Goal: Task Accomplishment & Management: Manage account settings

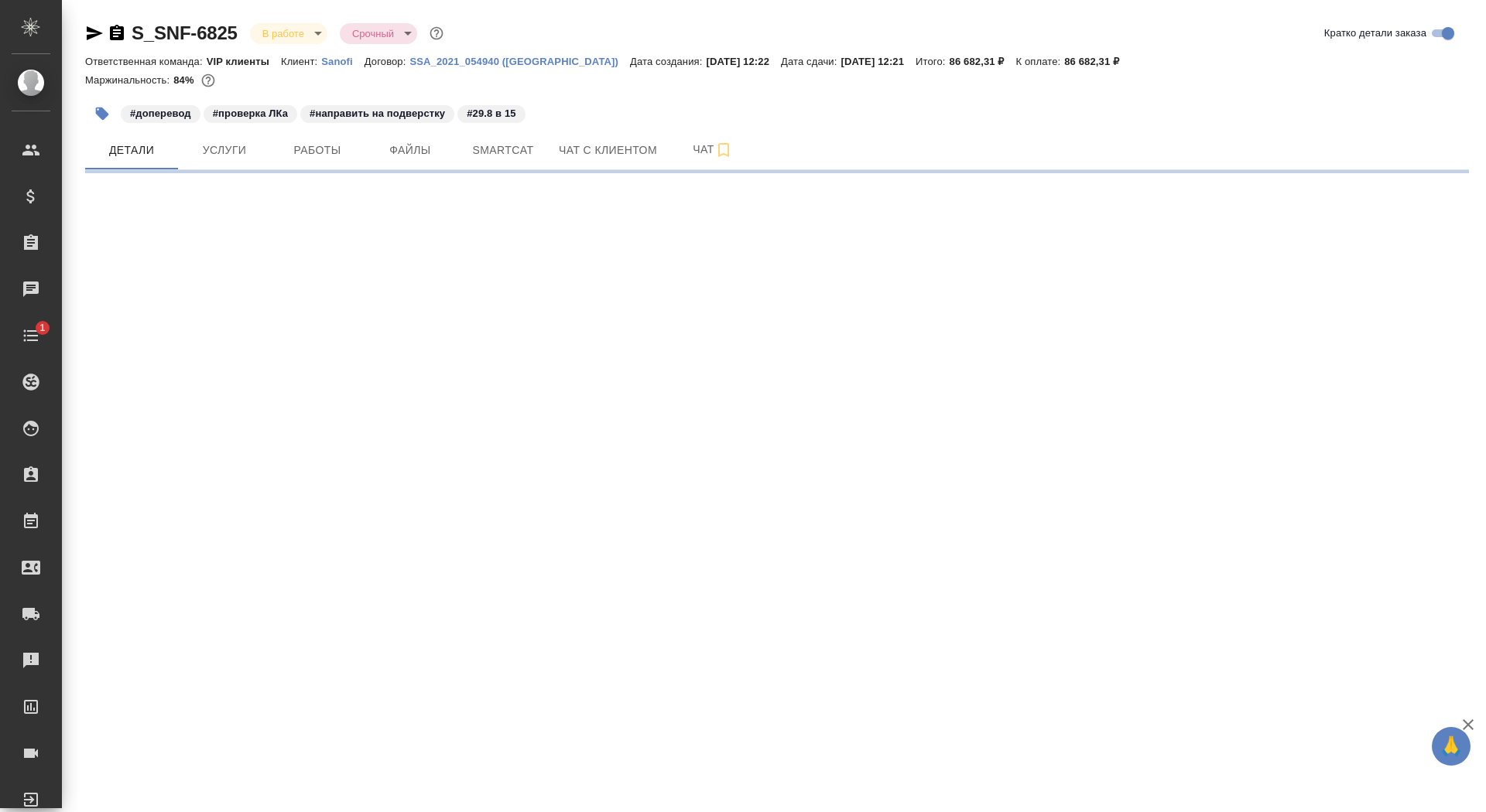
select select "RU"
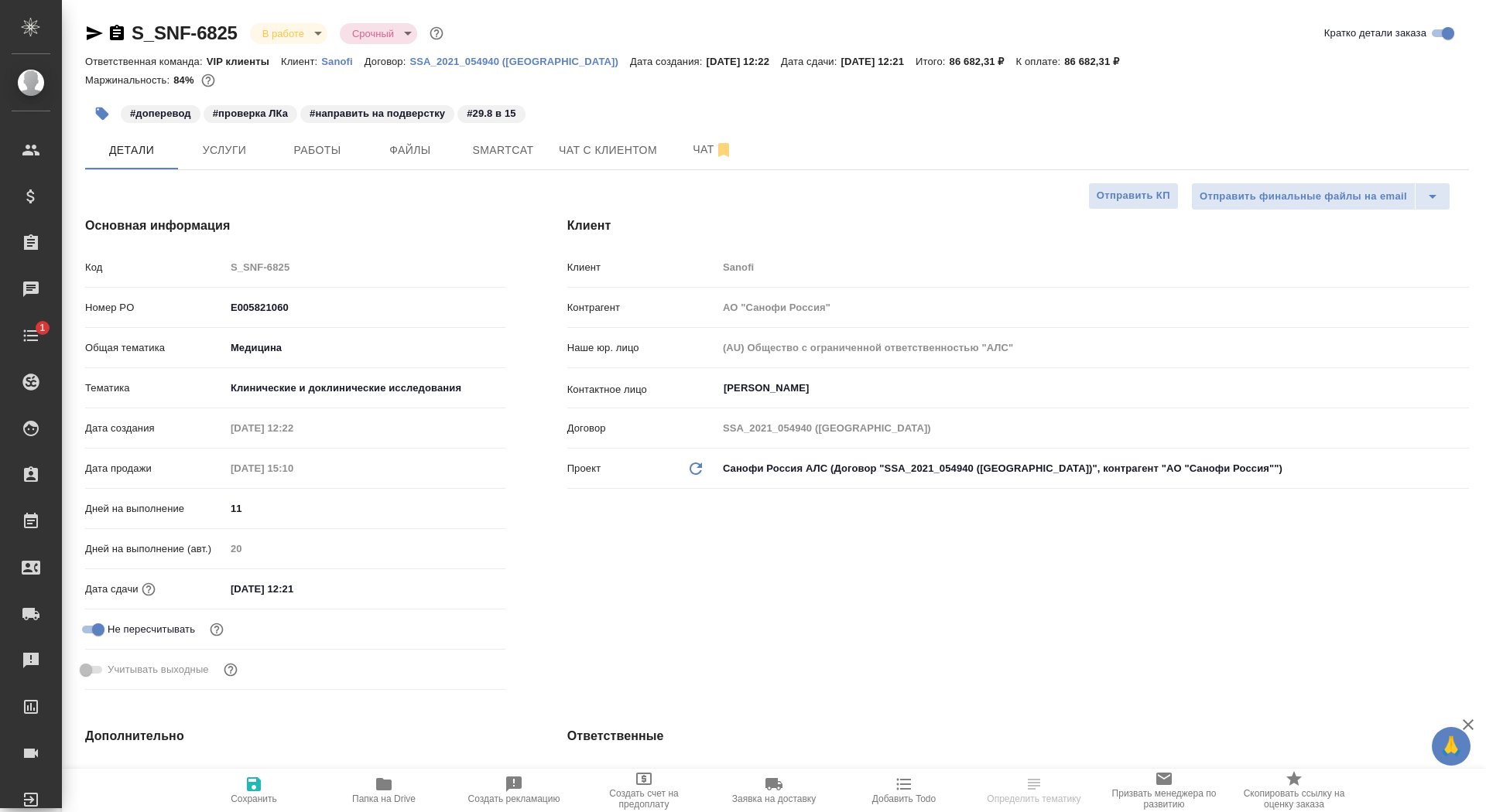
type input "[PERSON_NAME]"
type input "Комаров Роман"
type textarea "x"
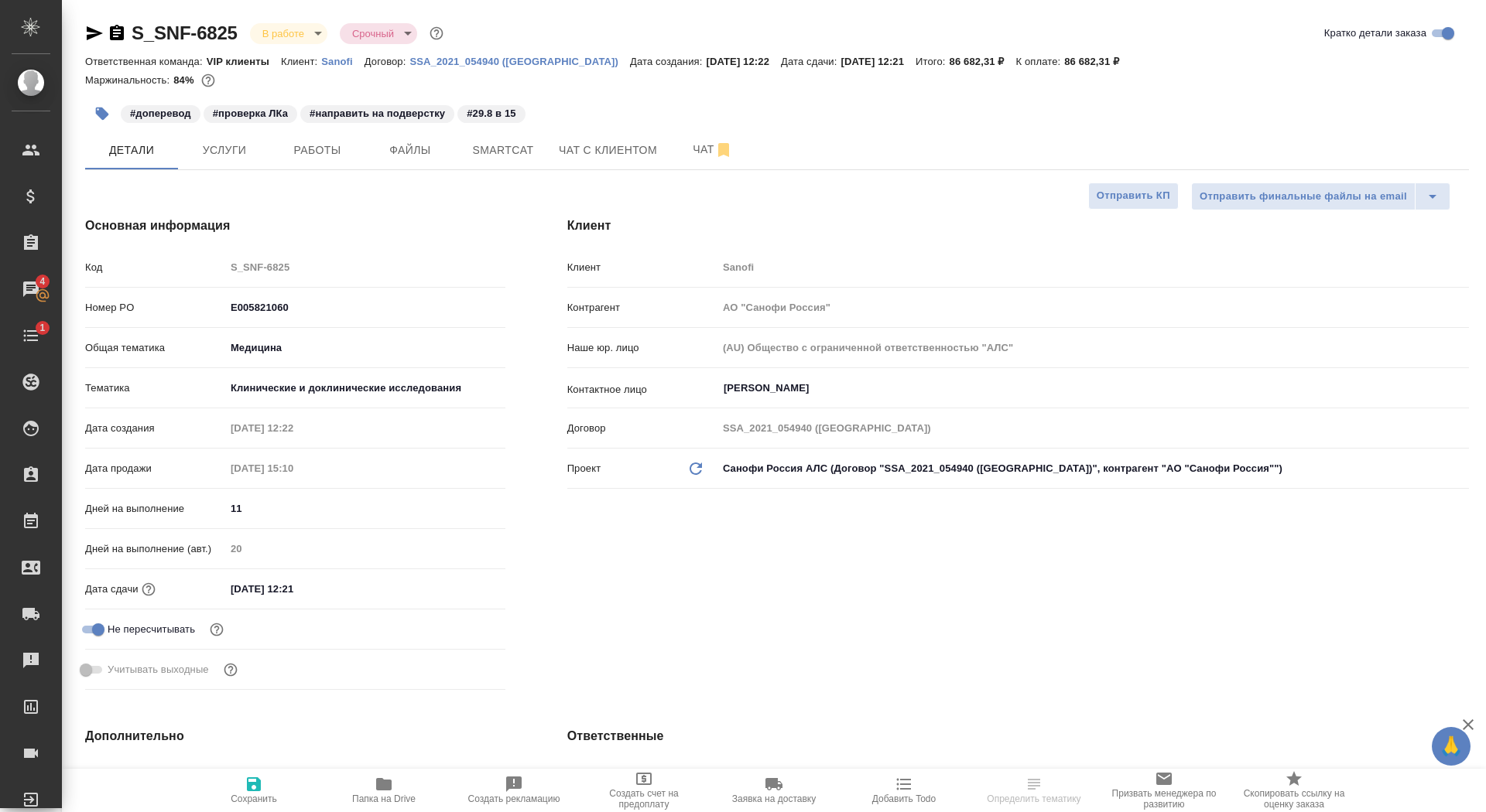
select select "RU"
type textarea "x"
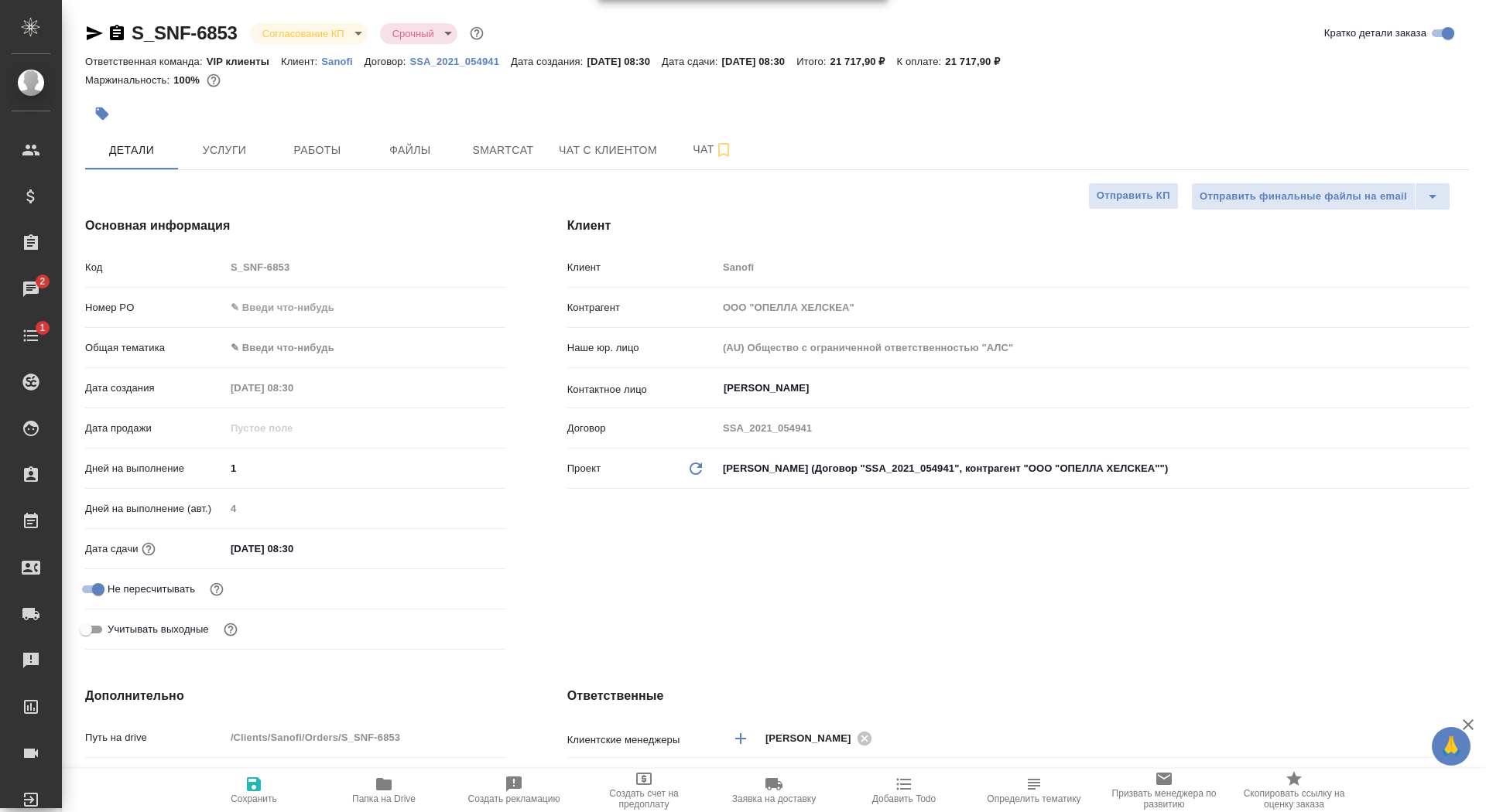
select select "RU"
click at [696, 151] on span "Чат" at bounding box center [713, 150] width 74 height 19
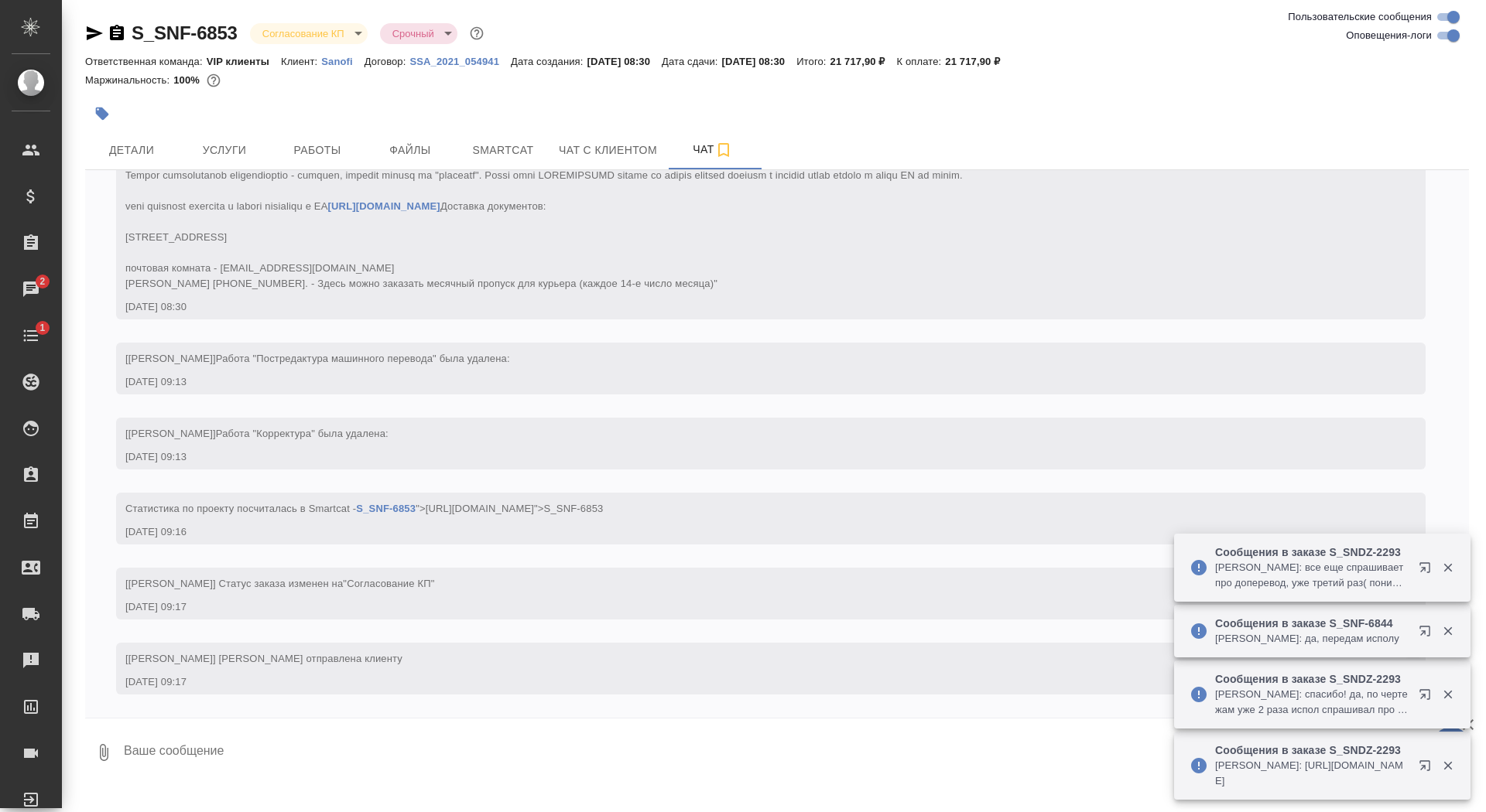
scroll to position [496, 0]
click at [27, 304] on link "4 Чаты" at bounding box center [31, 289] width 54 height 39
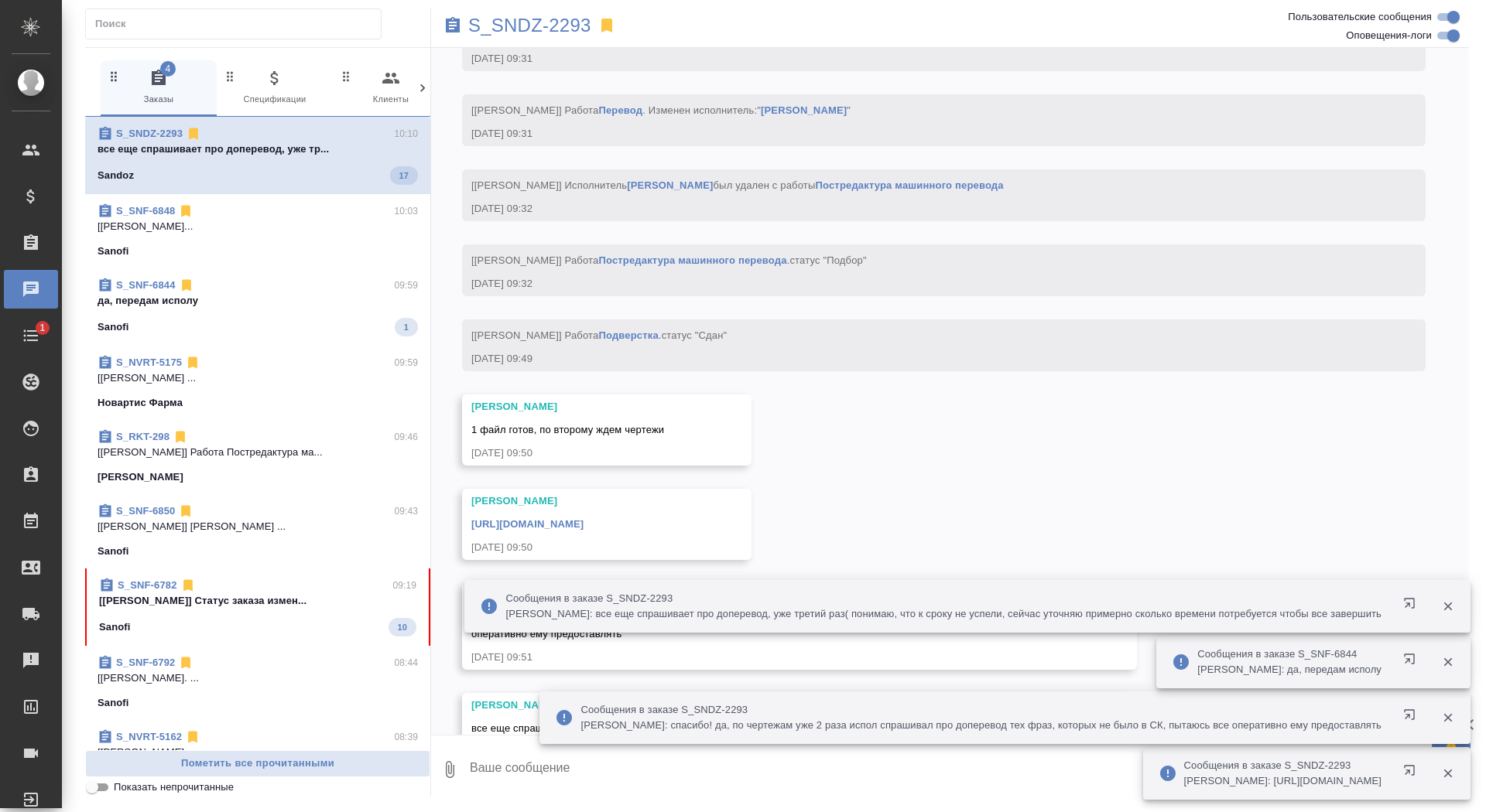
click at [221, 298] on p "да, передам исполу" at bounding box center [257, 301] width 320 height 15
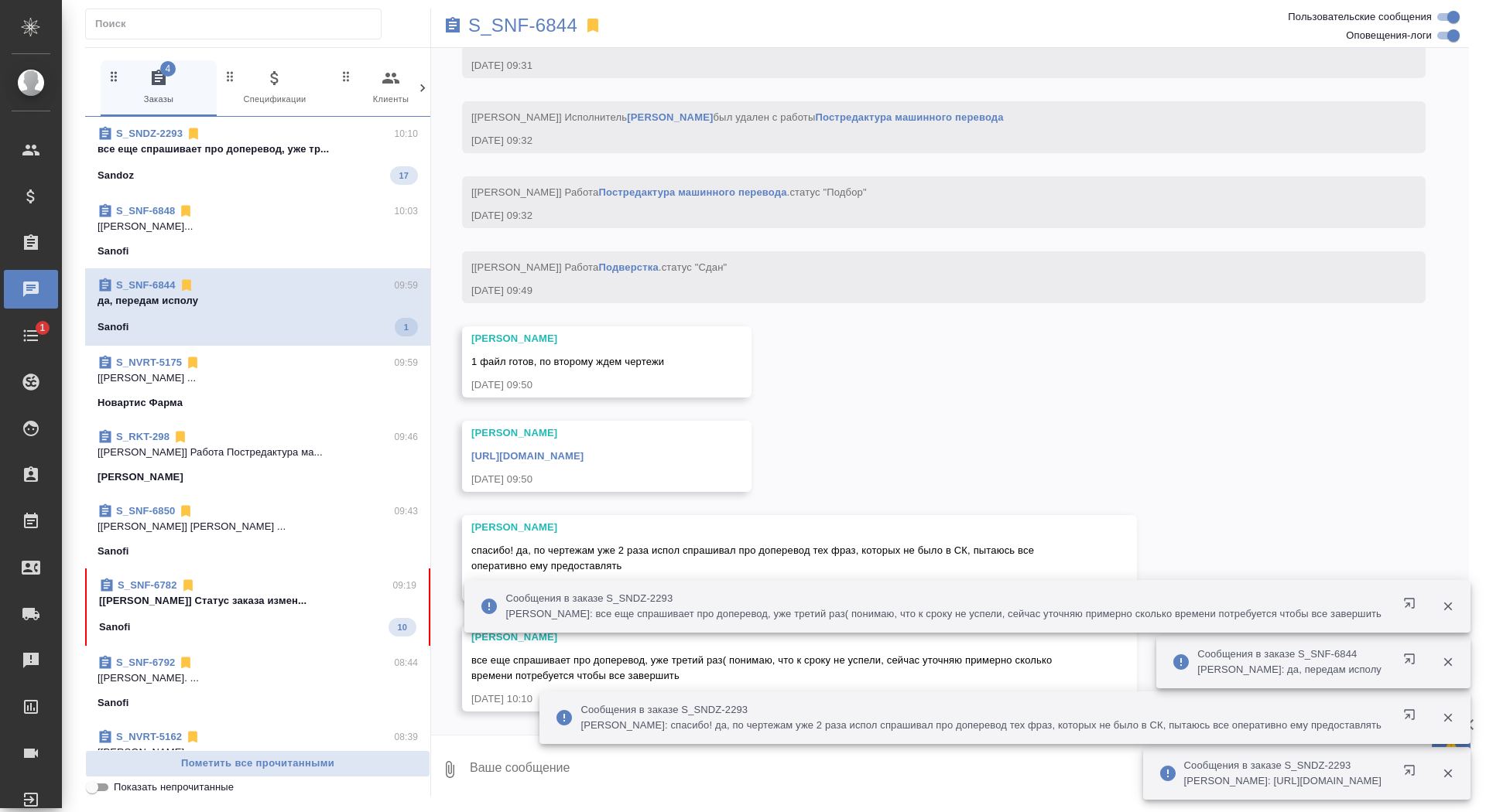
scroll to position [34213, 0]
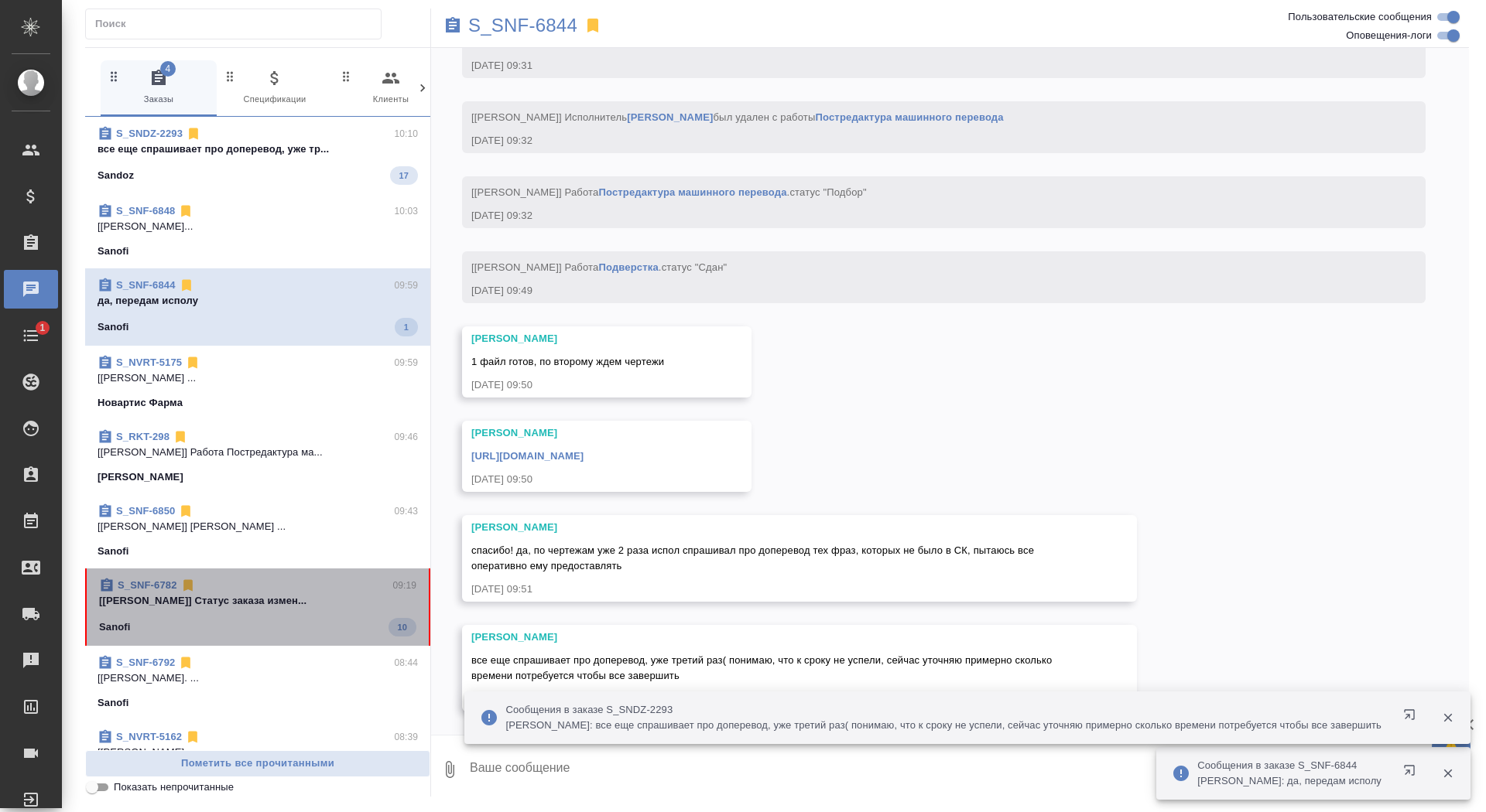
click at [225, 600] on p "[Горшкова Валентина] Статус заказа измен..." at bounding box center [257, 601] width 317 height 15
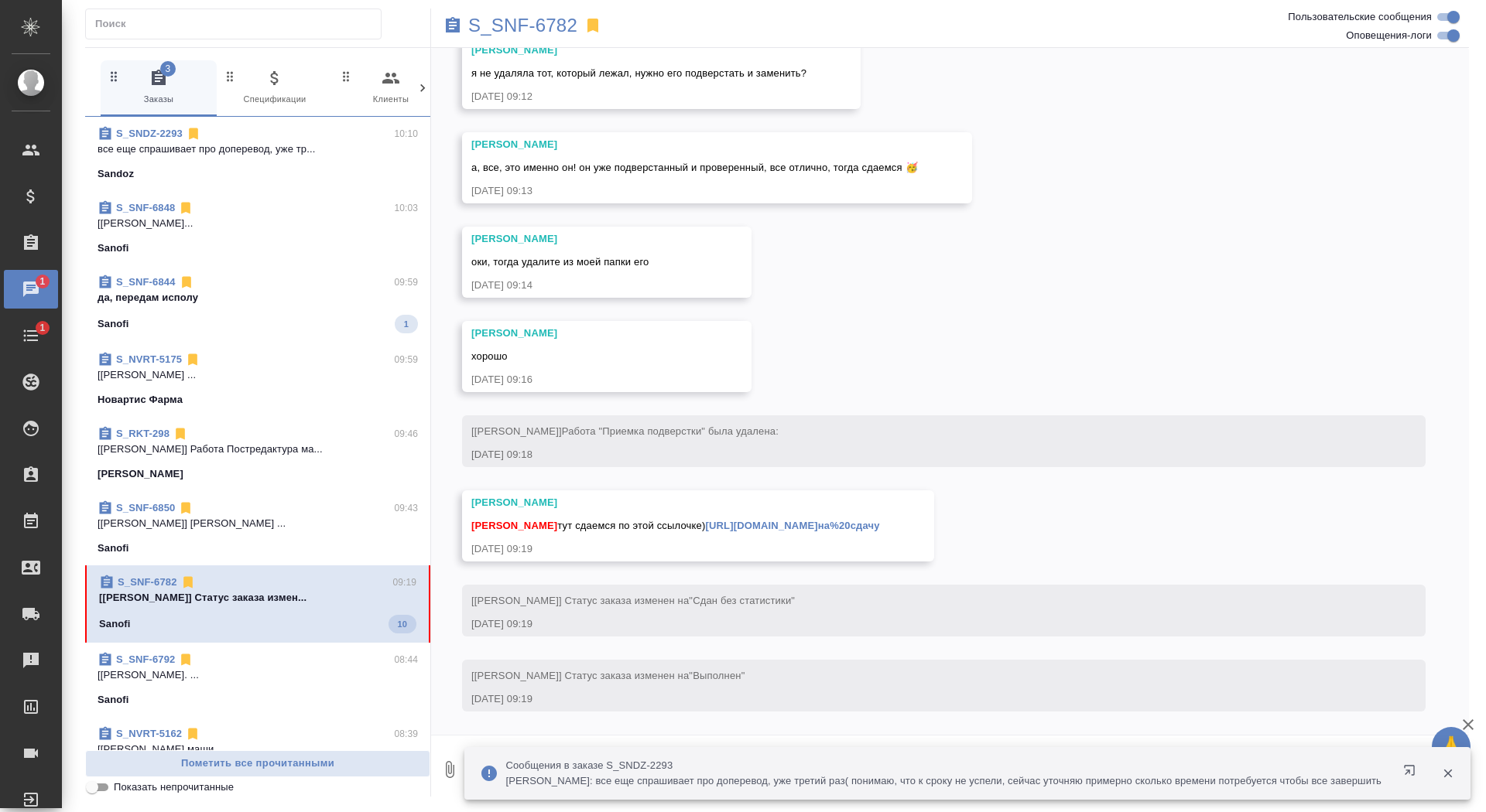
scroll to position [15166, 0]
click at [1446, 776] on icon "button" at bounding box center [1447, 774] width 9 height 9
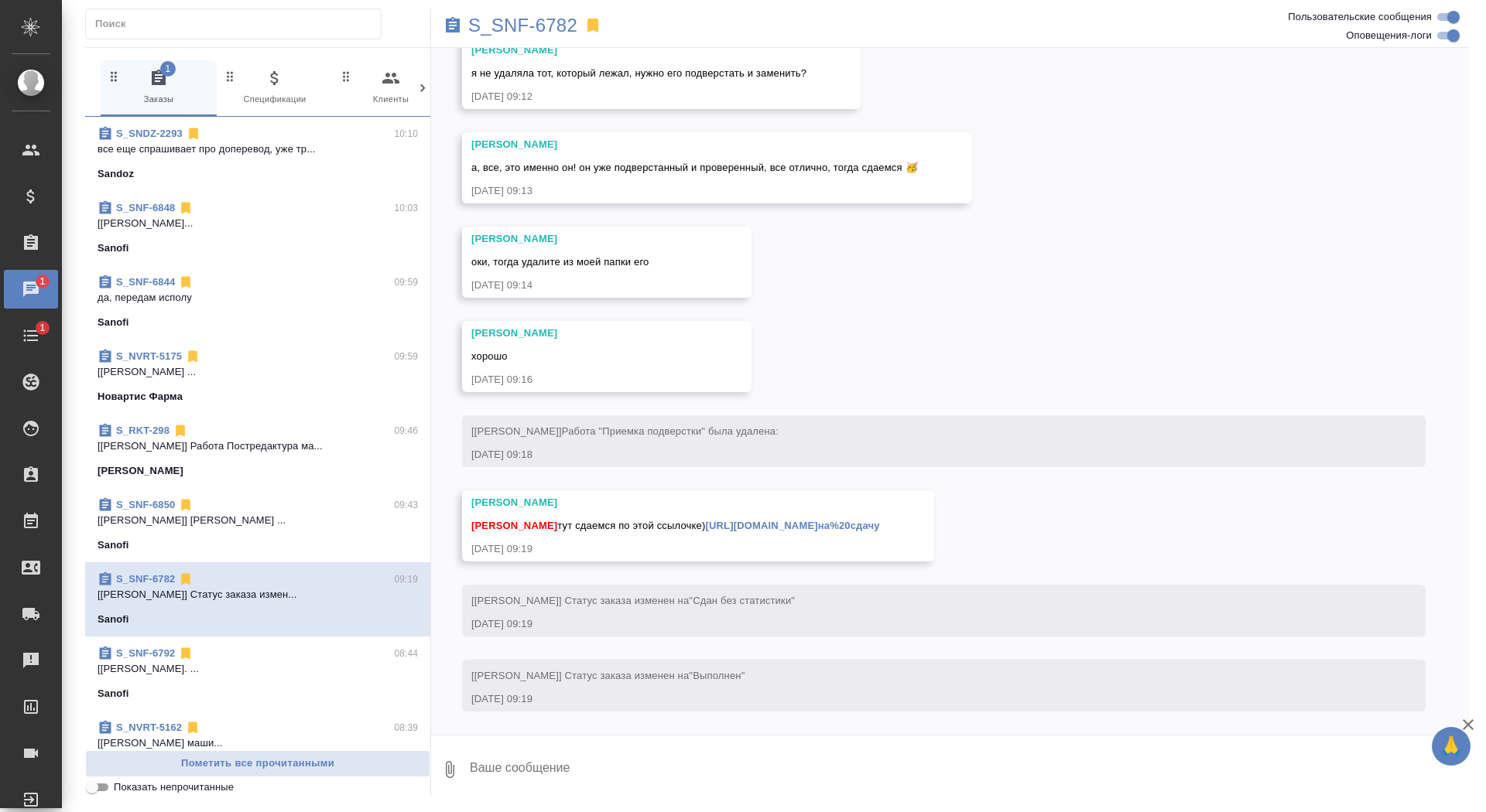
click at [816, 770] on div "🙏 .cls-1 fill:#fff; AWATERA Saydasheva Dilyara Клиенты Спецификации Заказы 1 Ча…" at bounding box center [743, 406] width 1486 height 812
click at [816, 770] on textarea at bounding box center [968, 770] width 1001 height 53
type textarea "забрала, спасибо"
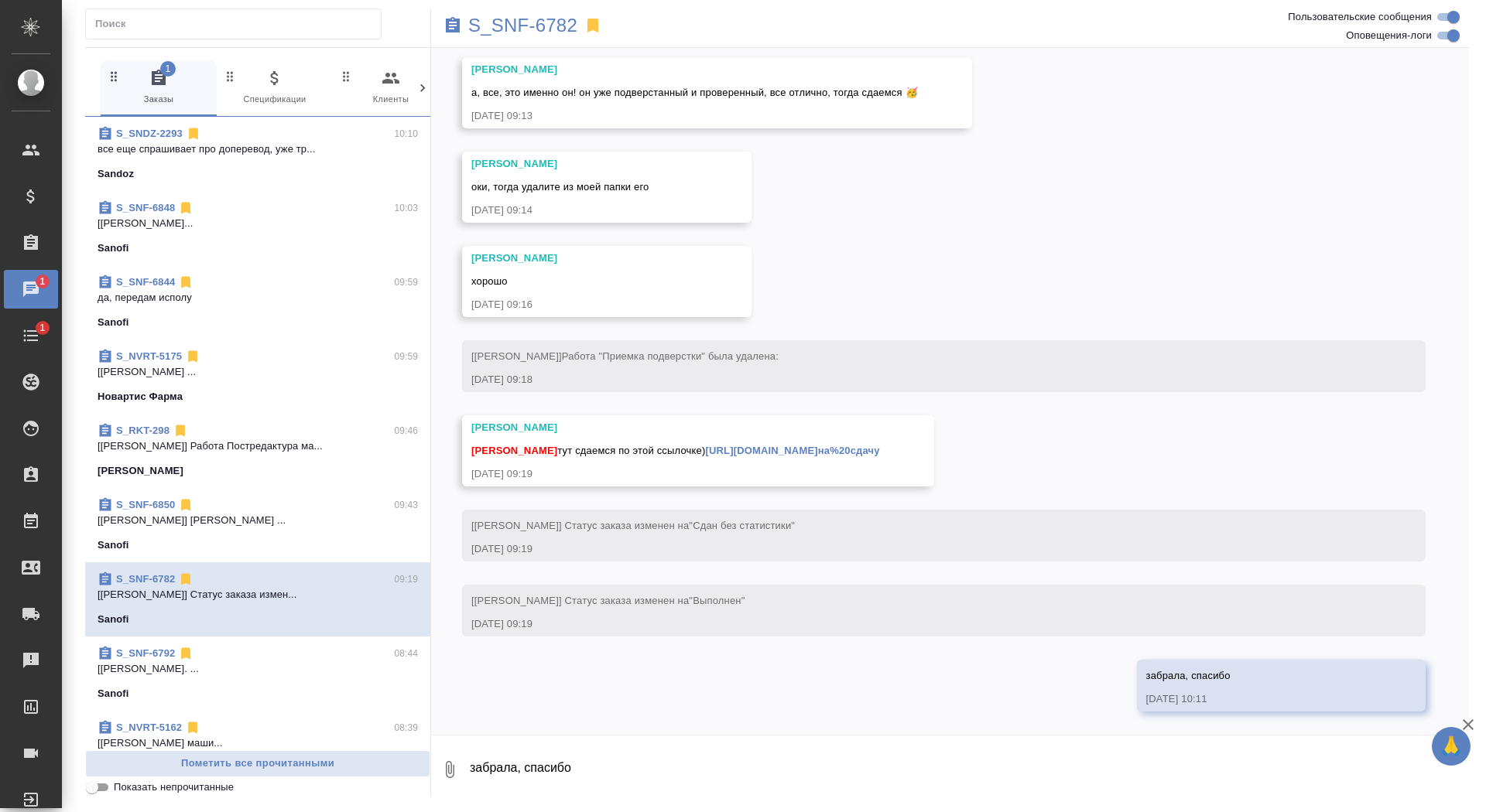
scroll to position [15241, 0]
click at [880, 439] on div "Сайдашева Диляра тут сдаемся по этой ссылочке) https://drive.awatera.com/apps/f…" at bounding box center [675, 449] width 409 height 19
click at [880, 444] on div "Сайдашева Диляра тут сдаемся по этой ссылочке) https://drive.awatera.com/apps/f…" at bounding box center [675, 449] width 409 height 19
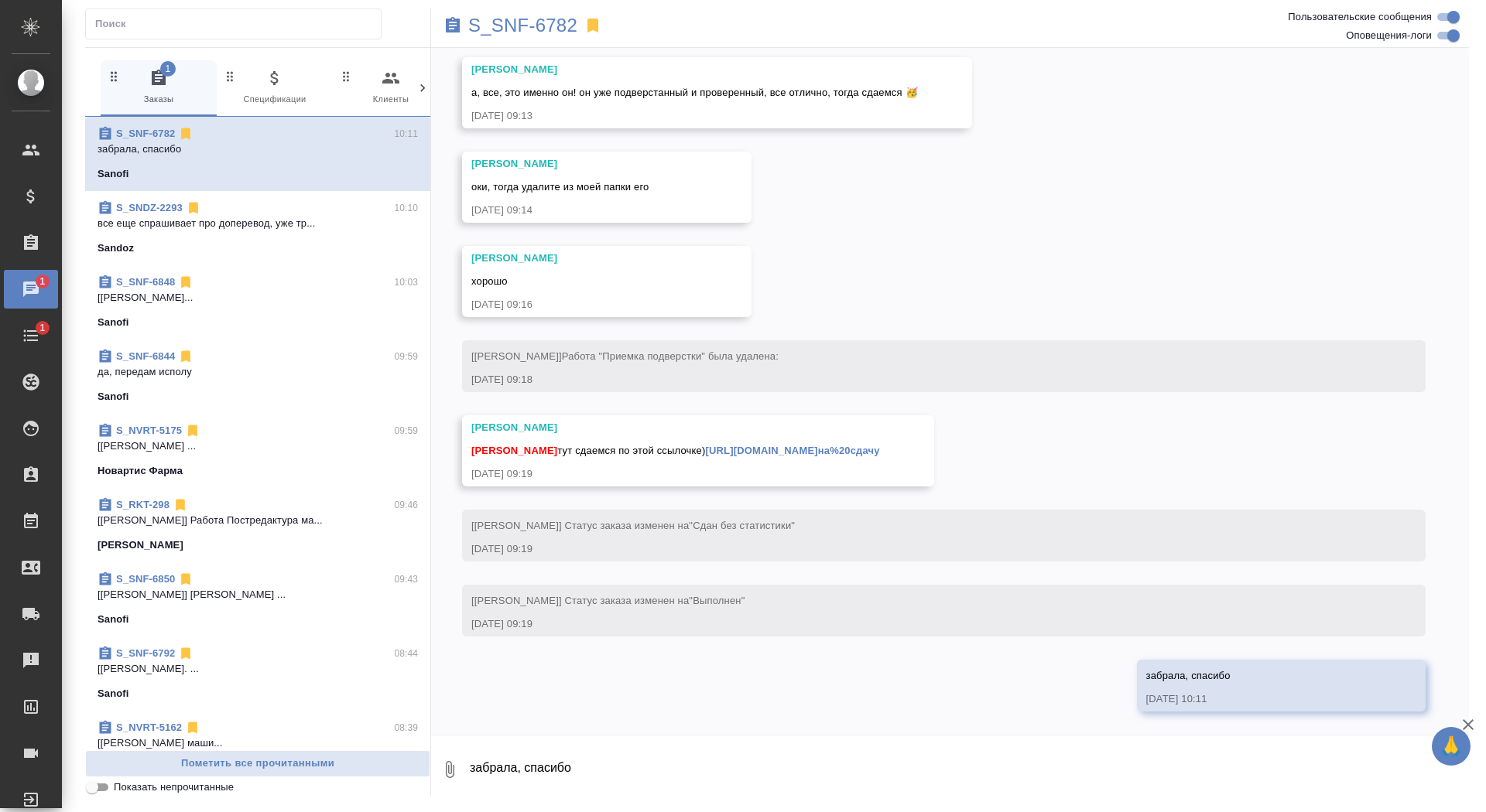
click at [879, 445] on link "https://drive.awatera.com/apps/files/files/10253596?dir=/Shares/Sanofi/Orders/S…" at bounding box center [792, 450] width 174 height 12
click at [527, 31] on p "S_SNF-6782" at bounding box center [522, 26] width 109 height 15
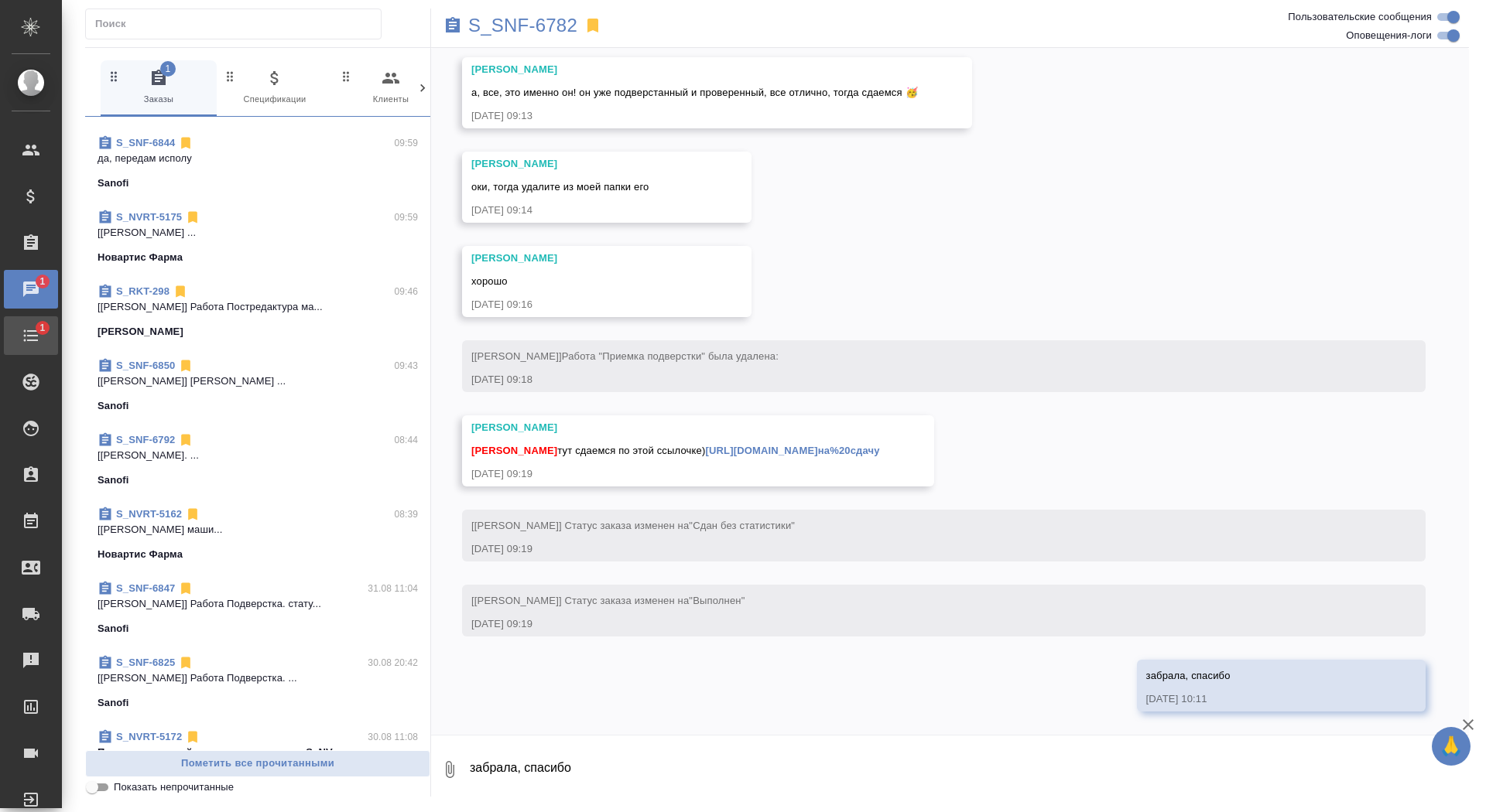
click at [31, 339] on div "Todo" at bounding box center [12, 335] width 39 height 23
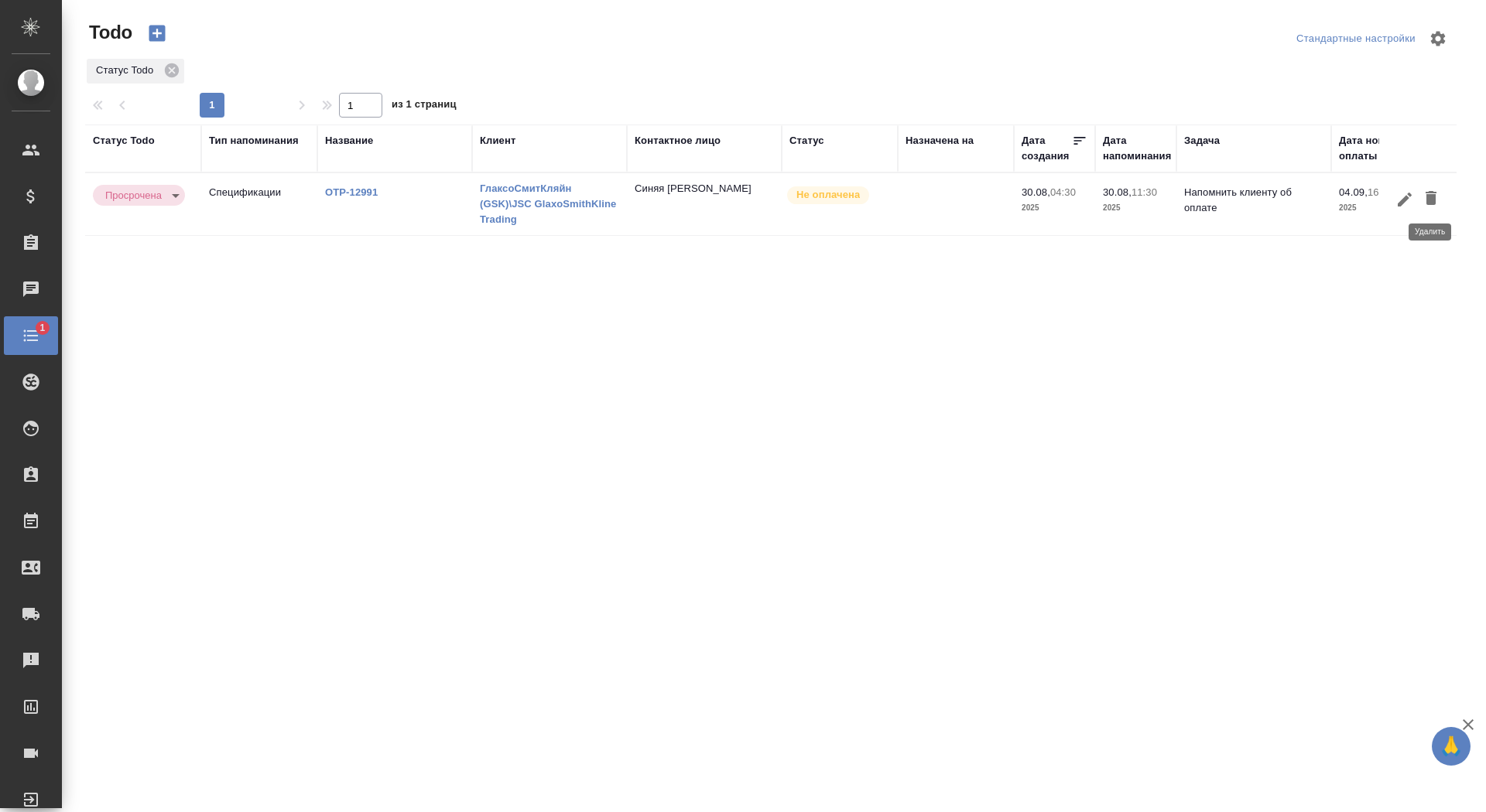
click at [1422, 196] on icon "button" at bounding box center [1431, 198] width 19 height 19
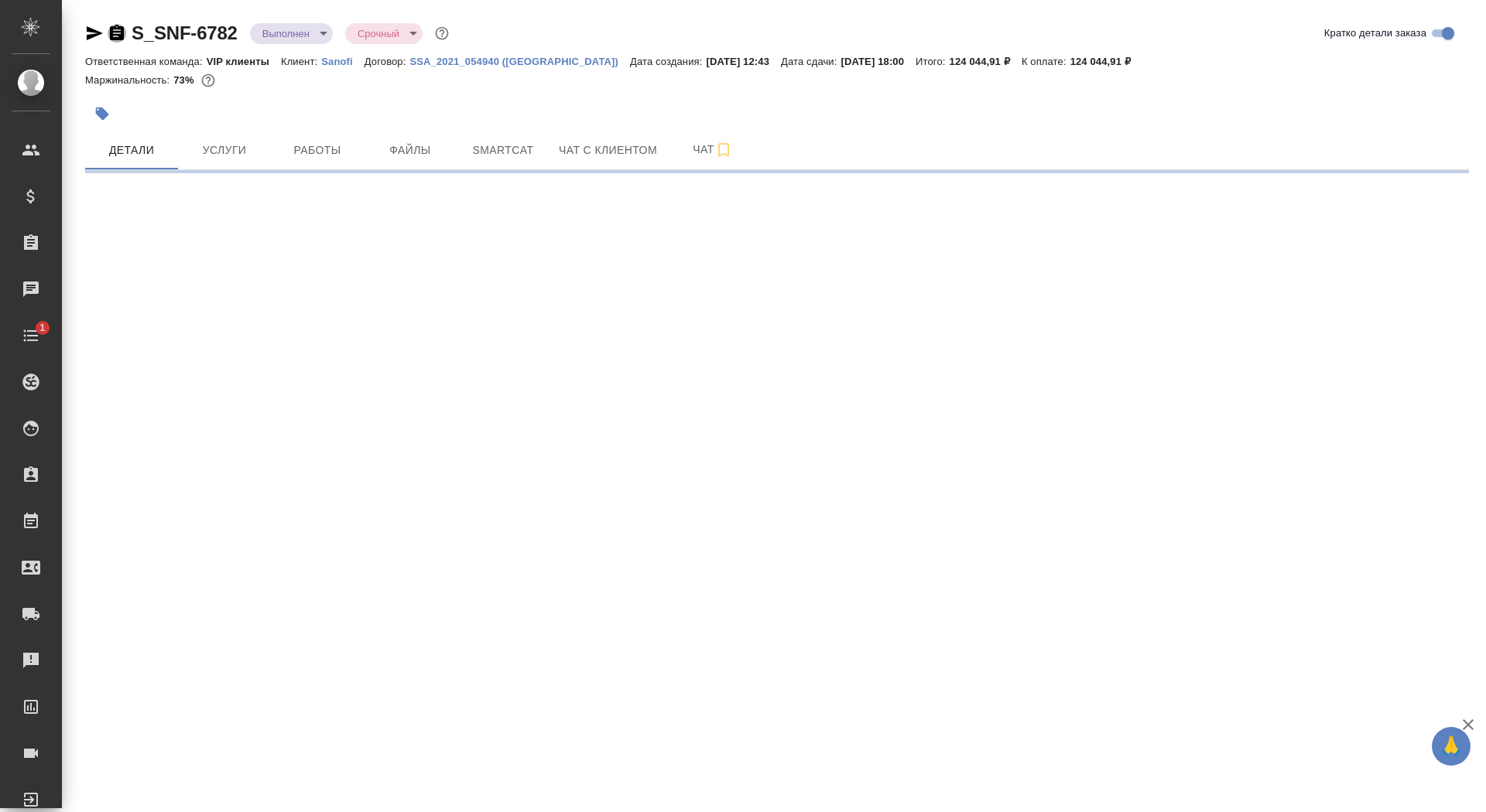
click at [118, 37] on icon "button" at bounding box center [117, 33] width 14 height 15
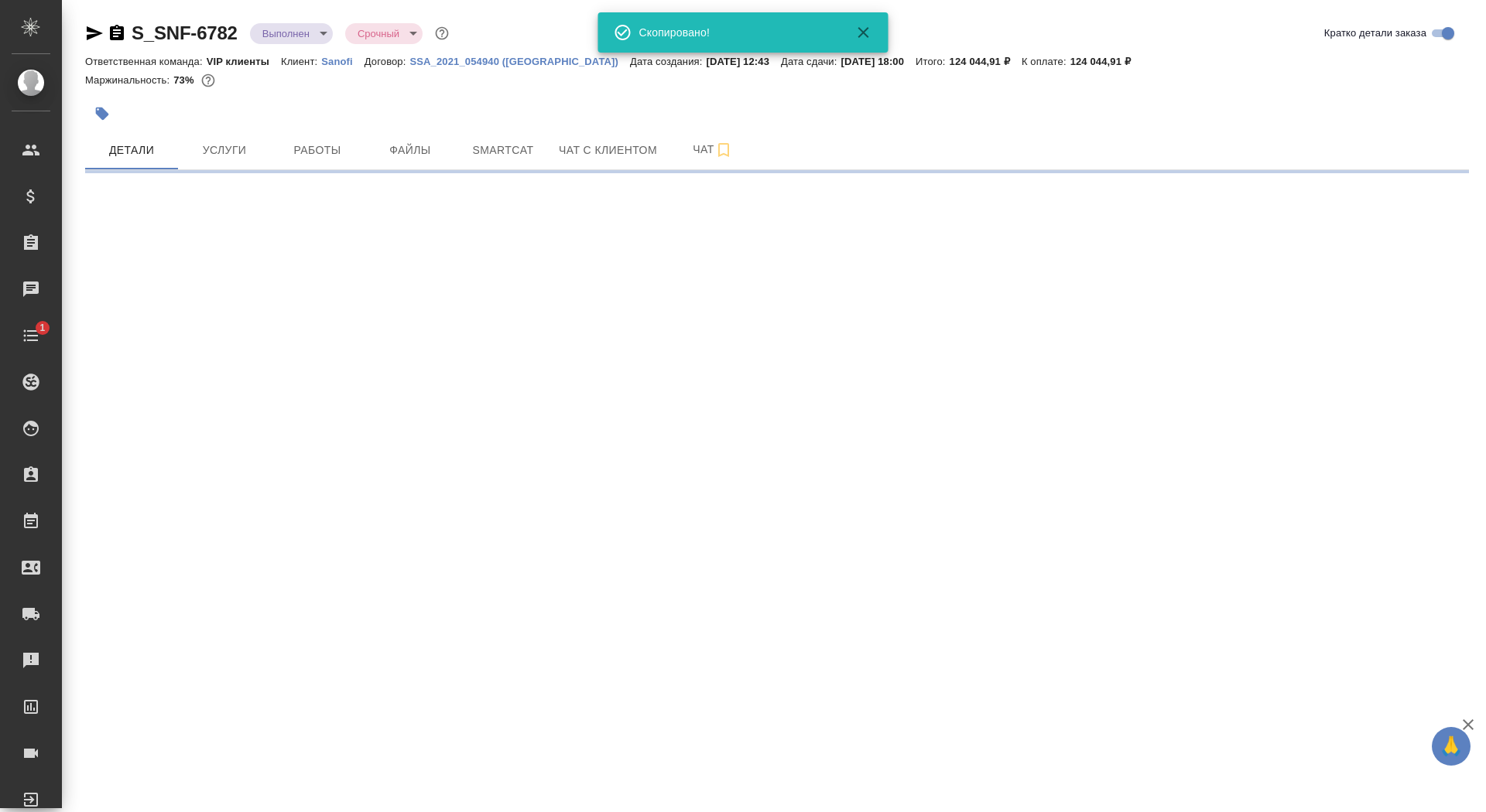
select select "RU"
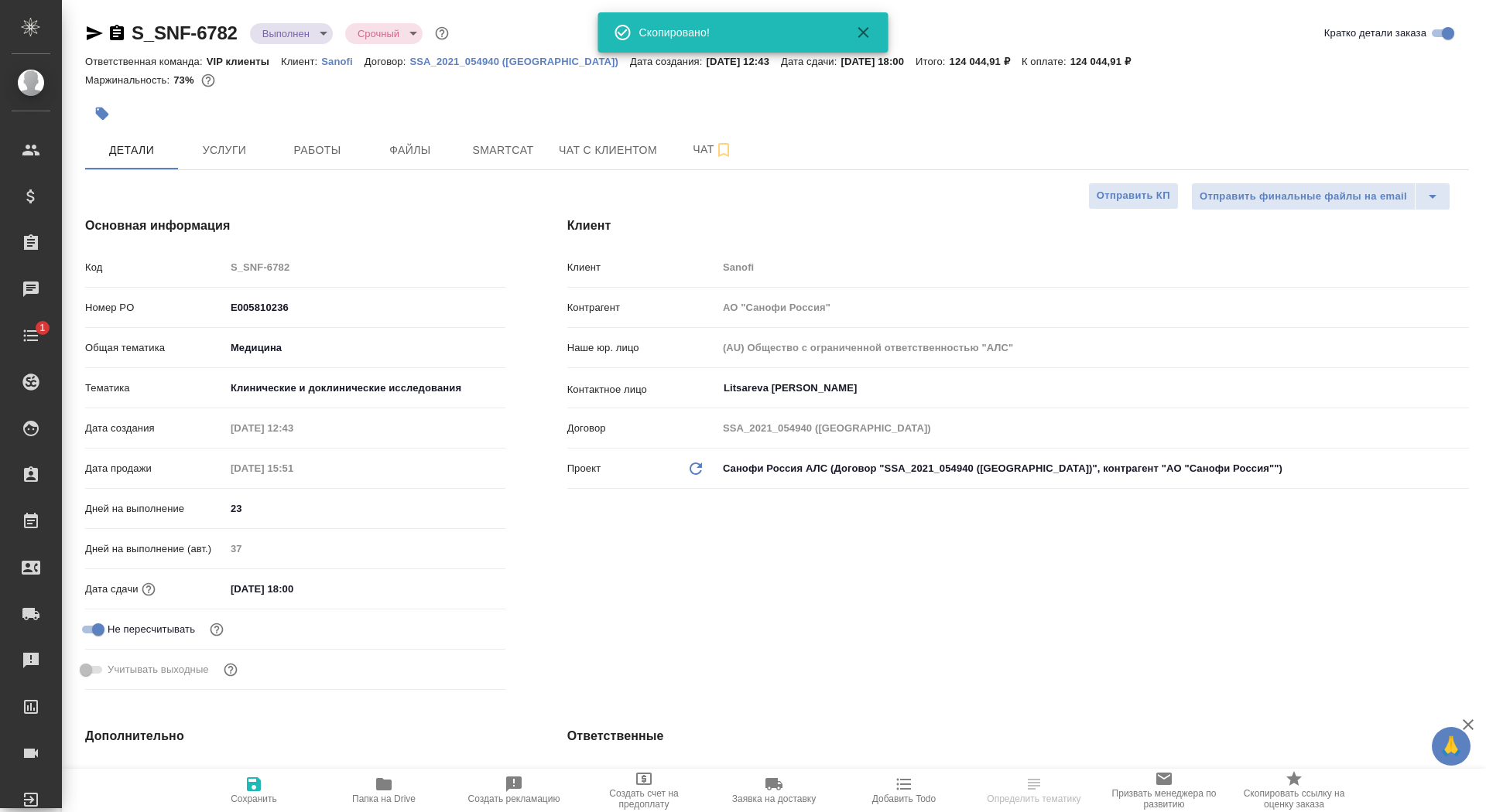
type textarea "x"
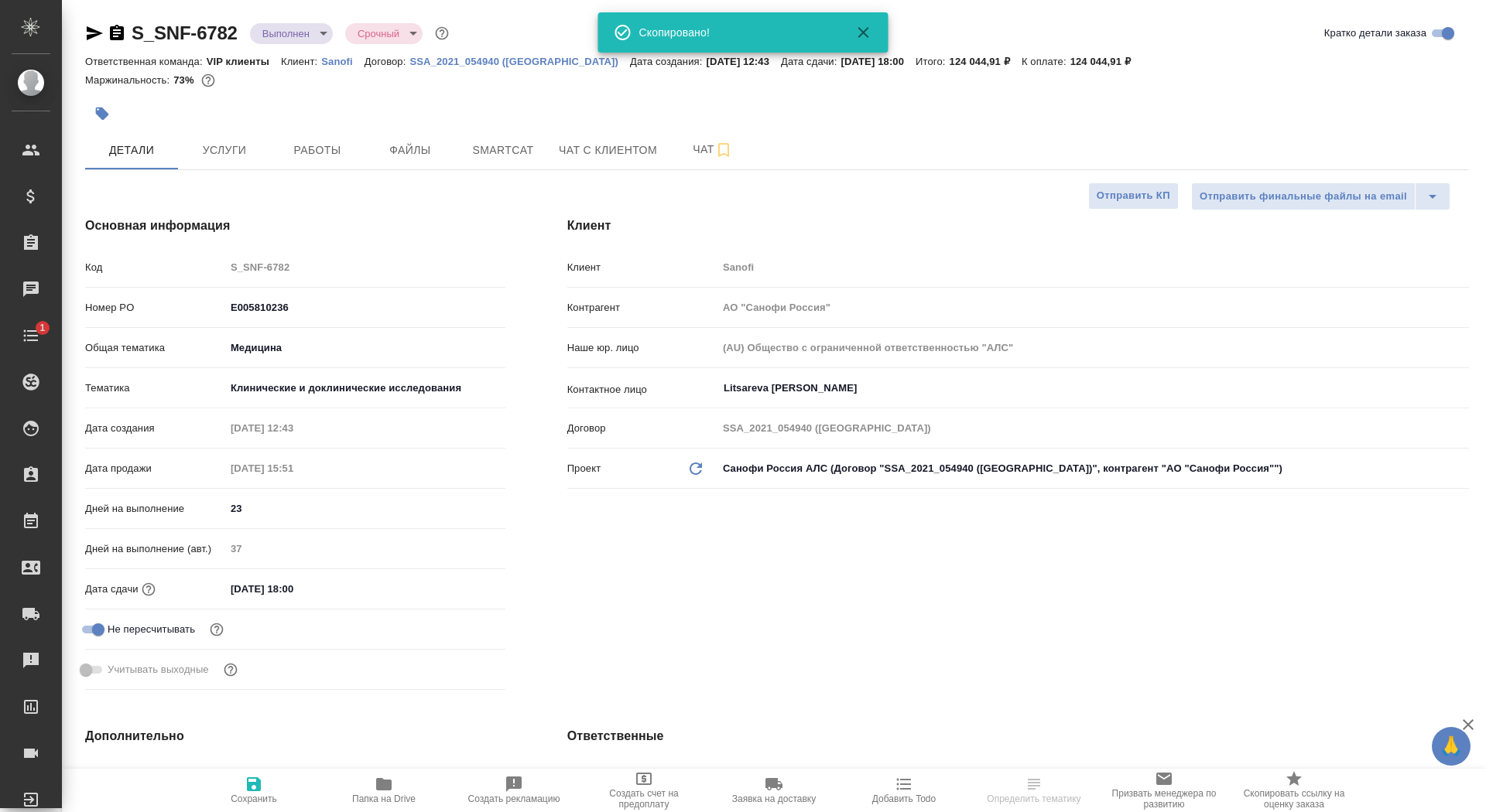
type textarea "x"
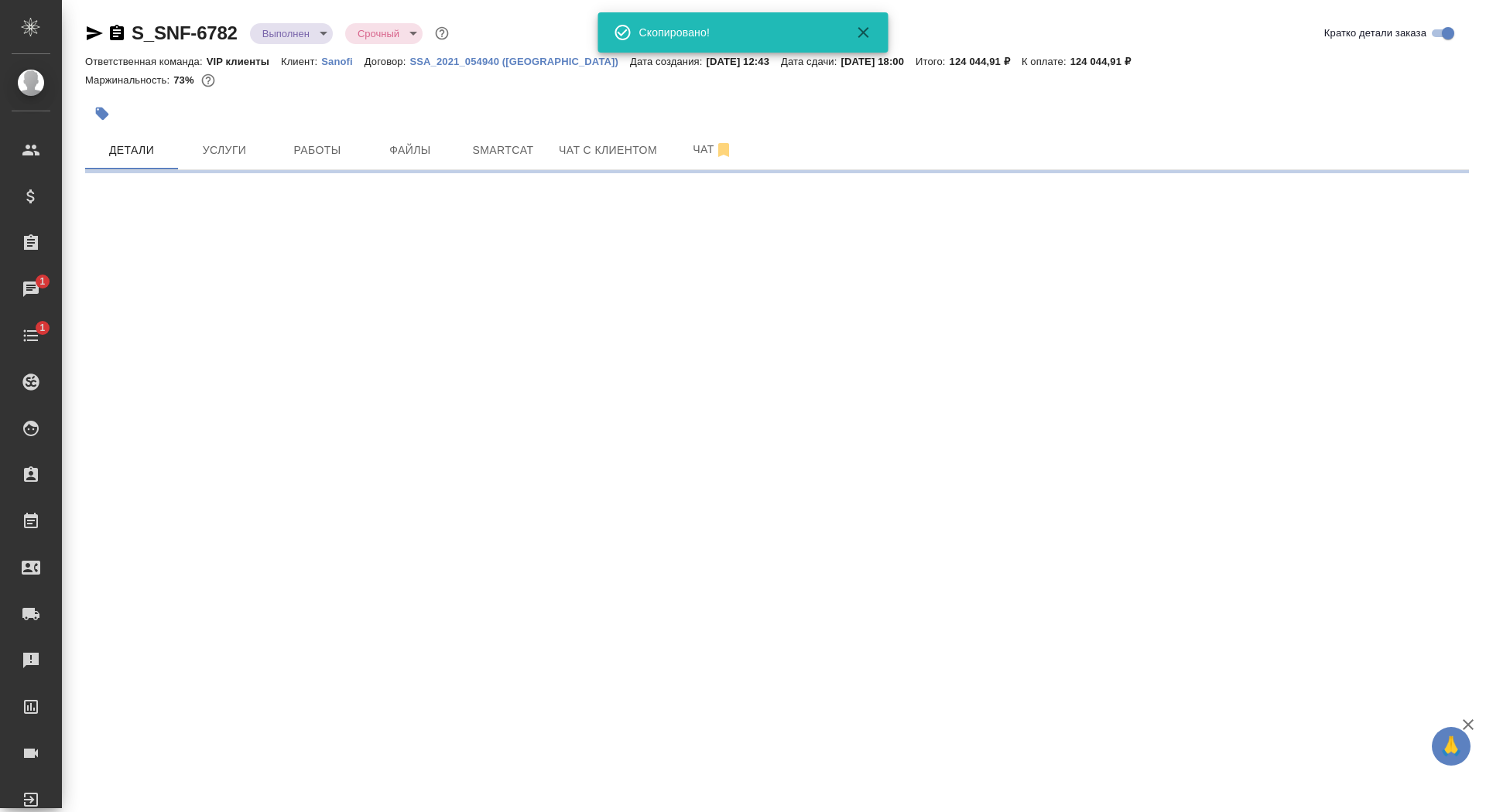
select select "RU"
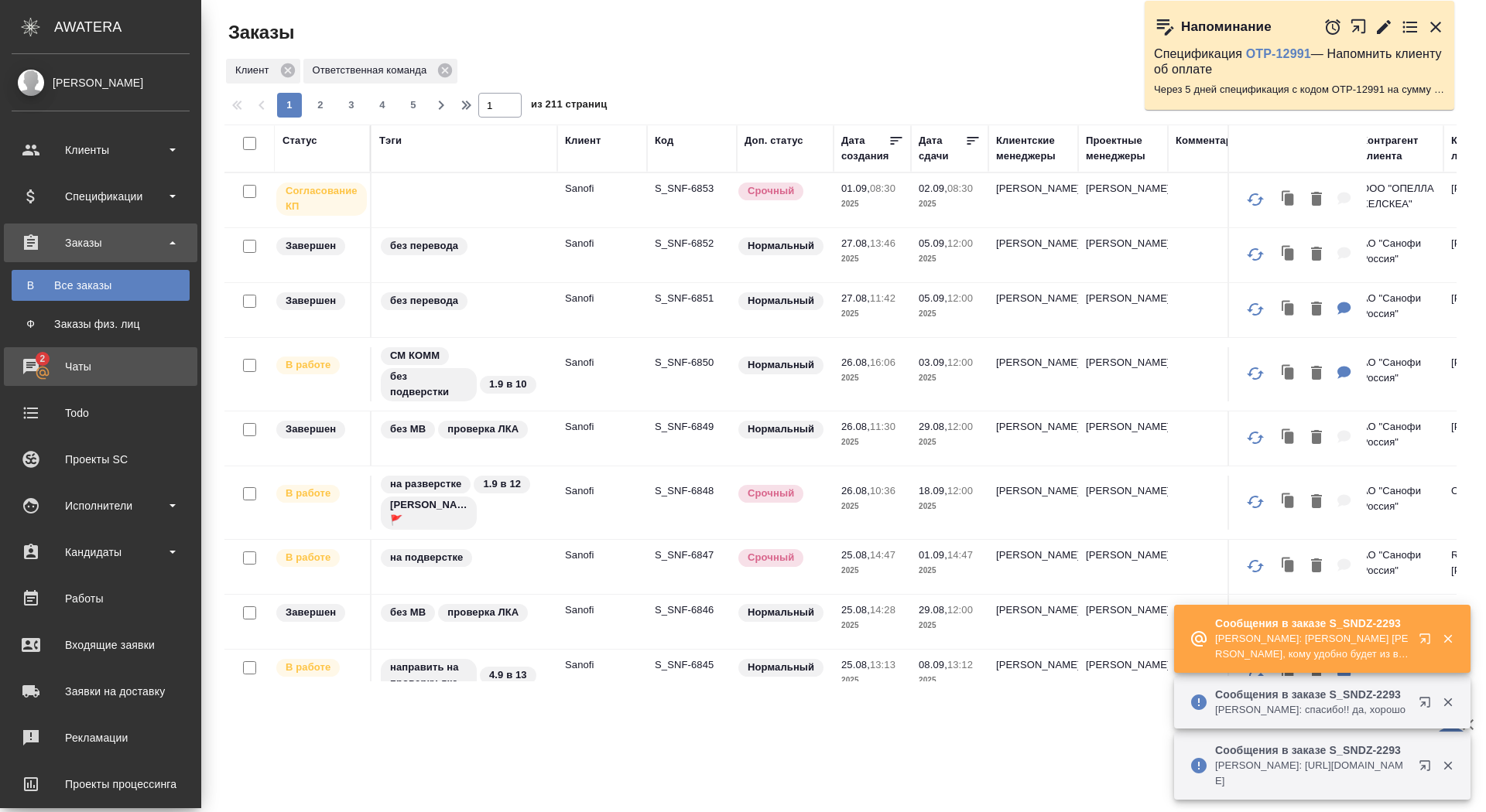
click at [34, 370] on div "Чаты" at bounding box center [101, 366] width 178 height 23
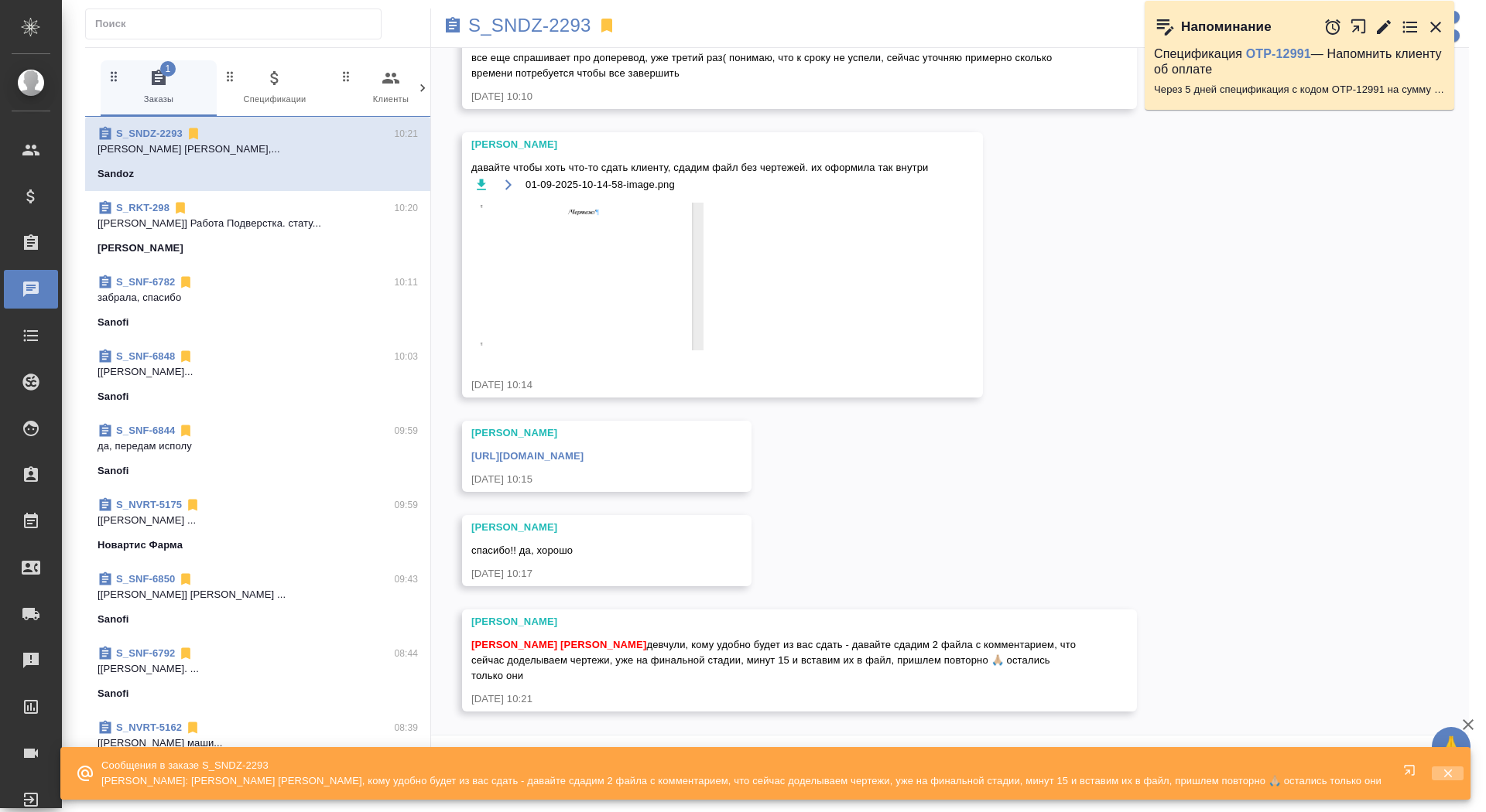
scroll to position [34667, 0]
click at [1441, 779] on icon "button" at bounding box center [1448, 774] width 14 height 14
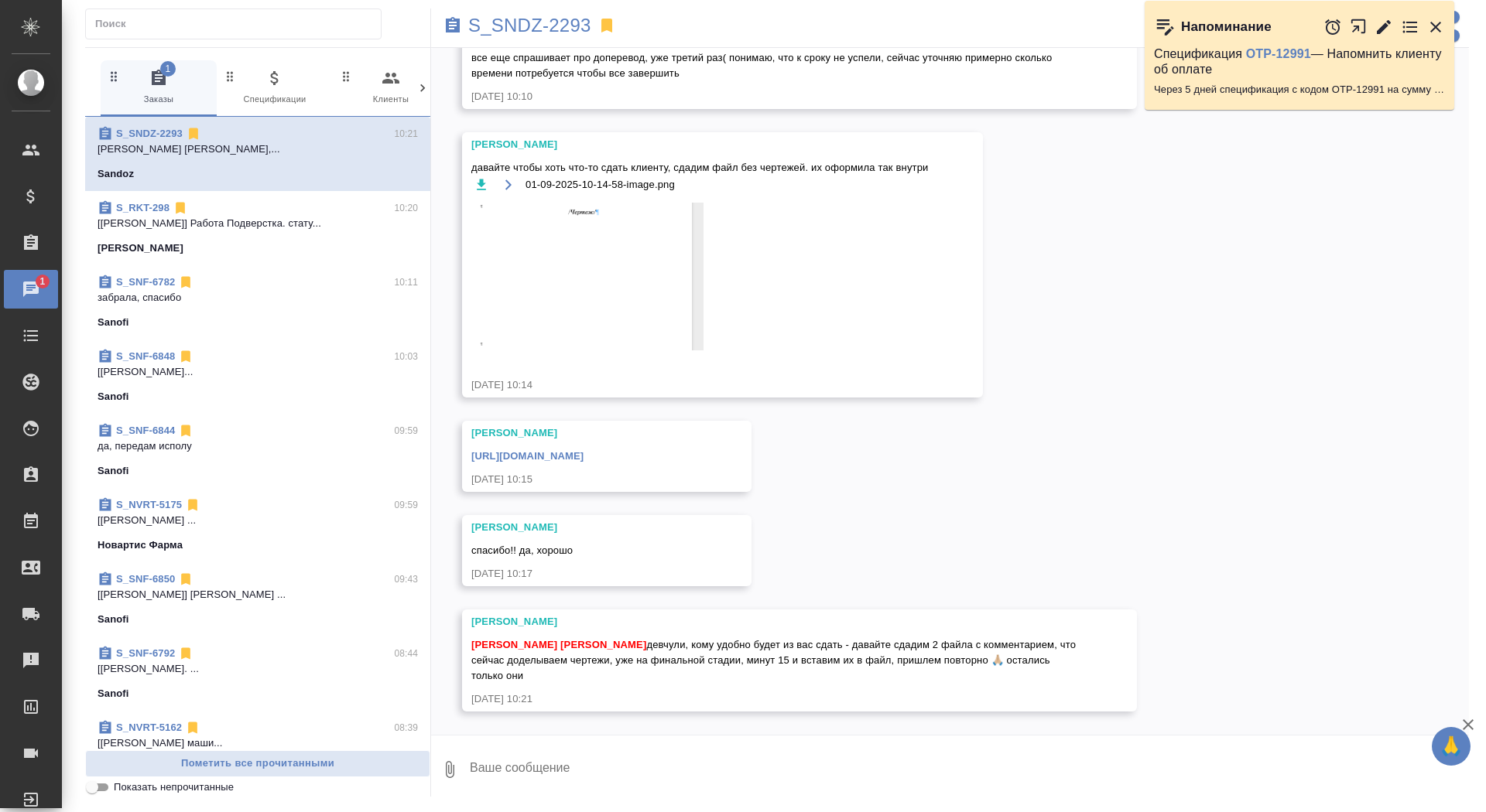
scroll to position [34816, 0]
click at [584, 458] on link "https://drive.awatera.com/apps/files/?dir=/Shares/Sandoz/Orders/S_SNDZ-2293/Fin…" at bounding box center [527, 456] width 112 height 12
click at [604, 776] on textarea at bounding box center [968, 770] width 1001 height 53
type textarea "забрала, спасибо"
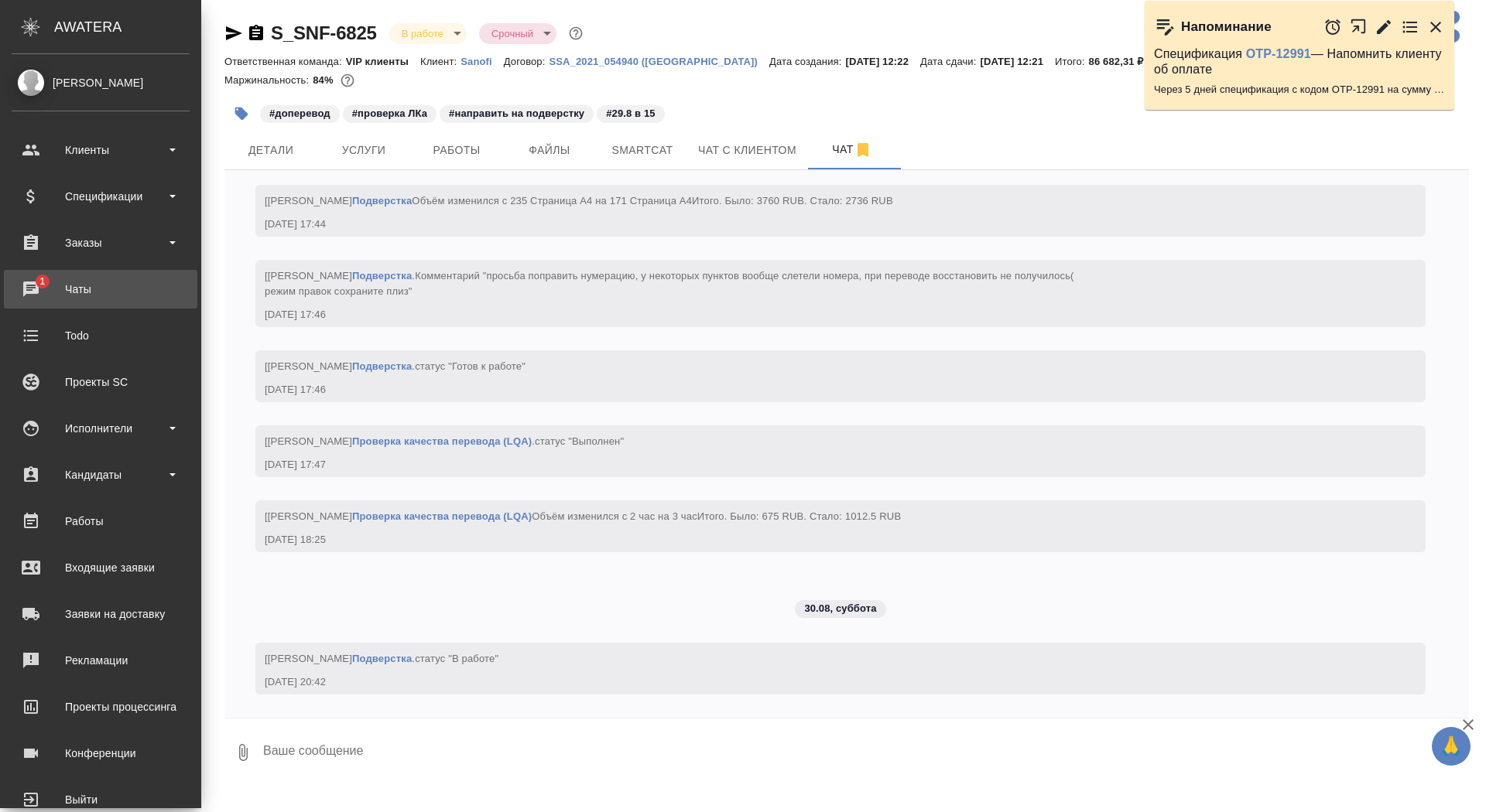
click at [76, 292] on div "Чаты" at bounding box center [101, 289] width 178 height 23
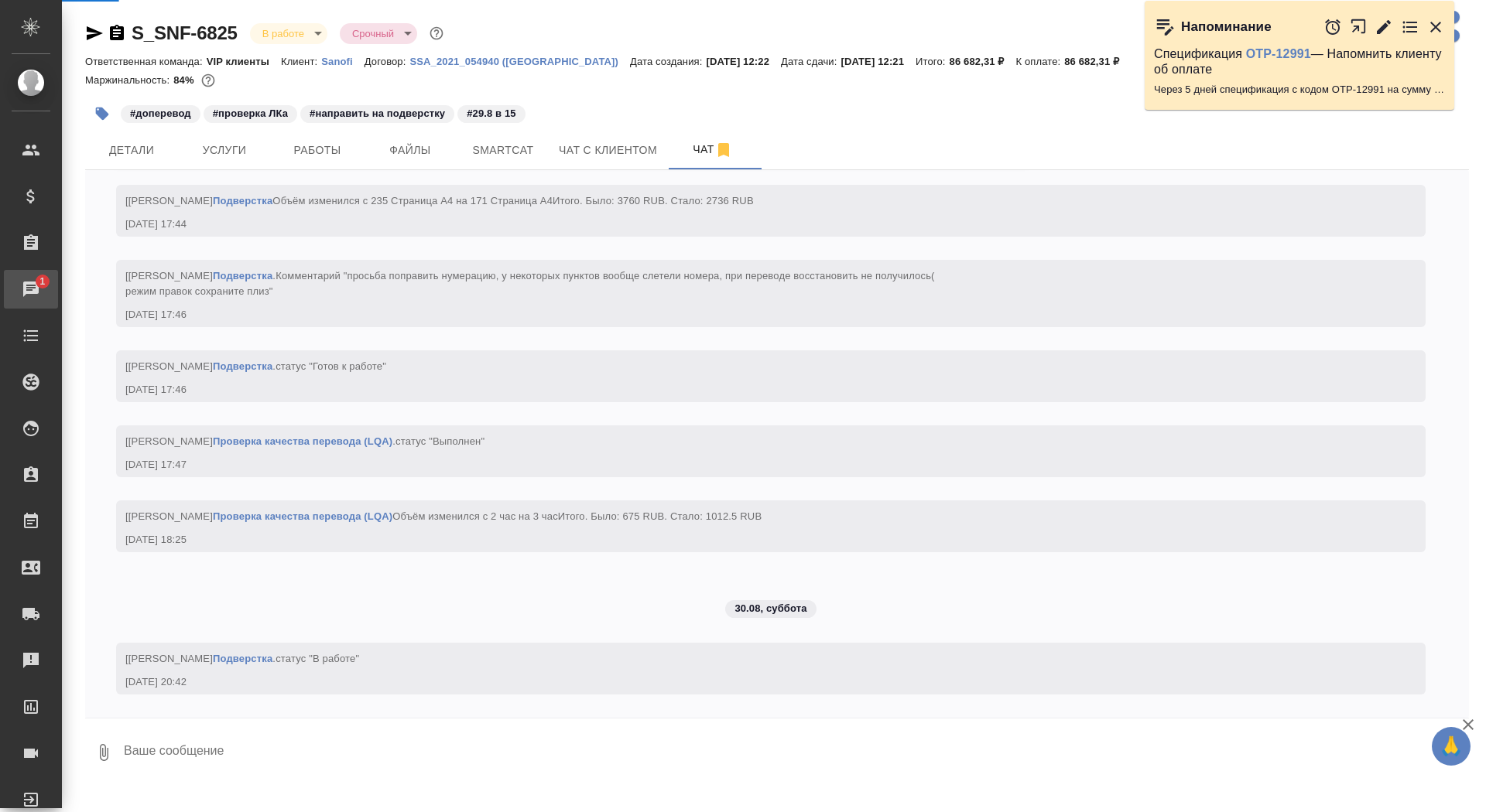
scroll to position [11962, 0]
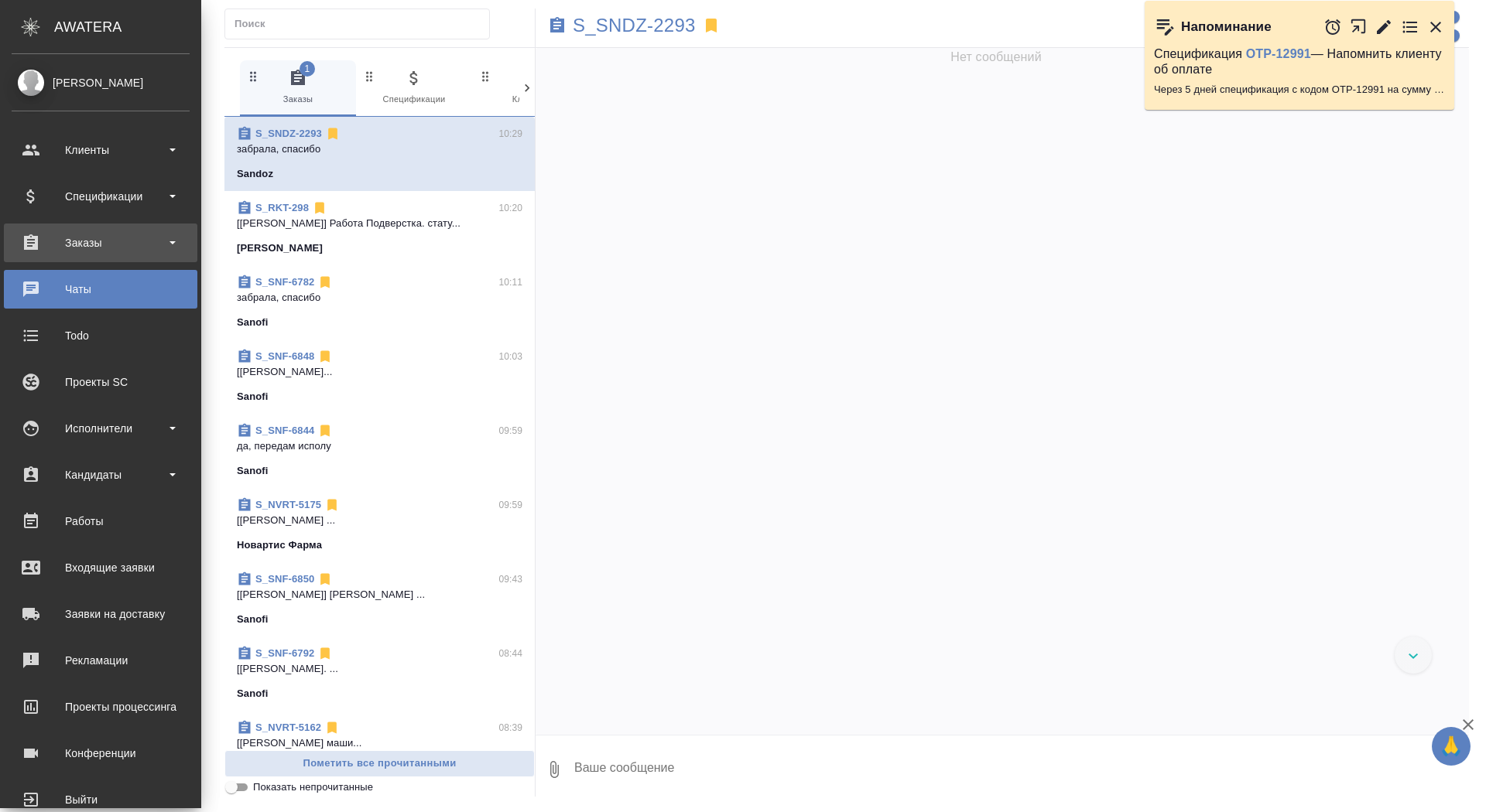
click at [11, 255] on div "Заказы" at bounding box center [101, 243] width 194 height 39
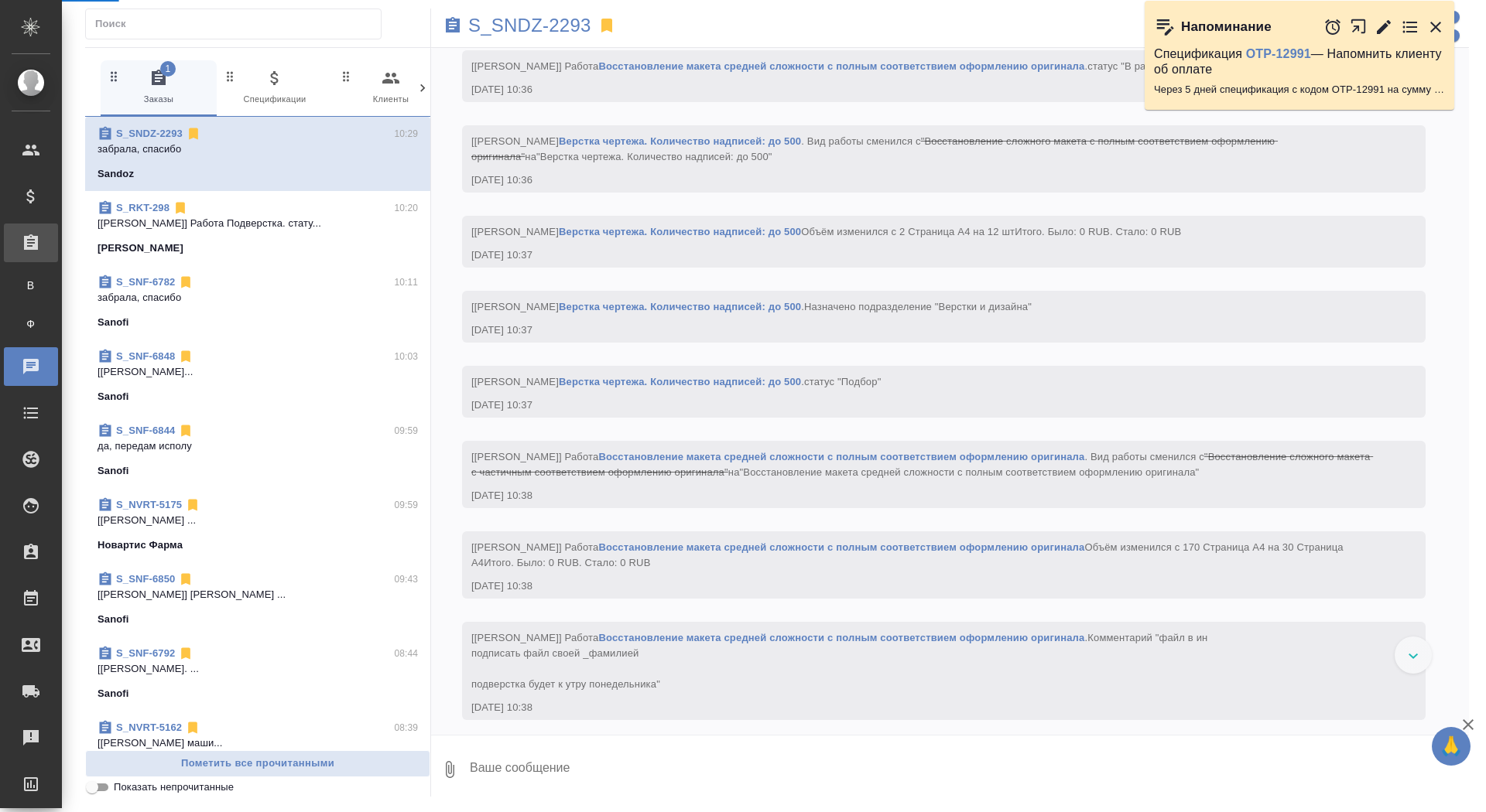
scroll to position [18567, 0]
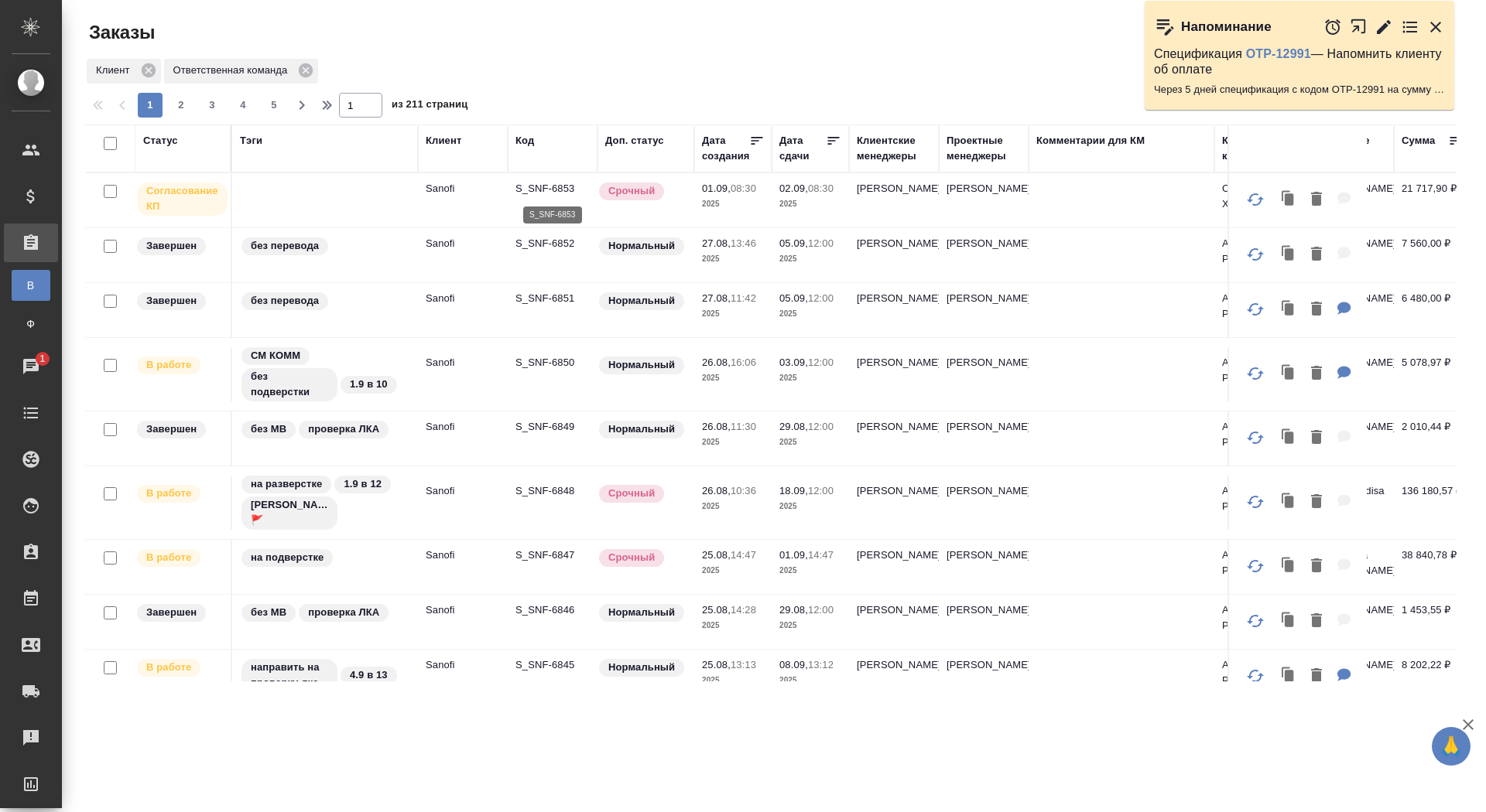
click at [540, 188] on p "S_SNF-6853" at bounding box center [553, 189] width 74 height 15
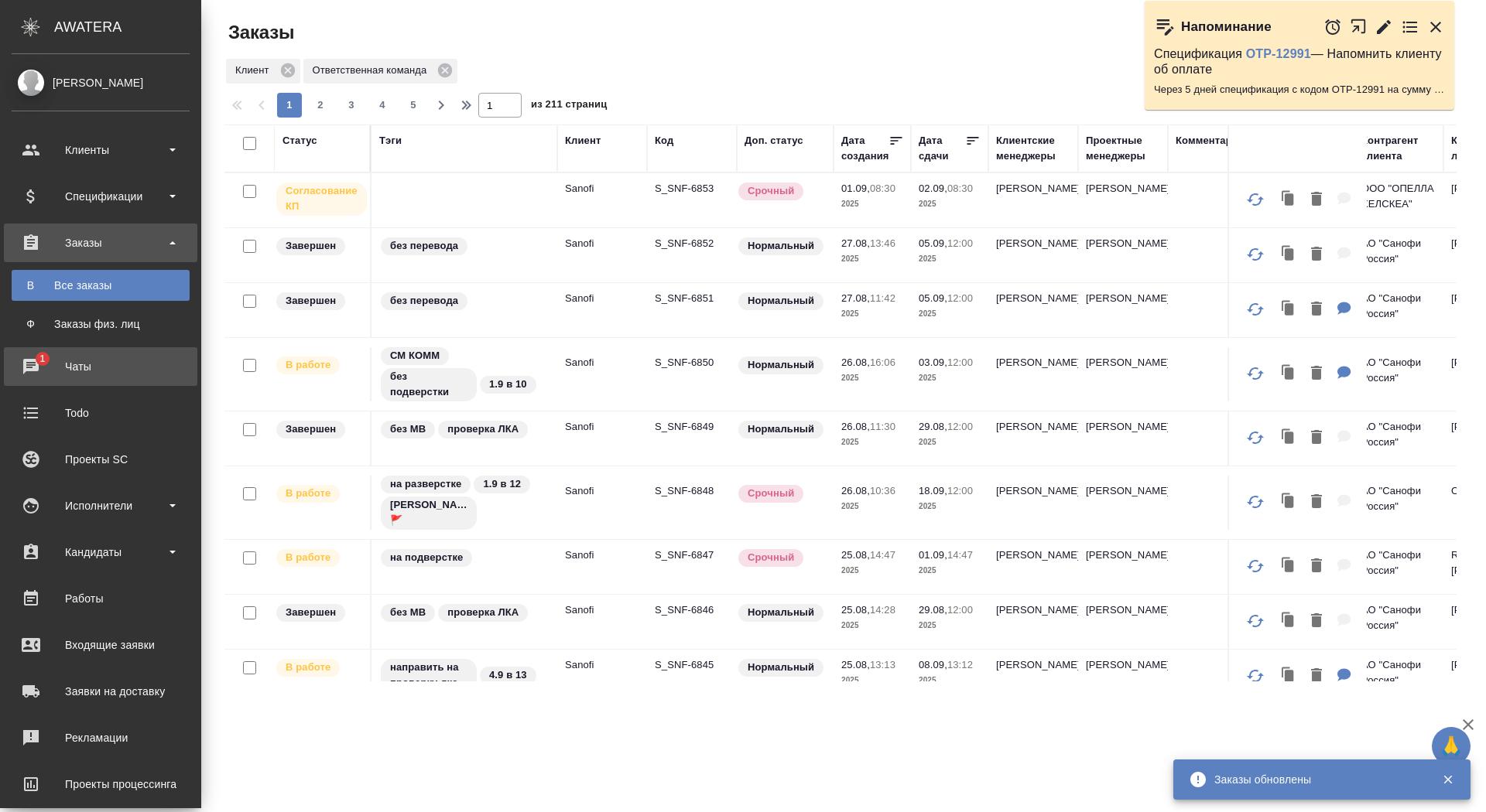
click at [15, 375] on div "Чаты" at bounding box center [101, 366] width 178 height 23
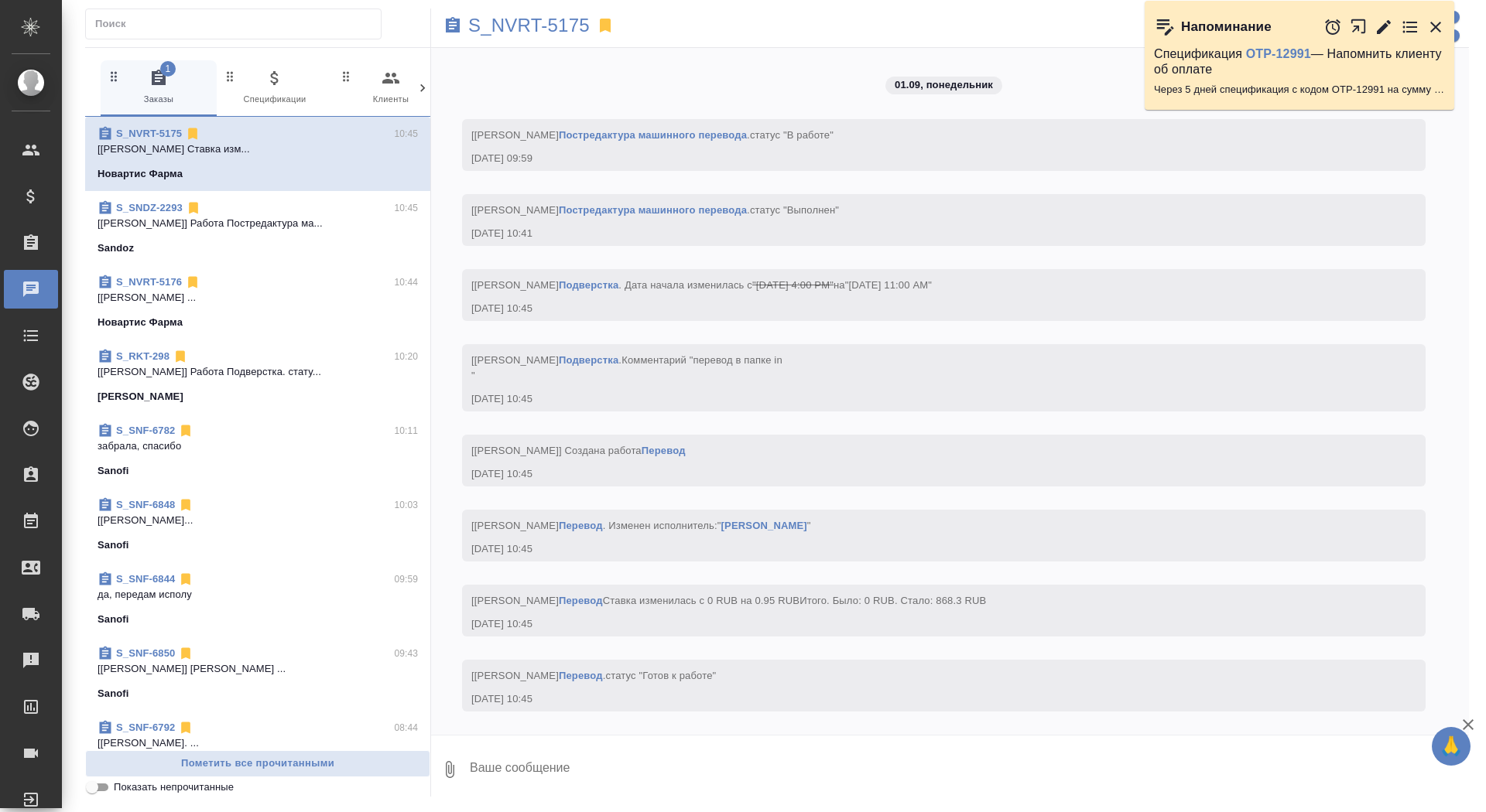
scroll to position [4808, 0]
click at [17, 240] on div "Заказы" at bounding box center [12, 243] width 39 height 23
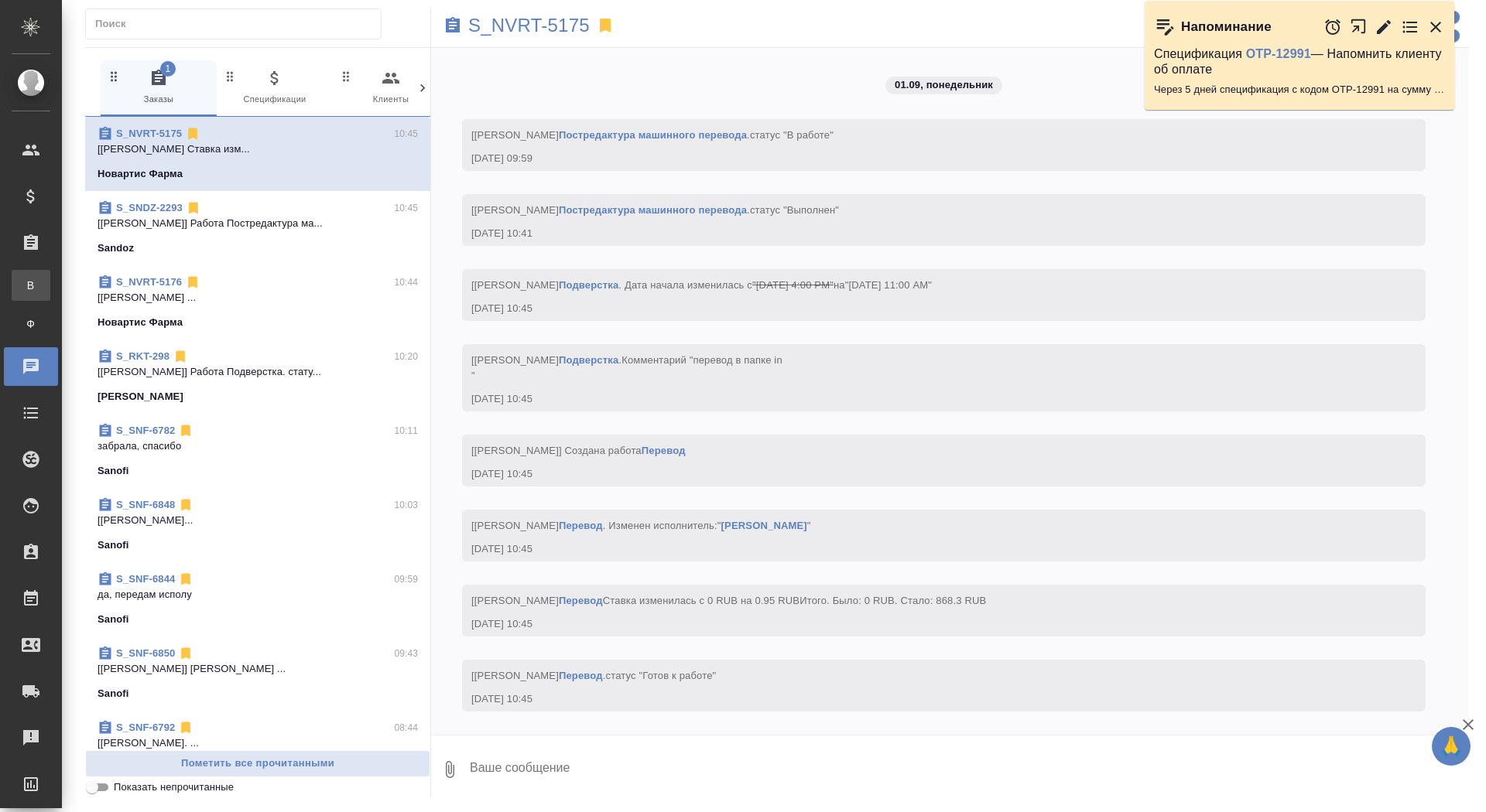
click at [17, 274] on link "В Все заказы" at bounding box center [31, 285] width 39 height 31
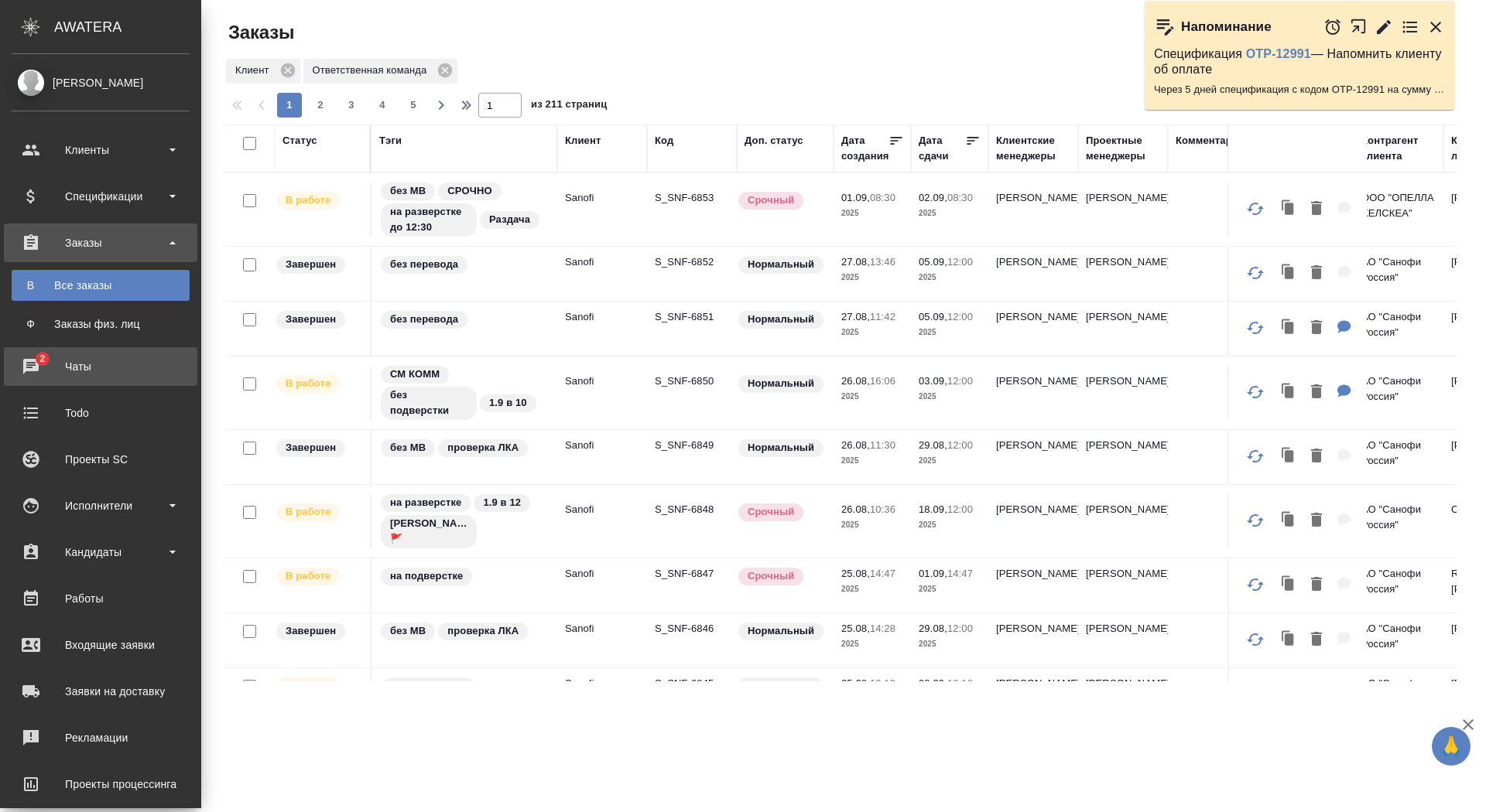
click at [52, 370] on div "Чаты" at bounding box center [101, 366] width 178 height 23
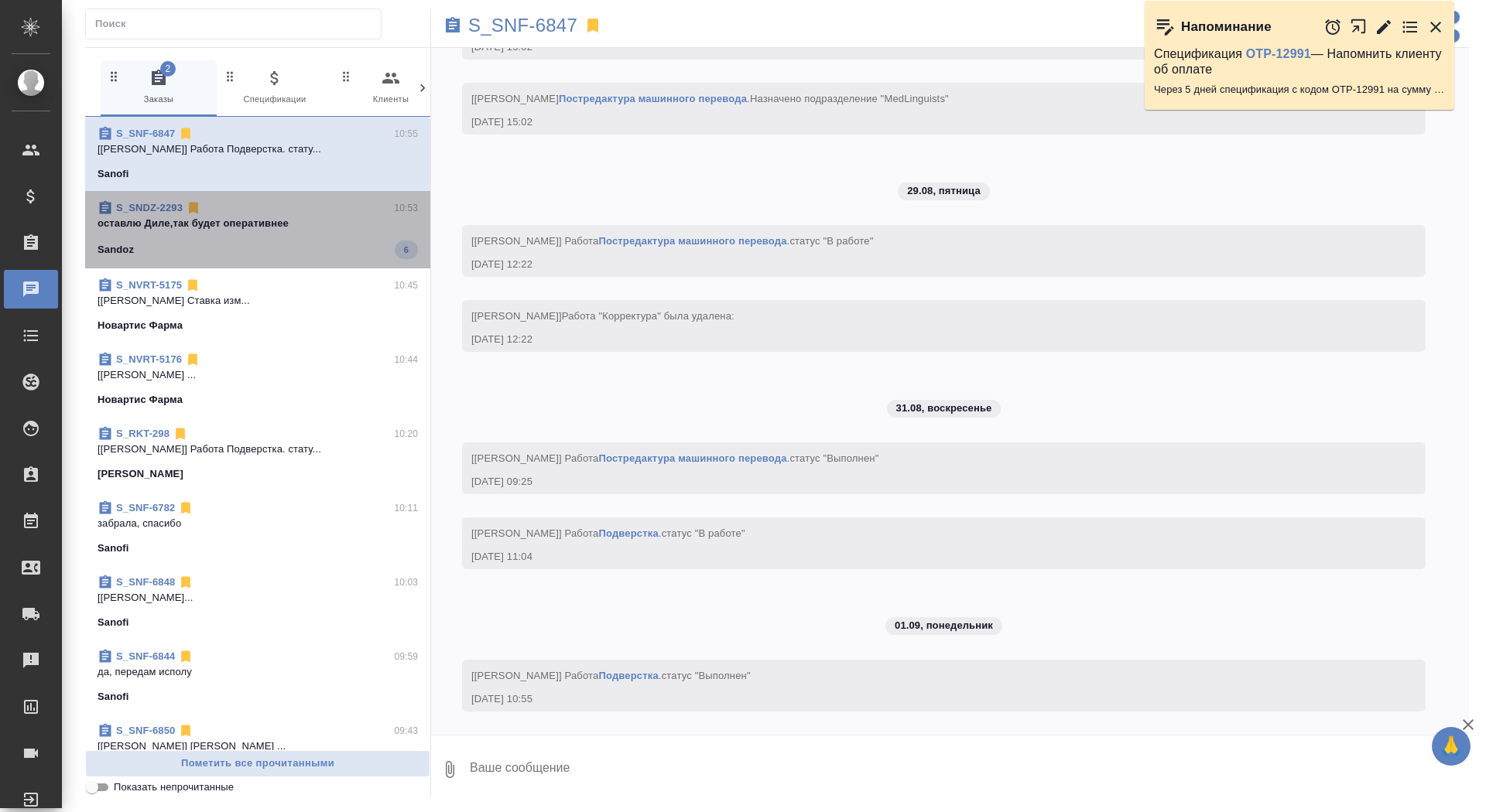
click at [232, 246] on div "Sandoz 6" at bounding box center [257, 250] width 320 height 19
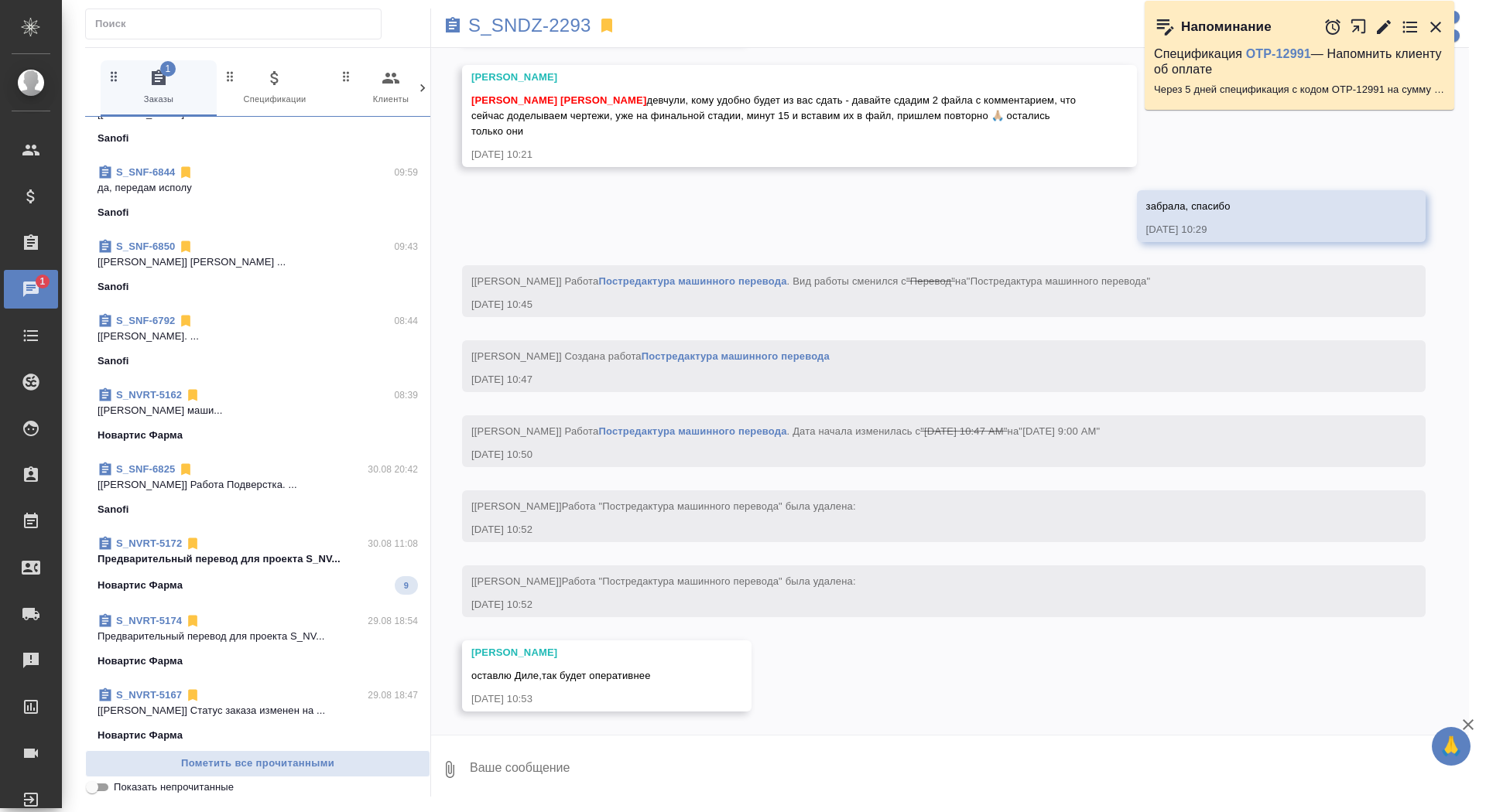
scroll to position [557, 0]
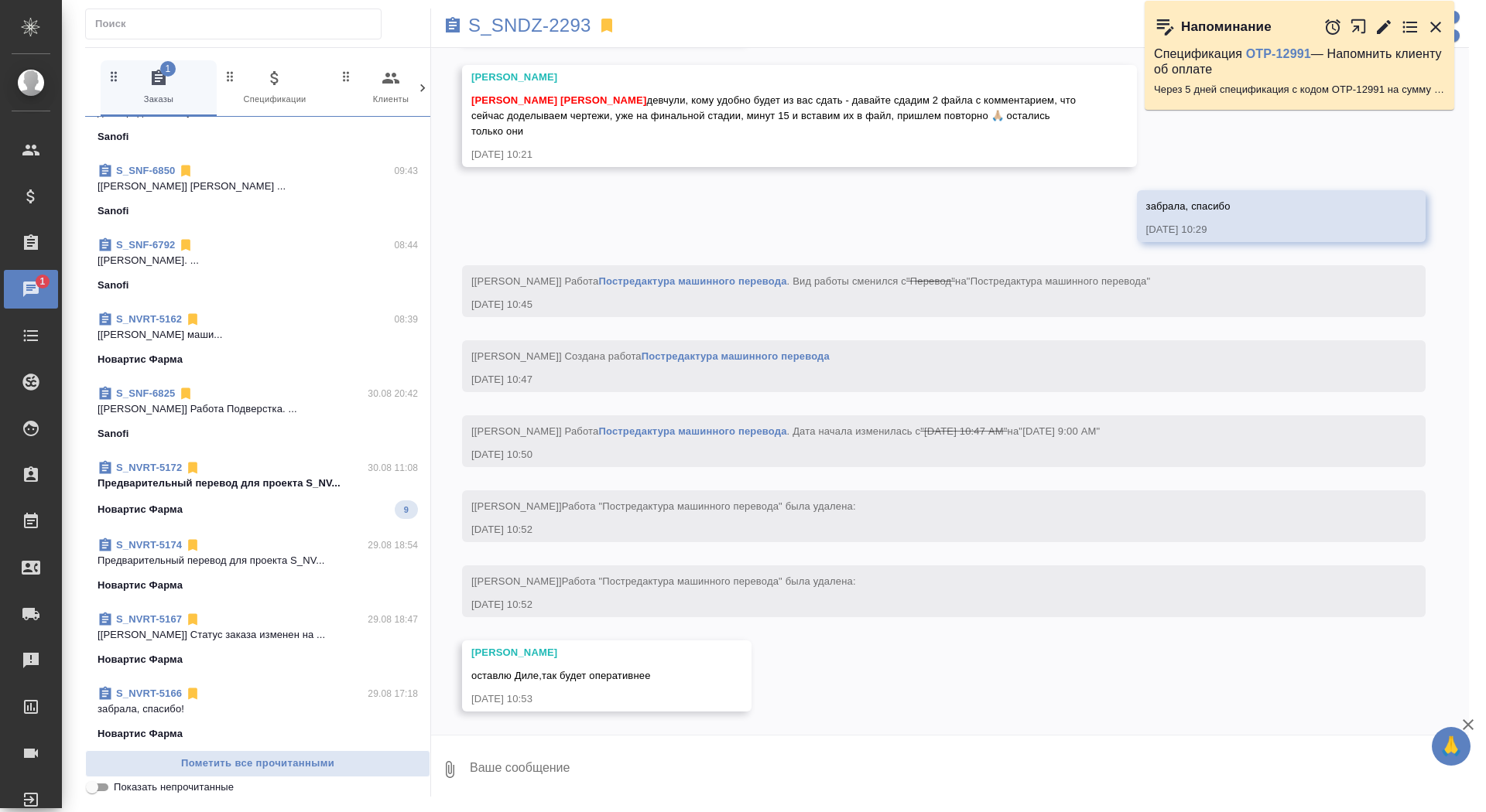
click at [251, 508] on div "Новартис Фарма 9" at bounding box center [257, 510] width 320 height 19
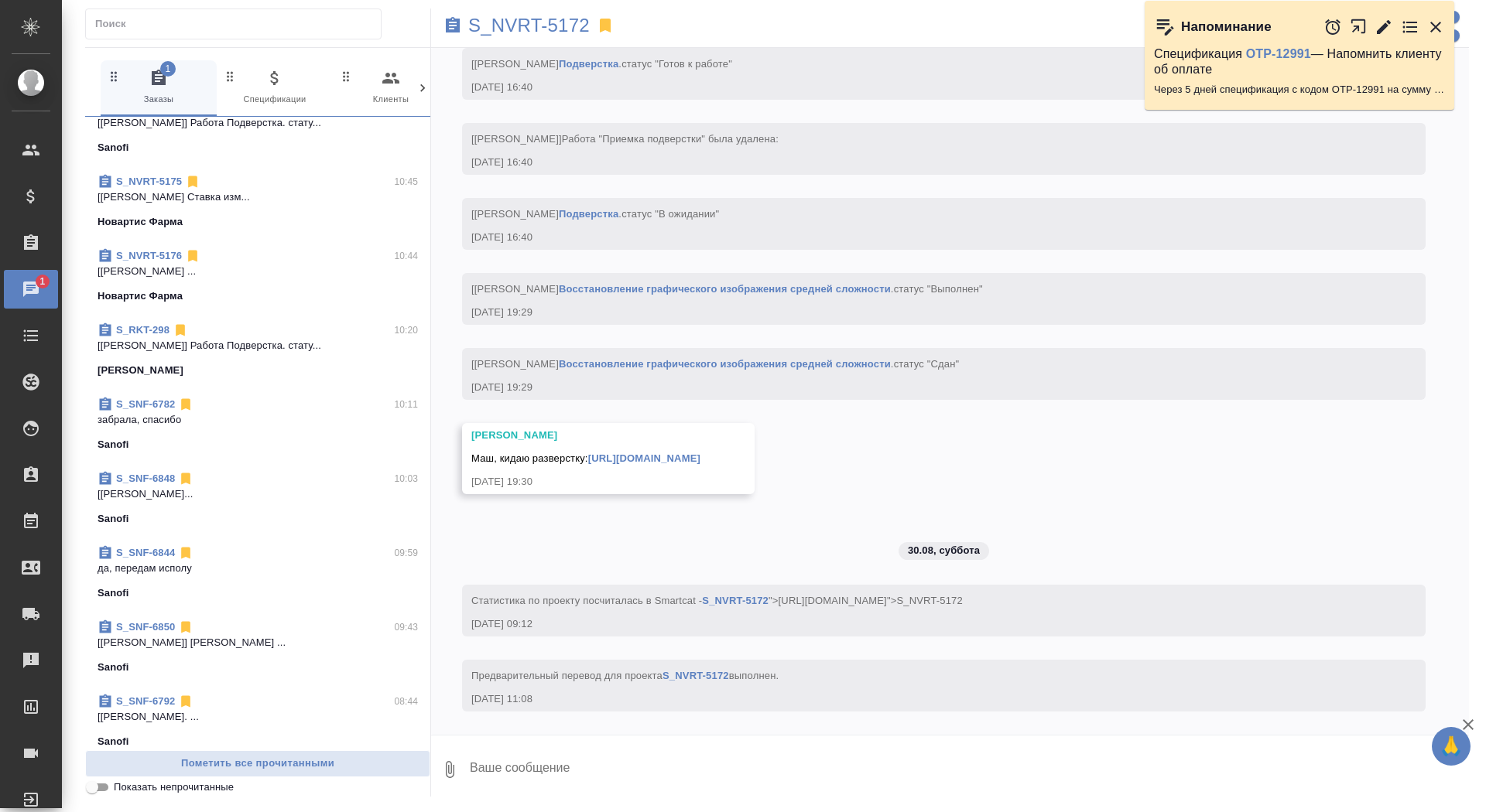
scroll to position [0, 0]
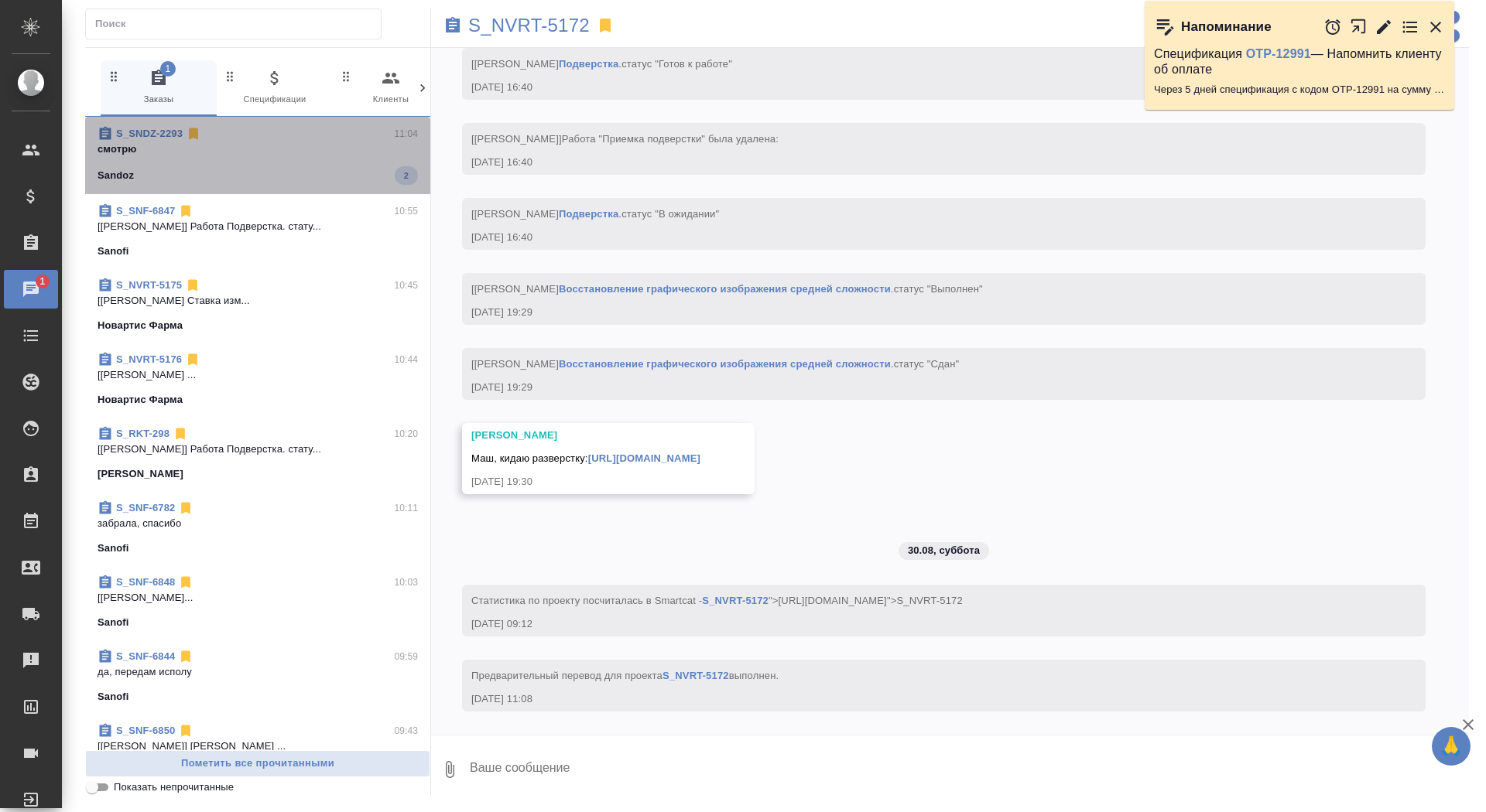
click at [284, 150] on p "смотрю" at bounding box center [257, 150] width 320 height 15
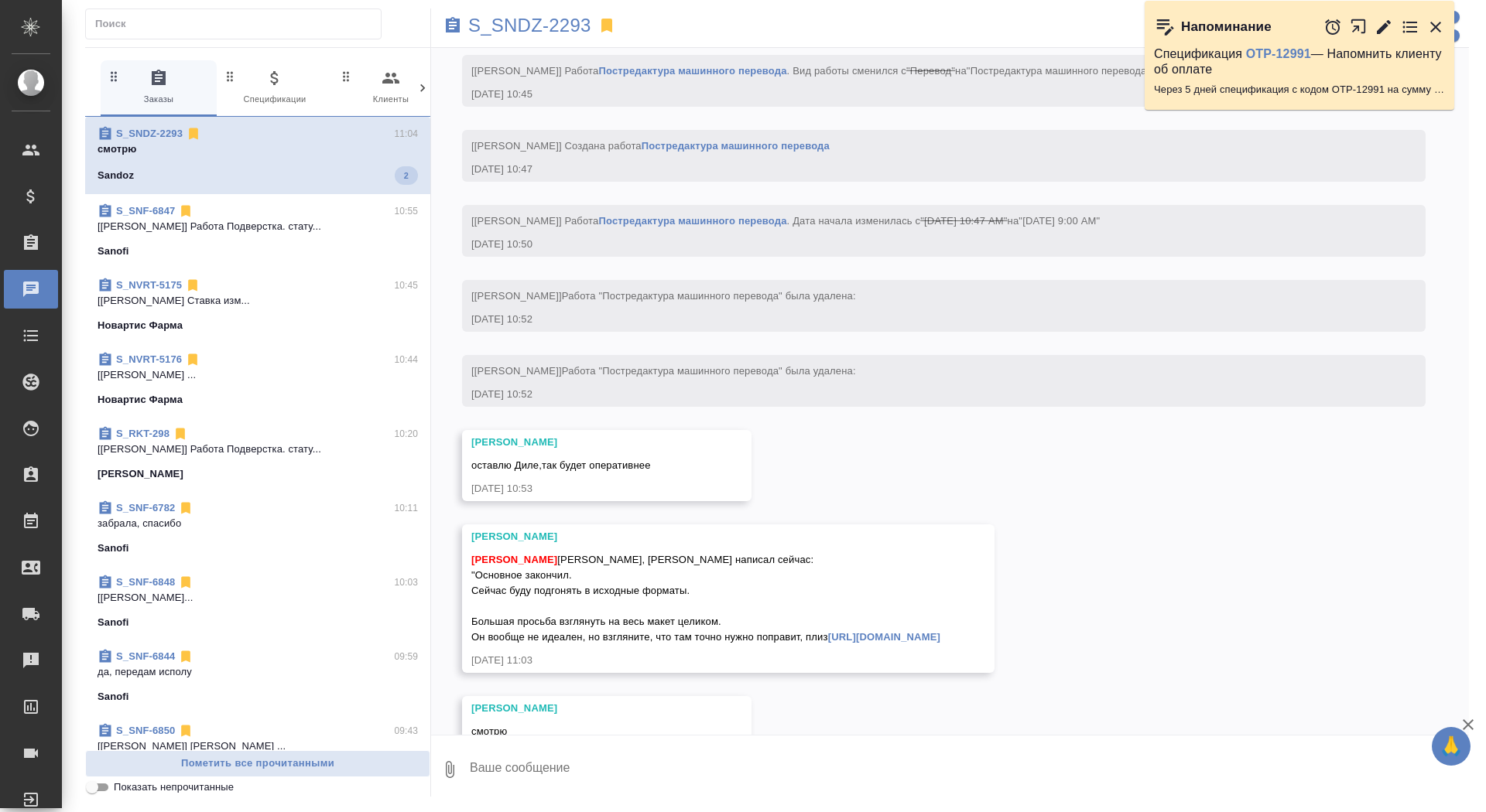
scroll to position [35642, 0]
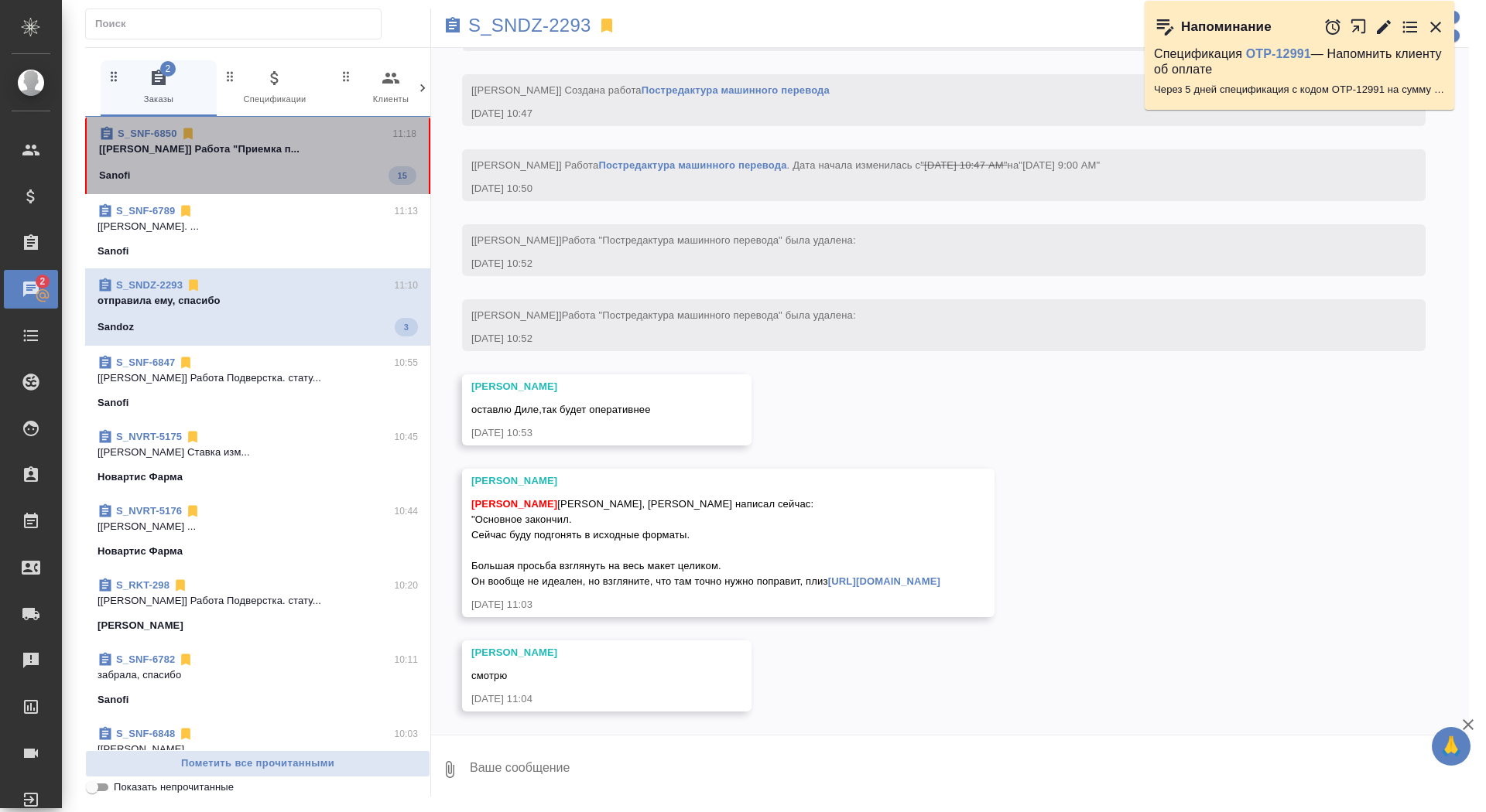
click at [217, 174] on div "Sanofi 15" at bounding box center [257, 176] width 317 height 19
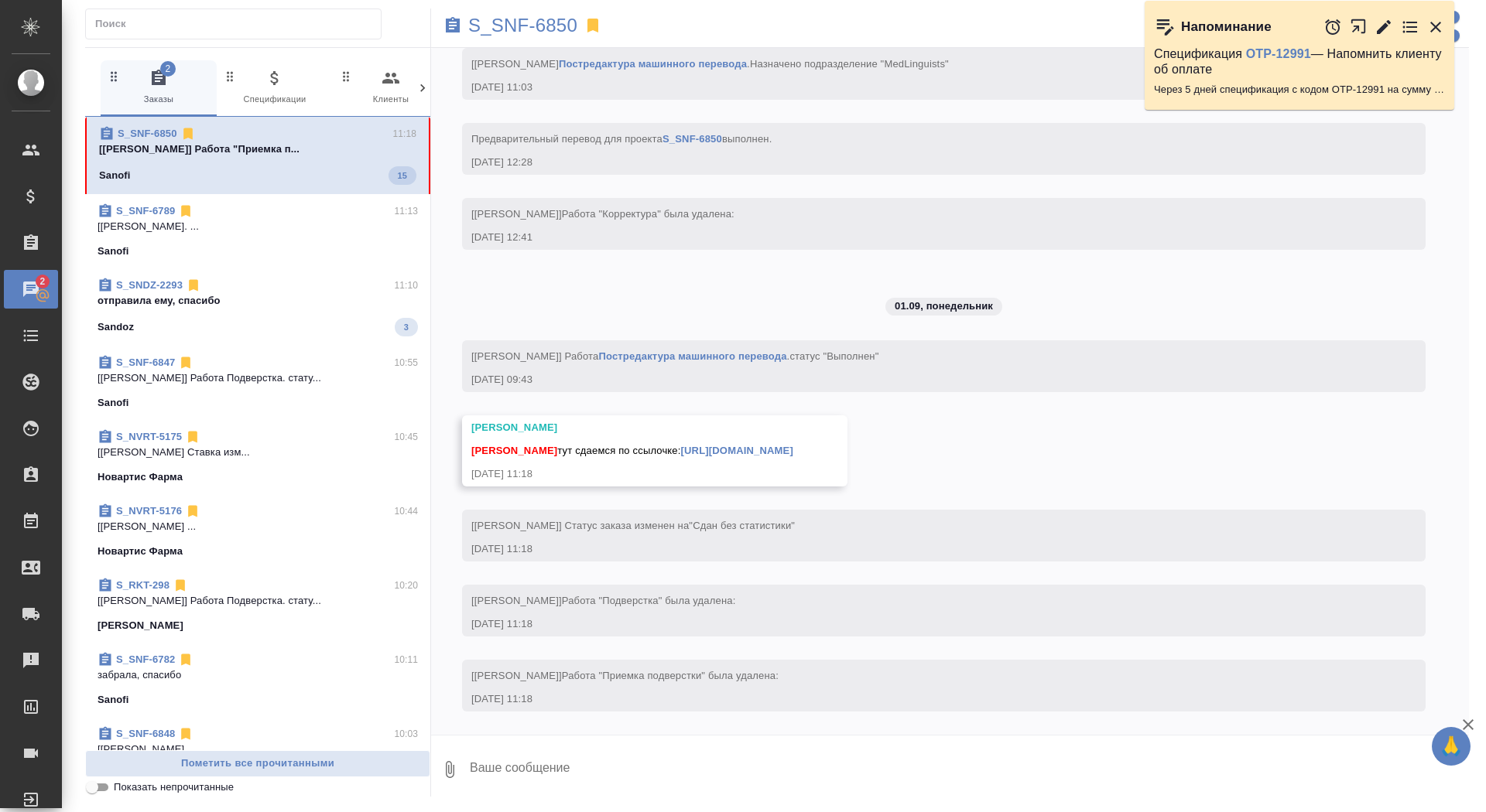
scroll to position [5557, 0]
click at [567, 763] on textarea at bounding box center [968, 770] width 1001 height 53
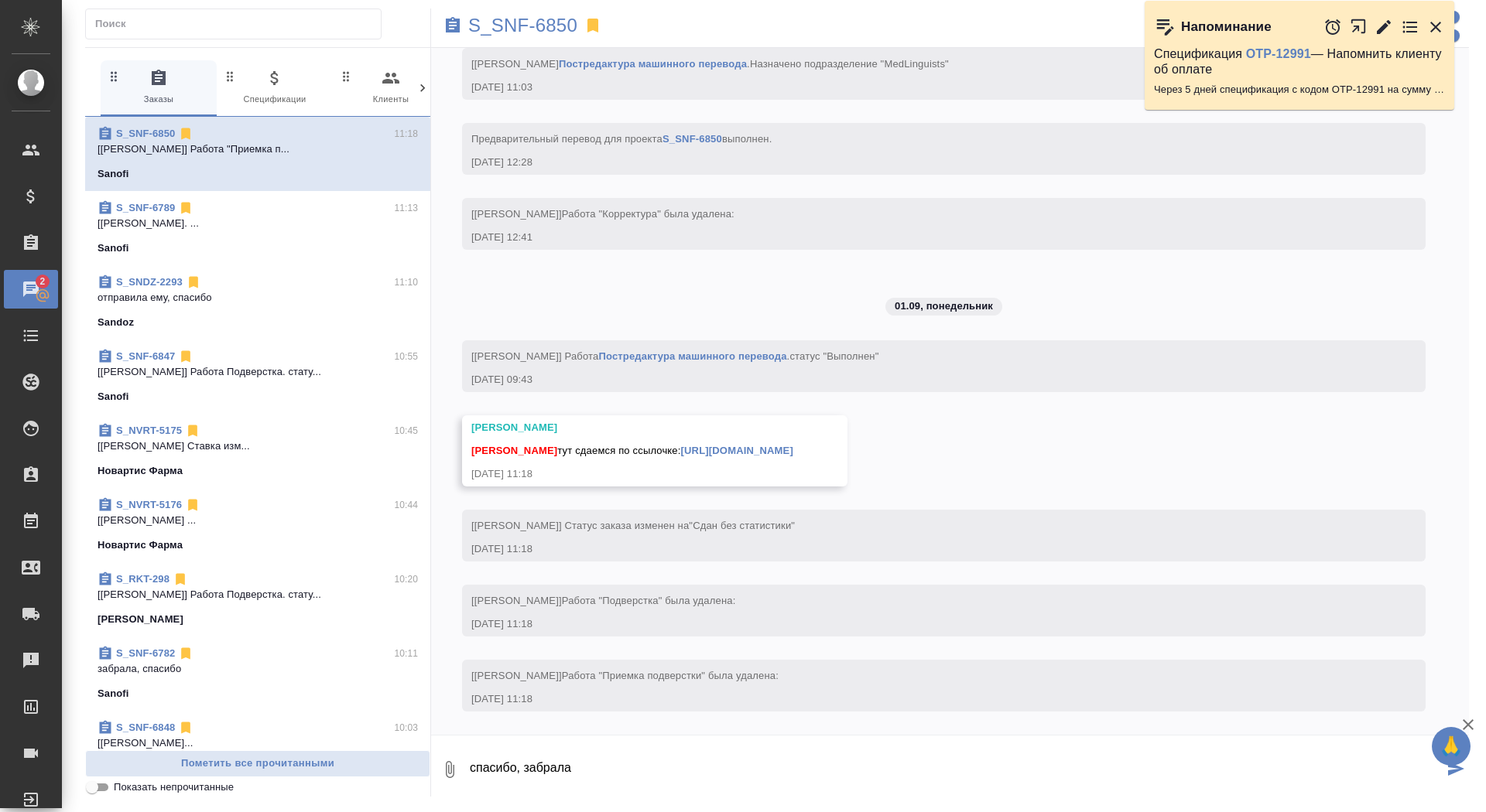
type textarea "спасибо, забрала"
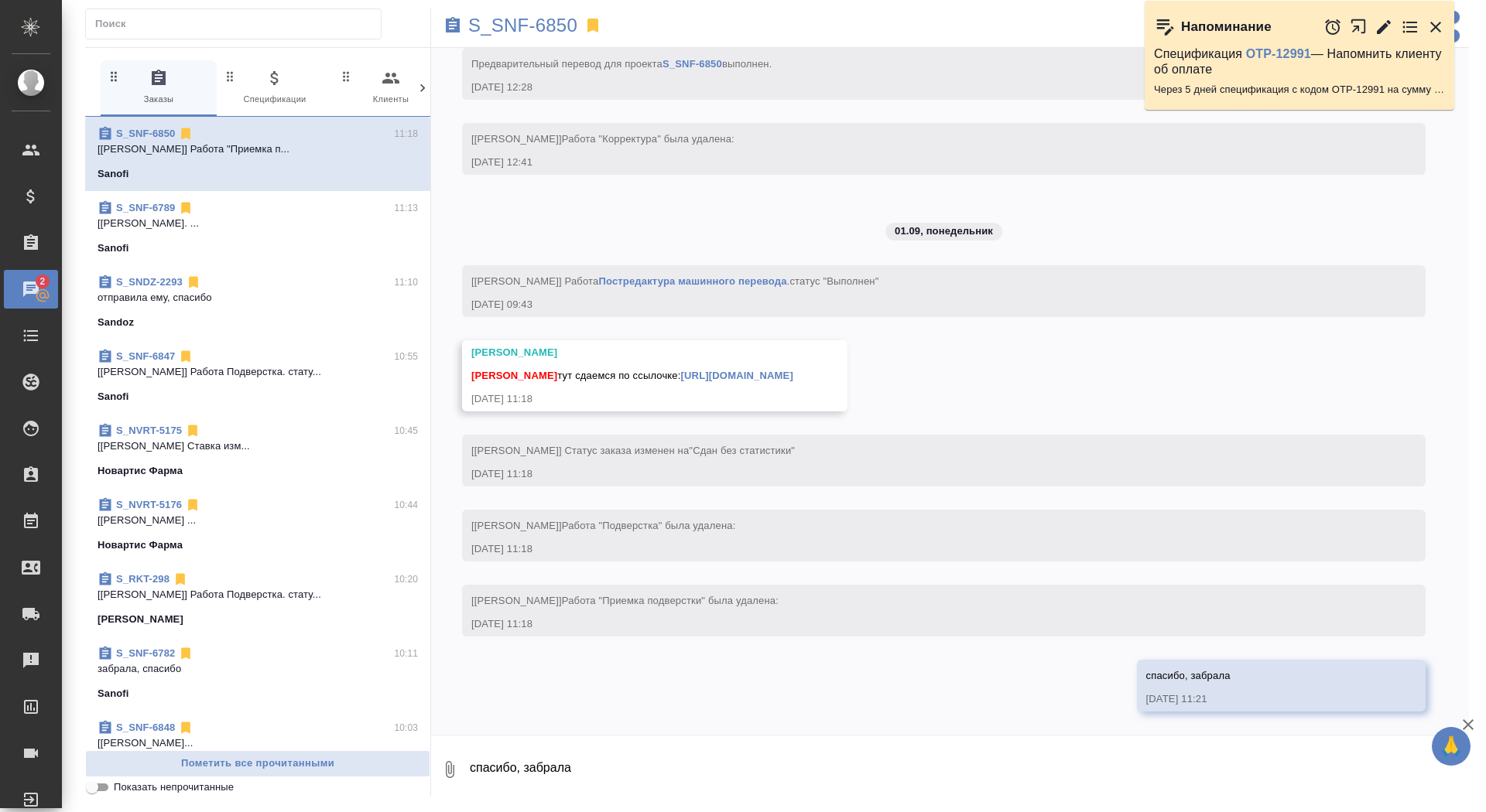
scroll to position [5714, 0]
click at [793, 370] on link "https://drive.awatera.com/apps/files/files/10209206?dir=/Shares/Sanofi/Orders/S…" at bounding box center [737, 375] width 112 height 12
click at [568, 21] on p "S_SNF-6850" at bounding box center [522, 26] width 109 height 15
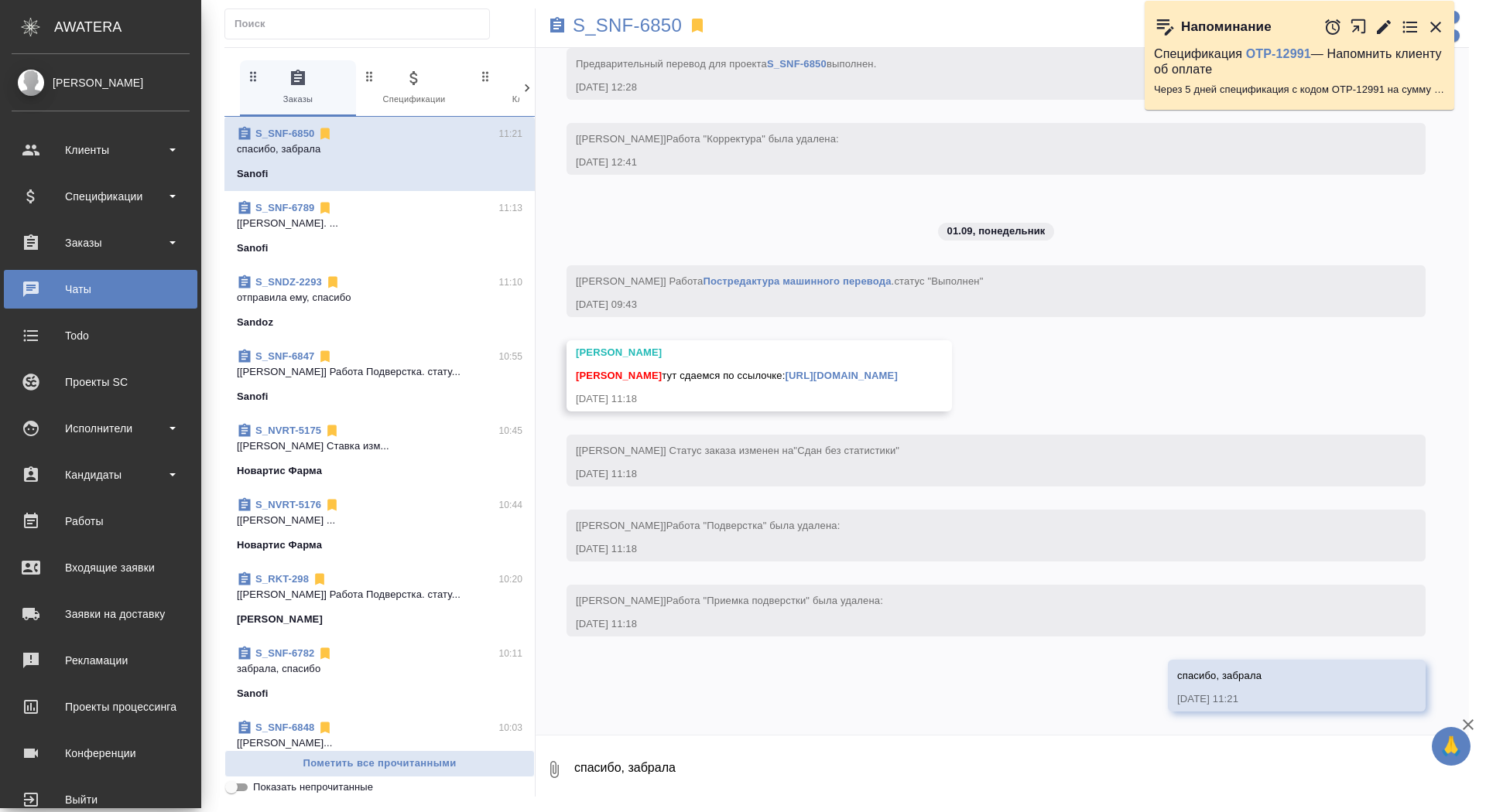
scroll to position [5854, 0]
click at [40, 253] on div "Заказы" at bounding box center [101, 243] width 178 height 23
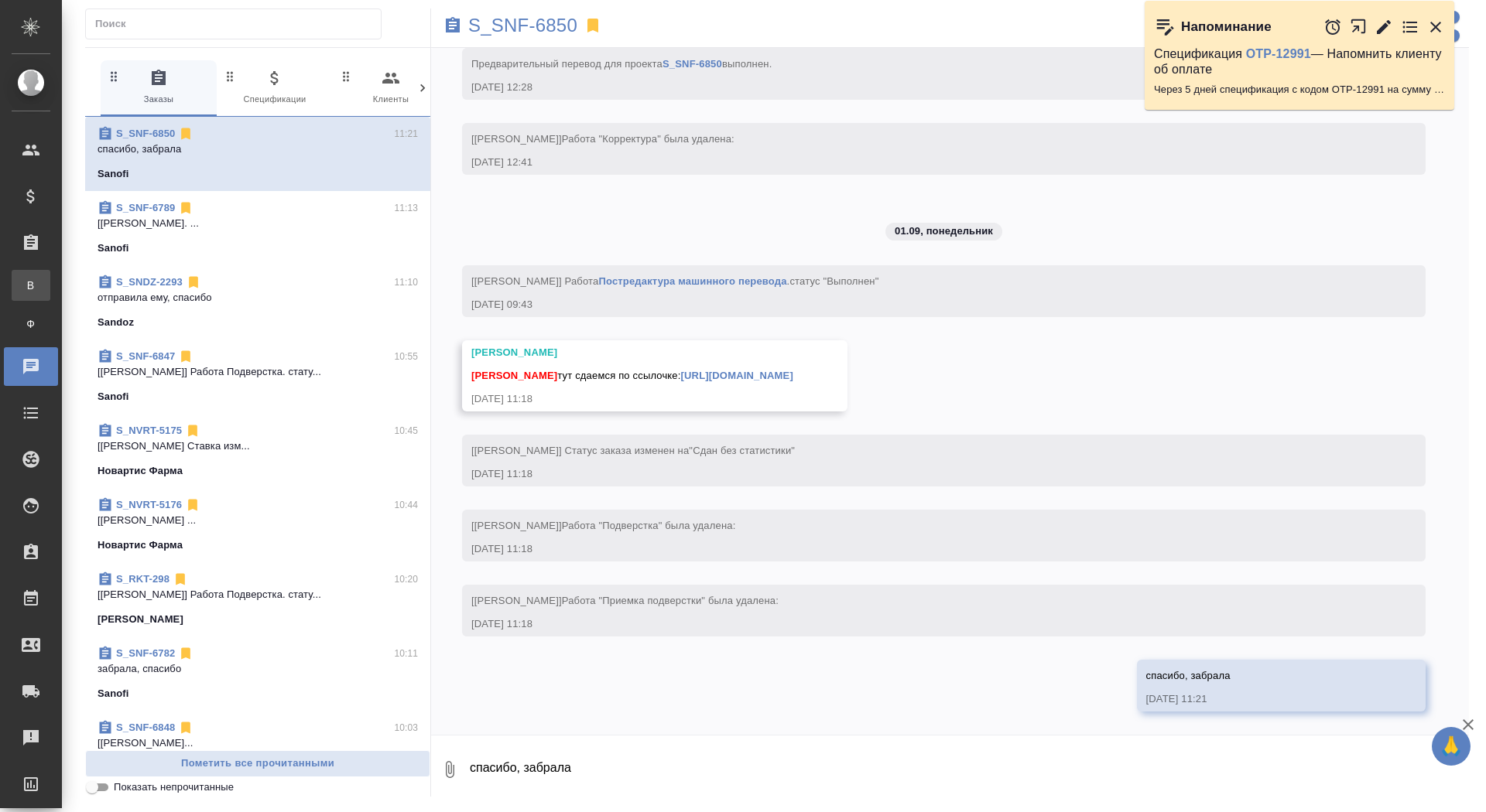
click at [23, 291] on div "Все заказы" at bounding box center [12, 285] width 23 height 15
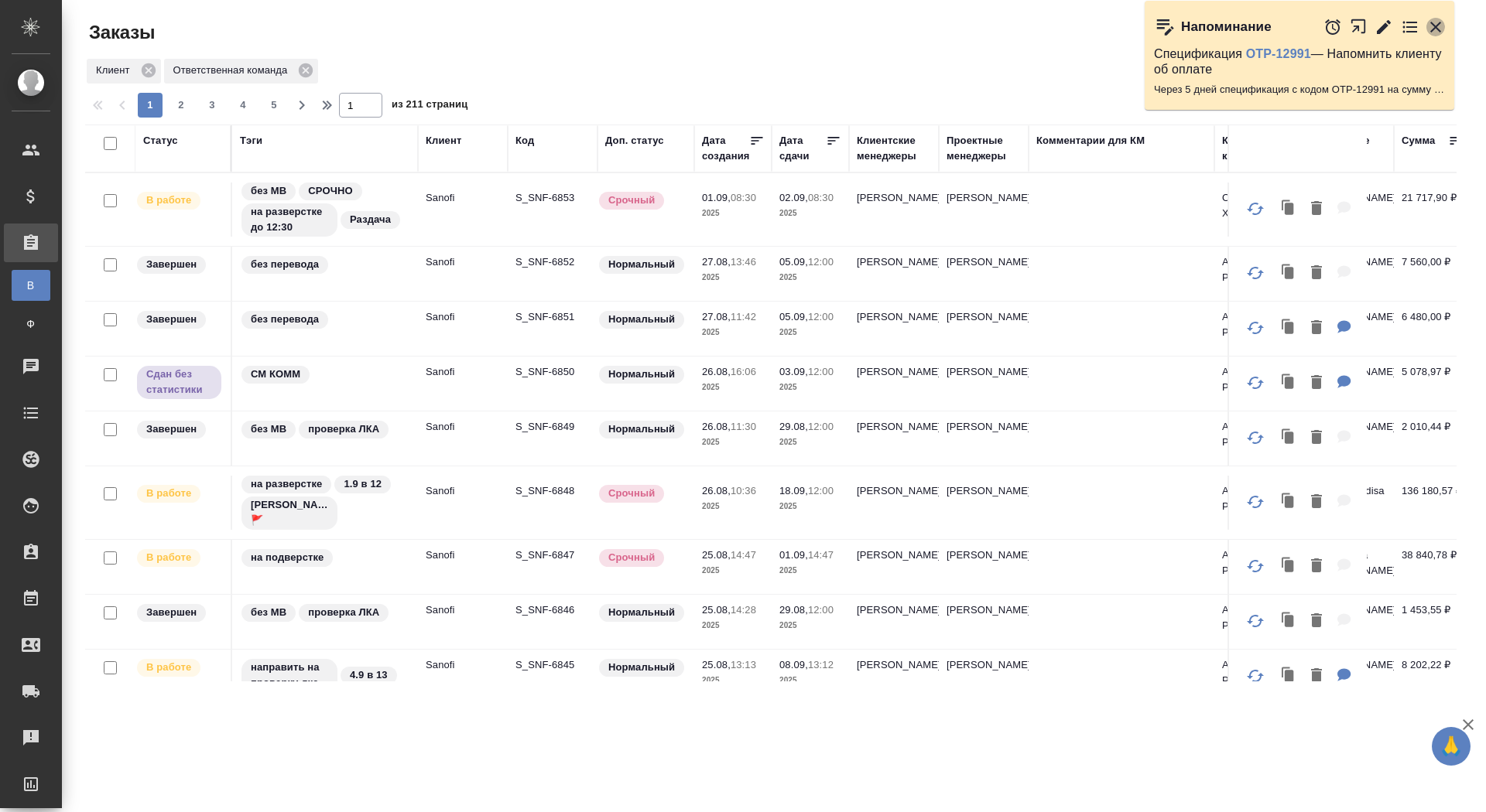
click at [1438, 22] on icon "button" at bounding box center [1436, 27] width 19 height 19
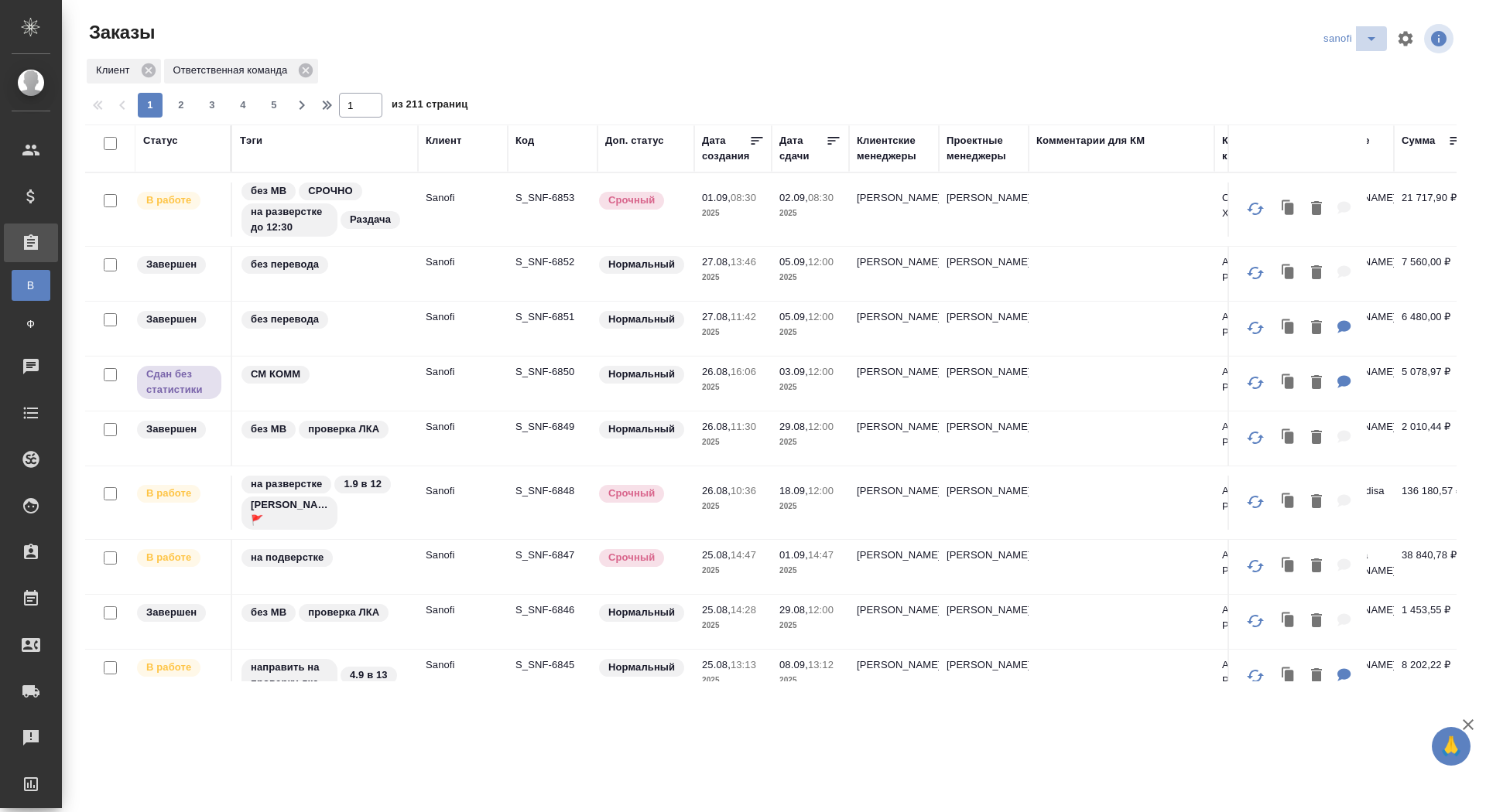
click at [1370, 42] on icon "split button" at bounding box center [1371, 39] width 19 height 19
click at [1350, 170] on li "красфарма" at bounding box center [1352, 169] width 81 height 25
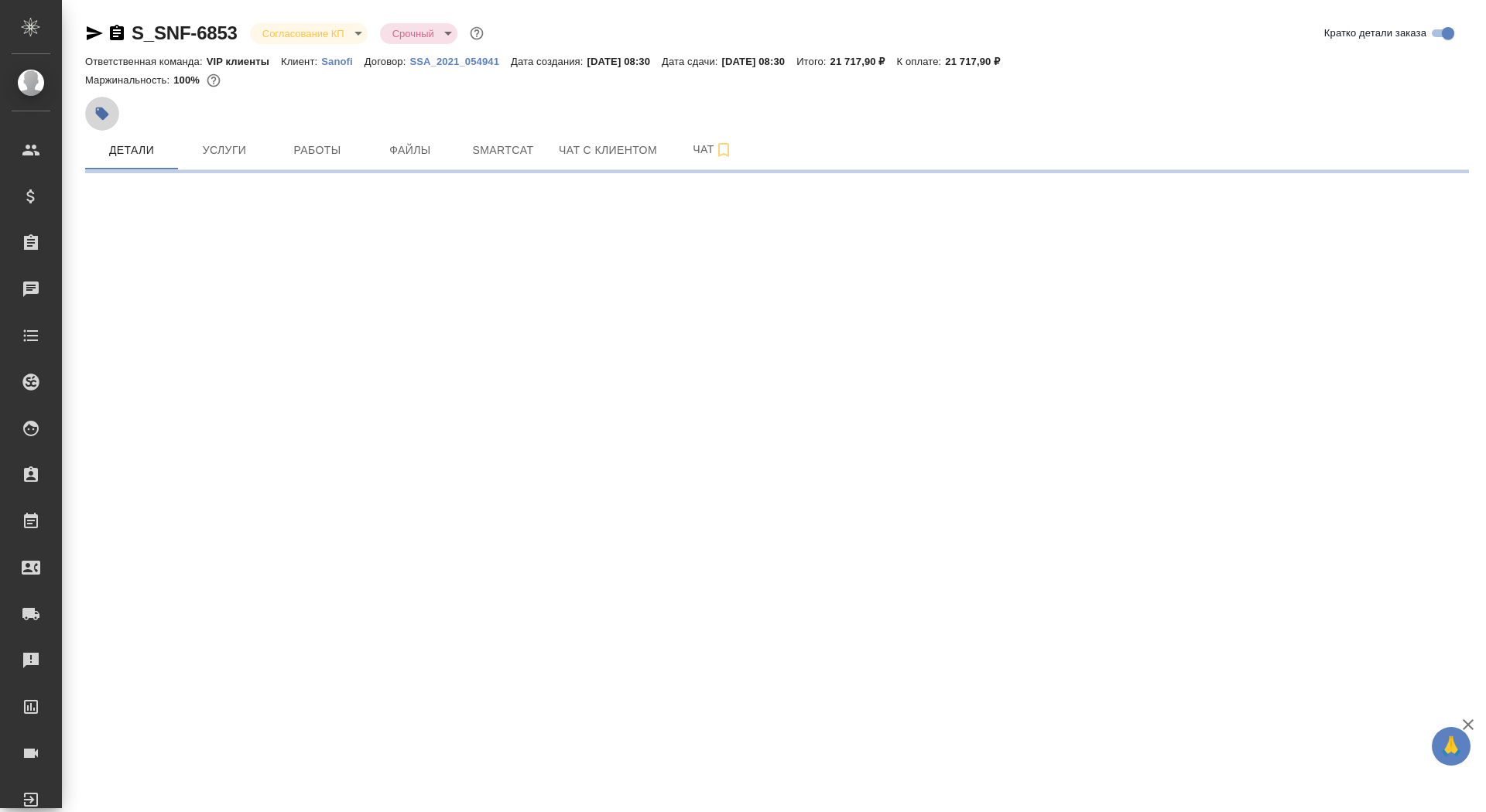
click at [100, 110] on icon "button" at bounding box center [102, 114] width 13 height 13
select select "RU"
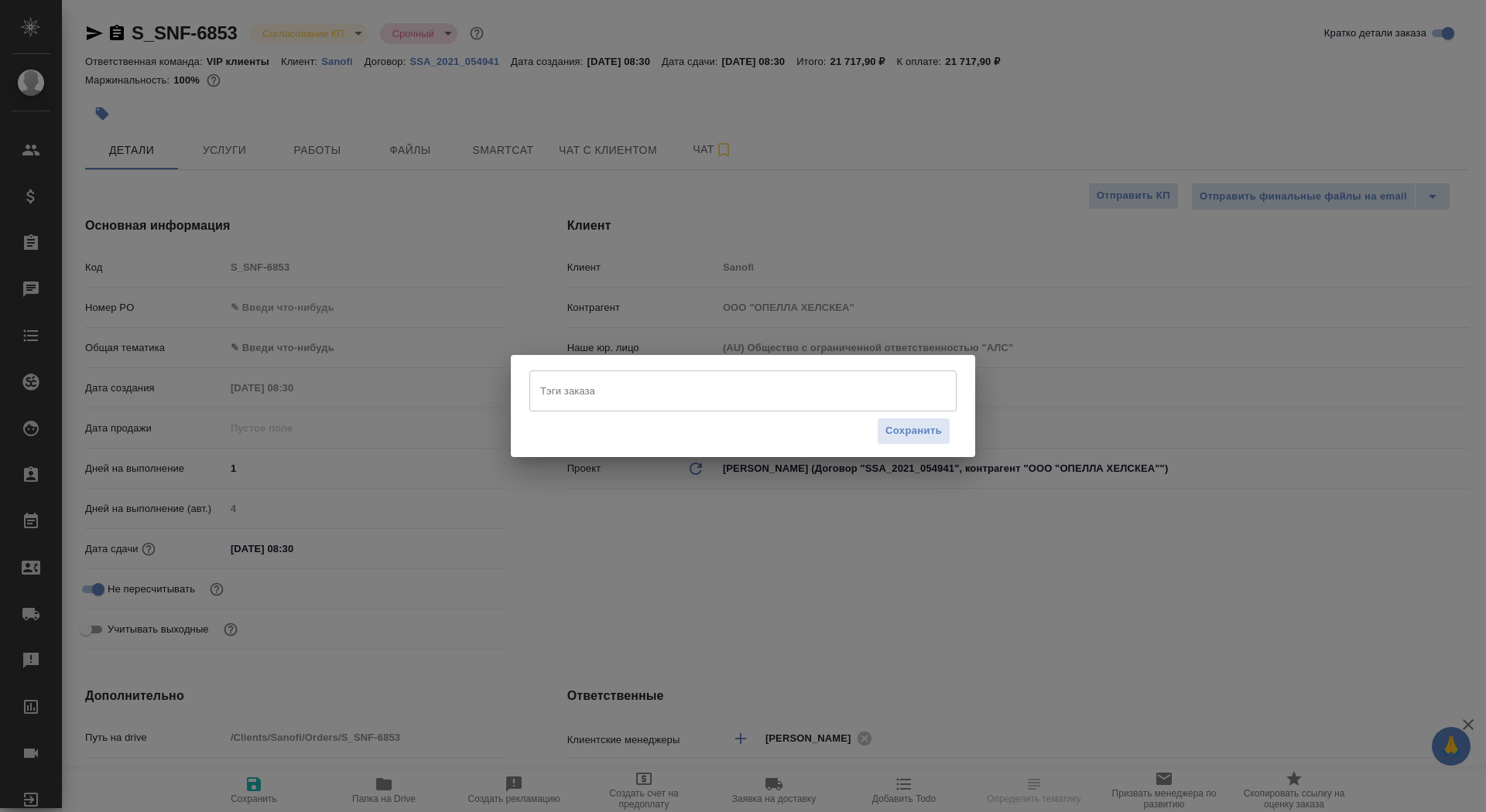
type textarea "x"
click at [726, 397] on input "Тэги заказа" at bounding box center [728, 391] width 384 height 26
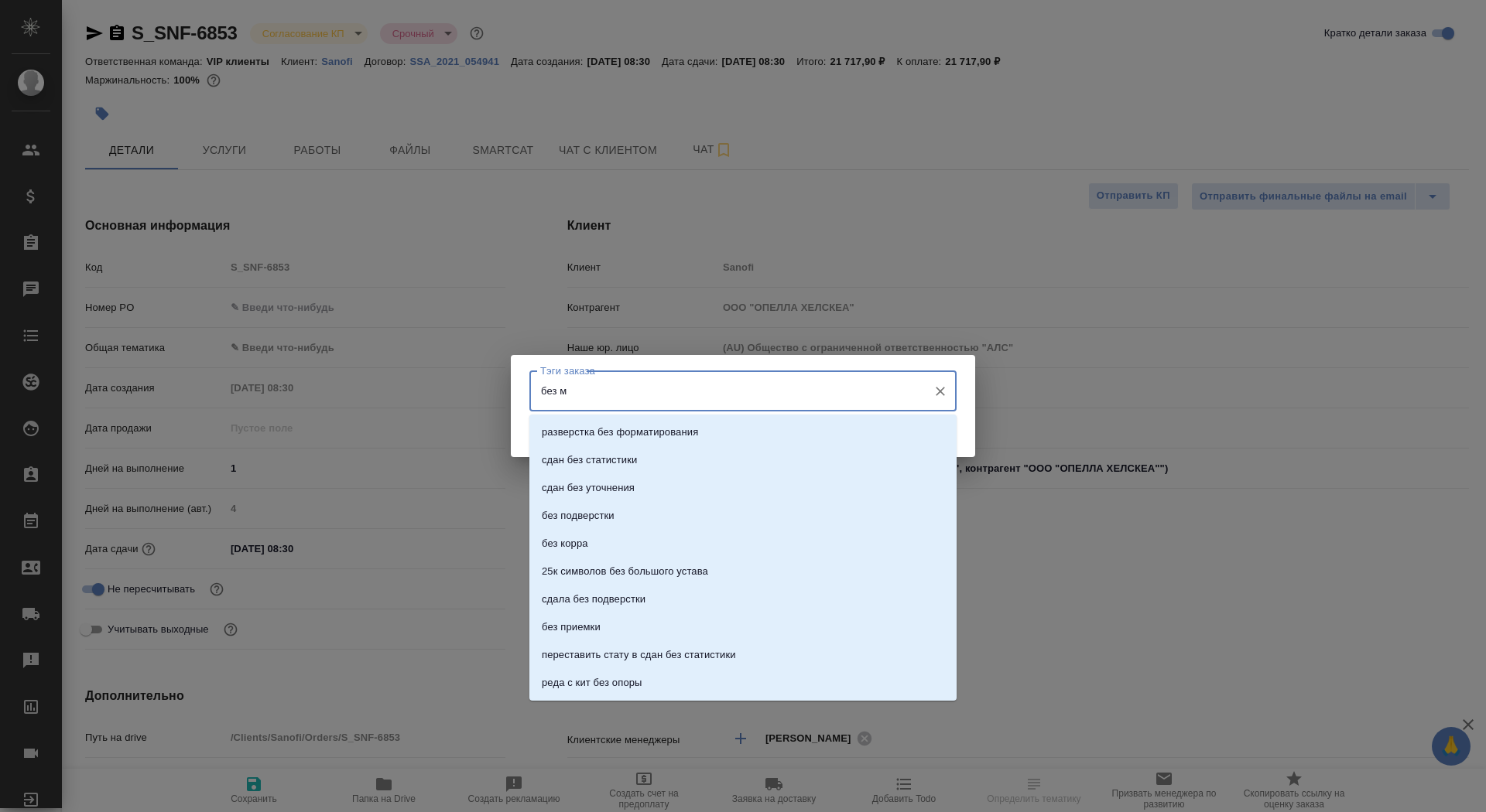
type input "без мв"
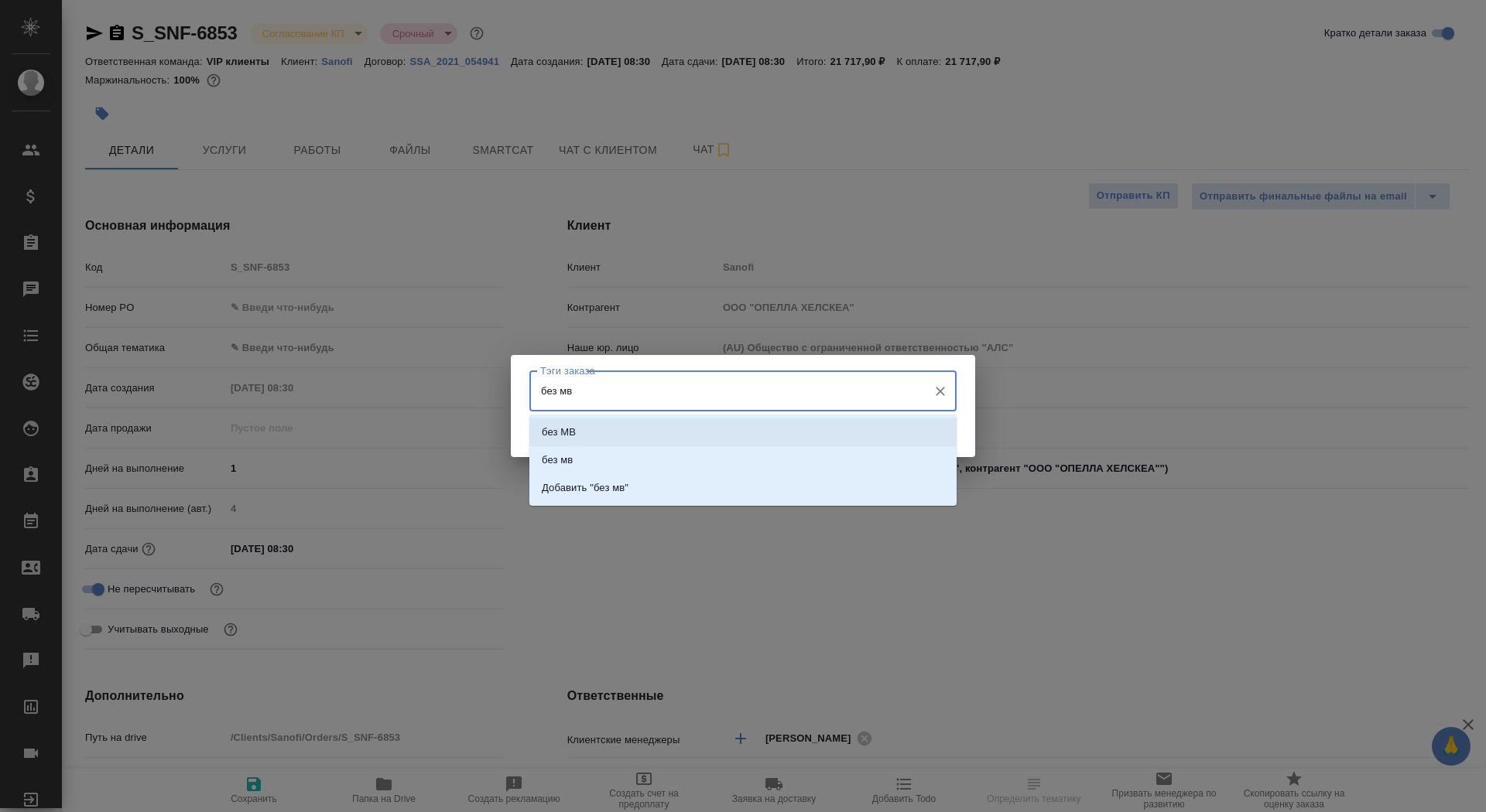
click at [746, 434] on li "без МВ" at bounding box center [743, 432] width 427 height 28
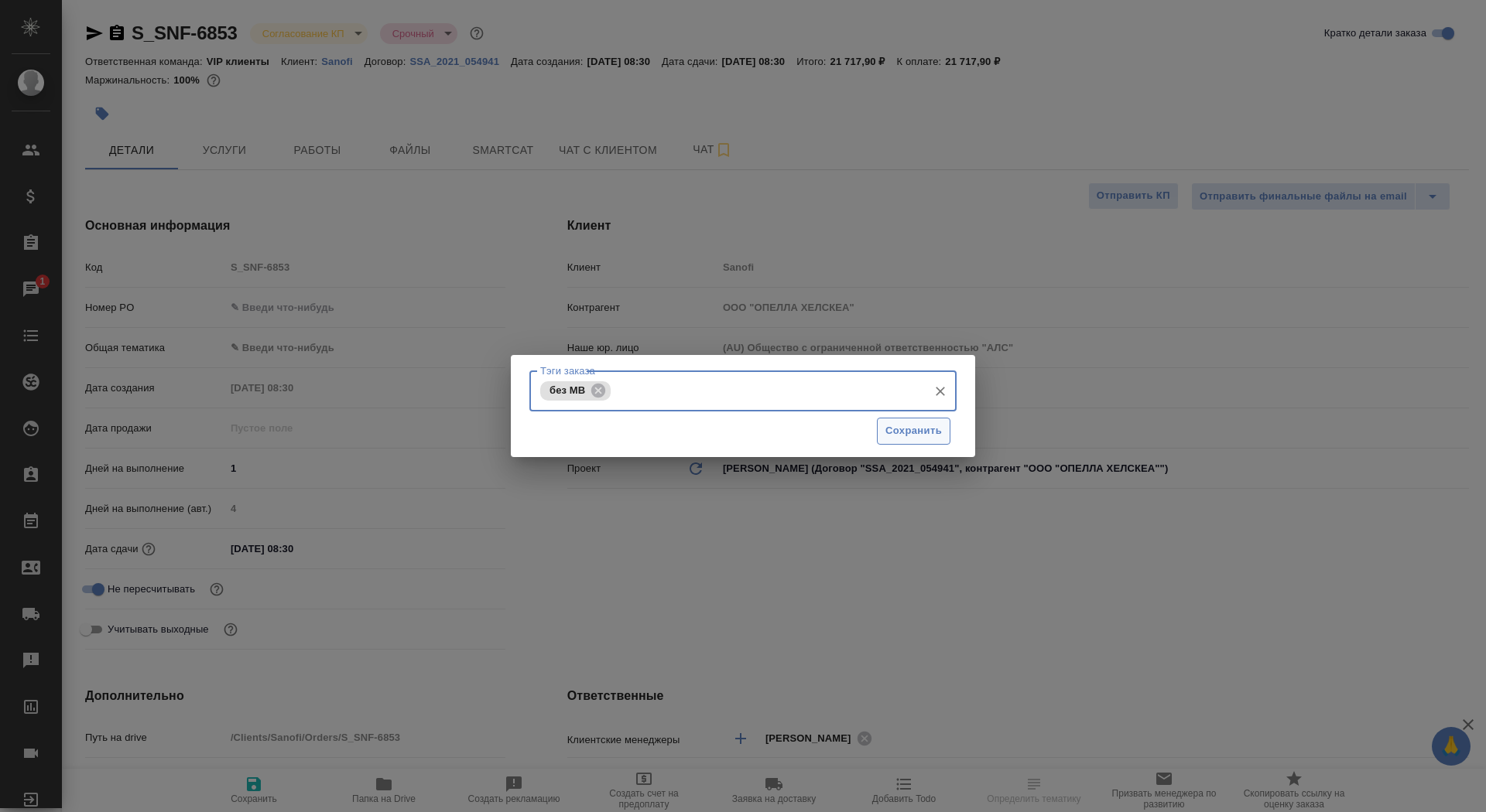
click at [933, 430] on span "Сохранить" at bounding box center [913, 431] width 57 height 18
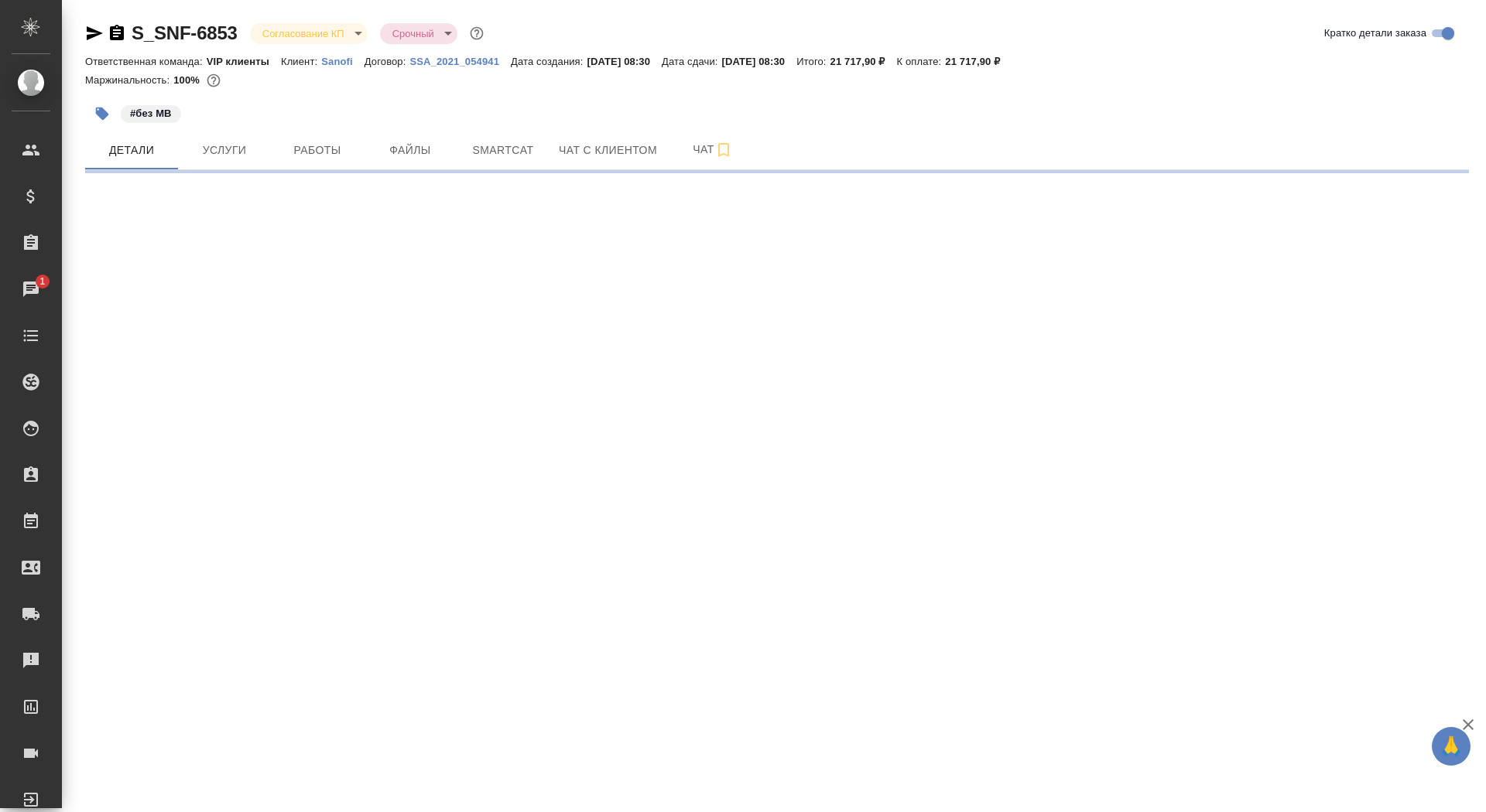
select select "RU"
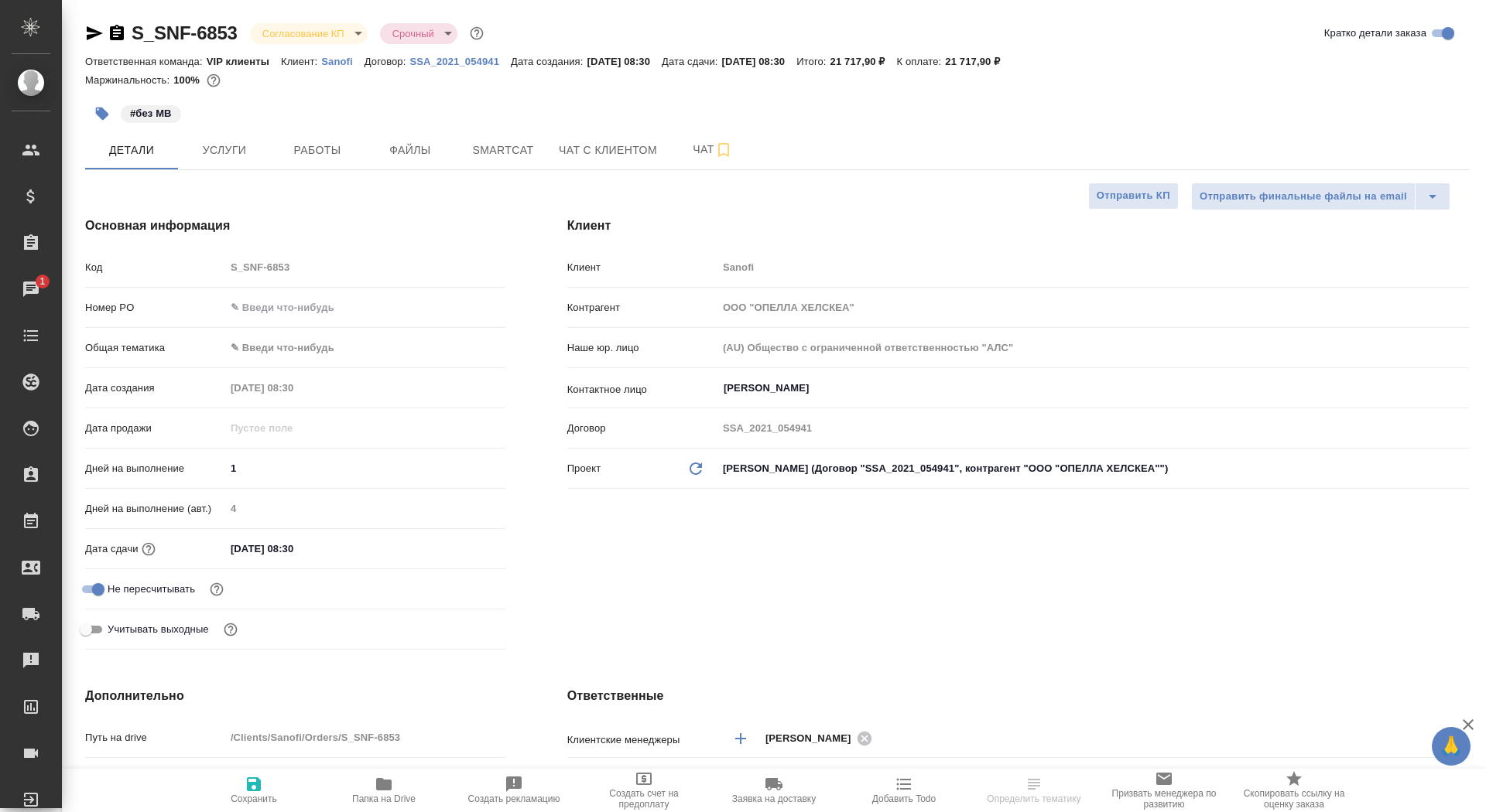
type textarea "x"
click at [336, 313] on input "text" at bounding box center [365, 307] width 280 height 22
paste input "E005836110"
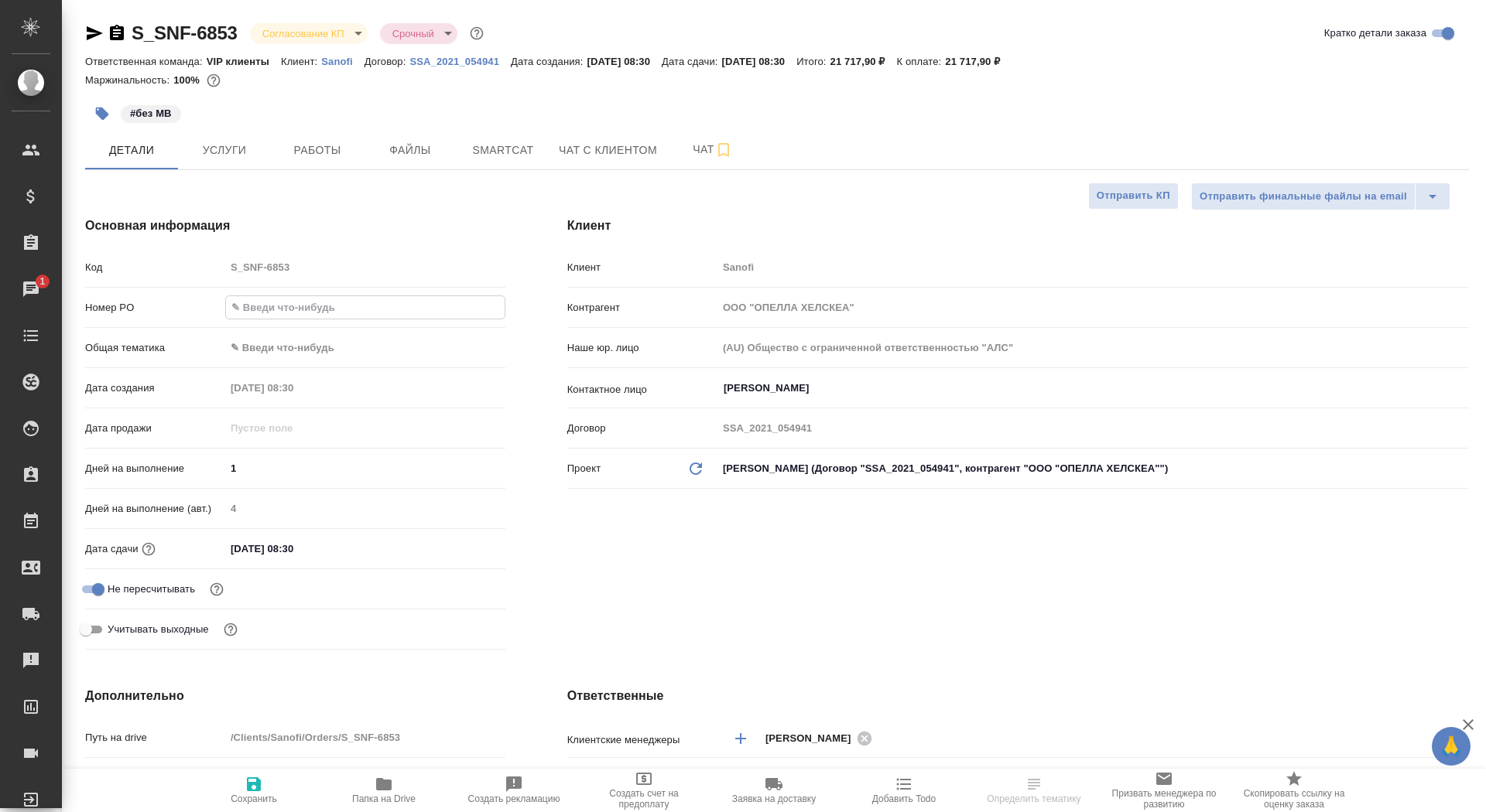
type input "E005836110"
type textarea "x"
type input "E005836110"
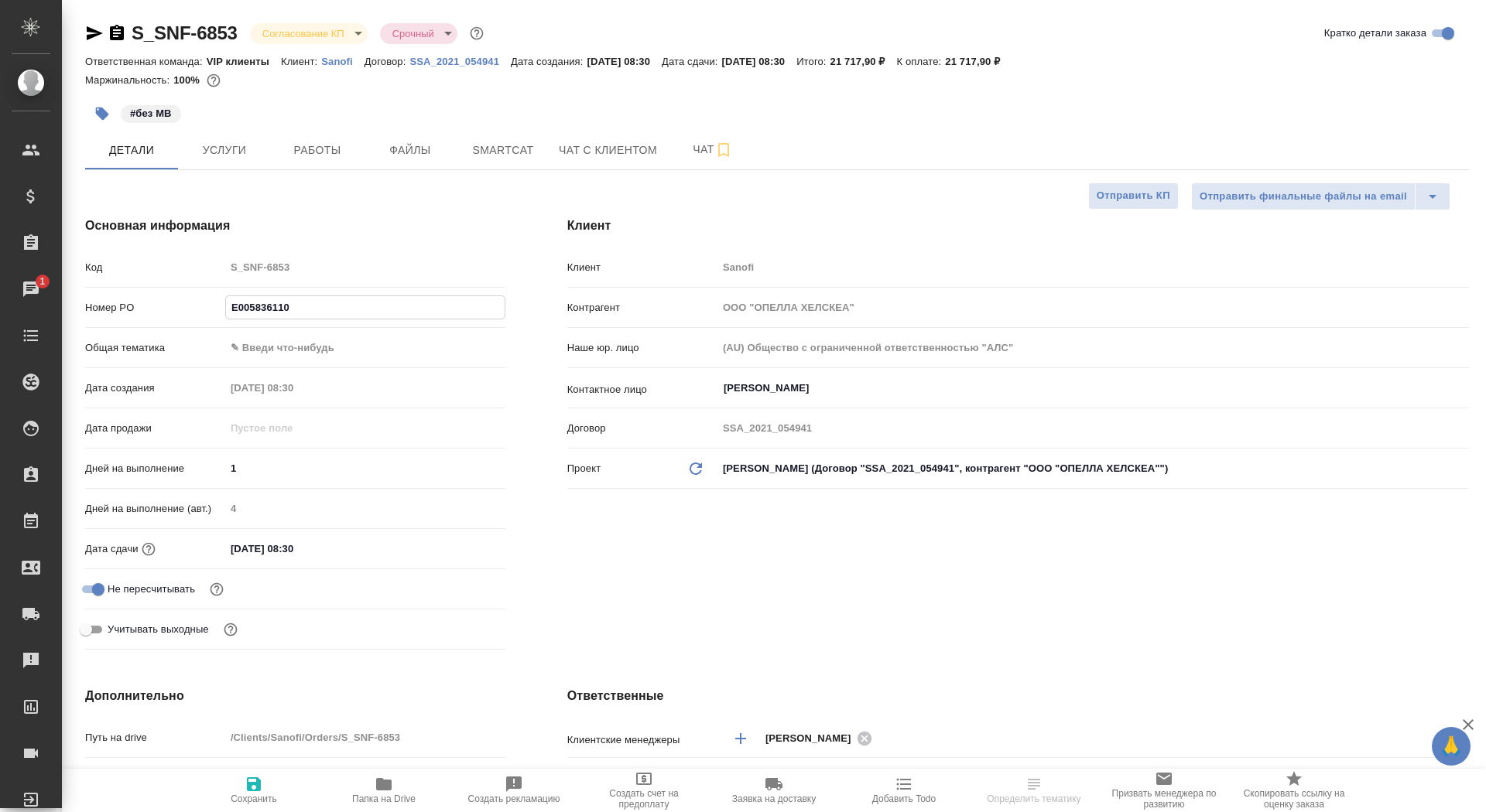
click at [255, 795] on span "Сохранить" at bounding box center [254, 799] width 47 height 11
type textarea "x"
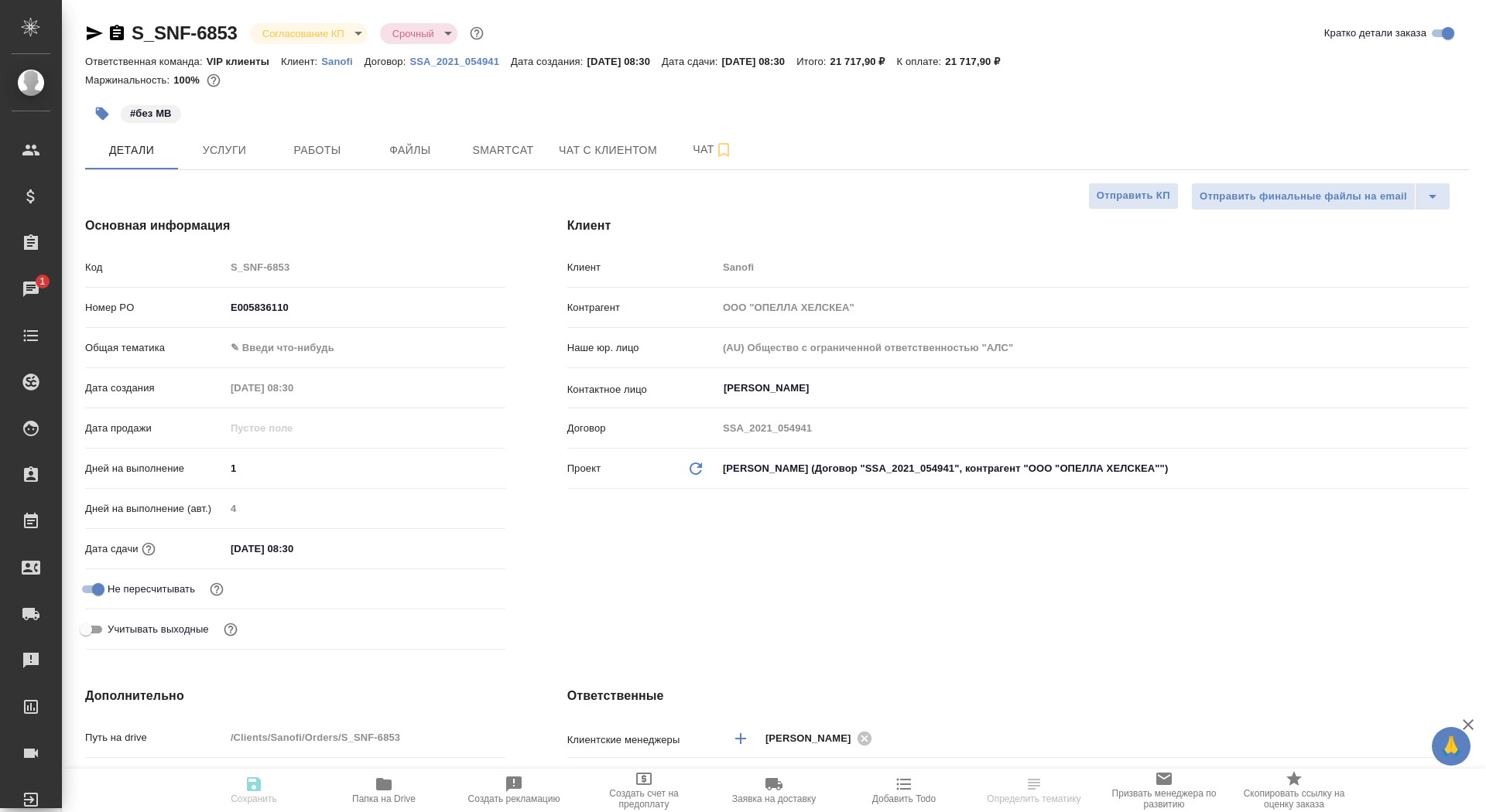
type textarea "x"
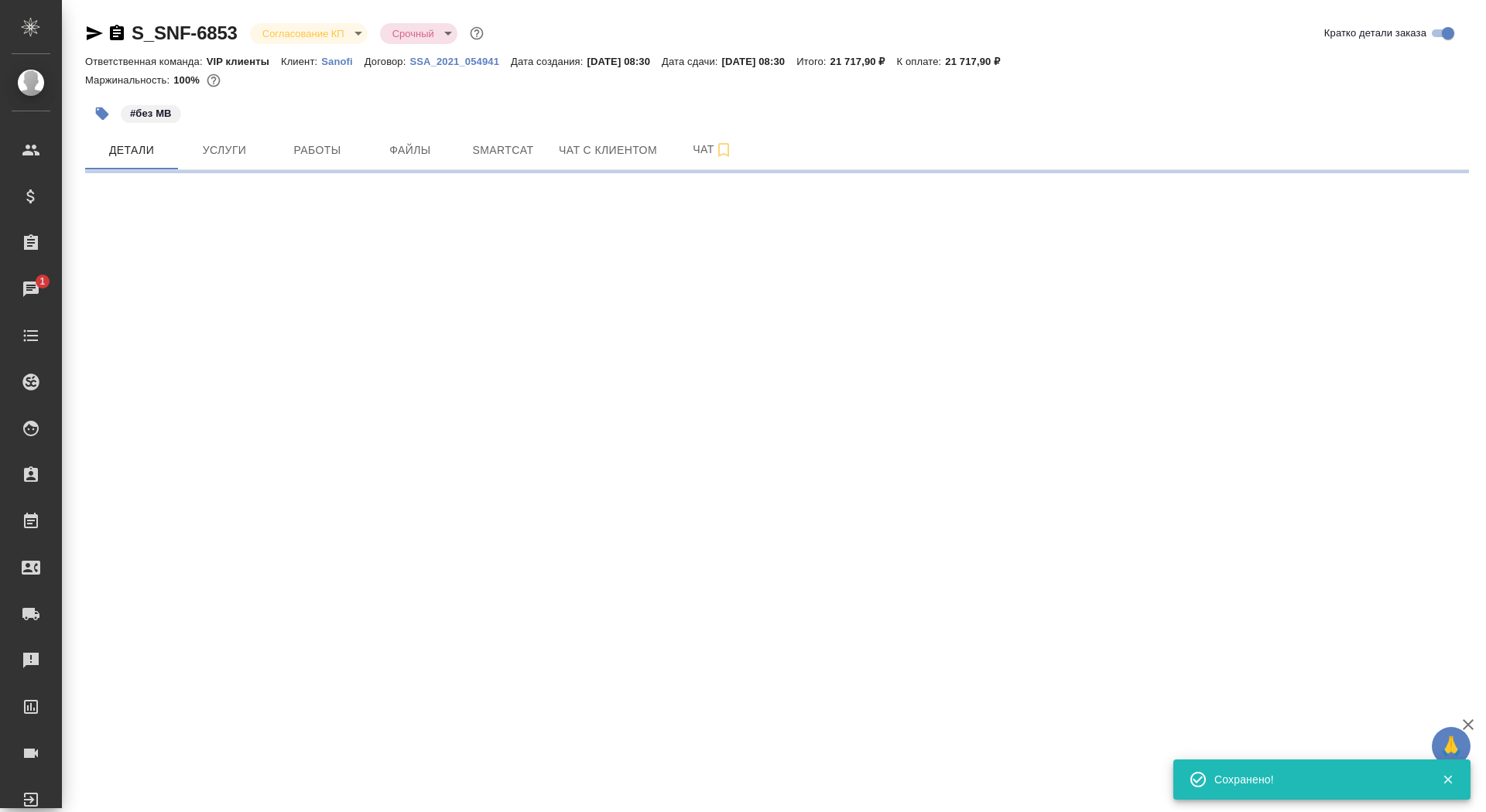
select select "RU"
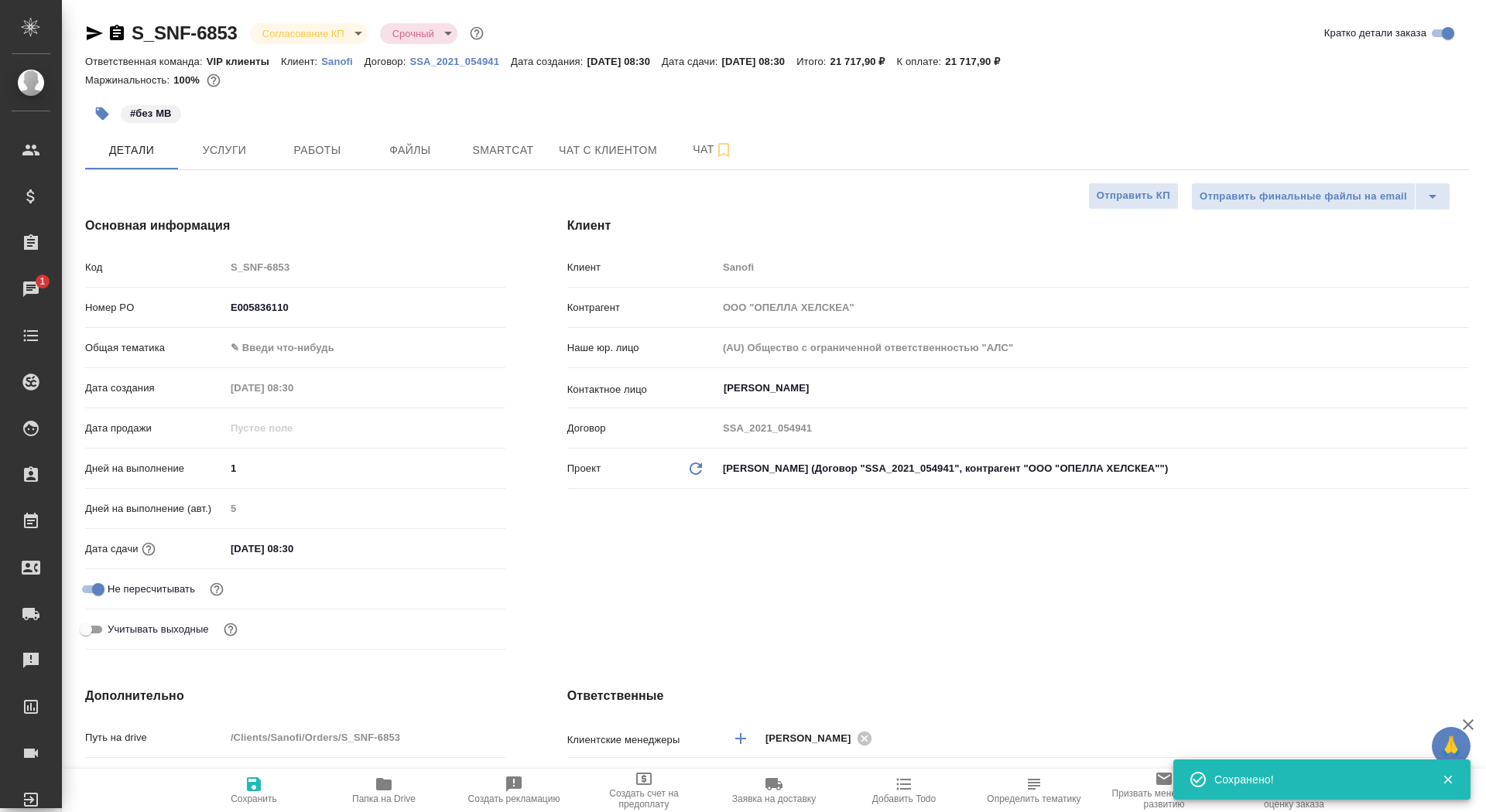
type textarea "x"
click at [255, 795] on span "Сохранить" at bounding box center [254, 799] width 47 height 11
type textarea "x"
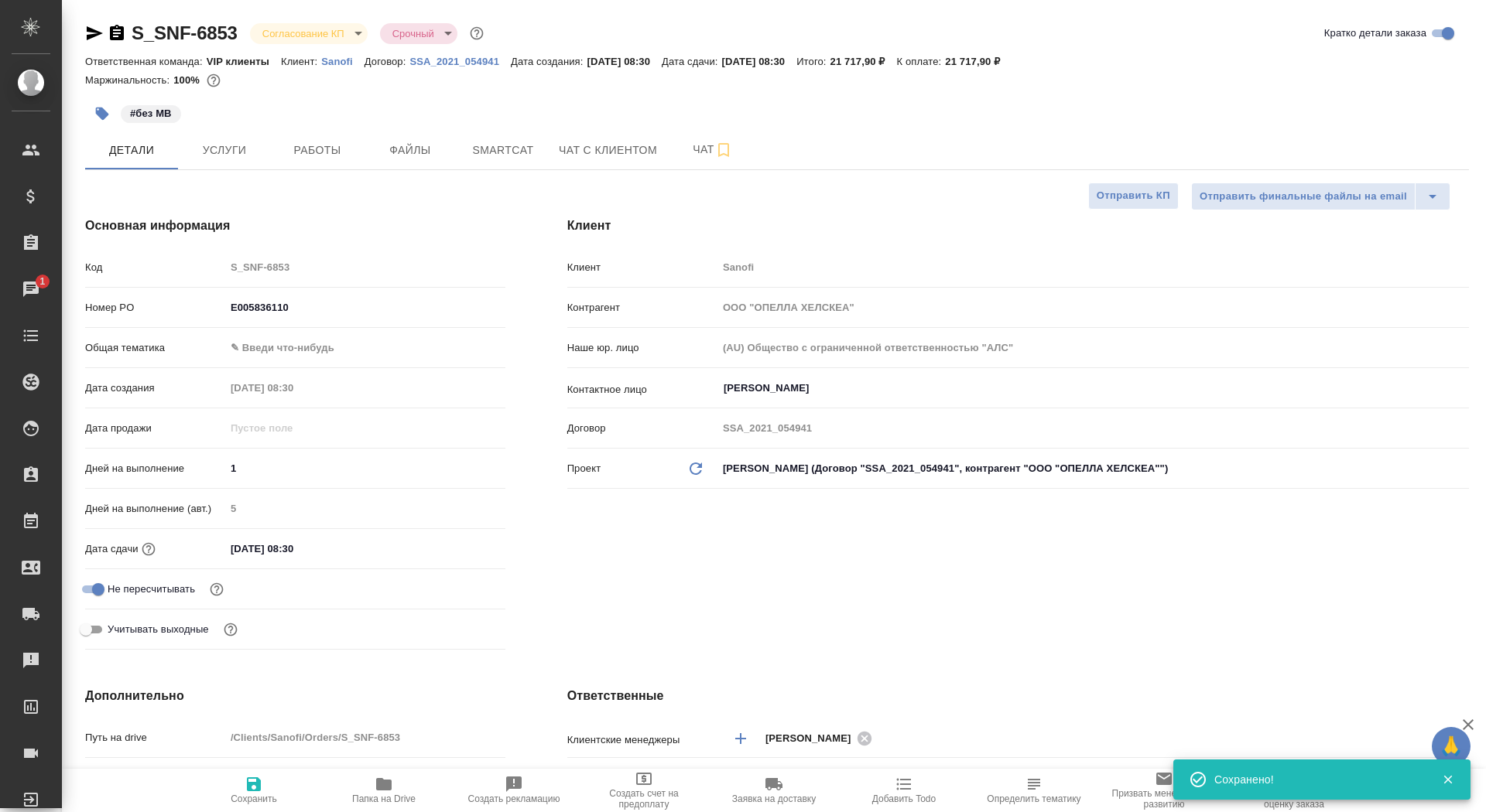
type textarea "x"
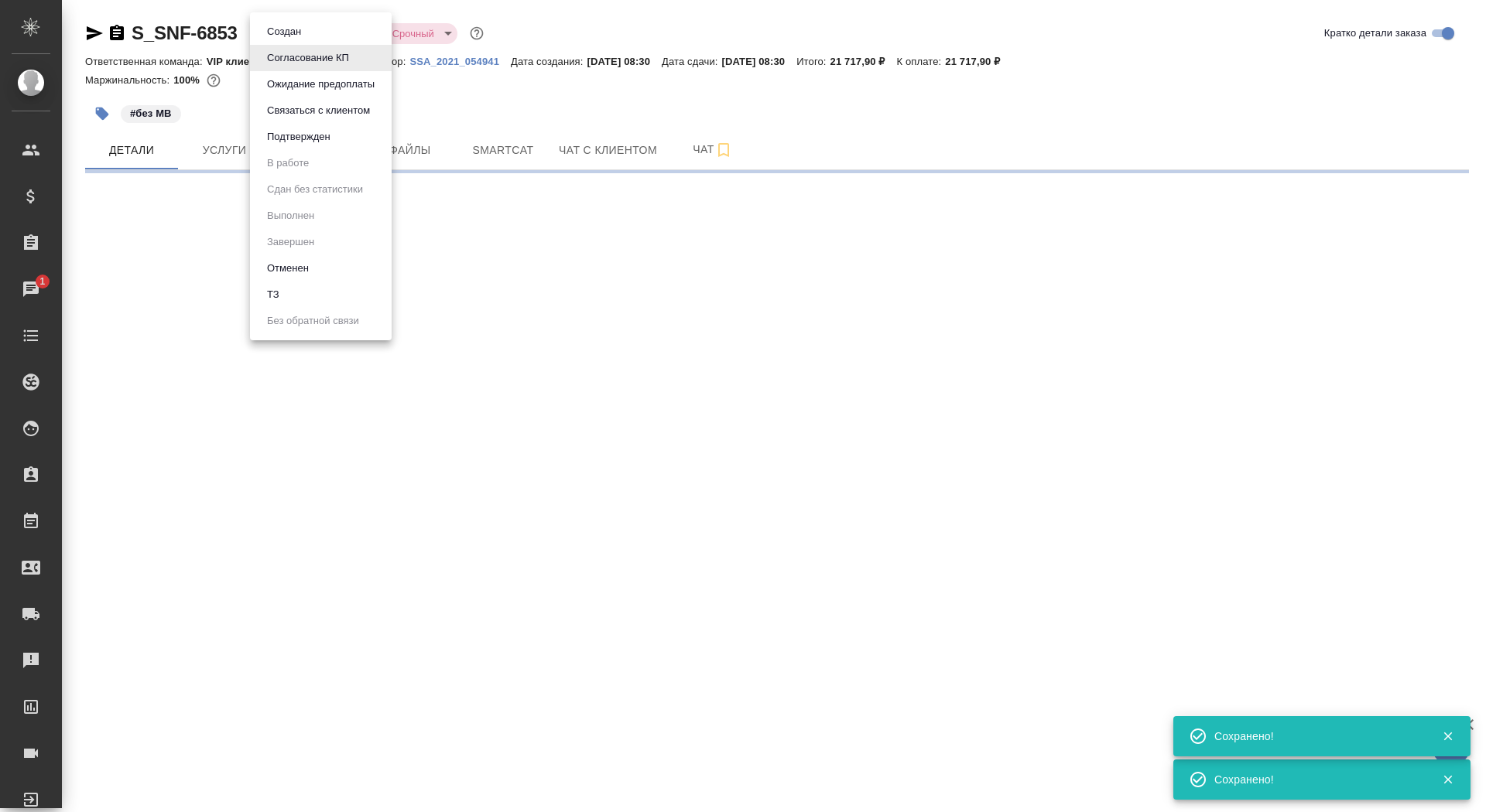
click at [338, 39] on body "🙏 .cls-1 fill:#fff; AWATERA Saydasheva Dilyara Клиенты Спецификации Заказы 1 Ча…" at bounding box center [743, 406] width 1486 height 812
select select "RU"
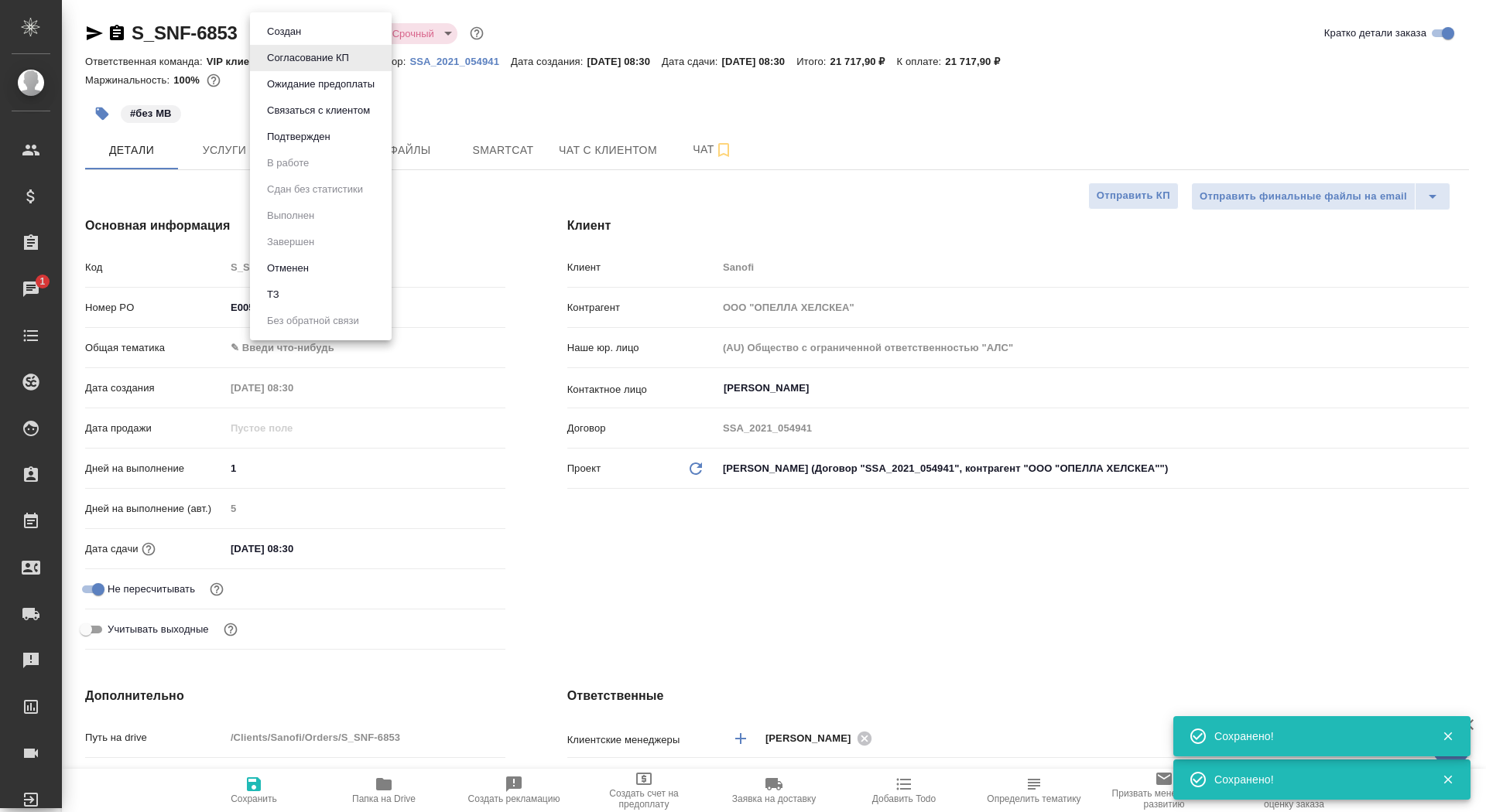
type textarea "x"
click at [338, 134] on li "Подтвержден" at bounding box center [321, 137] width 142 height 26
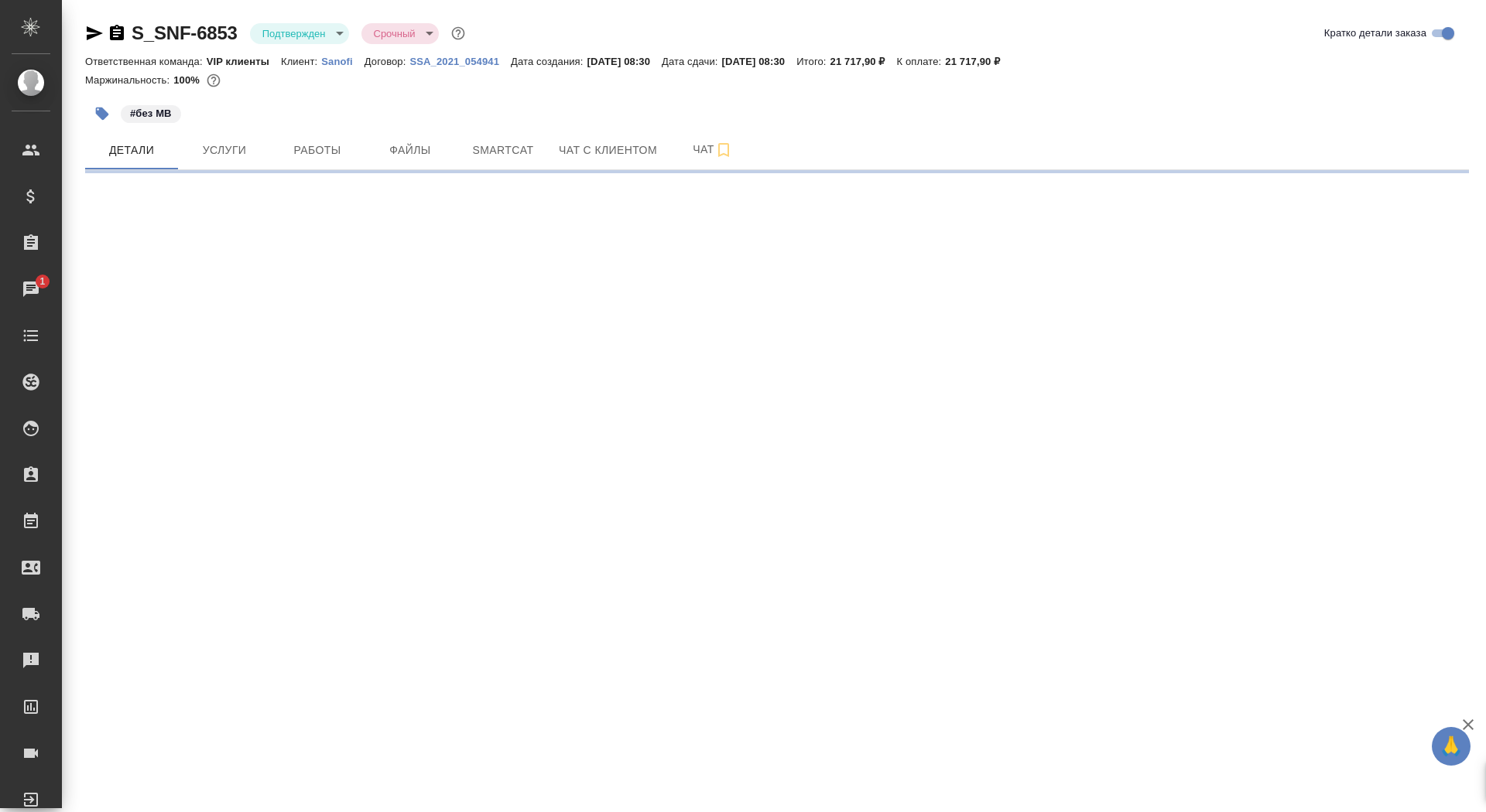
select select "RU"
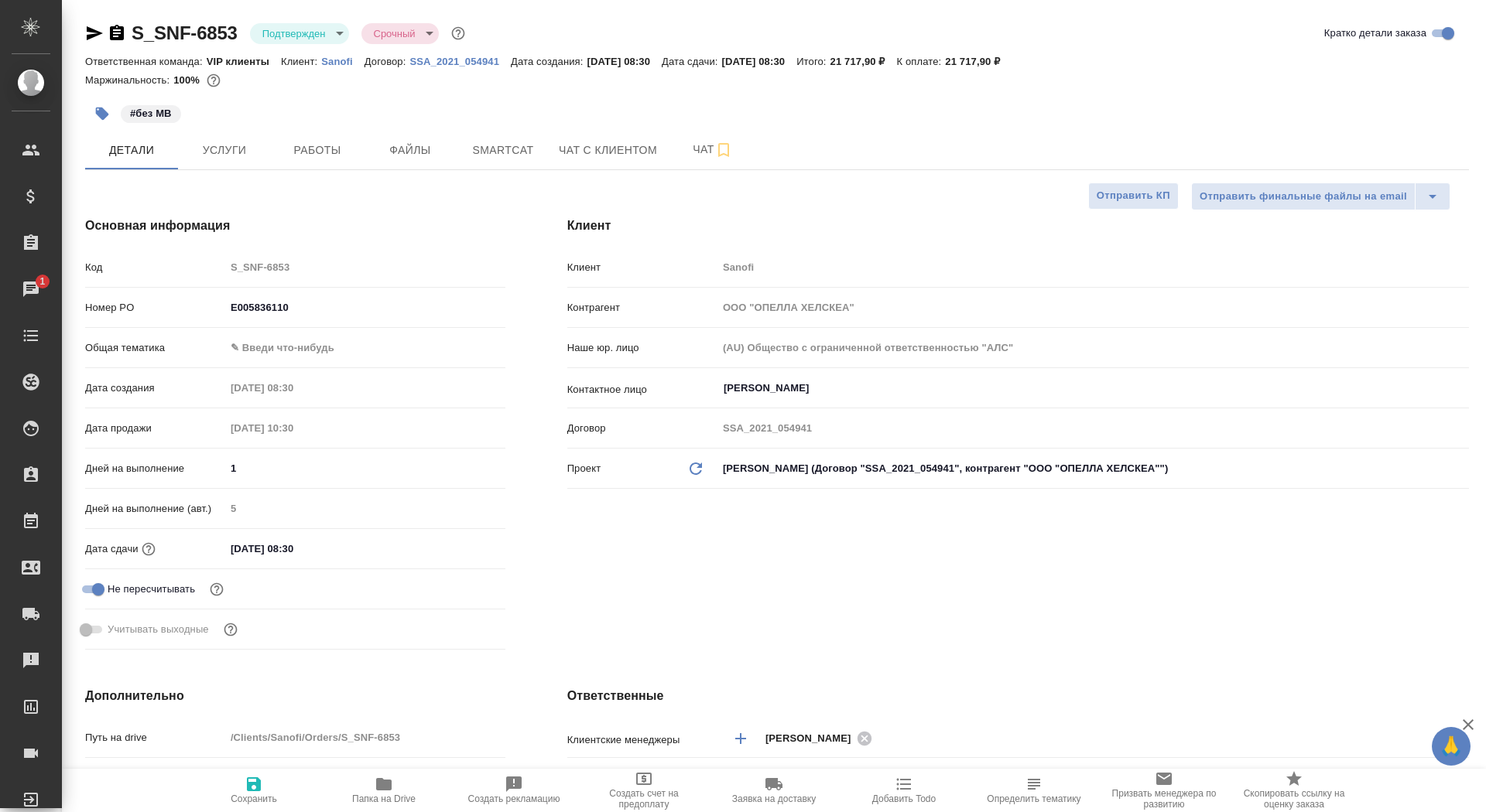
type textarea "x"
click at [327, 155] on span "Работы" at bounding box center [317, 150] width 74 height 19
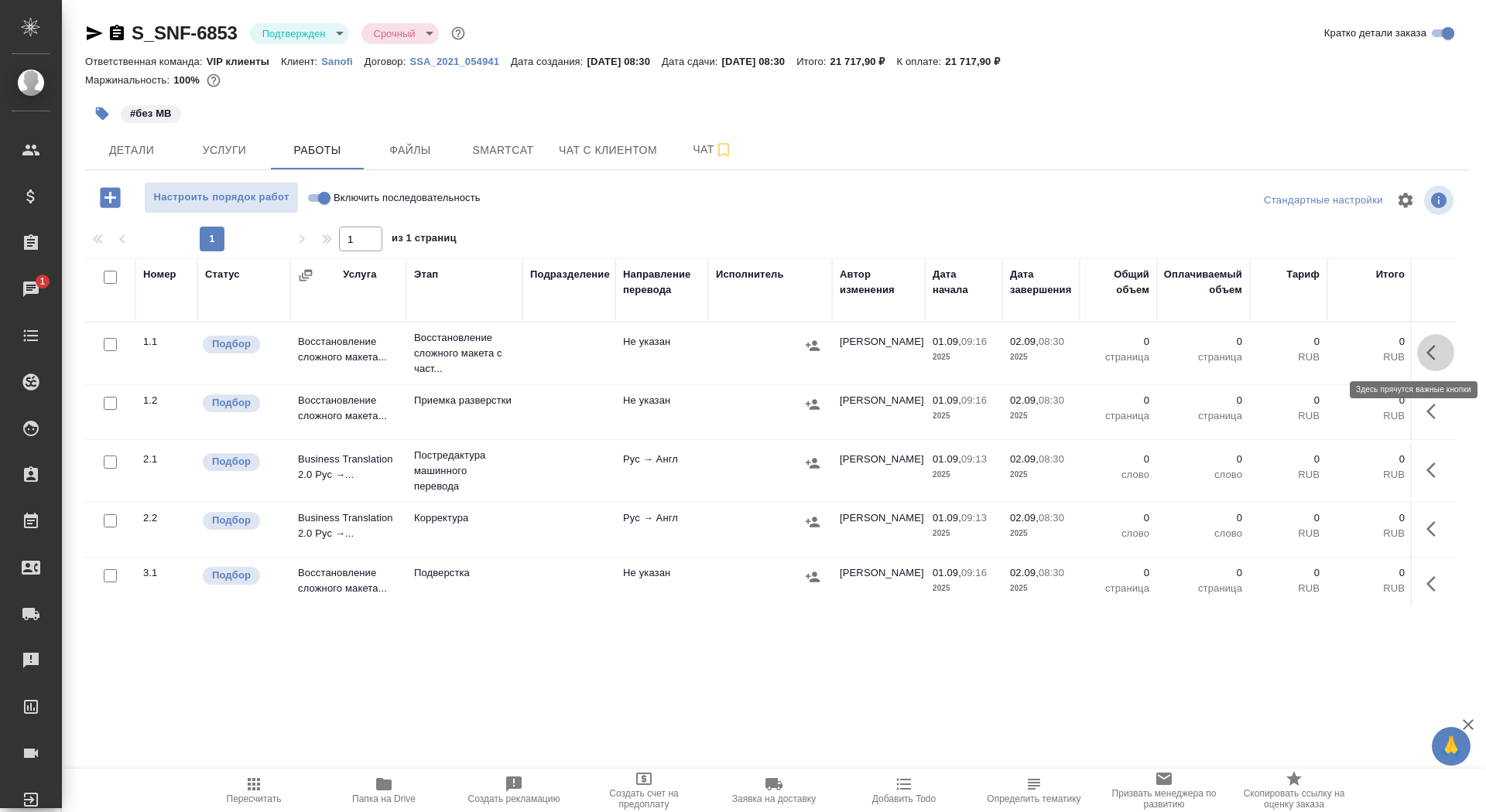
click at [1429, 337] on button "button" at bounding box center [1436, 353] width 37 height 37
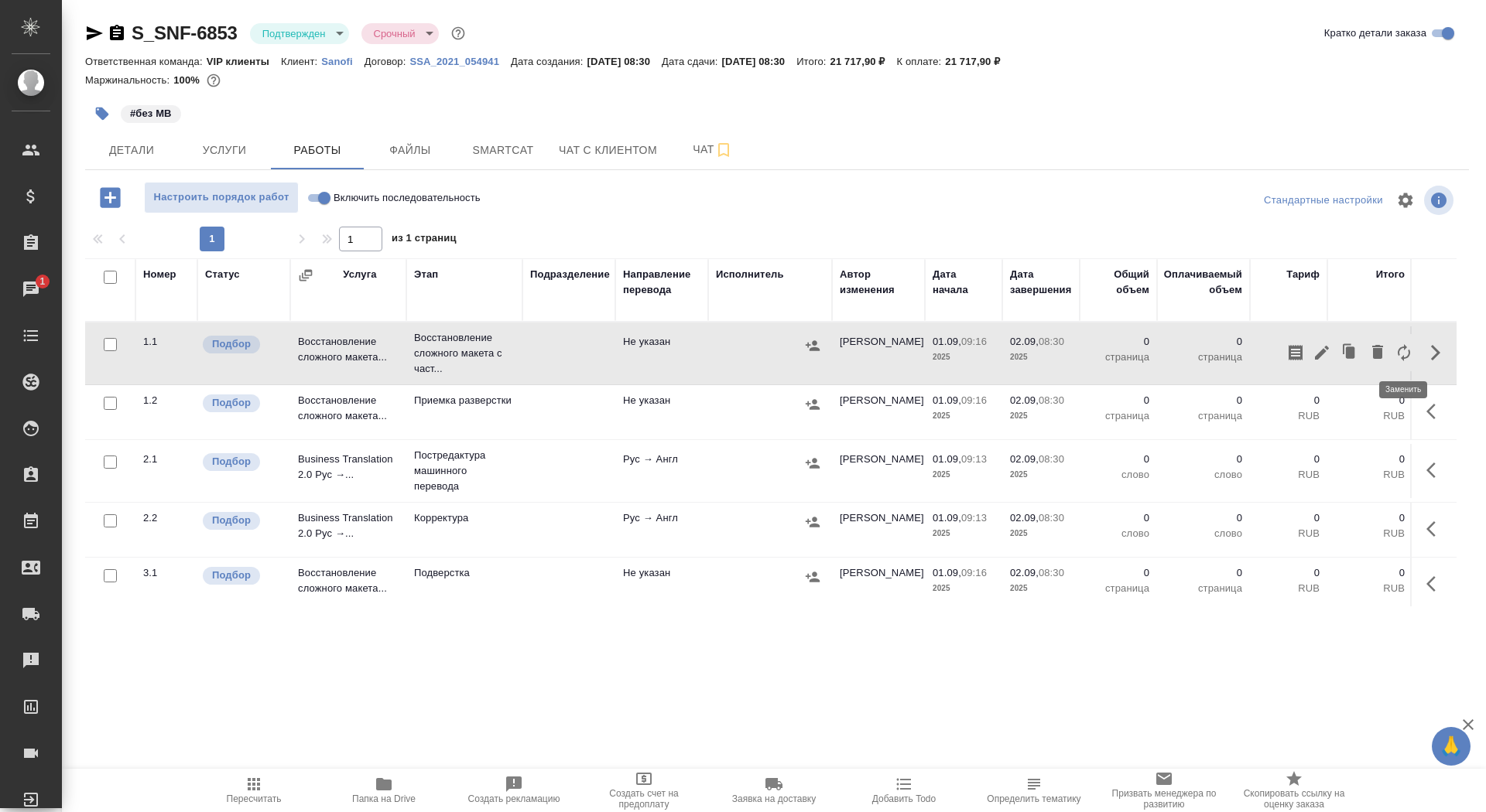
click at [1412, 349] on icon "button" at bounding box center [1404, 353] width 19 height 19
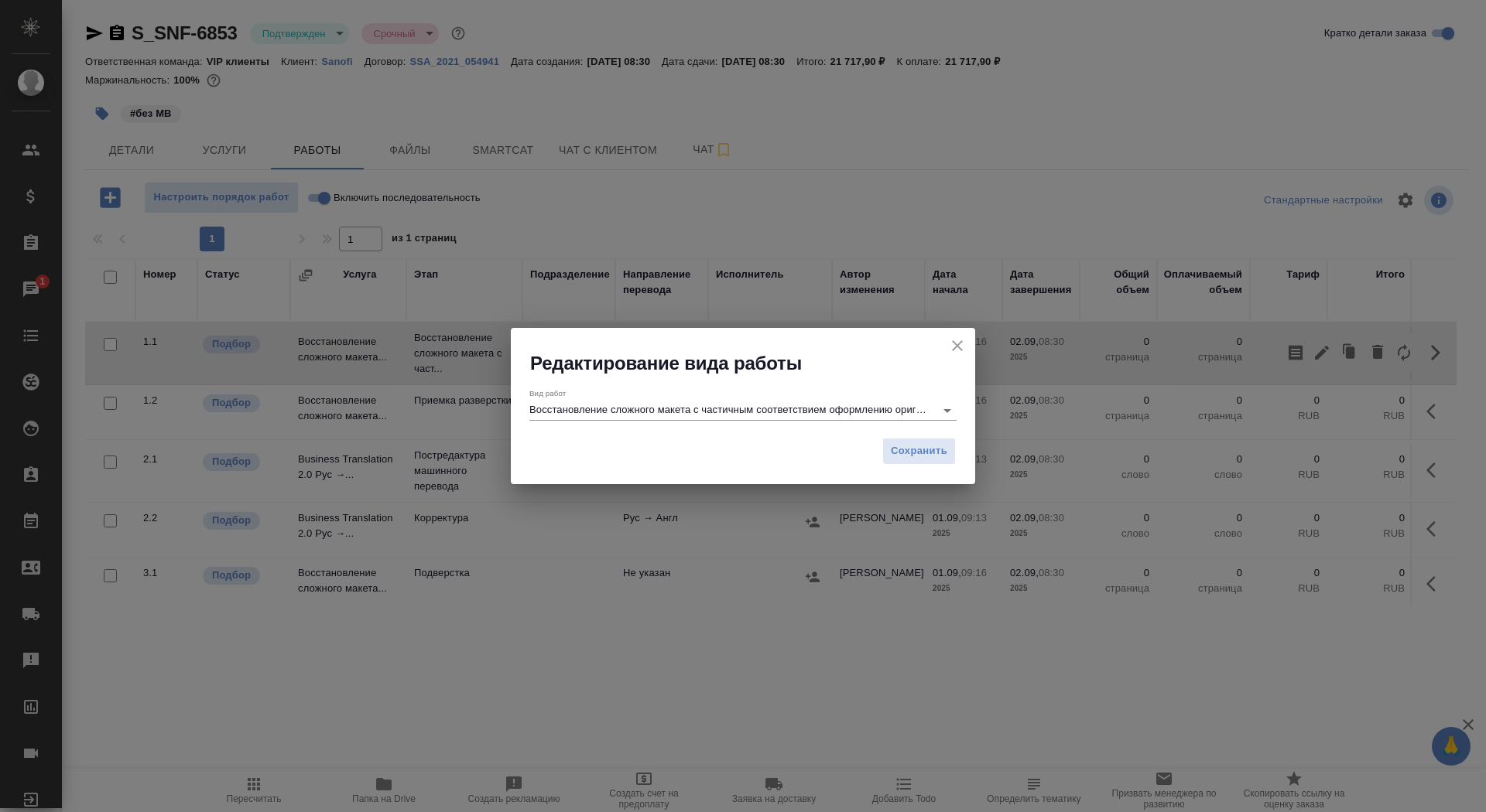
click at [769, 408] on input "Восстановление сложного макета с частичным соответствием оформлению оригинала" at bounding box center [728, 410] width 398 height 19
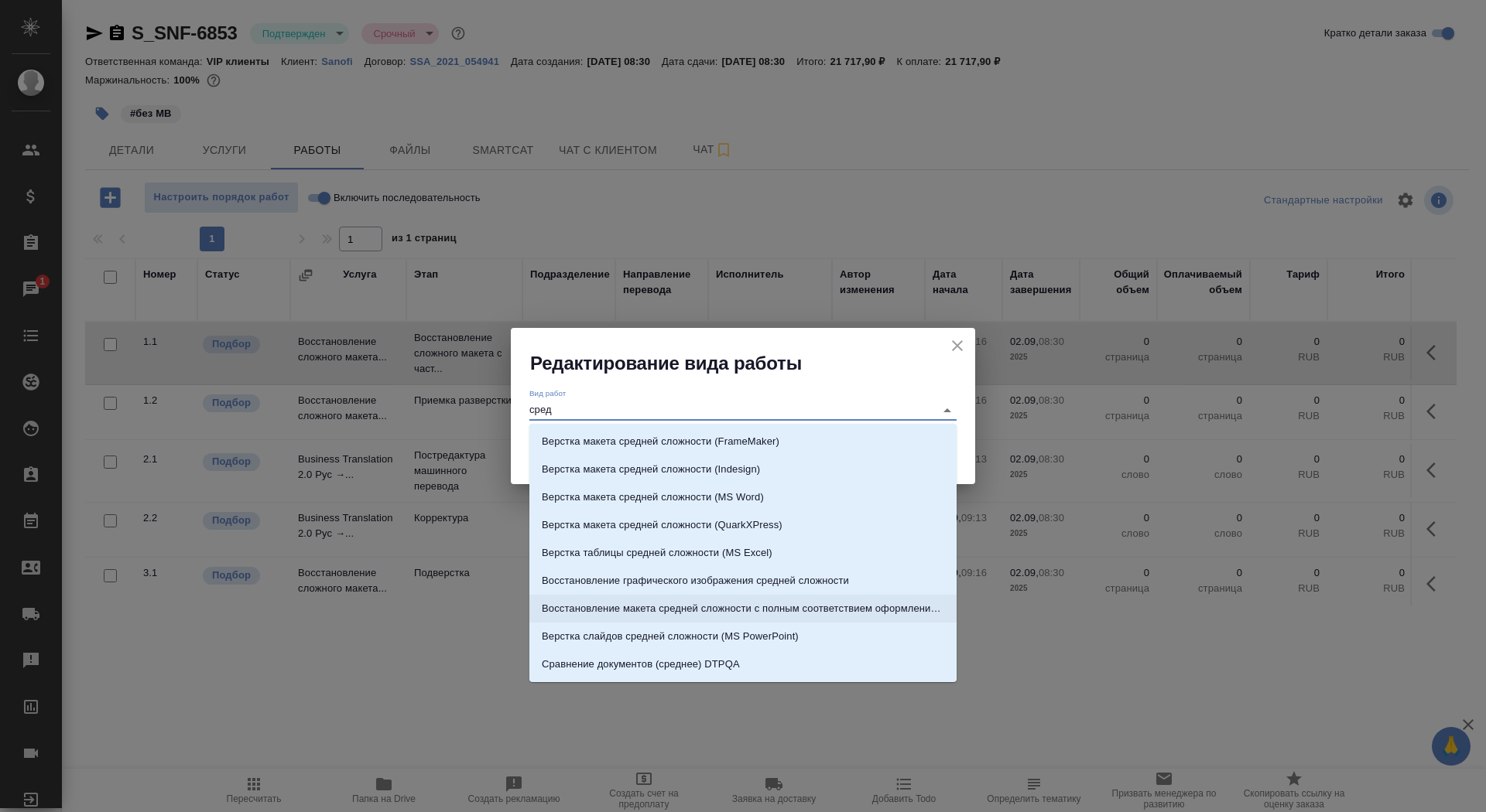
click at [895, 615] on p "Восстановление макета средней сложности с полным соответствием оформлению ориги…" at bounding box center [743, 609] width 402 height 15
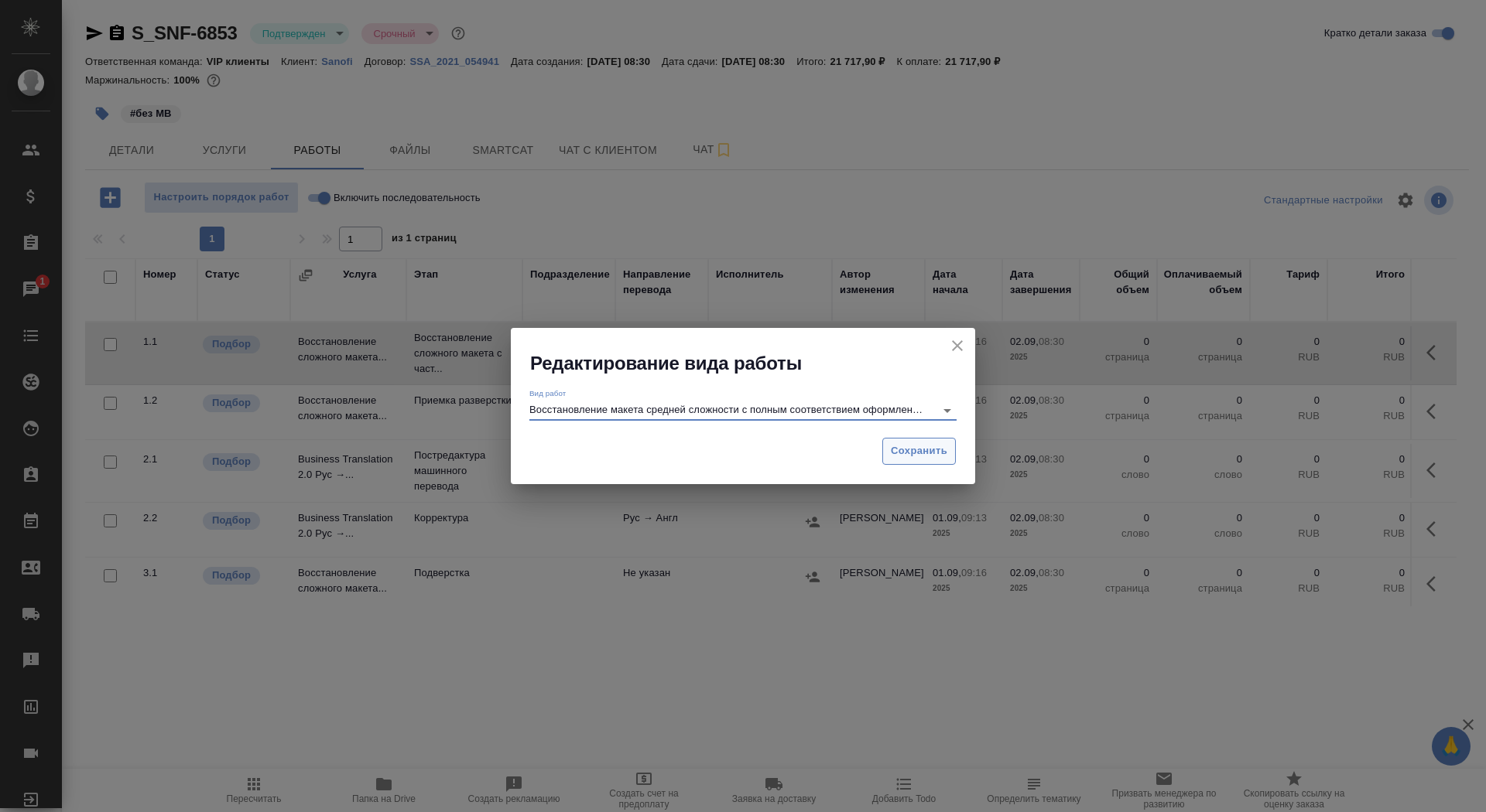
type input "Восстановление макета средней сложности с полным соответствием оформлению ориги…"
click at [925, 460] on button "Сохранить" at bounding box center [919, 451] width 74 height 27
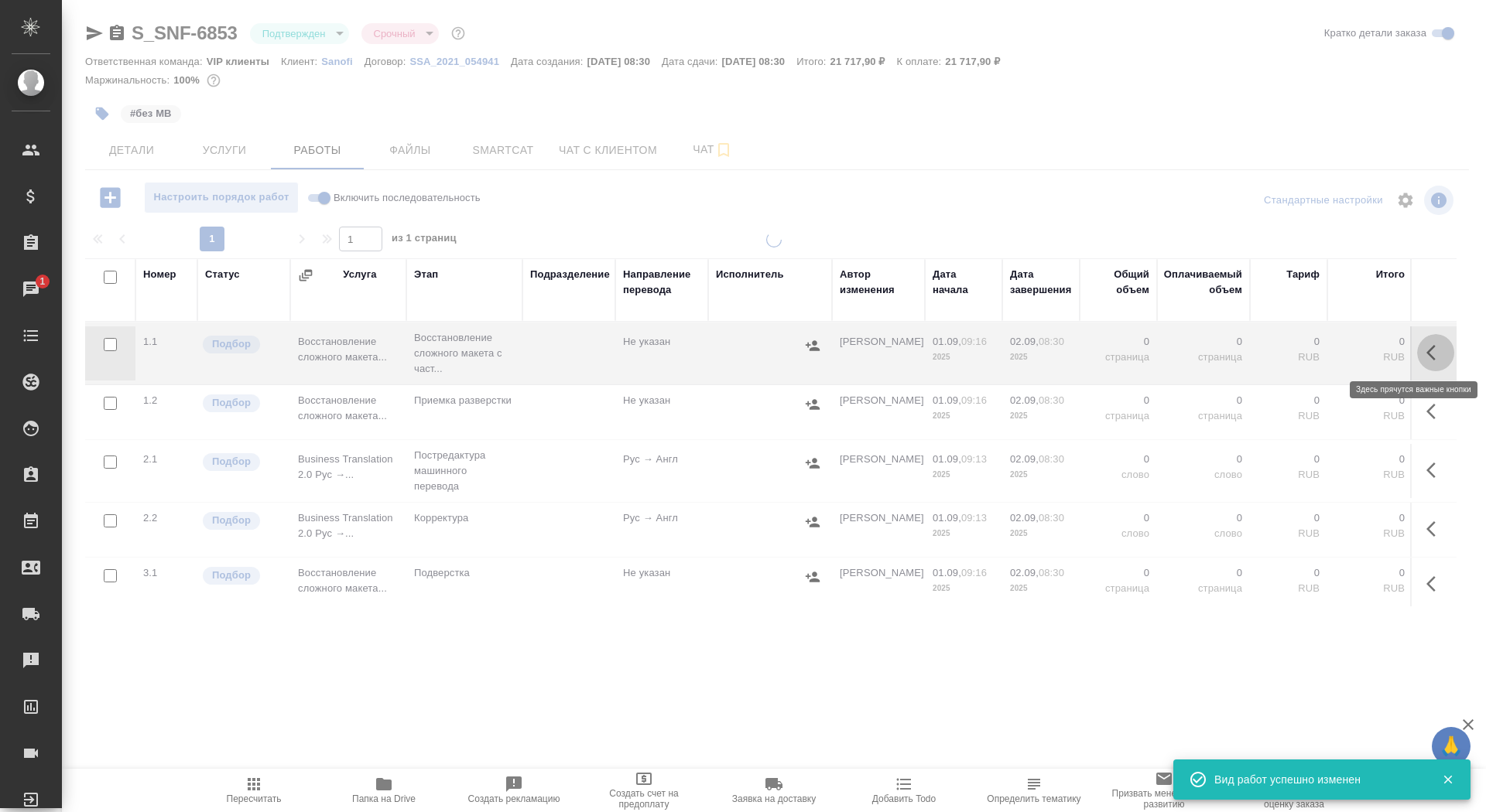
click at [1436, 346] on icon "button" at bounding box center [1436, 353] width 19 height 19
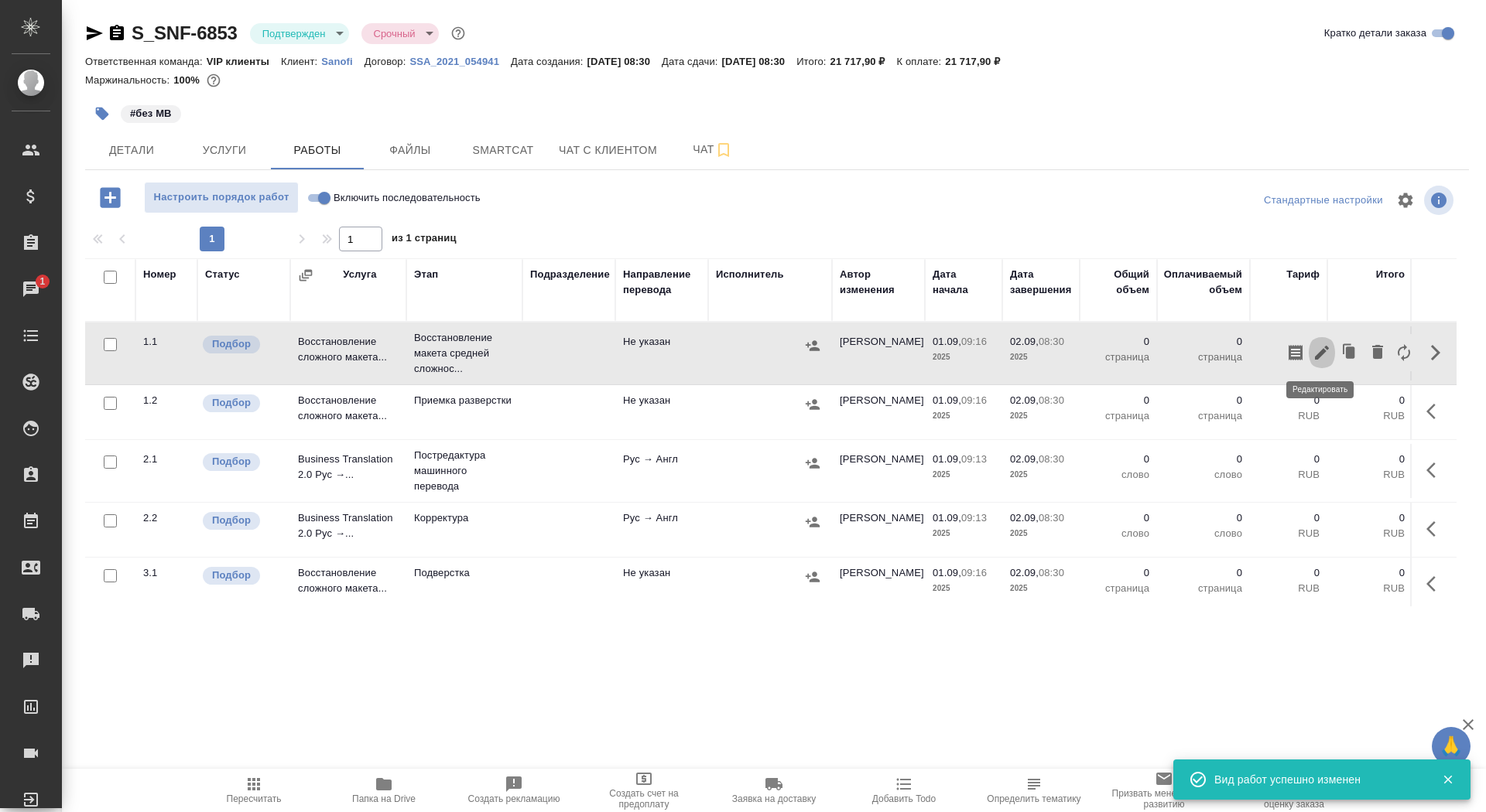
click at [1319, 352] on icon "button" at bounding box center [1322, 353] width 14 height 14
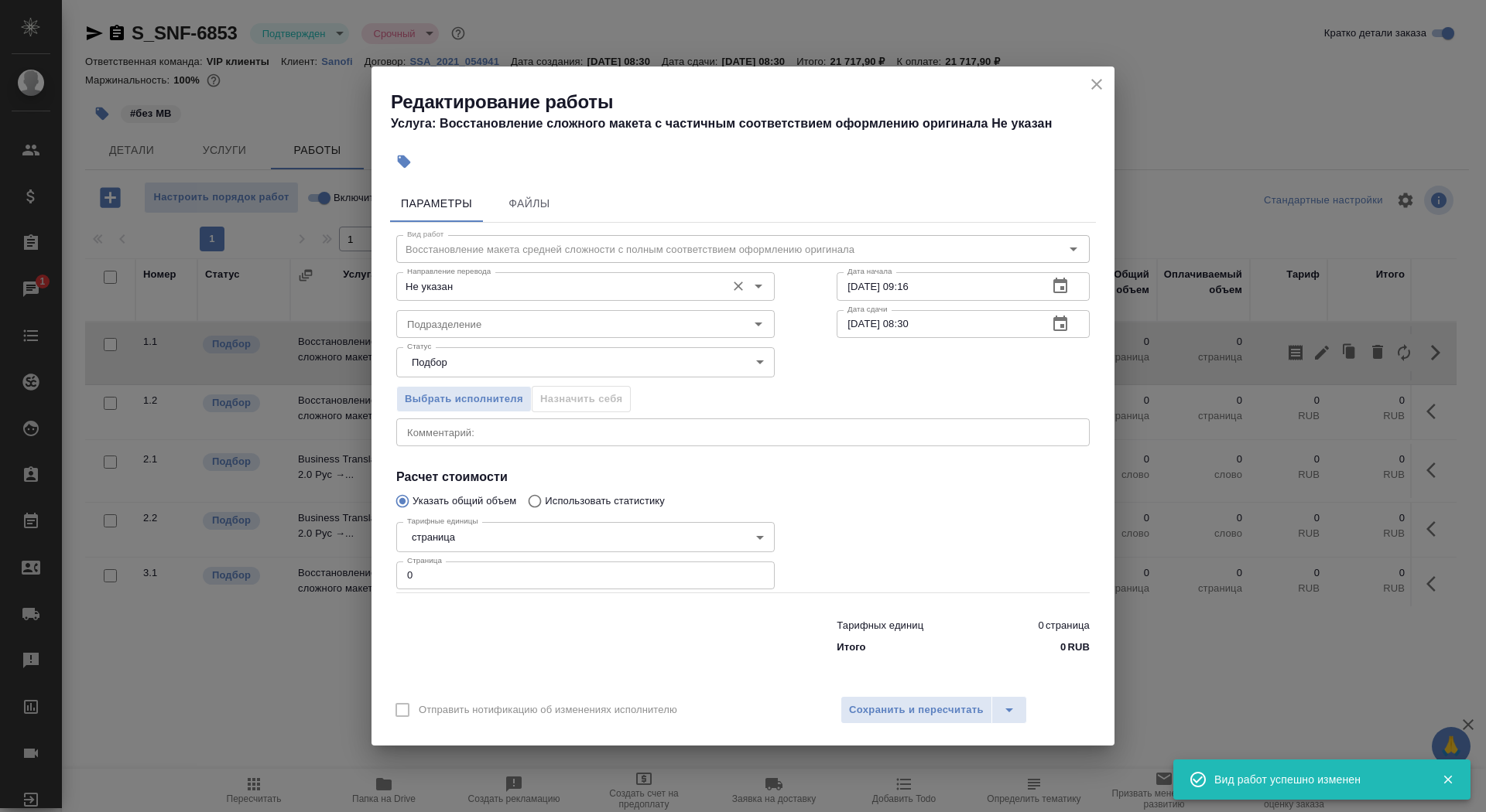
click at [594, 284] on input "Не указан" at bounding box center [559, 286] width 317 height 19
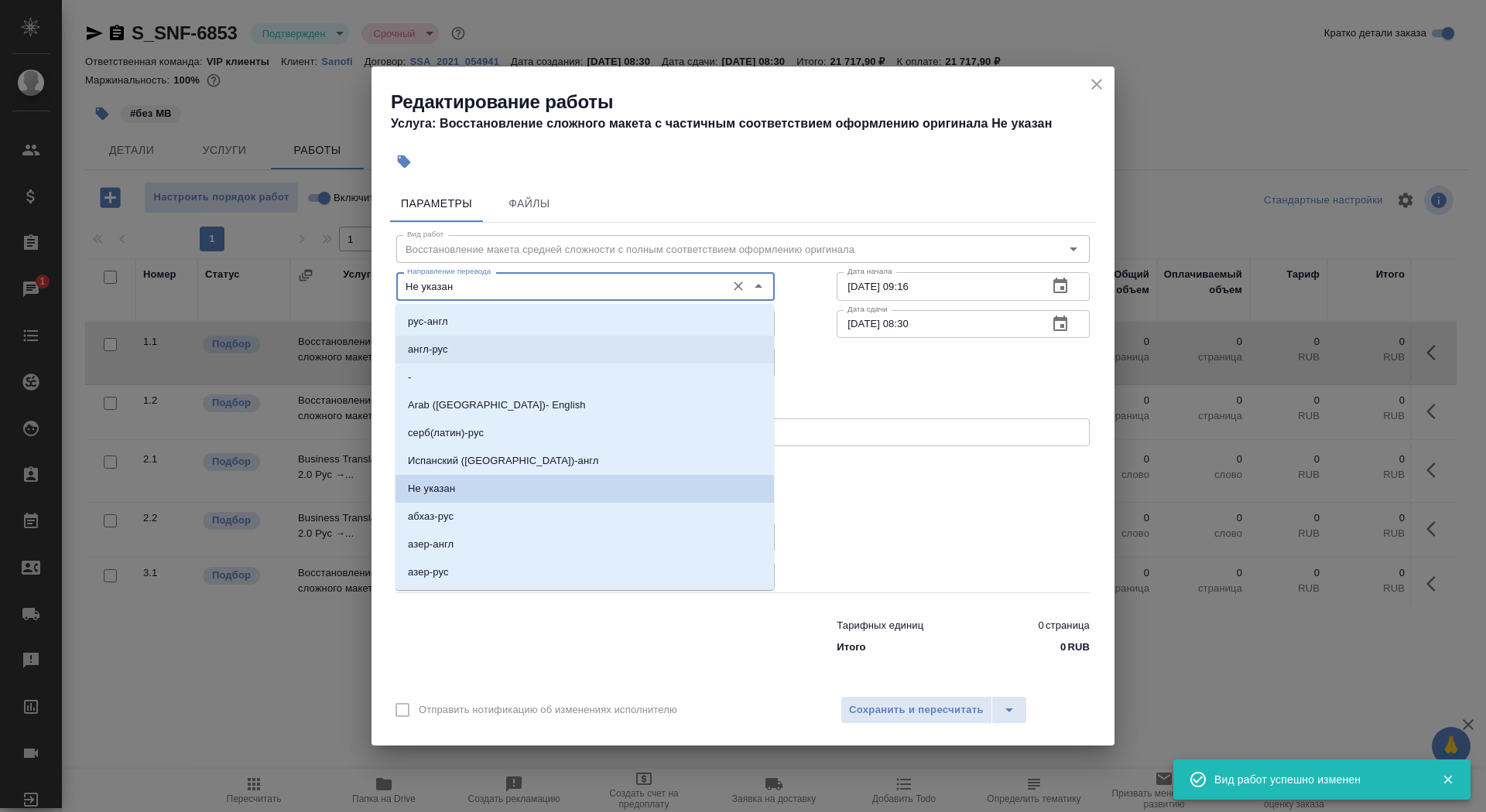
click at [546, 330] on li "рус-англ" at bounding box center [584, 322] width 378 height 28
type input "рус-англ"
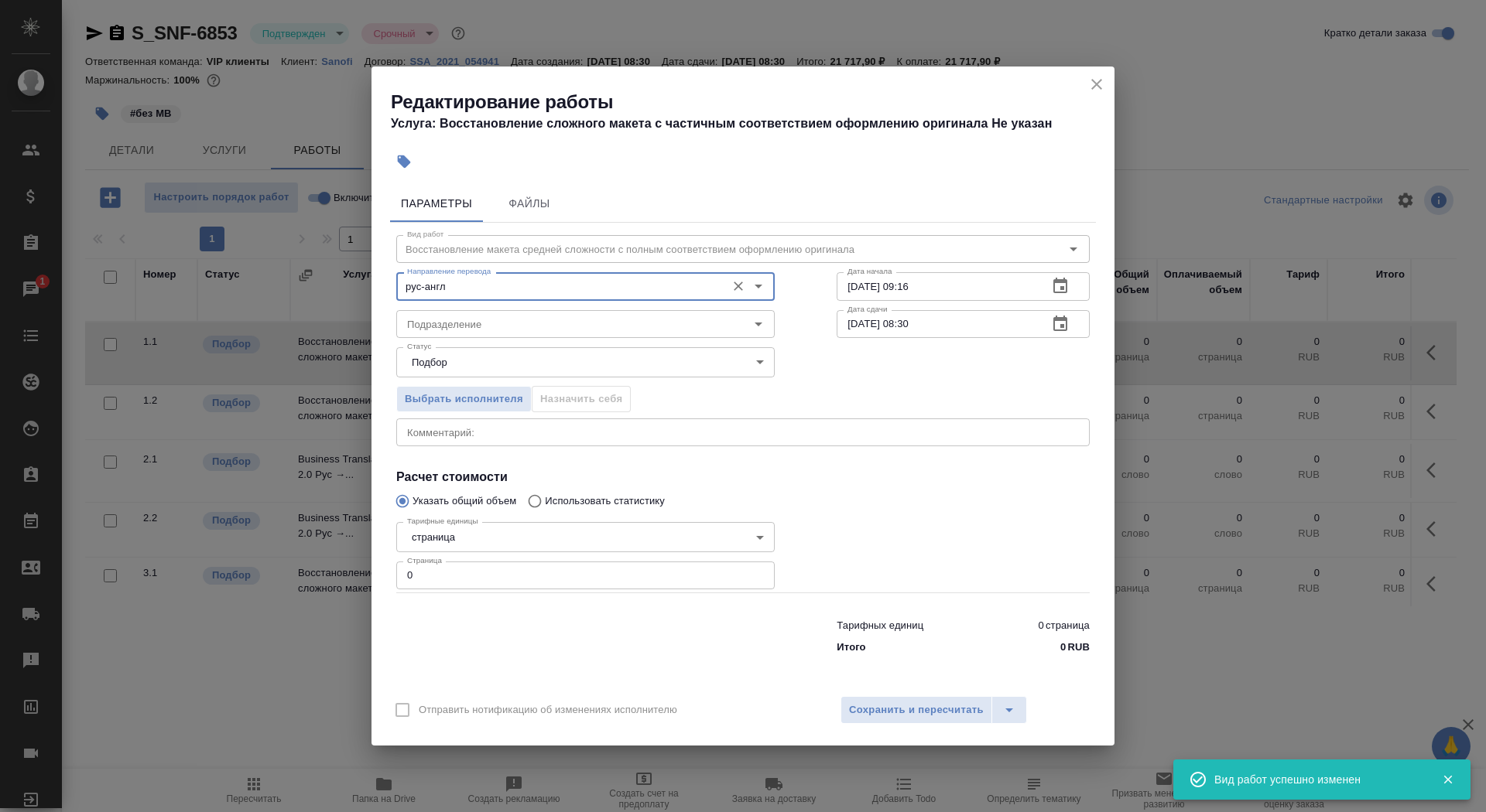
click at [546, 330] on input "Подразделение" at bounding box center [559, 324] width 317 height 19
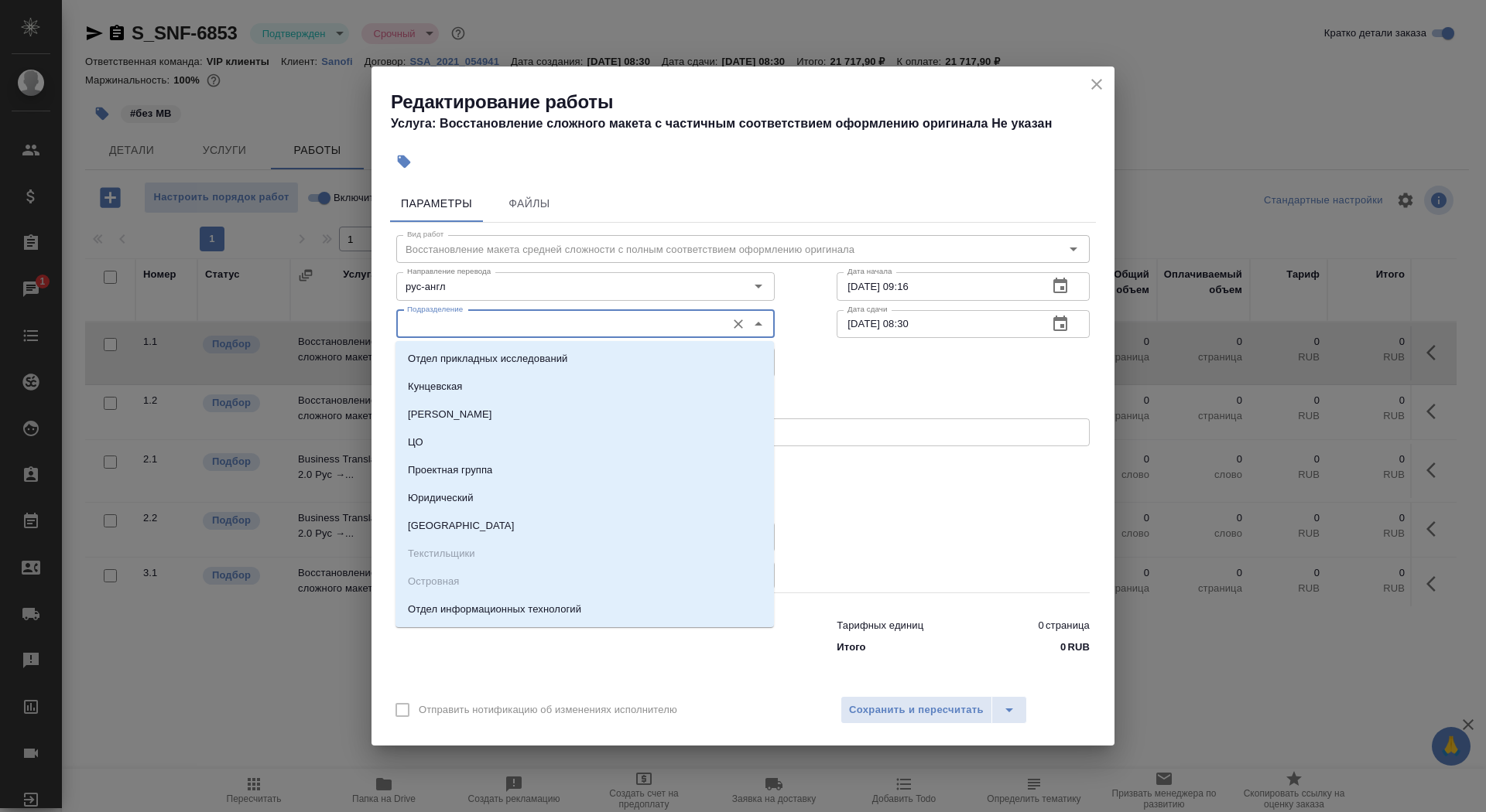
type input "в"
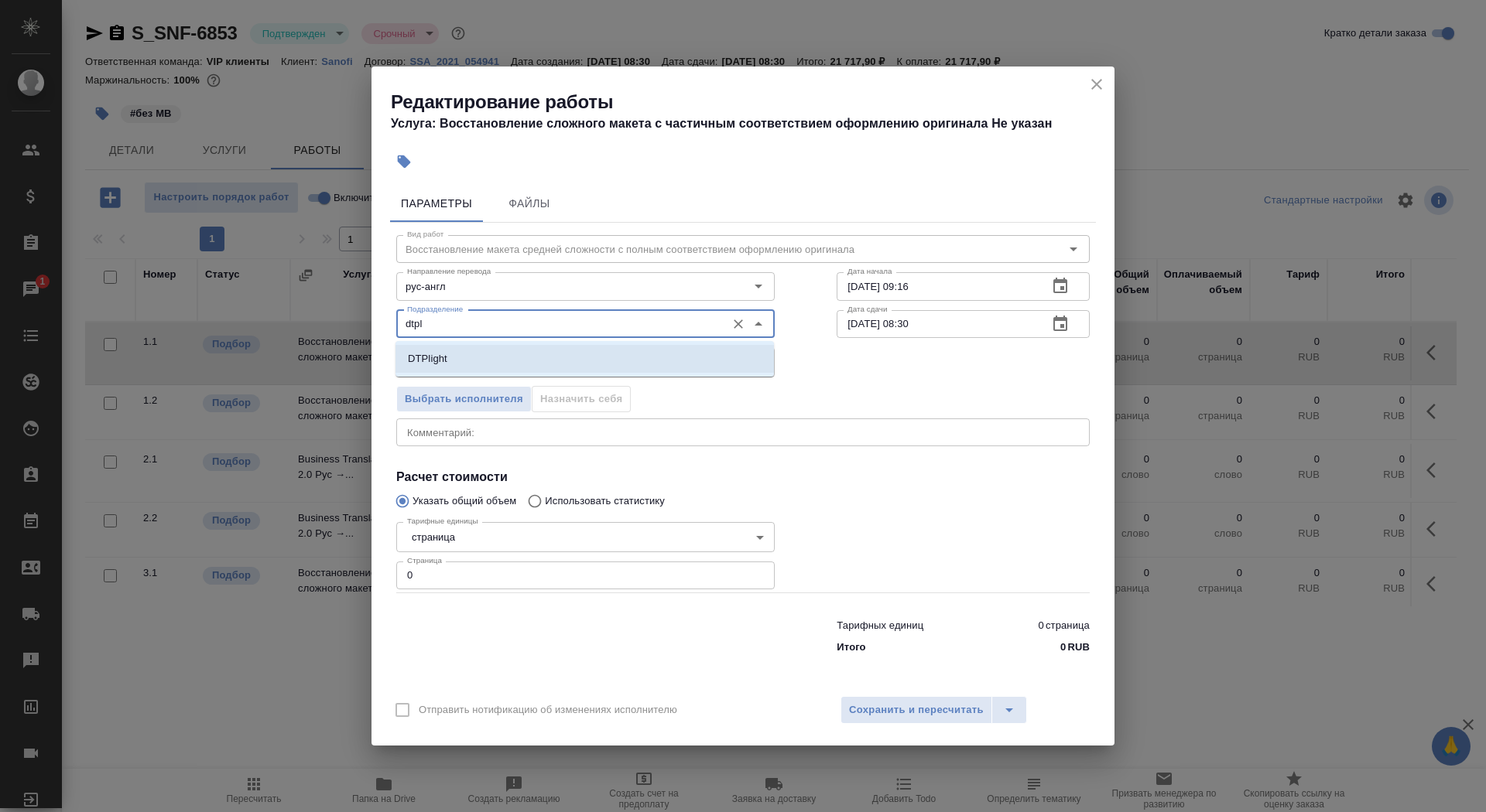
click at [567, 349] on li "DTPlight" at bounding box center [584, 359] width 378 height 28
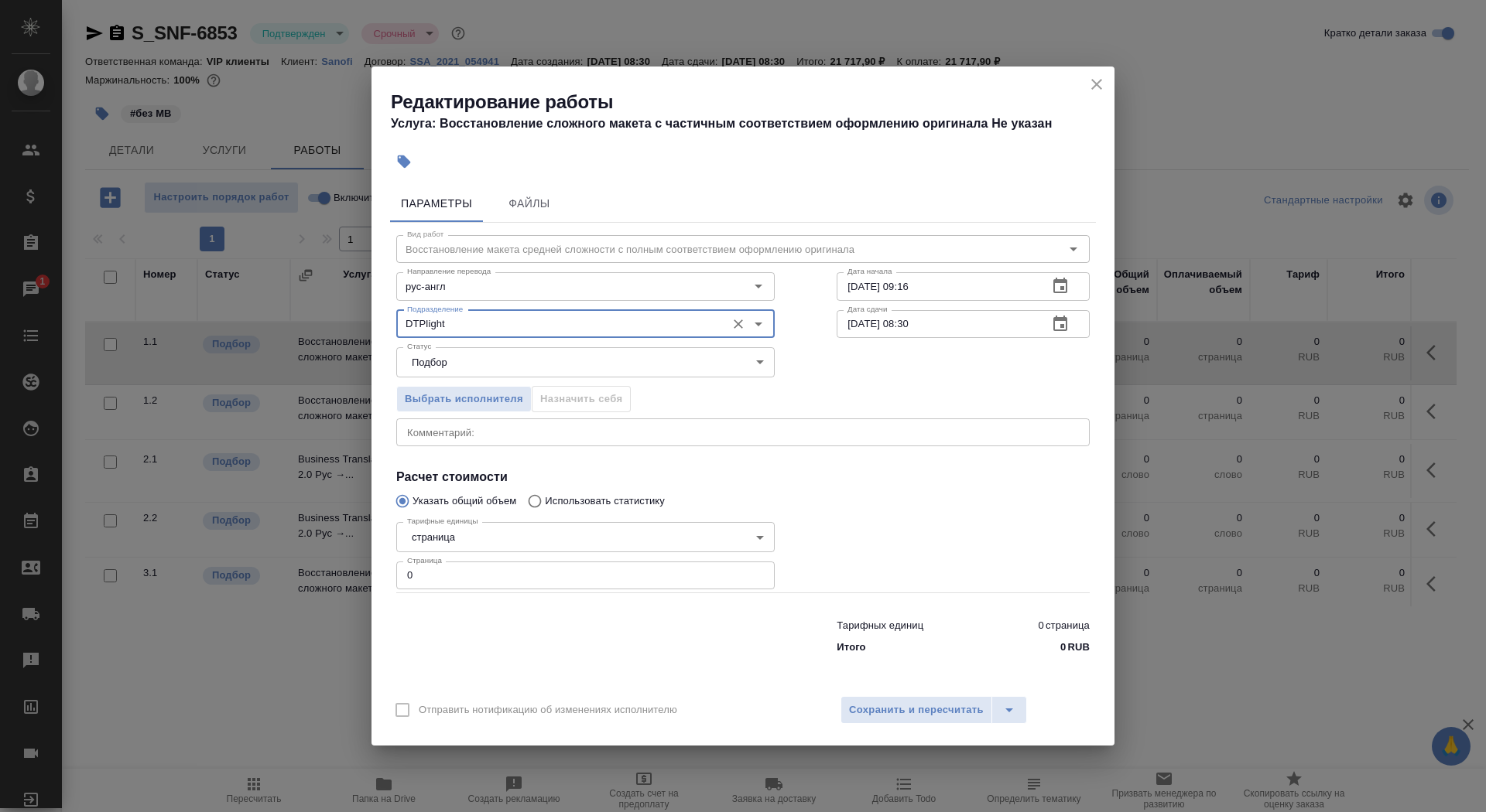
type input "DTPlight"
click at [515, 530] on body "🙏 .cls-1 fill:#fff; AWATERA Saydasheva Dilyara Клиенты Спецификации Заказы 1 Ча…" at bounding box center [743, 406] width 1486 height 812
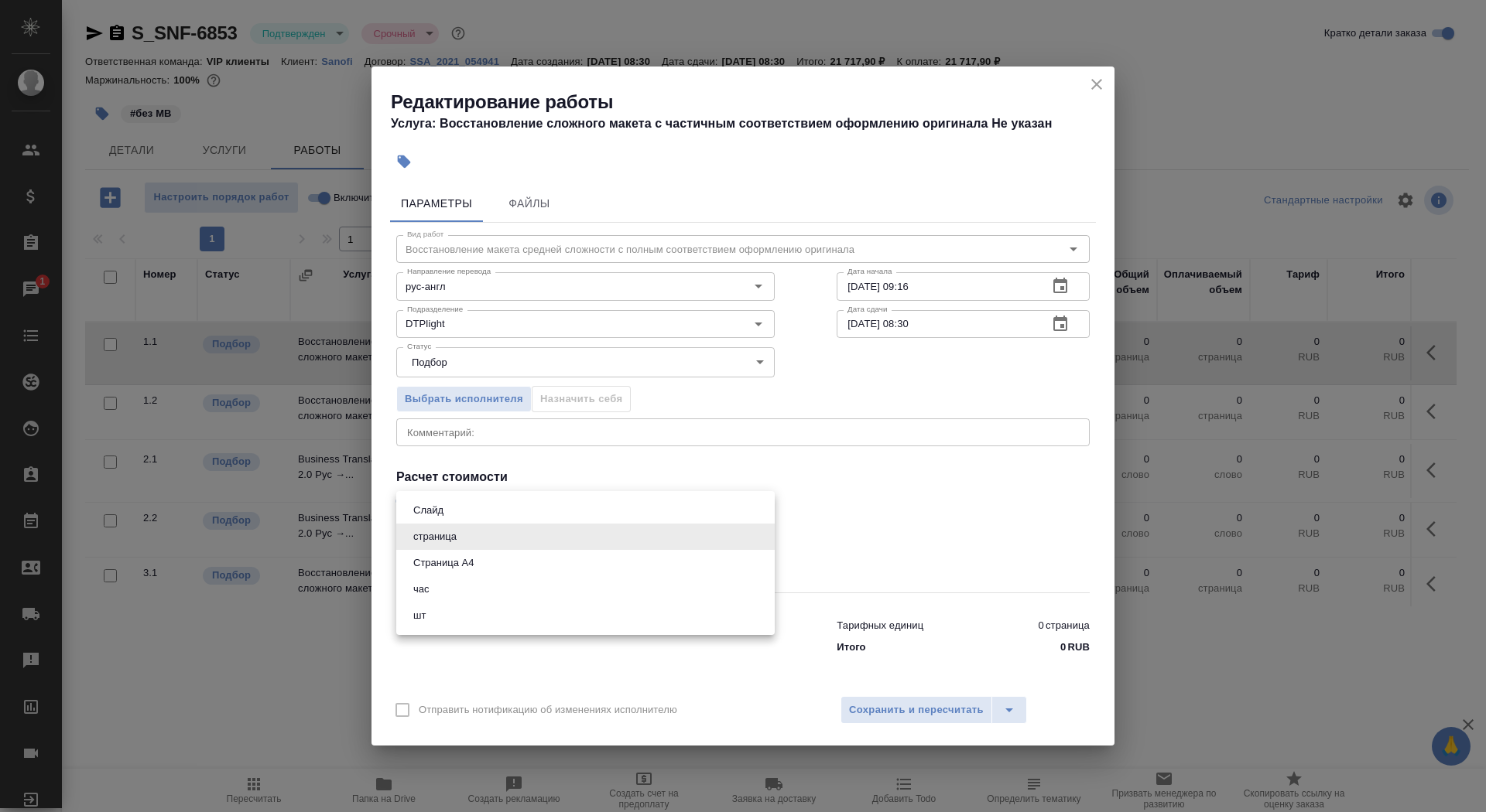
click at [523, 563] on li "Страница А4" at bounding box center [585, 563] width 378 height 26
type input "5f036ec4e16dec2d6b59c8ff"
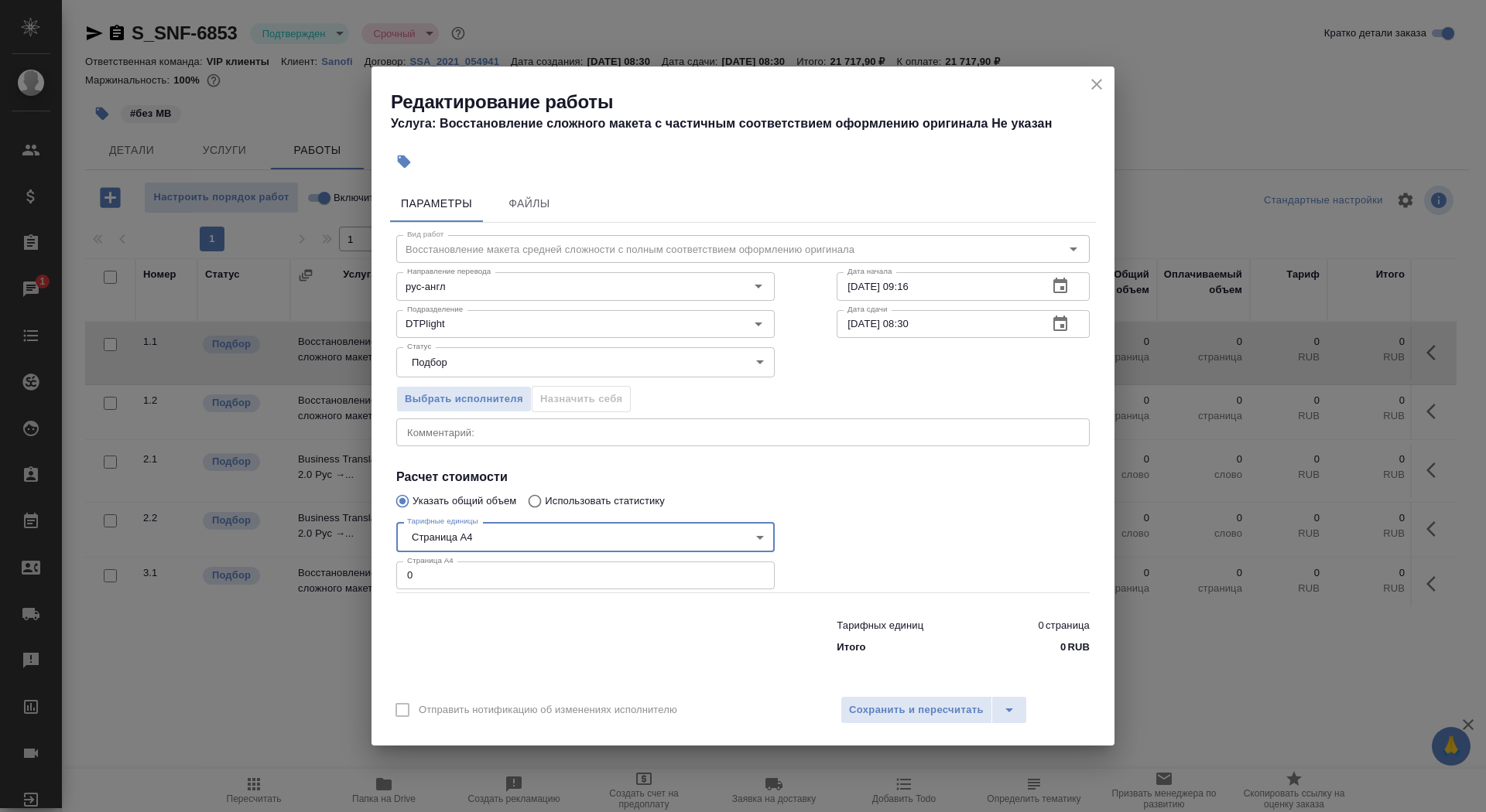
click at [515, 578] on input "0" at bounding box center [585, 576] width 378 height 28
type input "21"
click at [953, 284] on input "01.09.2025 09:16" at bounding box center [936, 286] width 199 height 28
type input "01.09.2025 10:31"
click at [1046, 319] on button "button" at bounding box center [1060, 324] width 37 height 37
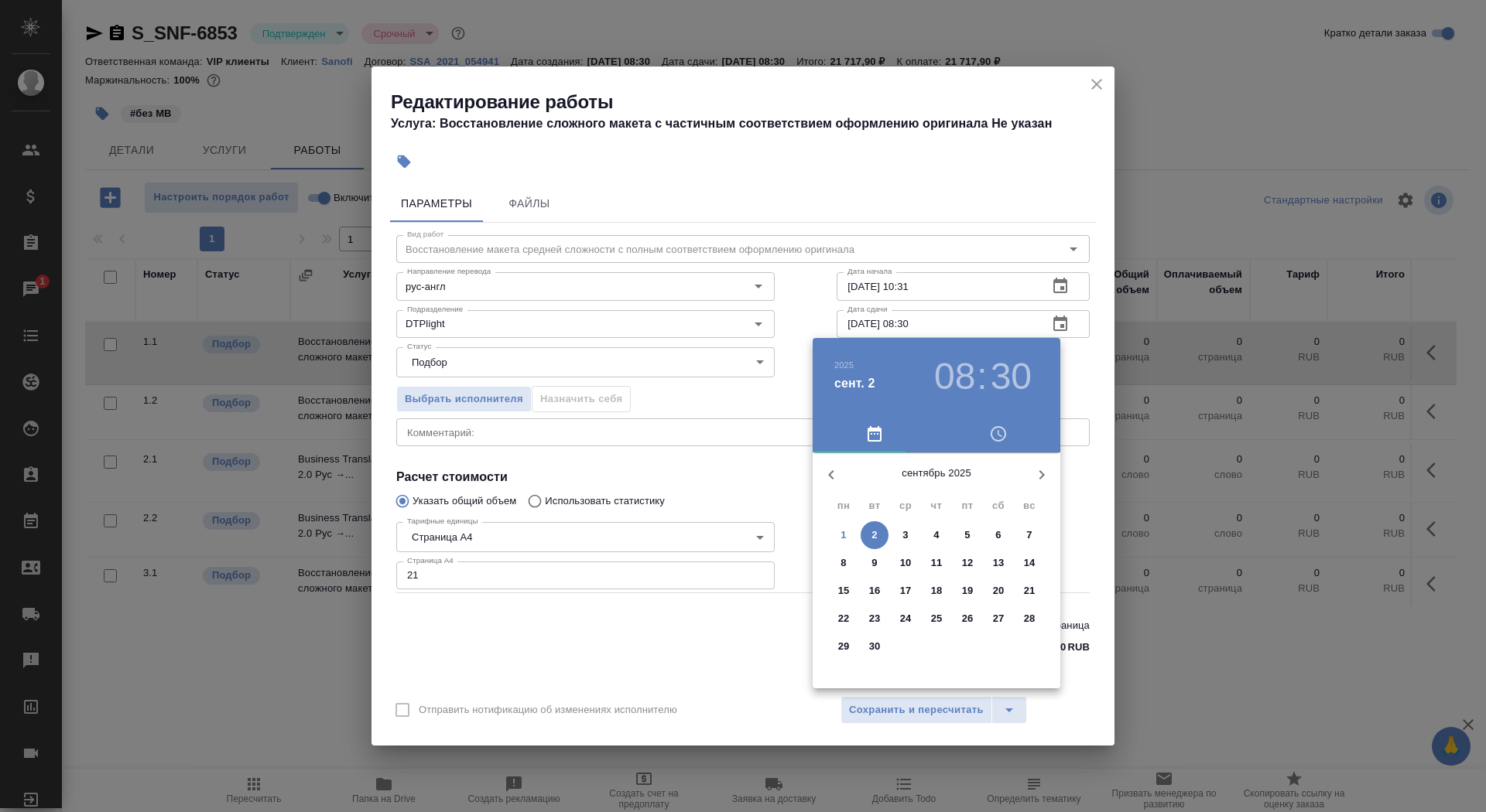
click at [839, 542] on span "1" at bounding box center [843, 535] width 28 height 15
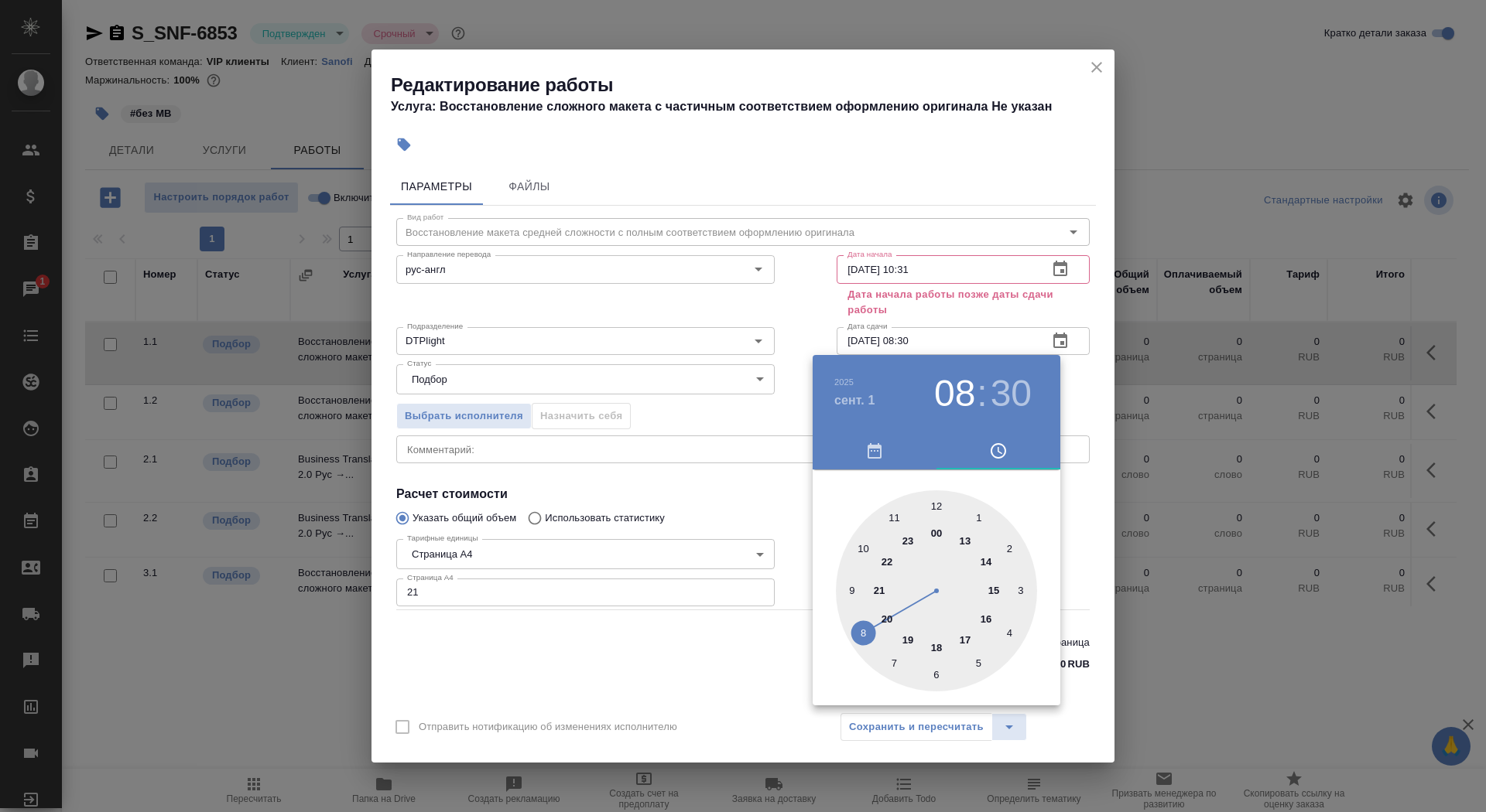
click at [934, 508] on div at bounding box center [936, 591] width 202 height 201
type input "01.09.2025 12:30"
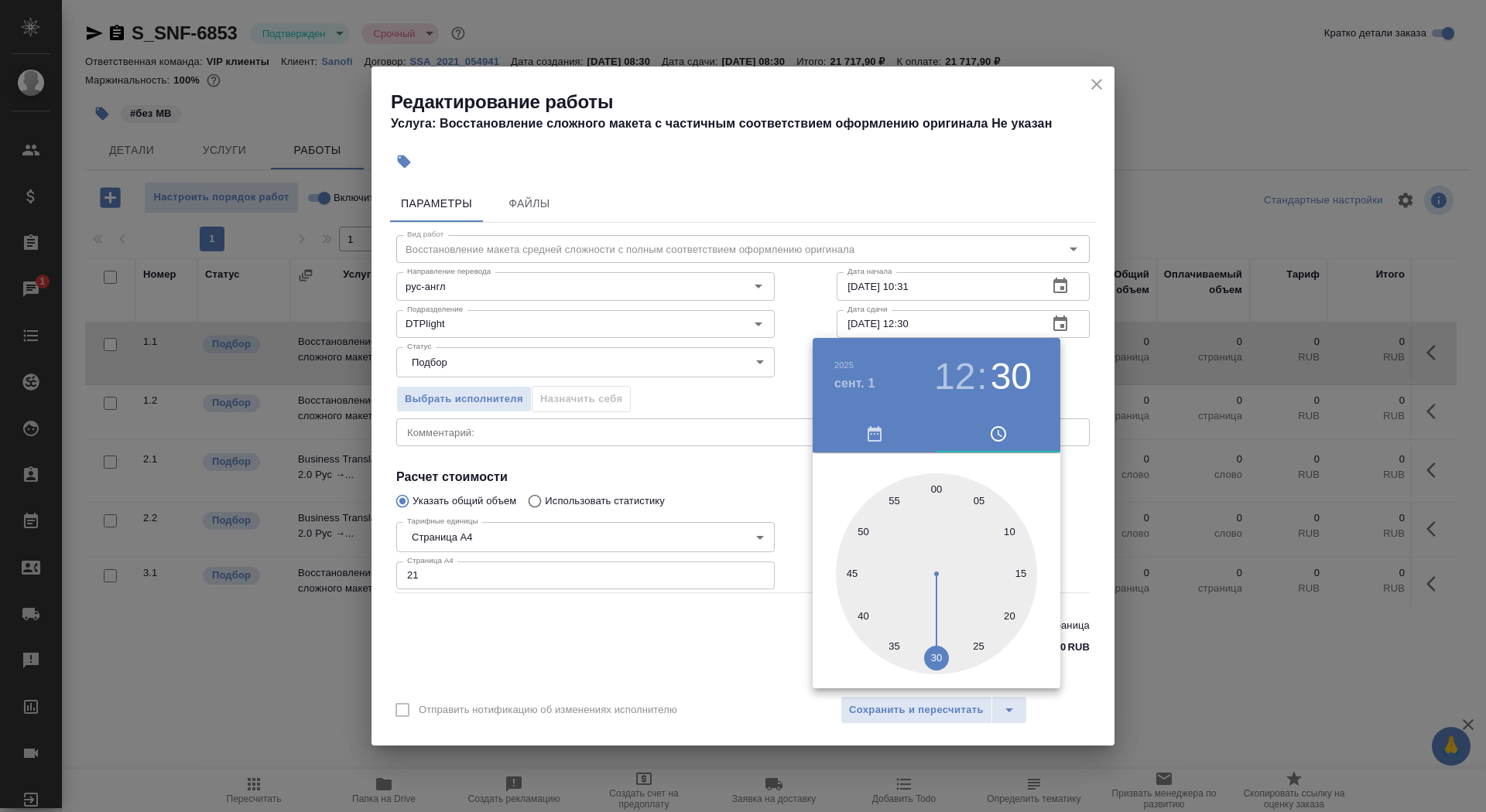
click at [936, 655] on div at bounding box center [936, 574] width 202 height 201
click at [673, 665] on div at bounding box center [743, 406] width 1486 height 812
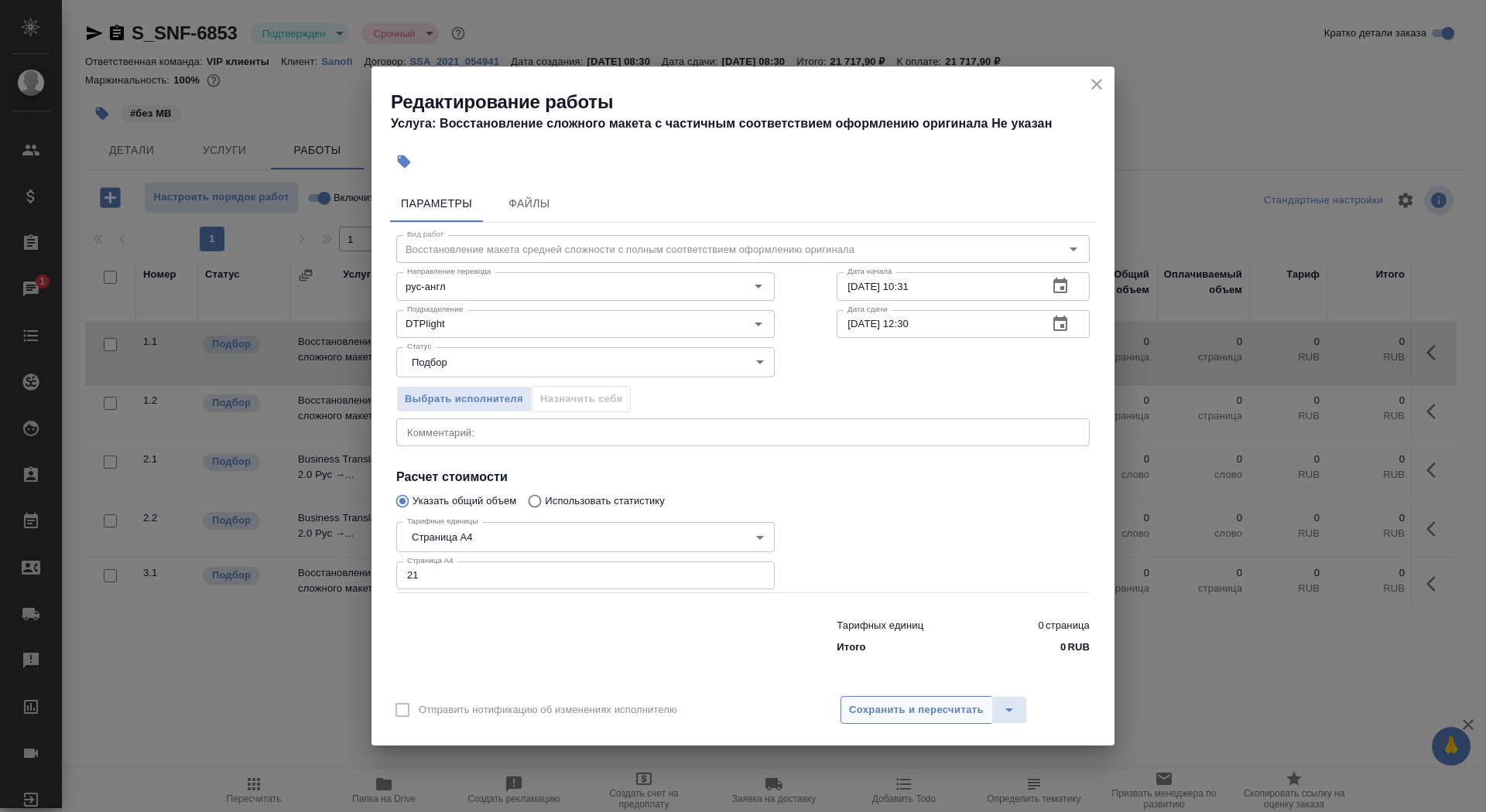
click at [887, 714] on span "Сохранить и пересчитать" at bounding box center [916, 710] width 135 height 18
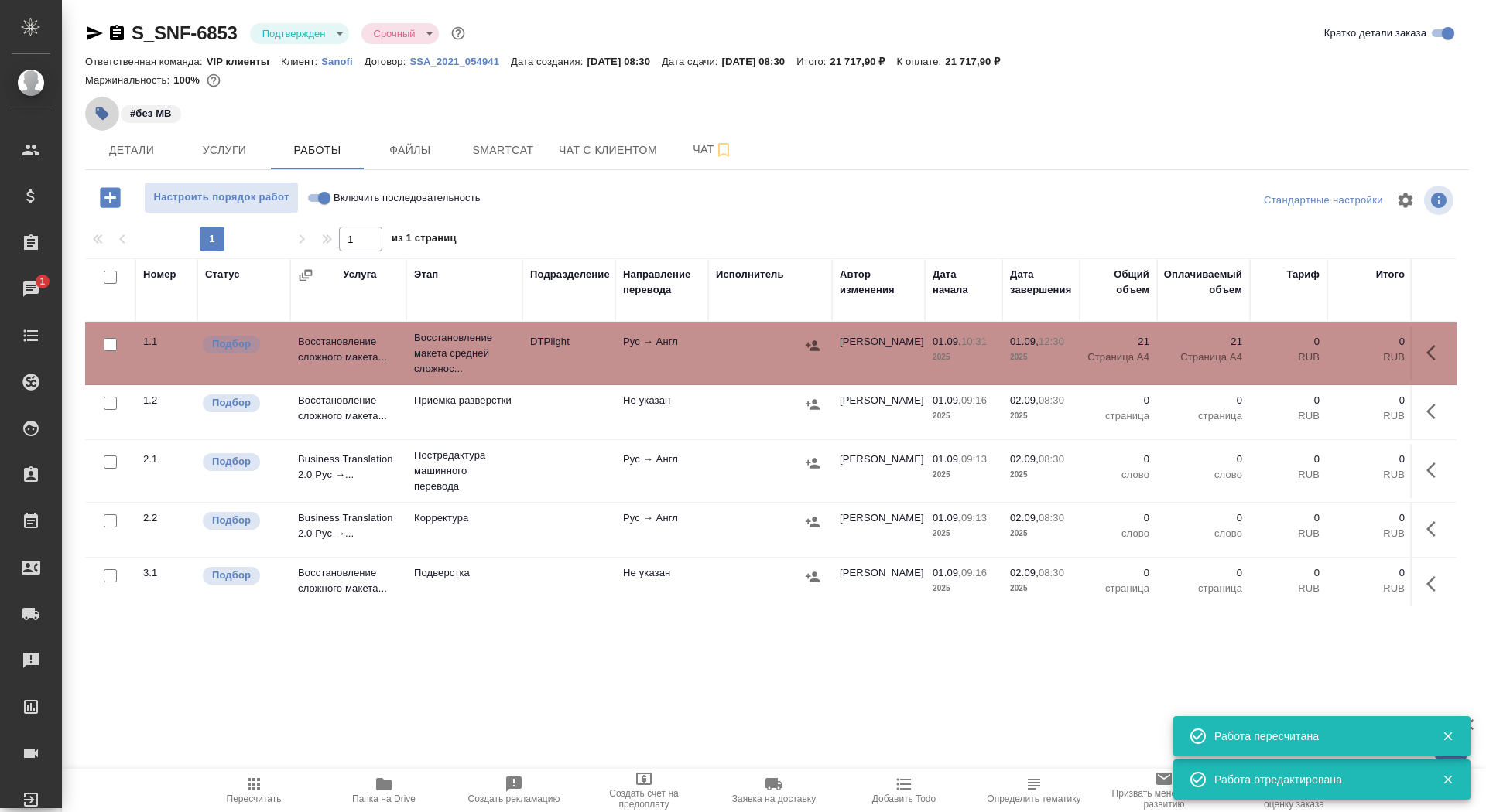
click at [98, 114] on icon "button" at bounding box center [102, 114] width 13 height 13
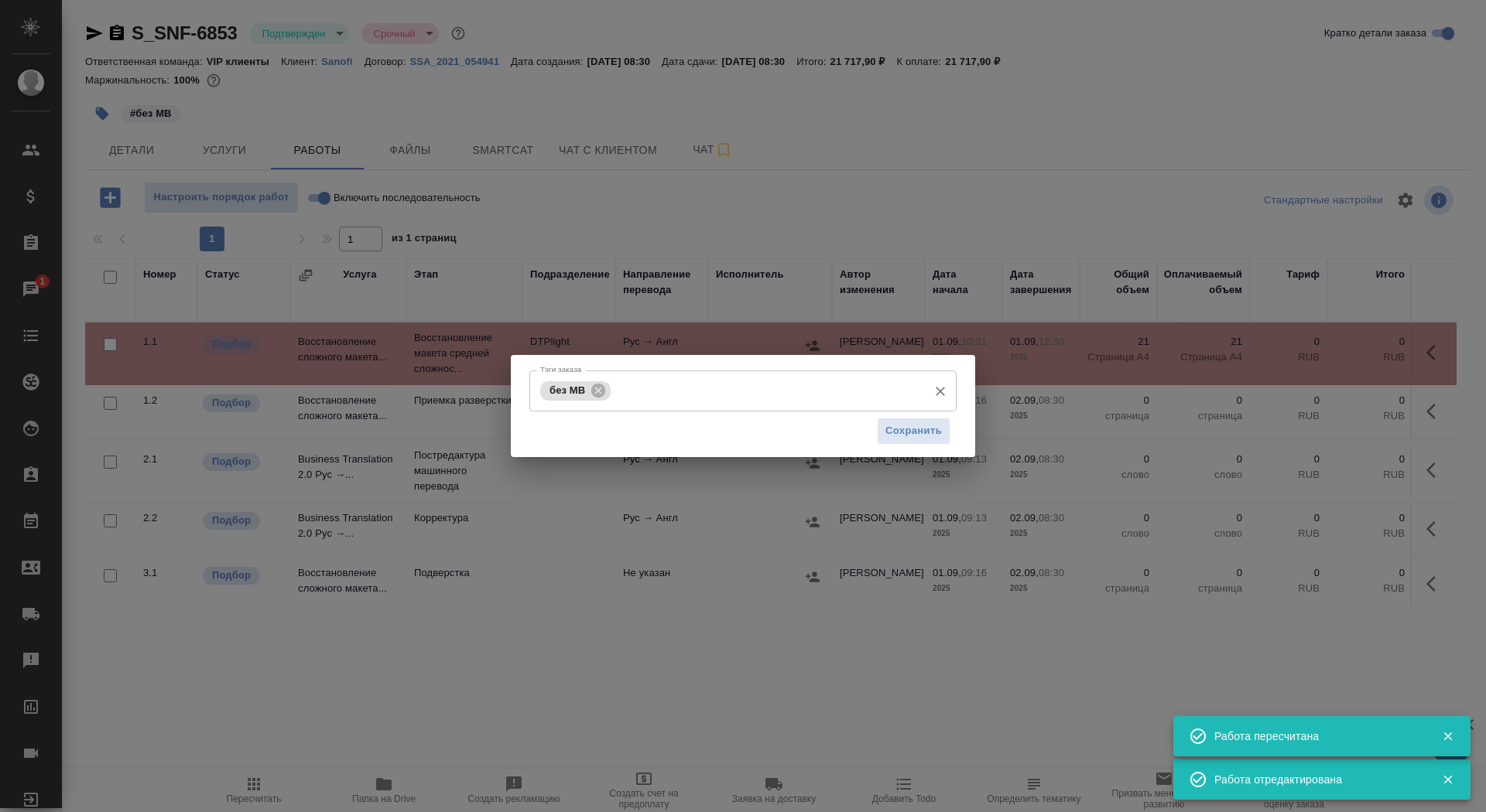
click at [711, 397] on input "Тэги заказа" at bounding box center [767, 391] width 305 height 26
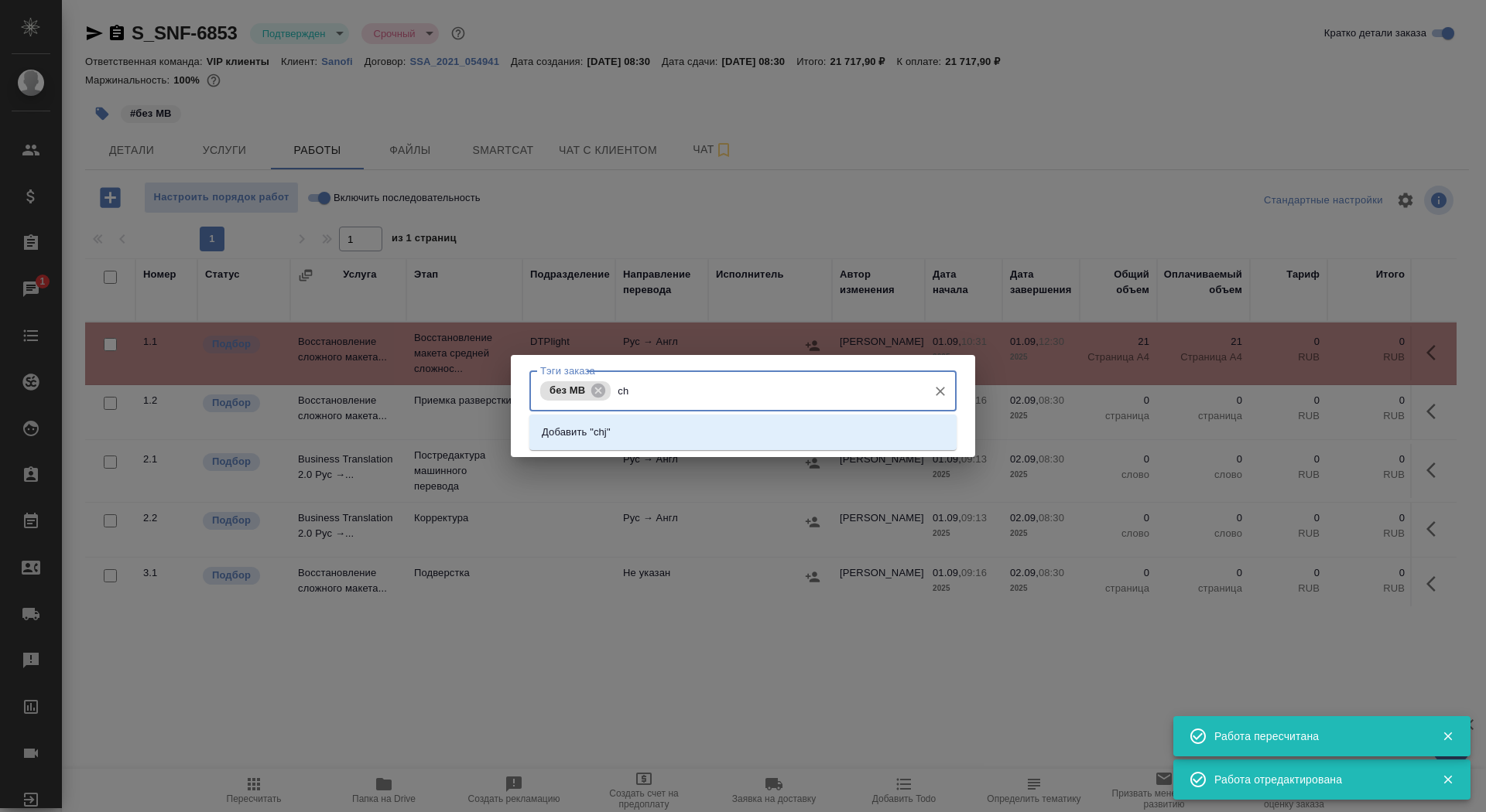
type input "c"
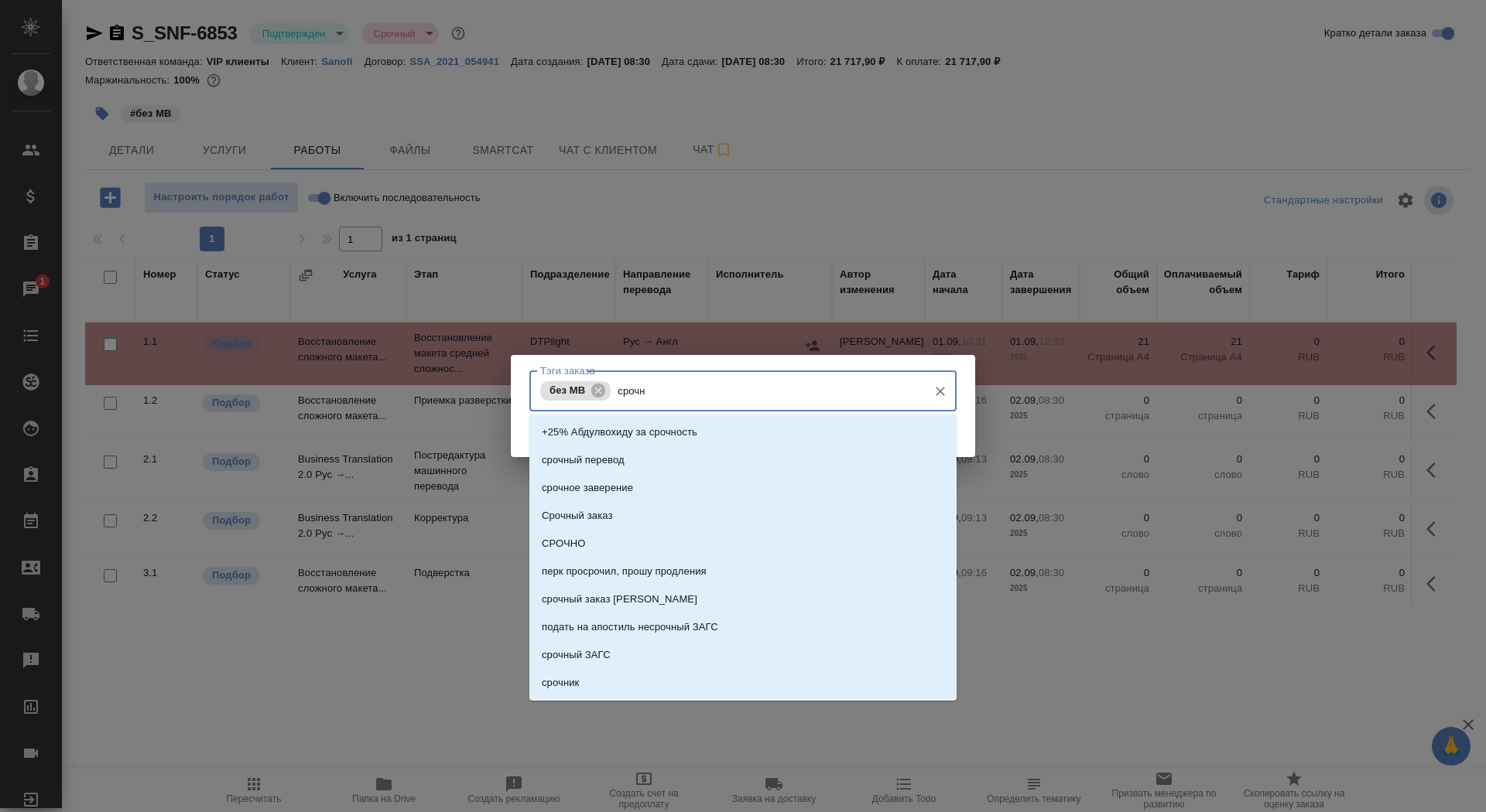
type input "срочно"
click at [715, 486] on li "СРОЧНО" at bounding box center [743, 488] width 427 height 28
type input "на разверстке до 12"
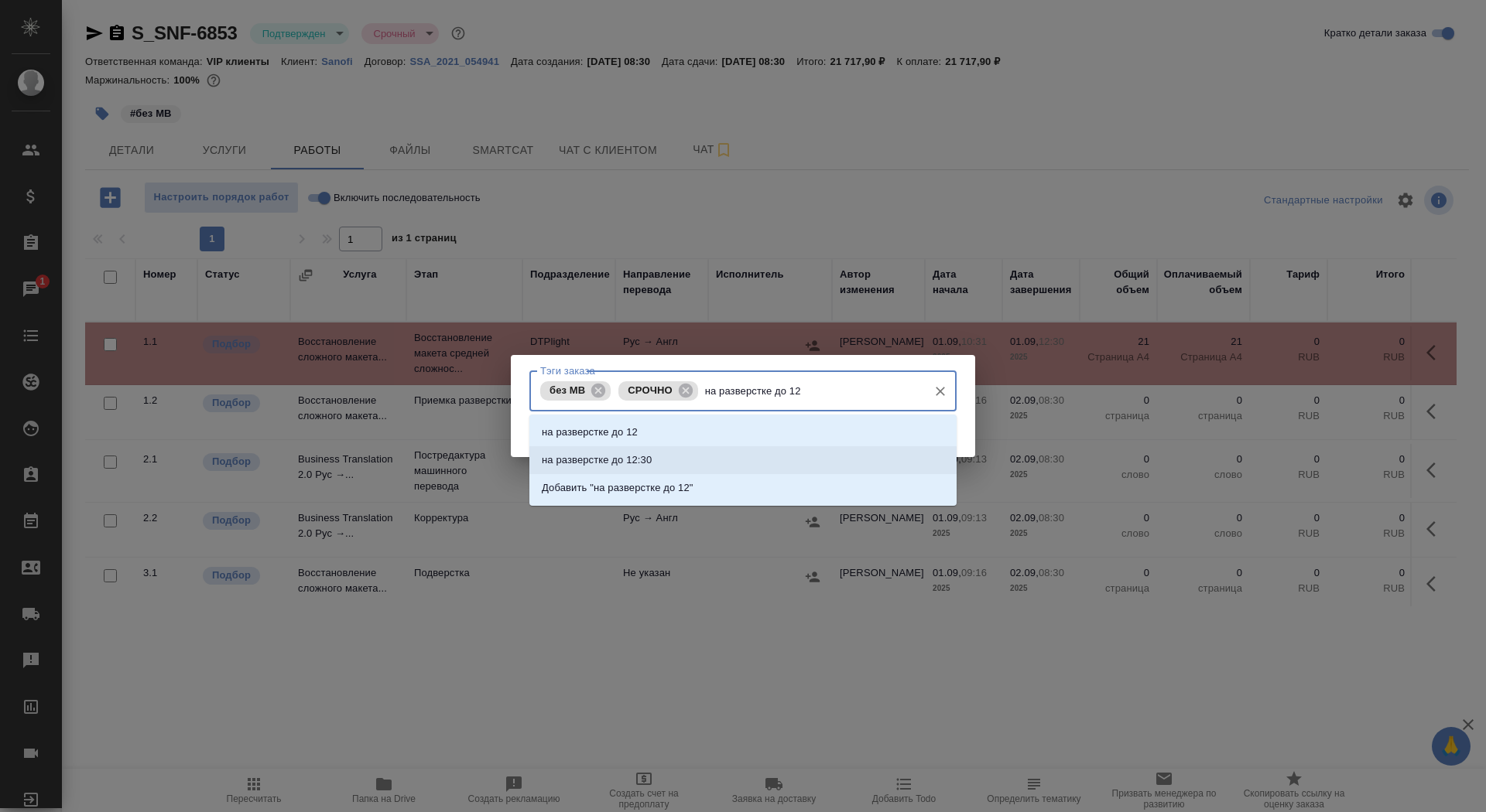
click at [699, 462] on li "на разверстке до 12:30" at bounding box center [743, 460] width 427 height 28
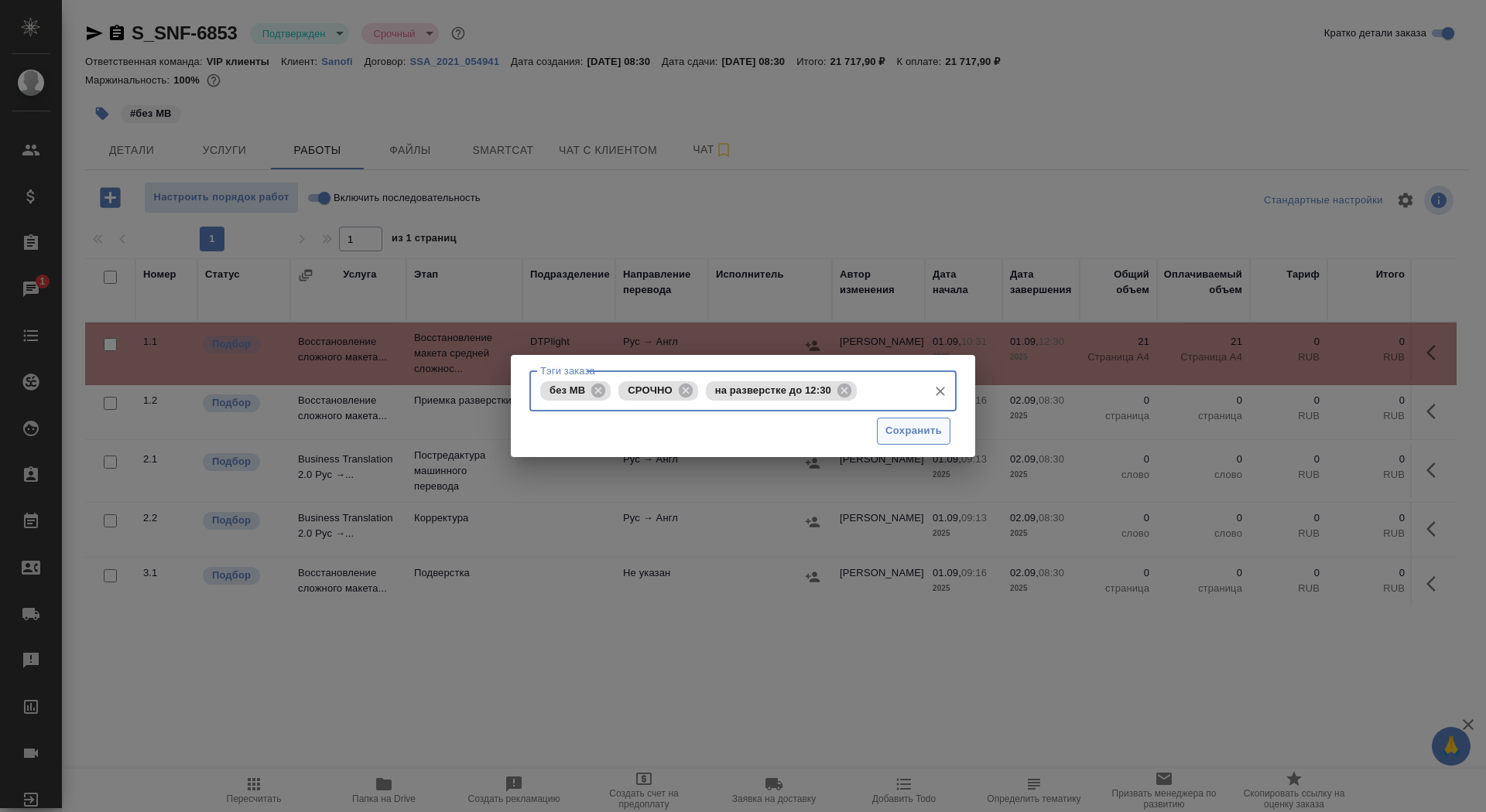
click at [918, 418] on button "Сохранить" at bounding box center [913, 431] width 74 height 27
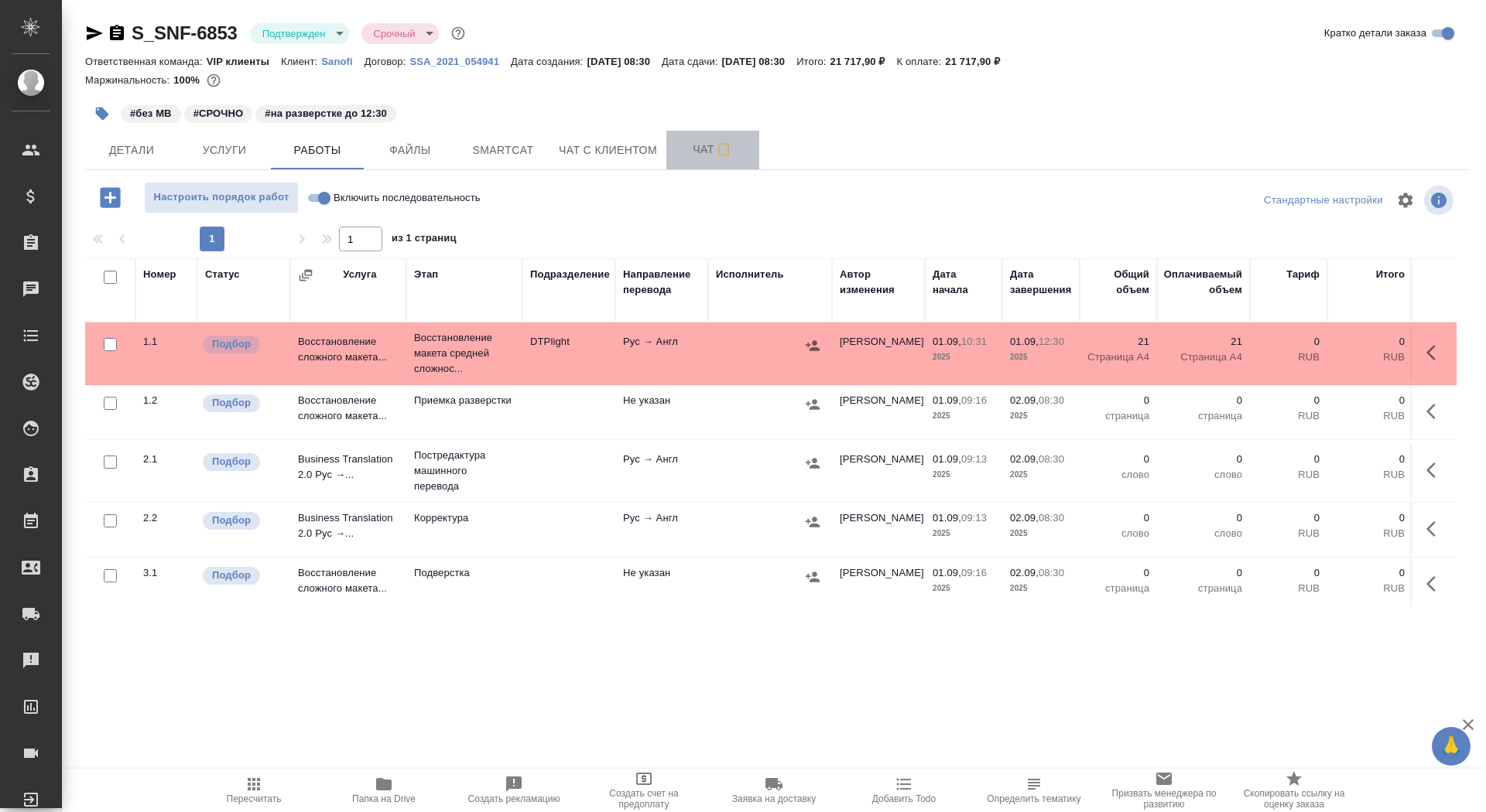
click at [694, 150] on span "Чат" at bounding box center [713, 150] width 74 height 19
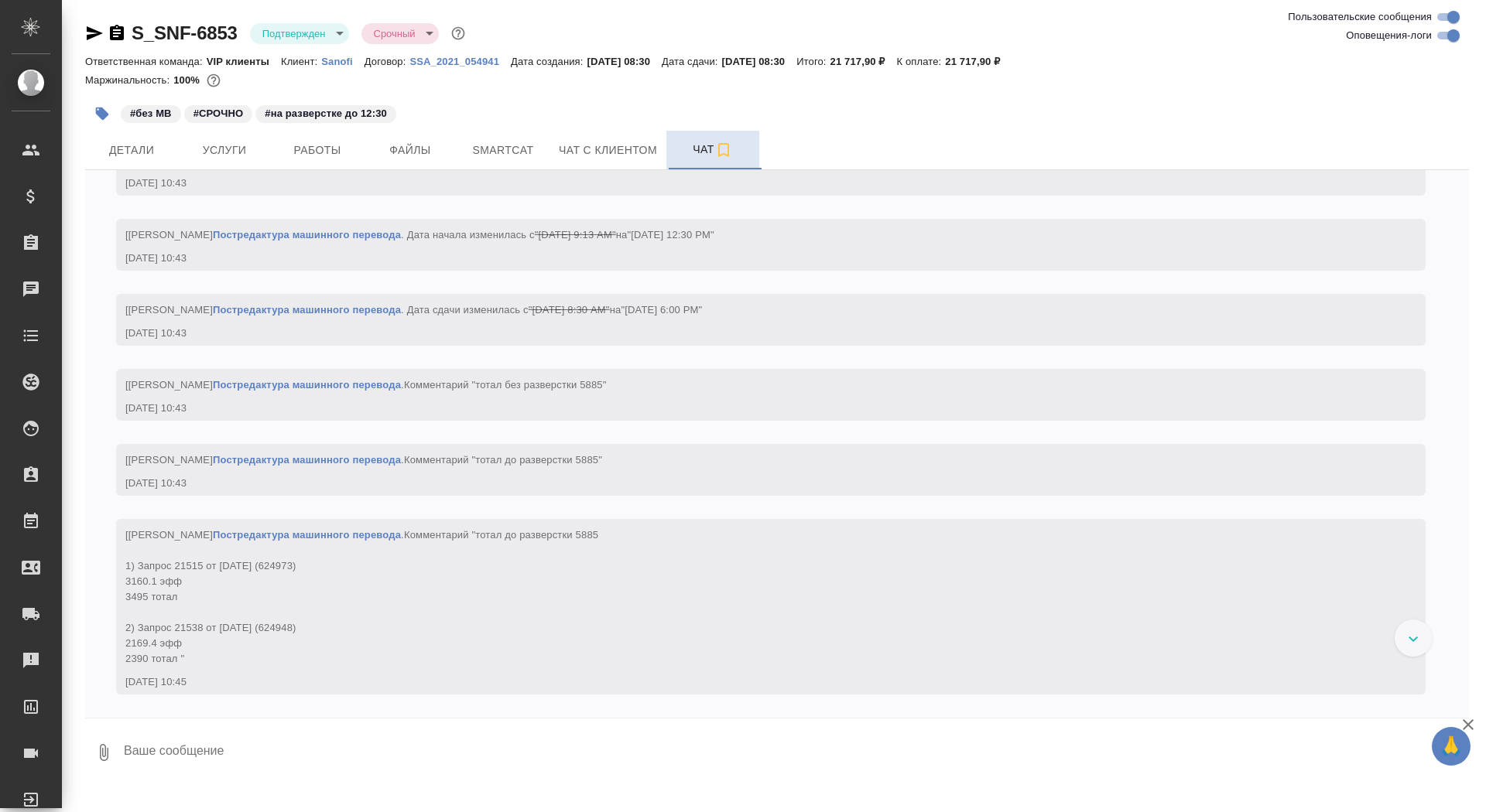
scroll to position [2708, 0]
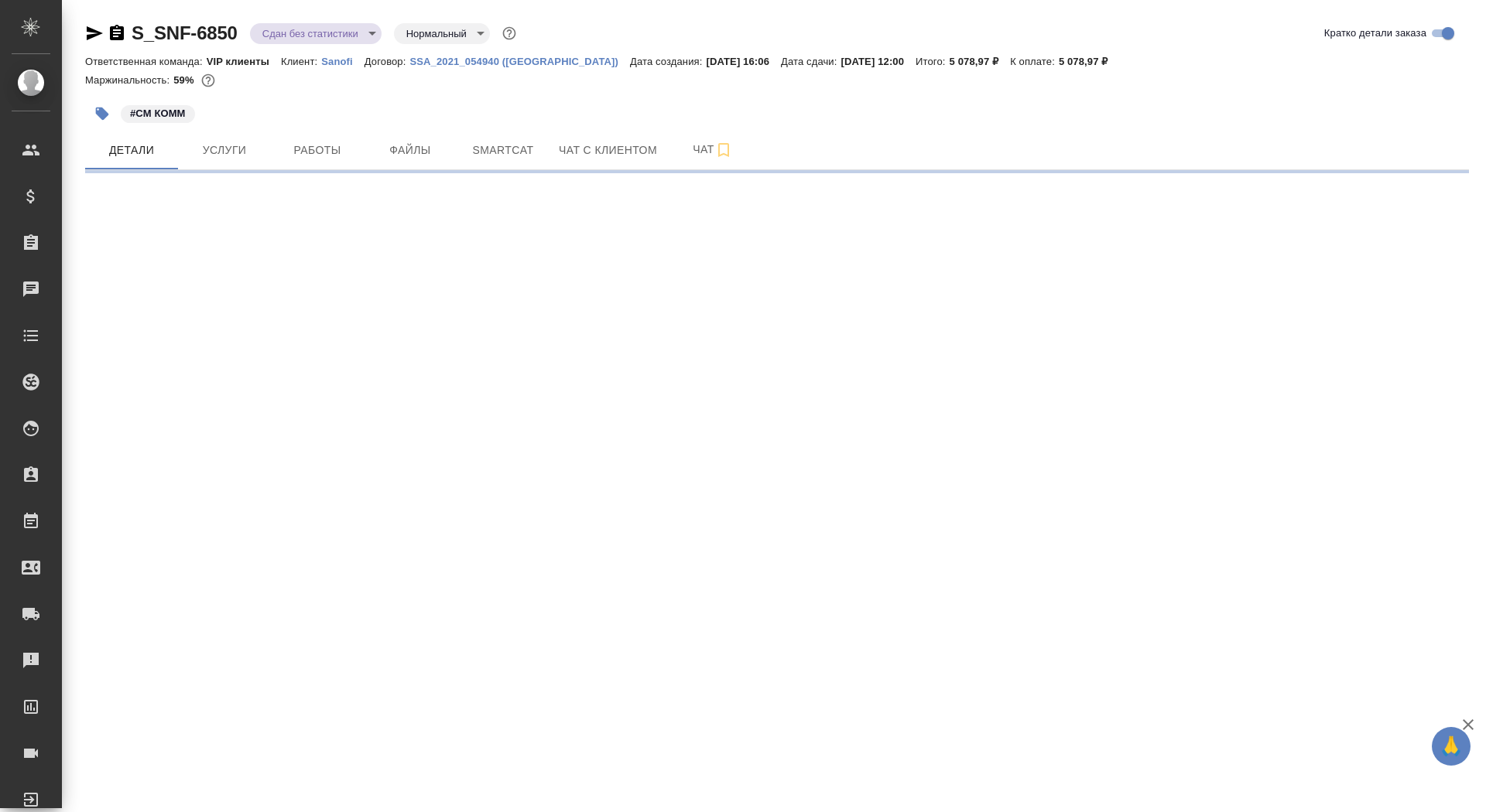
click at [118, 35] on icon "button" at bounding box center [117, 33] width 14 height 15
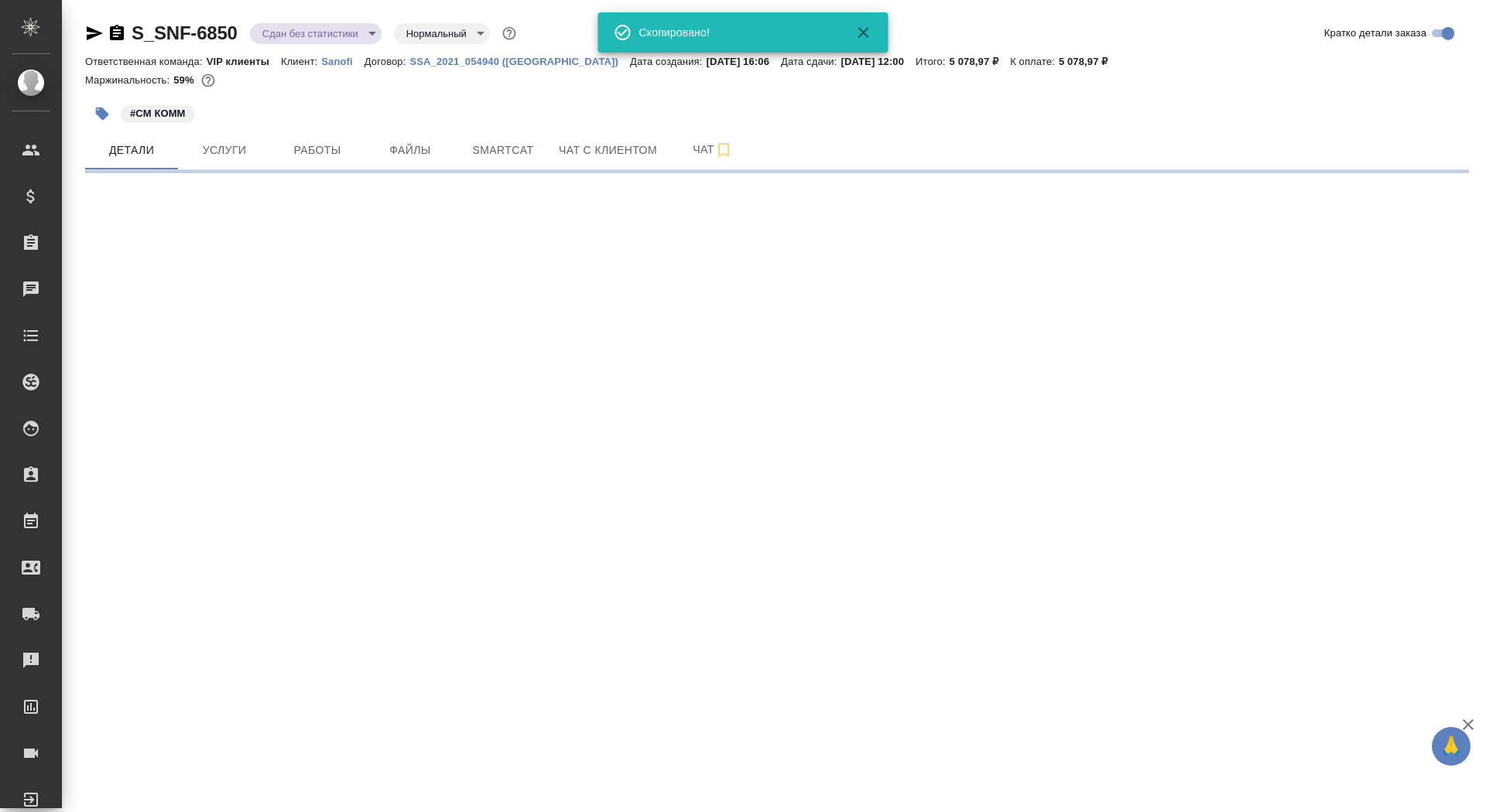
select select "RU"
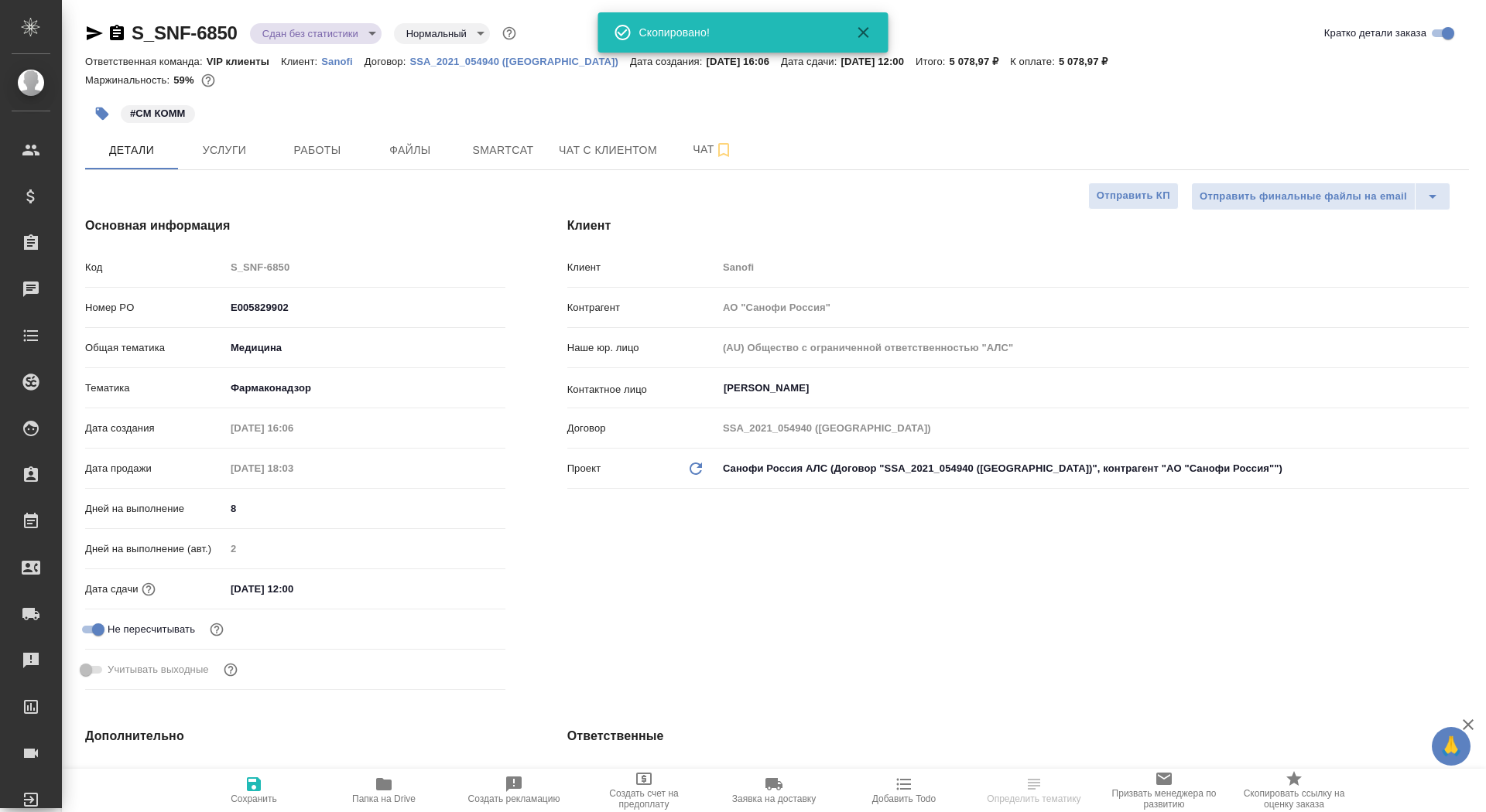
type input "[PERSON_NAME]"
type input "Комаров Роман"
type textarea "x"
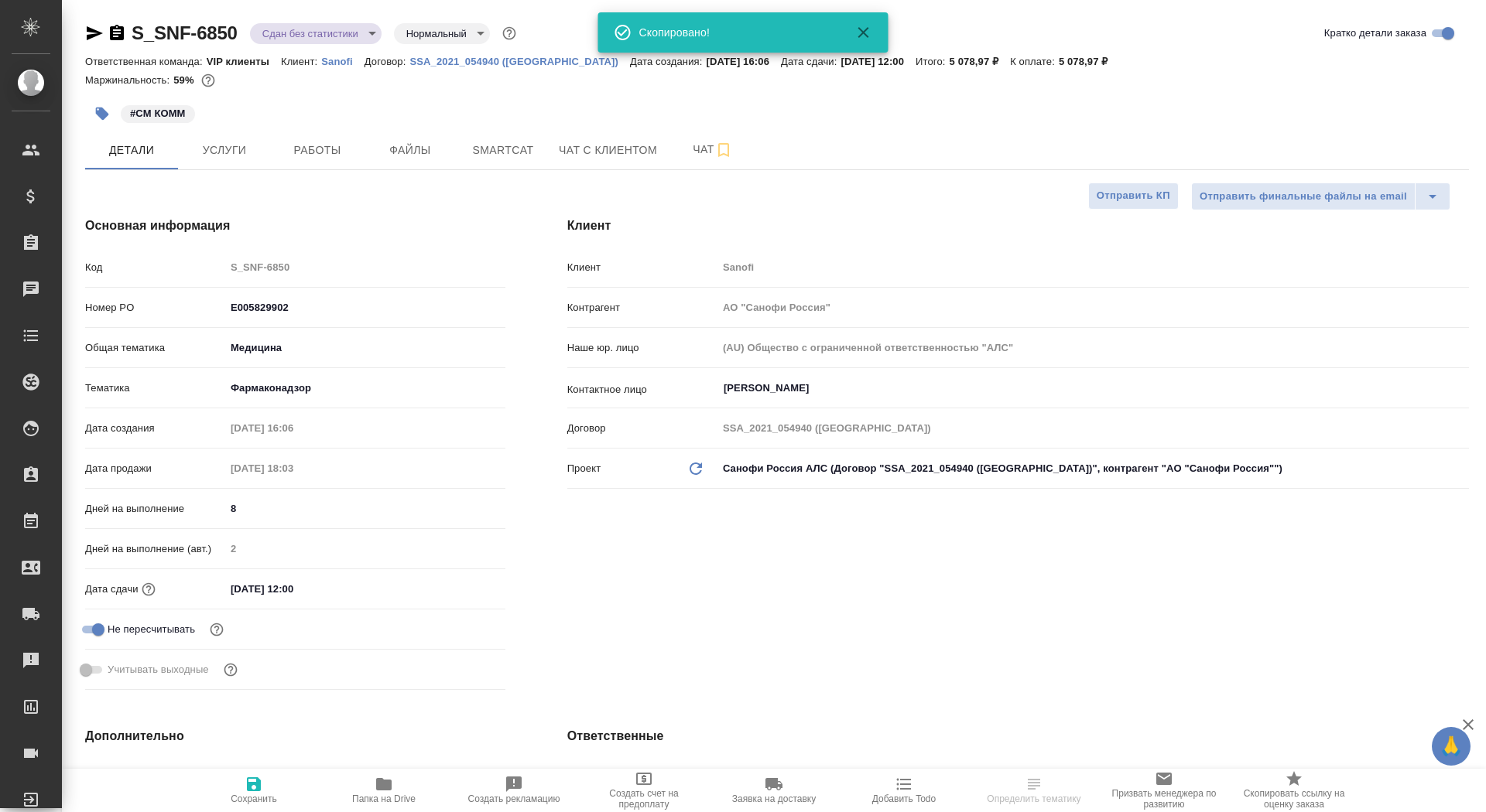
type textarea "x"
select select "RU"
type textarea "x"
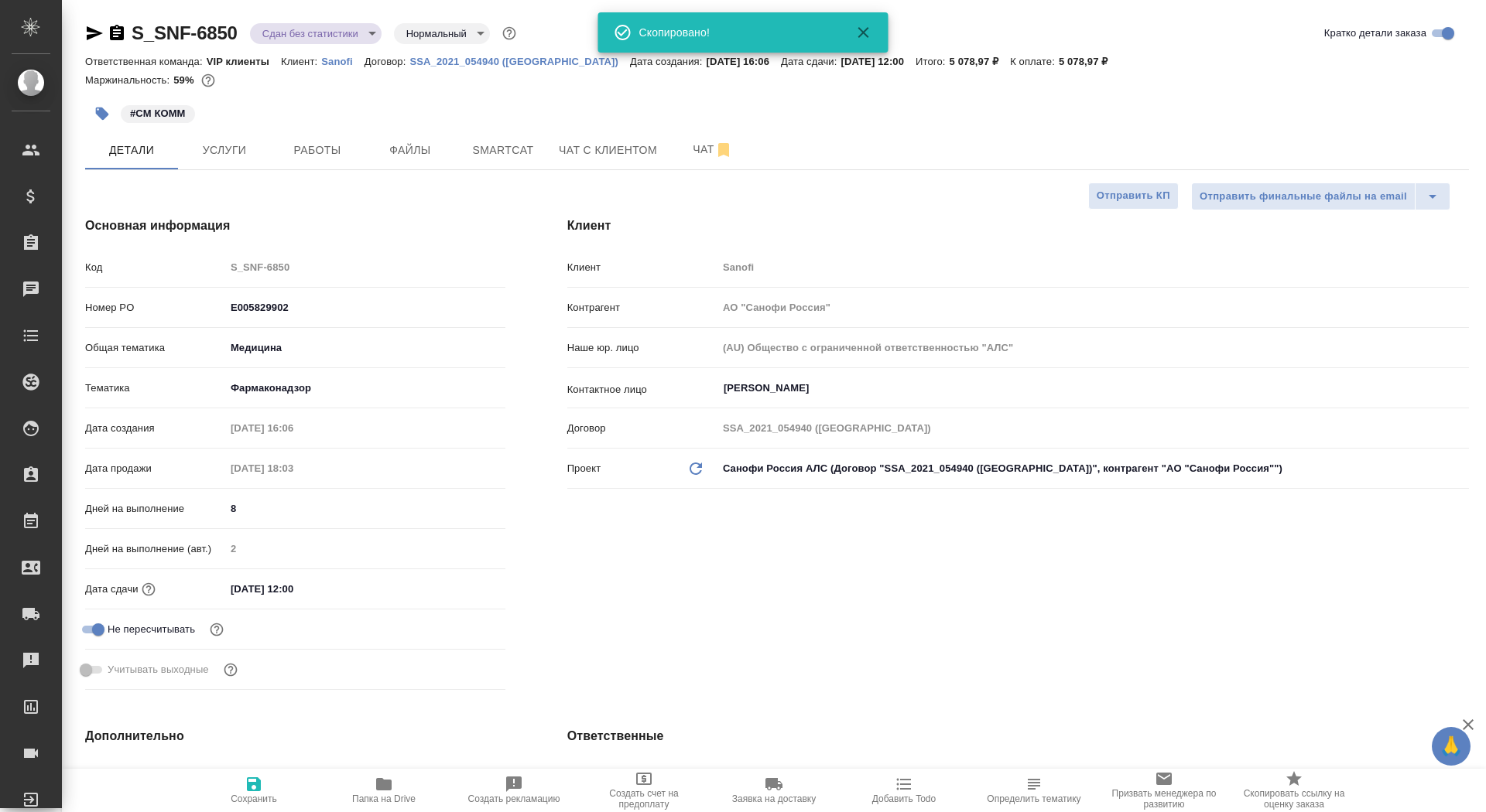
type textarea "x"
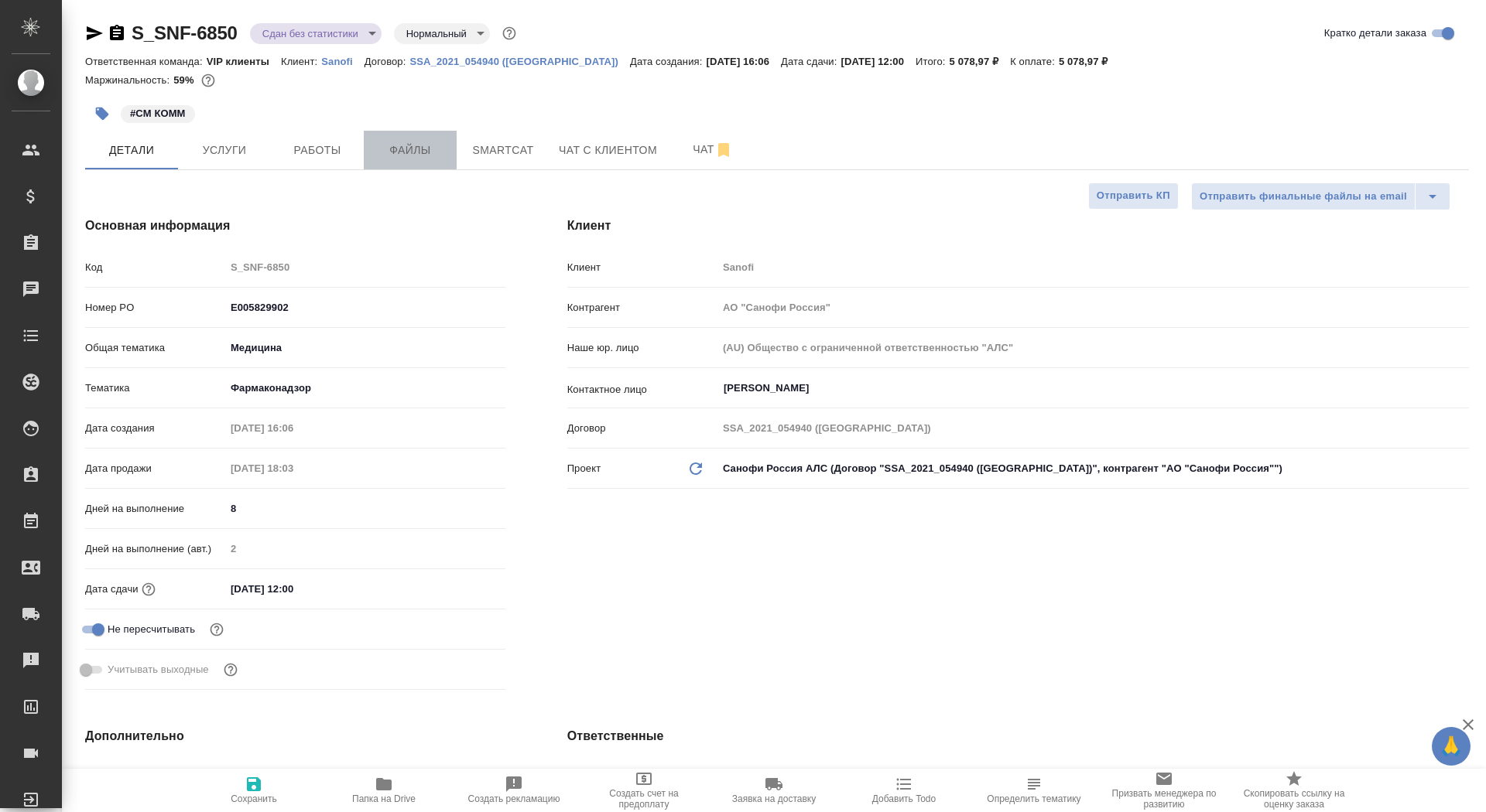
click at [435, 139] on button "Файлы" at bounding box center [410, 150] width 93 height 39
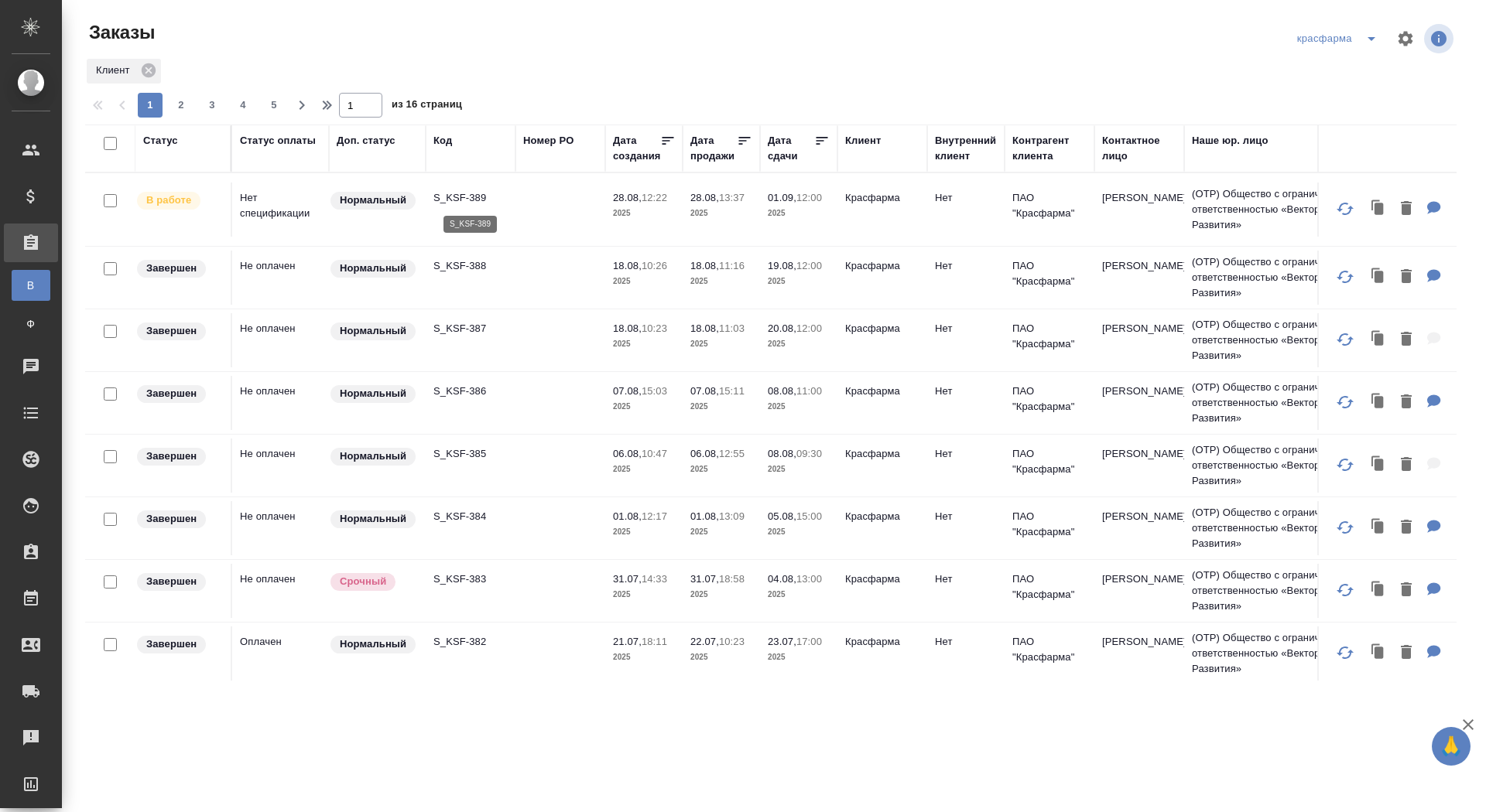
click at [447, 193] on p "S_KSF-389" at bounding box center [471, 198] width 74 height 15
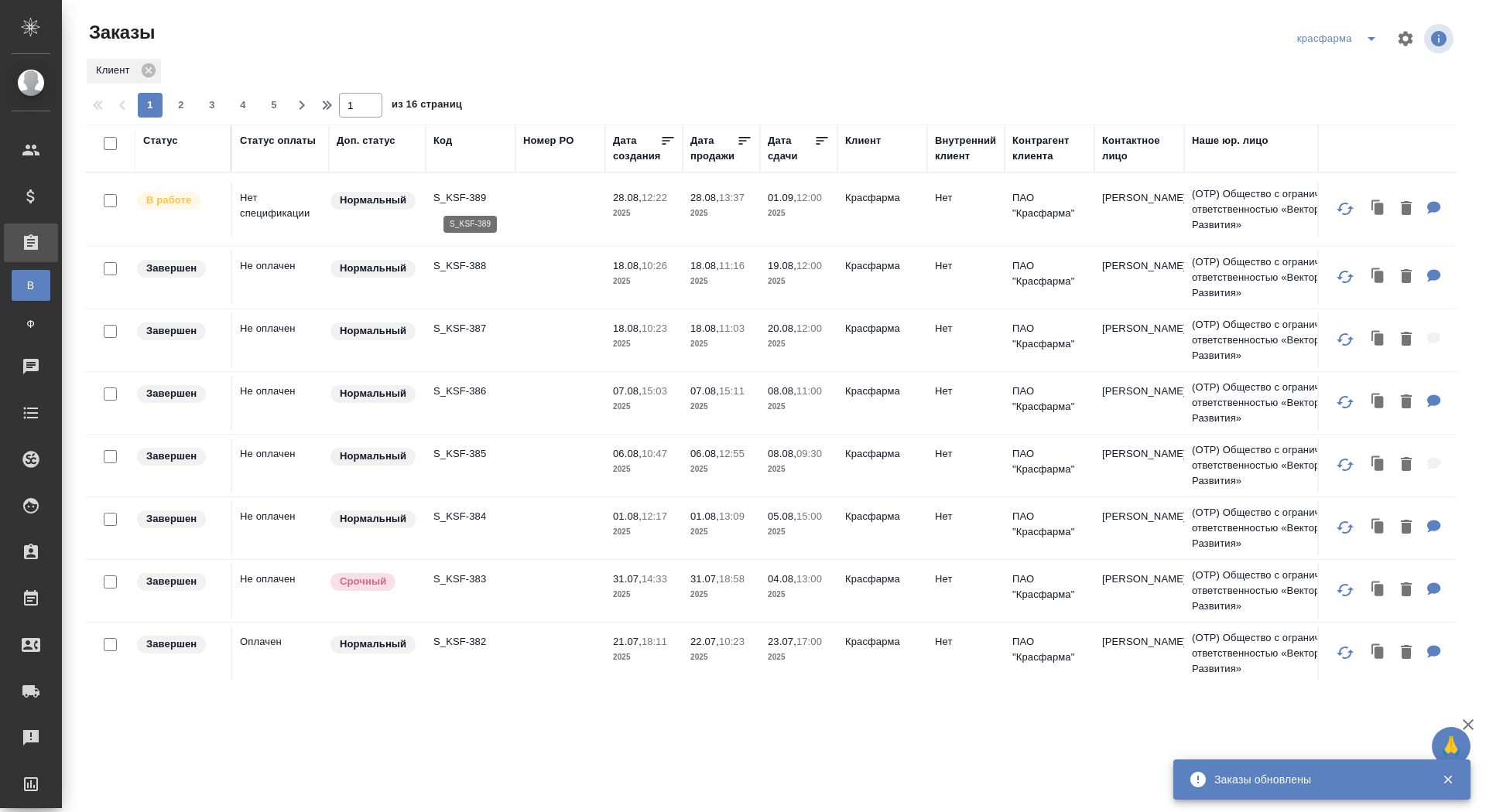
click at [458, 194] on p "S_KSF-389" at bounding box center [471, 198] width 74 height 15
click at [1375, 40] on icon "split button" at bounding box center [1371, 39] width 19 height 19
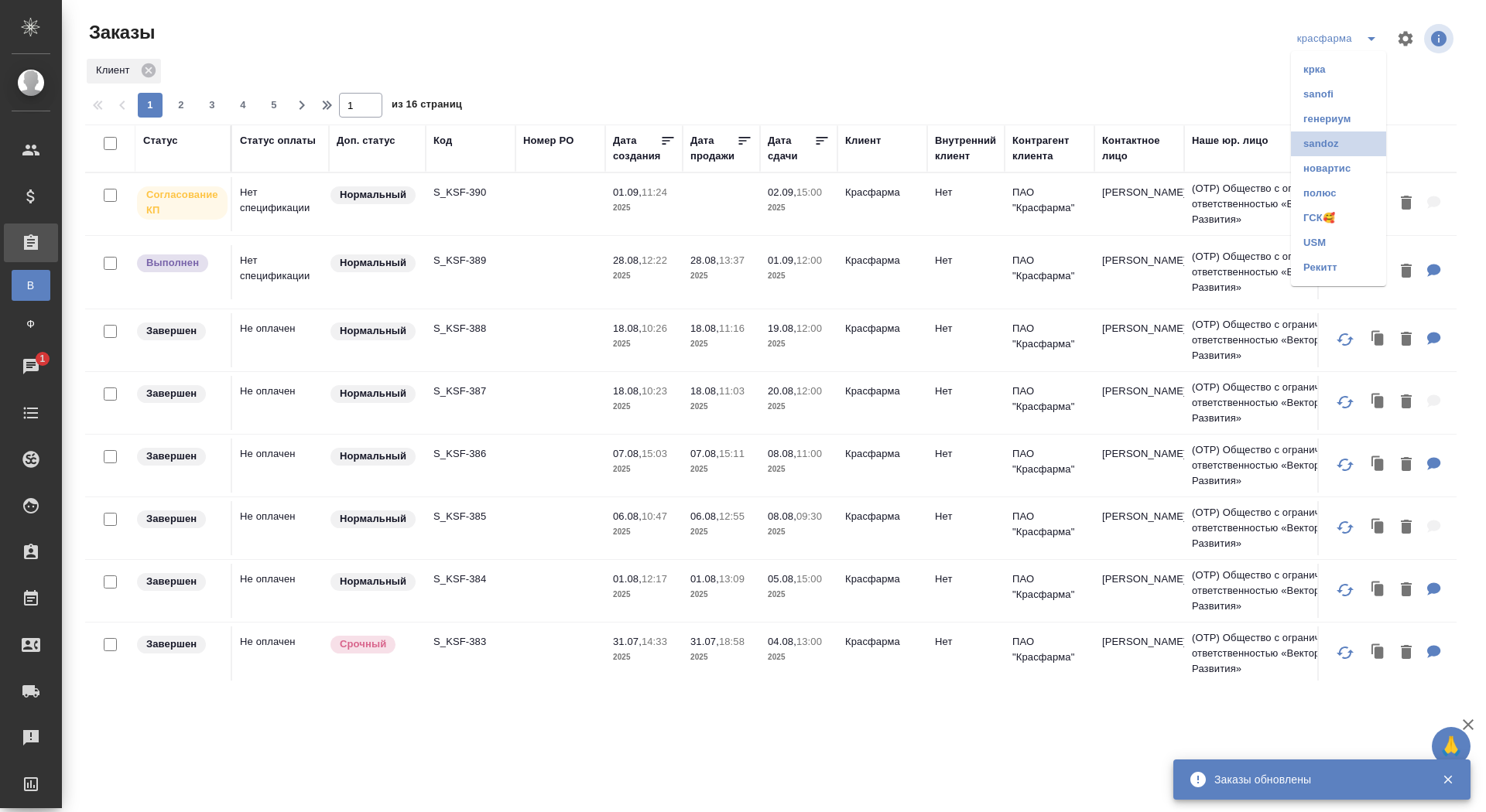
click at [1319, 146] on li "sandoz" at bounding box center [1339, 144] width 95 height 25
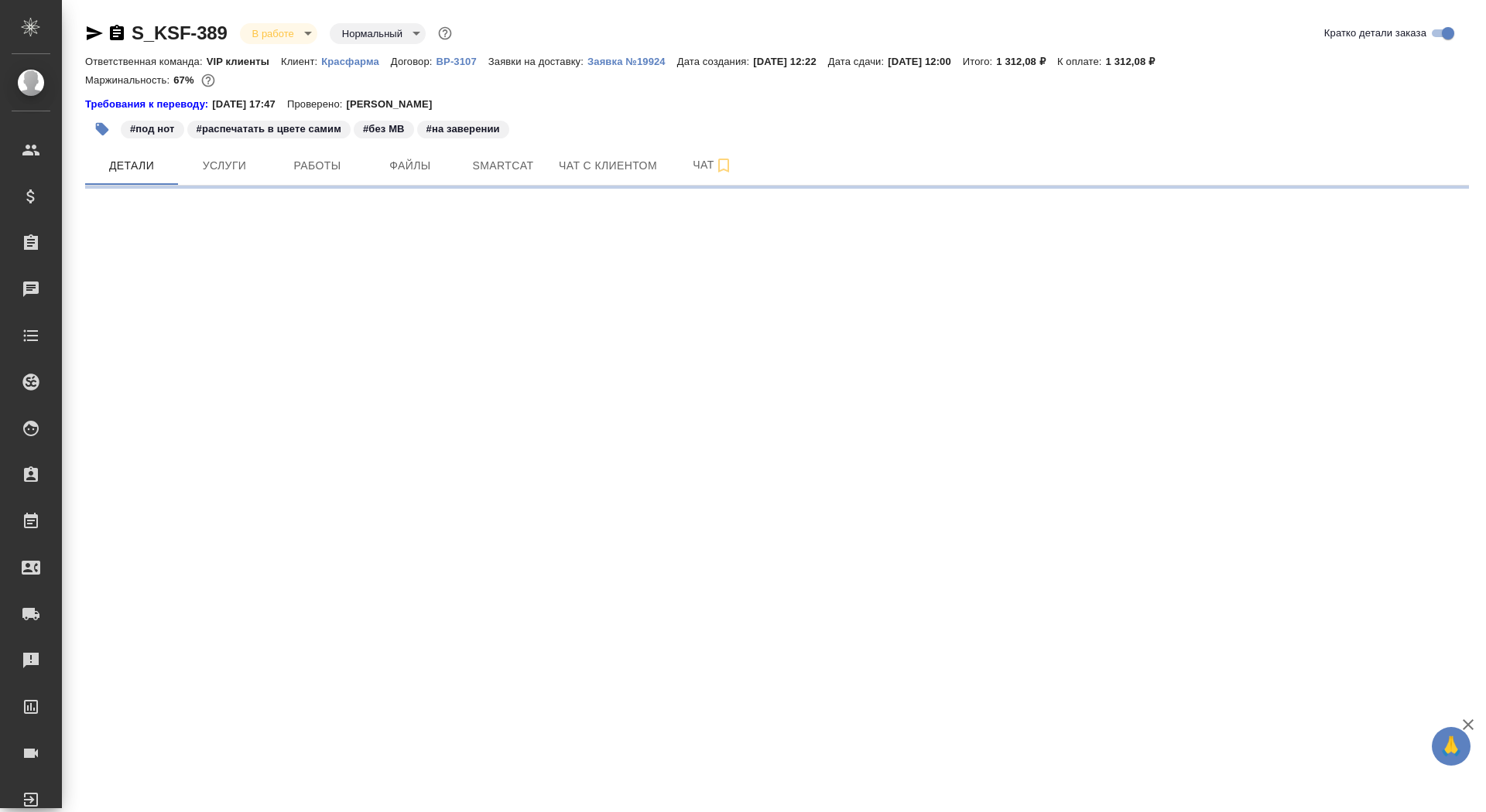
select select "RU"
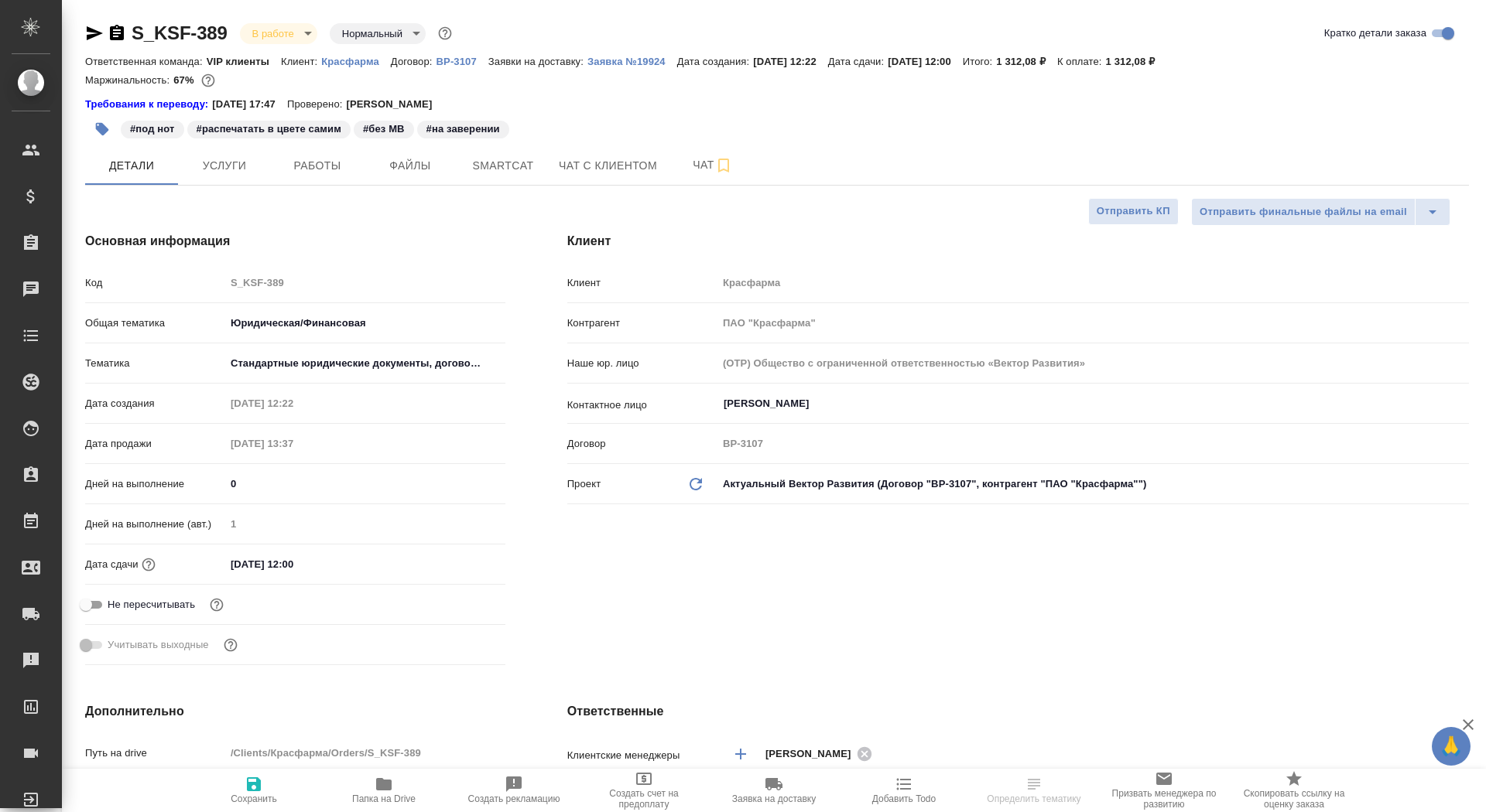
type textarea "x"
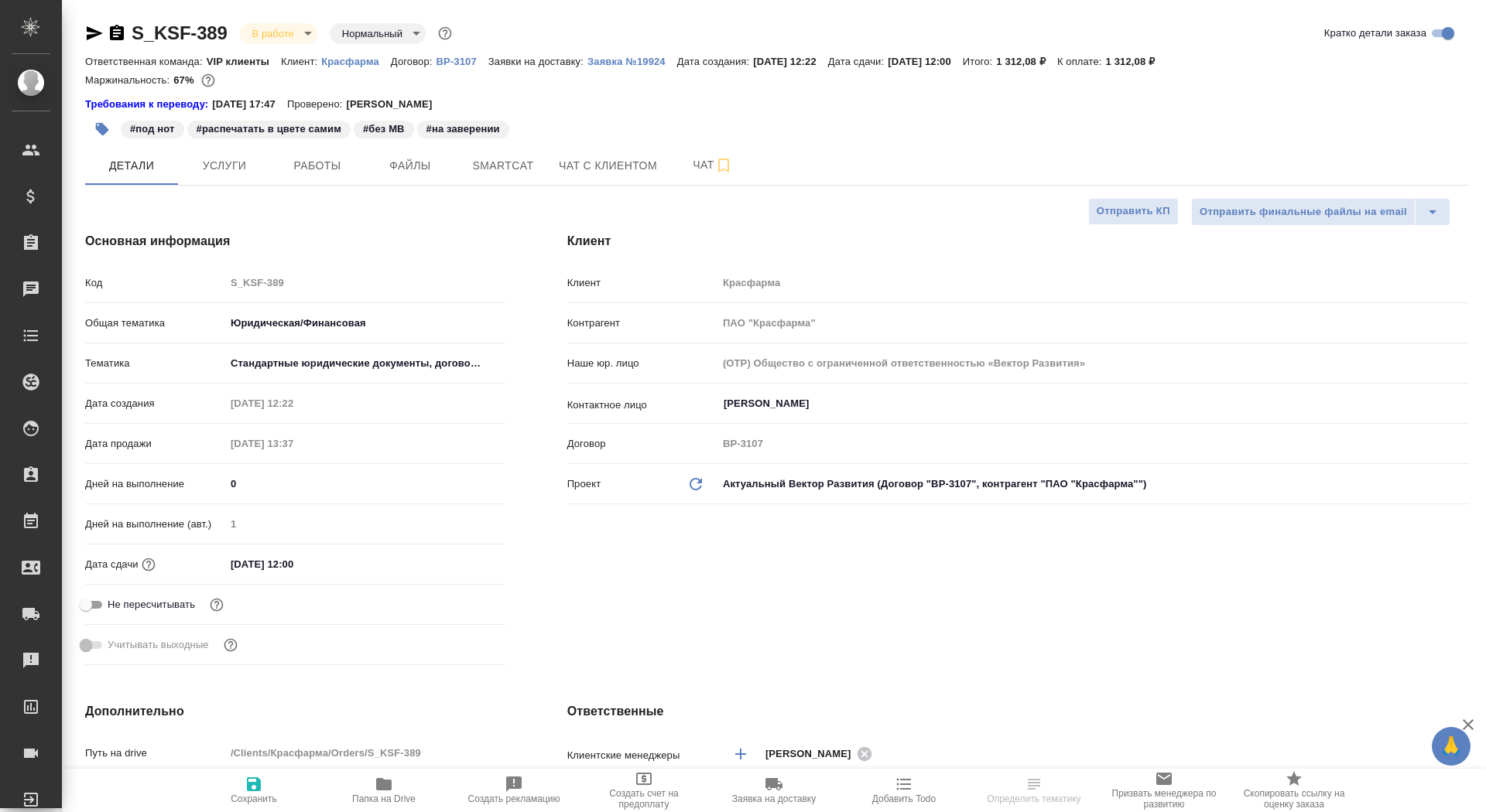
type textarea "x"
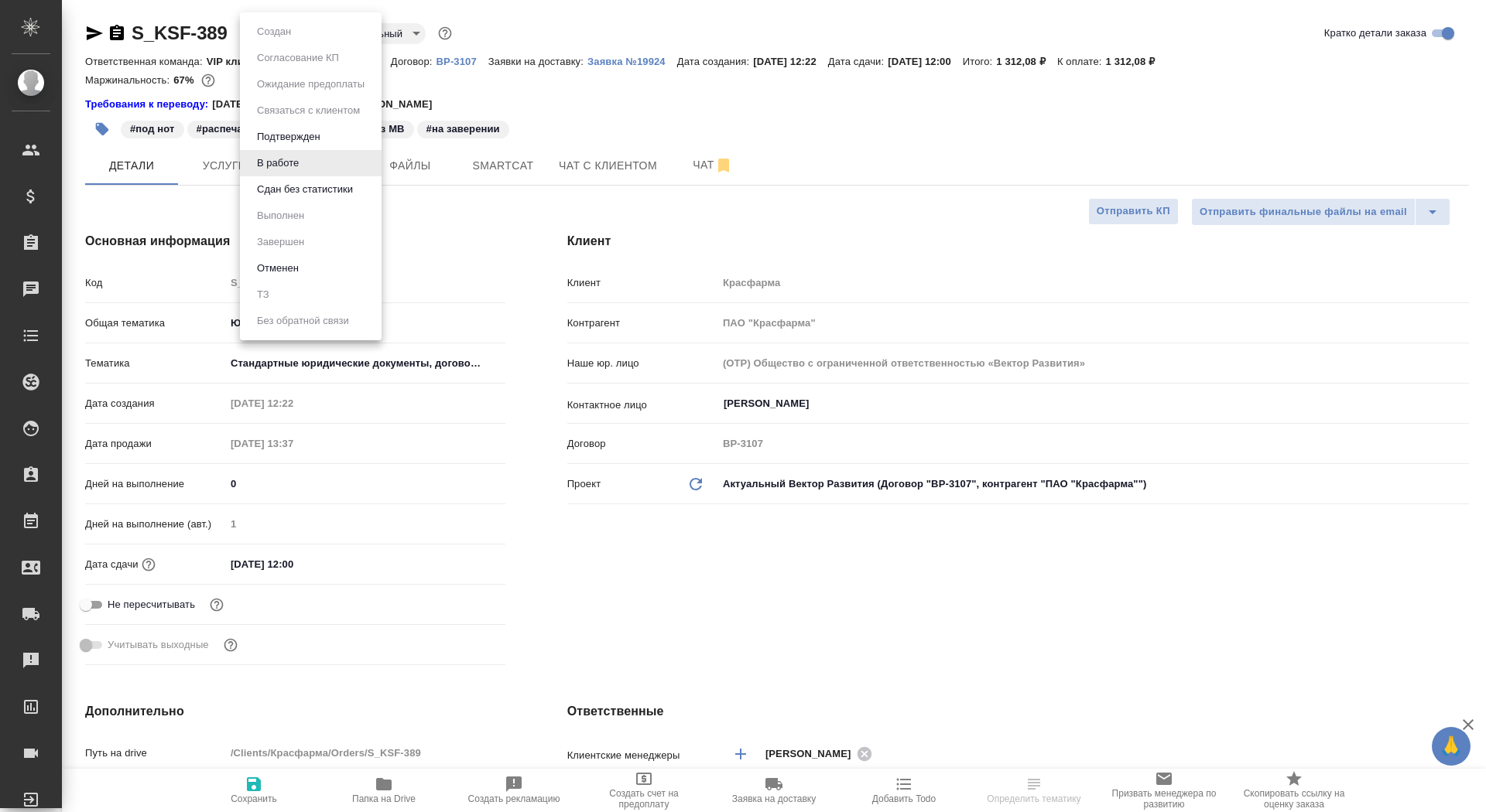
click at [294, 31] on body "🙏 .cls-1 fill:#fff; AWATERA Saydasheva Dilyara Клиенты Спецификации Заказы Чаты…" at bounding box center [743, 406] width 1486 height 812
type textarea "x"
click at [300, 185] on button "Сдан без статистики" at bounding box center [305, 190] width 105 height 17
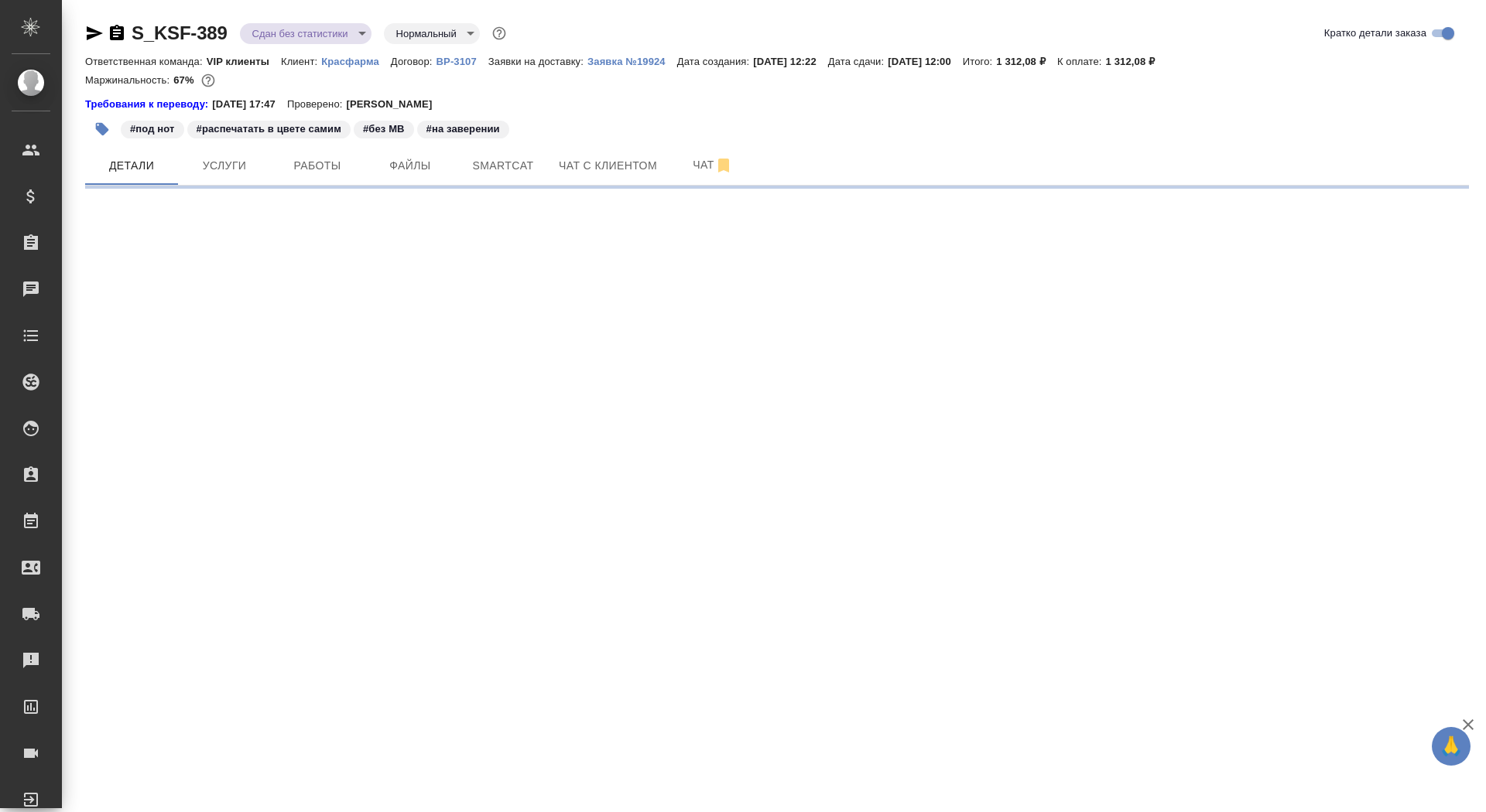
select select "RU"
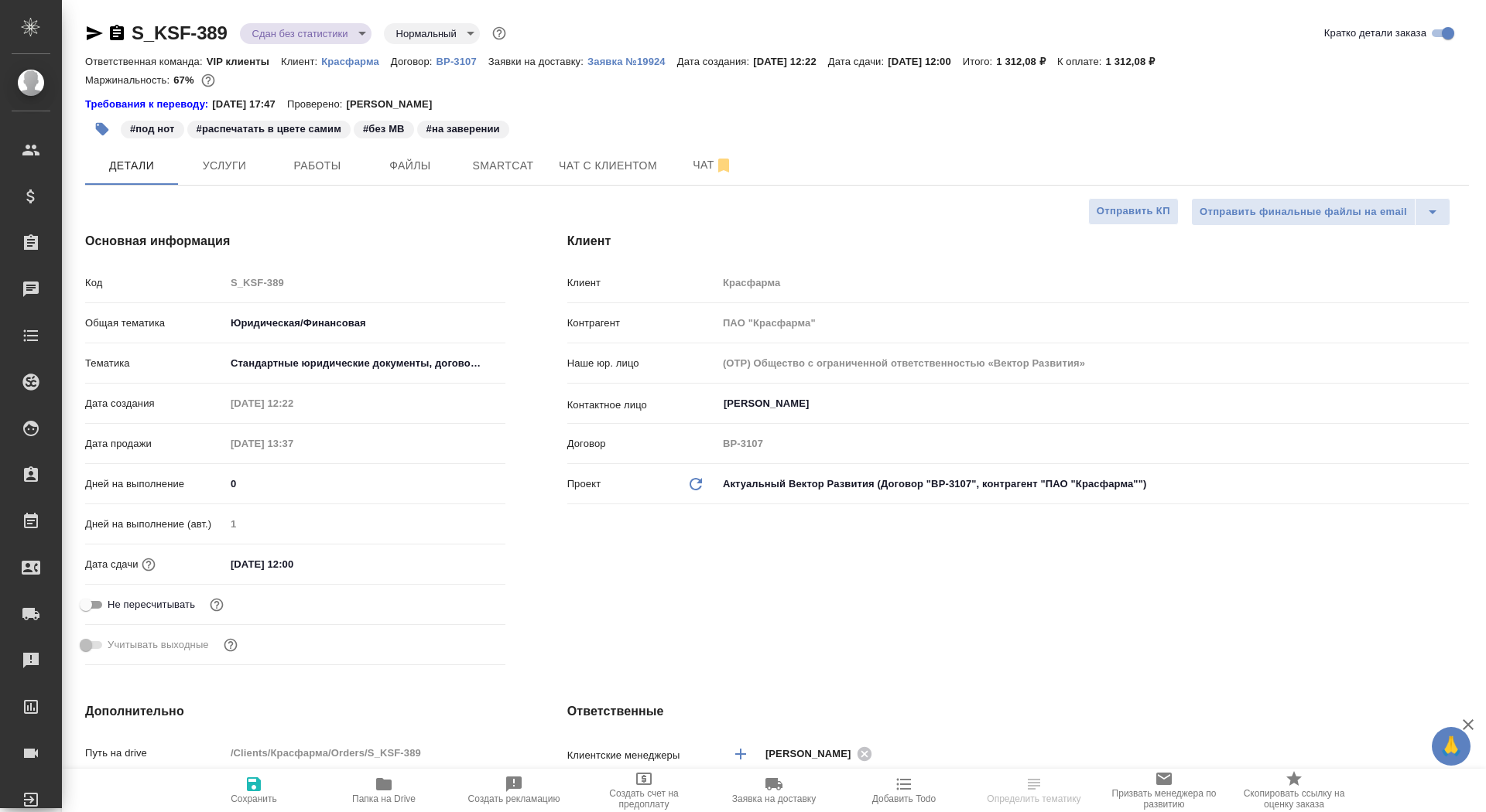
type textarea "x"
click at [337, 158] on span "Работы" at bounding box center [317, 166] width 74 height 19
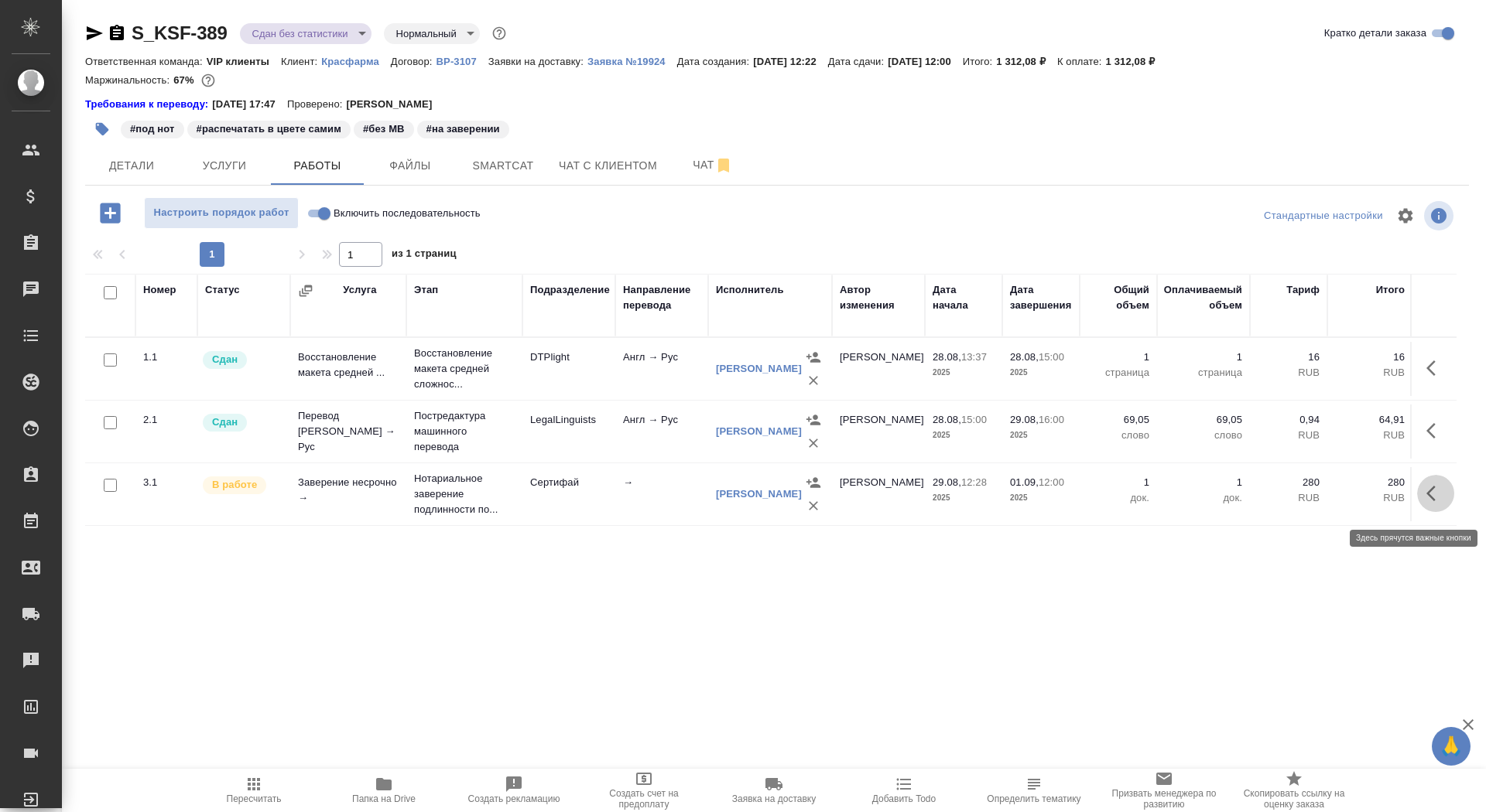
click at [1429, 503] on icon "button" at bounding box center [1436, 494] width 19 height 19
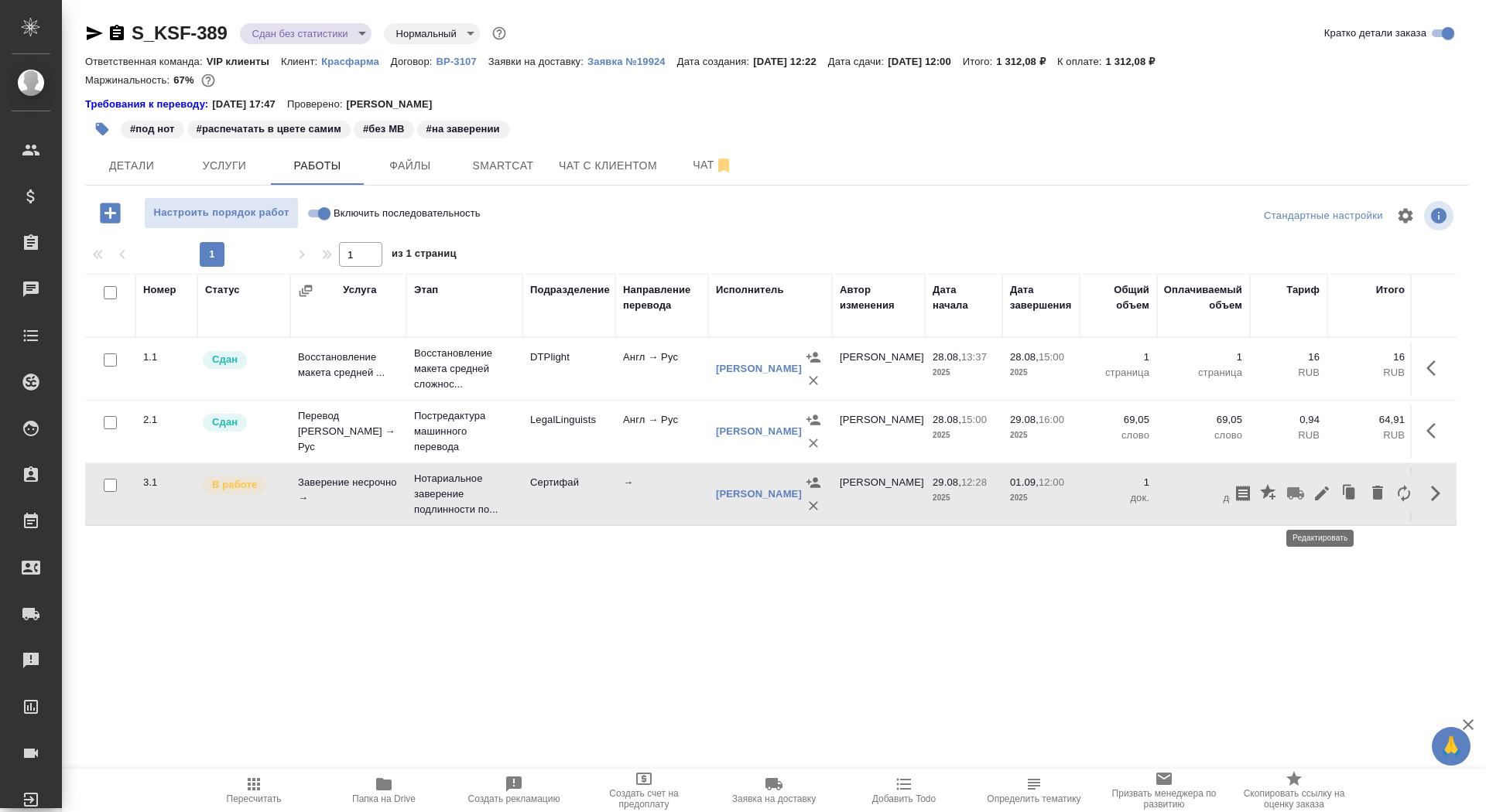
click at [1322, 503] on icon "button" at bounding box center [1322, 494] width 19 height 19
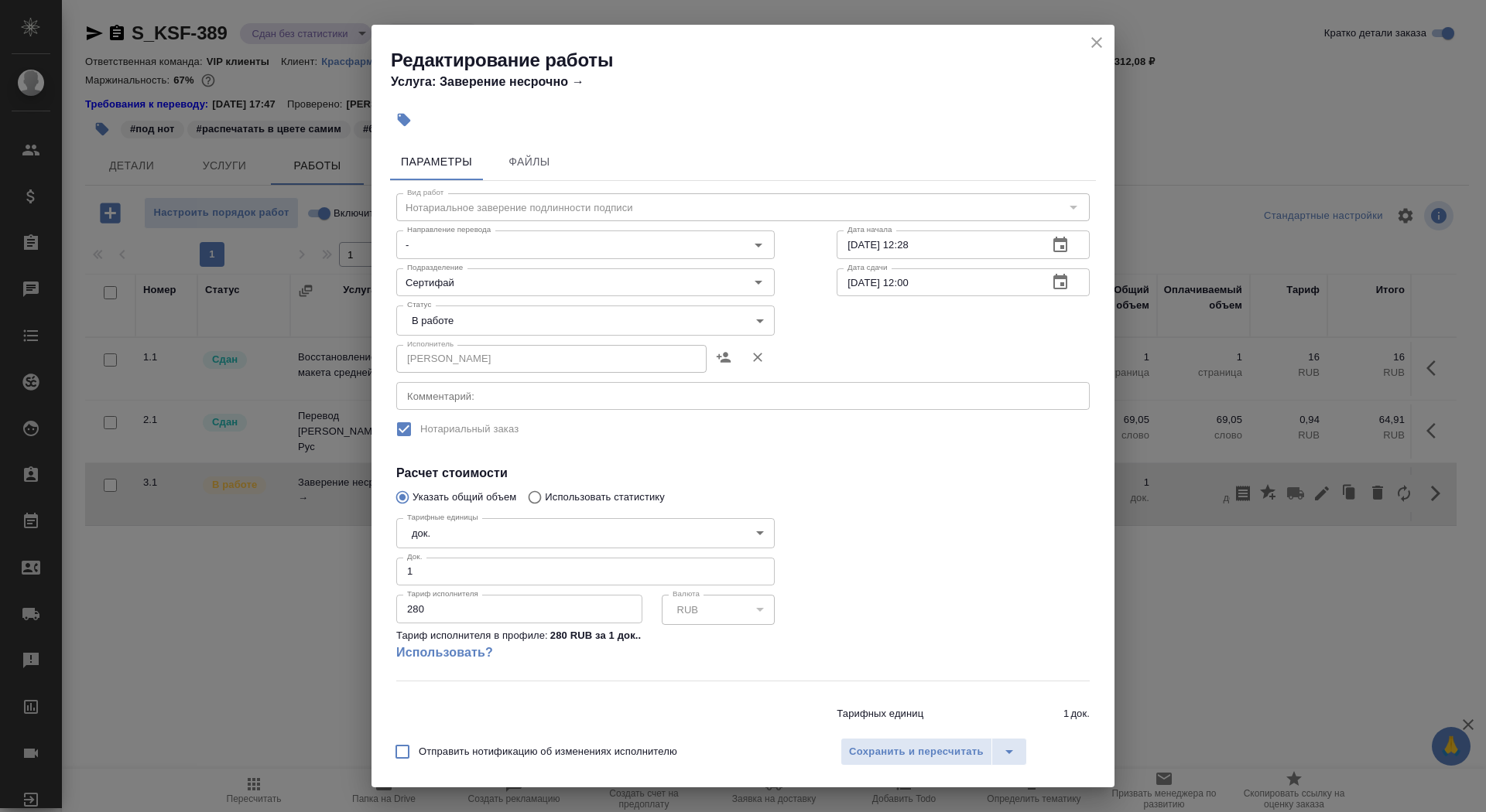
click at [466, 313] on body "🙏 .cls-1 fill:#fff; AWATERA Saydasheva Dilyara Клиенты Спецификации Заказы 0 Ча…" at bounding box center [743, 406] width 1486 height 812
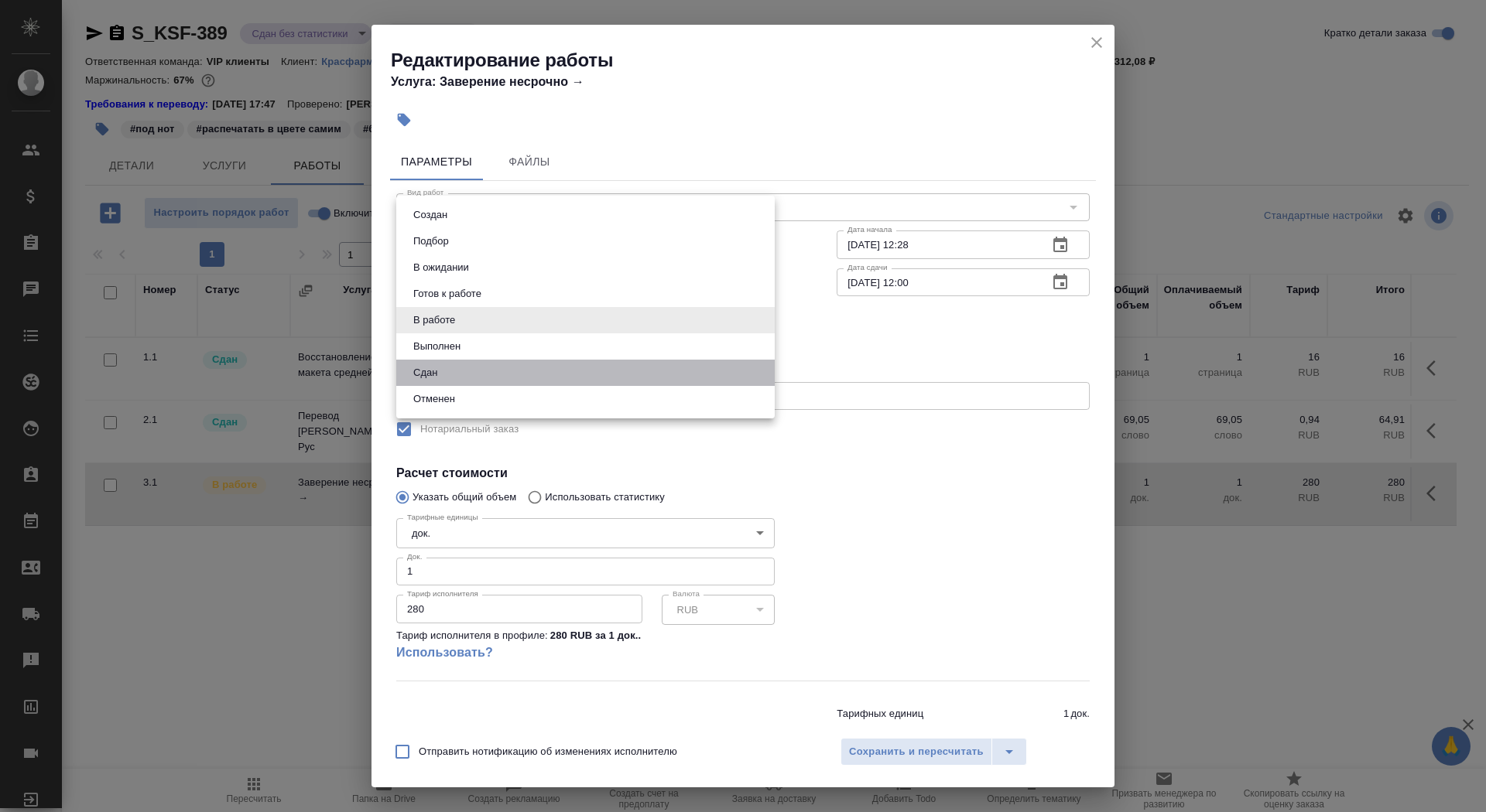
click at [466, 374] on li "Сдан" at bounding box center [585, 373] width 378 height 26
type input "closed"
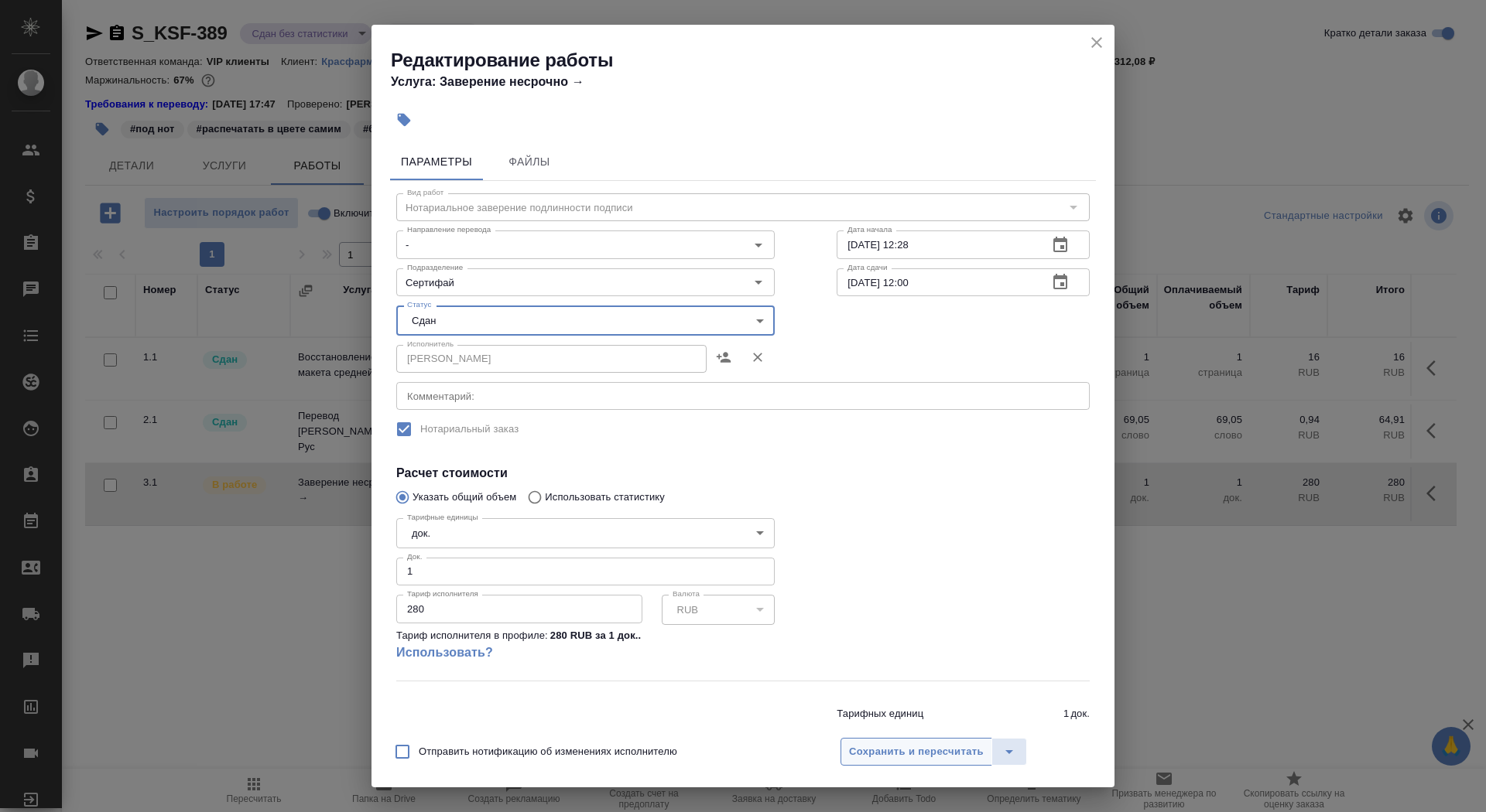
click at [919, 766] on button "Сохранить и пересчитать" at bounding box center [916, 752] width 152 height 28
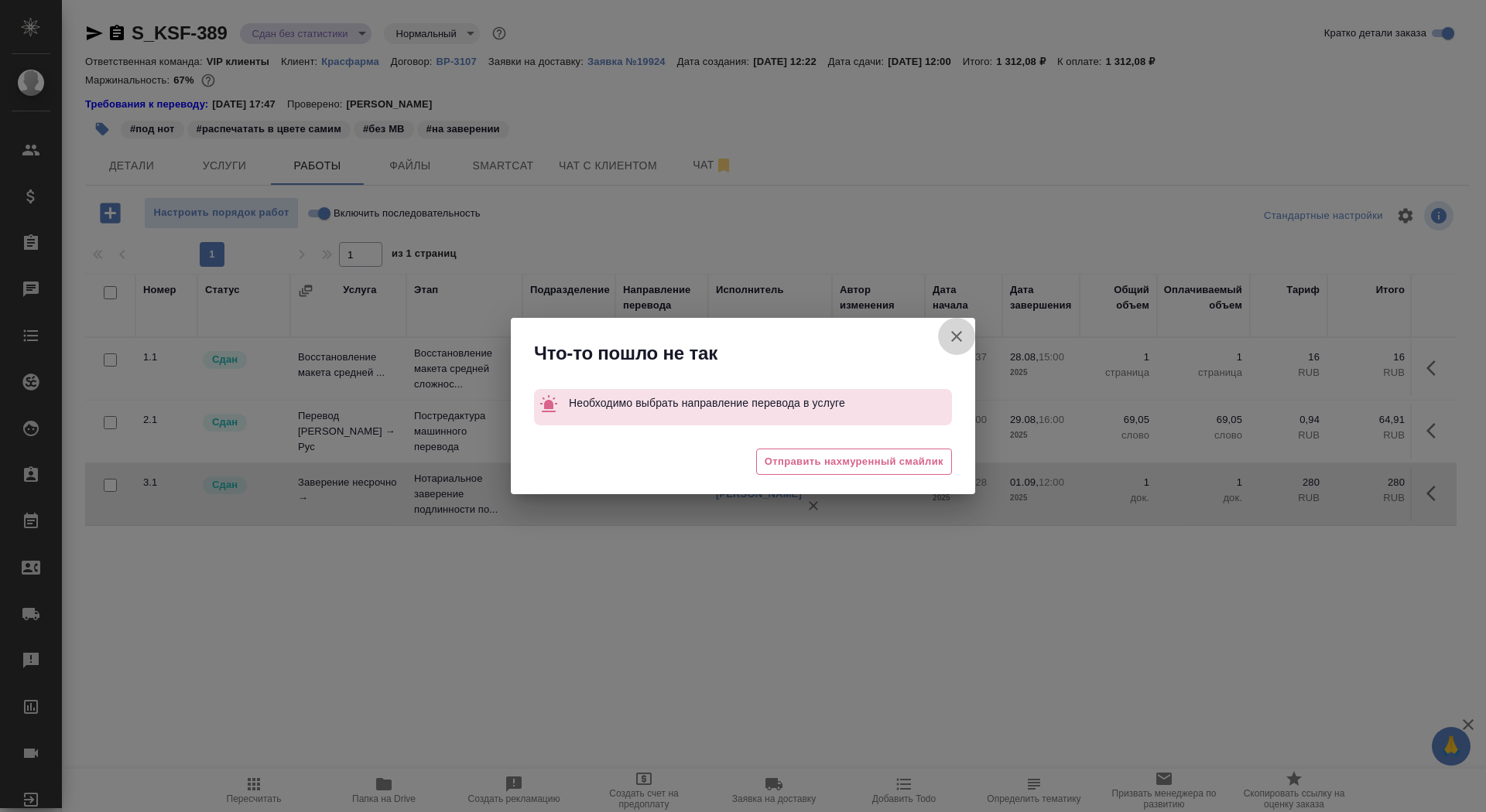
click at [958, 338] on icon "button" at bounding box center [957, 336] width 11 height 11
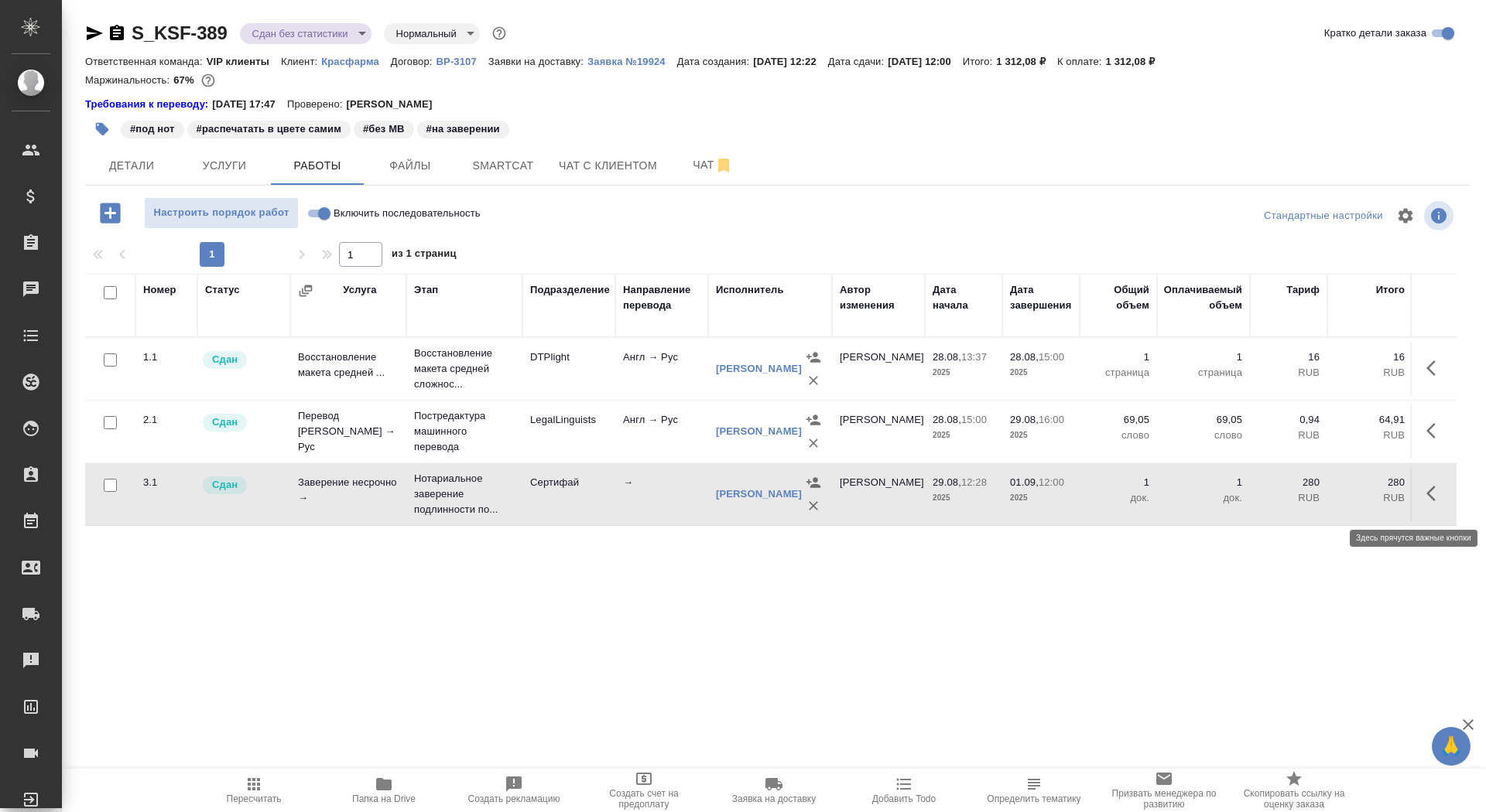
click at [1424, 503] on button "button" at bounding box center [1436, 494] width 37 height 37
click at [1305, 504] on button "button" at bounding box center [1296, 494] width 26 height 37
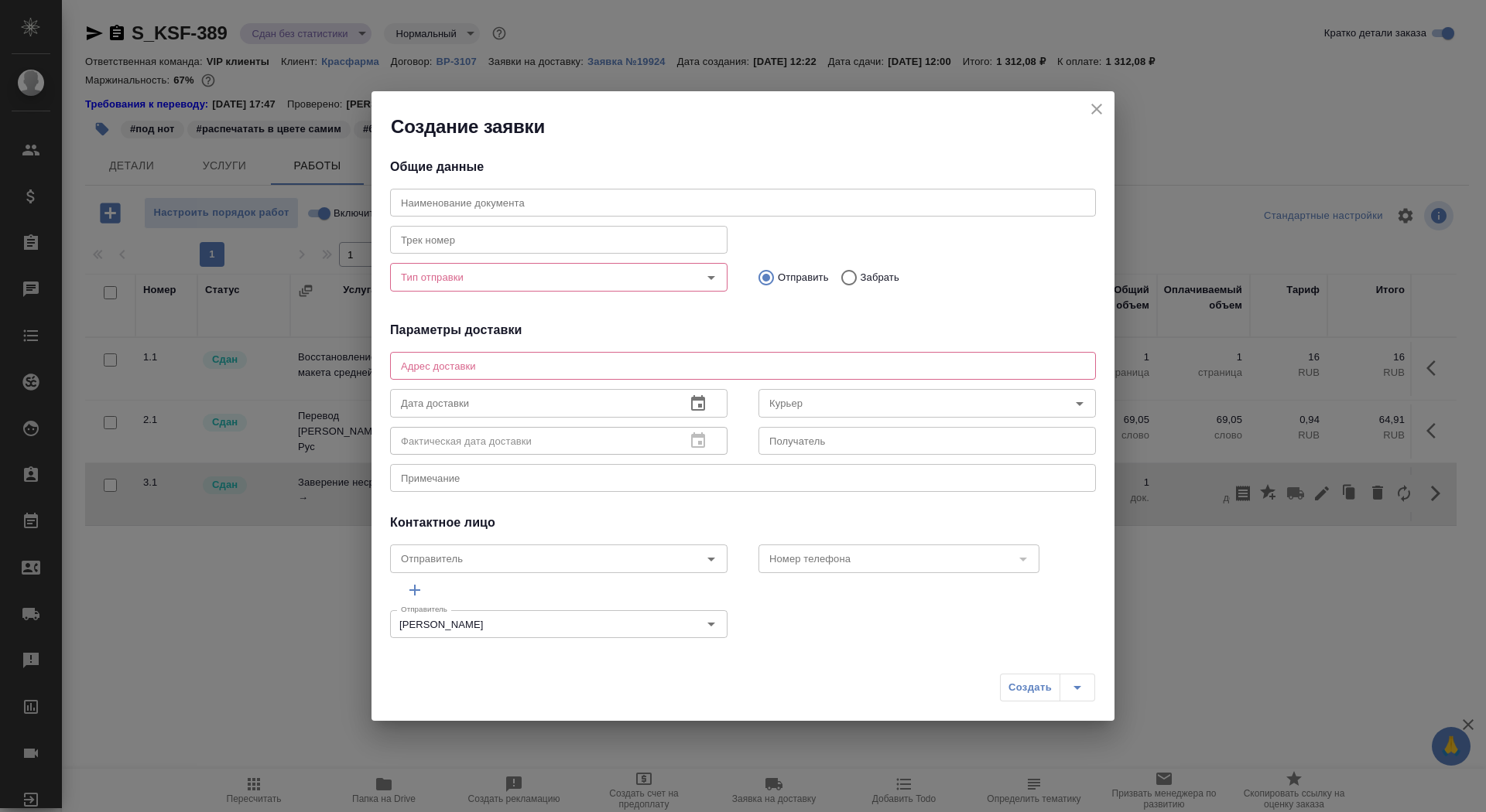
click at [1093, 113] on icon "close" at bounding box center [1097, 109] width 19 height 19
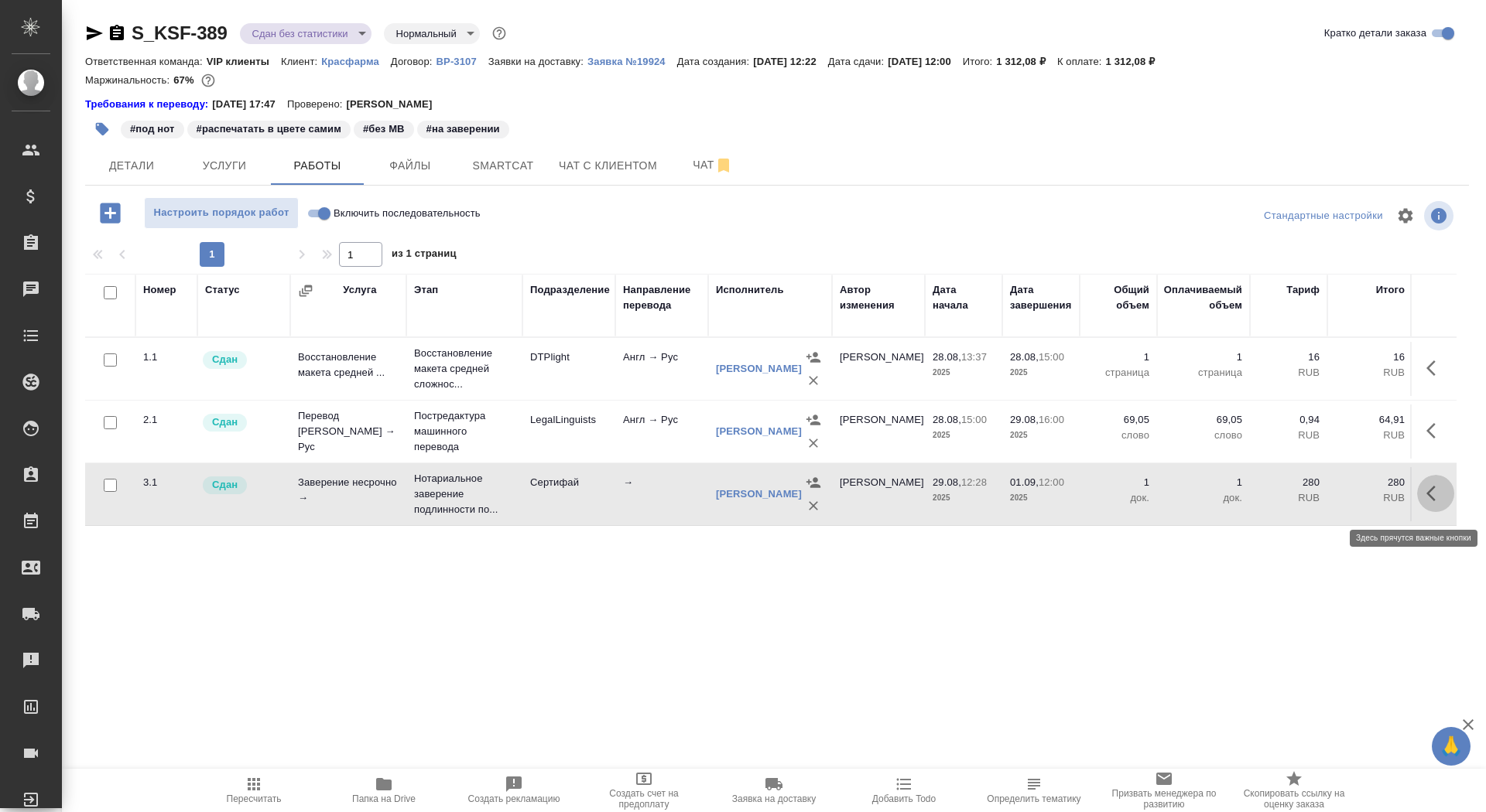
click at [1434, 498] on icon "button" at bounding box center [1436, 494] width 19 height 19
click at [1320, 490] on icon "button" at bounding box center [1322, 494] width 19 height 19
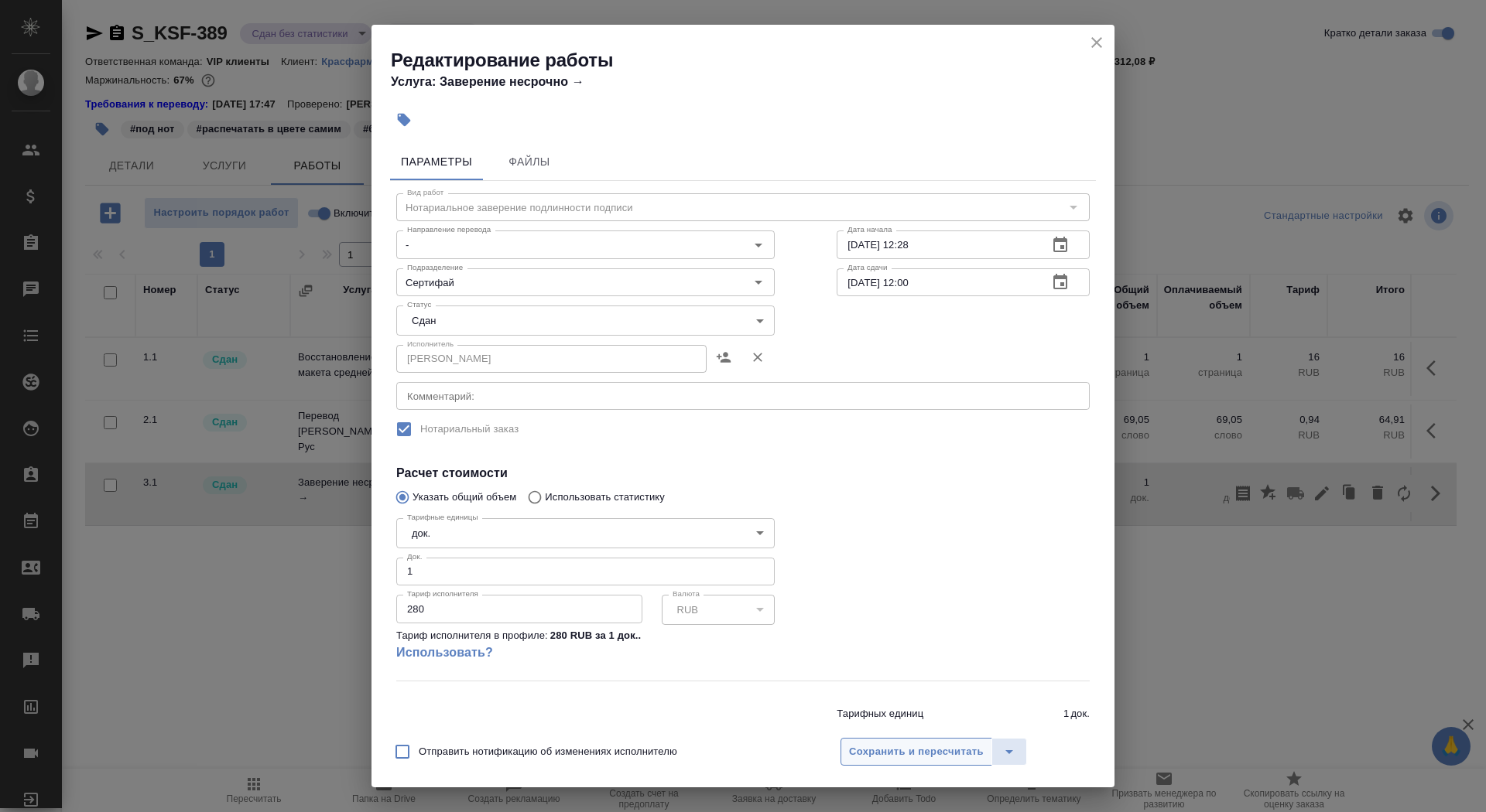
click at [915, 748] on span "Сохранить и пересчитать" at bounding box center [916, 752] width 135 height 18
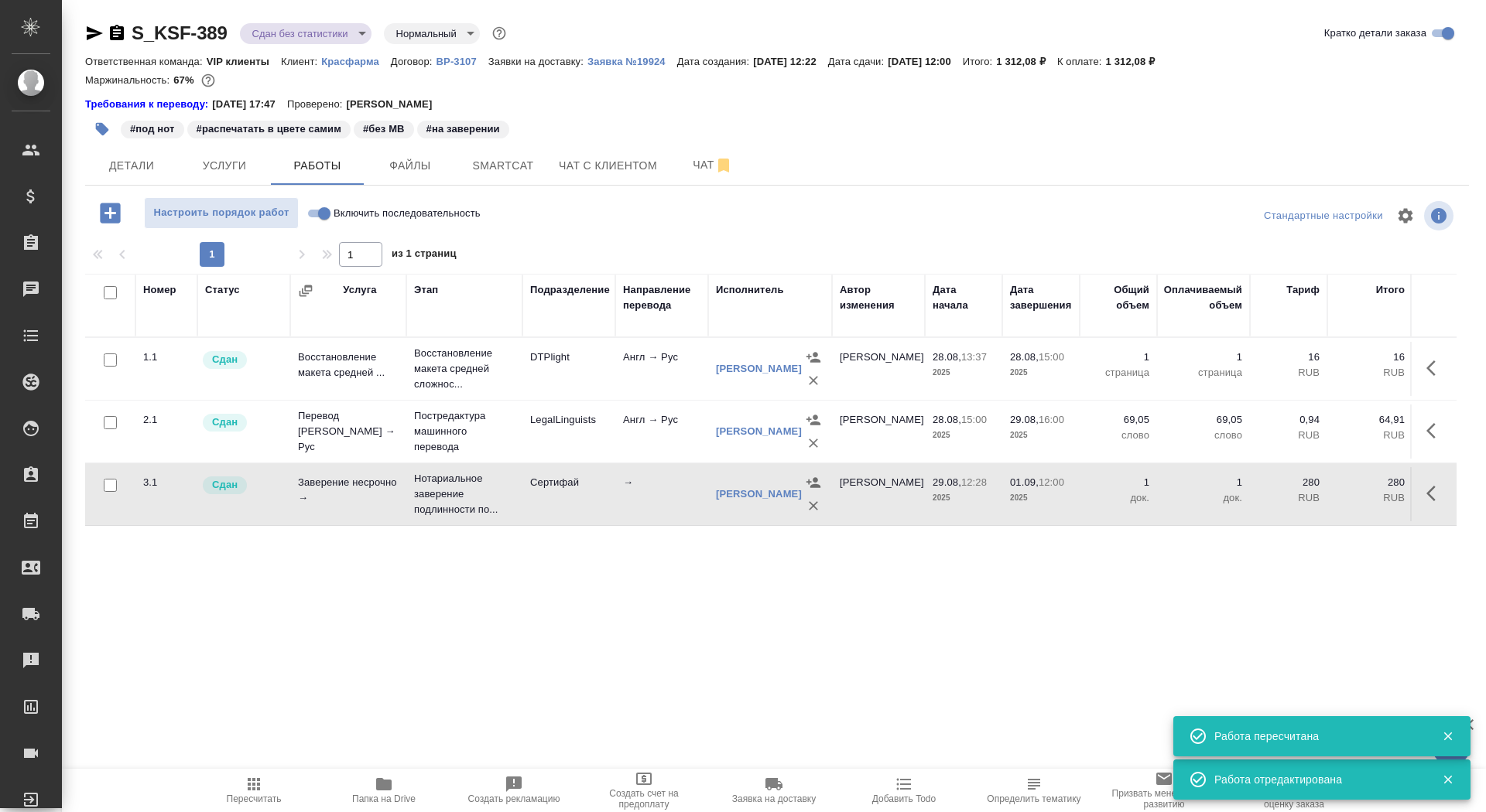
click at [346, 9] on div "S_KSF-389 Сдан без статистики distributed Нормальный normal Кратко детали заказ…" at bounding box center [777, 331] width 1401 height 662
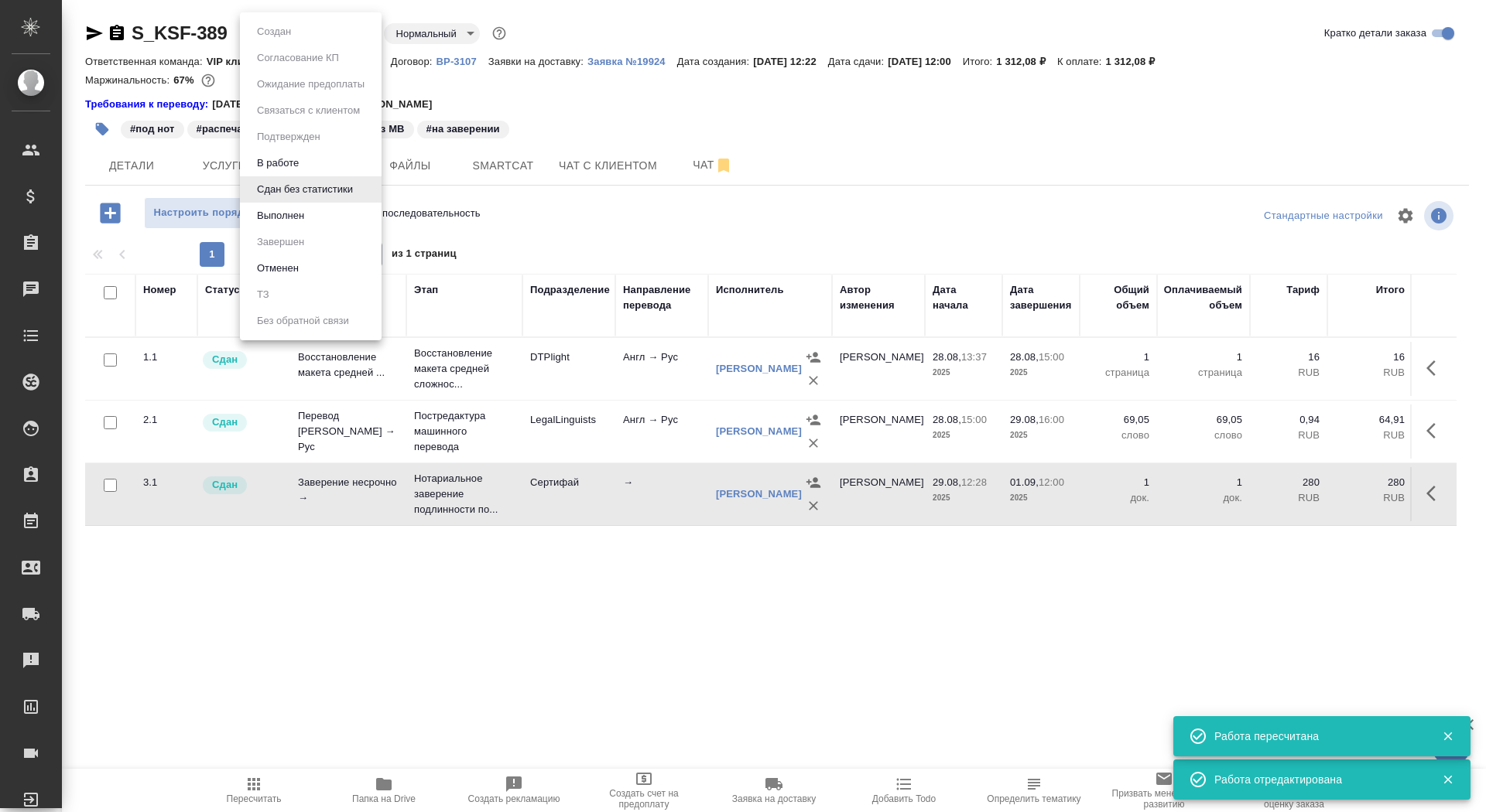
click at [346, 36] on body "🙏 .cls-1 fill:#fff; AWATERA Saydasheva Dilyara Клиенты Спецификации Заказы 0 Ча…" at bounding box center [743, 406] width 1486 height 812
click at [338, 220] on li "Выполнен" at bounding box center [311, 216] width 142 height 26
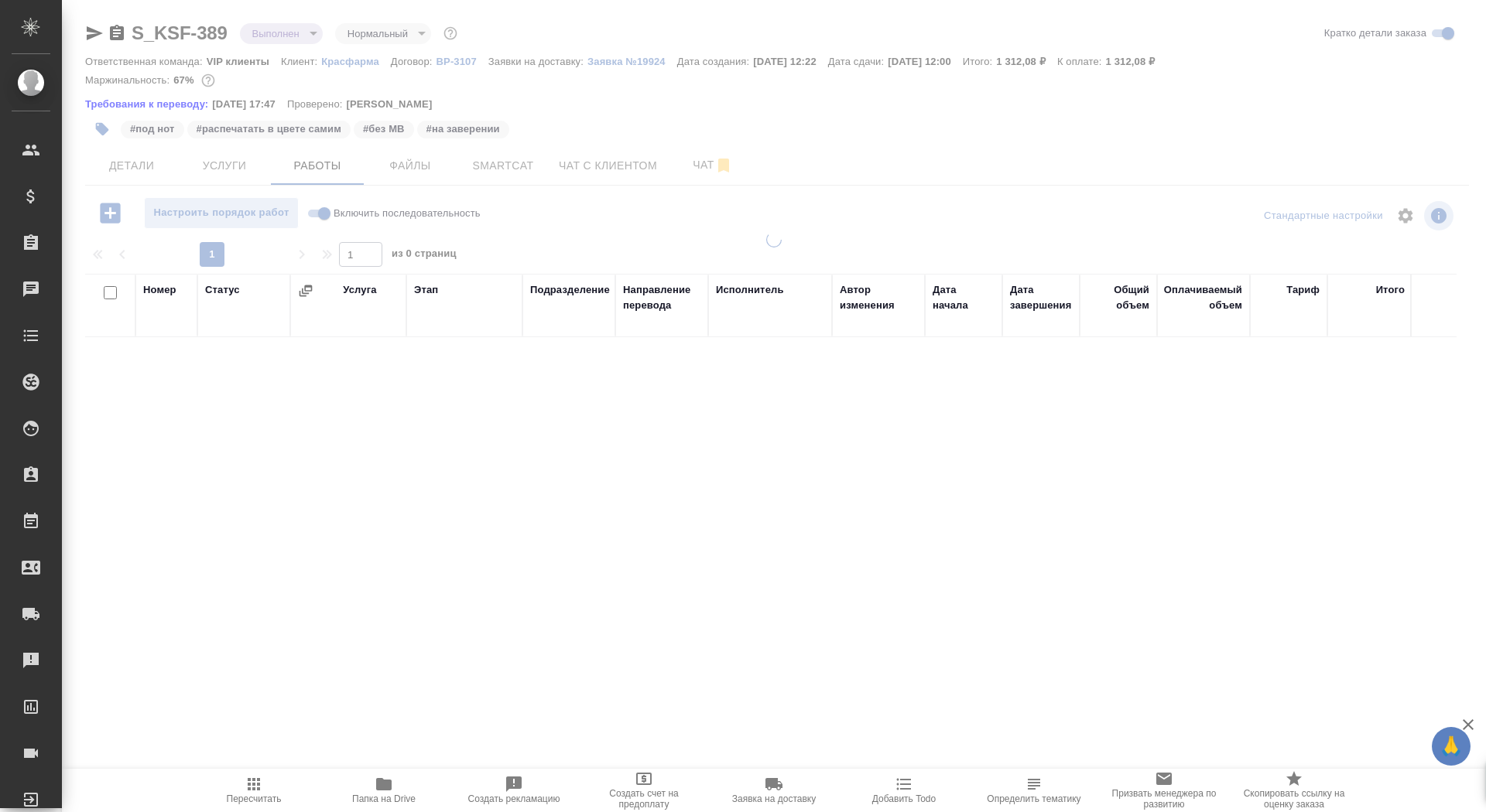
click at [294, 34] on div at bounding box center [774, 331] width 1424 height 662
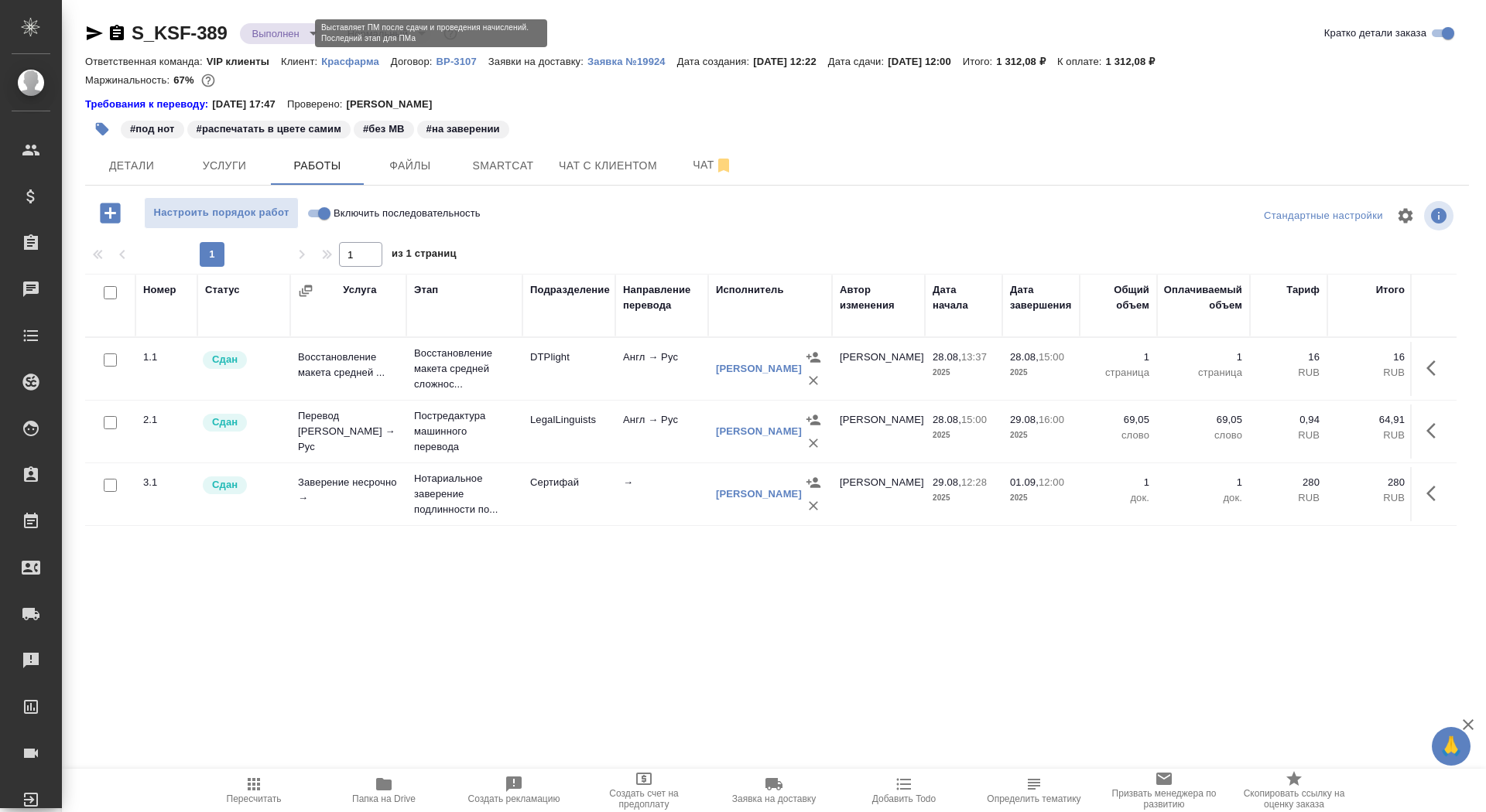
click at [274, 34] on body "🙏 .cls-1 fill:#fff; AWATERA Saydasheva Dilyara Клиенты Спецификации Заказы 0 Ча…" at bounding box center [743, 406] width 1486 height 812
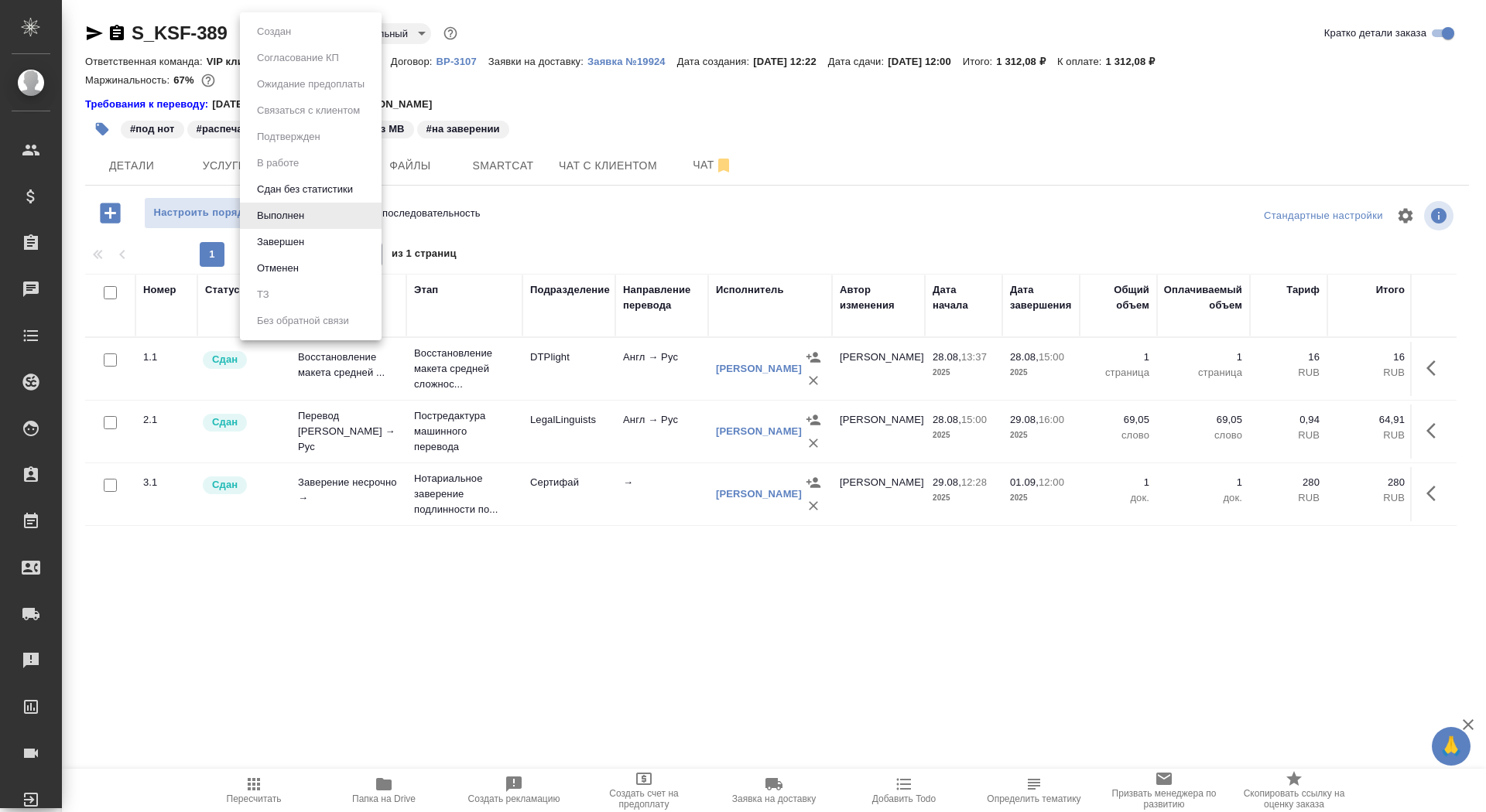
click at [560, 85] on div at bounding box center [743, 406] width 1486 height 812
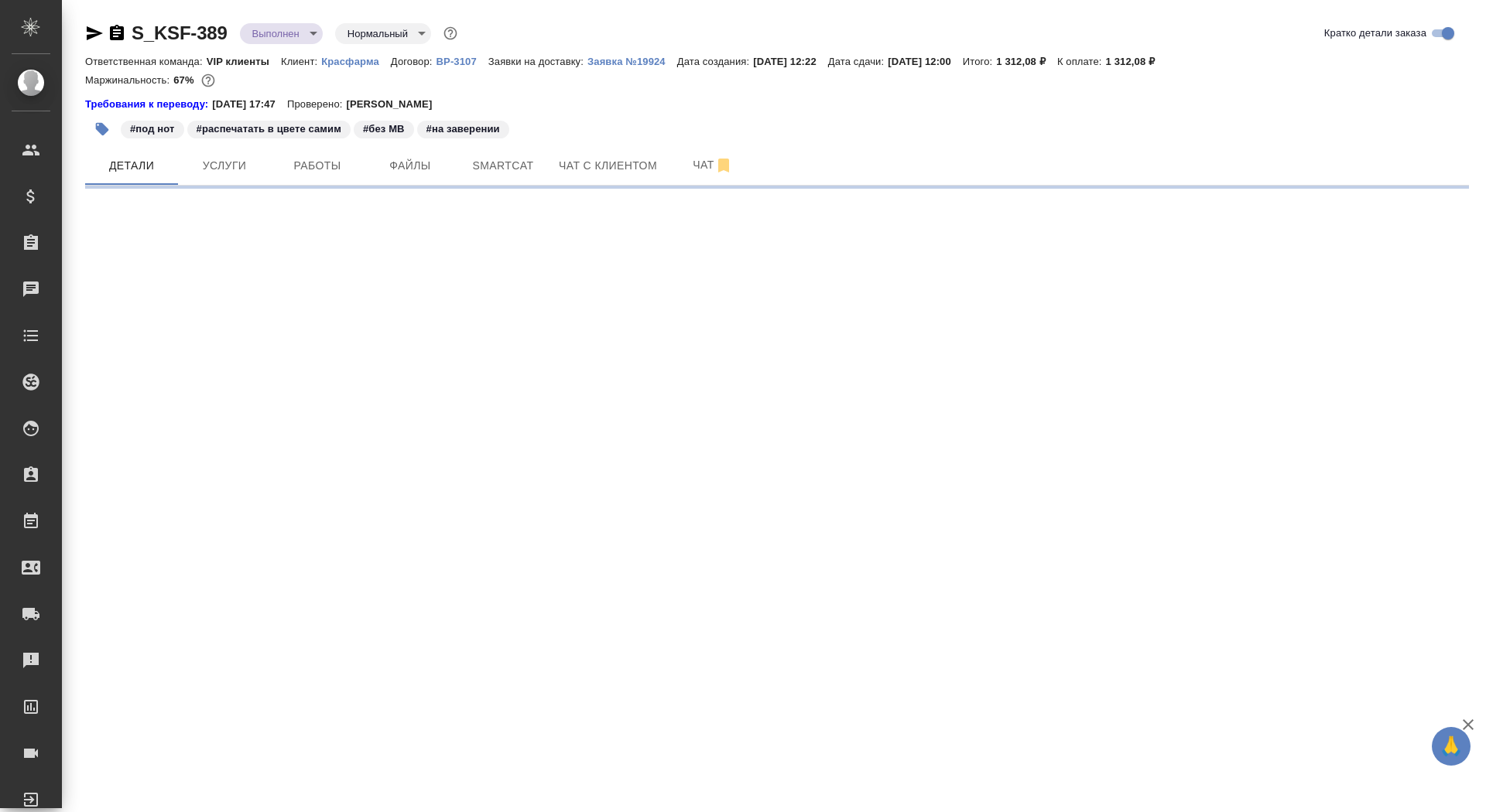
select select "RU"
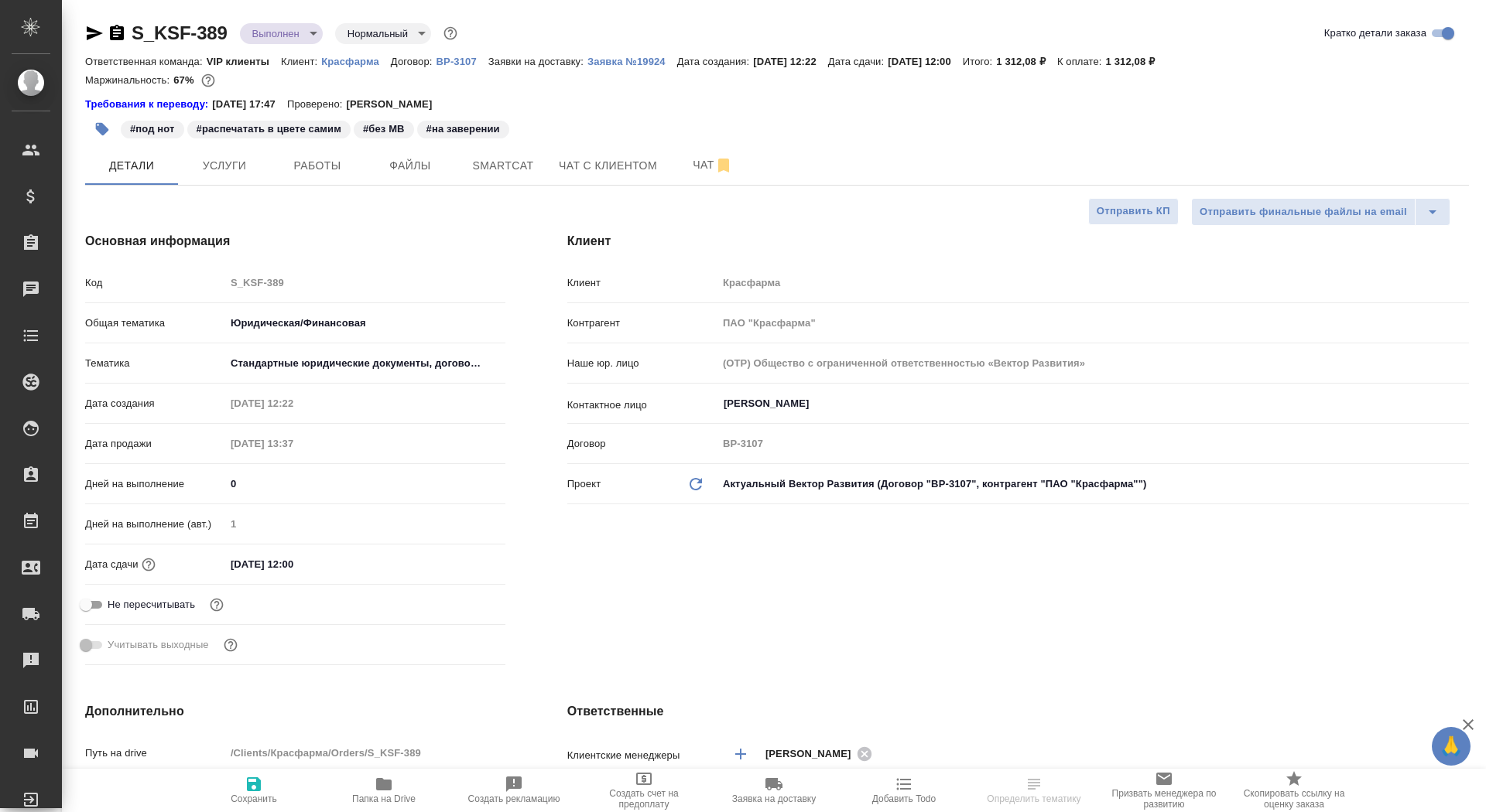
type textarea "x"
click at [341, 63] on p "Красфарма" at bounding box center [356, 61] width 70 height 12
type textarea "x"
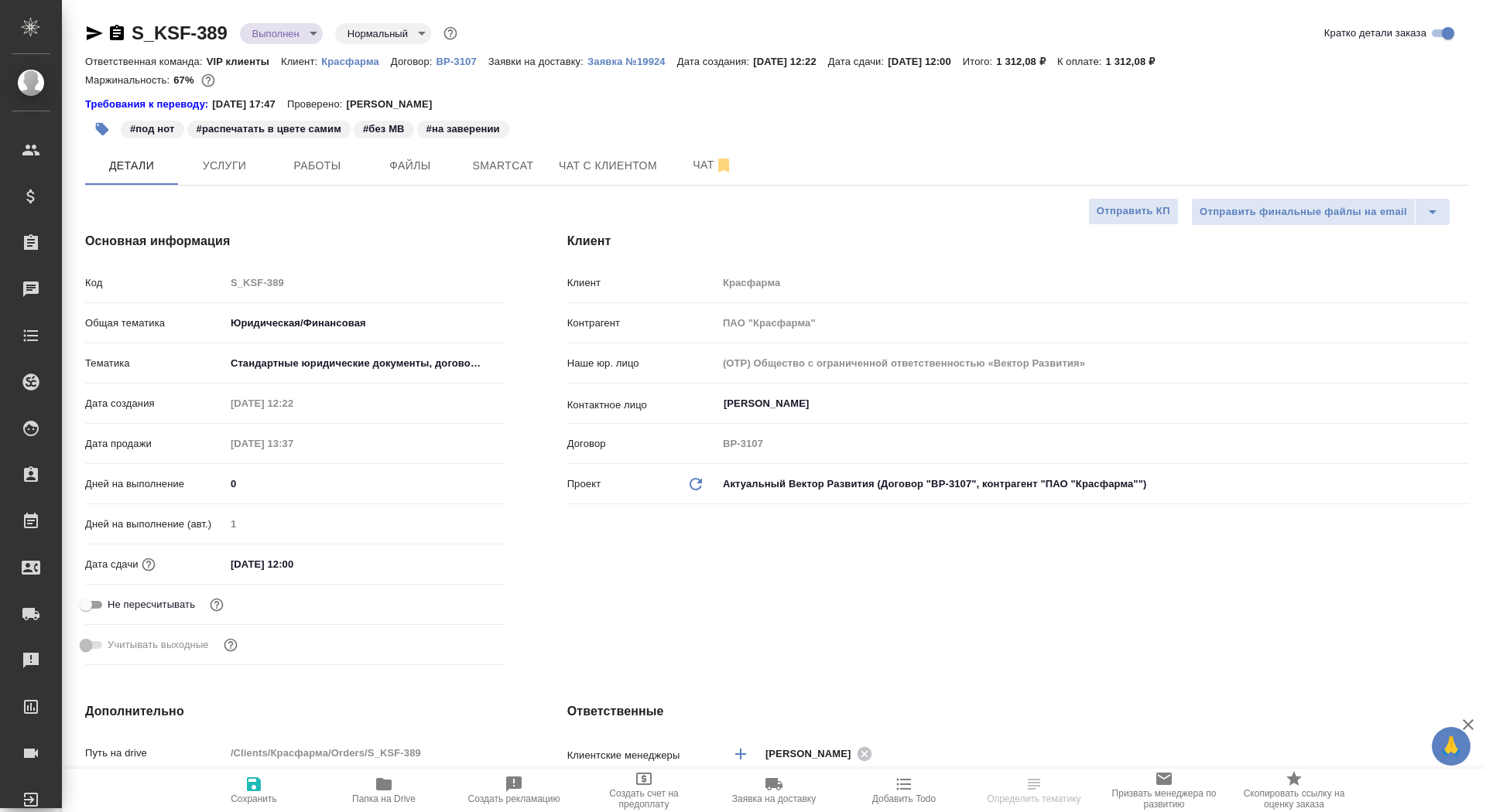
type textarea "x"
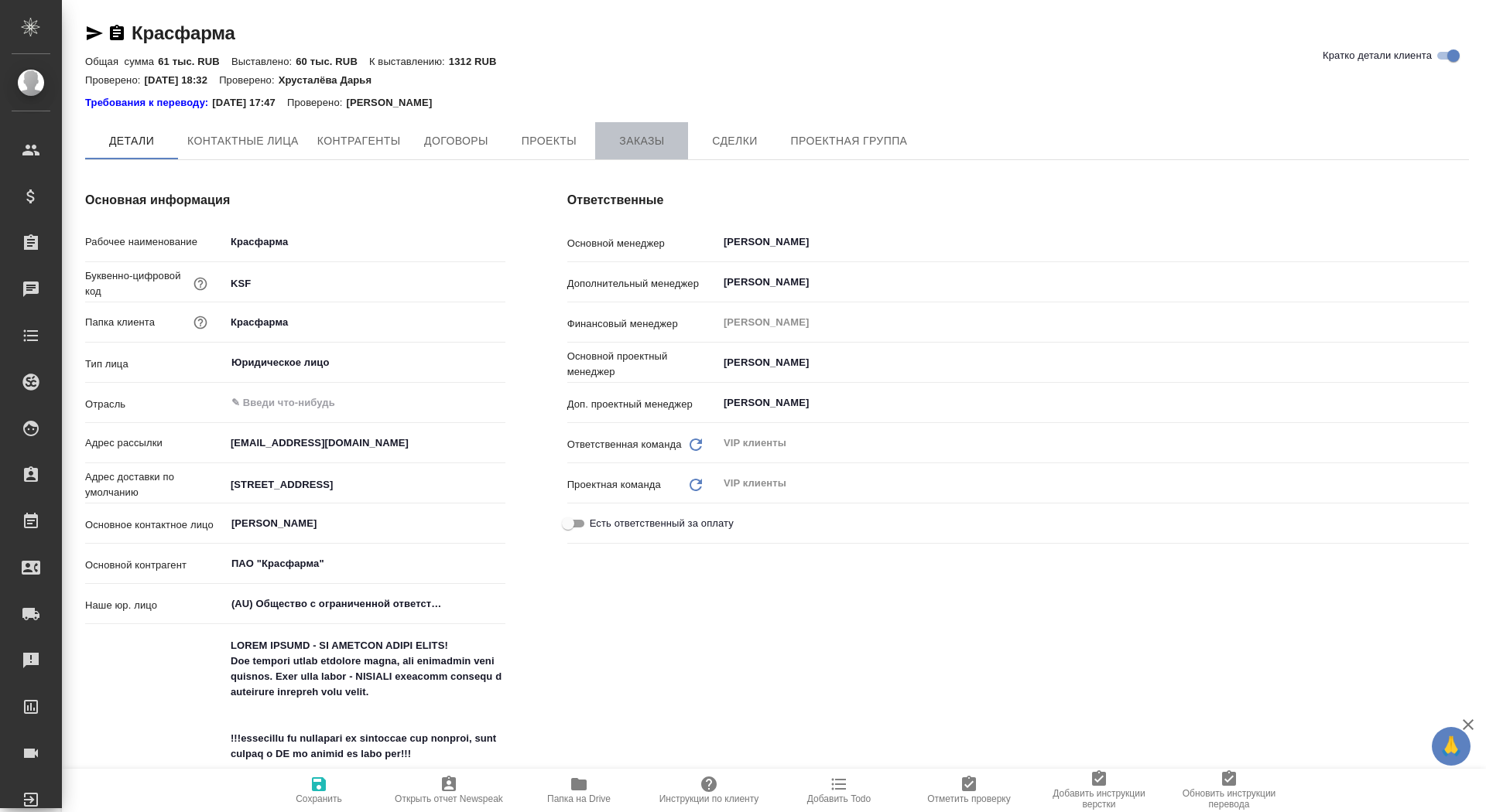
click at [632, 147] on span "Заказы" at bounding box center [642, 141] width 74 height 19
type textarea "x"
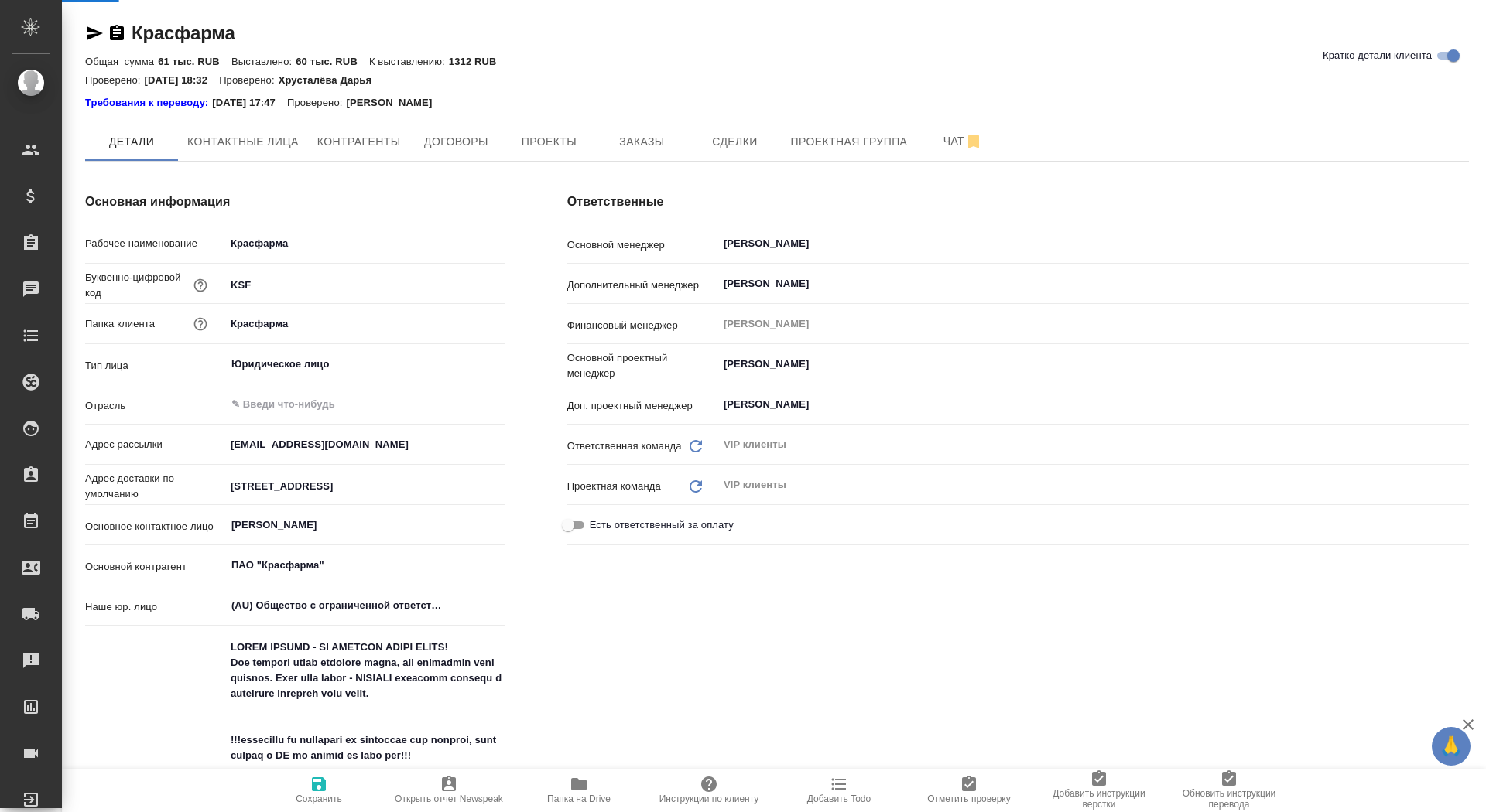
type textarea "x"
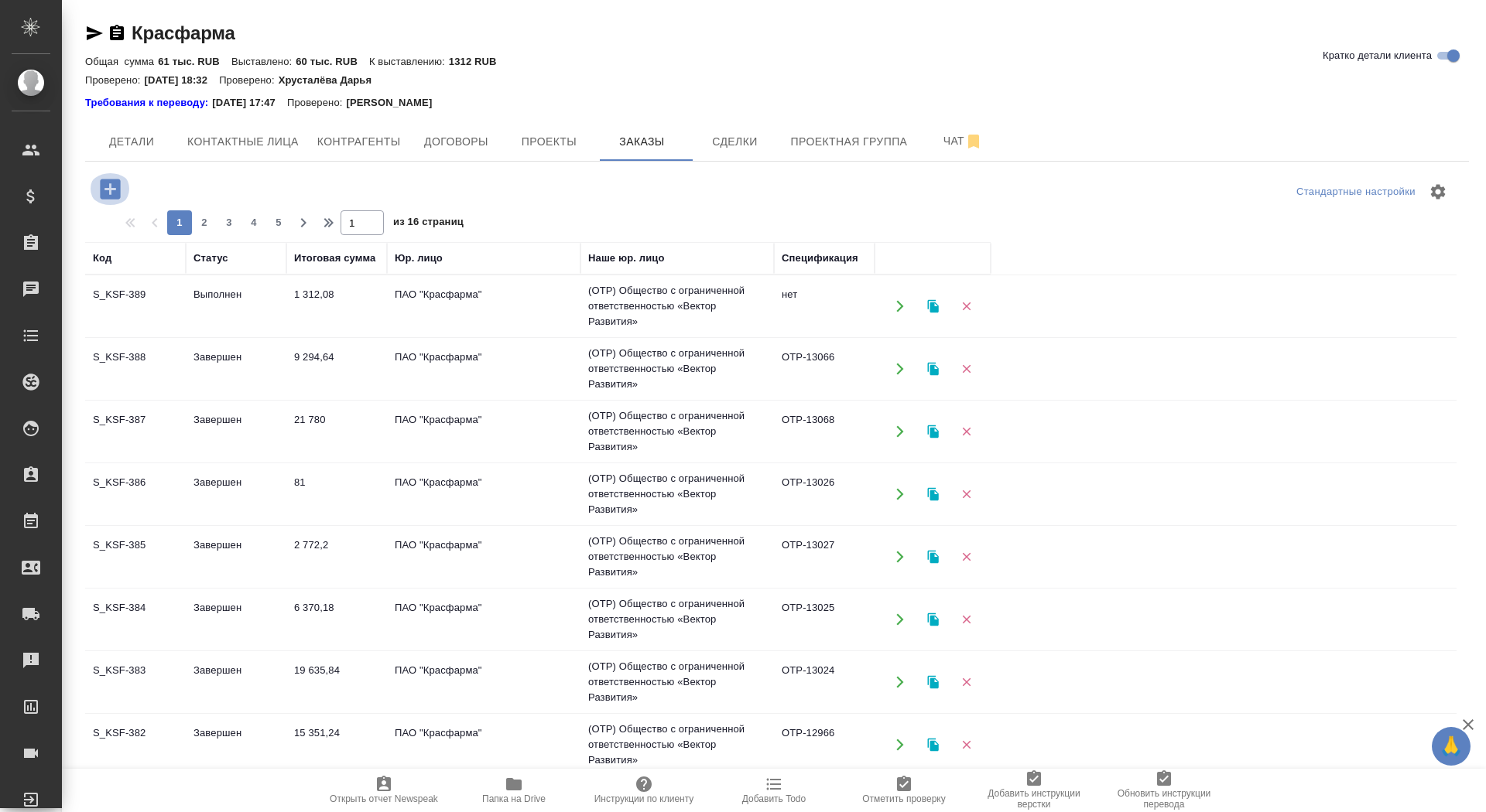
click at [97, 194] on icon "button" at bounding box center [110, 189] width 27 height 27
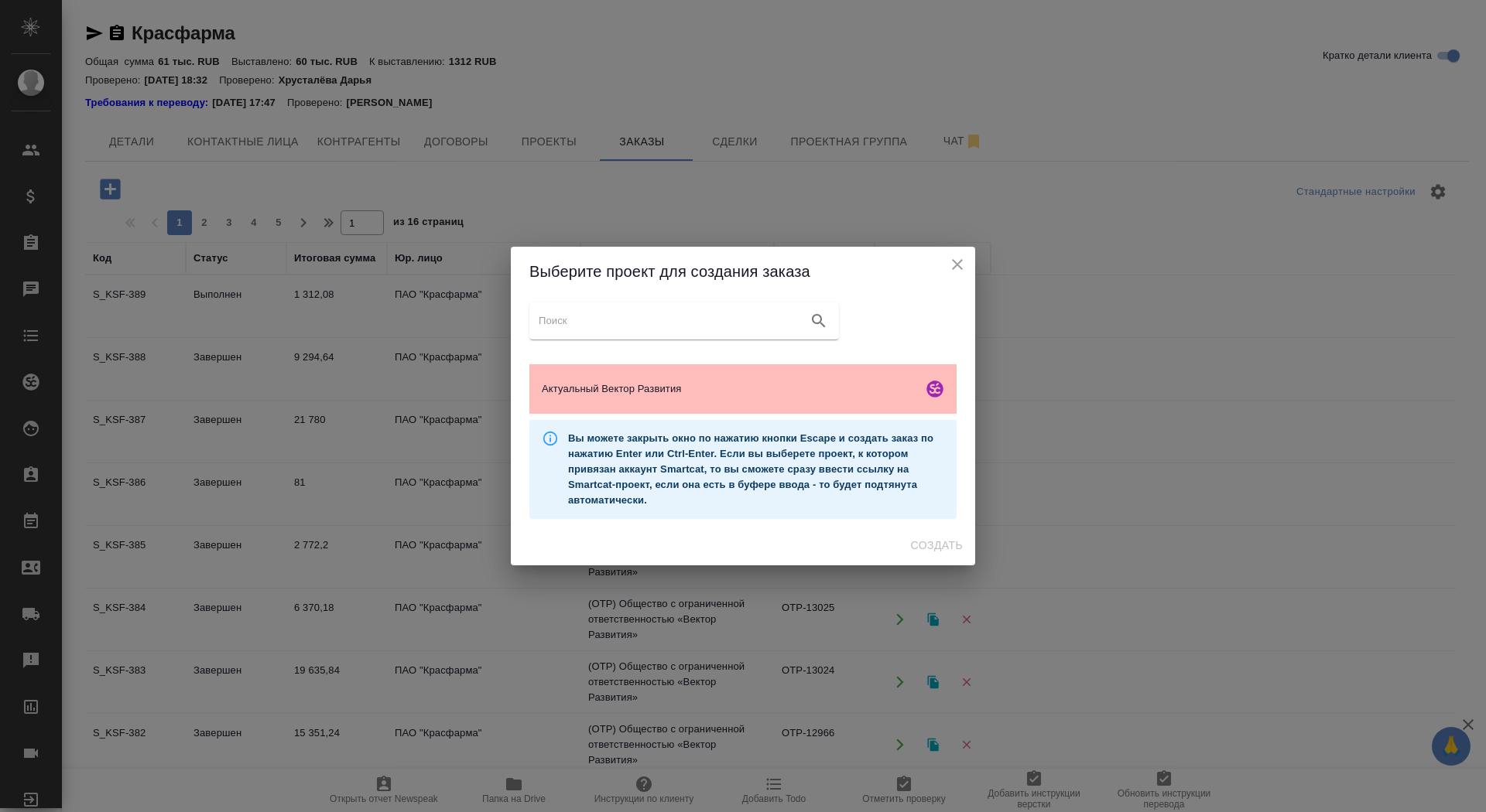
click at [774, 403] on div "Актуальный Вектор Развития" at bounding box center [743, 389] width 427 height 50
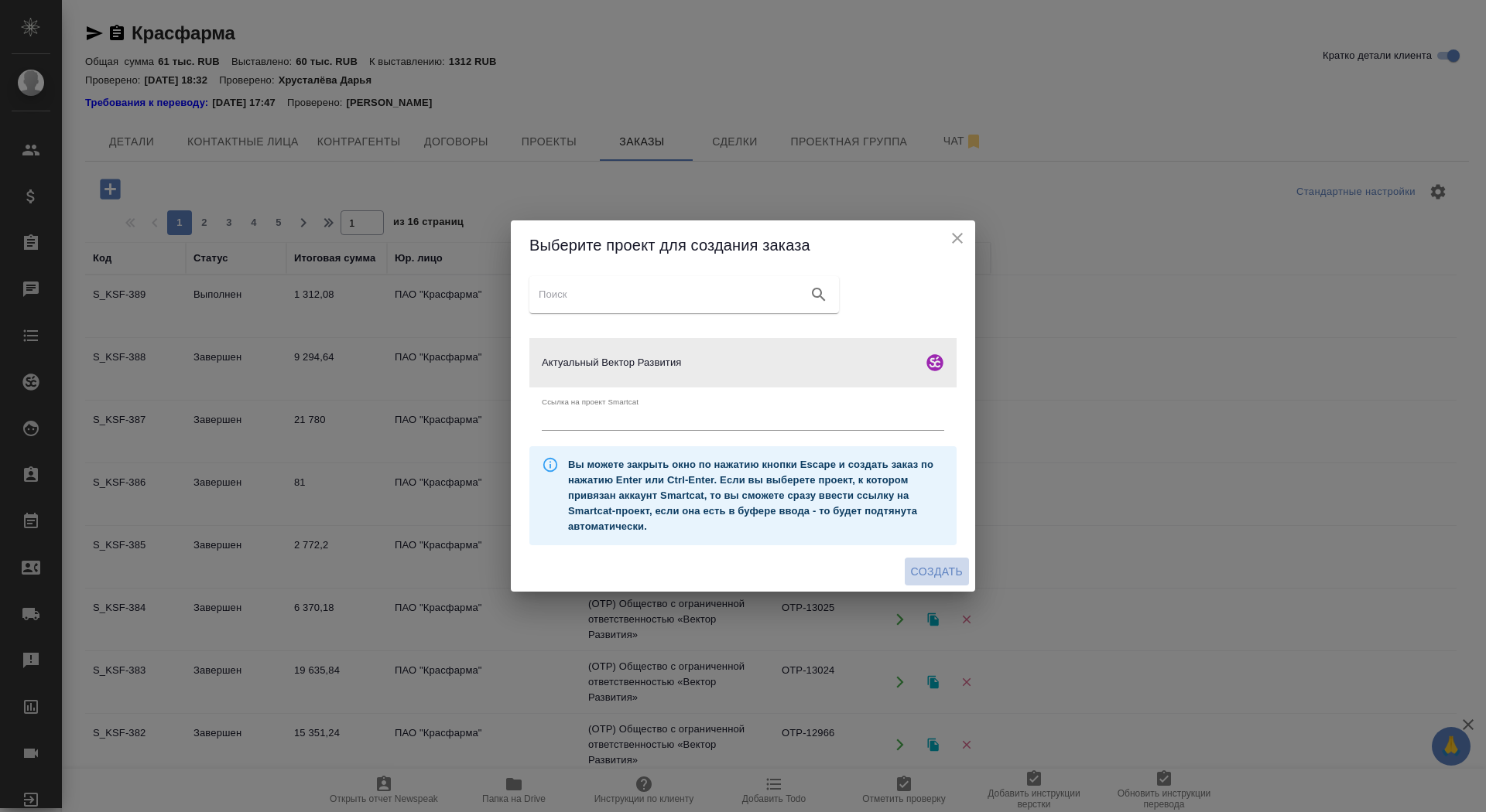
click at [945, 573] on span "Создать" at bounding box center [936, 572] width 52 height 19
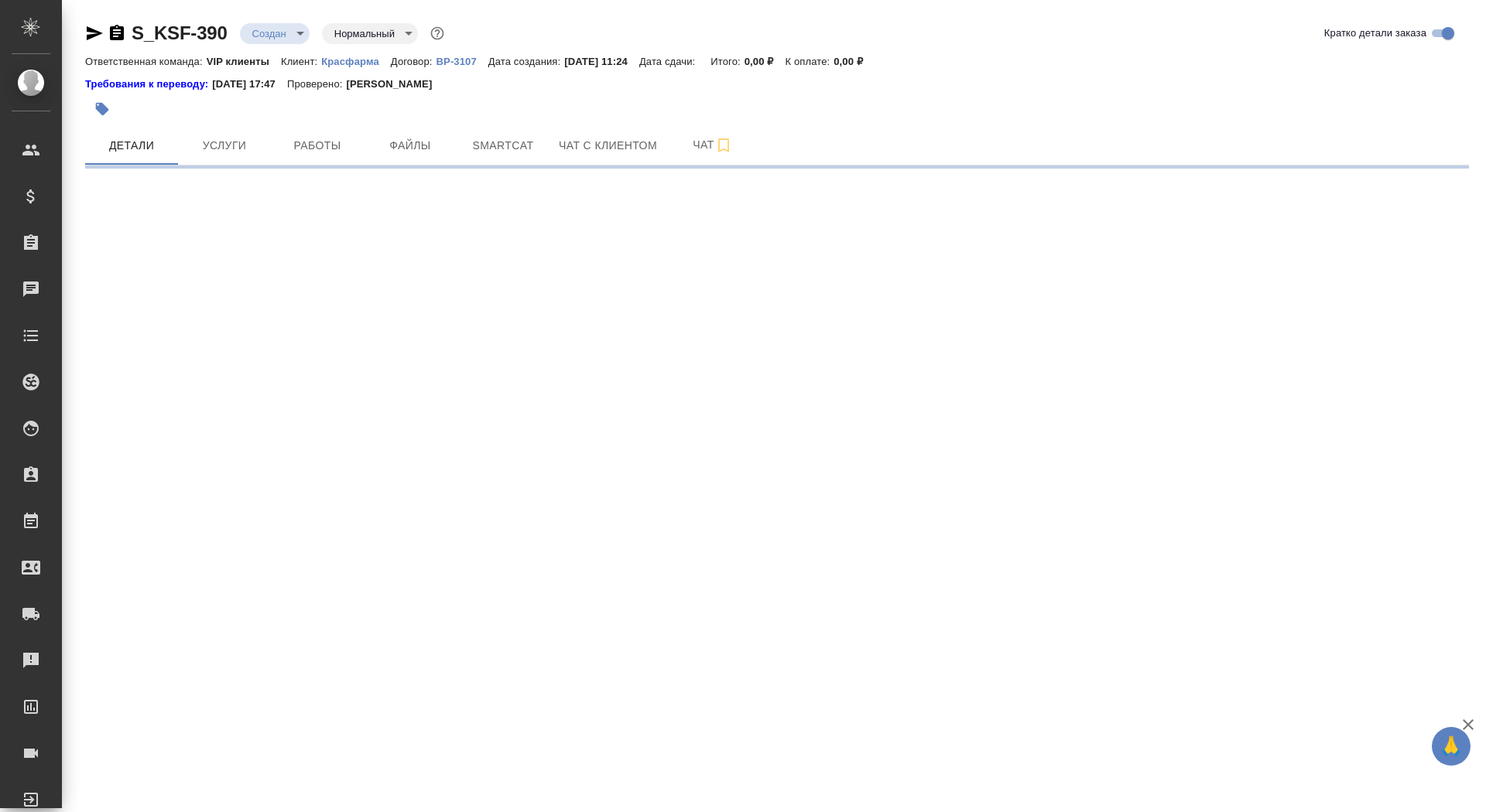
select select "RU"
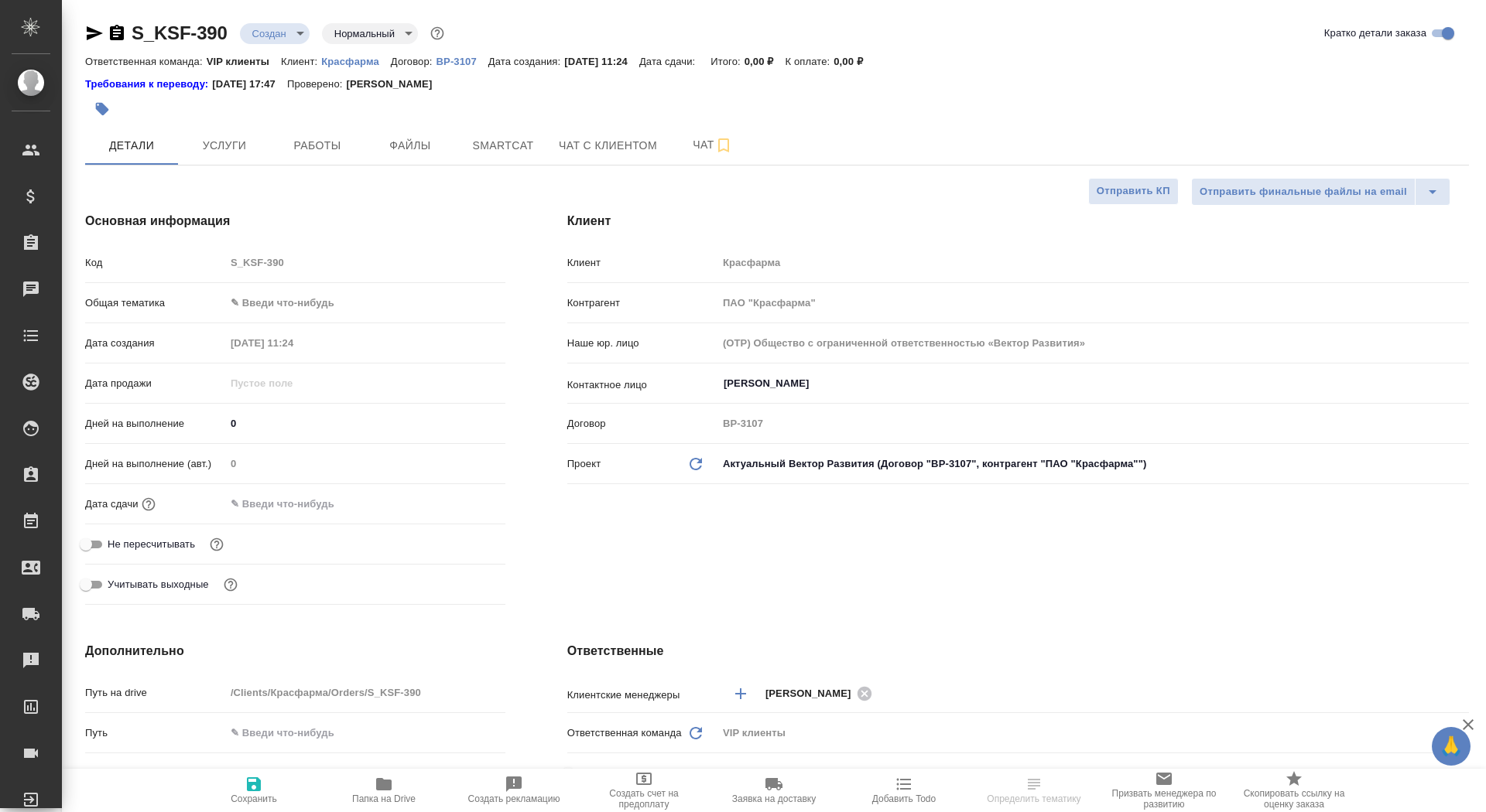
type textarea "x"
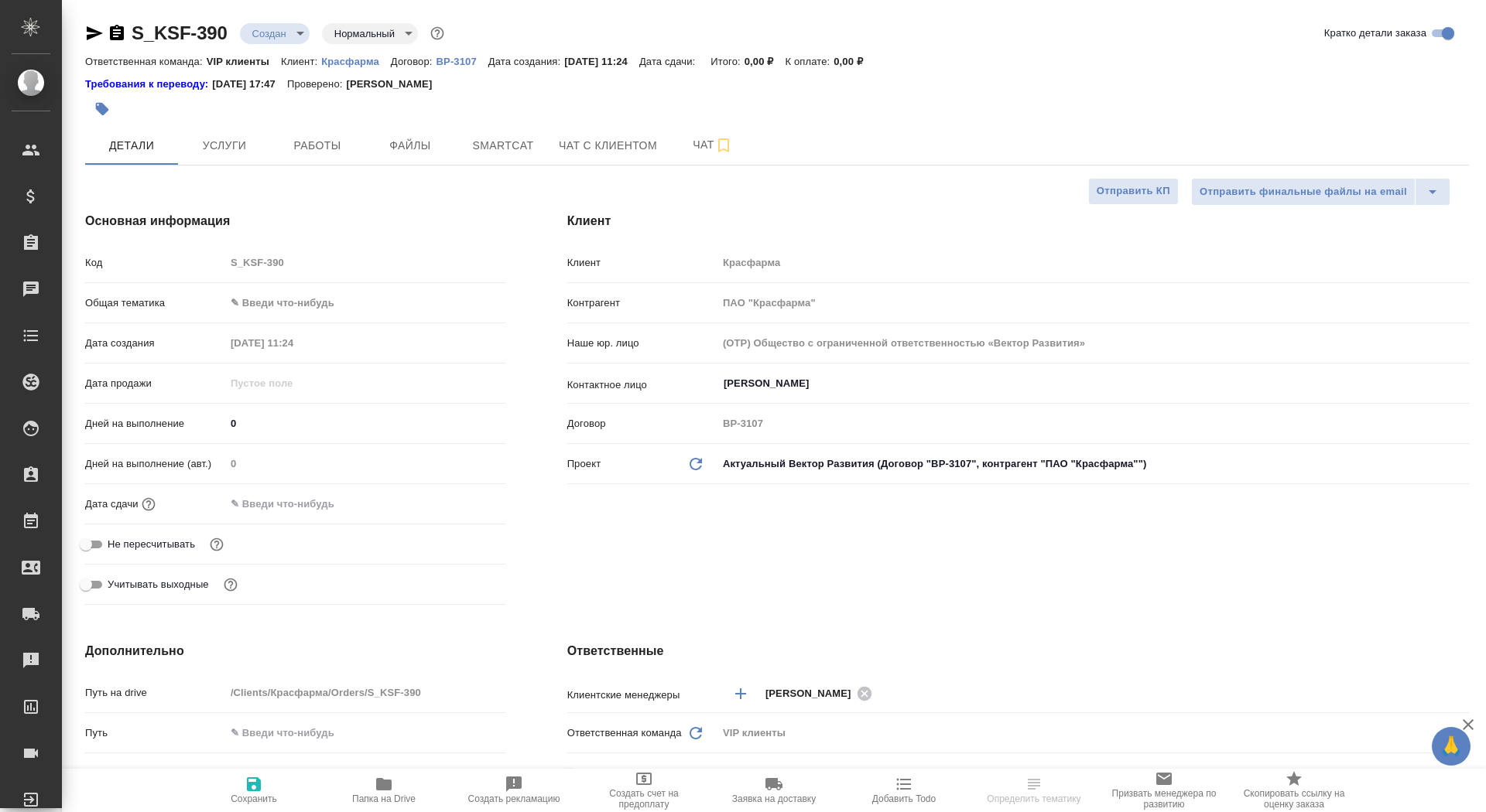
type textarea "x"
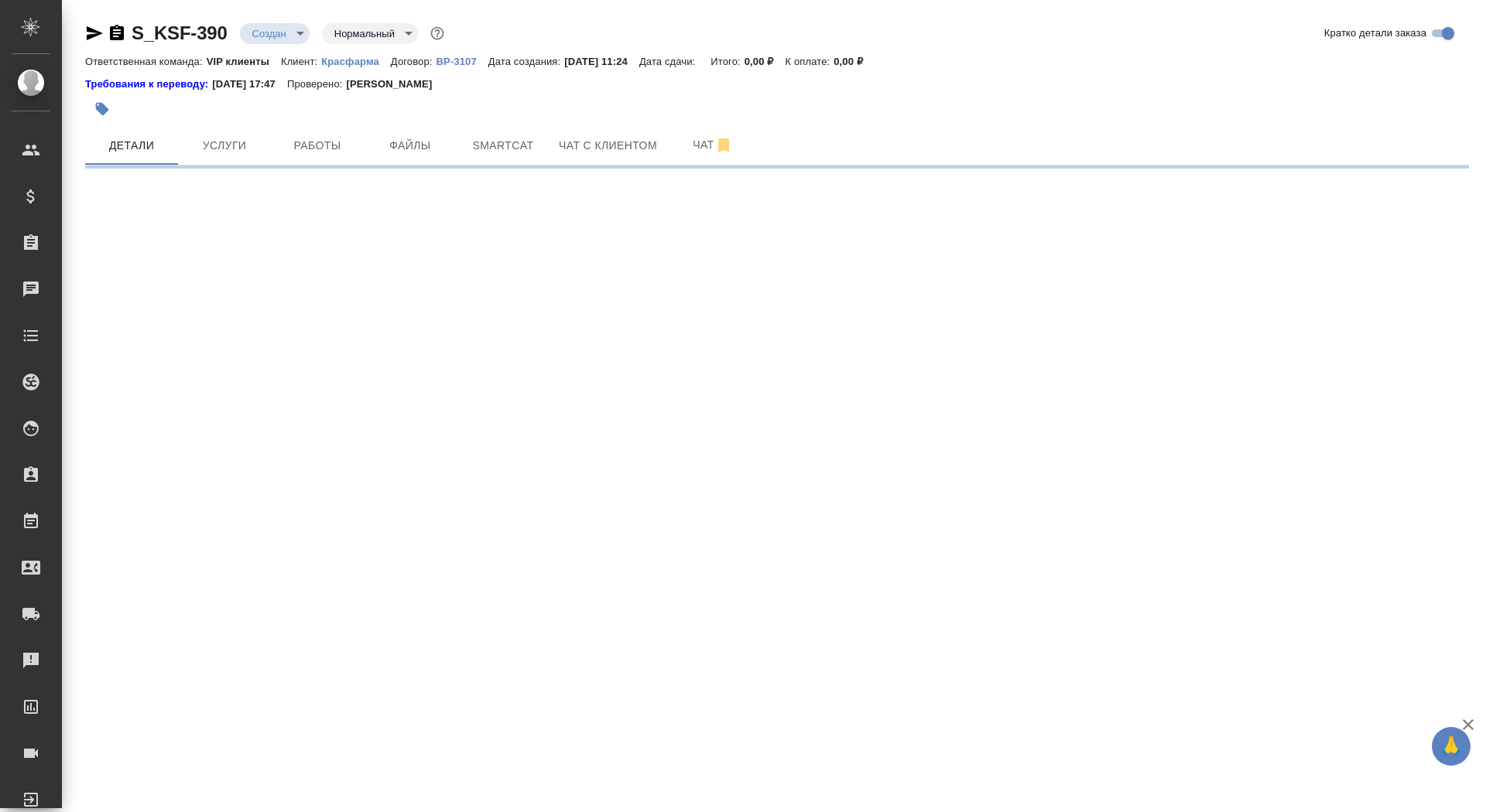
select select "RU"
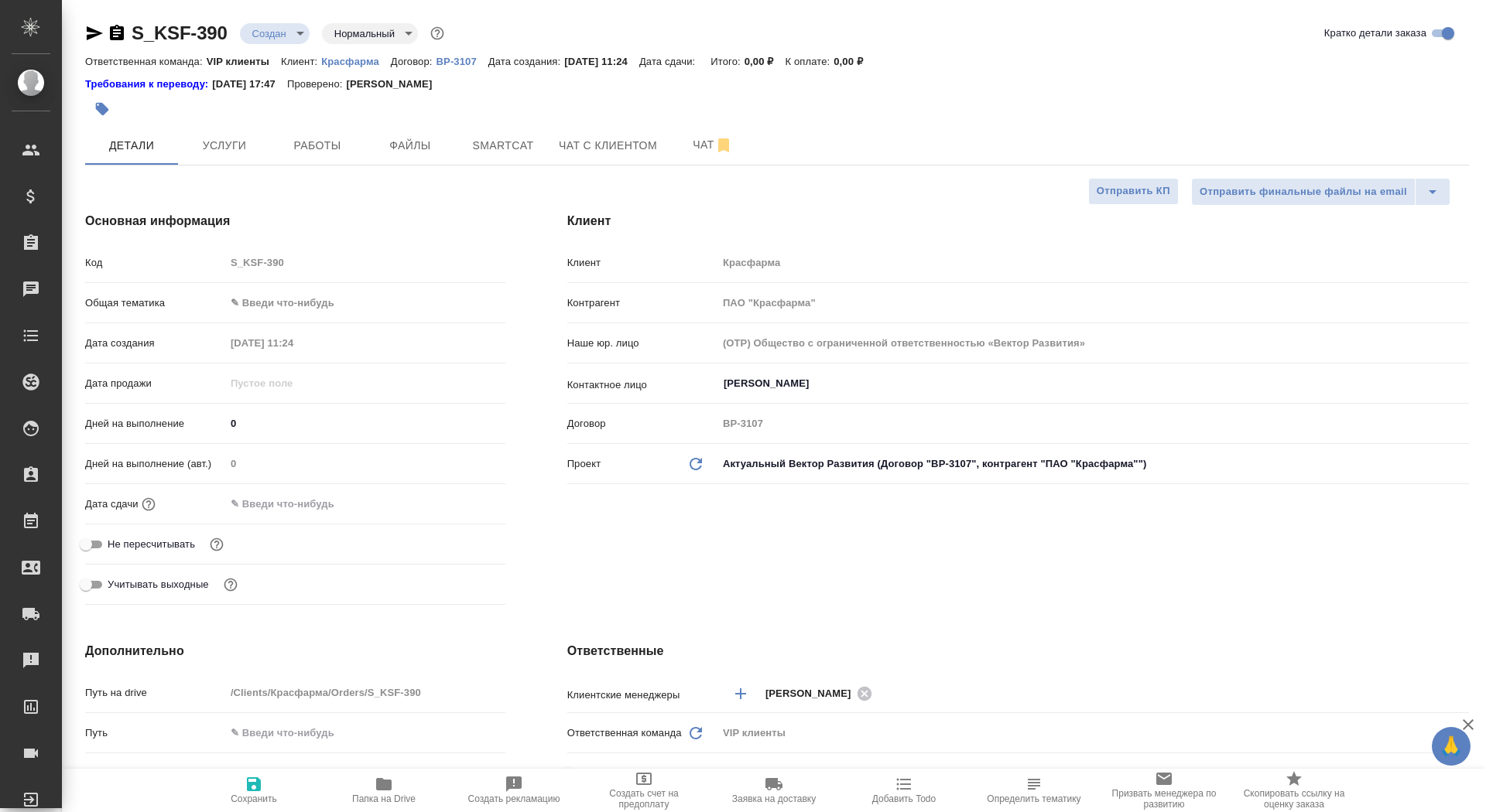
type textarea "x"
click at [401, 148] on span "Файлы" at bounding box center [410, 146] width 74 height 19
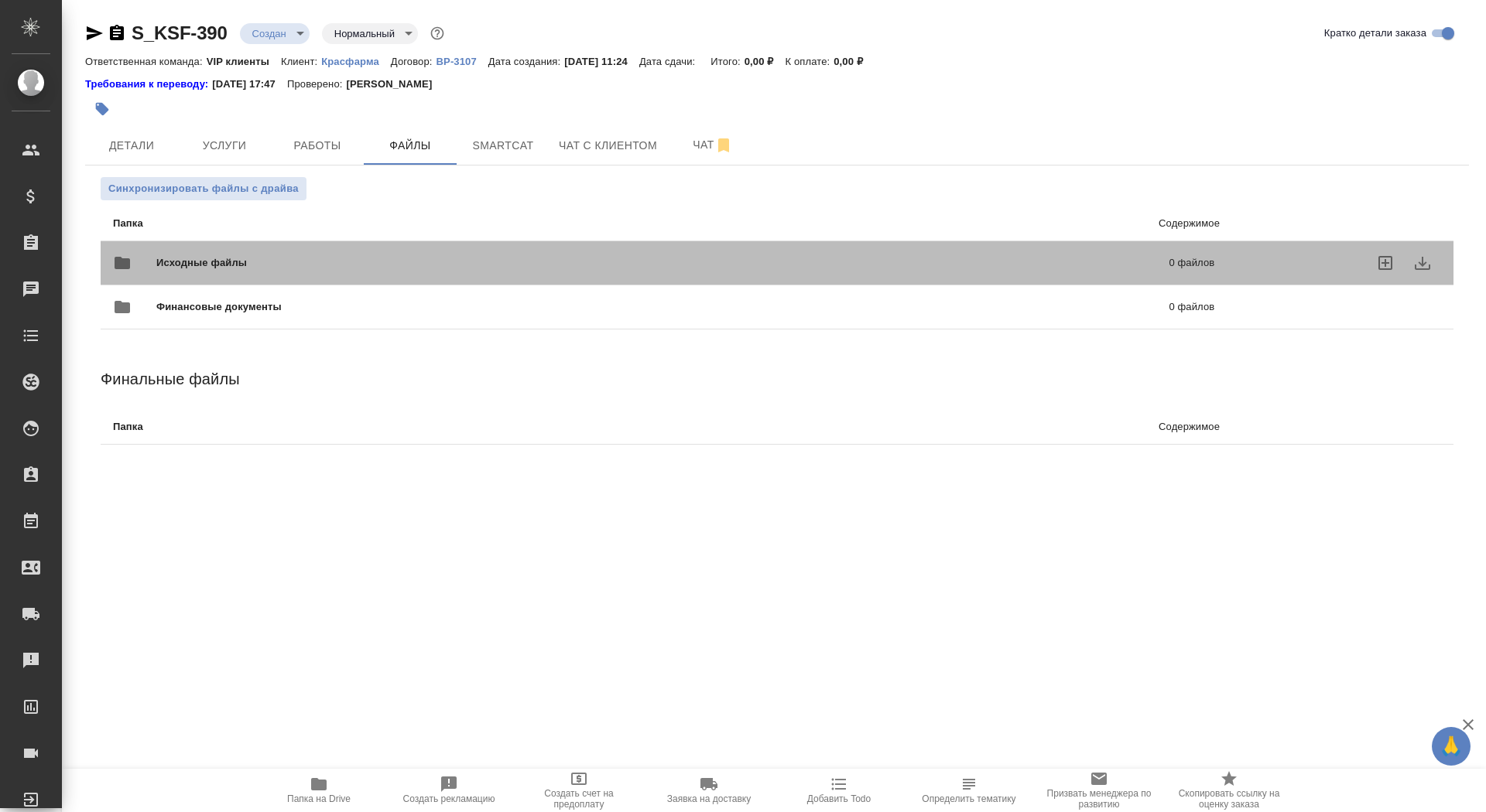
click at [248, 260] on span "Исходные файлы" at bounding box center [433, 263] width 552 height 15
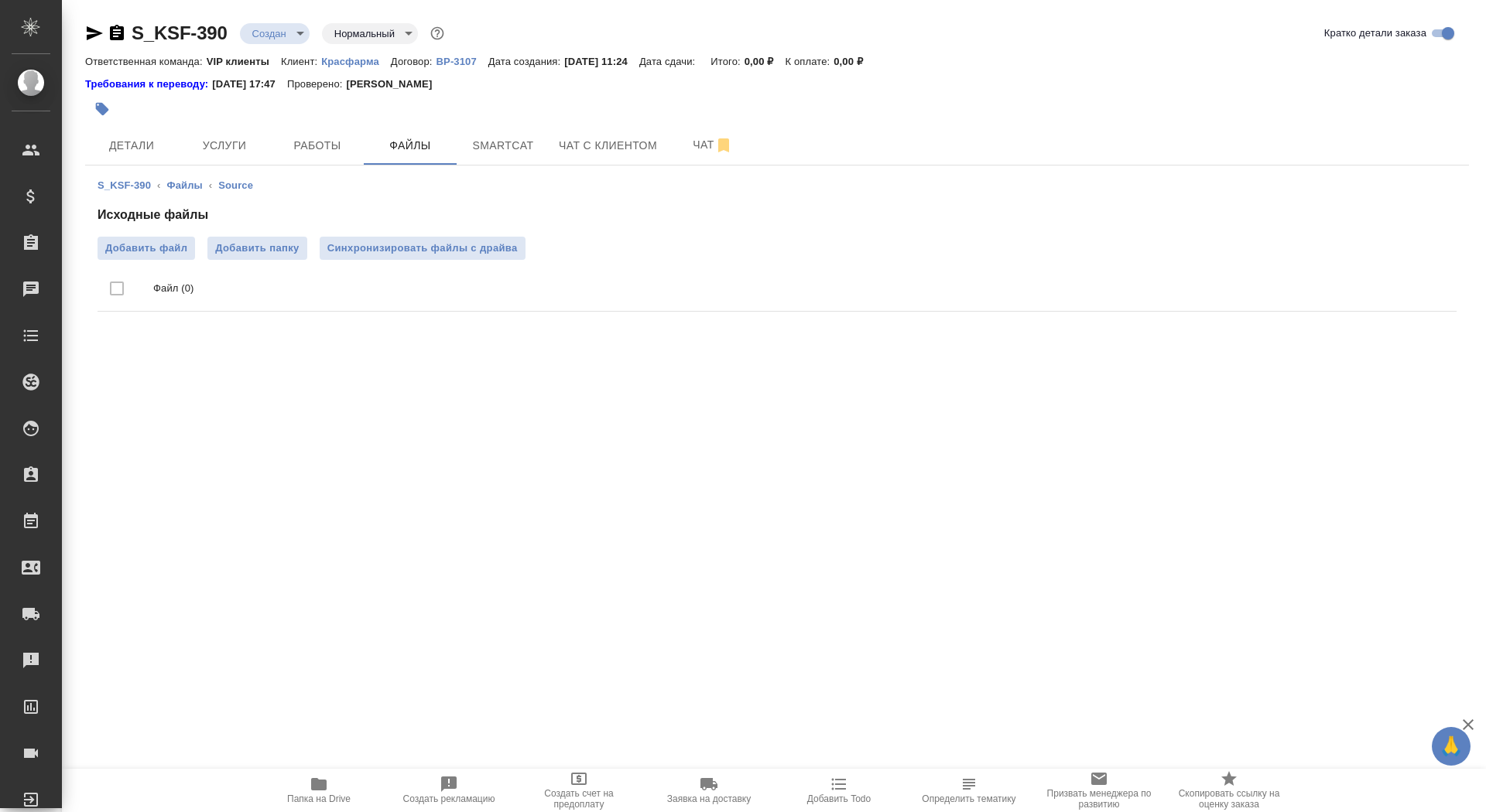
click at [158, 260] on ul "Файл (0)" at bounding box center [777, 289] width 1359 height 58
click at [155, 239] on label "Добавить файл" at bounding box center [147, 249] width 98 height 23
click at [0, 0] on input "Добавить файл" at bounding box center [0, 0] width 0 height 0
click at [145, 146] on span "Детали" at bounding box center [132, 146] width 74 height 19
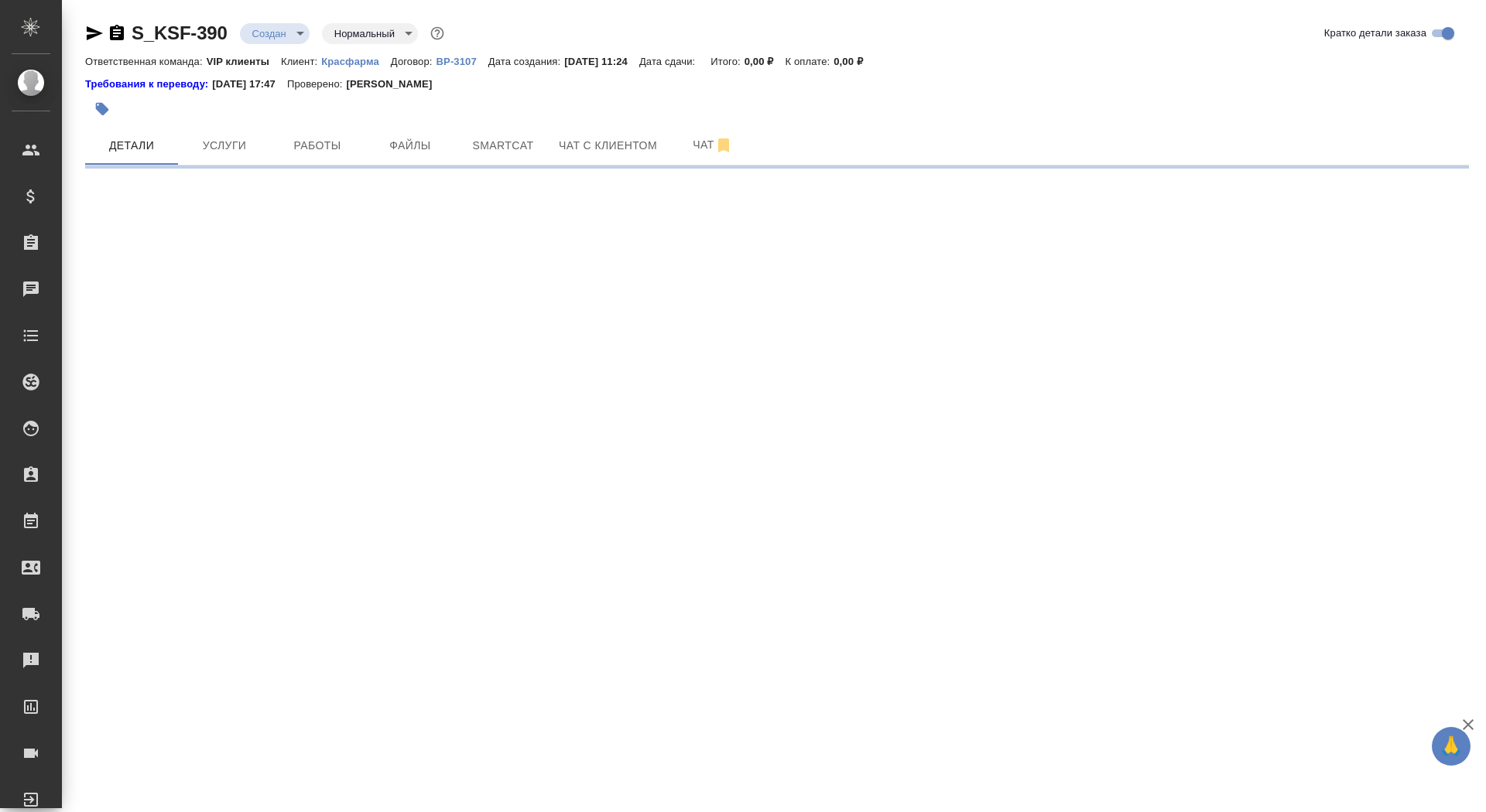
select select "RU"
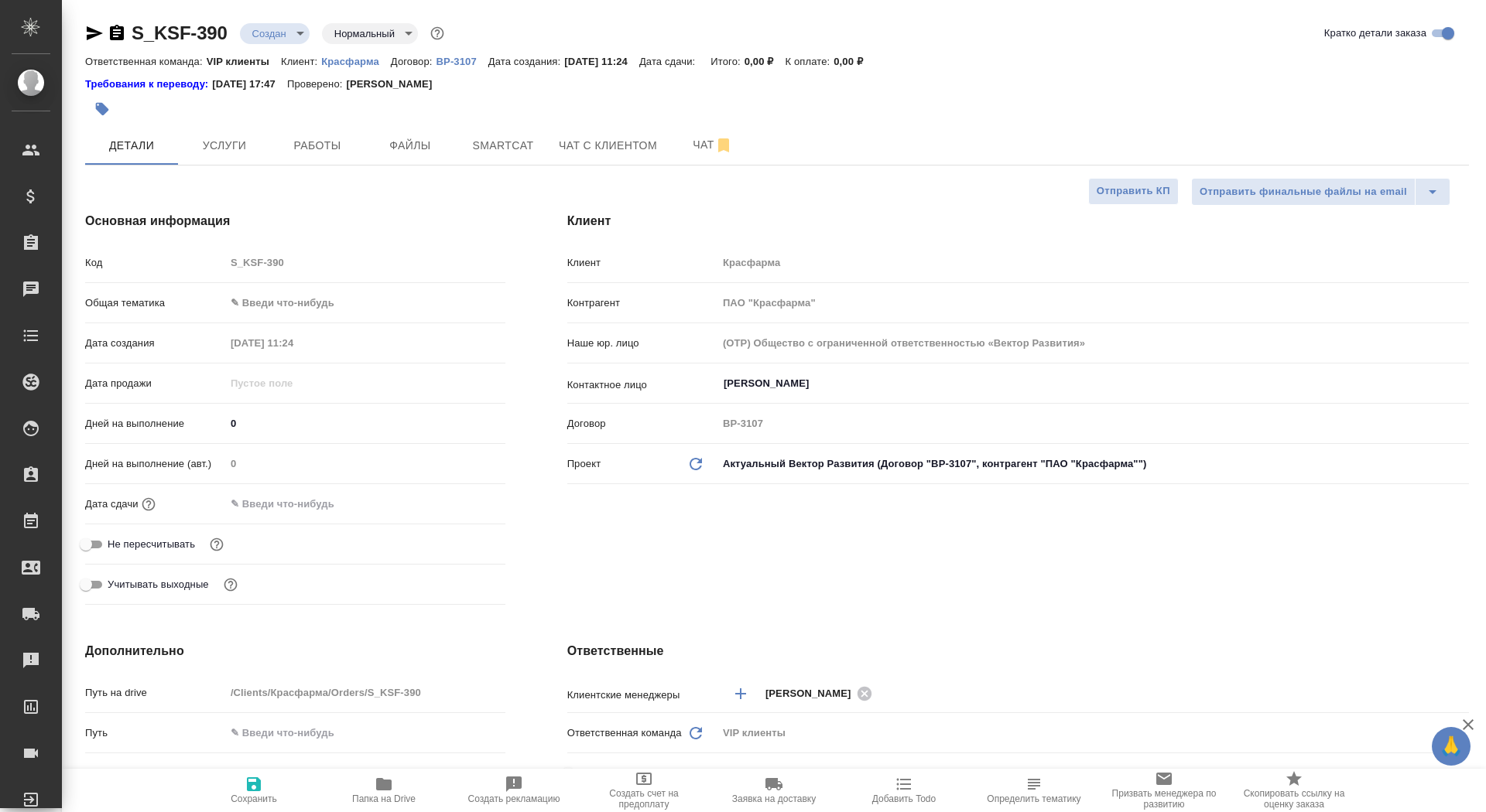
type textarea "x"
click at [258, 511] on input "text" at bounding box center [294, 504] width 136 height 22
click at [460, 501] on icon "button" at bounding box center [460, 503] width 19 height 19
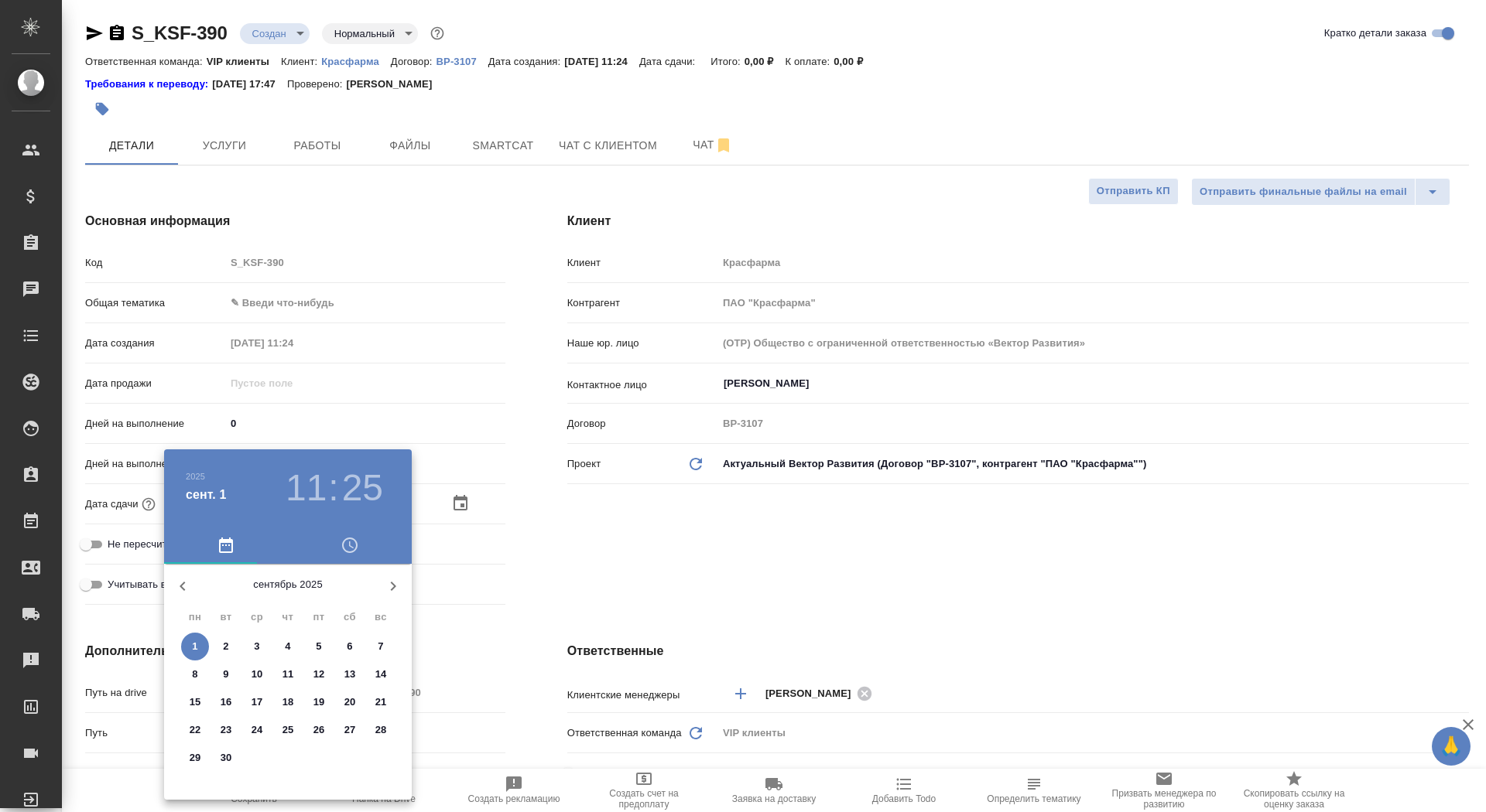
click at [226, 641] on p "2" at bounding box center [226, 647] width 5 height 15
type input "02.09.2025 11:25"
type textarea "x"
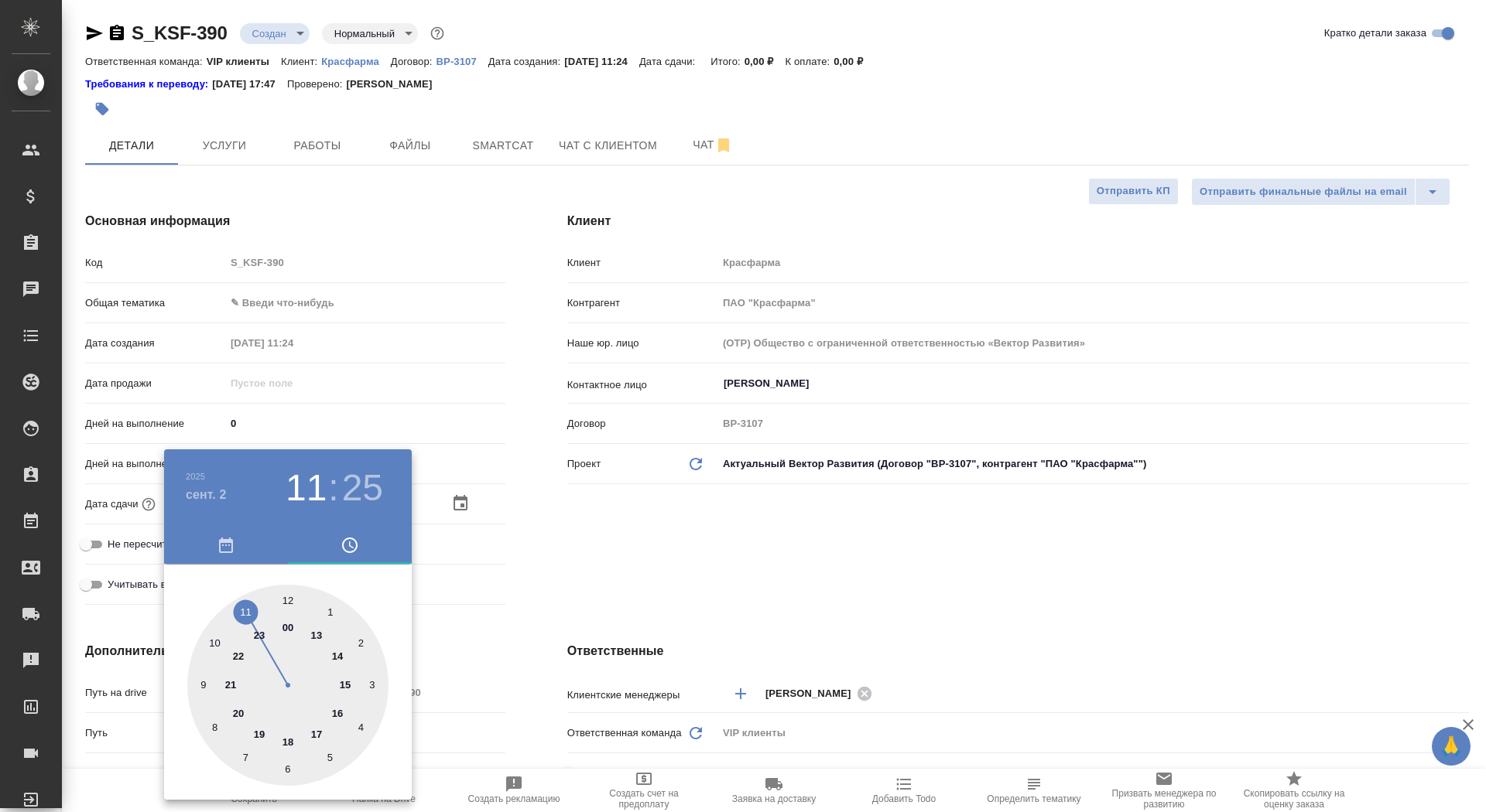
type input "02.09.2025 15:25"
type textarea "x"
click at [346, 688] on div at bounding box center [288, 686] width 202 height 201
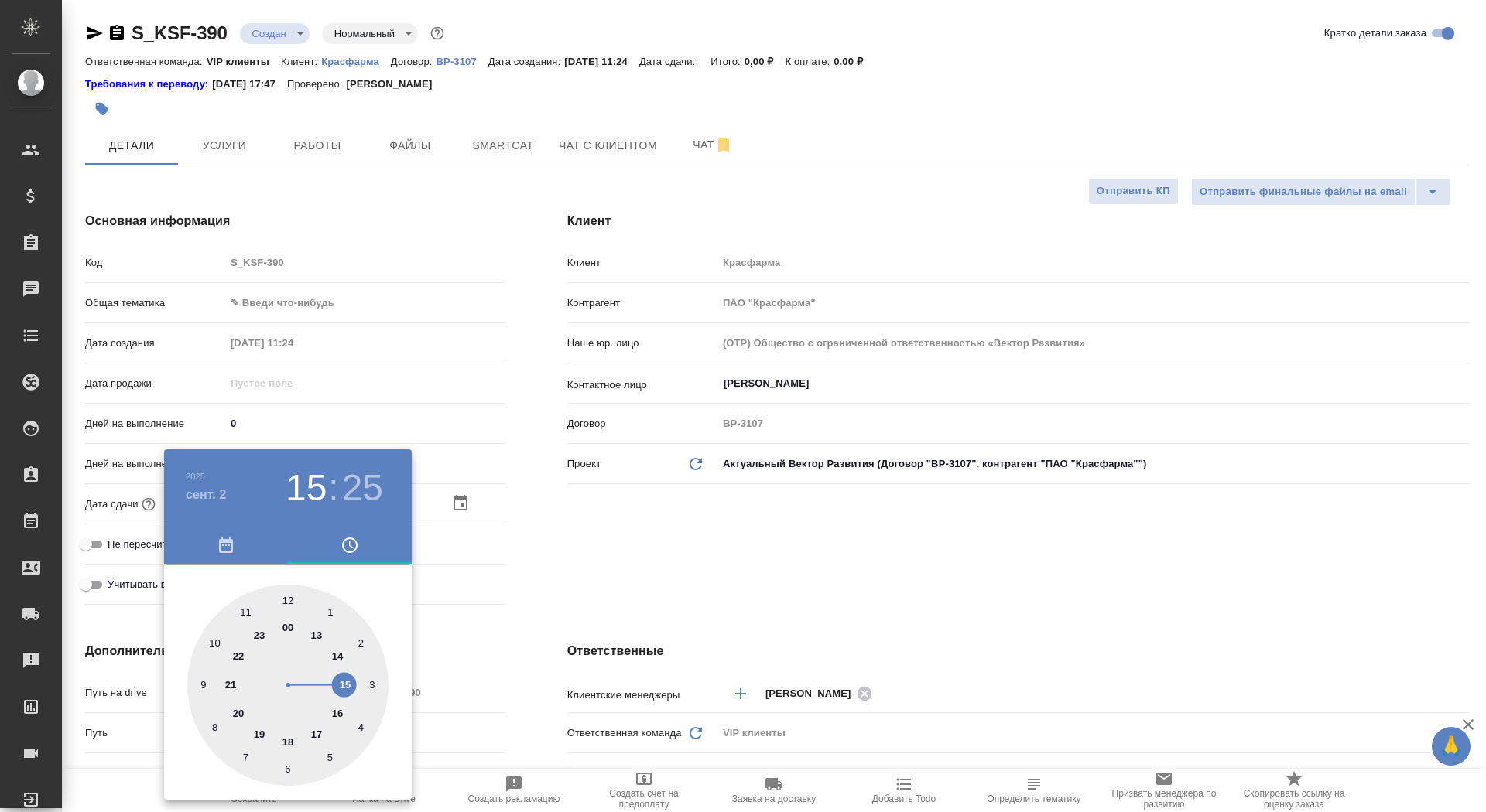
type textarea "x"
click at [287, 602] on div at bounding box center [288, 686] width 202 height 201
type input "02.09.2025 15:00"
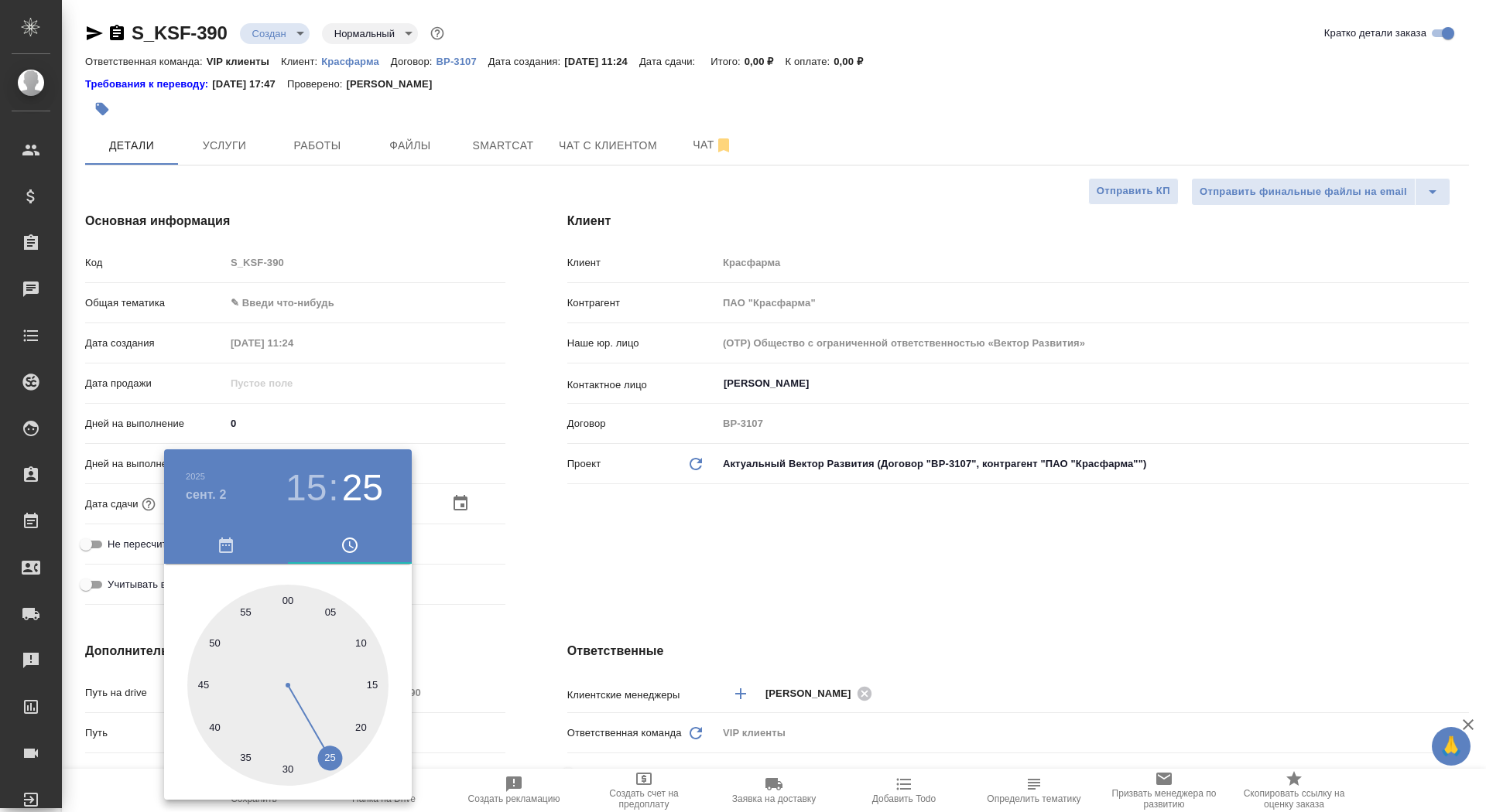
type textarea "x"
click at [579, 591] on div at bounding box center [743, 406] width 1486 height 812
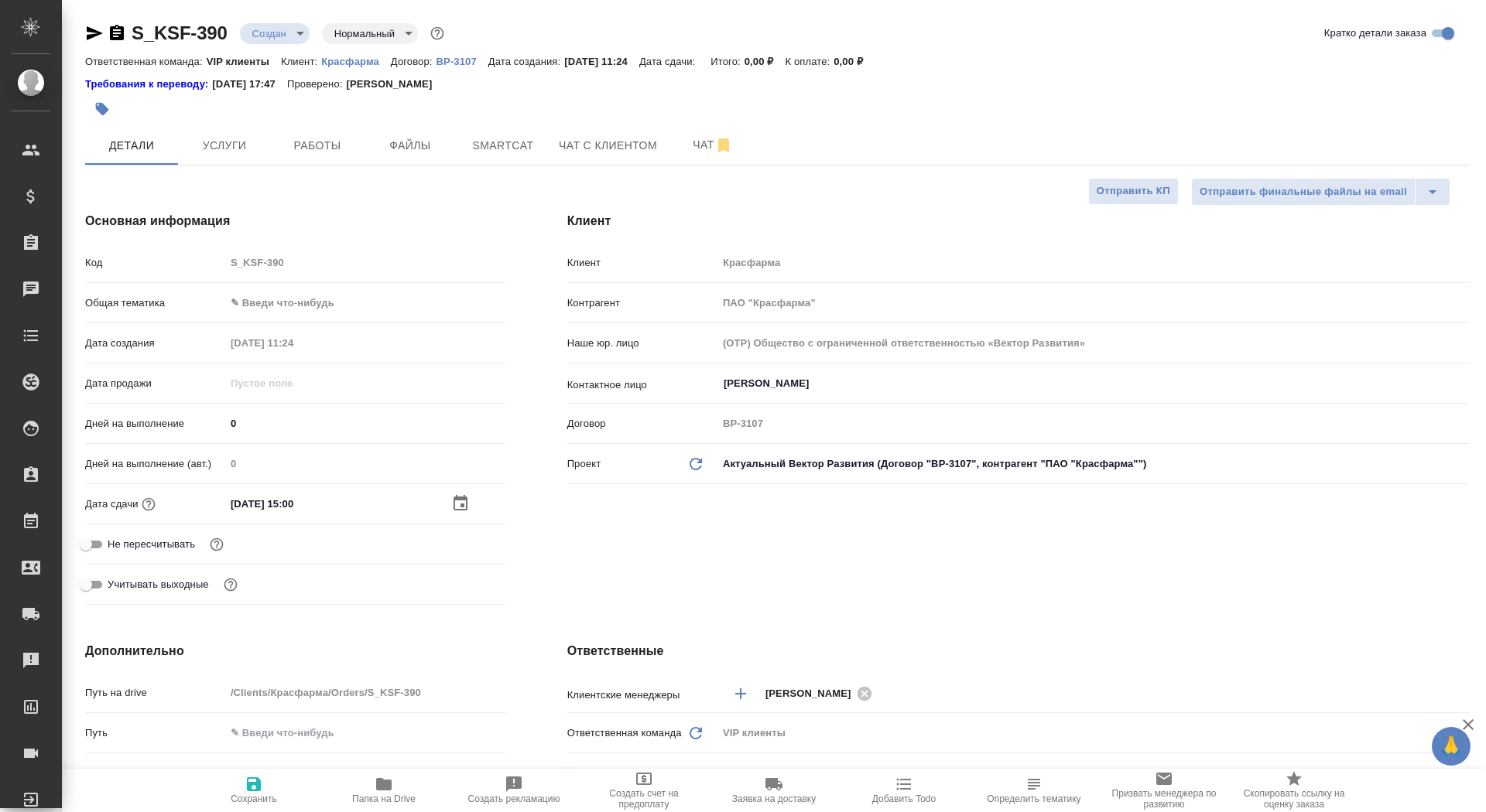
click at [263, 795] on span "Сохранить" at bounding box center [254, 799] width 47 height 11
type textarea "x"
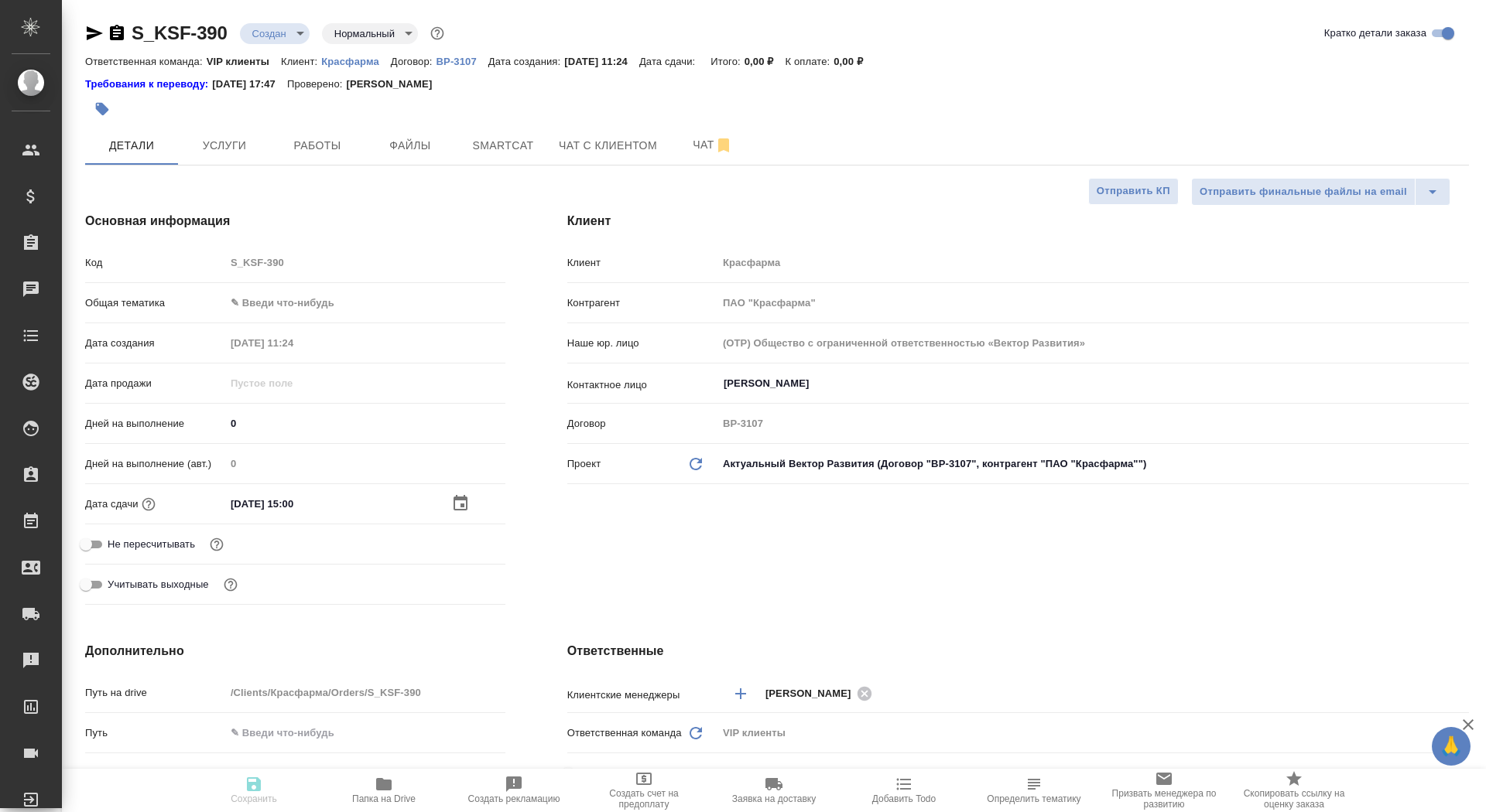
type textarea "x"
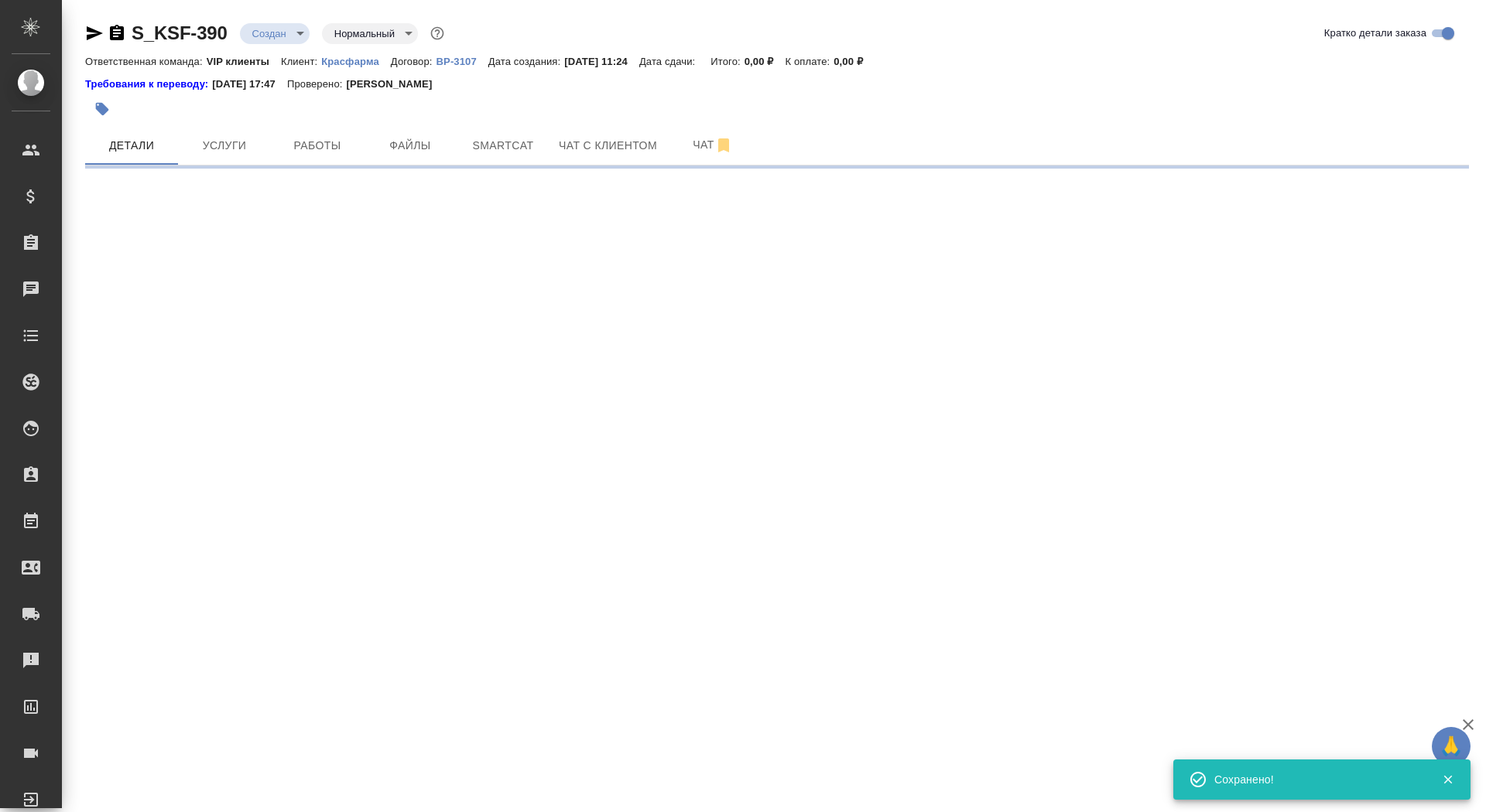
click at [106, 108] on icon "button" at bounding box center [102, 109] width 13 height 13
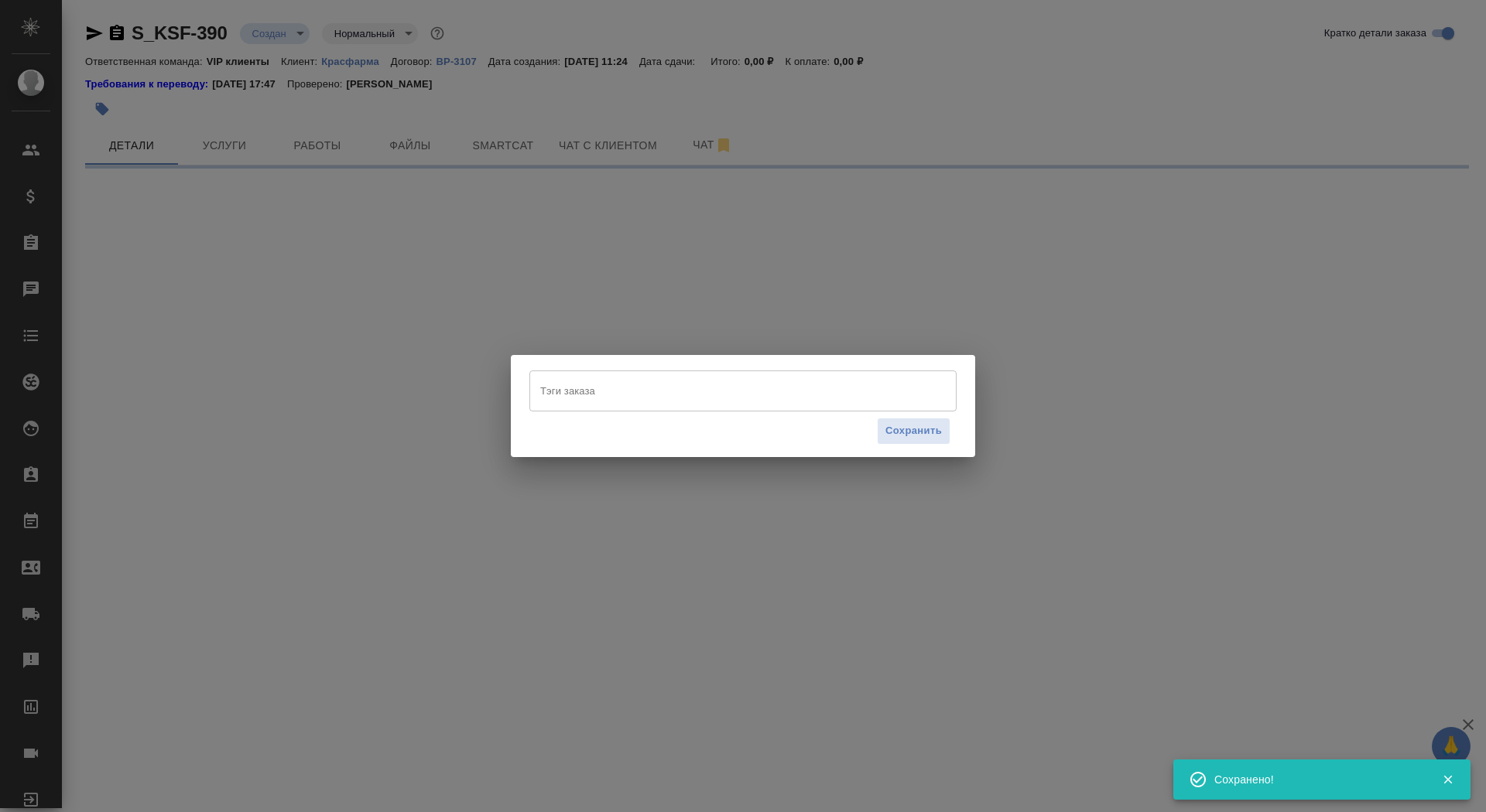
select select "RU"
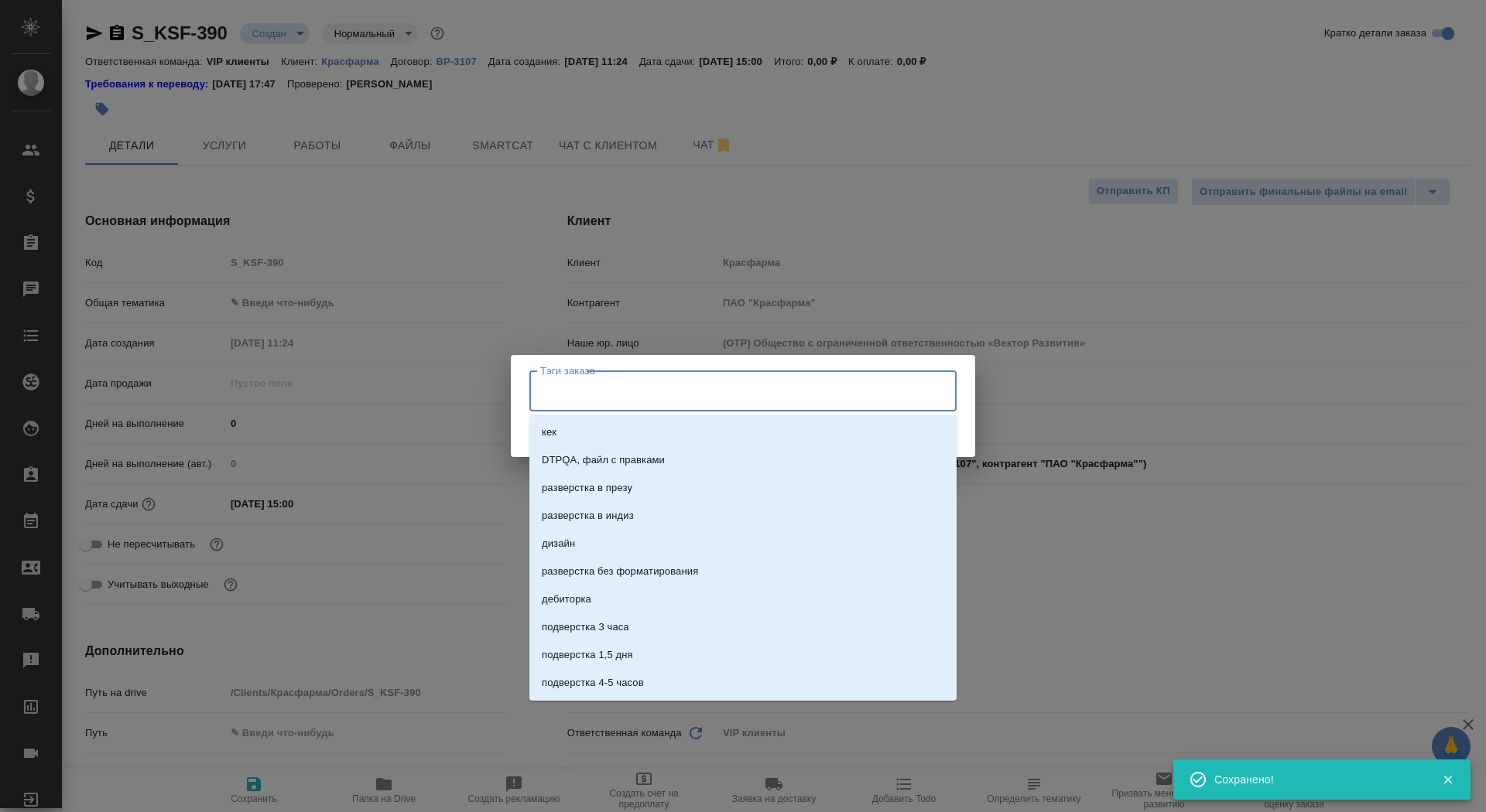
type textarea "x"
click at [588, 389] on input "Тэги заказа" at bounding box center [728, 391] width 384 height 26
type input "🕰️"
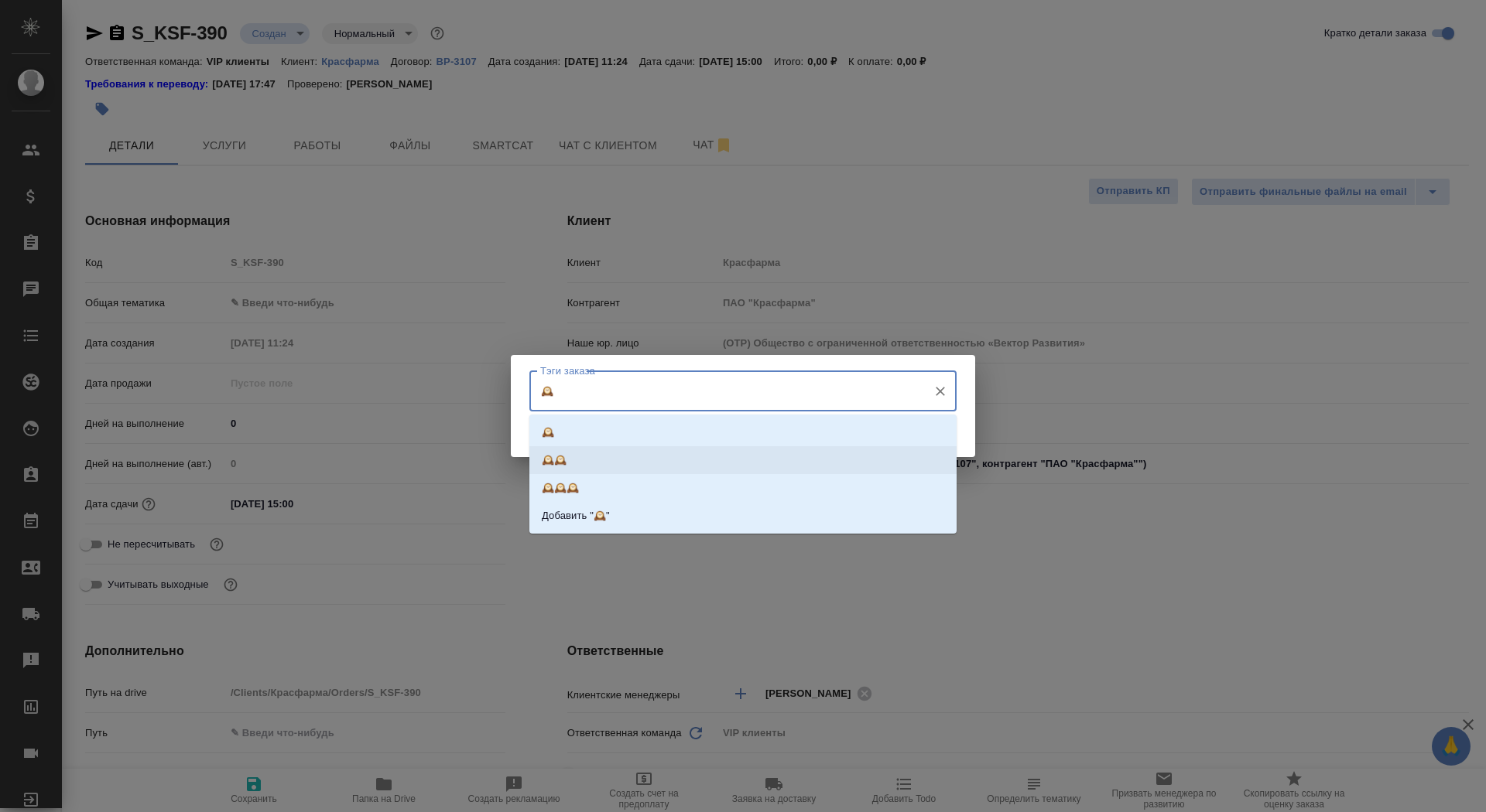
click at [609, 459] on li "🕰️🕰️" at bounding box center [743, 460] width 427 height 28
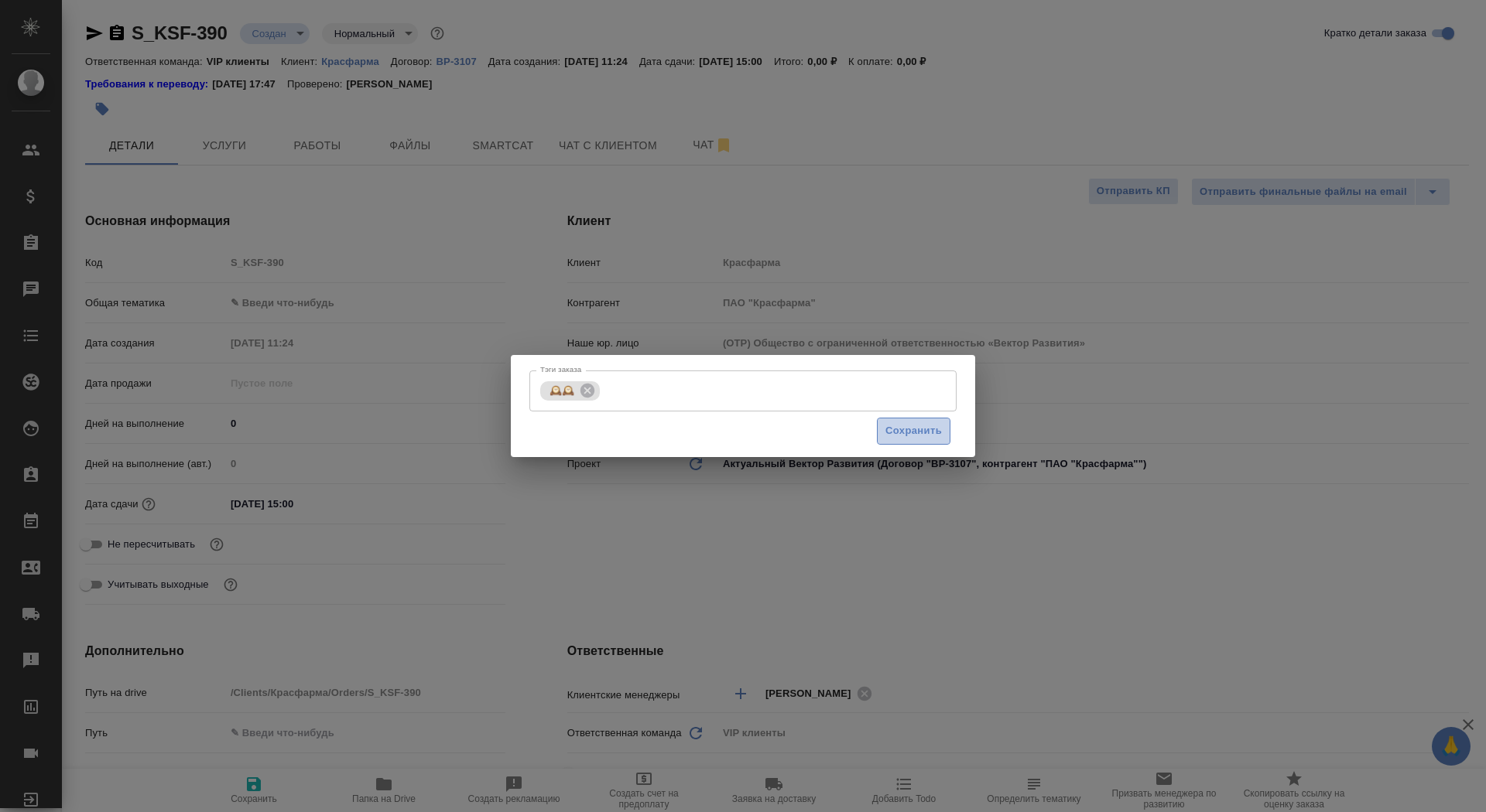
click at [902, 440] on button "Сохранить" at bounding box center [913, 431] width 74 height 27
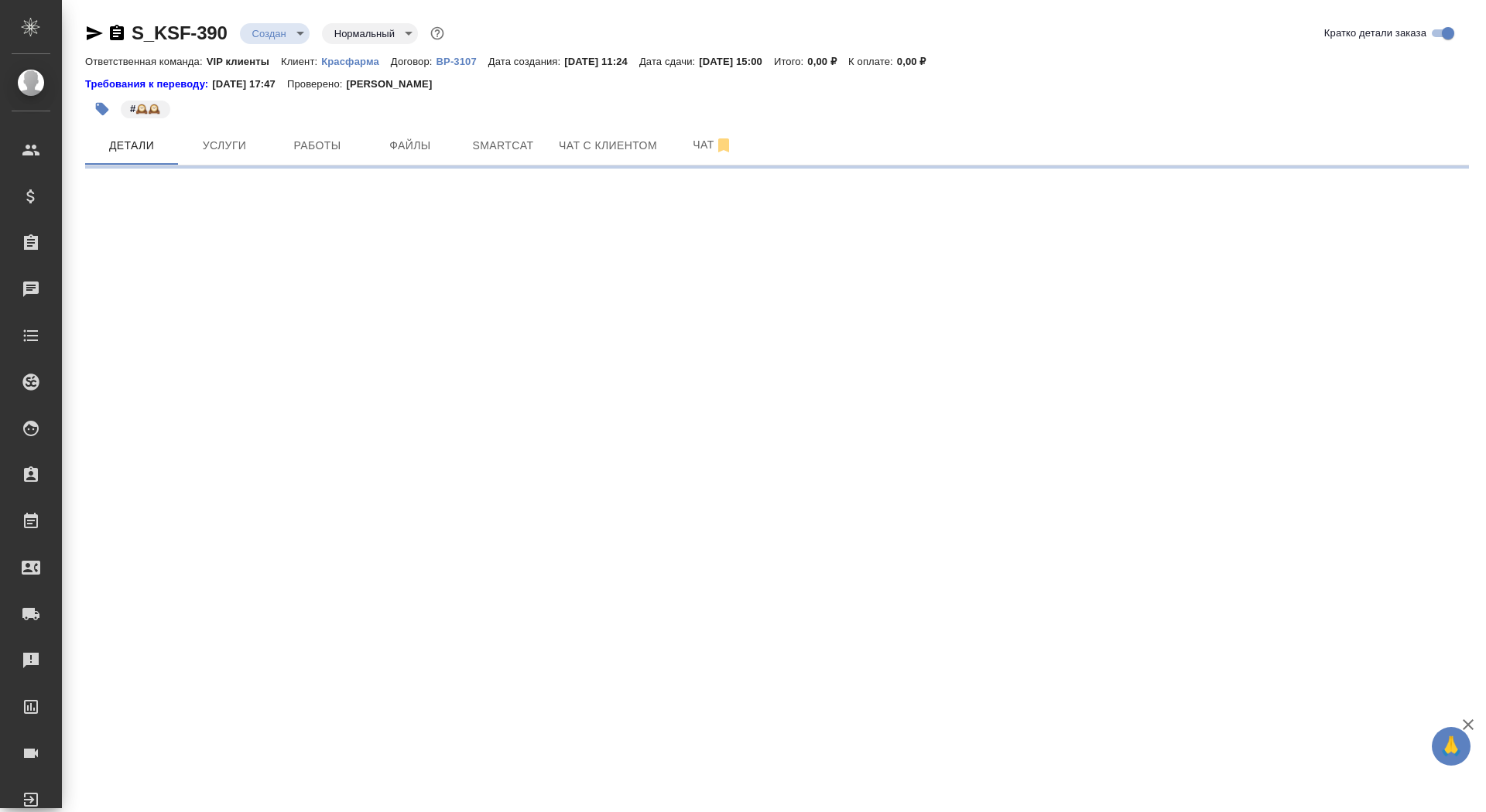
select select "RU"
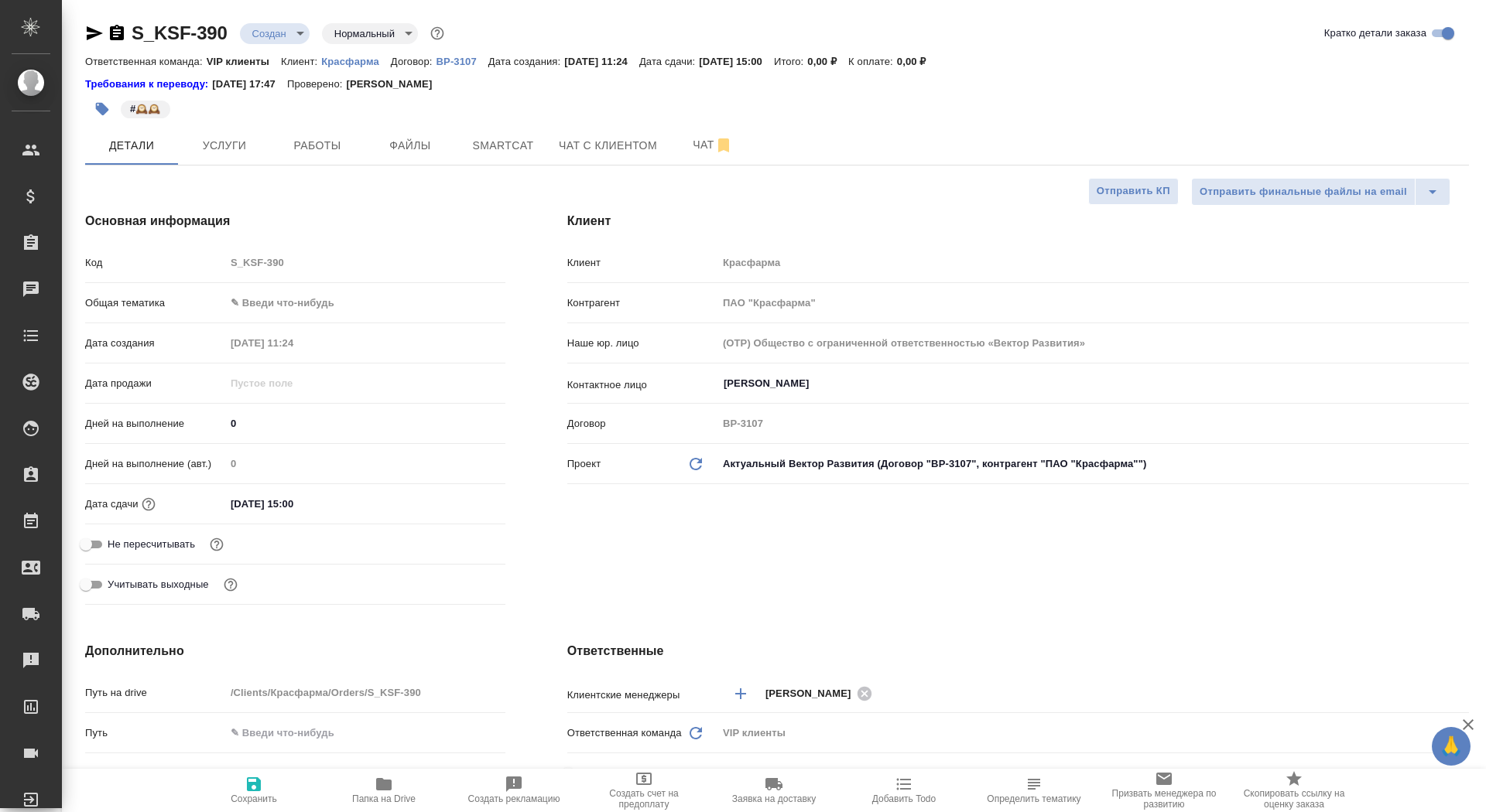
type textarea "x"
click at [276, 29] on body "🙏 .cls-1 fill:#fff; AWATERA Saydasheva Dilyara Клиенты Спецификации Заказы 0 Ча…" at bounding box center [743, 406] width 1486 height 812
click at [300, 298] on li "ТЗ" at bounding box center [311, 296] width 142 height 26
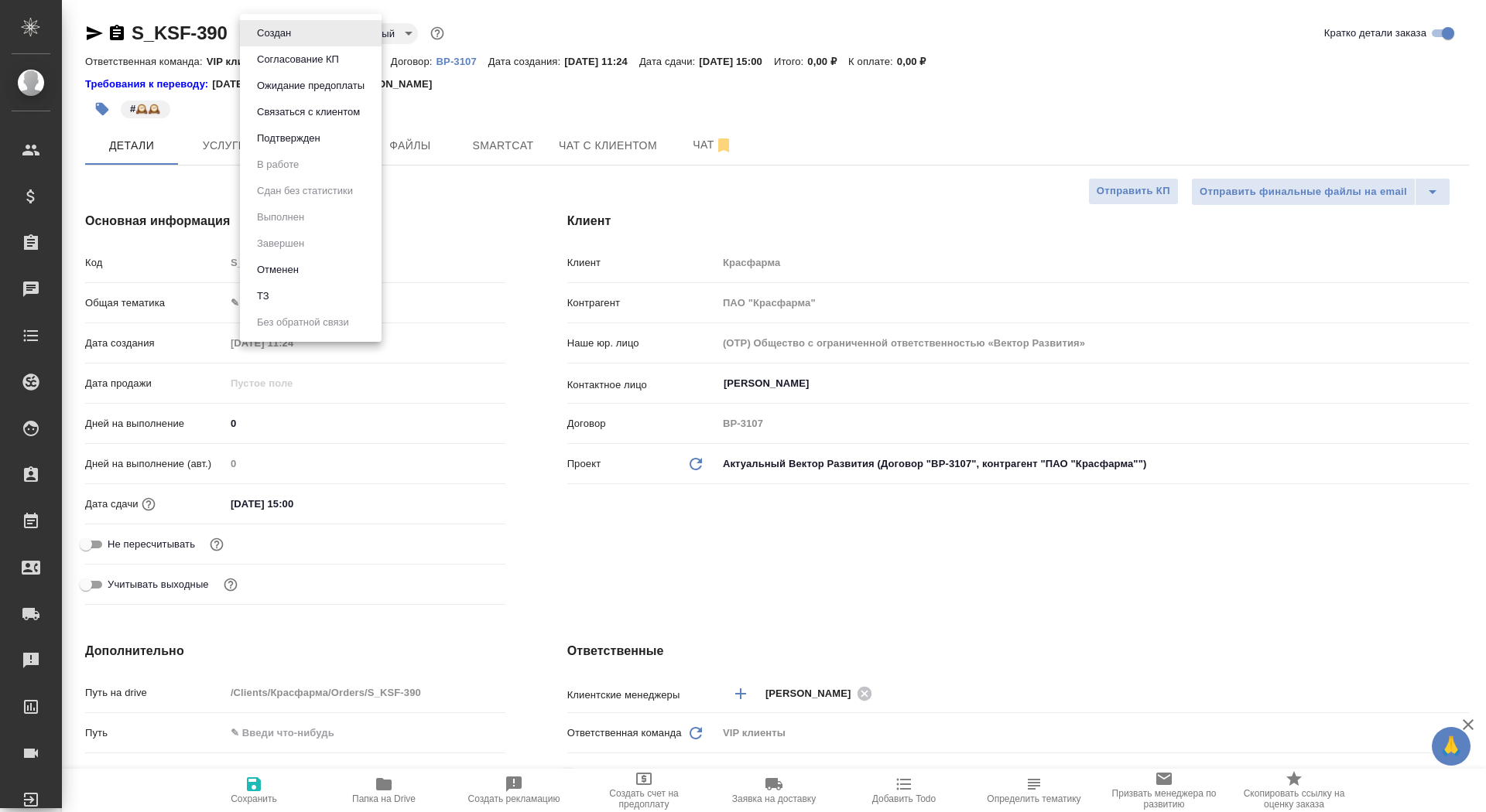
type textarea "x"
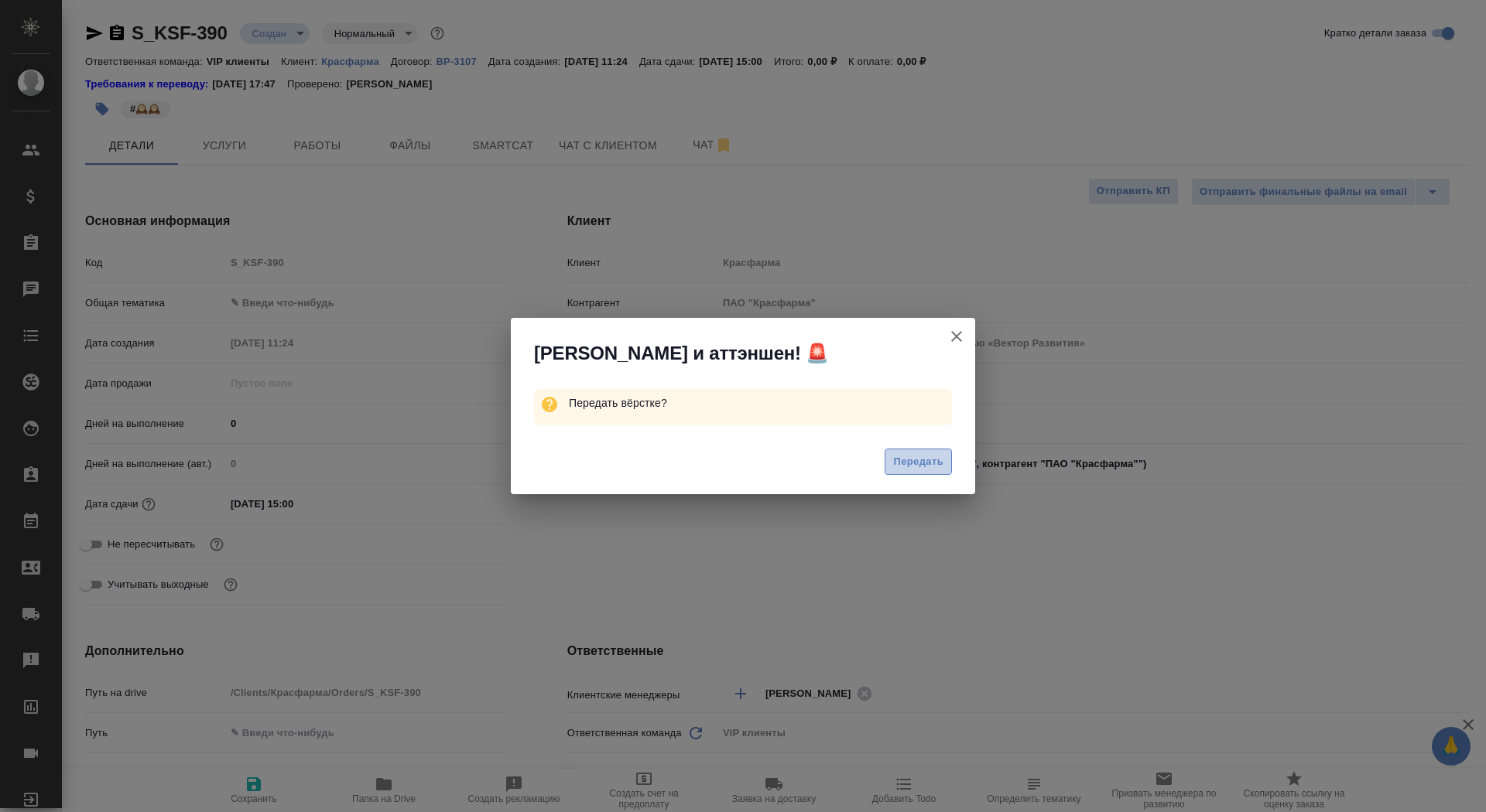
click at [908, 461] on span "Передать" at bounding box center [918, 462] width 50 height 18
type textarea "x"
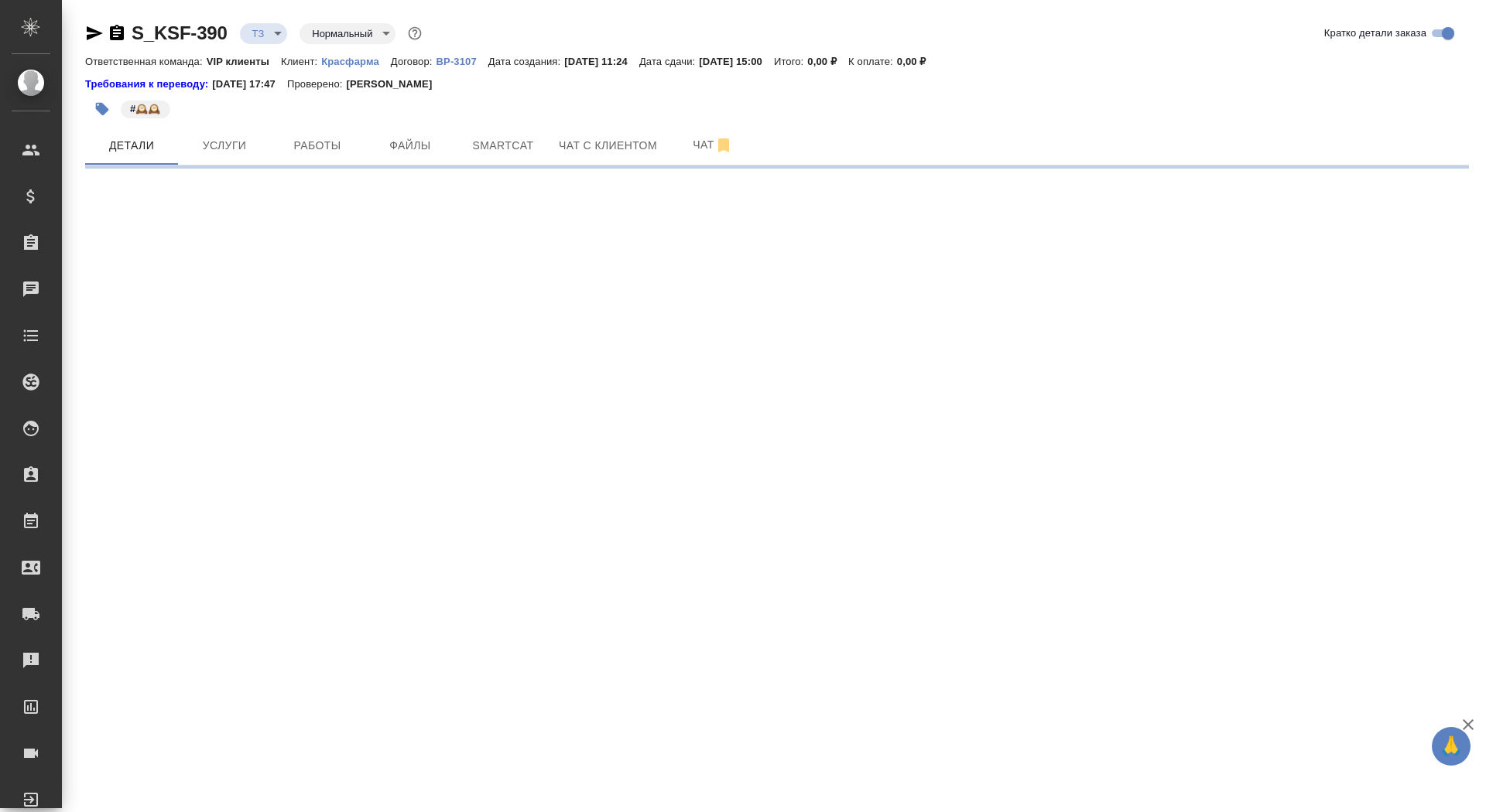
select select "RU"
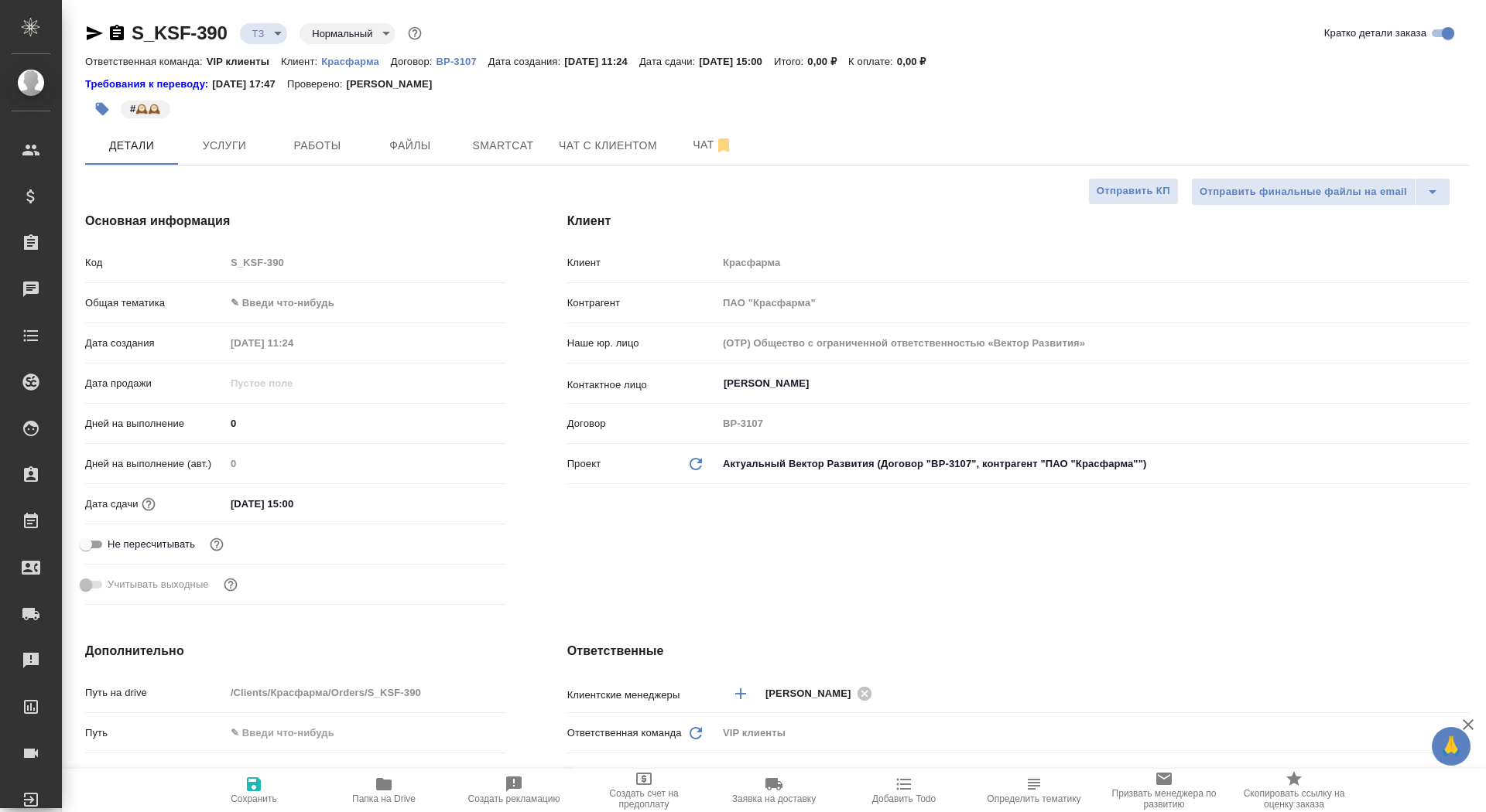
type textarea "x"
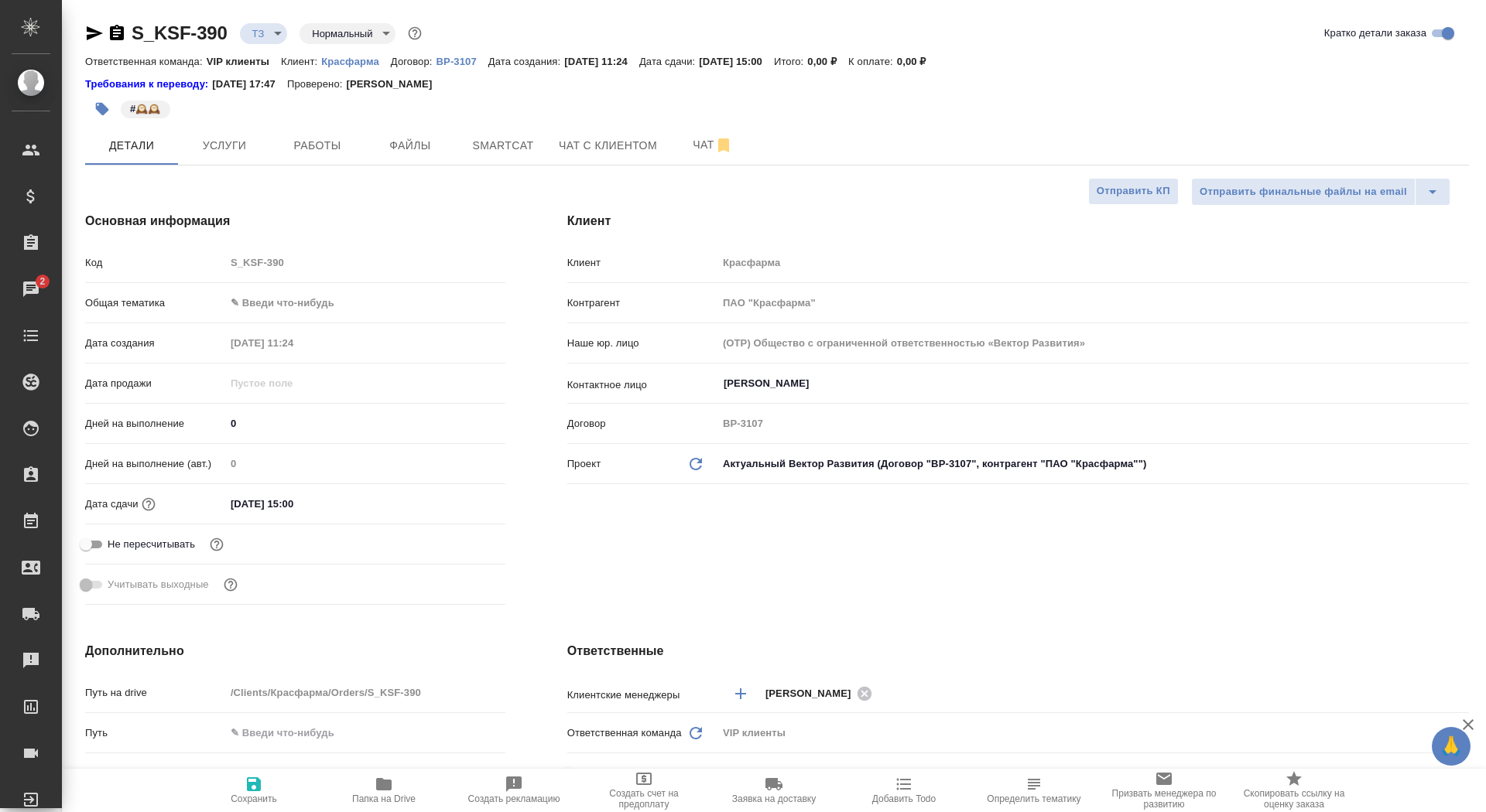
type textarea "x"
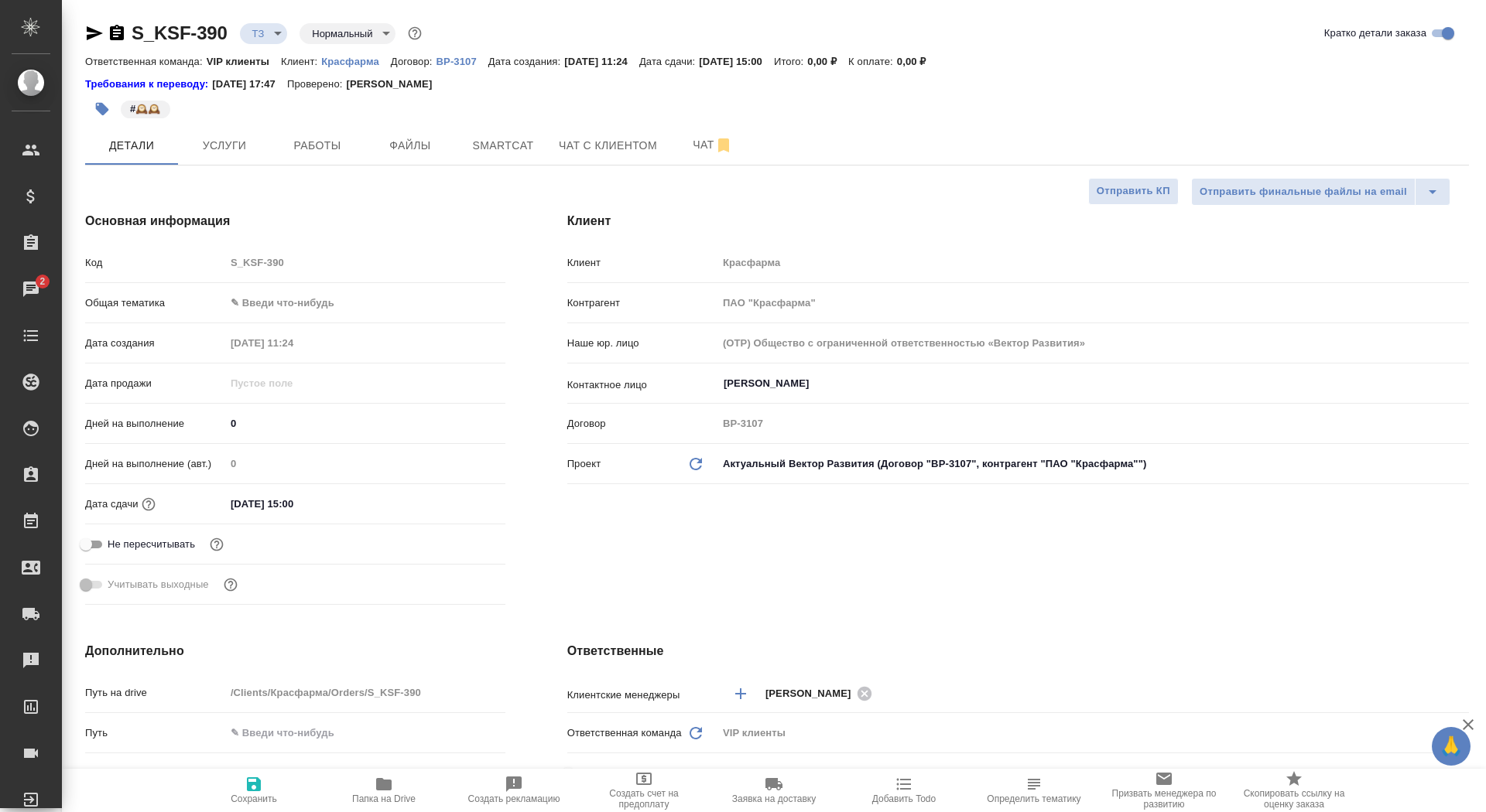
type textarea "x"
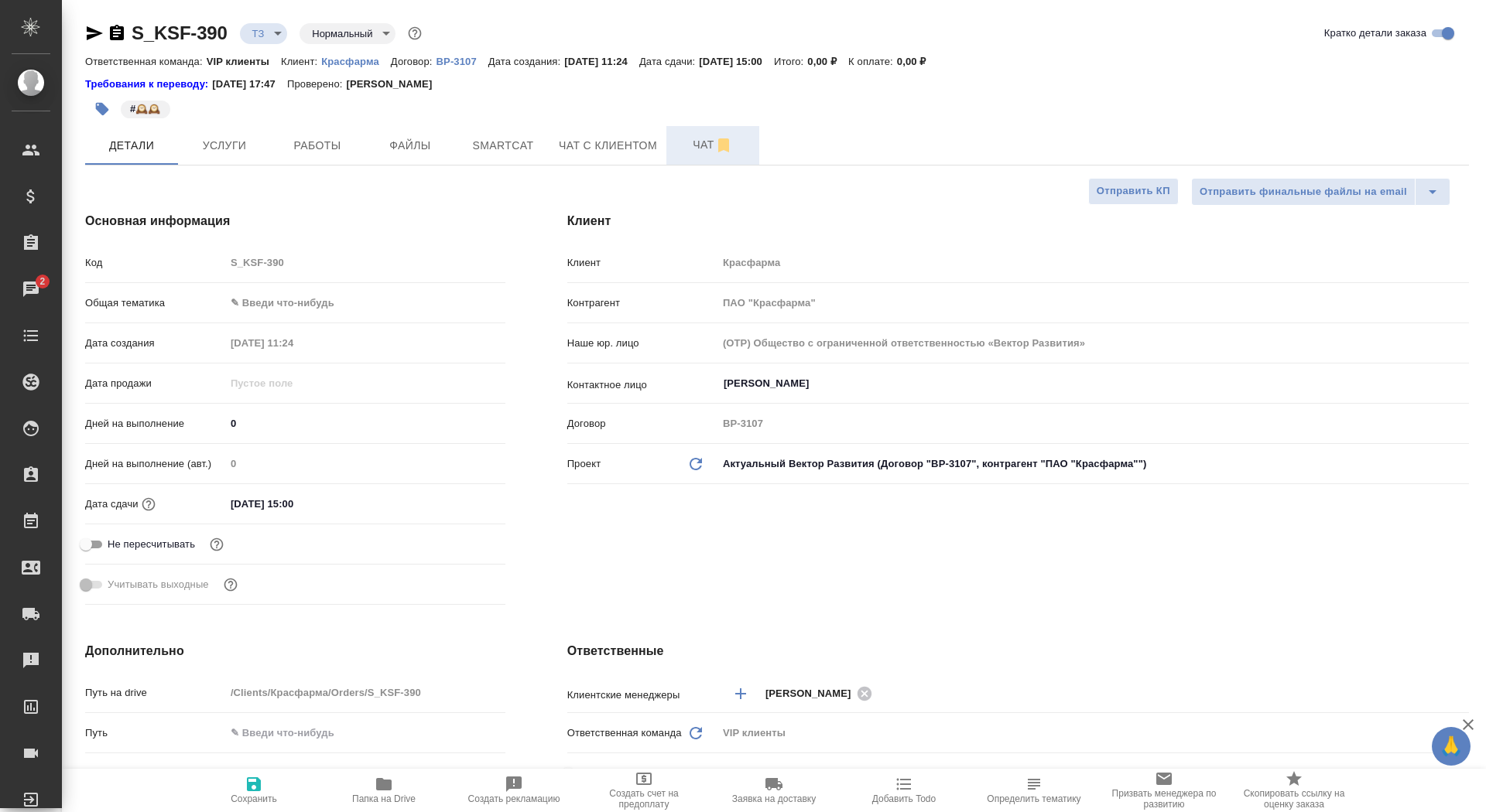
click at [684, 144] on span "Чат" at bounding box center [713, 145] width 74 height 19
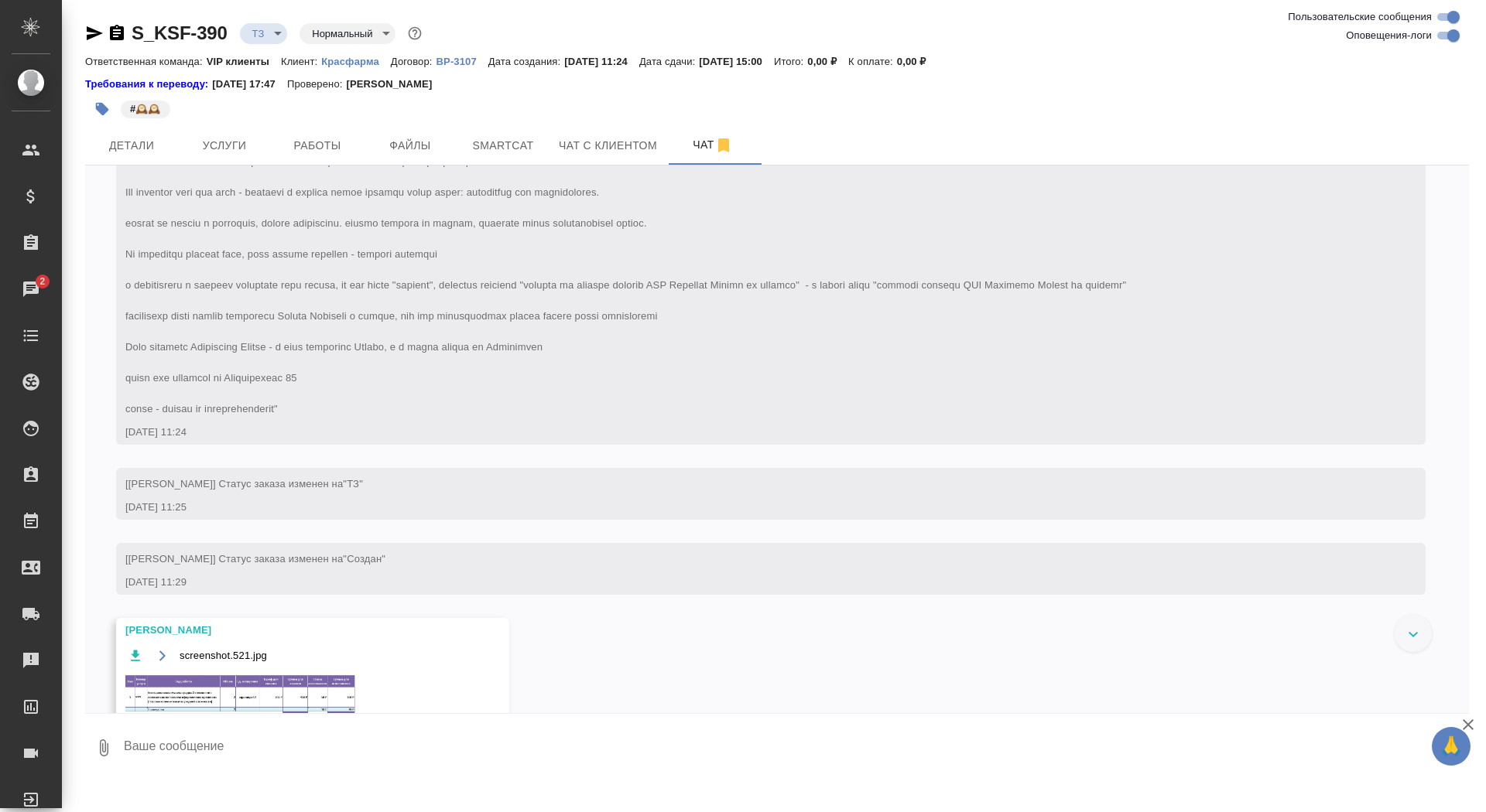
scroll to position [211, 0]
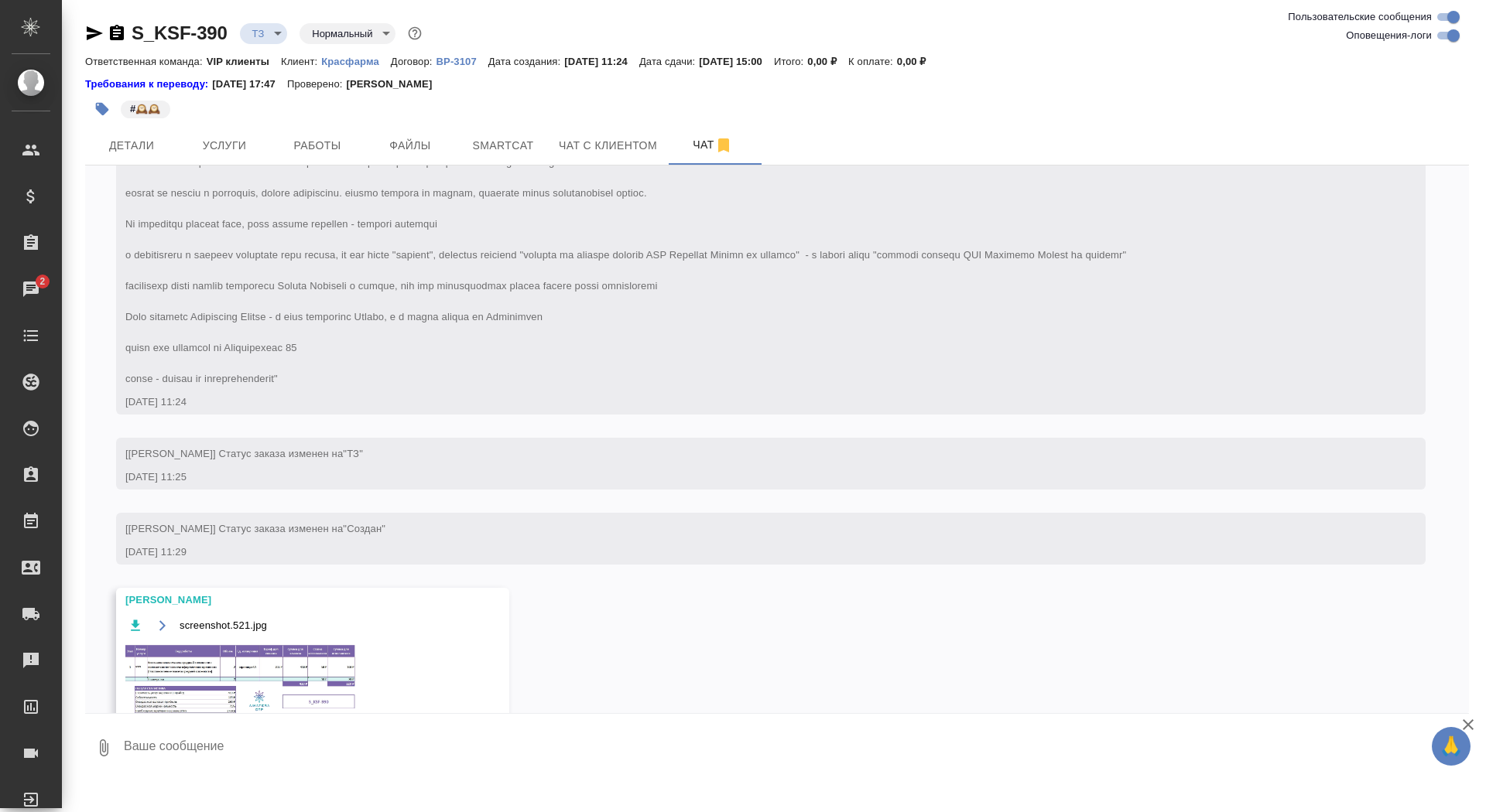
click at [286, 757] on textarea at bounding box center [795, 748] width 1346 height 53
type textarea "спасибо!"
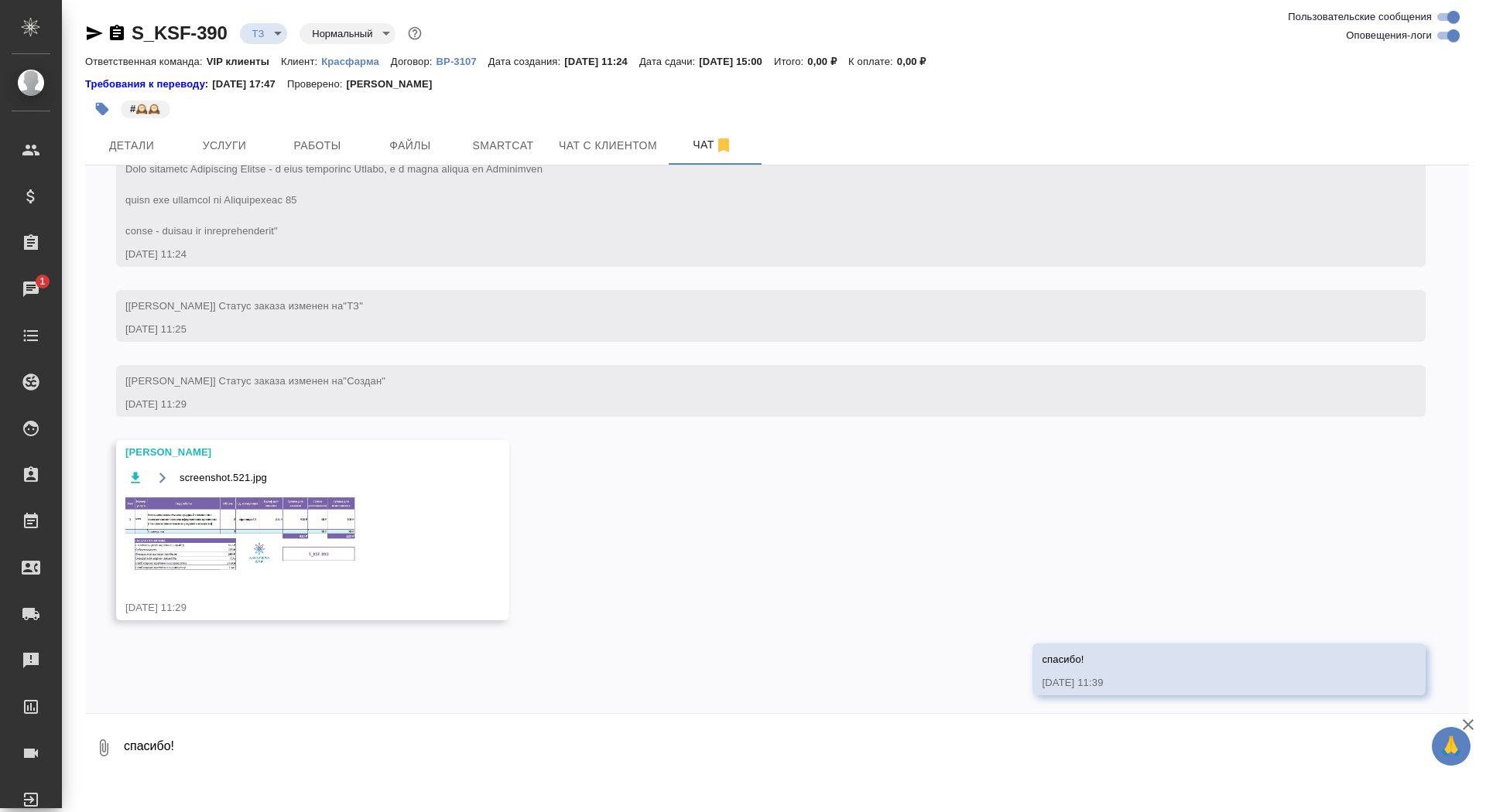
scroll to position [363, 0]
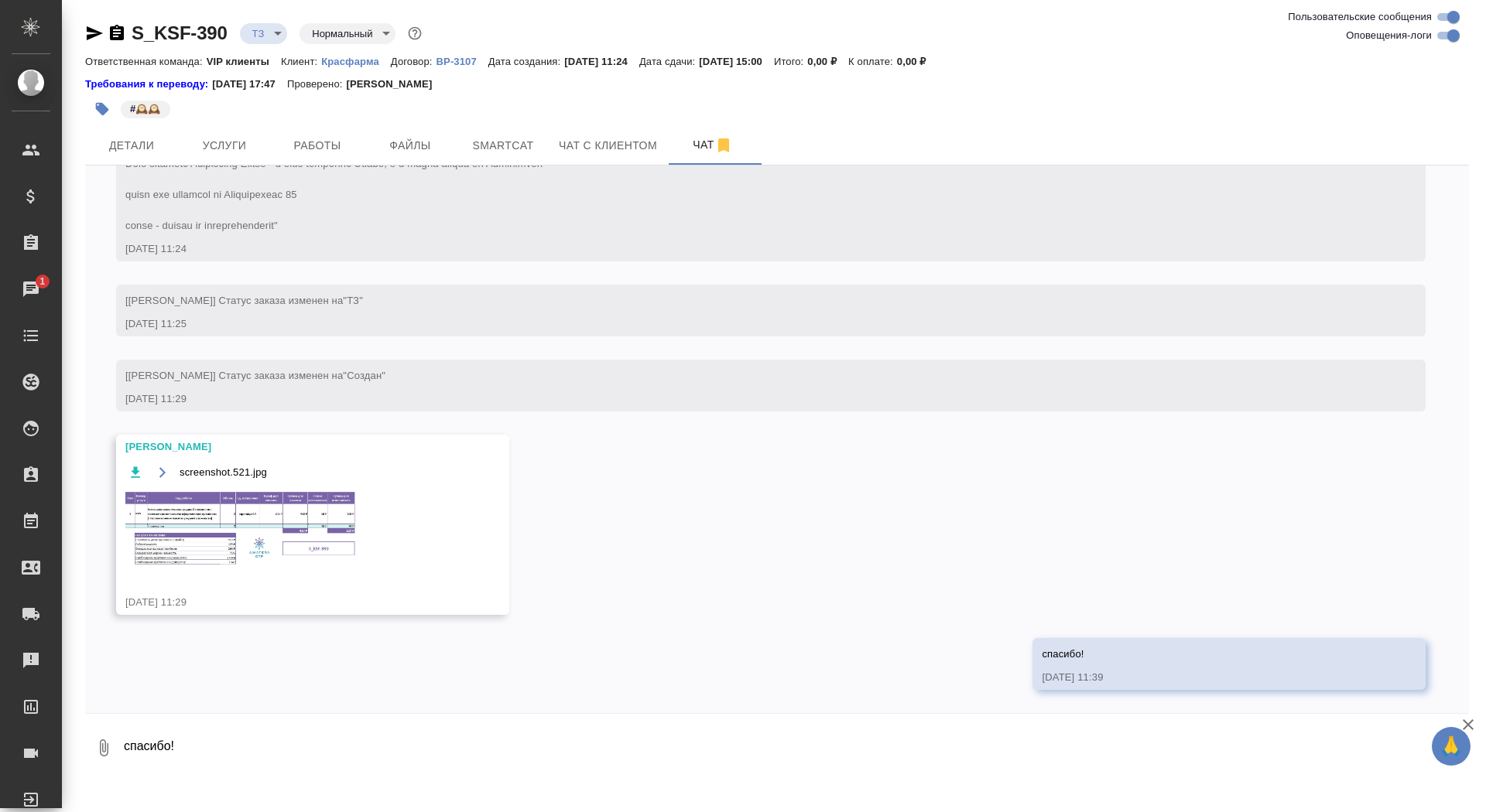
click at [243, 532] on img at bounding box center [242, 528] width 233 height 78
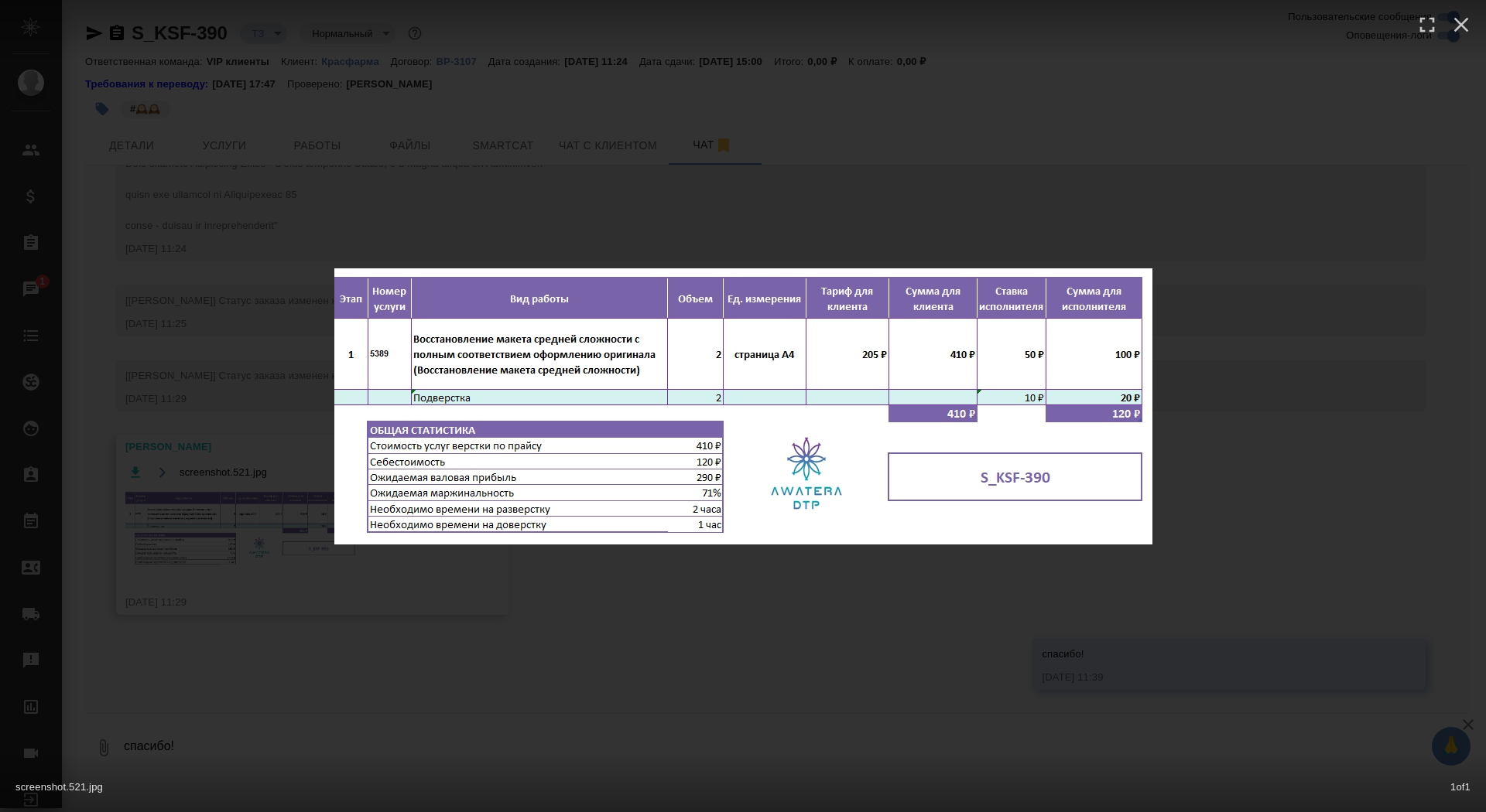
click at [232, 514] on div "screenshot.521.jpg 1 of 1" at bounding box center [743, 406] width 1486 height 812
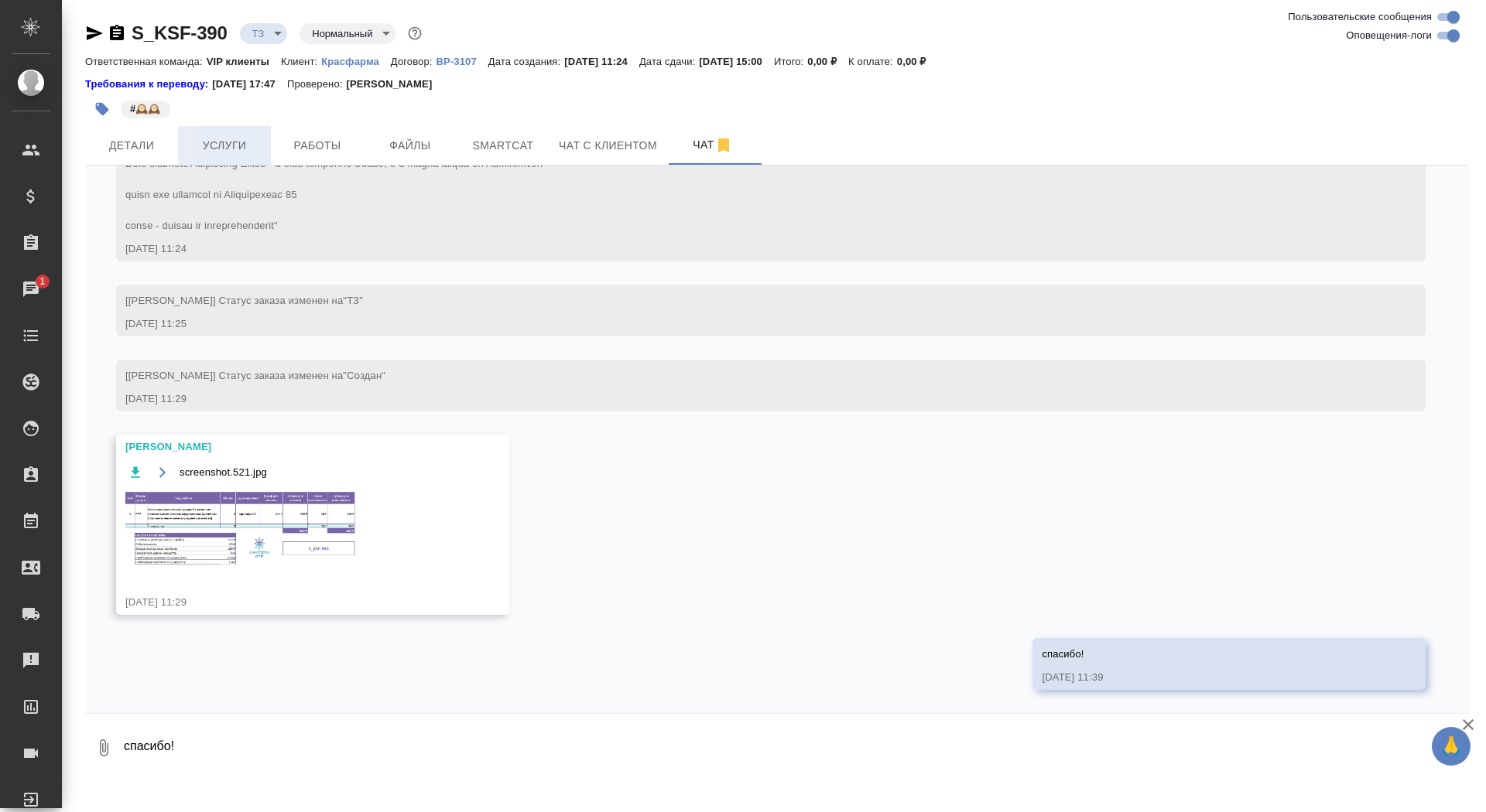
click at [219, 146] on span "Услуги" at bounding box center [225, 146] width 74 height 19
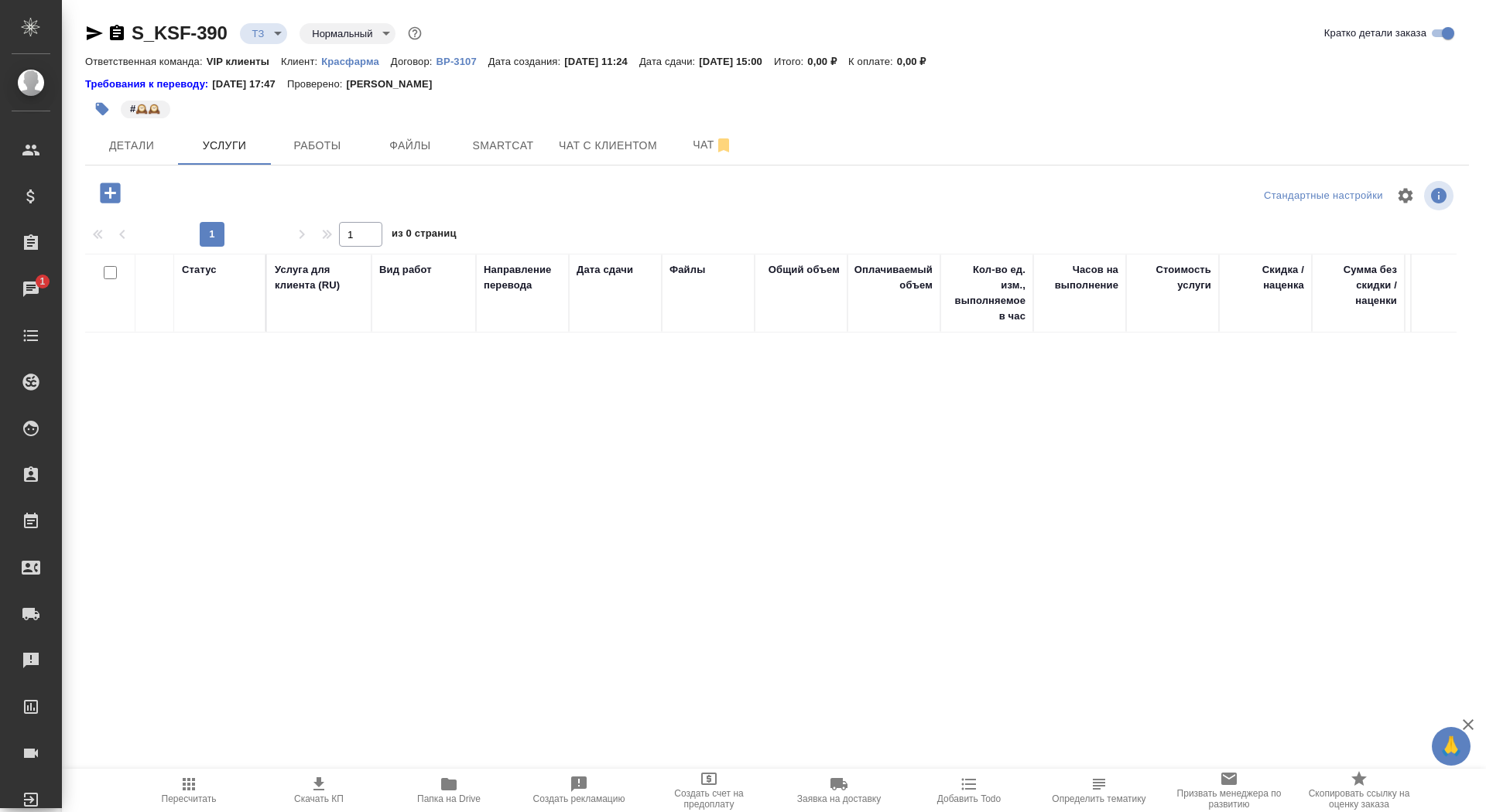
click at [109, 184] on icon "button" at bounding box center [110, 193] width 20 height 20
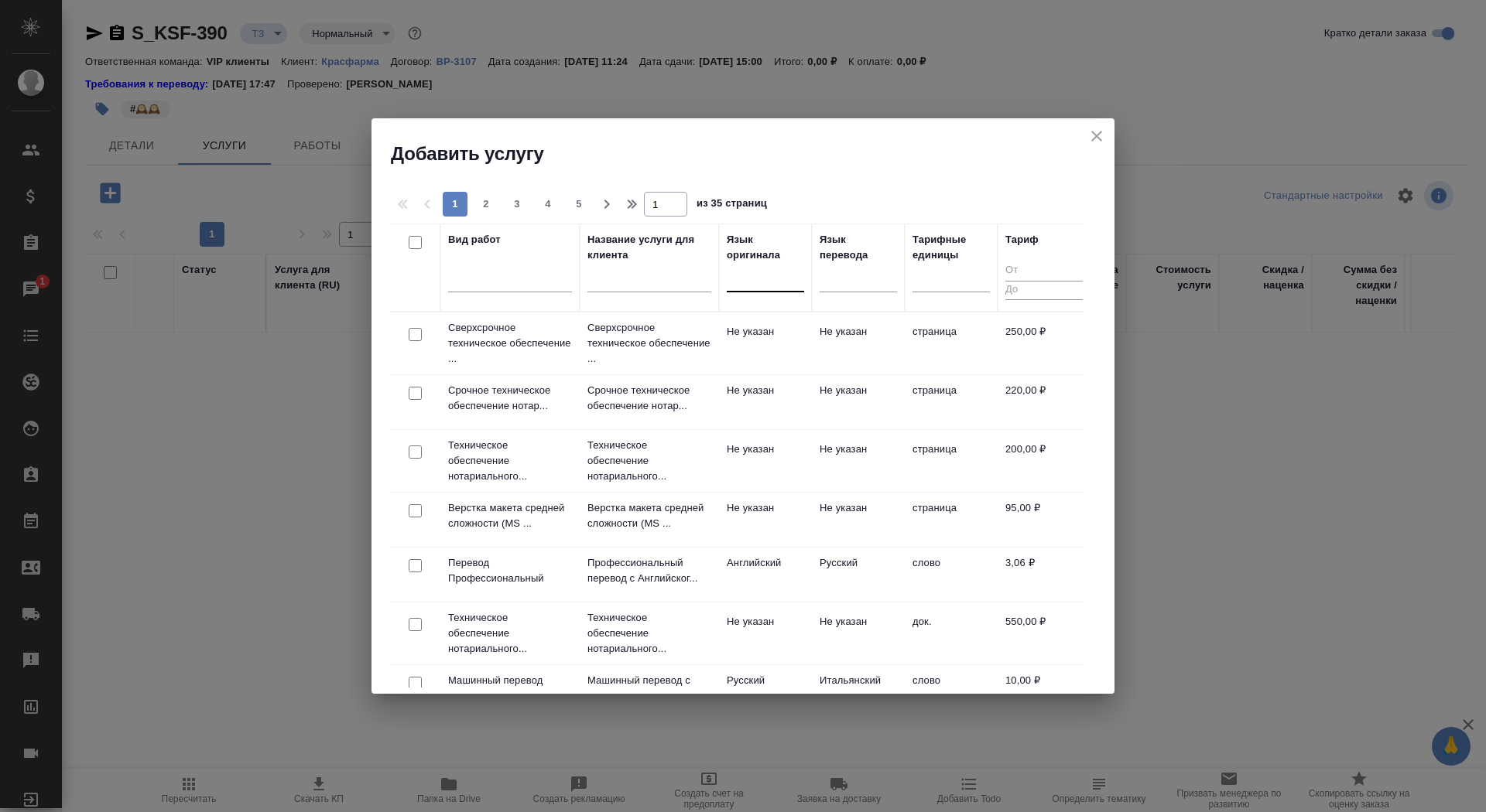
click at [760, 287] on div at bounding box center [766, 277] width 78 height 29
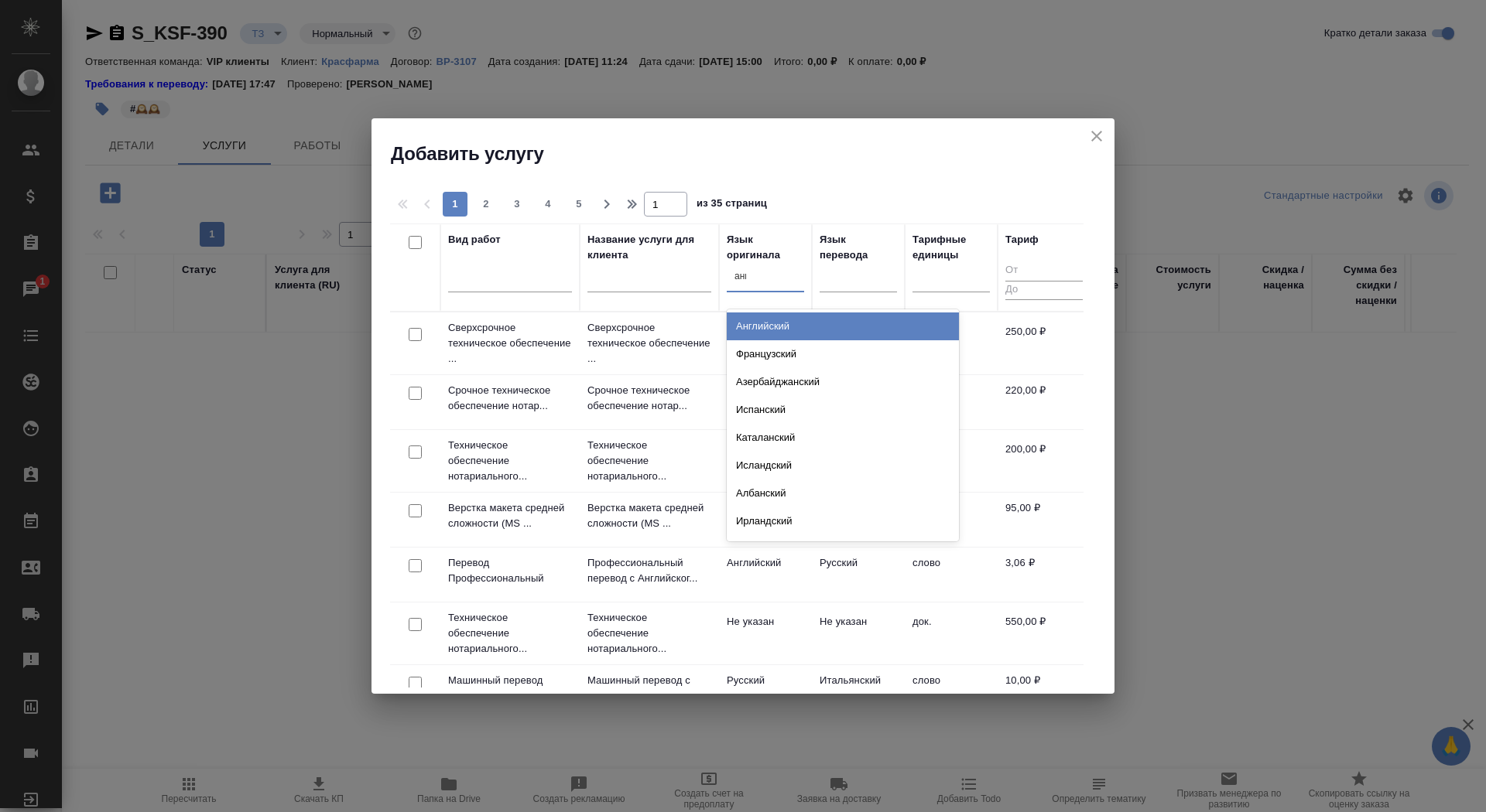
type input "англ"
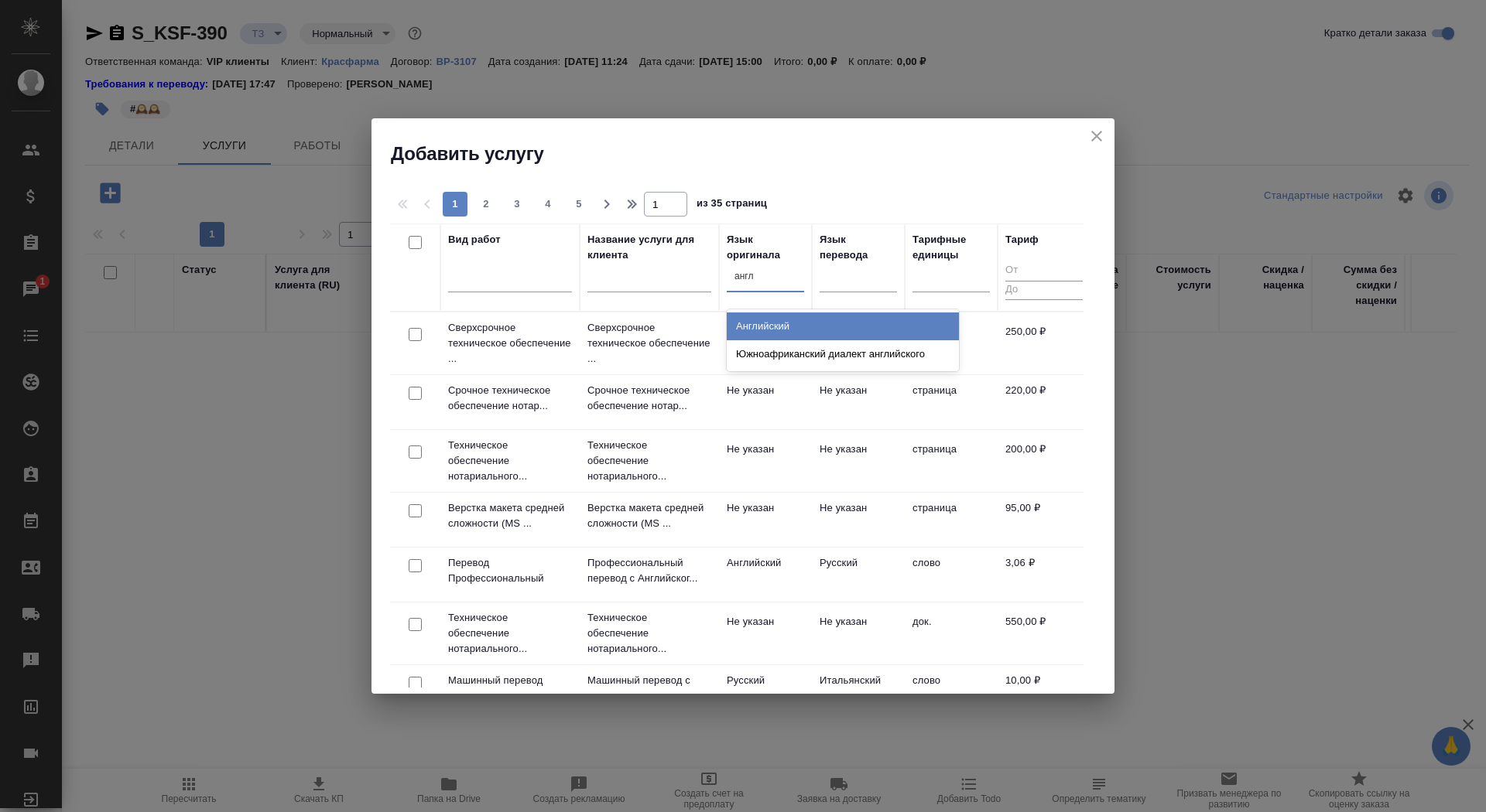
click at [848, 322] on div "Английский" at bounding box center [843, 326] width 233 height 28
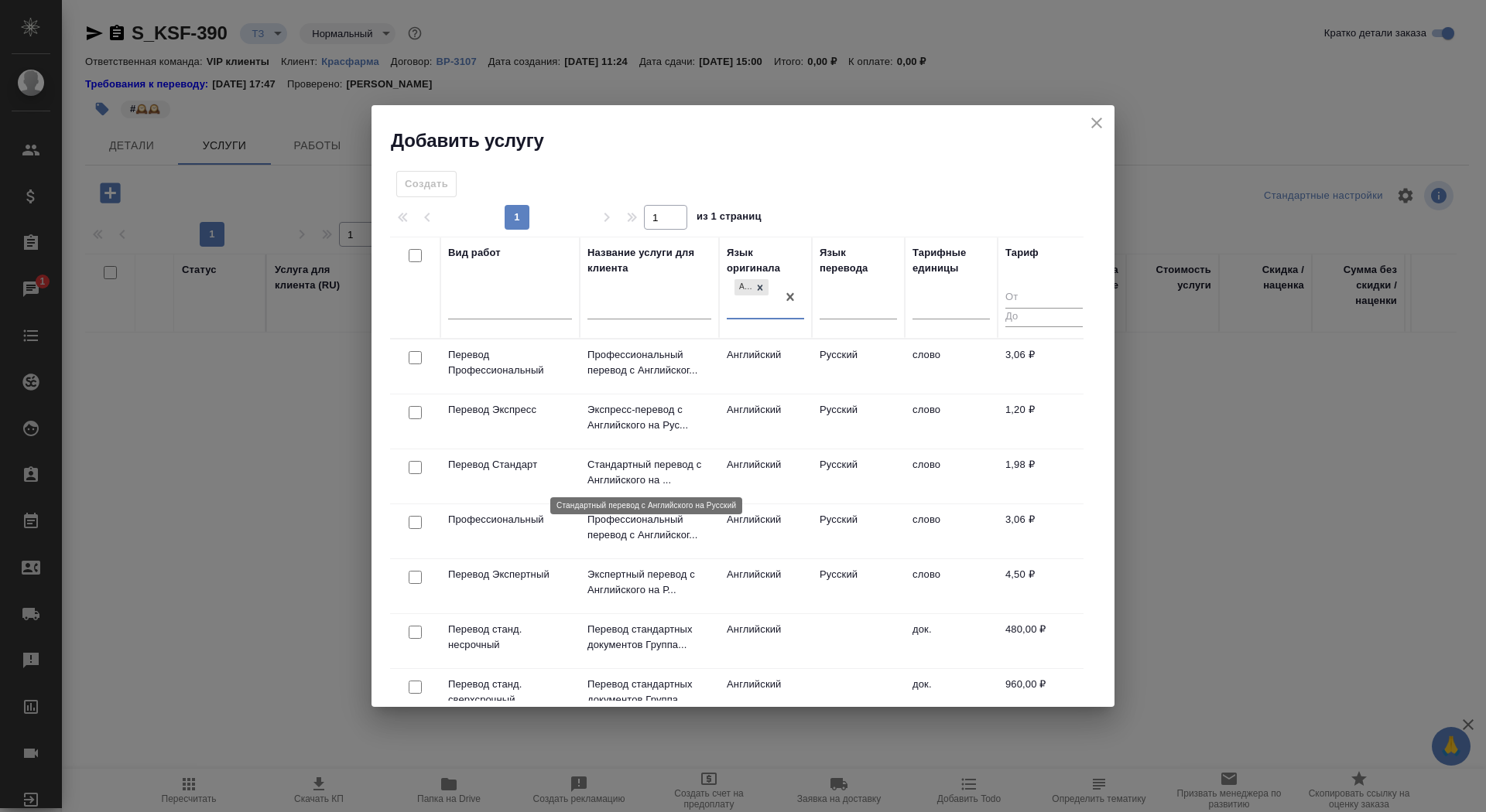
click at [686, 470] on p "Стандартный перевод с Английского на ..." at bounding box center [650, 473] width 124 height 31
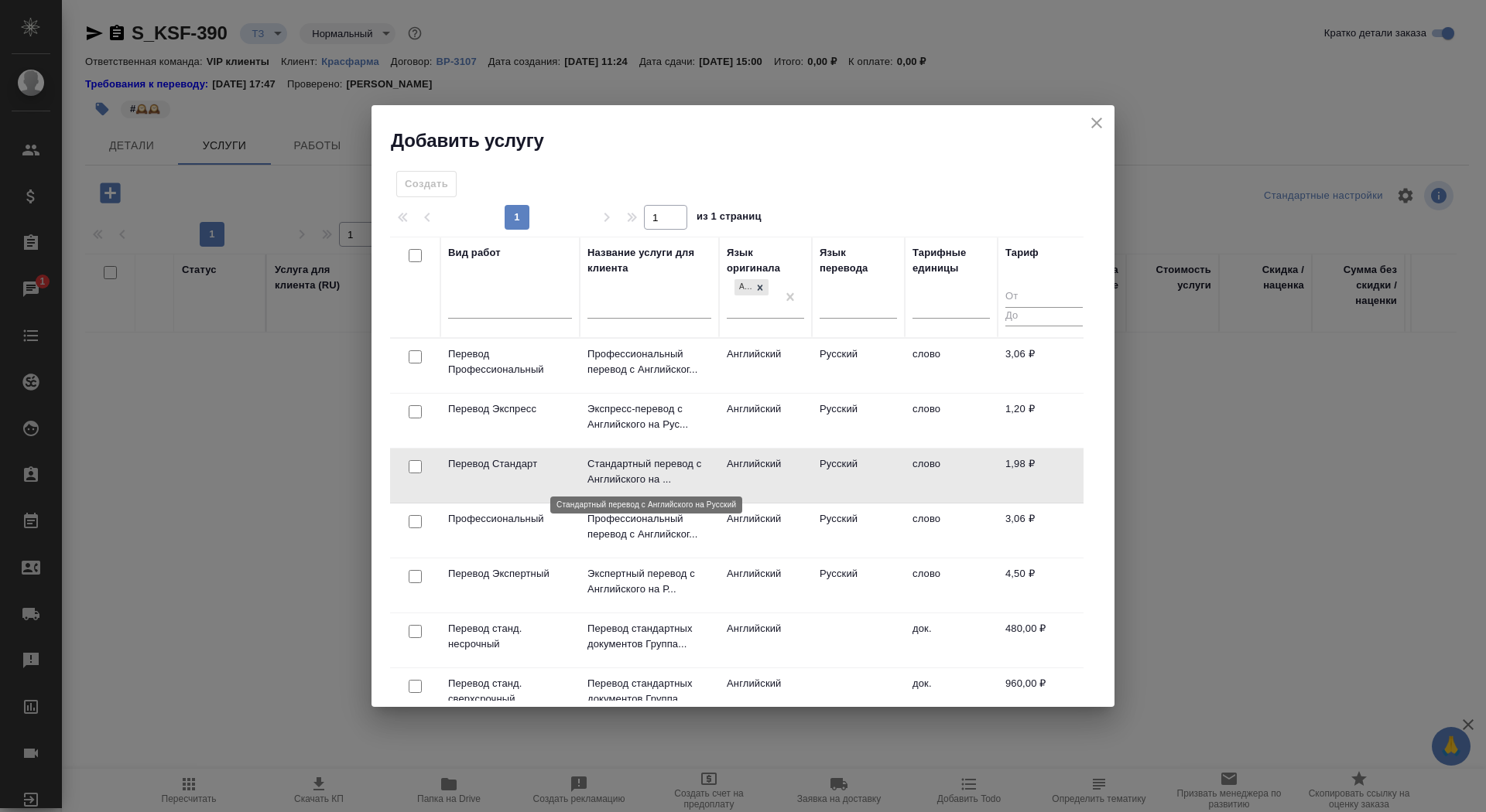
click at [686, 470] on p "Стандартный перевод с Английского на ..." at bounding box center [650, 472] width 124 height 31
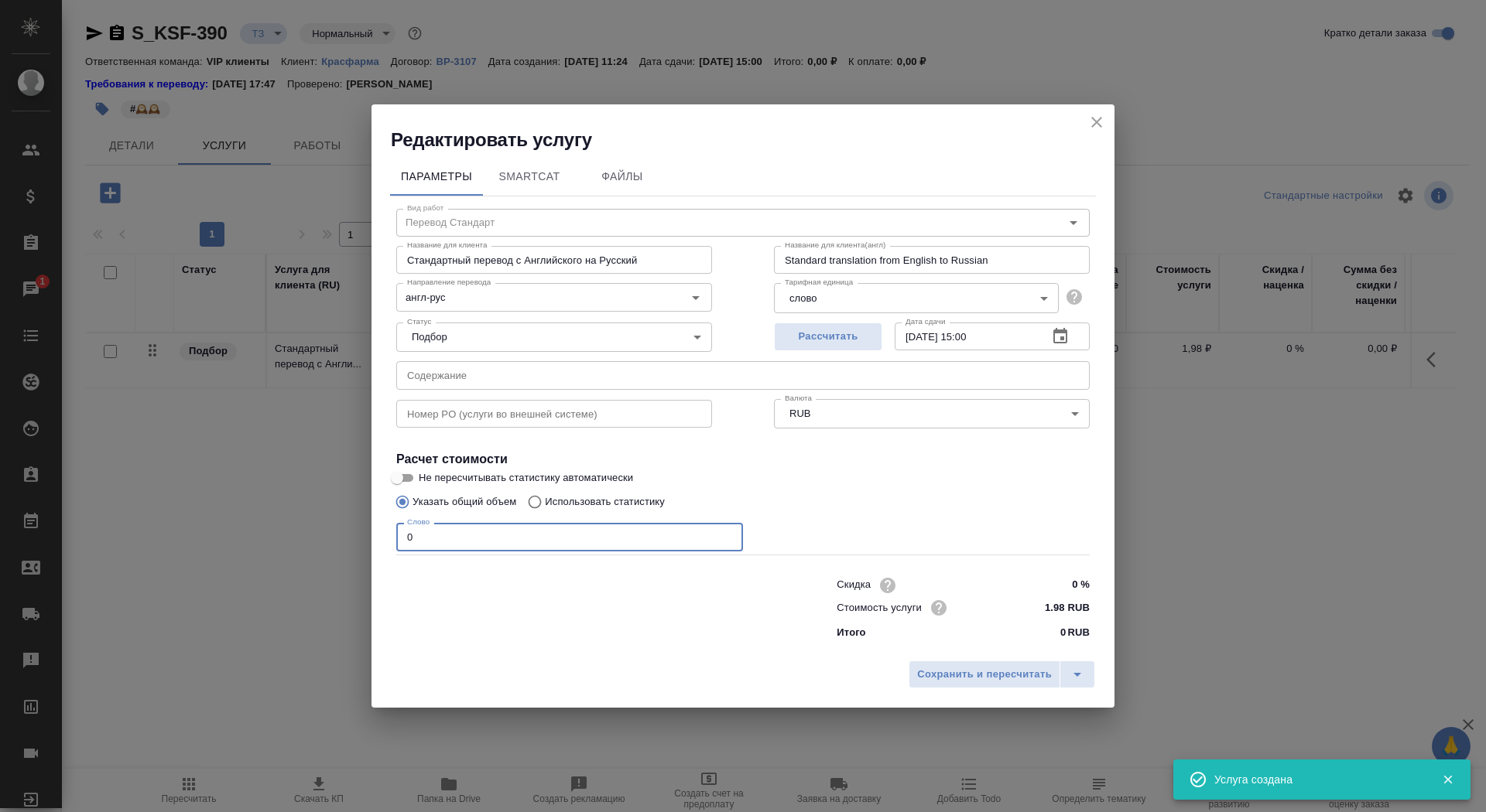
click at [438, 549] on input "0" at bounding box center [569, 537] width 347 height 28
type input "01"
click at [511, 373] on input "text" at bounding box center [743, 375] width 694 height 28
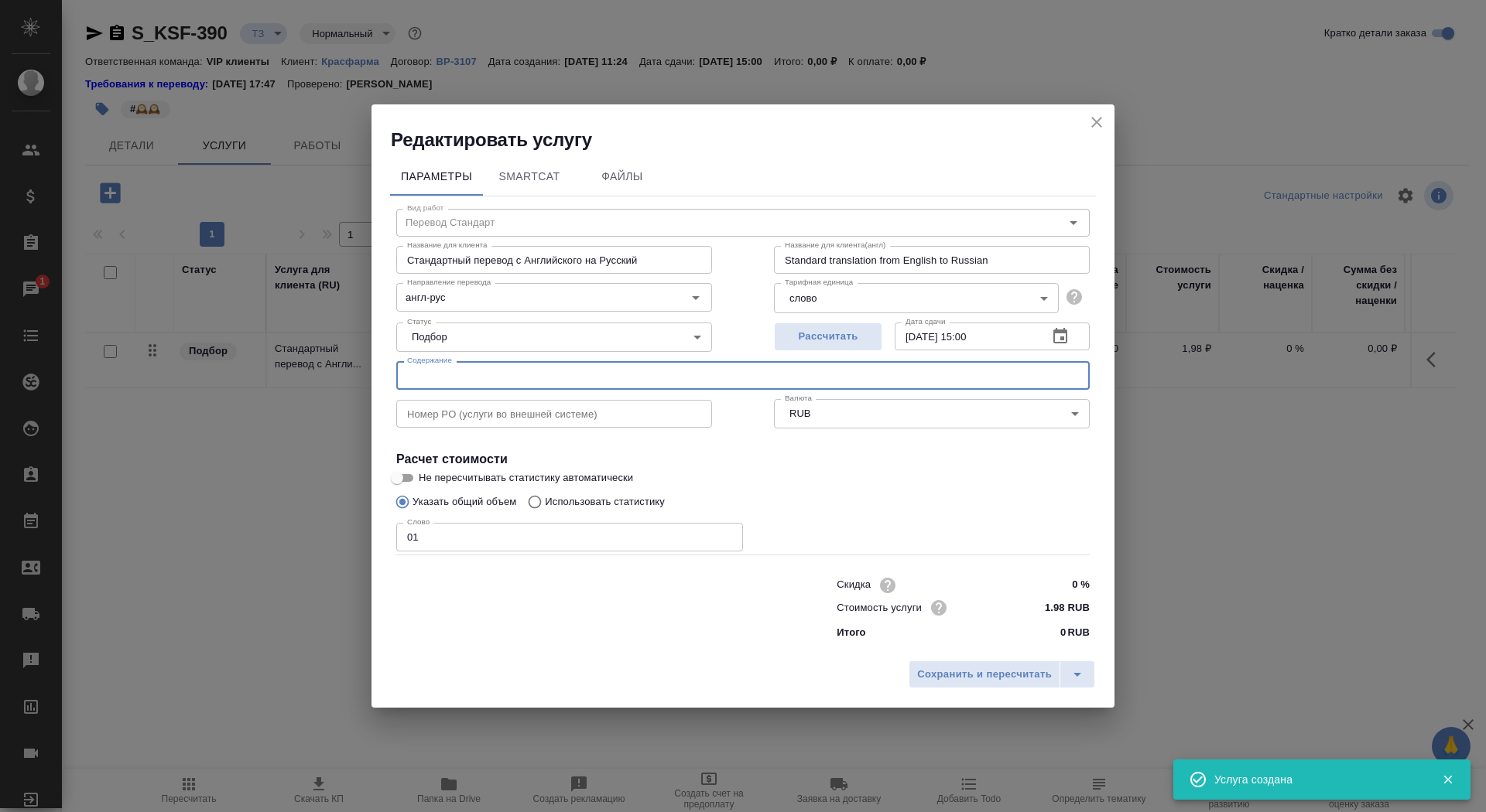
paste input "перевод Имипенем+Циластатин Жухай изменения в ДМФ"
type input "перевод Имипенем+Циластатин Жухай изменения в ДМФ"
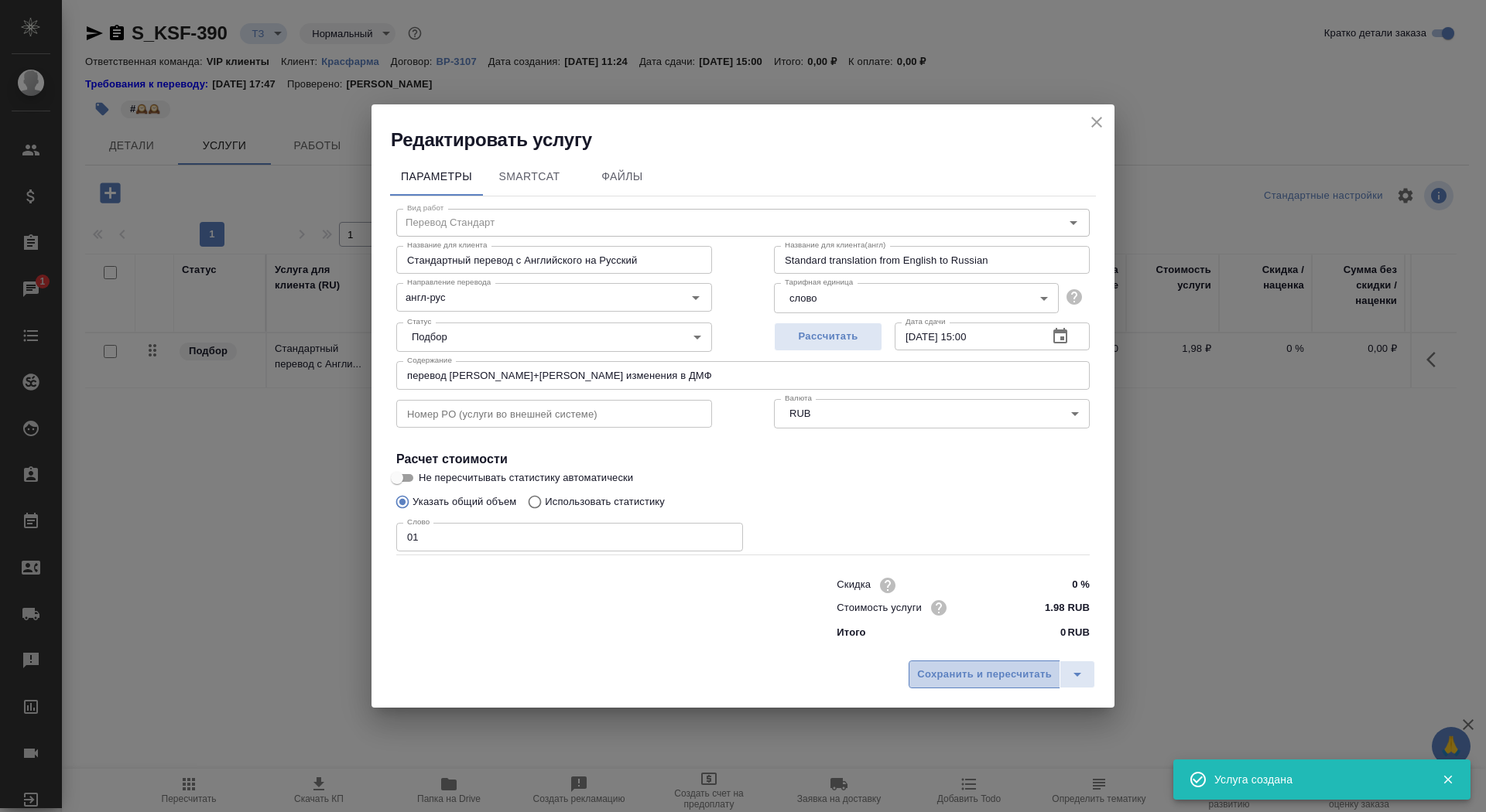
click at [960, 680] on span "Сохранить и пересчитать" at bounding box center [984, 675] width 135 height 18
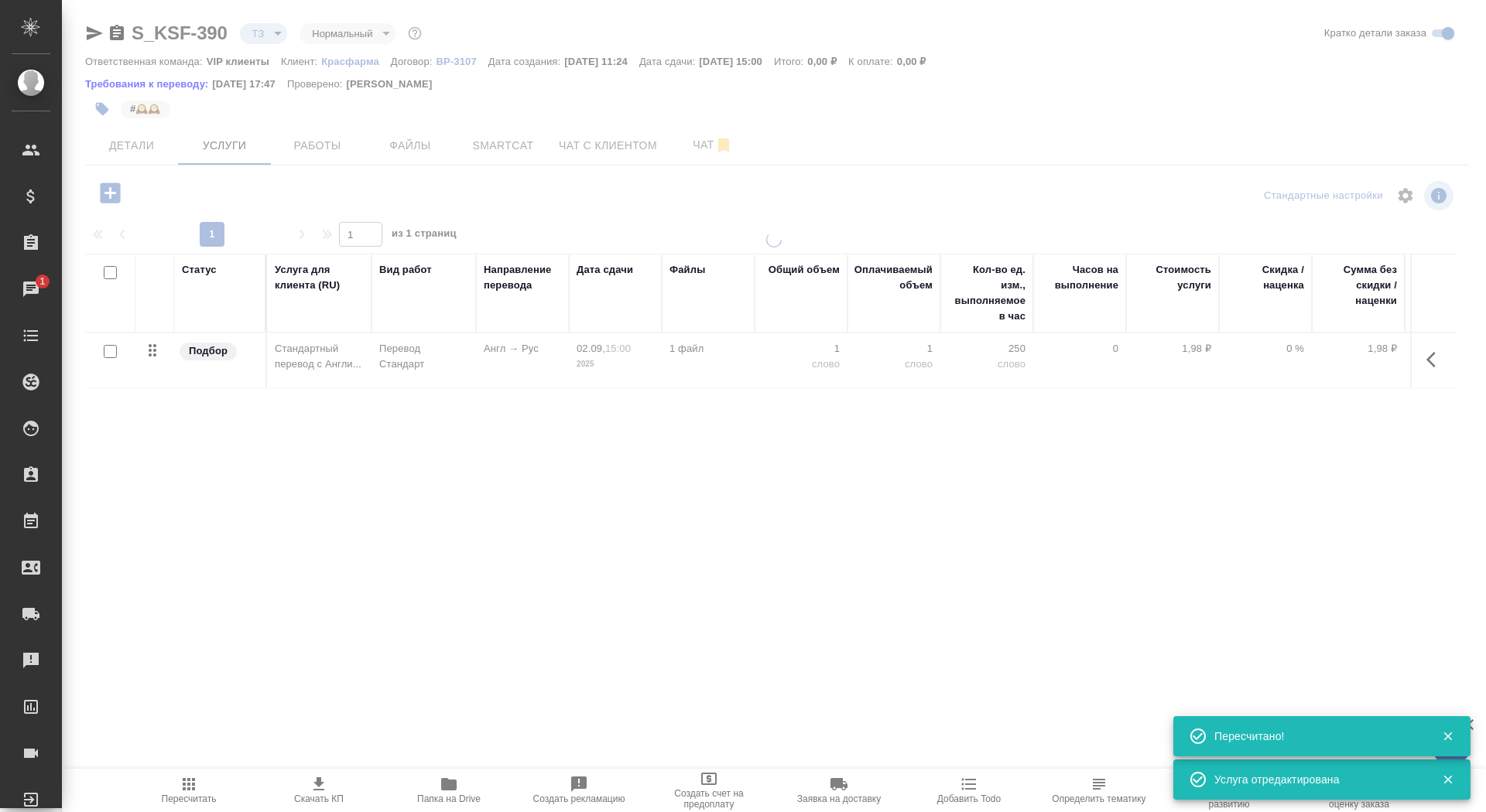
type input "new"
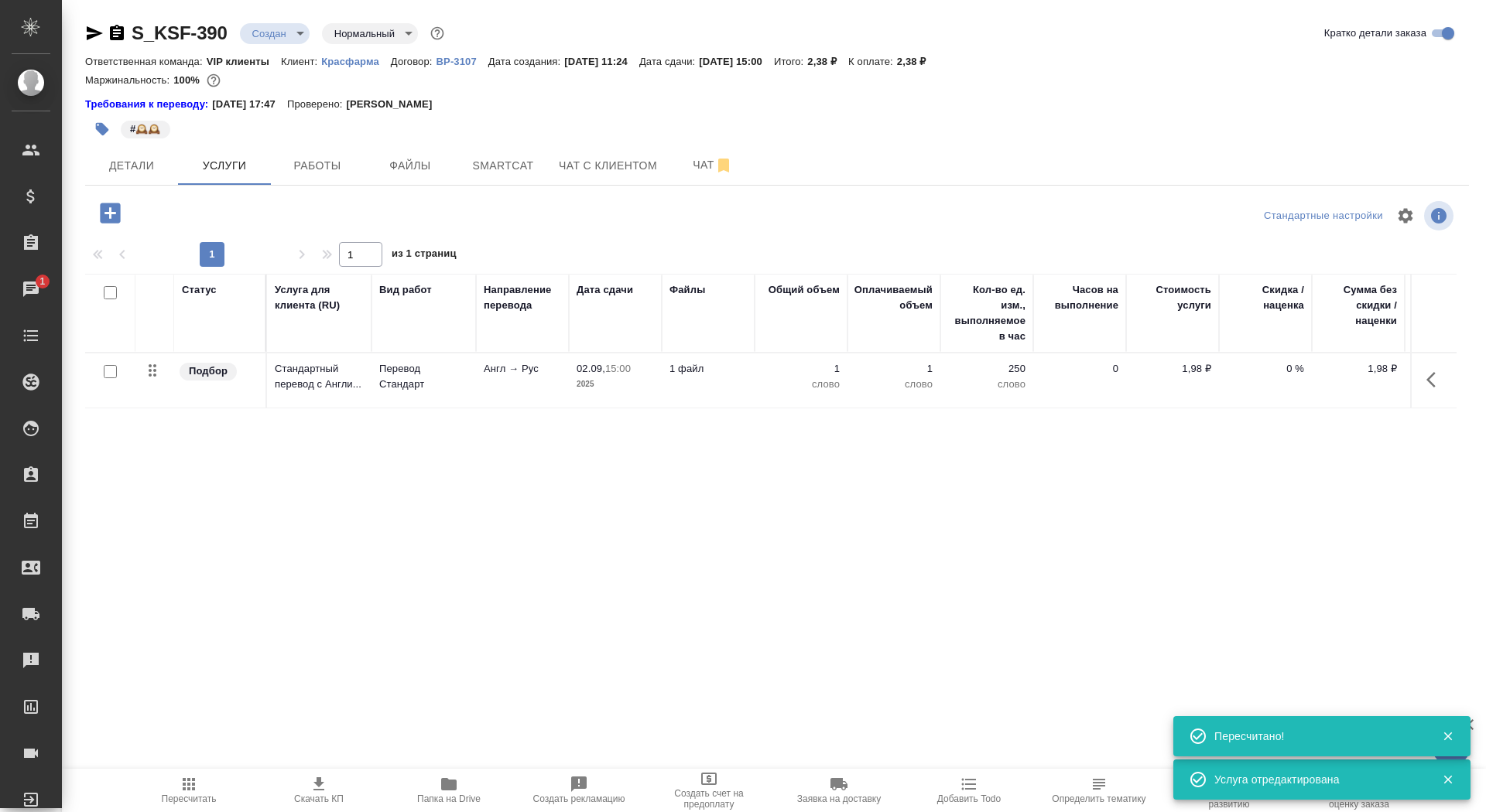
click at [528, 390] on td "Англ → Рус" at bounding box center [522, 380] width 93 height 54
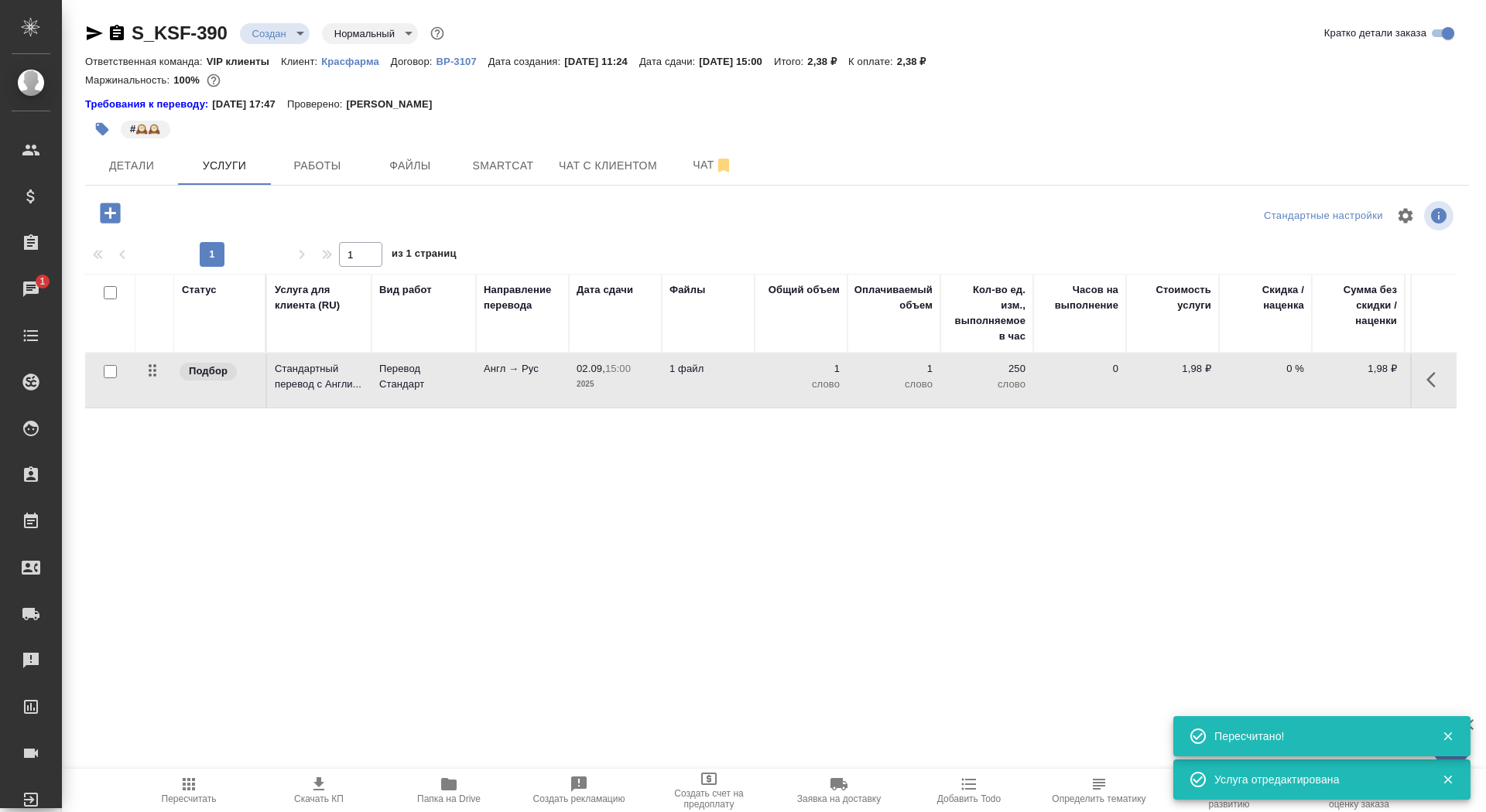
click at [528, 390] on td "Англ → Рус" at bounding box center [522, 380] width 93 height 54
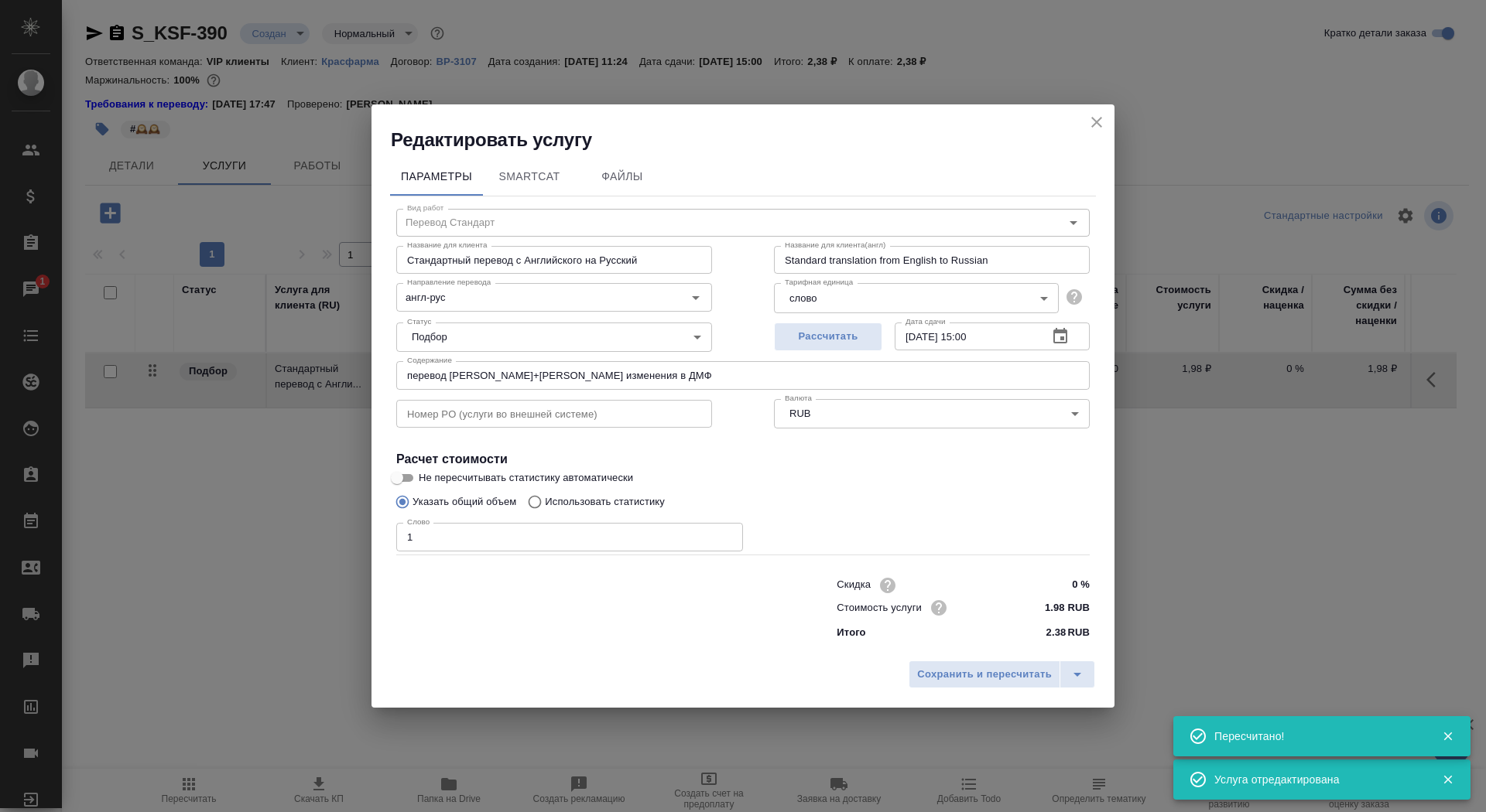
click at [402, 480] on input "Не пересчитывать статистику автоматически" at bounding box center [397, 478] width 56 height 19
checkbox input "true"
click at [940, 673] on span "Сохранить и пересчитать" at bounding box center [984, 675] width 135 height 18
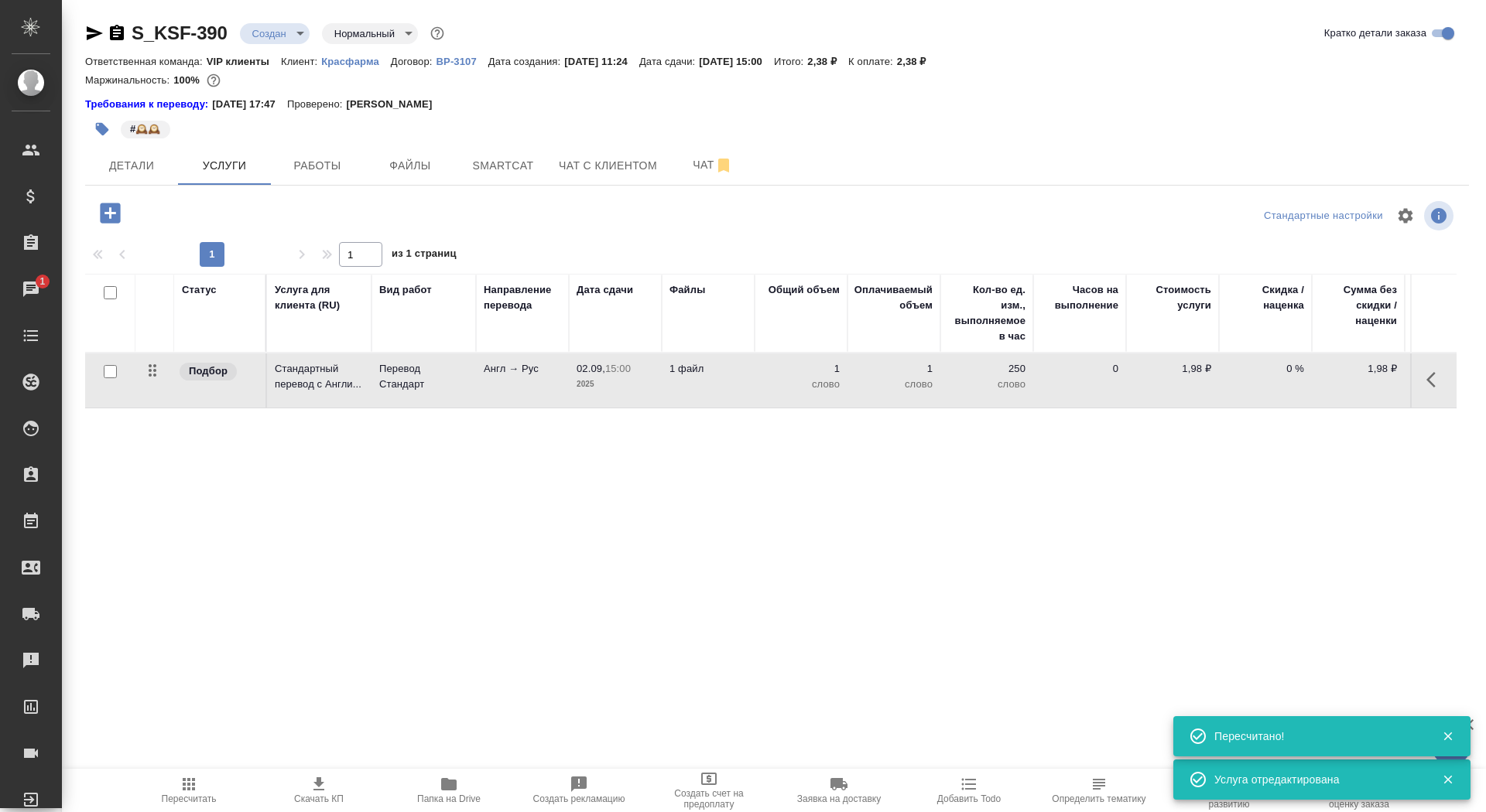
click at [112, 373] on input "checkbox" at bounding box center [110, 371] width 13 height 13
checkbox input "true"
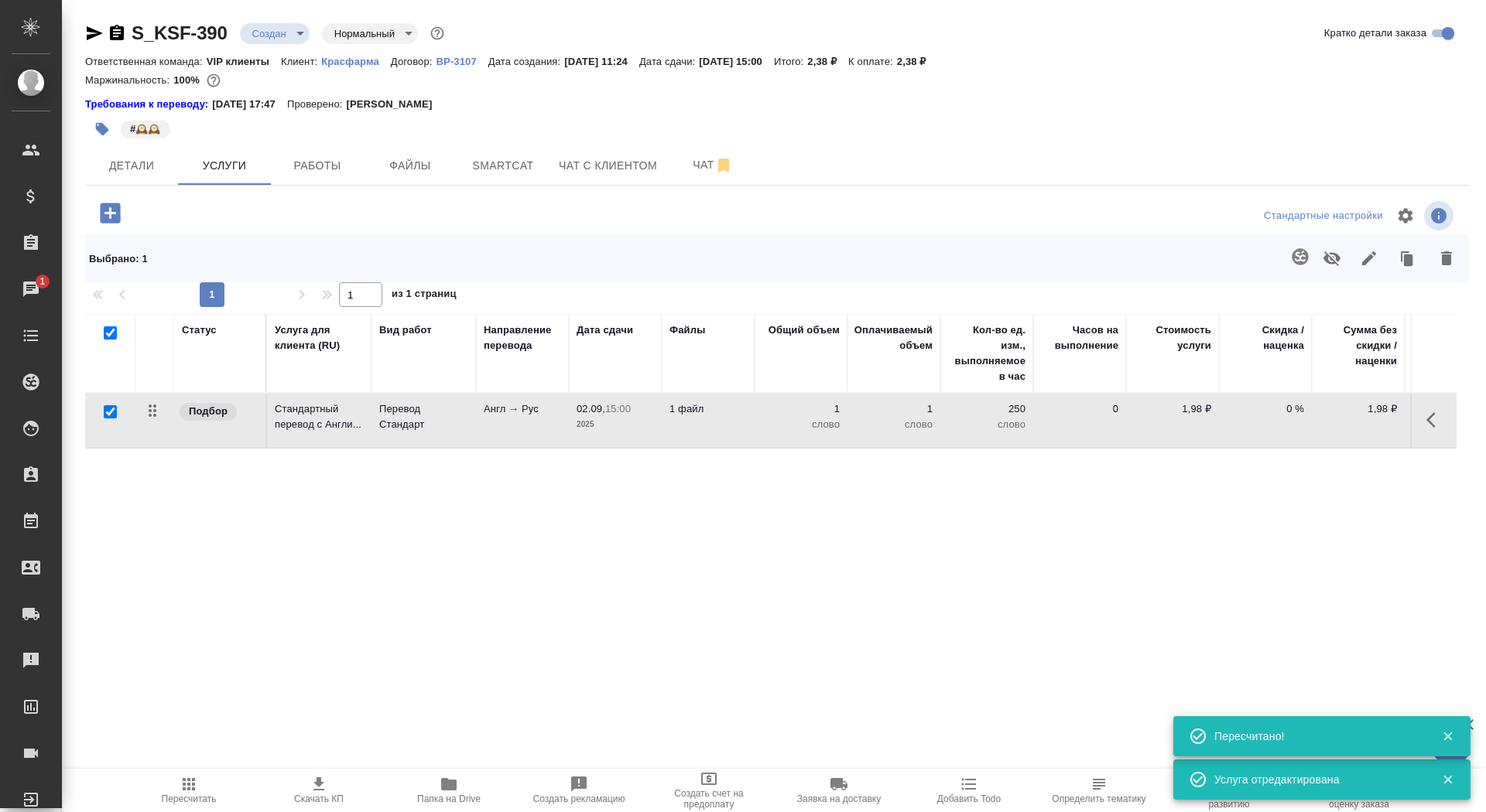
click at [1287, 250] on button "button" at bounding box center [1301, 257] width 37 height 37
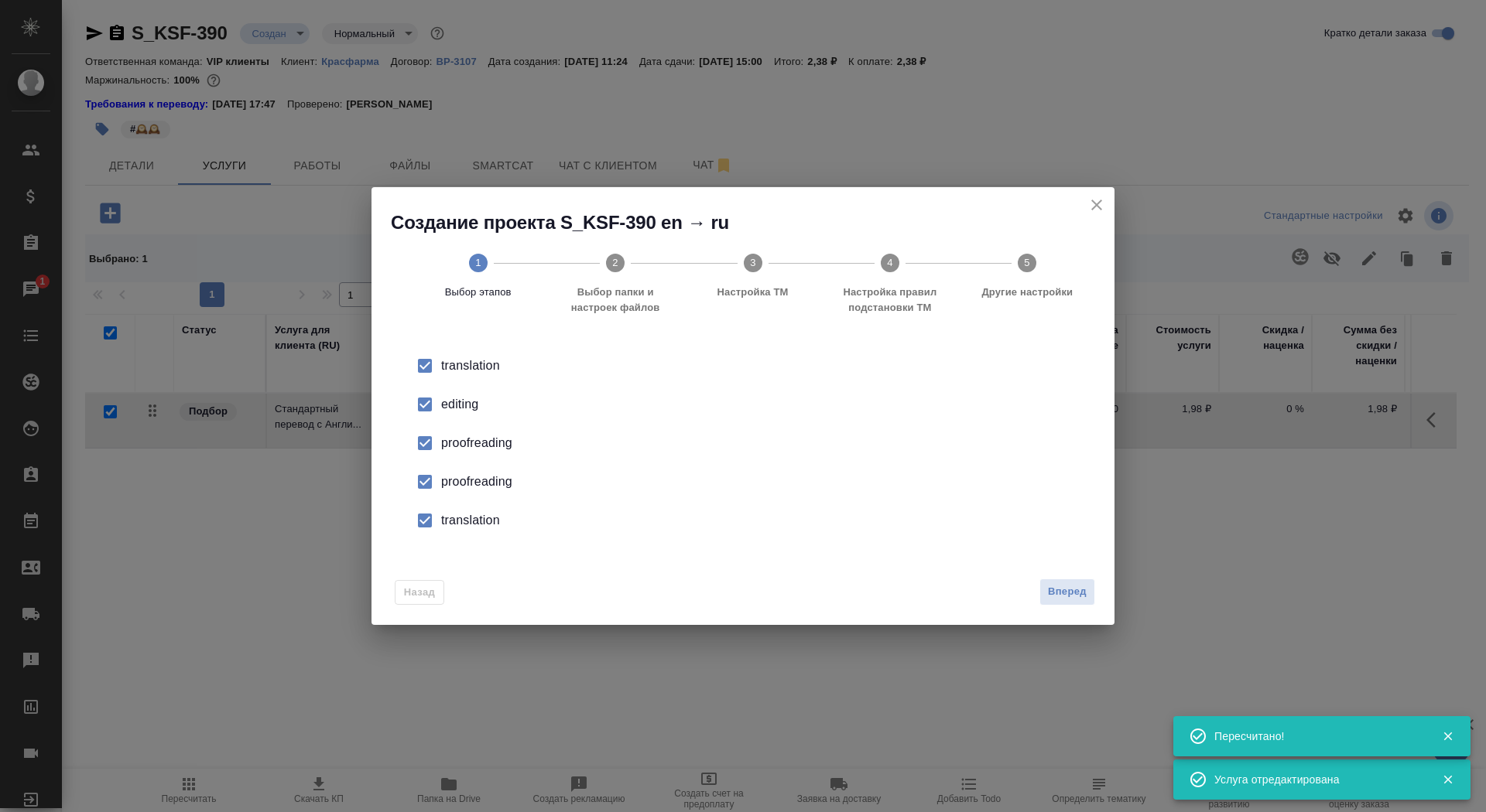
click at [440, 406] on input "checkbox" at bounding box center [425, 404] width 33 height 33
click at [455, 470] on li "proofreading" at bounding box center [743, 482] width 694 height 39
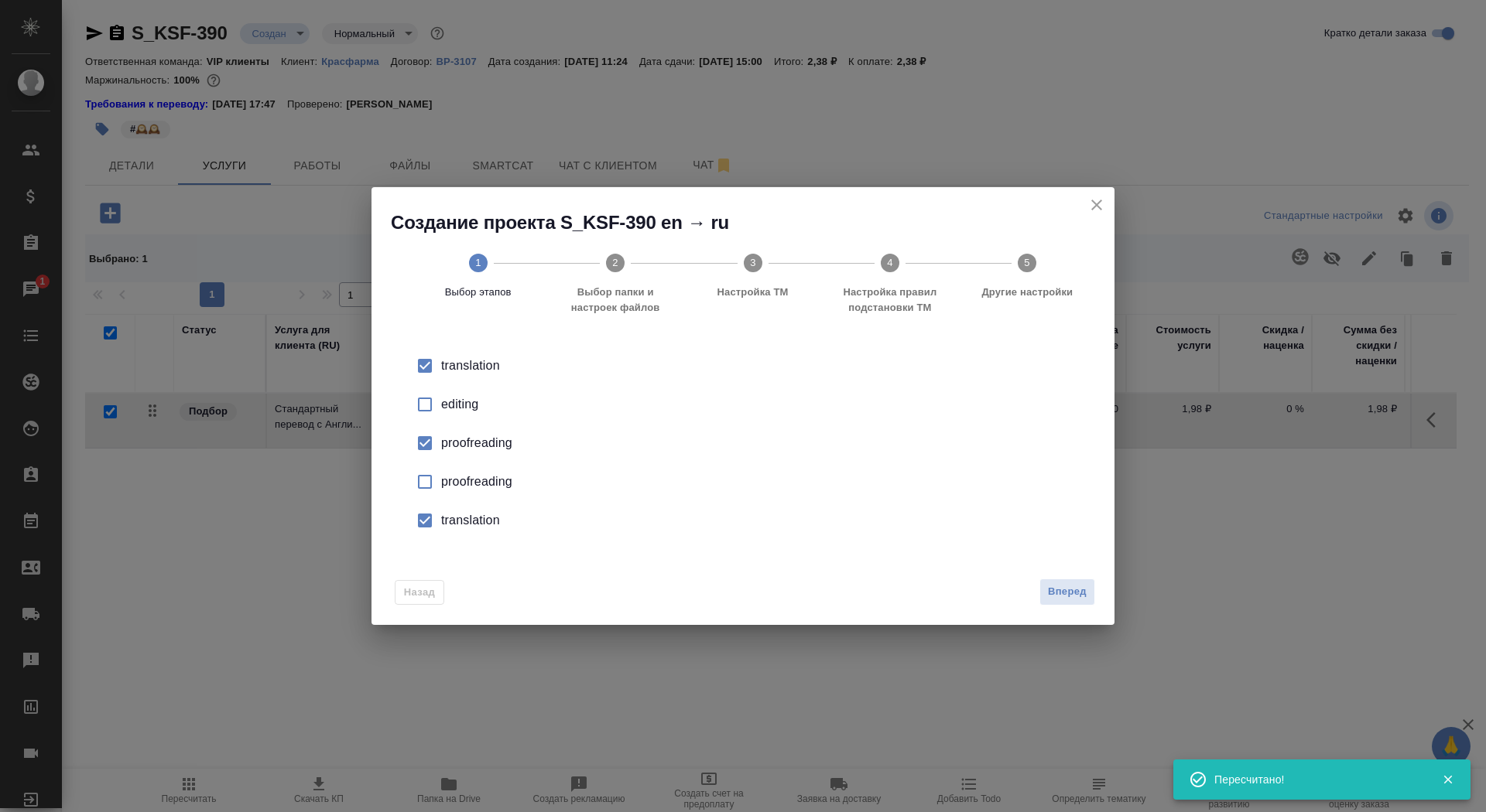
click at [455, 528] on div "translation" at bounding box center [759, 521] width 636 height 19
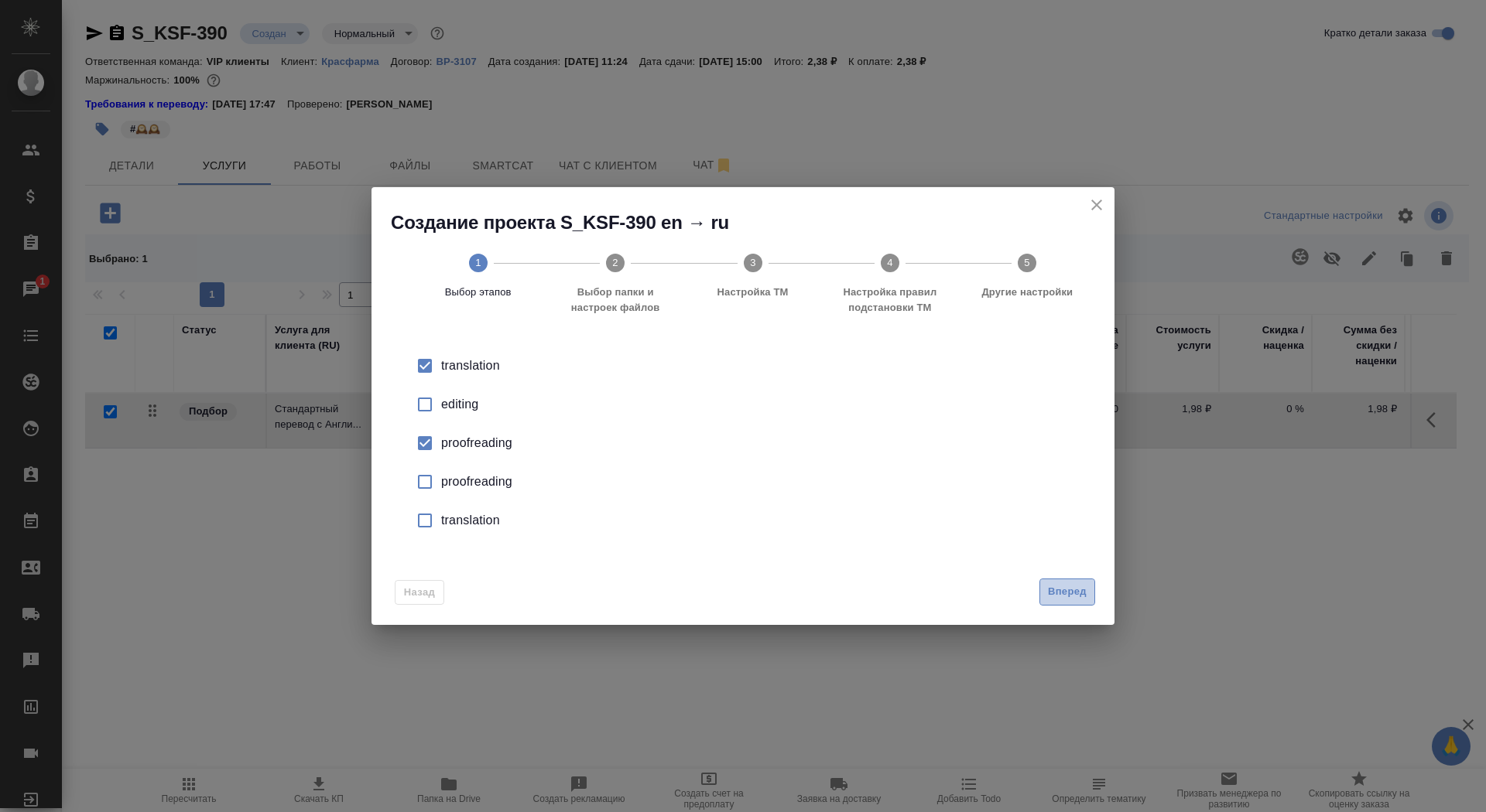
click at [1055, 581] on button "Вперед" at bounding box center [1067, 592] width 56 height 27
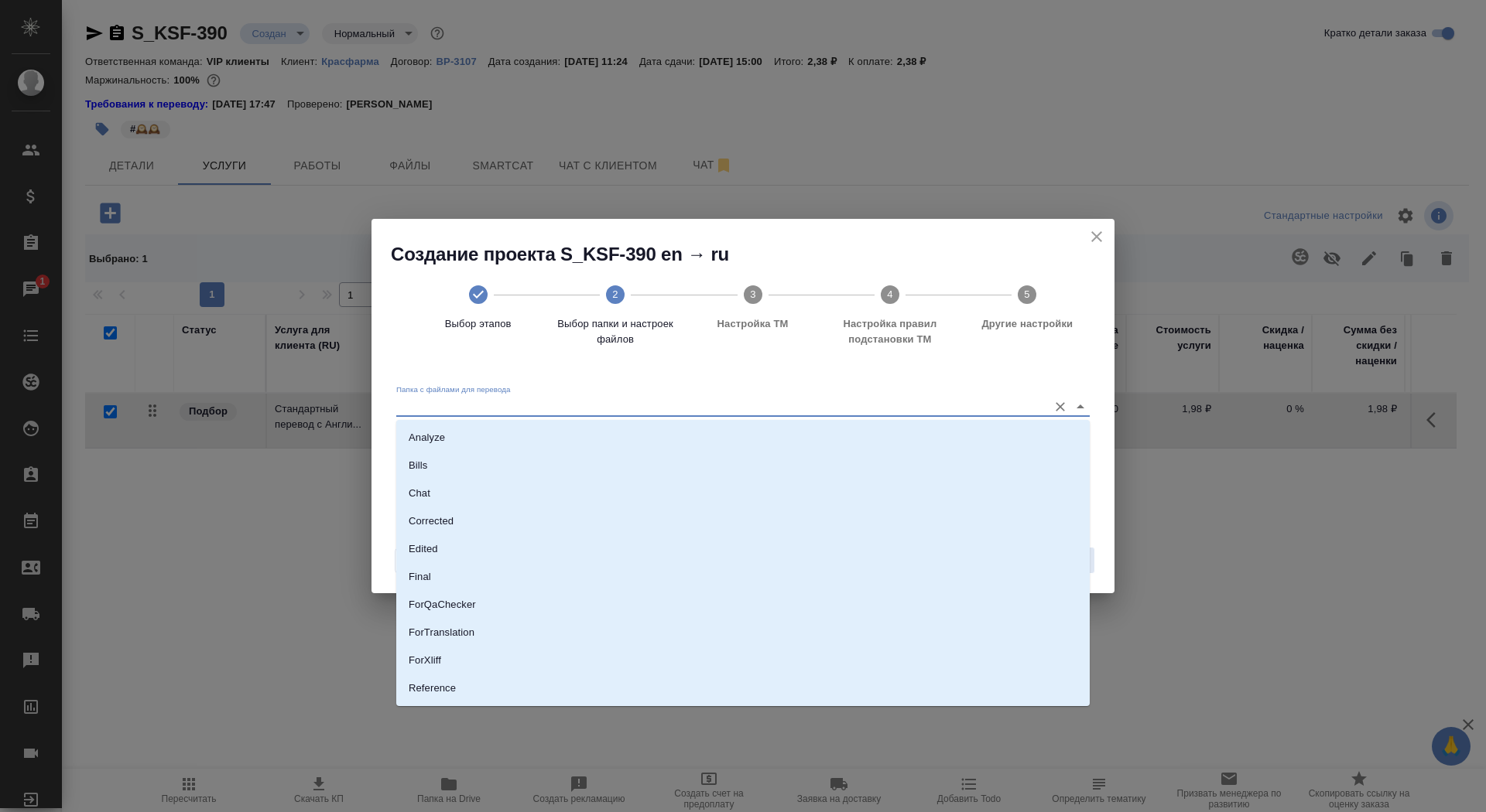
click at [957, 411] on input "Папка с файлами для перевода" at bounding box center [718, 406] width 644 height 19
click at [814, 638] on li "Source" at bounding box center [743, 636] width 694 height 28
type input "Source"
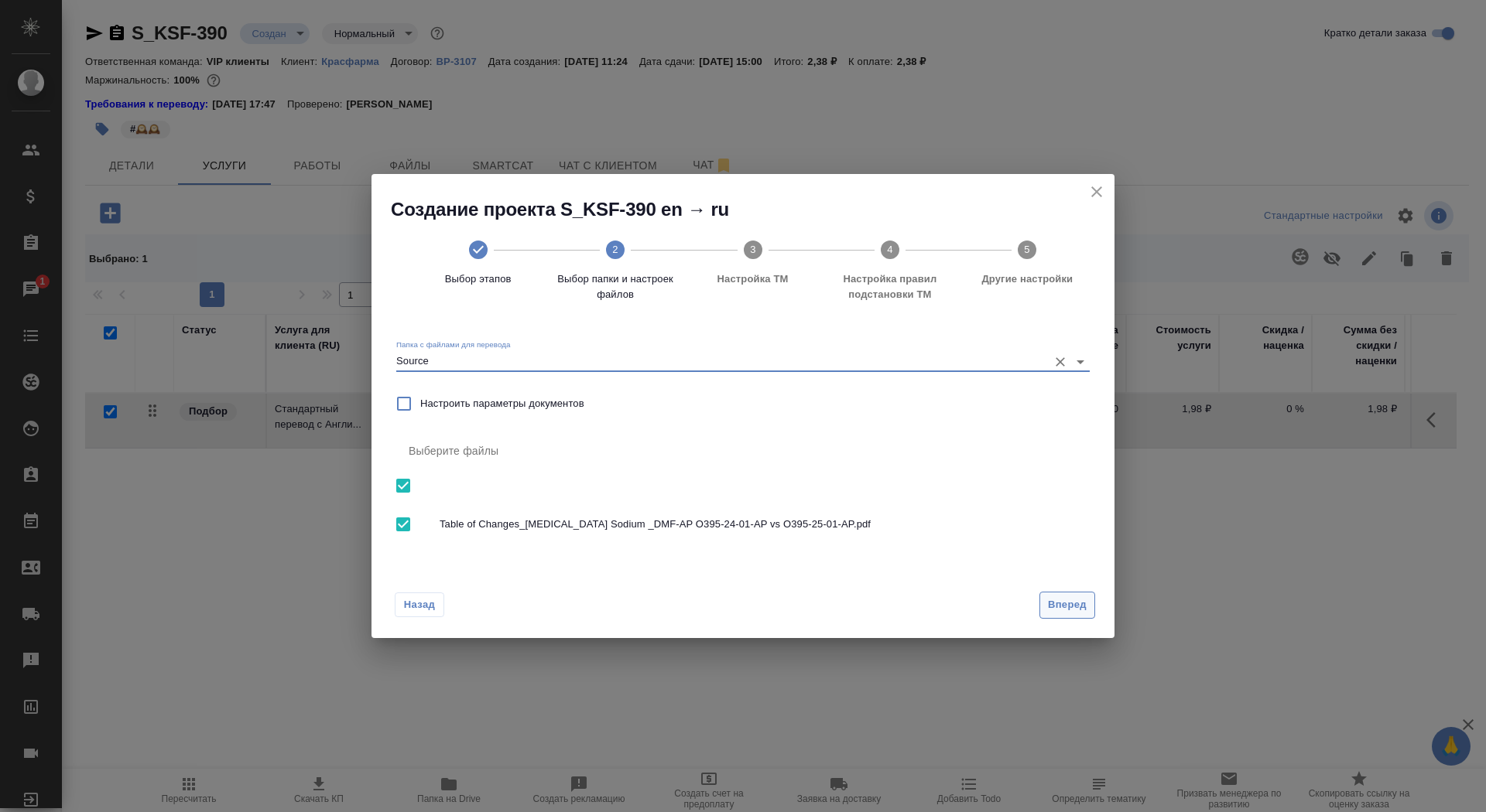
click at [1070, 604] on span "Вперед" at bounding box center [1067, 605] width 39 height 18
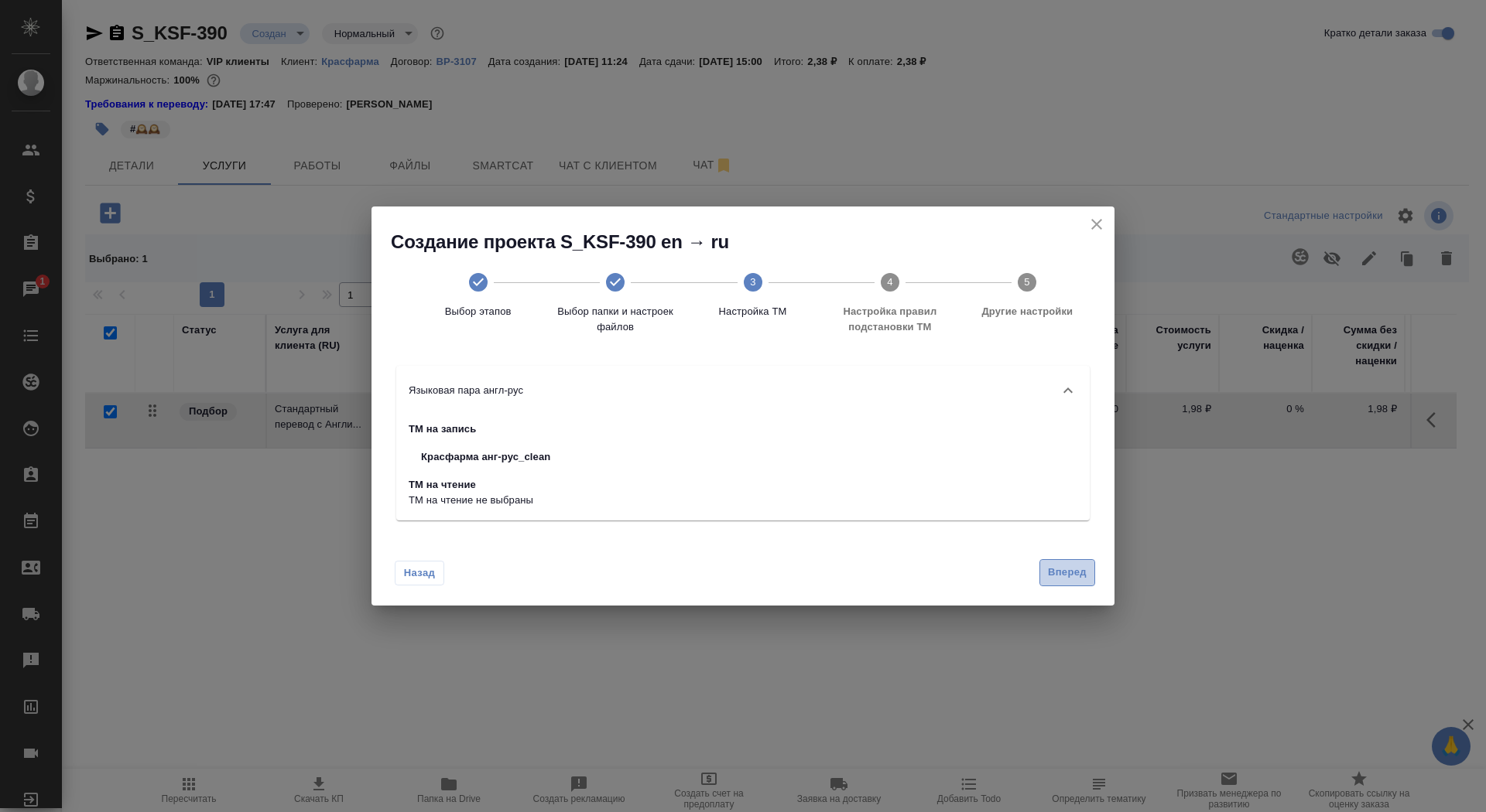
click at [1067, 582] on button "Вперед" at bounding box center [1067, 573] width 56 height 27
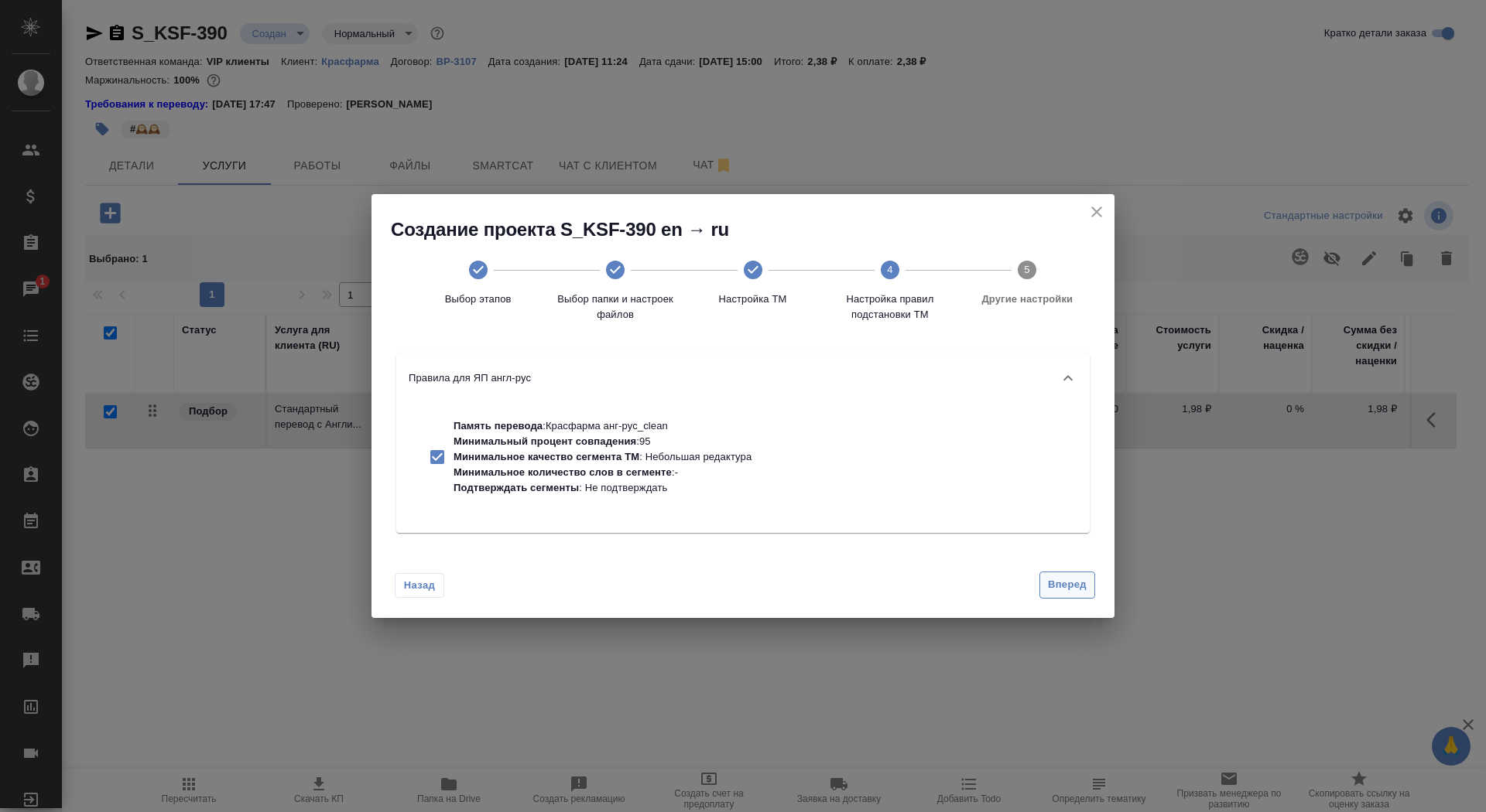
click at [1067, 590] on span "Вперед" at bounding box center [1067, 585] width 39 height 18
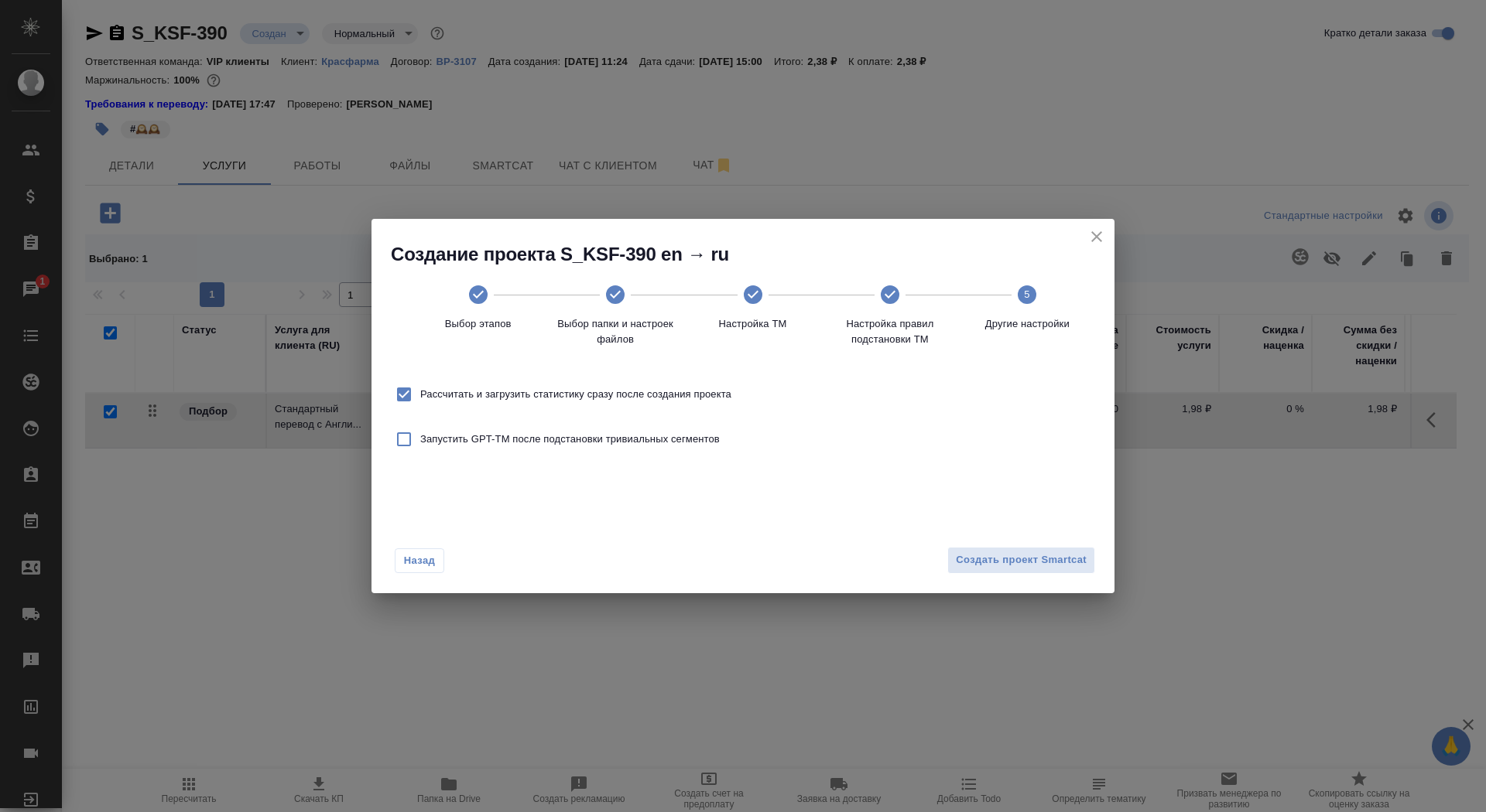
click at [1063, 576] on div "Назад Создать проект Smartcat" at bounding box center [743, 557] width 743 height 73
click at [1063, 566] on span "Создать проект Smartcat" at bounding box center [1021, 560] width 131 height 18
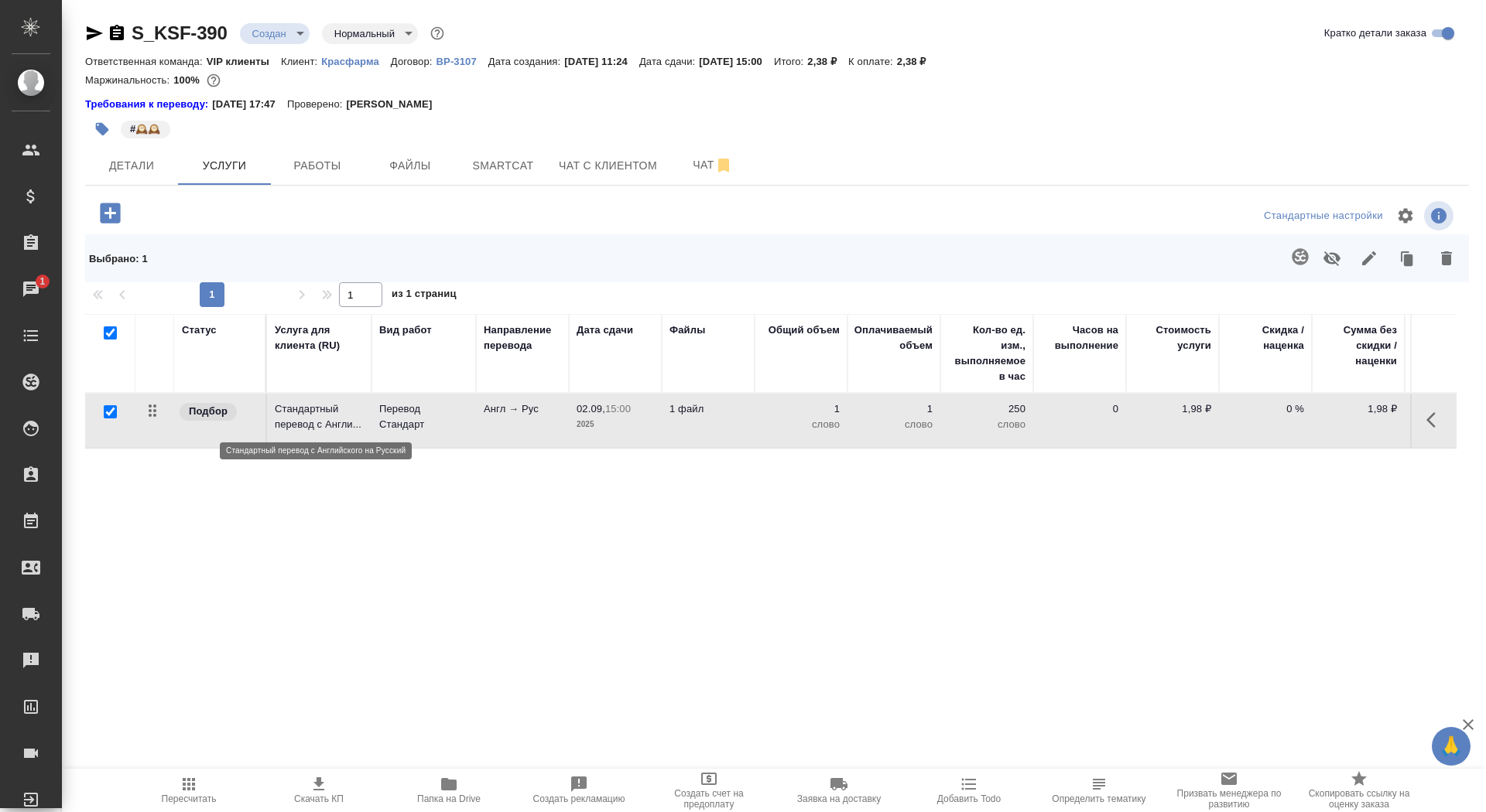
click at [298, 401] on p "Стандартный перевод с Англи..." at bounding box center [319, 417] width 89 height 31
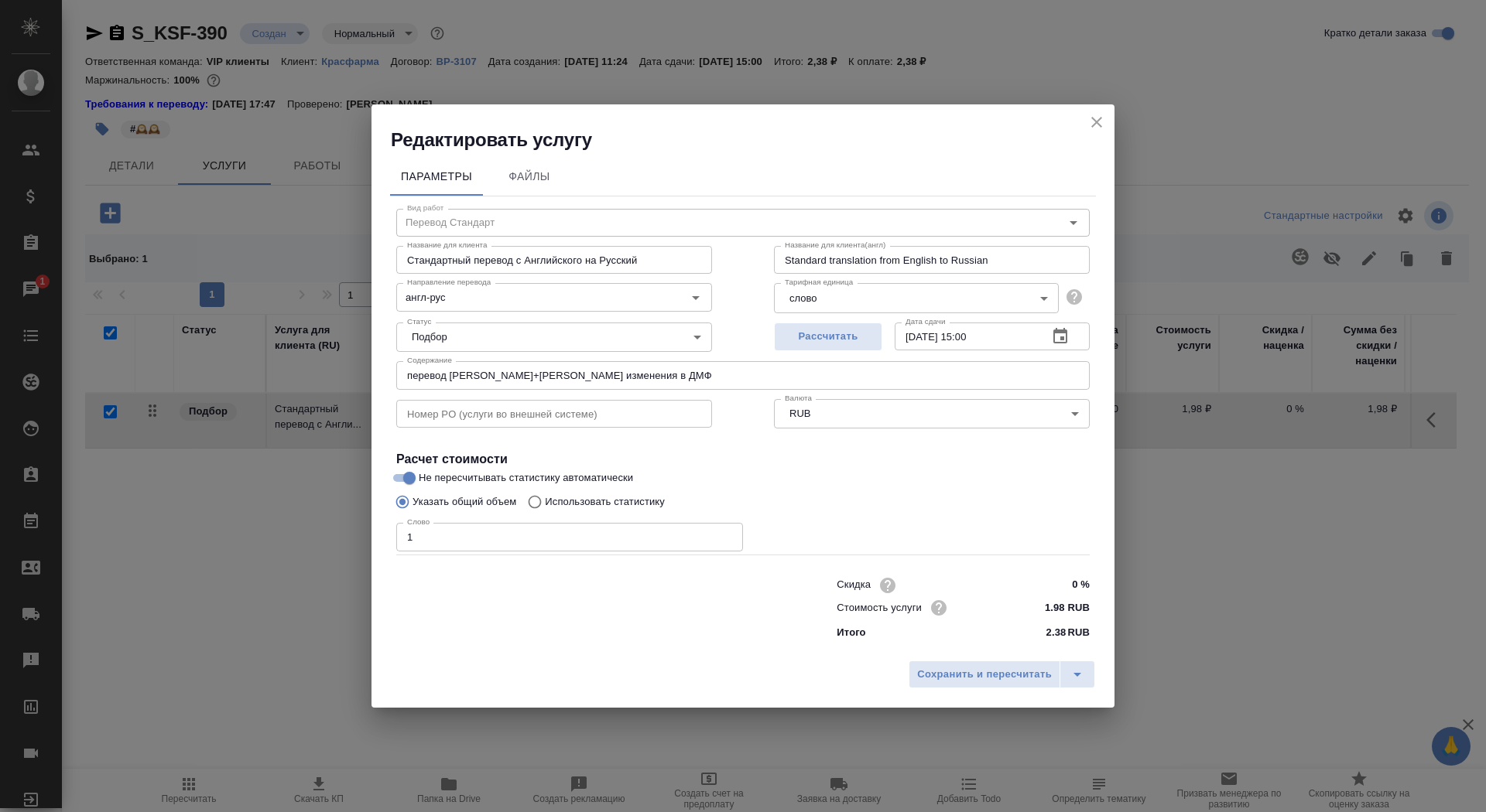
click at [636, 509] on p "Использовать статистику" at bounding box center [605, 502] width 120 height 15
click at [545, 509] on input "Использовать статистику" at bounding box center [533, 502] width 25 height 29
radio input "true"
radio input "false"
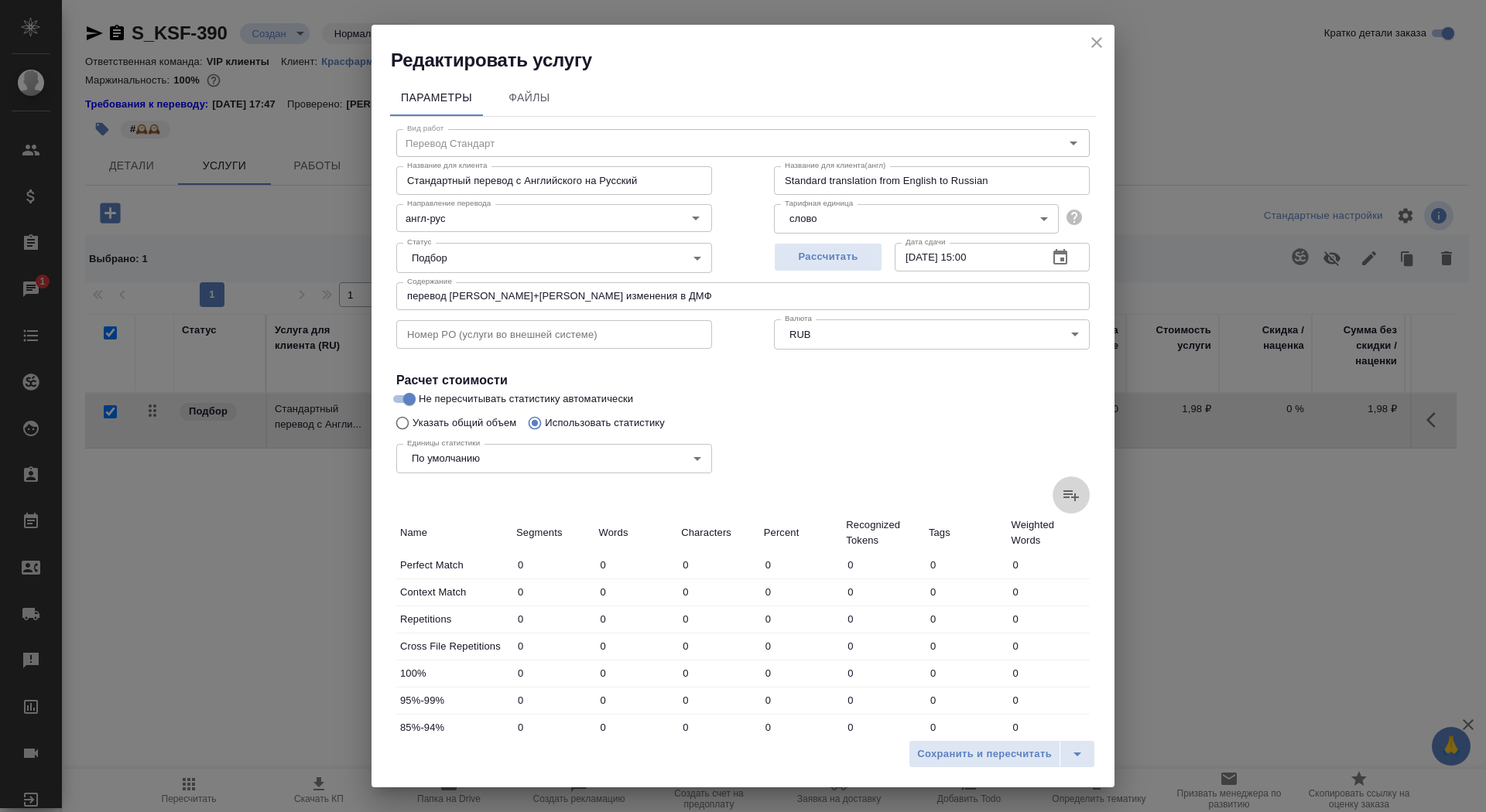
click at [1060, 487] on label at bounding box center [1071, 495] width 37 height 37
click at [0, 0] on input "file" at bounding box center [0, 0] width 0 height 0
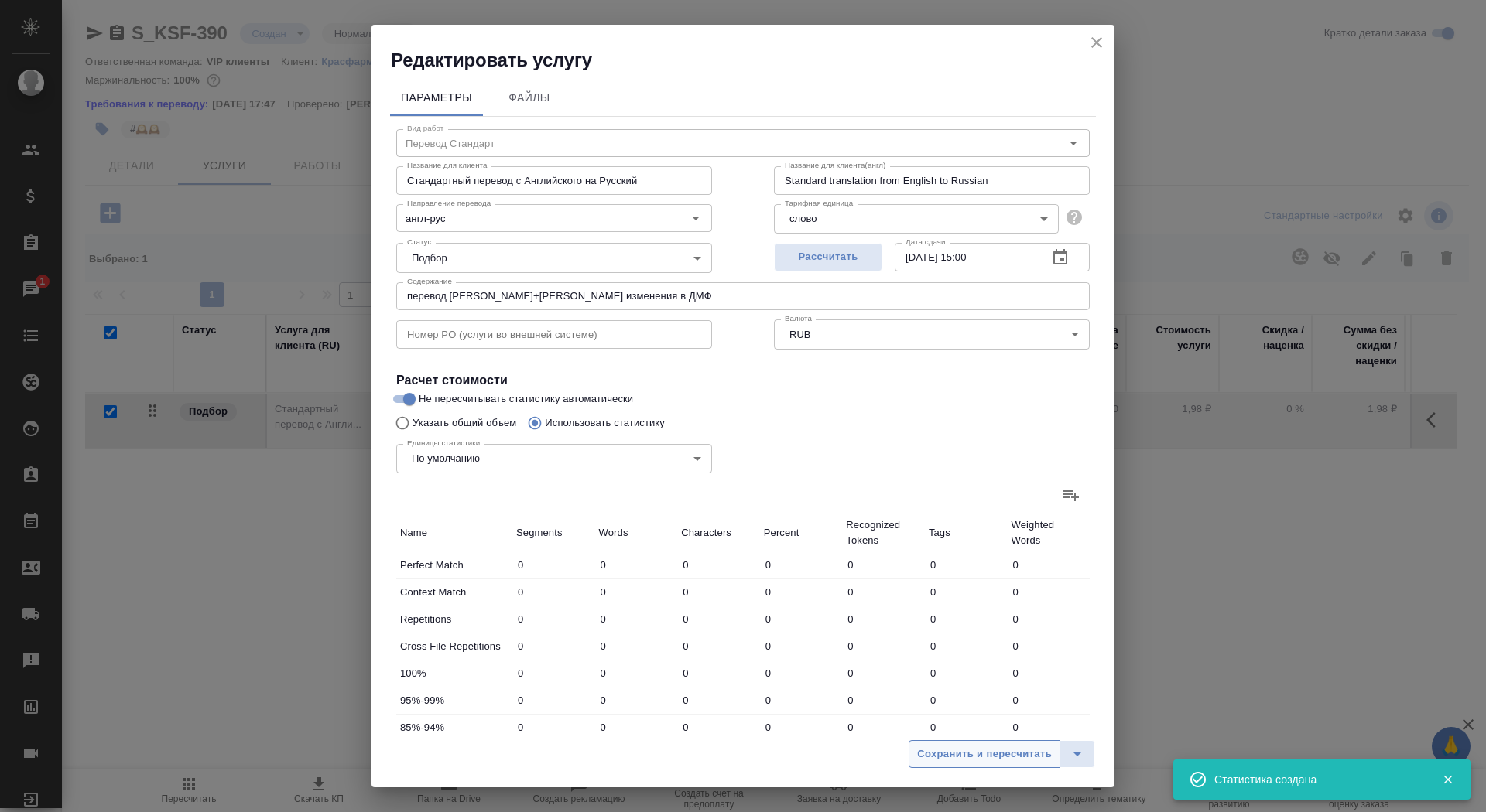
type input "10"
type input "15"
type input "132"
type input "21"
type input "99"
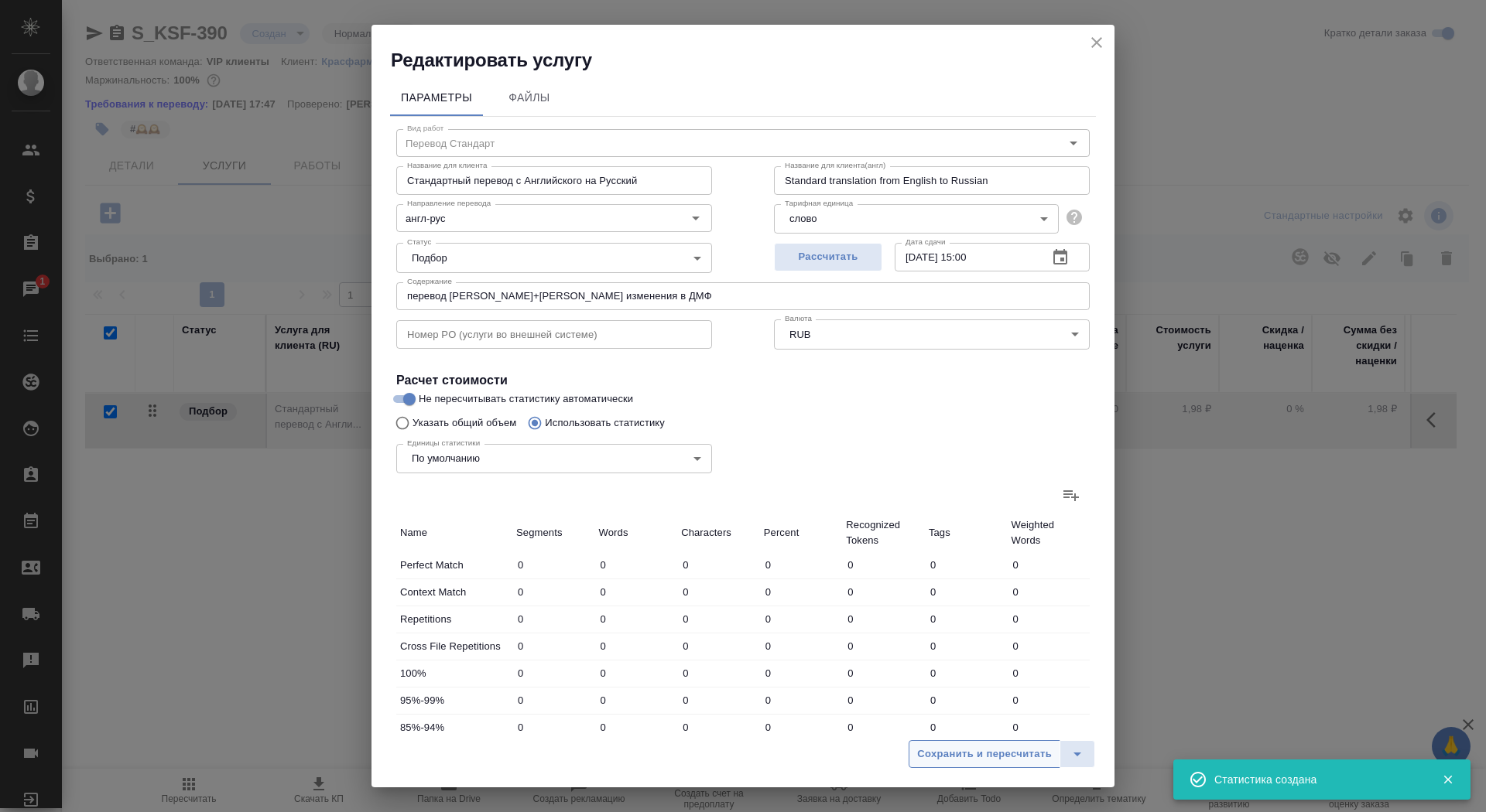
type input "697"
type input "13"
type input "18"
type input "122"
type input "4"
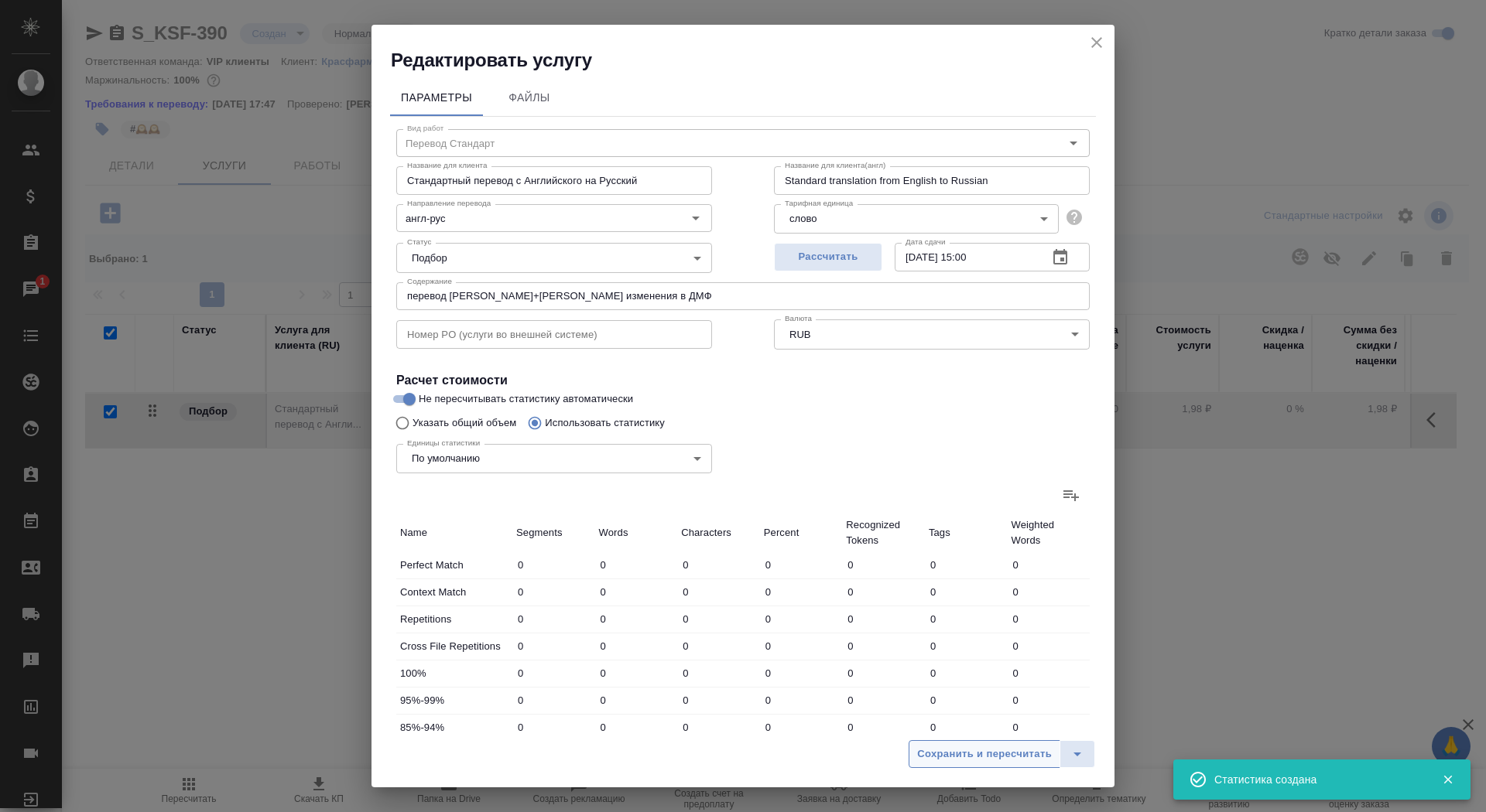
type input "18"
type input "121"
type input "7"
type input "20"
type input "166"
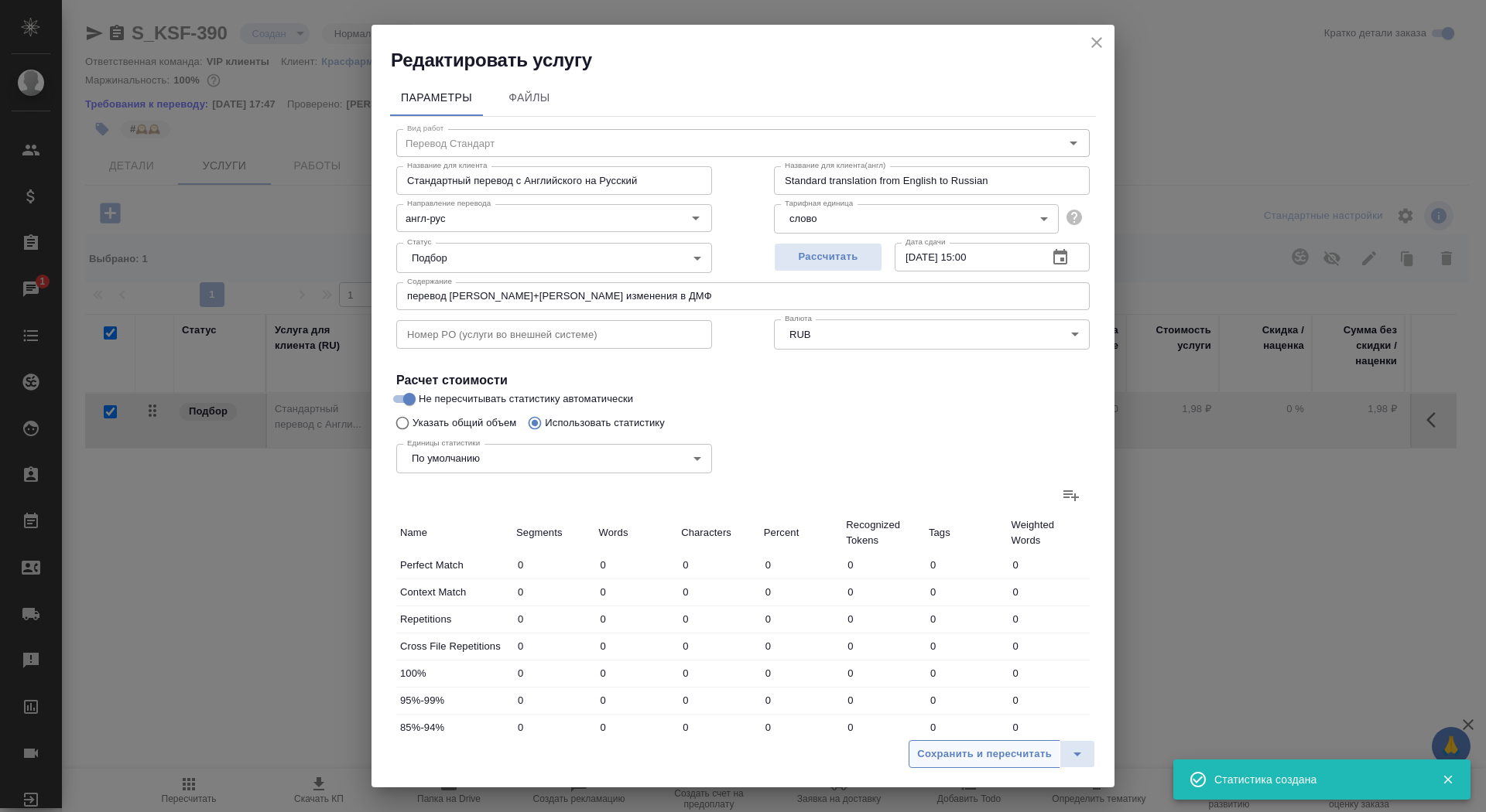
type input "2"
type input "6"
type input "52"
type input "53"
type input "578"
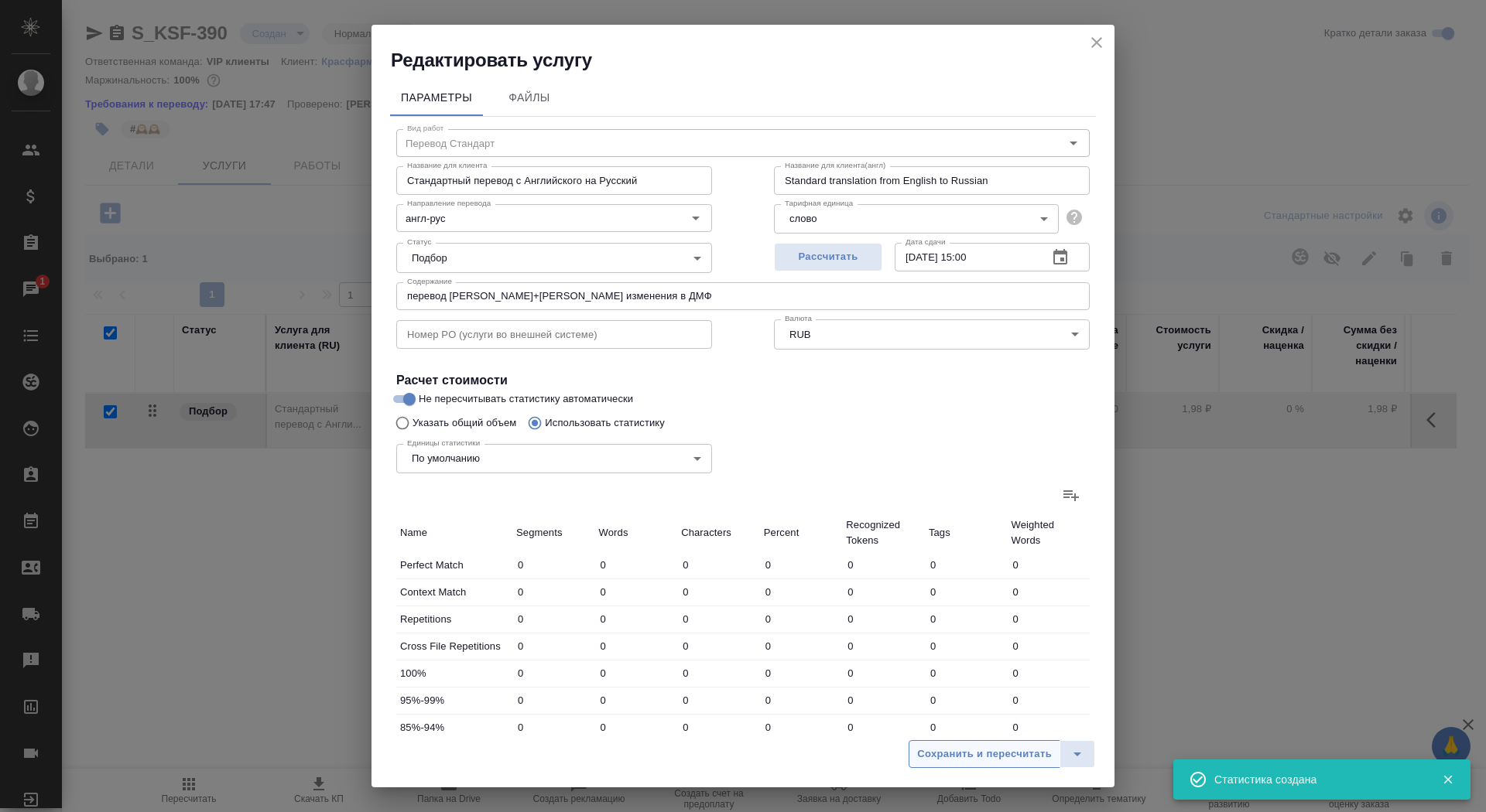
type input "3691"
type input "89"
type input "655"
type input "4284"
type input "110"
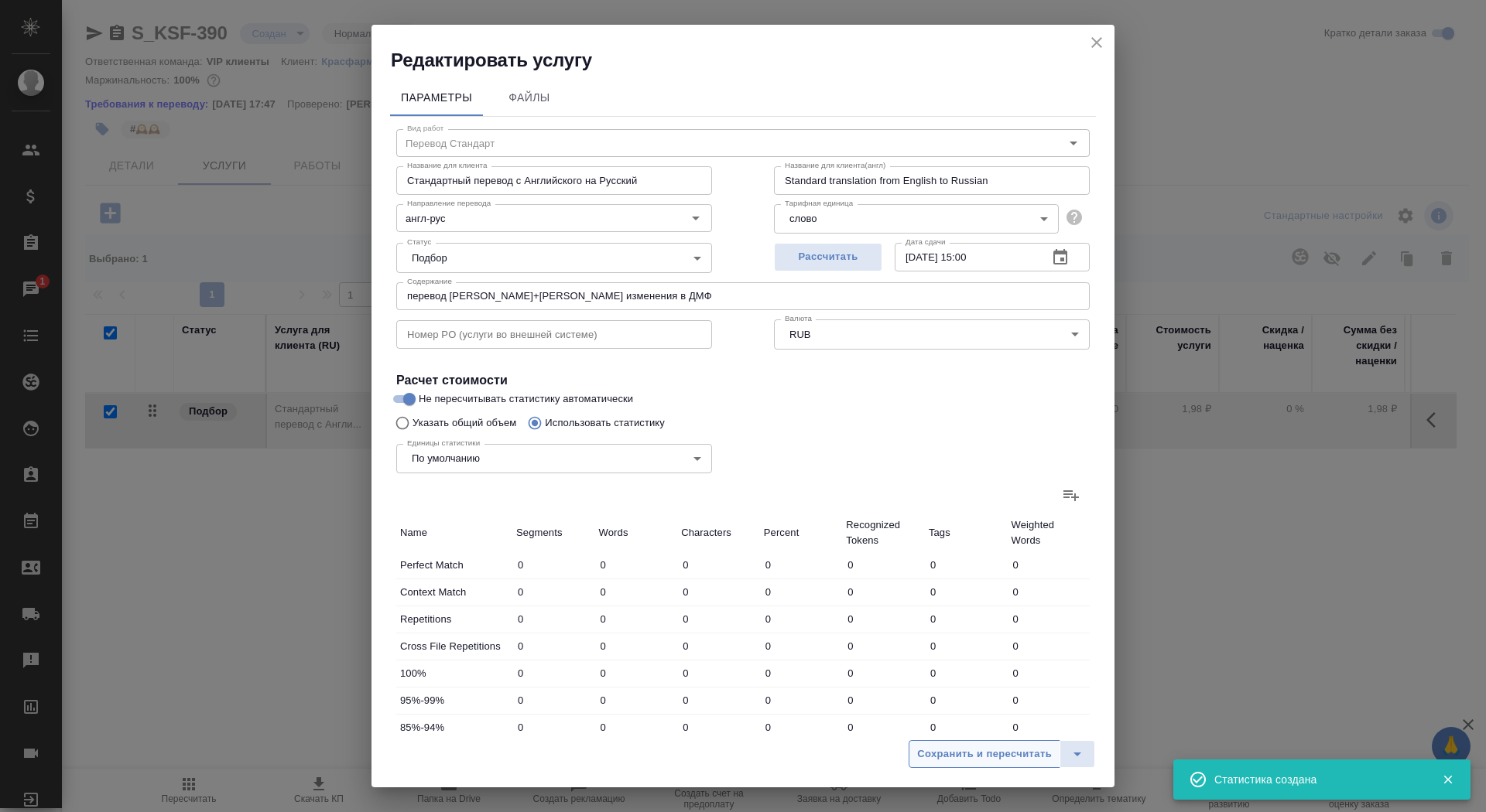
type input "754"
type input "4981"
click at [964, 749] on span "Сохранить и пересчитать" at bounding box center [984, 755] width 135 height 18
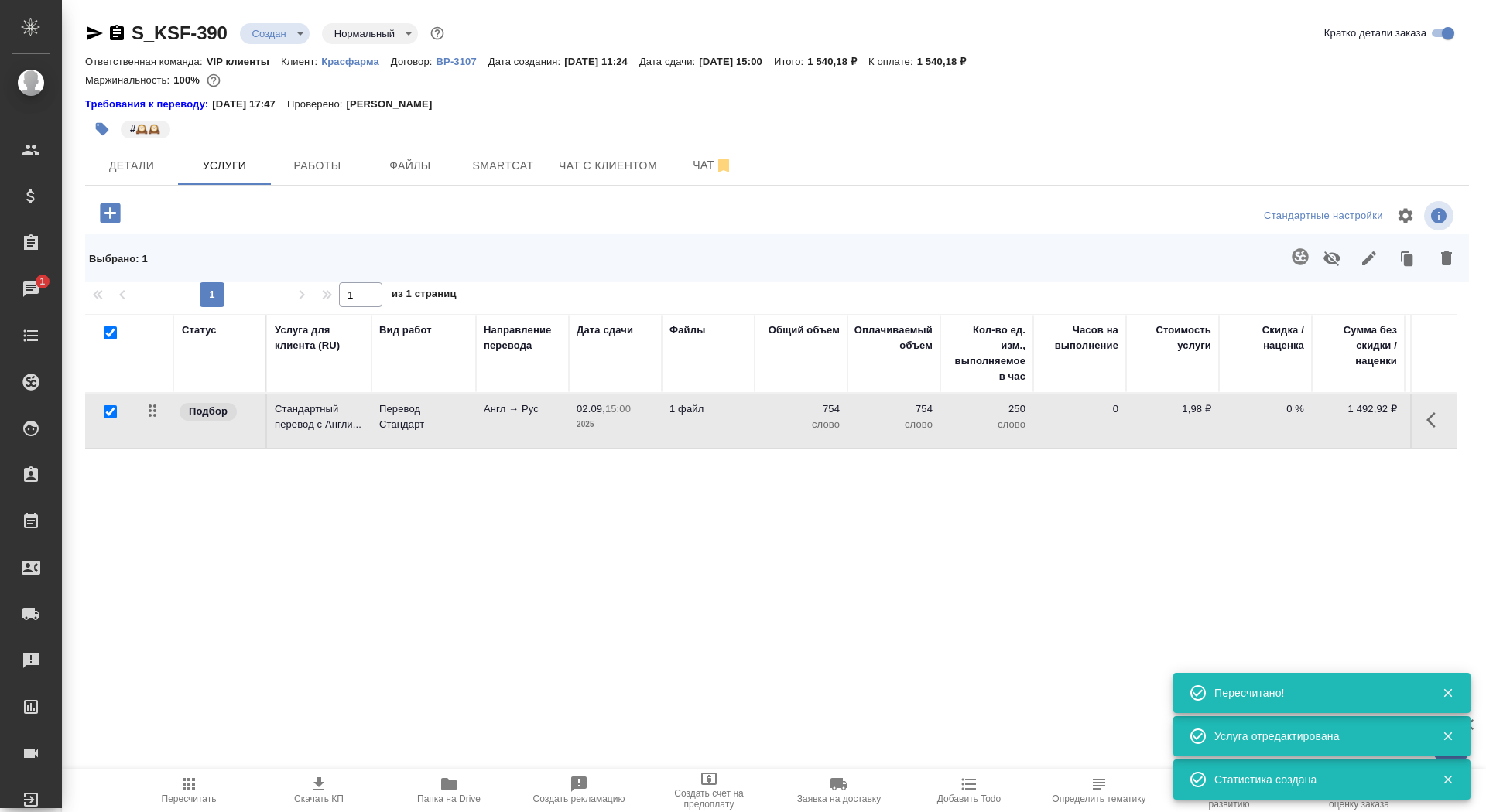
click at [109, 207] on icon "button" at bounding box center [110, 213] width 20 height 20
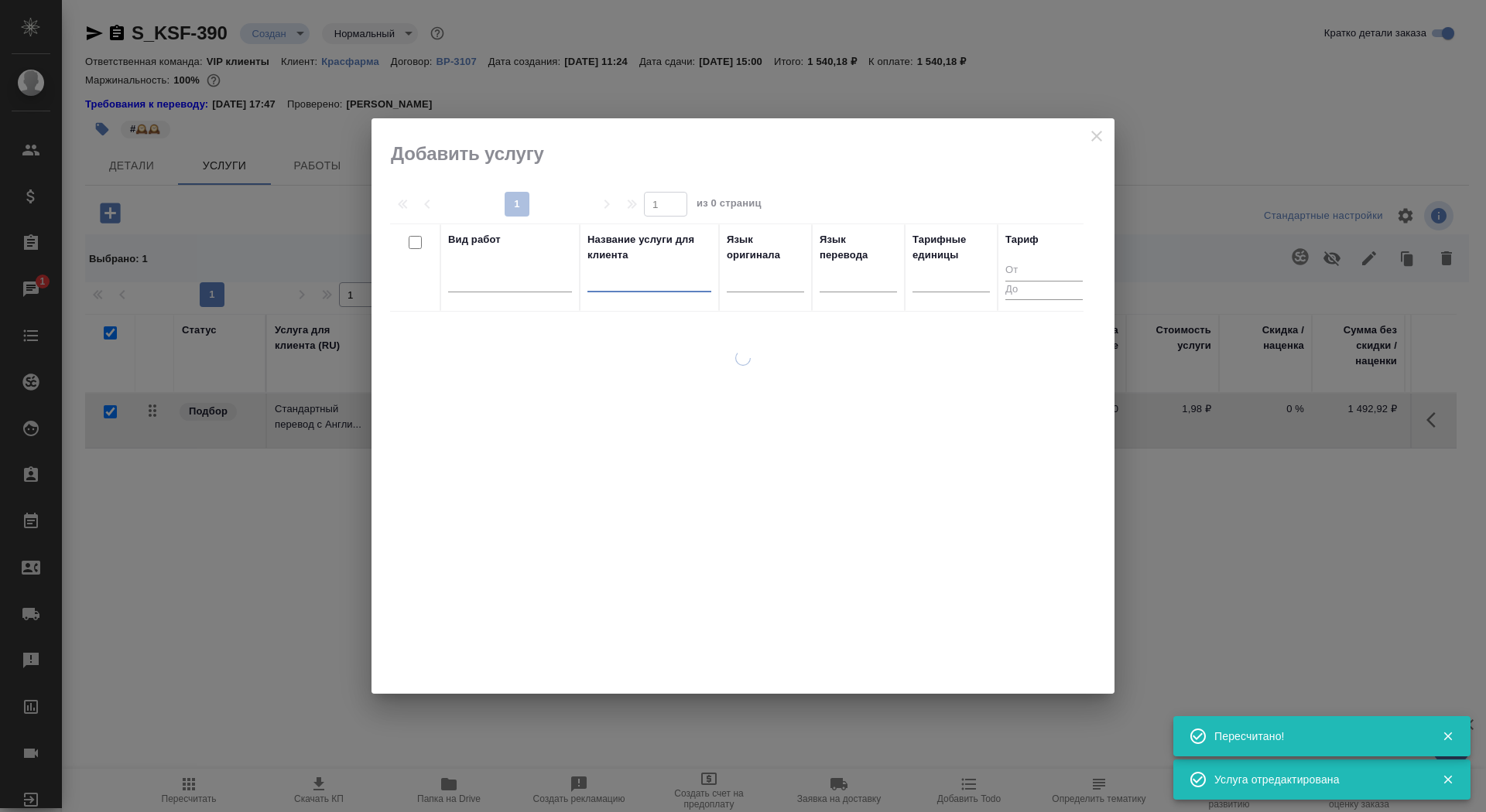
click at [674, 287] on input "text" at bounding box center [650, 282] width 124 height 19
type input "с"
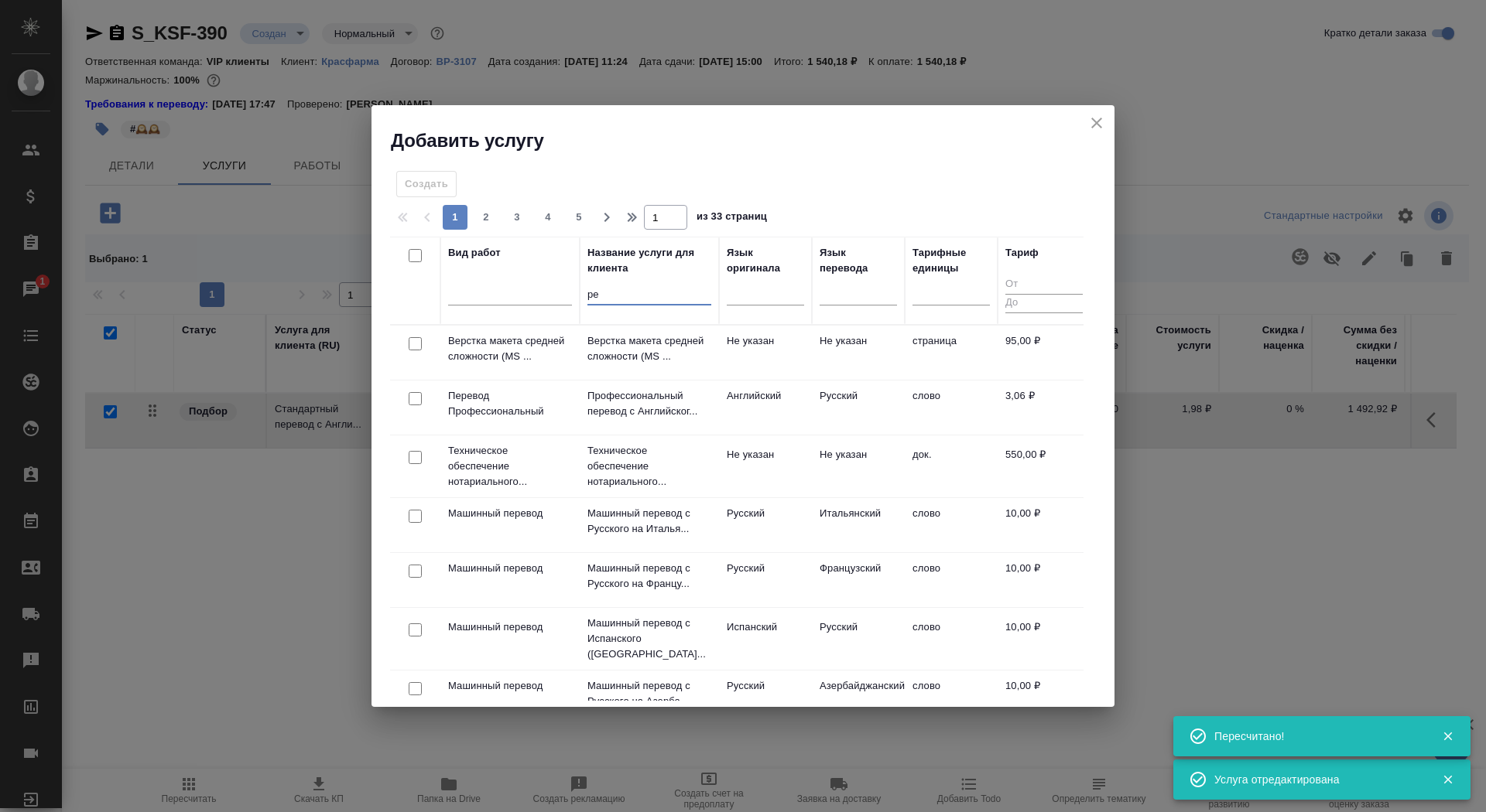
type input "р"
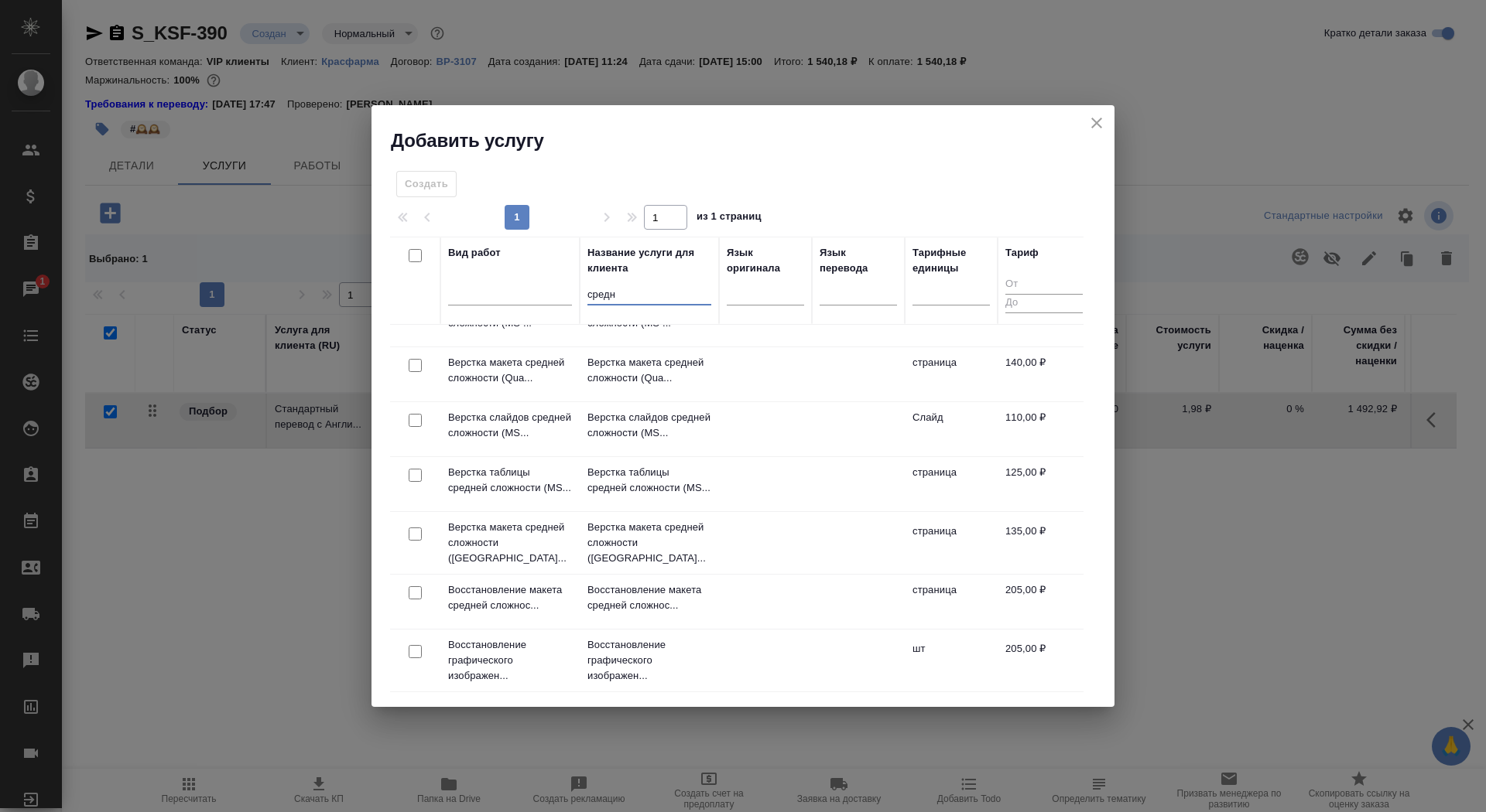
scroll to position [37, 0]
type input "средн"
click at [656, 594] on p "Восстановление макета средней сложнос..." at bounding box center [650, 594] width 124 height 31
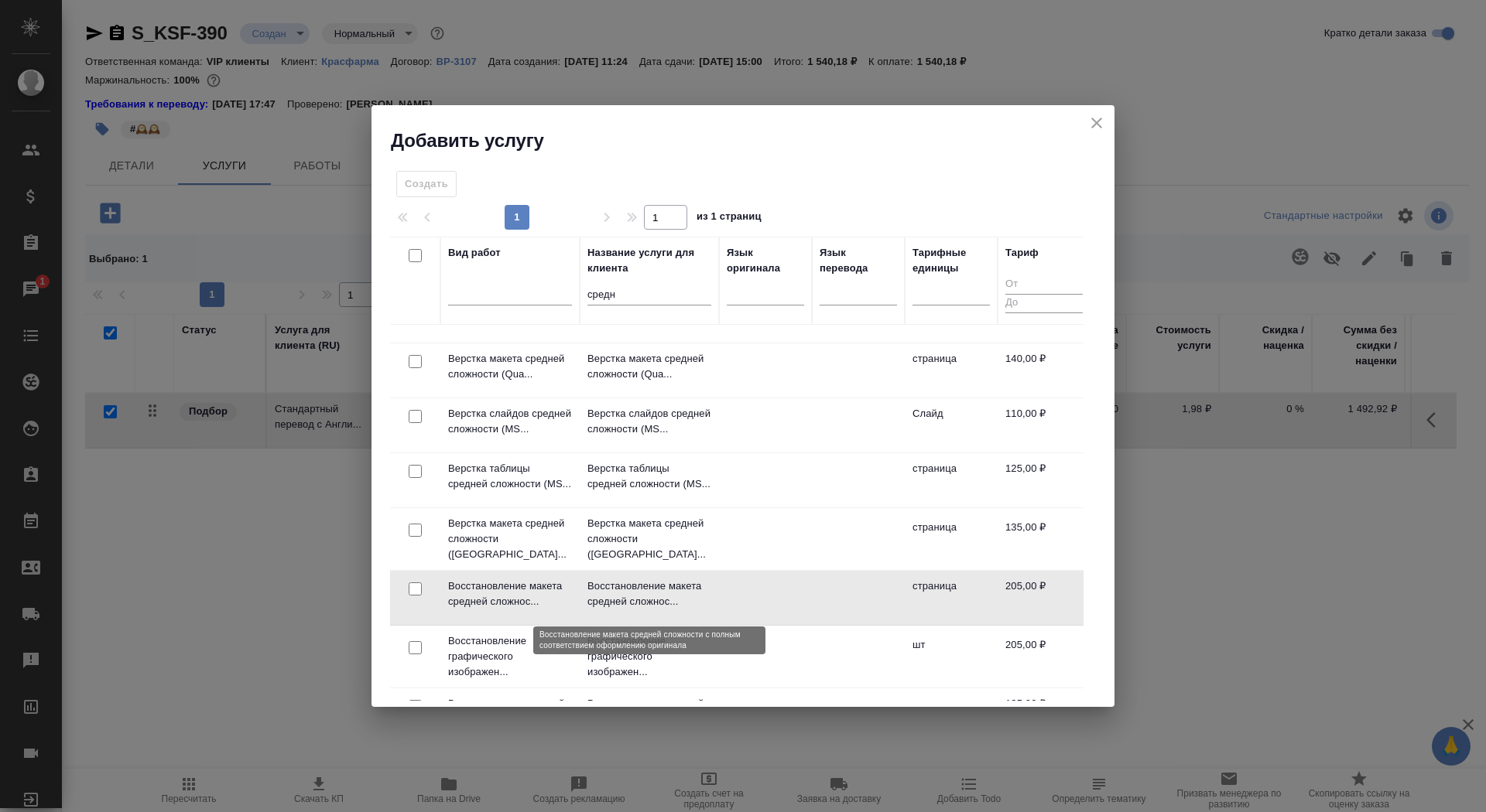
click at [656, 594] on p "Восстановление макета средней сложнос..." at bounding box center [650, 594] width 124 height 31
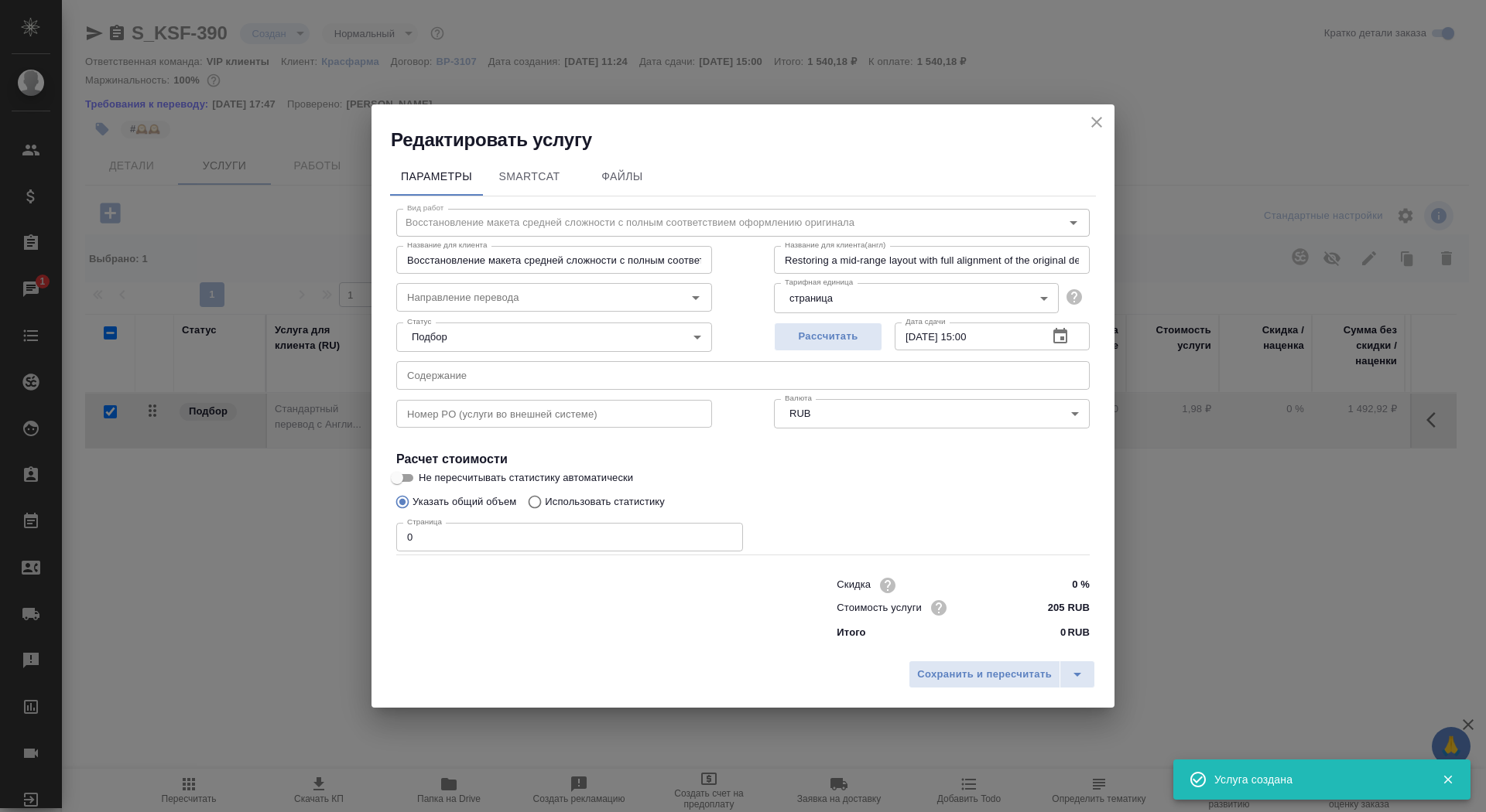
checkbox input "false"
click at [479, 530] on input "0" at bounding box center [569, 537] width 347 height 28
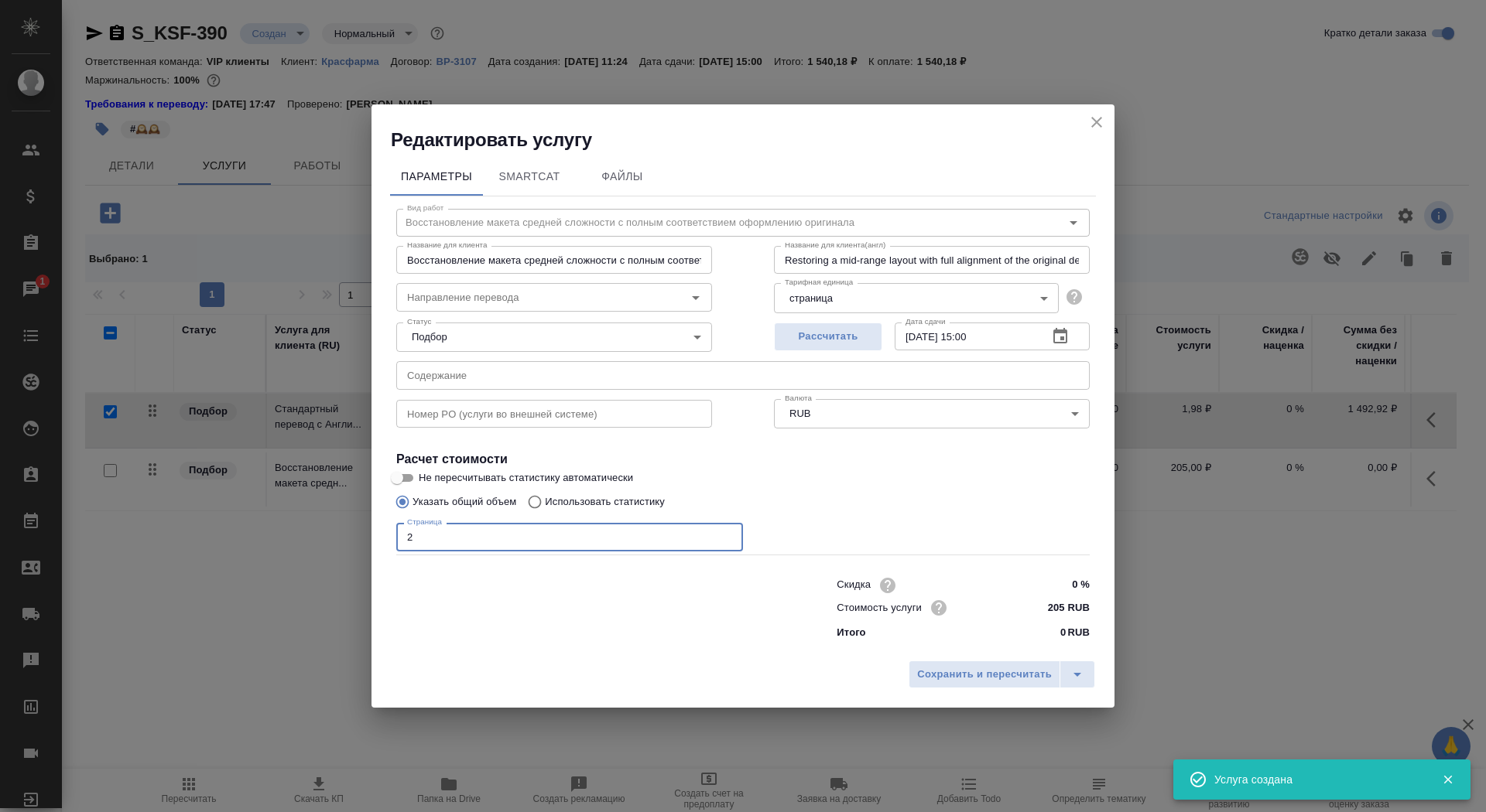
type input "2"
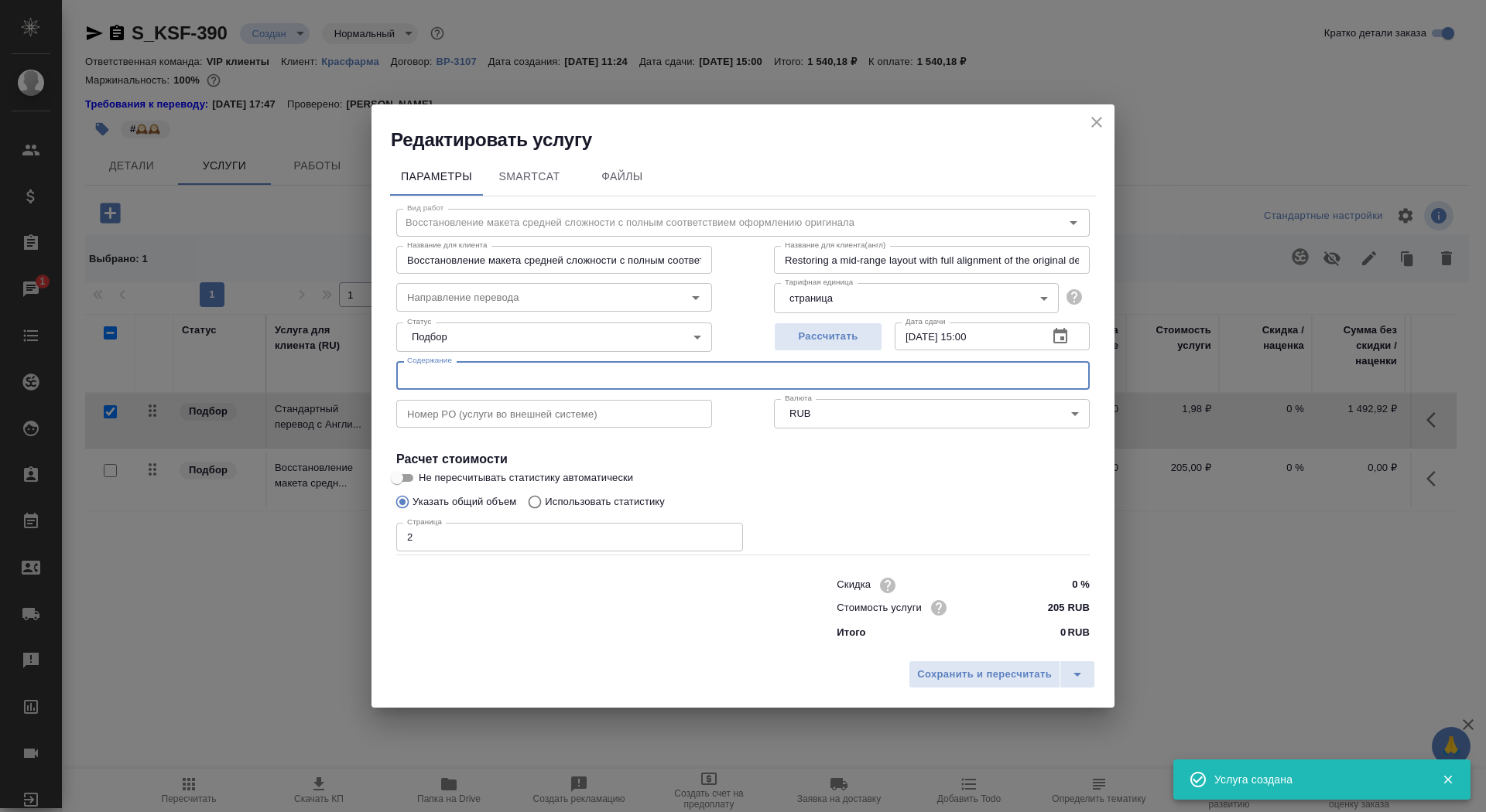
click at [494, 380] on input "text" at bounding box center [743, 375] width 694 height 28
paste input "перевод Имипенем+Циластатин Жухай изменения в ДМФ"
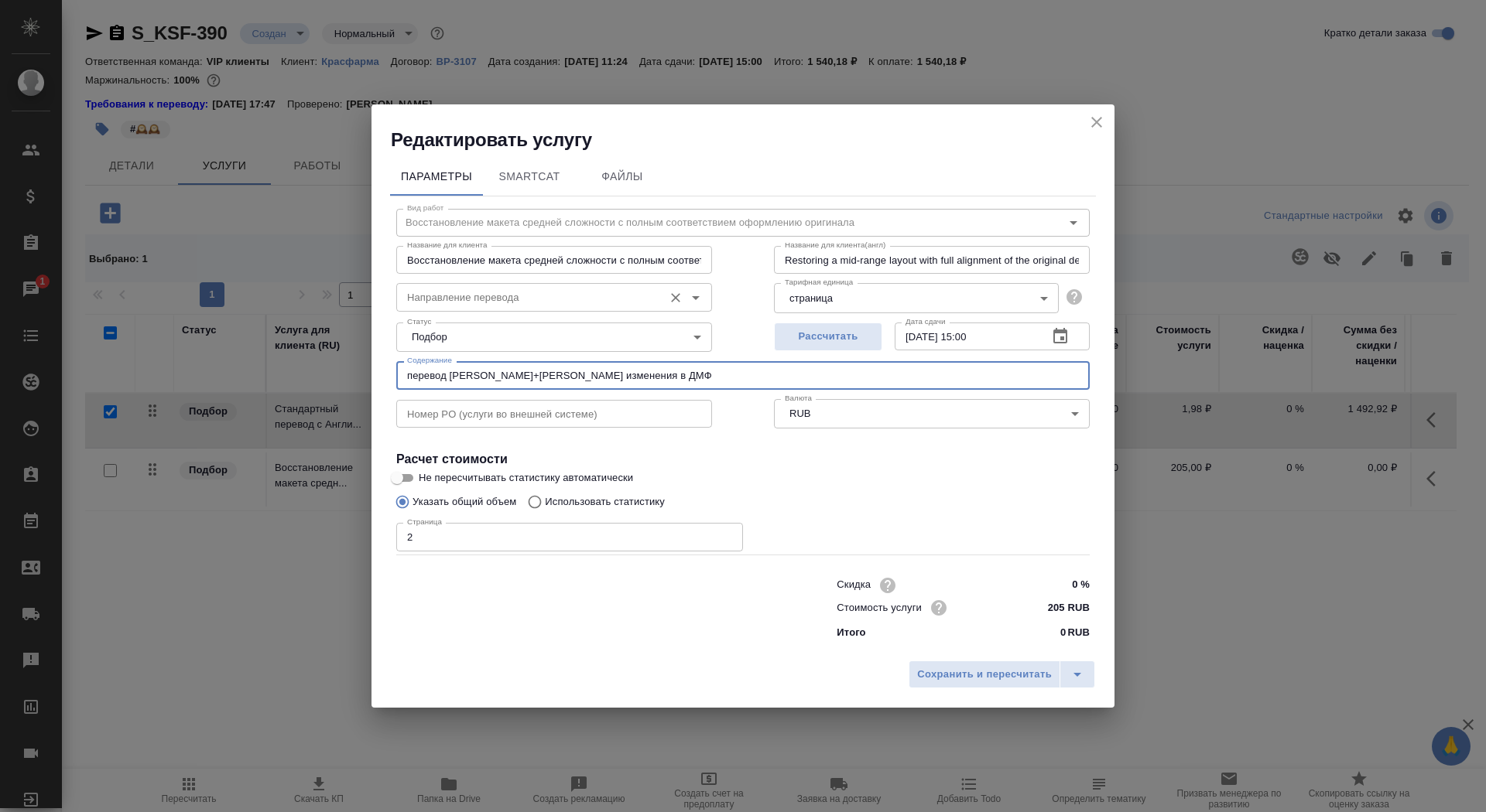
type input "перевод Имипенем+Циластатин Жухай изменения в ДМФ"
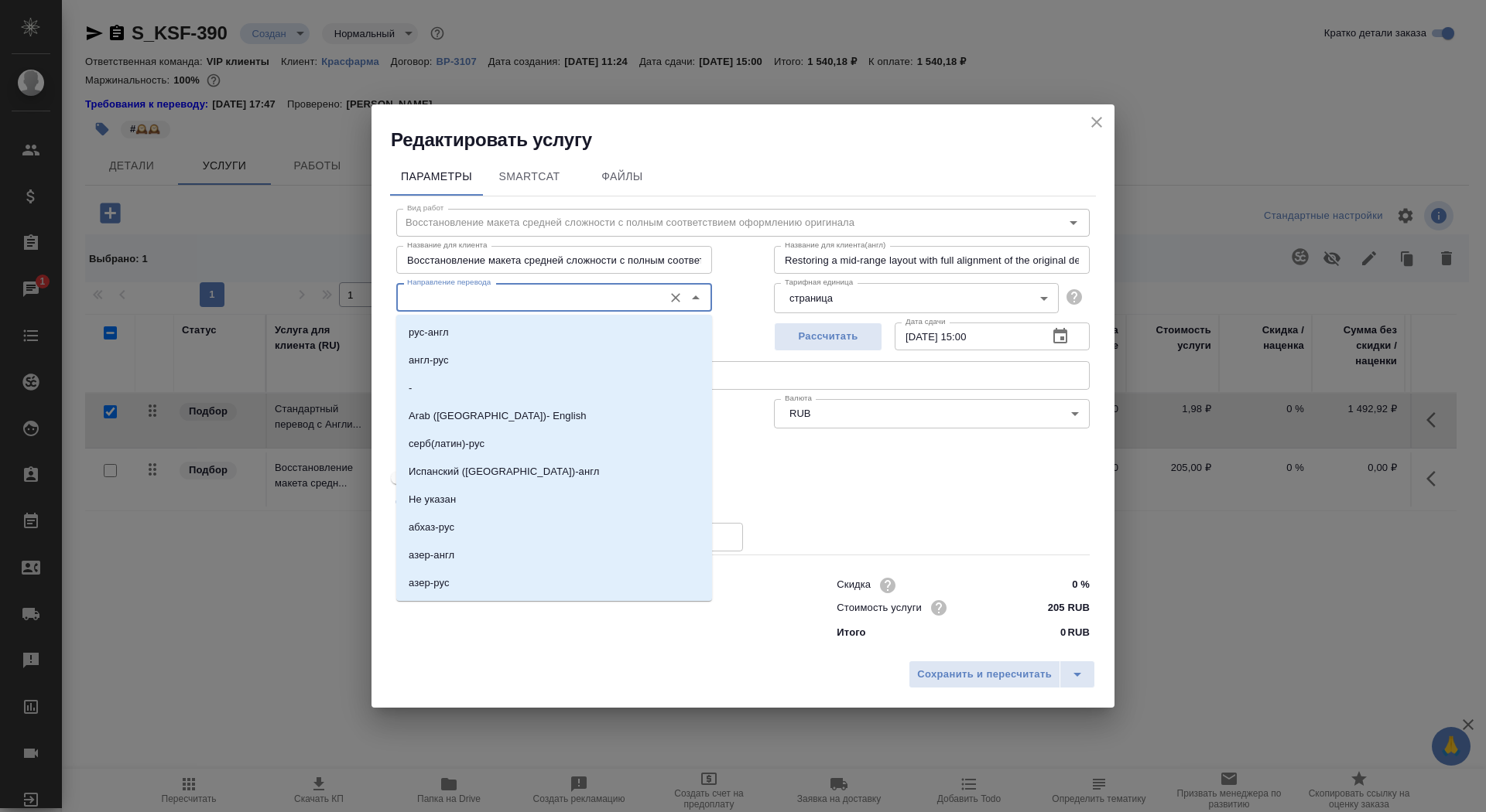
click at [512, 289] on input "Направление перевода" at bounding box center [528, 297] width 255 height 19
click at [512, 363] on li "англ-рус" at bounding box center [553, 360] width 315 height 28
type input "англ-рус"
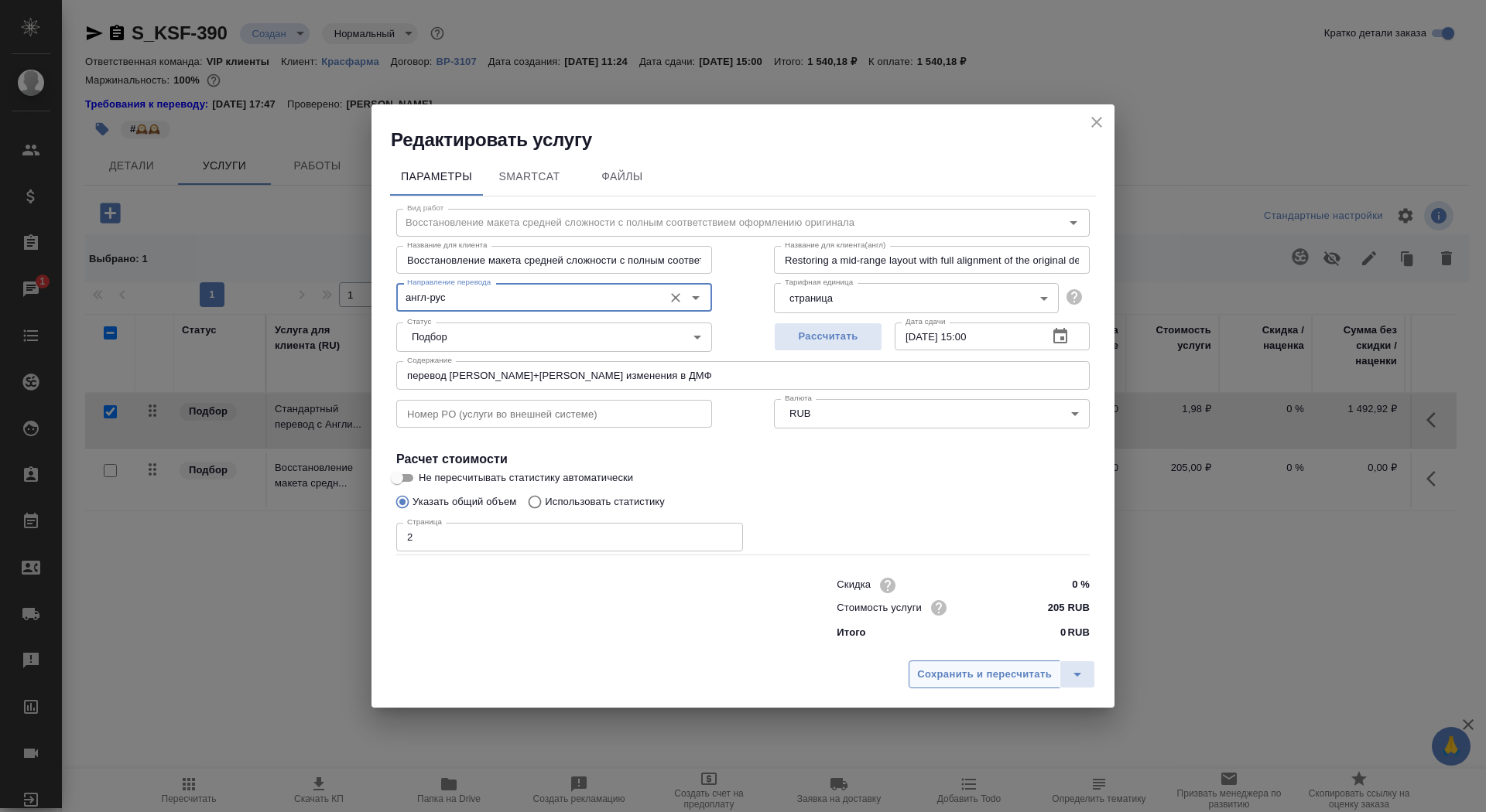
click at [998, 685] on button "Сохранить и пересчитать" at bounding box center [984, 675] width 152 height 28
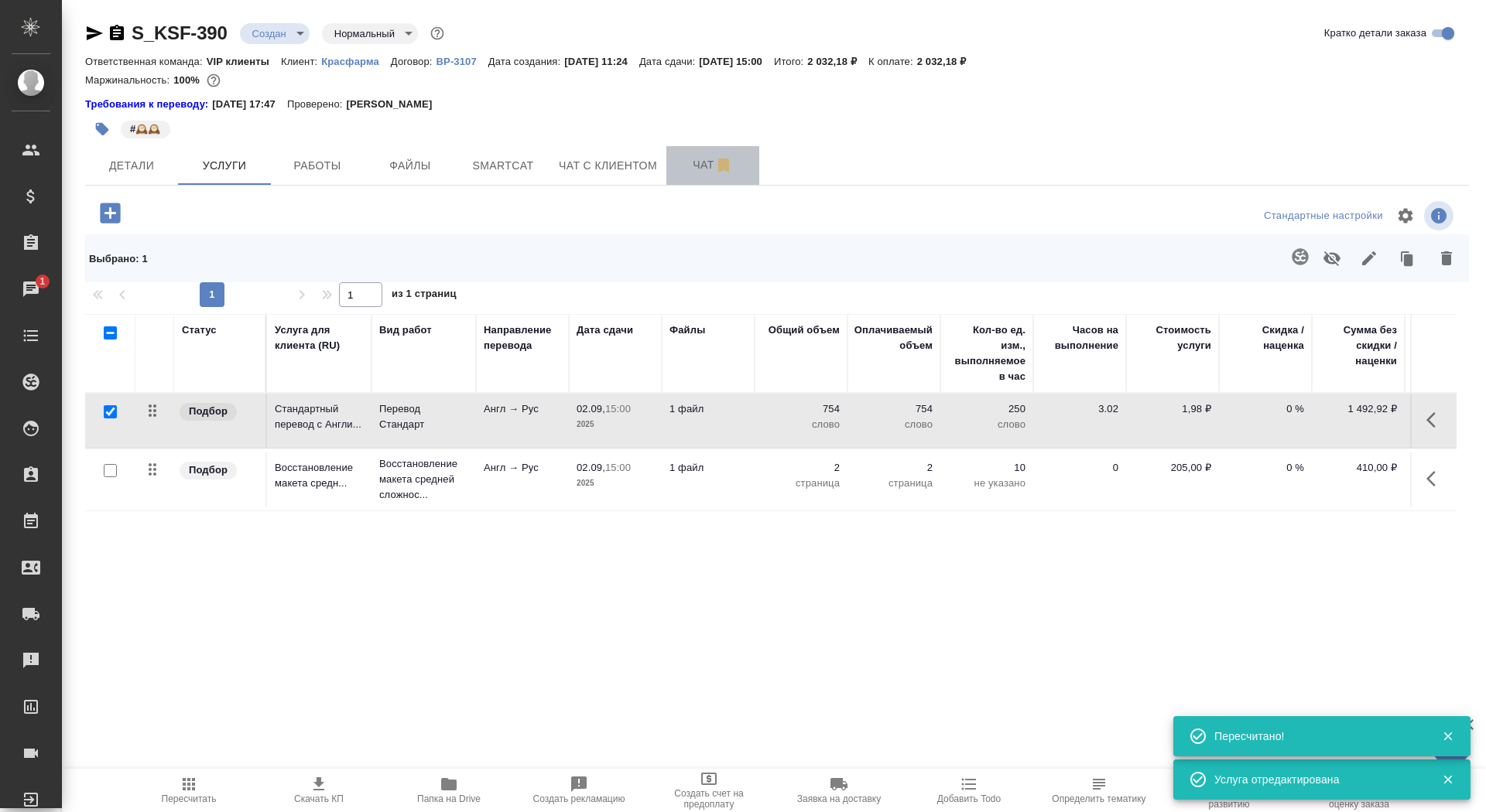
click at [688, 163] on span "Чат" at bounding box center [713, 165] width 74 height 19
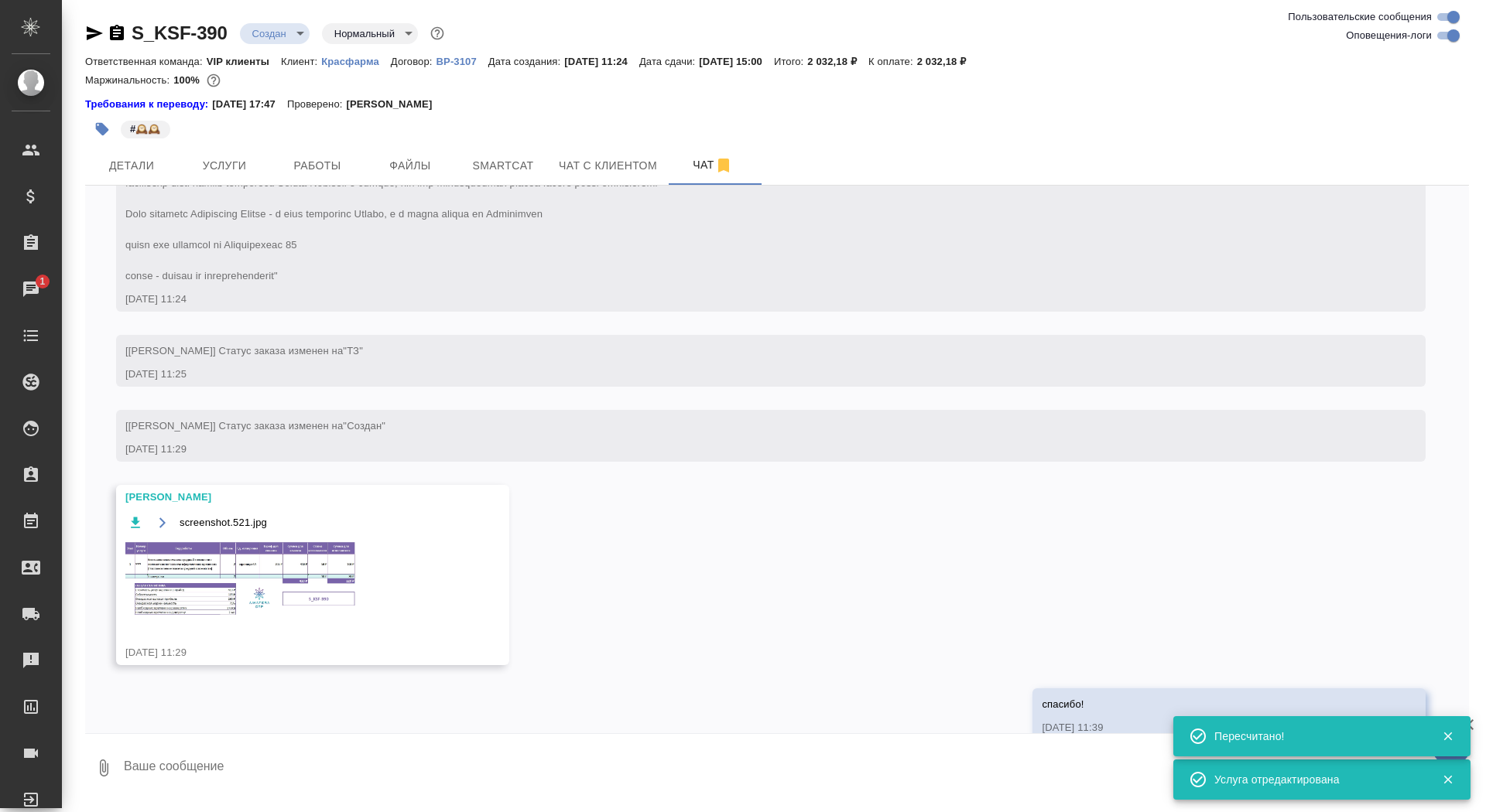
scroll to position [364, 0]
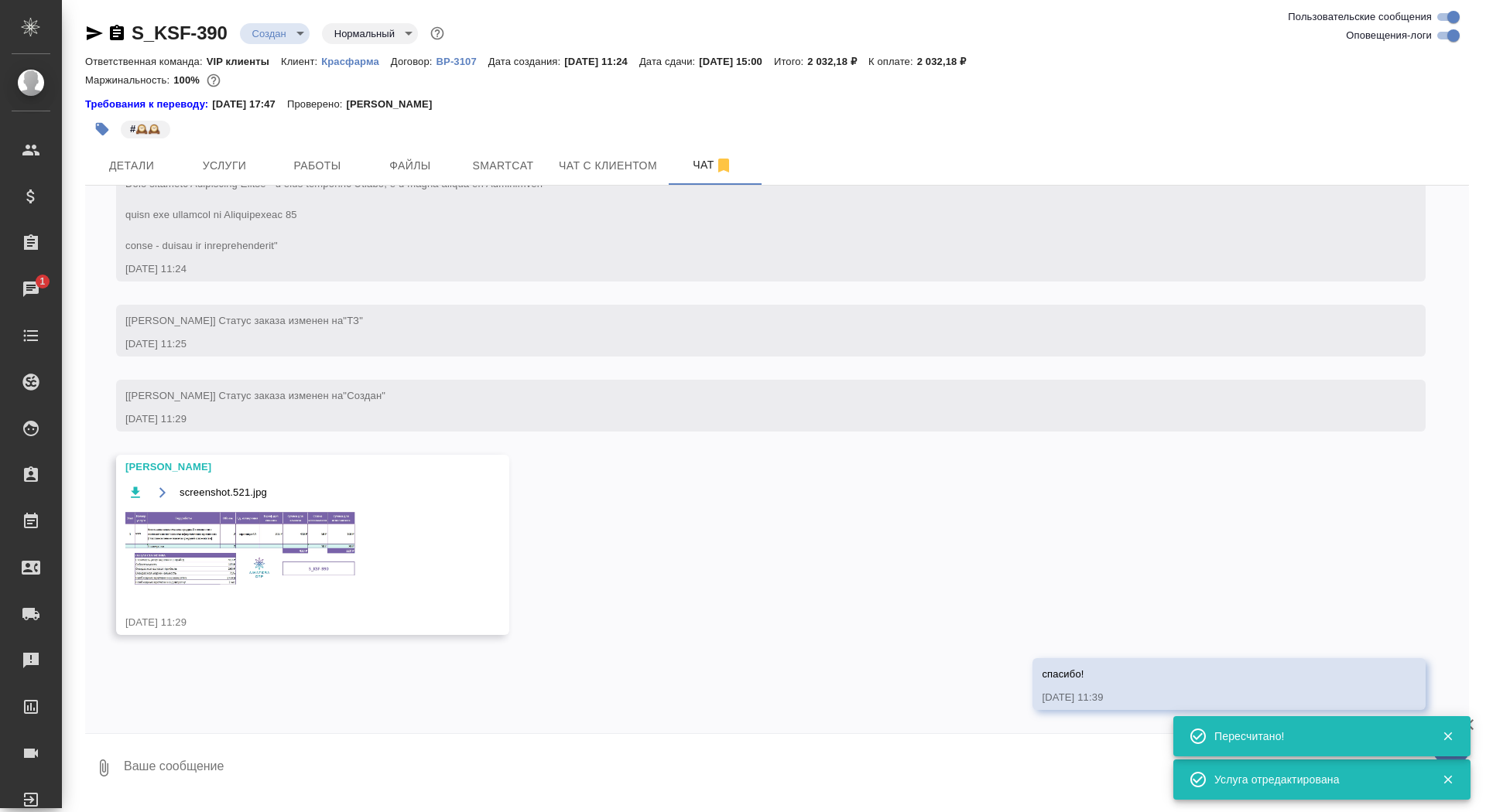
click at [257, 550] on img at bounding box center [242, 549] width 233 height 78
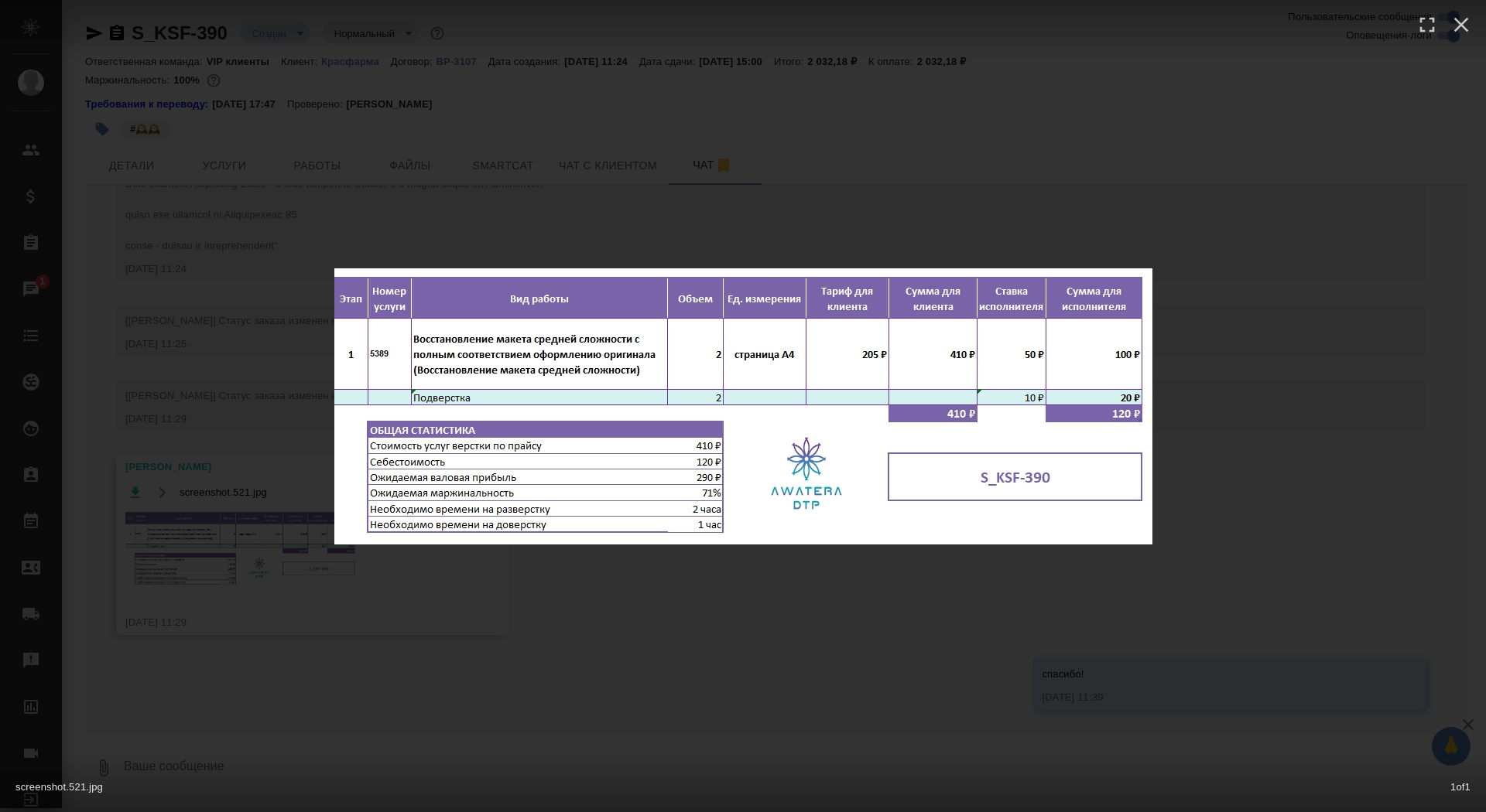
click at [222, 551] on div "screenshot.521.jpg 1 of 1" at bounding box center [743, 406] width 1486 height 812
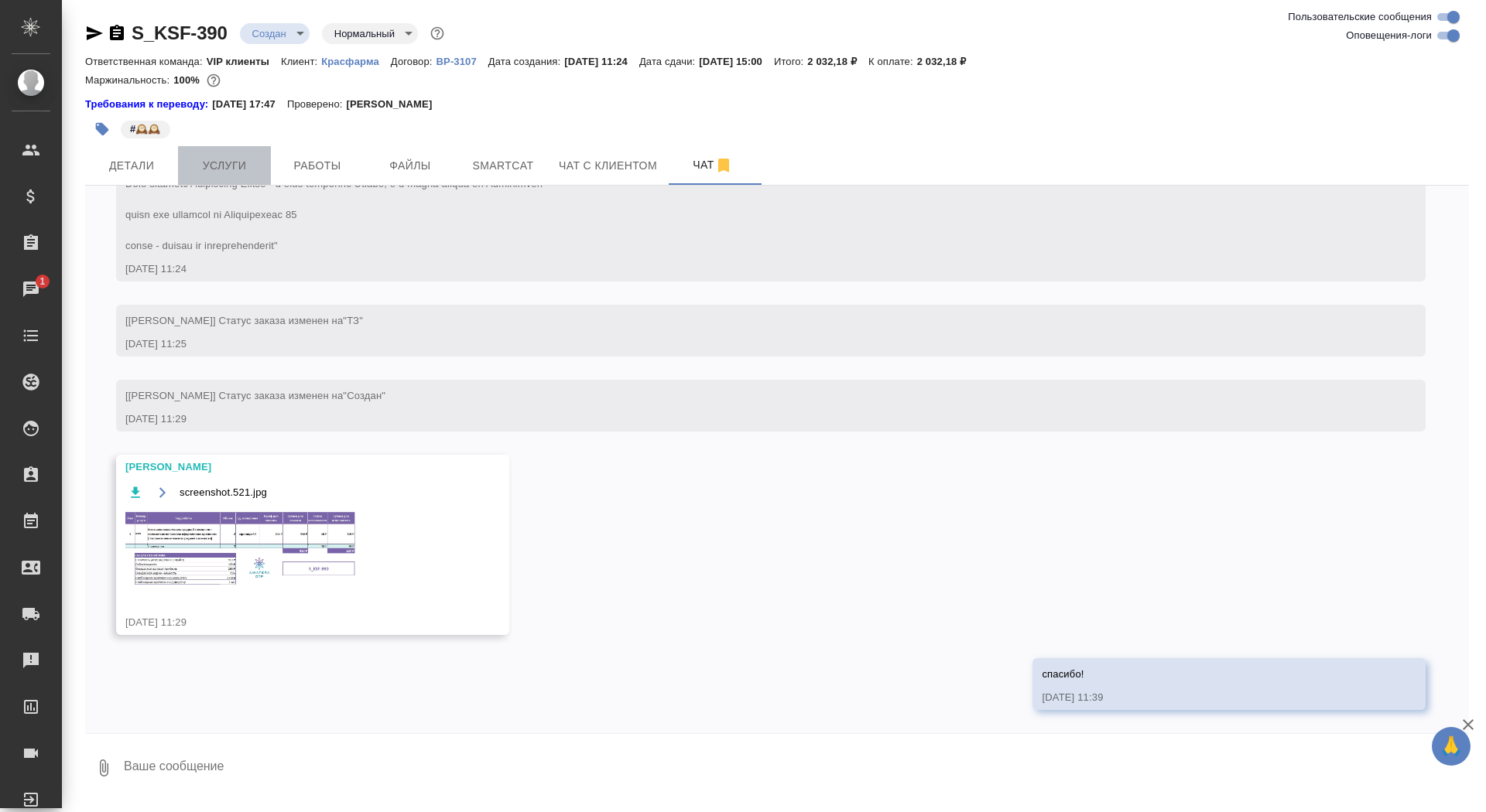
click at [240, 172] on span "Услуги" at bounding box center [225, 166] width 74 height 19
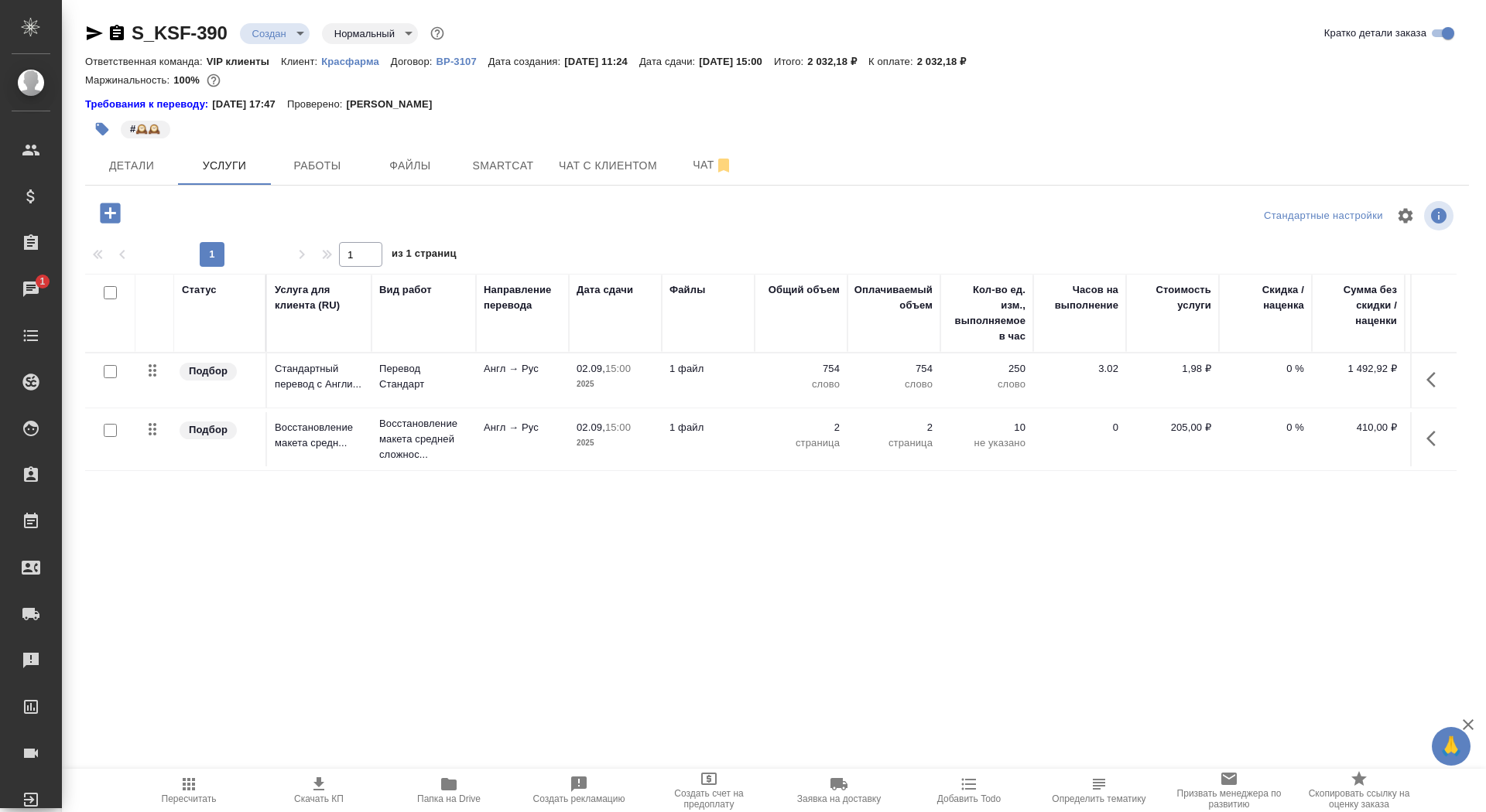
click at [510, 399] on td "Англ → Рус" at bounding box center [522, 380] width 93 height 54
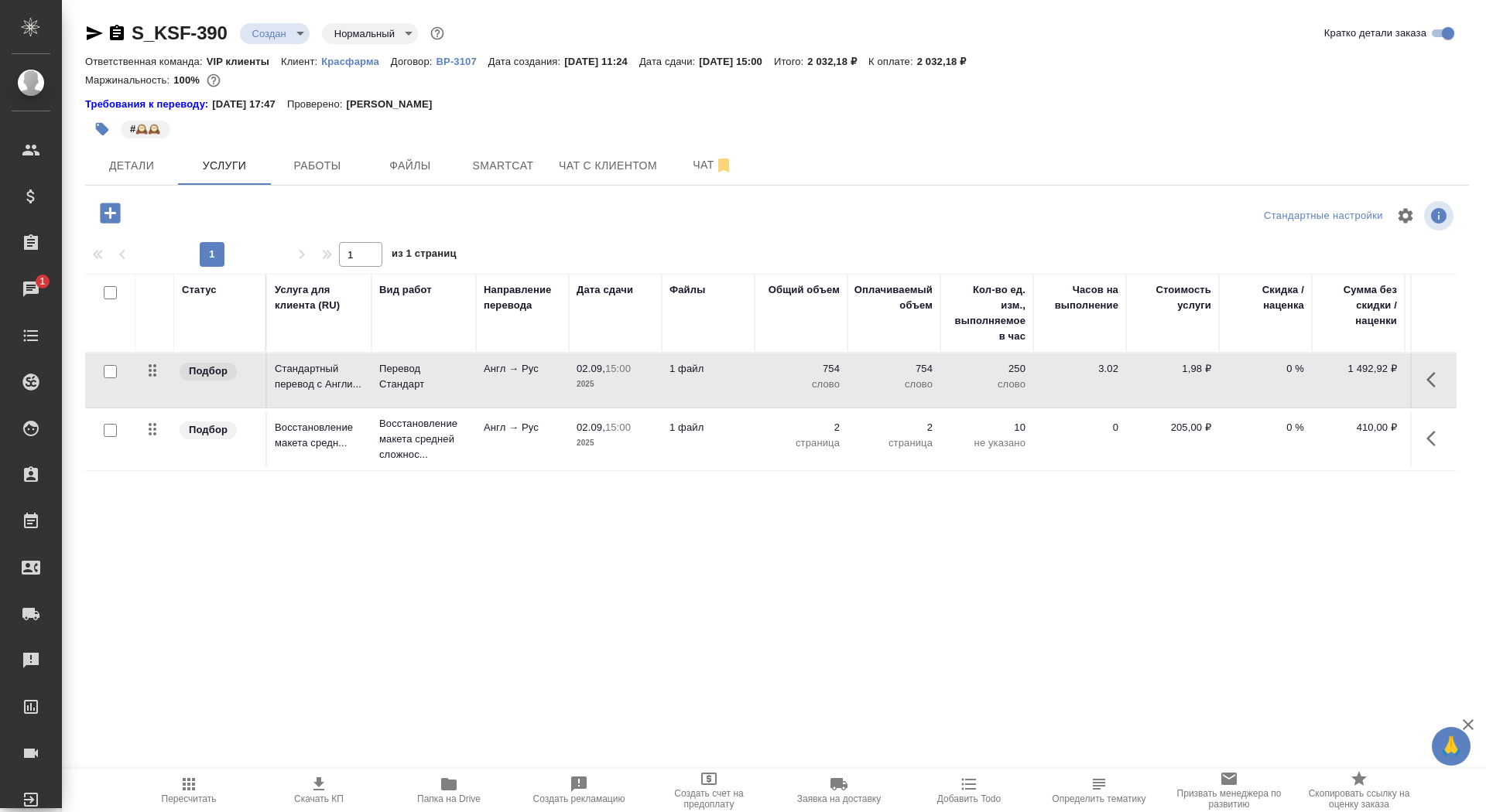
click at [510, 399] on td "Англ → Рус" at bounding box center [522, 380] width 93 height 54
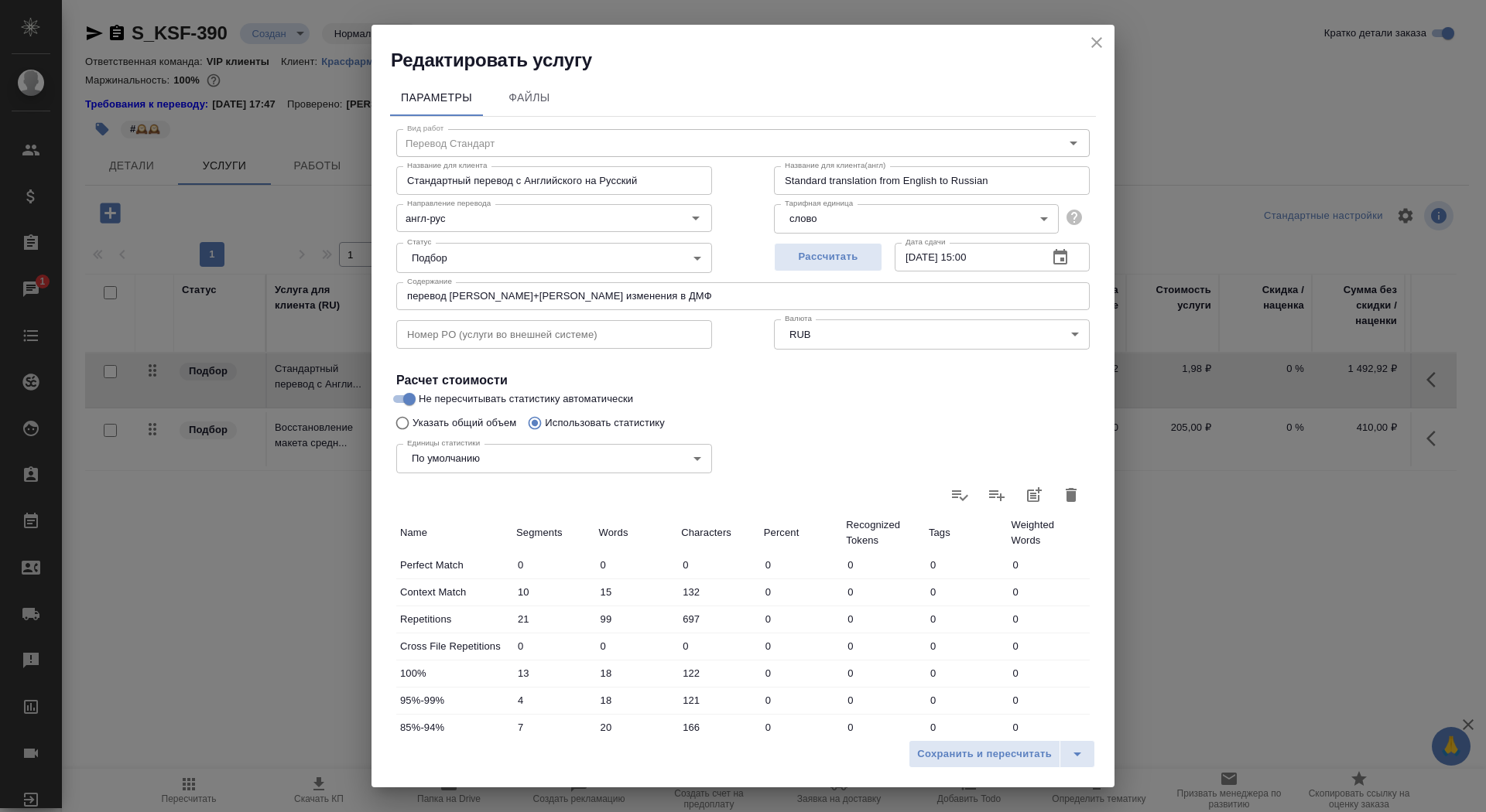
scroll to position [240, 0]
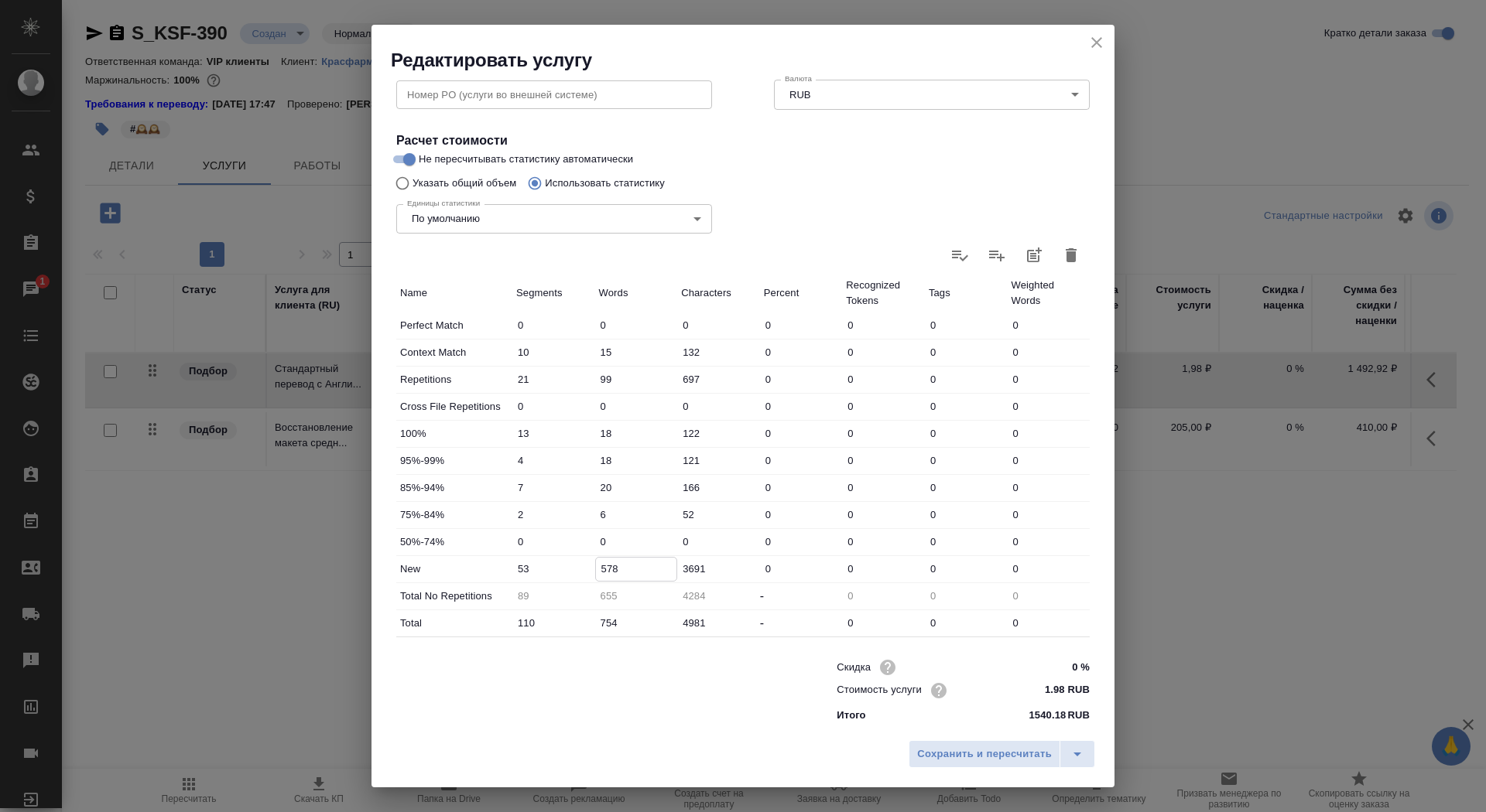
click at [606, 569] on input "578" at bounding box center [636, 569] width 81 height 22
type input "878"
click at [999, 752] on span "Сохранить и пересчитать" at bounding box center [984, 755] width 135 height 18
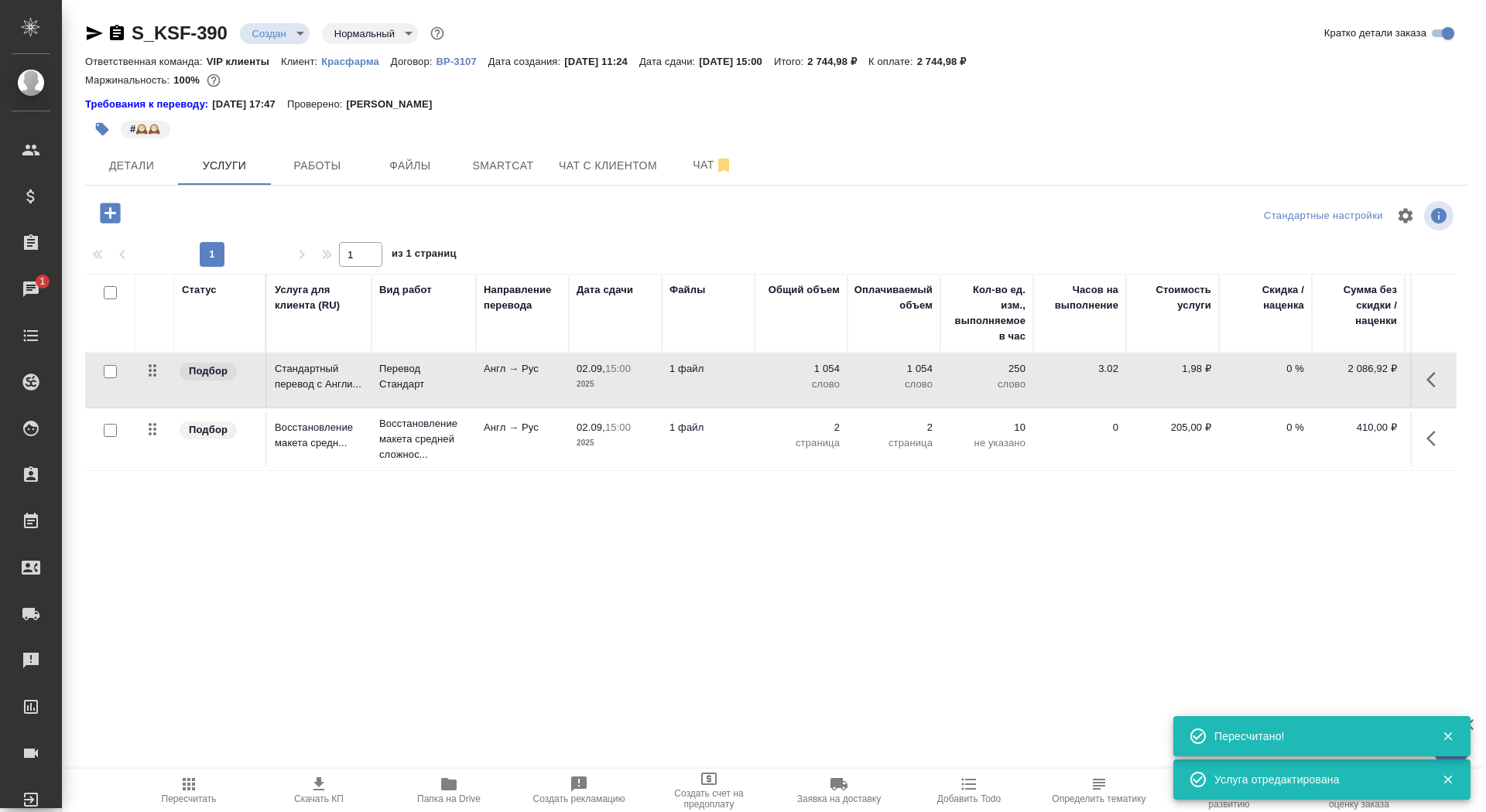
click at [325, 795] on span "Скачать КП" at bounding box center [319, 799] width 50 height 11
click at [135, 185] on hr at bounding box center [777, 185] width 1384 height 1
click at [134, 163] on span "Детали" at bounding box center [132, 166] width 74 height 19
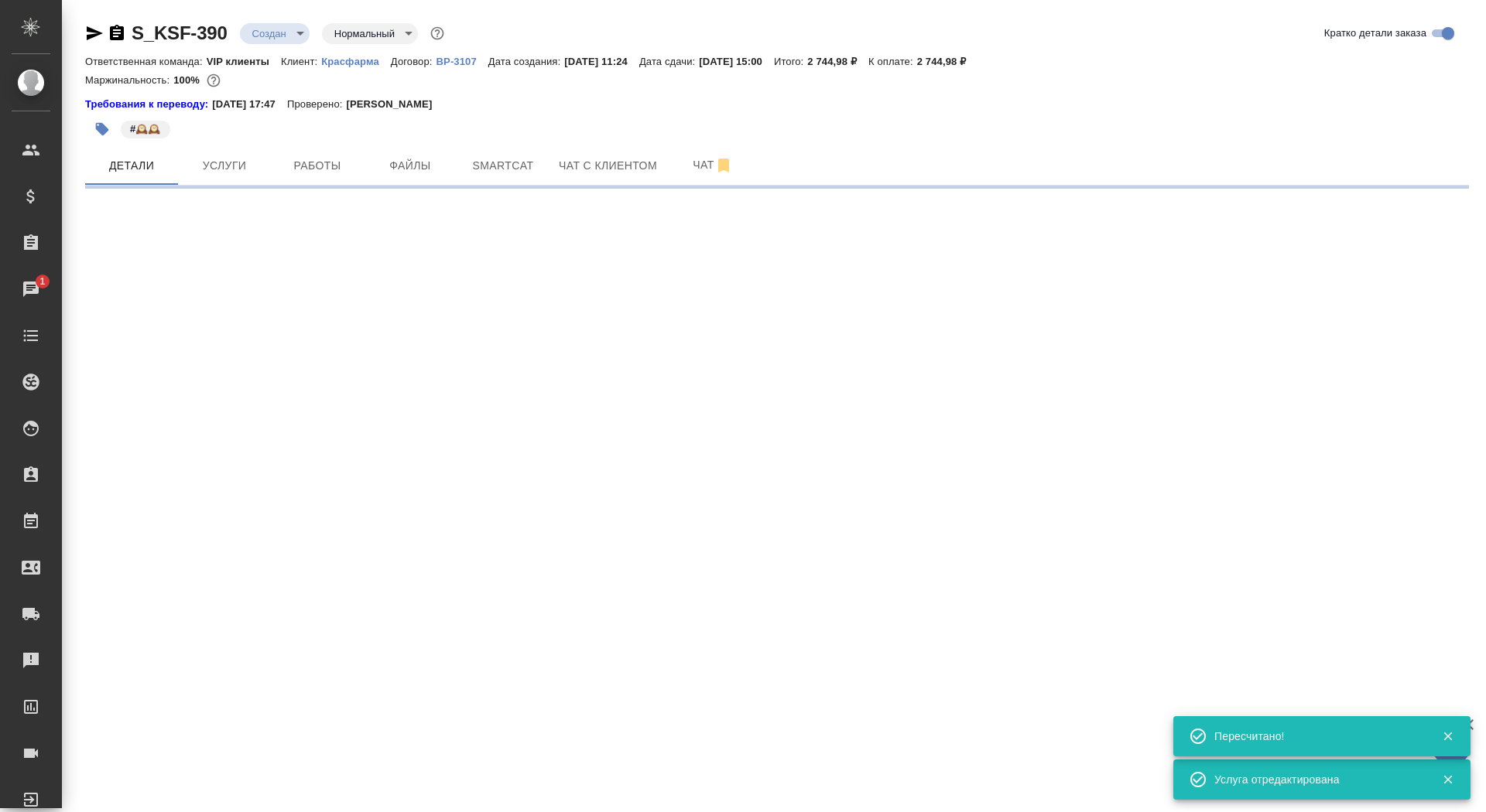
select select "RU"
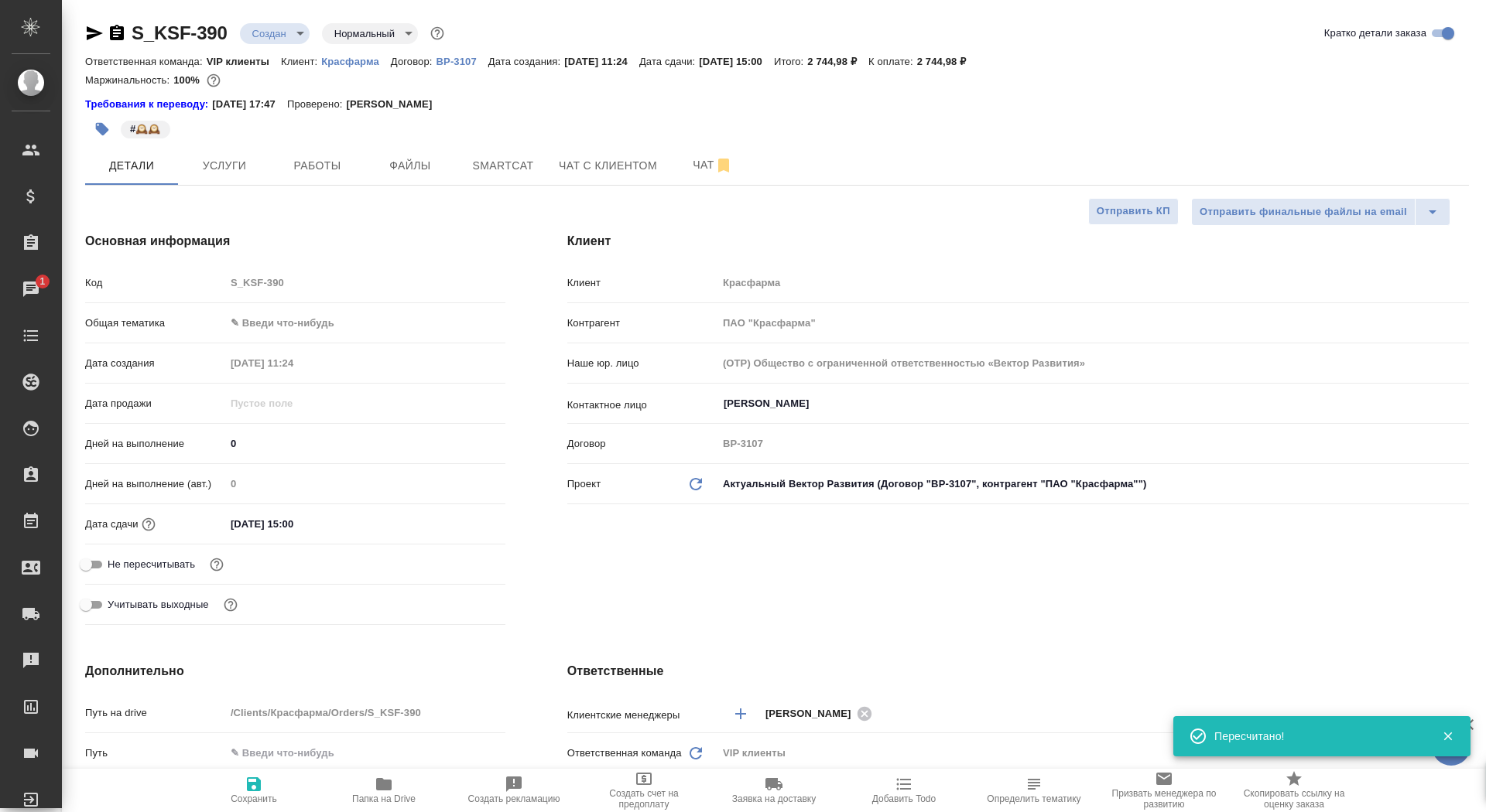
type textarea "x"
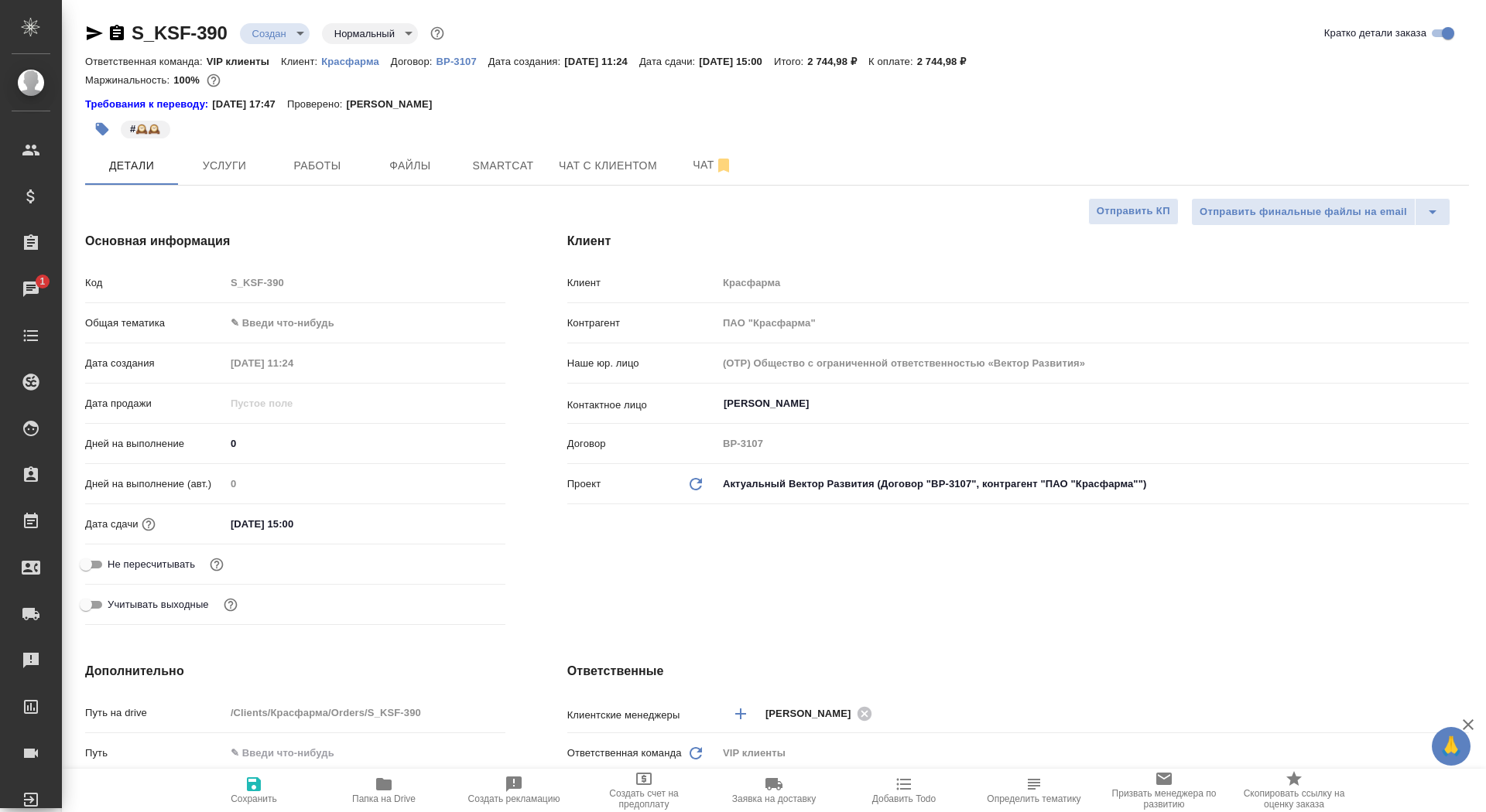
scroll to position [101, 0]
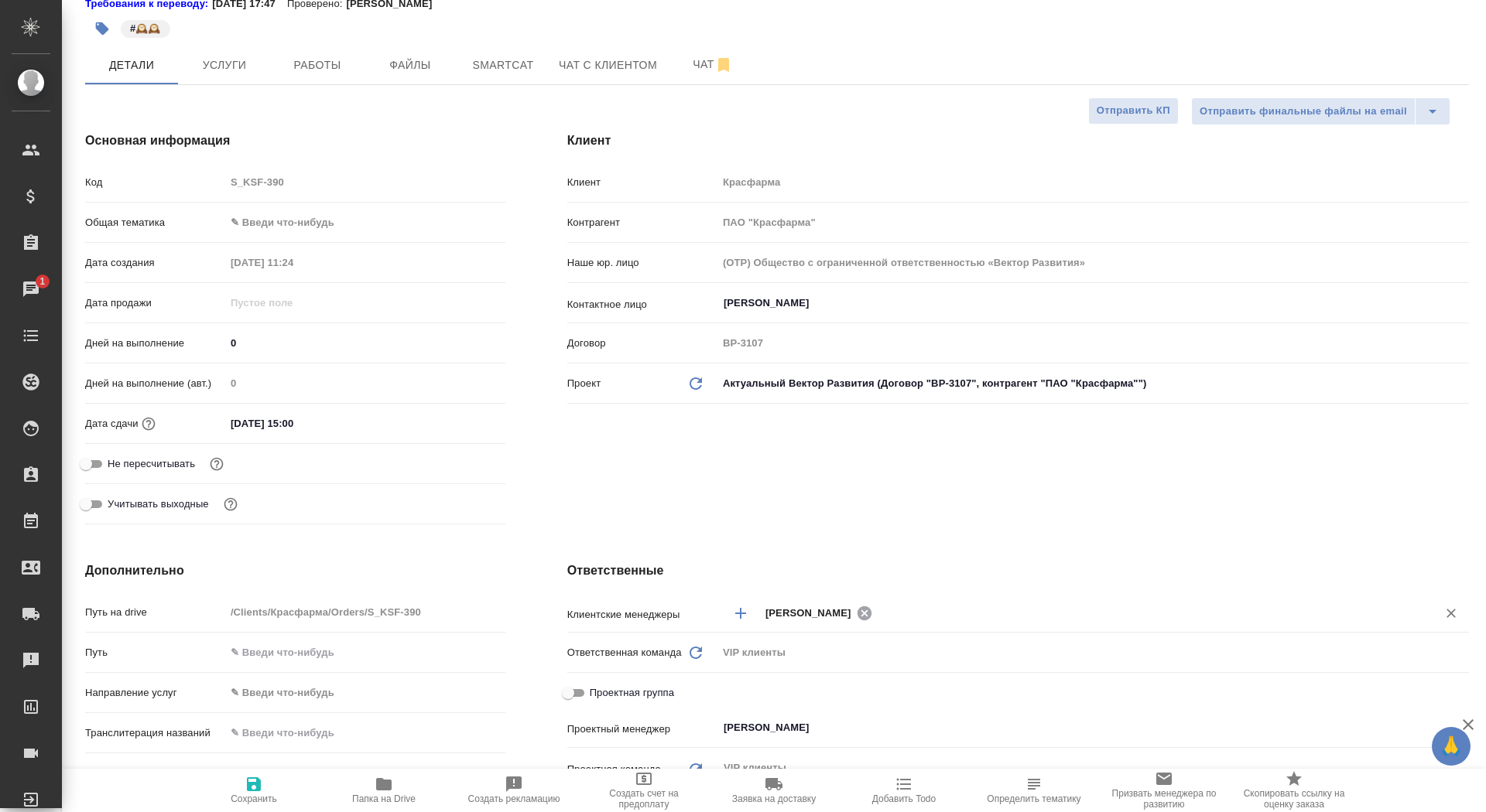
click at [871, 614] on icon at bounding box center [864, 613] width 14 height 14
type textarea "x"
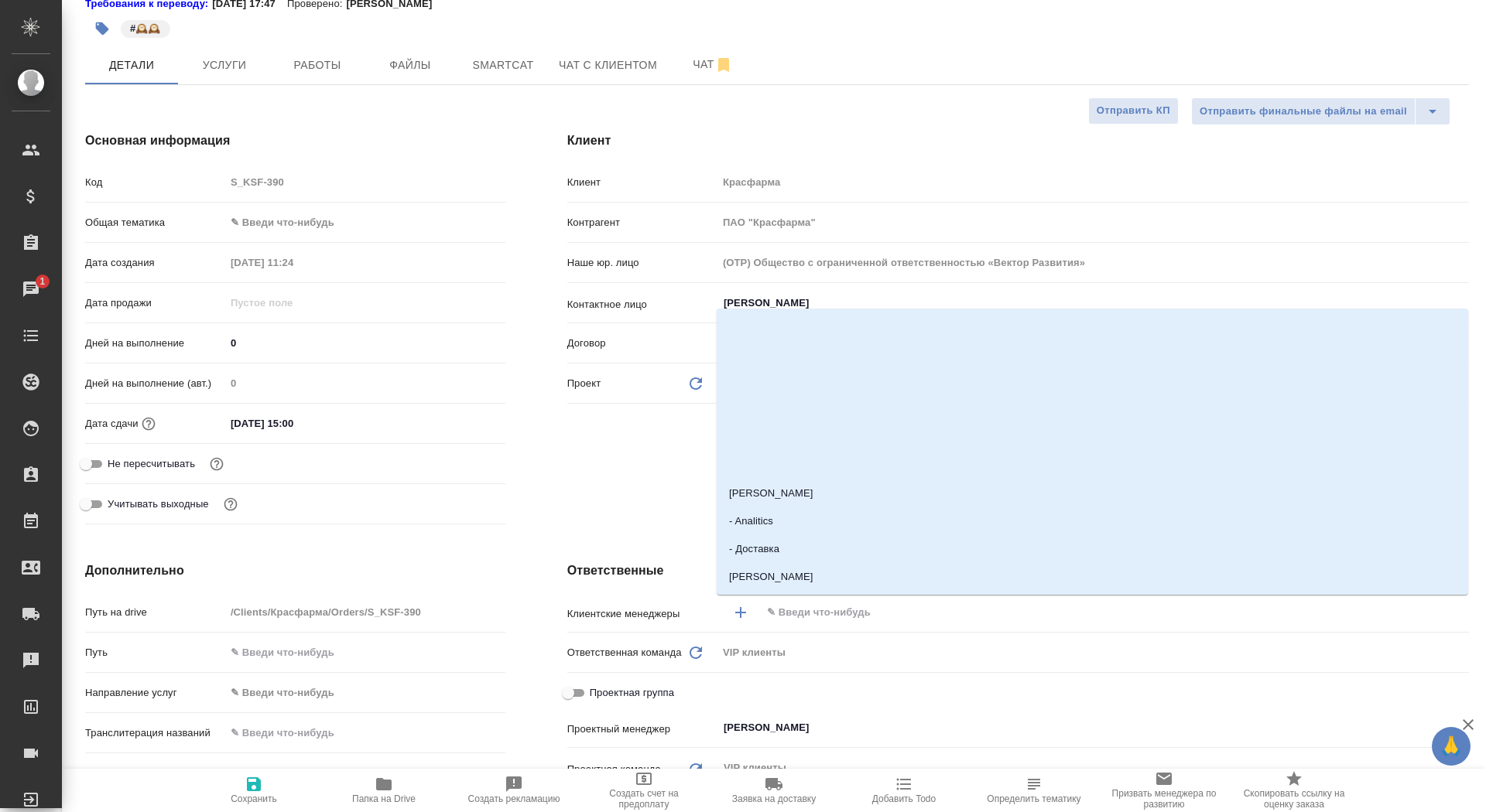
click at [836, 614] on input "text" at bounding box center [1089, 613] width 647 height 19
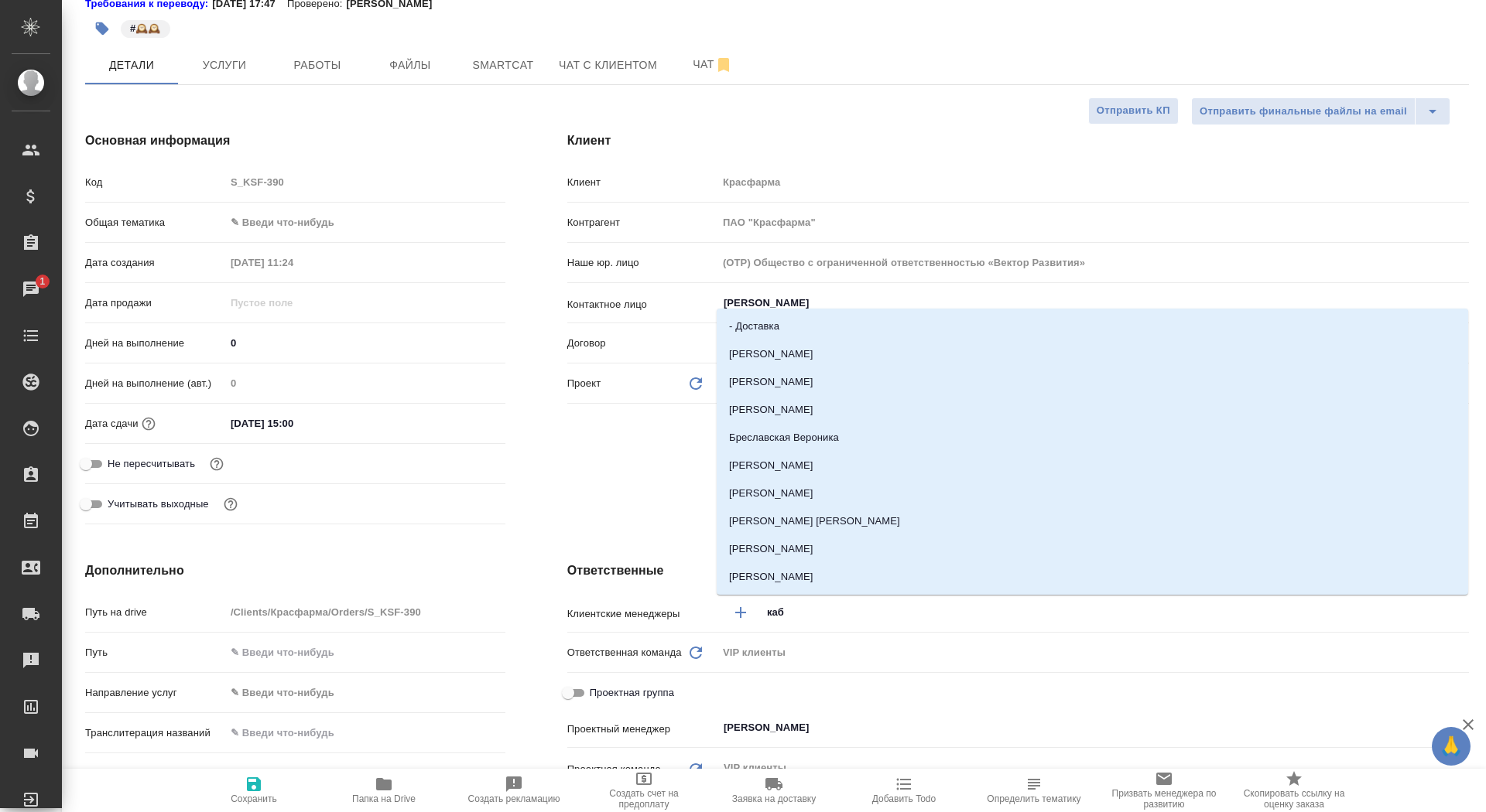
type input "каба"
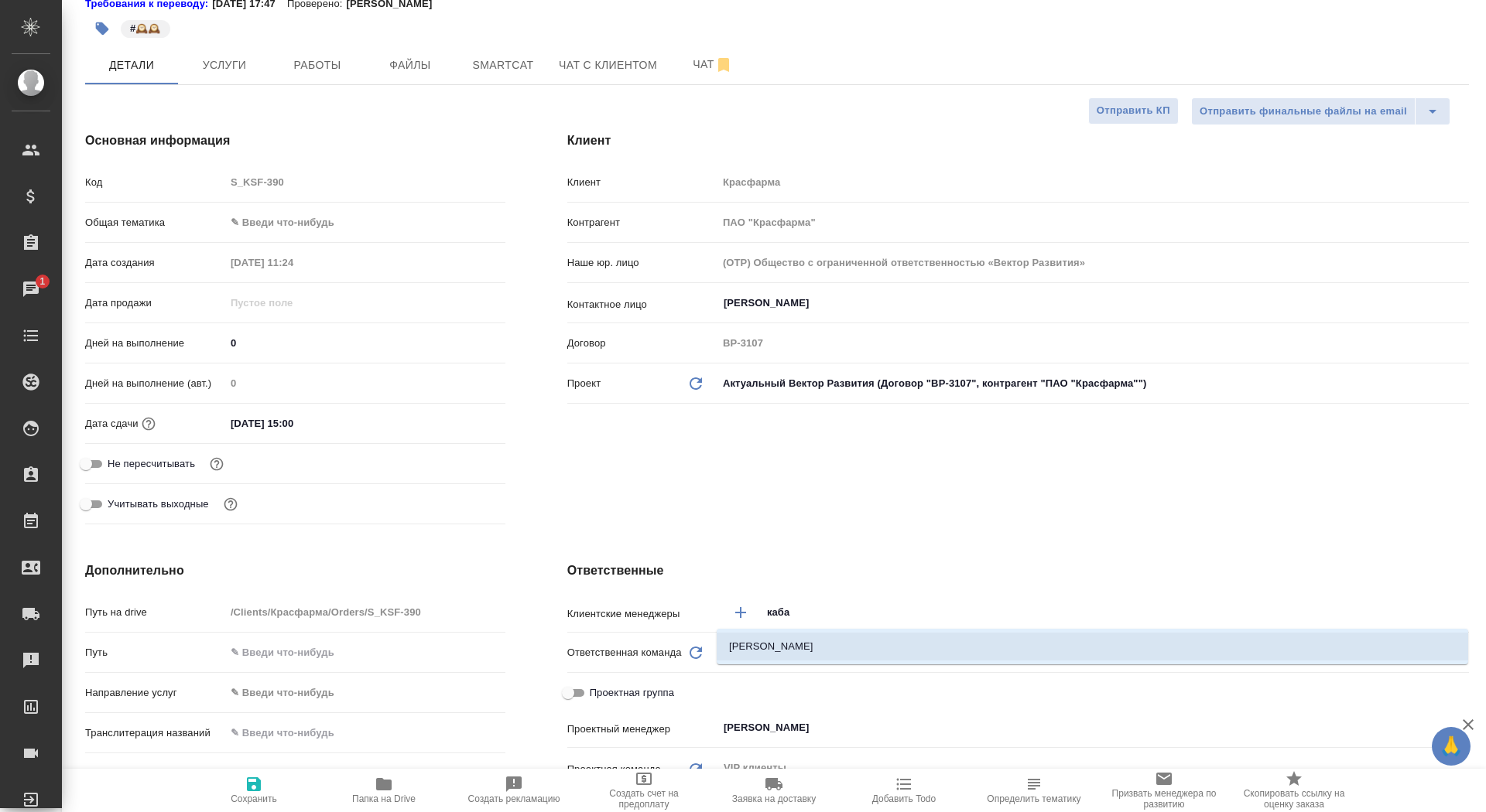
click at [843, 642] on li "Кабаргина Анна" at bounding box center [1093, 647] width 752 height 28
type textarea "x"
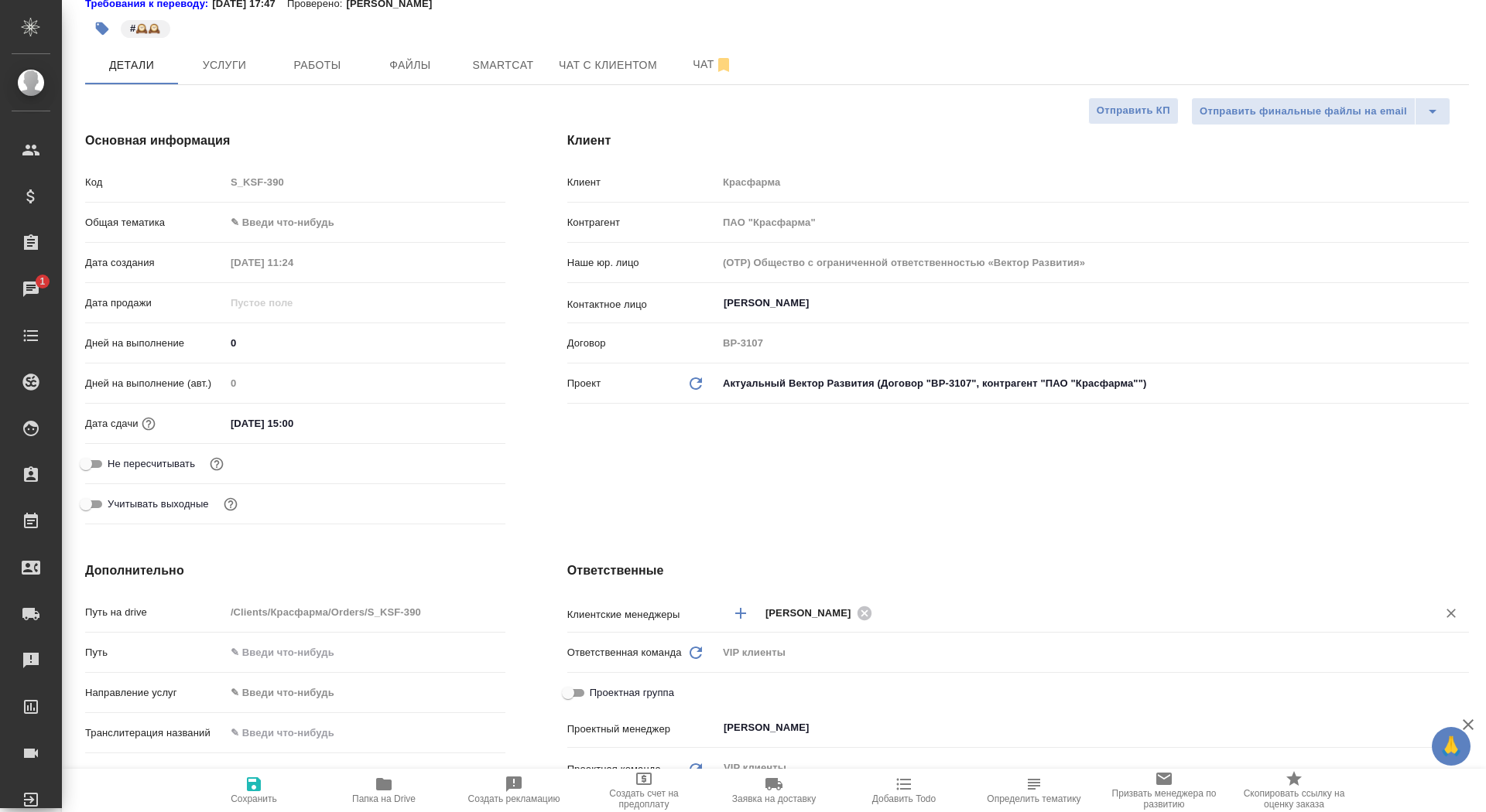
click at [245, 797] on span "Сохранить" at bounding box center [254, 799] width 47 height 11
type textarea "x"
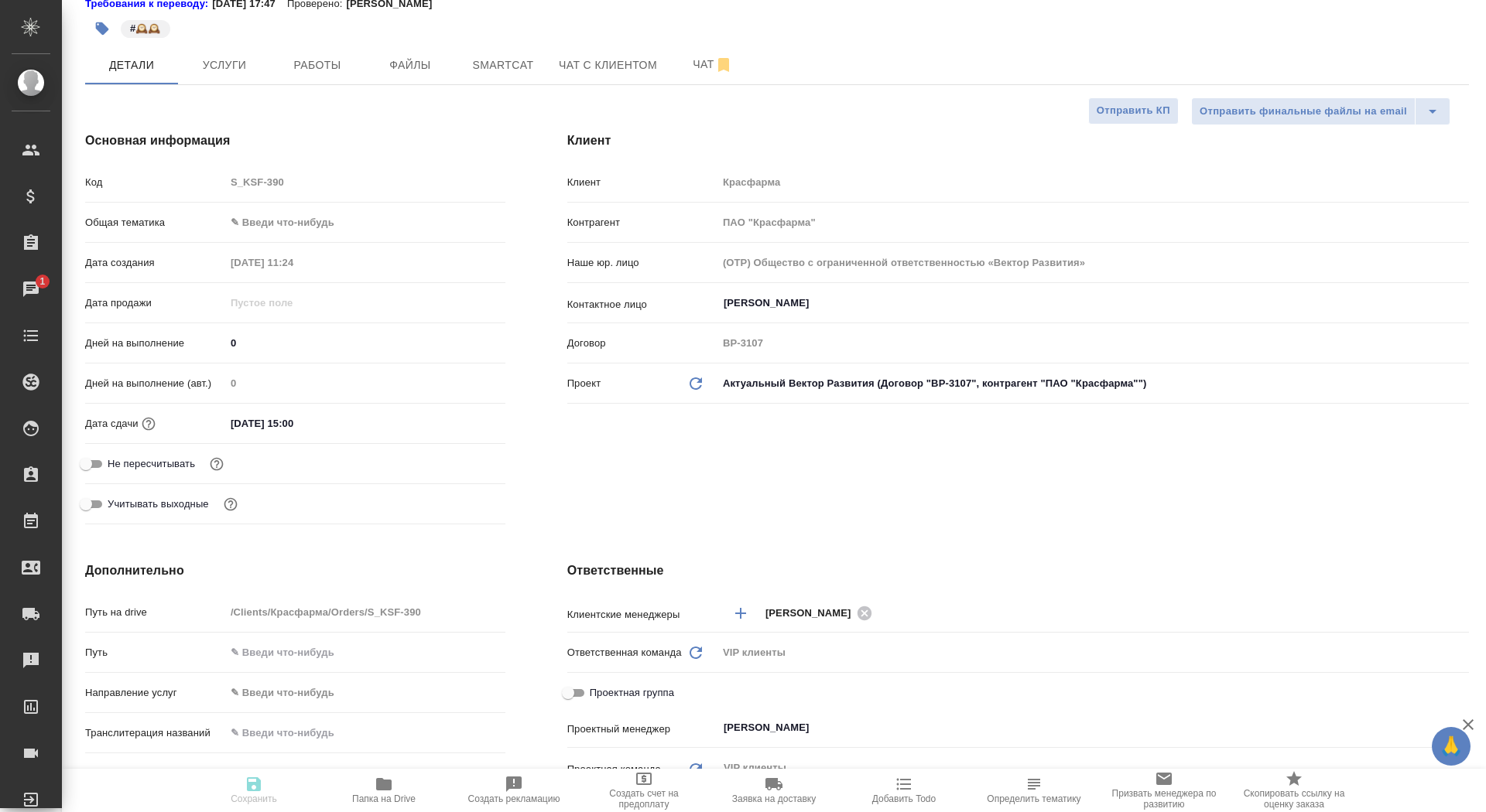
type textarea "x"
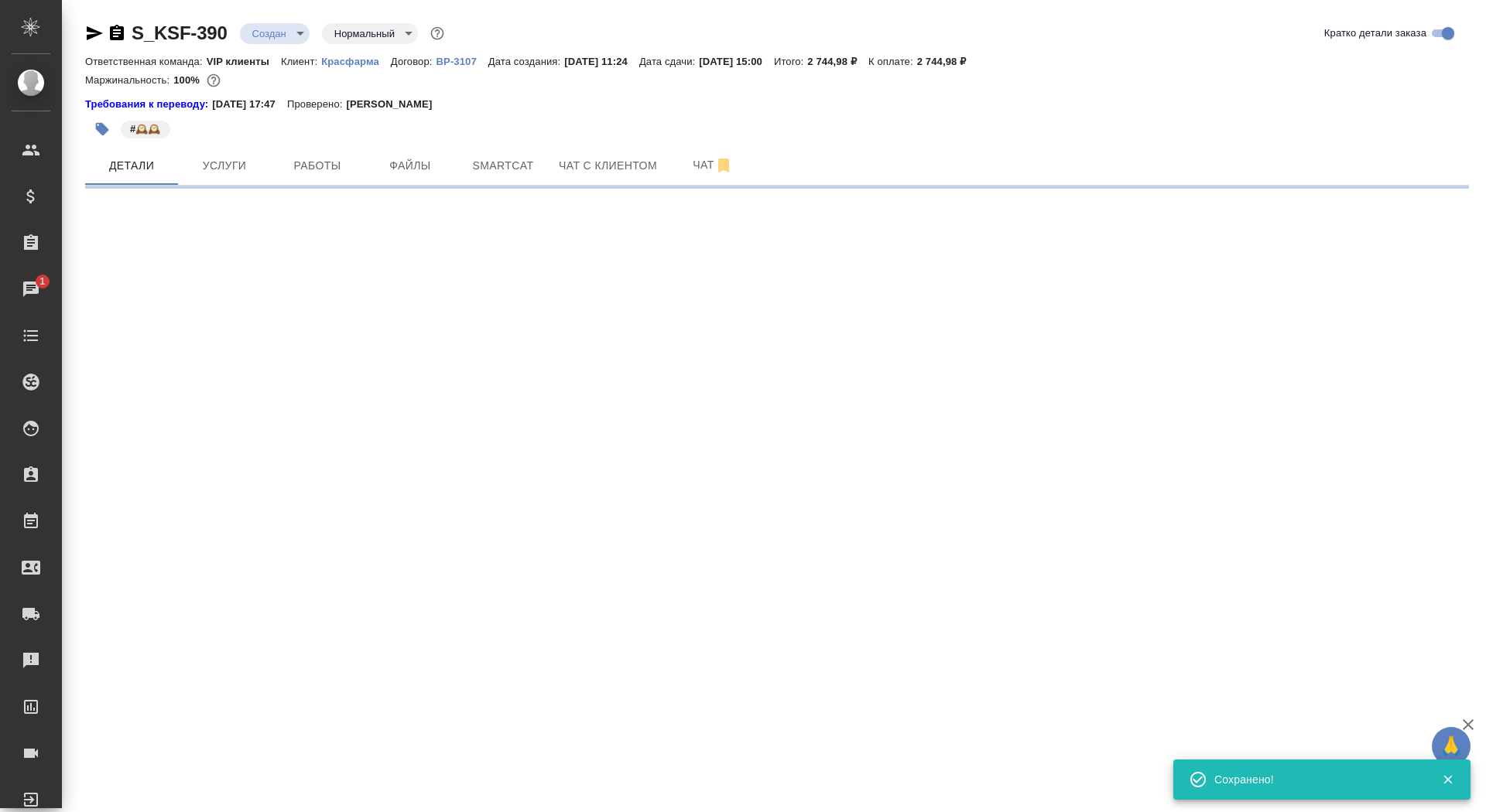
select select "RU"
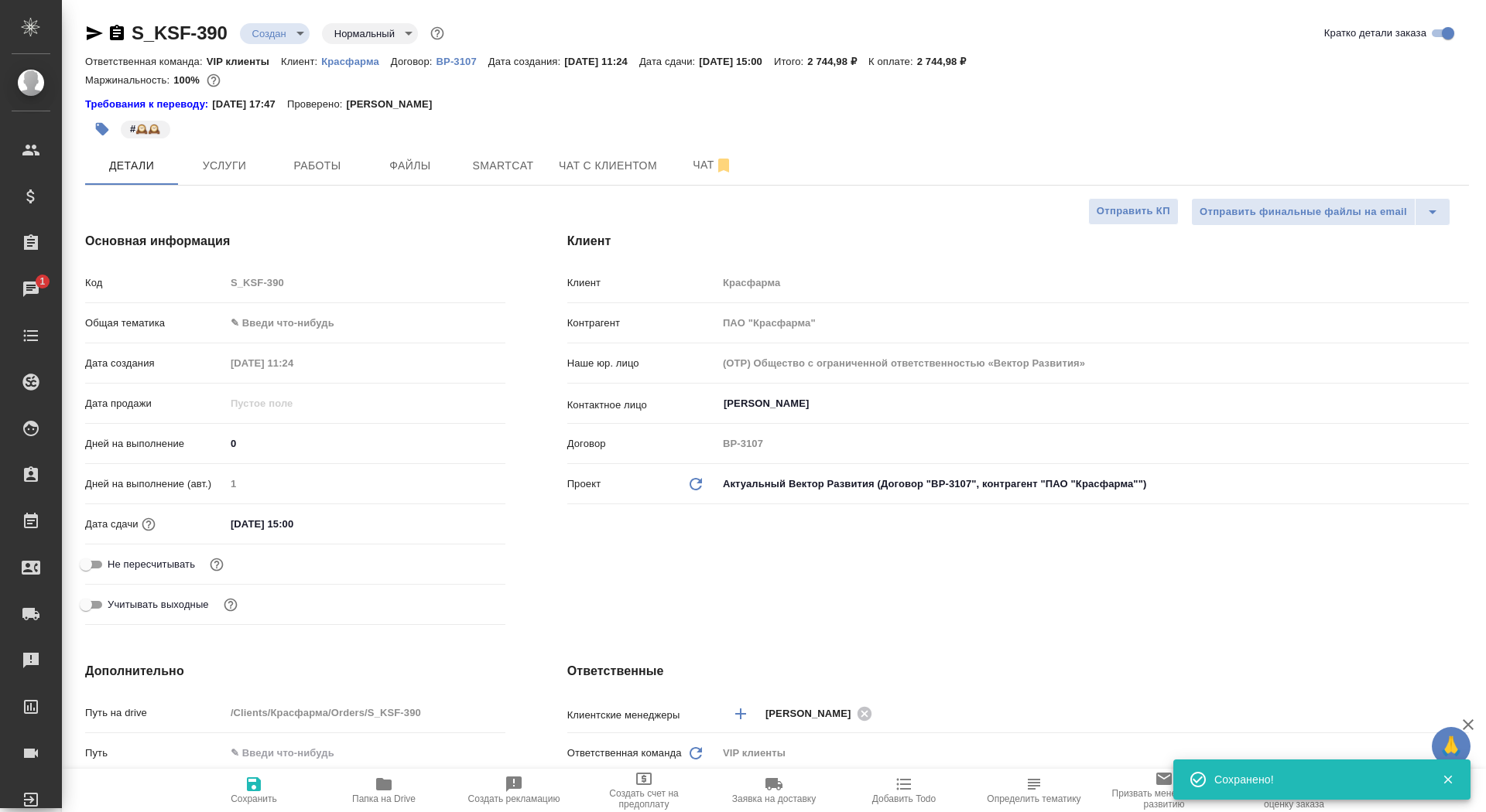
type textarea "x"
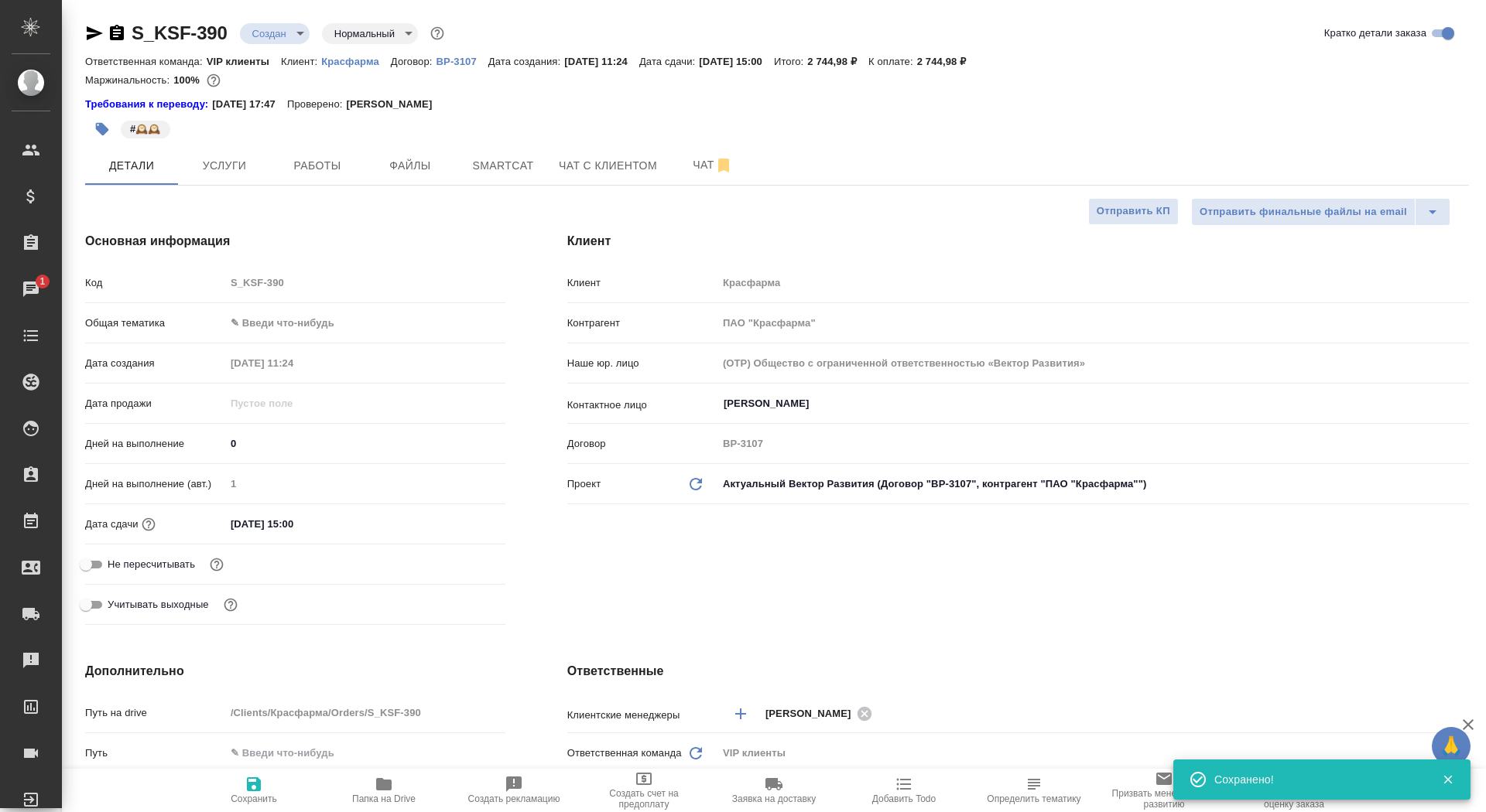
type textarea "x"
click at [245, 797] on span "Сохранить" at bounding box center [254, 799] width 47 height 11
type textarea "x"
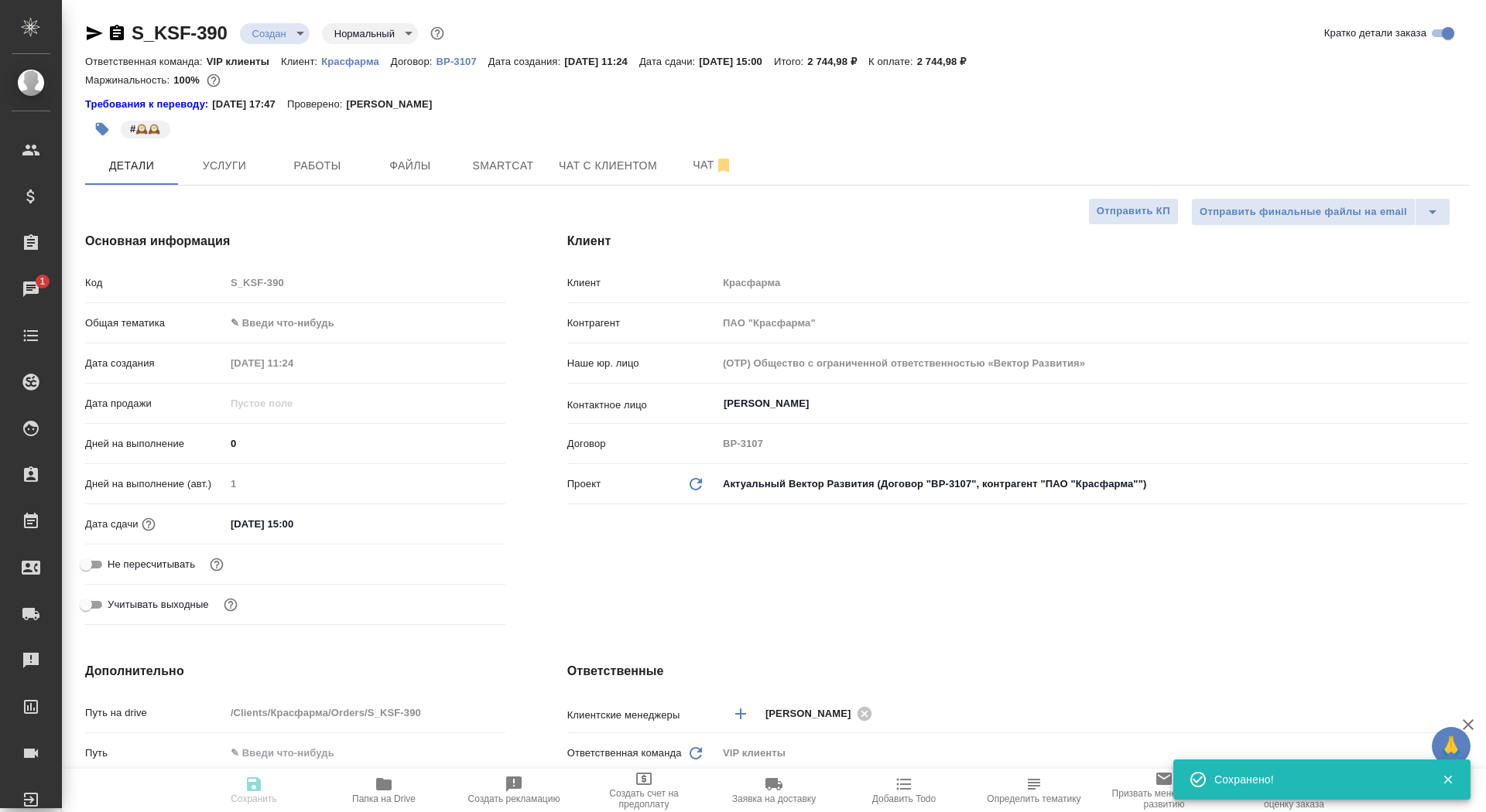
type textarea "x"
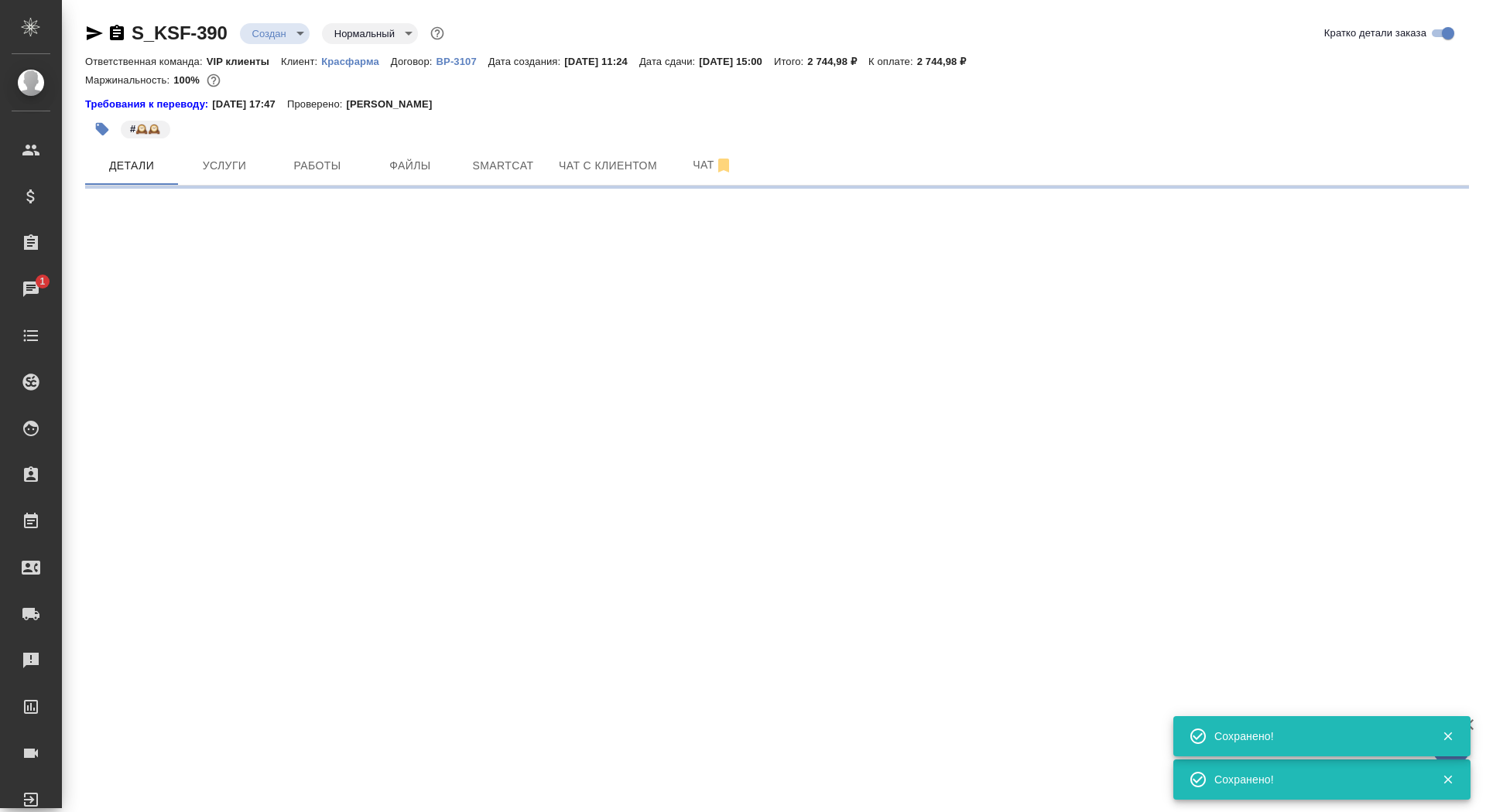
select select "RU"
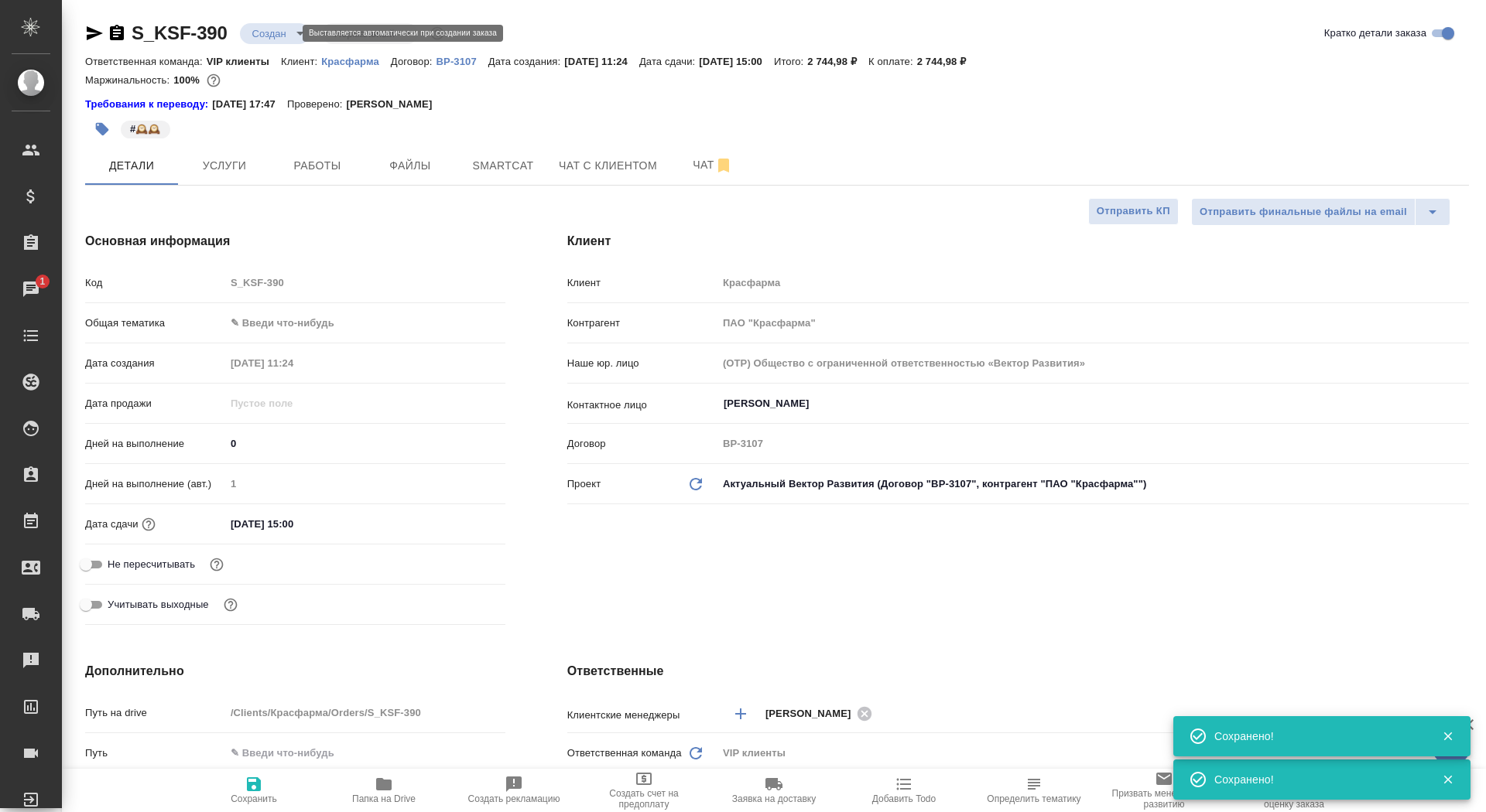
type textarea "x"
click at [260, 32] on body "🙏 .cls-1 fill:#fff; AWATERA Saydasheva Dilyara Клиенты Спецификации Заказы 1 Ча…" at bounding box center [743, 406] width 1486 height 812
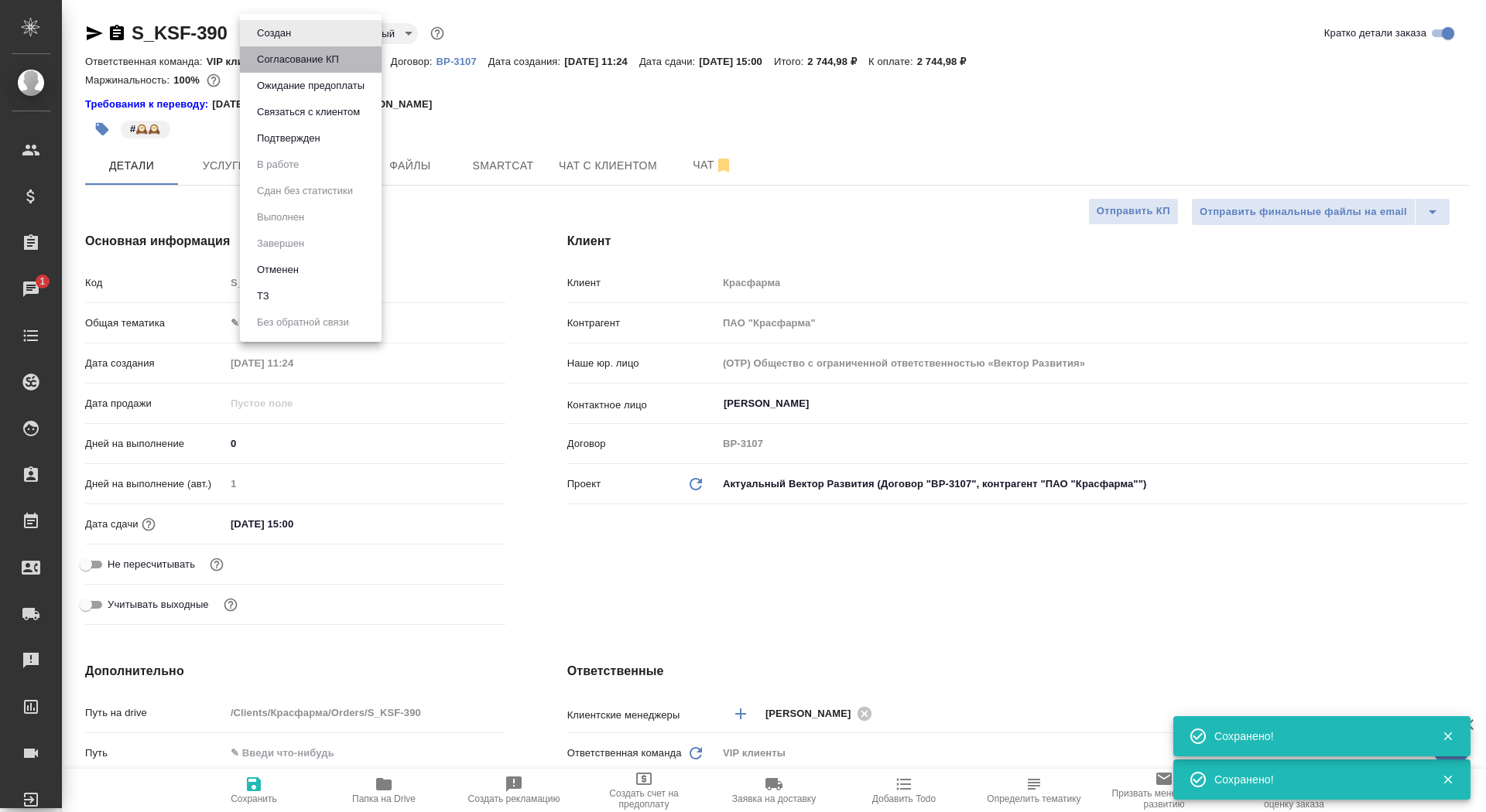
click at [265, 67] on button "Согласование КП" at bounding box center [298, 60] width 91 height 17
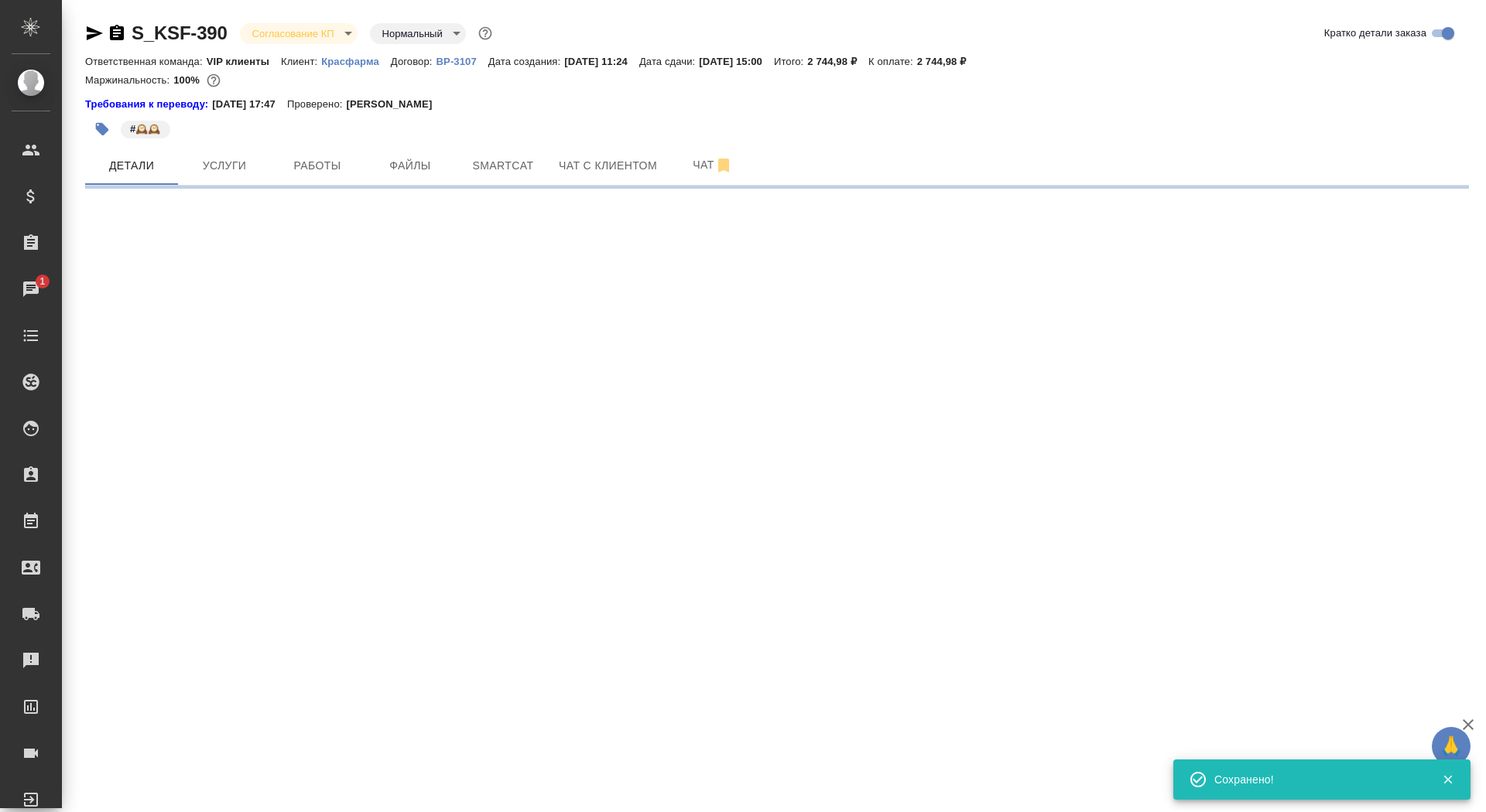
select select "RU"
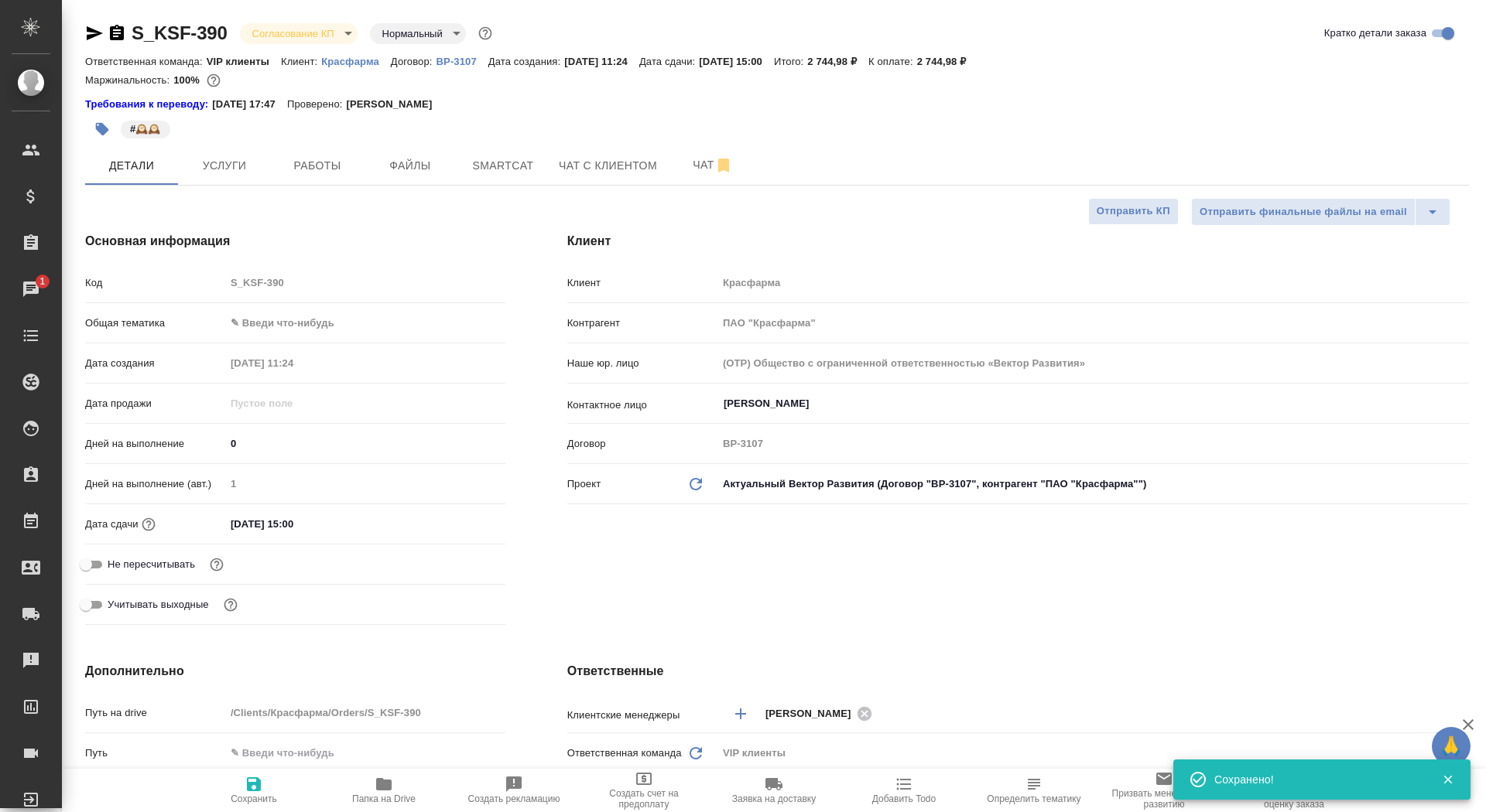
type textarea "x"
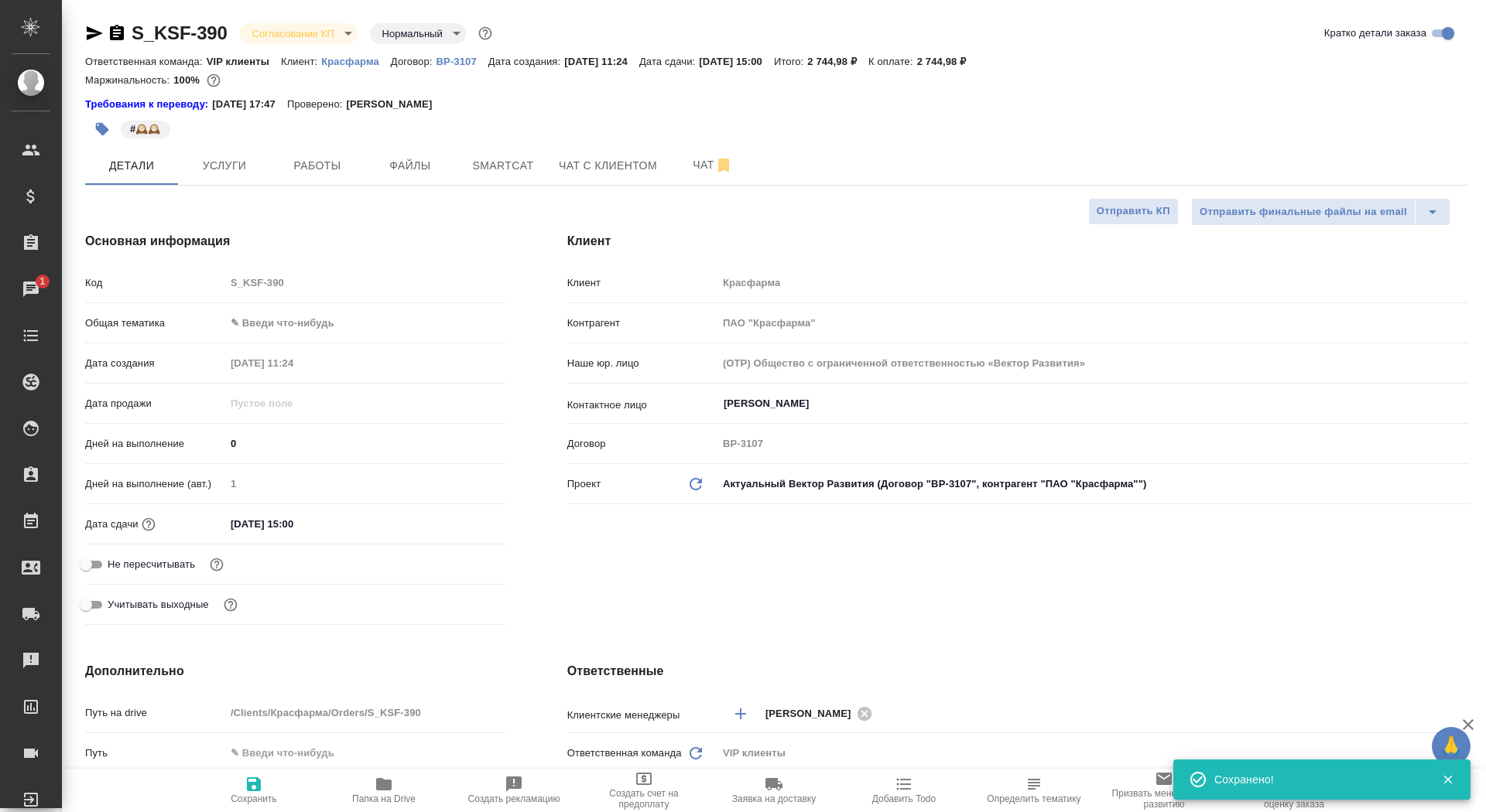
type textarea "x"
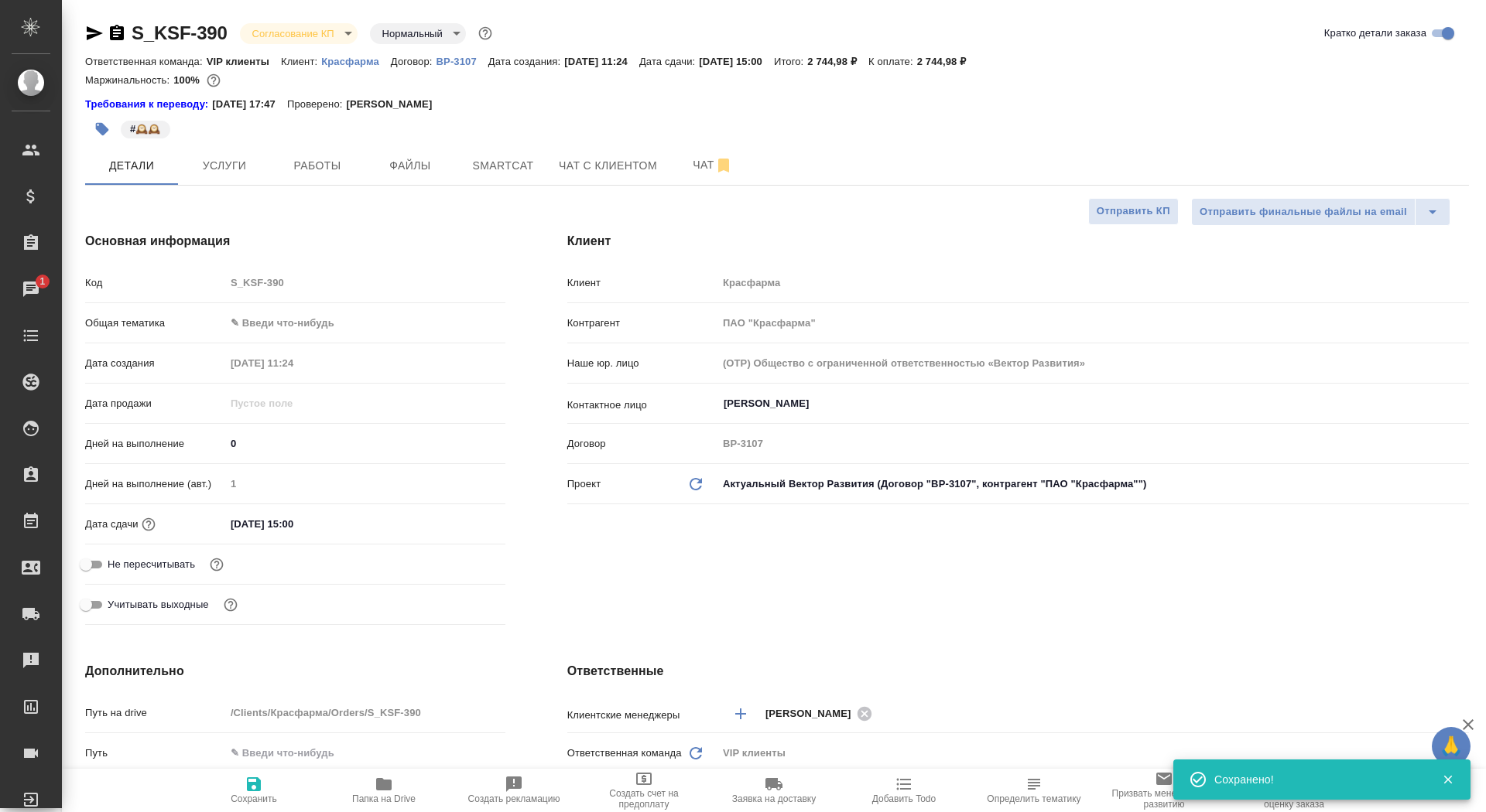
type textarea "x"
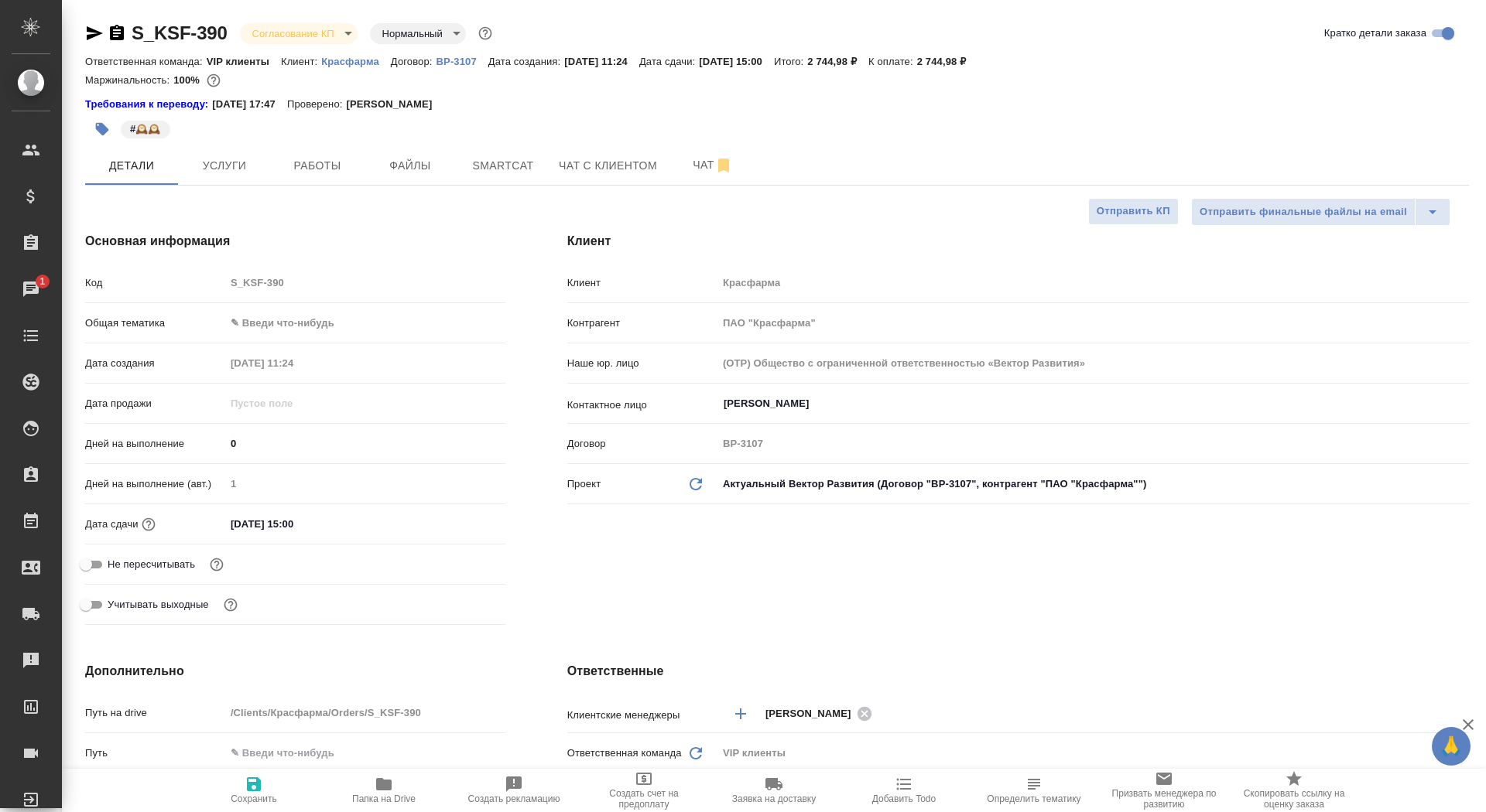
type textarea "x"
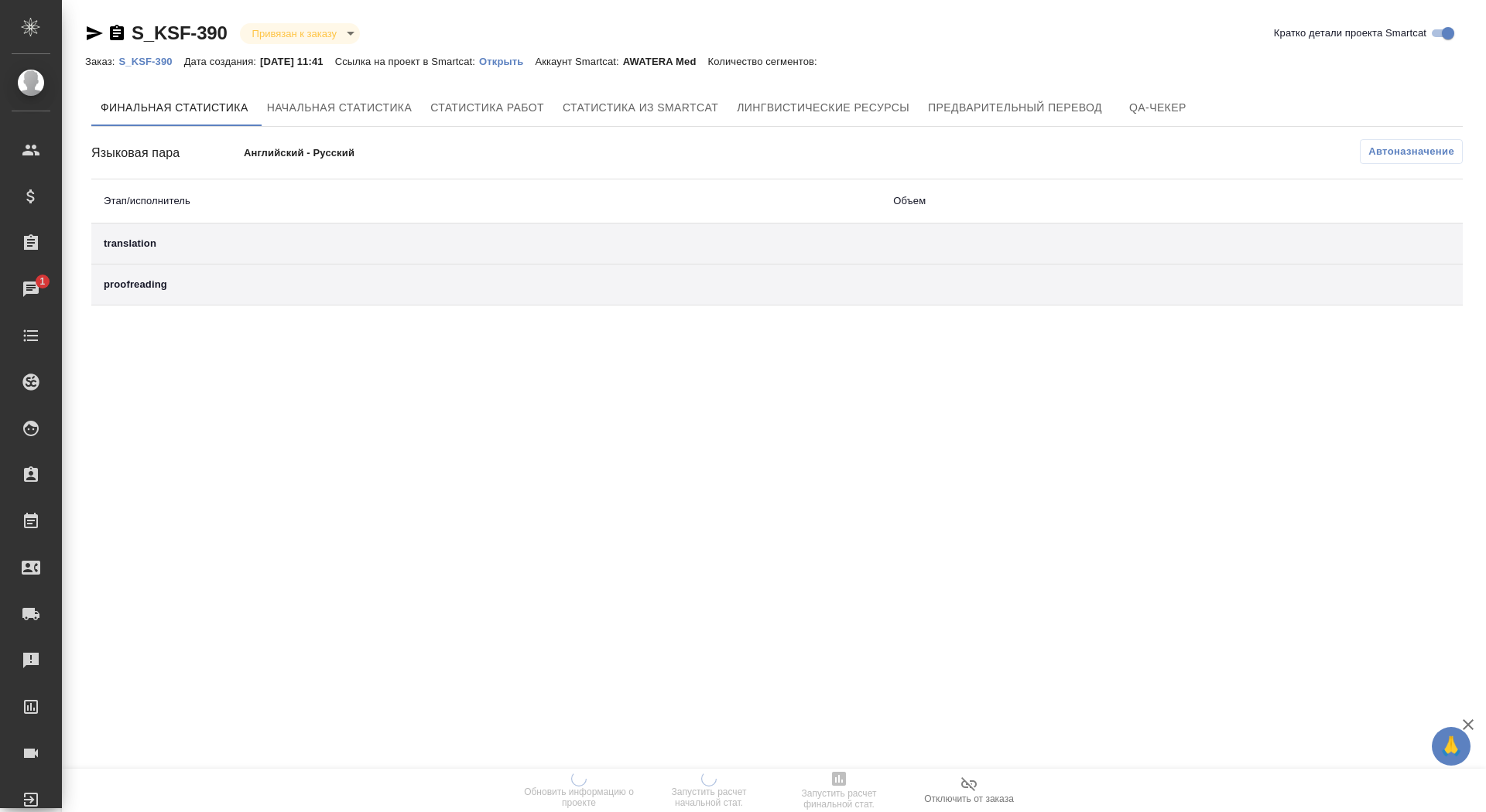
click at [522, 58] on p "Открыть" at bounding box center [507, 61] width 56 height 12
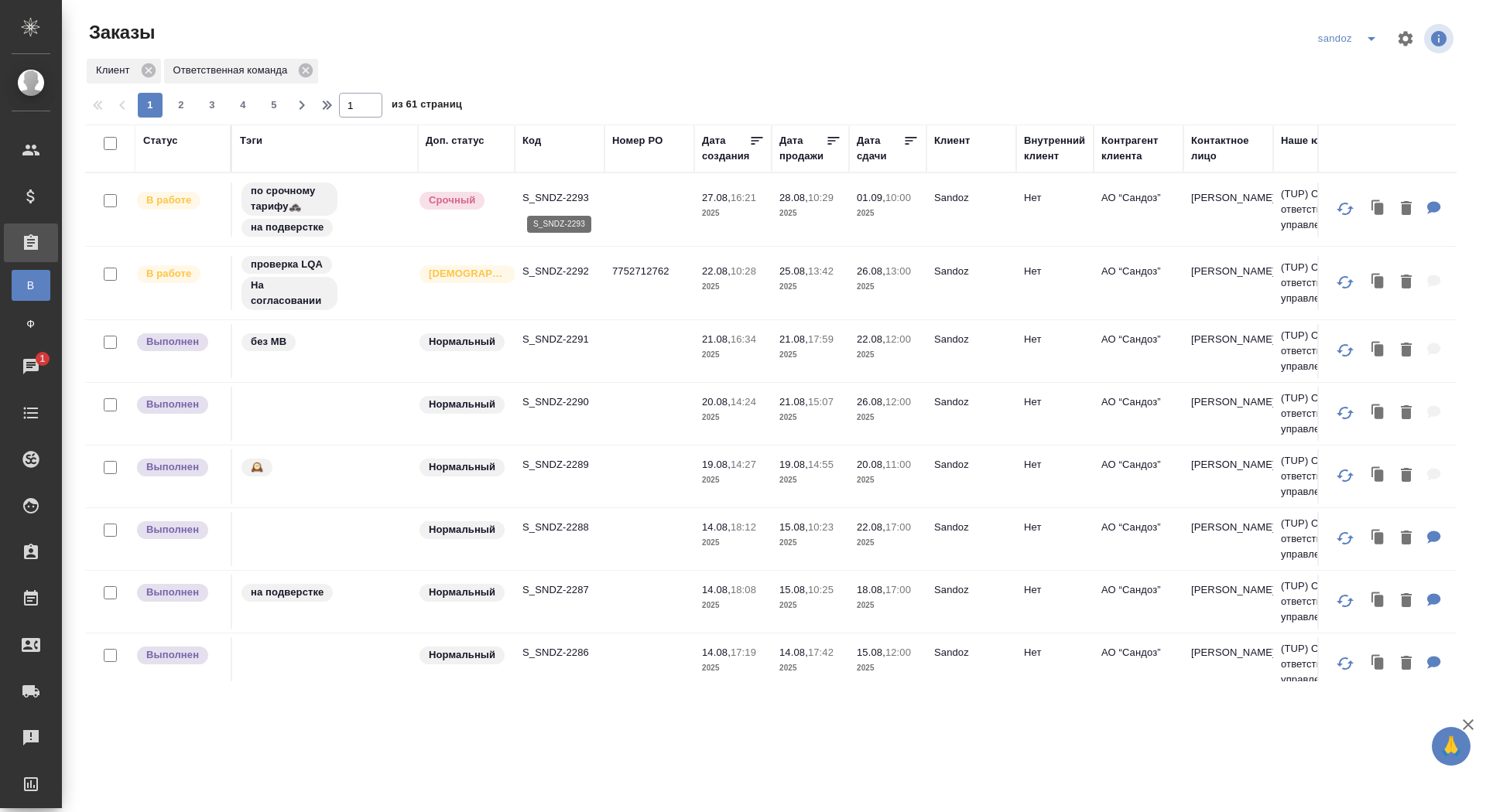
click at [572, 198] on p "S_SNDZ-2293" at bounding box center [560, 198] width 74 height 15
click at [1372, 33] on icon "split button" at bounding box center [1371, 39] width 19 height 19
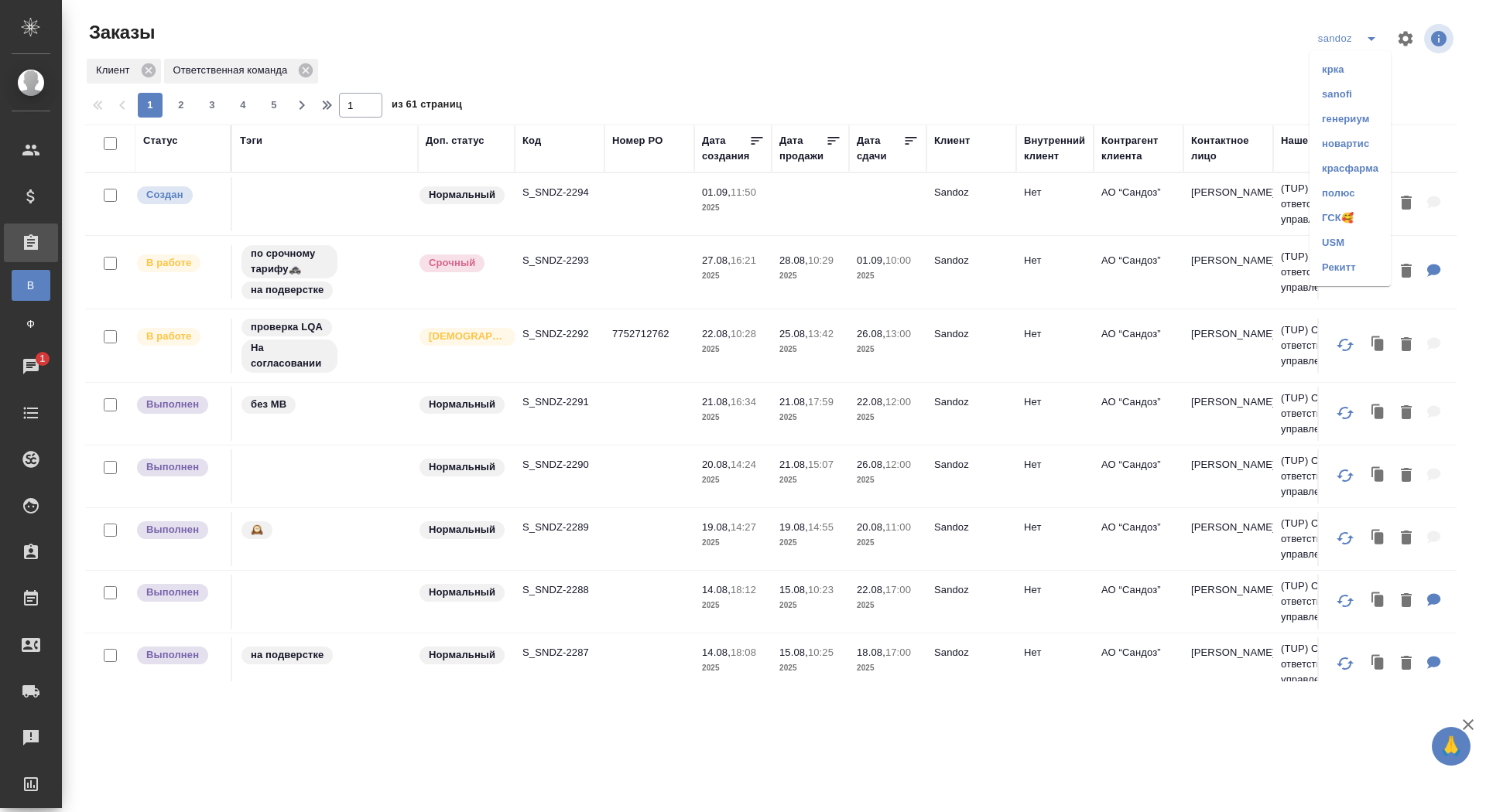
click at [1350, 170] on li "красфарма" at bounding box center [1350, 169] width 81 height 25
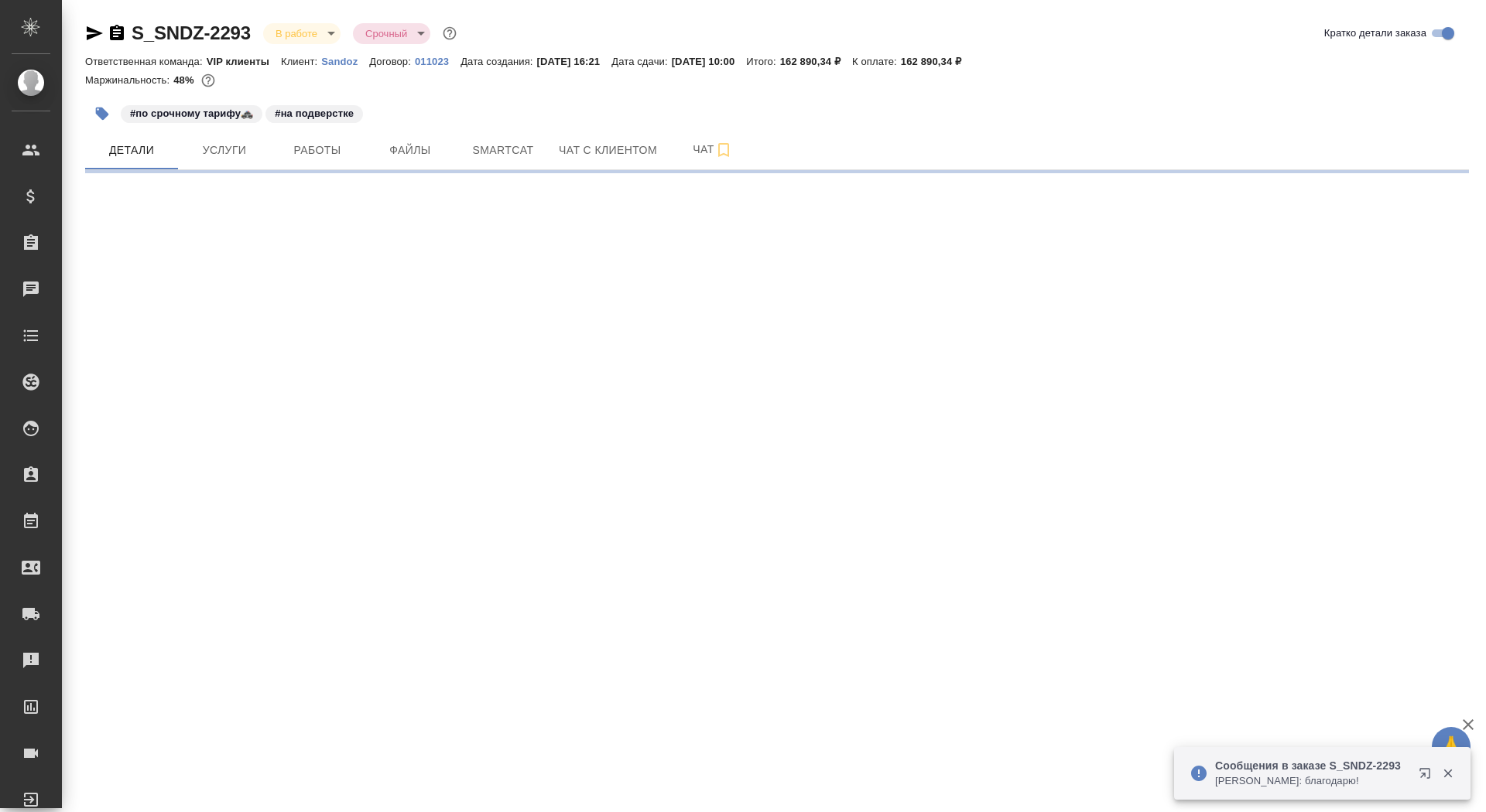
select select "RU"
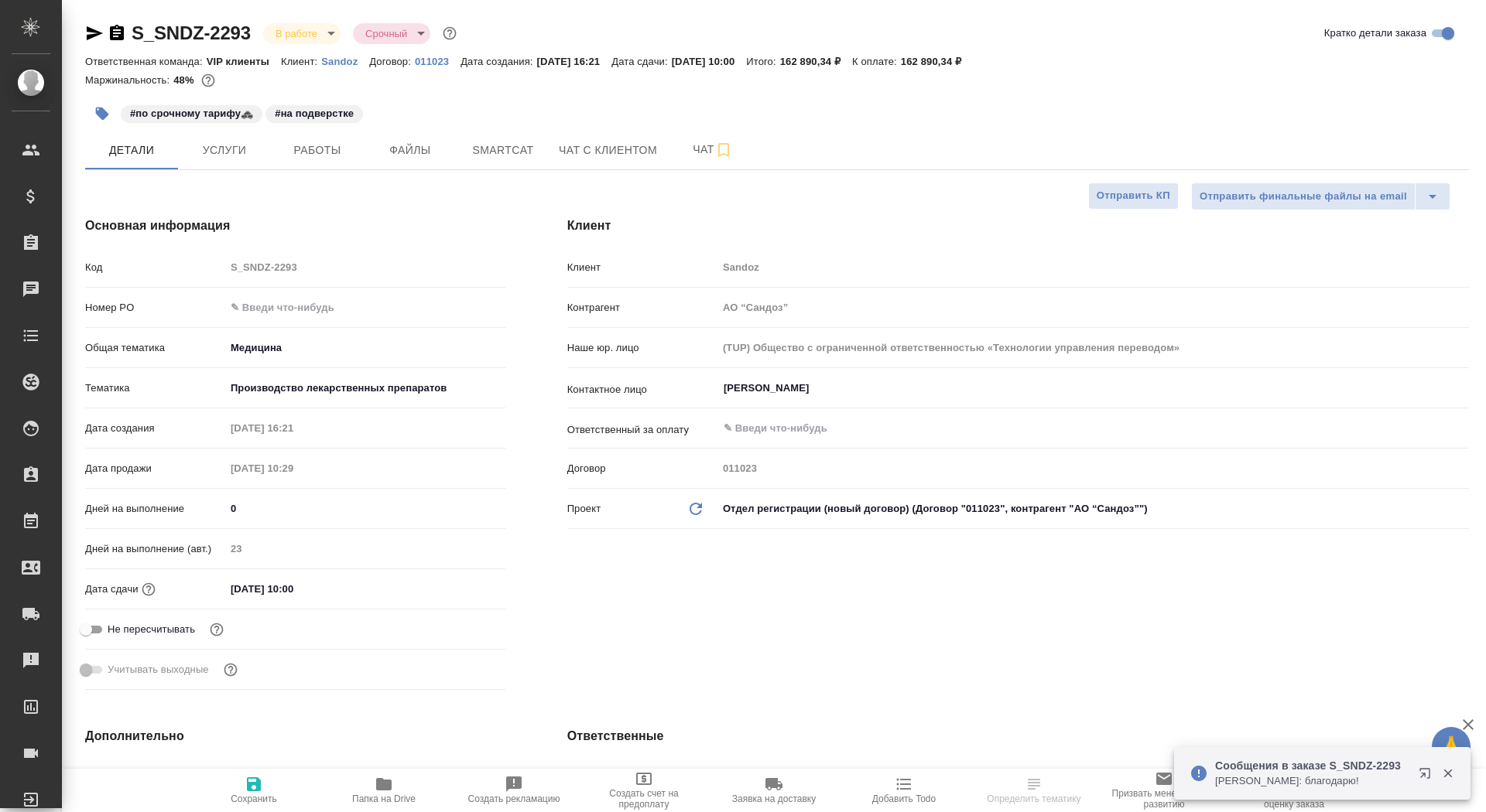
type textarea "x"
click at [358, 60] on p "Sandoz" at bounding box center [345, 61] width 48 height 12
type textarea "x"
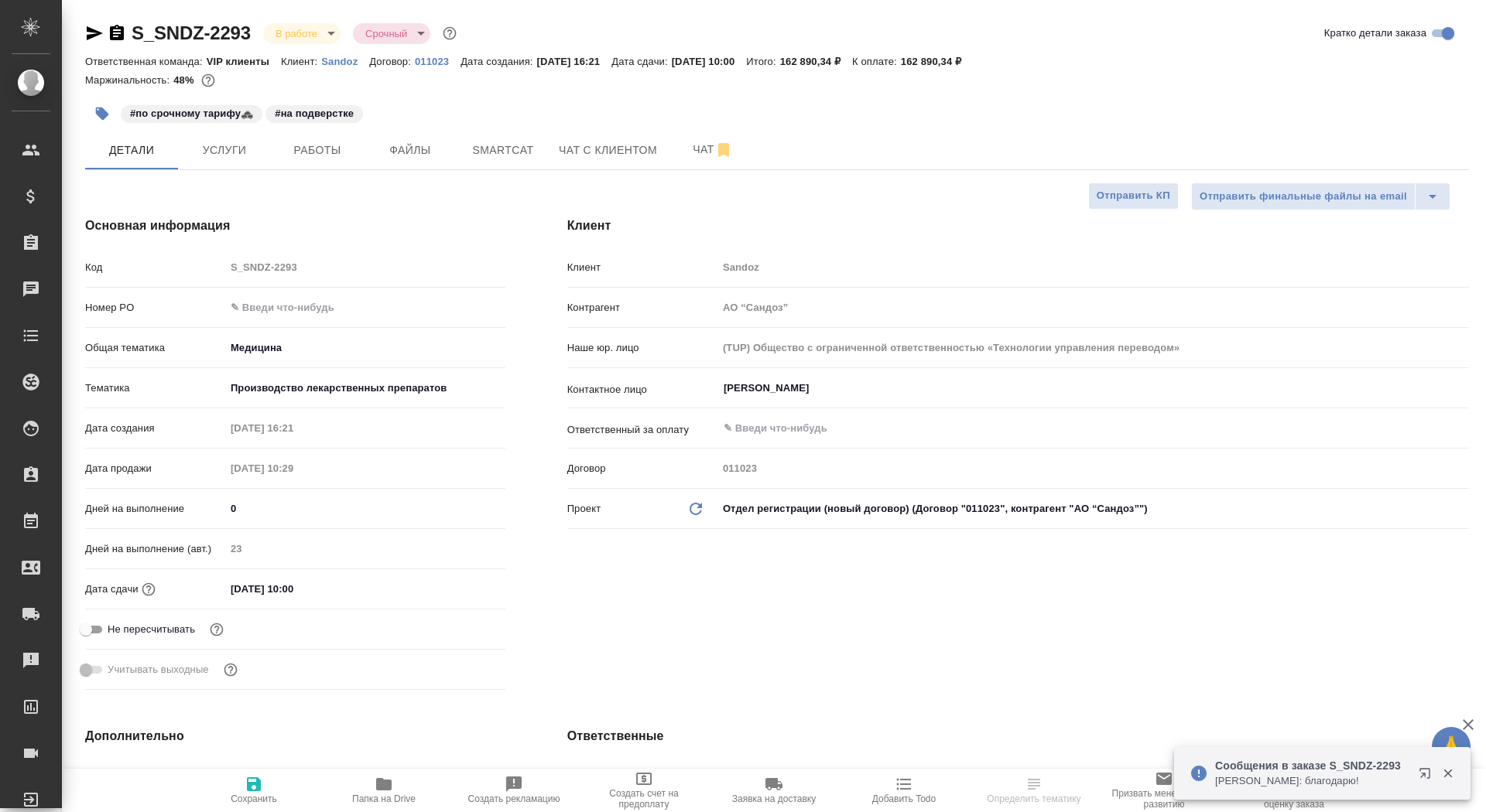
type textarea "x"
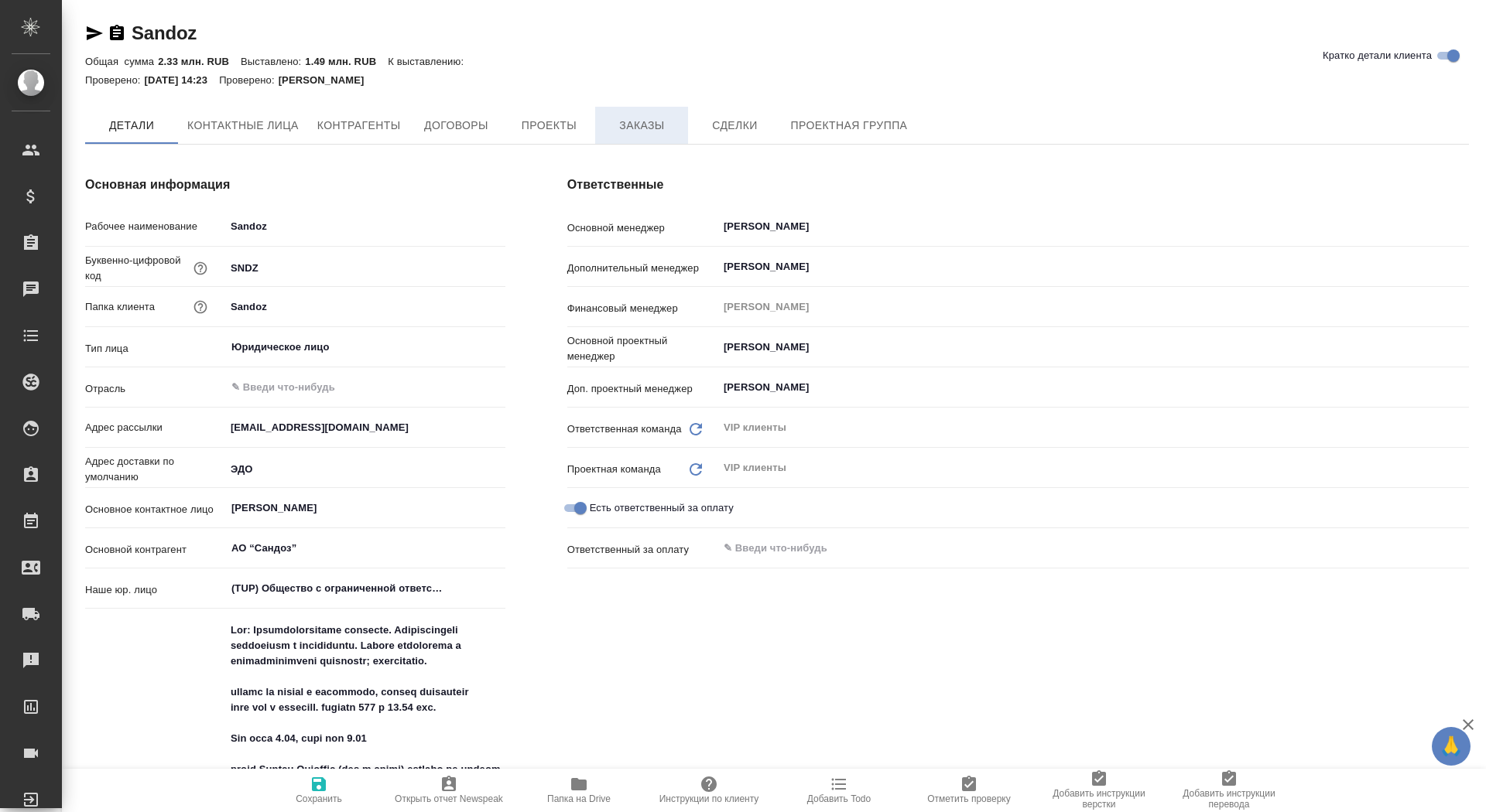
type textarea "x"
click at [634, 129] on span "Заказы" at bounding box center [642, 126] width 74 height 19
type textarea "x"
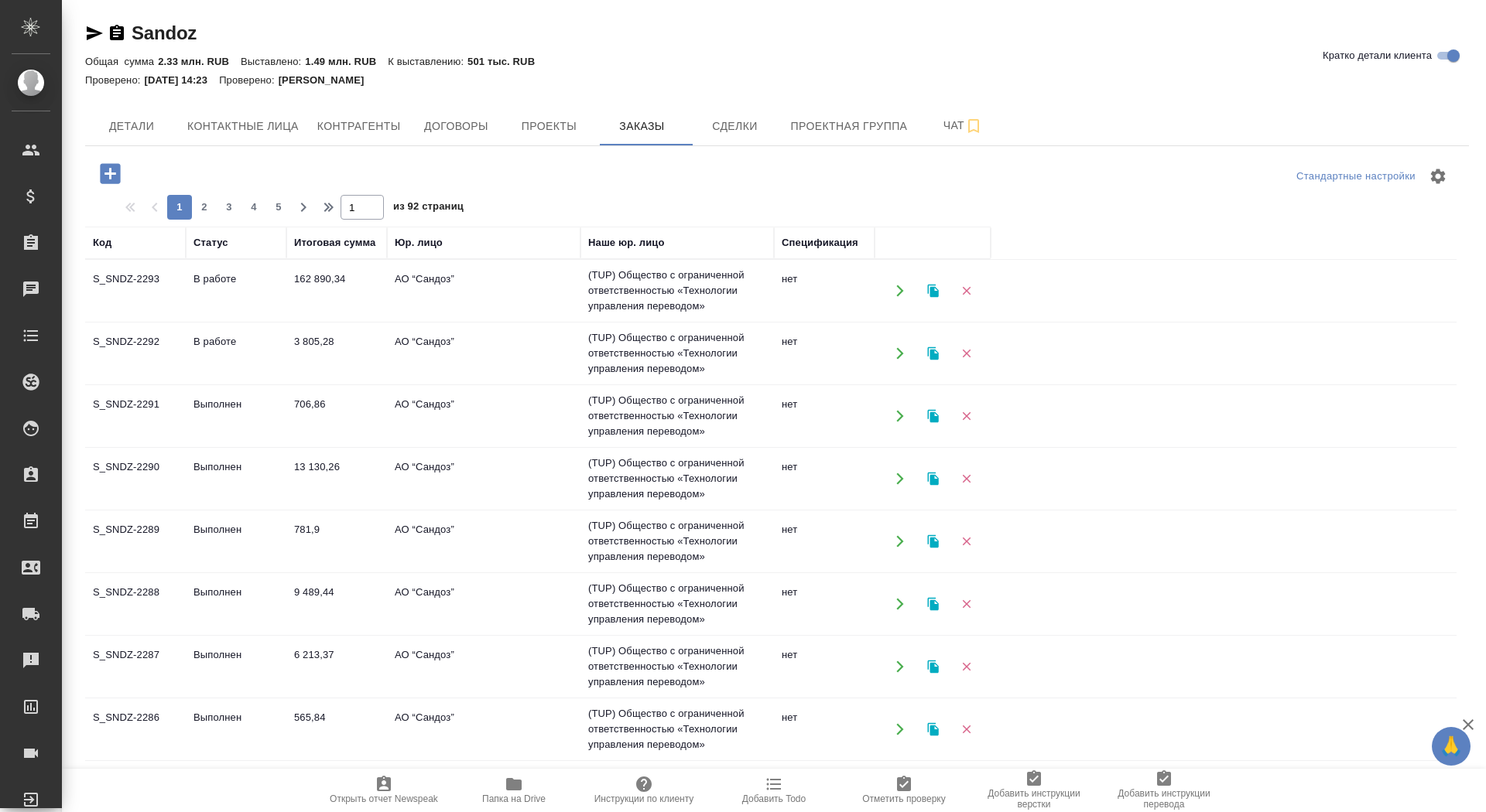
click at [116, 163] on icon "button" at bounding box center [110, 174] width 27 height 27
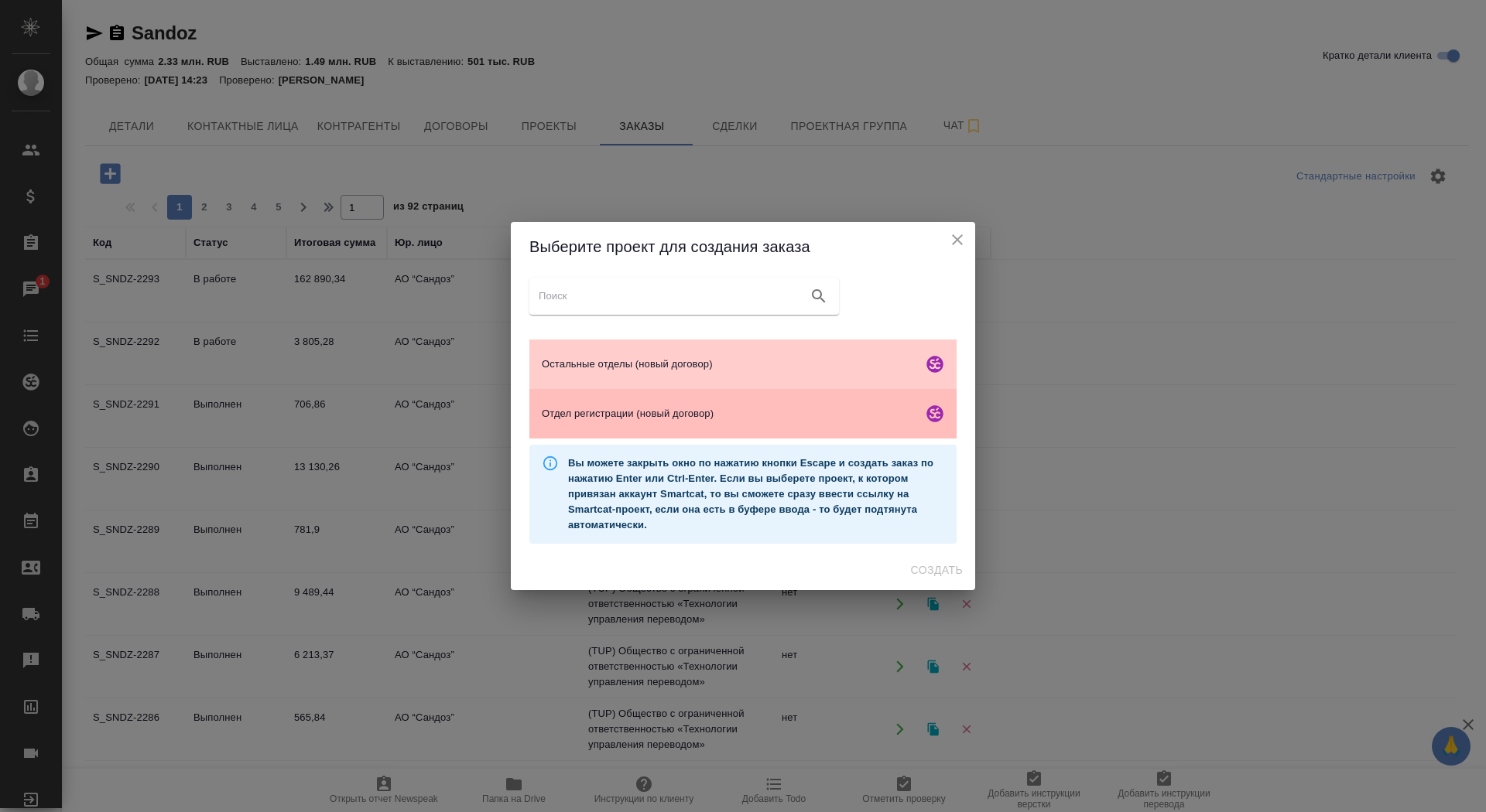
click at [716, 413] on span "Отдел регистрации (новый договор)" at bounding box center [729, 414] width 374 height 15
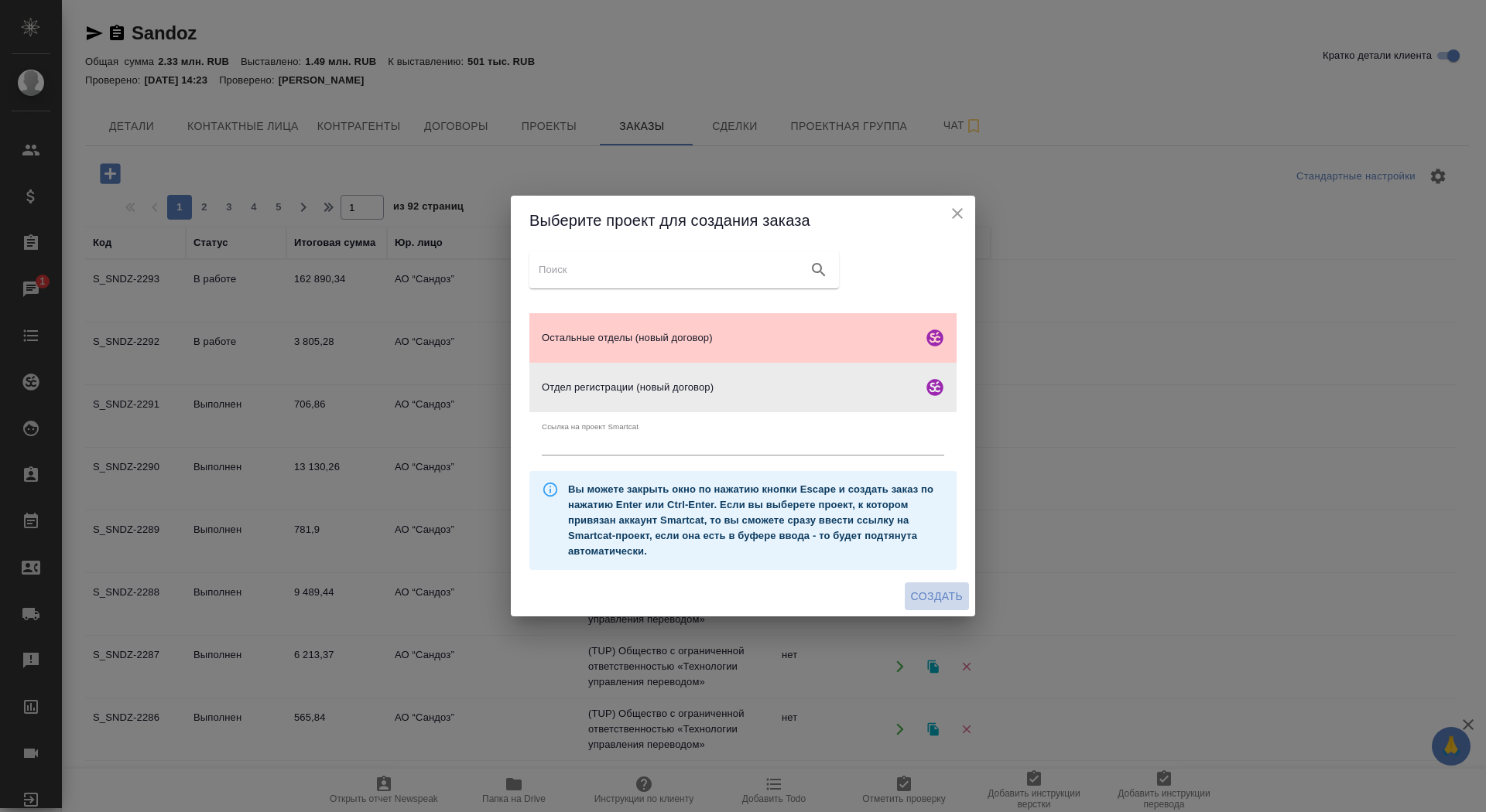
click at [933, 597] on span "Создать" at bounding box center [936, 597] width 52 height 19
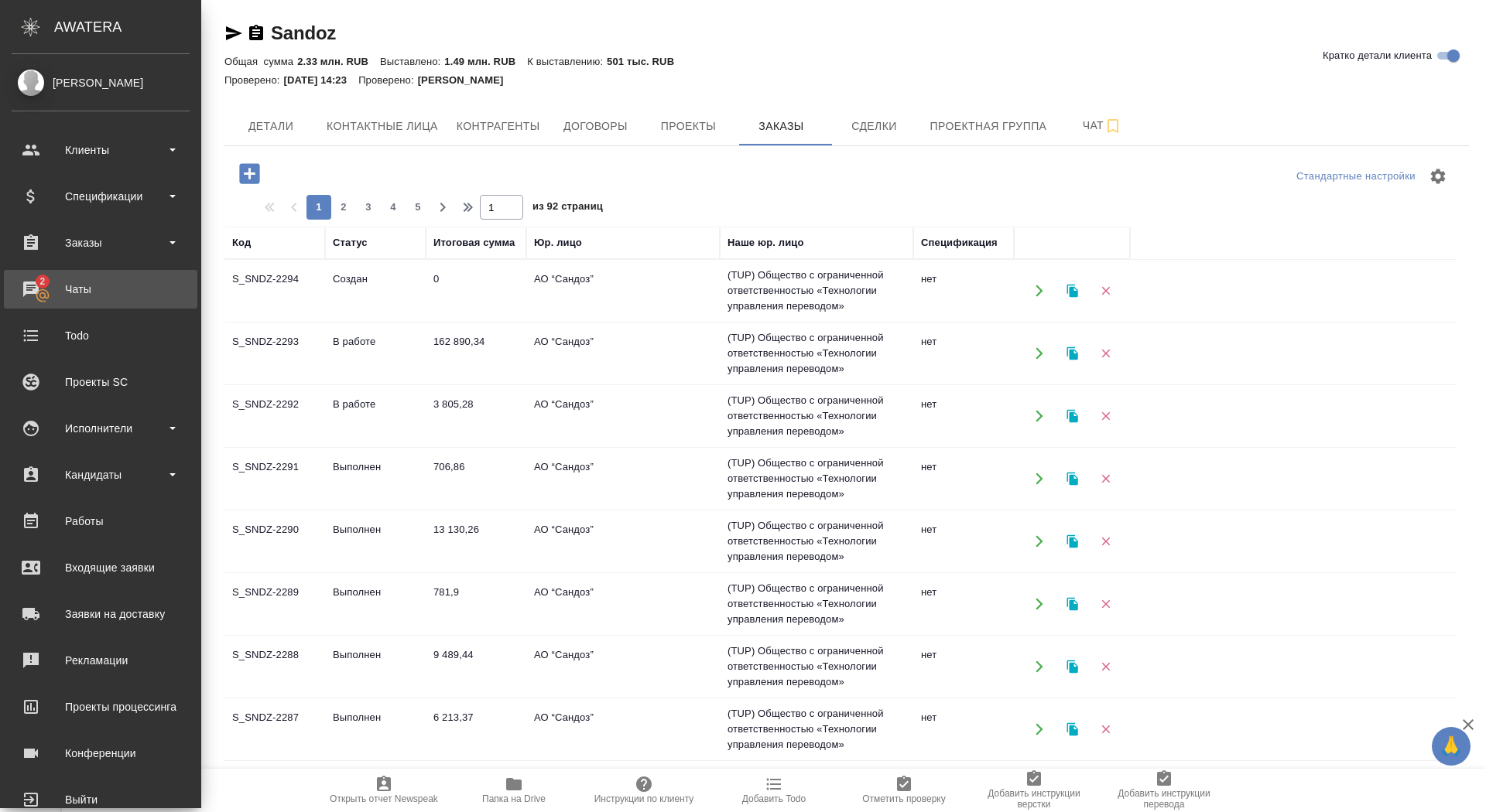
click at [64, 277] on div "Чаты" at bounding box center [101, 289] width 178 height 23
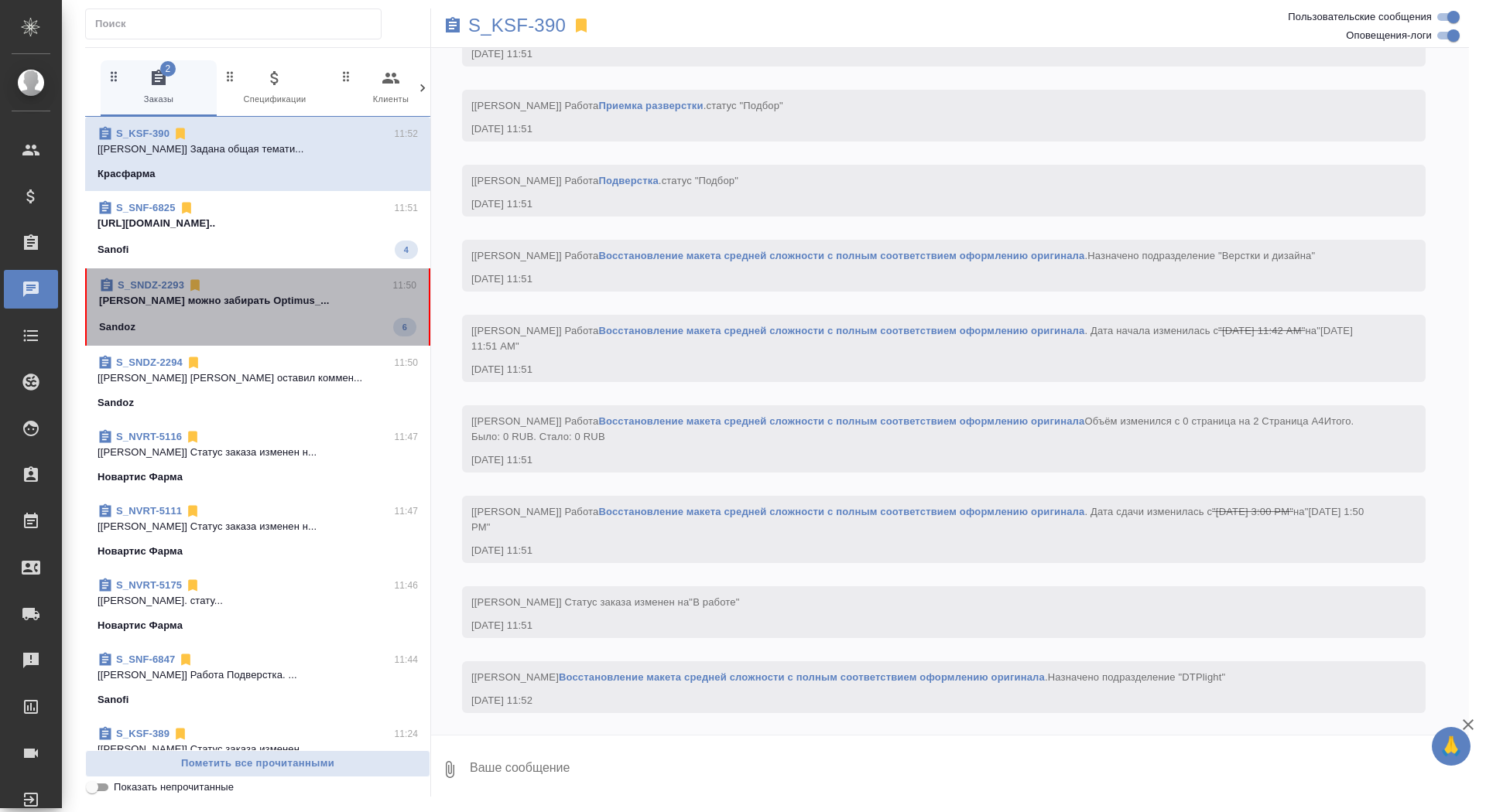
click at [326, 322] on div "Sandoz 6" at bounding box center [257, 327] width 317 height 19
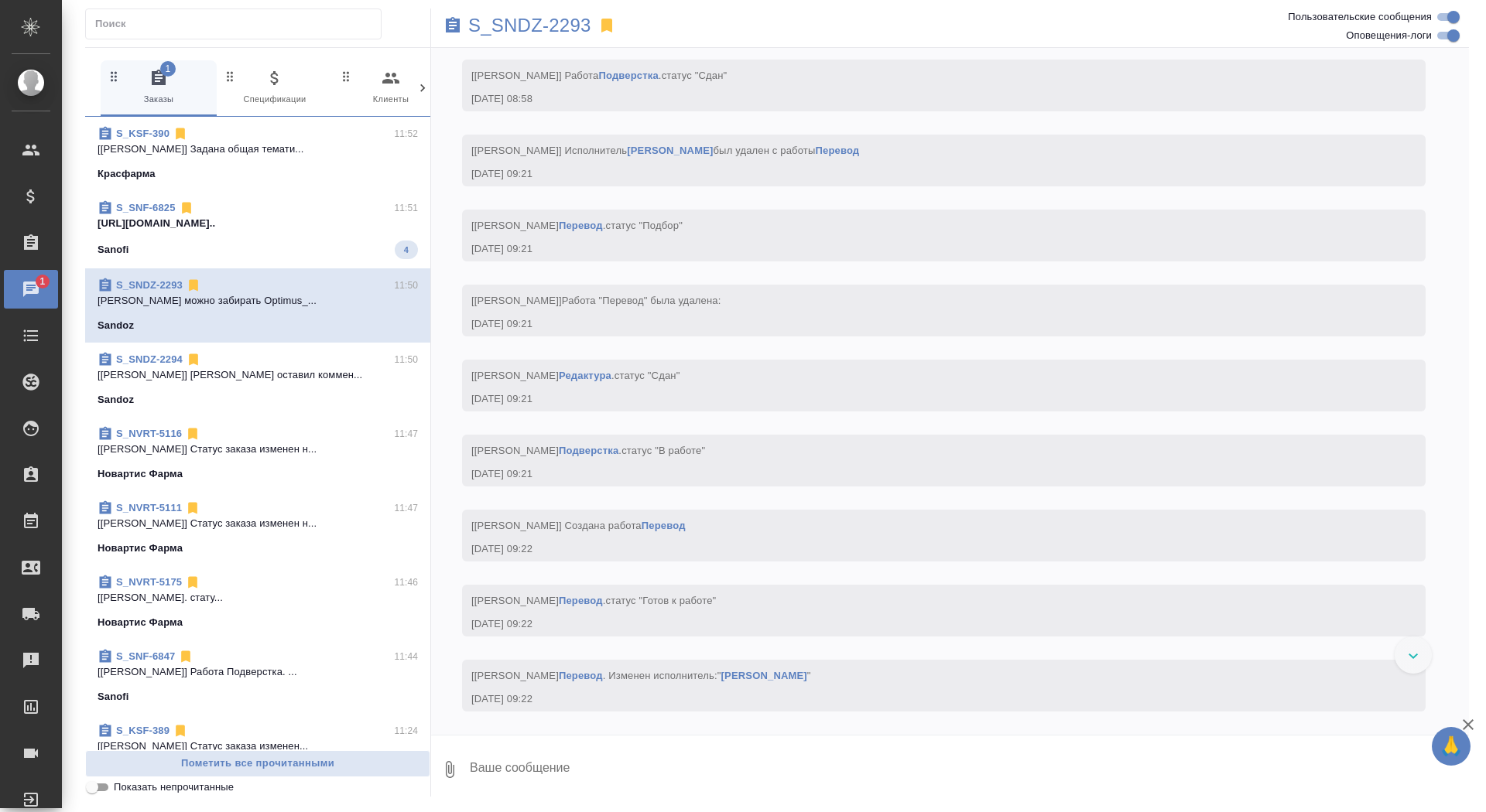
scroll to position [35546, 0]
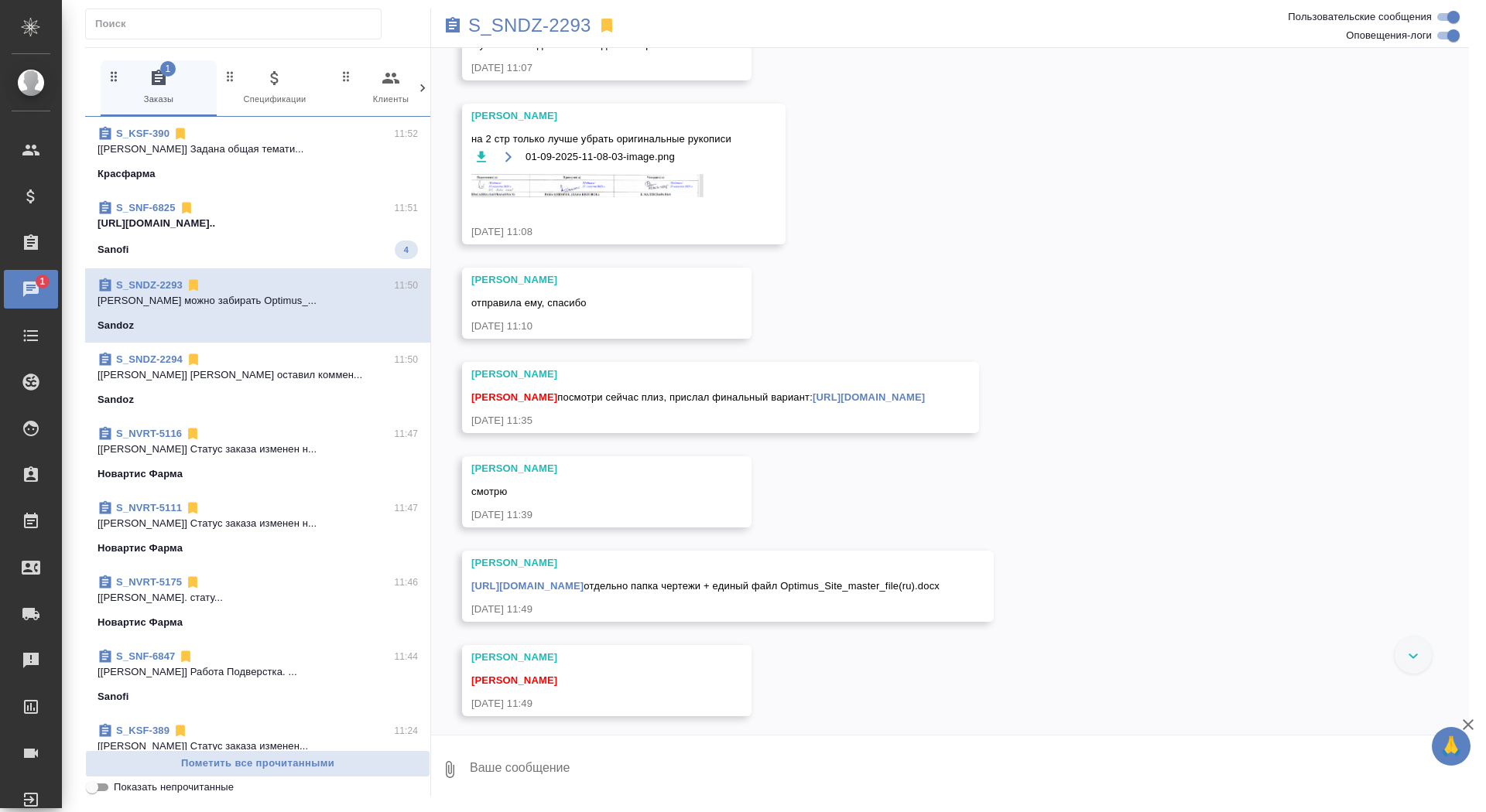
click at [602, 764] on textarea at bounding box center [968, 770] width 1001 height 53
type textarea "забрала, спасибо"
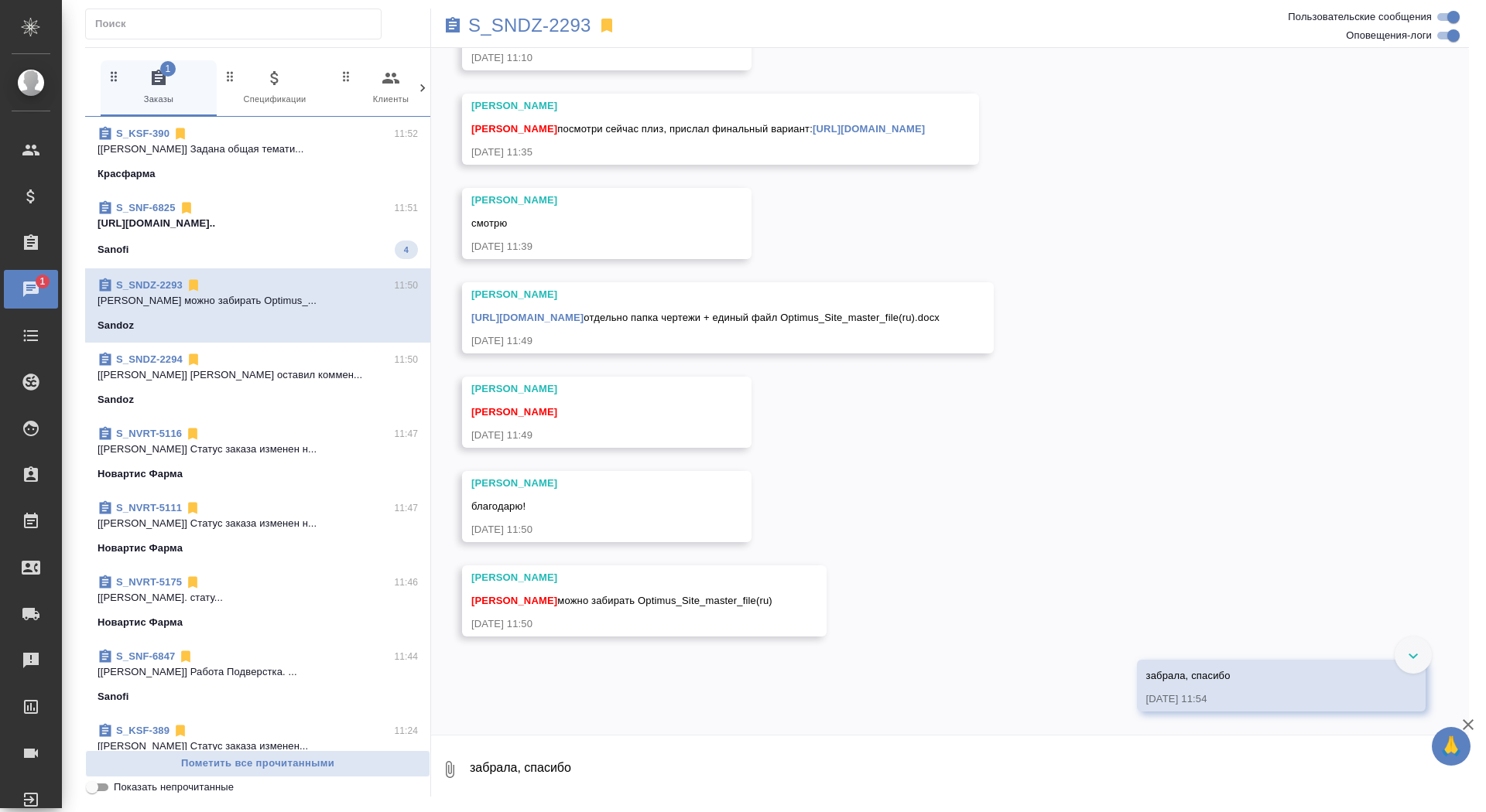
scroll to position [36667, 0]
click at [584, 311] on link "https://drive.awatera.com/apps/files/files/10222118?dir=/Shares/Sandoz/Orders/S…" at bounding box center [527, 317] width 112 height 12
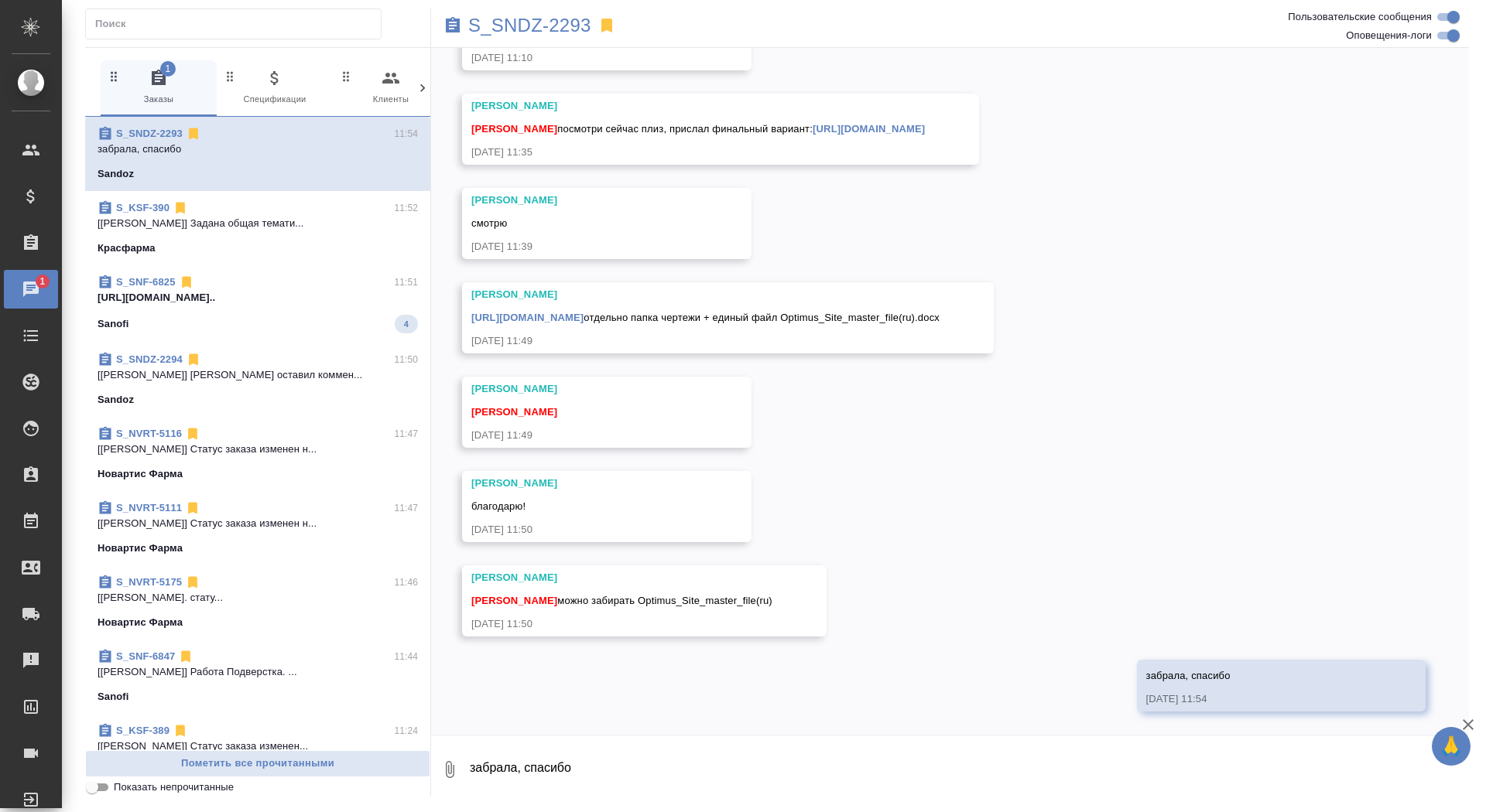
click at [584, 311] on link "https://drive.awatera.com/apps/files/files/10222118?dir=/Shares/Sandoz/Orders/S…" at bounding box center [527, 317] width 112 height 12
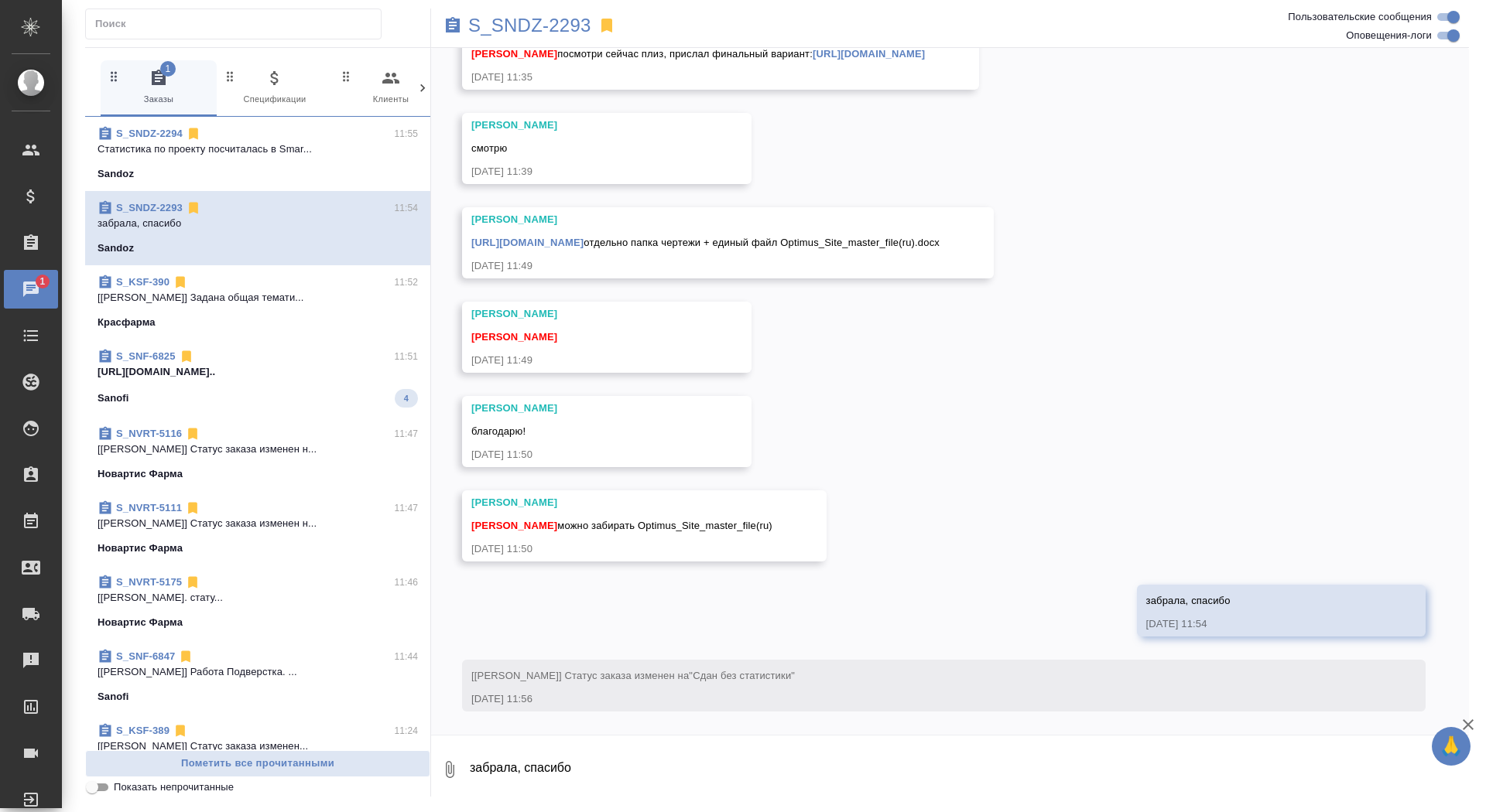
scroll to position [36742, 0]
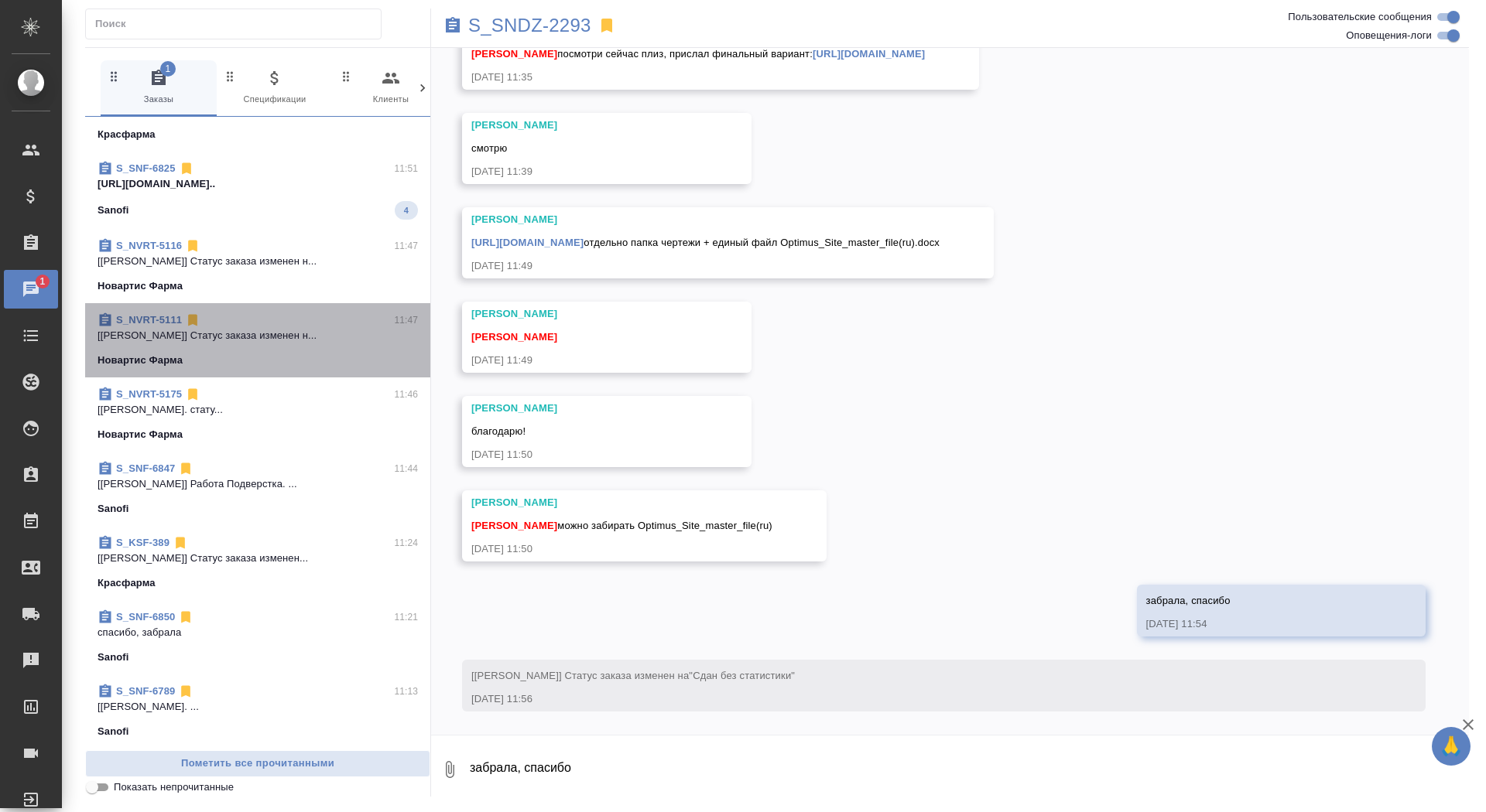
click at [334, 329] on p "[Кабаргина Анна] Статус заказа изменен н..." at bounding box center [257, 335] width 320 height 15
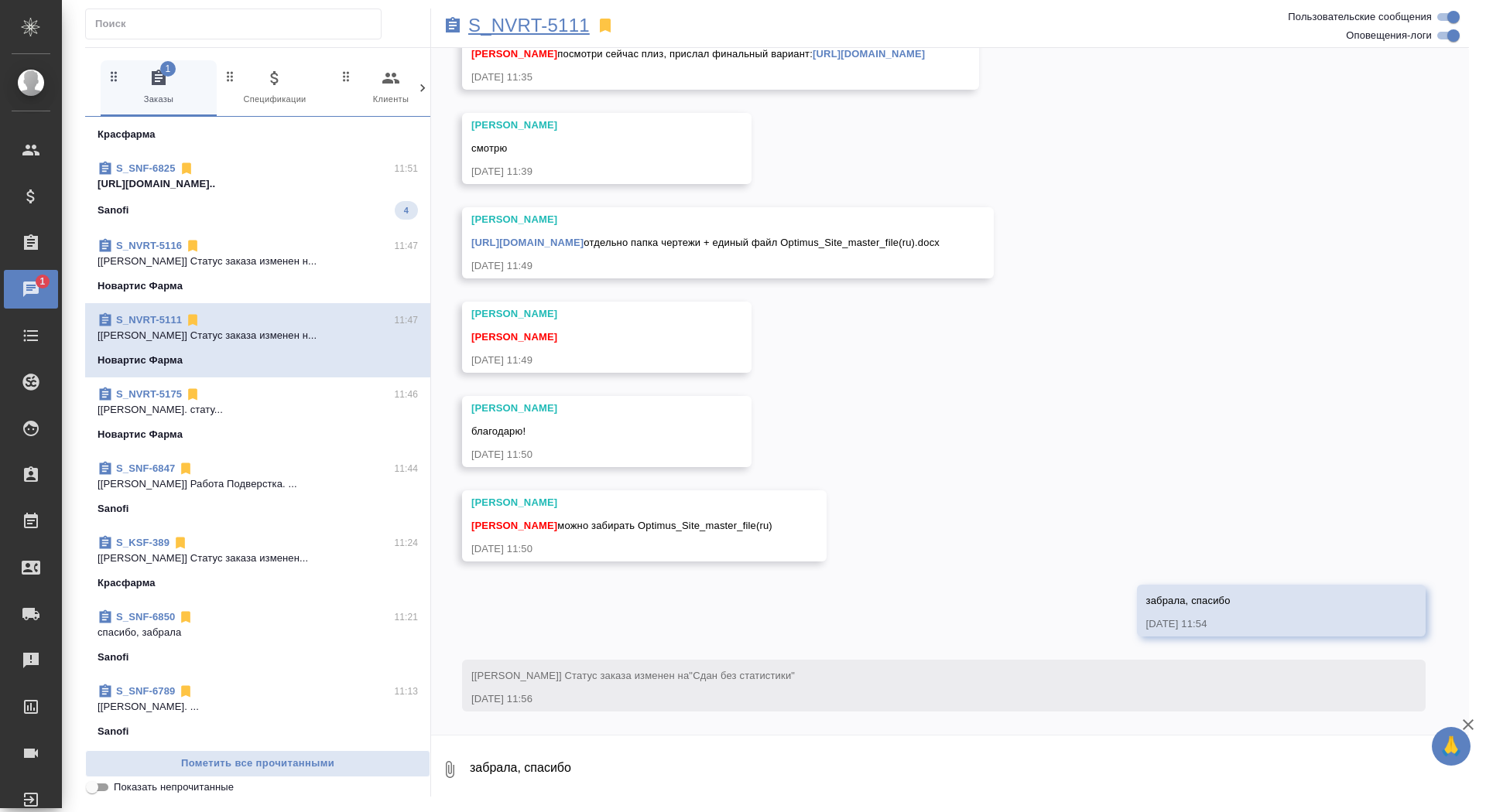
scroll to position [8407, 0]
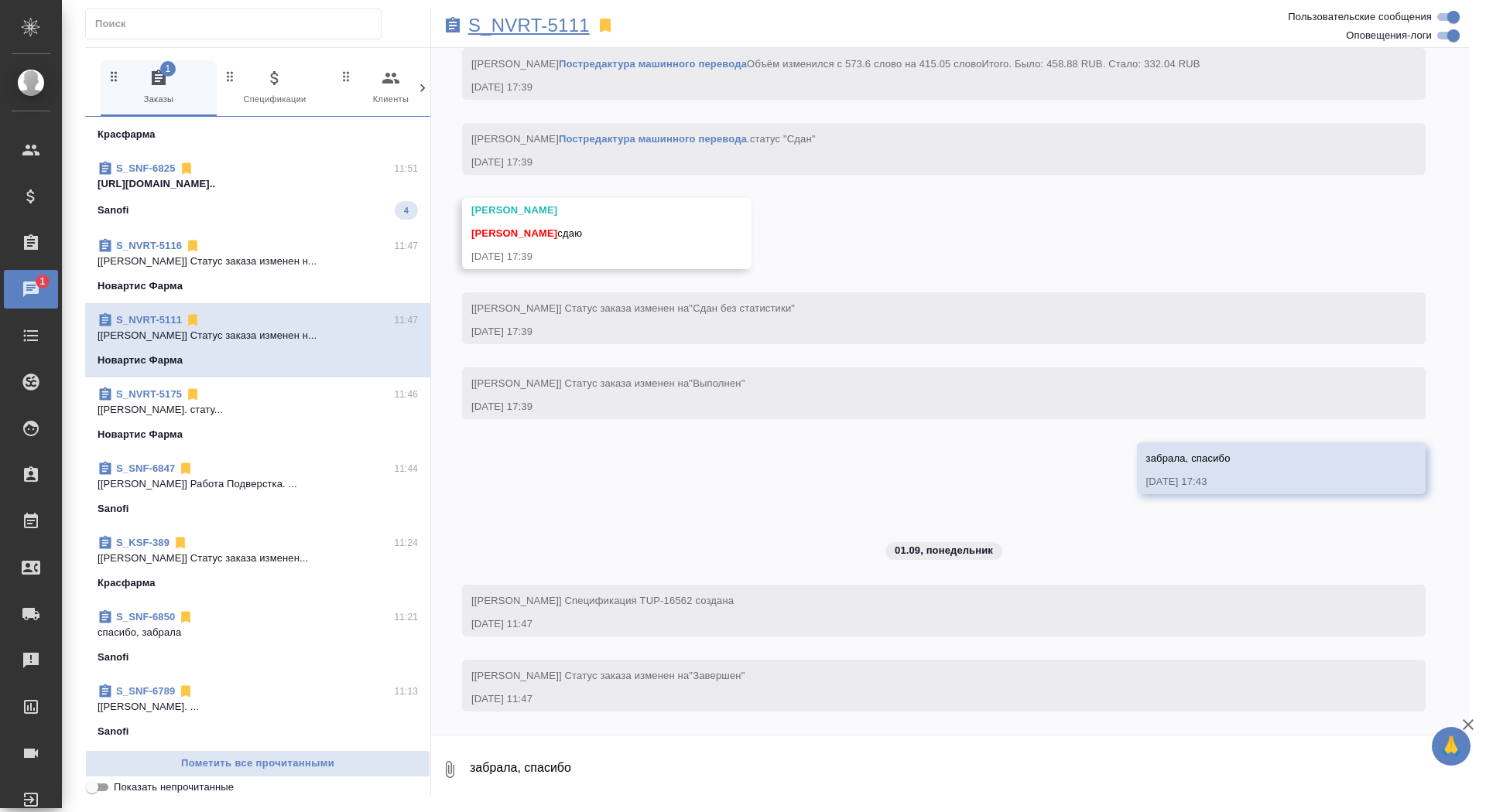
click at [537, 26] on p "S_NVRT-5111" at bounding box center [529, 26] width 122 height 15
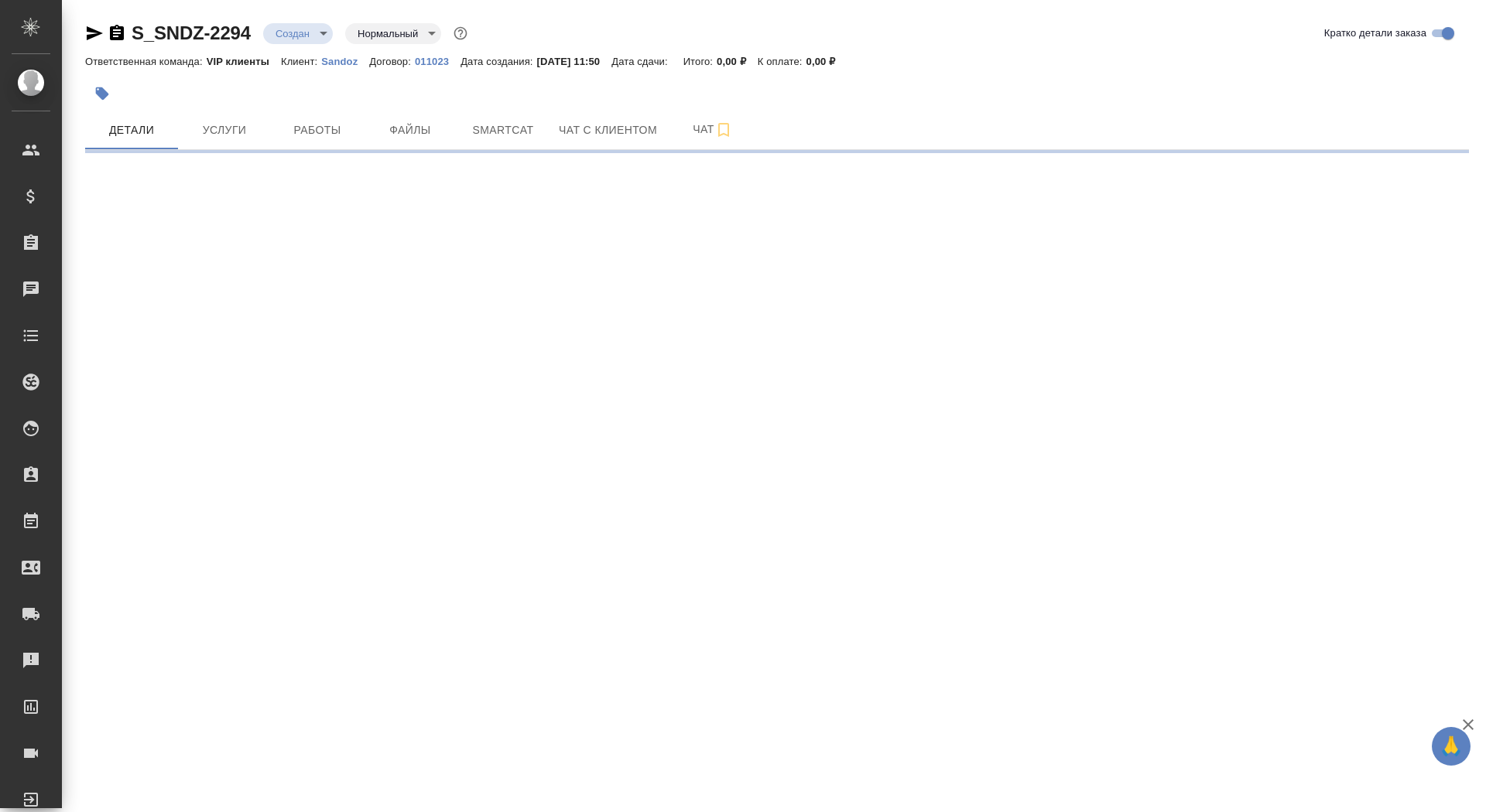
select select "RU"
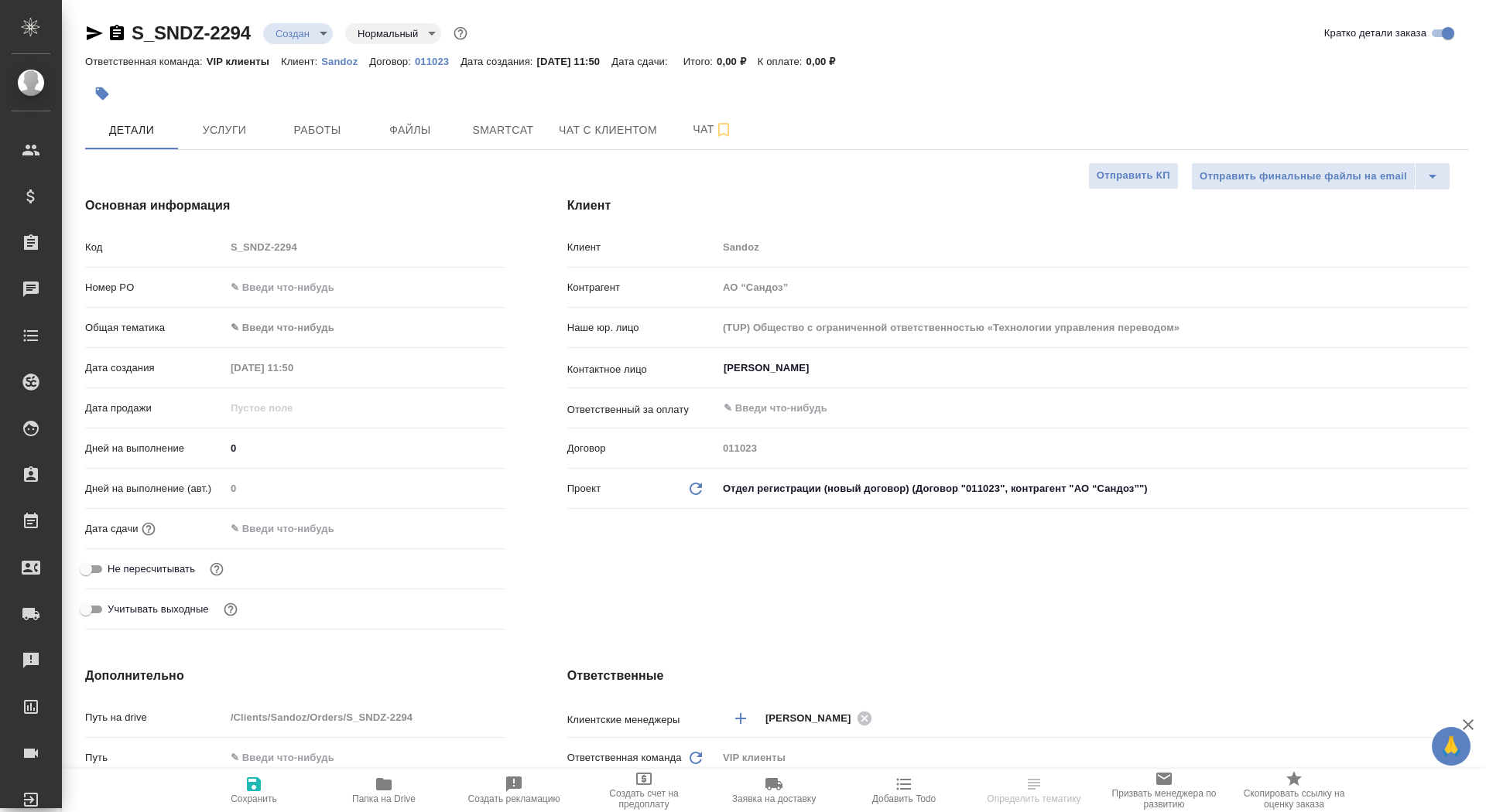
type textarea "x"
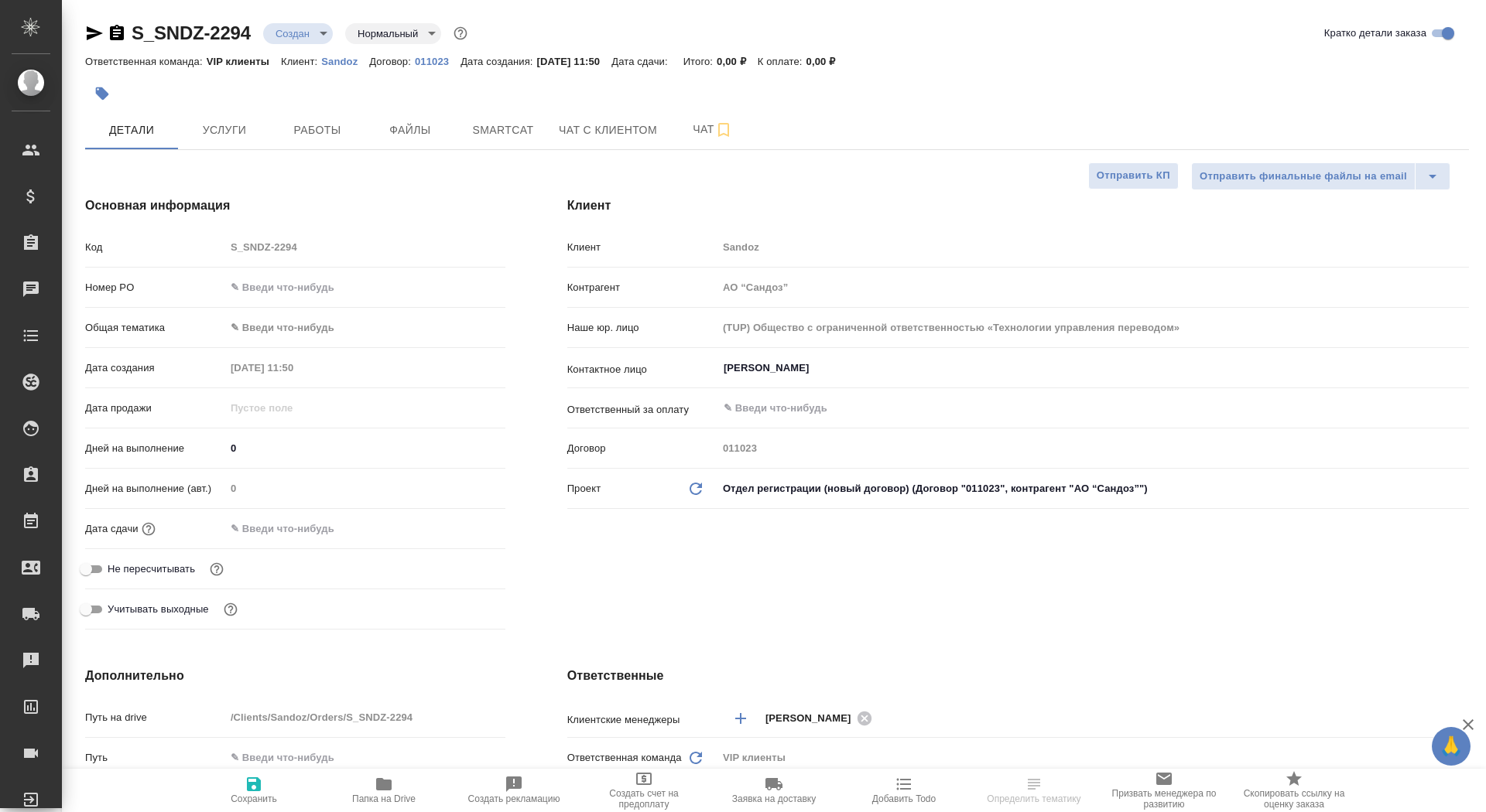
type textarea "x"
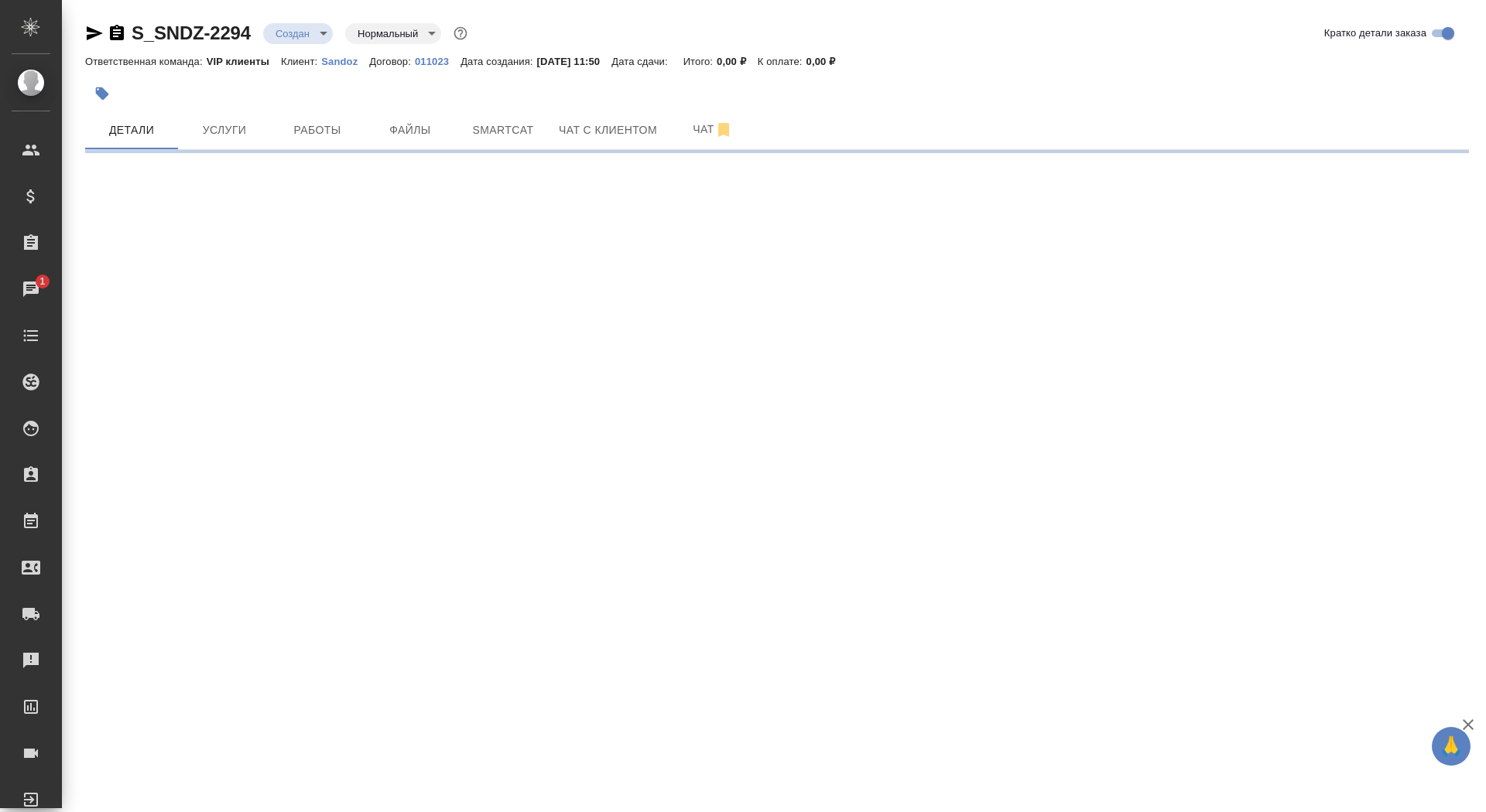
select select "RU"
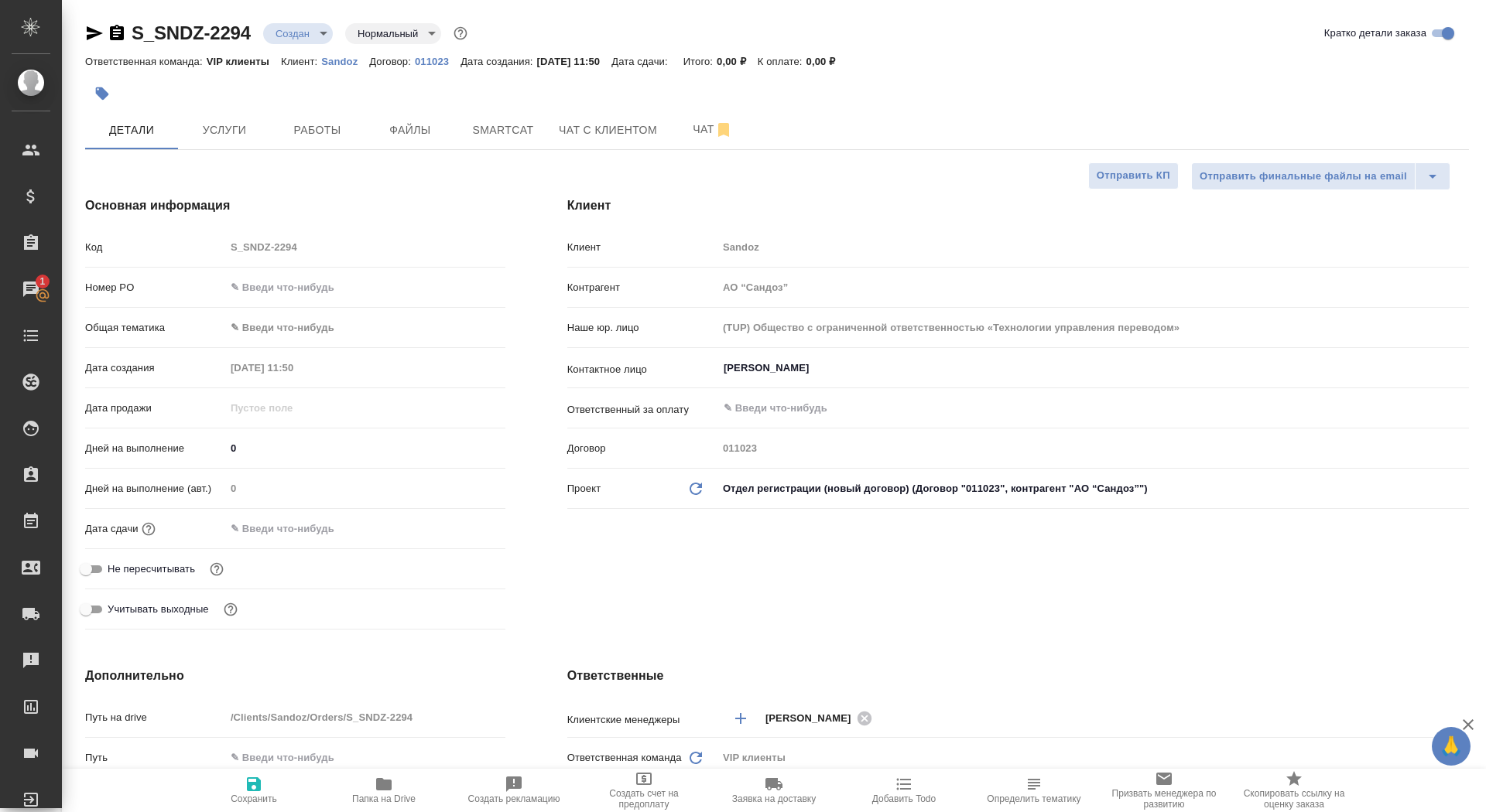
type textarea "x"
click at [768, 374] on input "Иванова Дарина" at bounding box center [1067, 368] width 691 height 19
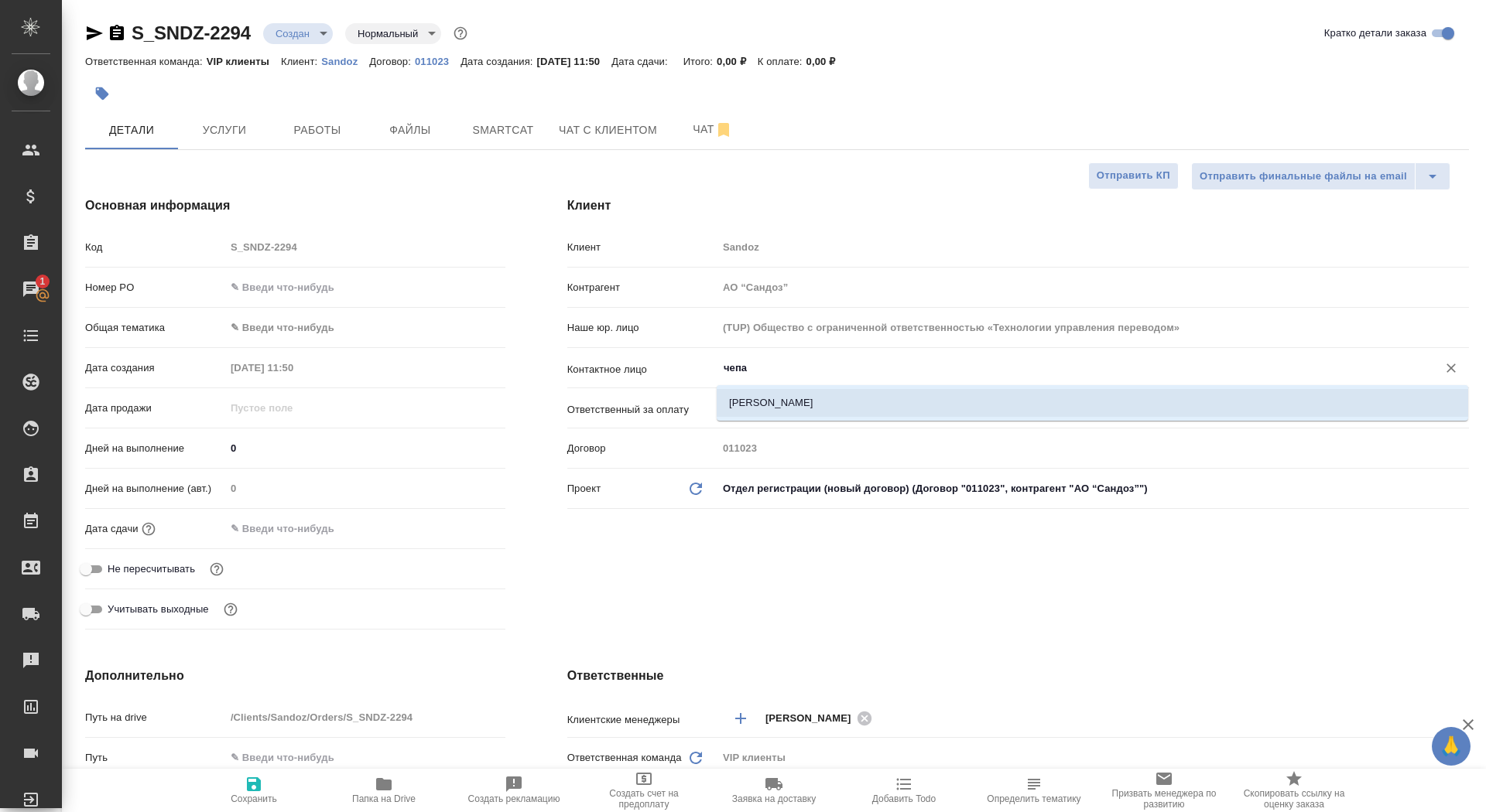
click at [795, 400] on li "Чепайкина Екатерина" at bounding box center [1093, 403] width 752 height 28
type input "Чепайкина Екатерина"
type textarea "x"
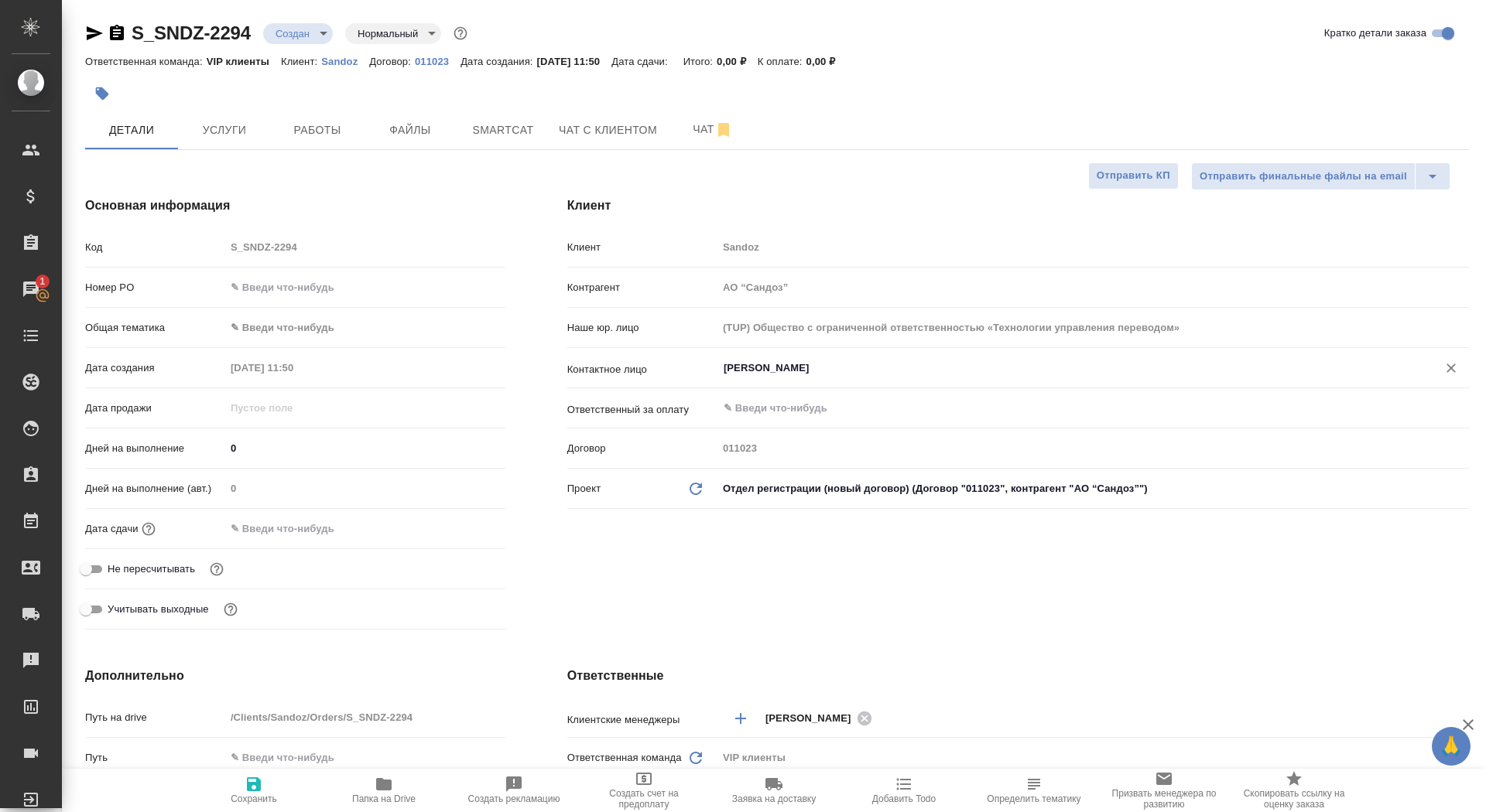
type input "Чепайкина Екатерина"
click at [257, 786] on icon "button" at bounding box center [254, 785] width 14 height 14
type textarea "x"
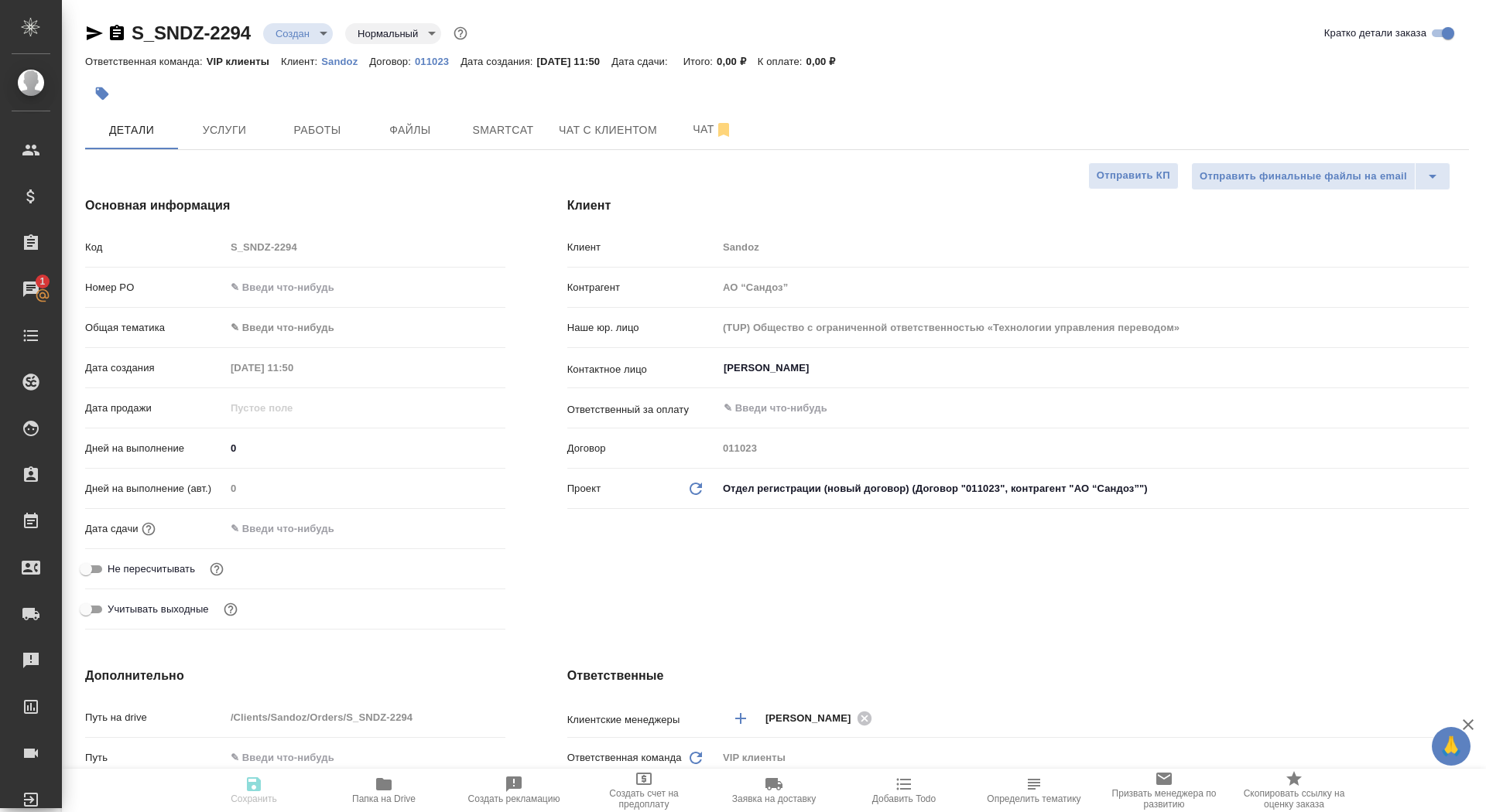
type textarea "x"
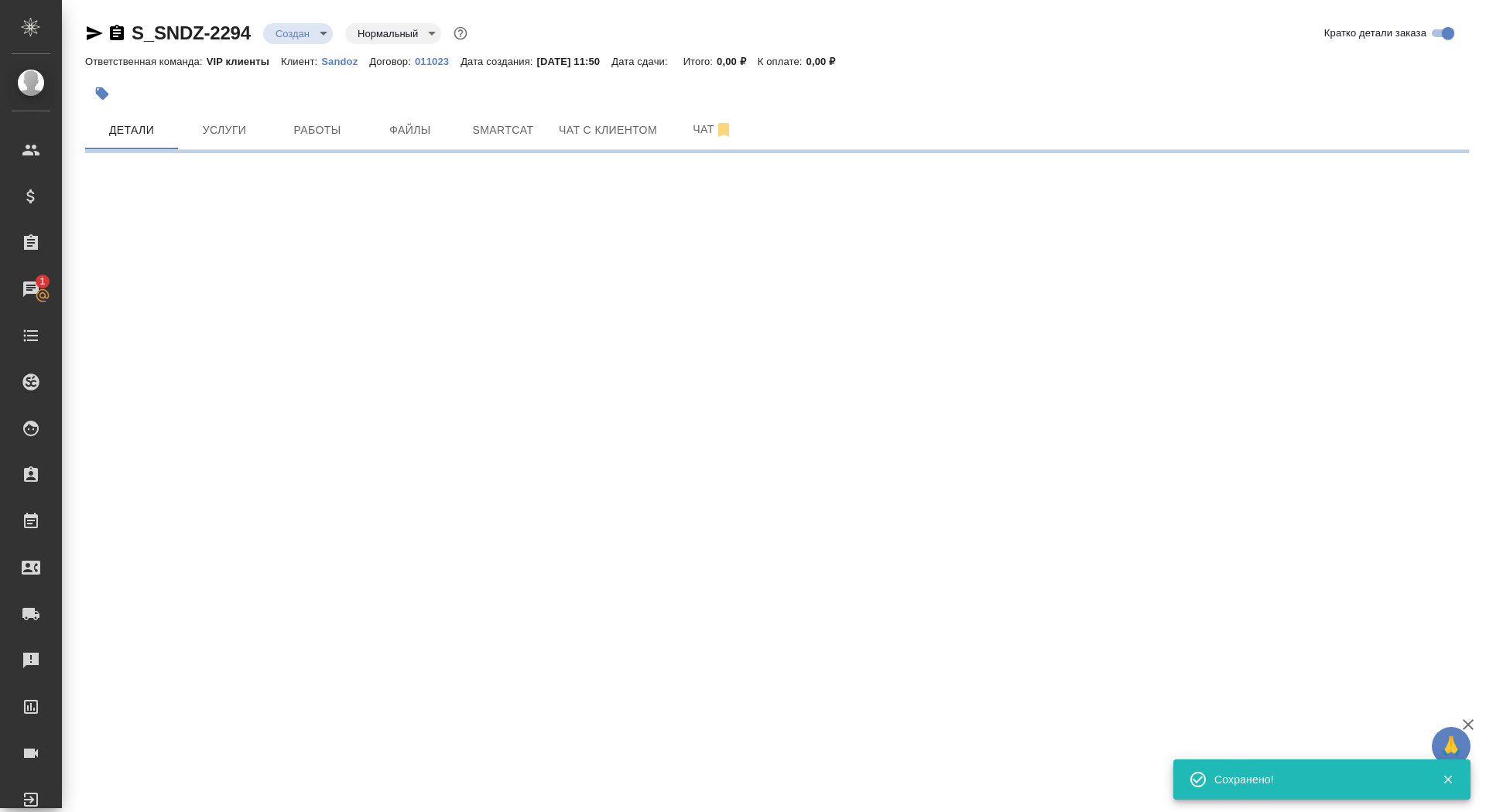
select select "RU"
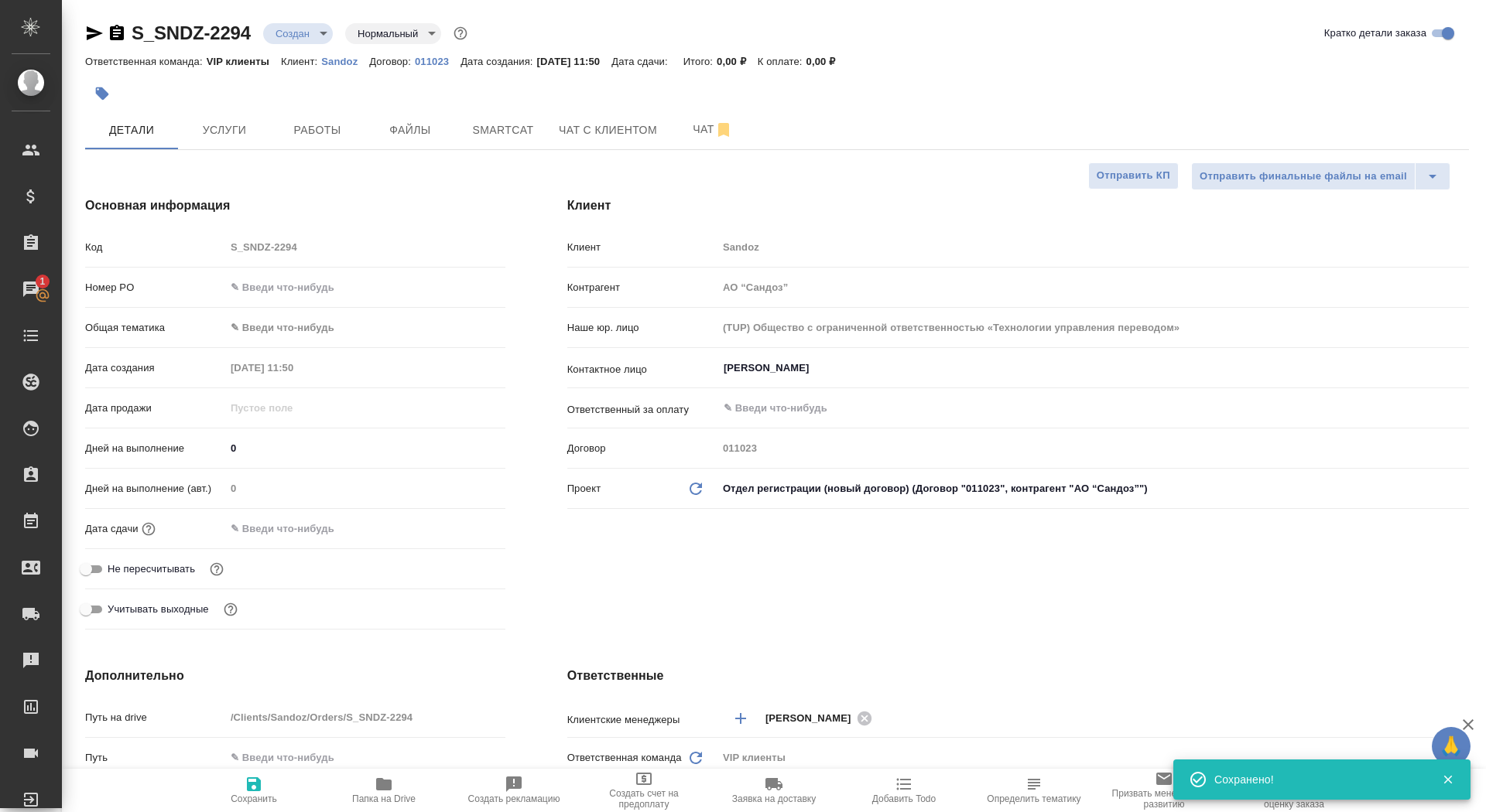
type textarea "x"
click at [429, 129] on span "Файлы" at bounding box center [410, 130] width 74 height 19
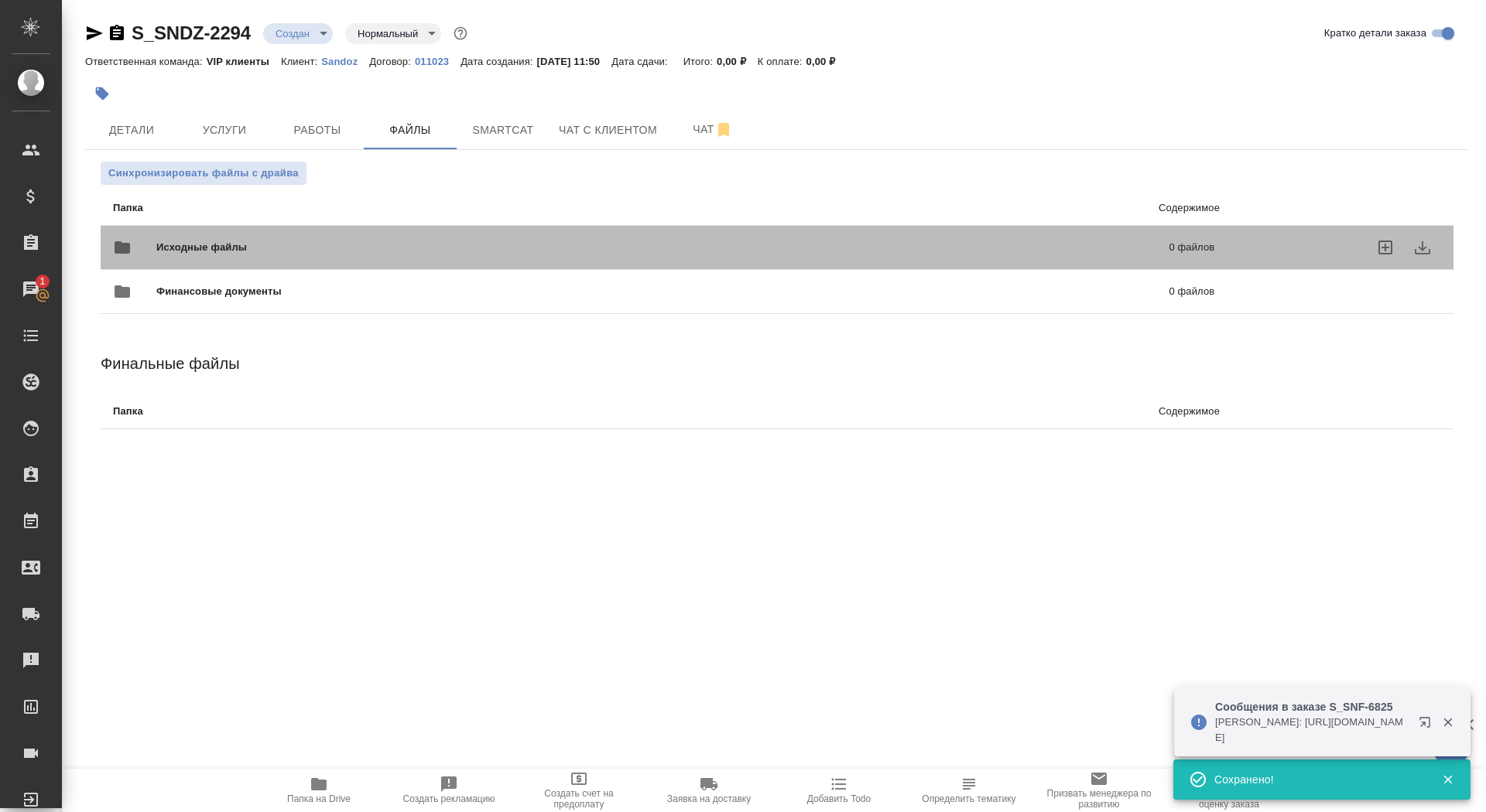
click at [219, 250] on span "Исходные файлы" at bounding box center [433, 248] width 552 height 15
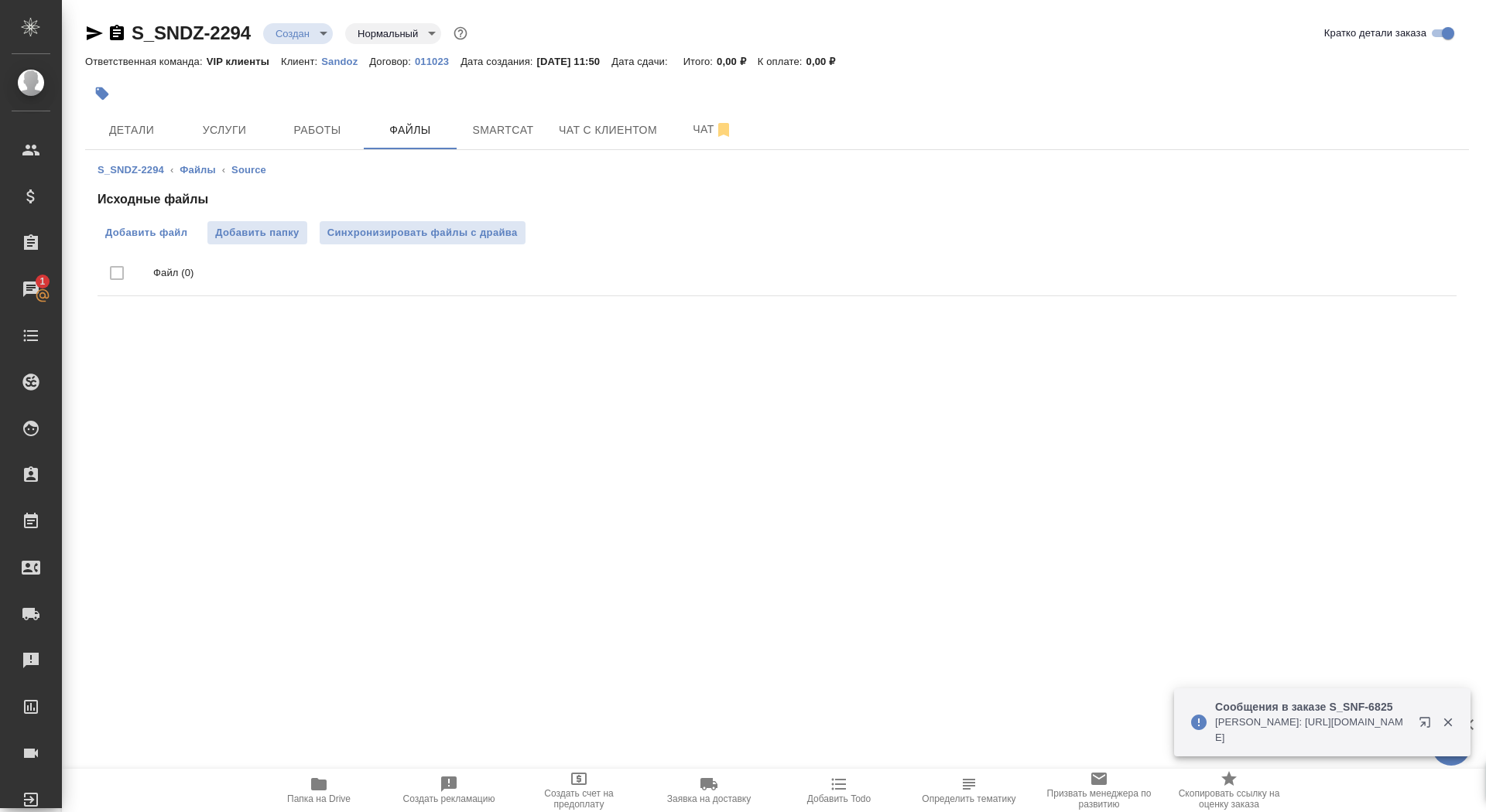
click at [167, 229] on span "Добавить файл" at bounding box center [147, 233] width 82 height 15
click at [0, 0] on input "Добавить файл" at bounding box center [0, 0] width 0 height 0
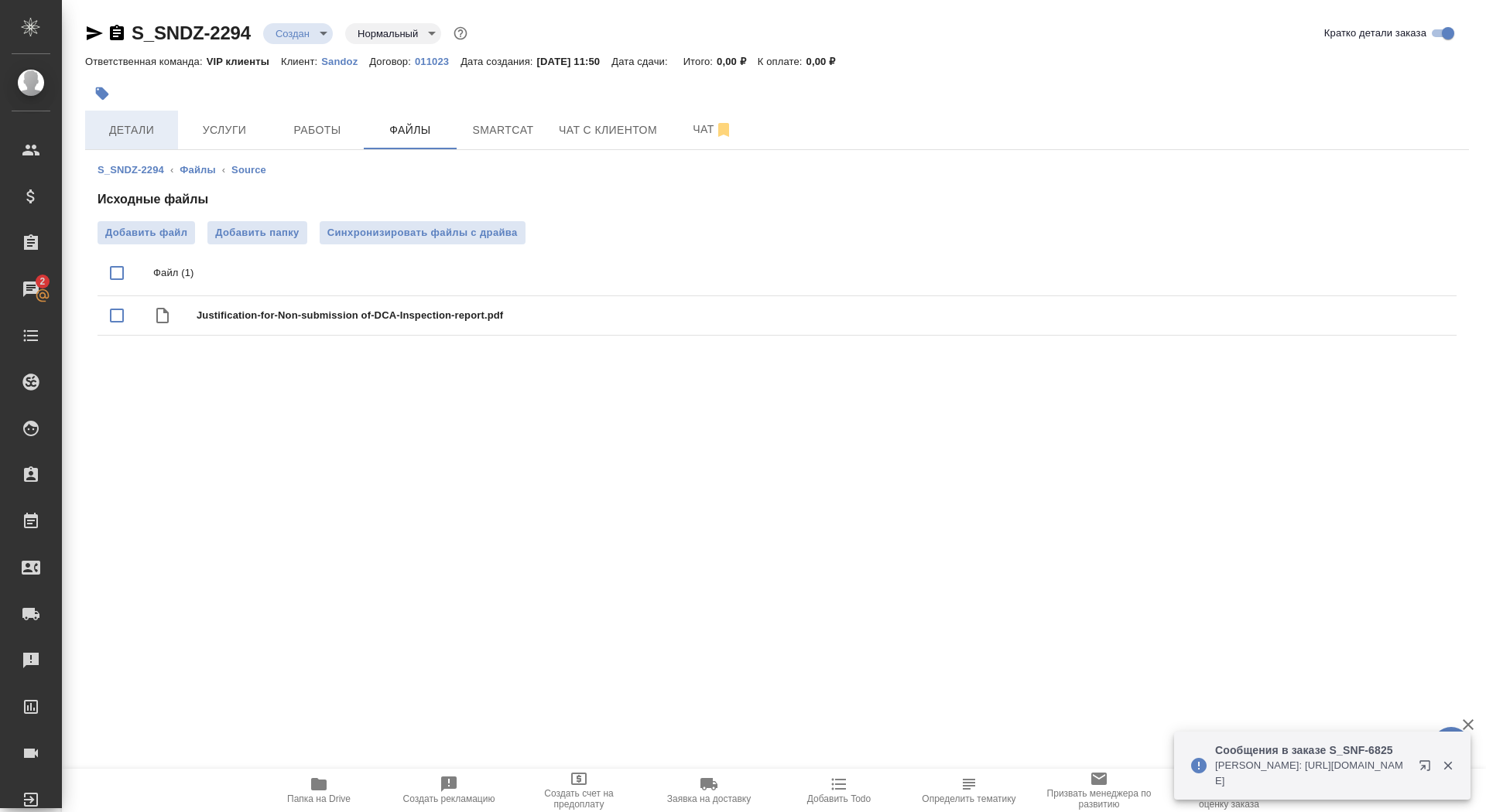
click at [146, 130] on span "Детали" at bounding box center [132, 130] width 74 height 19
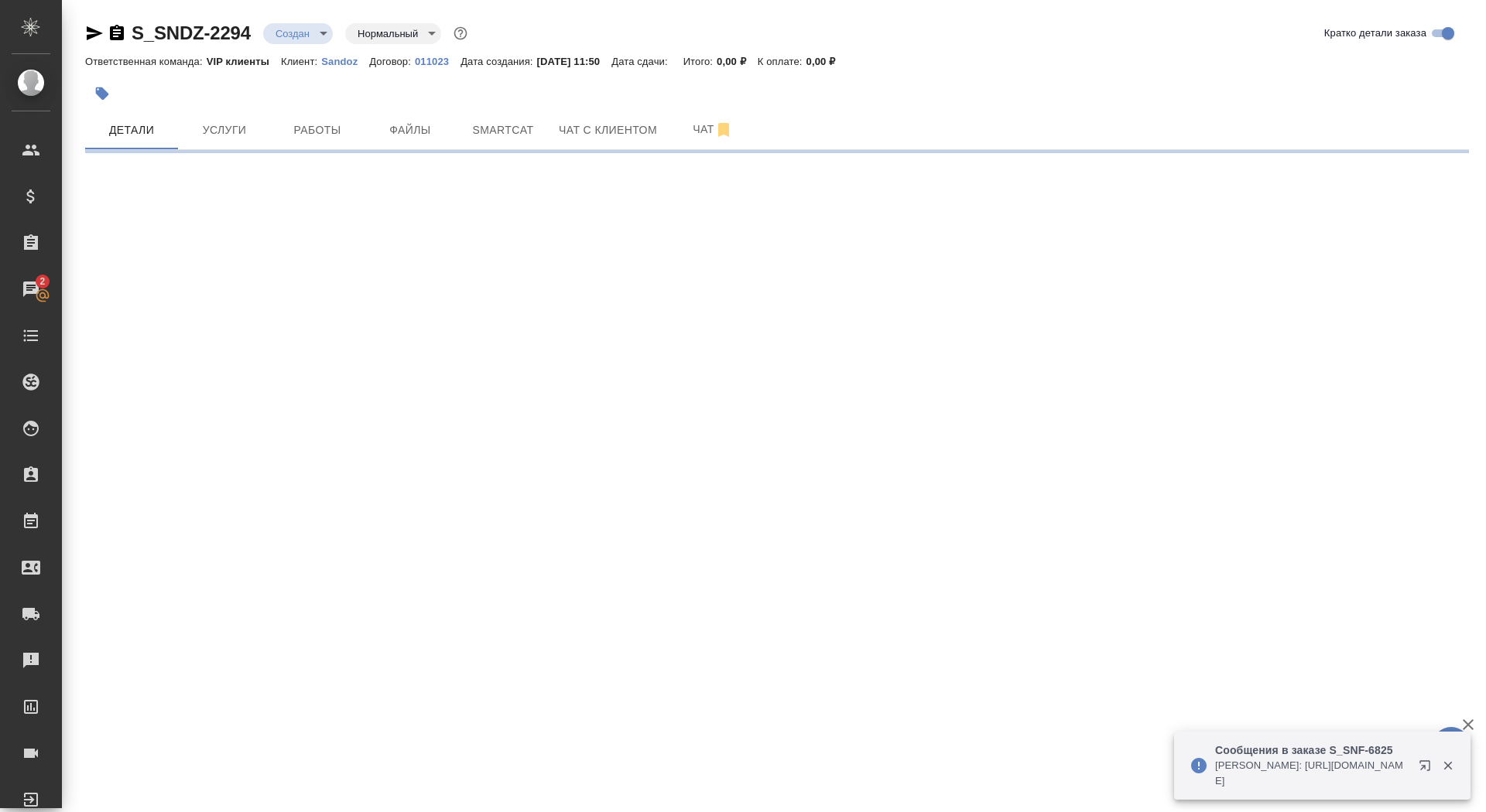
select select "RU"
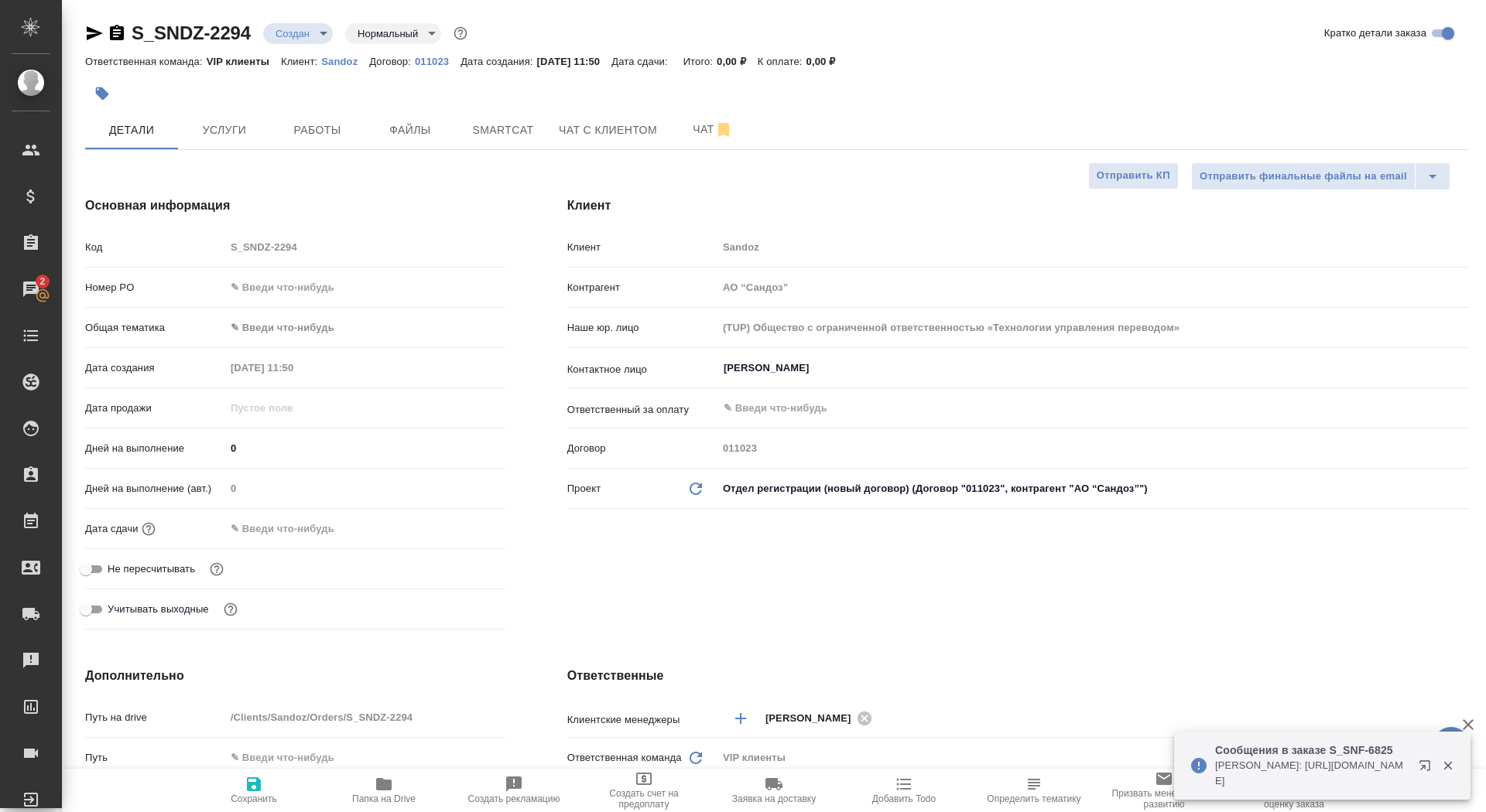
type textarea "x"
click at [266, 521] on input "text" at bounding box center [293, 528] width 136 height 22
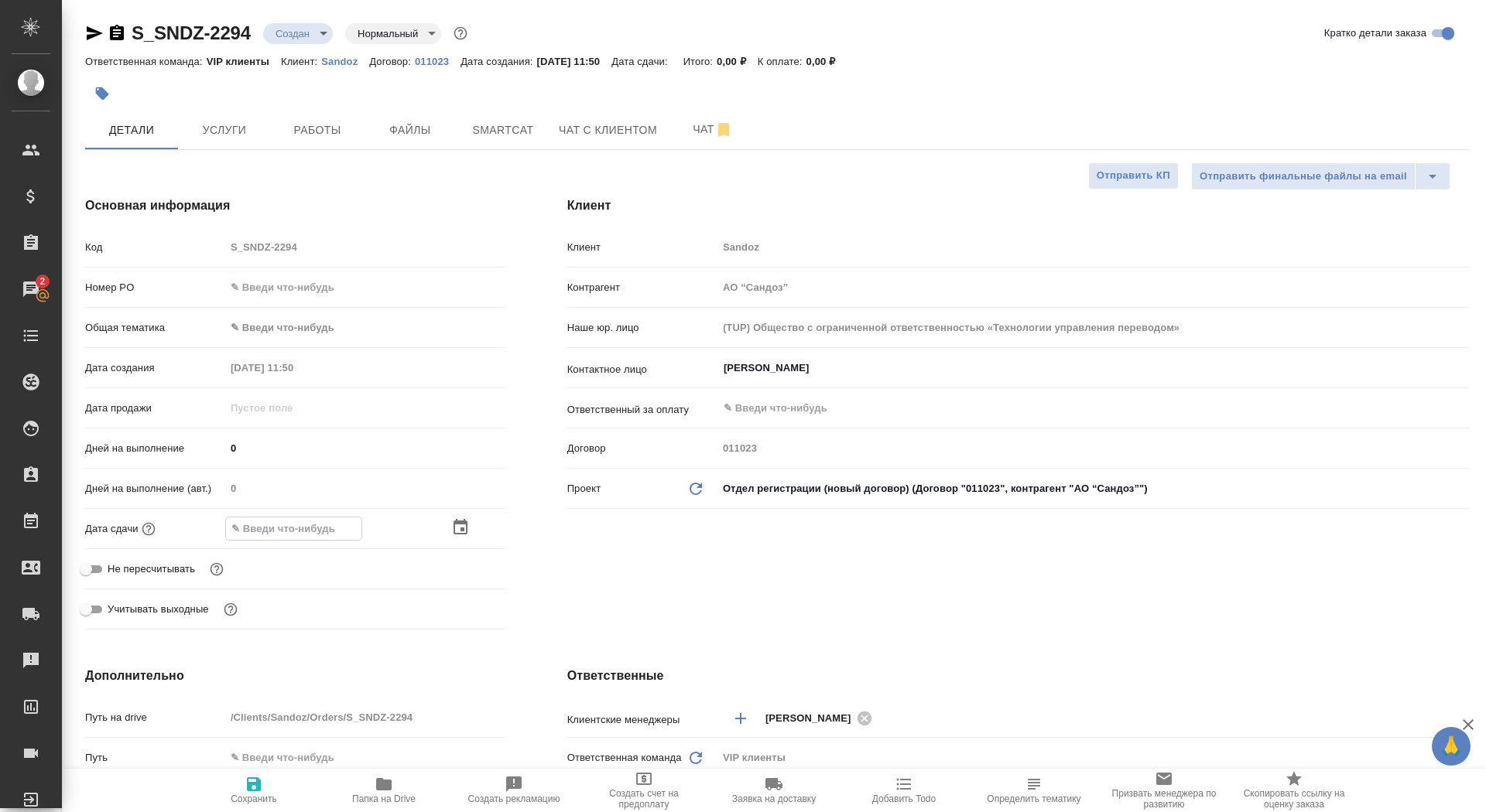
click at [453, 528] on icon "button" at bounding box center [460, 528] width 19 height 19
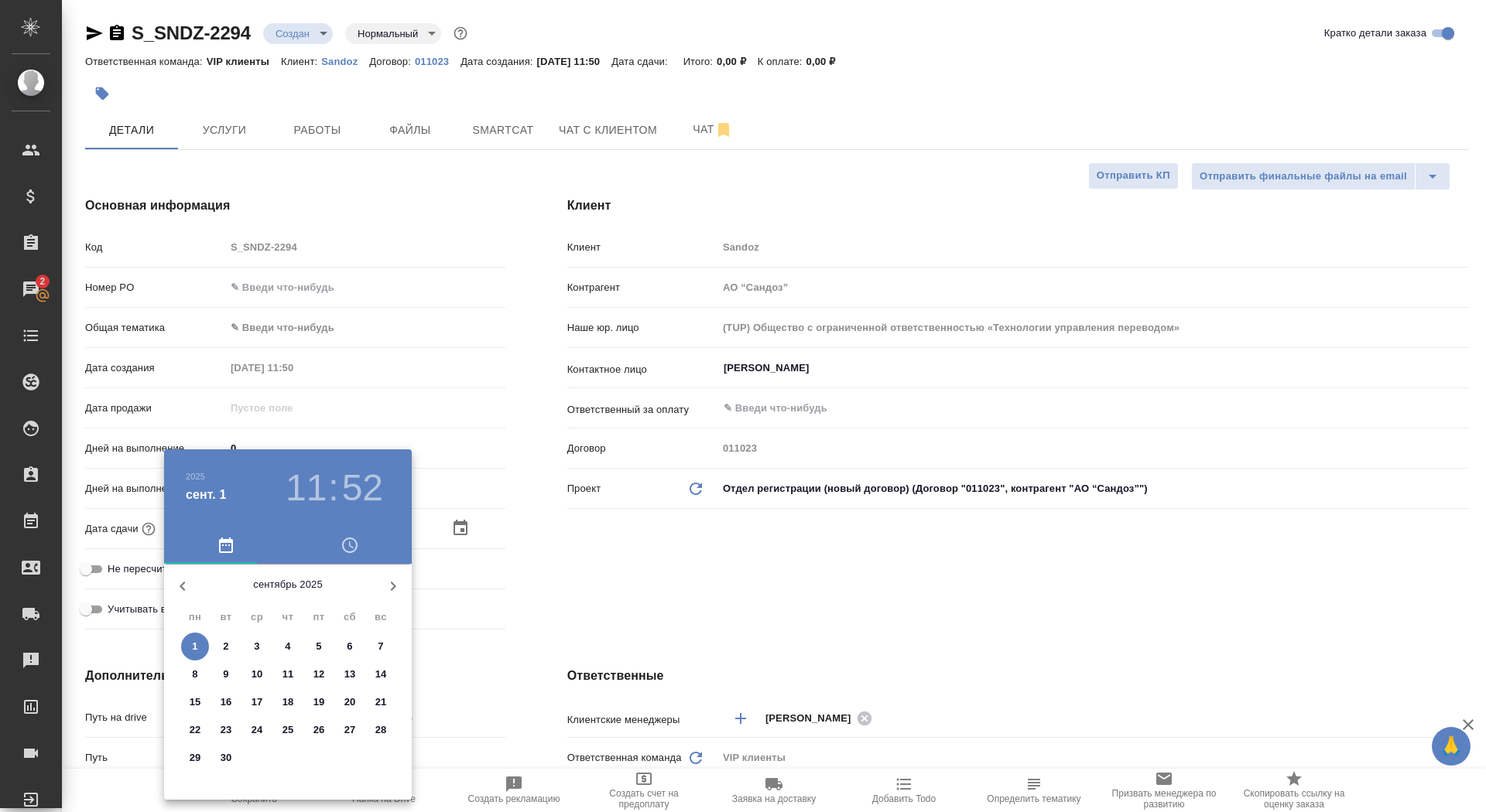
click at [232, 649] on span "2" at bounding box center [226, 647] width 28 height 15
type input "02.09.2025 11:52"
type textarea "x"
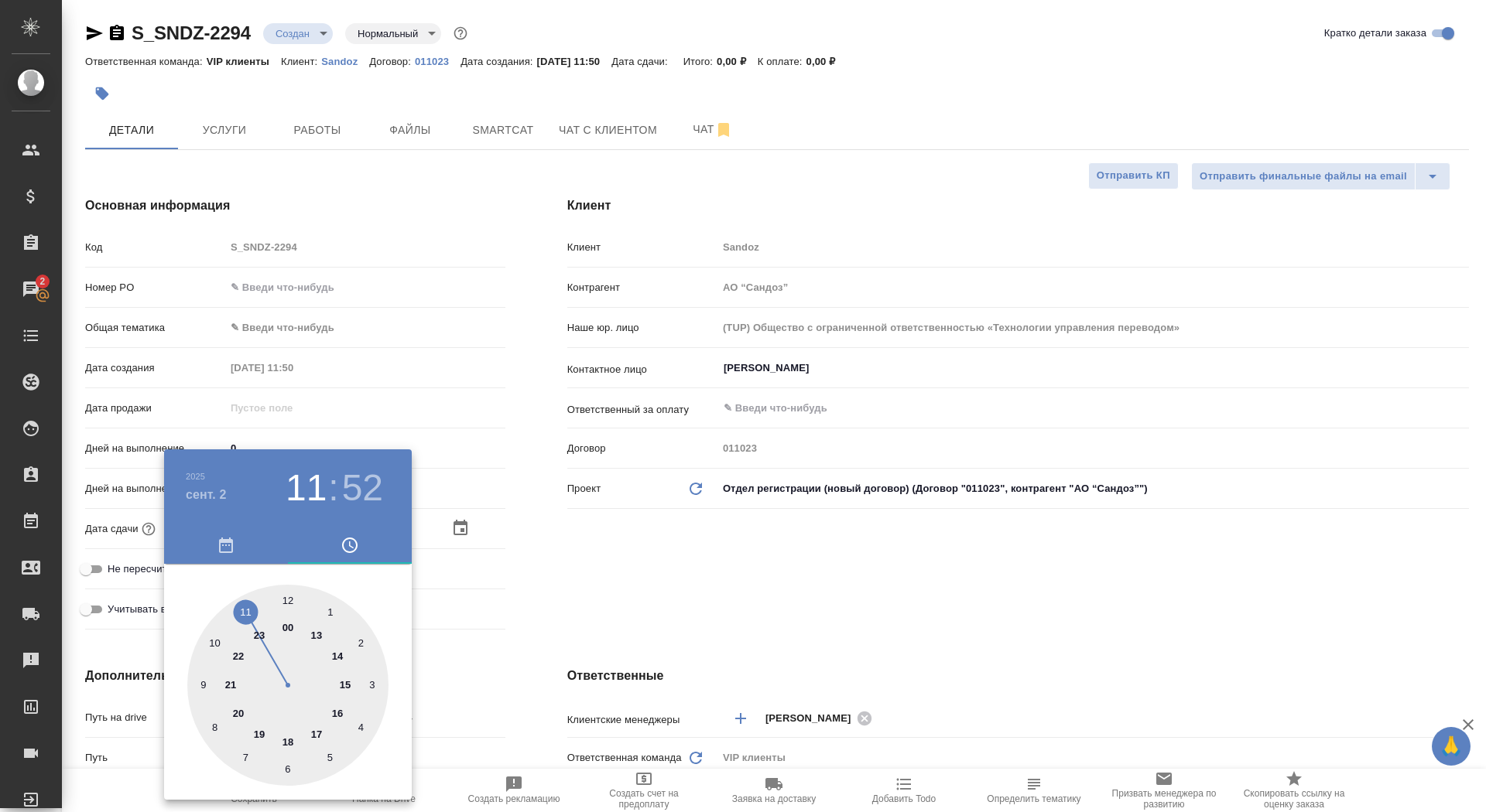
click at [203, 684] on div at bounding box center [288, 686] width 202 height 201
type input "02.09.2025 09:52"
type textarea "x"
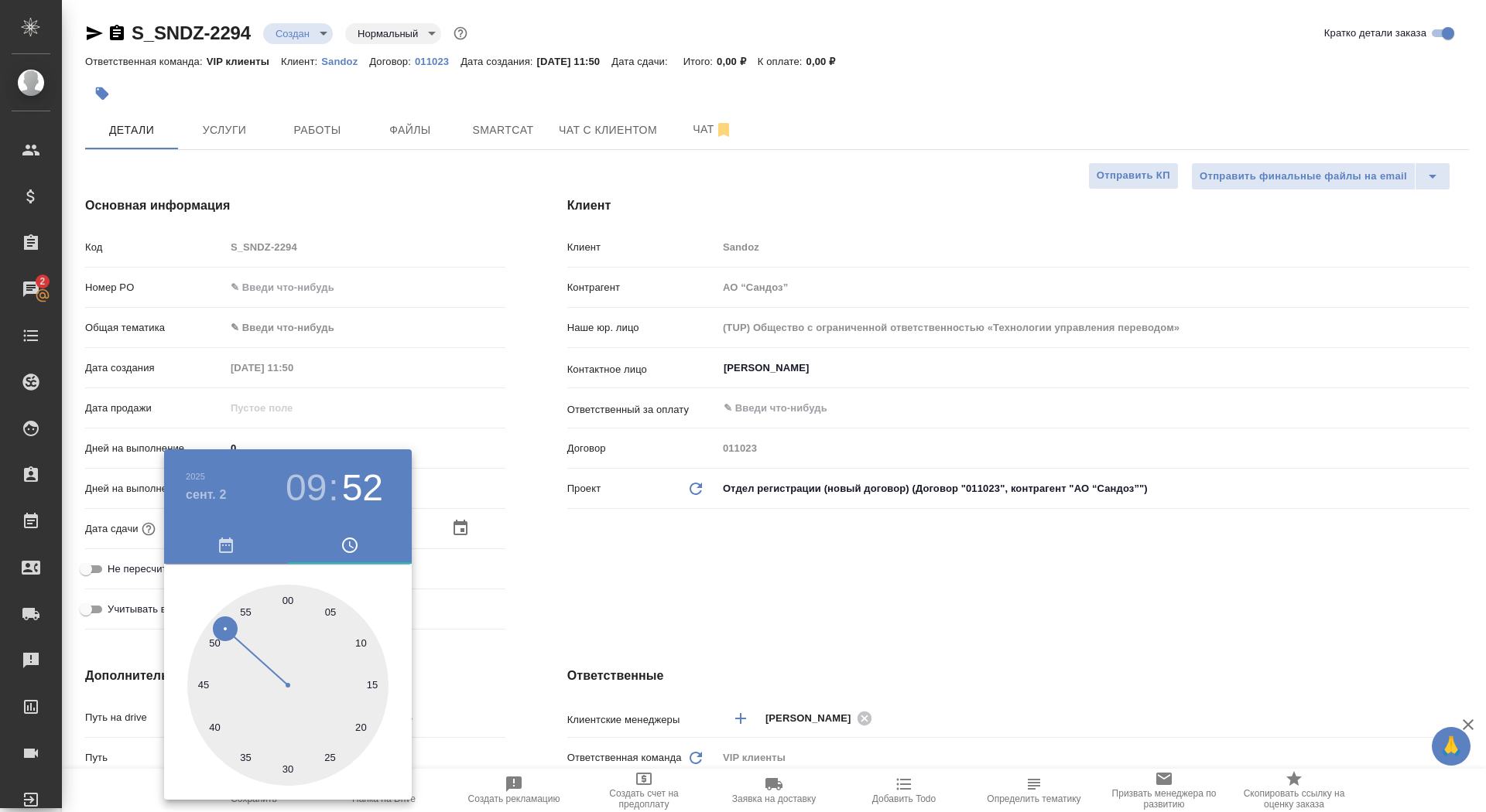
type input "02.09.2025 09:00"
type textarea "x"
click at [289, 600] on div at bounding box center [288, 686] width 202 height 201
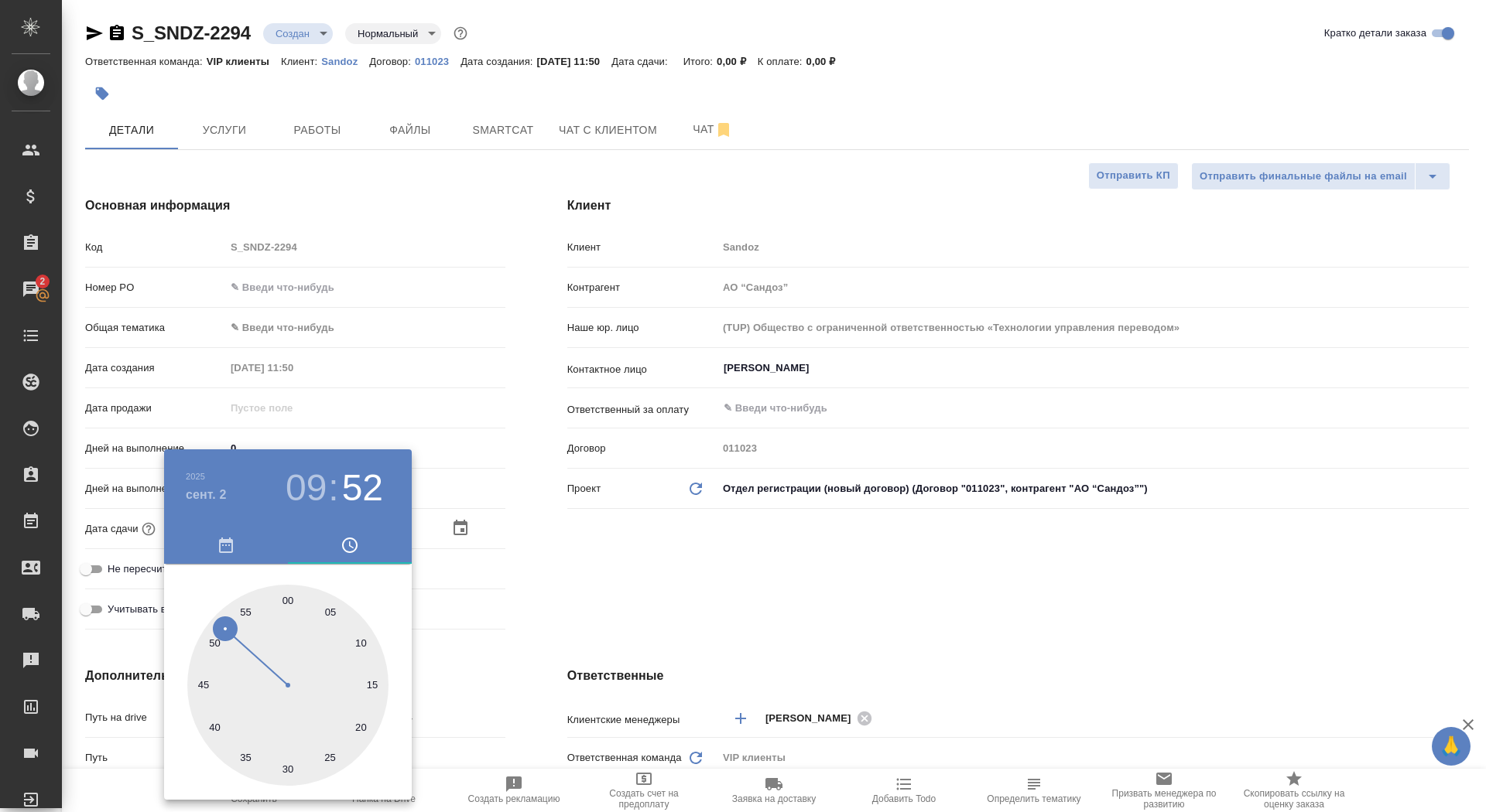
type textarea "x"
click at [547, 618] on div at bounding box center [743, 406] width 1486 height 812
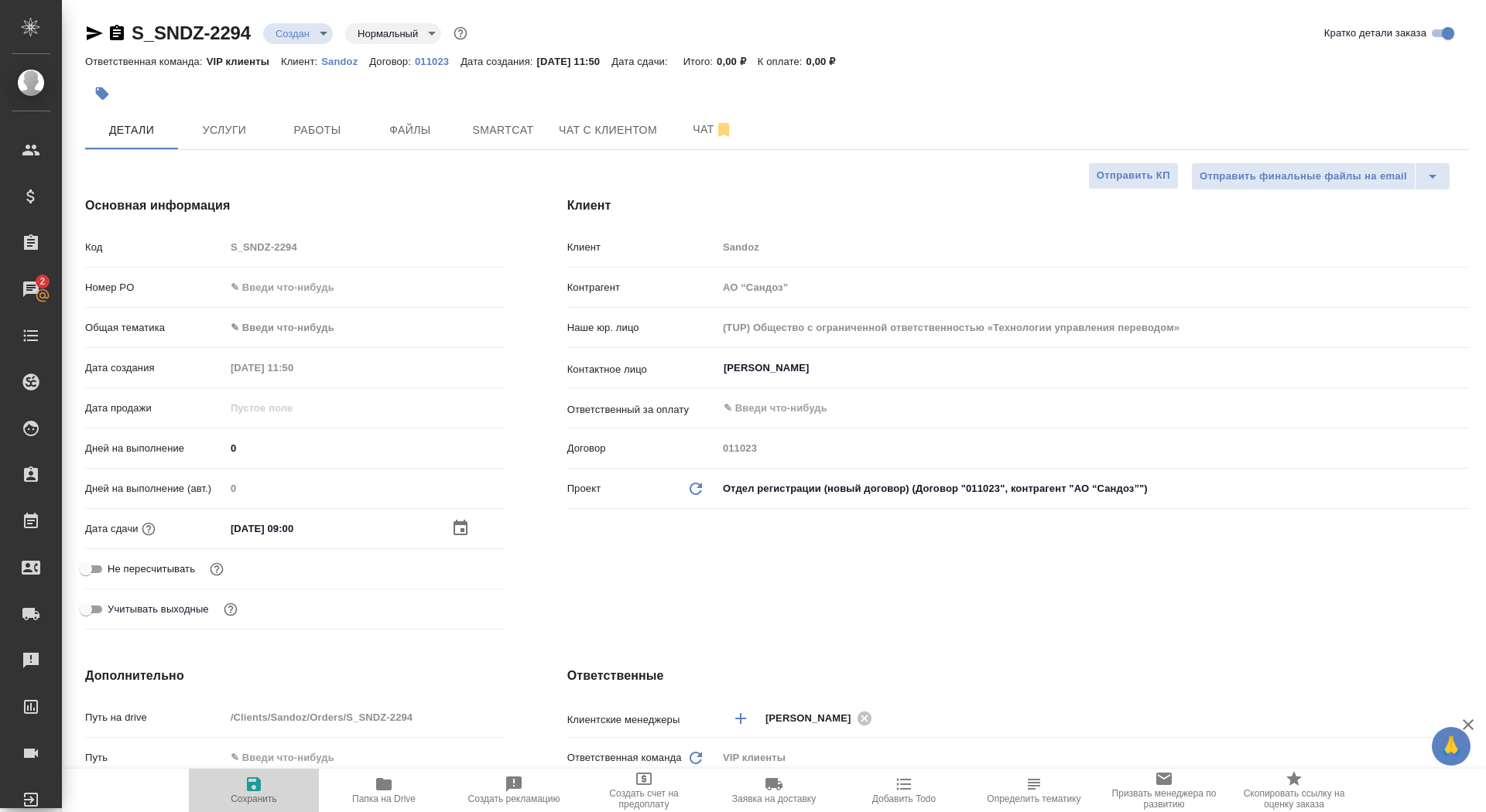
click at [262, 788] on icon "button" at bounding box center [254, 785] width 19 height 19
type textarea "x"
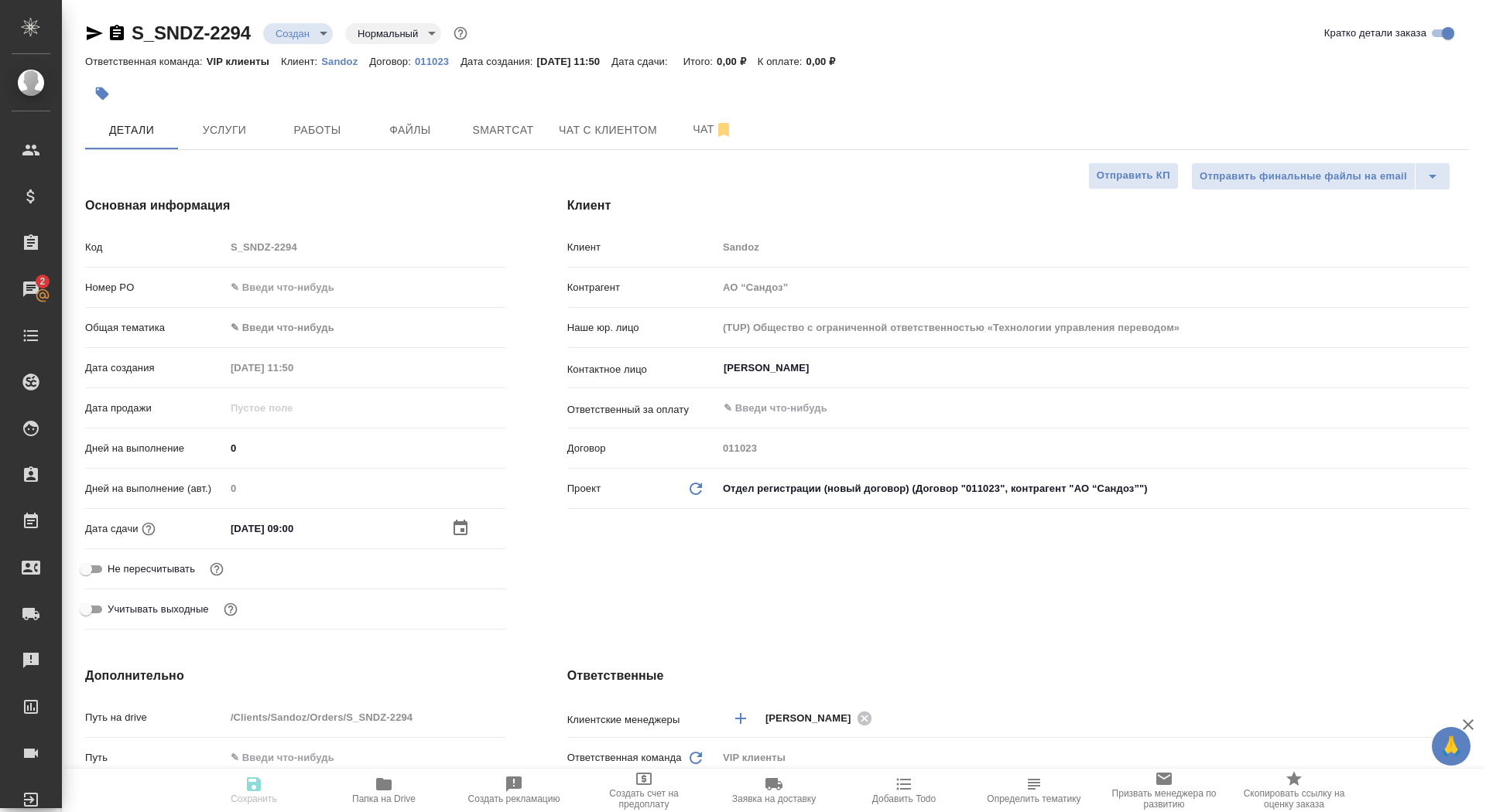
type textarea "x"
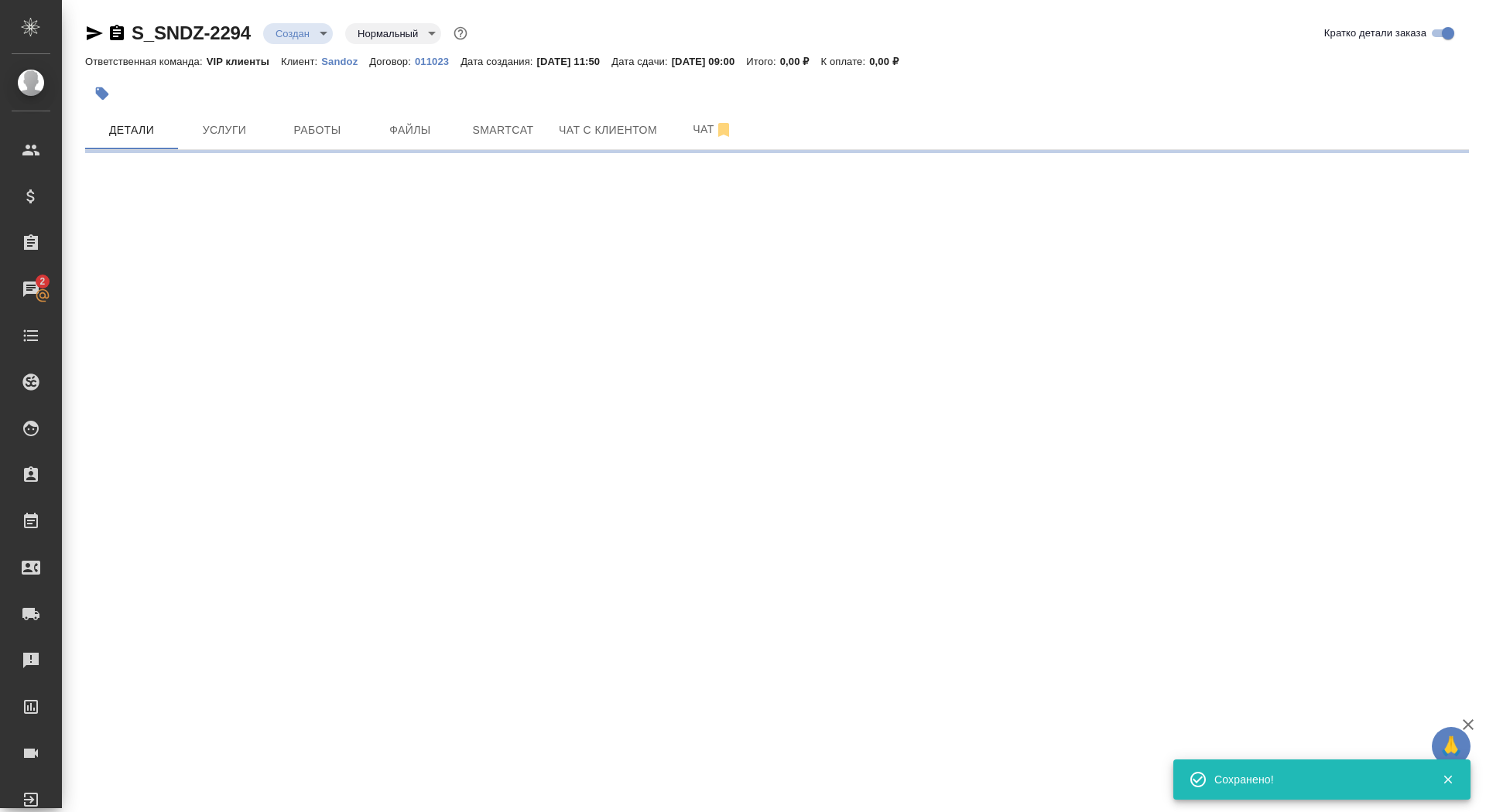
select select "RU"
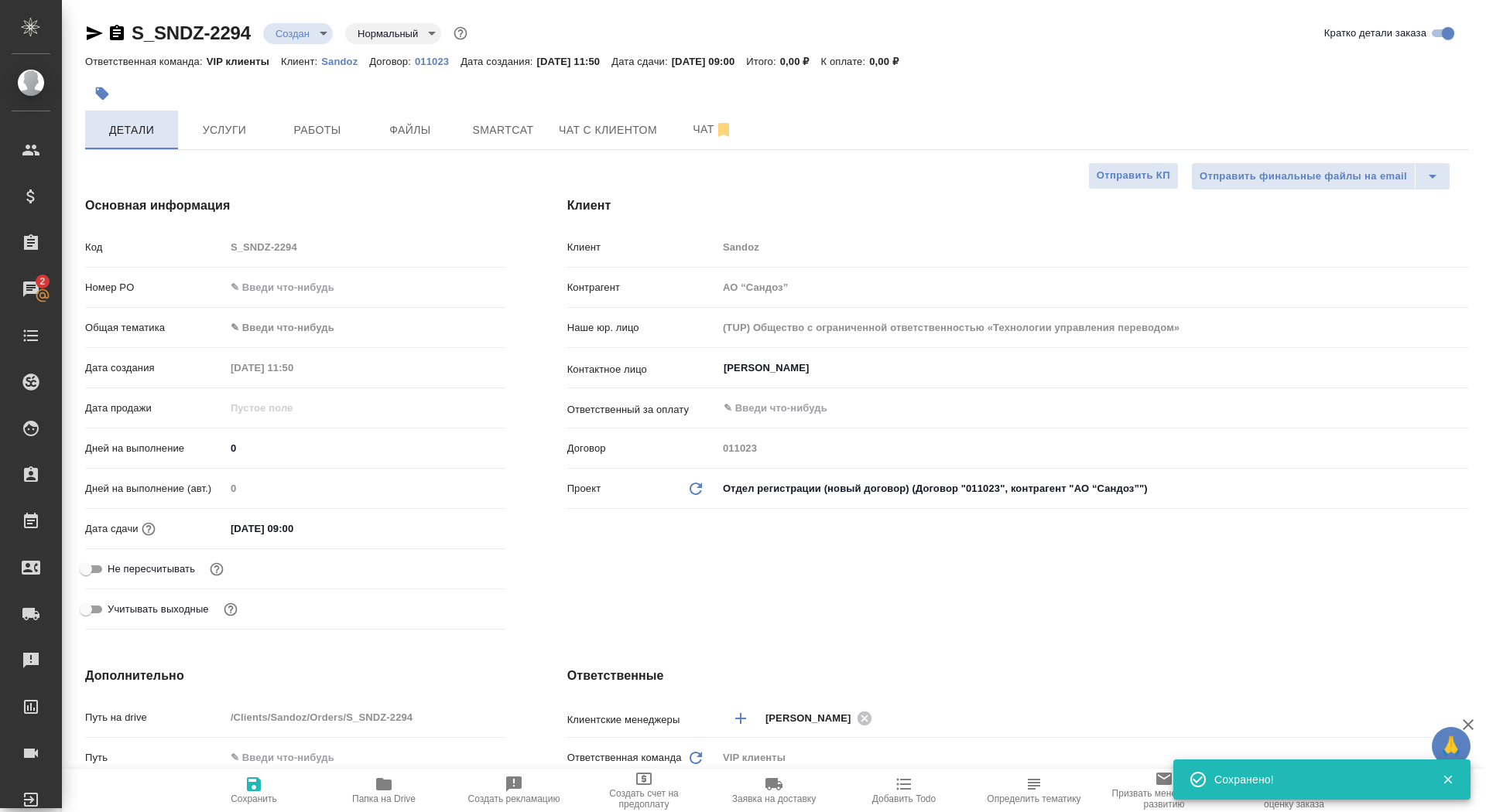
type textarea "x"
click at [110, 91] on button "button" at bounding box center [102, 94] width 34 height 34
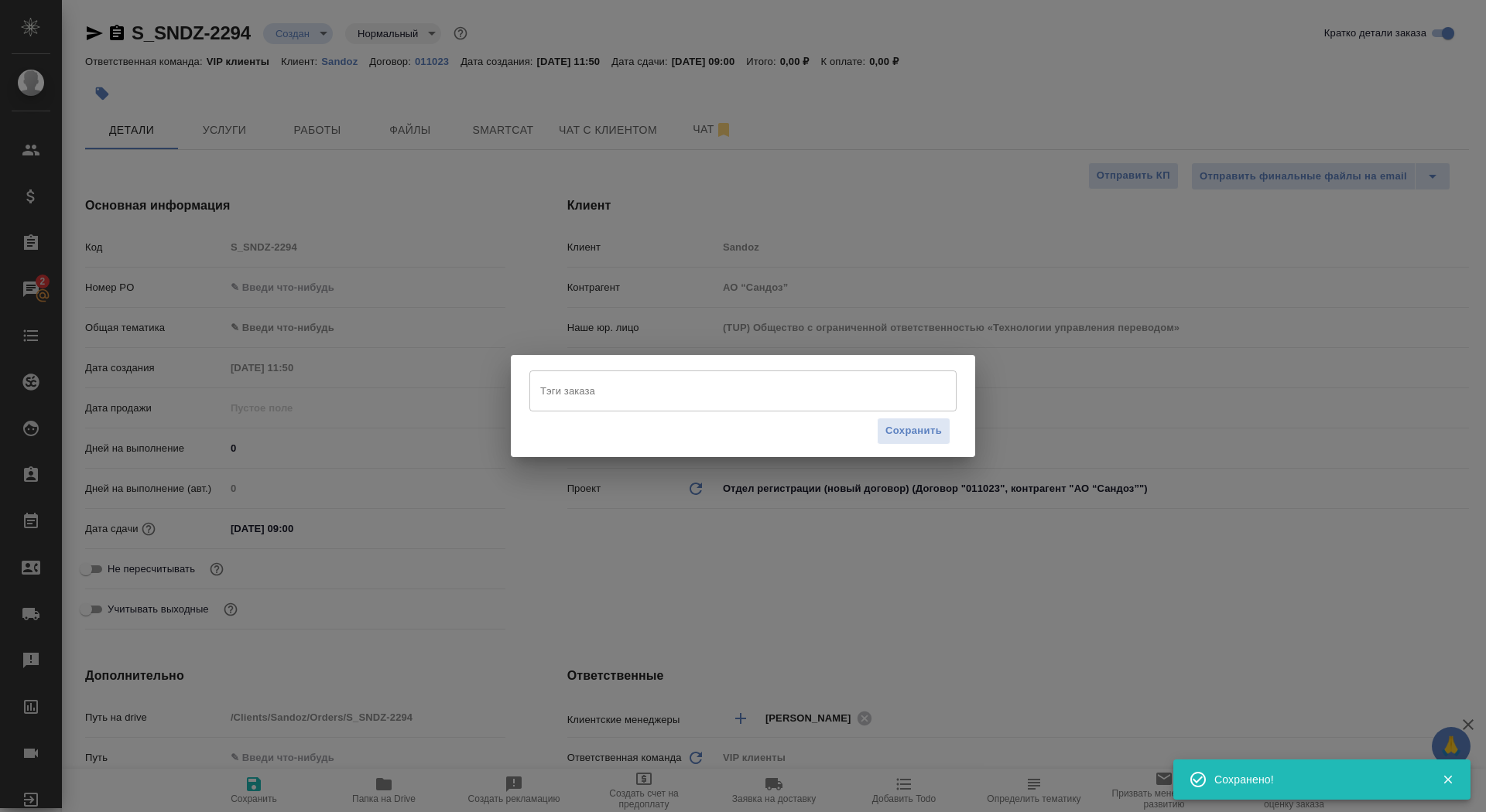
click at [615, 373] on div "Тэги заказа" at bounding box center [743, 391] width 427 height 40
click at [615, 406] on div "Тэги заказа" at bounding box center [743, 391] width 427 height 40
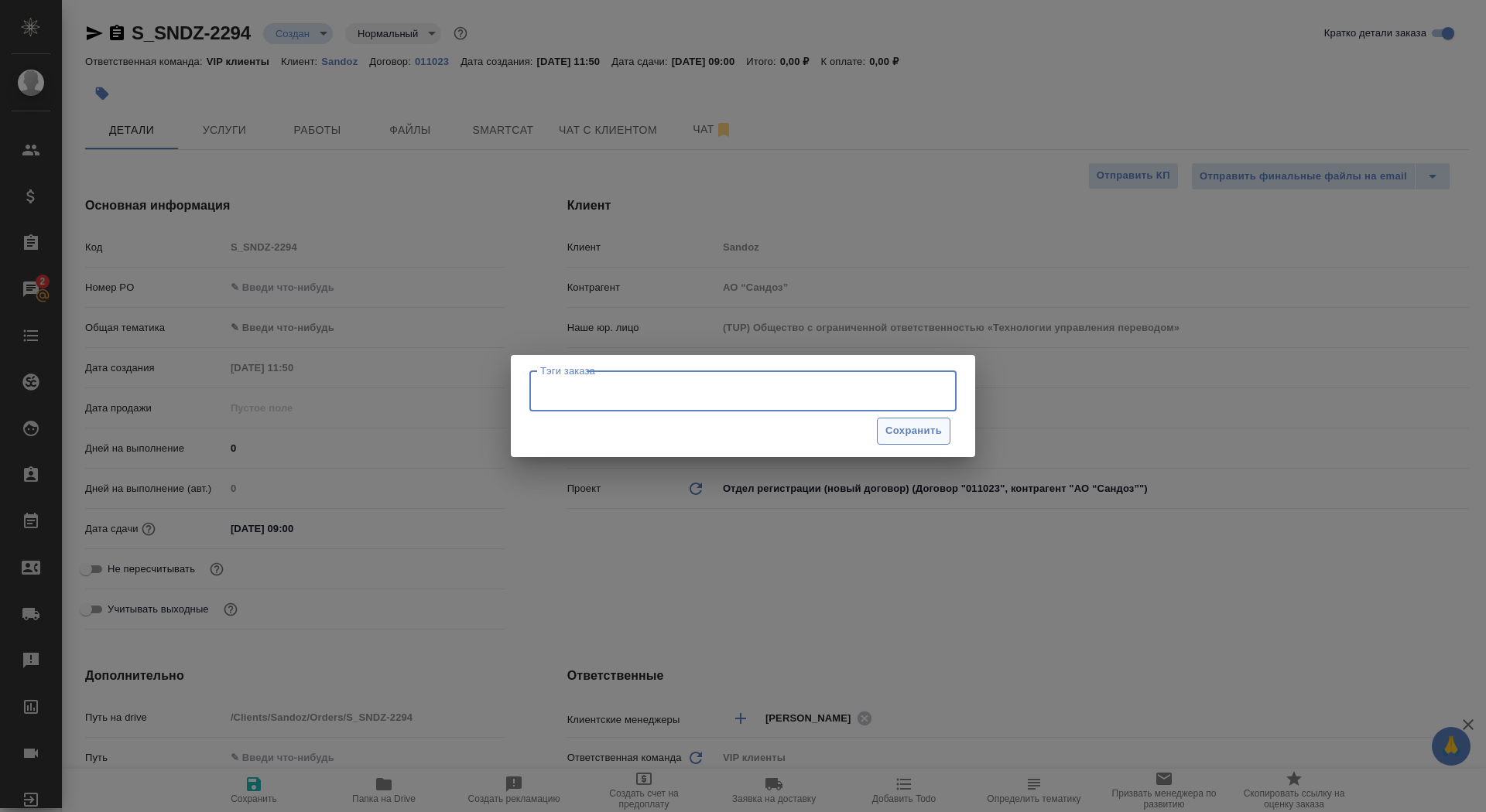
type input "🕰️"
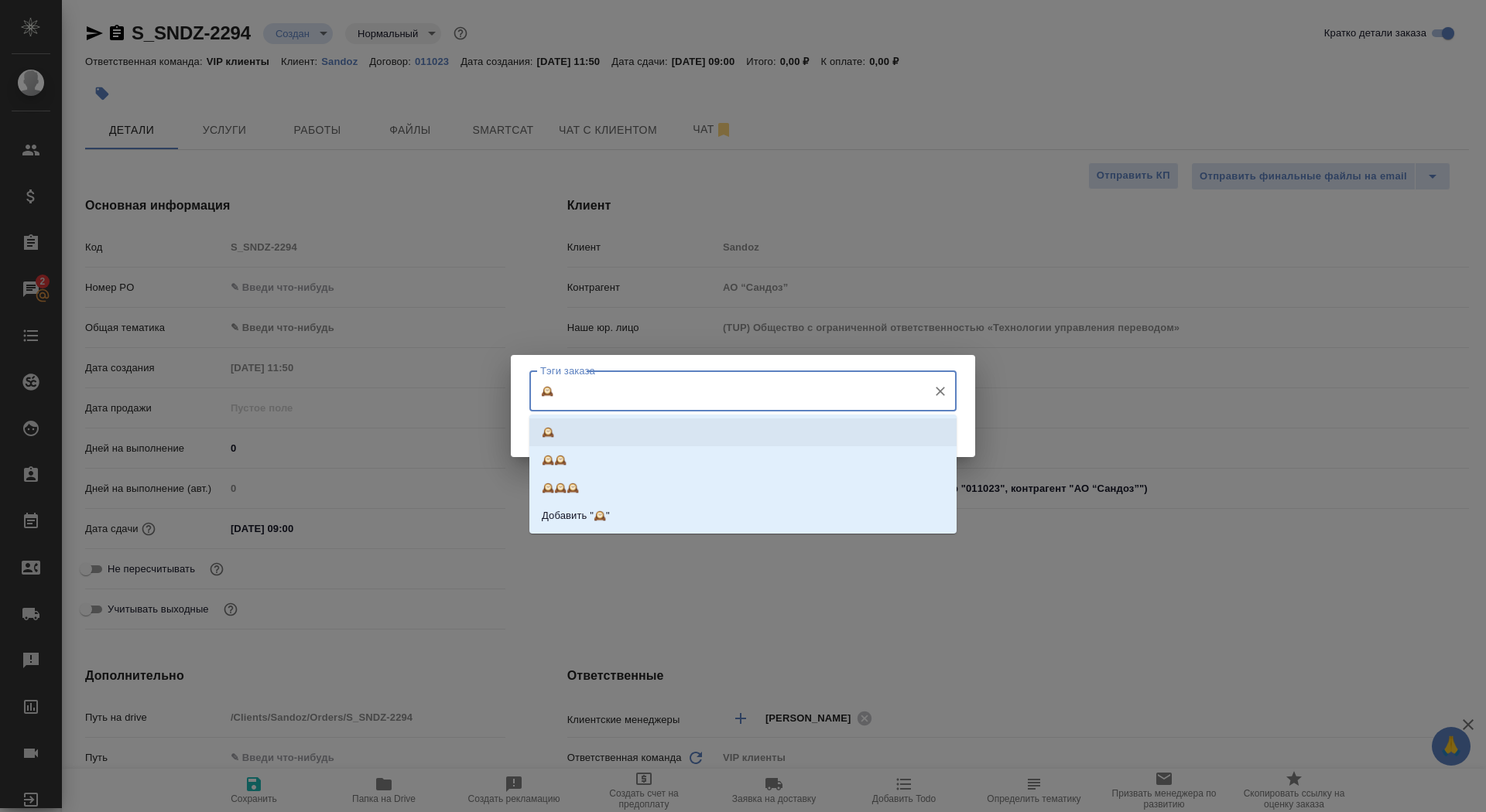
click at [908, 436] on li "🕰️" at bounding box center [743, 432] width 427 height 28
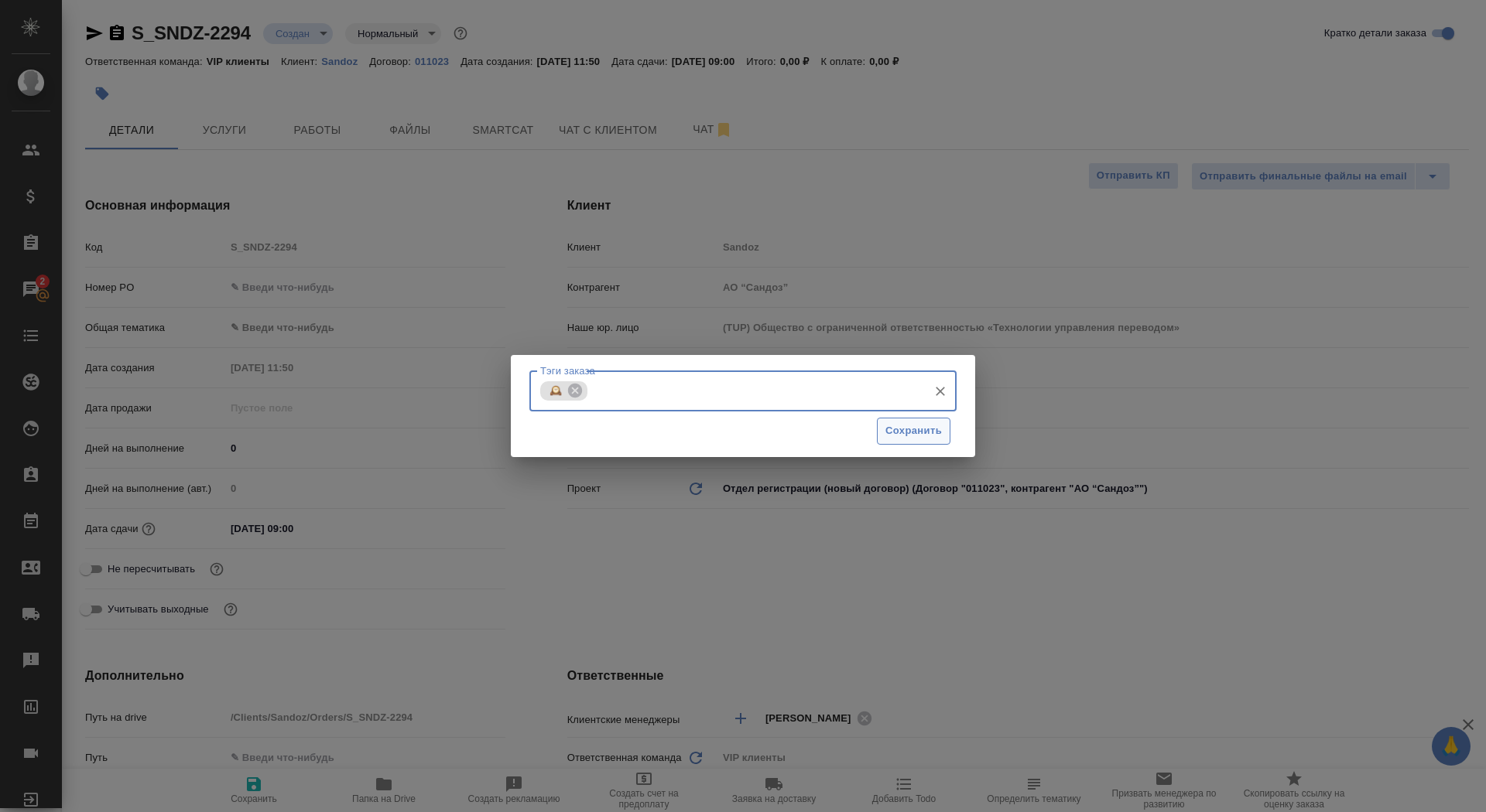
click at [908, 435] on span "Сохранить" at bounding box center [913, 431] width 57 height 18
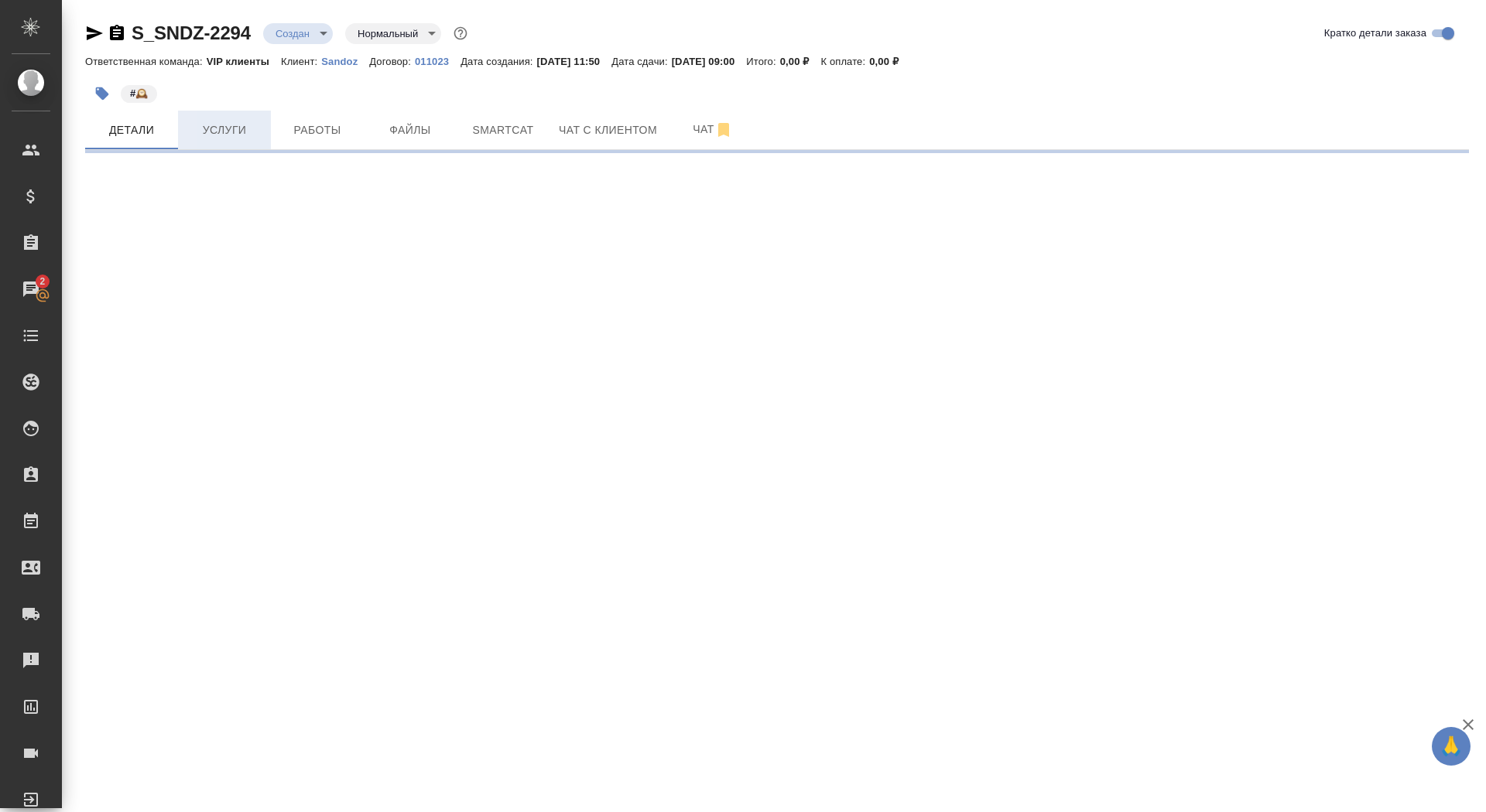
select select "RU"
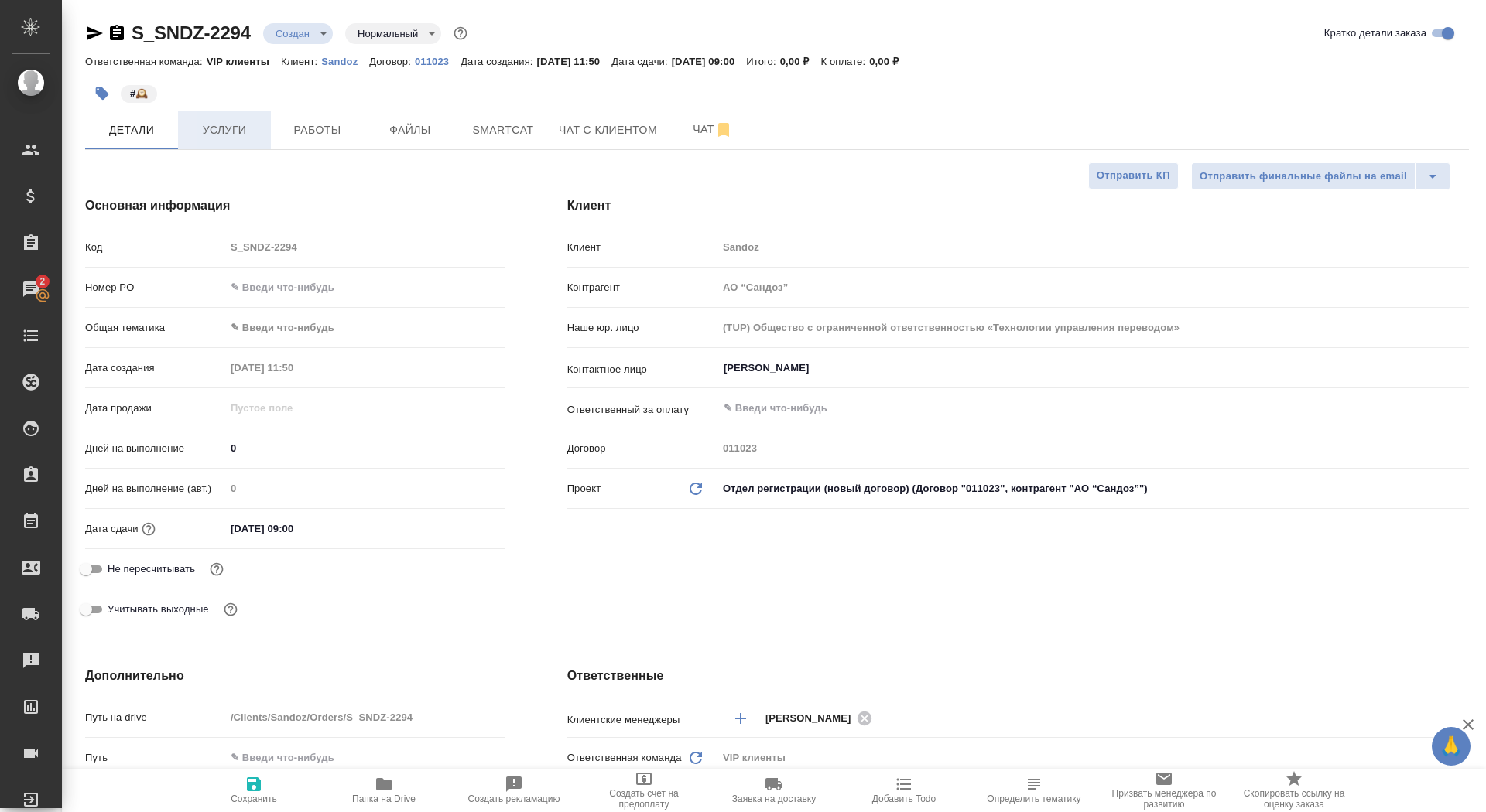
type textarea "x"
click at [122, 87] on span "#🕰️" at bounding box center [139, 94] width 36 height 15
click at [105, 87] on icon "button" at bounding box center [102, 94] width 16 height 15
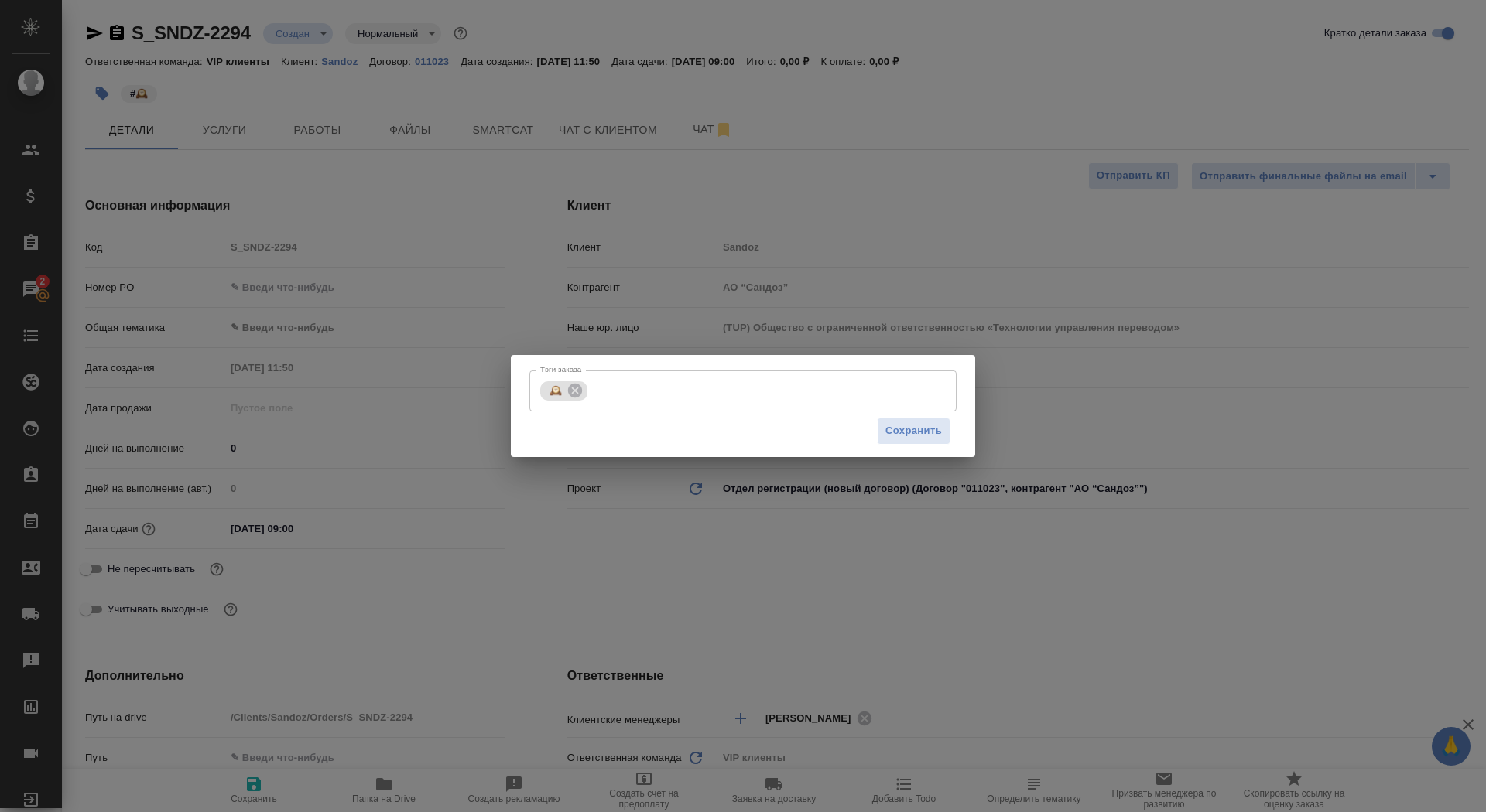
click at [702, 415] on div "Сохранить" at bounding box center [743, 431] width 427 height 40
click at [687, 391] on input "Тэги заказа" at bounding box center [756, 391] width 329 height 26
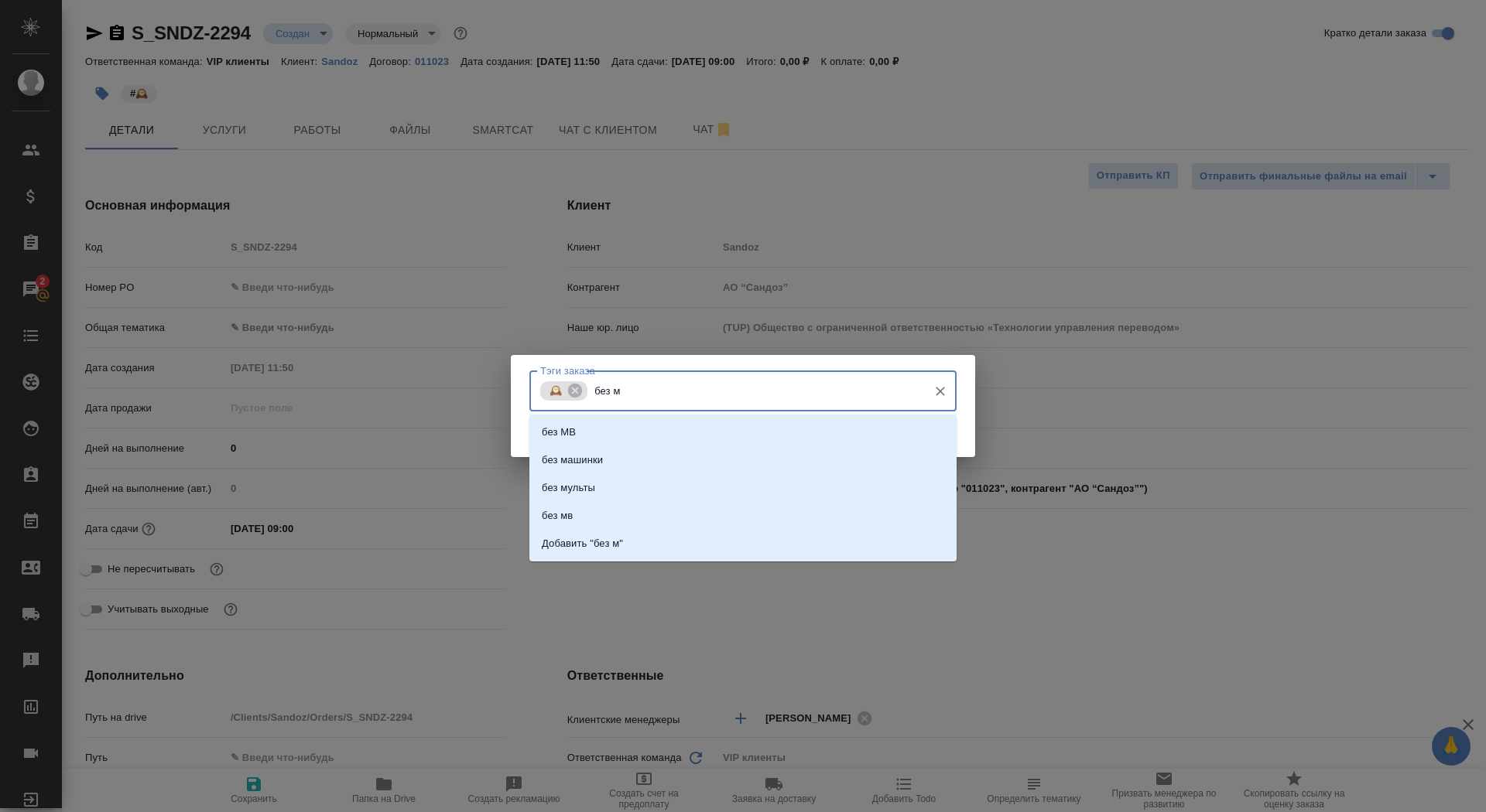
type input "без мв"
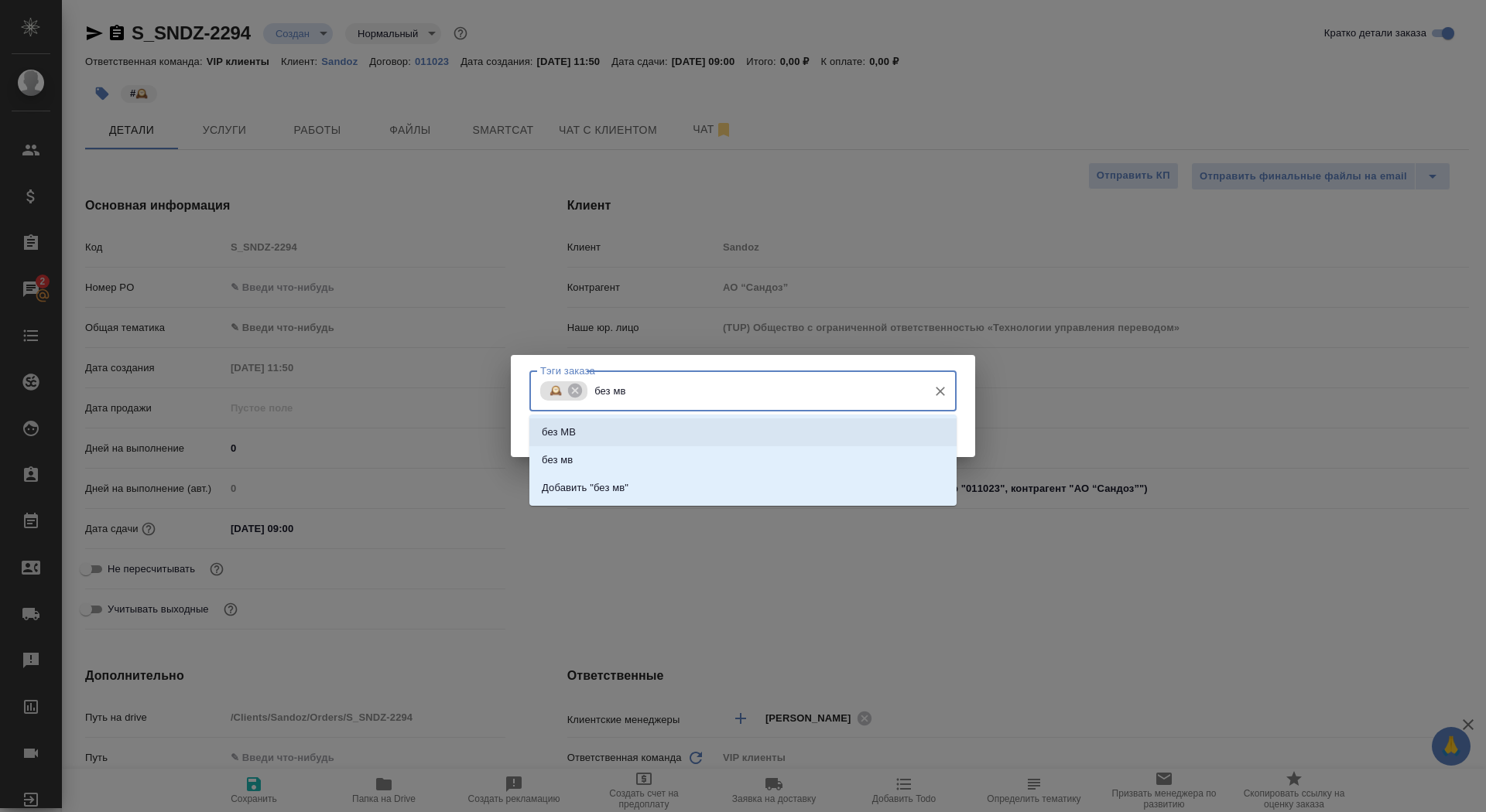
click at [703, 421] on li "без МВ" at bounding box center [743, 432] width 427 height 28
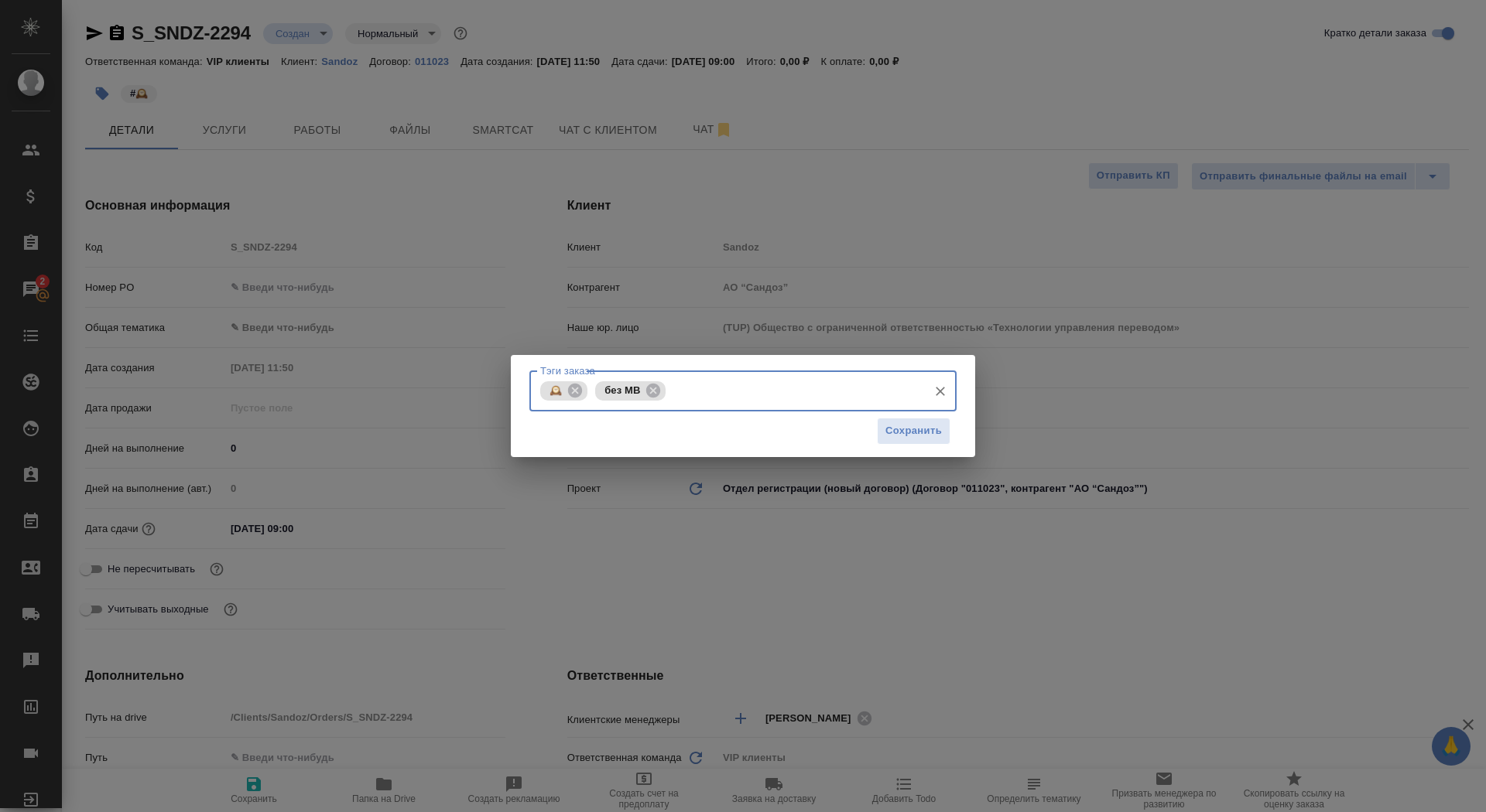
drag, startPoint x: 850, startPoint y: 425, endPoint x: 867, endPoint y: 425, distance: 17.0
click at [850, 425] on div "Сохранить" at bounding box center [743, 431] width 427 height 40
click at [891, 426] on span "Сохранить" at bounding box center [913, 431] width 57 height 18
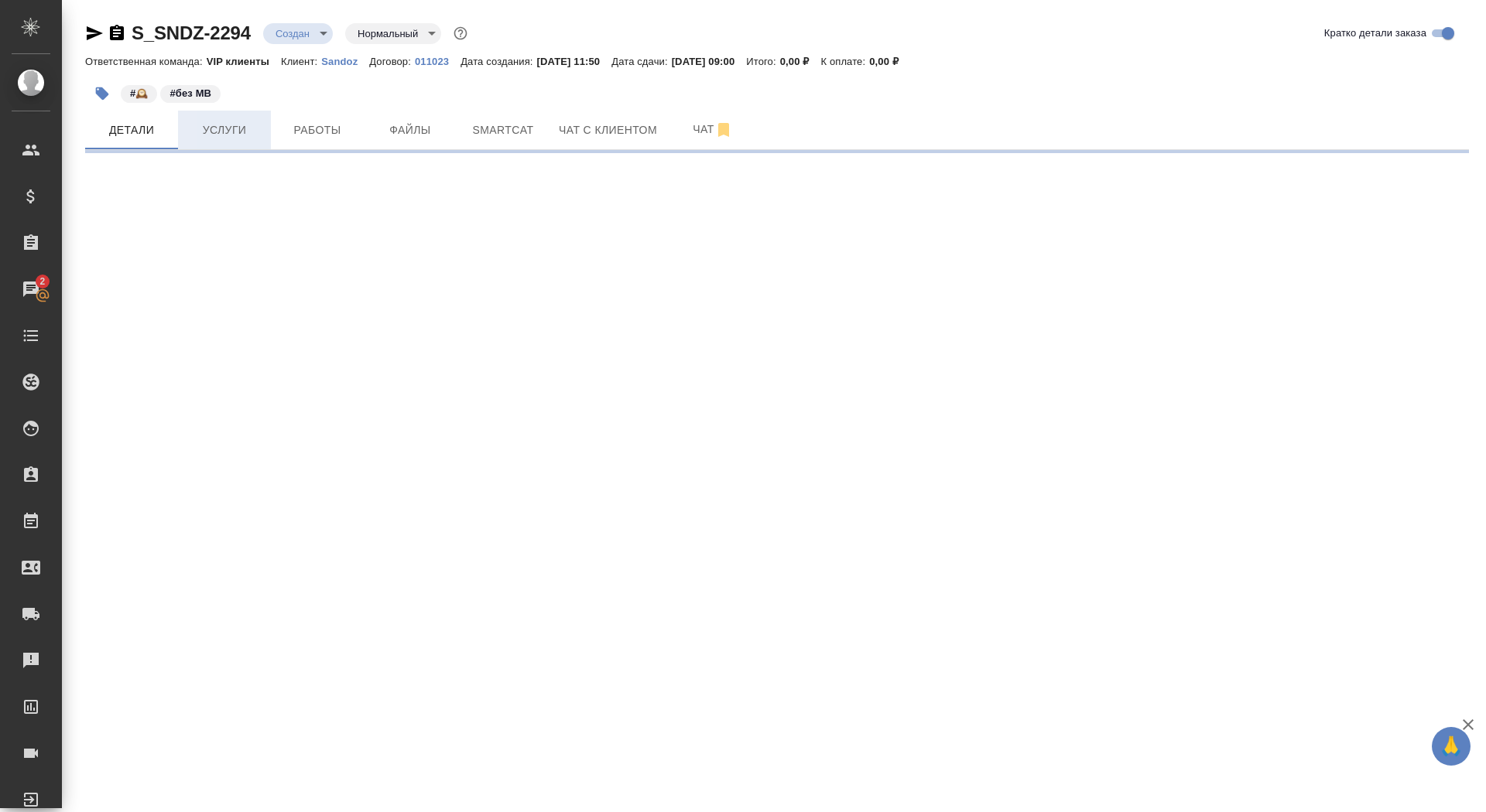
select select "RU"
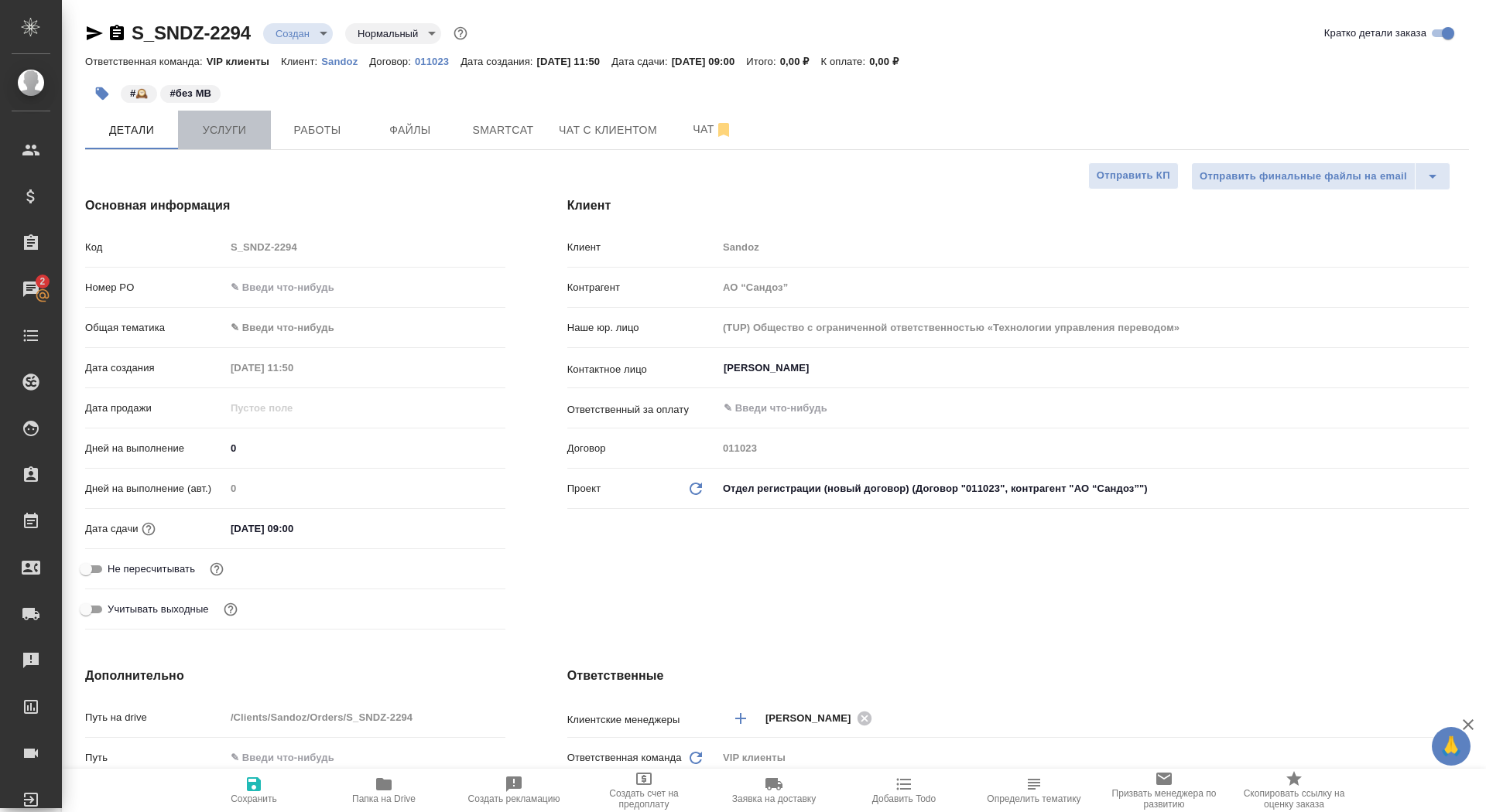
click at [221, 125] on span "Услуги" at bounding box center [225, 130] width 74 height 19
type textarea "x"
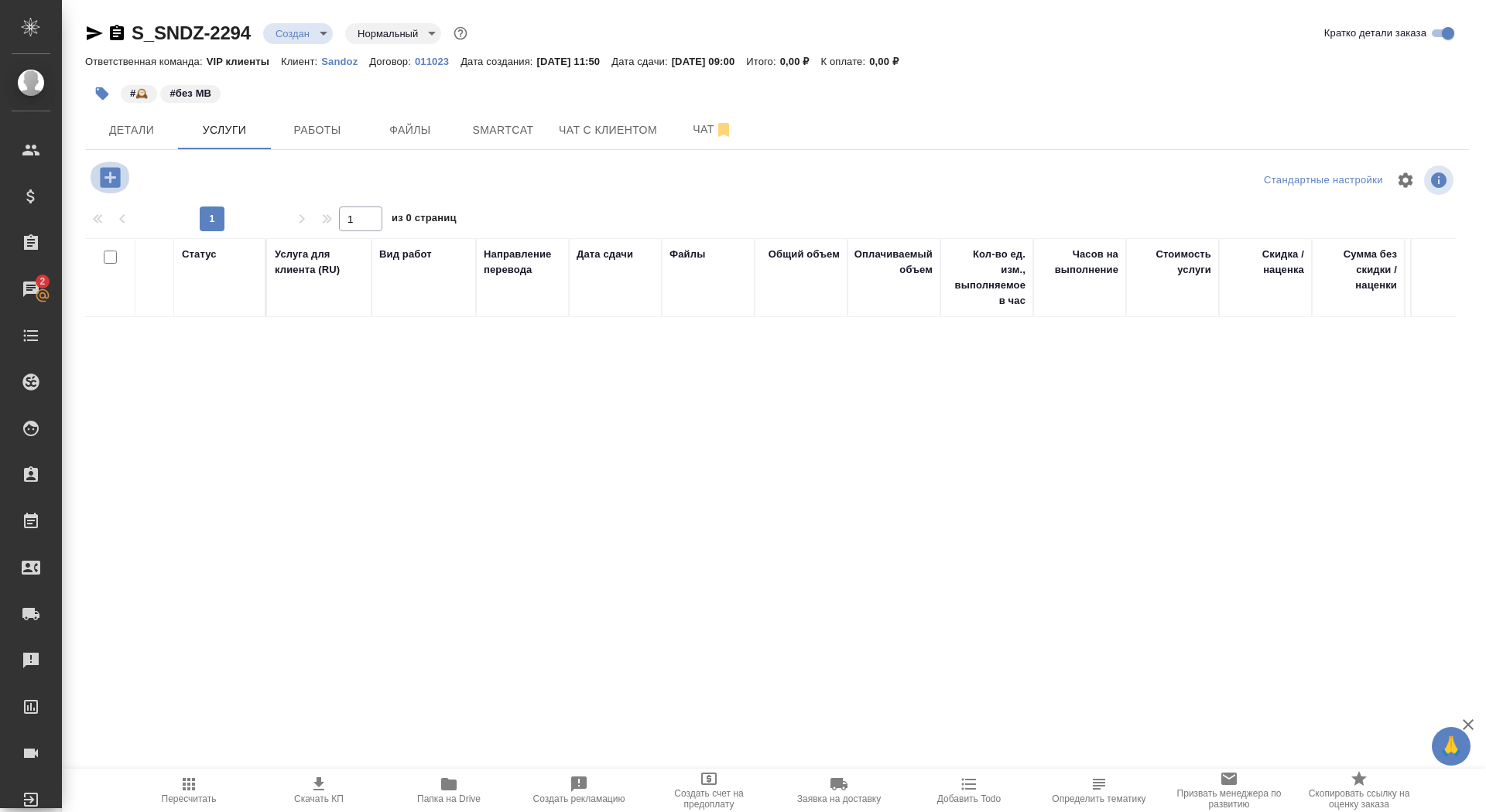
click at [114, 181] on icon "button" at bounding box center [110, 177] width 20 height 20
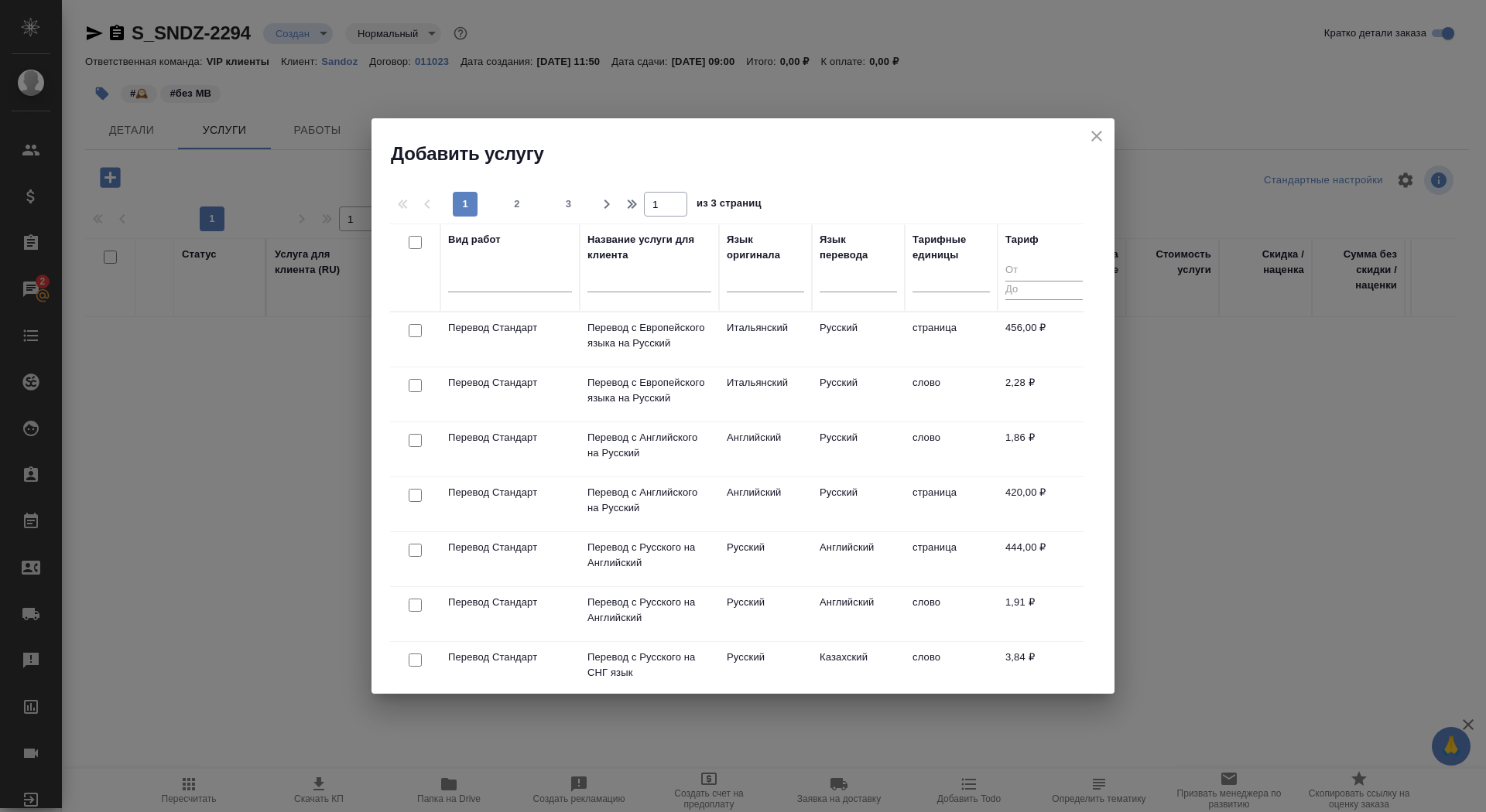
click at [612, 292] on div at bounding box center [650, 284] width 124 height 38
click at [652, 452] on p "Перевод с Английского на Русский" at bounding box center [650, 446] width 124 height 31
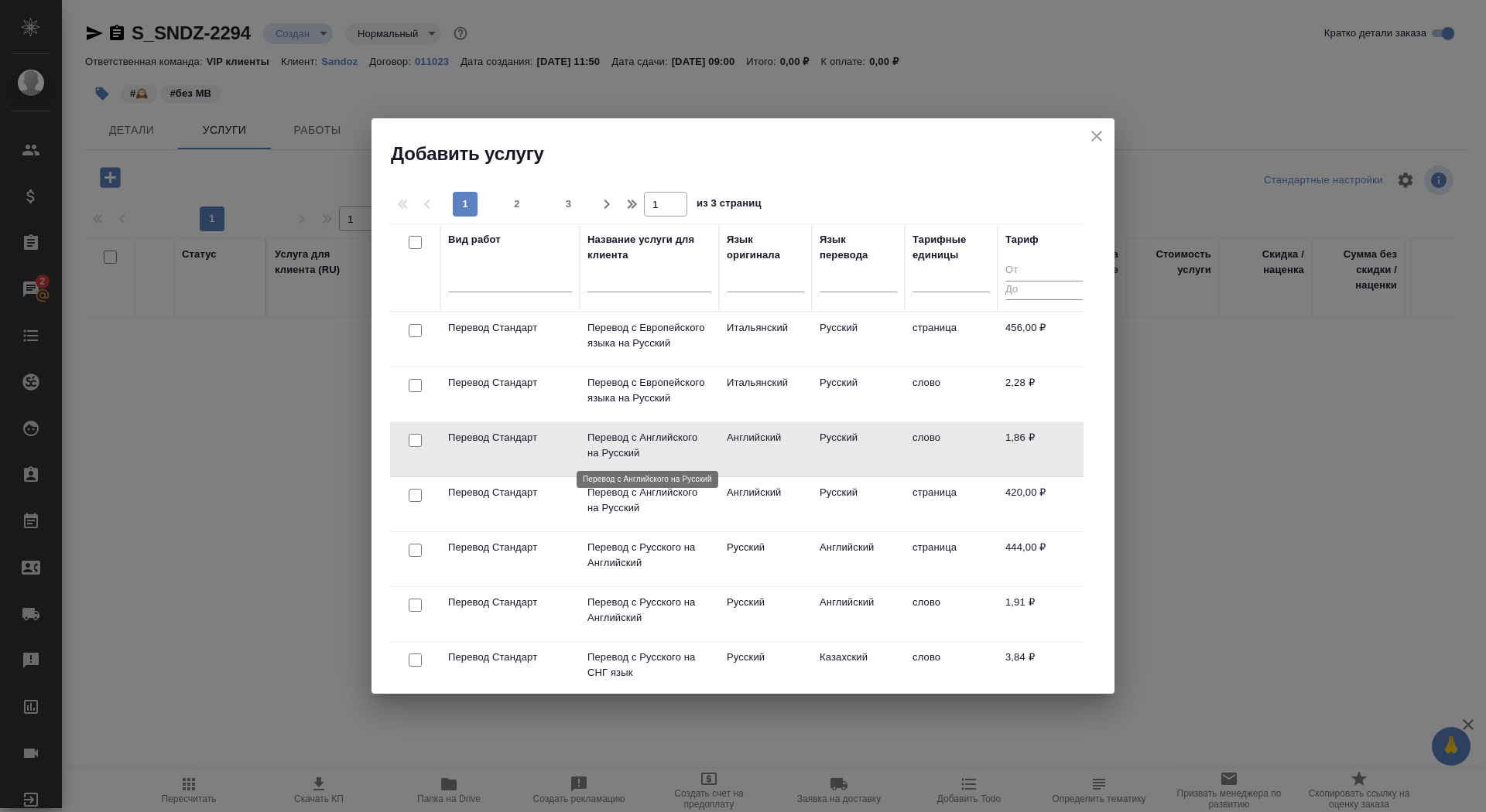
click at [652, 452] on p "Перевод с Английского на Русский" at bounding box center [650, 446] width 124 height 31
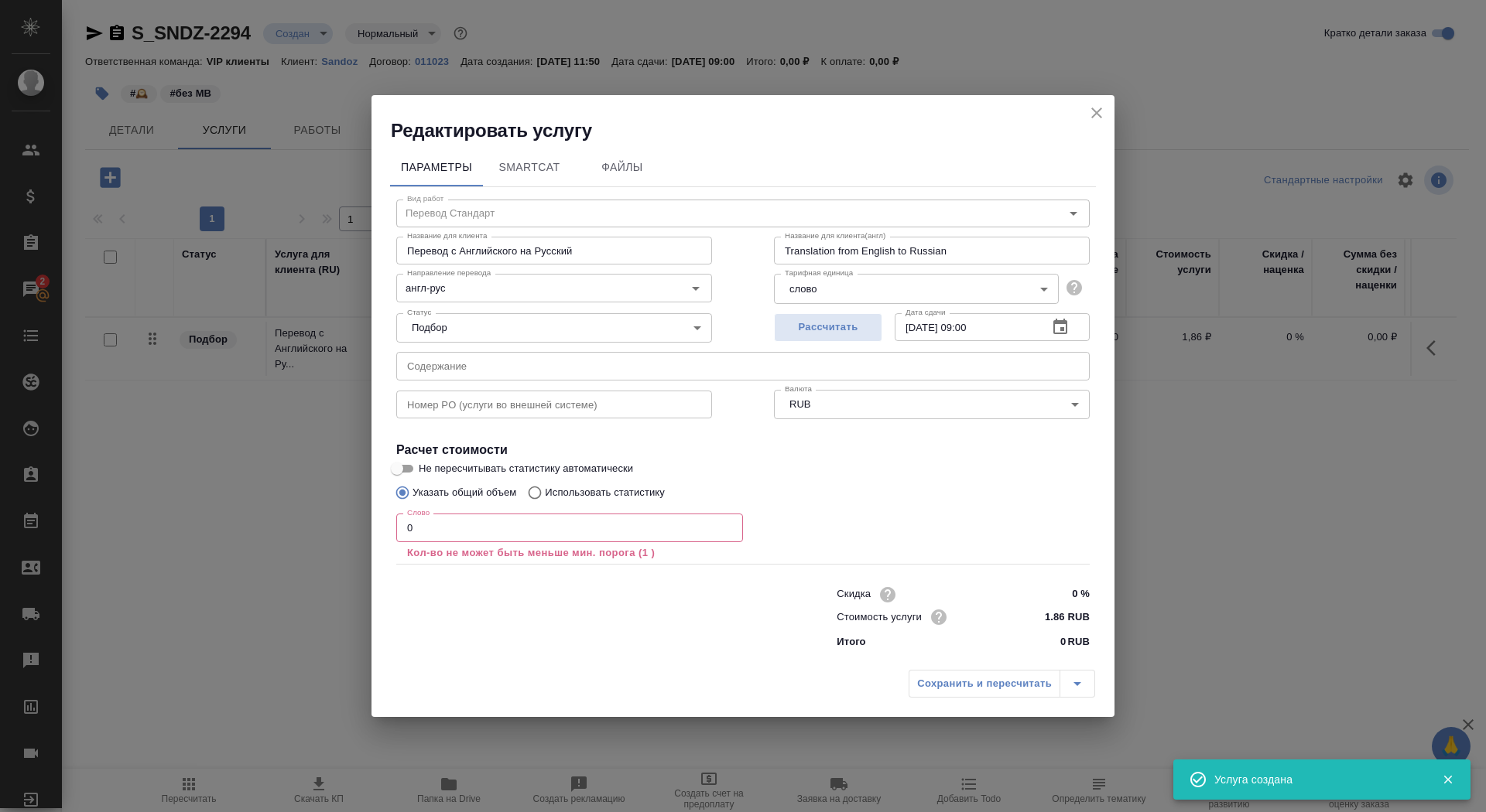
click at [468, 533] on input "0" at bounding box center [569, 528] width 347 height 28
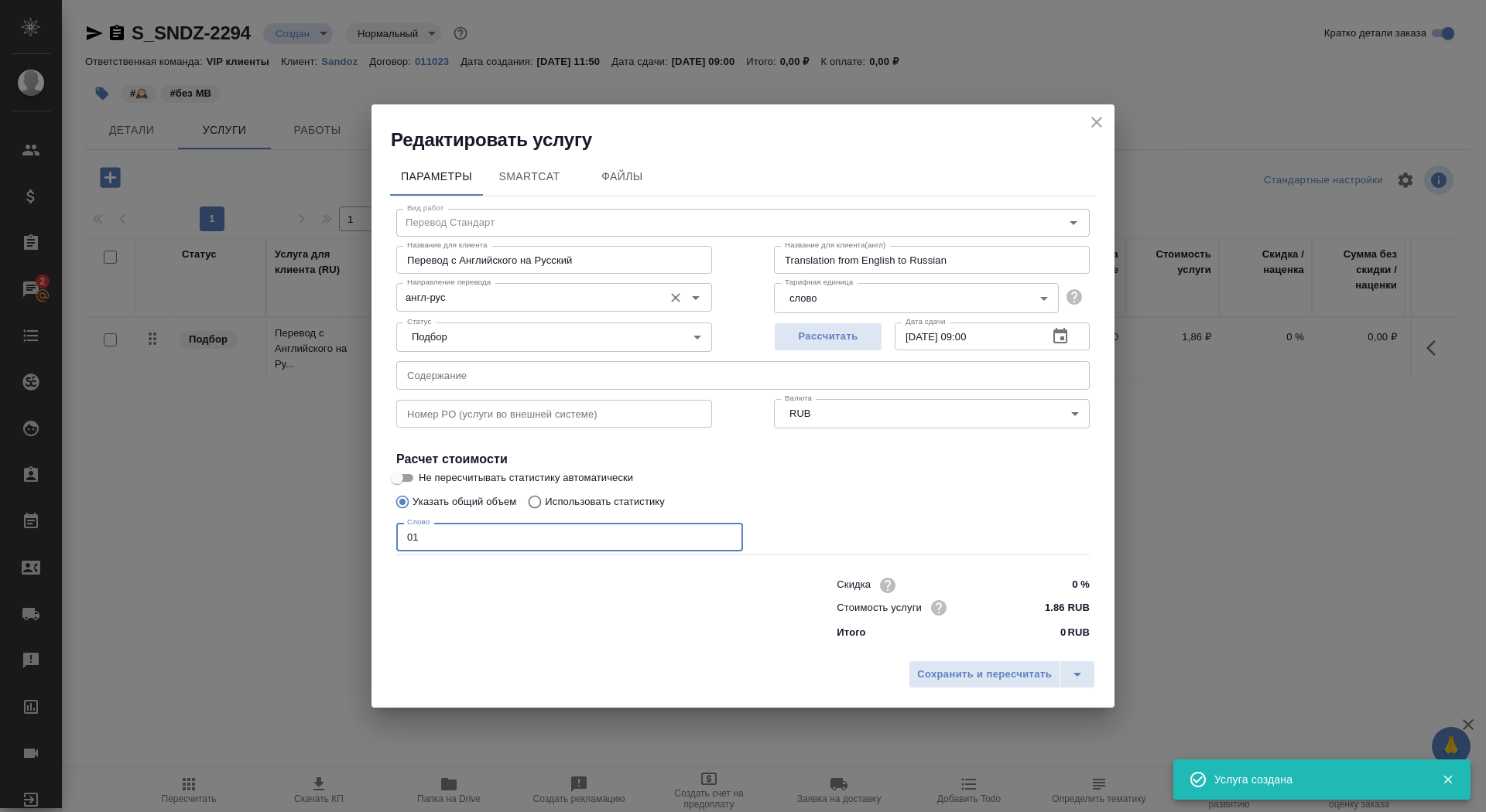
type input "01"
click at [474, 297] on input "англ-рус" at bounding box center [528, 297] width 255 height 19
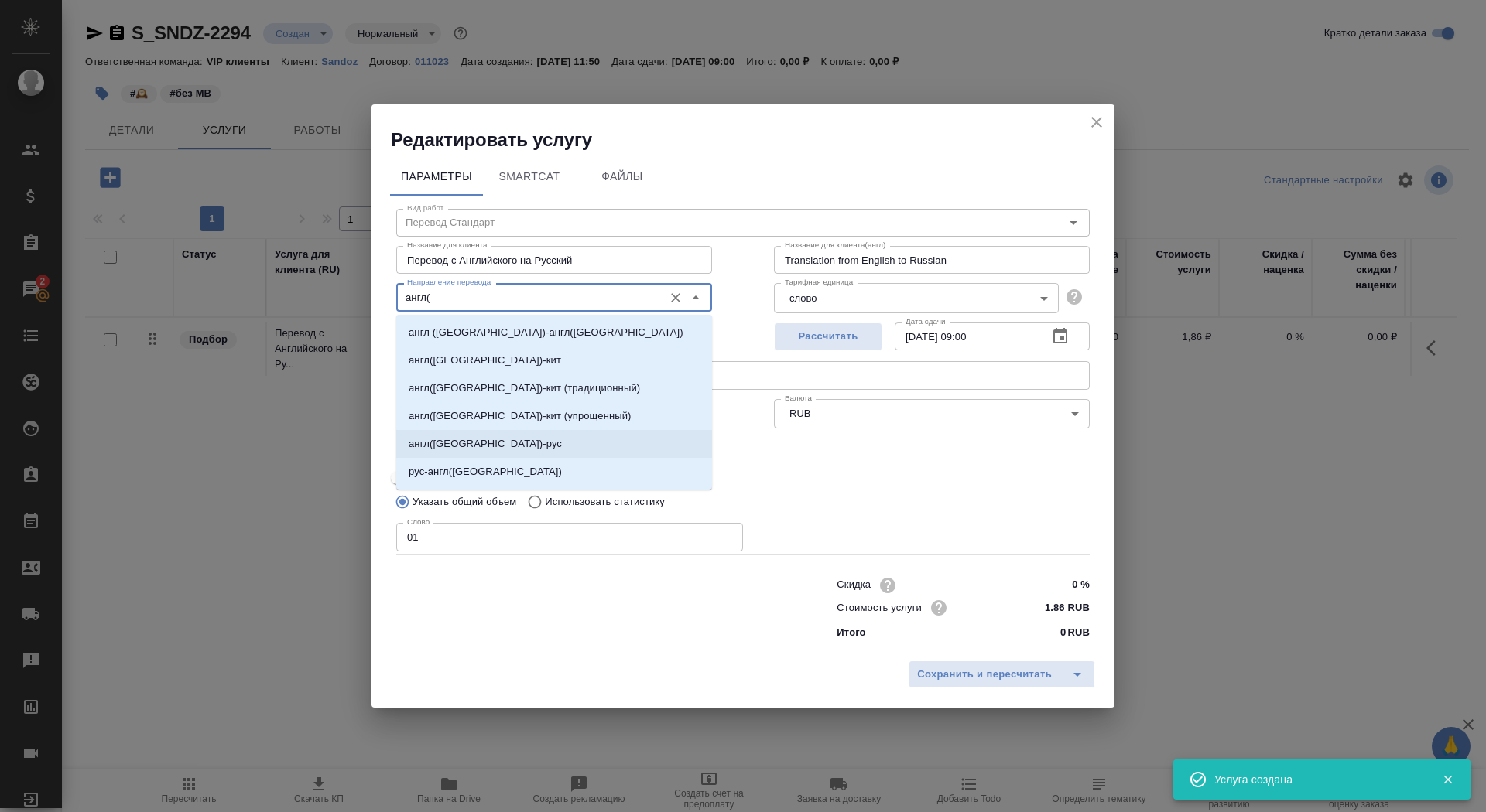
click at [513, 444] on li "англ(США)-рус" at bounding box center [553, 444] width 315 height 28
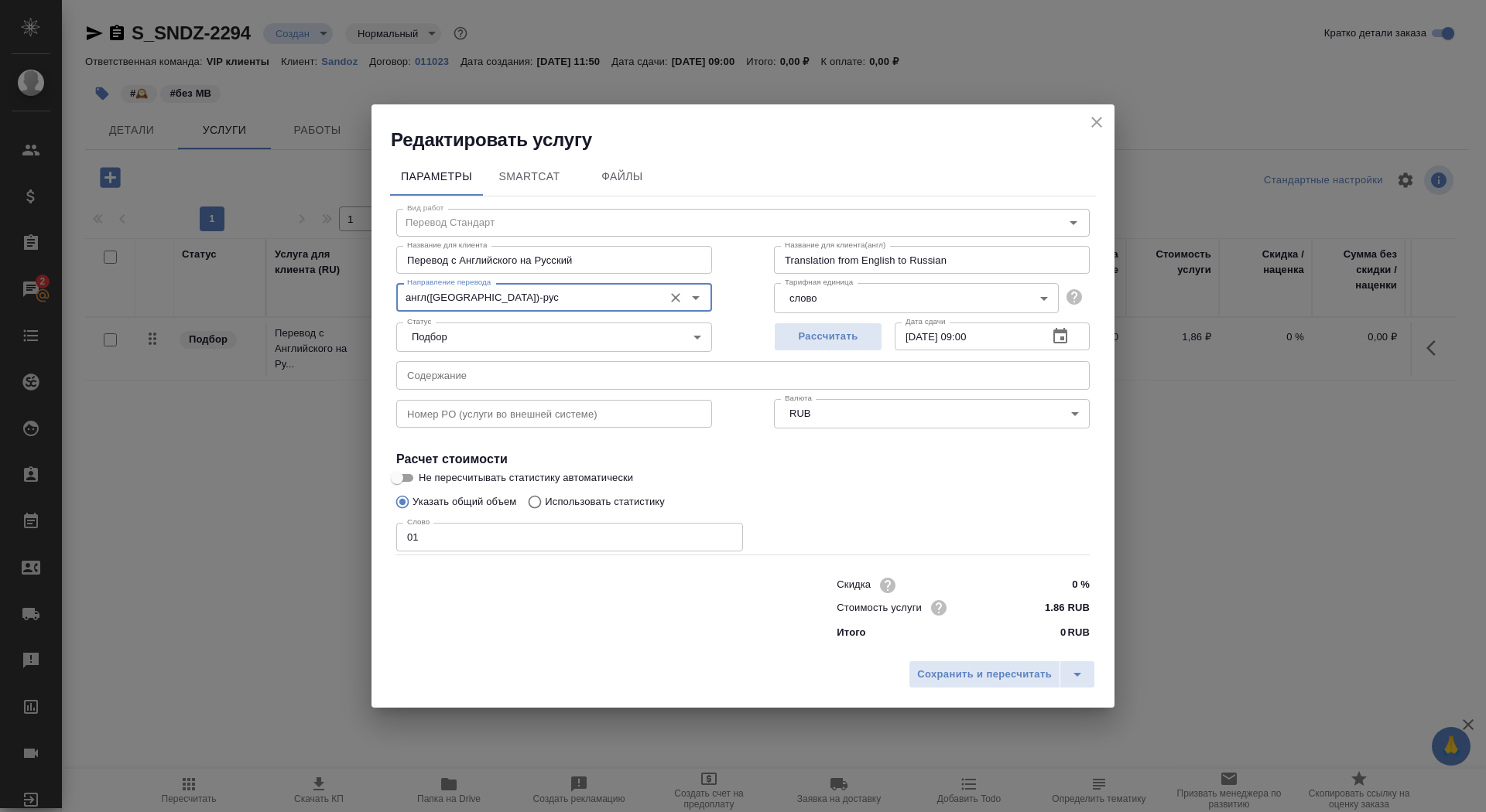
type input "англ(США)-рус"
click at [404, 486] on input "Не пересчитывать статистику автоматически" at bounding box center [397, 478] width 56 height 19
checkbox input "true"
click at [476, 378] on input "text" at bounding box center [743, 375] width 694 height 28
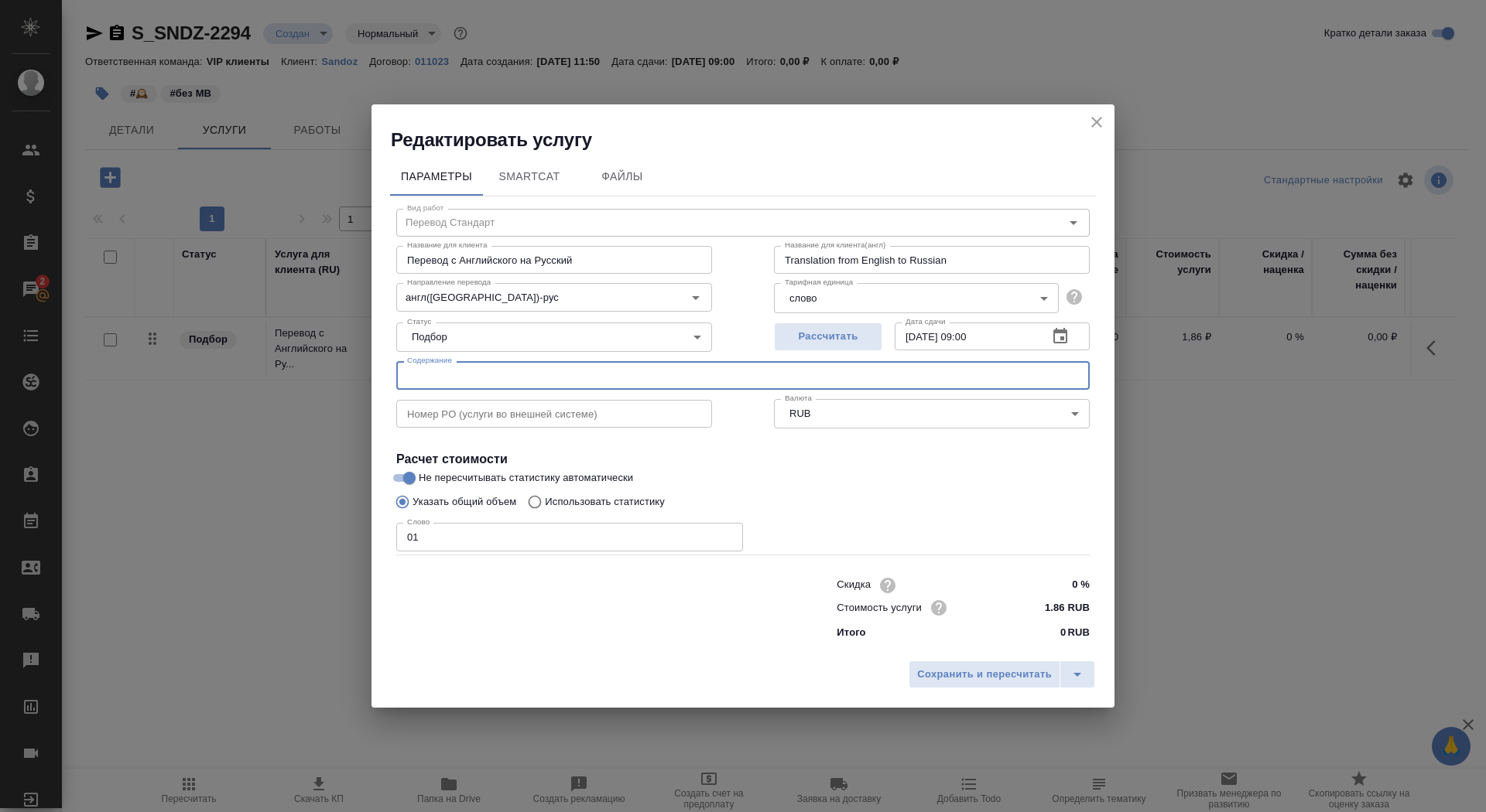
paste input "МунВИА_Каберголин, таблетки, 0,5 мг"
type input "МунВИА_Каберголин, таблетки, 0,5 мг"
click at [964, 683] on button "Сохранить и пересчитать" at bounding box center [984, 675] width 152 height 28
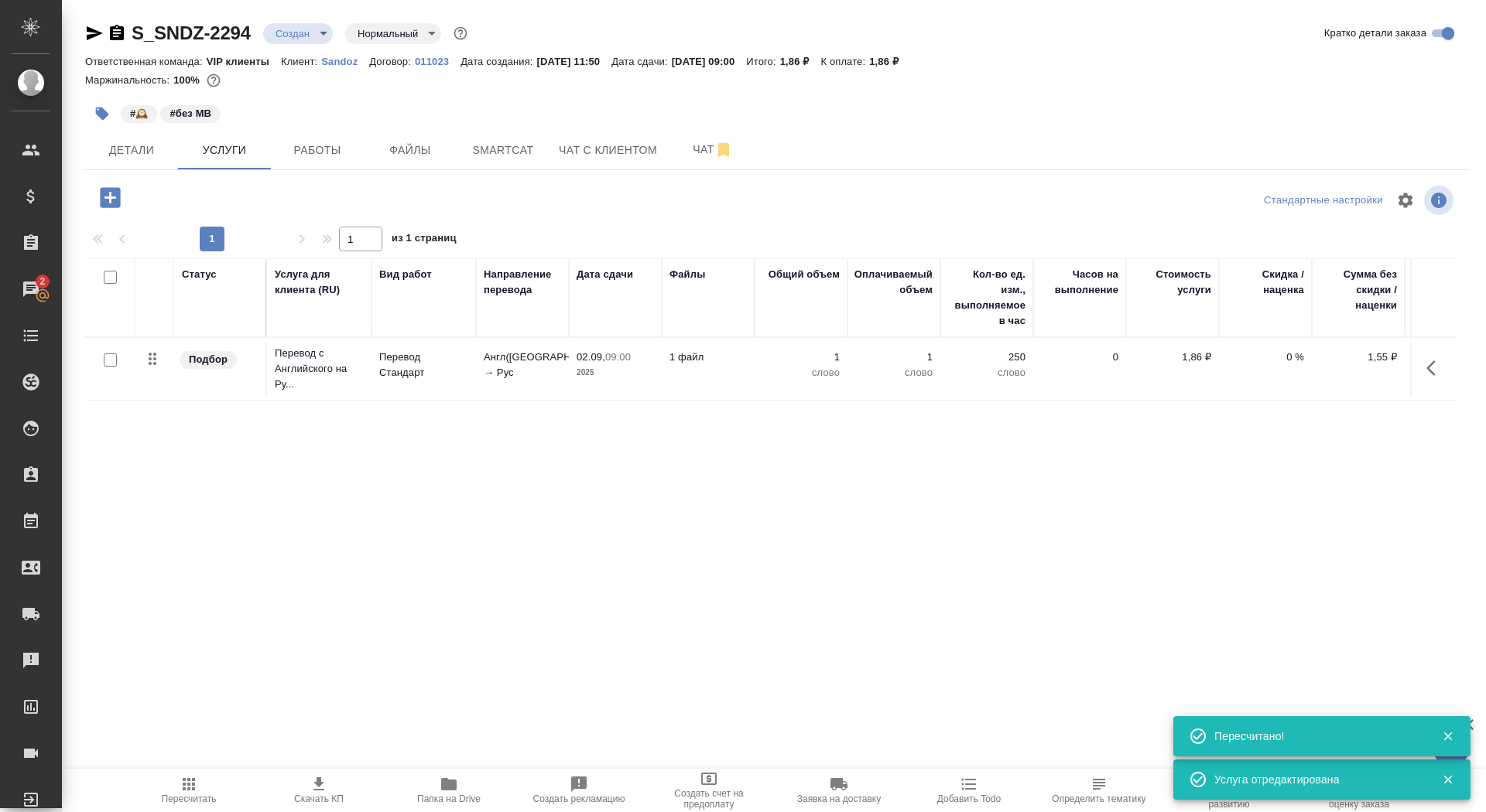
click at [119, 178] on div "S_SNDZ-2294 Создан new Нормальный normal Кратко детали заказа Ответственная ком…" at bounding box center [777, 315] width 1401 height 631
click at [95, 212] on div at bounding box center [112, 198] width 40 height 32
click at [114, 201] on icon "button" at bounding box center [110, 198] width 20 height 20
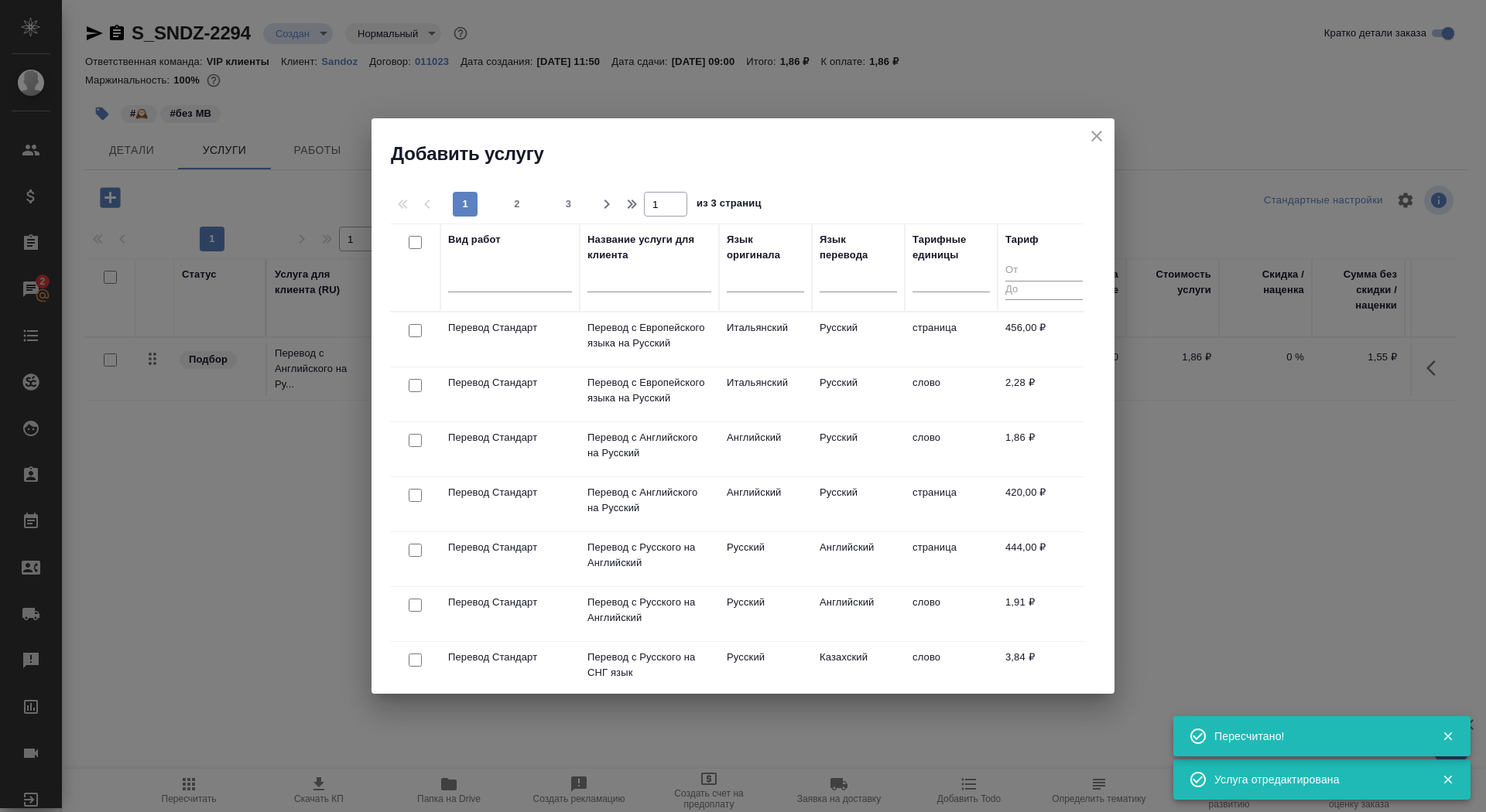
click at [638, 284] on input "text" at bounding box center [650, 282] width 124 height 19
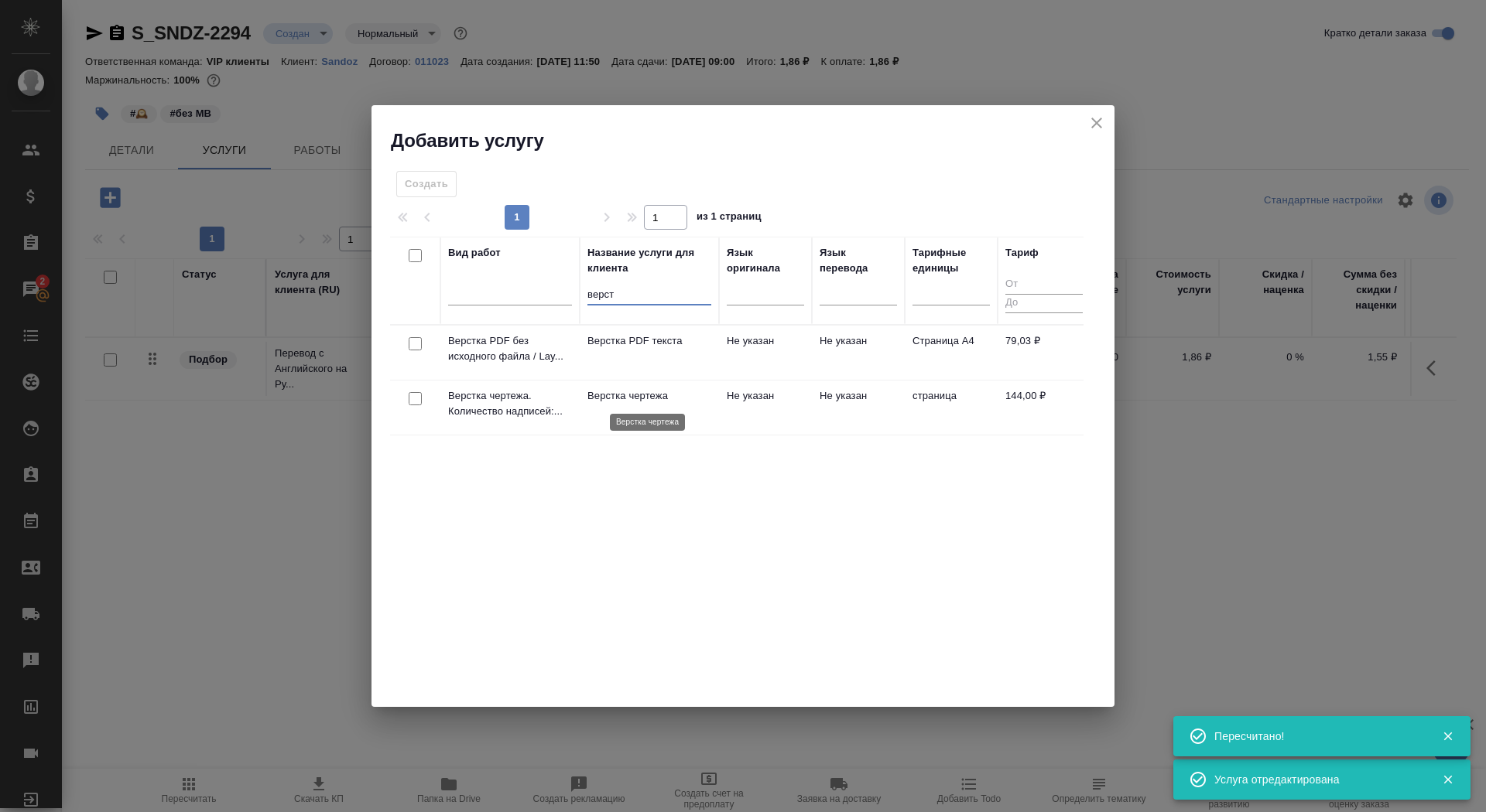
type input "верст"
click at [662, 399] on p "Верстка чертежа" at bounding box center [650, 396] width 124 height 15
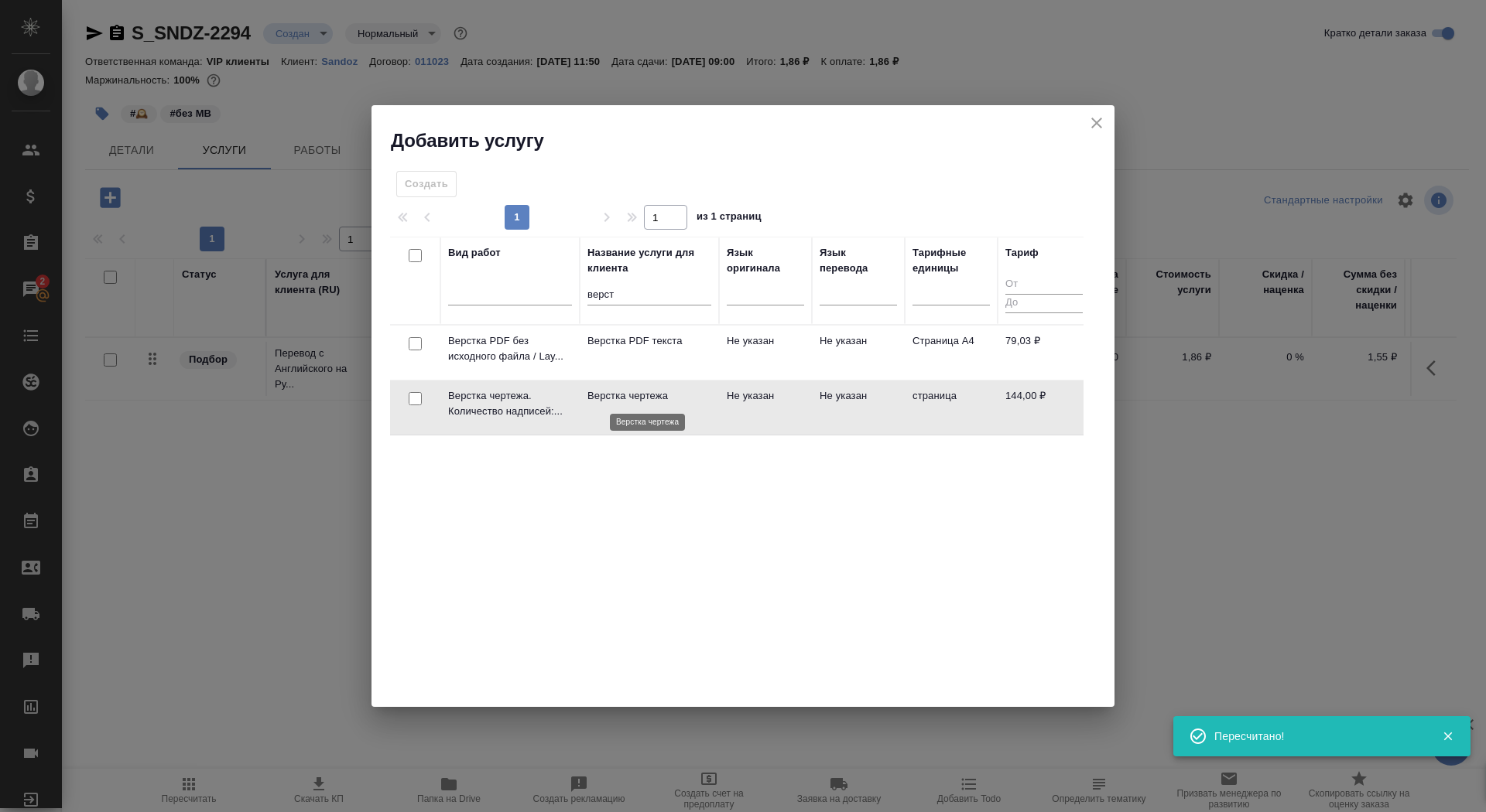
click at [662, 399] on p "Верстка чертежа" at bounding box center [650, 396] width 124 height 15
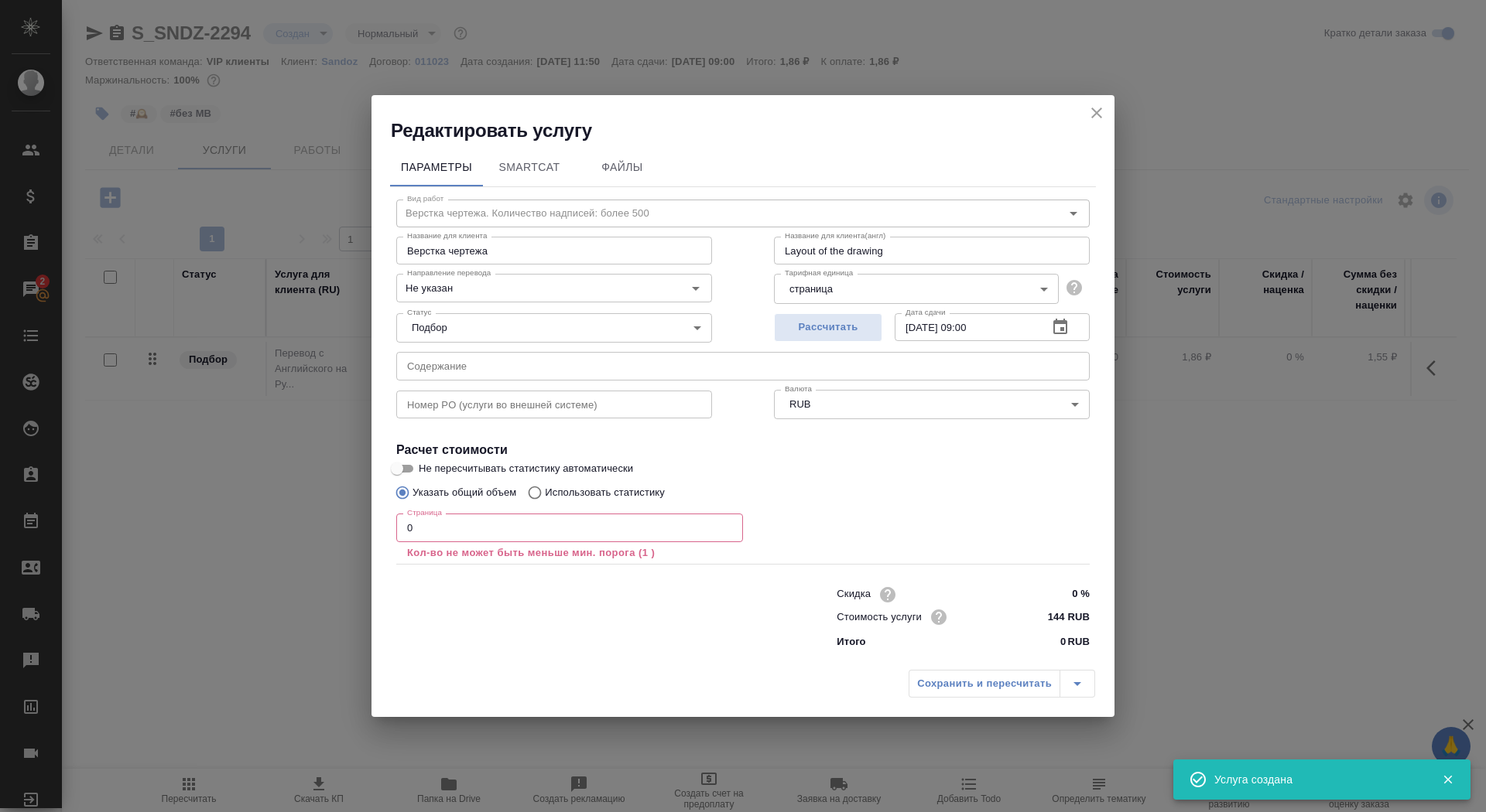
click at [453, 537] on input "0" at bounding box center [569, 528] width 347 height 28
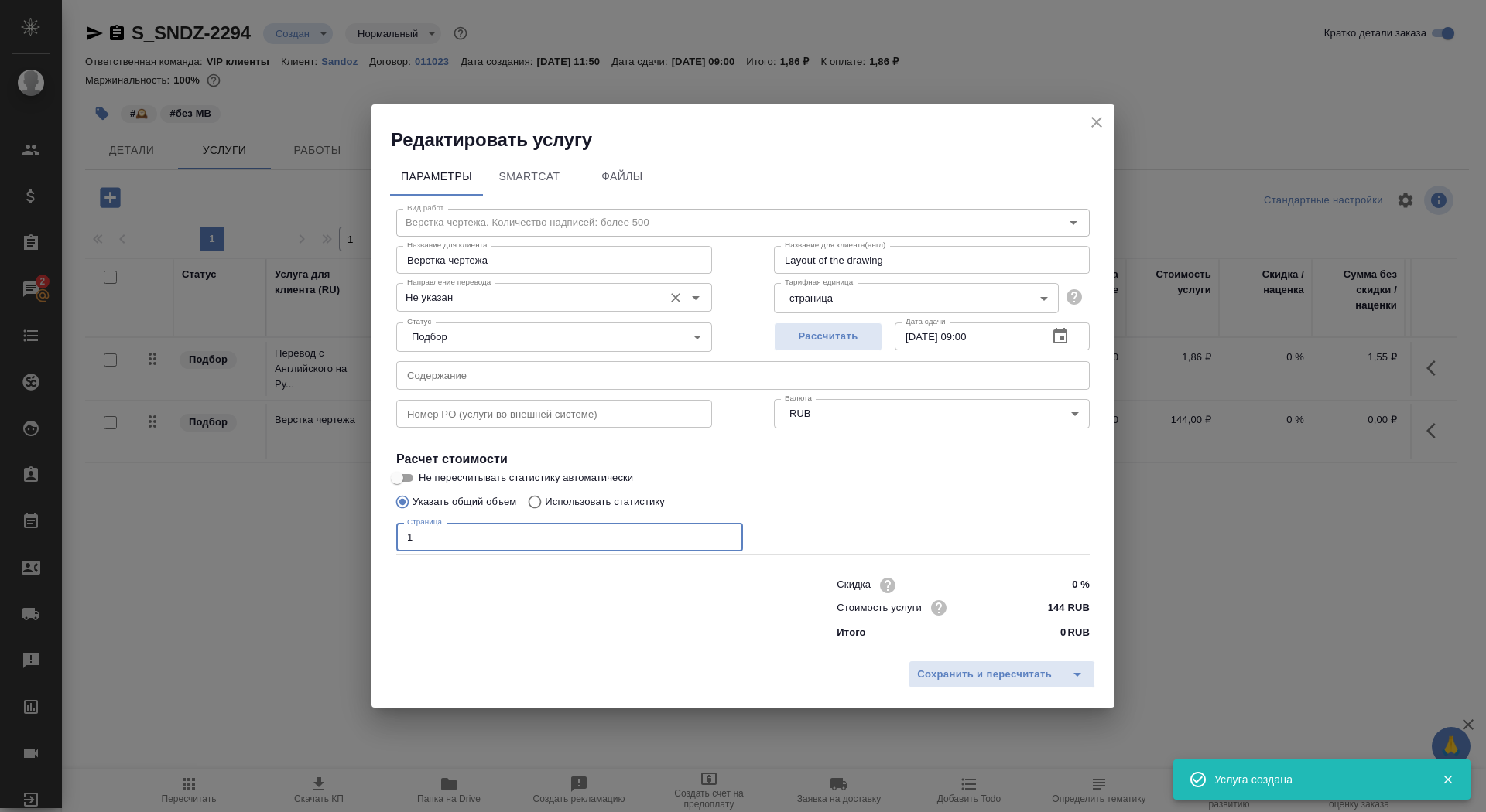
type input "1"
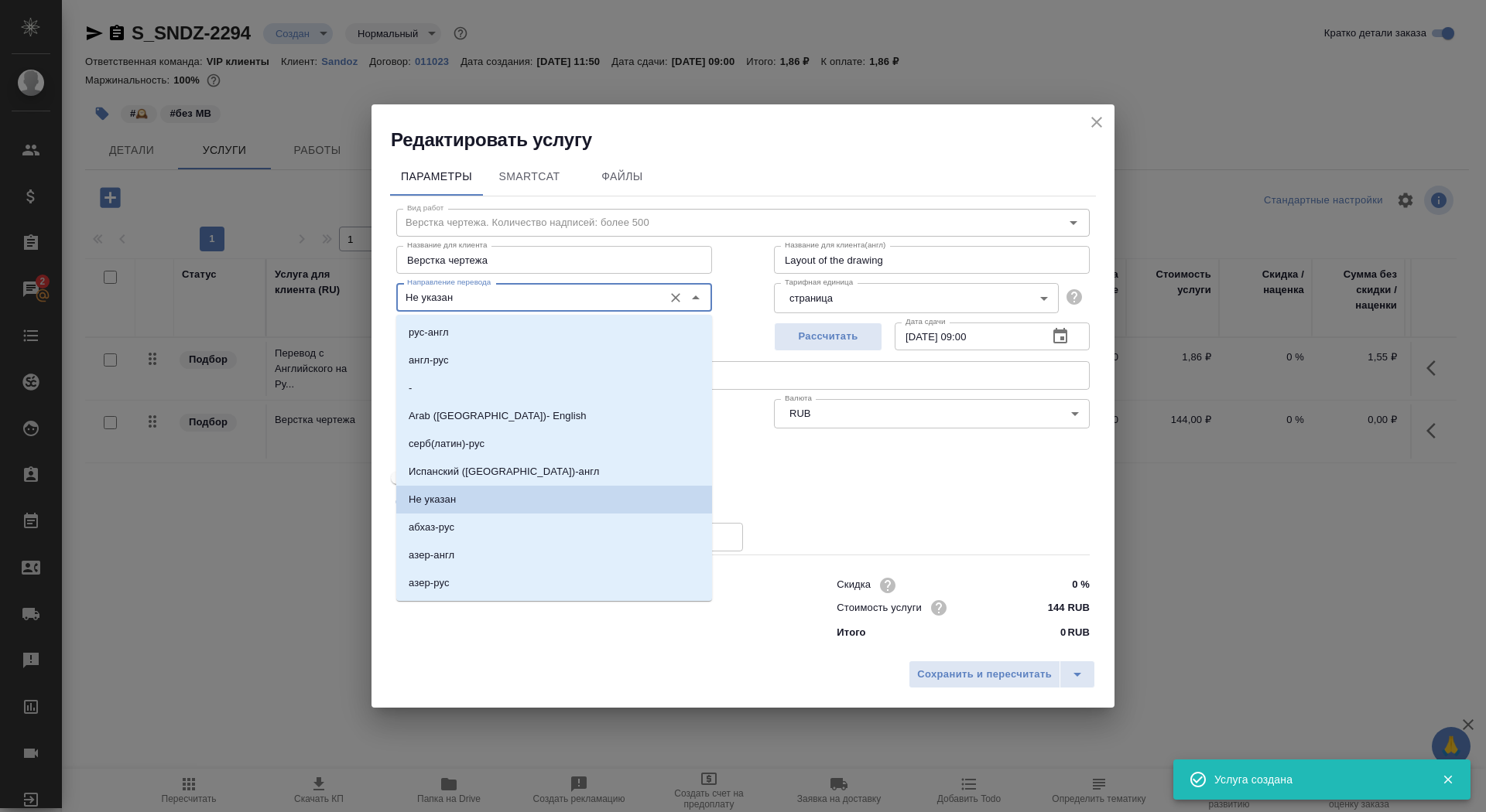
click at [495, 291] on input "Не указан" at bounding box center [528, 297] width 255 height 19
click at [494, 360] on li "англ-рус" at bounding box center [553, 360] width 315 height 28
type input "англ-рус"
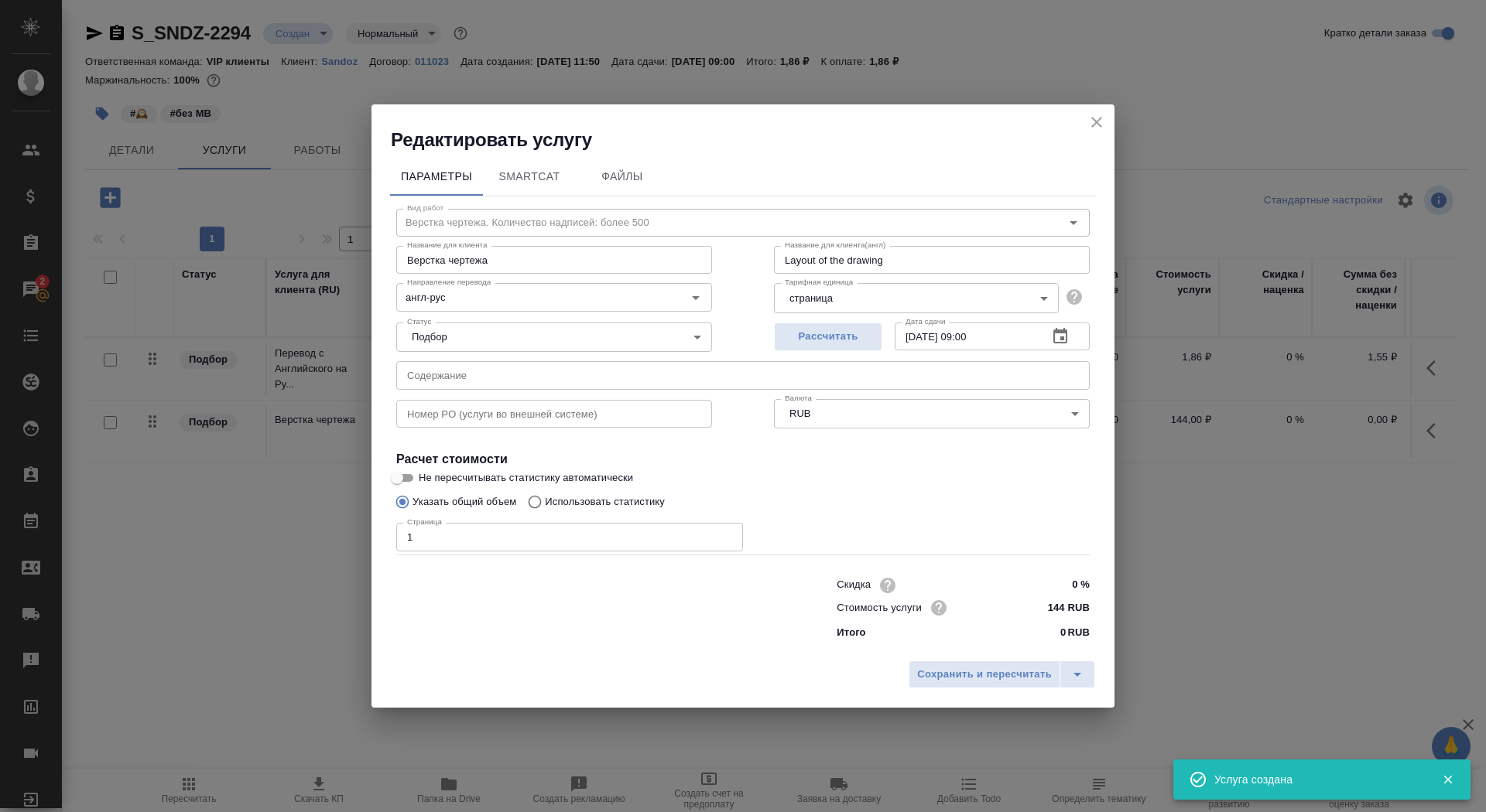
click at [973, 695] on div "Сохранить и пересчитать" at bounding box center [743, 680] width 743 height 55
click at [973, 673] on span "Сохранить и пересчитать" at bounding box center [984, 675] width 135 height 18
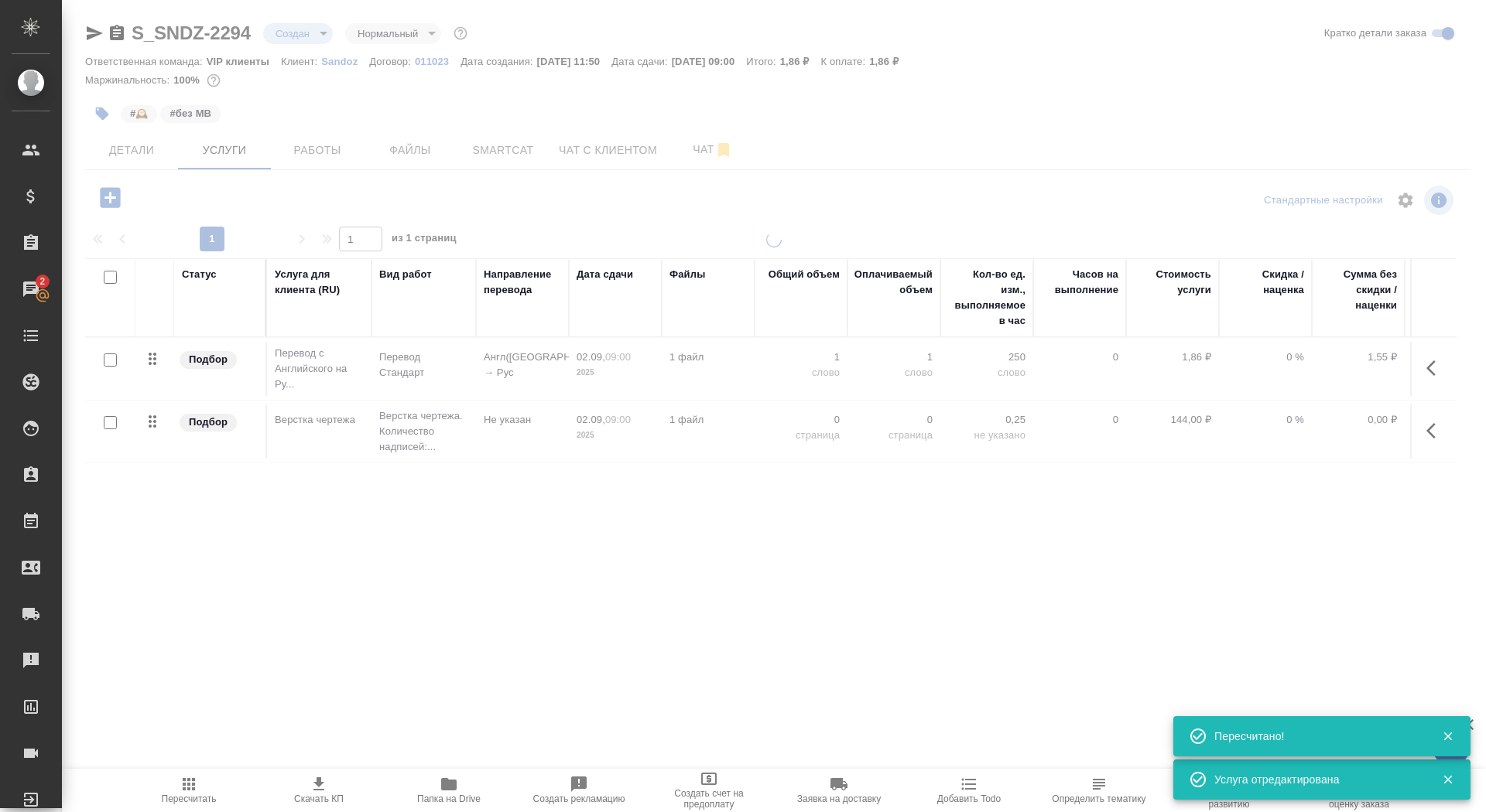
click at [145, 152] on div at bounding box center [774, 315] width 1424 height 631
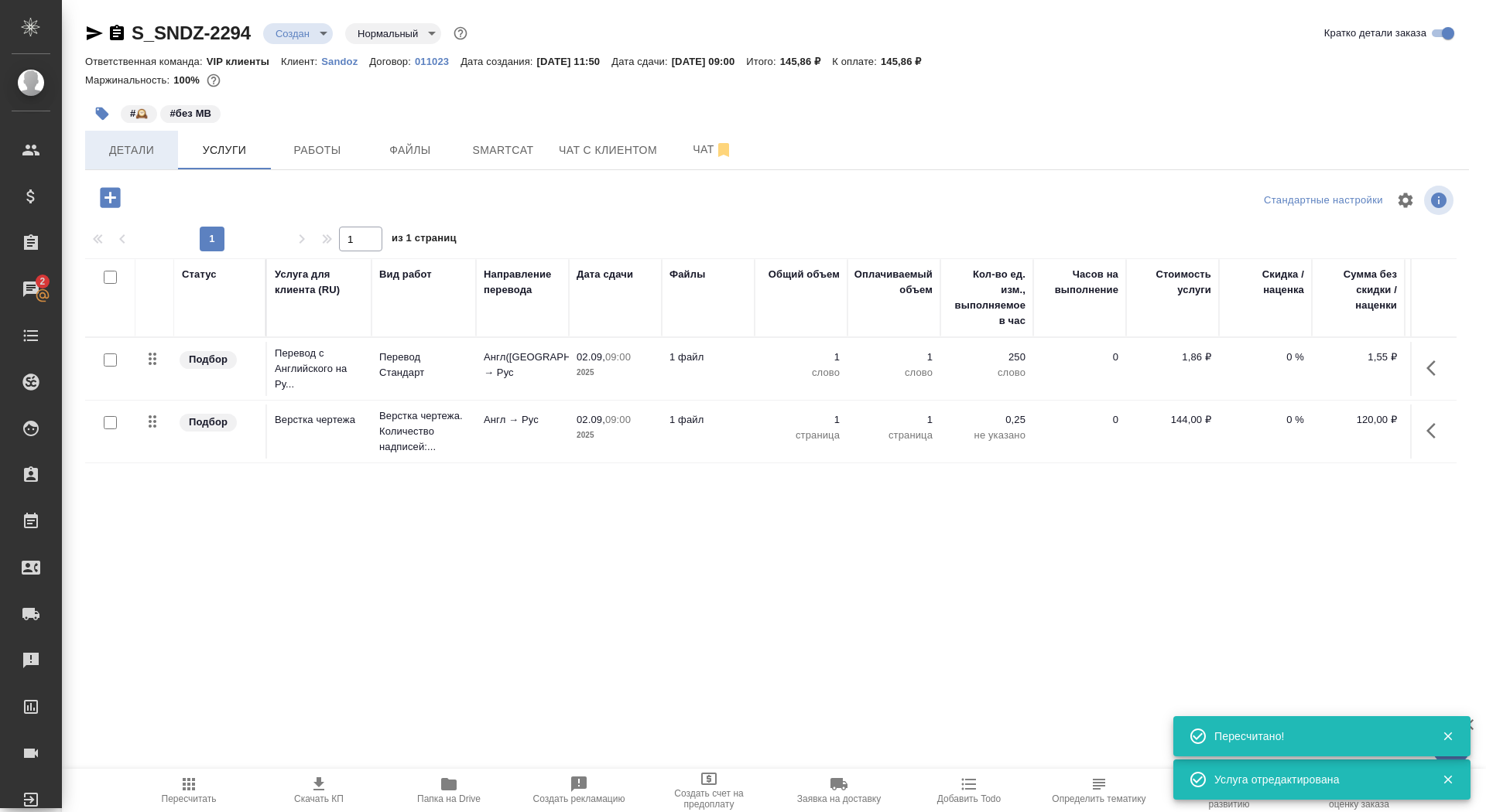
click at [125, 155] on span "Детали" at bounding box center [132, 150] width 74 height 19
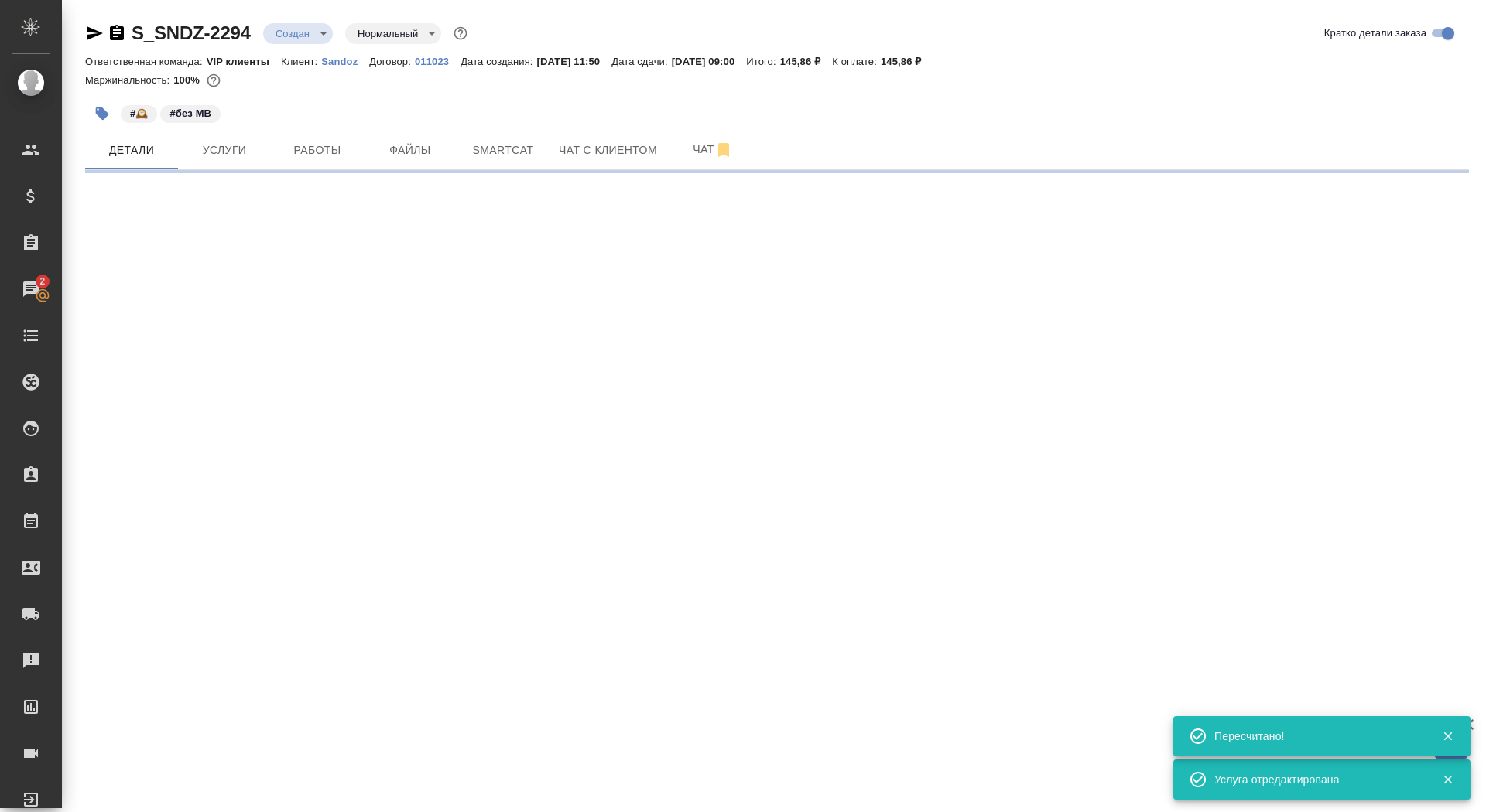
select select "RU"
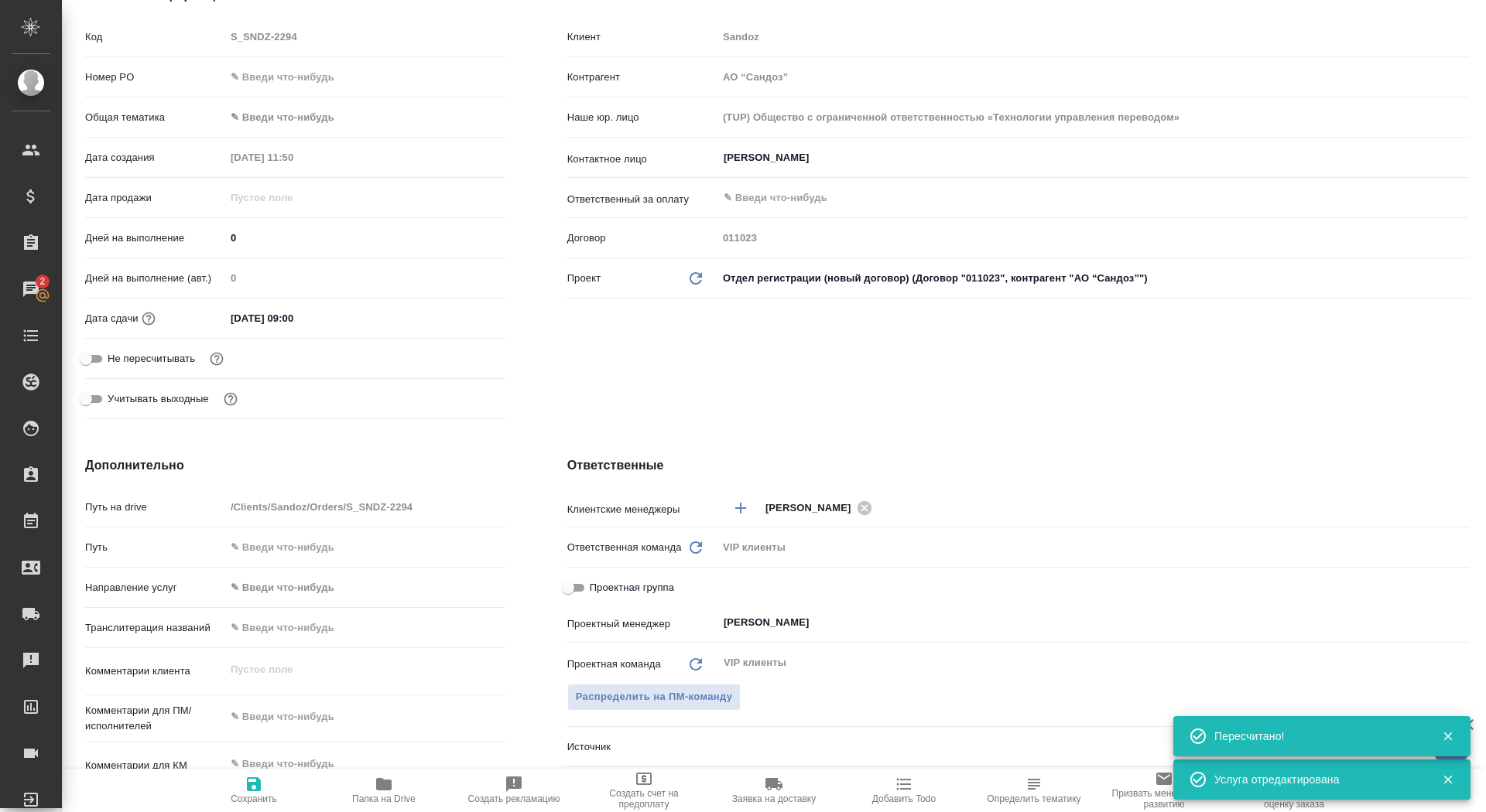
scroll to position [274, 0]
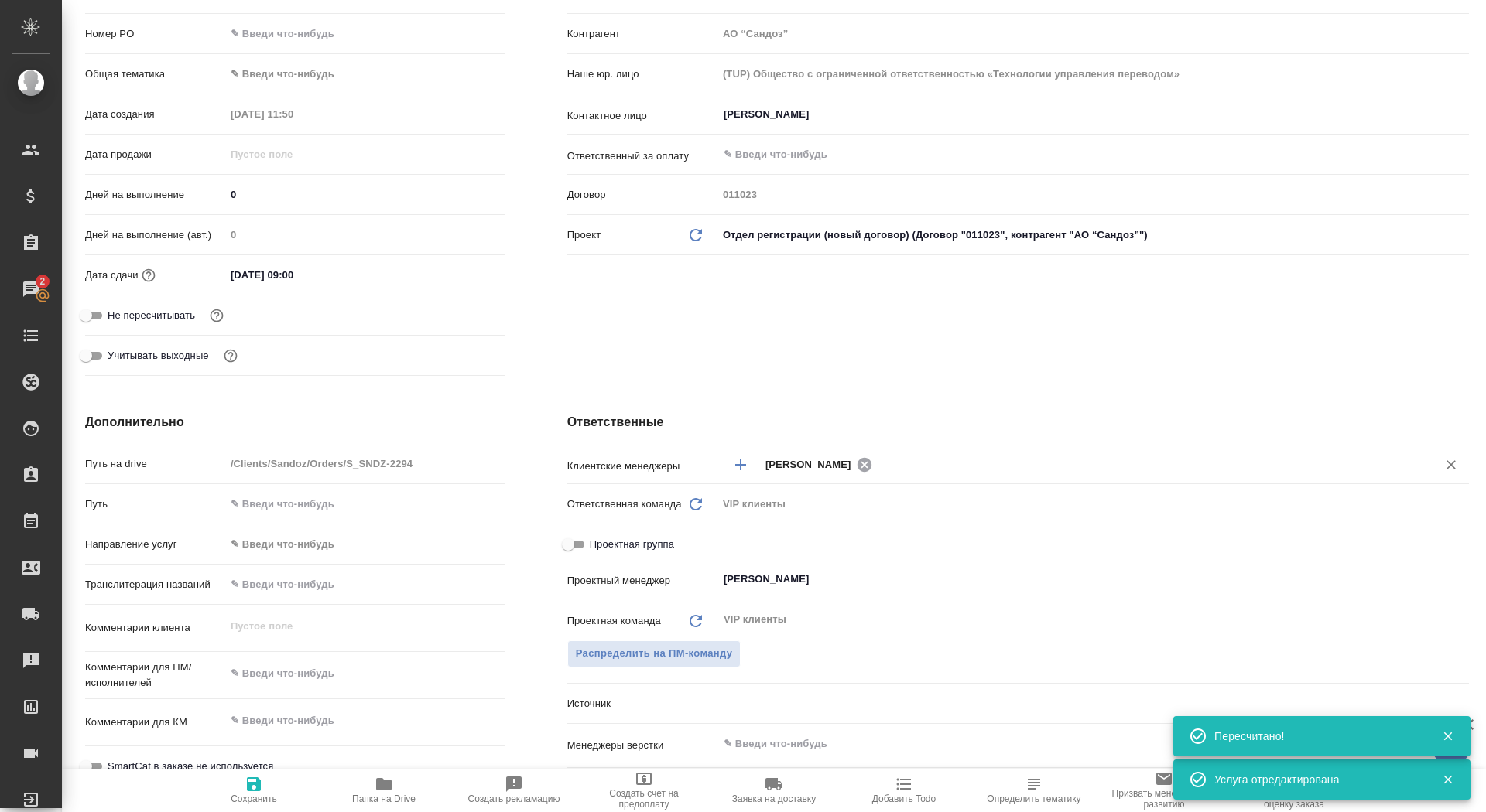
type textarea "x"
click at [871, 463] on icon at bounding box center [864, 464] width 14 height 14
type textarea "x"
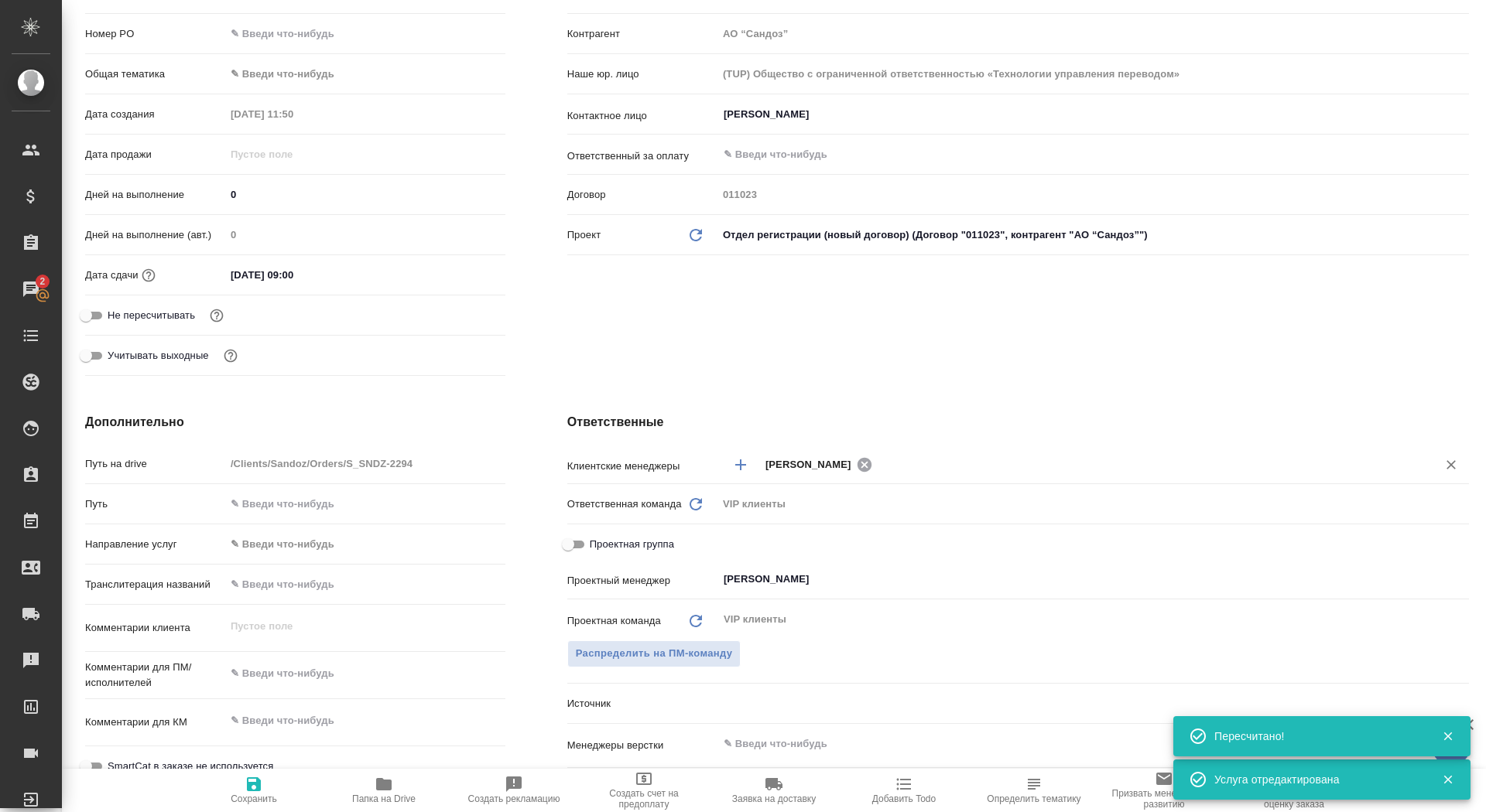
type textarea "x"
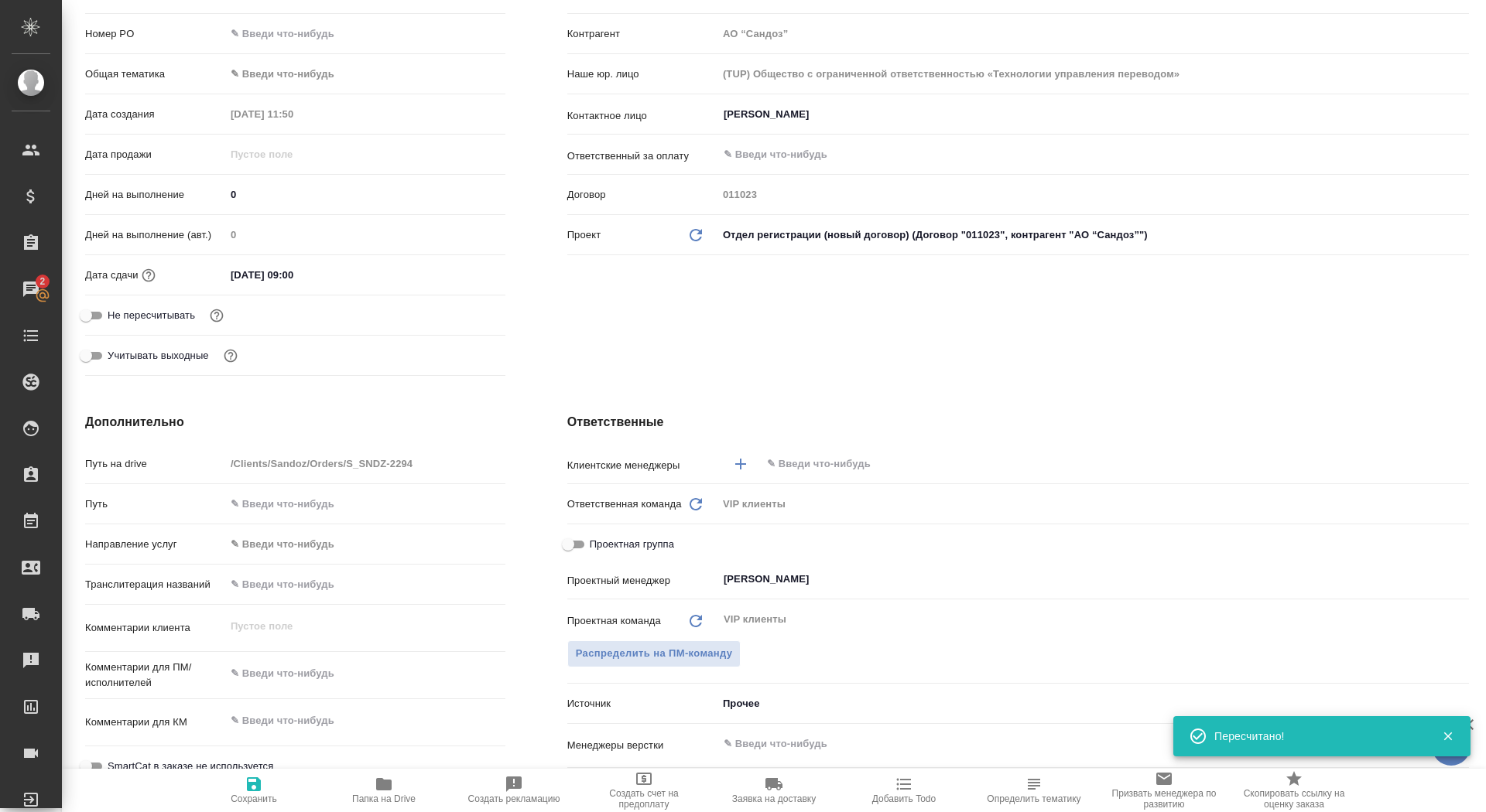
click at [879, 463] on input "text" at bounding box center [1089, 464] width 647 height 19
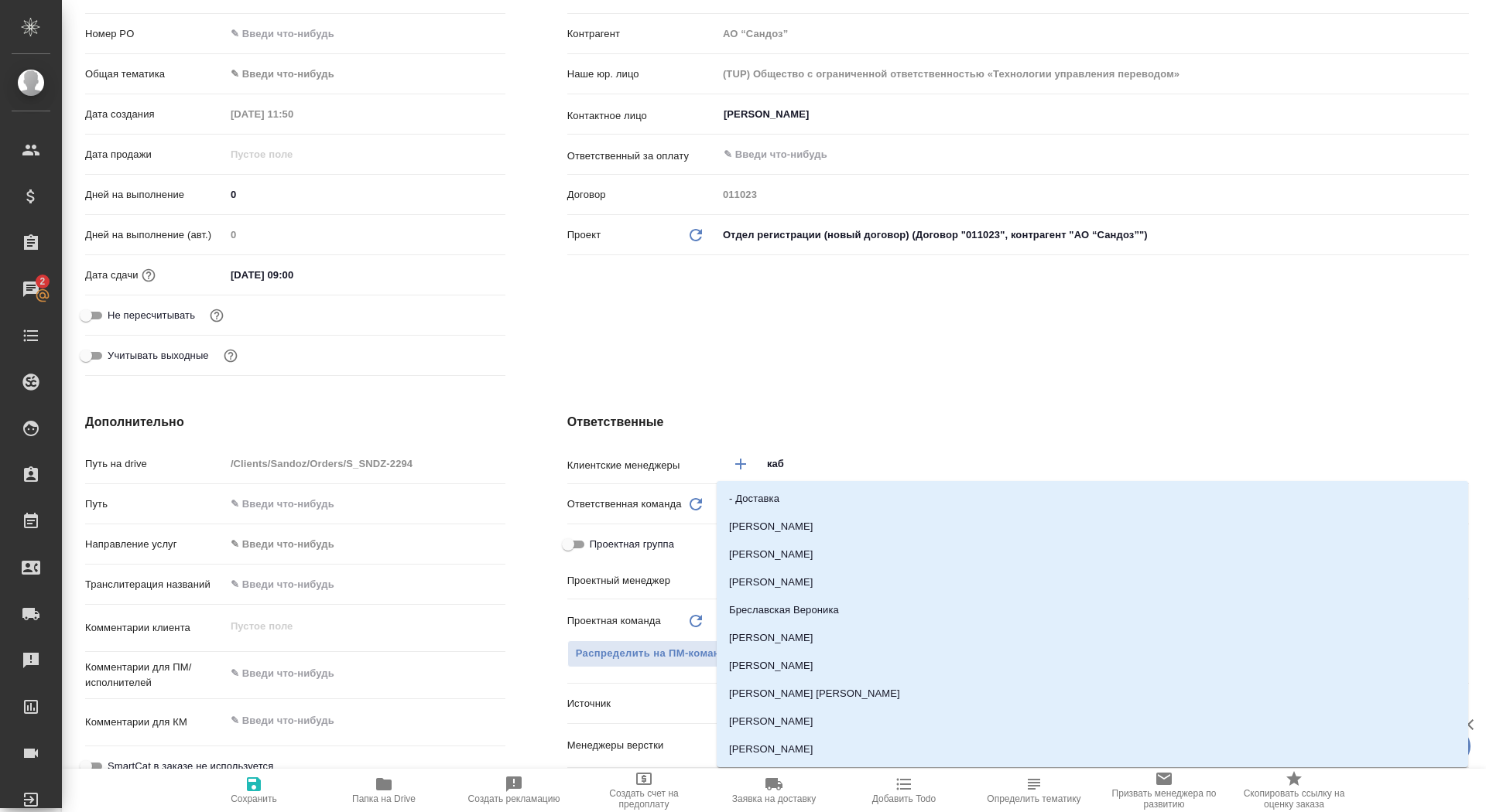
type input "каба"
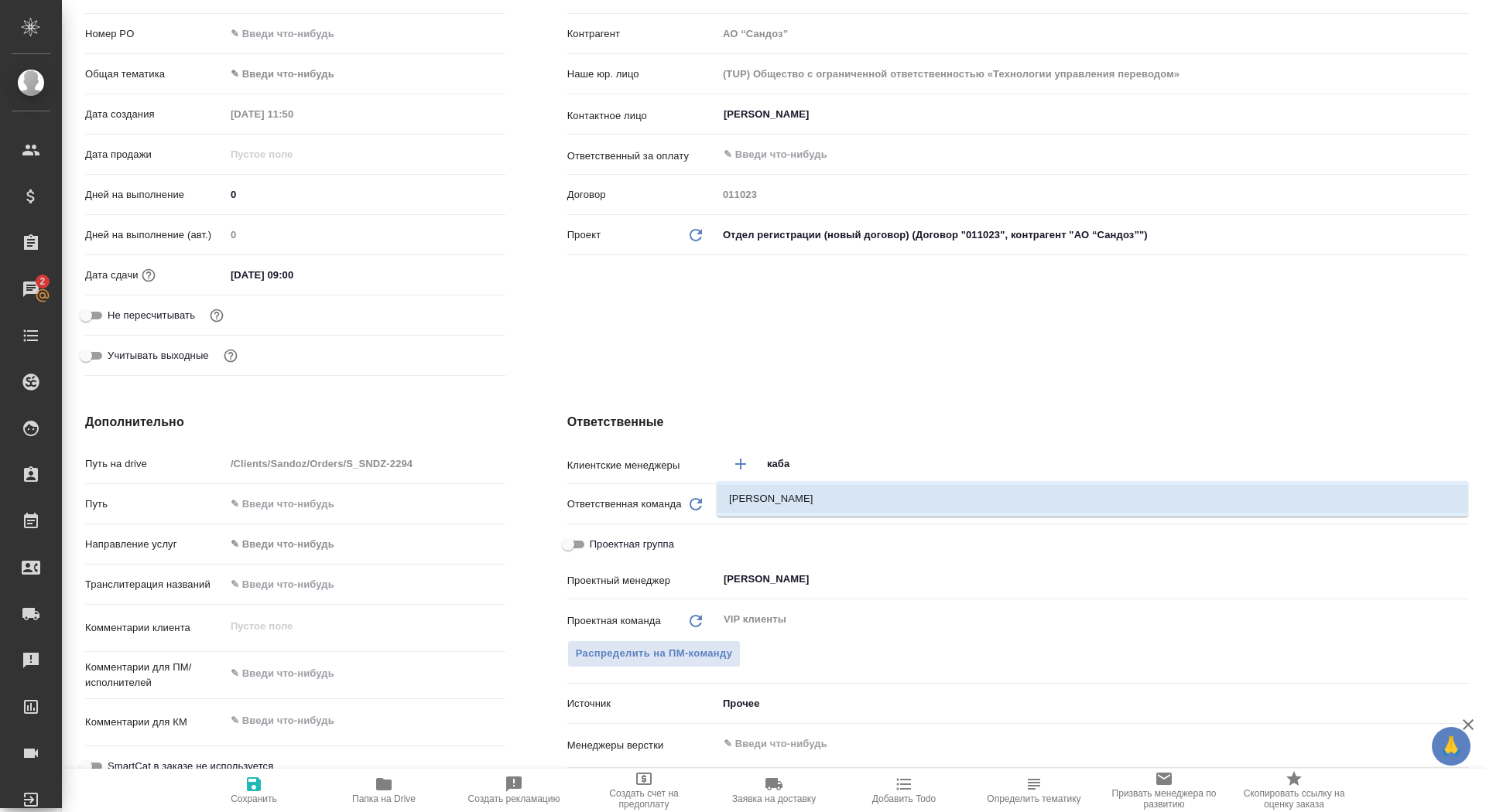
click at [849, 502] on li "Кабаргина Анна" at bounding box center [1093, 499] width 752 height 28
type textarea "x"
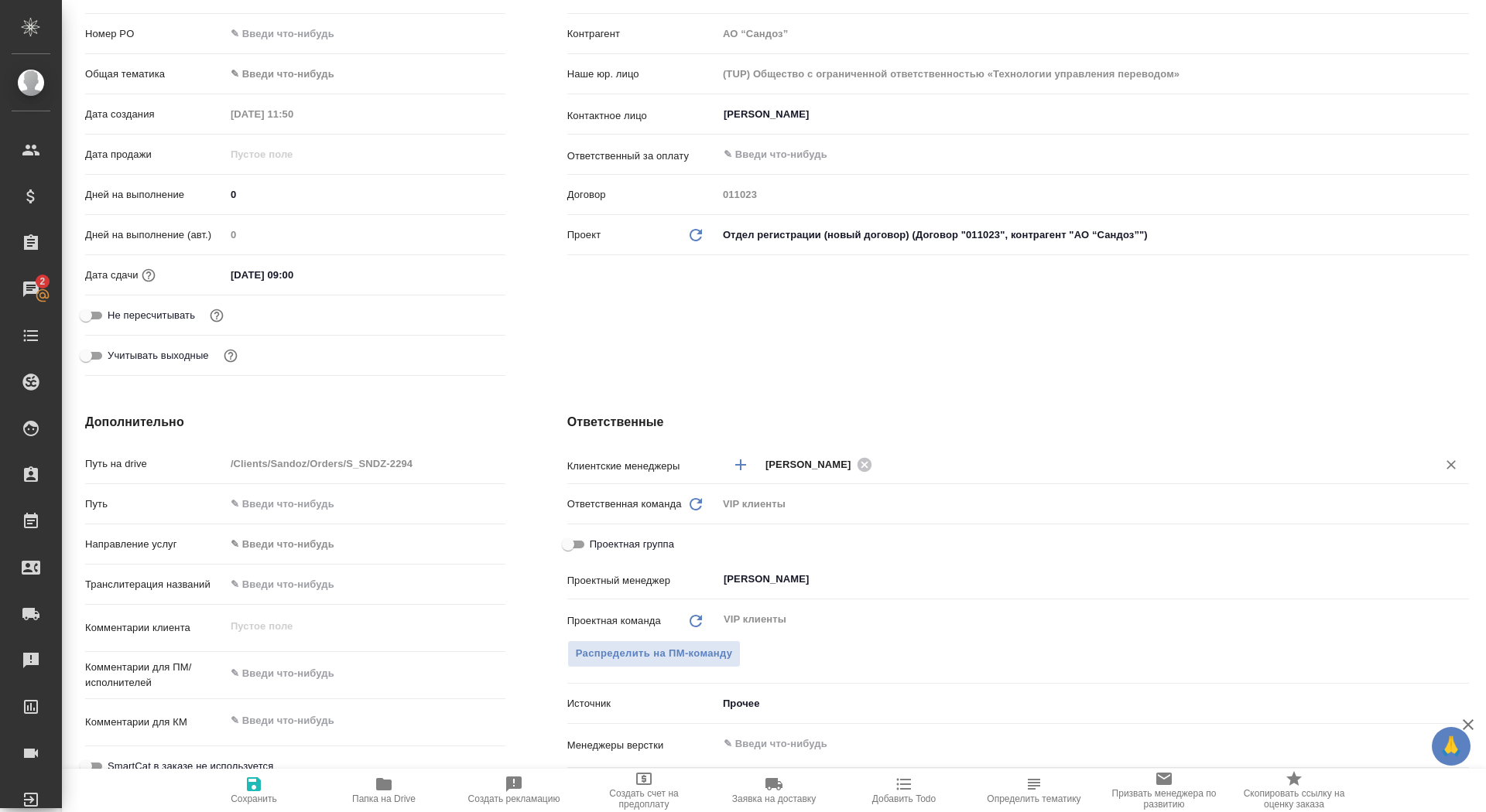
click at [285, 786] on span "Сохранить" at bounding box center [254, 790] width 112 height 29
type textarea "x"
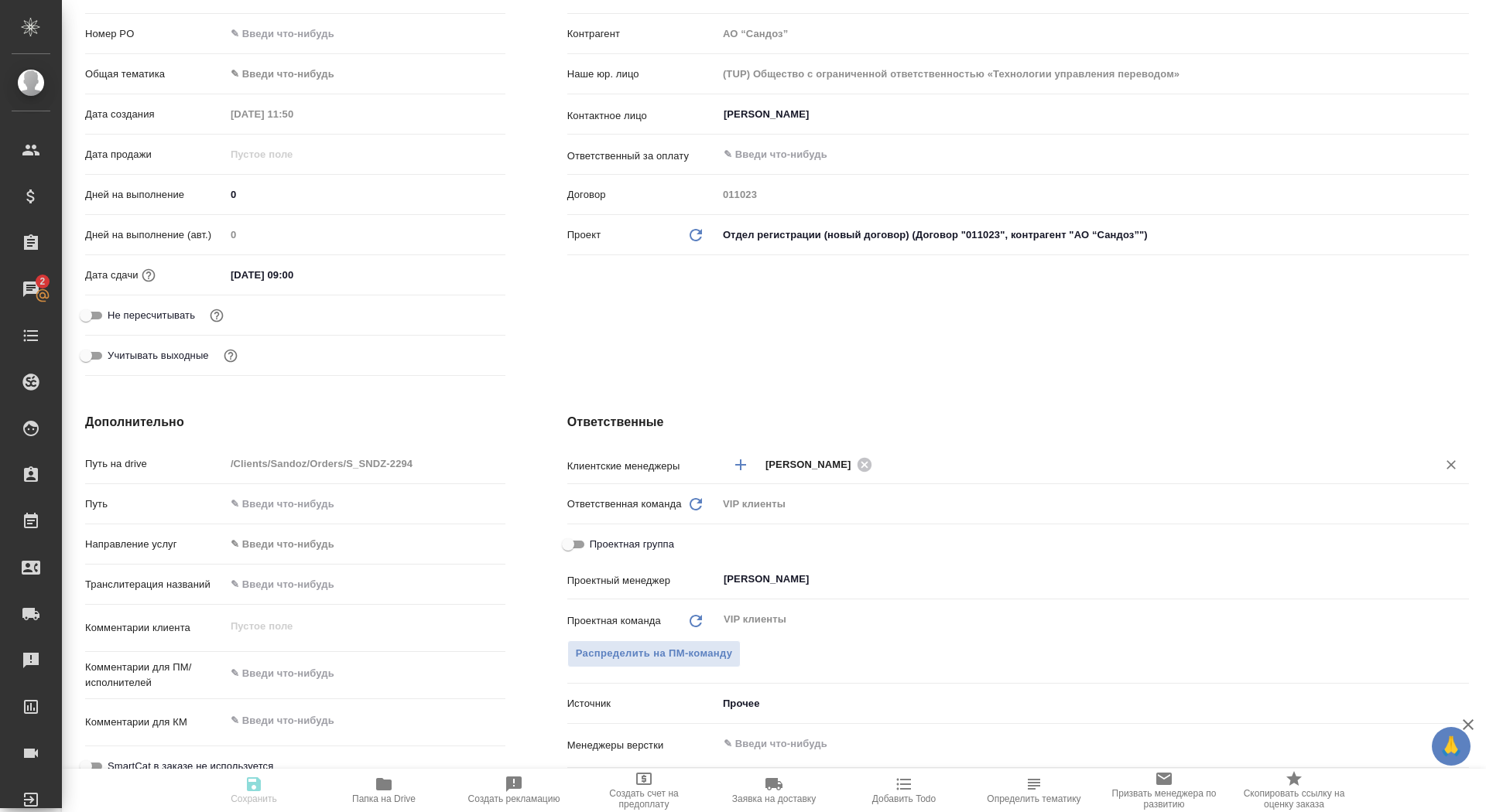
type textarea "x"
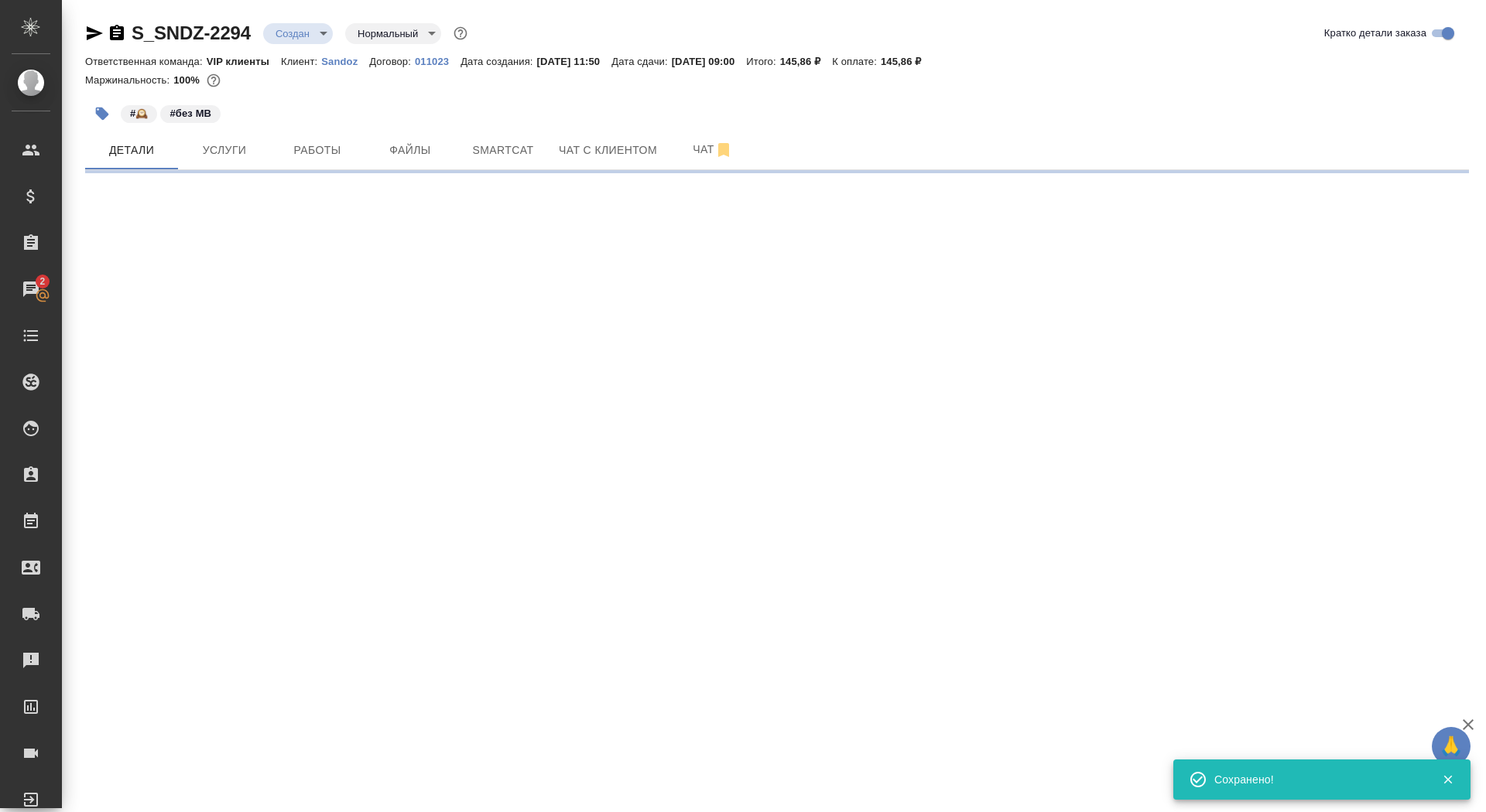
select select "RU"
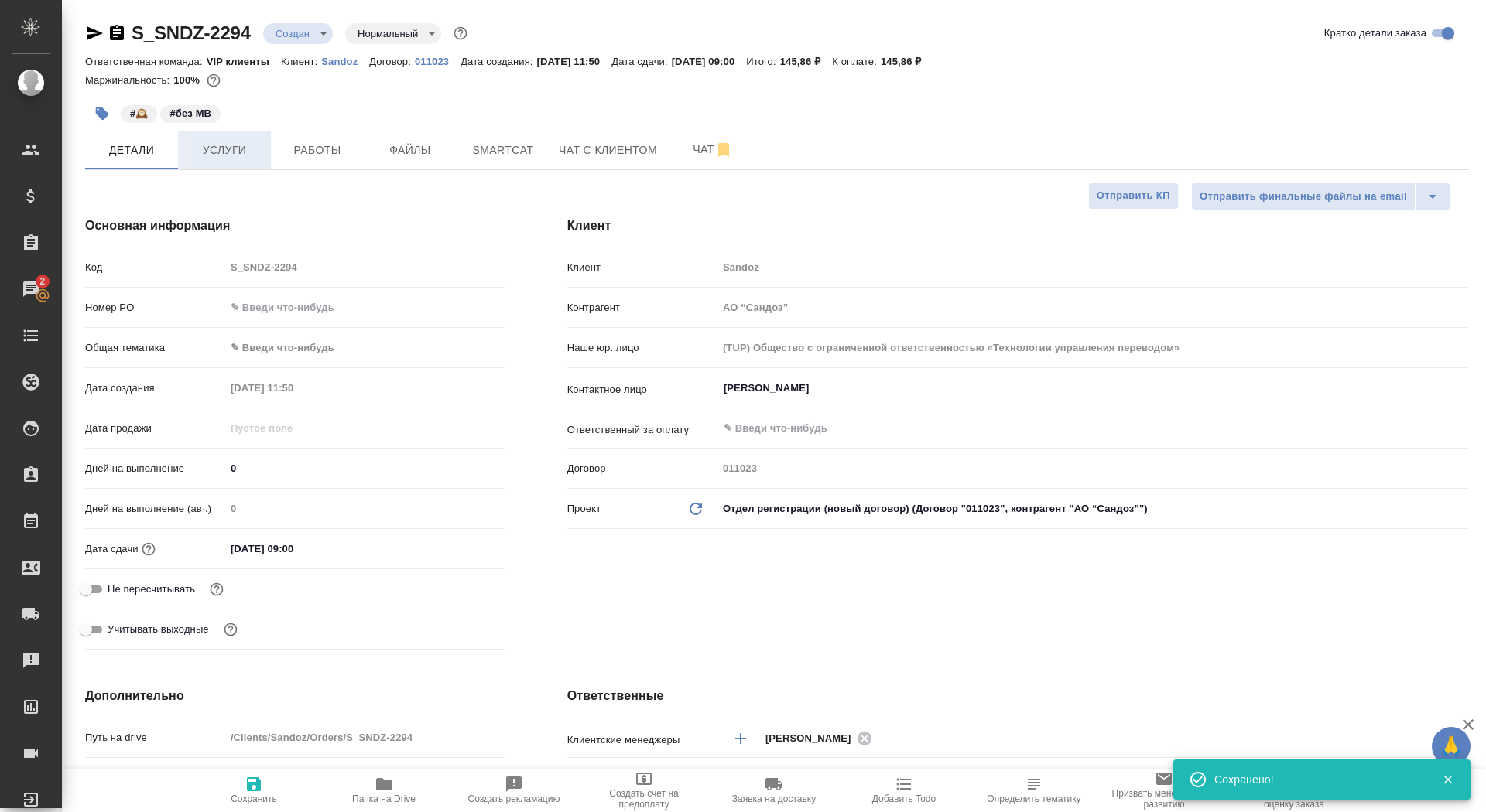
click at [229, 150] on span "Услуги" at bounding box center [225, 150] width 74 height 19
type textarea "x"
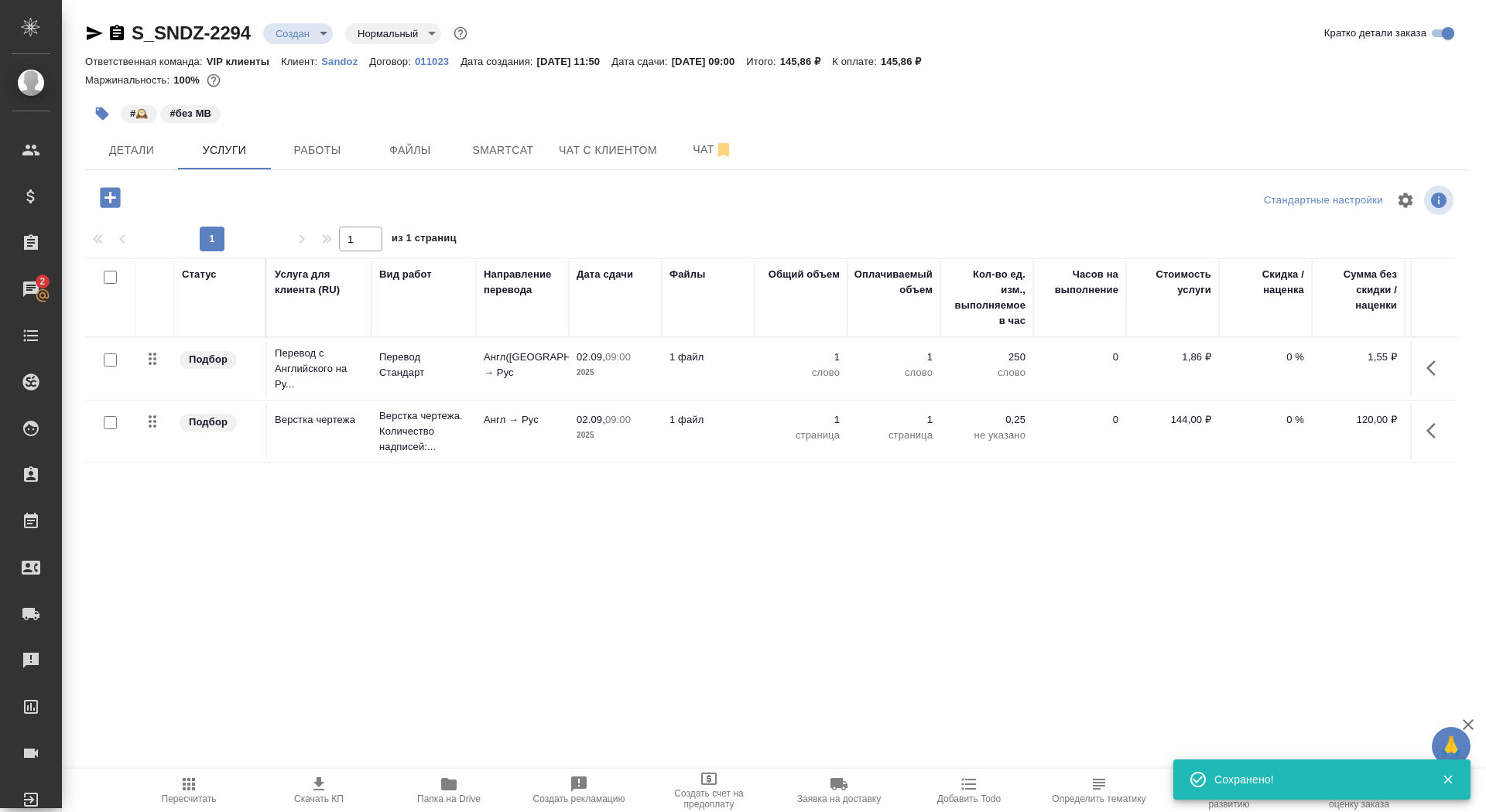
click at [112, 363] on input "checkbox" at bounding box center [110, 360] width 13 height 13
checkbox input "true"
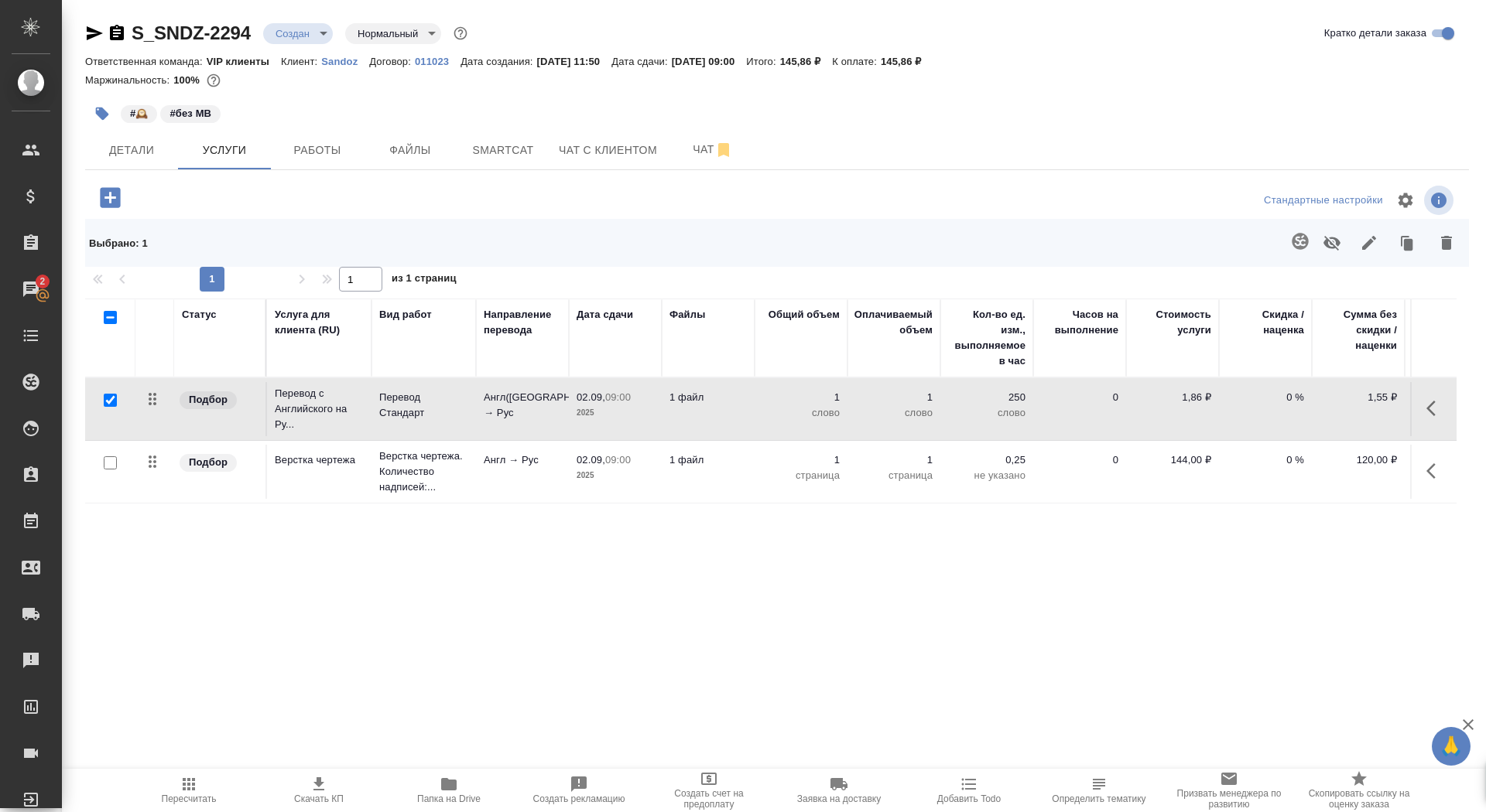
click at [1301, 242] on icon "button" at bounding box center [1301, 242] width 19 height 19
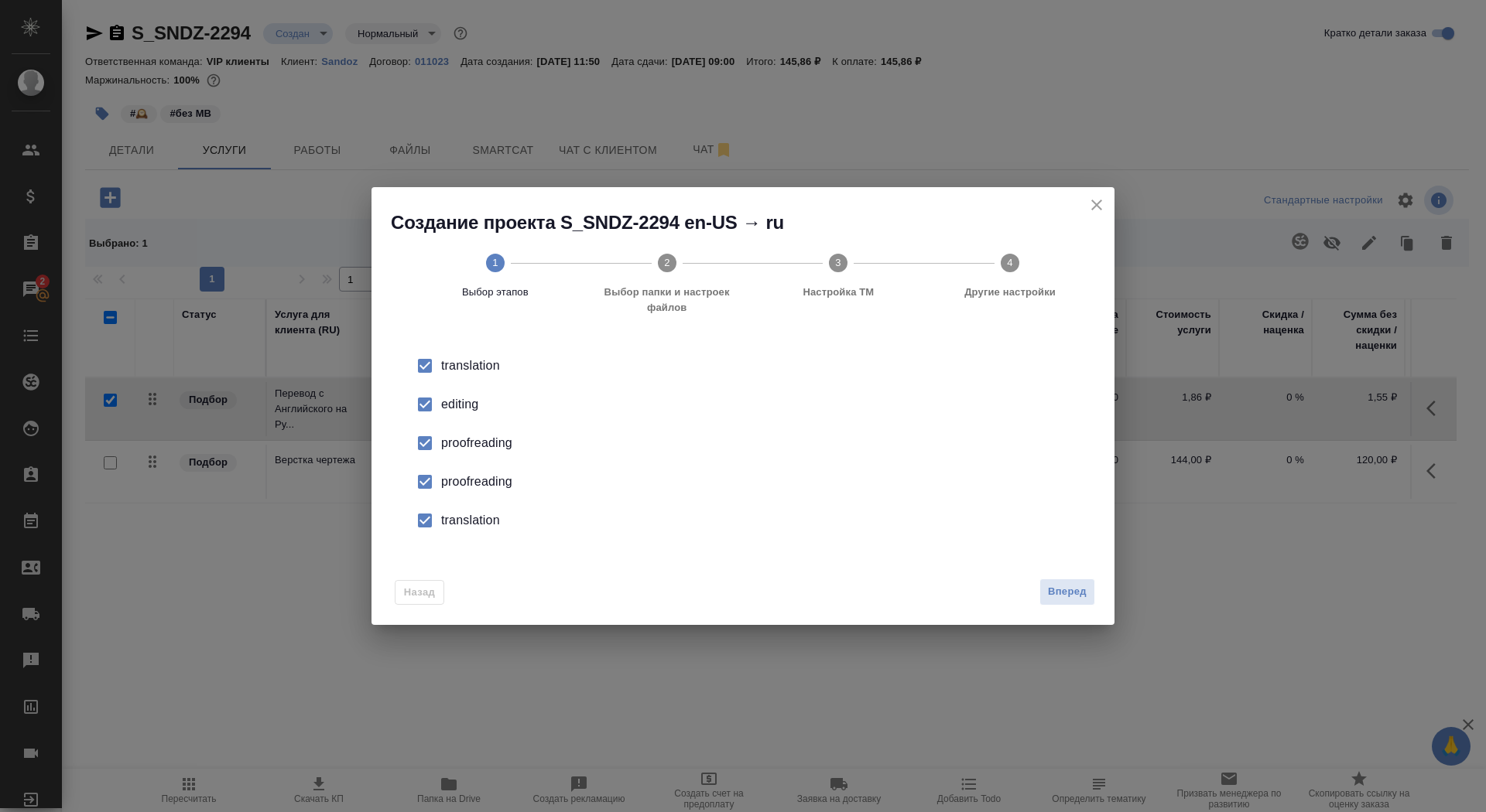
click at [467, 408] on div "editing" at bounding box center [759, 404] width 636 height 19
click at [468, 483] on div "proofreading" at bounding box center [759, 482] width 636 height 19
click at [469, 514] on div "translation" at bounding box center [759, 521] width 636 height 19
click at [1084, 597] on span "Вперед" at bounding box center [1067, 592] width 39 height 18
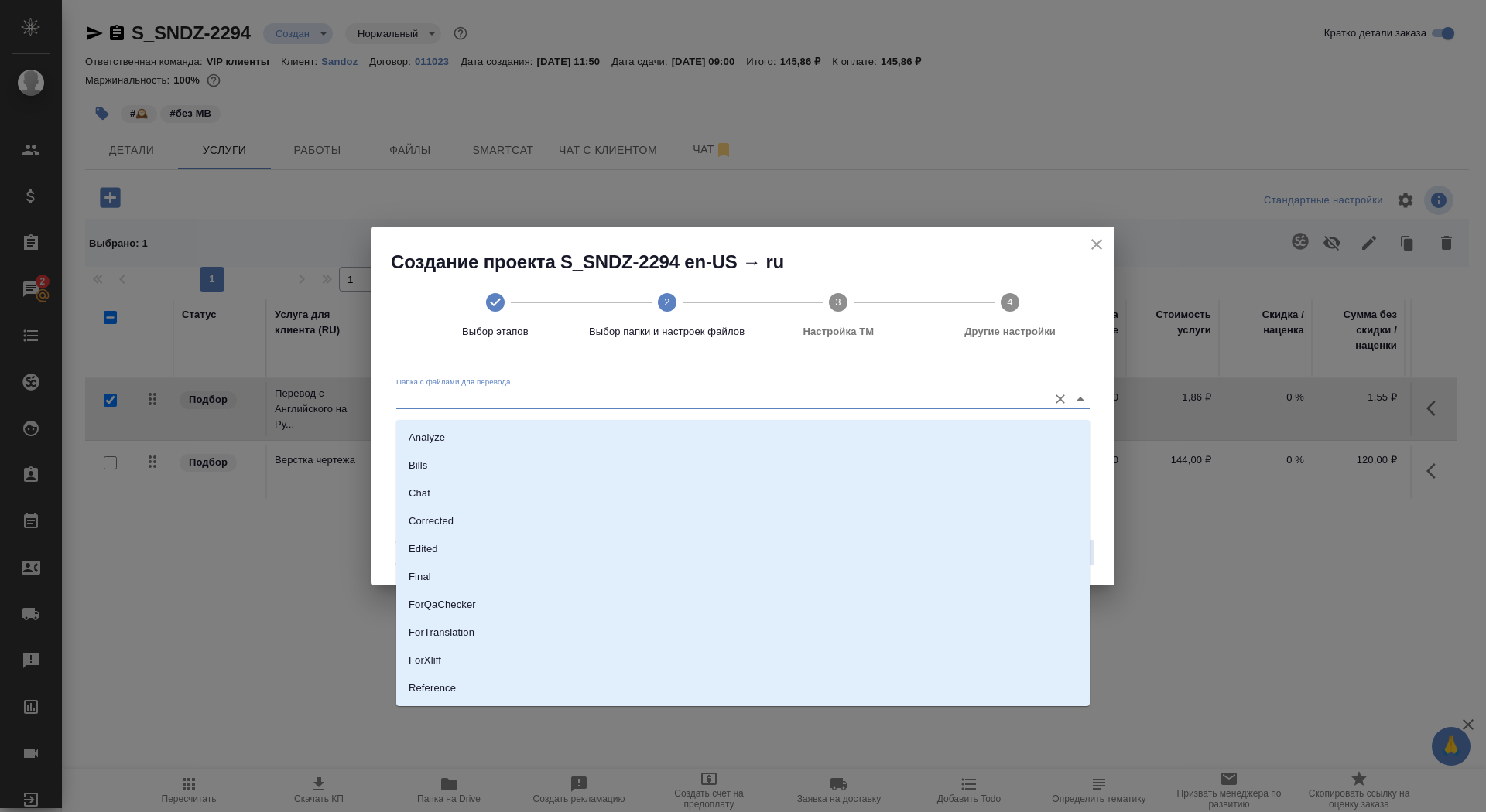
click at [860, 408] on input "Папка с файлами для перевода" at bounding box center [718, 398] width 644 height 19
click at [789, 641] on li "Source" at bounding box center [743, 636] width 694 height 28
type input "Source"
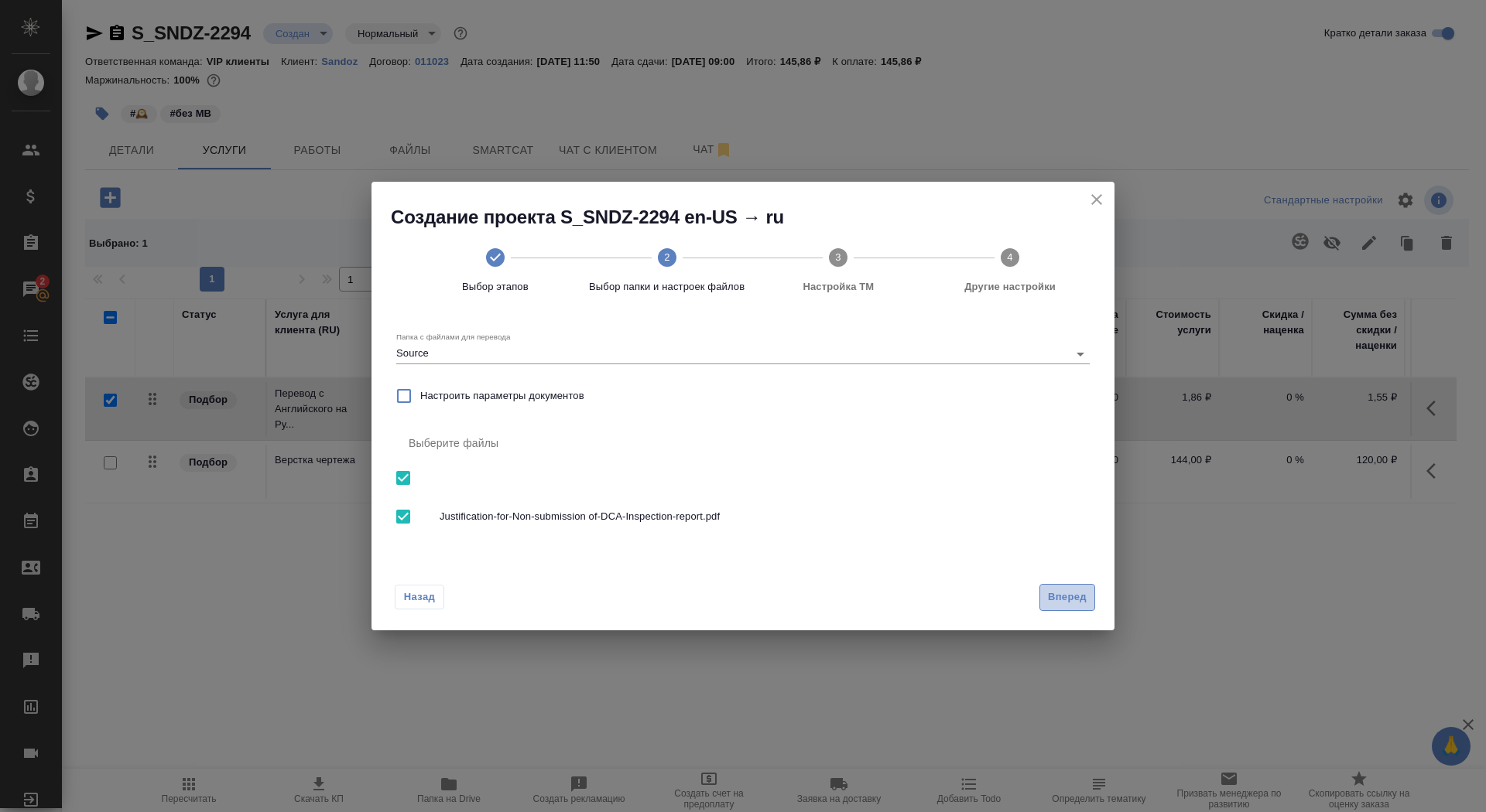
click at [1066, 607] on span "Вперед" at bounding box center [1067, 597] width 39 height 18
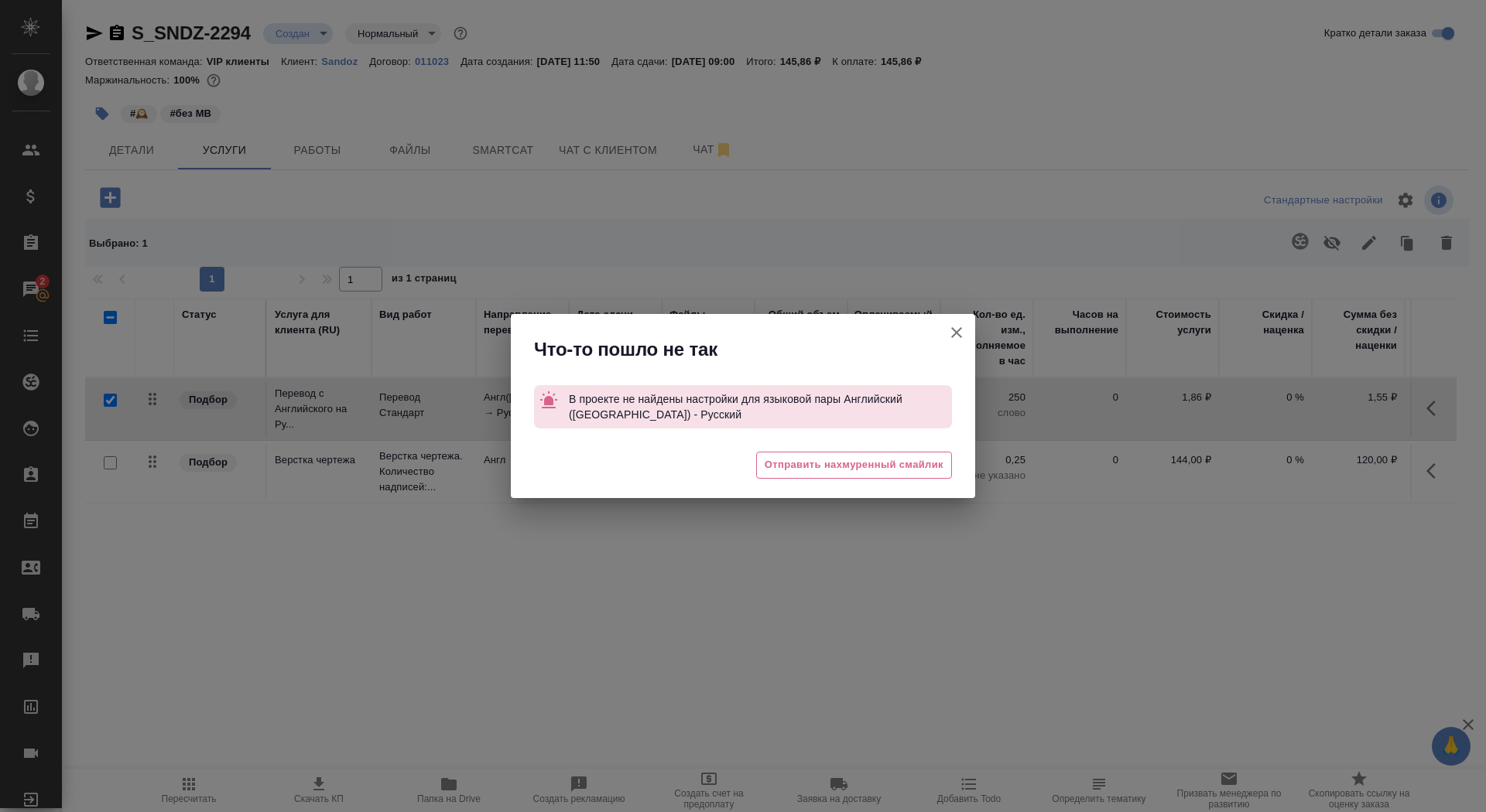
click at [963, 329] on icon "button" at bounding box center [957, 332] width 19 height 19
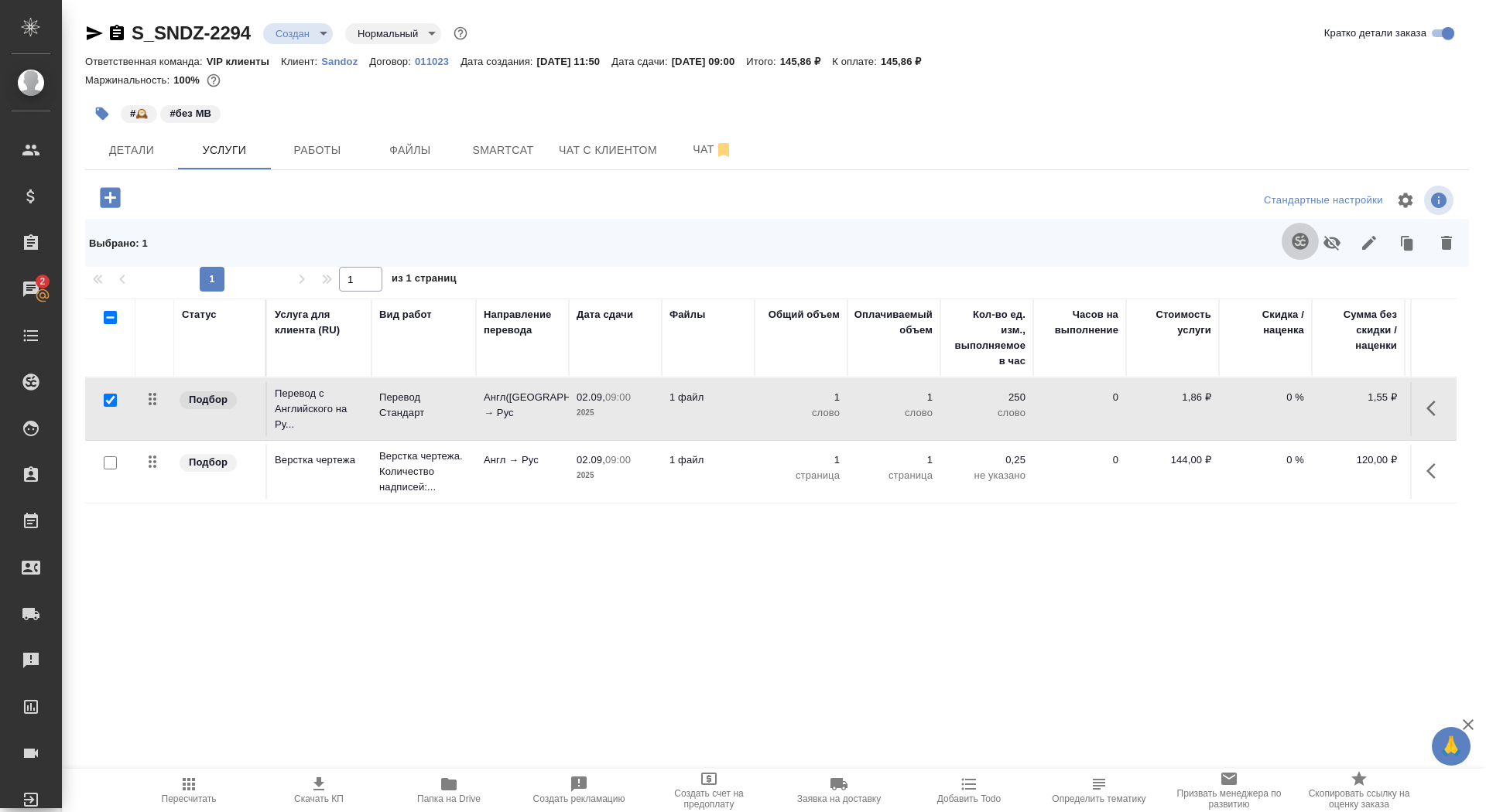
click at [1291, 241] on icon "button" at bounding box center [1301, 242] width 19 height 19
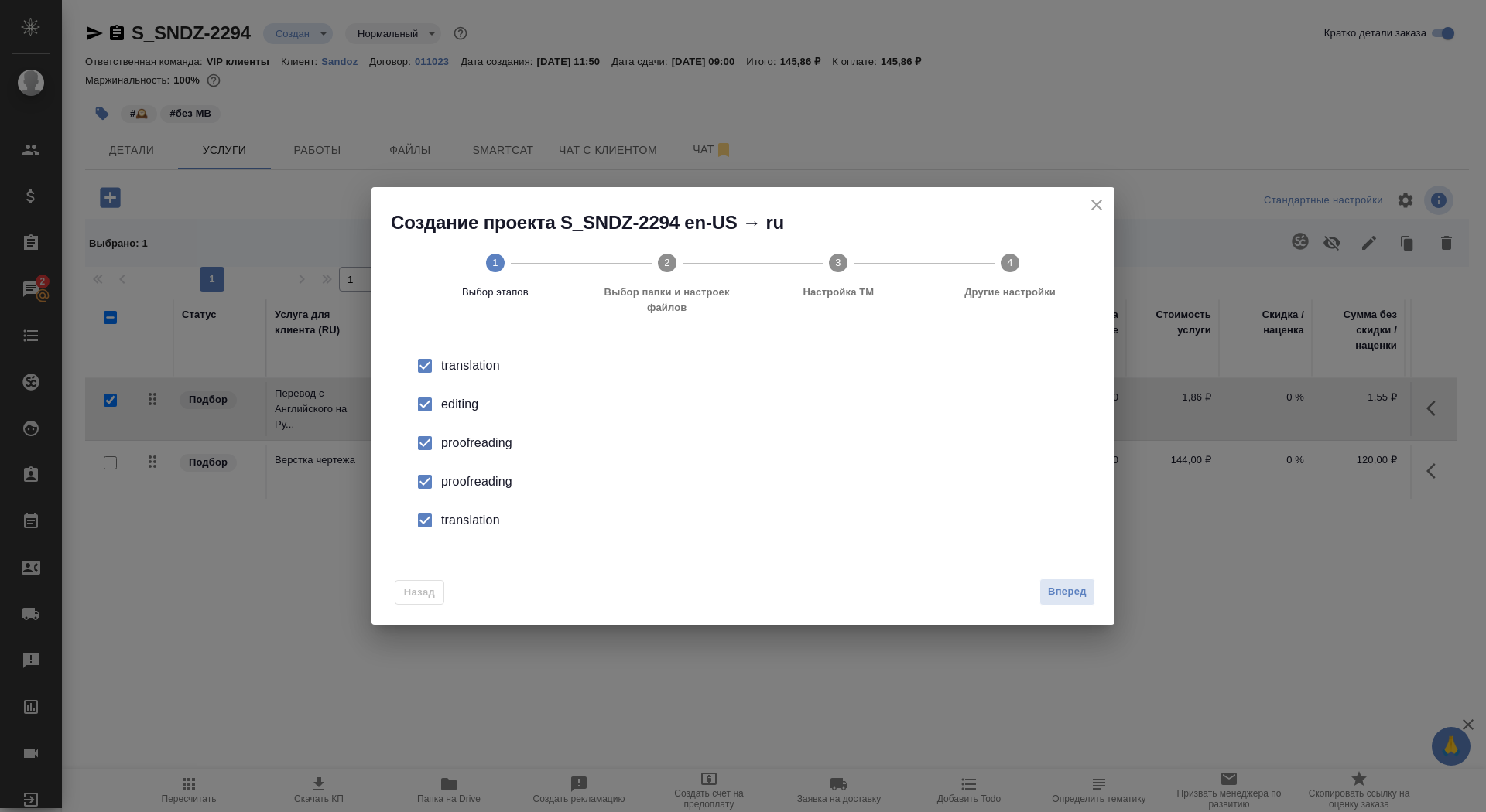
click at [1092, 206] on icon "close" at bounding box center [1097, 205] width 19 height 19
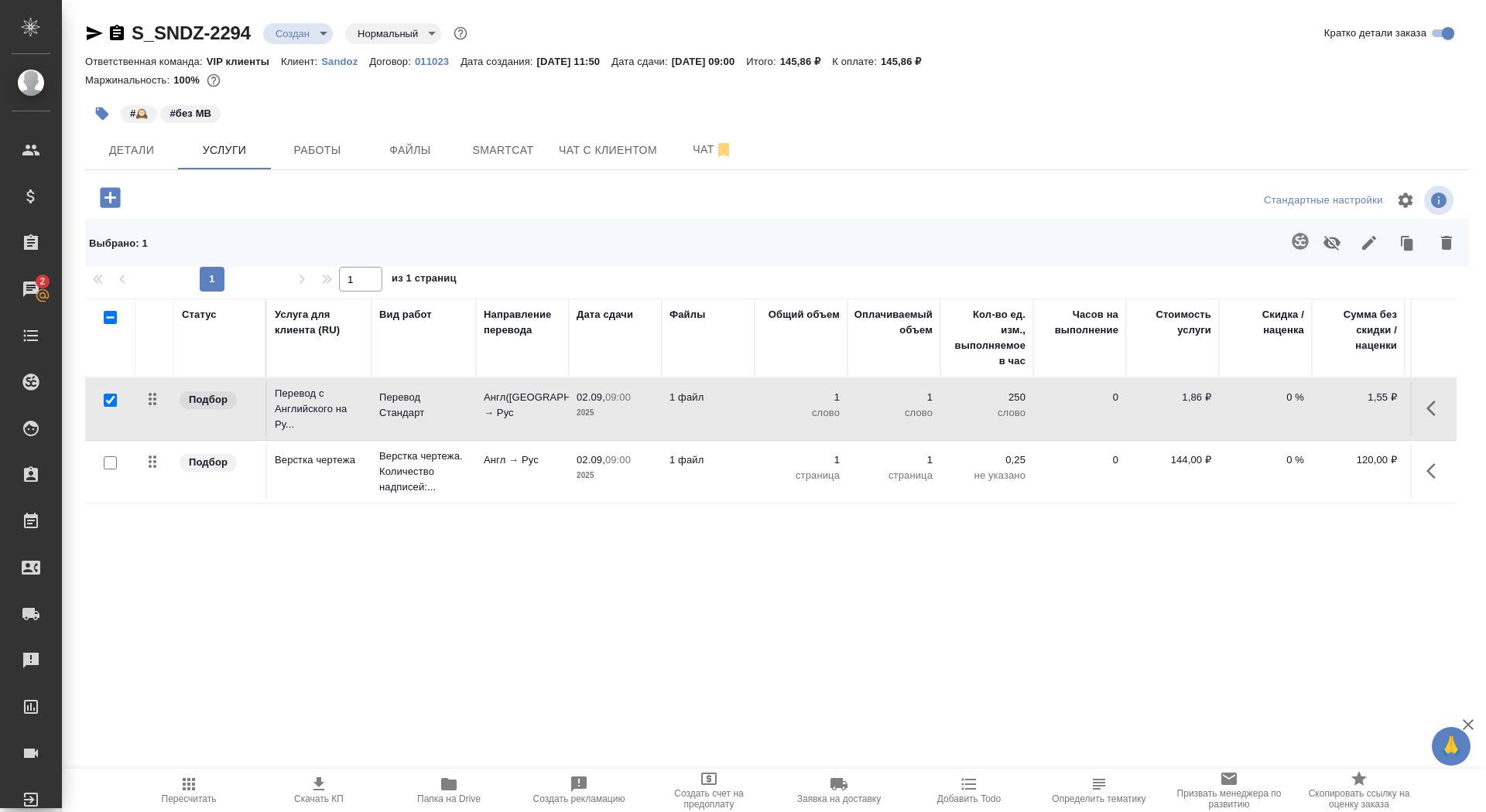
click at [530, 415] on p "Англ(США) → Рус" at bounding box center [522, 405] width 78 height 31
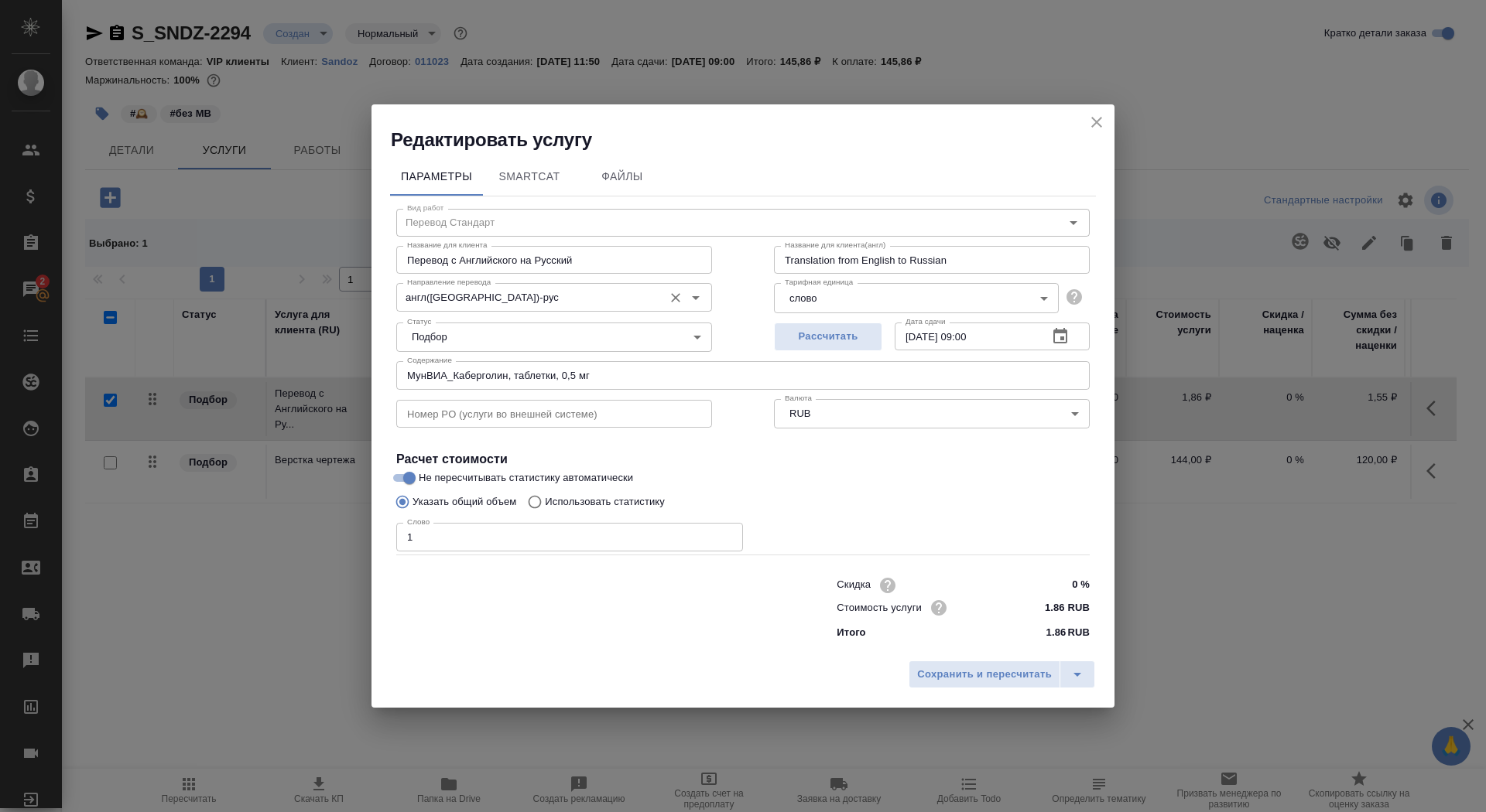
click at [484, 291] on input "англ(США)-рус" at bounding box center [528, 297] width 255 height 19
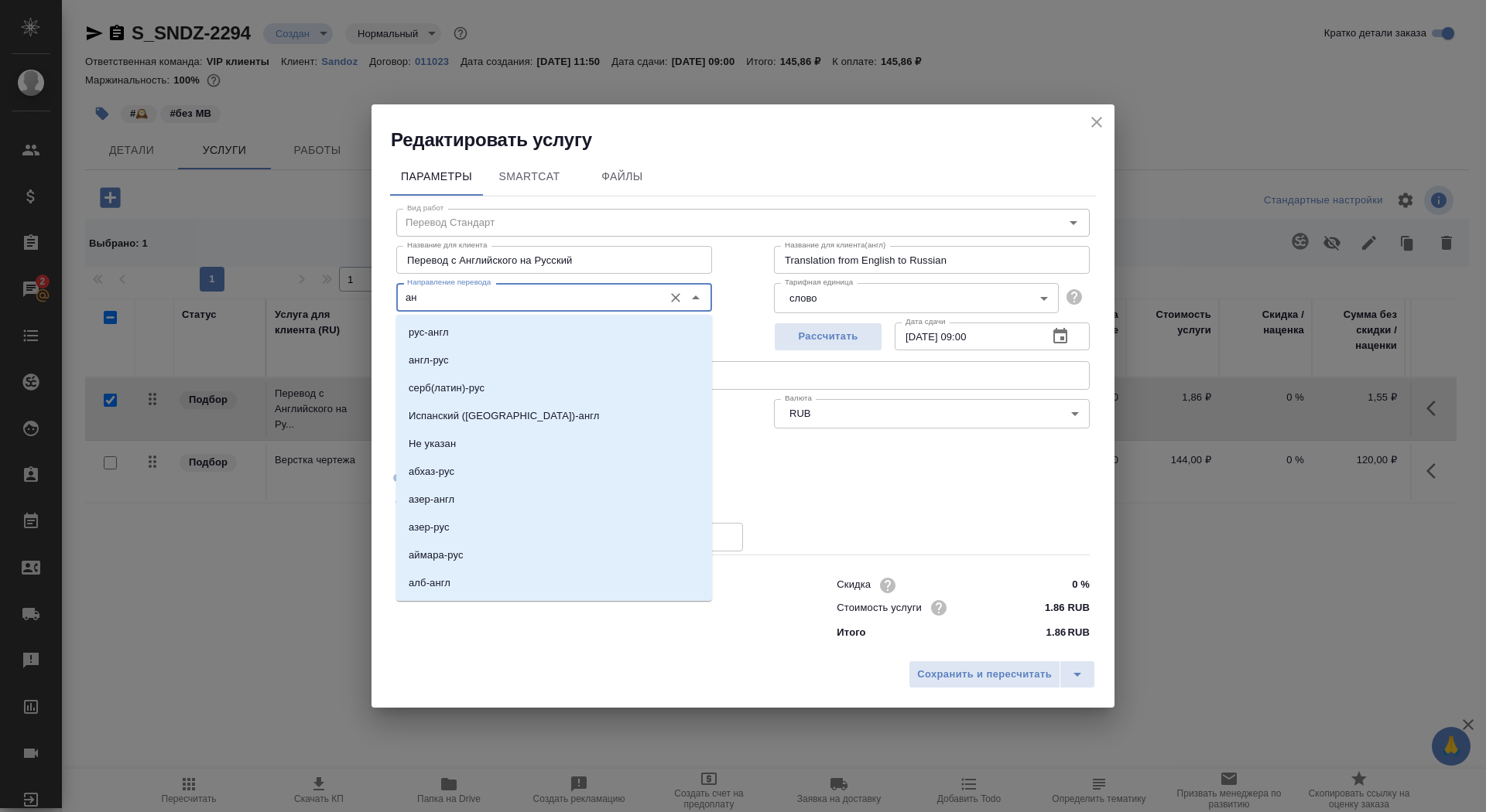
scroll to position [23, 0]
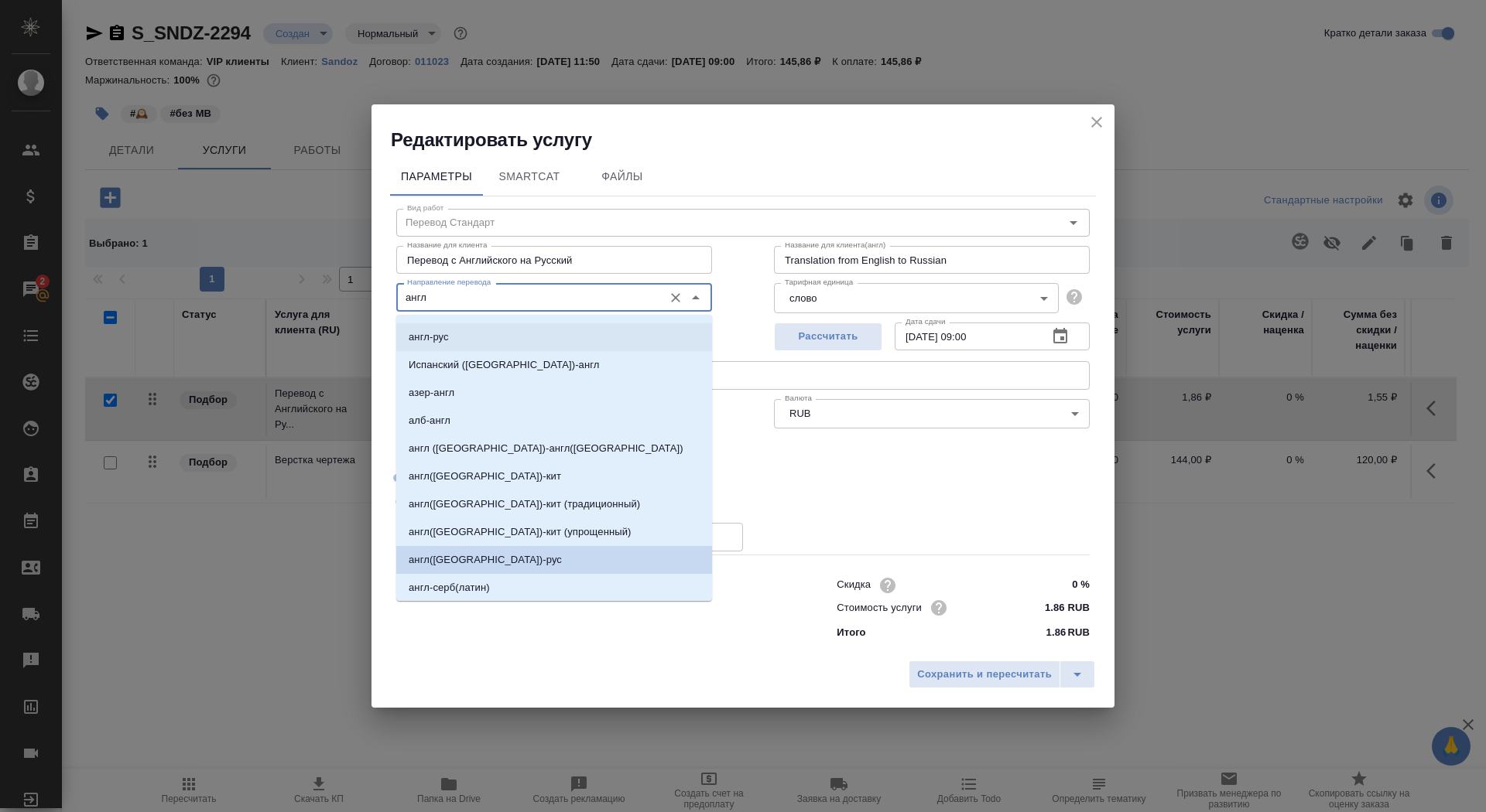
click at [433, 339] on p "англ-рус" at bounding box center [429, 337] width 40 height 15
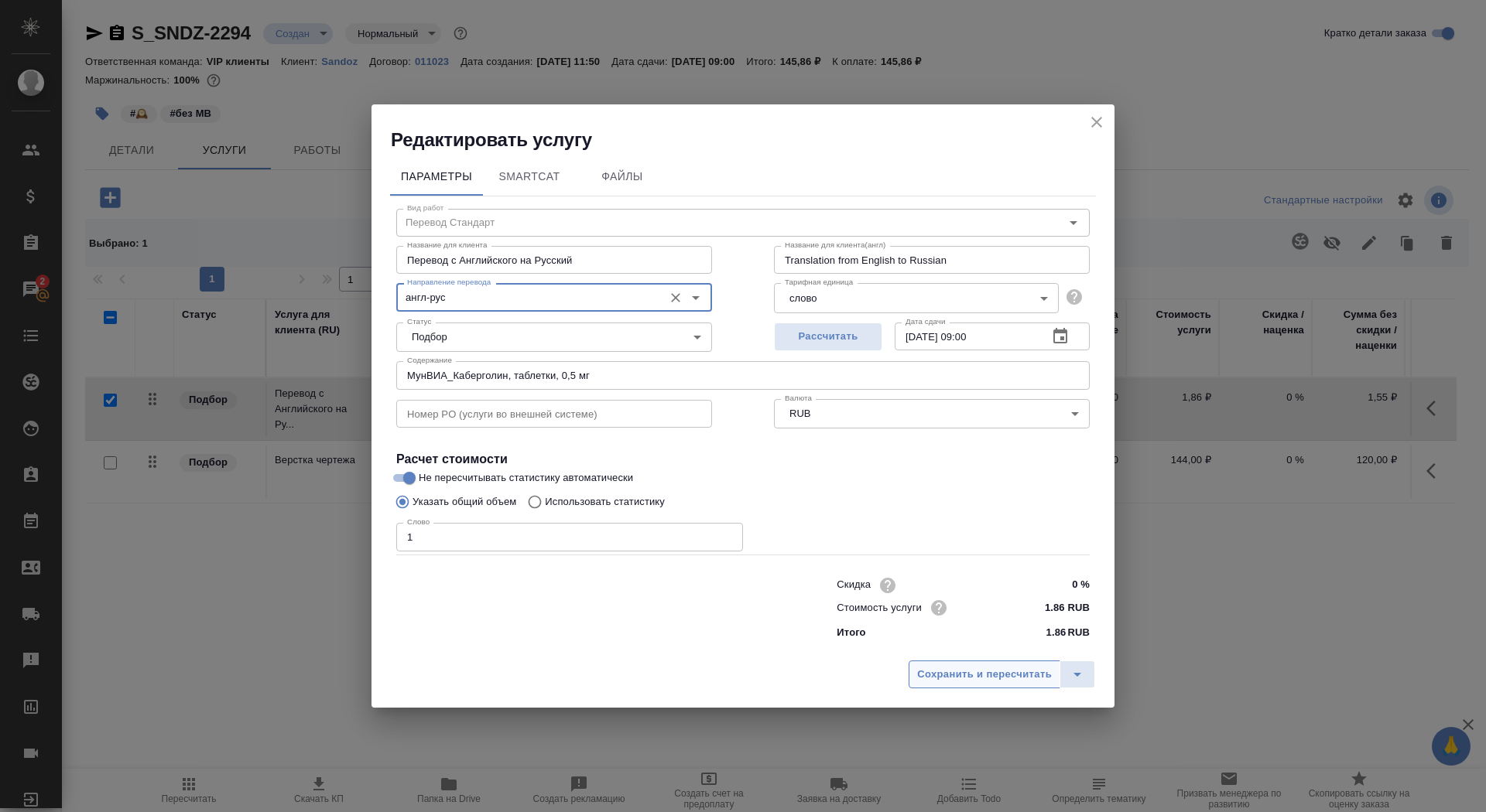
type input "англ-рус"
click at [961, 680] on span "Сохранить и пересчитать" at bounding box center [984, 675] width 135 height 18
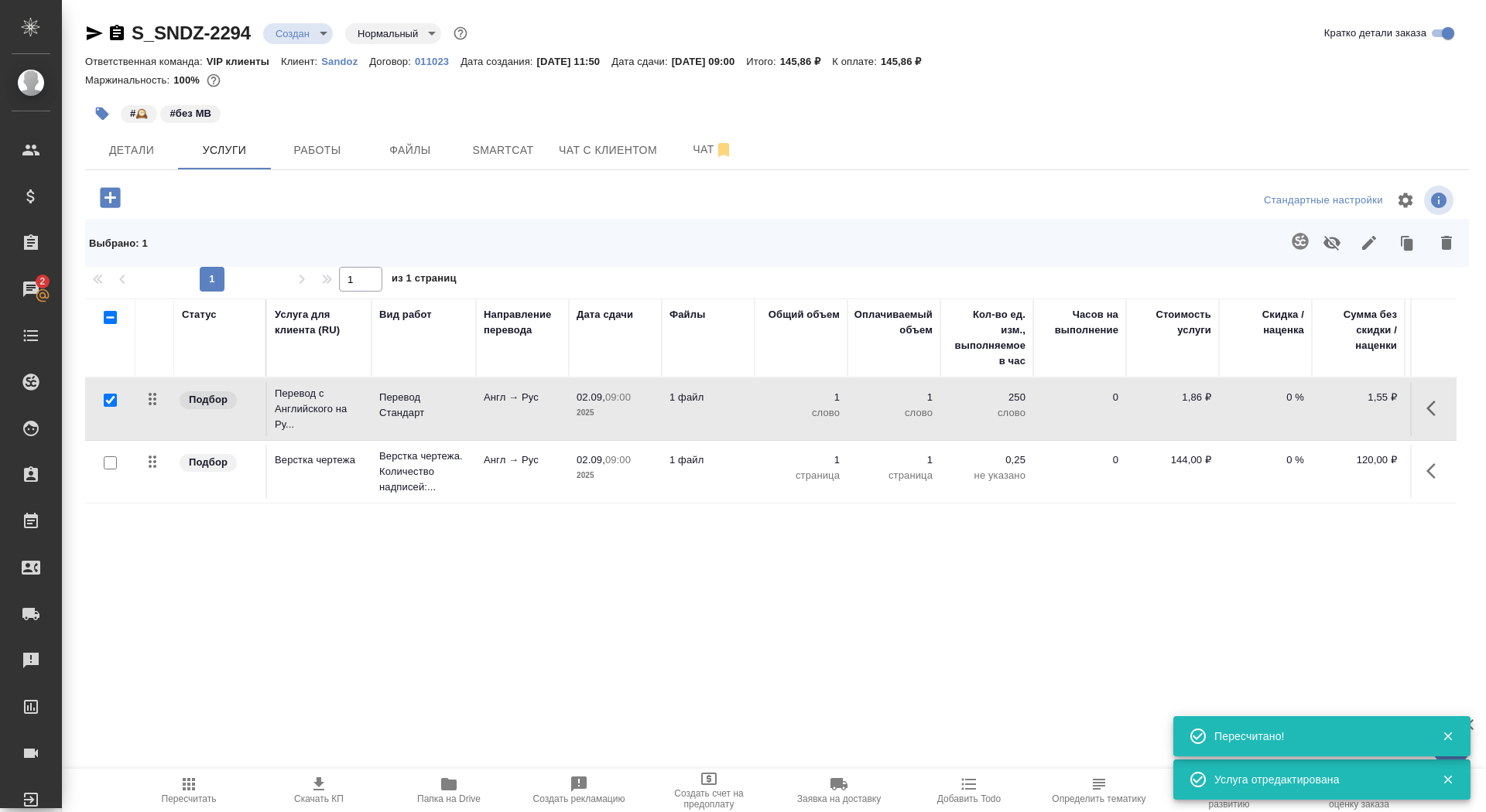
click at [1299, 241] on icon "button" at bounding box center [1301, 242] width 19 height 19
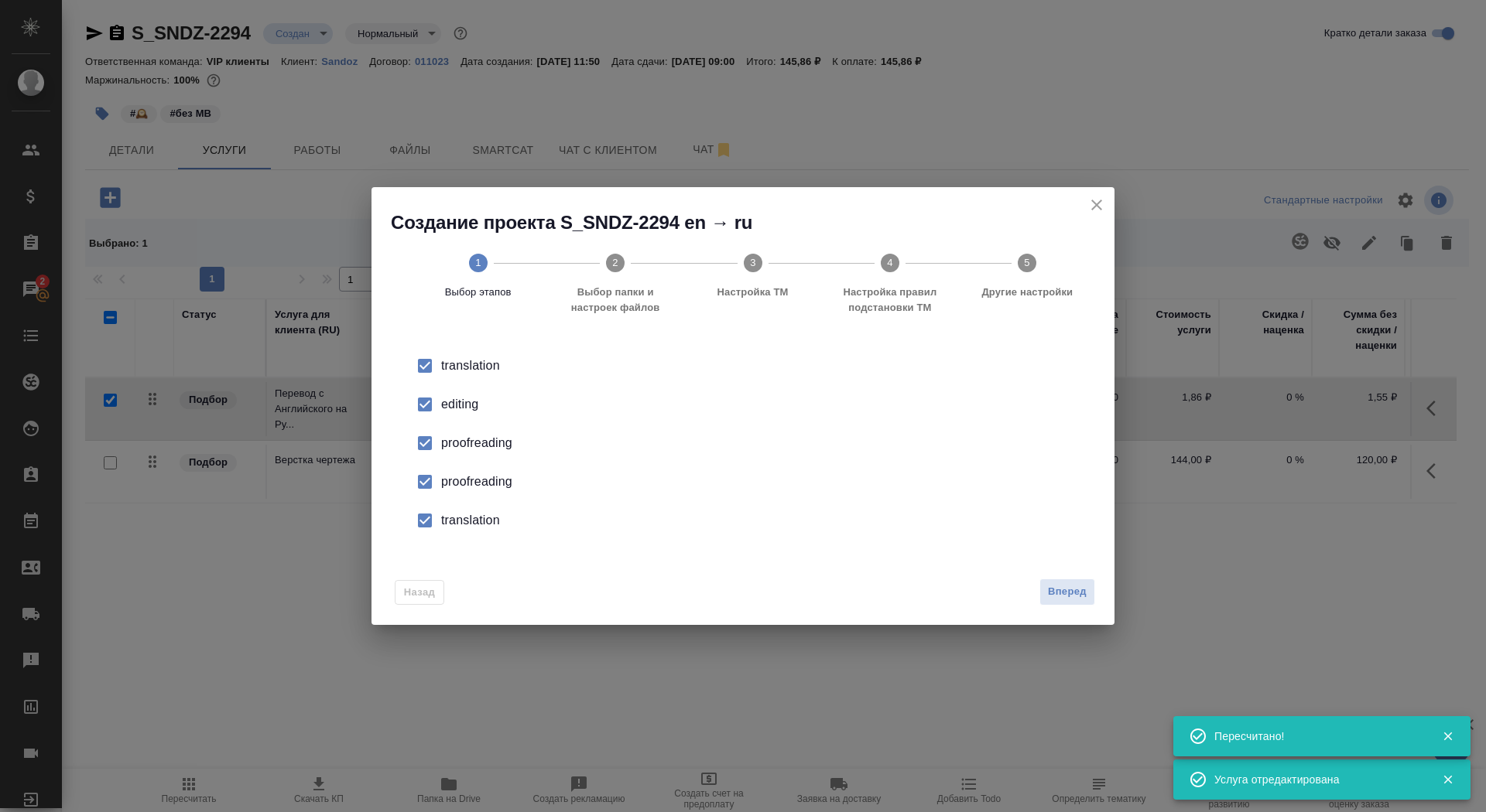
click at [441, 408] on div "editing" at bounding box center [759, 404] width 636 height 19
click at [466, 485] on div "proofreading" at bounding box center [759, 482] width 636 height 19
click at [466, 538] on li "translation" at bounding box center [743, 521] width 694 height 39
click at [1066, 580] on button "Вперед" at bounding box center [1067, 592] width 56 height 27
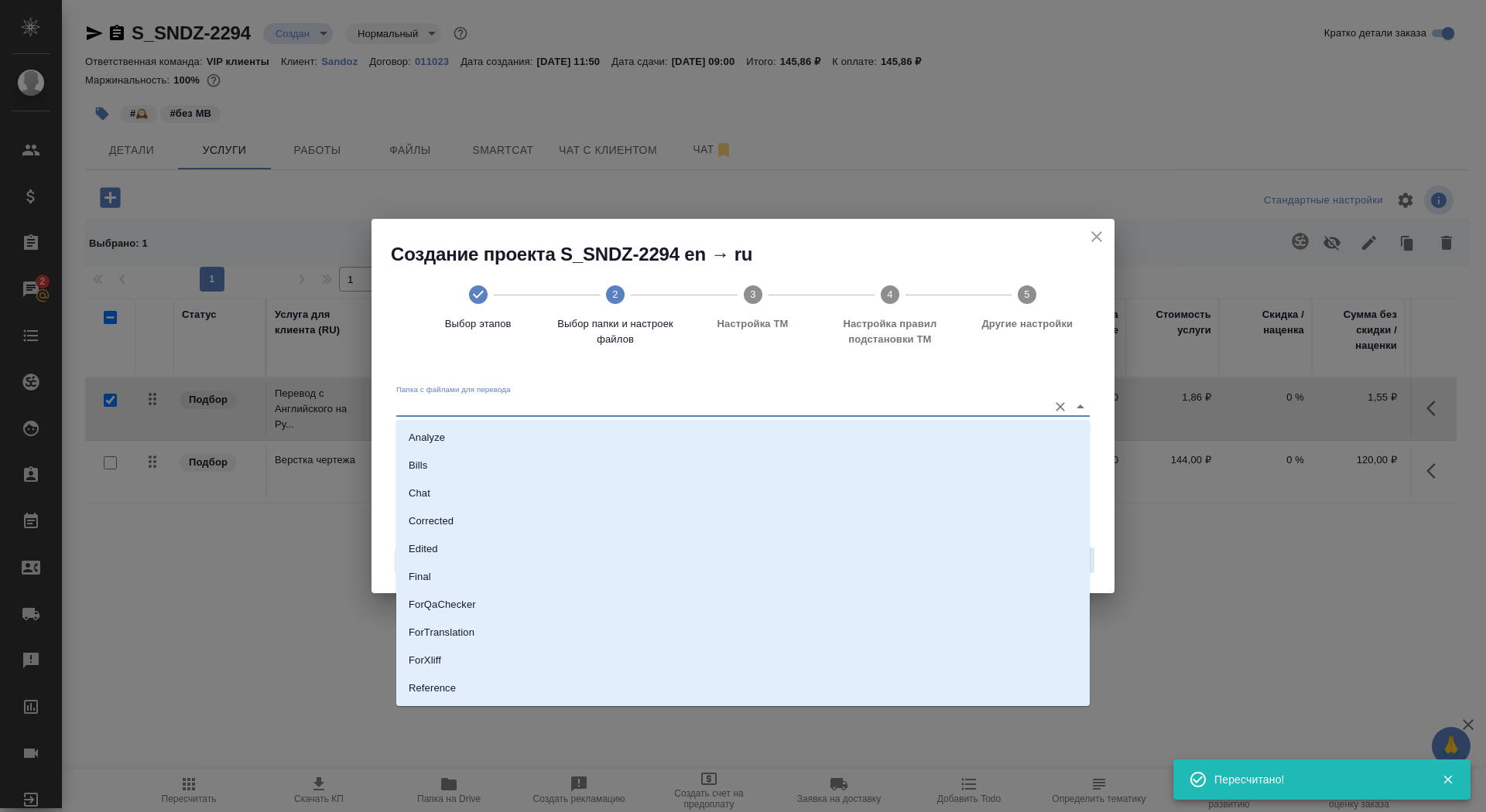
click at [770, 410] on input "Папка с файлами для перевода" at bounding box center [718, 406] width 644 height 19
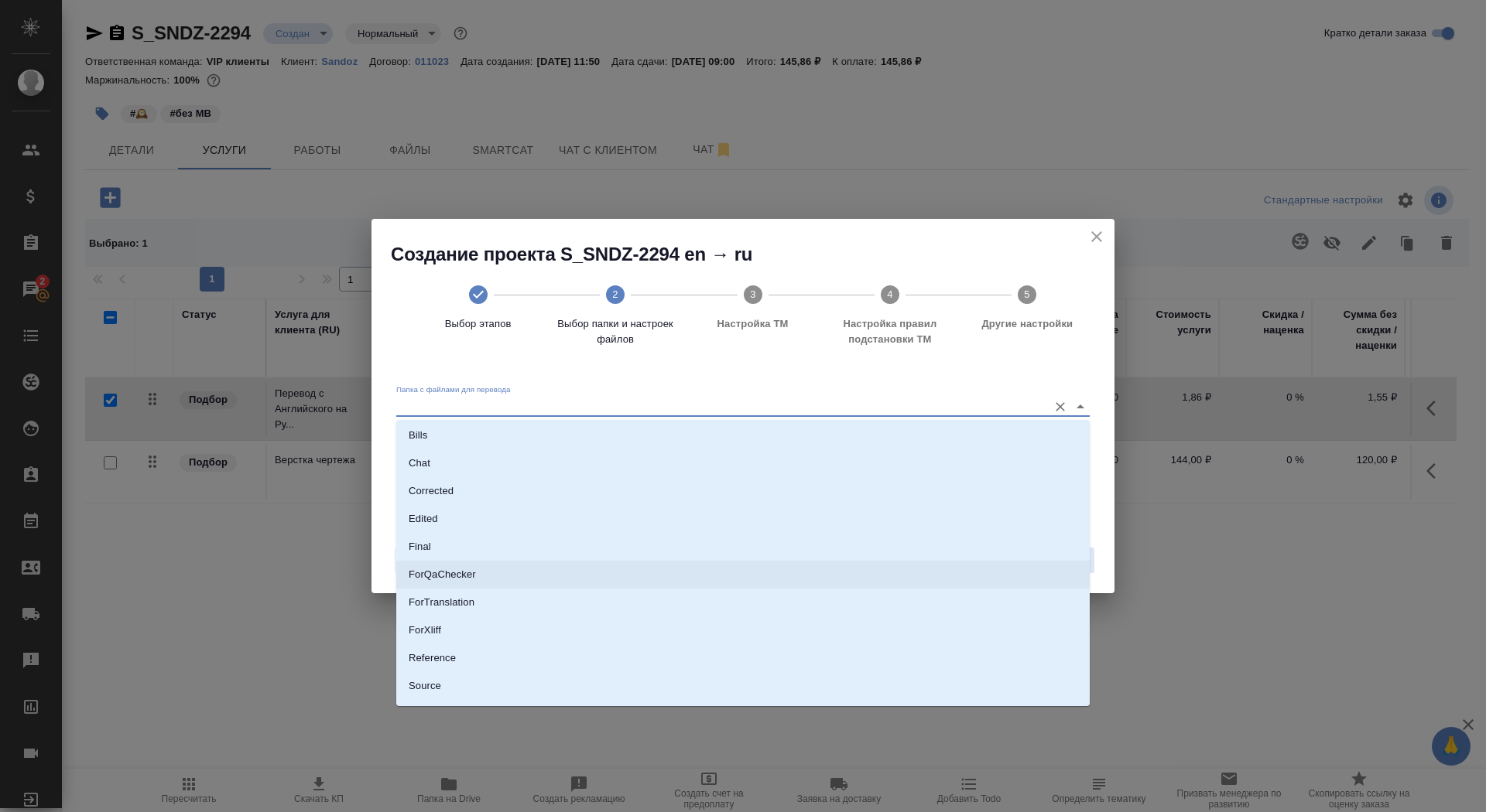
scroll to position [31, 0]
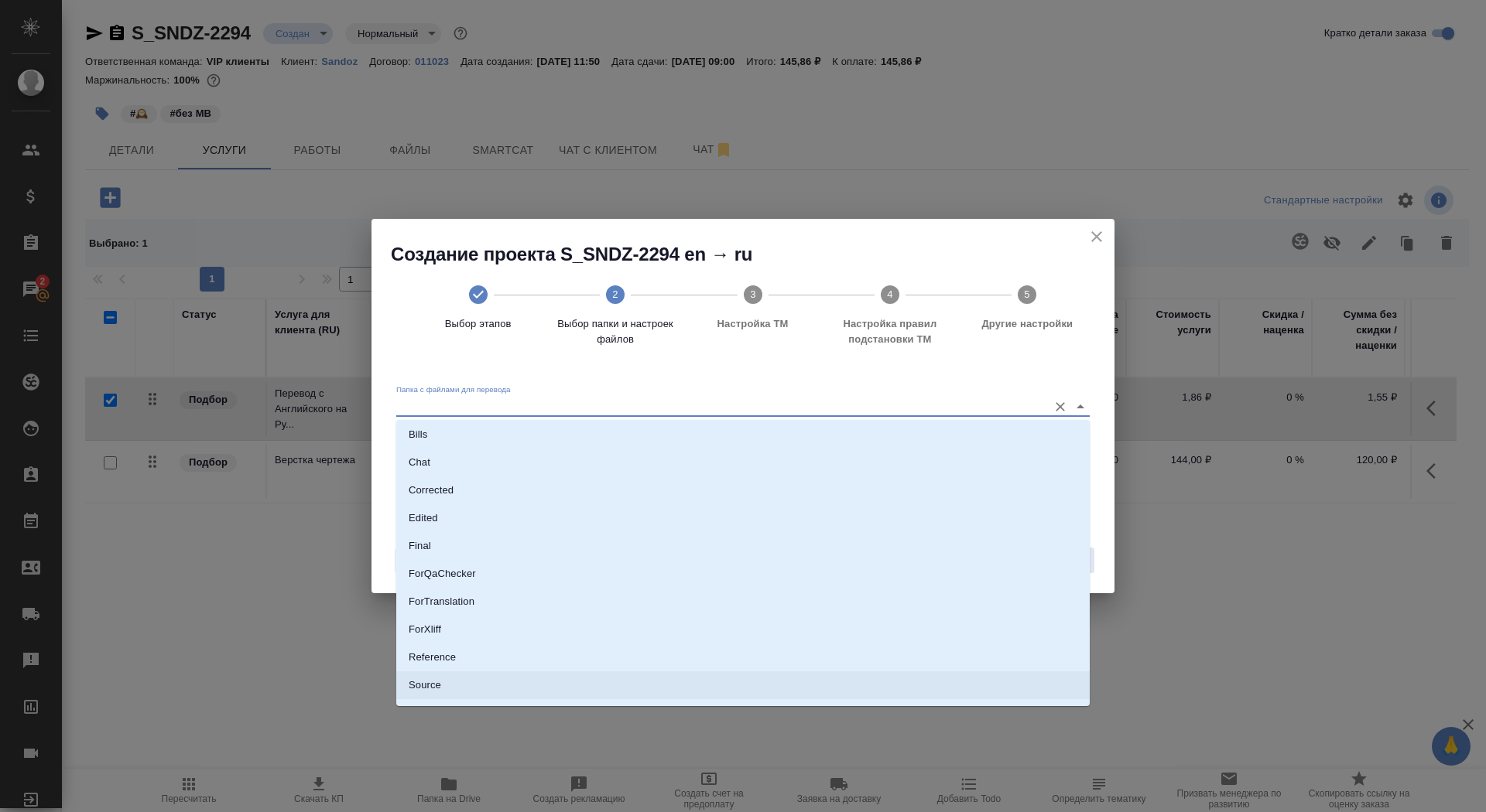
click at [718, 682] on li "Source" at bounding box center [743, 686] width 694 height 28
type input "Source"
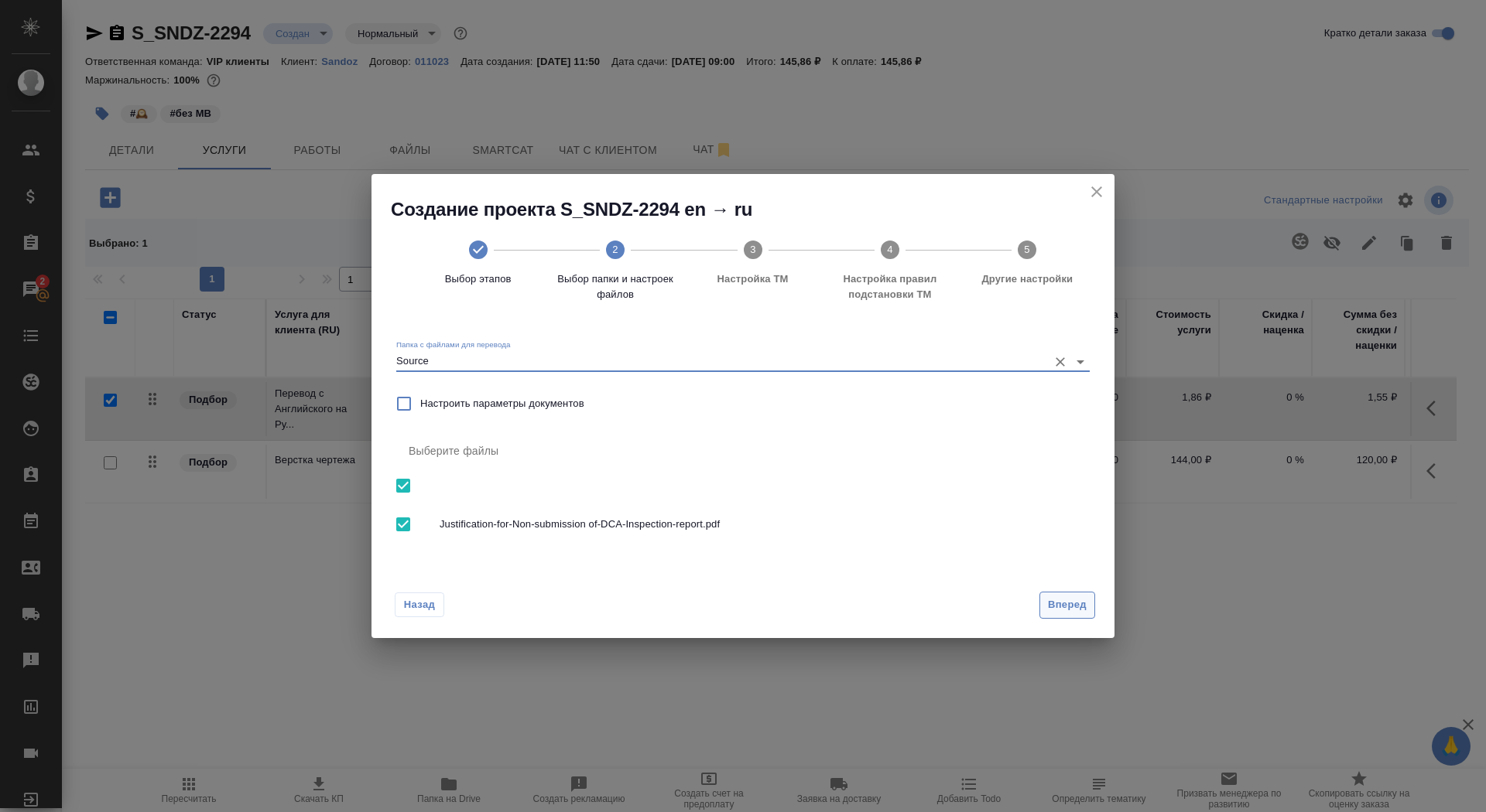
click at [1074, 615] on button "Вперед" at bounding box center [1067, 605] width 56 height 27
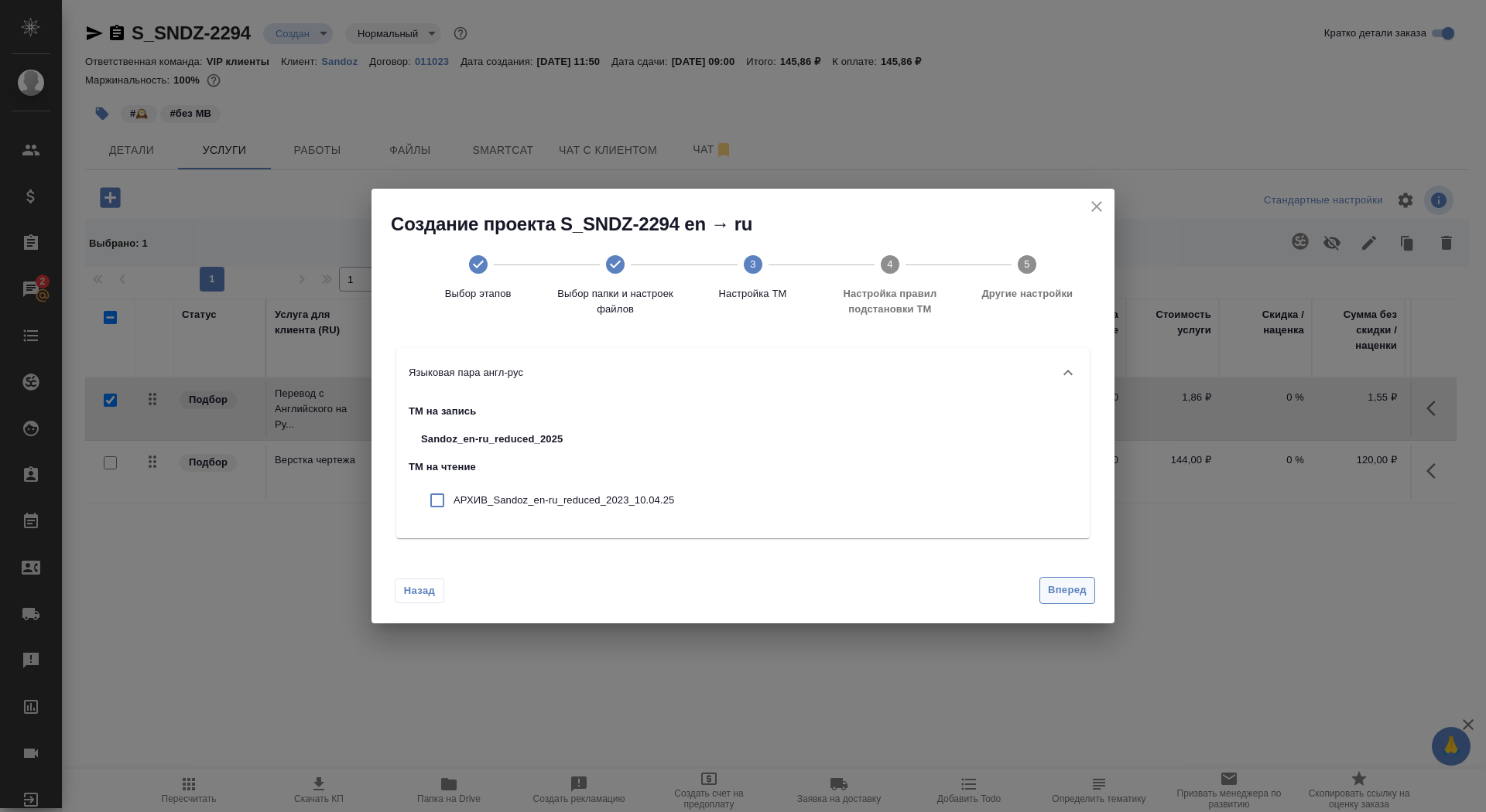
click at [1064, 590] on span "Вперед" at bounding box center [1067, 590] width 39 height 18
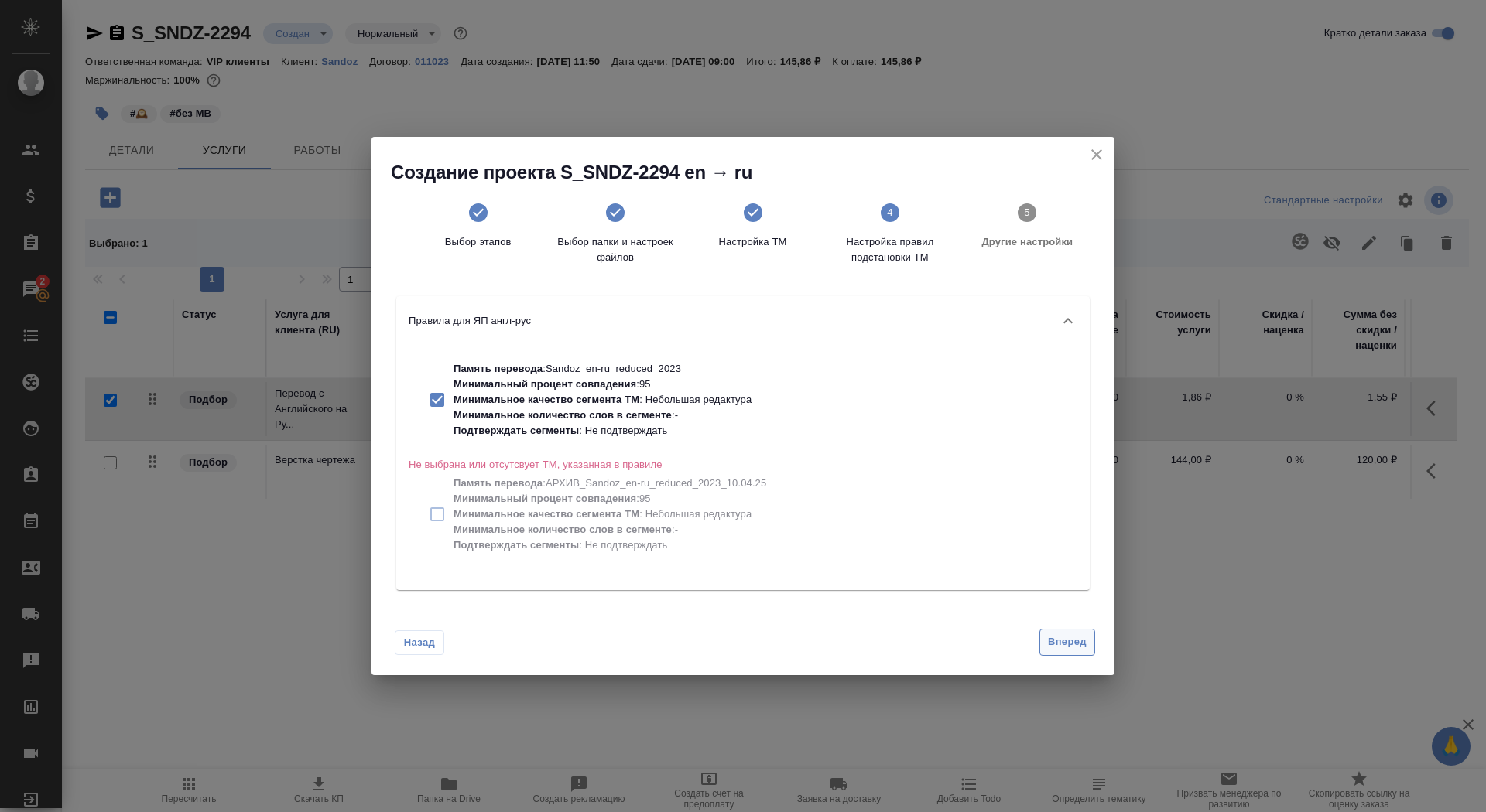
click at [1055, 649] on span "Вперед" at bounding box center [1067, 642] width 39 height 18
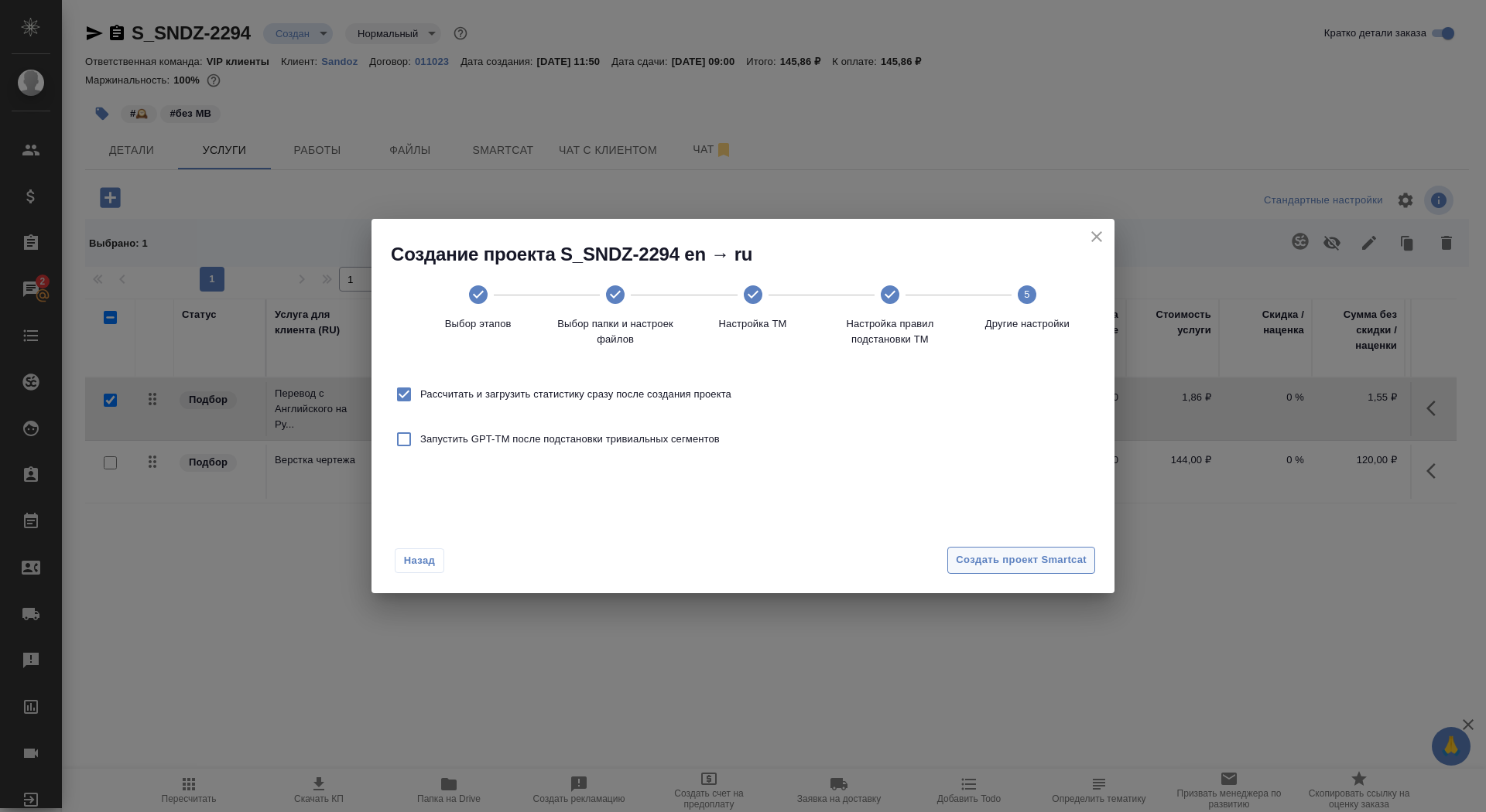
click at [1035, 570] on button "Создать проект Smartcat" at bounding box center [1021, 560] width 148 height 27
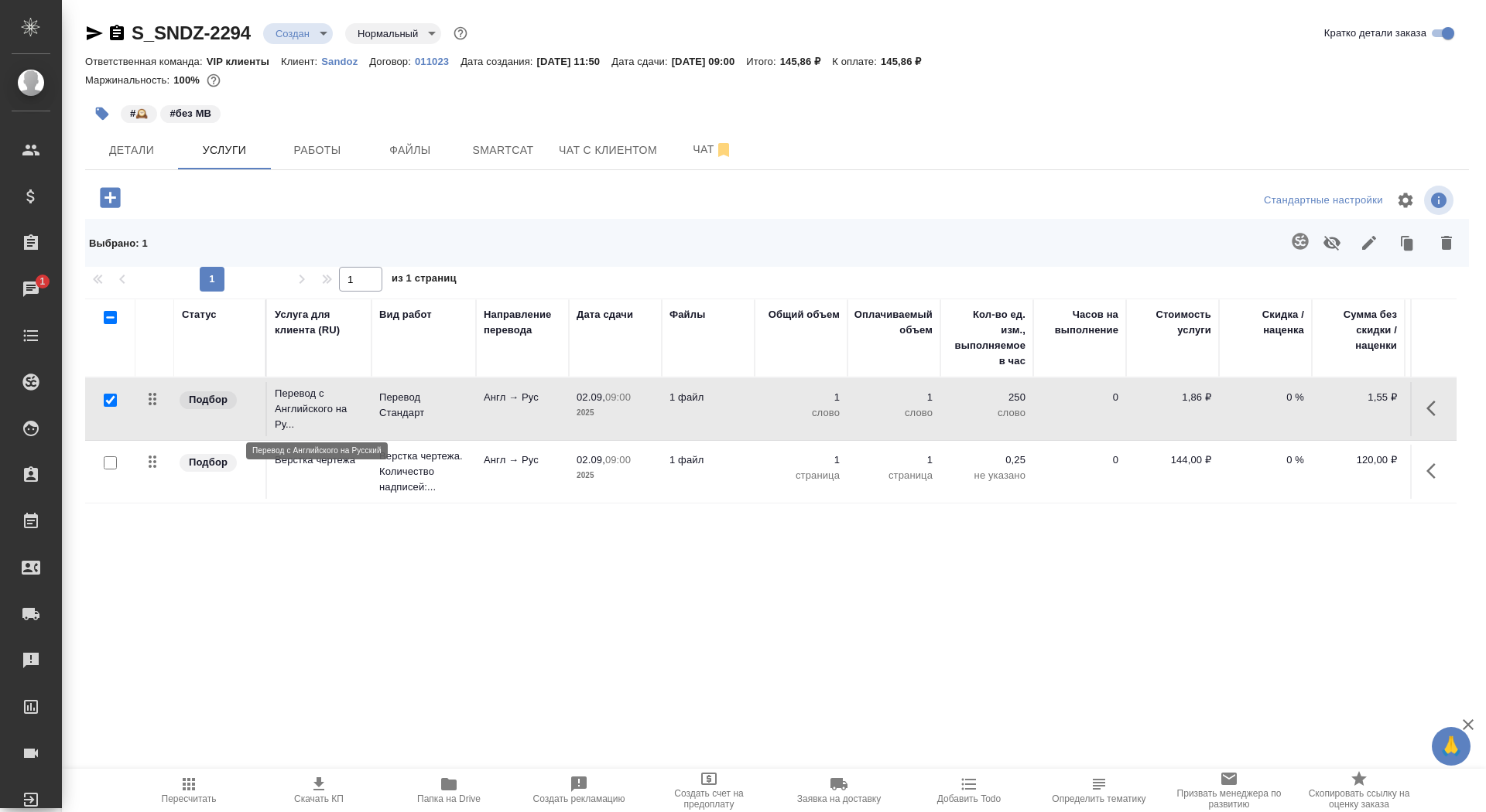
click at [320, 400] on p "Перевод с Английского на Ру..." at bounding box center [319, 409] width 89 height 46
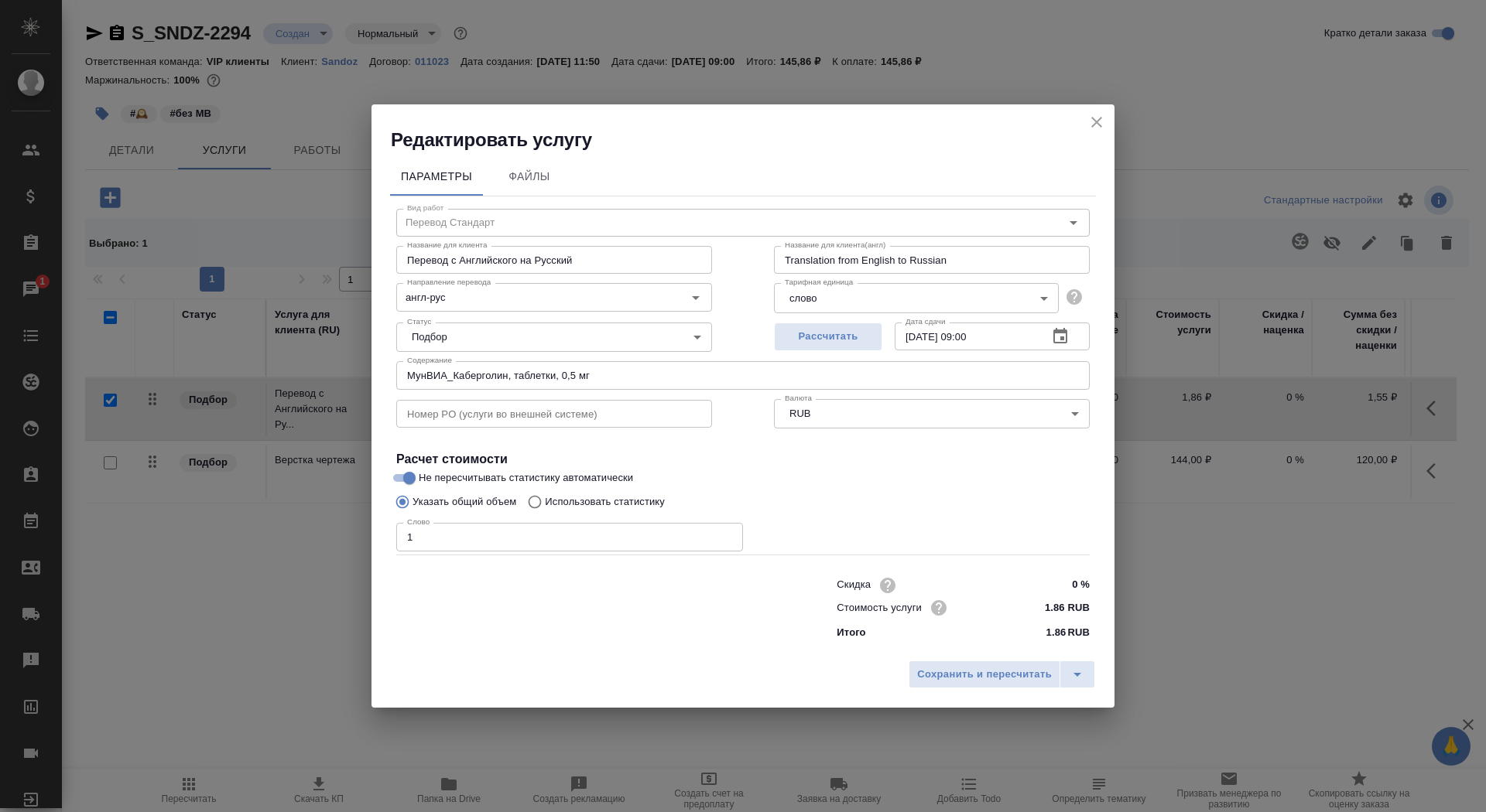
click at [610, 510] on label "Использовать статистику" at bounding box center [592, 502] width 145 height 29
click at [545, 510] on input "Использовать статистику" at bounding box center [533, 502] width 25 height 29
radio input "true"
radio input "false"
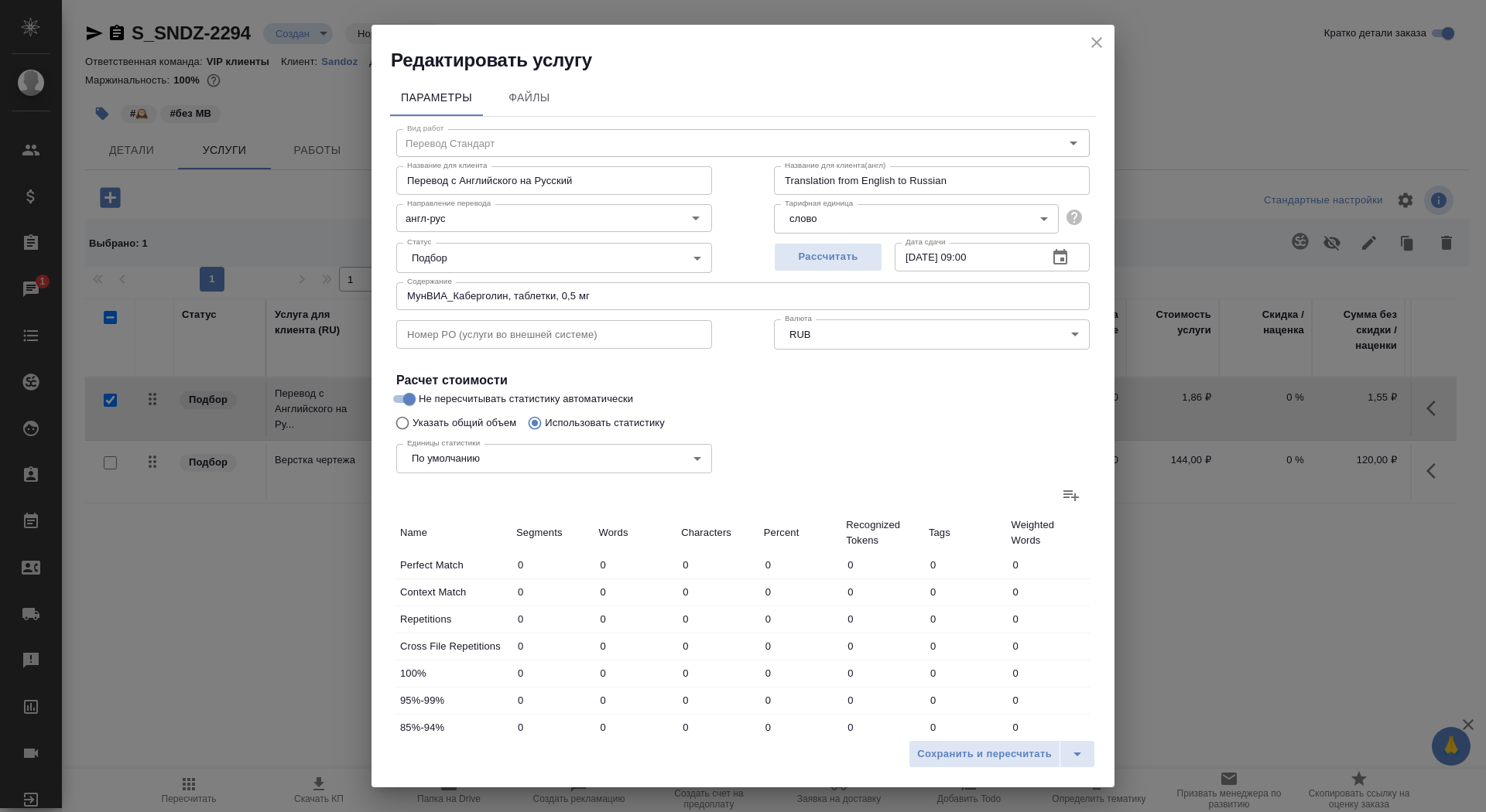
click at [1094, 502] on div "Единицы статистики По умолчанию default Единицы статистики" at bounding box center [743, 457] width 756 height 101
click at [1059, 494] on label at bounding box center [1071, 495] width 37 height 37
click at [0, 0] on input "file" at bounding box center [0, 0] width 0 height 0
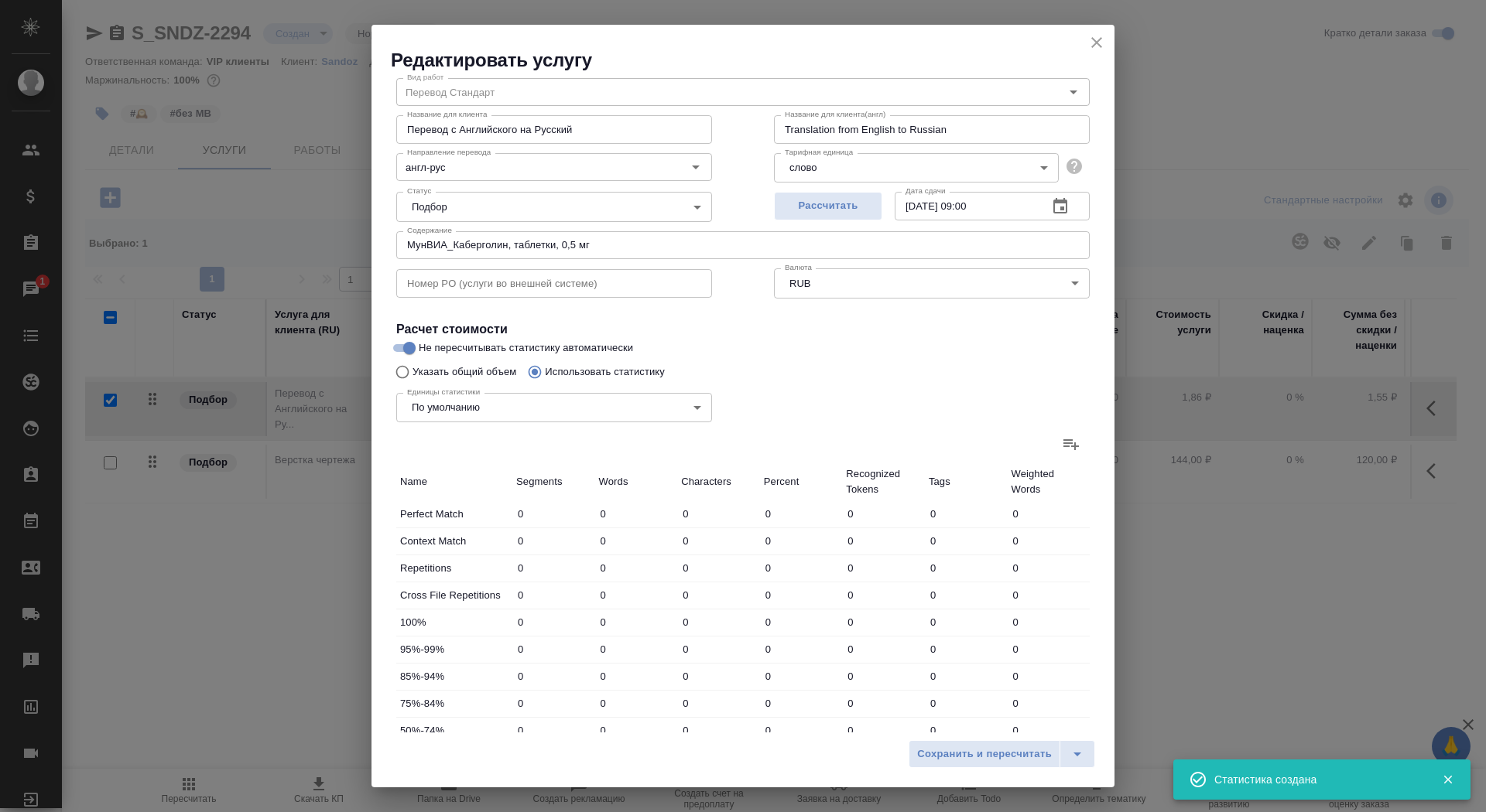
type input "1"
type input "2"
type input "26"
type input "1"
type input "5"
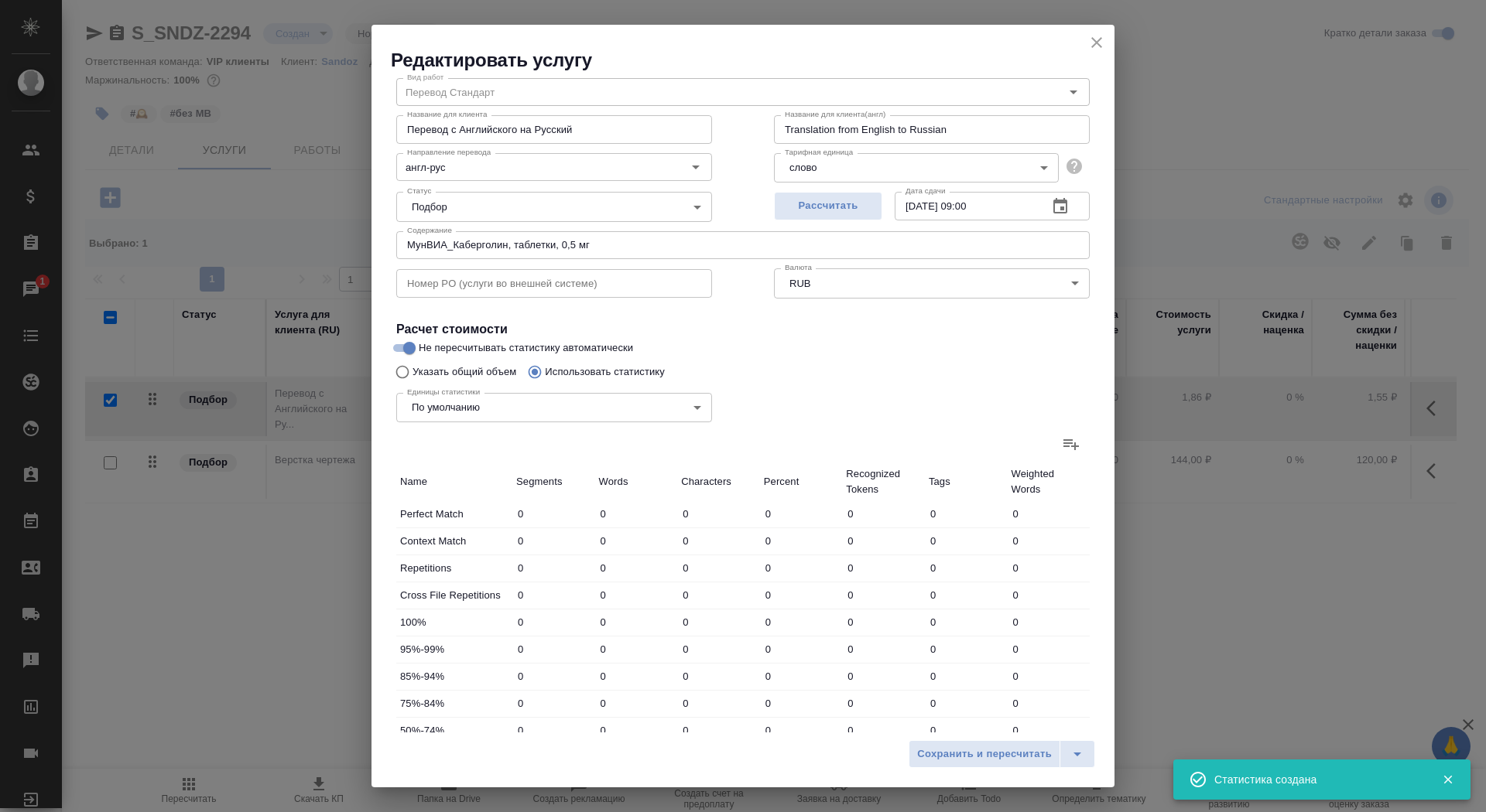
type input "22"
type input "6"
type input "51"
type input "345"
type input "1"
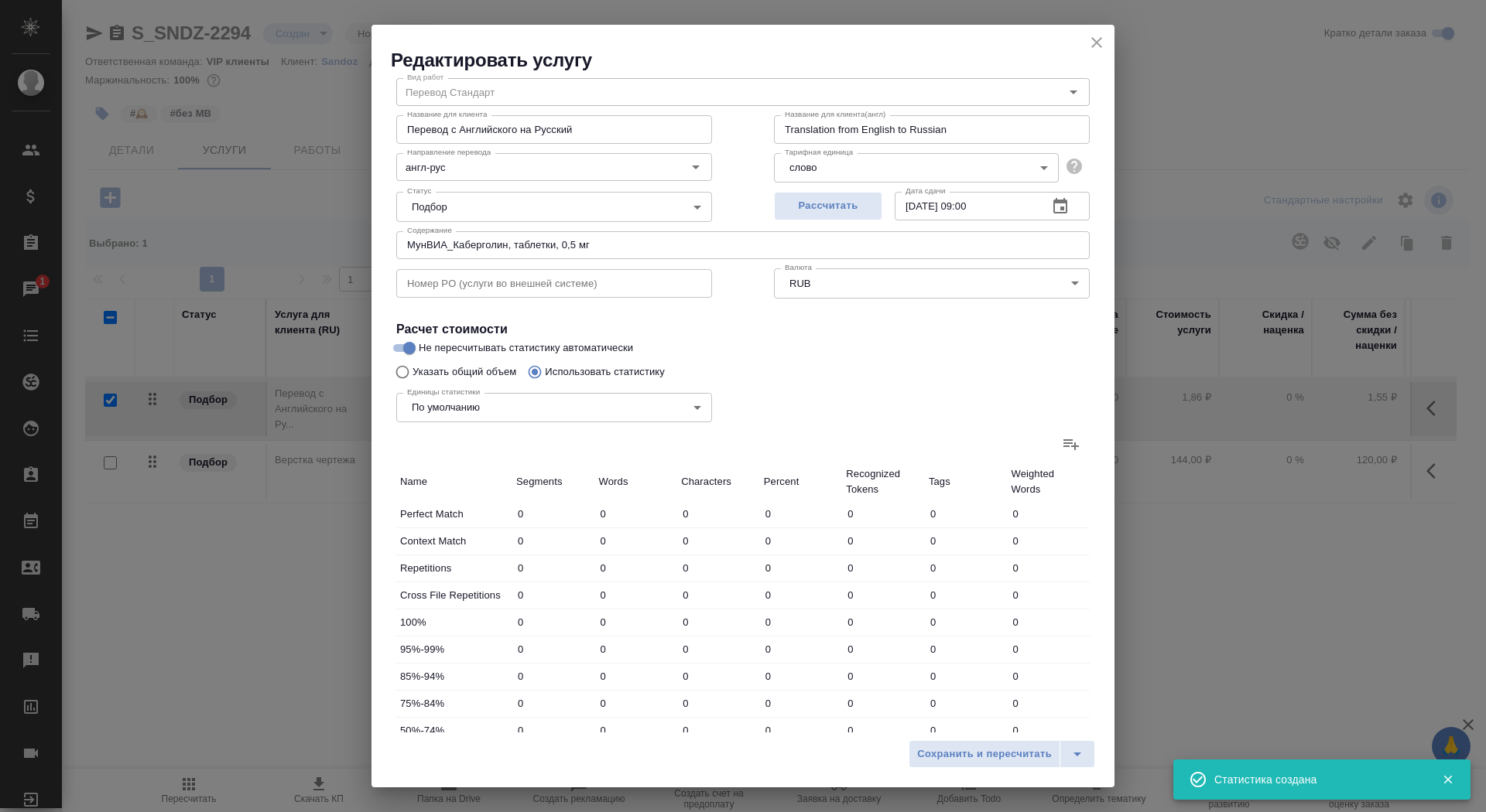
type input "6"
type input "38"
type input "1"
type input "3"
type input "14"
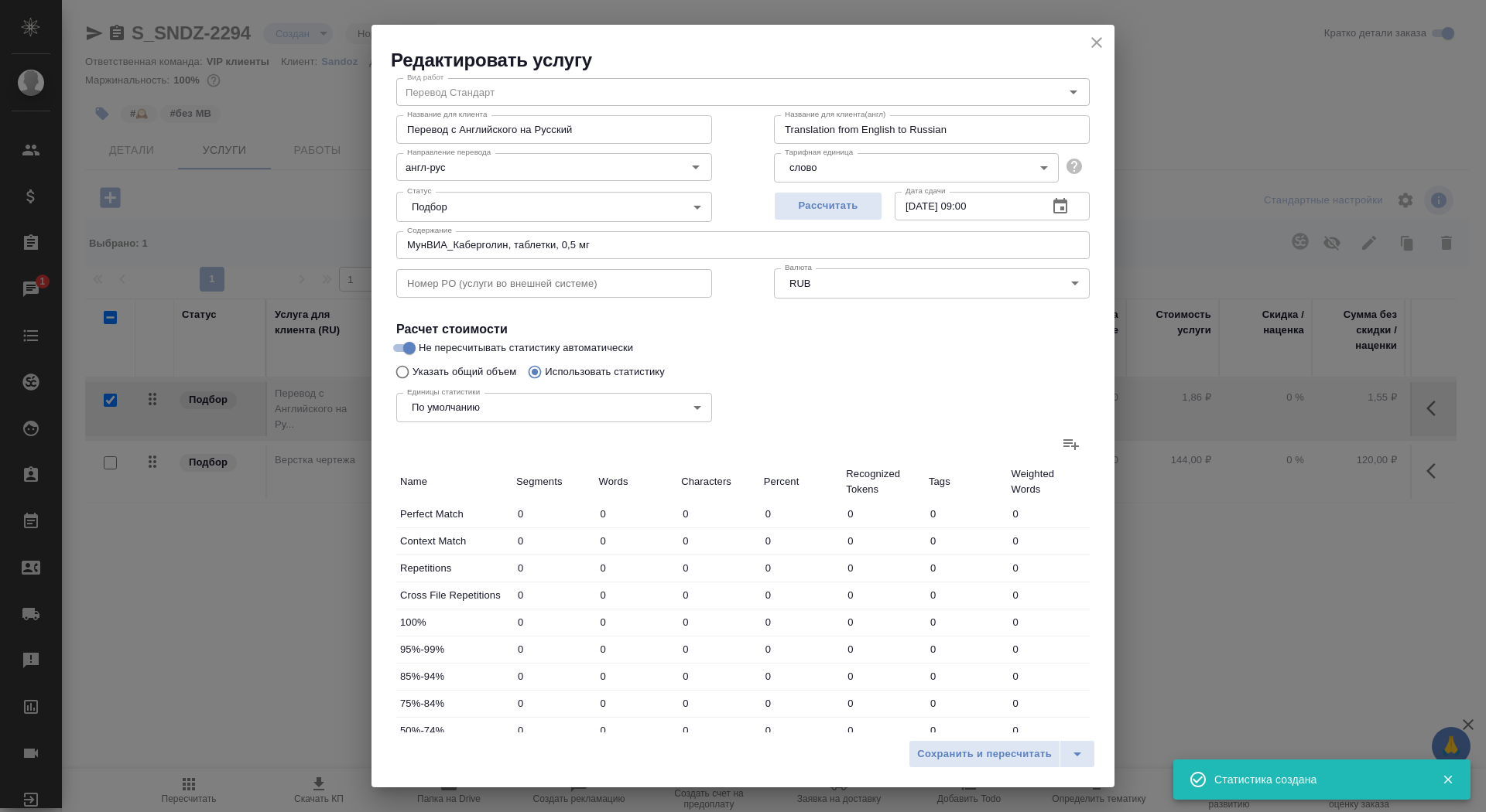
type input "8"
type input "136"
type input "978"
type input "18"
type input "203"
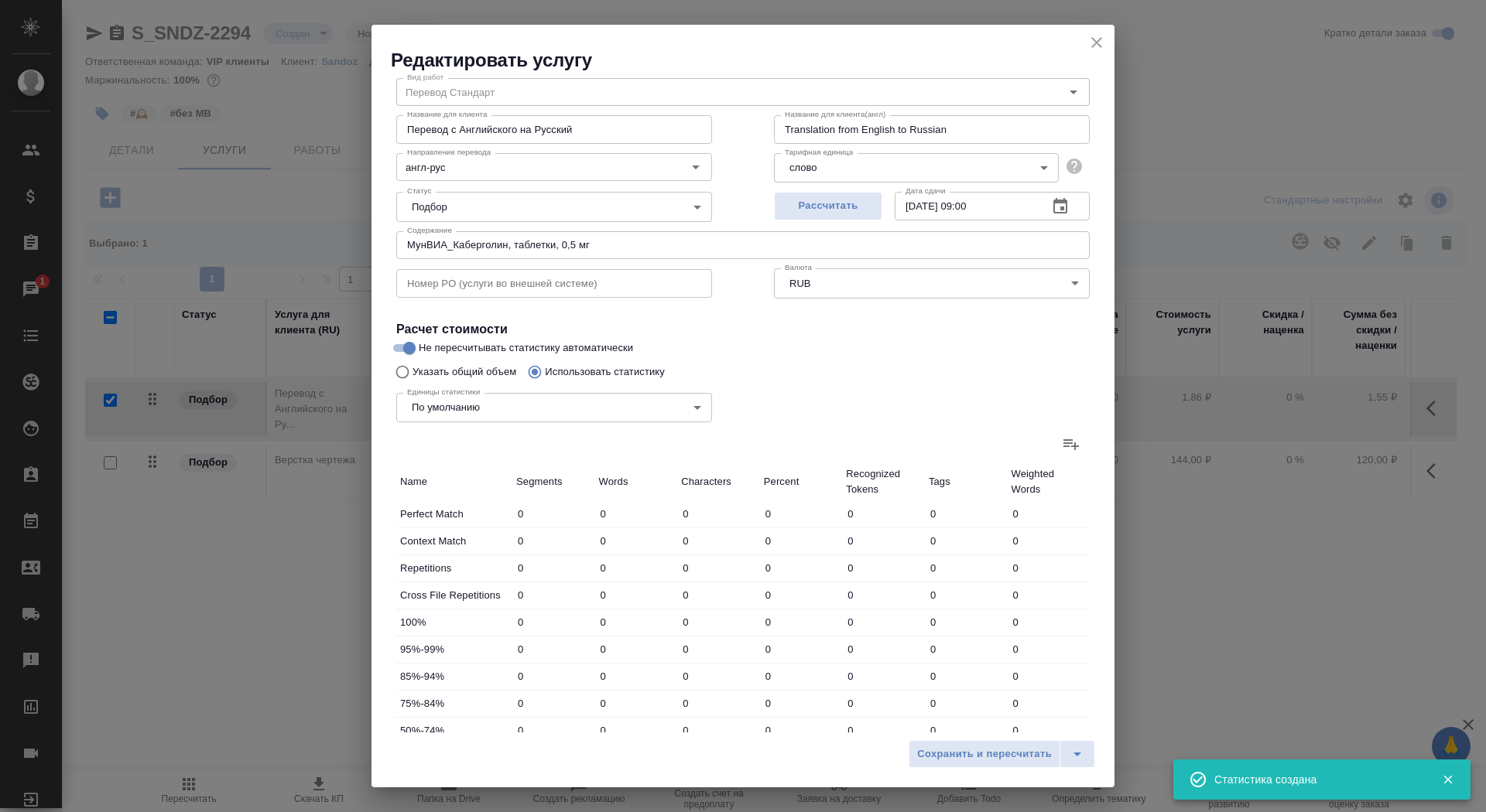
type input "1423"
type input "18"
type input "203"
type input "1423"
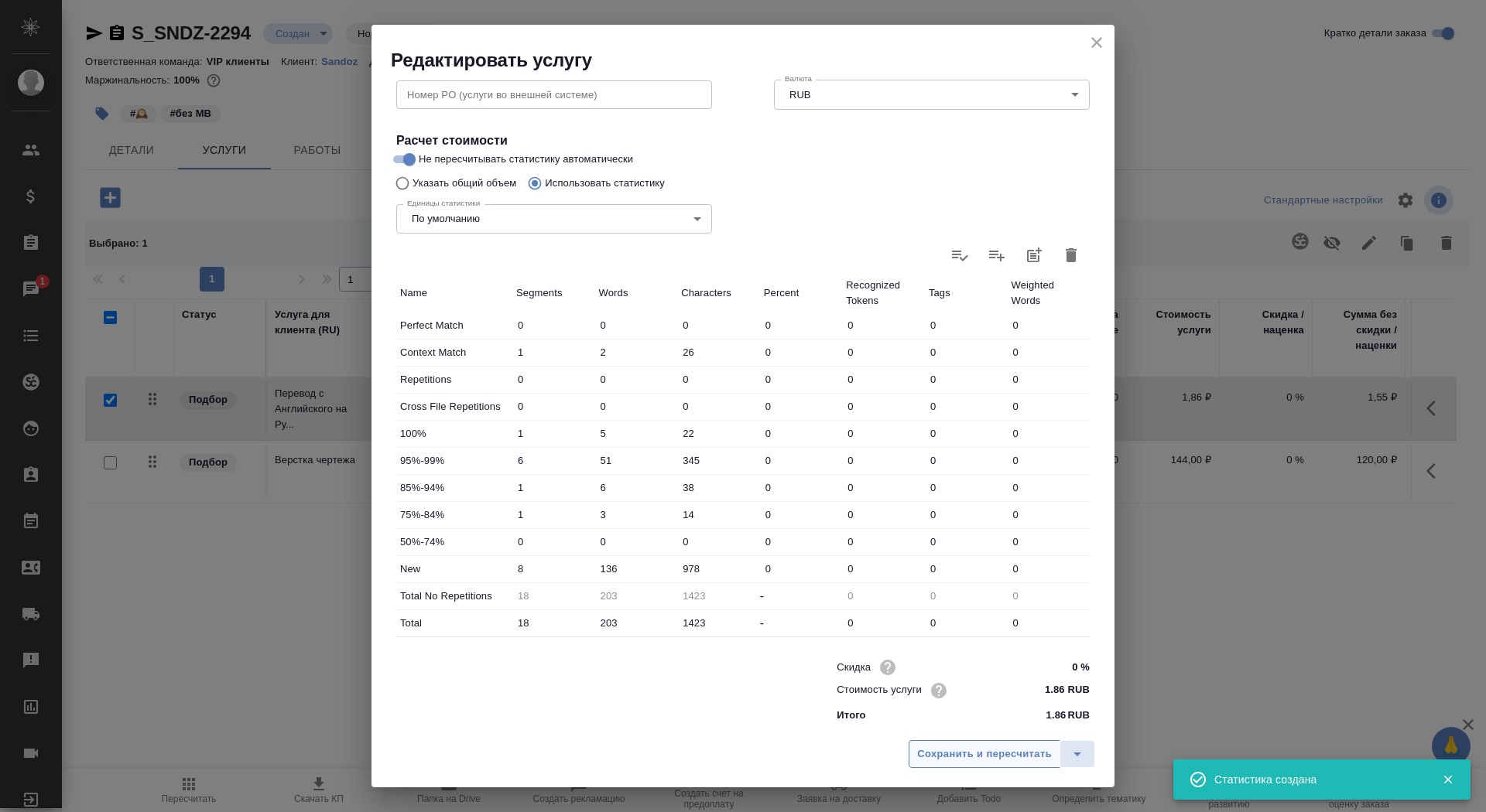
click at [976, 750] on span "Сохранить и пересчитать" at bounding box center [984, 755] width 135 height 18
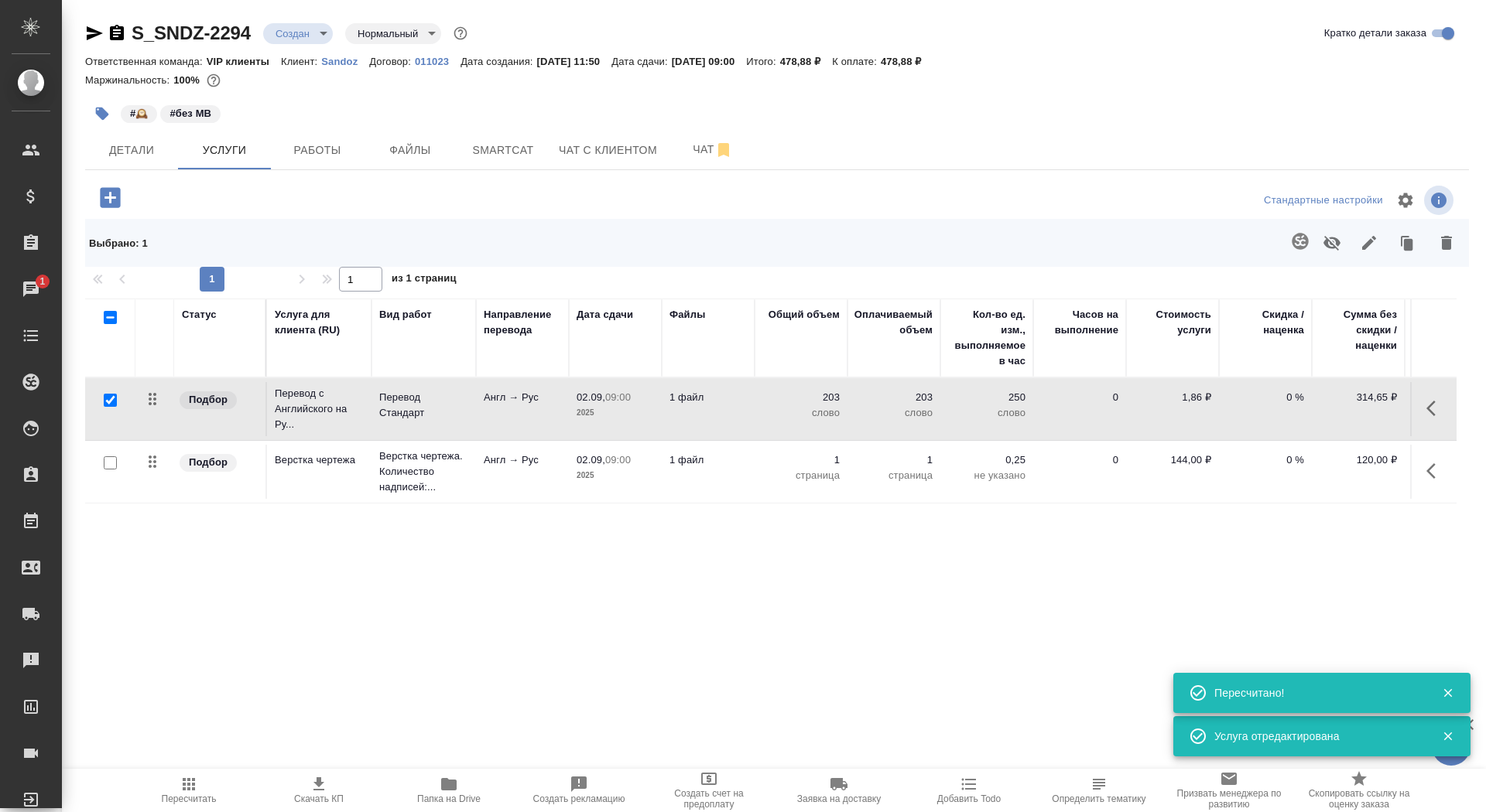
click at [679, 409] on td "1 файл" at bounding box center [709, 409] width 93 height 54
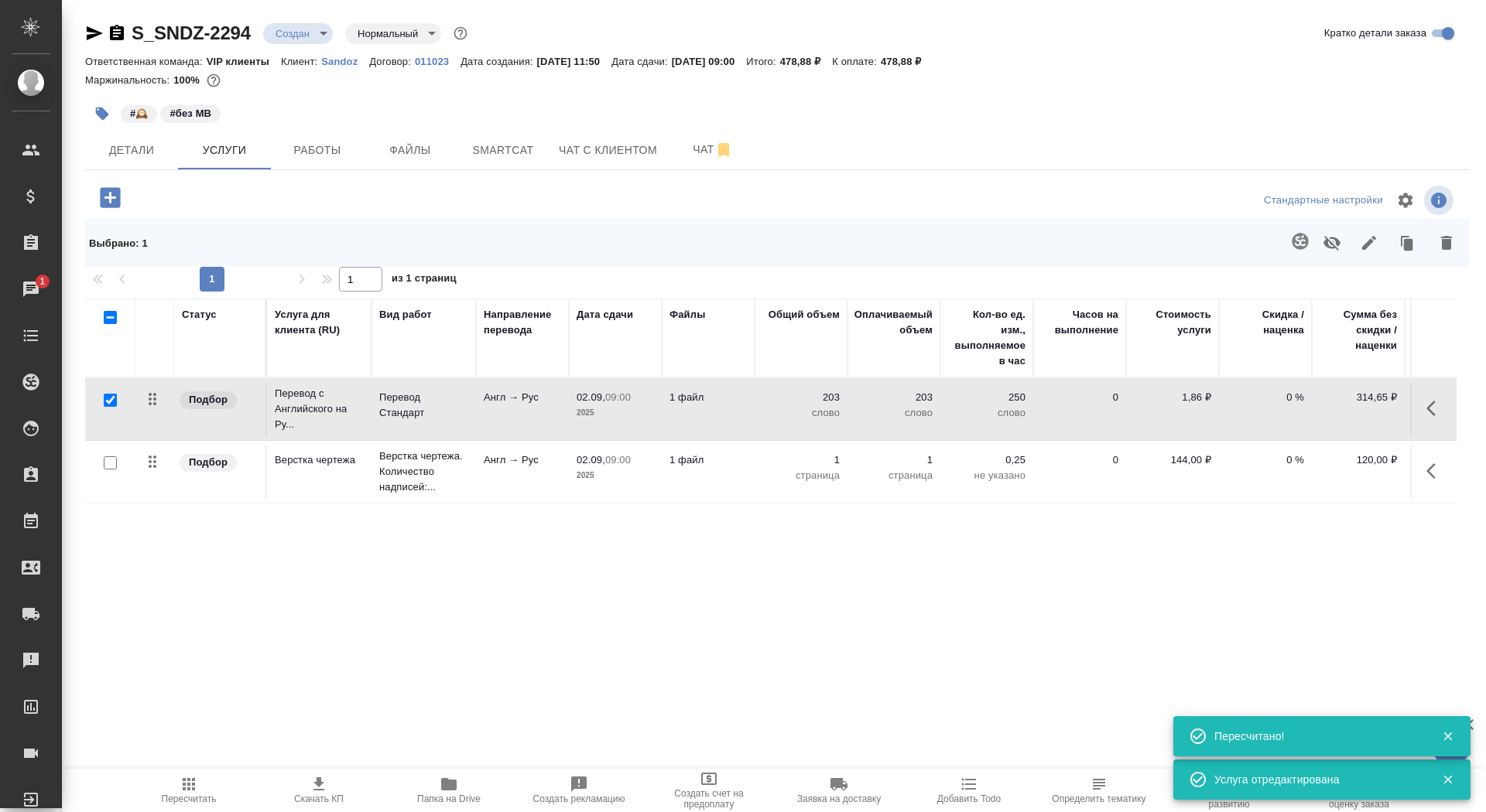
click at [679, 409] on td "1 файл" at bounding box center [709, 409] width 93 height 54
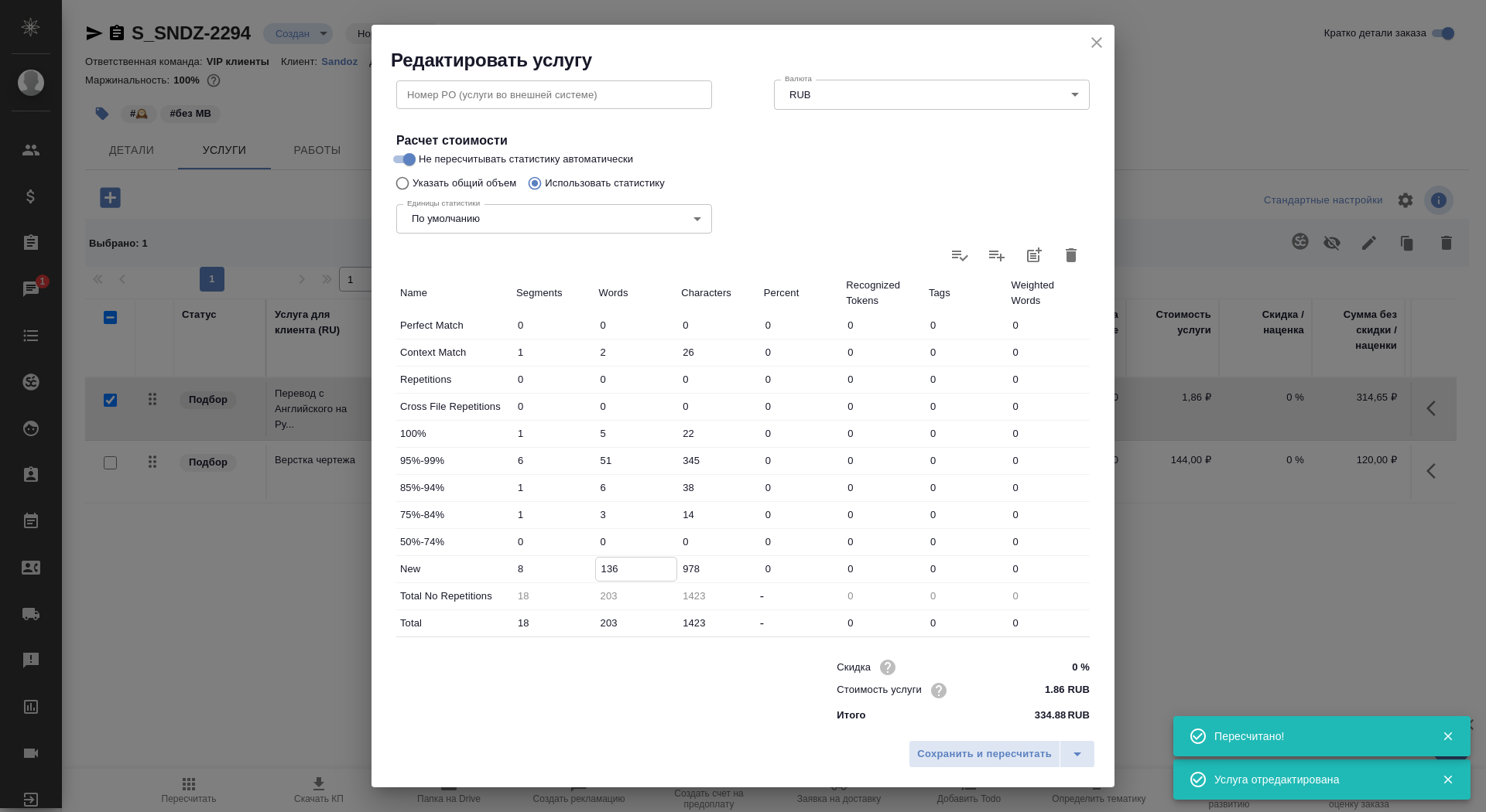
click at [598, 569] on input "136" at bounding box center [636, 569] width 81 height 22
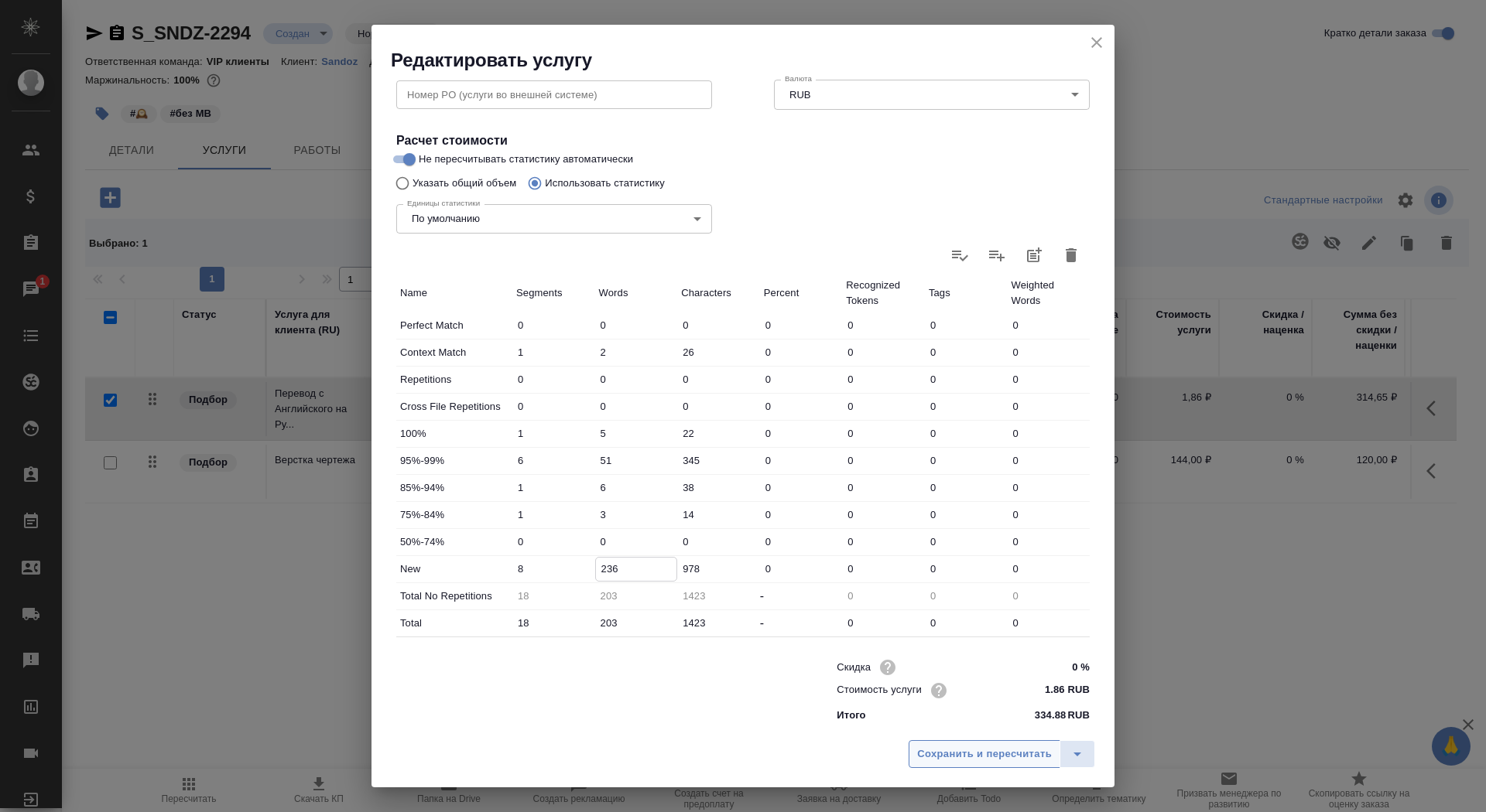
type input "236"
click at [960, 762] on span "Сохранить и пересчитать" at bounding box center [984, 755] width 135 height 18
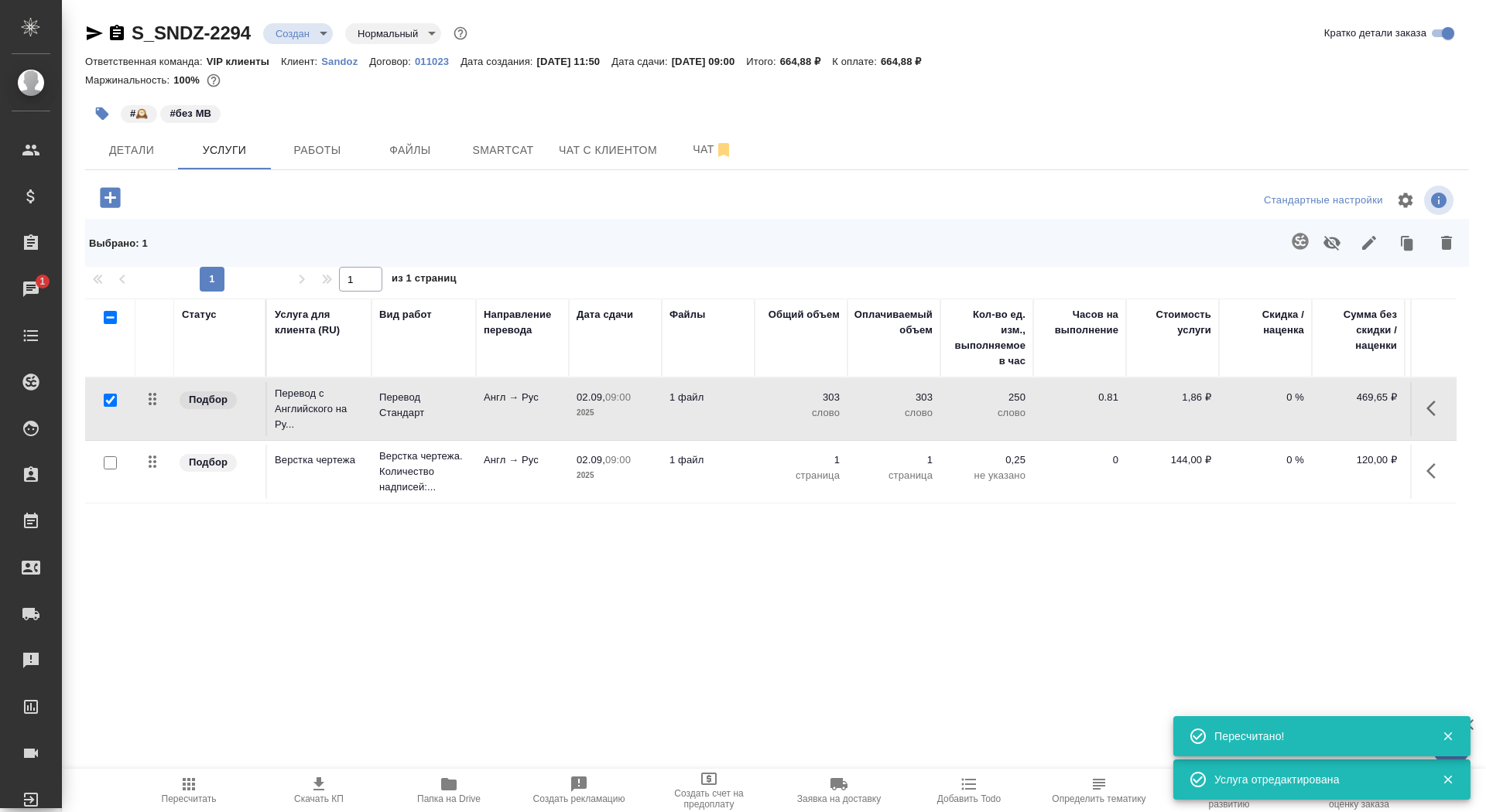
click at [305, 785] on span "Скачать КП" at bounding box center [319, 790] width 112 height 29
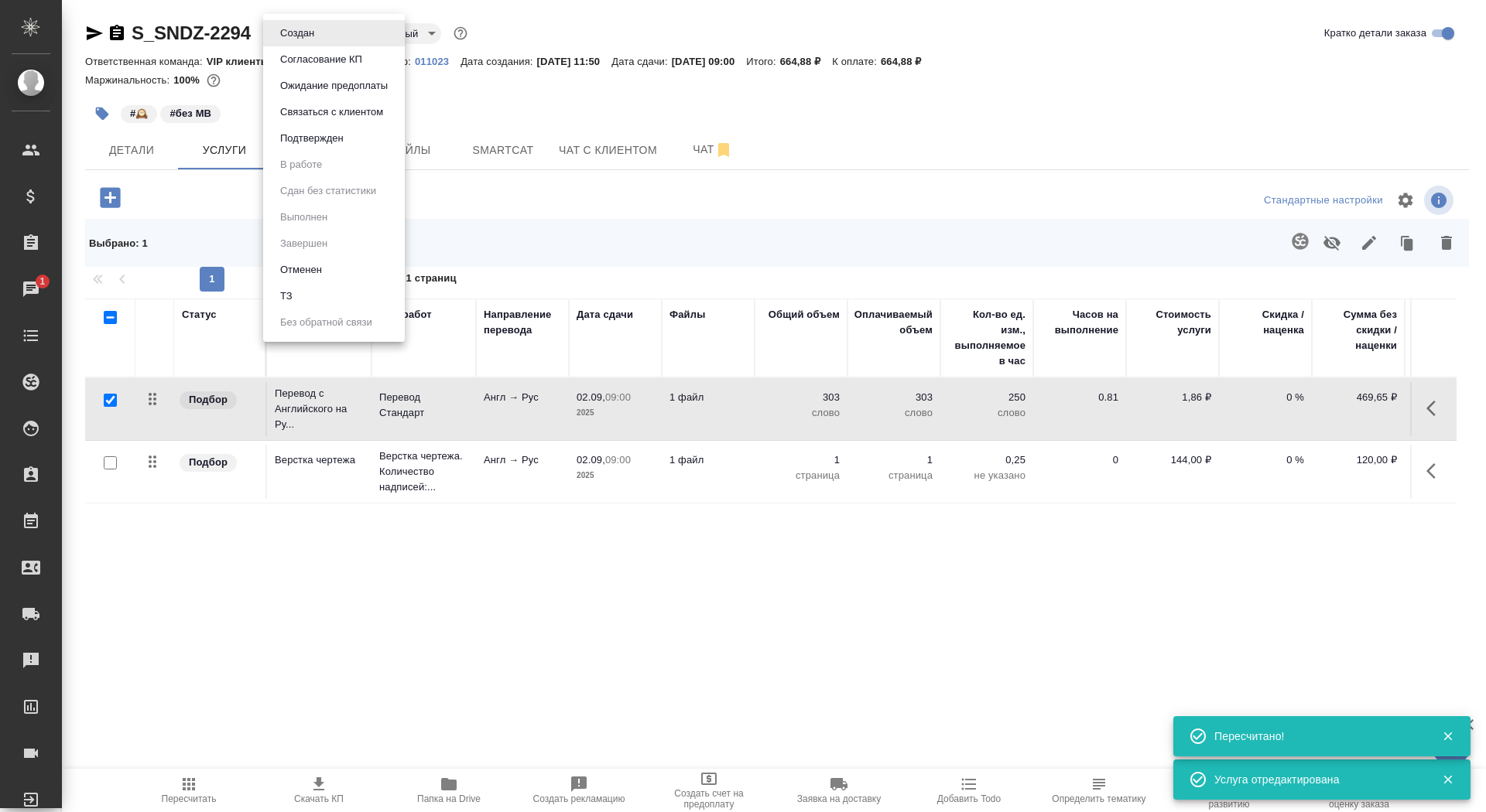
click at [322, 33] on body "🙏 .cls-1 fill:#fff; AWATERA Saydasheva Dilyara Клиенты Спецификации Заказы 1 Ча…" at bounding box center [743, 406] width 1486 height 812
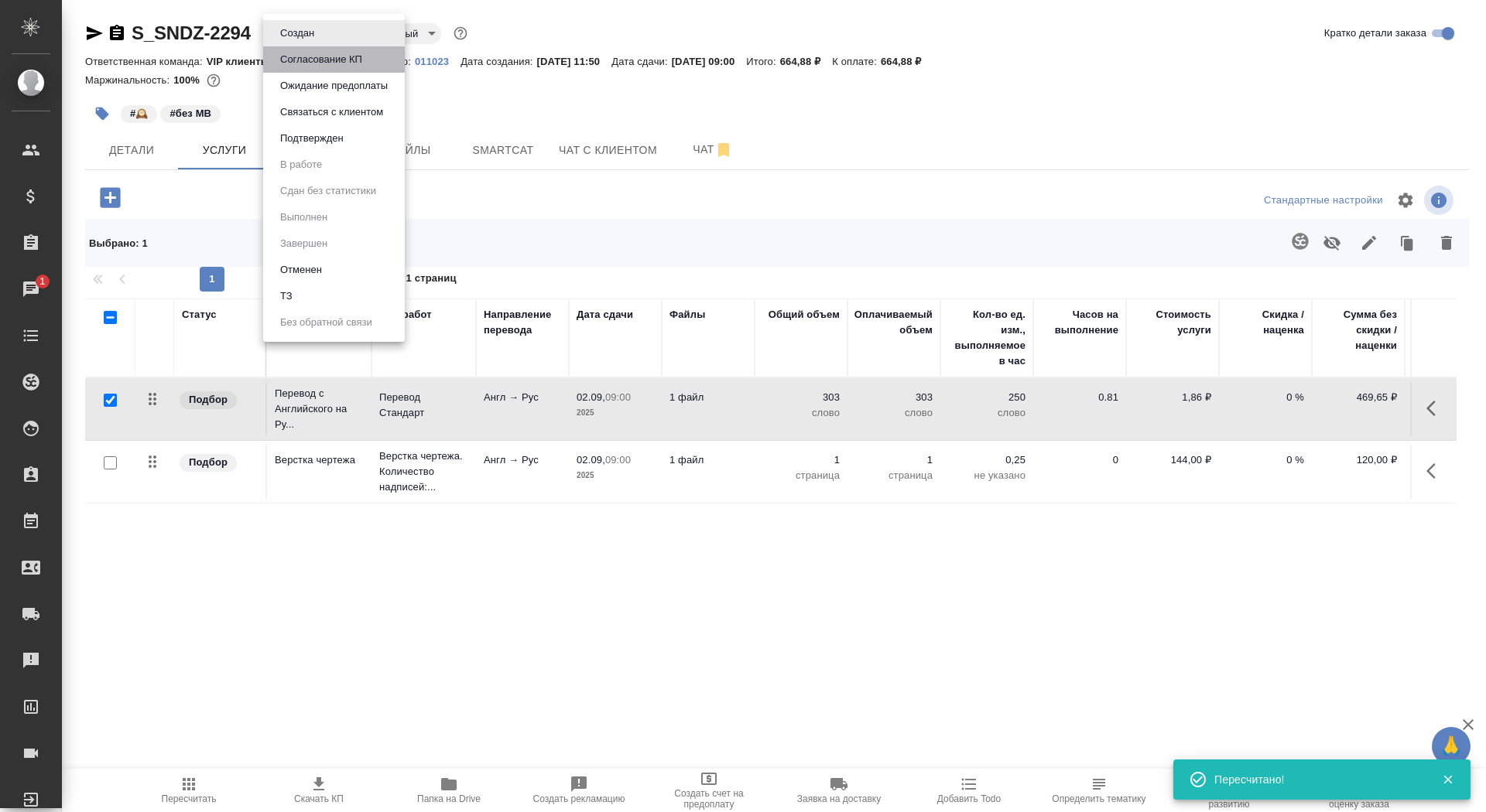
click at [322, 59] on button "Согласование КП" at bounding box center [321, 60] width 91 height 17
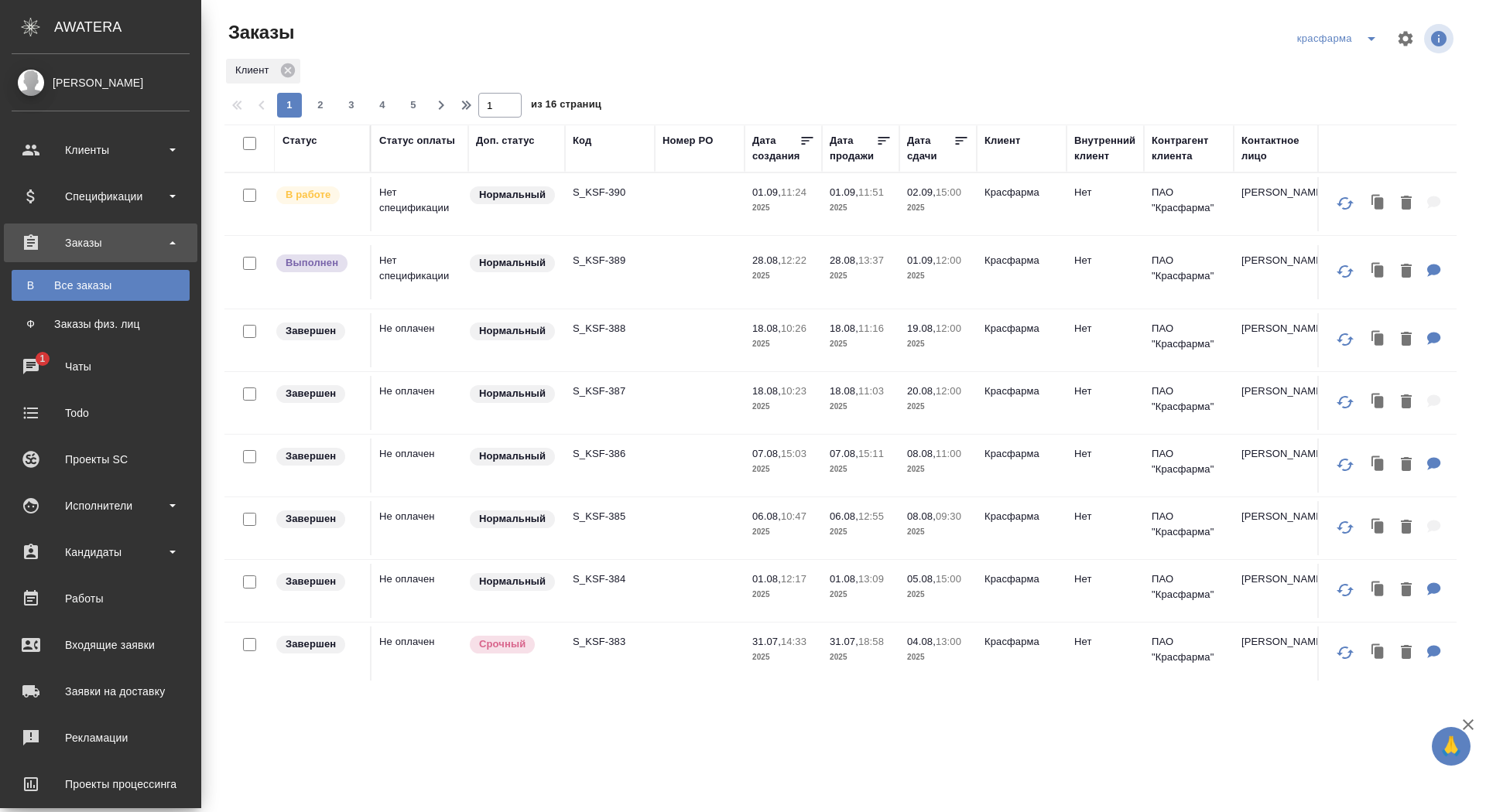
click at [110, 205] on div "Спецификации" at bounding box center [101, 197] width 178 height 23
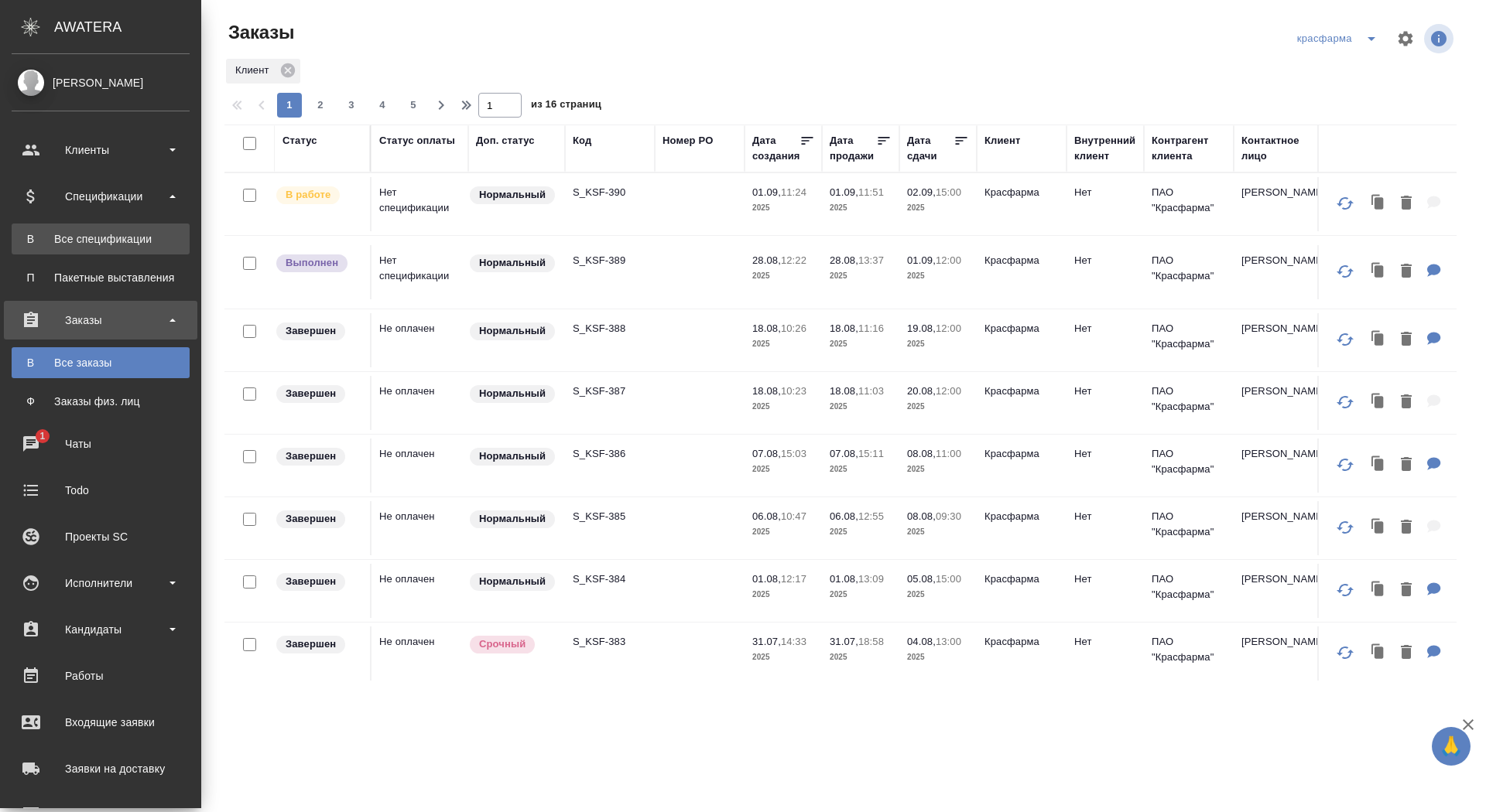
click at [106, 244] on div "Все спецификации" at bounding box center [101, 239] width 163 height 15
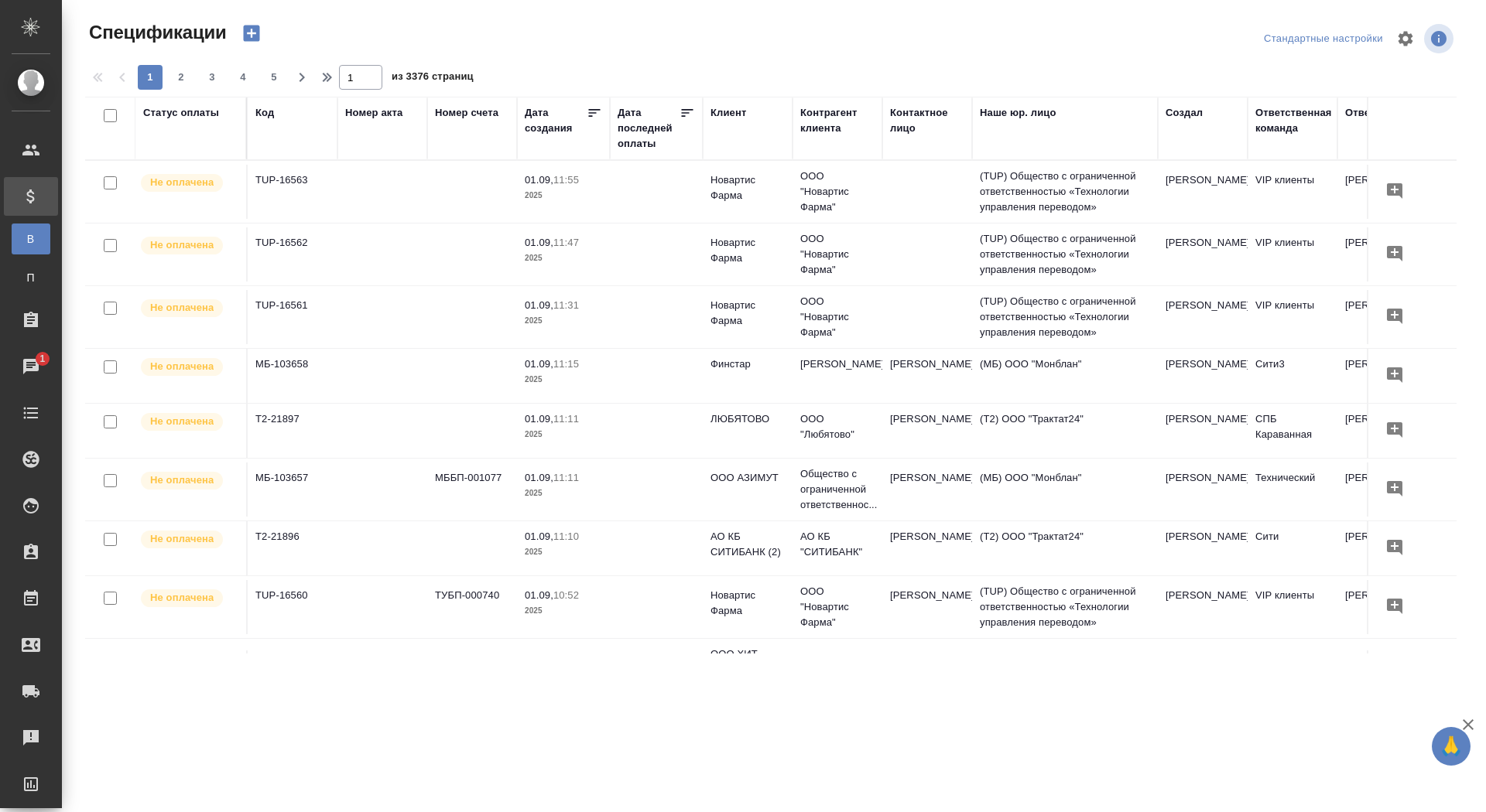
click at [821, 129] on div "Контрагент клиента" at bounding box center [837, 121] width 74 height 31
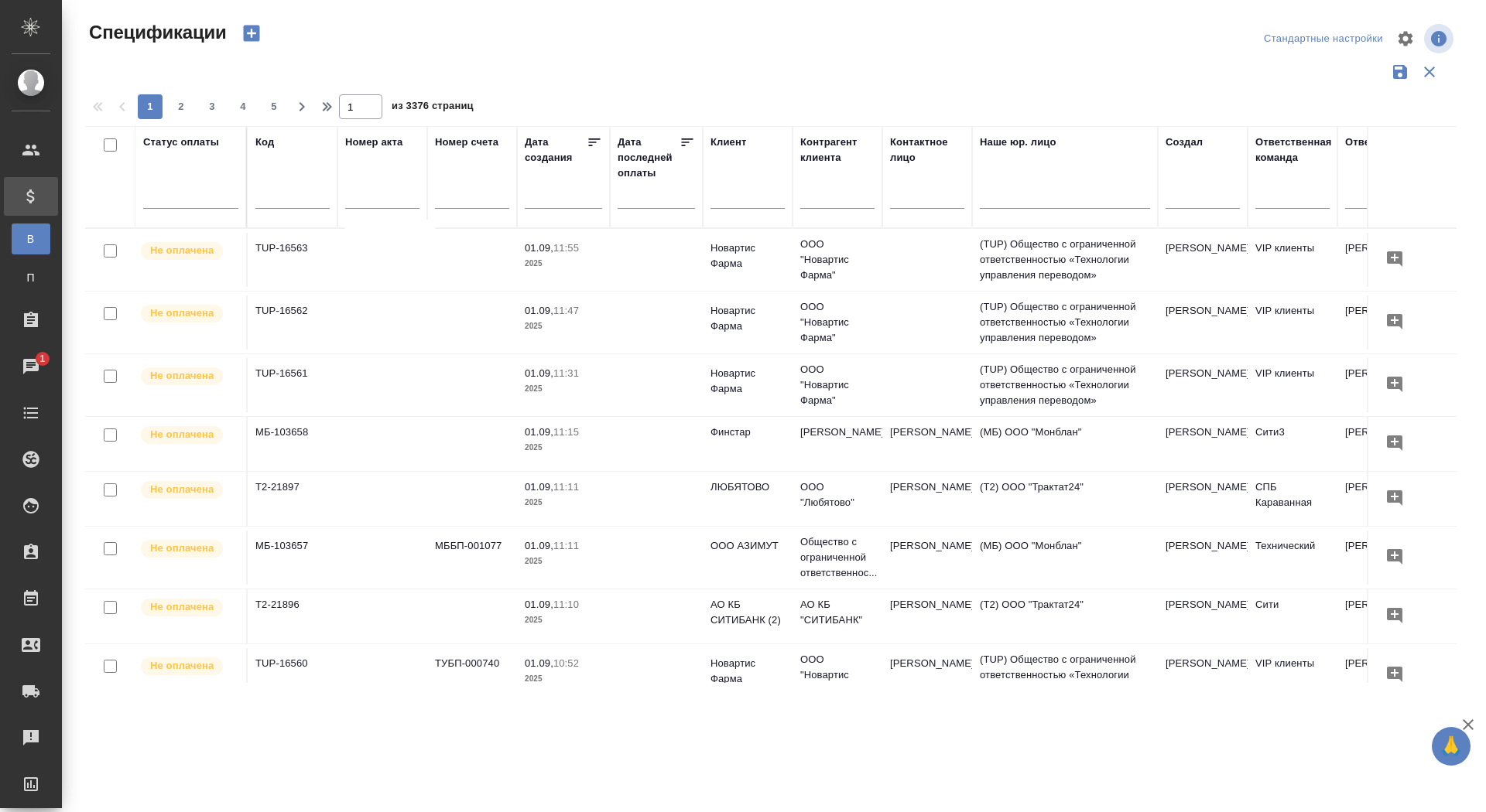
click at [826, 201] on input "text" at bounding box center [837, 198] width 74 height 19
type input "Рекитт"
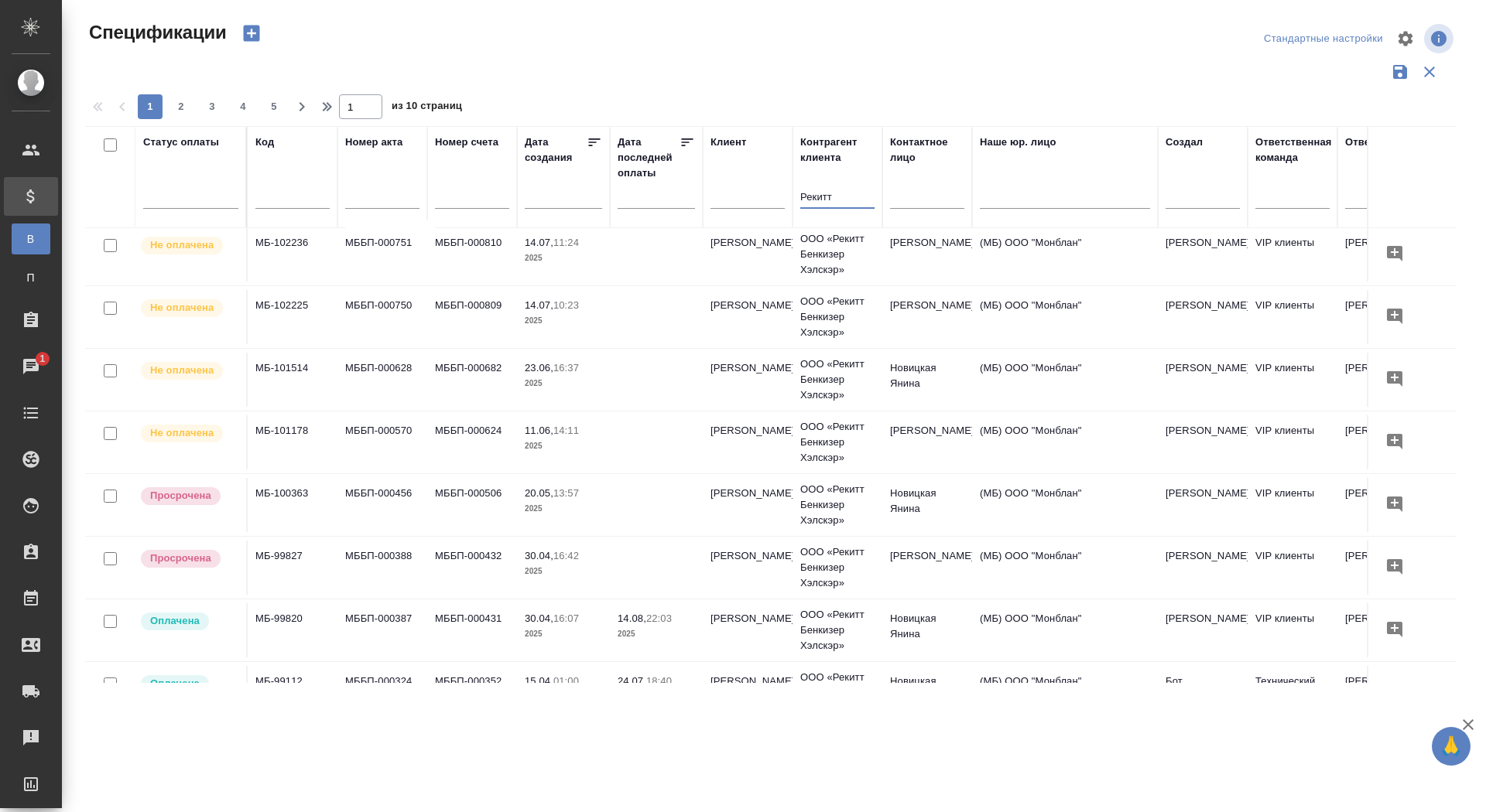
scroll to position [558, 0]
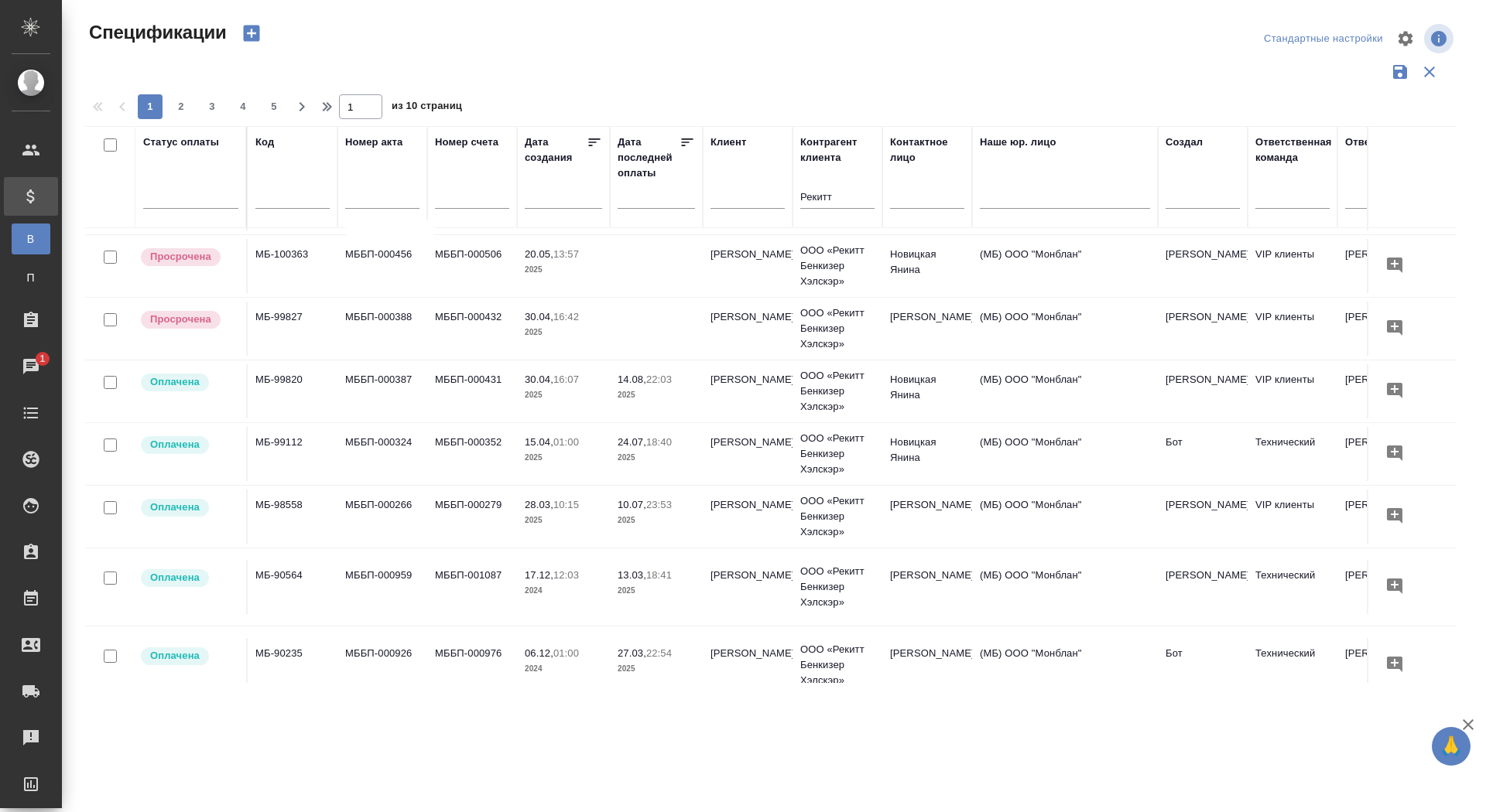
click at [358, 332] on td "МББП-000388" at bounding box center [382, 329] width 90 height 54
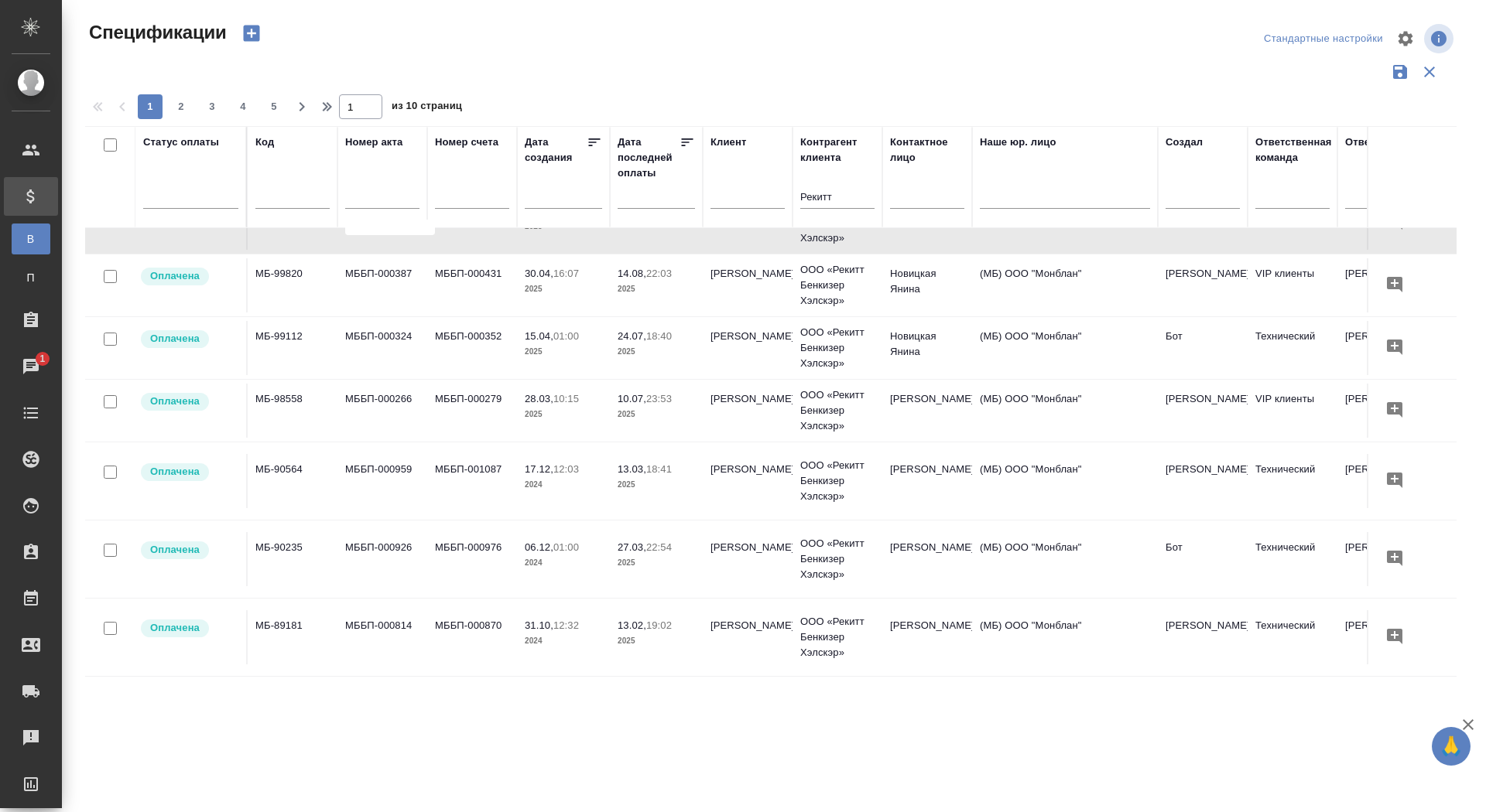
scroll to position [672, 0]
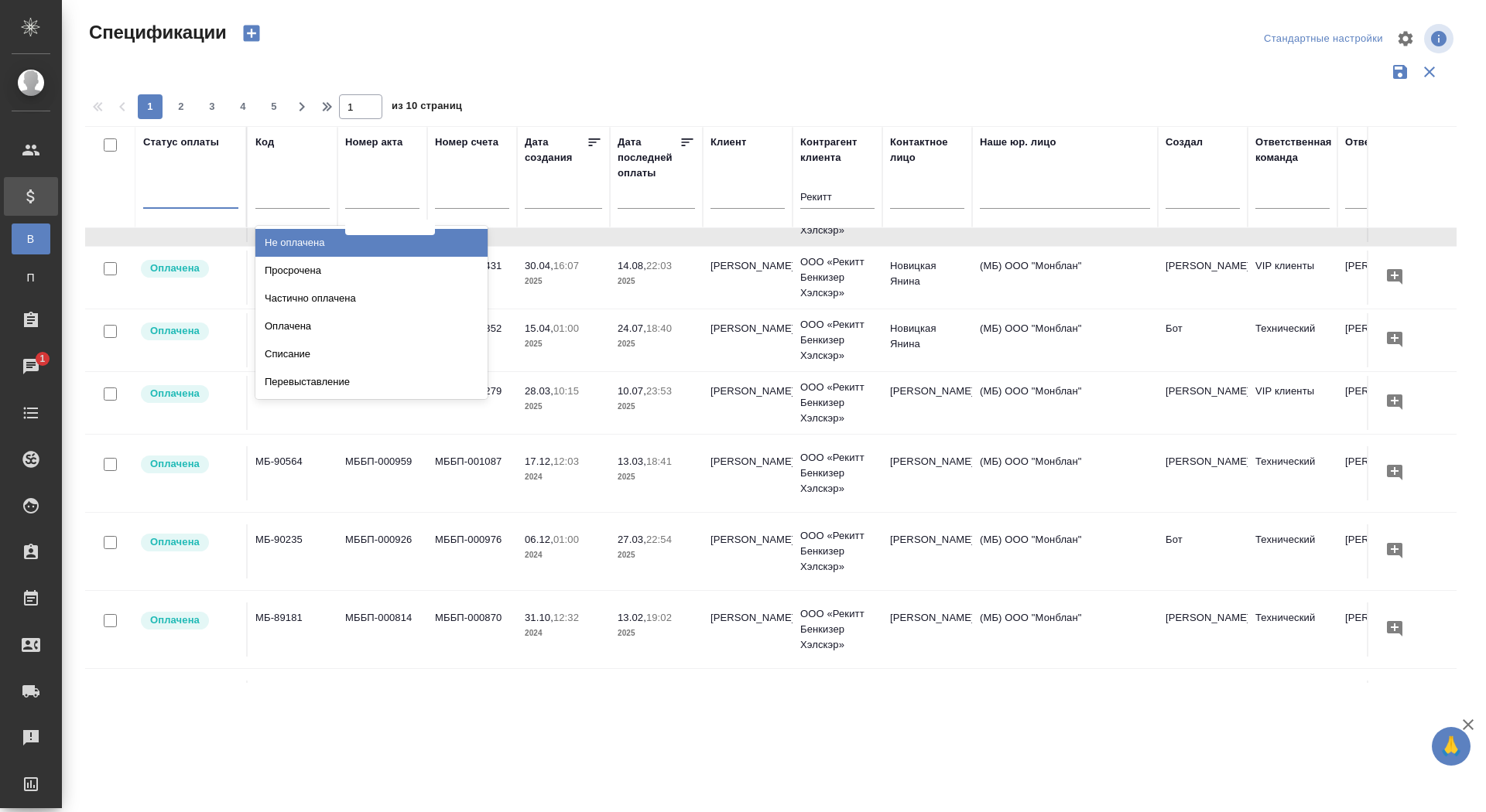
click at [169, 187] on div at bounding box center [191, 193] width 95 height 22
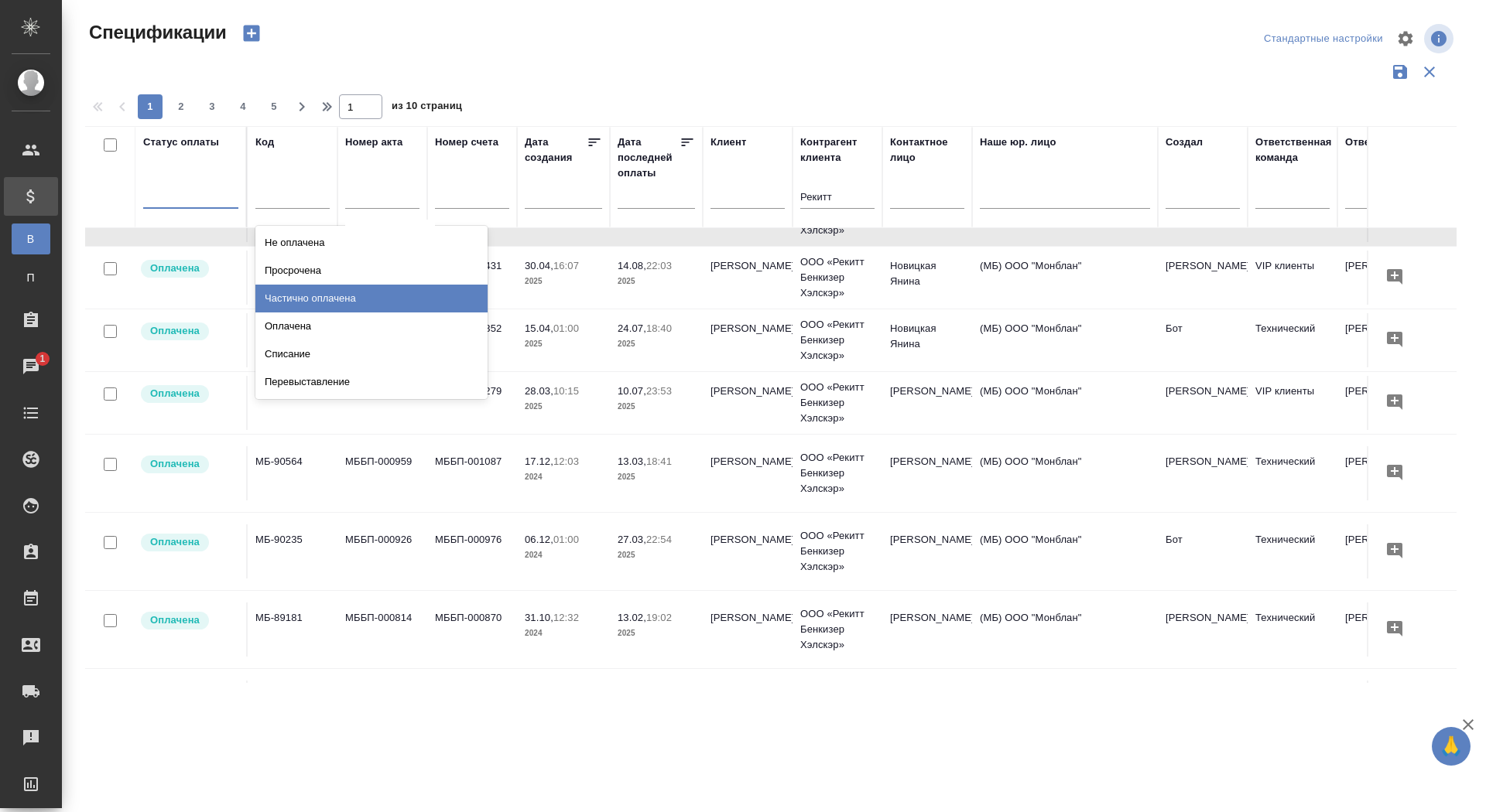
click at [483, 299] on div "Частично оплачена" at bounding box center [372, 298] width 233 height 28
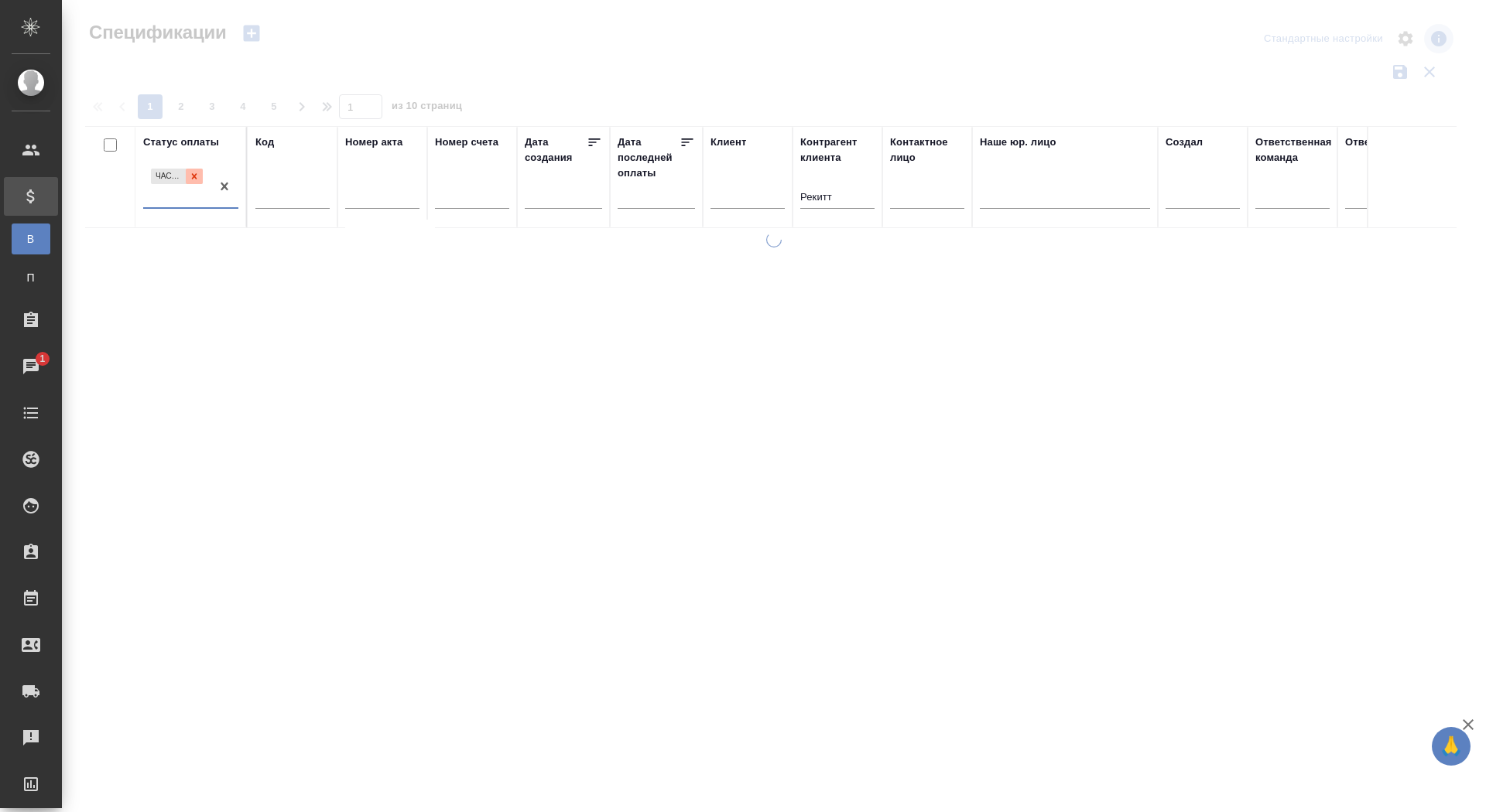
scroll to position [0, 0]
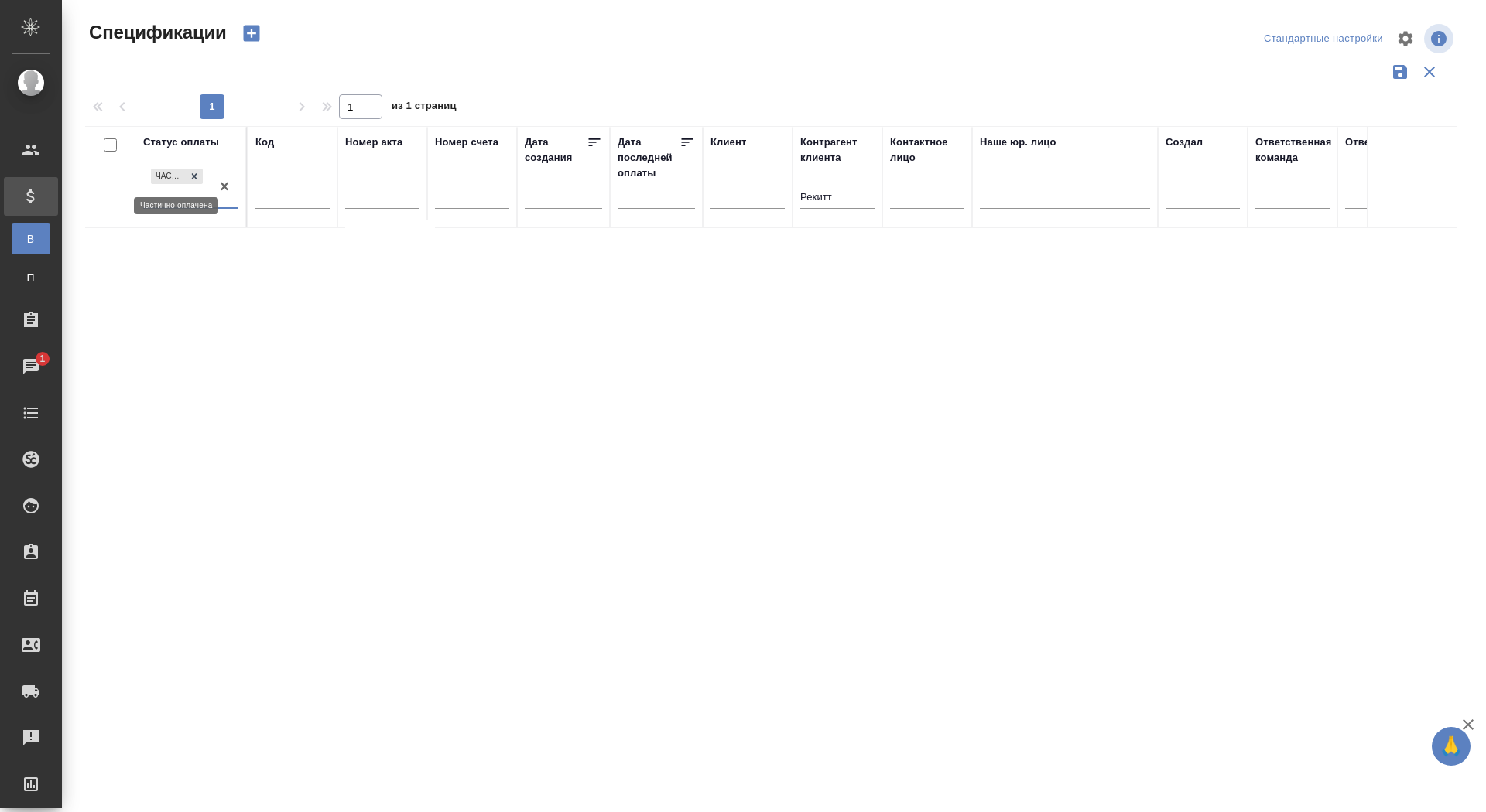
click at [192, 180] on icon at bounding box center [195, 177] width 11 height 11
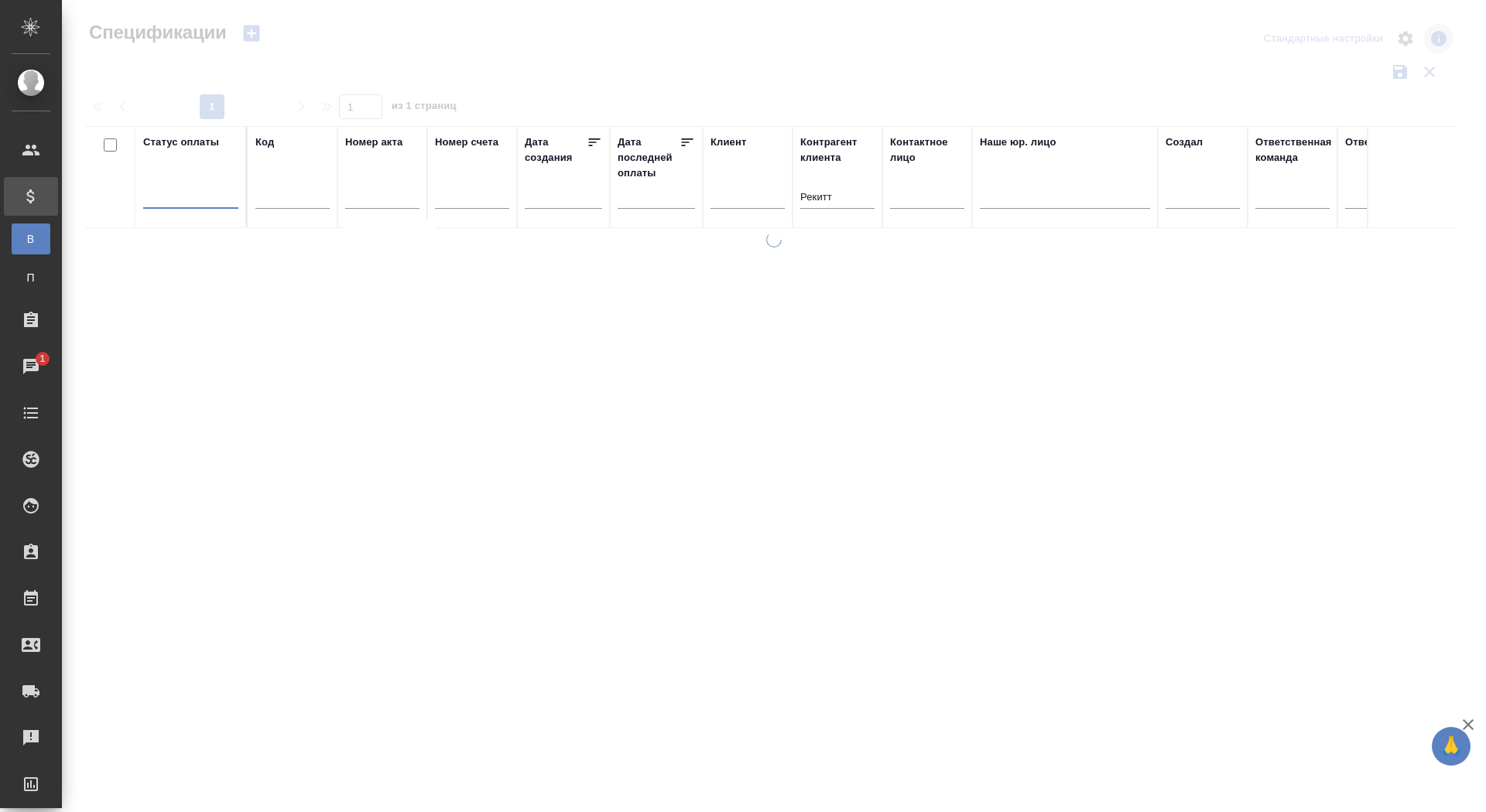
click at [184, 180] on div at bounding box center [191, 194] width 95 height 29
click at [192, 172] on icon at bounding box center [195, 177] width 11 height 11
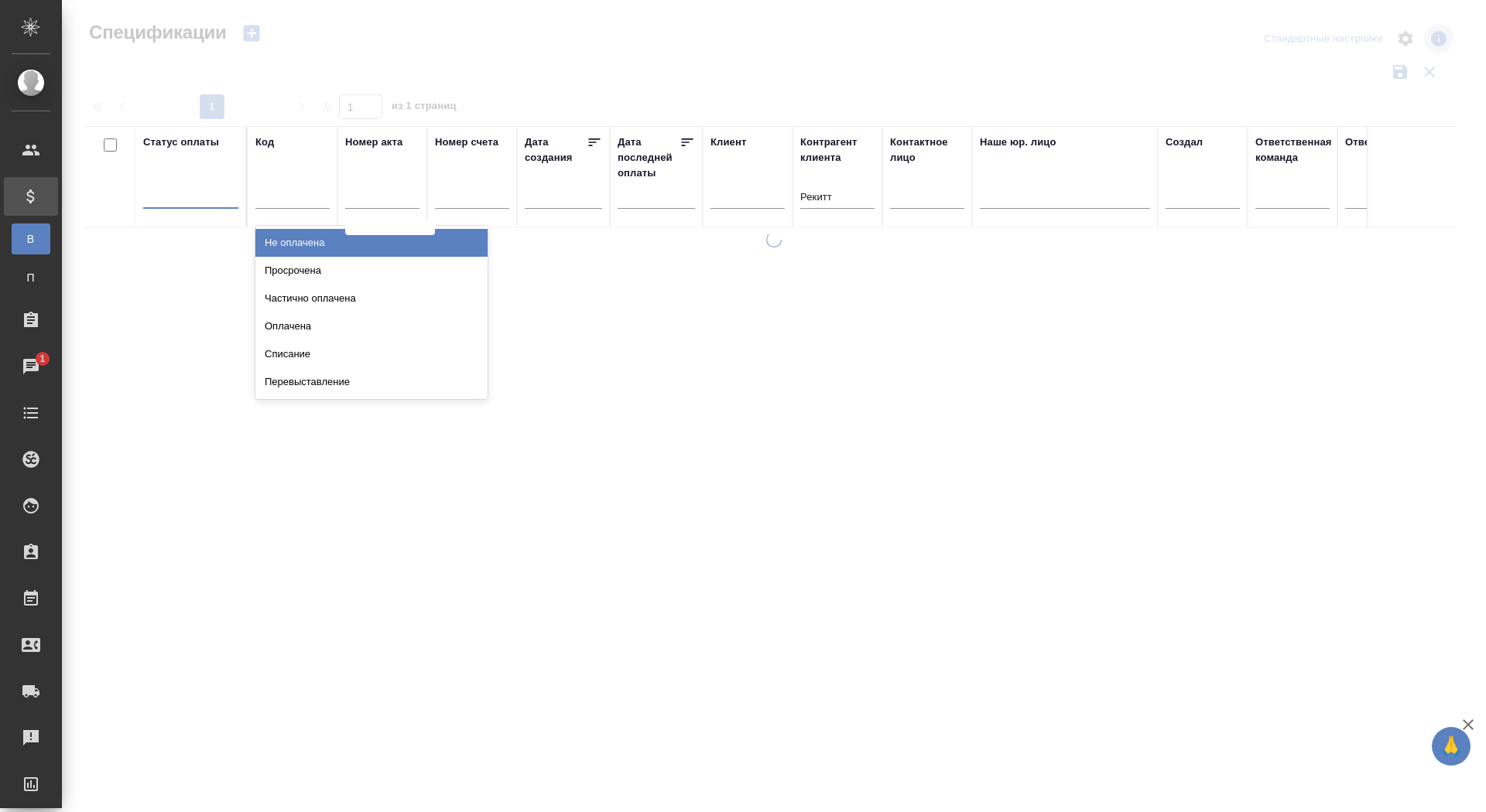
click at [192, 182] on div at bounding box center [191, 193] width 95 height 22
click at [192, 183] on div at bounding box center [191, 193] width 95 height 22
click at [189, 187] on div at bounding box center [191, 193] width 95 height 22
click at [472, 277] on div "Просрочена" at bounding box center [372, 271] width 233 height 28
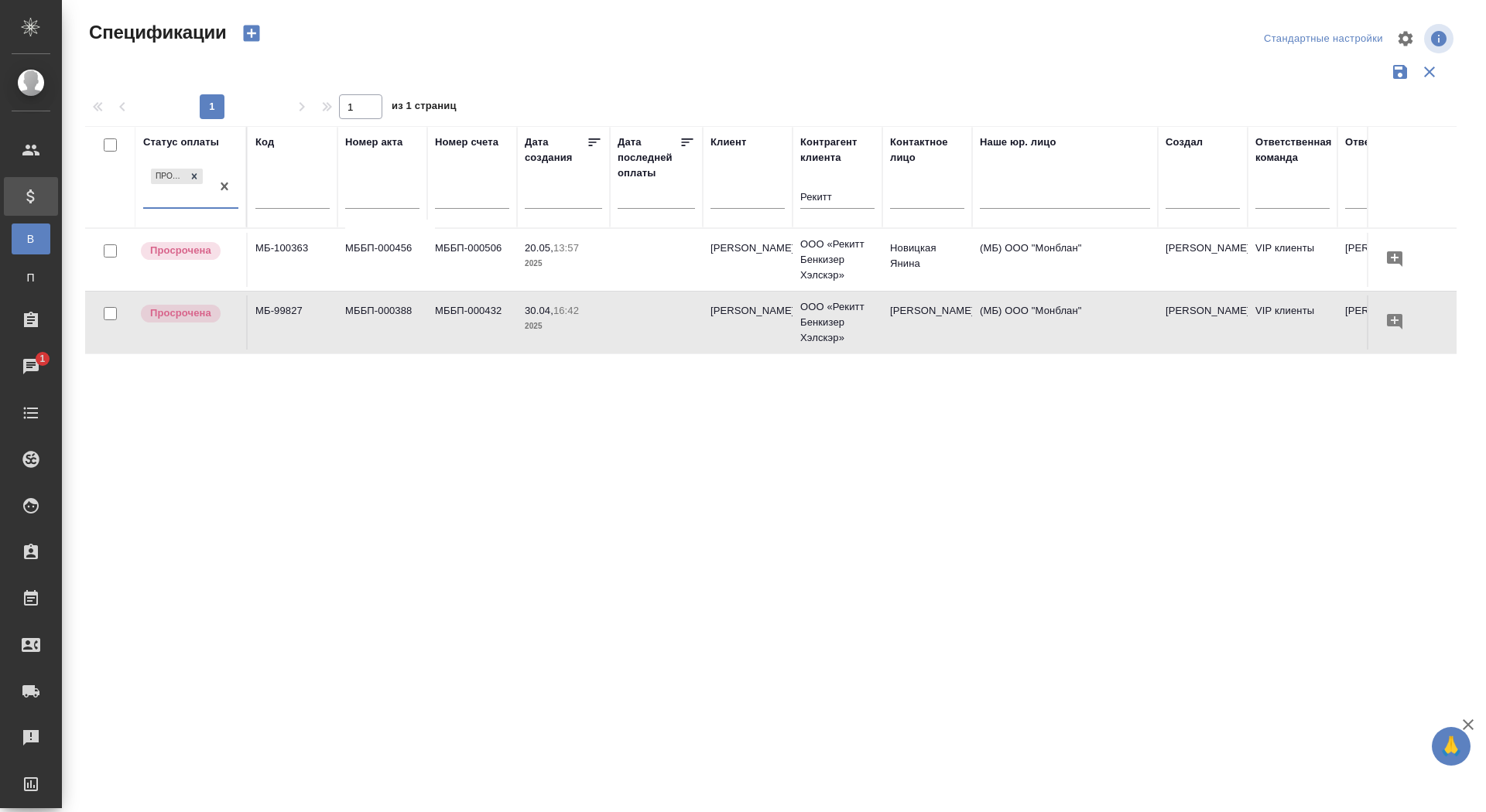
click at [374, 332] on td "МББП-000388" at bounding box center [382, 322] width 90 height 54
click at [365, 261] on td "МББП-000456" at bounding box center [382, 260] width 90 height 54
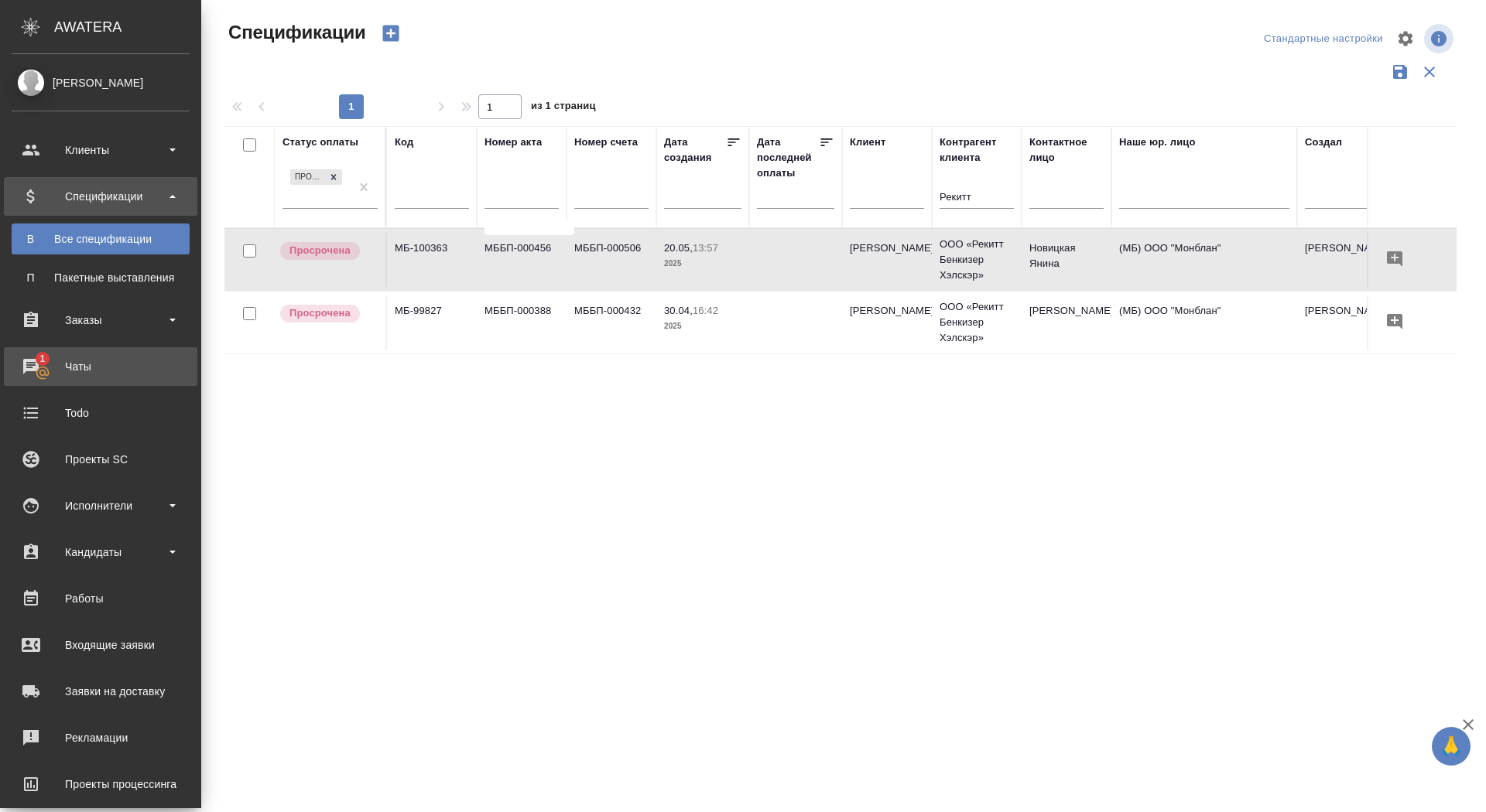
click at [36, 368] on div "Чаты" at bounding box center [101, 366] width 178 height 23
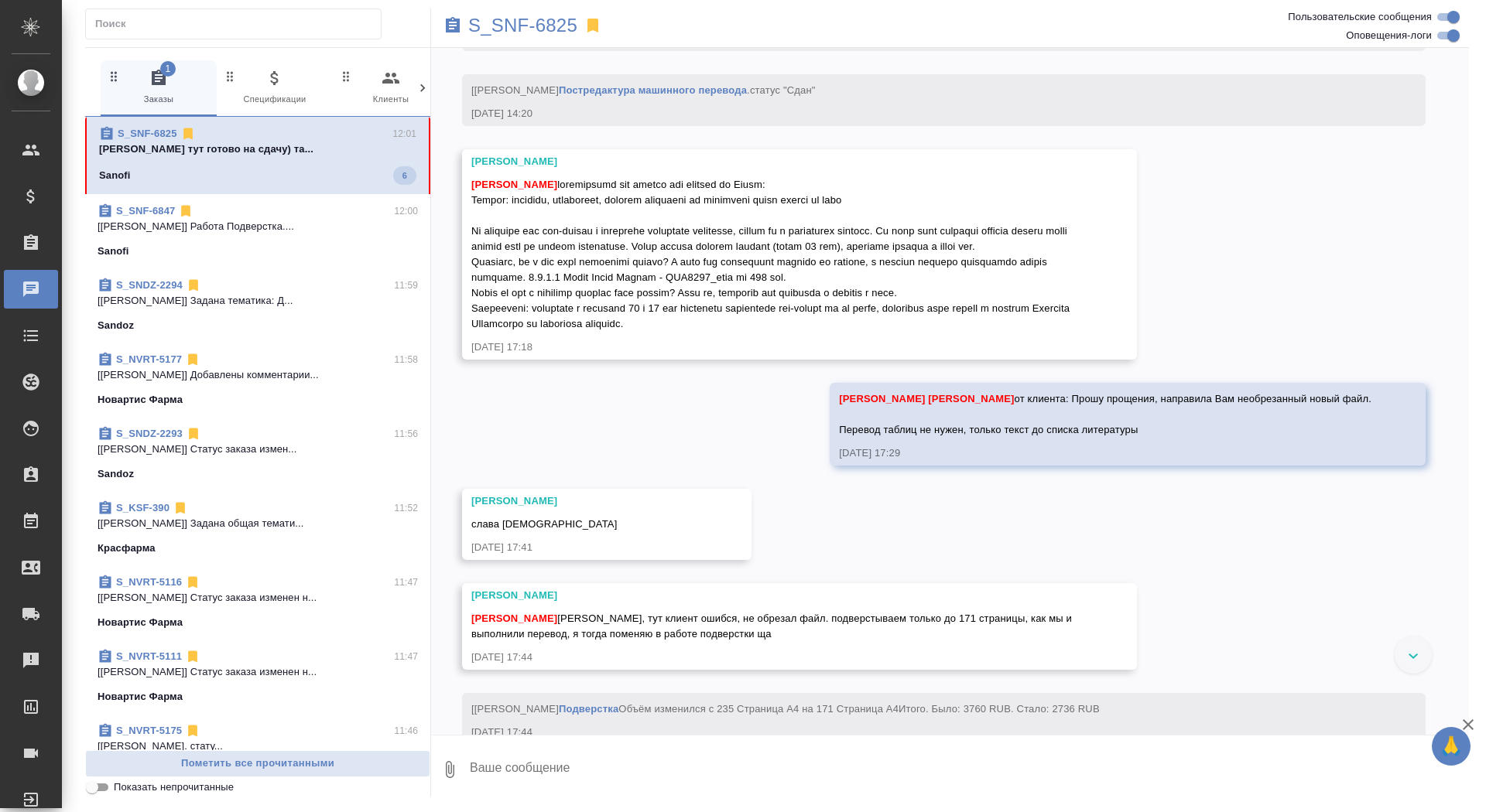
scroll to position [11057, 0]
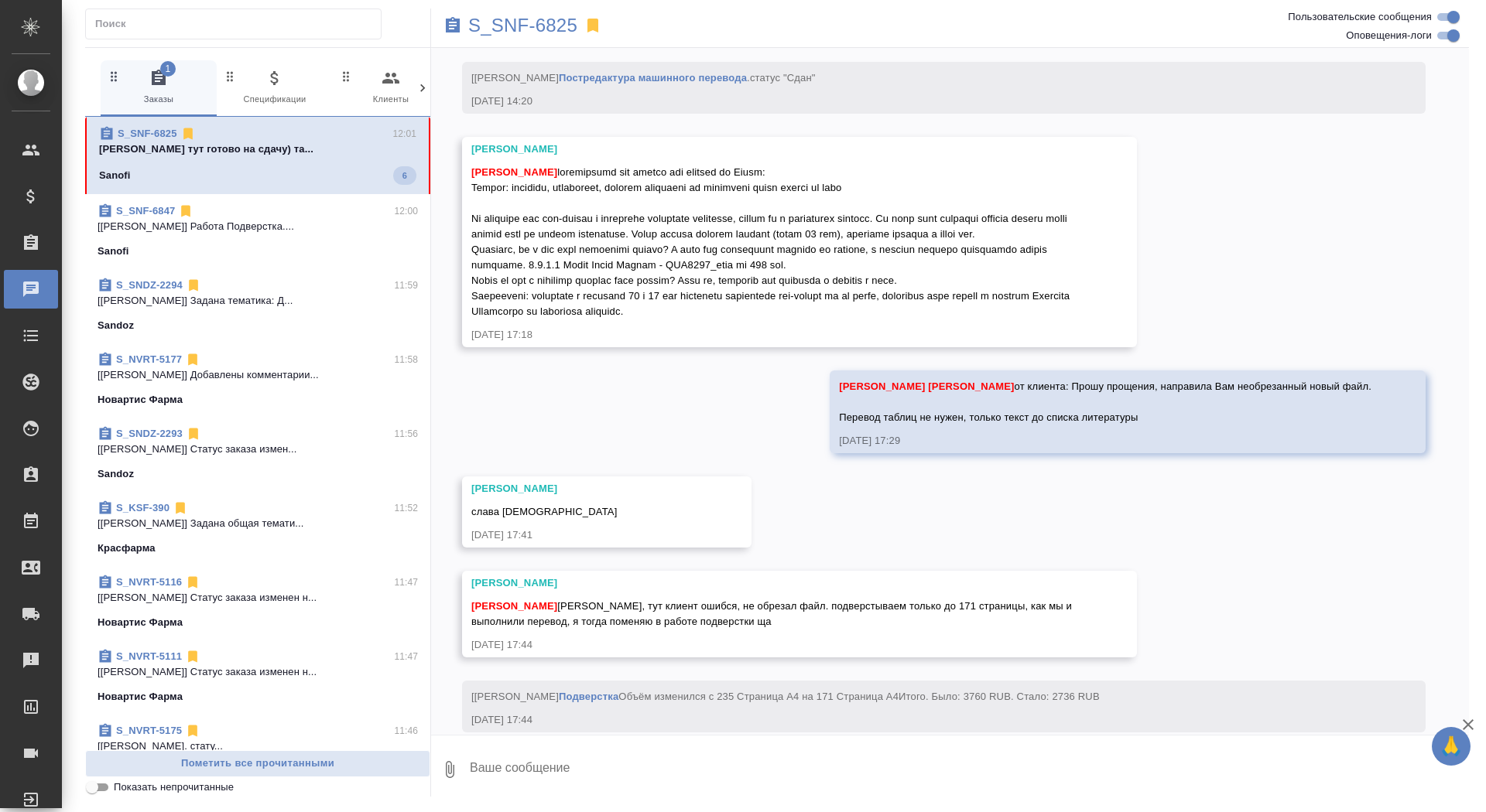
click at [540, 762] on textarea at bounding box center [968, 770] width 1001 height 53
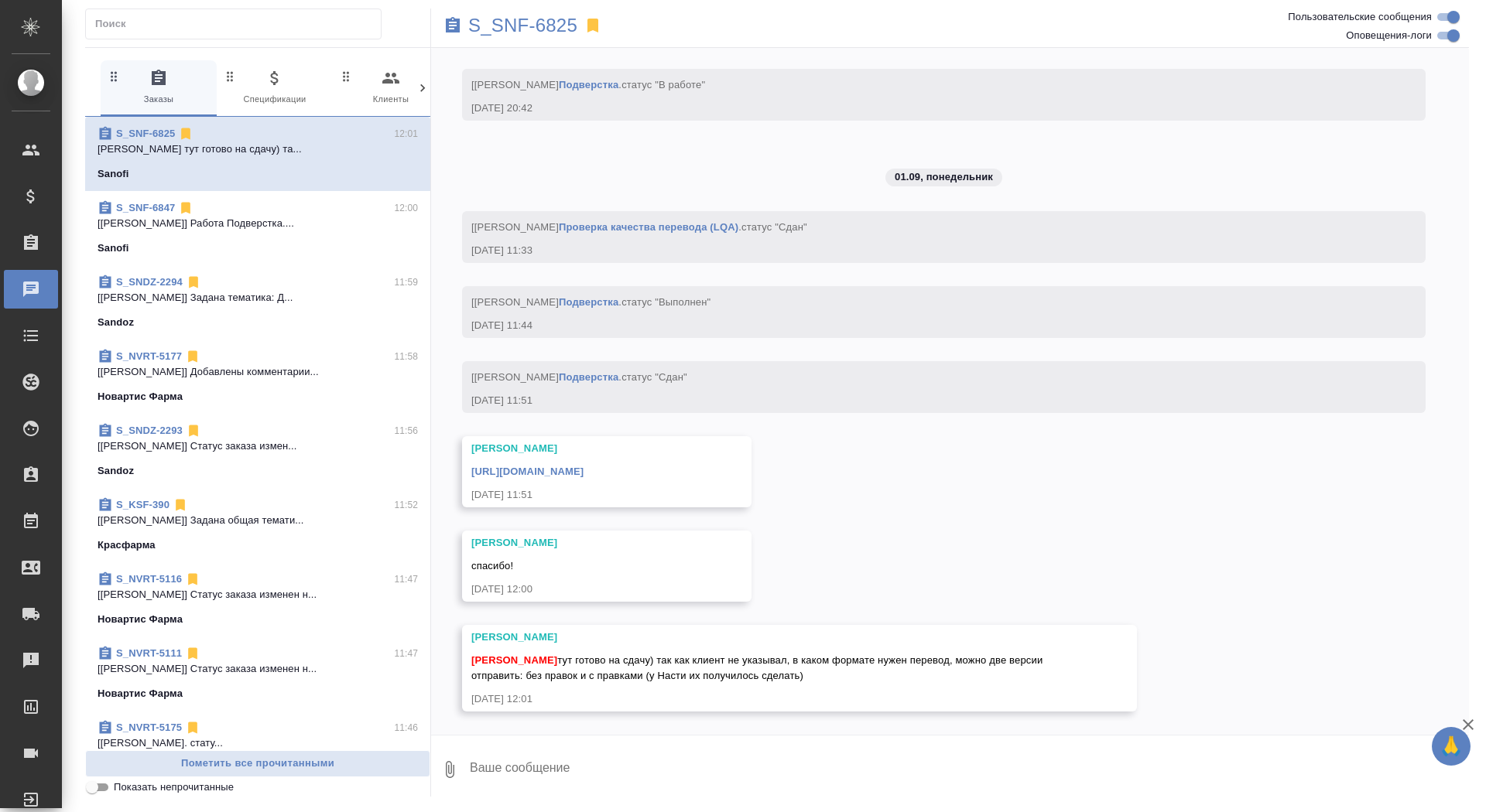
scroll to position [12653, 0]
type textarea "спасибо, забрала"
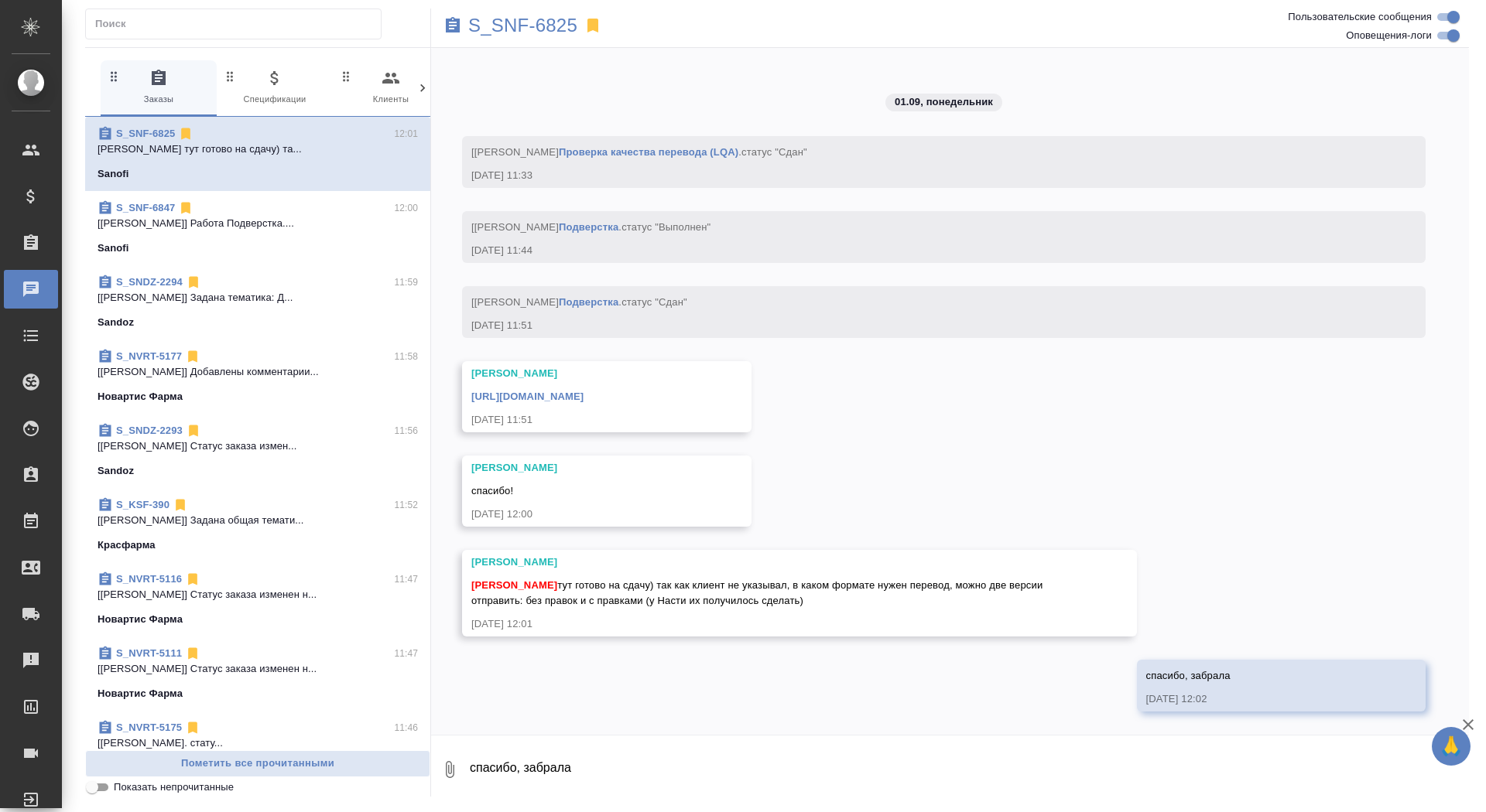
scroll to position [12729, 0]
click at [584, 393] on link "[URL][DOMAIN_NAME]" at bounding box center [527, 396] width 112 height 12
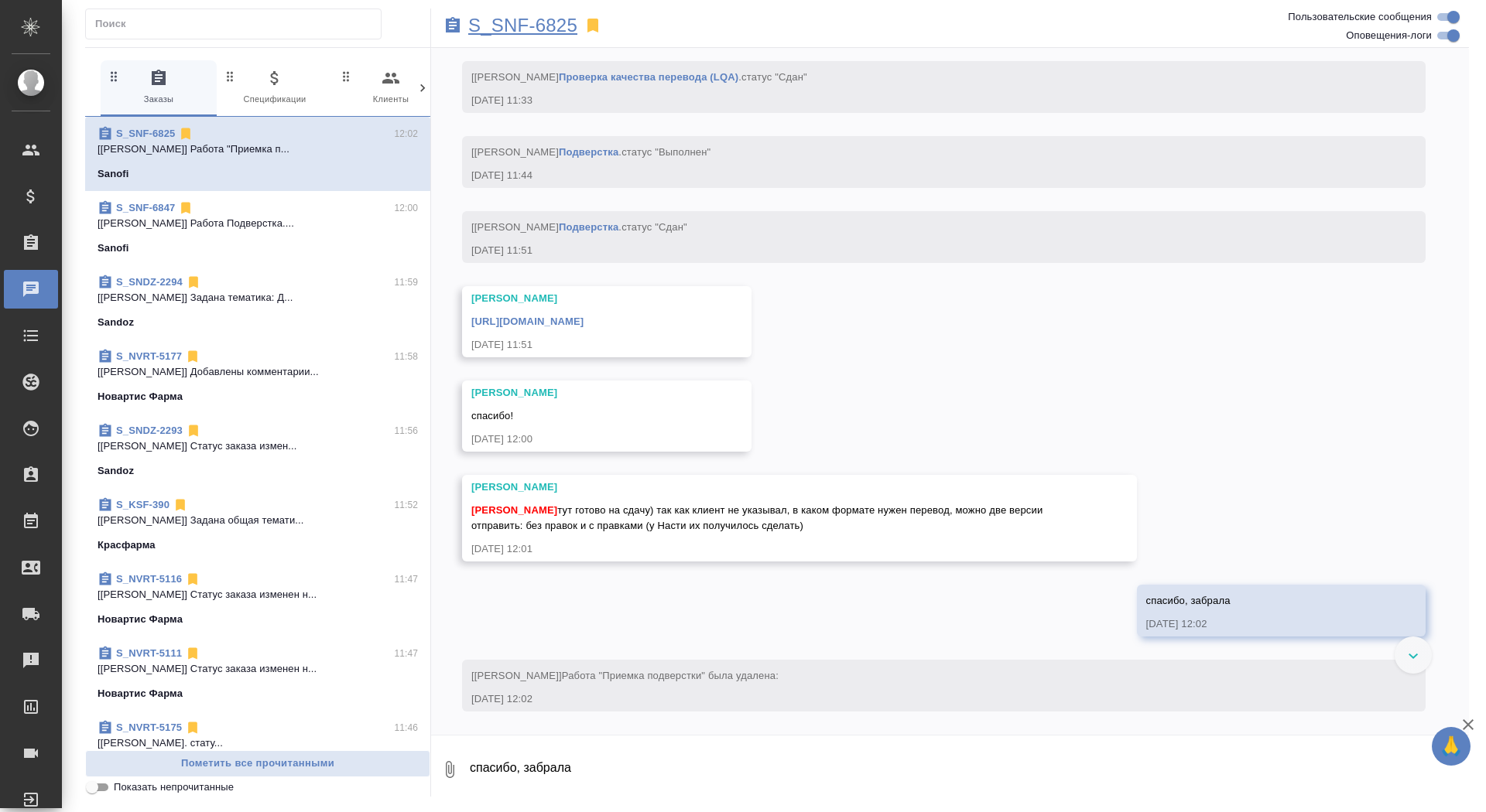
click at [540, 22] on p "S_SNF-6825" at bounding box center [522, 26] width 109 height 15
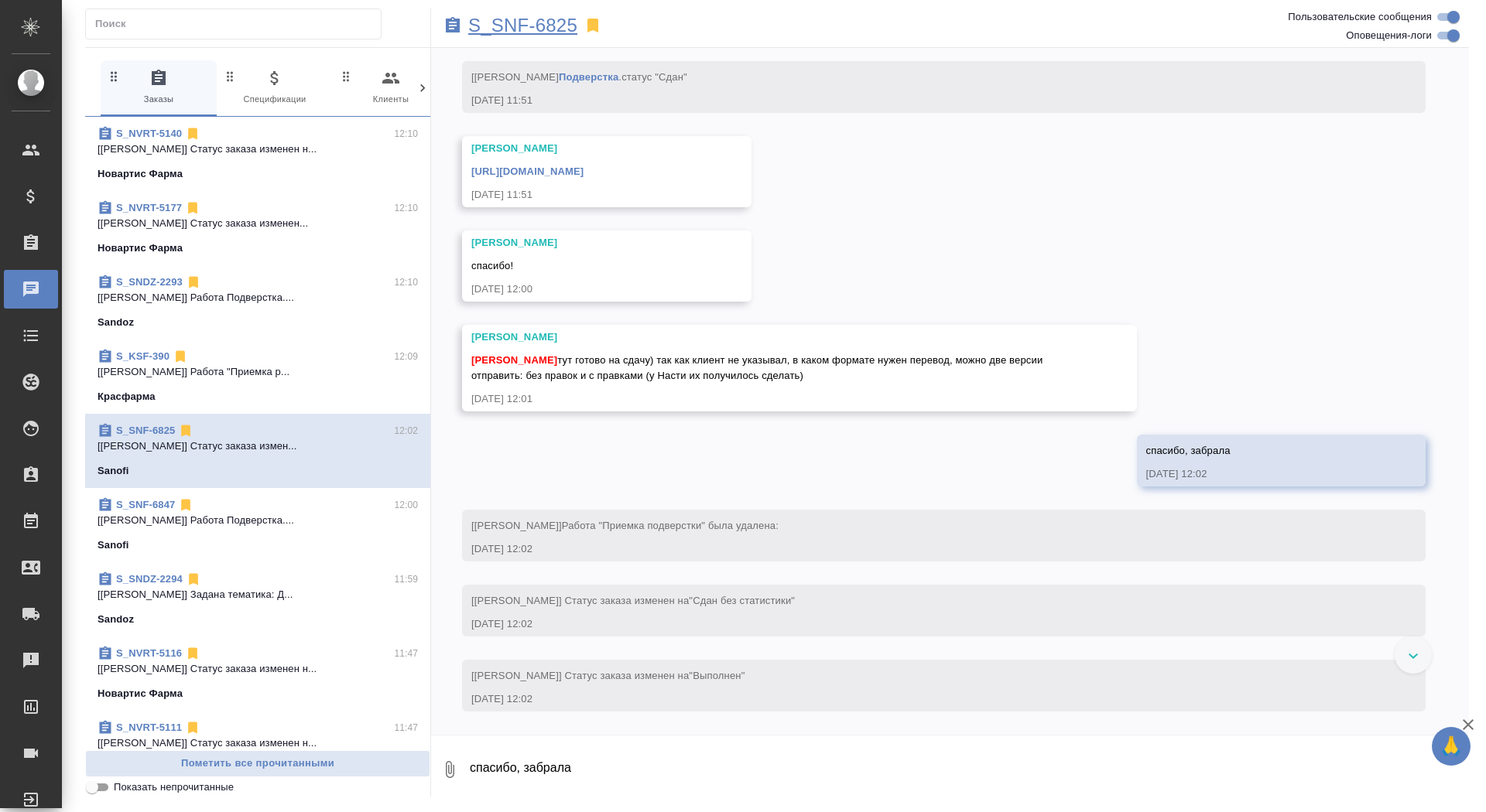
scroll to position [12953, 0]
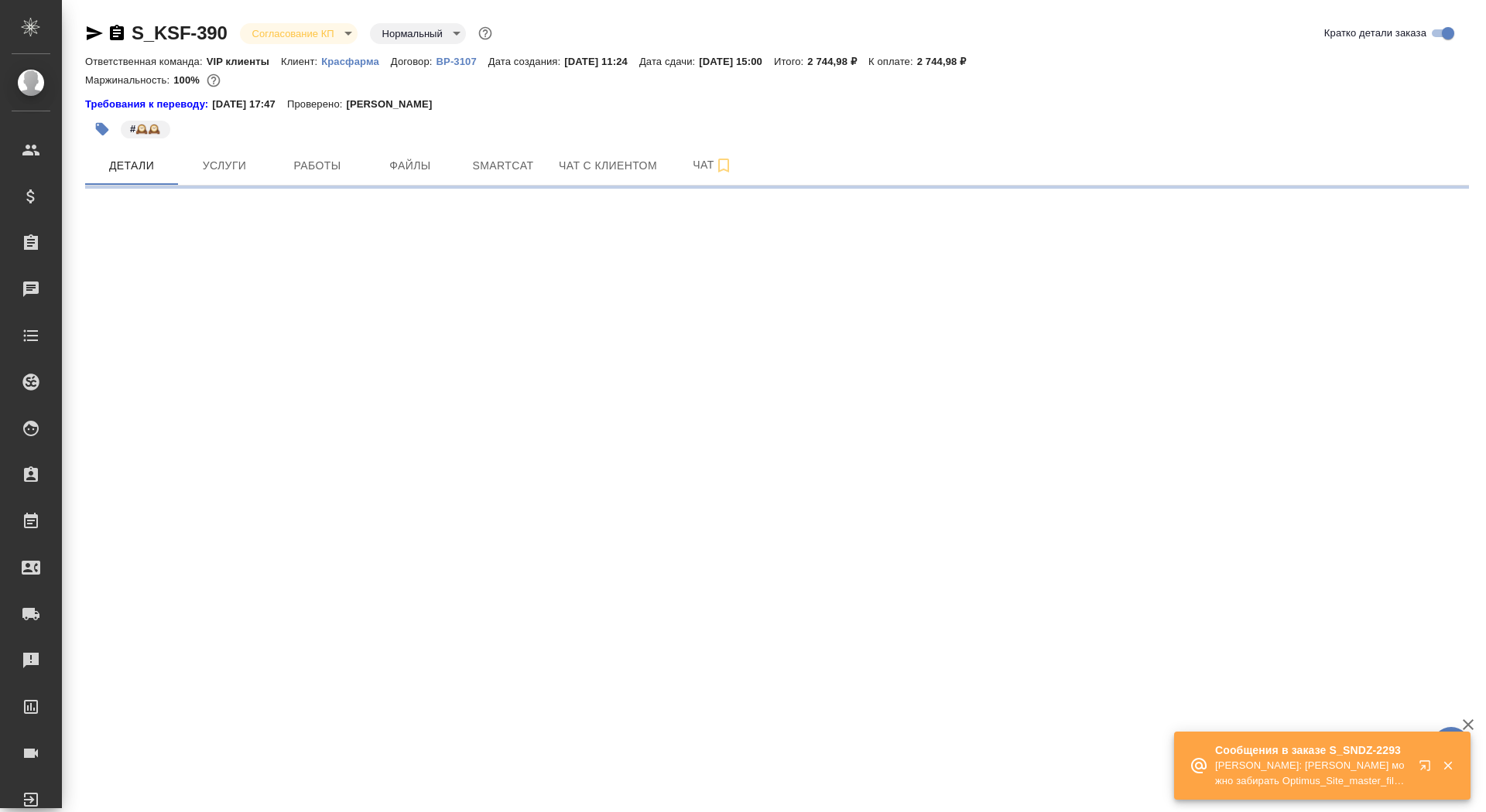
click at [266, 35] on body "🙏 .cls-1 fill:#fff; AWATERA Saydasheva Dilyara Клиенты Спецификации Заказы Чаты…" at bounding box center [743, 406] width 1486 height 812
select select "RU"
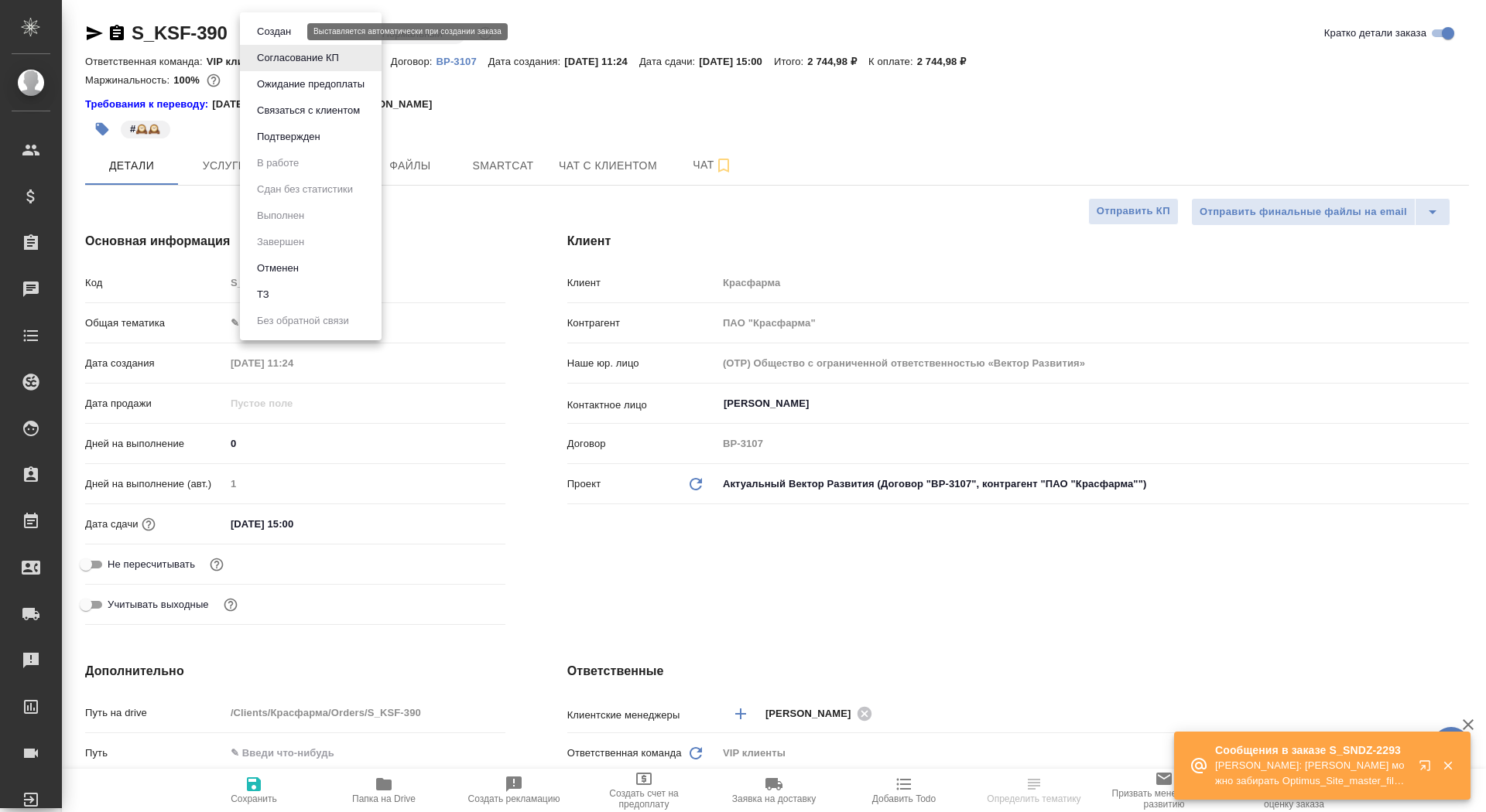
type textarea "x"
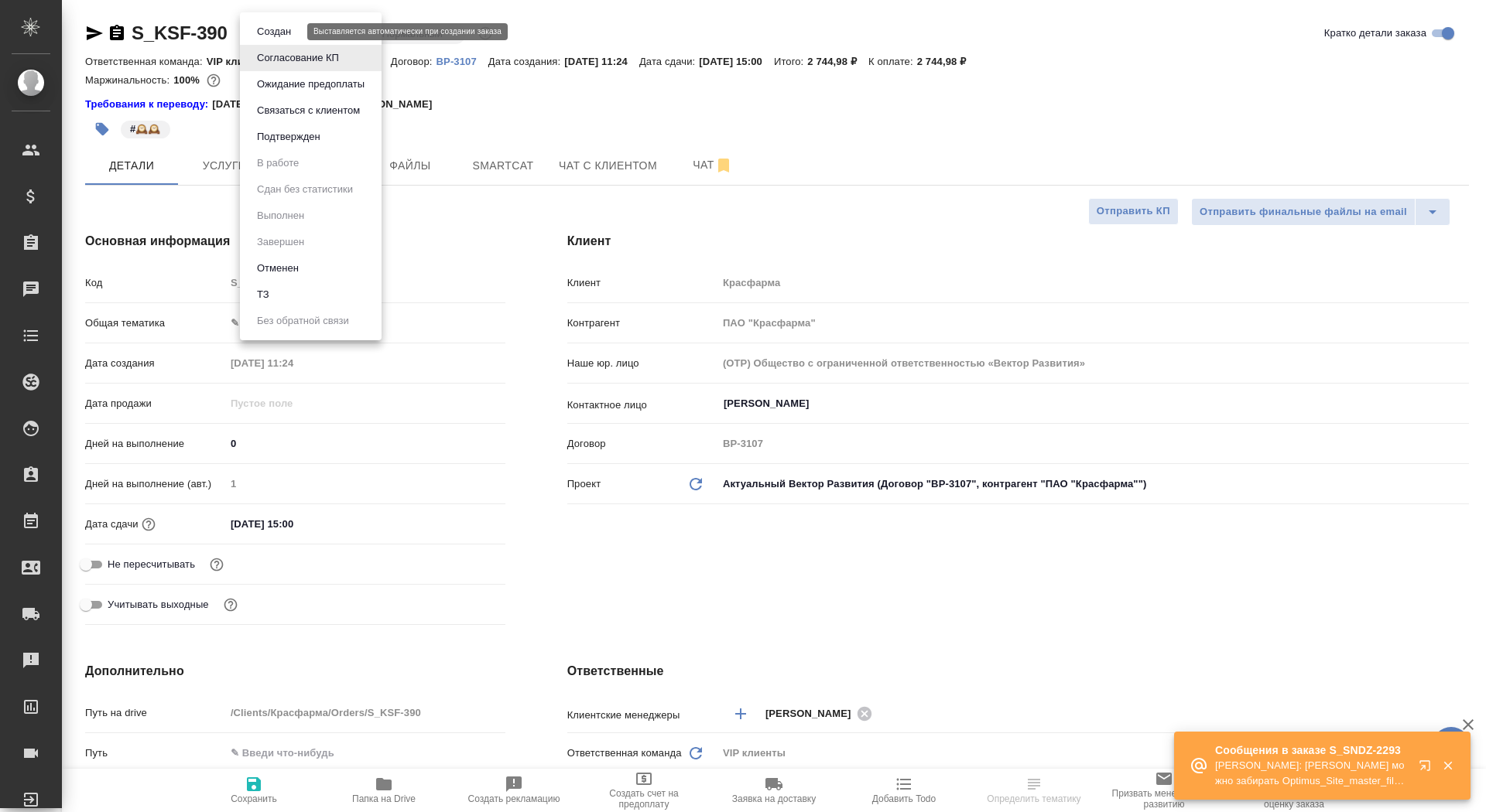
type textarea "x"
click at [314, 132] on button "Подтвержден" at bounding box center [289, 137] width 73 height 17
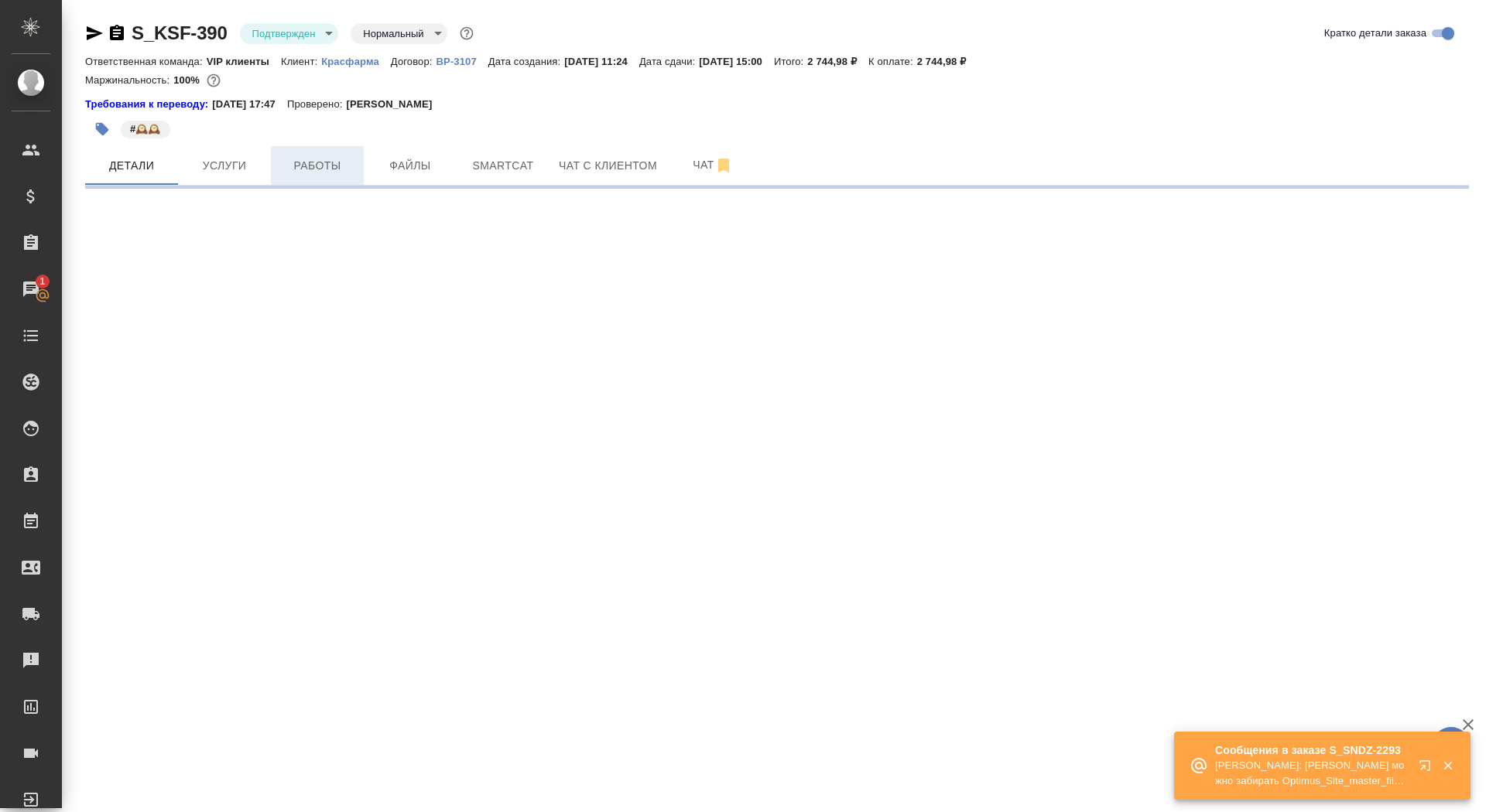
select select "RU"
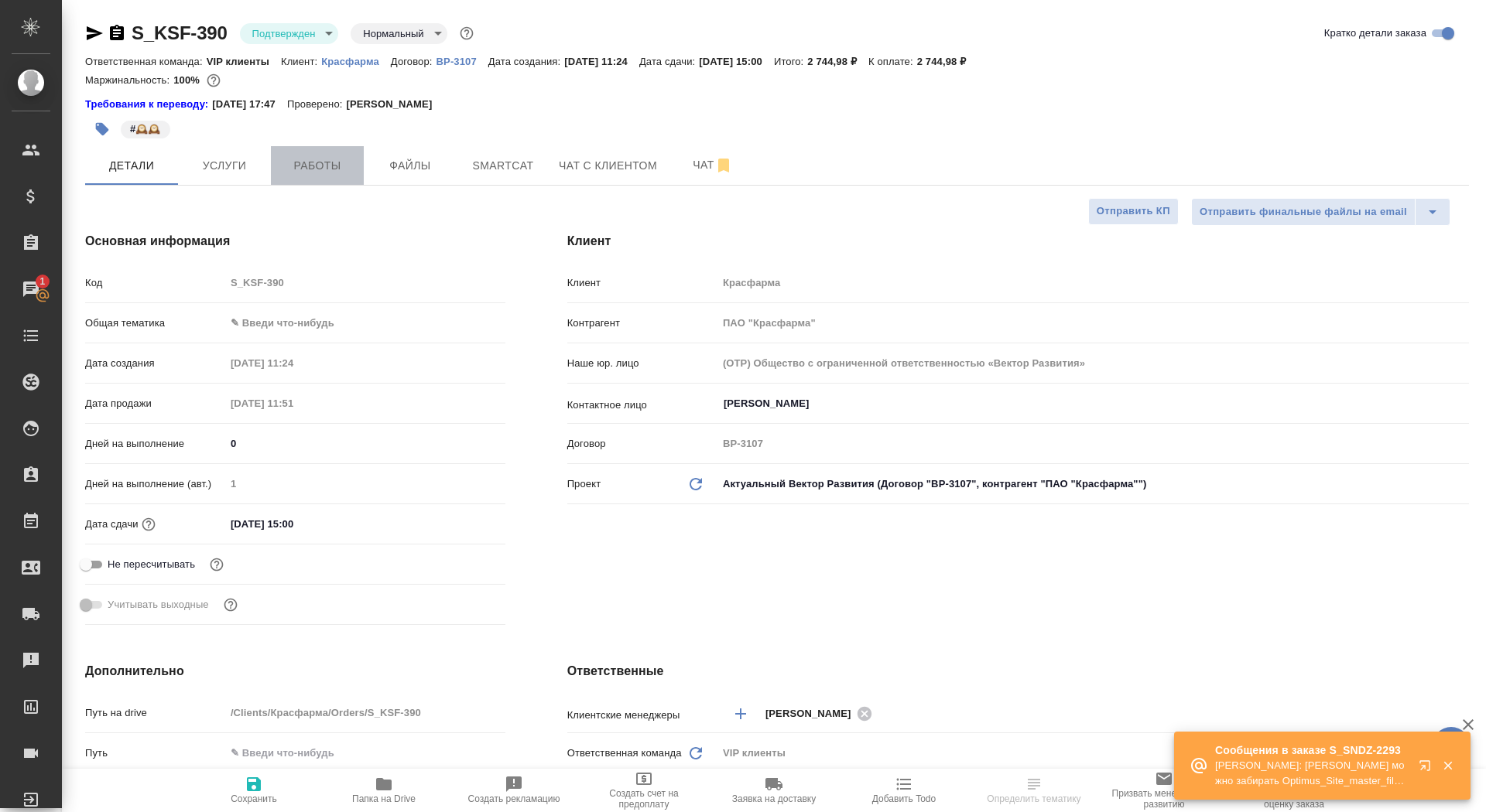
click at [289, 165] on span "Работы" at bounding box center [317, 166] width 74 height 19
type textarea "x"
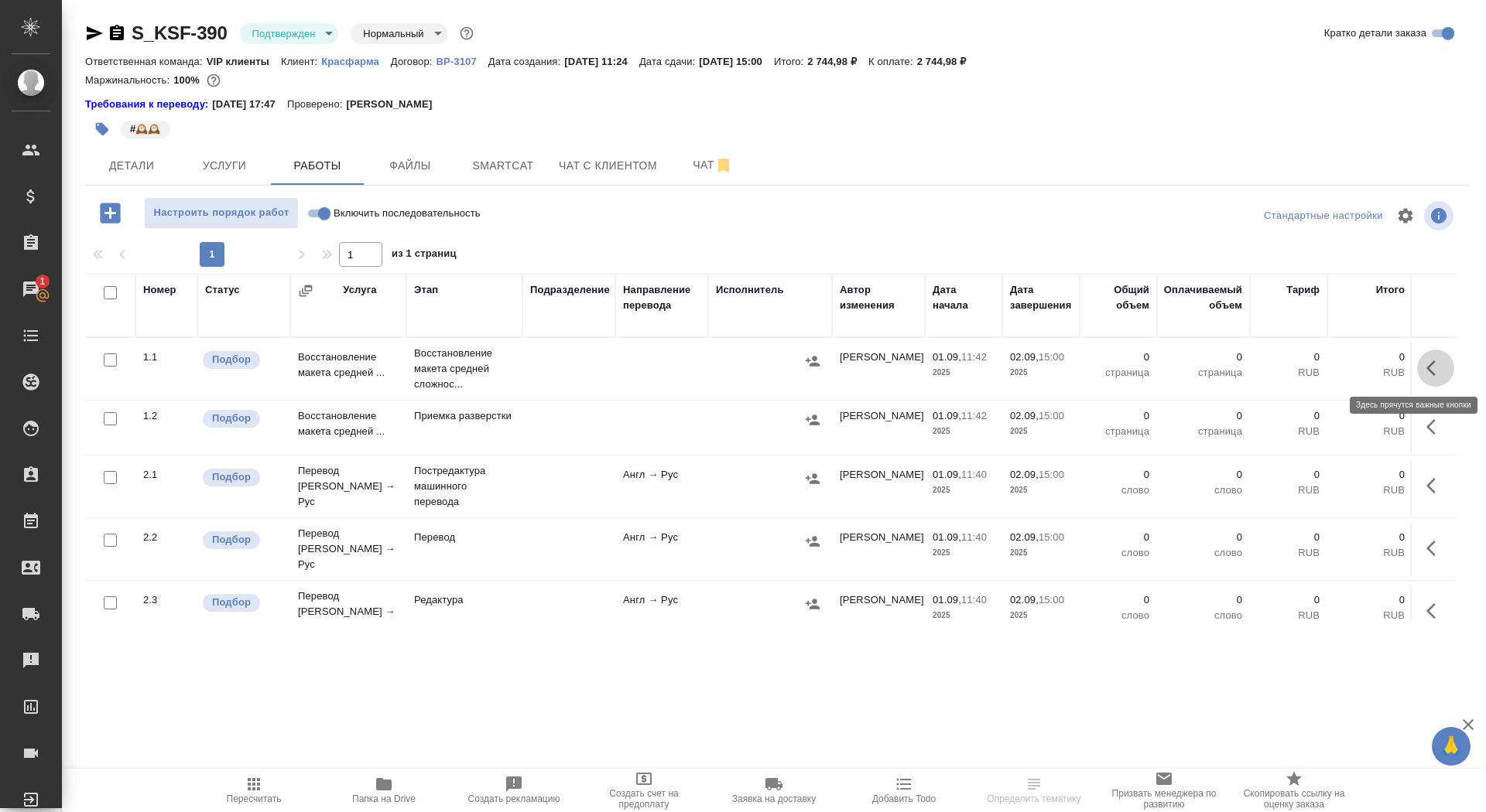
click at [1420, 361] on button "button" at bounding box center [1436, 368] width 37 height 37
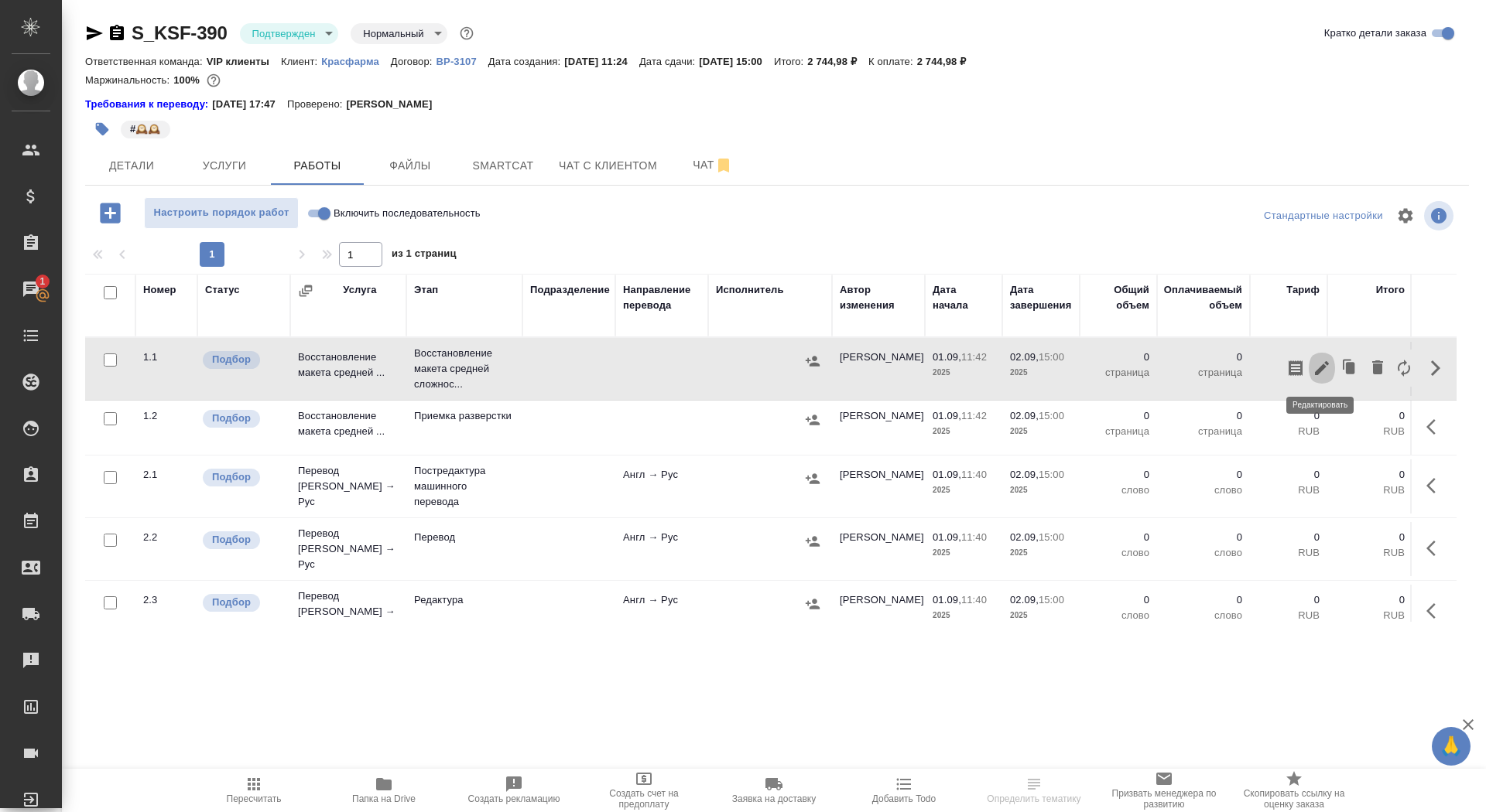
click at [1326, 360] on icon "button" at bounding box center [1322, 368] width 19 height 19
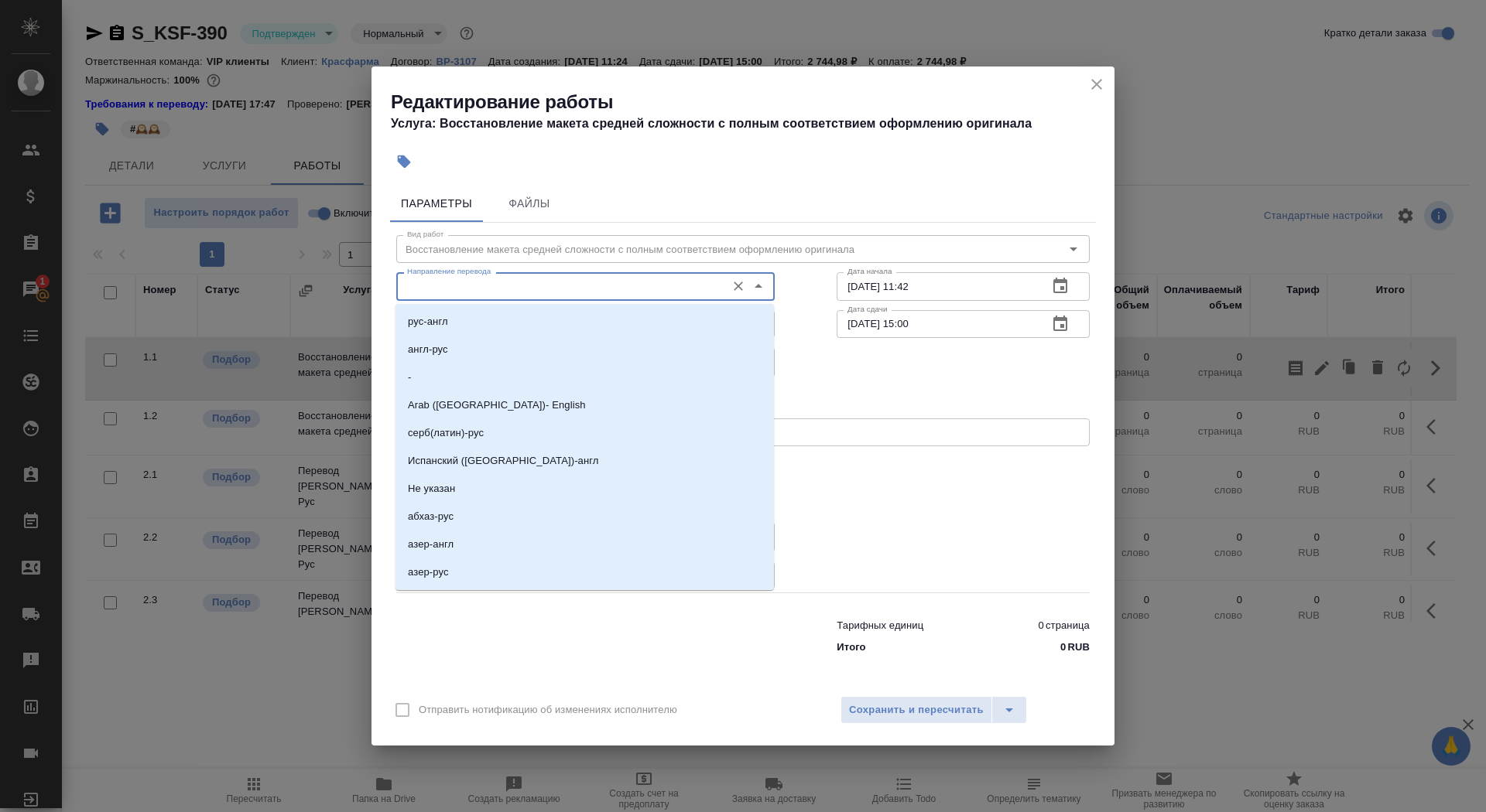
click at [515, 288] on input "Направление перевода" at bounding box center [559, 286] width 317 height 19
click at [498, 348] on li "англ-рус" at bounding box center [584, 349] width 378 height 28
type input "англ-рус"
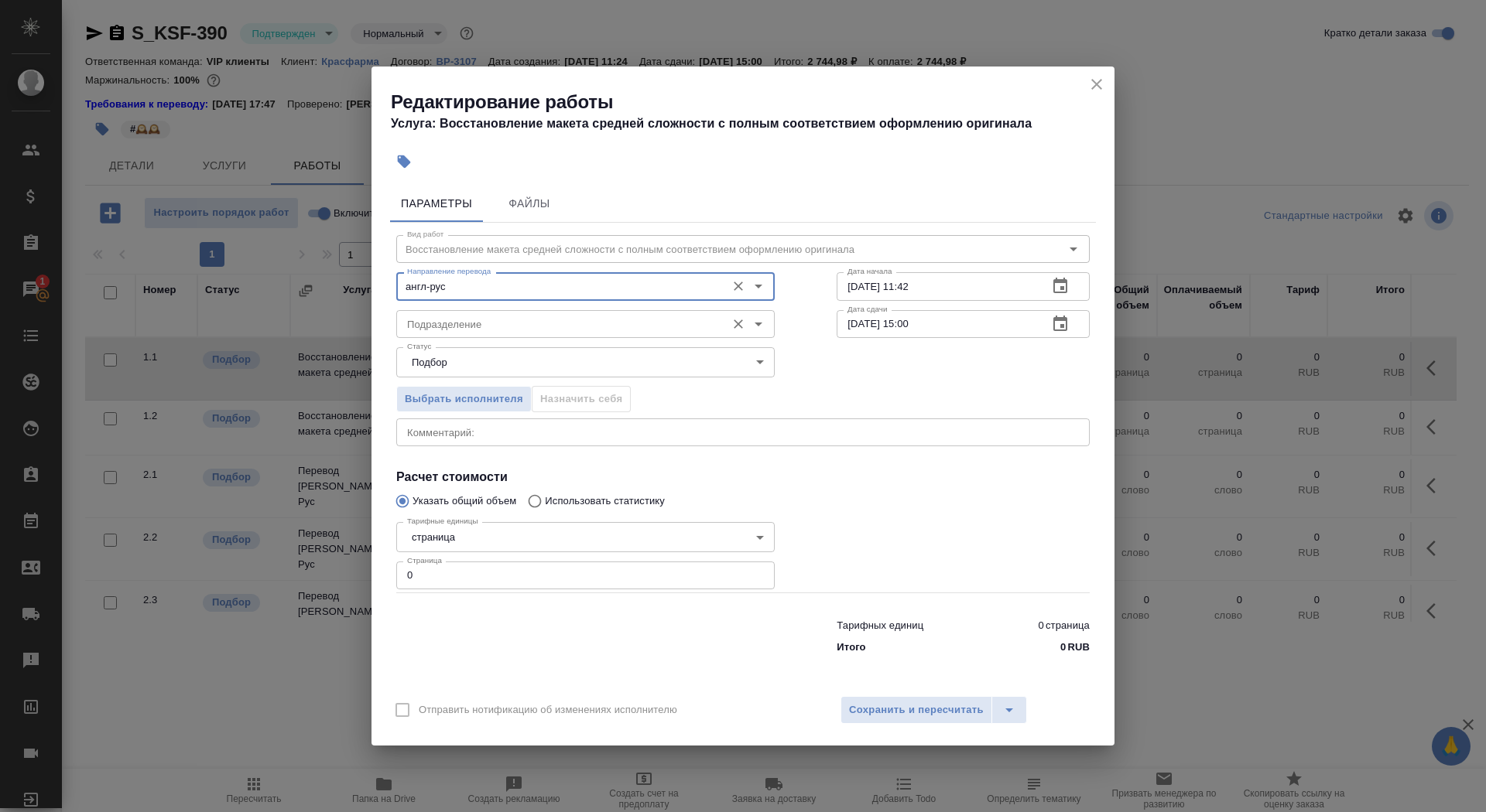
click at [491, 329] on input "Подразделение" at bounding box center [559, 324] width 317 height 19
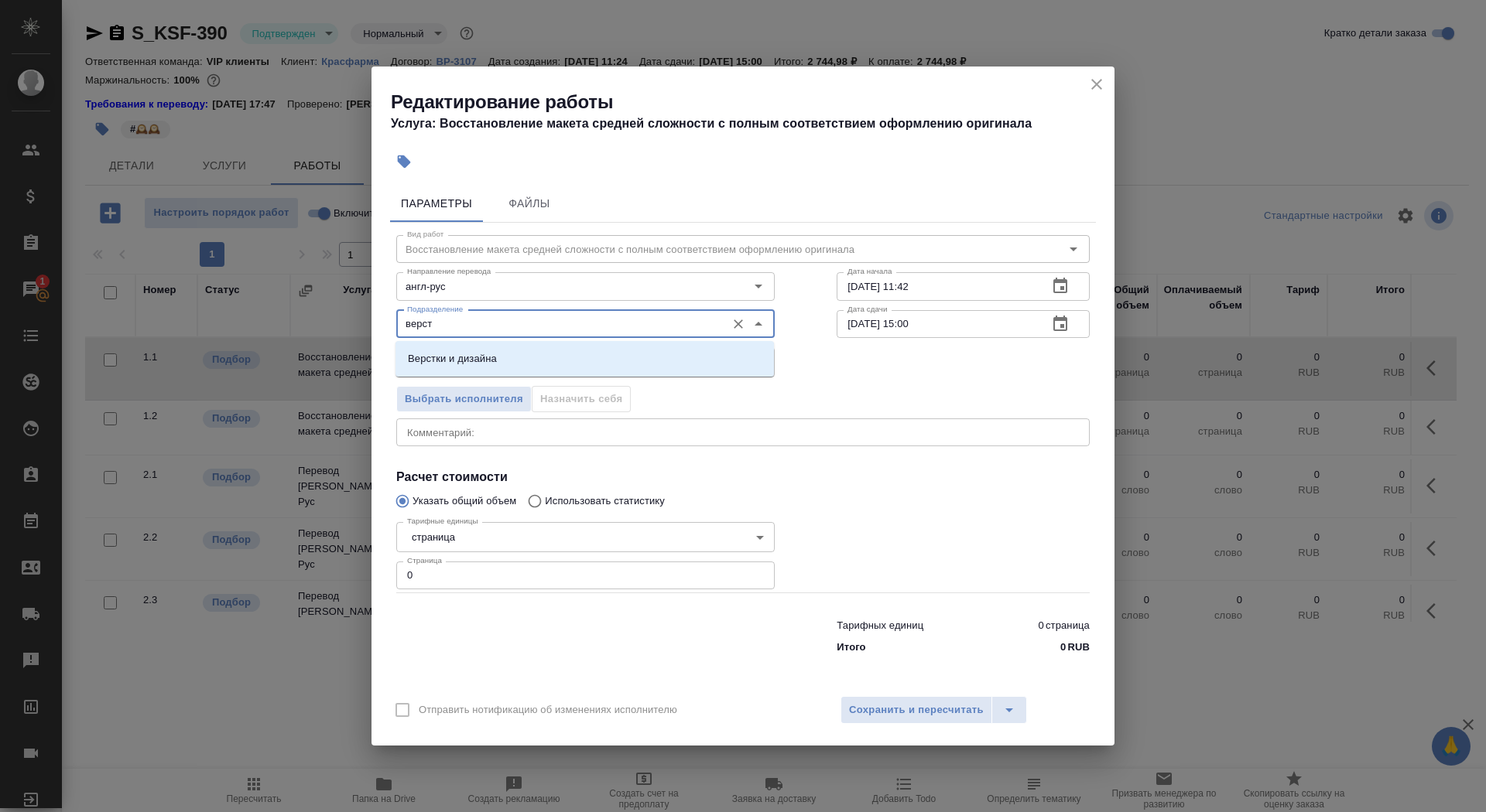
click at [496, 357] on p "Верстки и дизайна" at bounding box center [452, 359] width 89 height 15
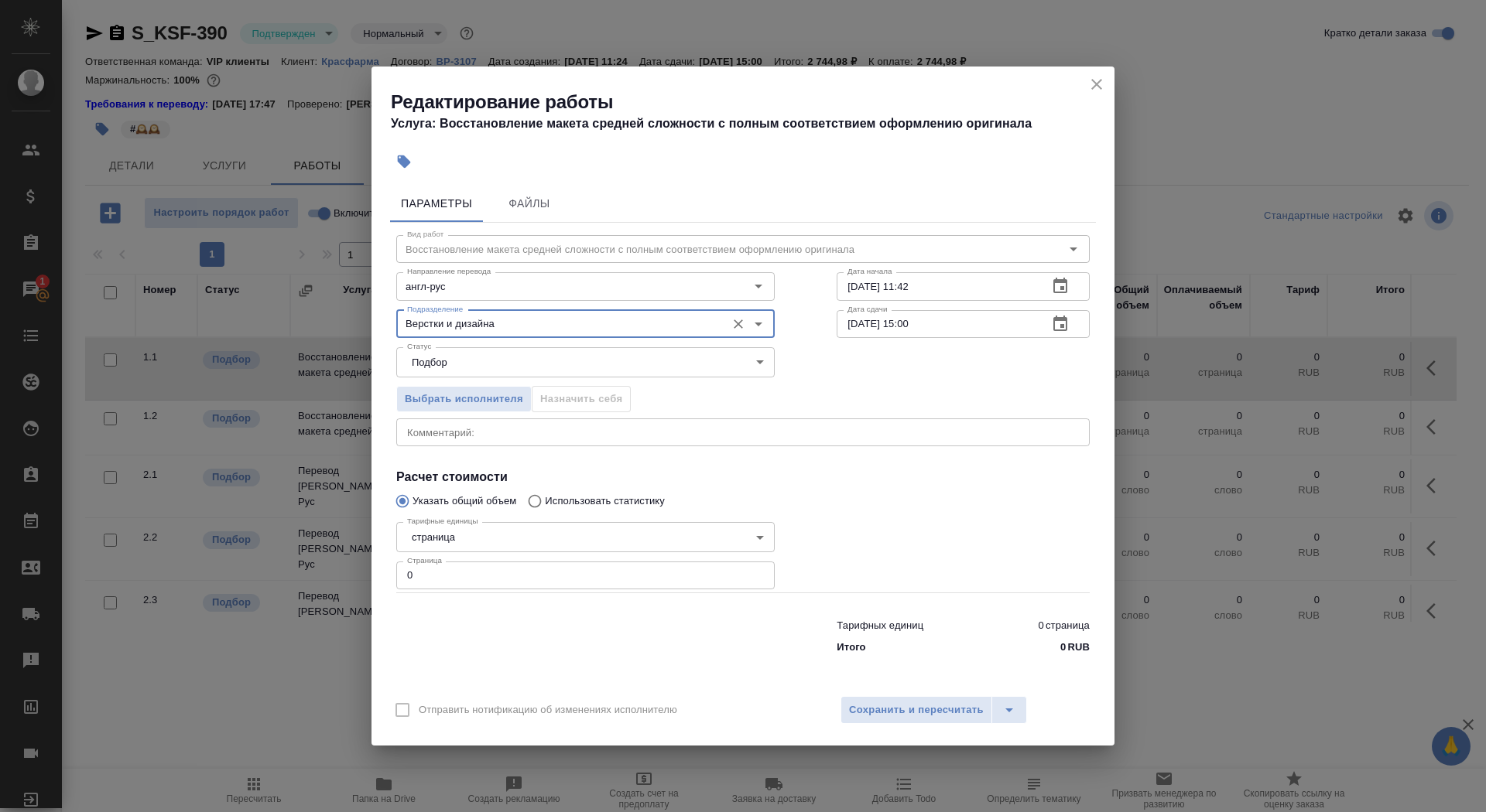
type input "Верстки и дизайна"
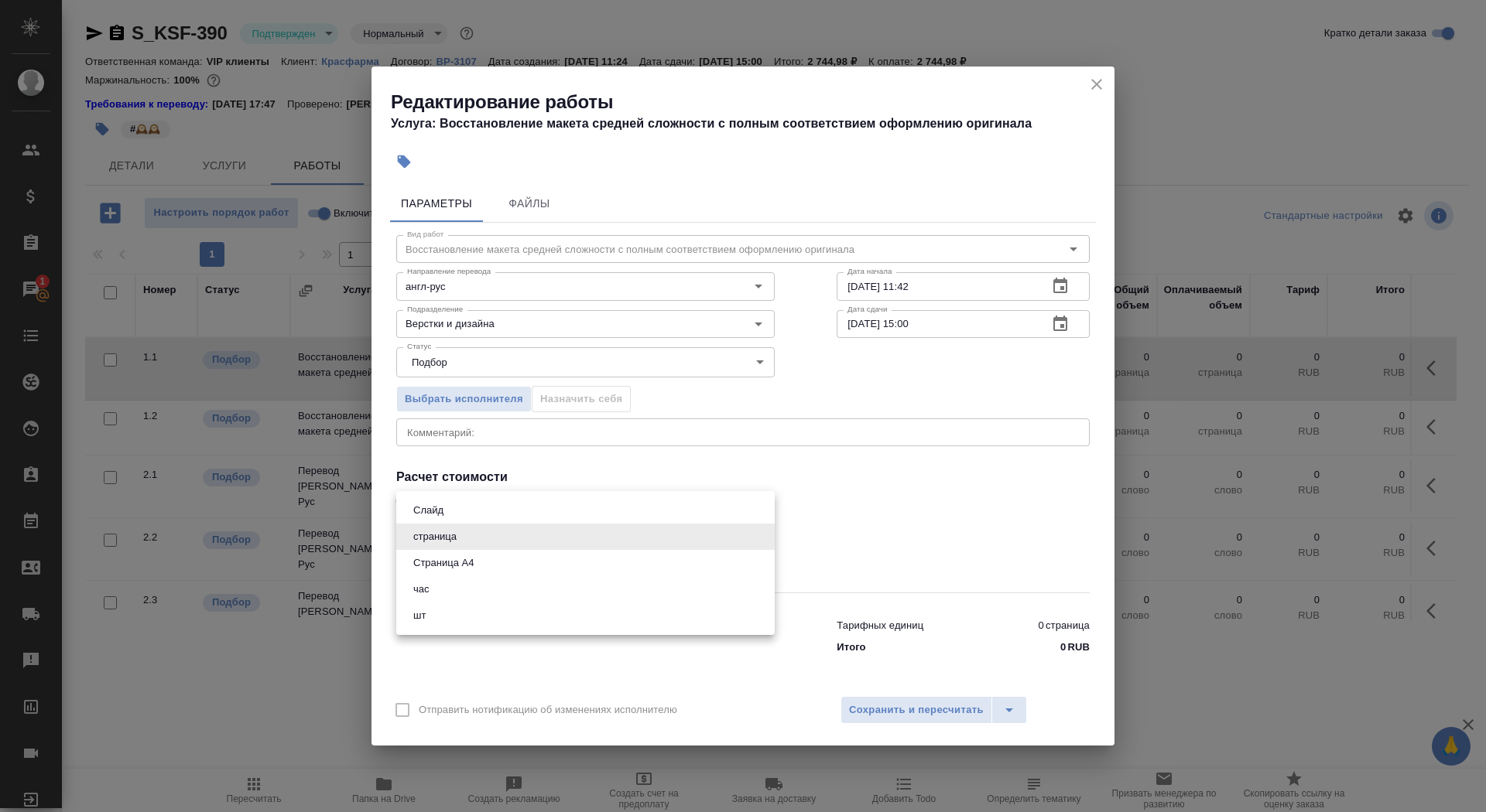
click at [480, 534] on body "🙏 .cls-1 fill:#fff; AWATERA Saydasheva Dilyara Клиенты Спецификации Заказы 1 Ча…" at bounding box center [743, 406] width 1486 height 812
click at [481, 557] on li "Страница А4" at bounding box center [585, 563] width 378 height 26
type input "5f036ec4e16dec2d6b59c8ff"
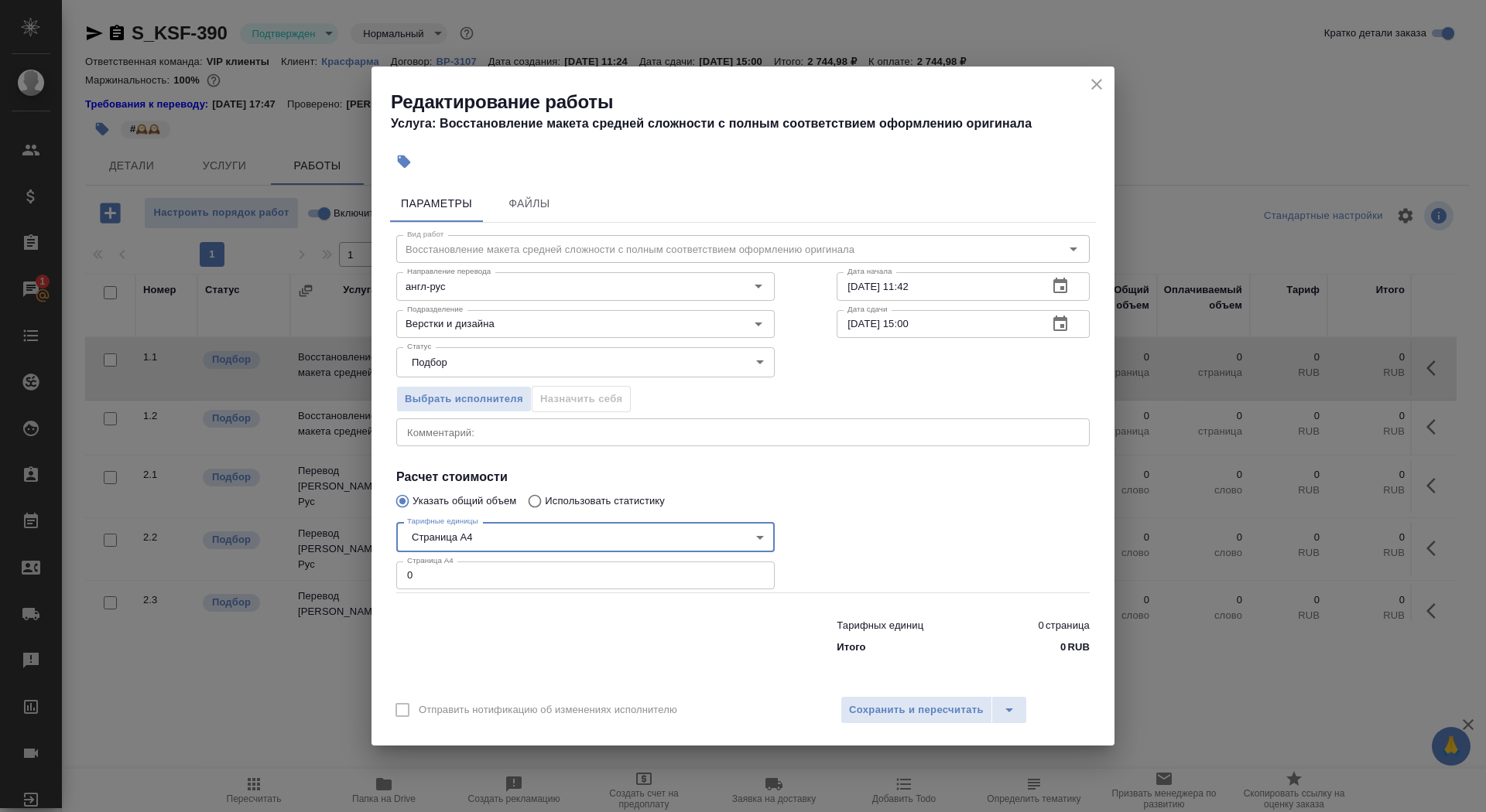
click at [475, 581] on input "0" at bounding box center [585, 576] width 378 height 28
type input "2"
click at [953, 287] on input "01.09.2025 11:42" at bounding box center [936, 286] width 199 height 28
type input "01.09.2025 11:51"
click at [1058, 329] on icon "button" at bounding box center [1060, 323] width 14 height 15
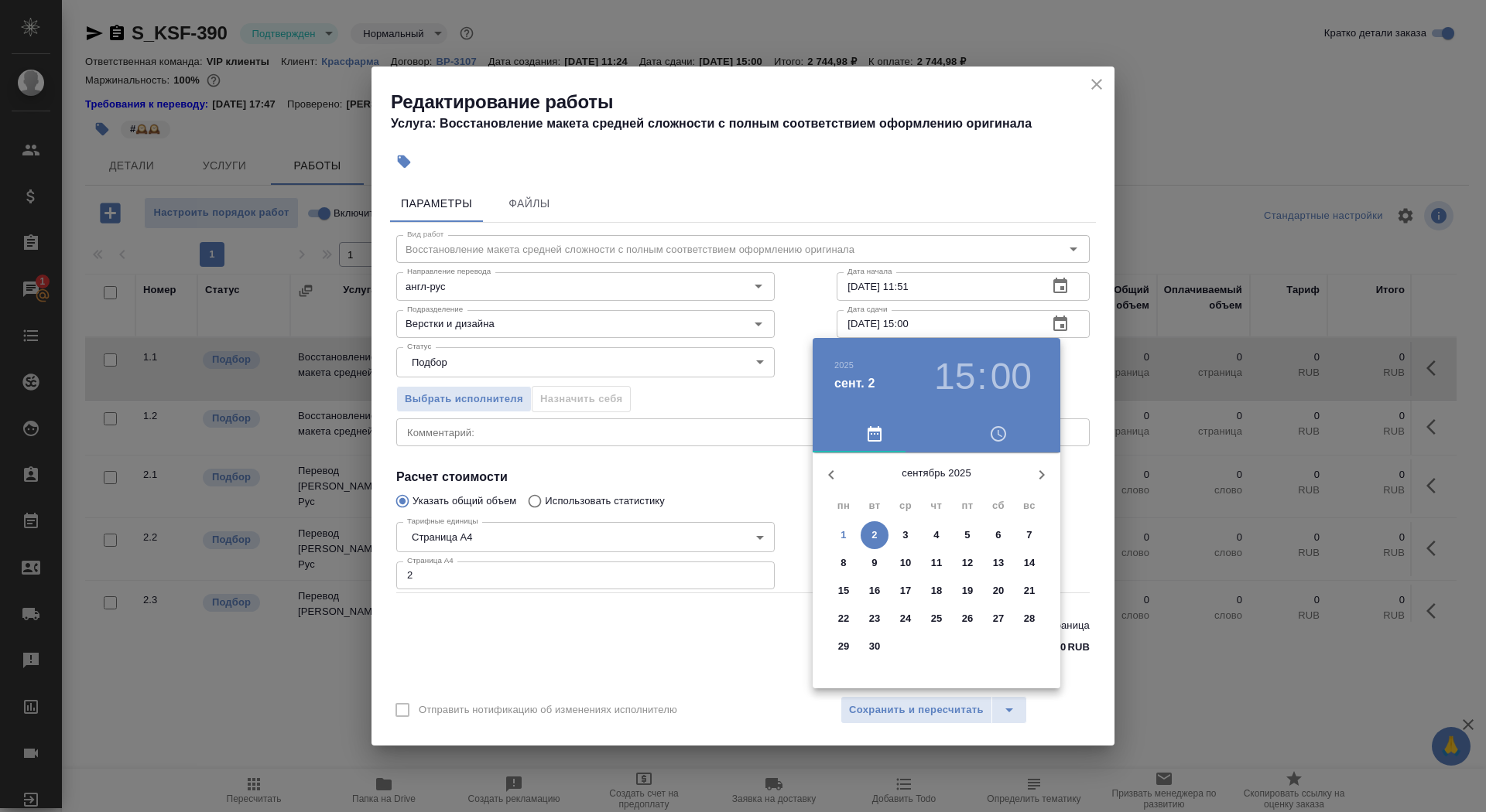
click at [835, 520] on div "сентябрь 2025 пн вт ср чт пт сб вс 1 2 3 4 5 6 7 8 9 10 11 12 13 14 15 16 17 18…" at bounding box center [936, 570] width 248 height 236
click at [835, 526] on button "1" at bounding box center [843, 535] width 28 height 28
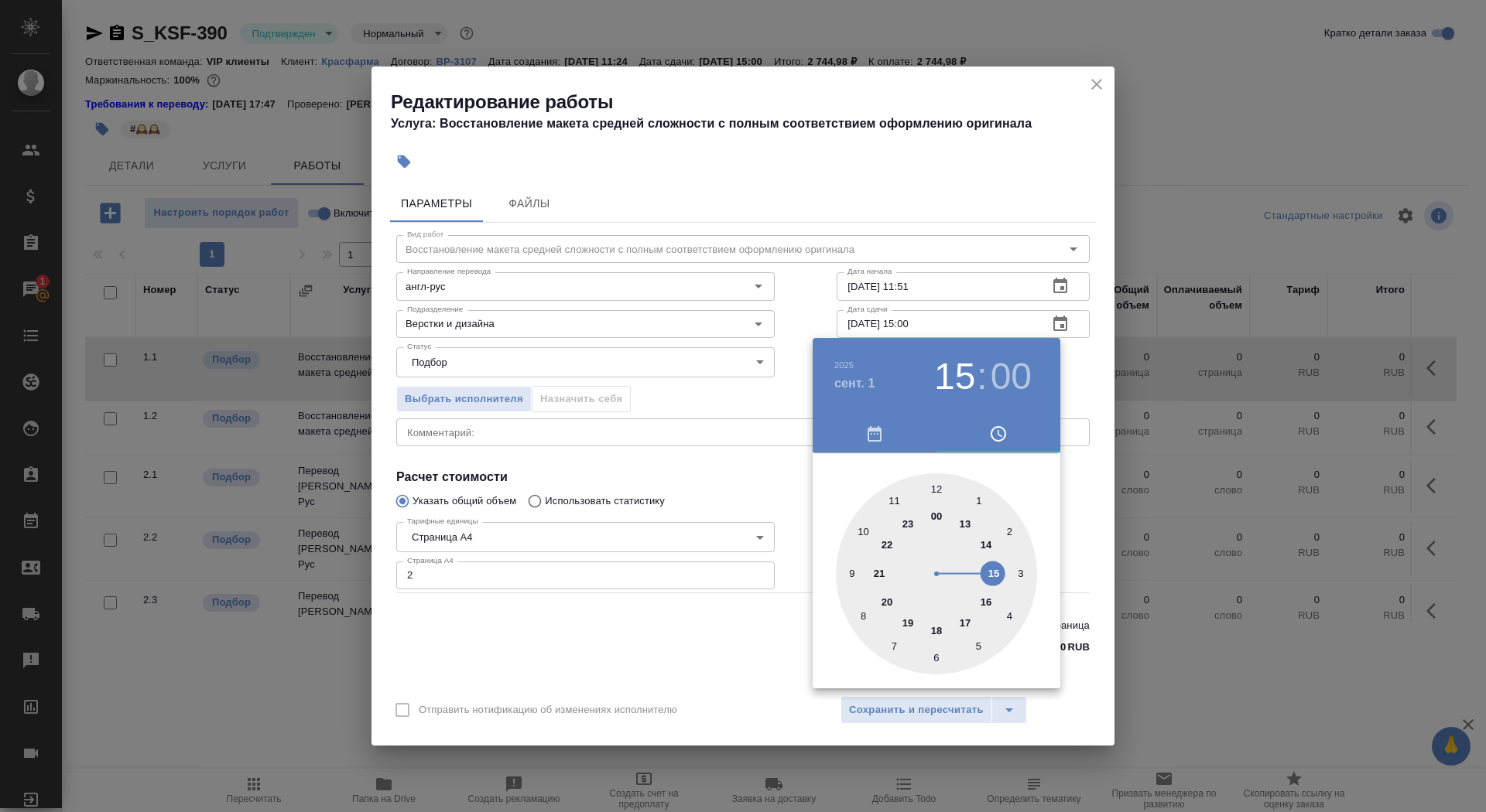
click at [964, 523] on div at bounding box center [936, 574] width 202 height 201
type input "01.09.2025 13:50"
click at [864, 532] on div at bounding box center [936, 574] width 202 height 201
click at [675, 459] on div at bounding box center [743, 406] width 1486 height 812
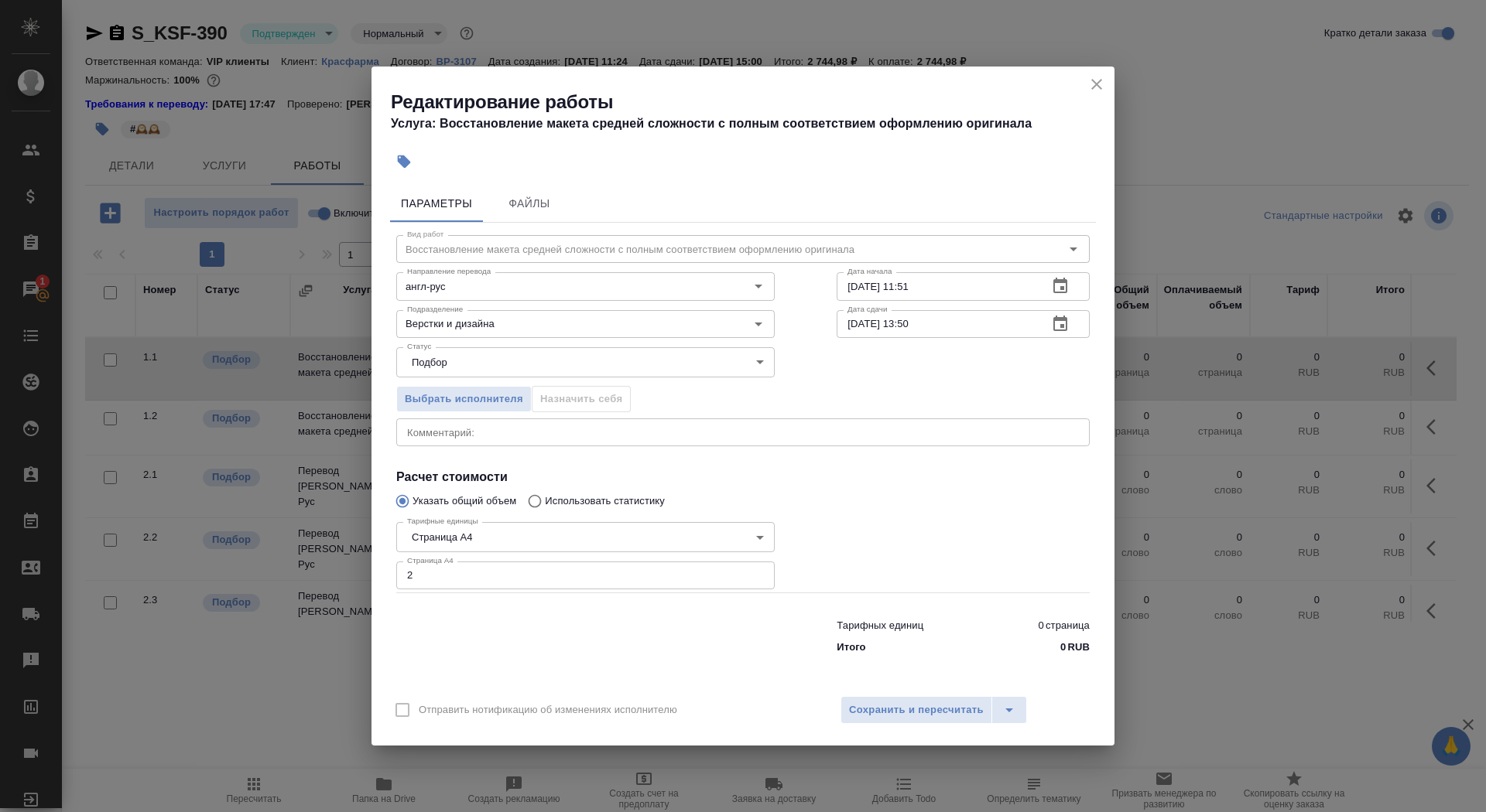
click at [877, 735] on div "Отправить нотификацию об изменениях исполнителю Сохранить и пересчитать" at bounding box center [743, 716] width 743 height 60
click at [877, 716] on span "Сохранить и пересчитать" at bounding box center [916, 710] width 135 height 18
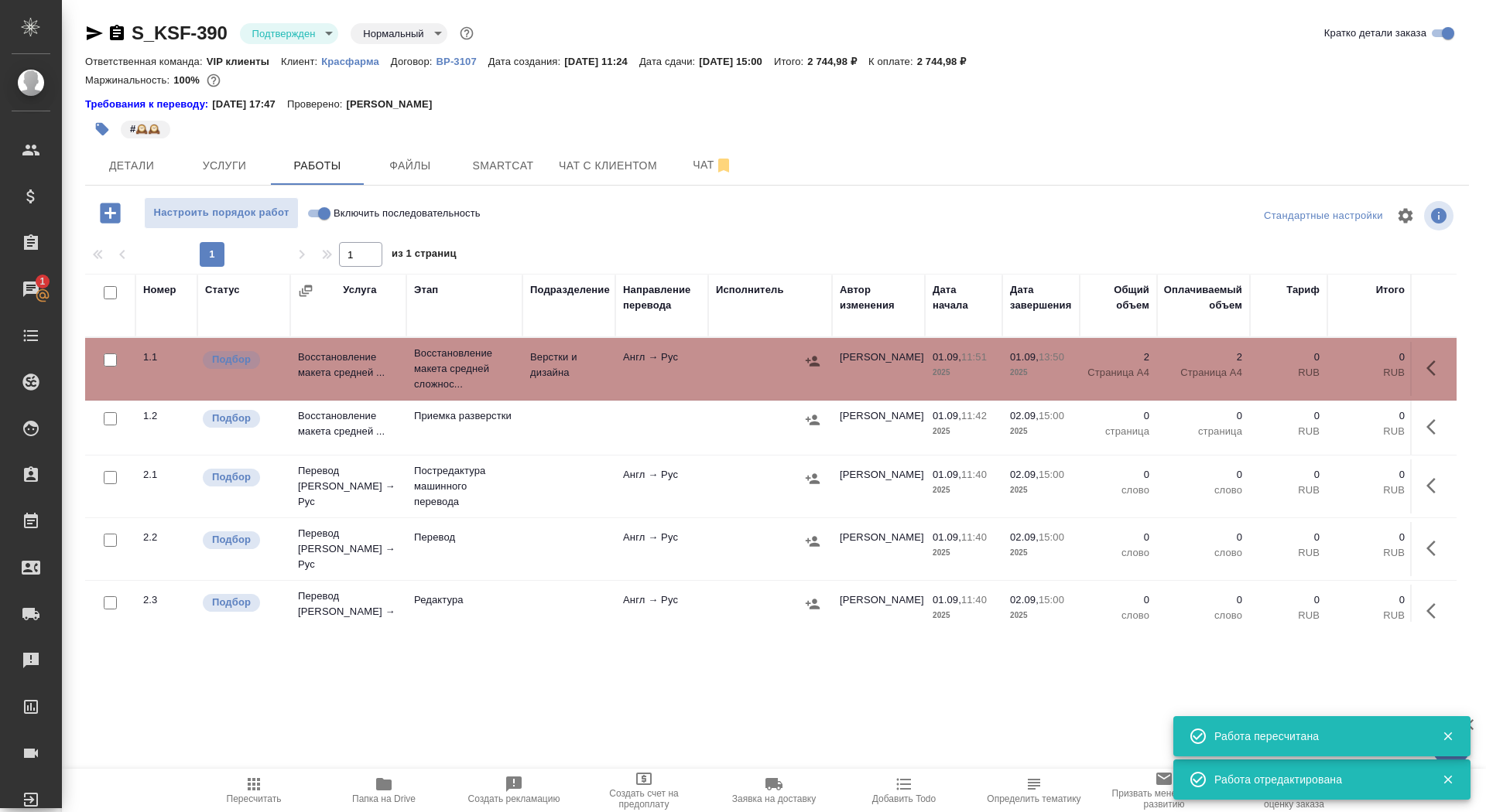
click at [96, 129] on icon "button" at bounding box center [102, 129] width 13 height 13
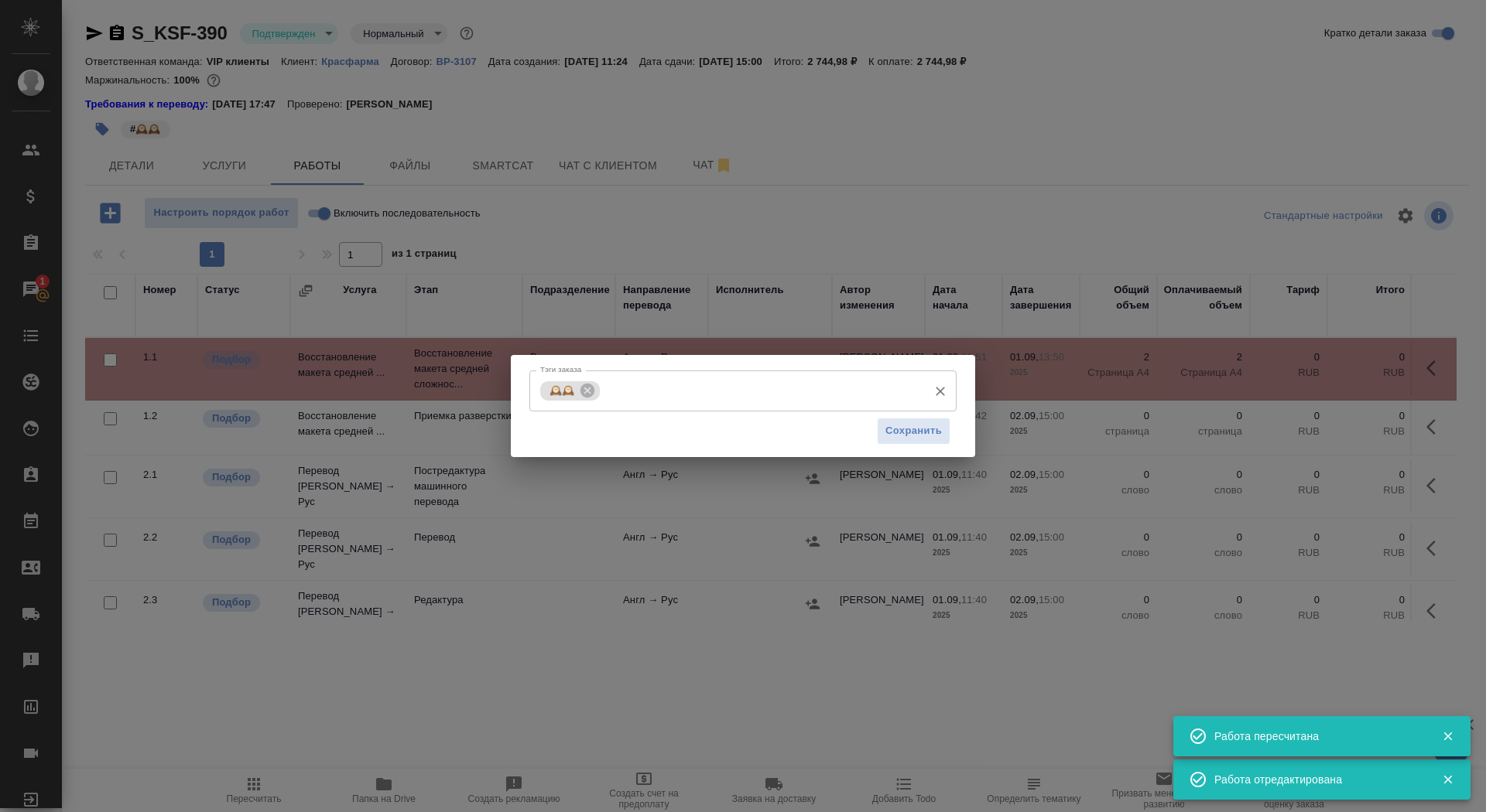
click at [627, 384] on input "Тэги заказа" at bounding box center [762, 391] width 316 height 26
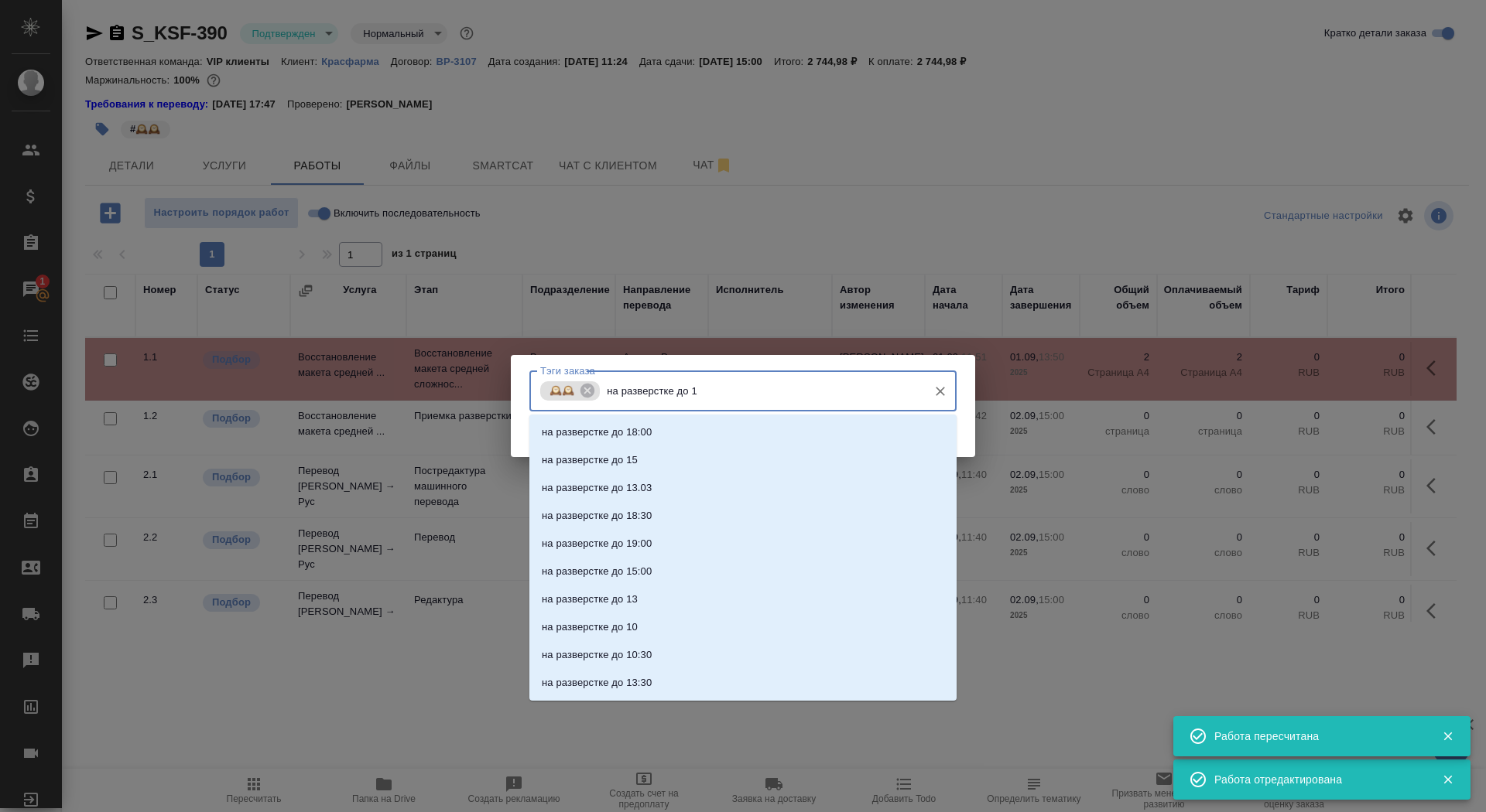
type input "на разверстке до 14"
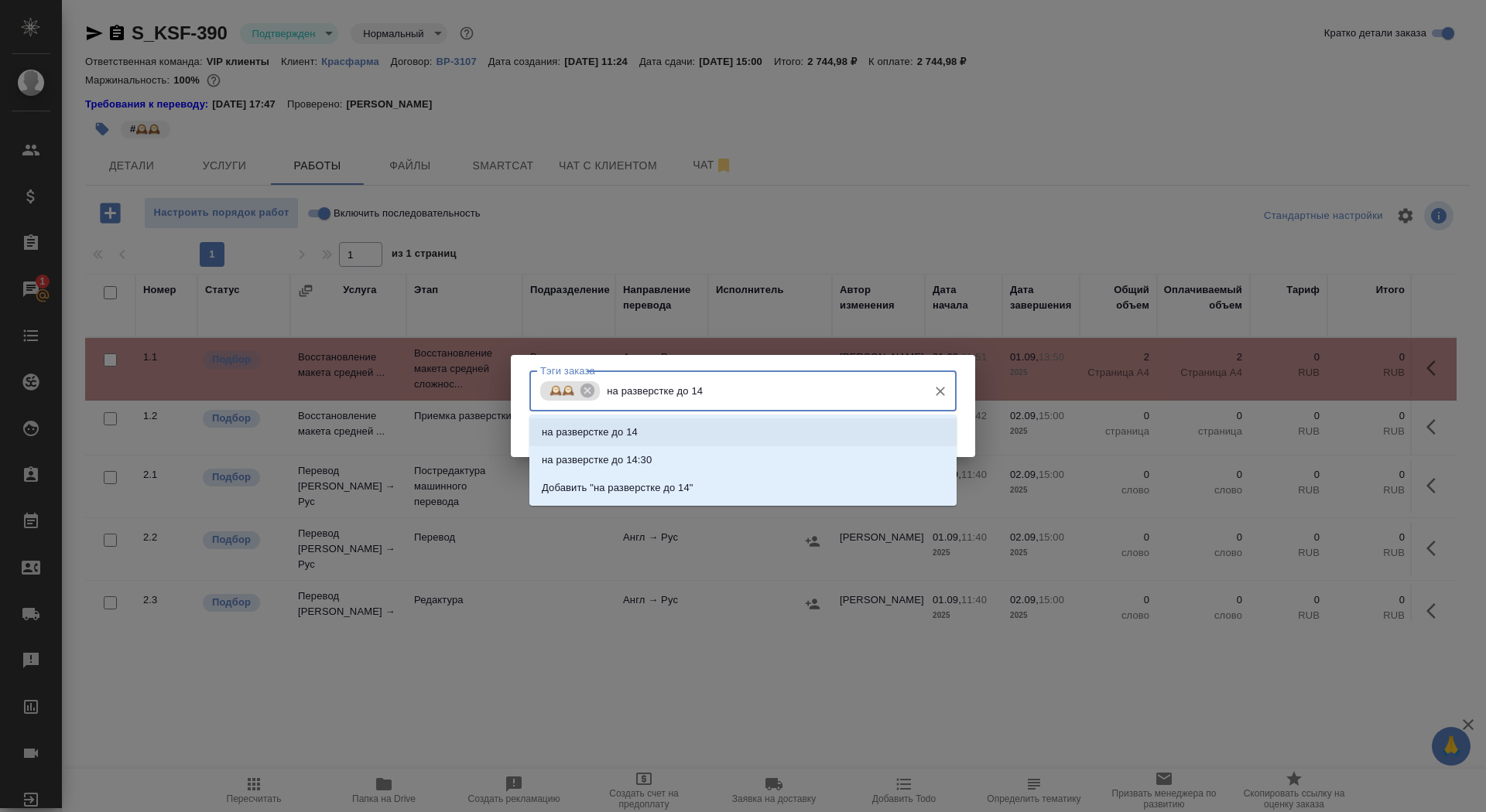
click at [685, 428] on li "на разверстке до 14" at bounding box center [743, 432] width 427 height 28
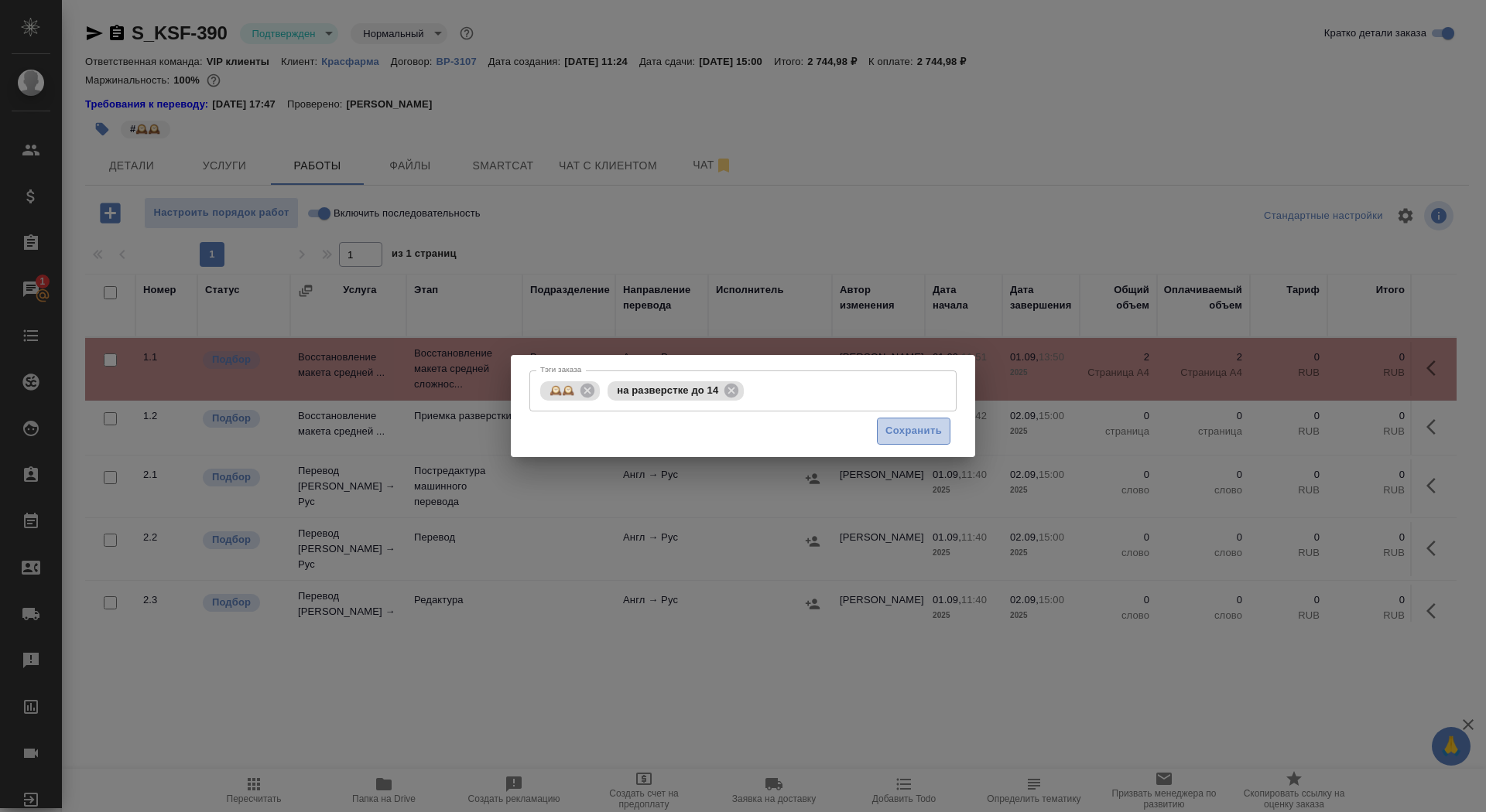
click at [926, 428] on span "Сохранить" at bounding box center [913, 431] width 57 height 18
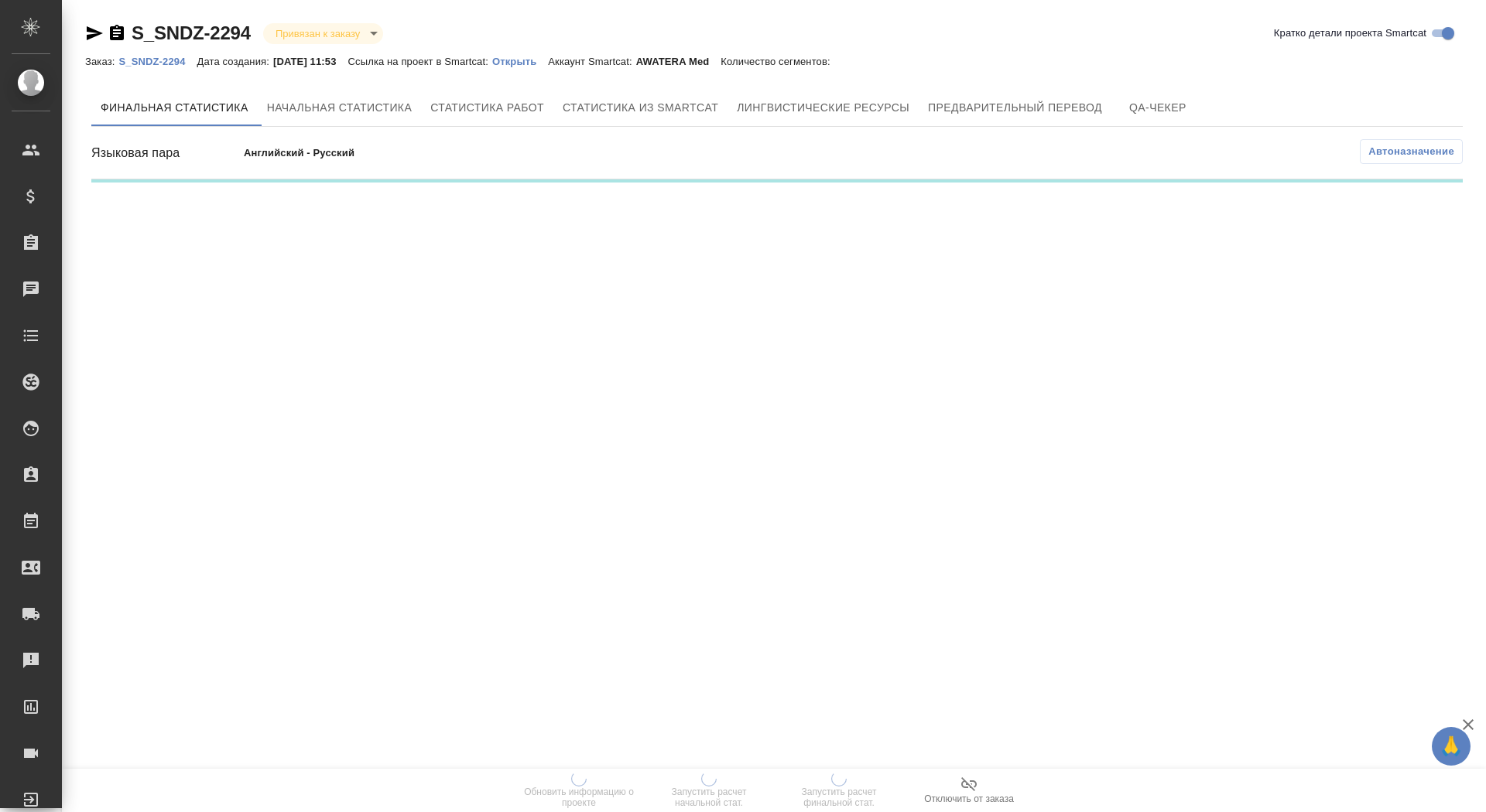
click at [542, 64] on p "Открыть" at bounding box center [520, 61] width 56 height 12
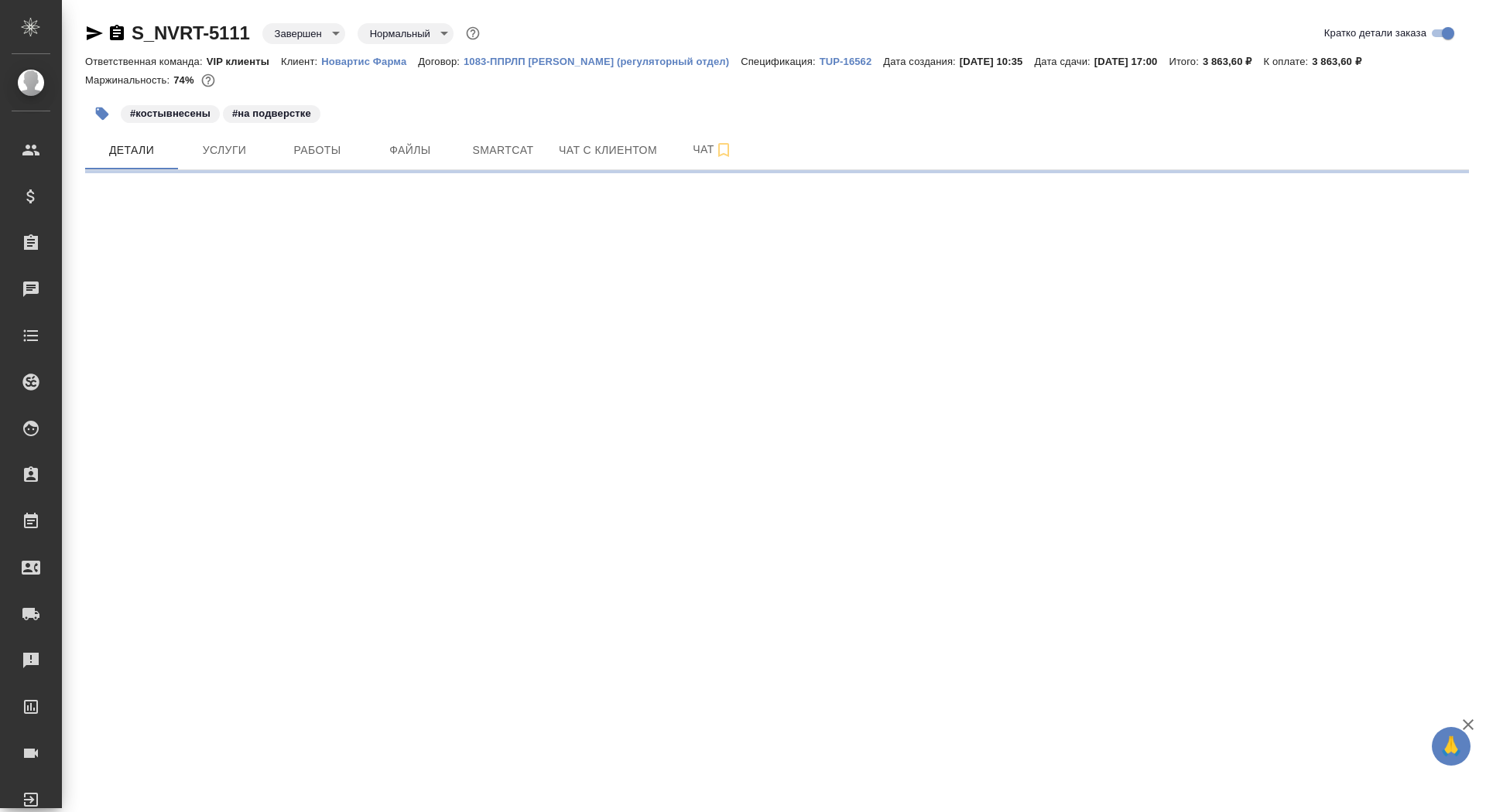
select select "RU"
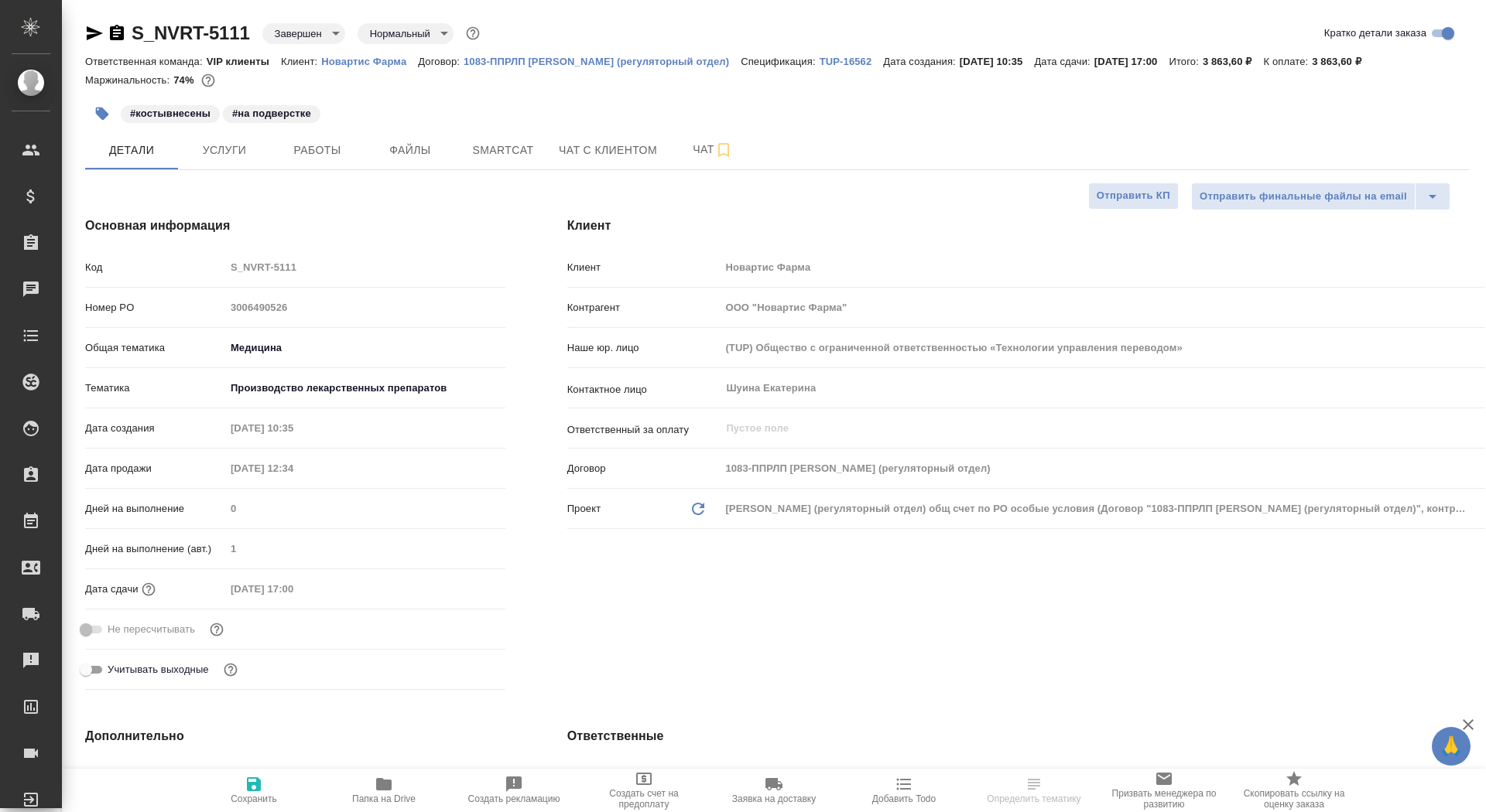
type textarea "x"
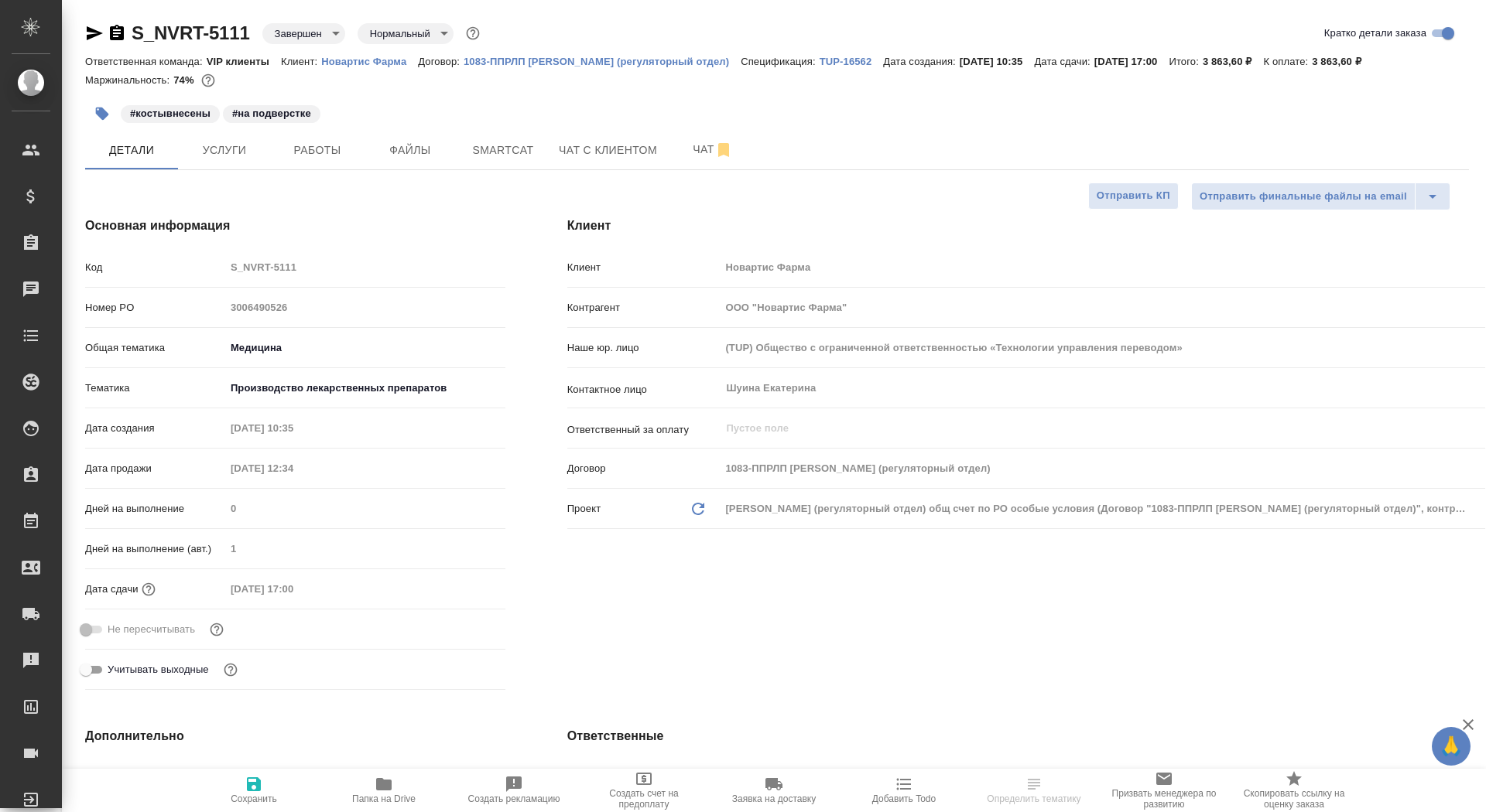
type textarea "x"
click at [374, 64] on p "Новартис Фарма" at bounding box center [369, 61] width 97 height 12
type textarea "x"
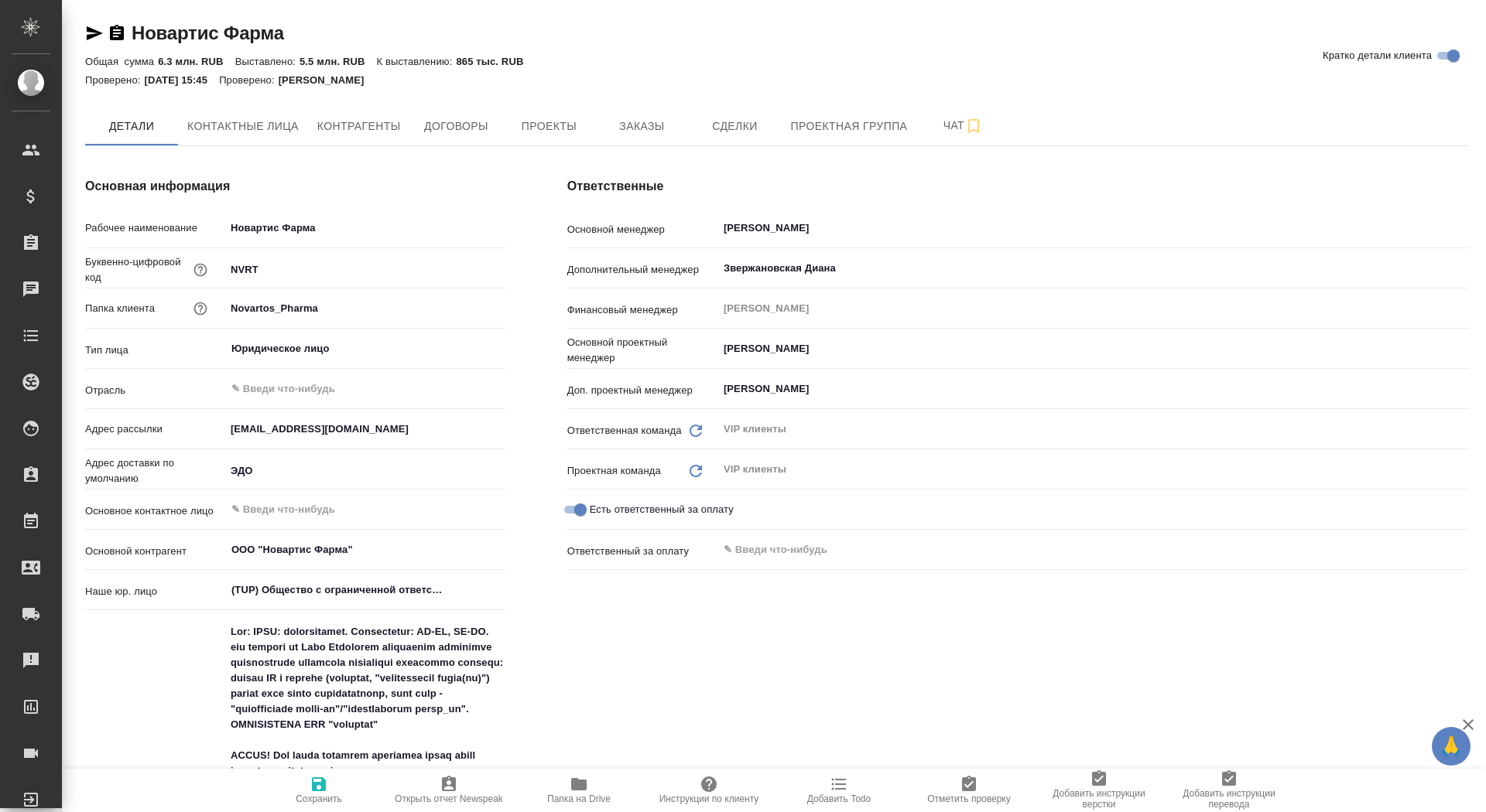
type textarea "x"
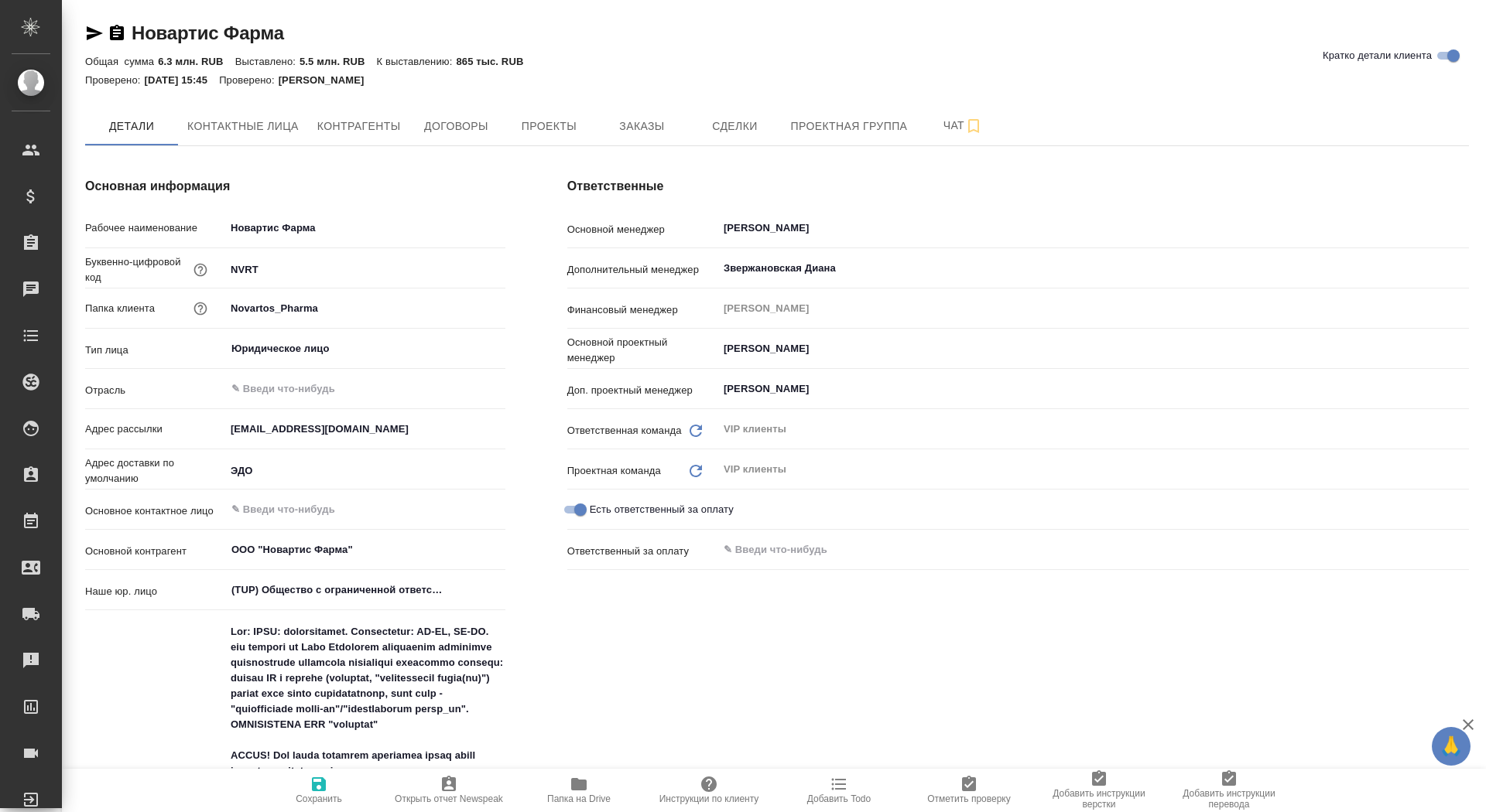
type textarea "x"
click at [654, 123] on span "Заказы" at bounding box center [642, 126] width 74 height 19
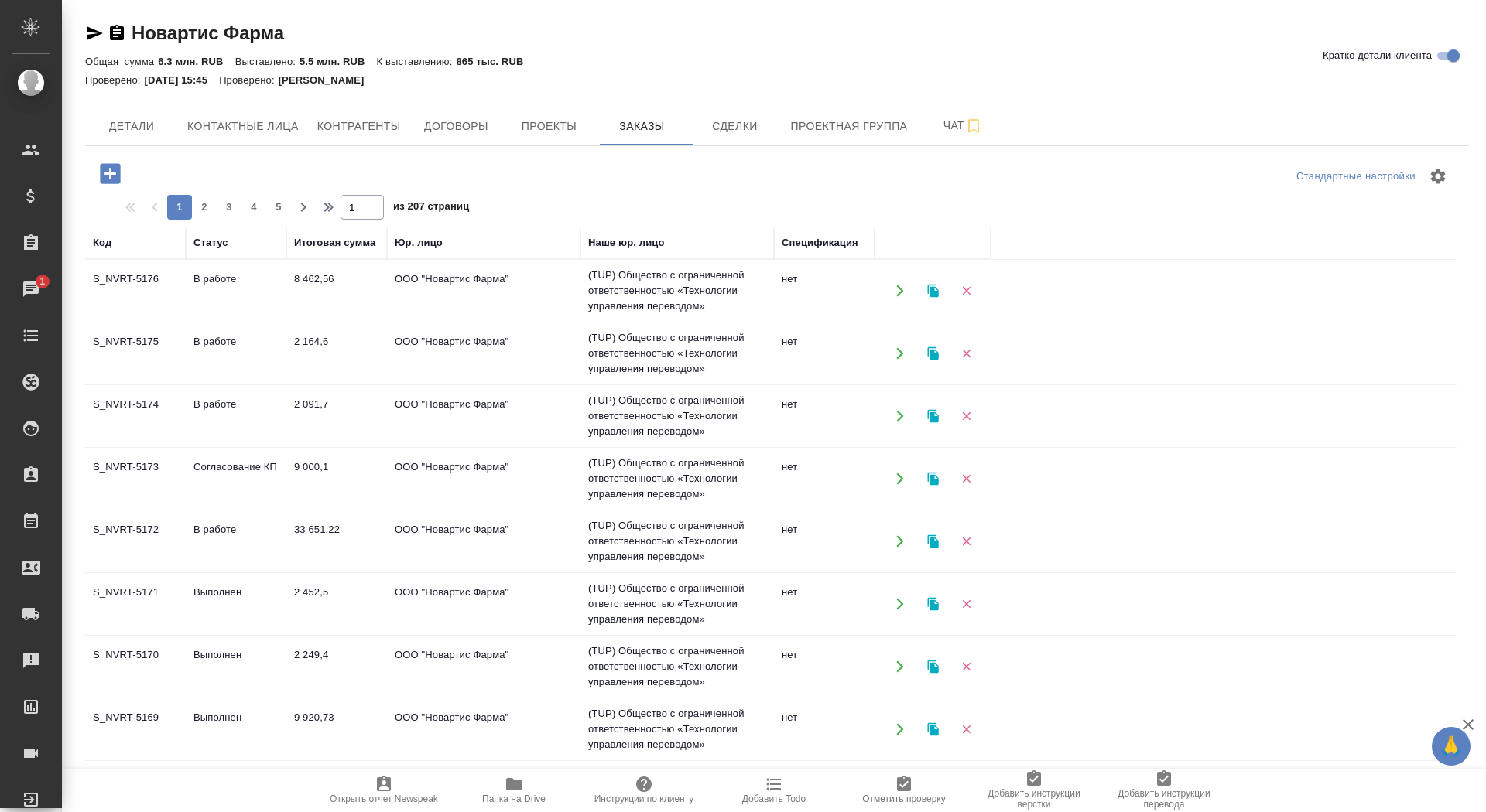
click at [113, 166] on icon "button" at bounding box center [110, 174] width 20 height 20
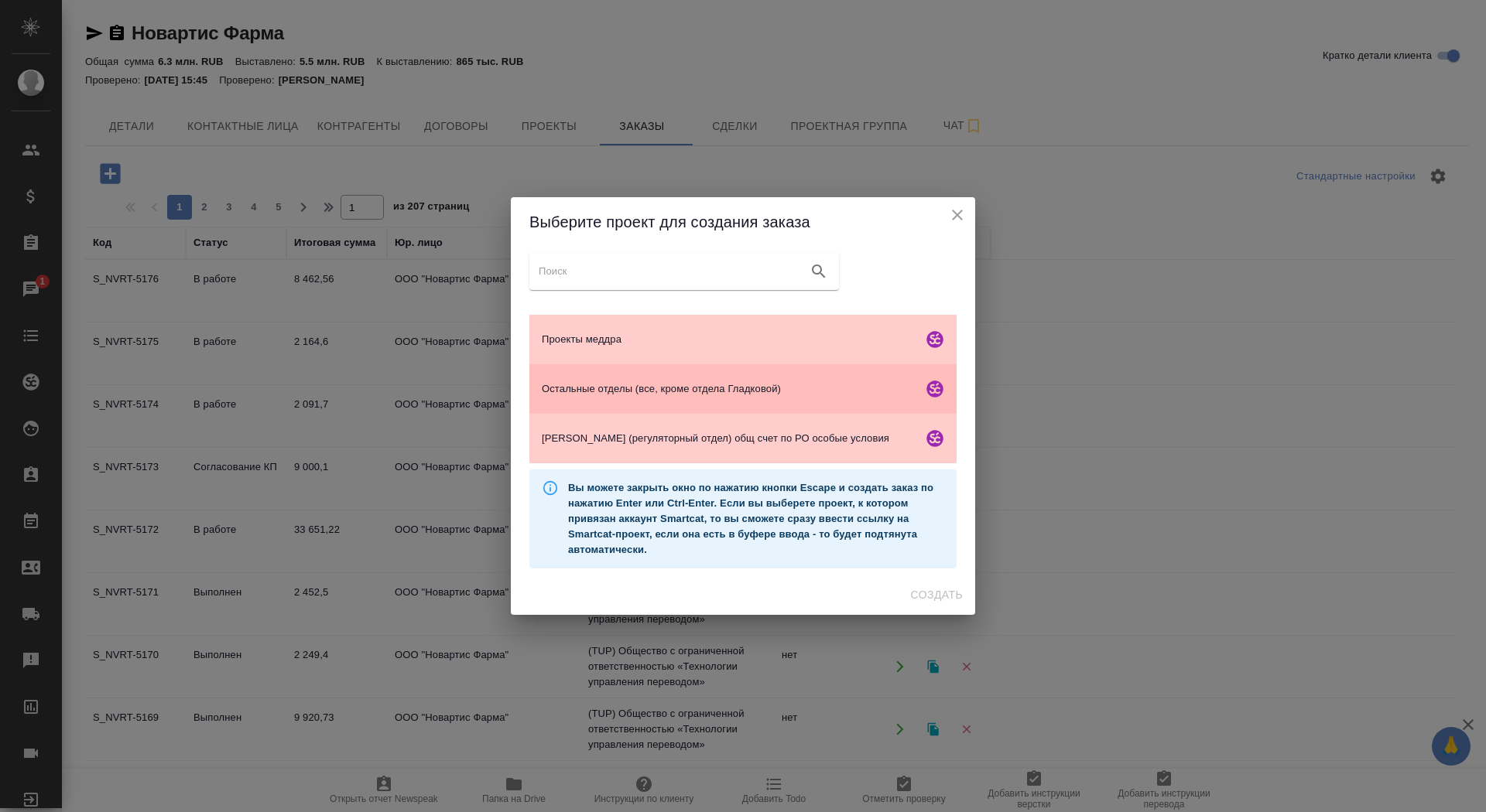
click at [640, 397] on div "Остальные отделы (все, кроме отдела Гладковой)" at bounding box center [743, 389] width 427 height 50
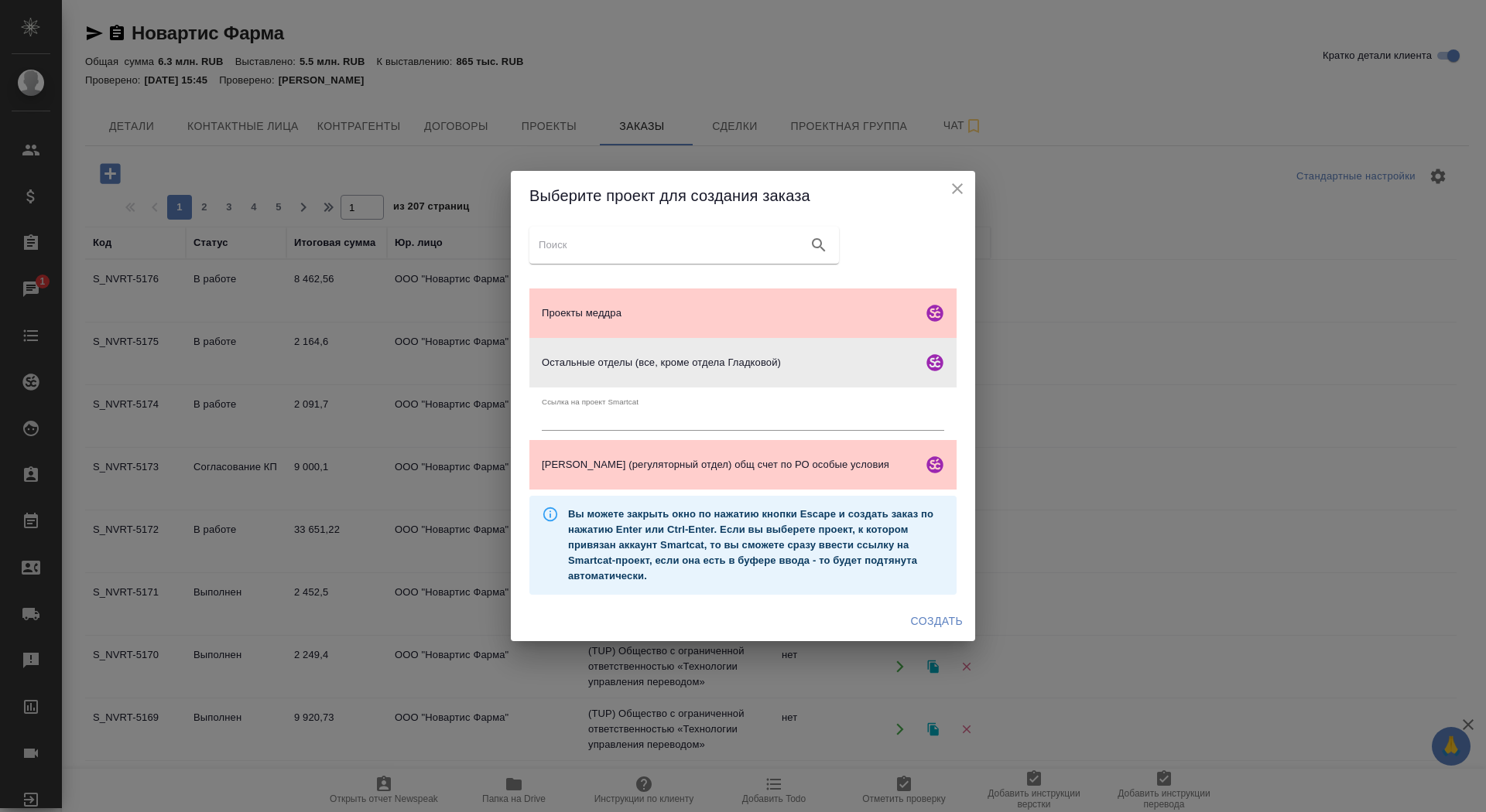
click at [950, 620] on span "Создать" at bounding box center [936, 621] width 52 height 19
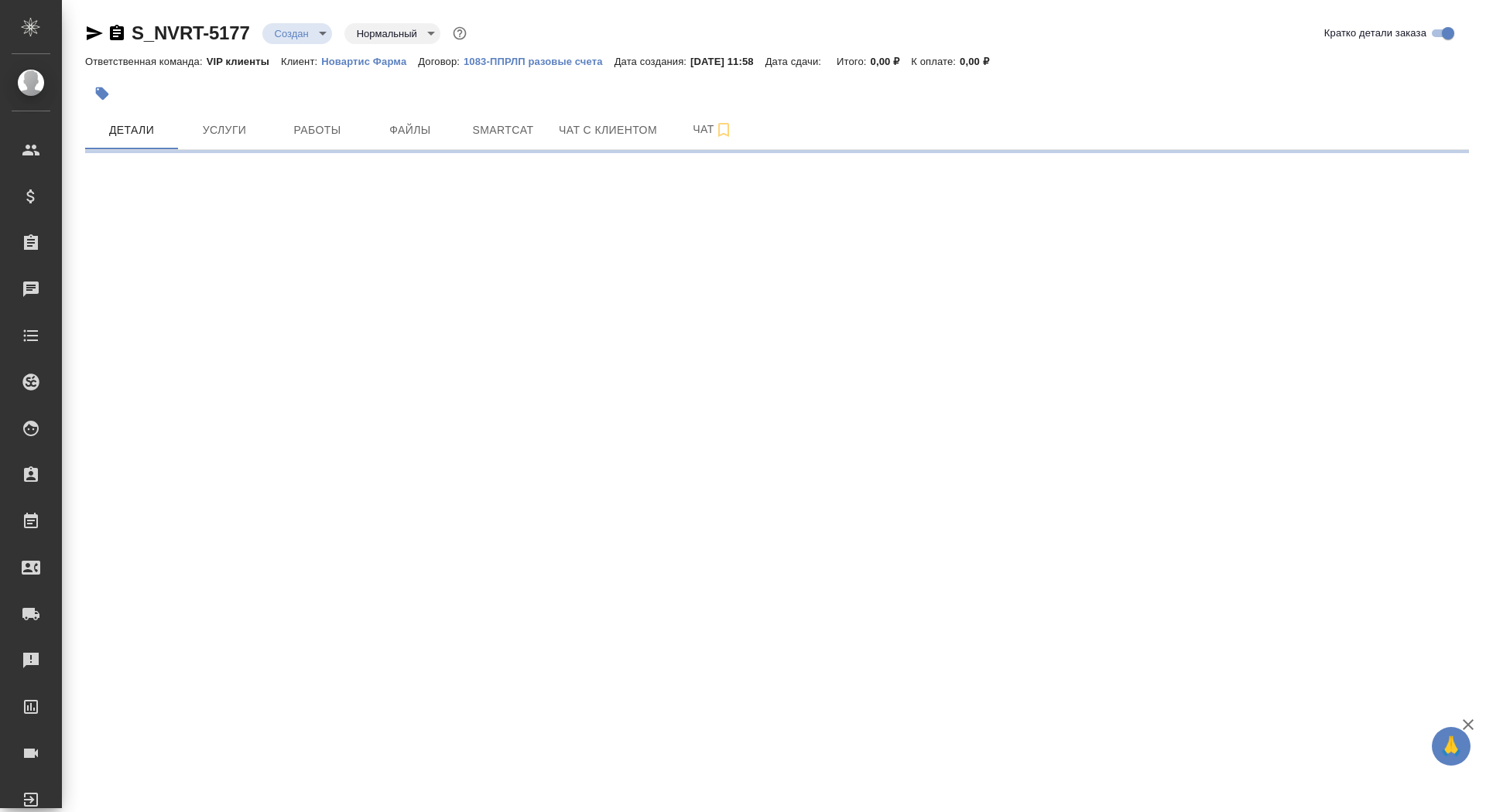
select select "RU"
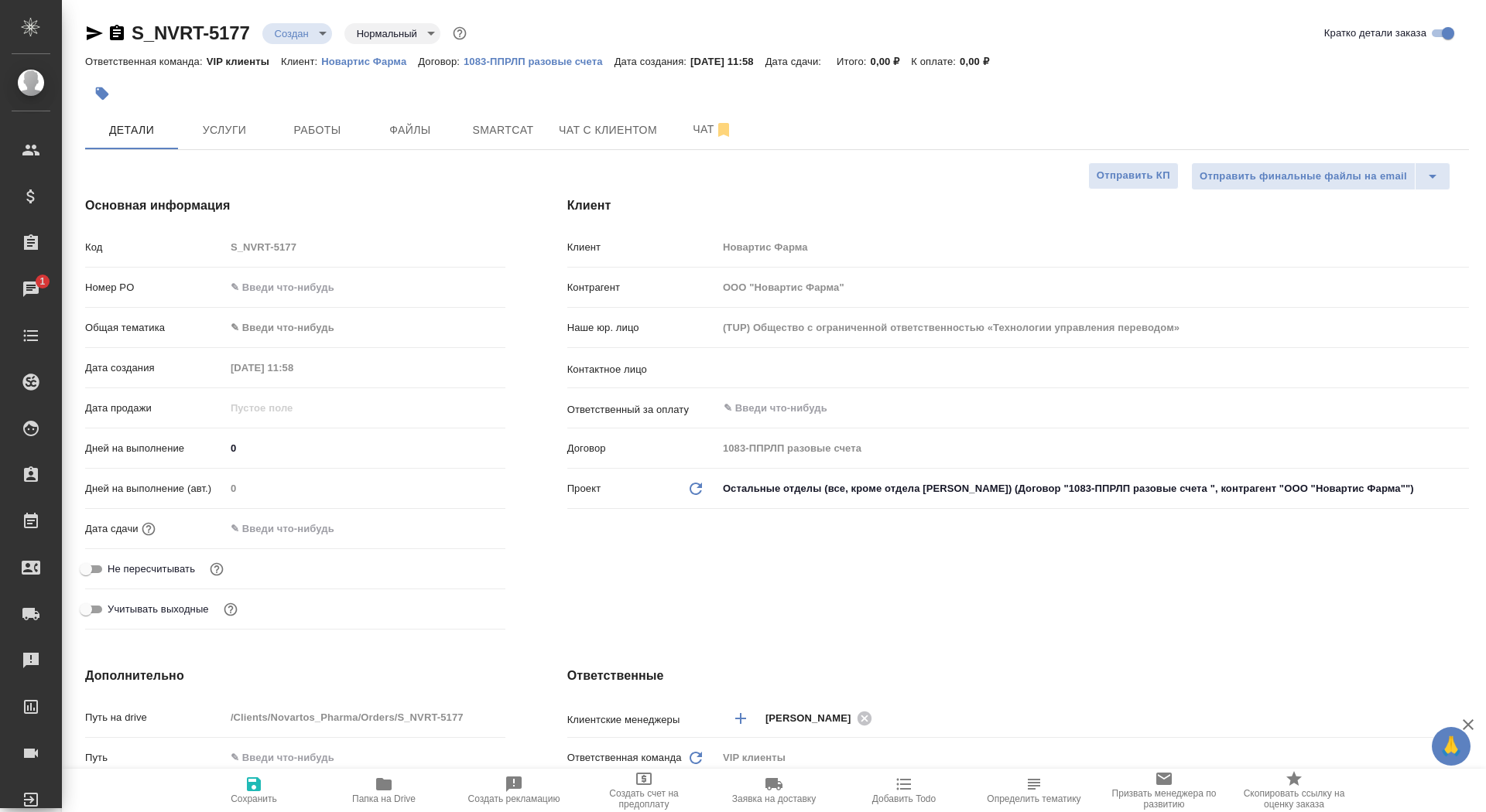
type textarea "x"
click at [767, 378] on div "​" at bounding box center [1094, 368] width 752 height 28
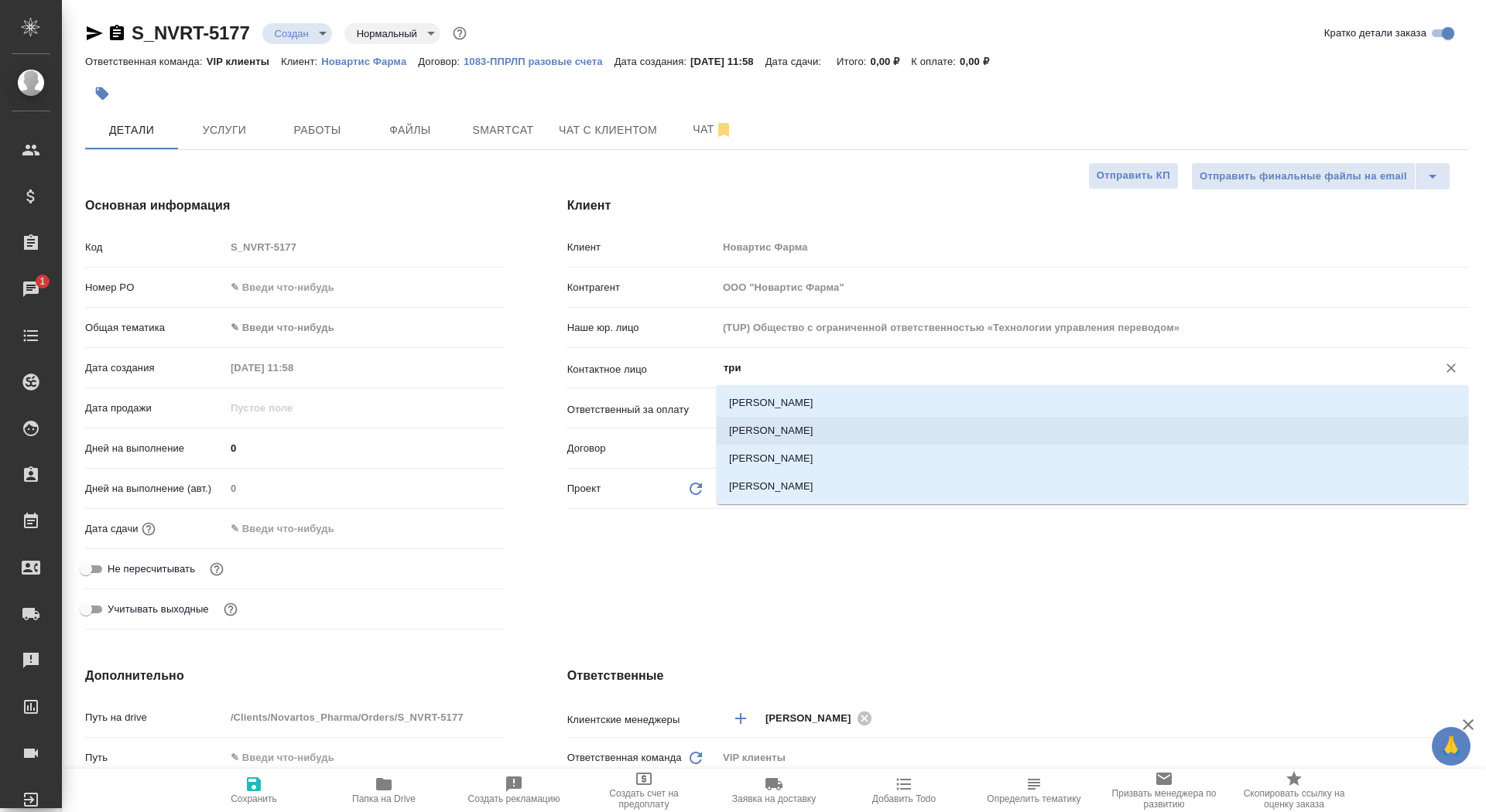
click at [797, 429] on li "[PERSON_NAME]" at bounding box center [1093, 431] width 752 height 28
type input "[PERSON_NAME]"
type textarea "x"
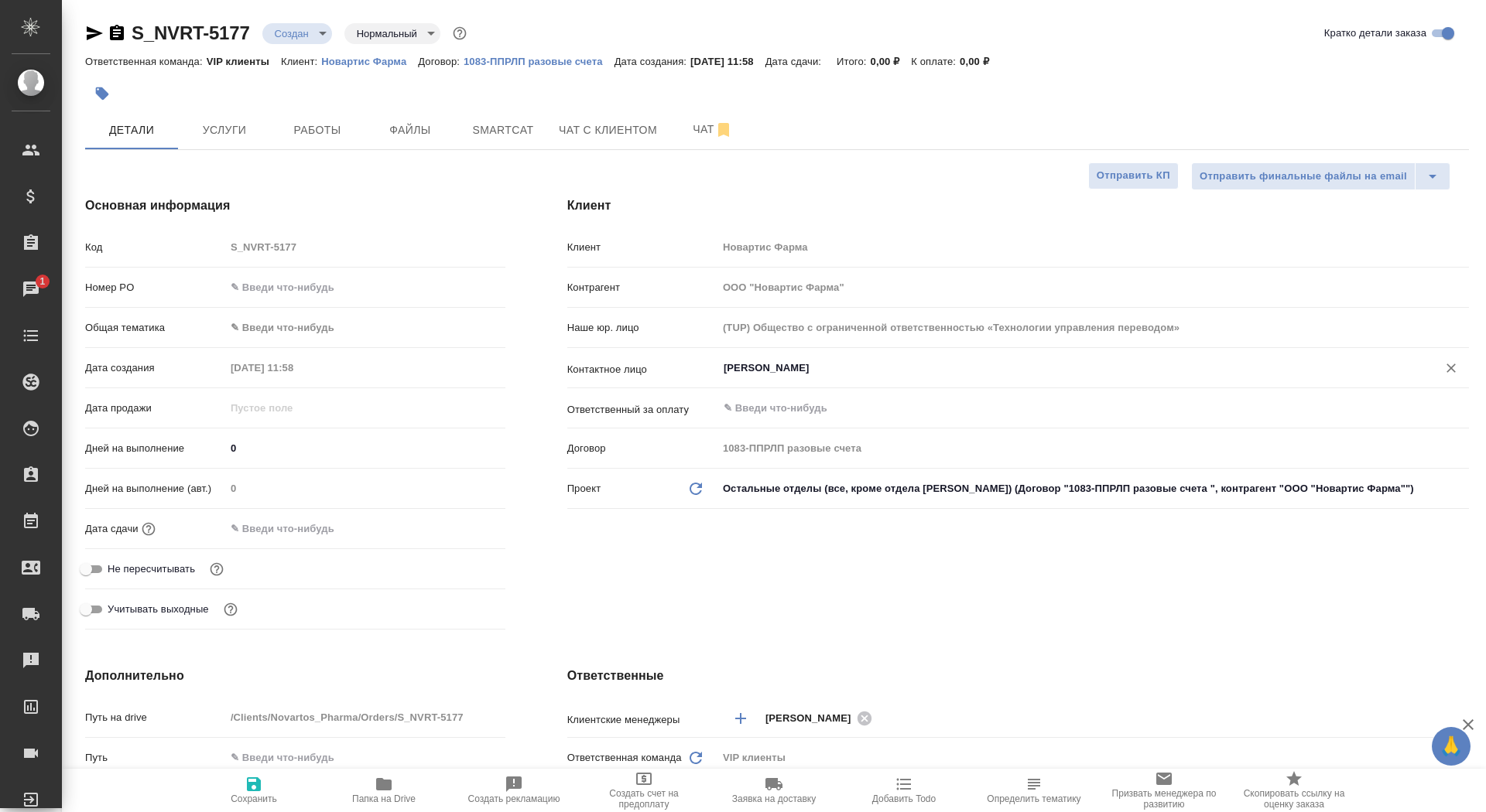
type input "[PERSON_NAME]"
click at [254, 803] on span "Сохранить" at bounding box center [254, 799] width 47 height 11
type textarea "x"
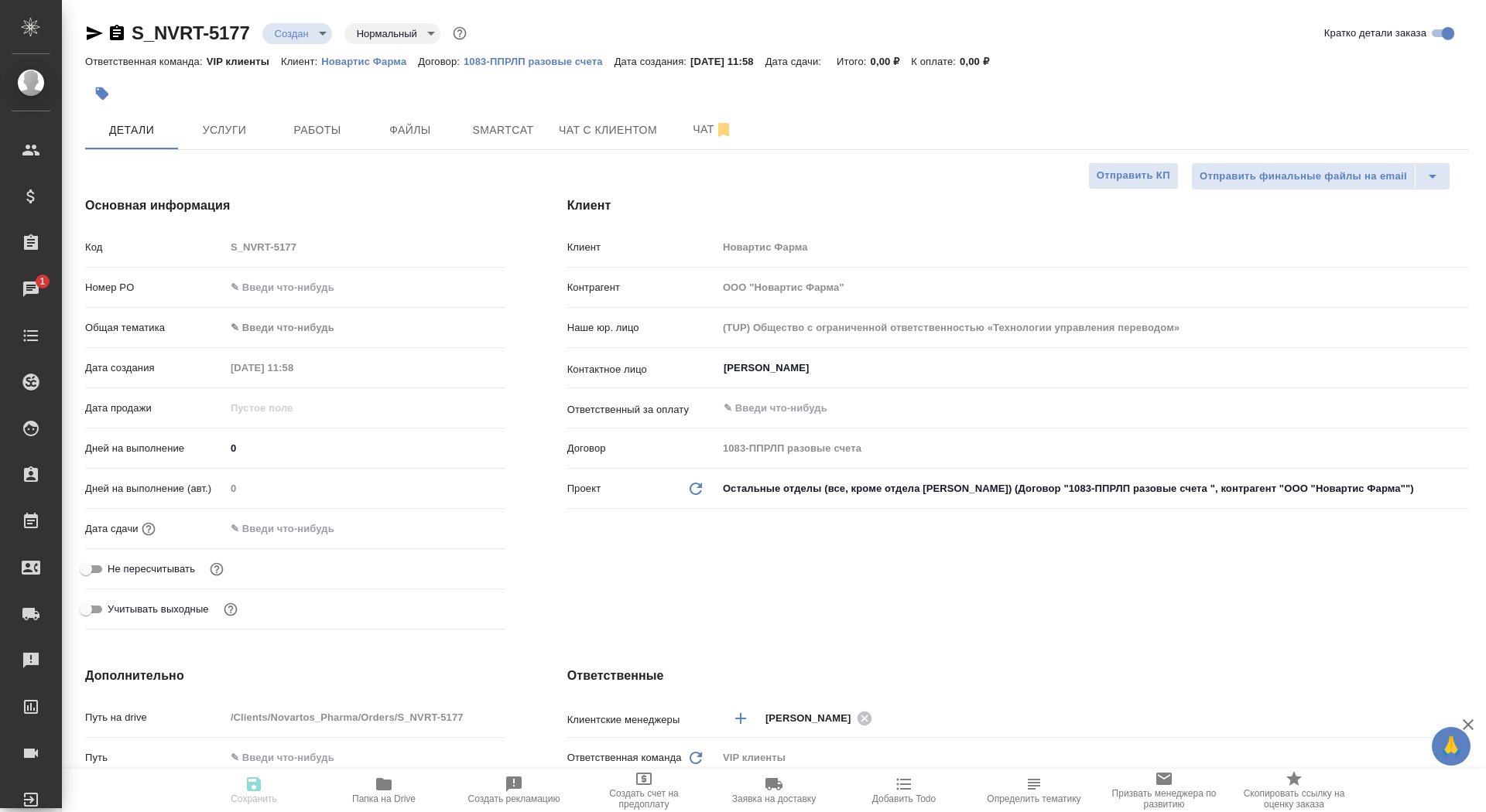
type textarea "x"
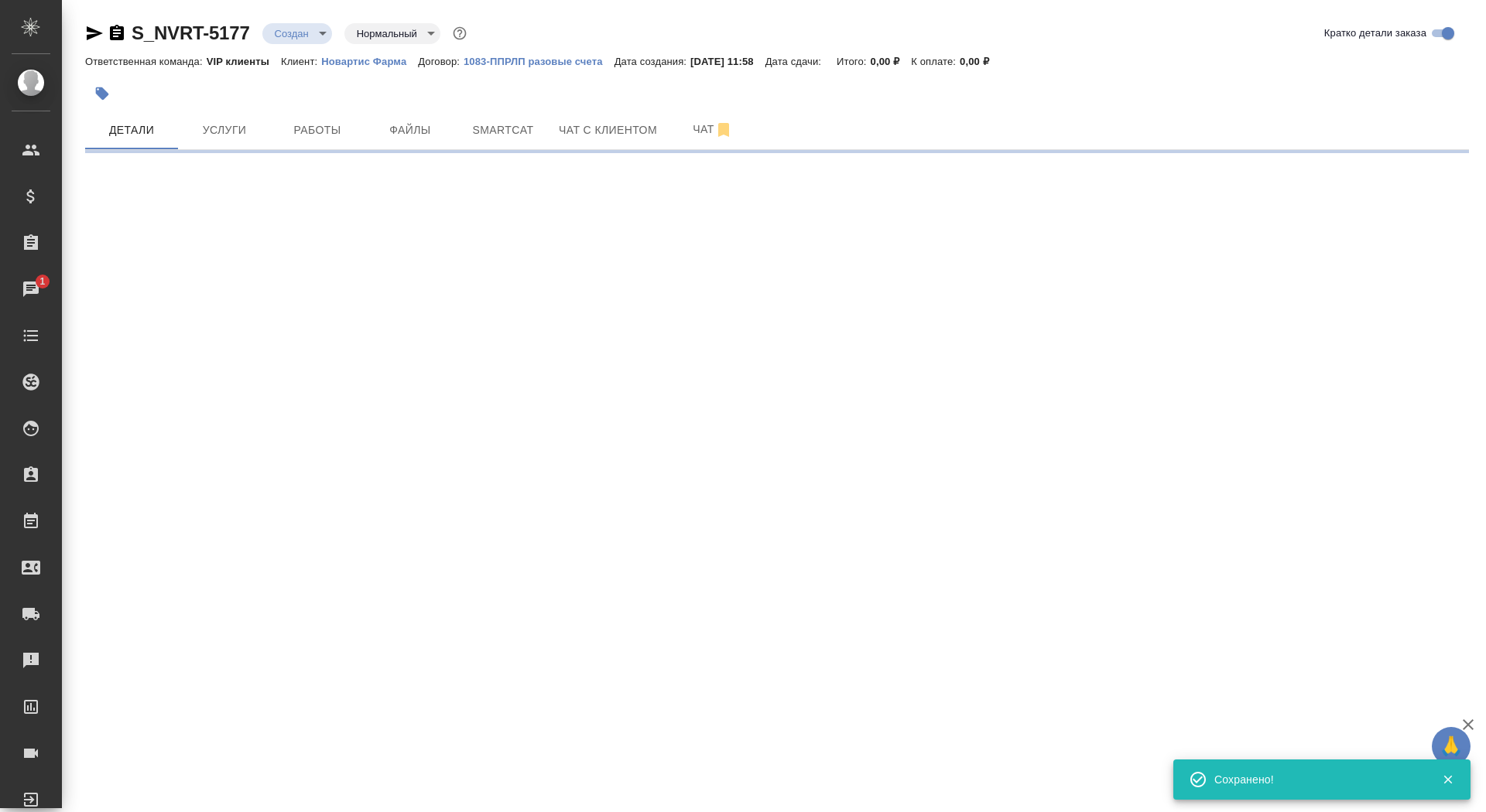
select select "RU"
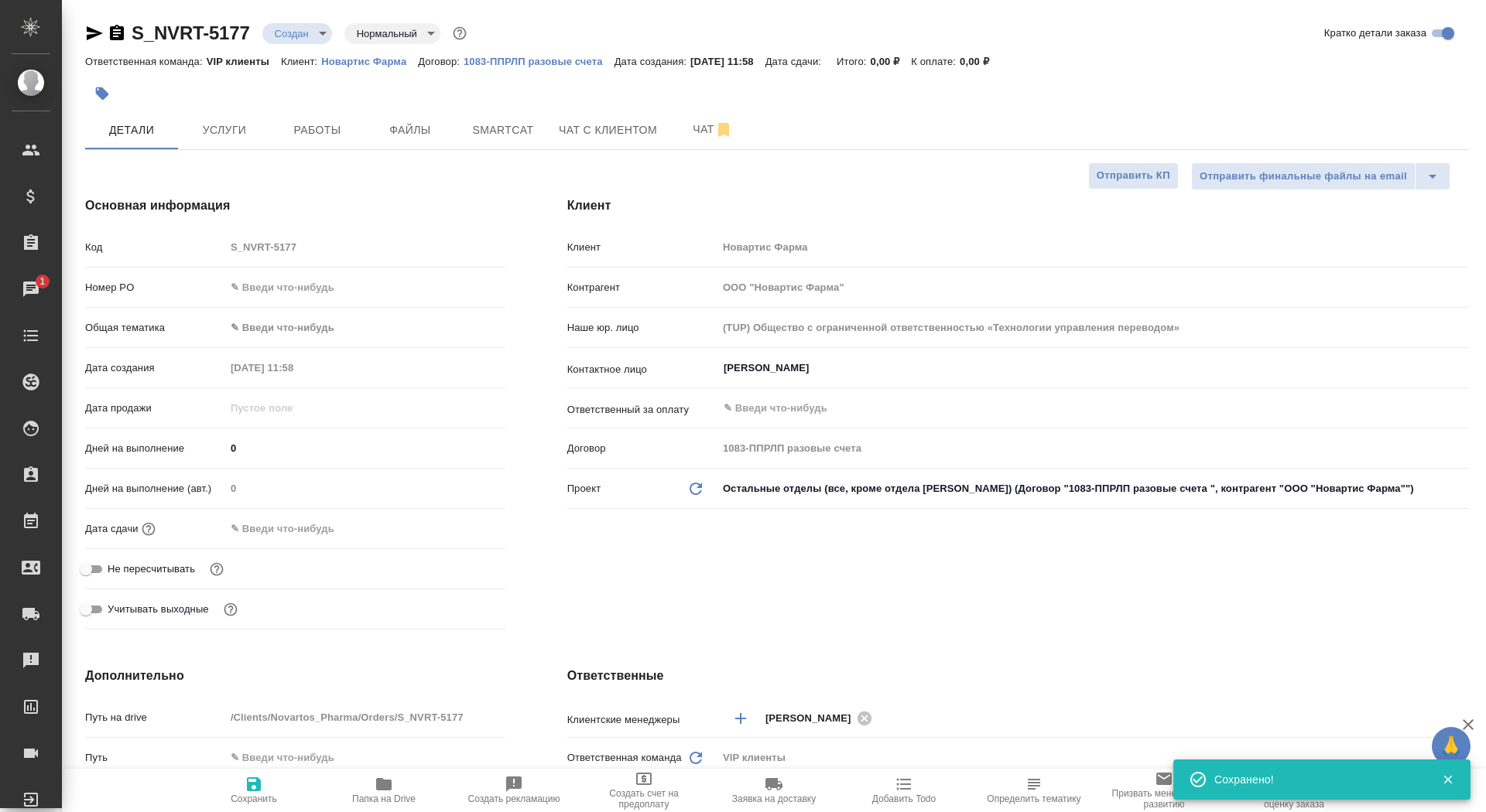
type textarea "x"
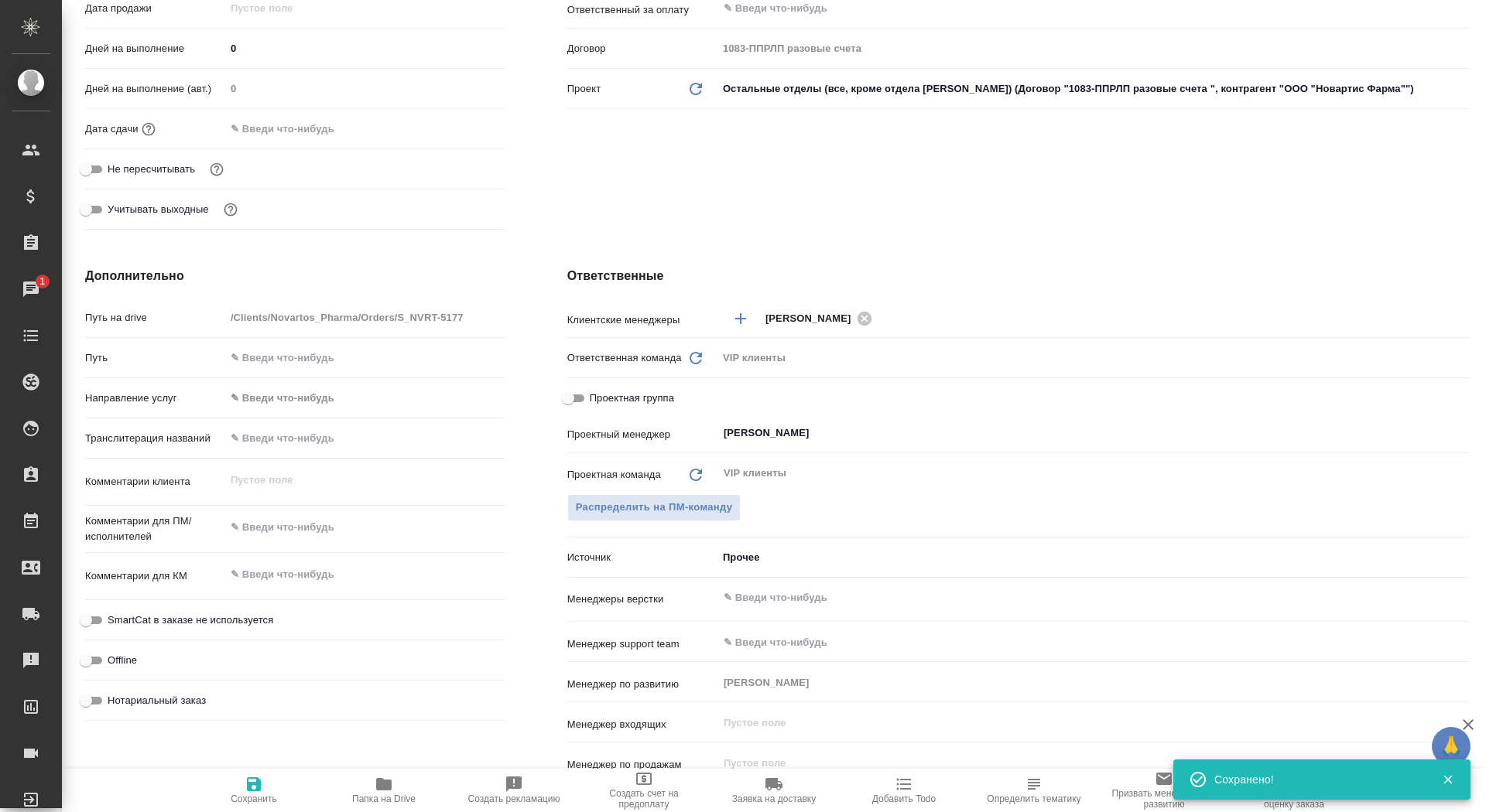
type textarea "x"
click at [309, 534] on textarea at bounding box center [365, 528] width 280 height 26
paste textarea "Lp(a) symposium… 0825_INC_... кроме 2 и 34 Pdf-документ – guidance на стр.1, ст…"
type textarea "x"
type textarea "Lp(a) symposium… 0825_INC_... кроме 2 и 34 Pdf-документ – guidance на стр.1, ст…"
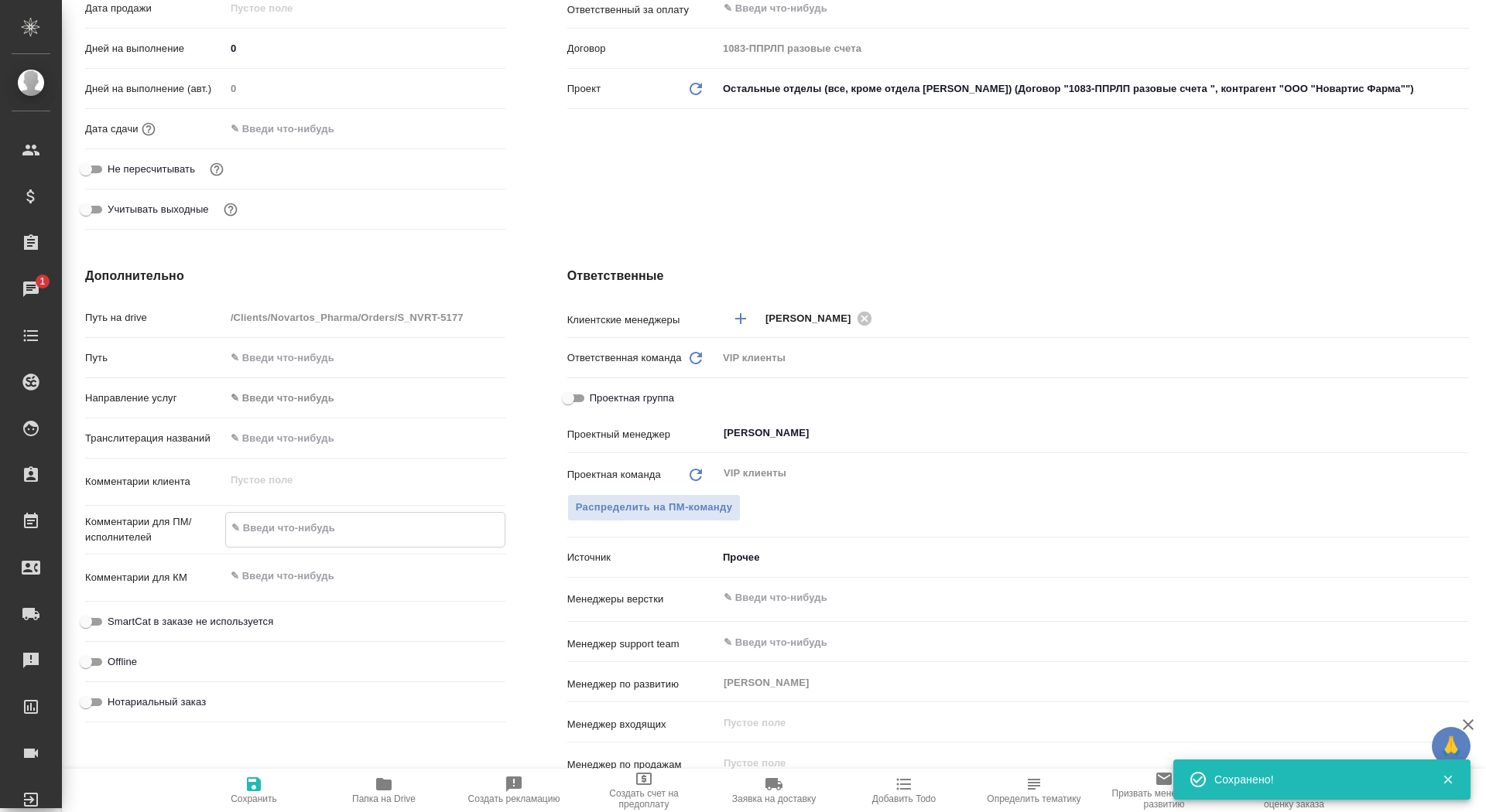
type textarea "x"
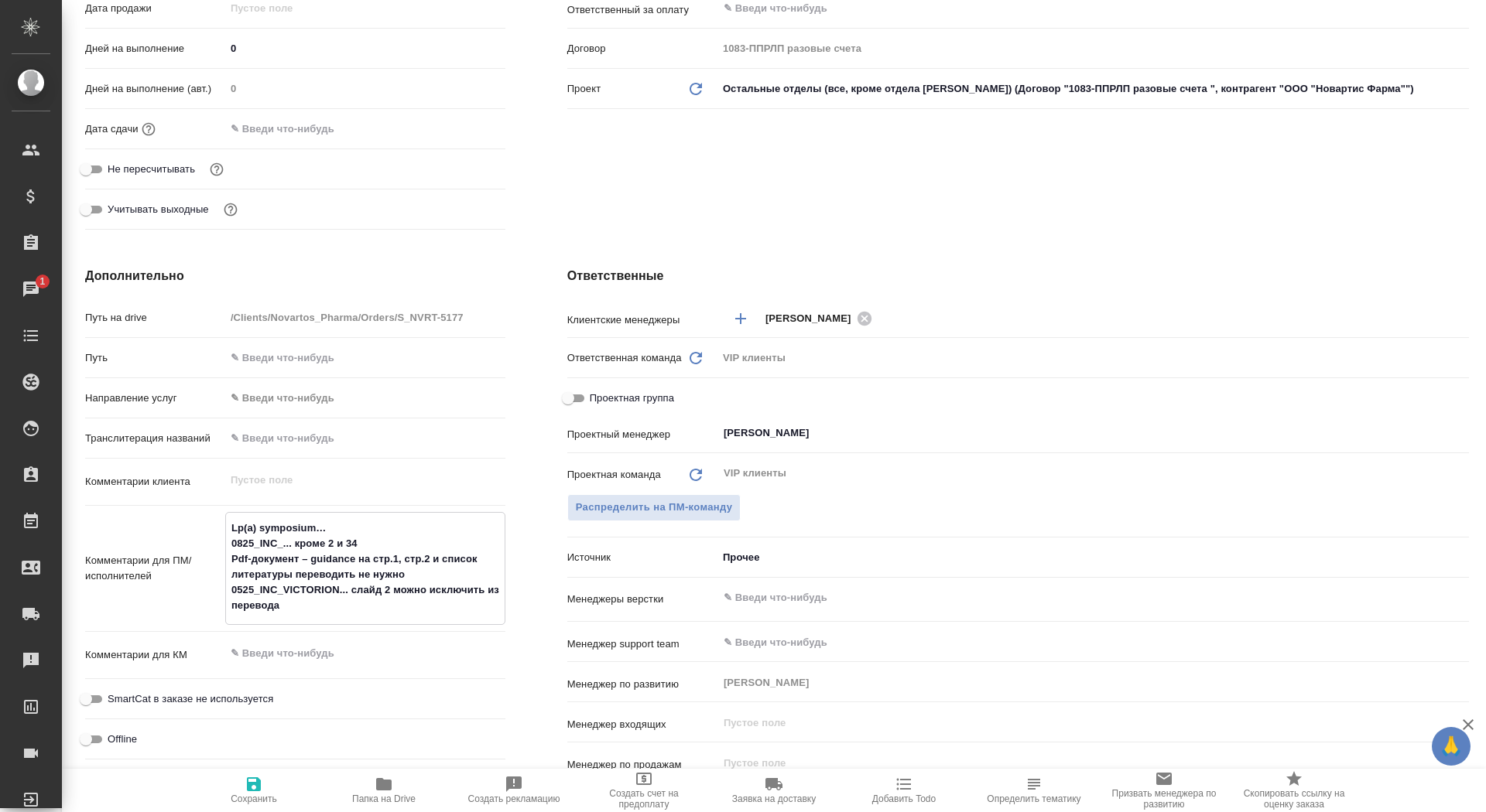
drag, startPoint x: 336, startPoint y: 524, endPoint x: 205, endPoint y: 525, distance: 131.0
click at [205, 525] on div "Комментарии для ПМ/исполнителей Lp(a) symposium… 0825_INC_... кроме 2 и 34 Pdf-…" at bounding box center [295, 569] width 420 height 113
type textarea "x"
type textarea "0825_INC_... кроме 2 и 34 Pdf-документ – guidance на стр.1, стр.2 и список лите…"
type textarea "x"
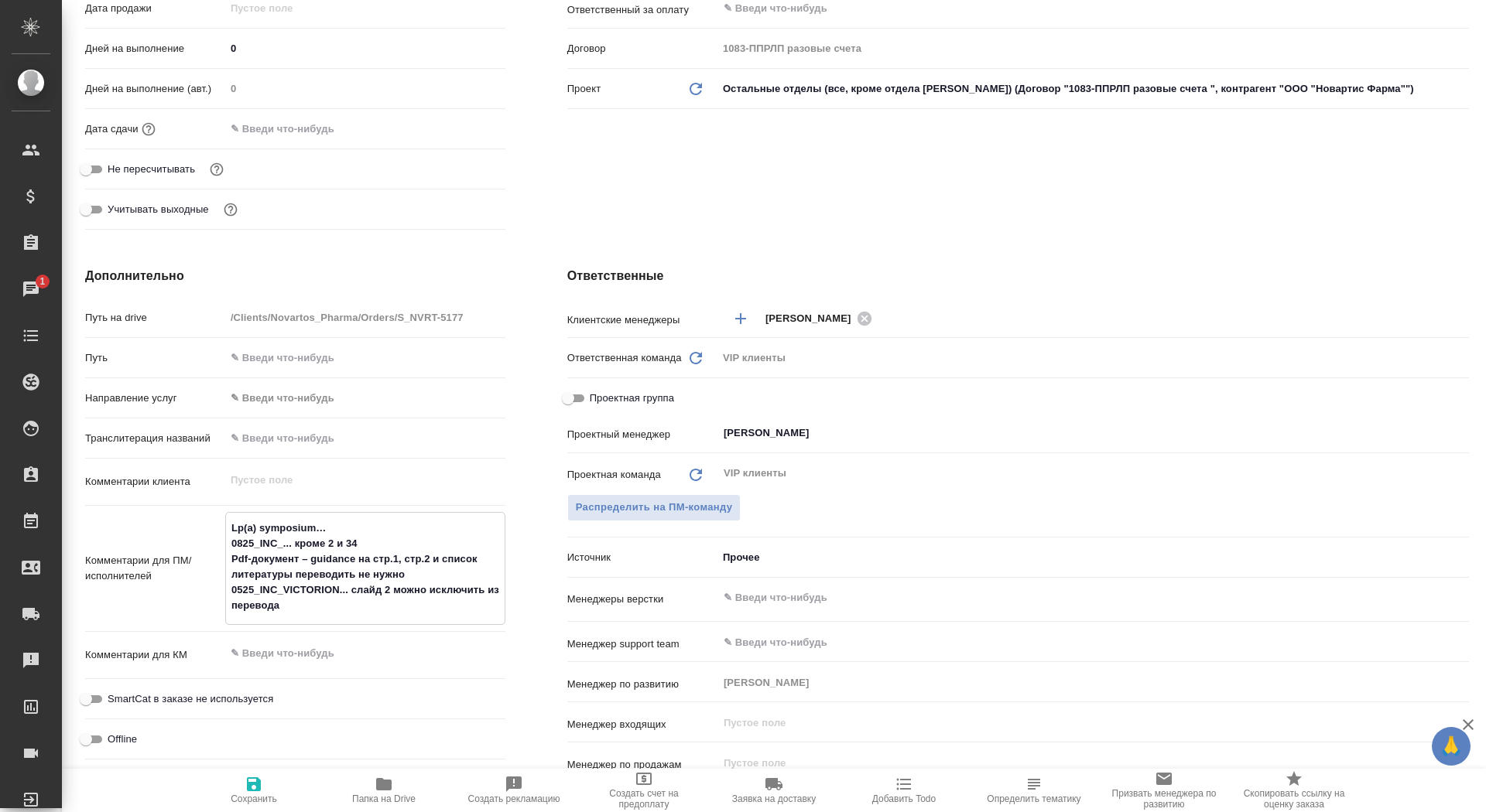
type textarea "x"
type textarea "0825_INC_... кроме 2 и 34 Pdf-документ – guidance на стр.1, стр.2 и список лите…"
type textarea "x"
click at [247, 799] on span "Сохранить" at bounding box center [254, 799] width 47 height 11
type textarea "x"
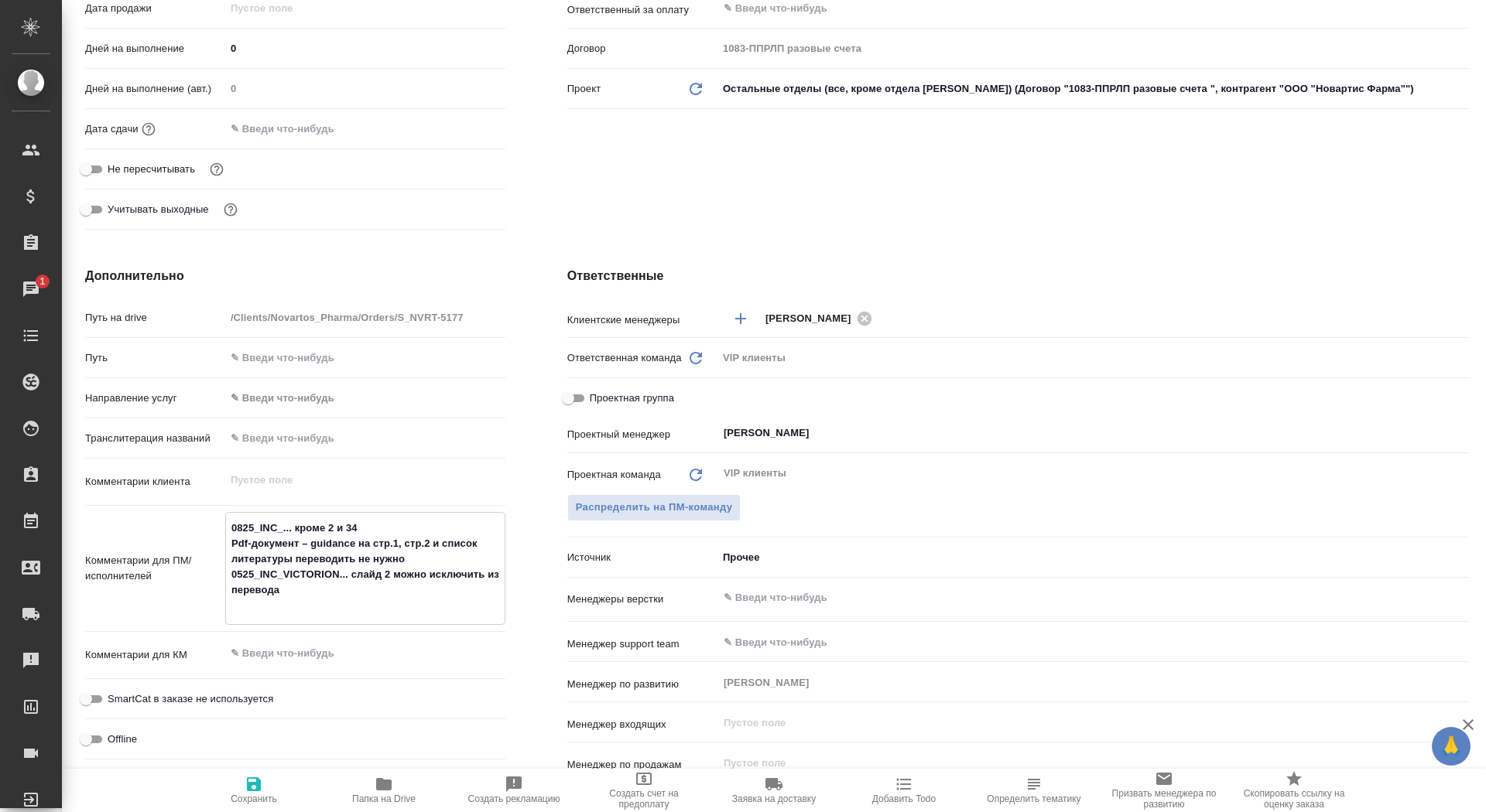
type textarea "x"
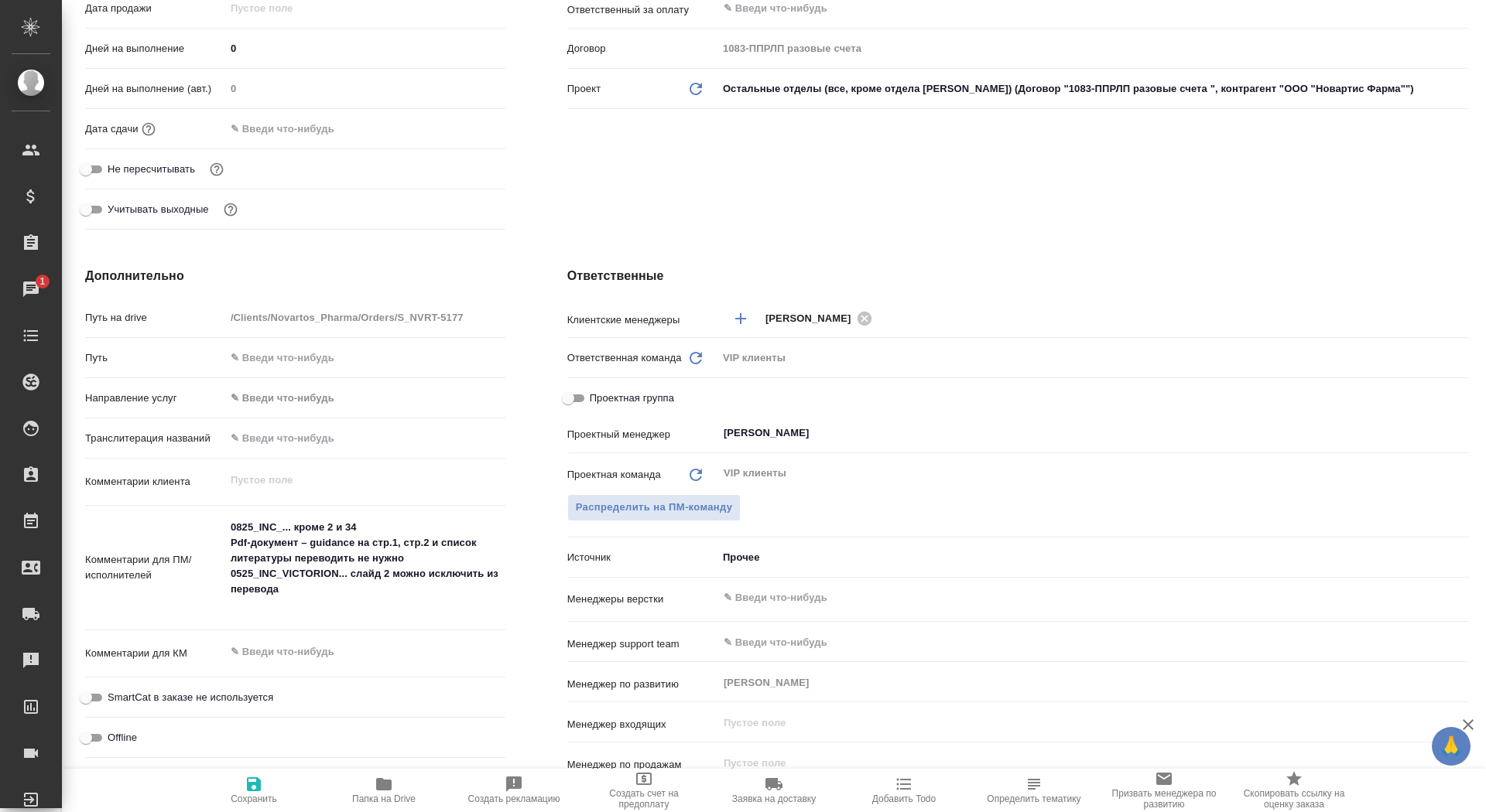
scroll to position [0, 0]
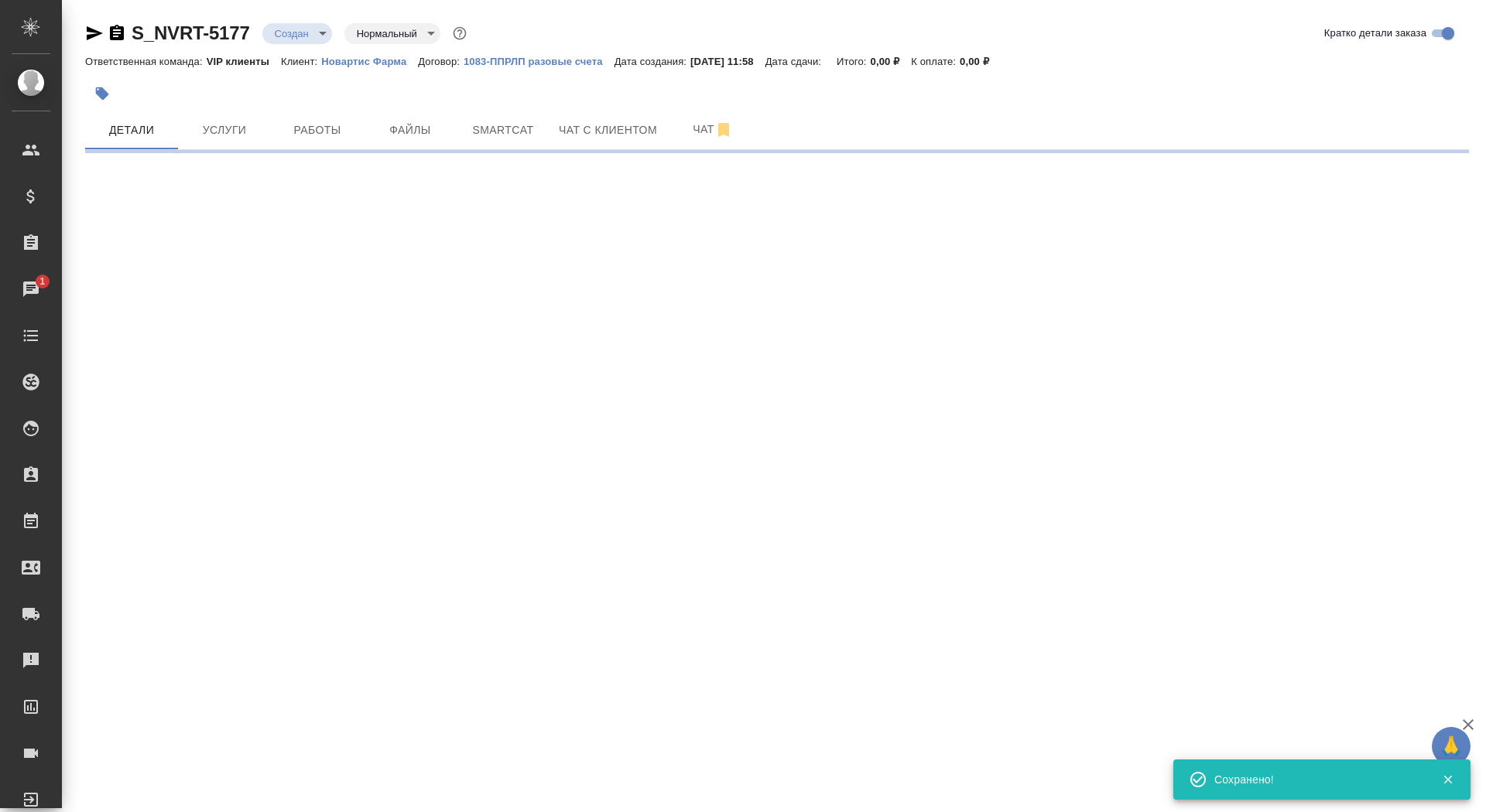
select select "RU"
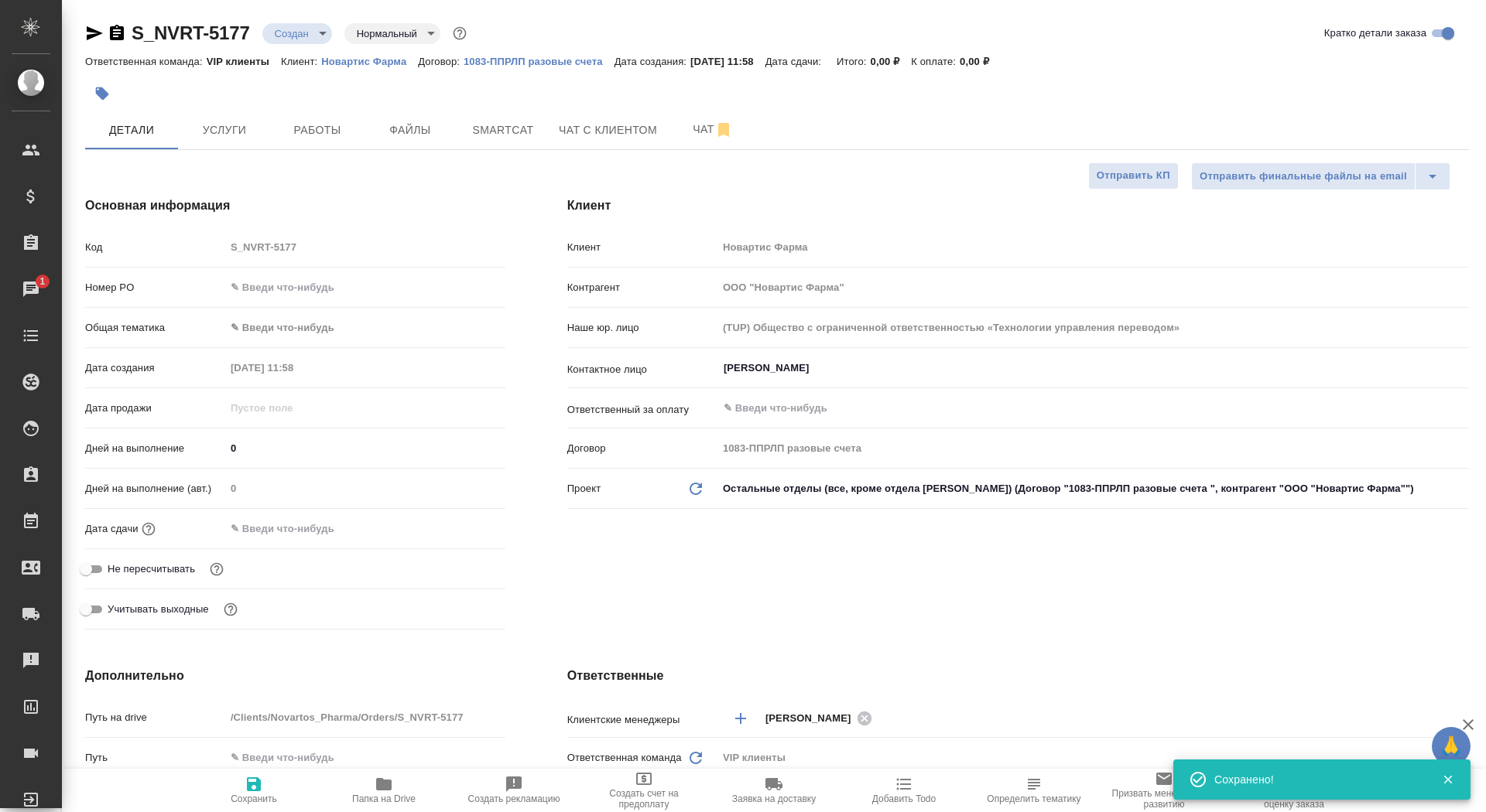
type textarea "x"
click at [405, 129] on span "Файлы" at bounding box center [410, 130] width 74 height 19
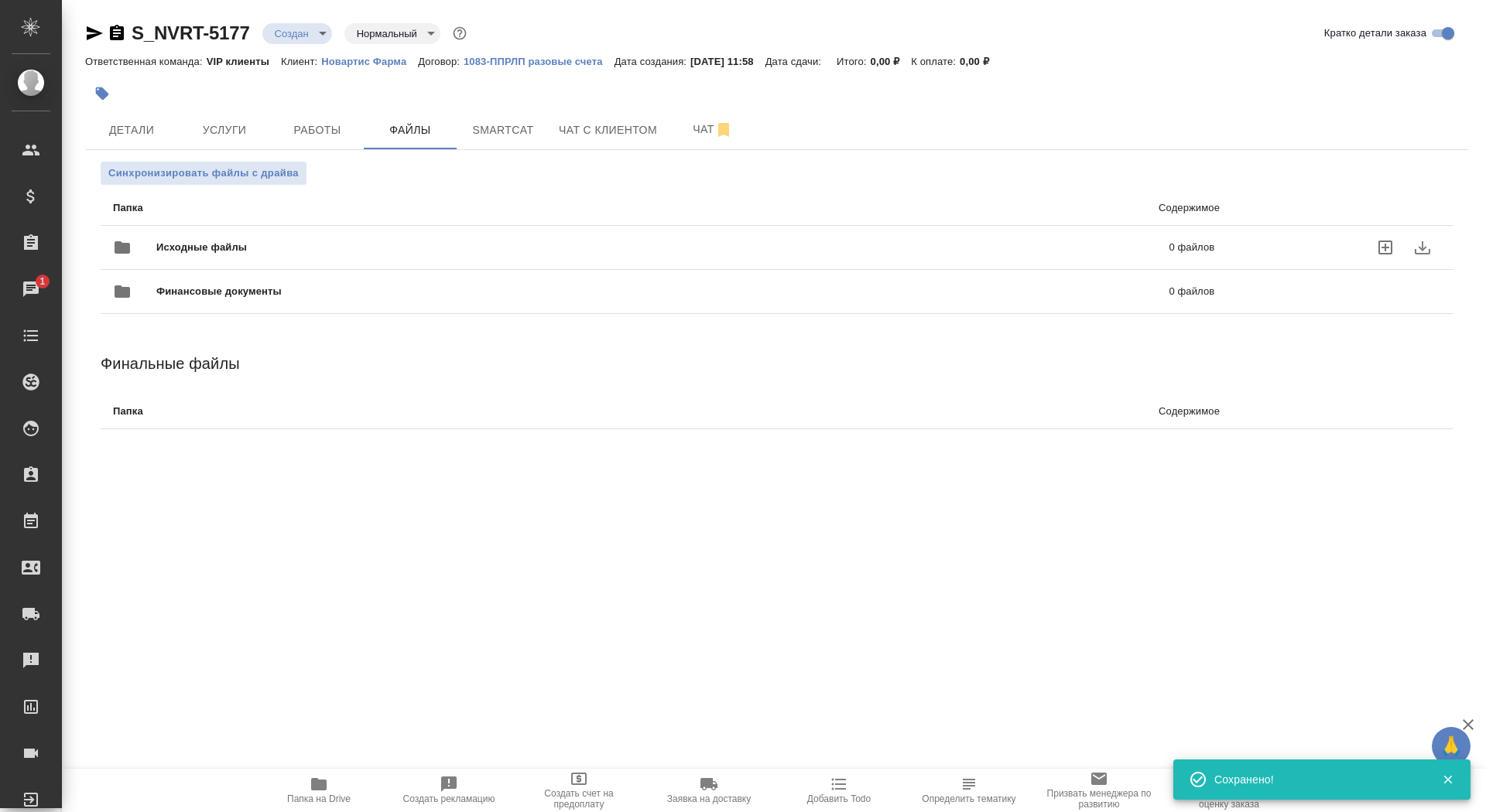
click at [266, 248] on span "Исходные файлы" at bounding box center [433, 248] width 552 height 15
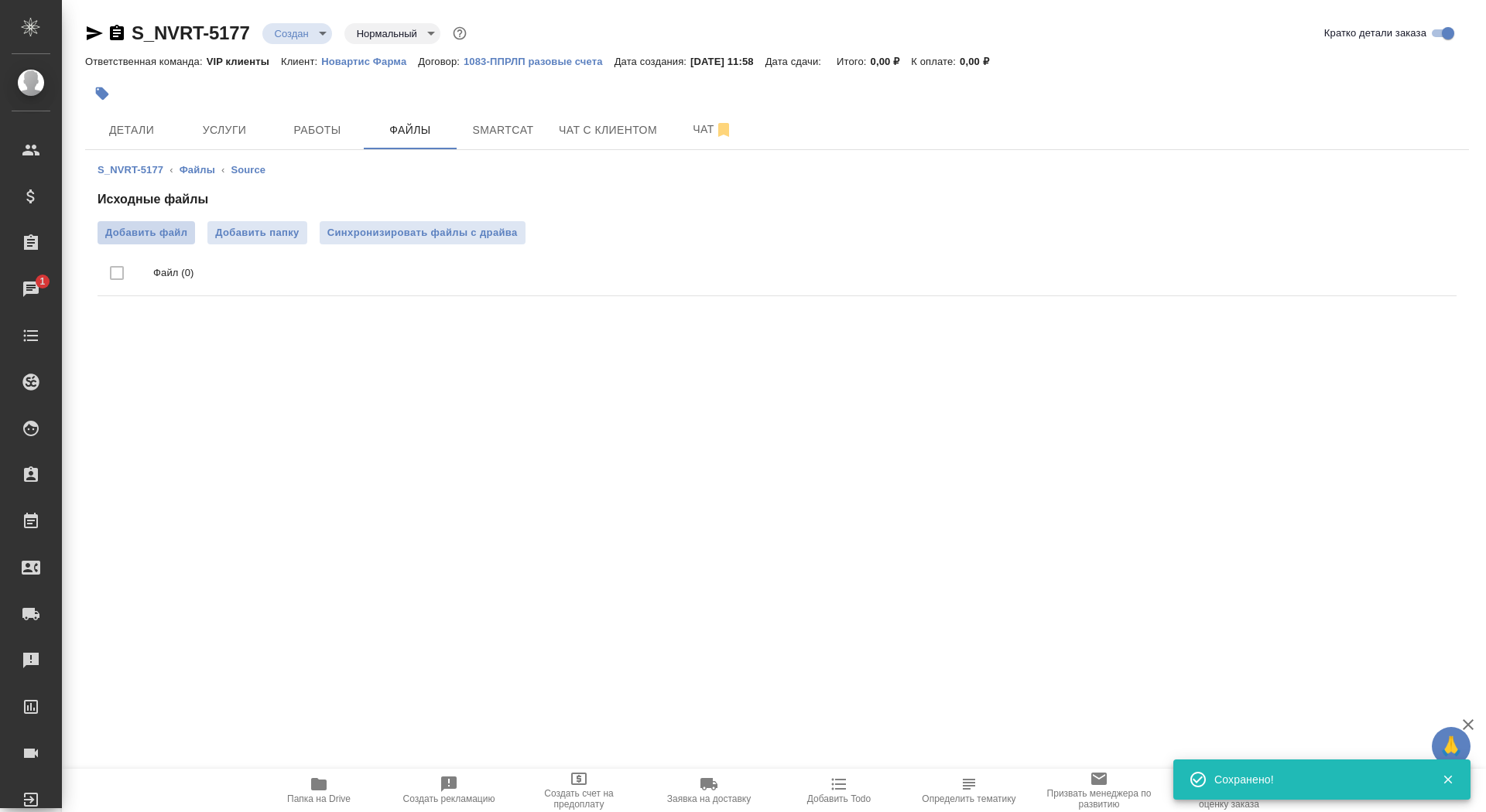
click at [152, 226] on span "Добавить файл" at bounding box center [147, 233] width 82 height 15
click at [0, 0] on input "Добавить файл" at bounding box center [0, 0] width 0 height 0
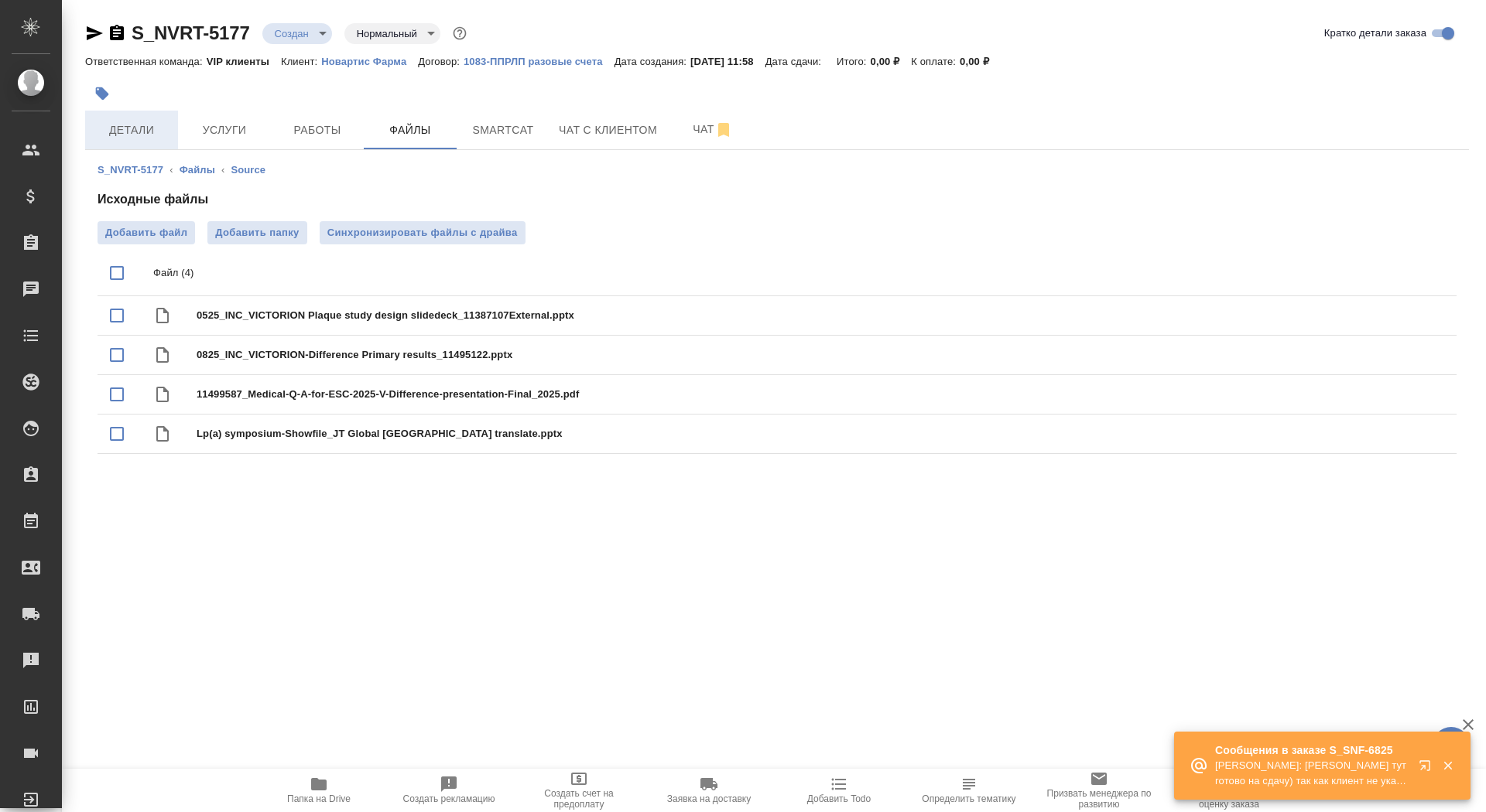
click at [147, 142] on button "Детали" at bounding box center [132, 130] width 93 height 39
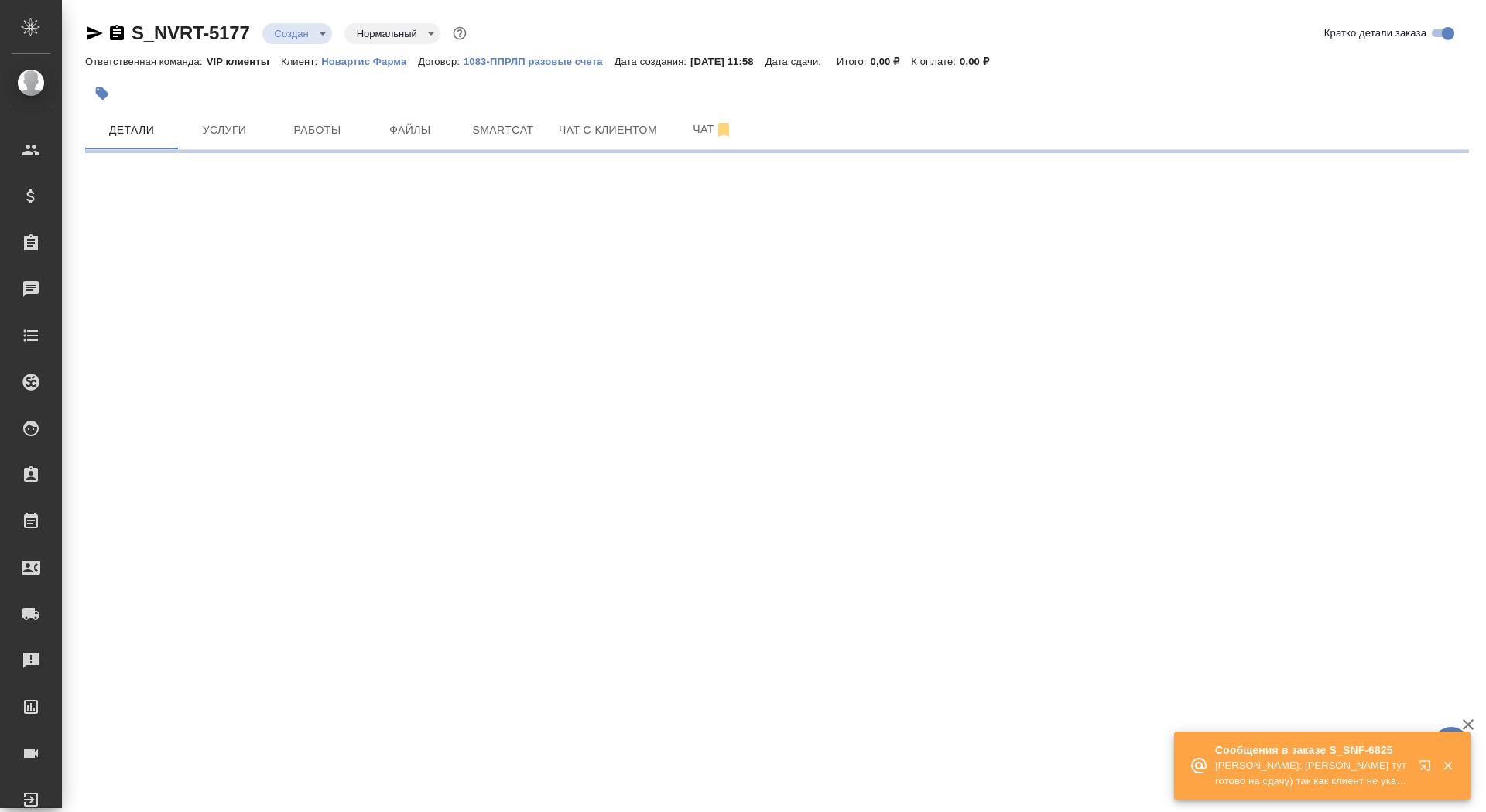
select select "RU"
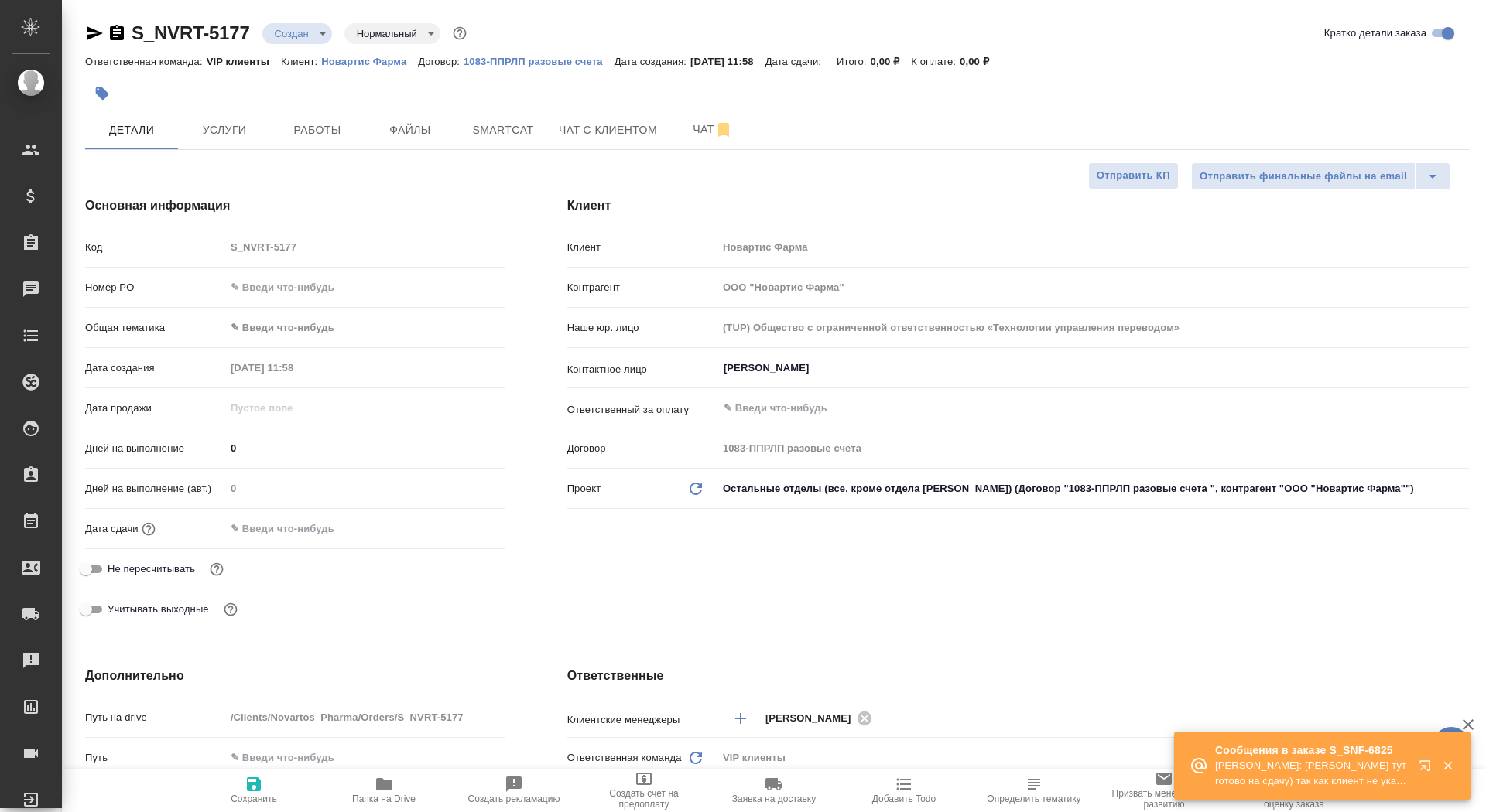
type textarea "x"
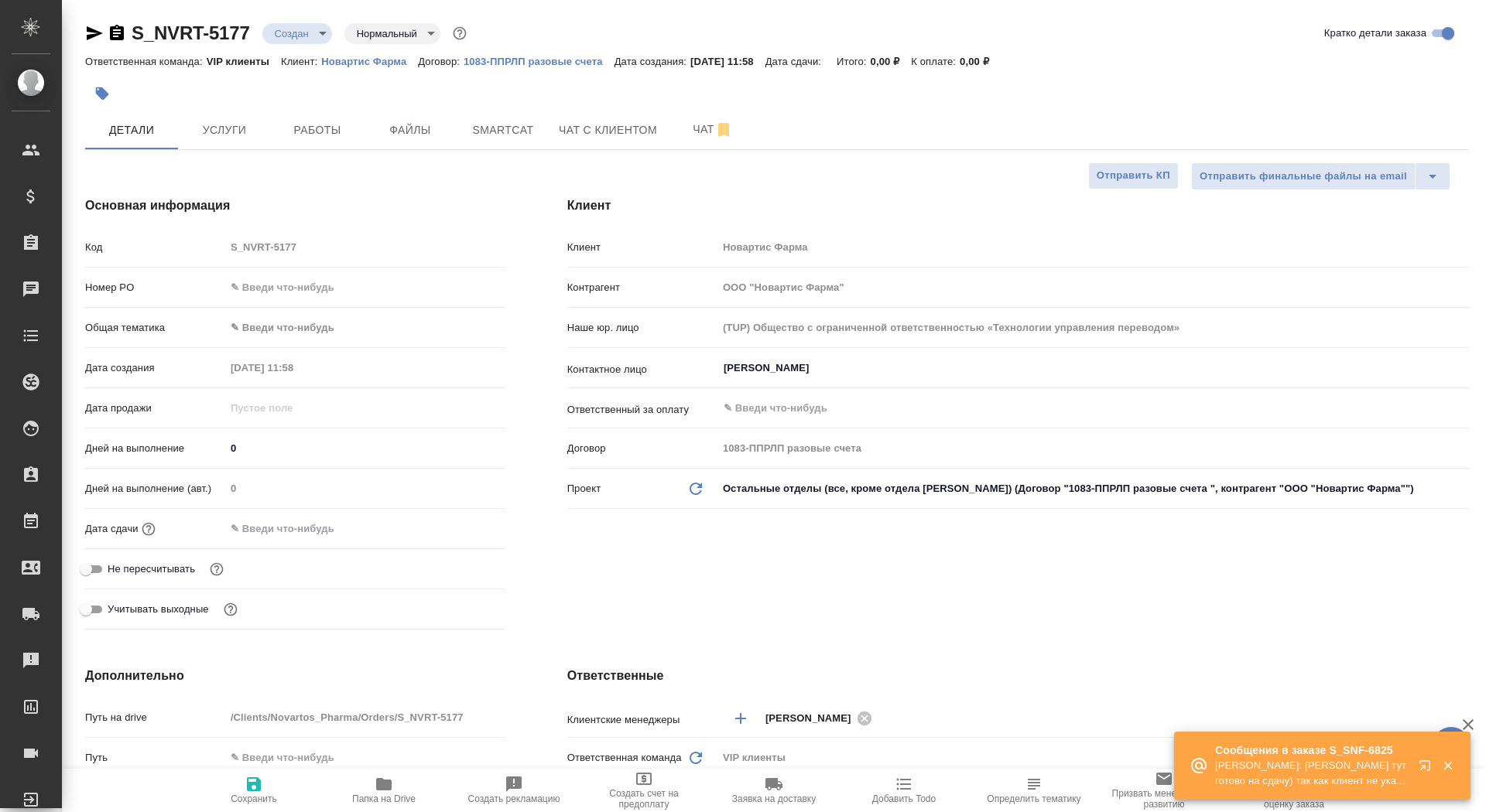
type textarea "x"
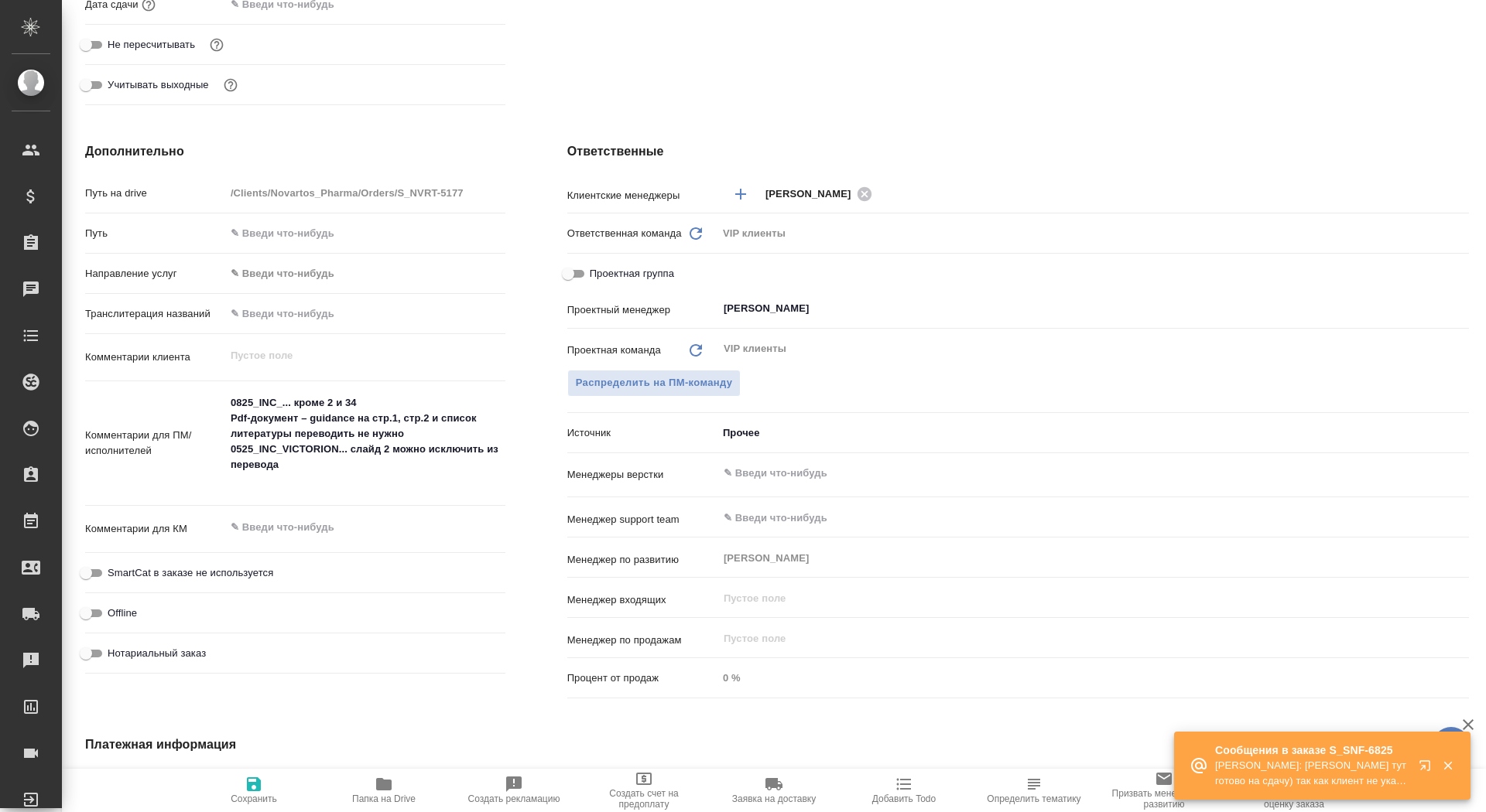
scroll to position [527, 0]
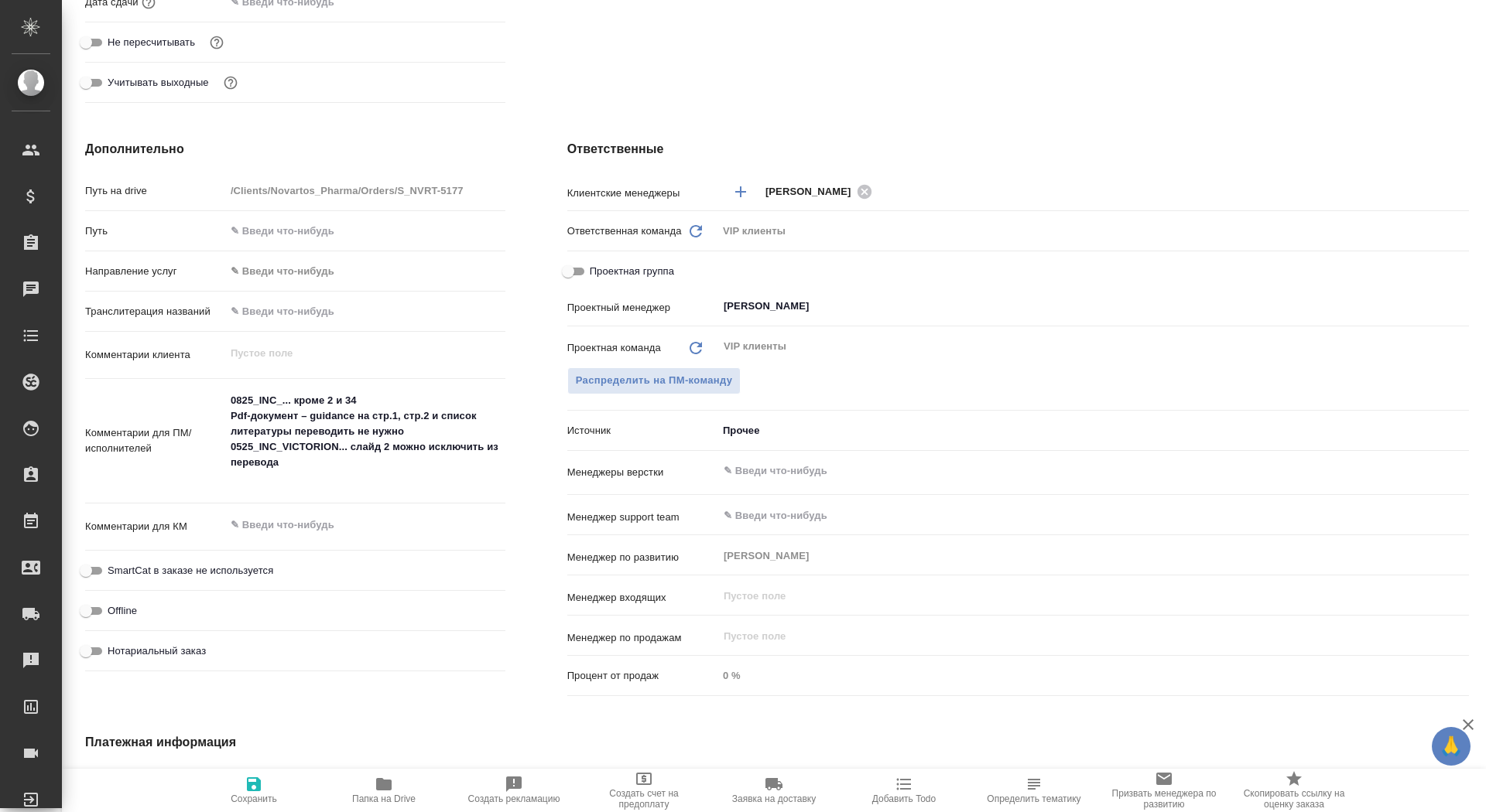
type textarea "x"
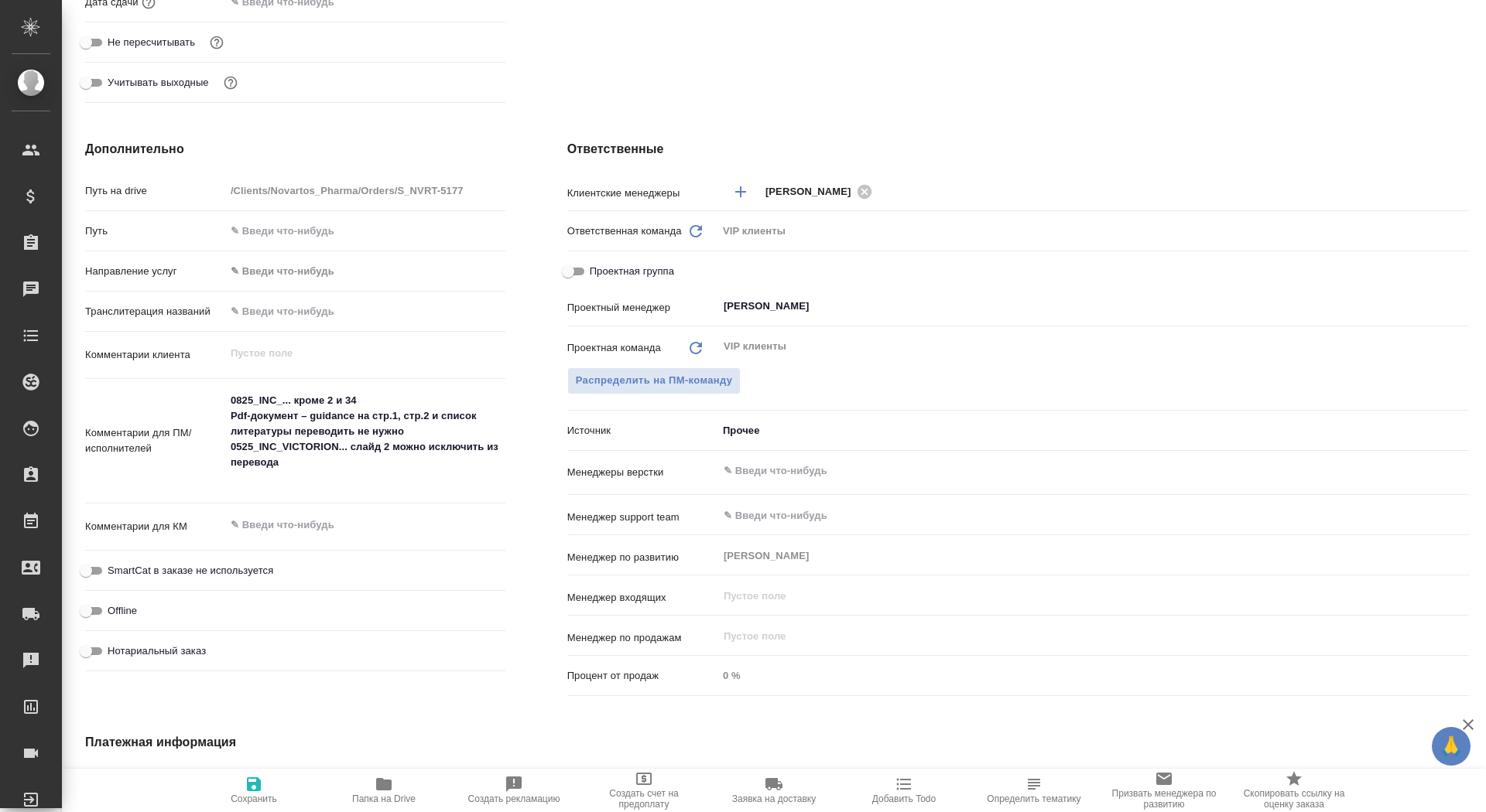
type textarea "x"
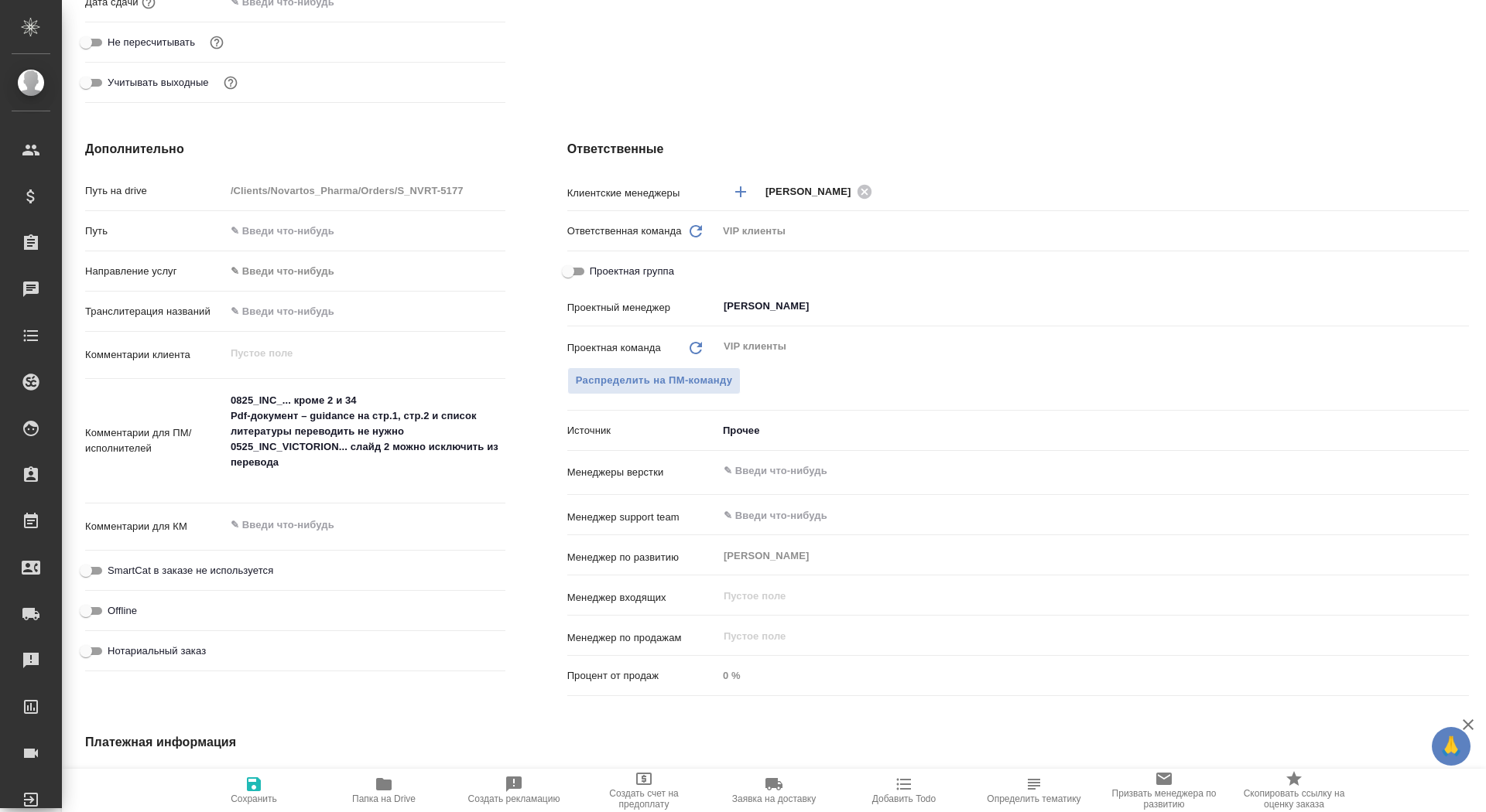
type textarea "x"
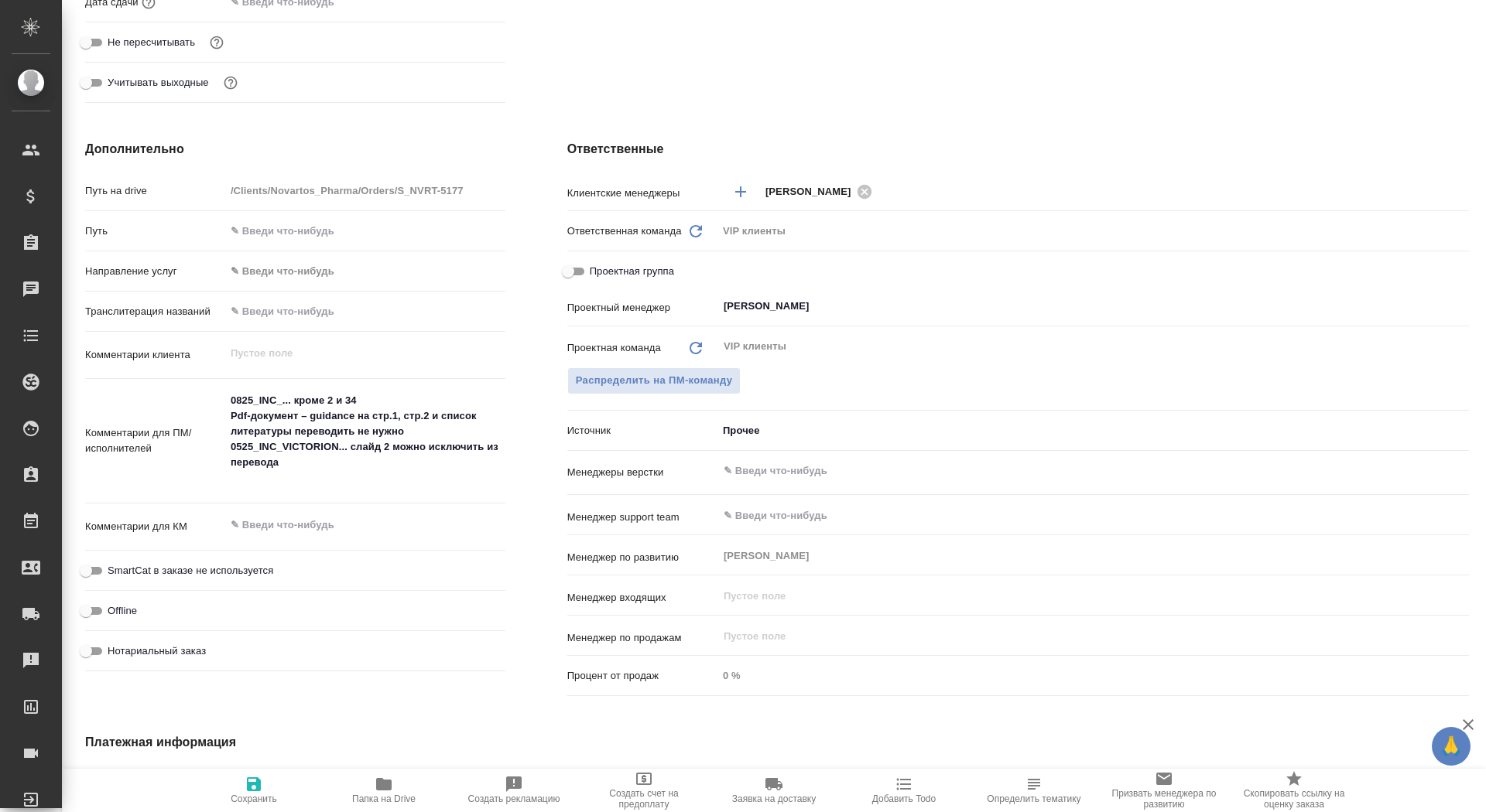
type textarea "x"
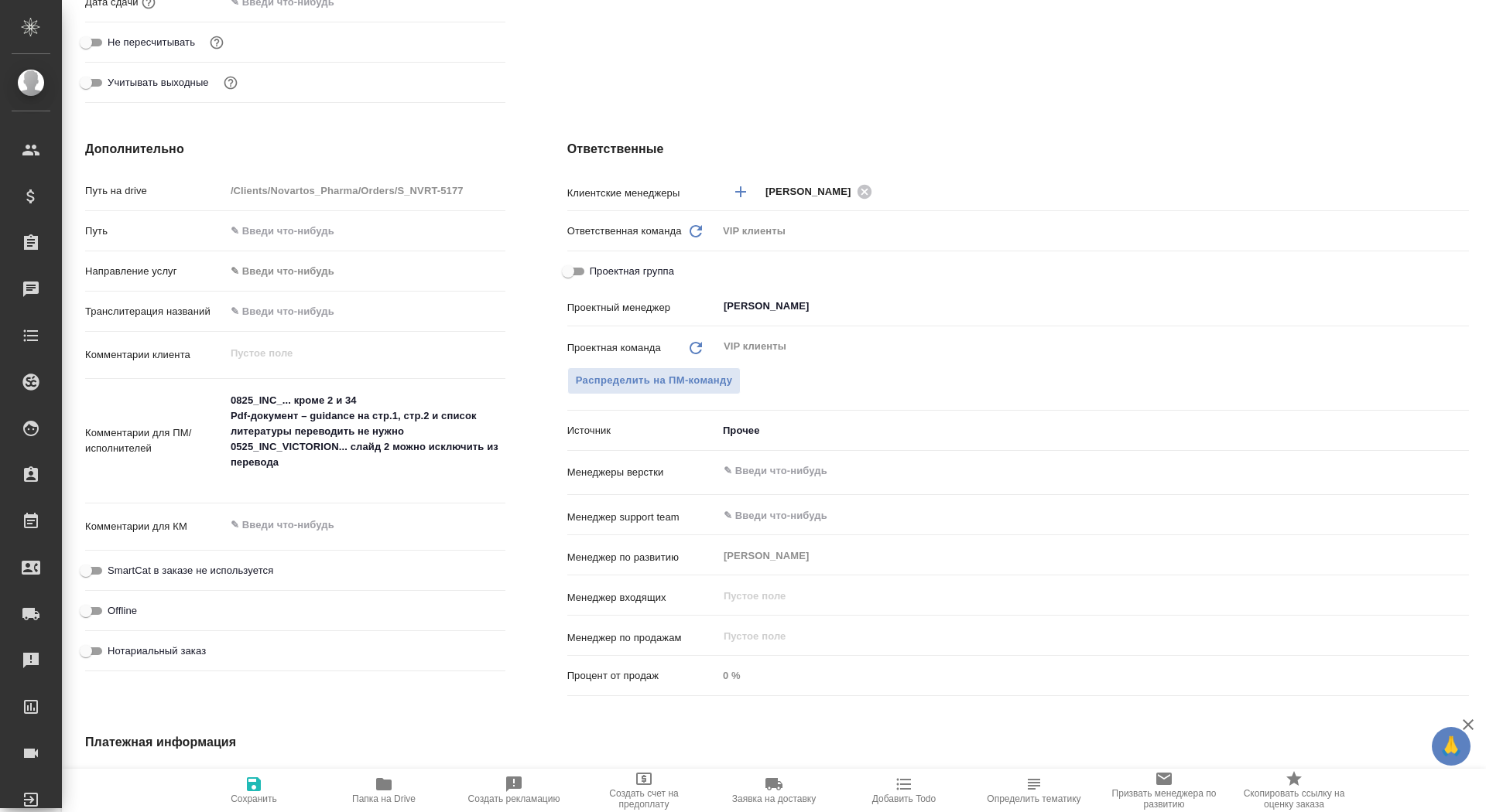
type textarea "x"
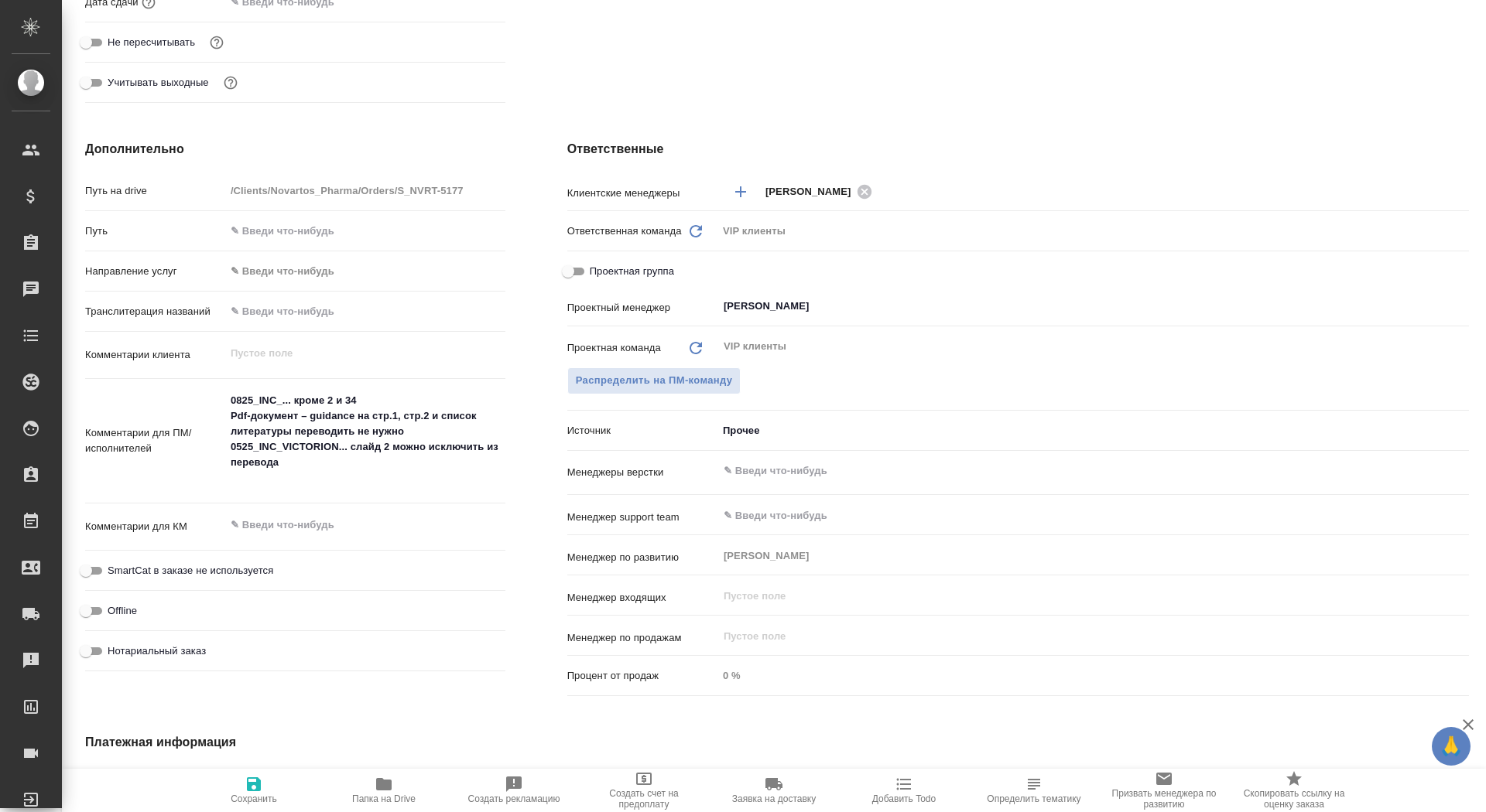
type textarea "x"
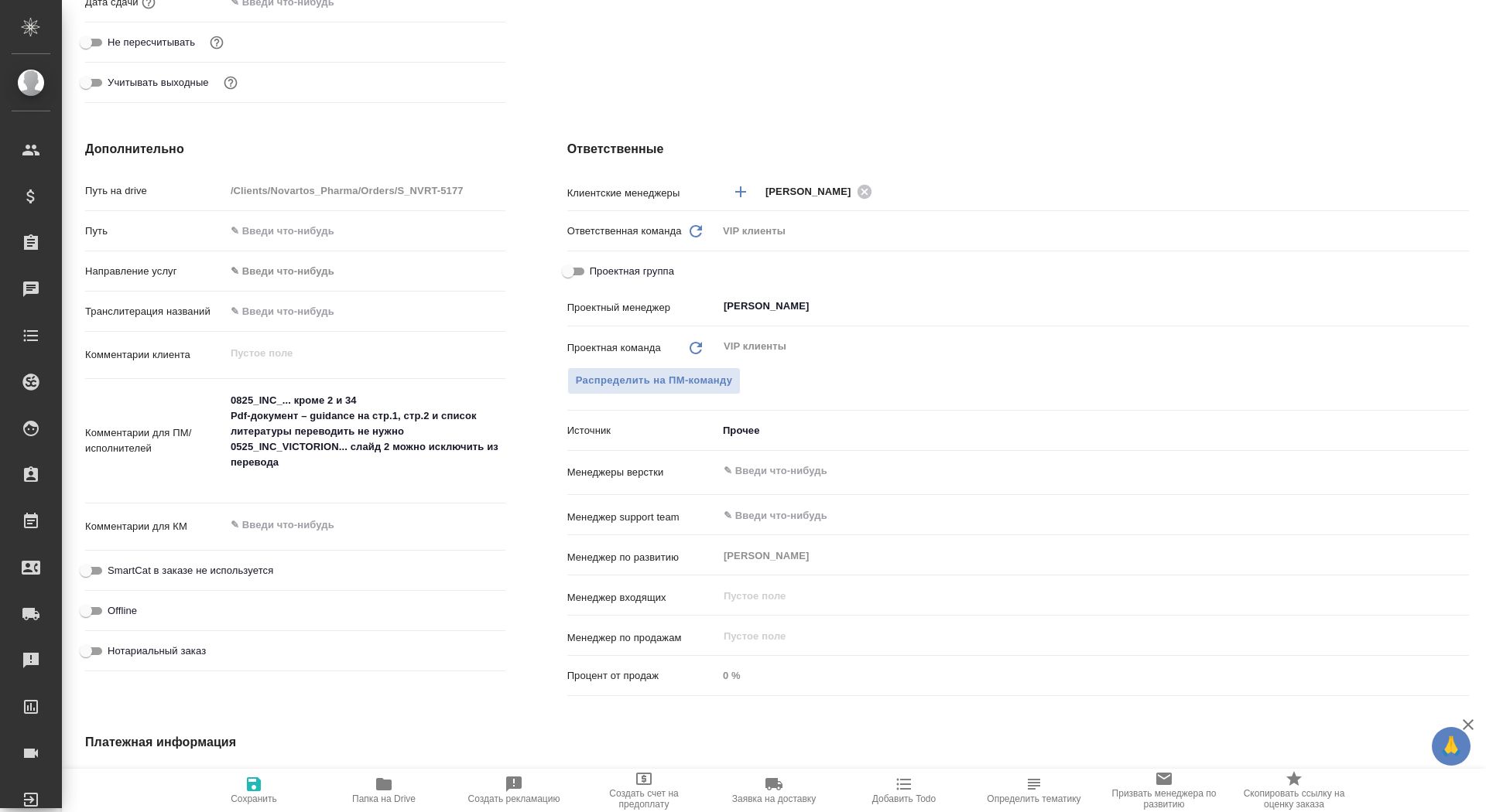
type textarea "x"
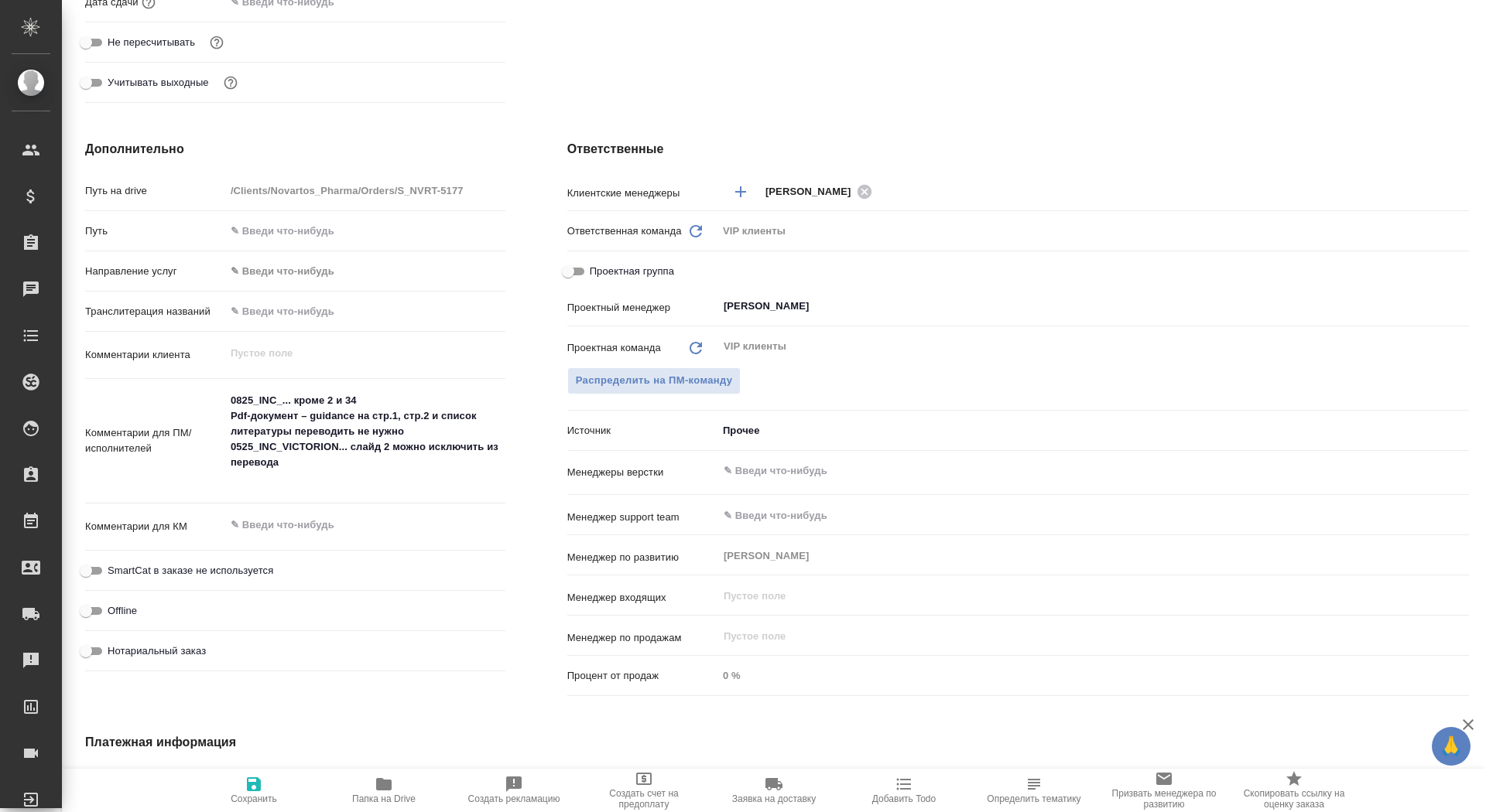
type textarea "x"
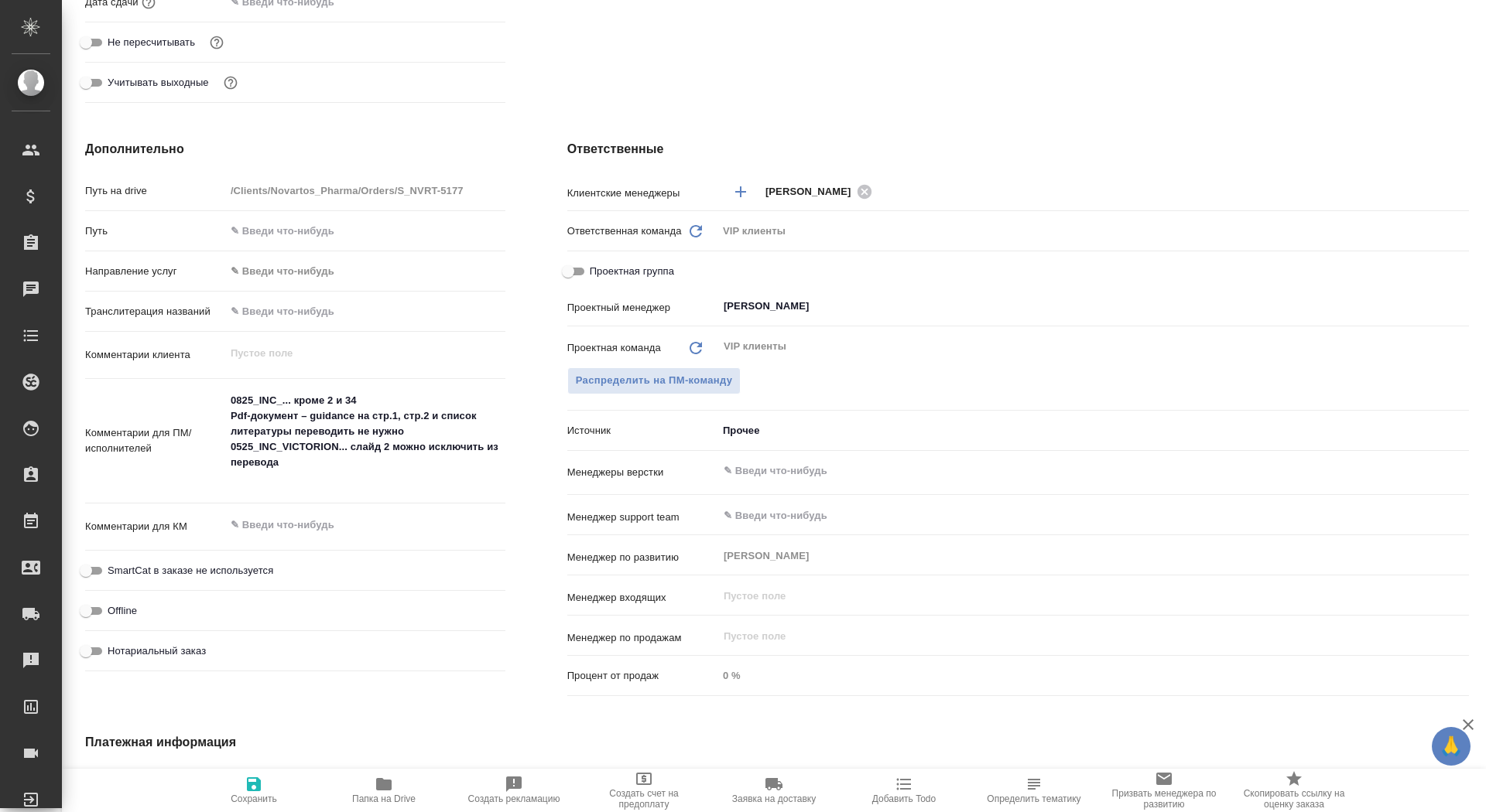
type textarea "x"
click at [391, 790] on icon "button" at bounding box center [384, 785] width 19 height 19
type textarea "x"
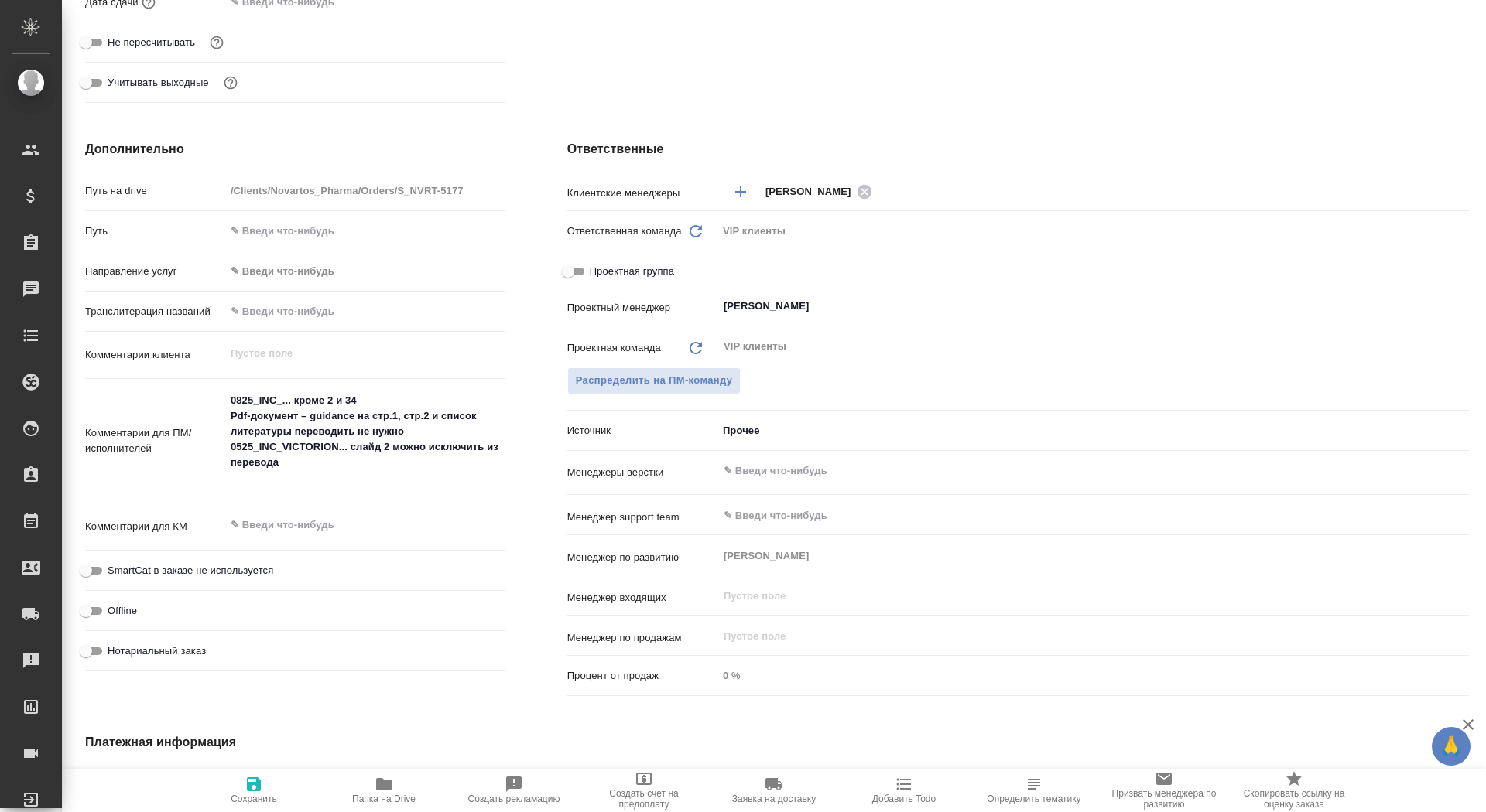
type textarea "x"
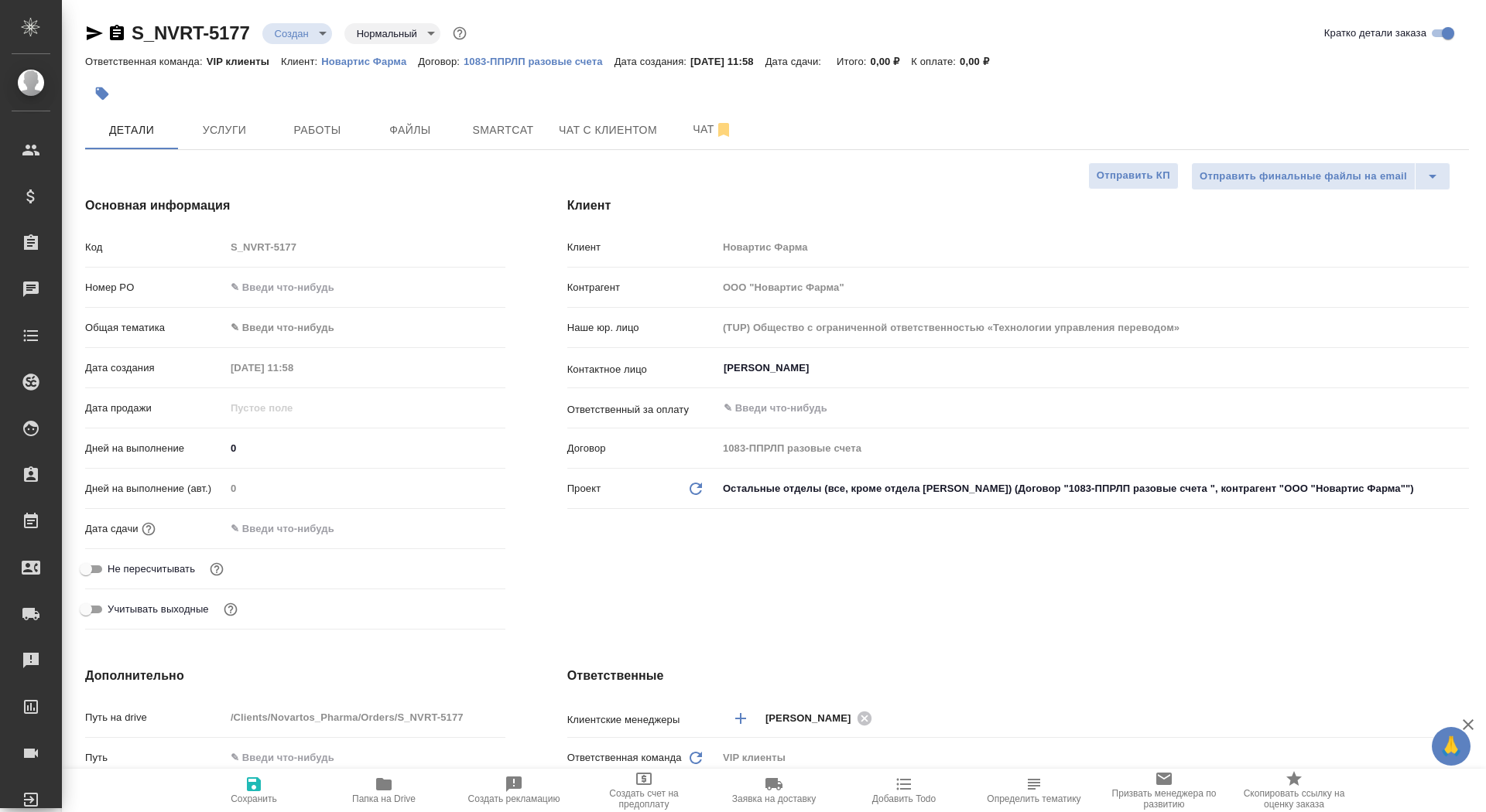
click at [308, 42] on body "🙏 .cls-1 fill:#fff; AWATERA Saydasheva Dilyara Клиенты Спецификации Заказы 0 Ча…" at bounding box center [743, 406] width 1486 height 812
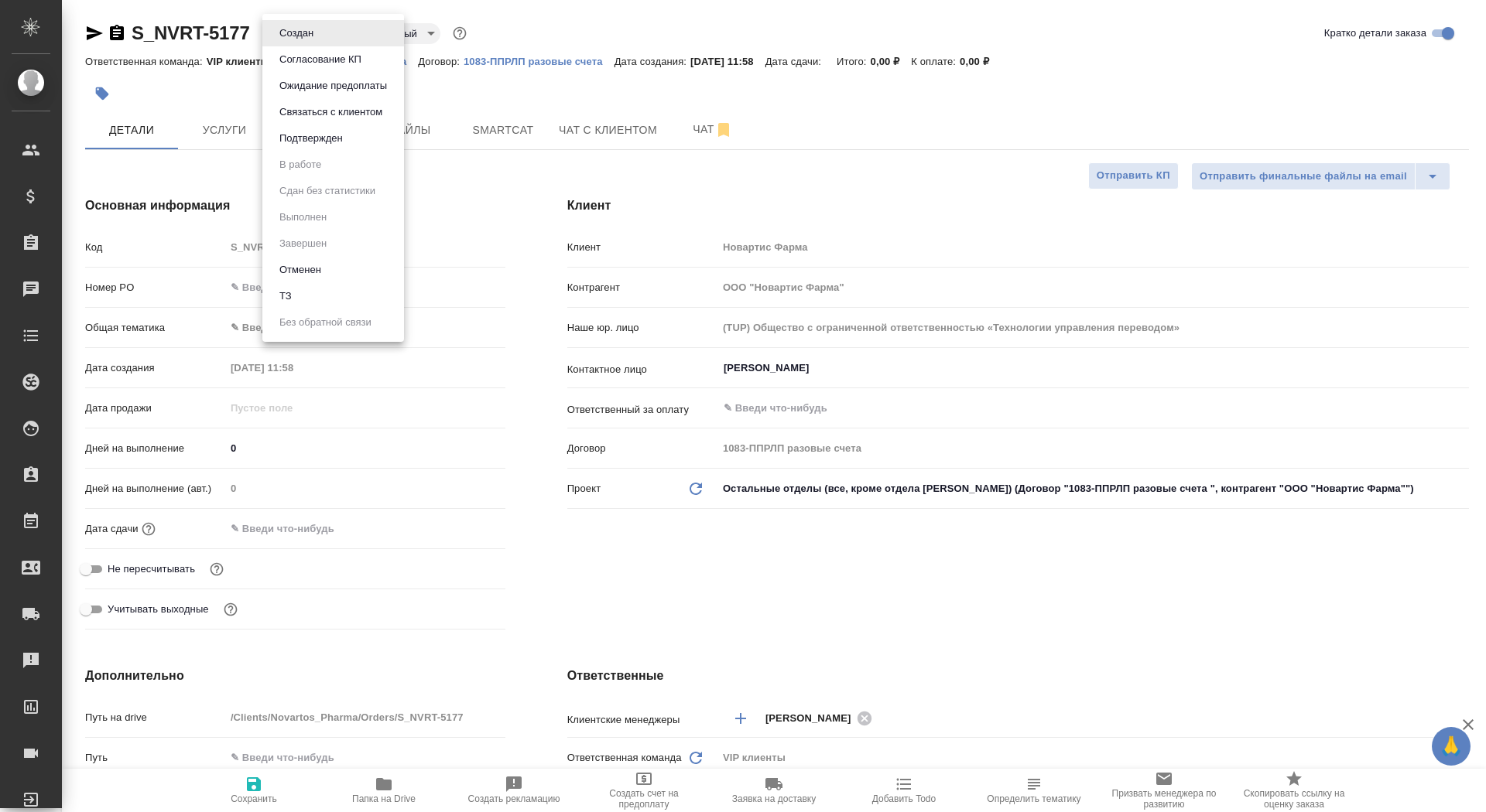
click at [309, 302] on li "ТЗ" at bounding box center [333, 296] width 142 height 26
type textarea "x"
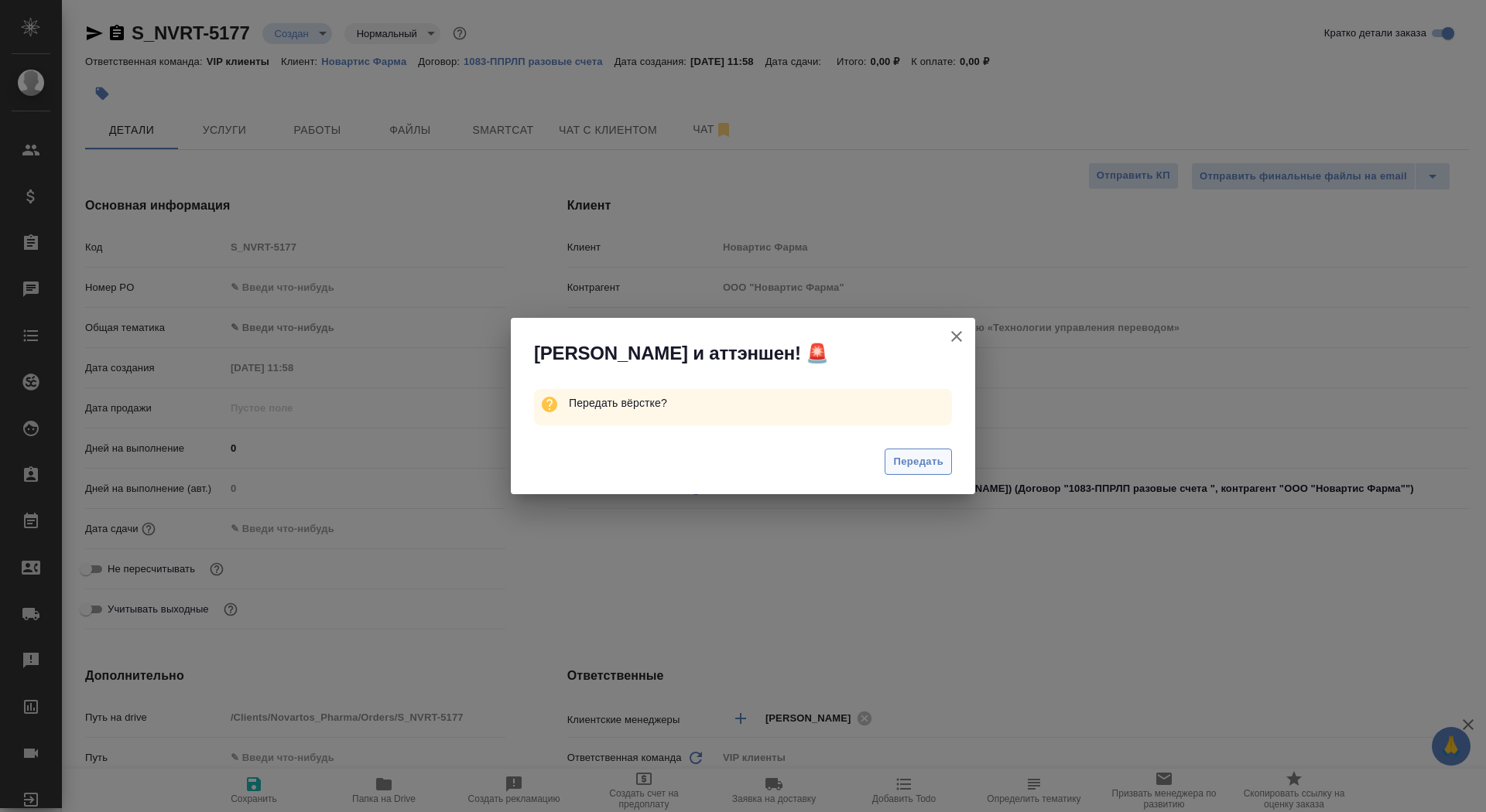
click at [926, 470] on span "Передать" at bounding box center [918, 462] width 50 height 18
type textarea "x"
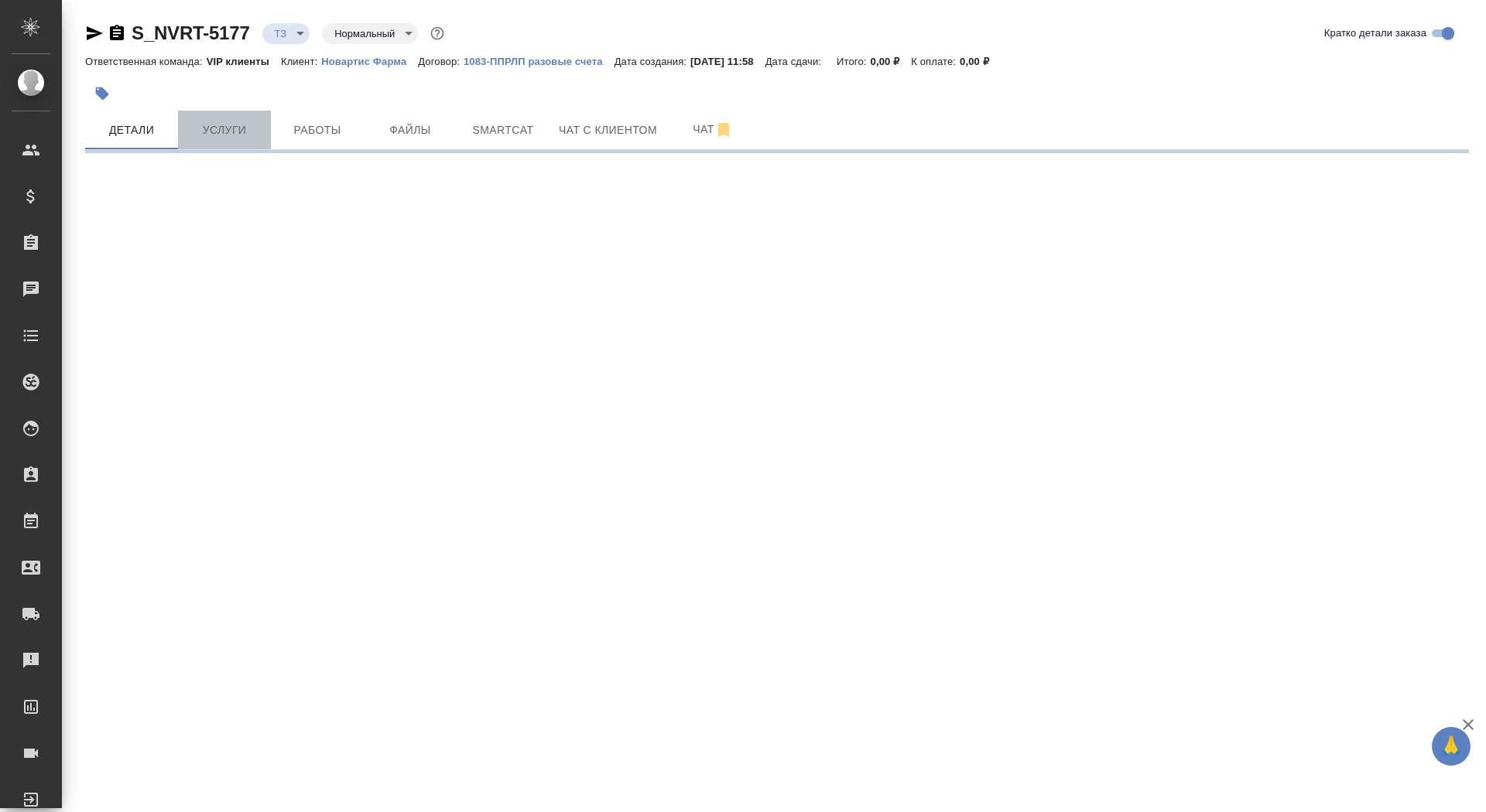
click at [247, 131] on span "Услуги" at bounding box center [225, 130] width 74 height 19
select select "RU"
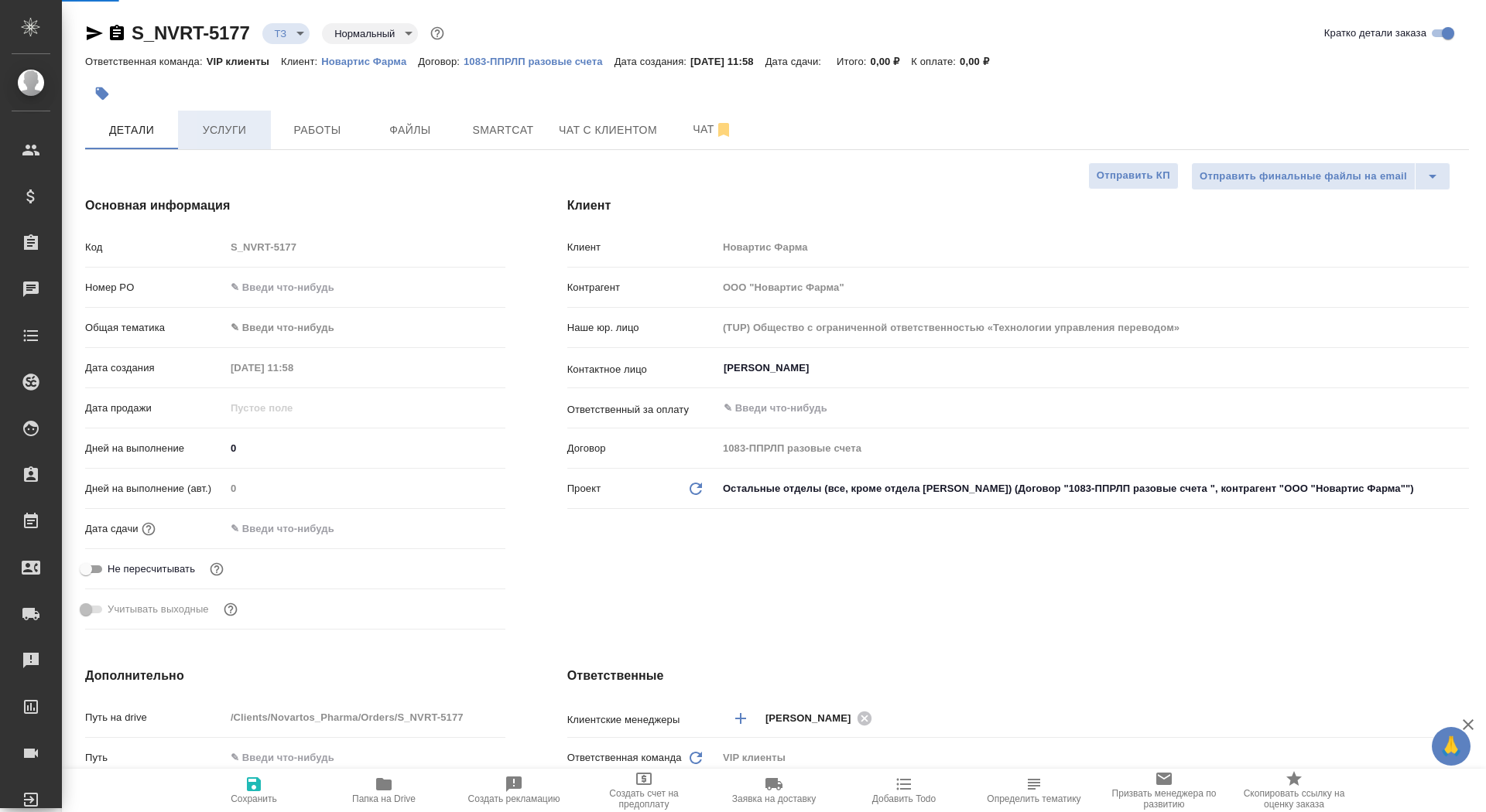
type textarea "x"
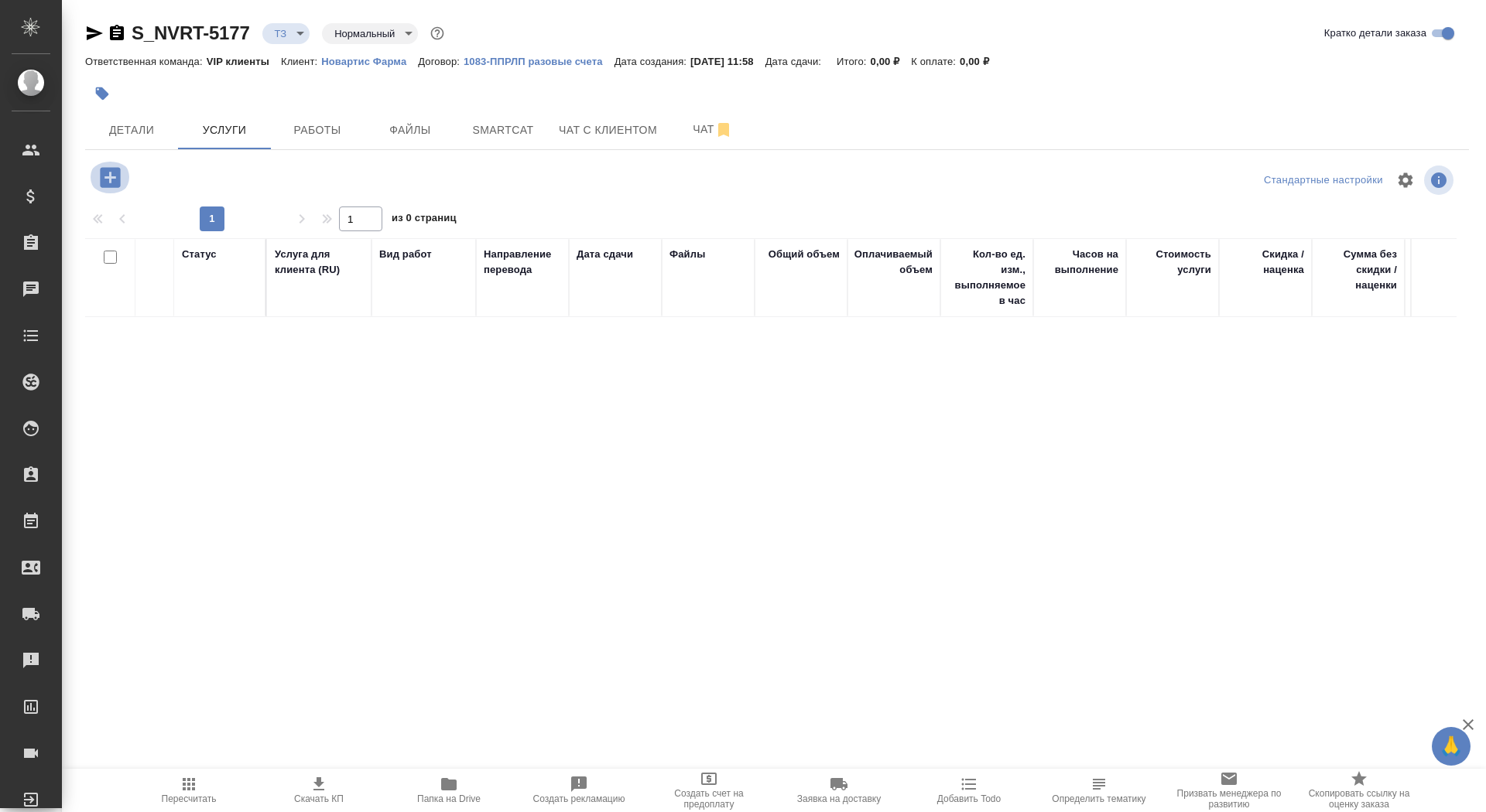
click at [106, 181] on icon "button" at bounding box center [110, 177] width 20 height 20
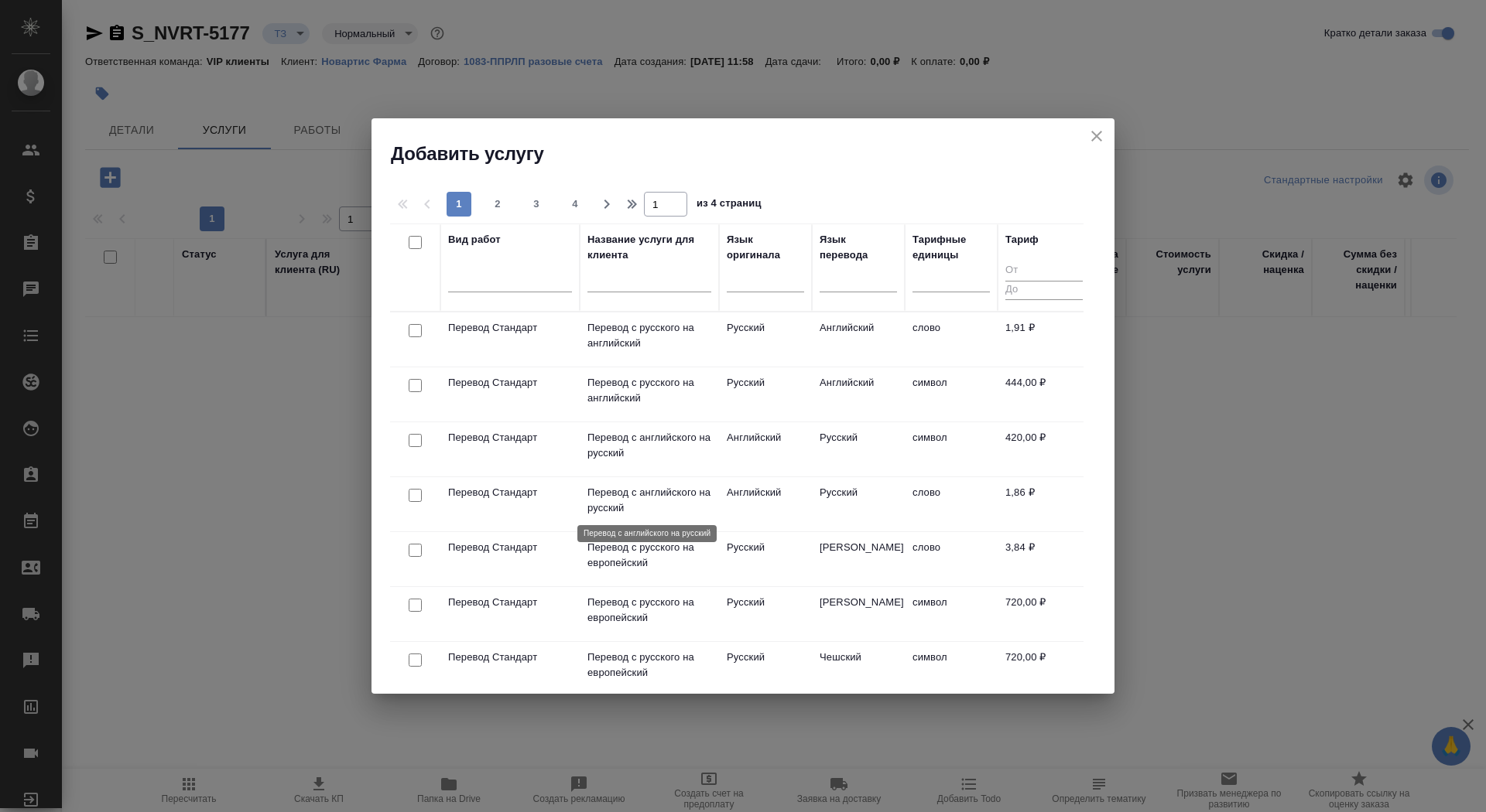
click at [679, 485] on p "Перевод с английского на русский" at bounding box center [650, 501] width 124 height 31
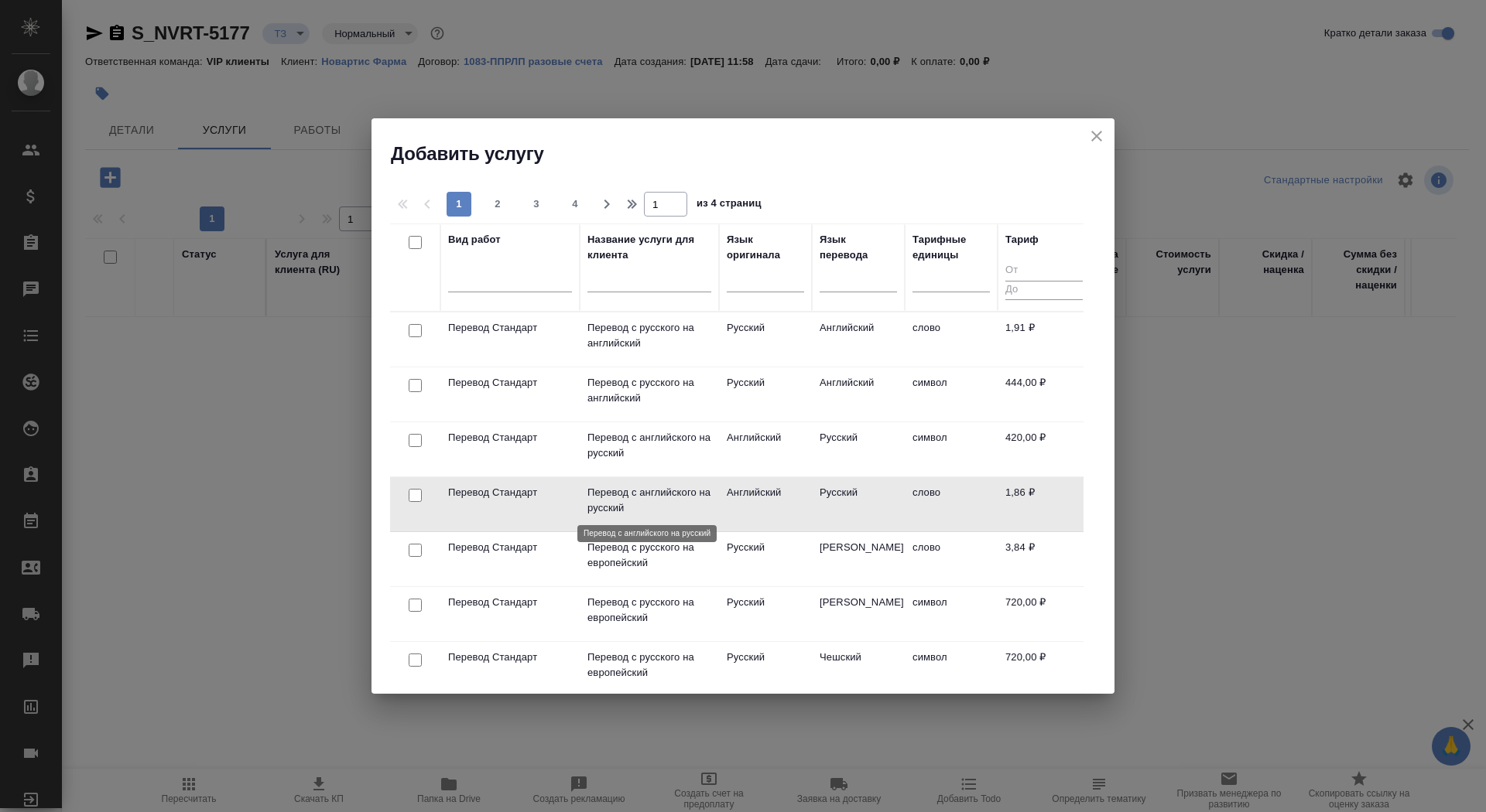
click at [679, 485] on p "Перевод с английского на русский" at bounding box center [650, 501] width 124 height 31
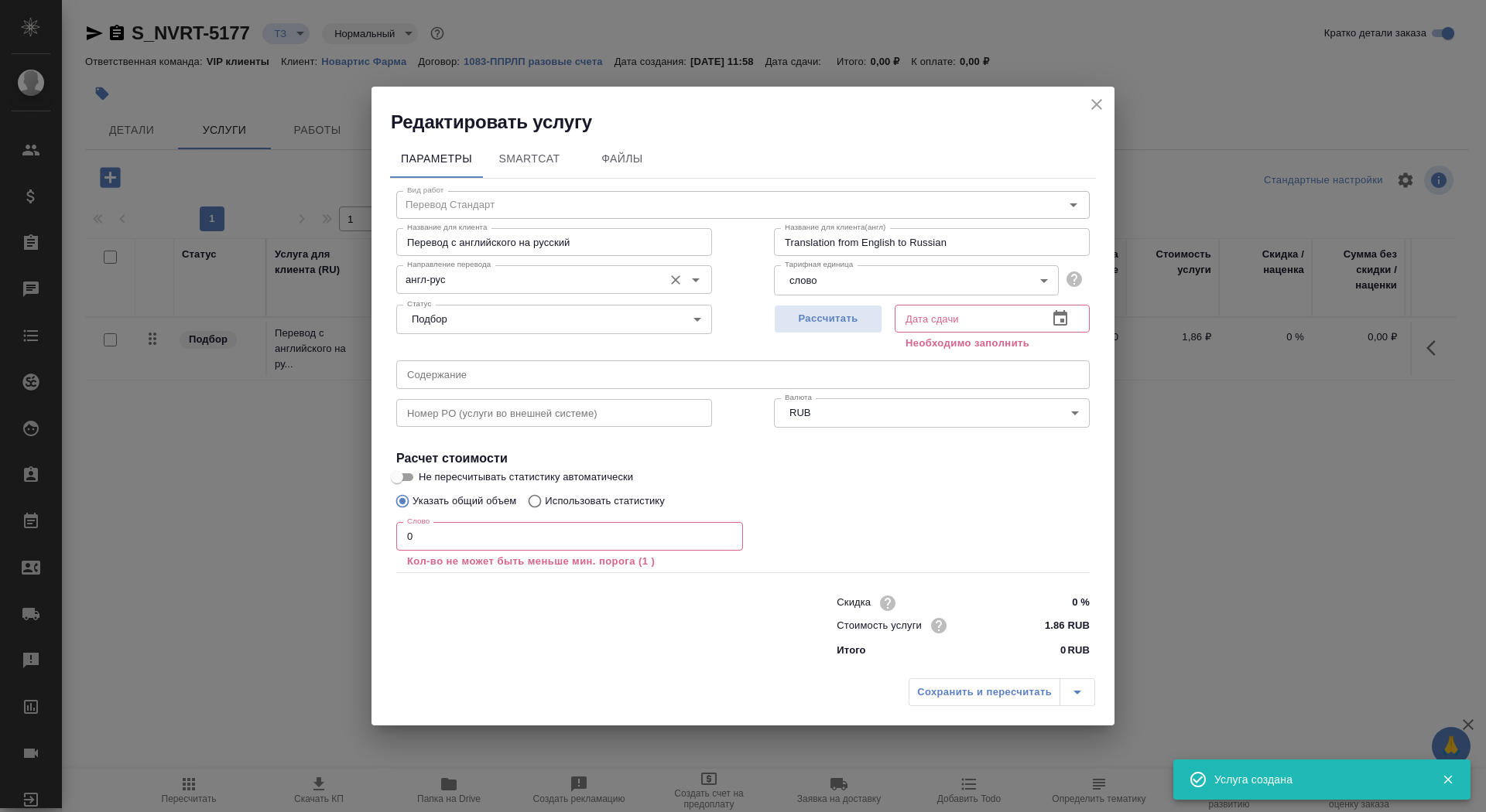
click at [529, 280] on input "англ-рус" at bounding box center [528, 279] width 255 height 19
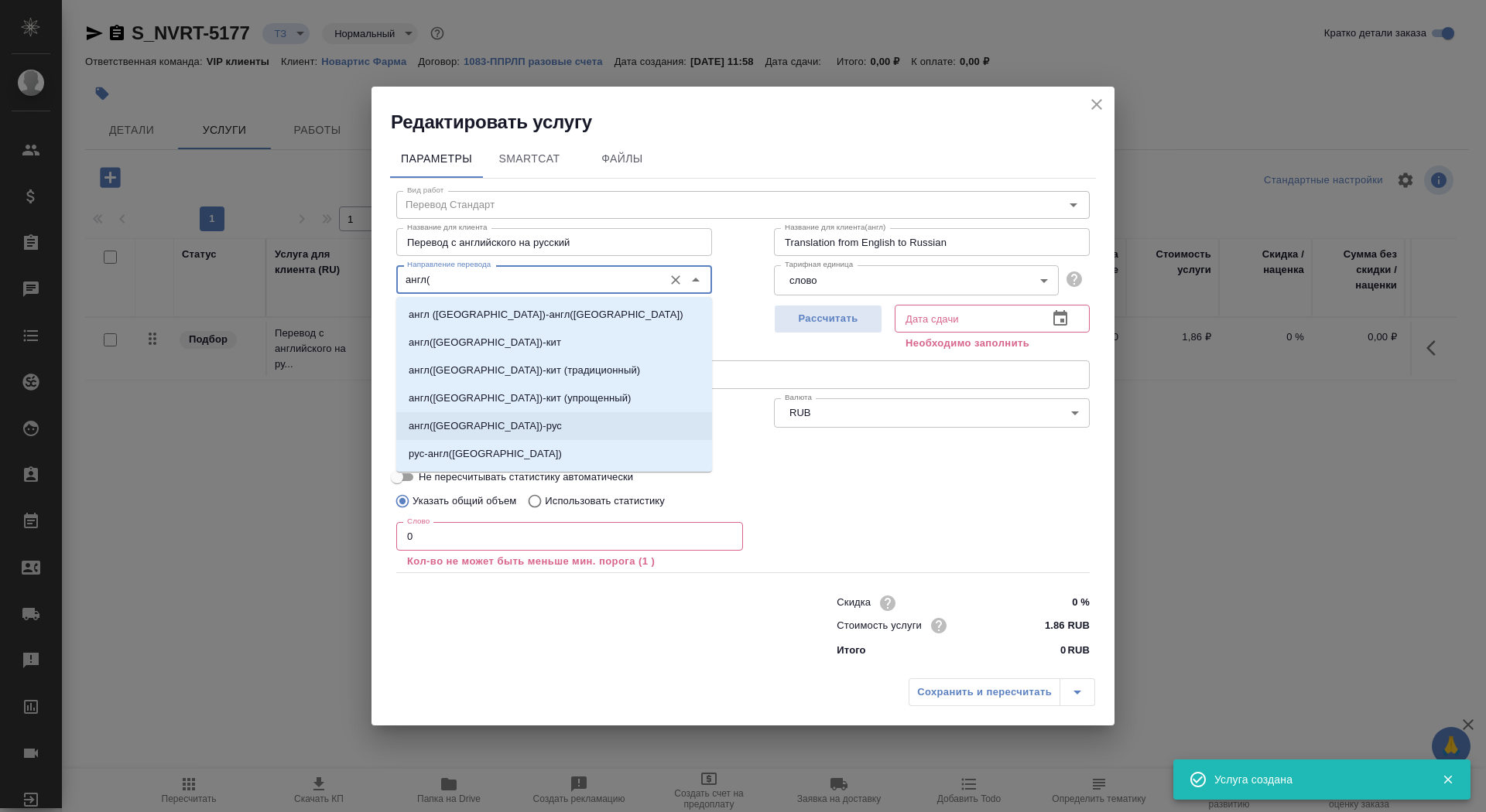
click at [538, 432] on li "англ(США)-рус" at bounding box center [553, 426] width 315 height 28
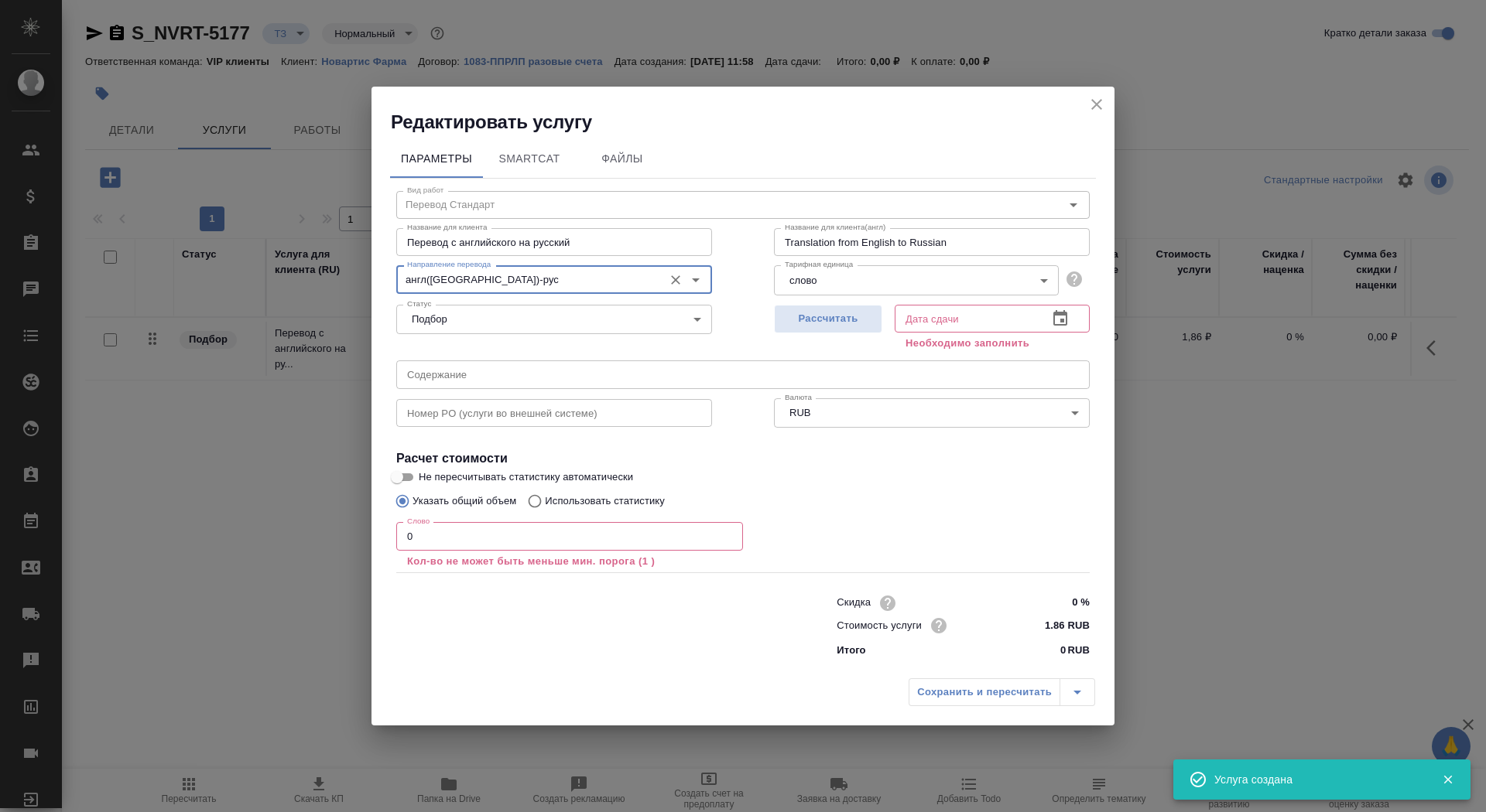
type input "англ(США)-рус"
click at [442, 543] on input "0" at bounding box center [569, 536] width 347 height 28
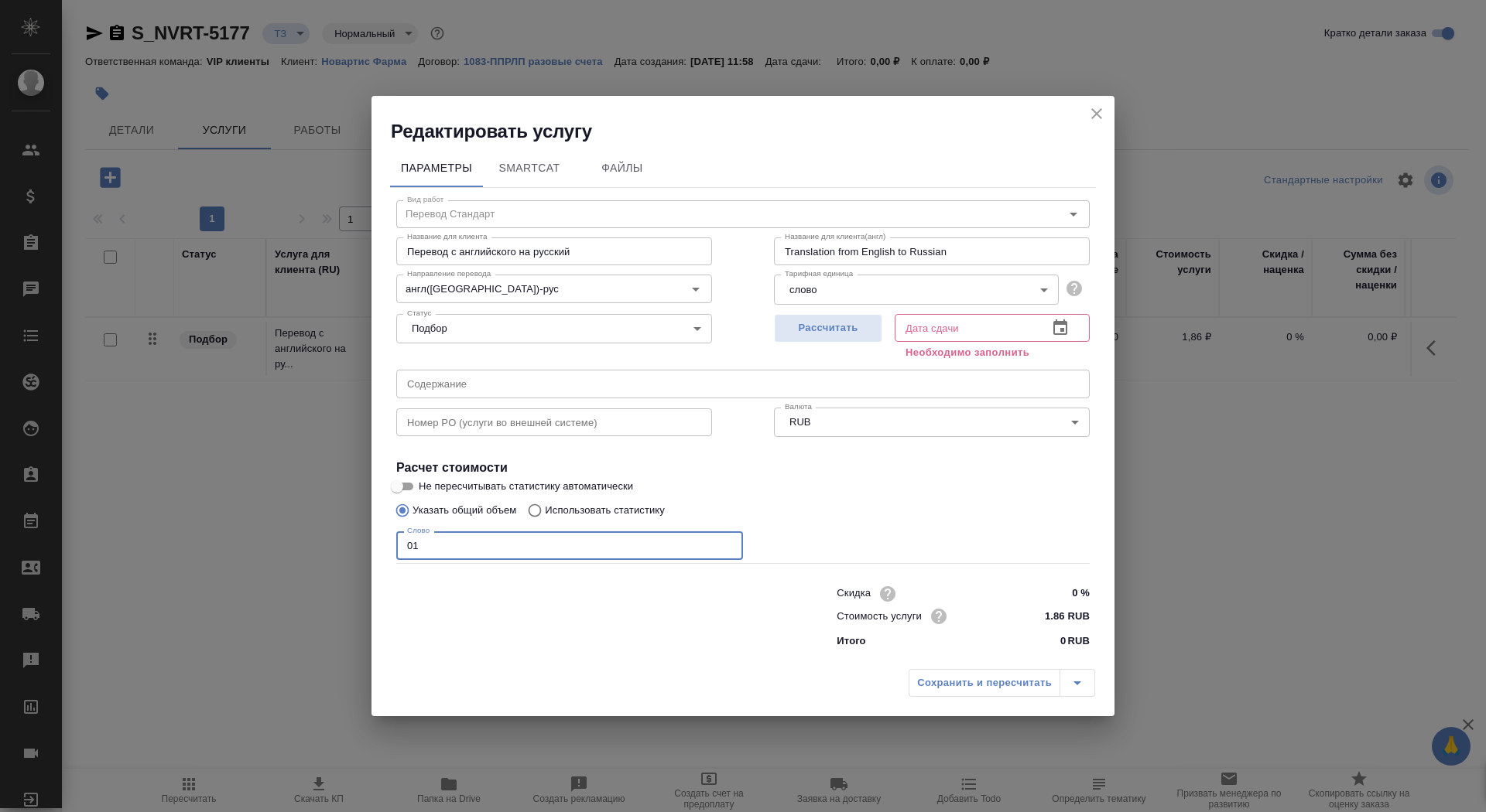
type input "01"
click at [402, 493] on input "Не пересчитывать статистику автоматически" at bounding box center [397, 487] width 56 height 19
checkbox input "true"
click at [859, 332] on span "Рассчитать" at bounding box center [829, 328] width 91 height 18
type input "01.09.2025 12:10"
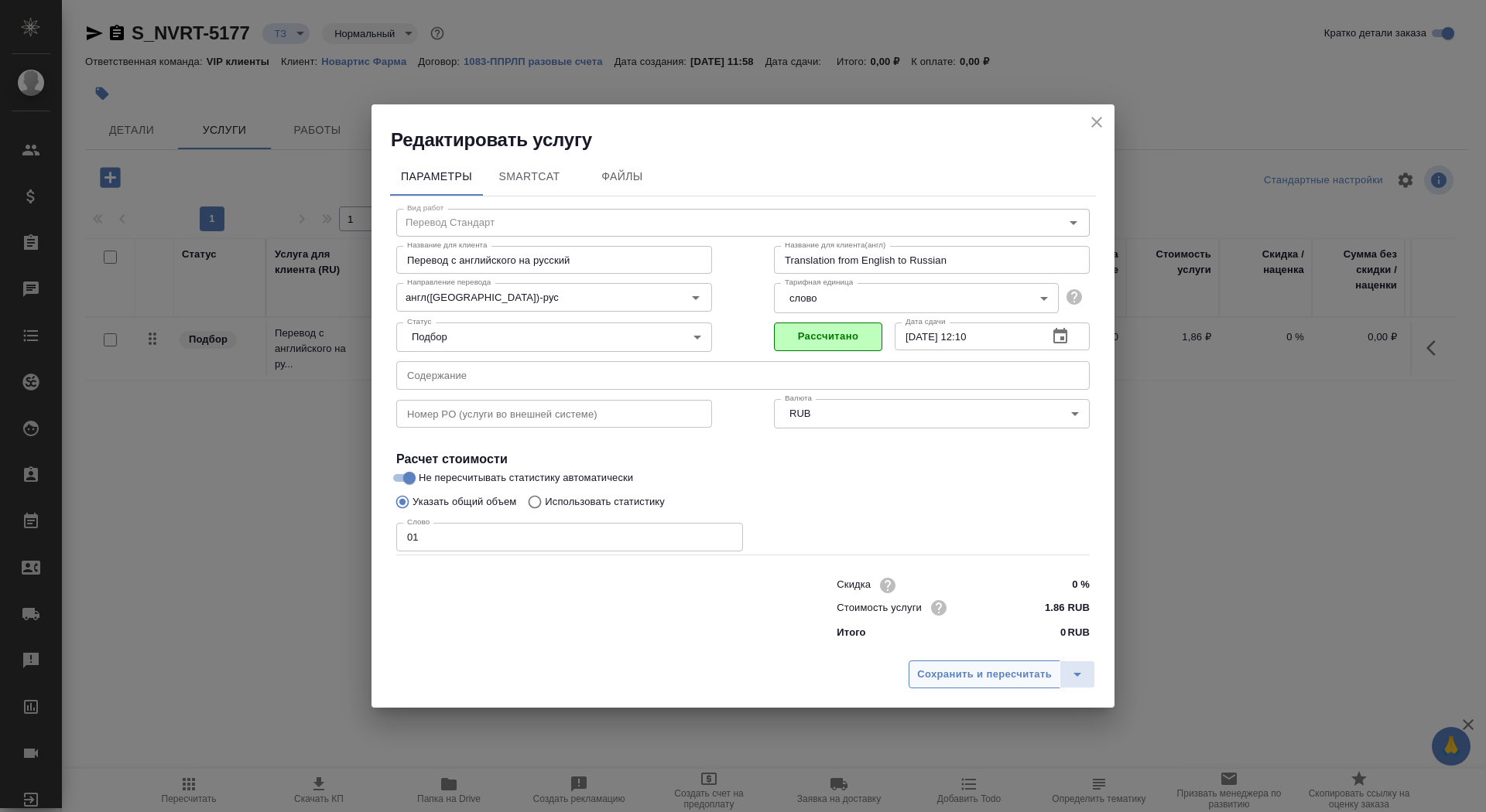
click at [992, 680] on span "Сохранить и пересчитать" at bounding box center [984, 675] width 135 height 18
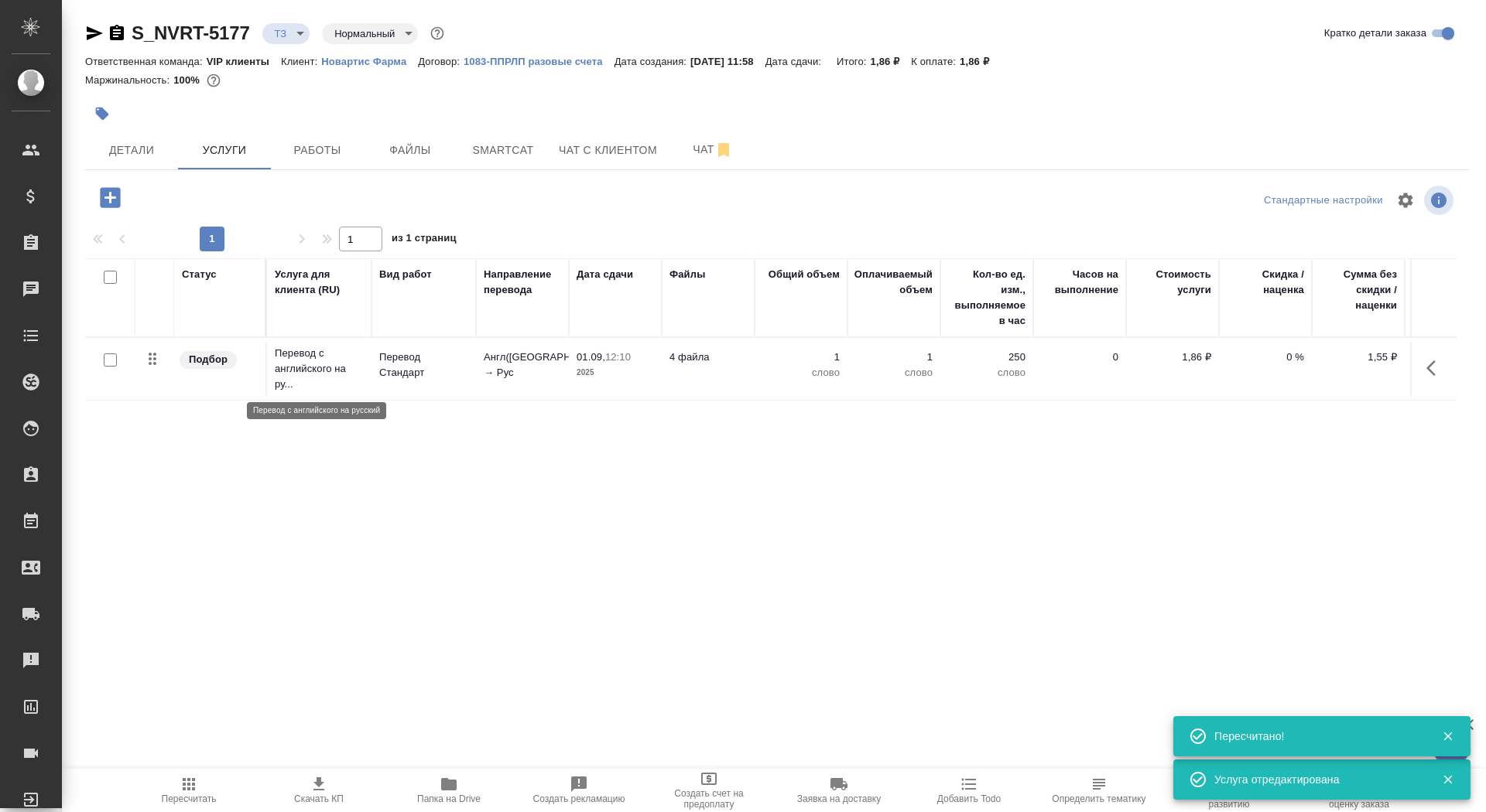
click at [324, 370] on p "Перевод с английского на ру..." at bounding box center [319, 369] width 89 height 46
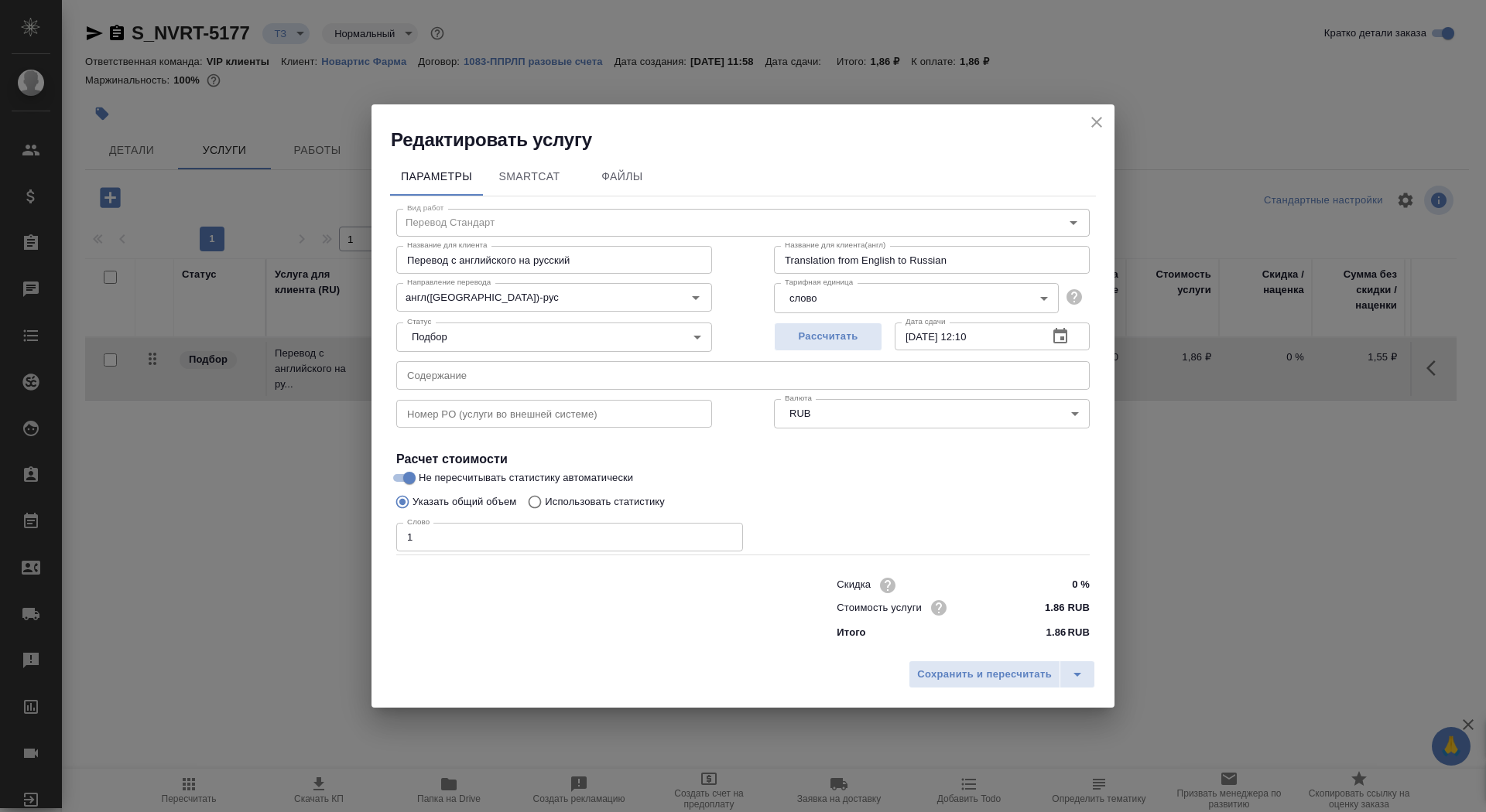
click at [495, 375] on input "text" at bounding box center [743, 375] width 694 height 28
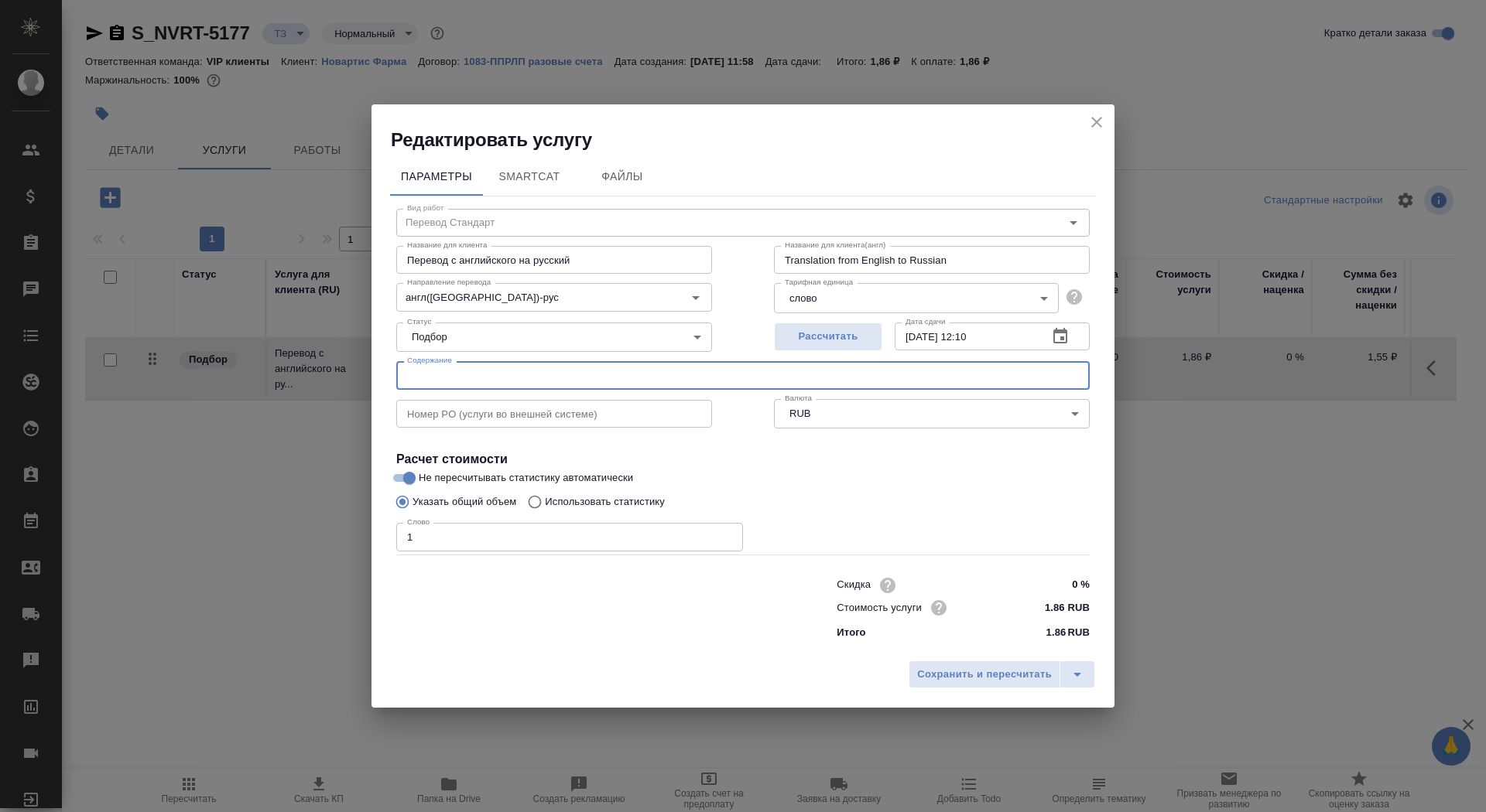
paste input "Запрос_Новартис_Слайды ESC2025"
type input "Запрос_Новартис_Слайды ESC2025"
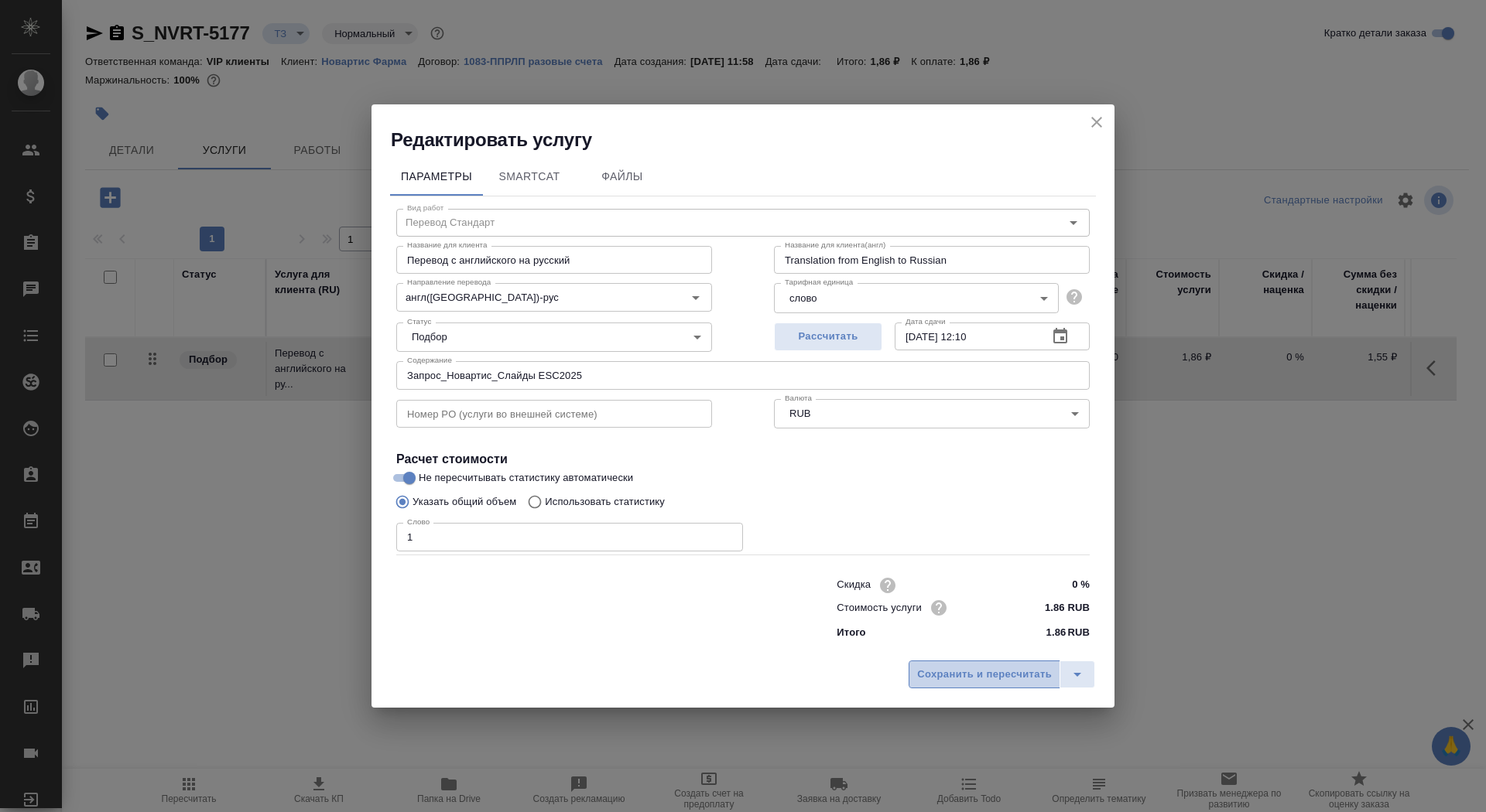
click at [969, 677] on span "Сохранить и пересчитать" at bounding box center [984, 675] width 135 height 18
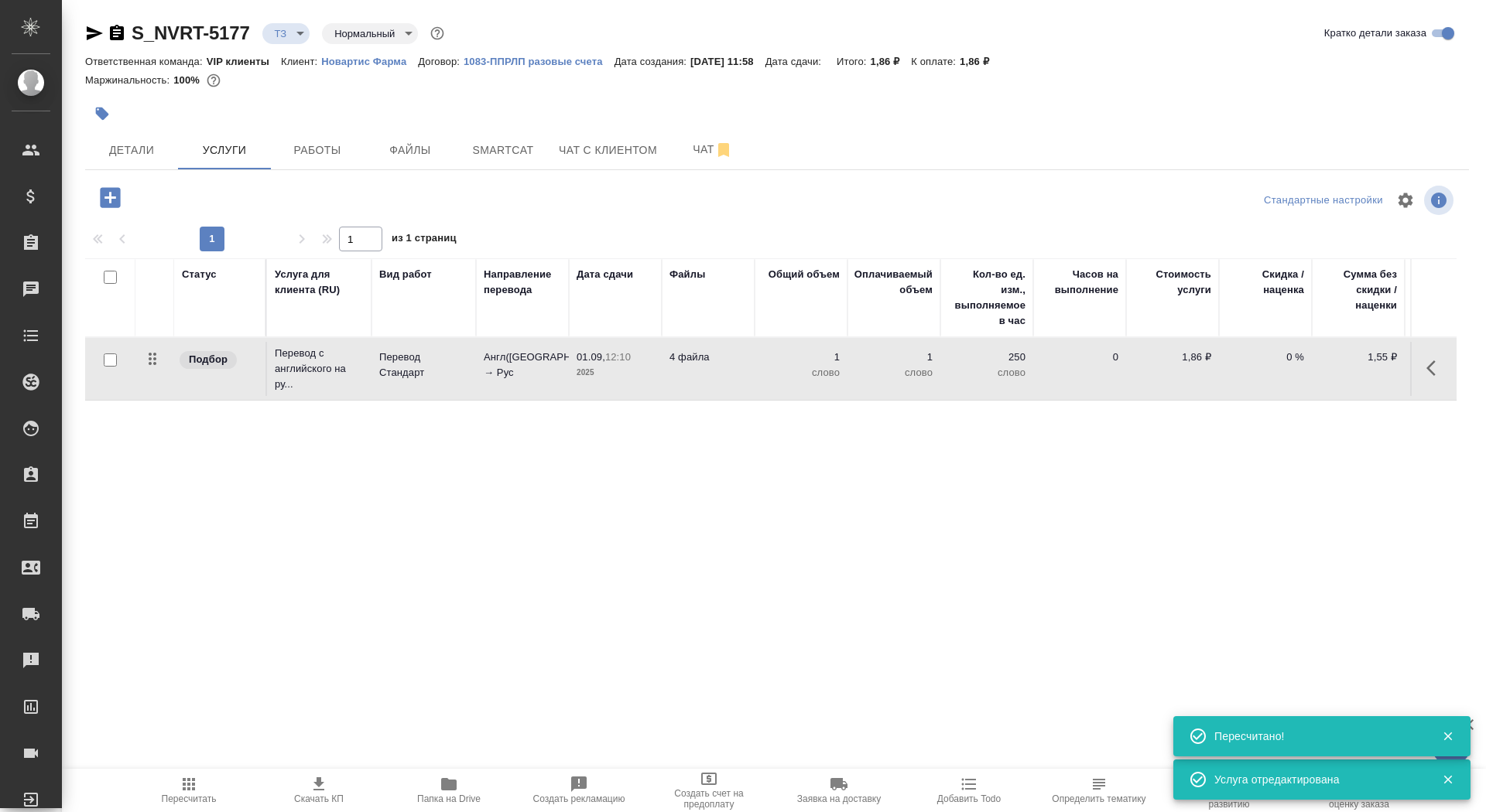
click at [109, 360] on input "checkbox" at bounding box center [110, 360] width 13 height 13
checkbox input "true"
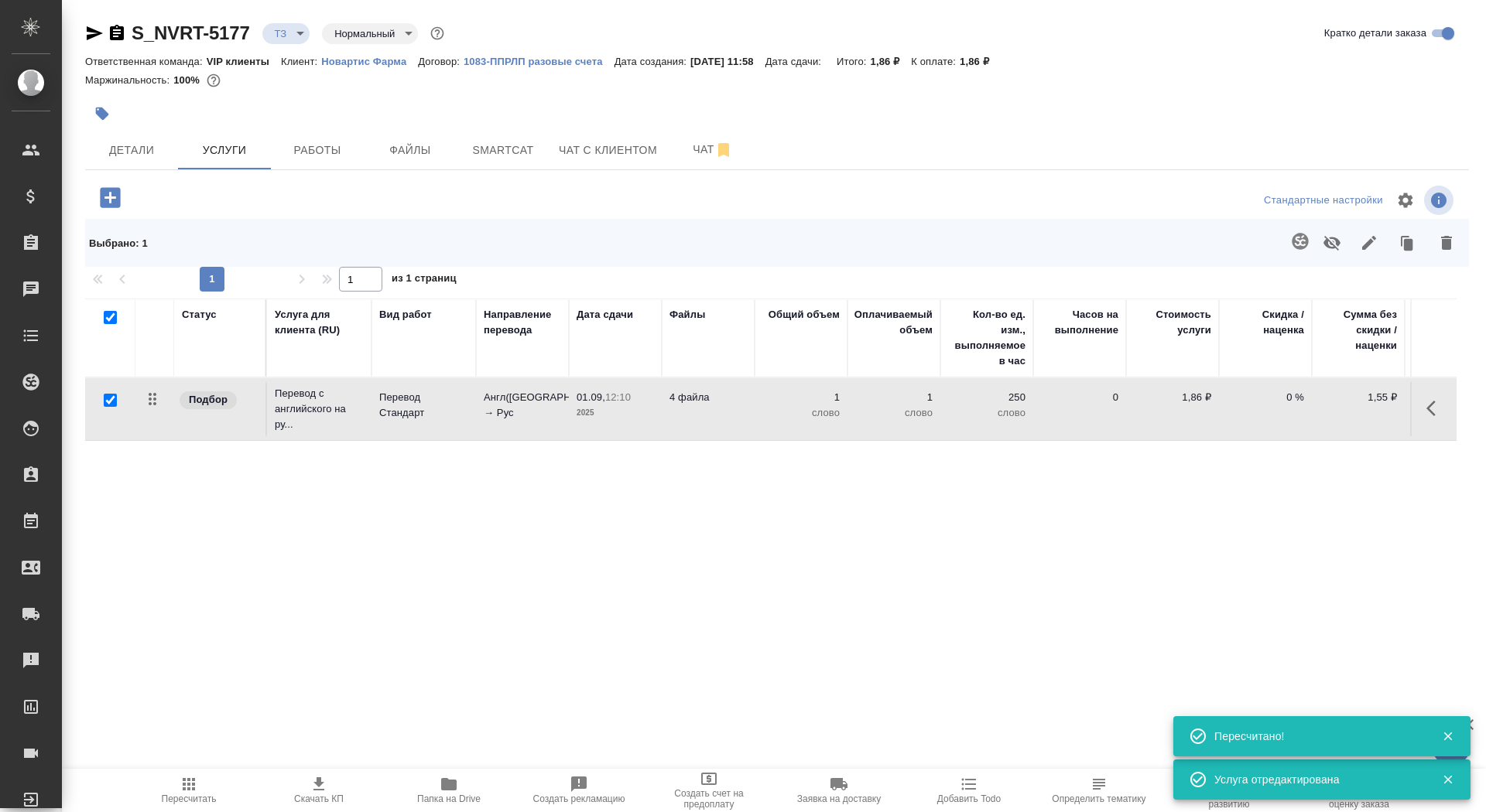
click at [1297, 235] on icon "button" at bounding box center [1300, 241] width 16 height 16
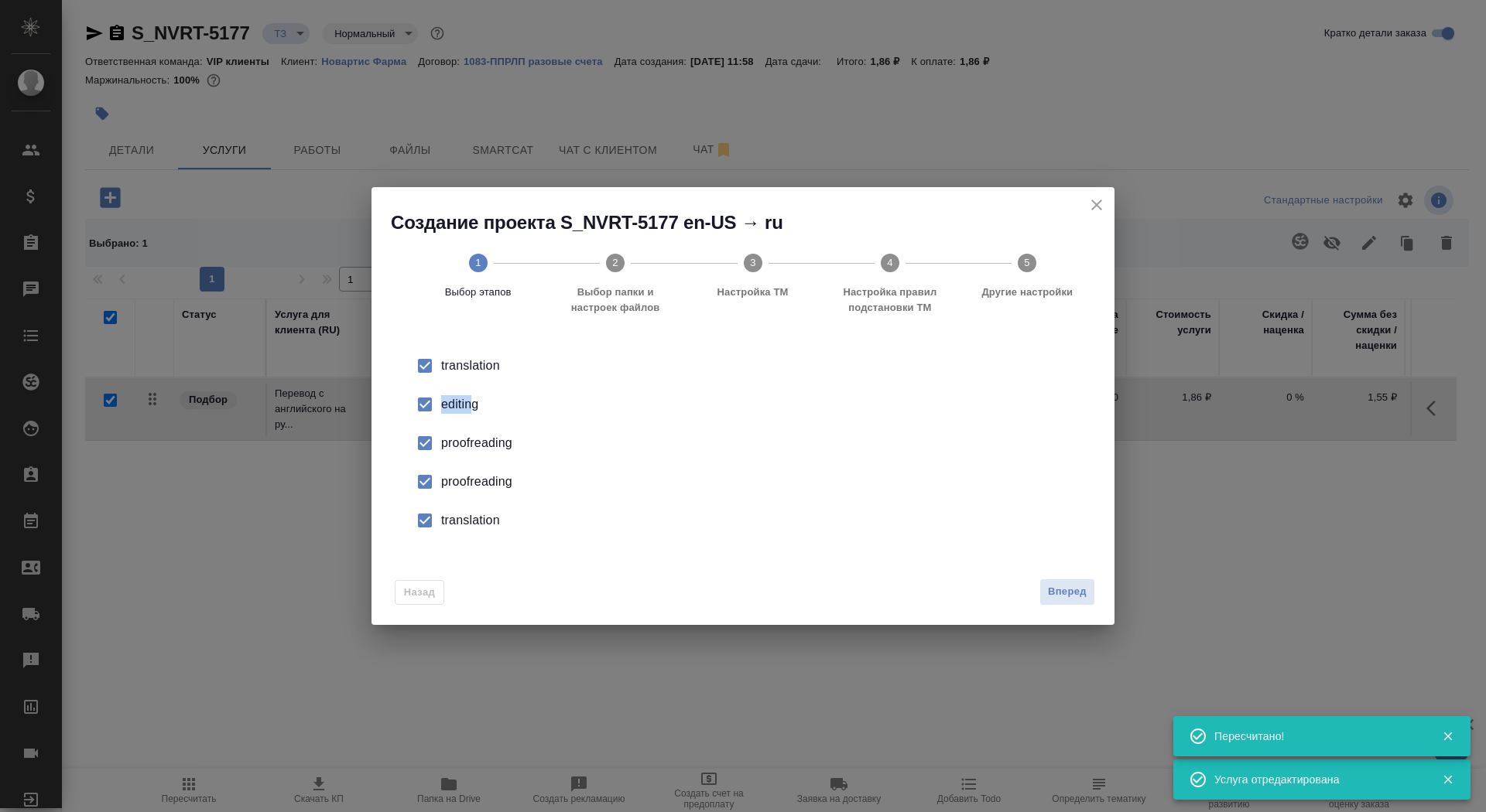
click at [470, 395] on div "editing" at bounding box center [759, 404] width 636 height 19
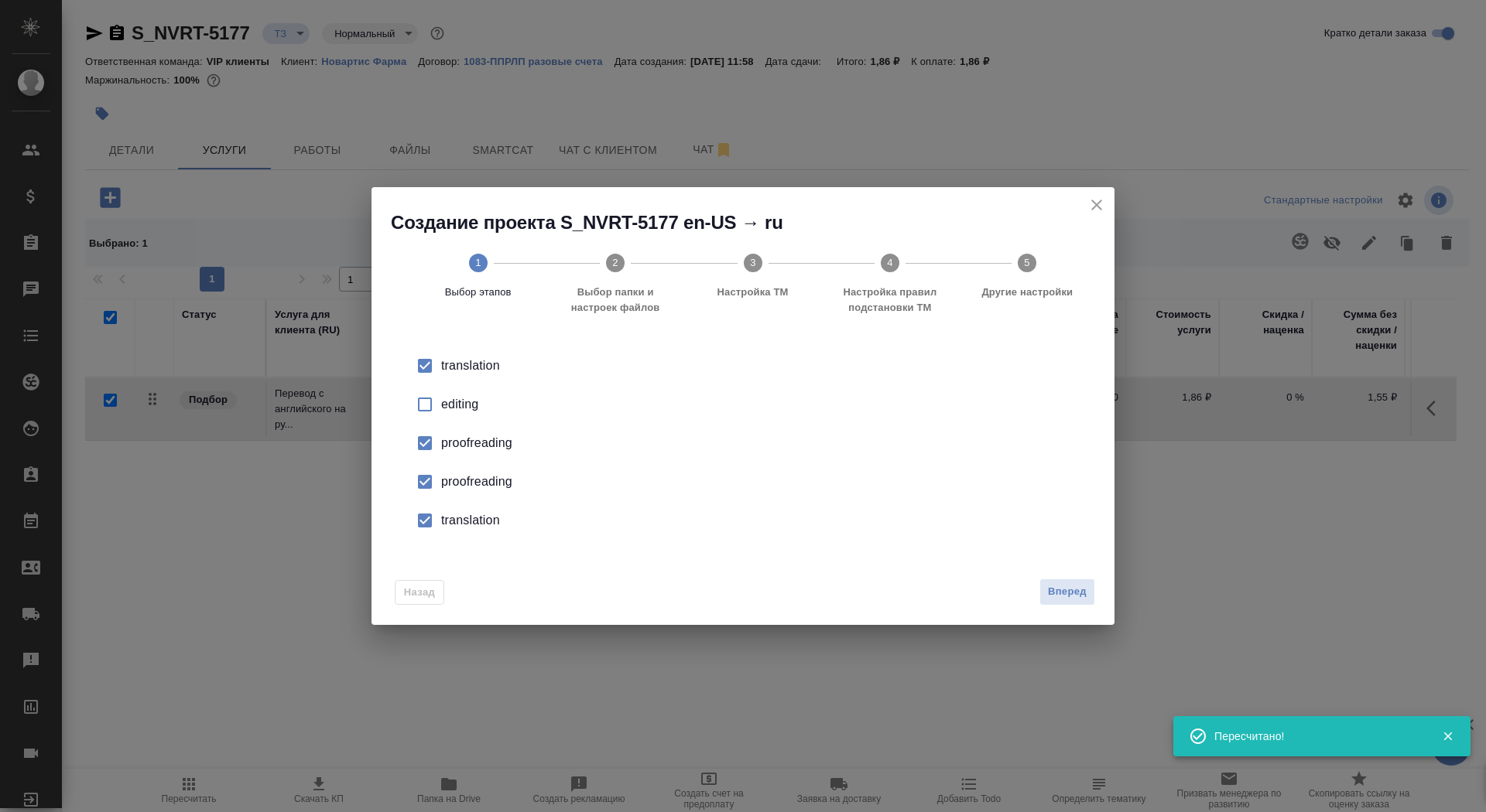
click at [463, 472] on li "proofreading" at bounding box center [743, 482] width 694 height 39
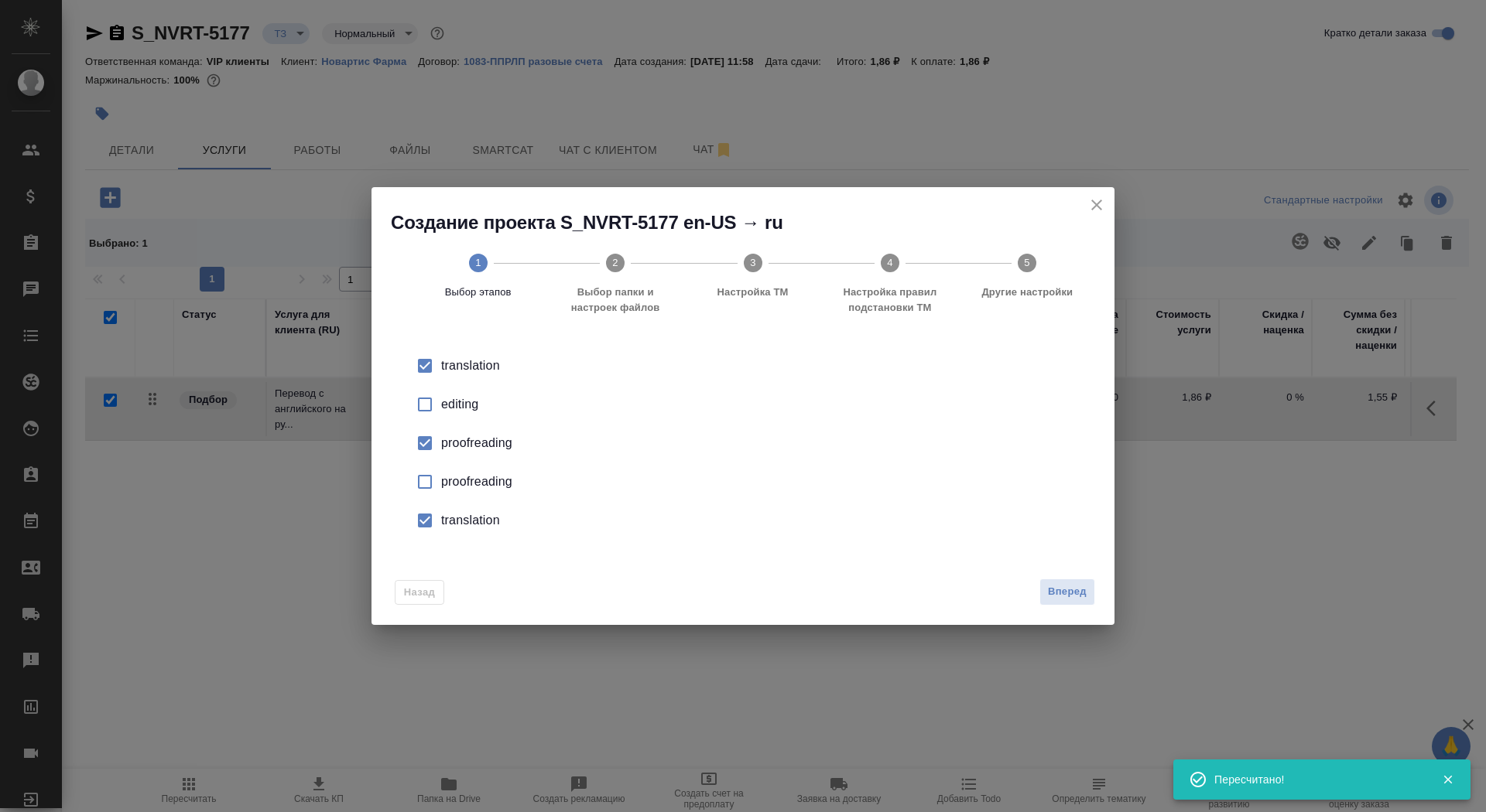
click at [462, 515] on div "translation" at bounding box center [759, 521] width 636 height 19
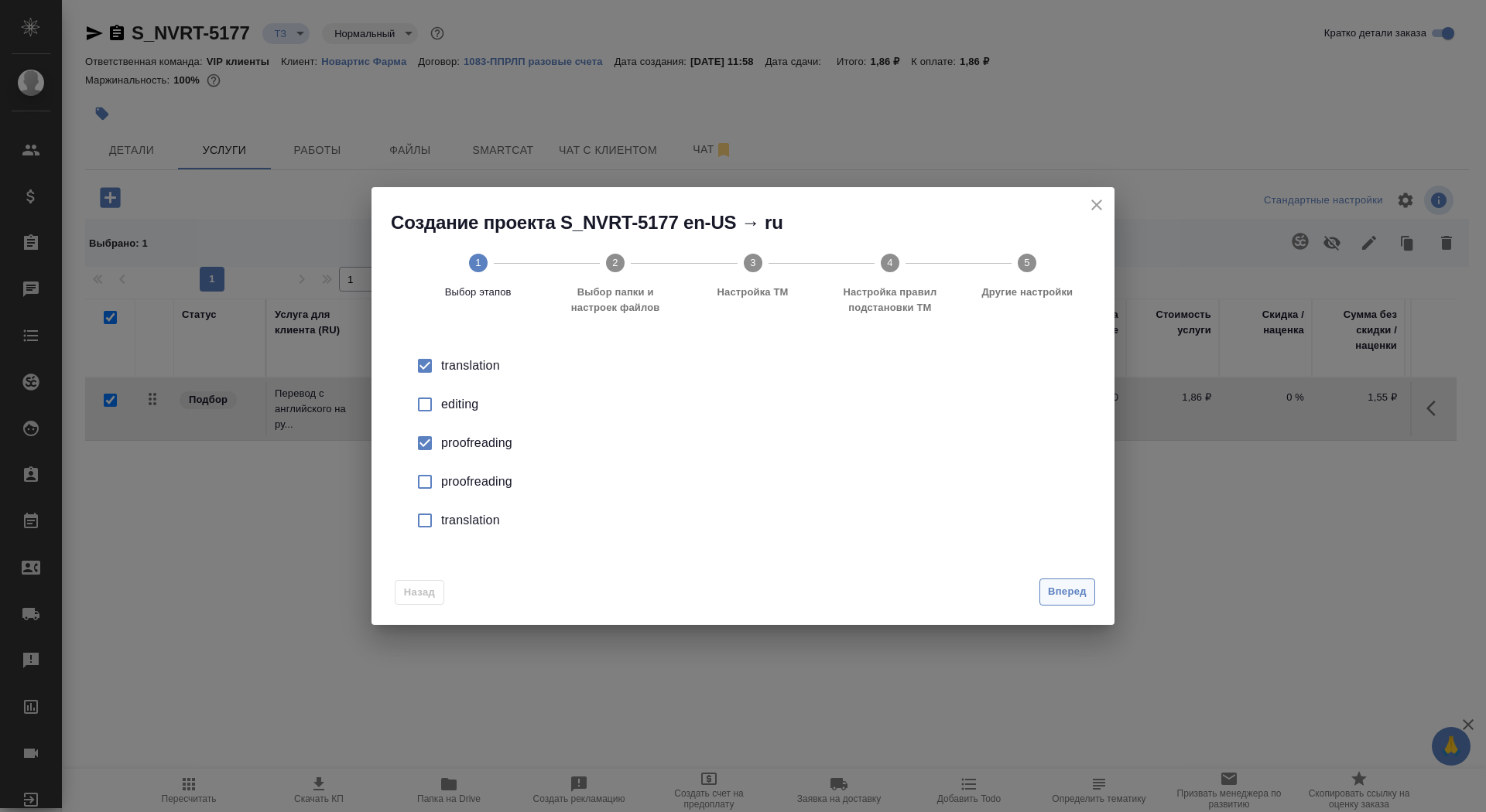
click at [1076, 596] on span "Вперед" at bounding box center [1067, 592] width 39 height 18
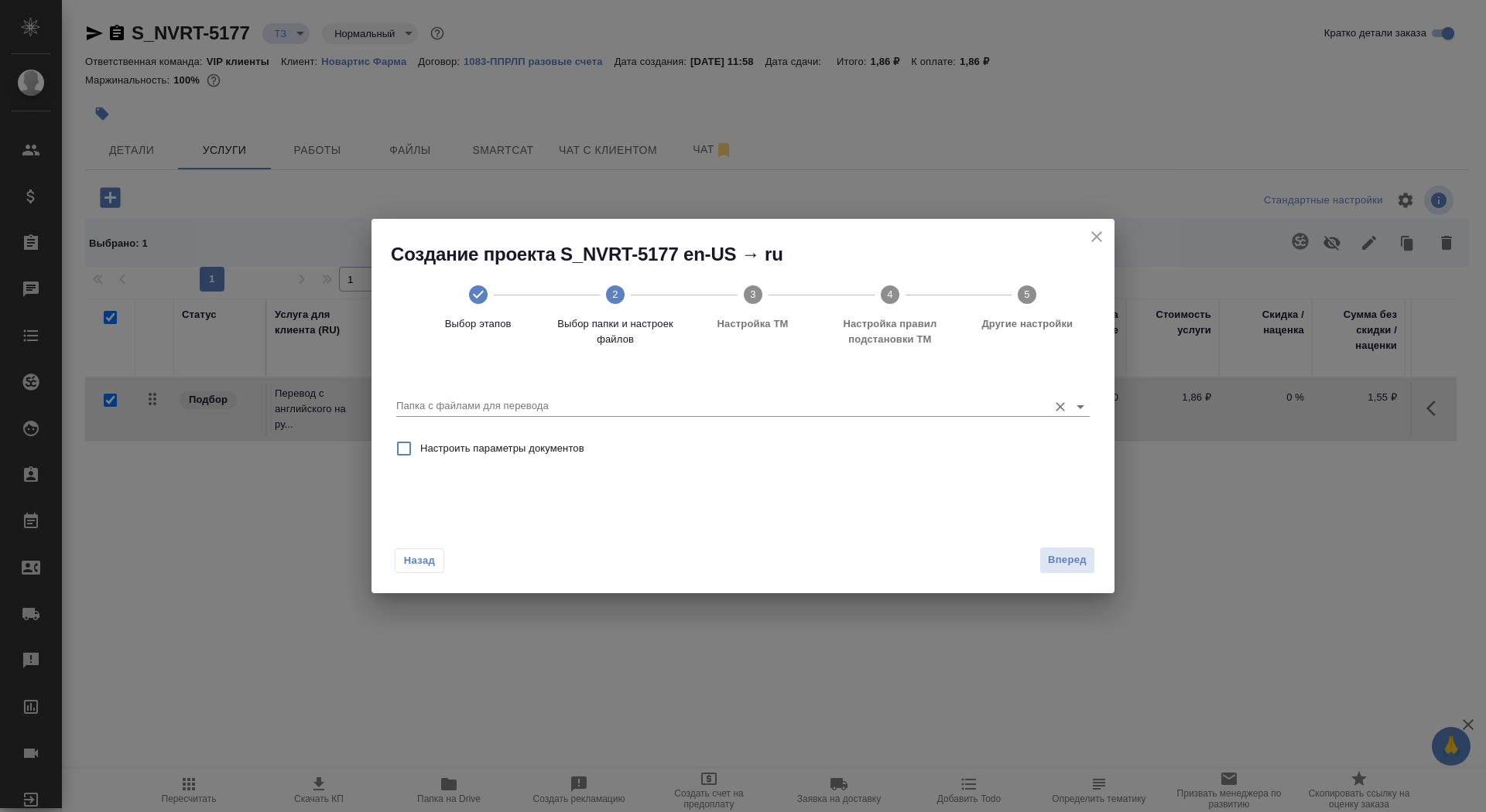
click at [945, 409] on input "Папка с файлами для перевода" at bounding box center [718, 406] width 644 height 19
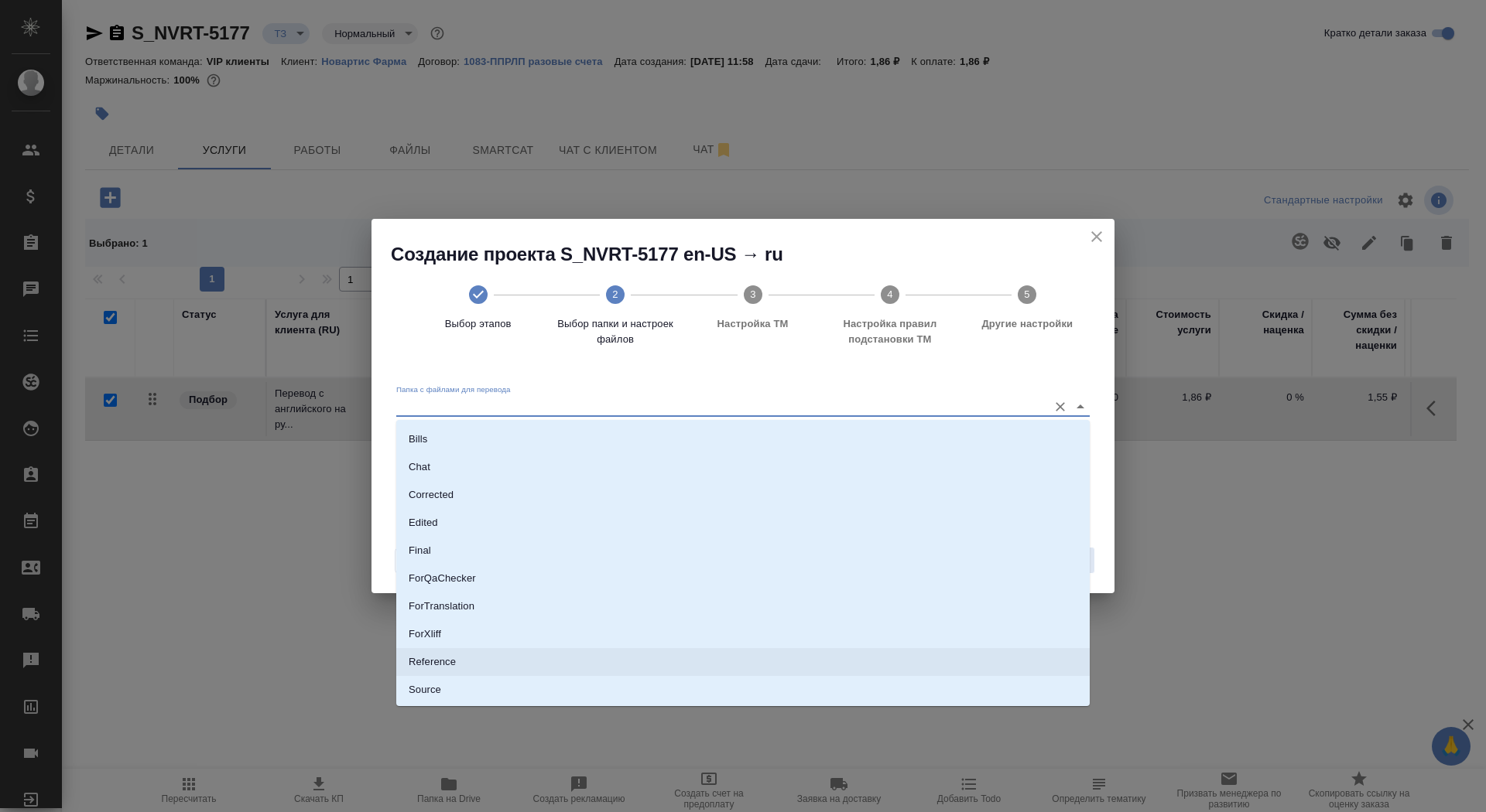
scroll to position [81, 0]
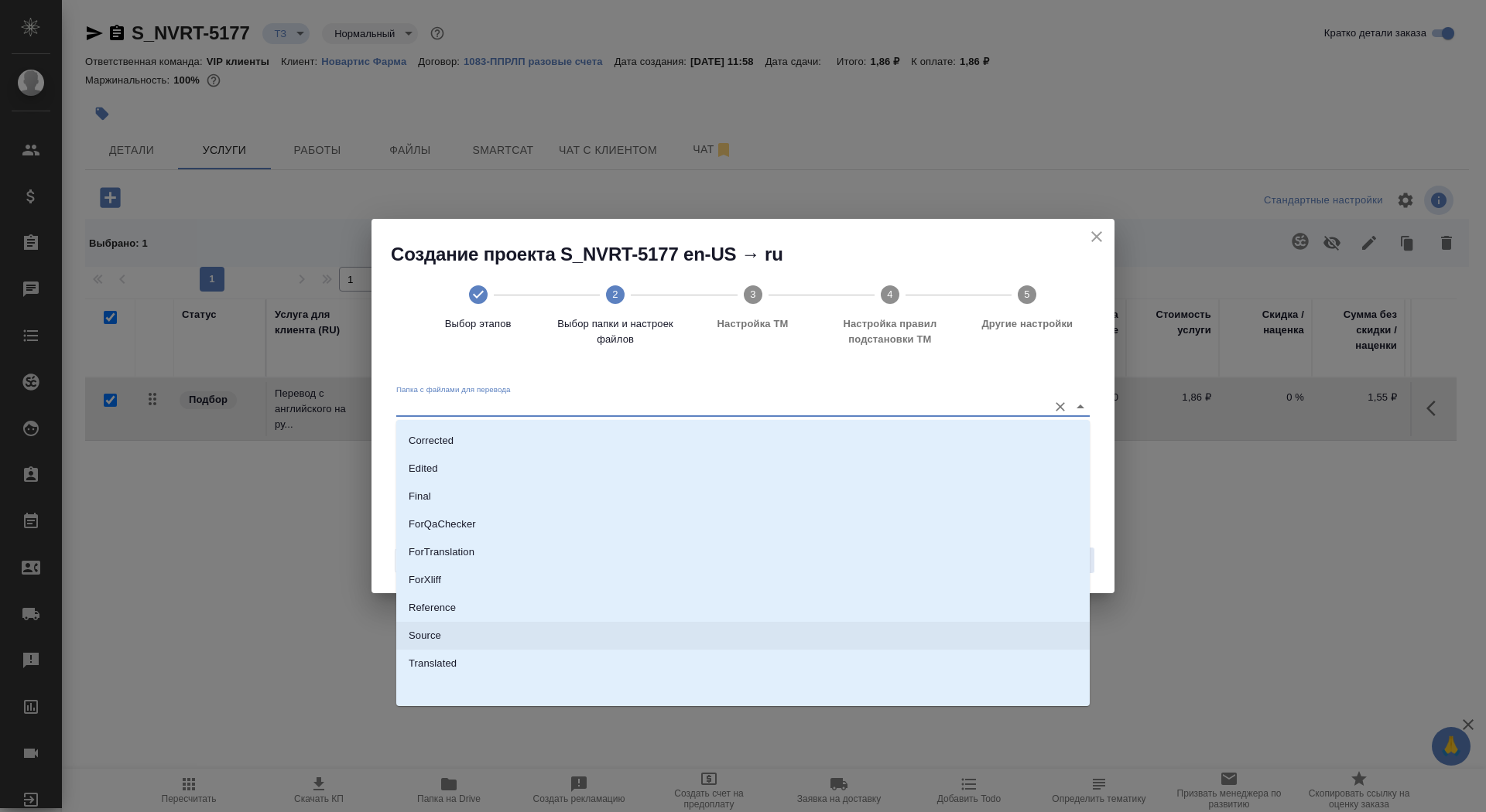
click at [813, 640] on li "Source" at bounding box center [743, 636] width 694 height 28
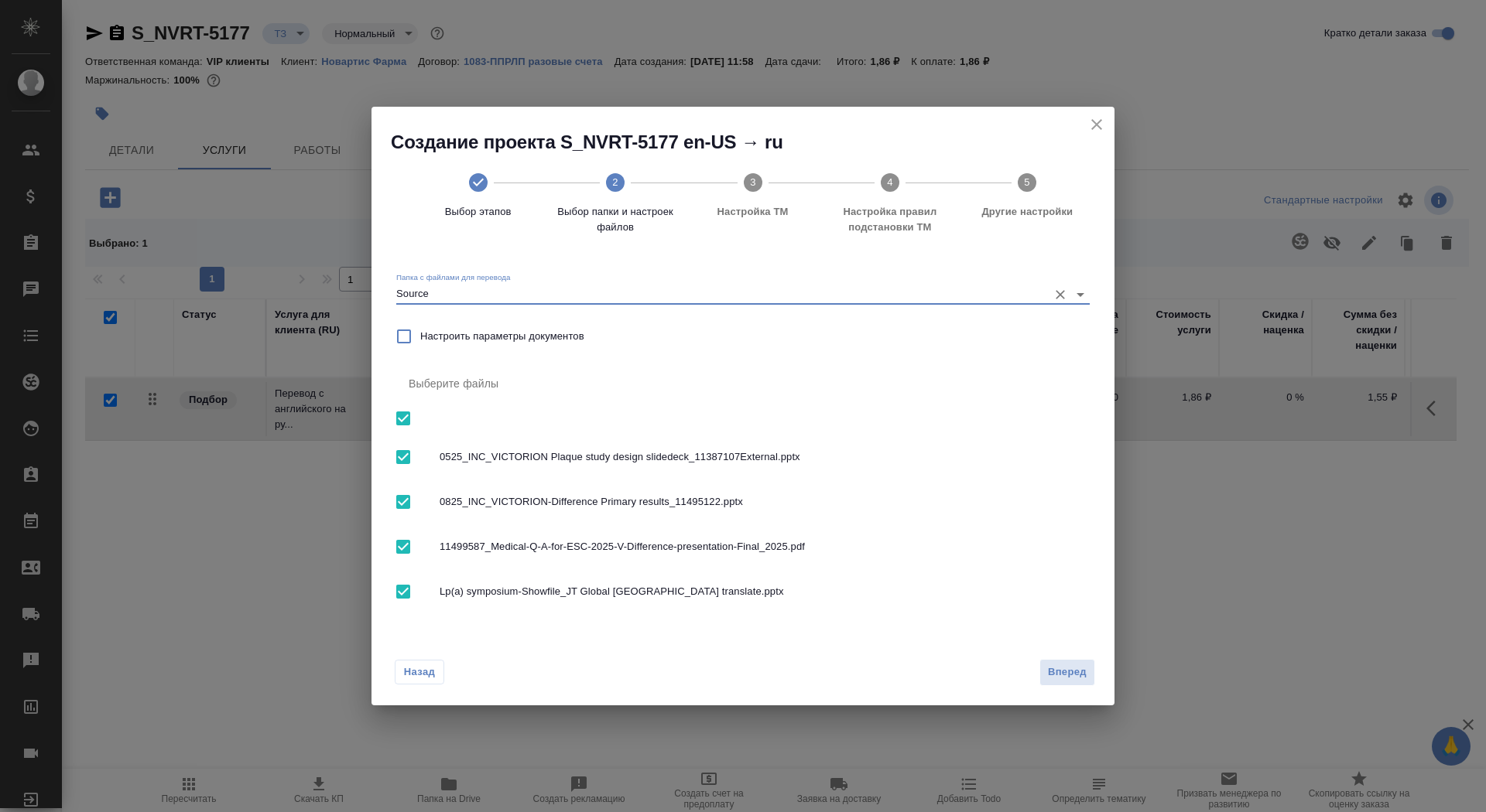
click at [995, 291] on input "Source" at bounding box center [718, 294] width 644 height 19
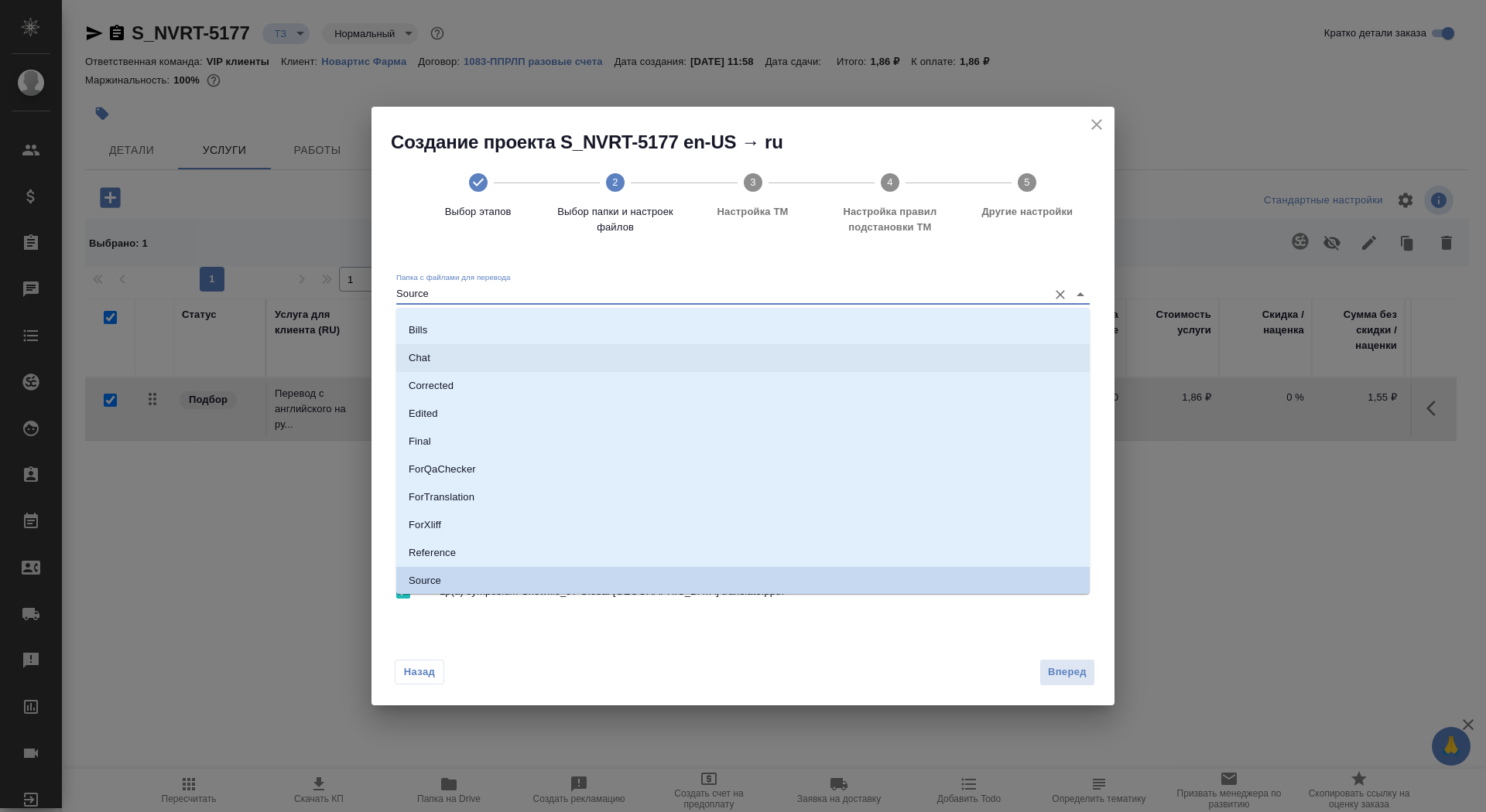
scroll to position [0, 0]
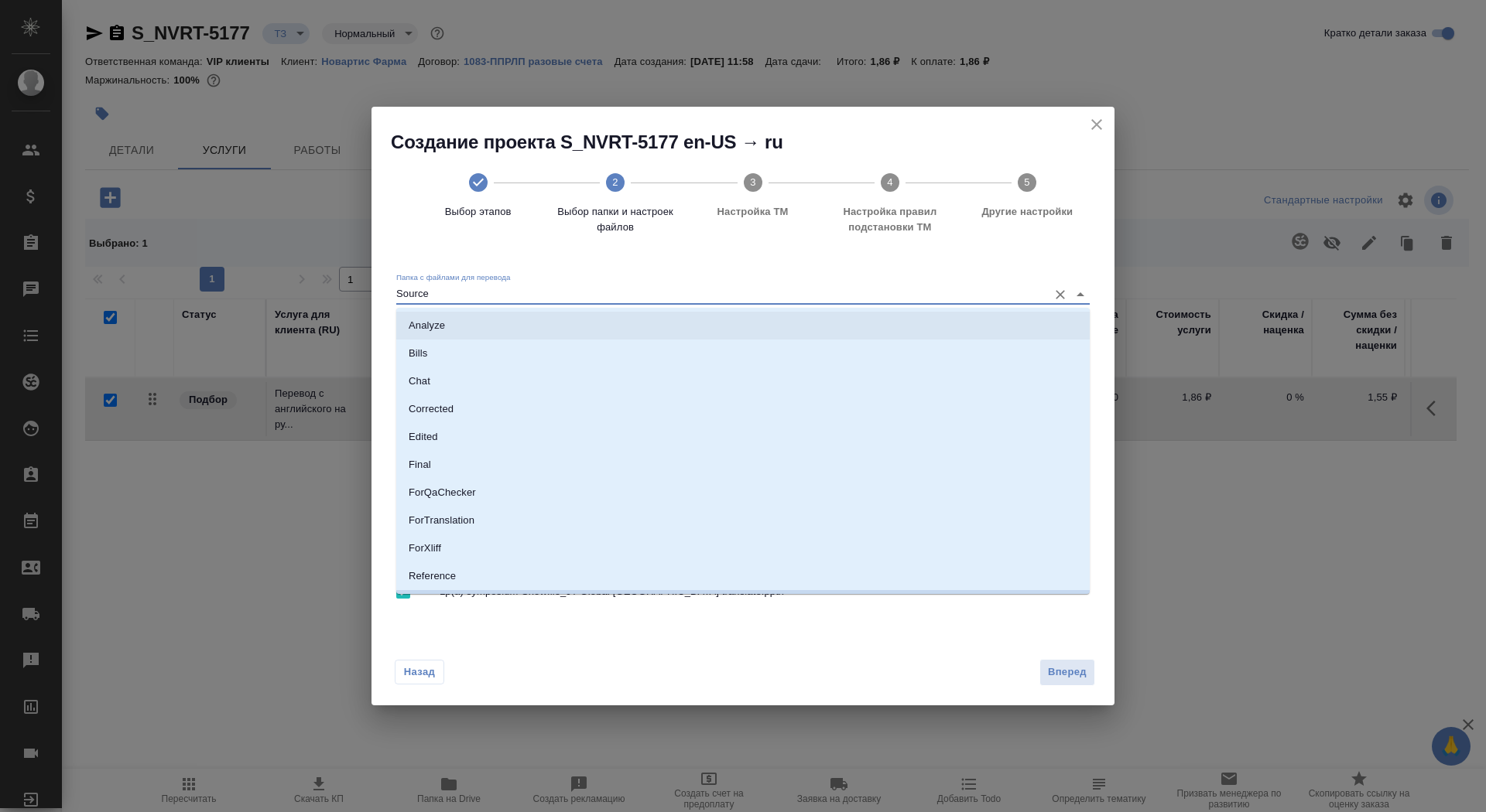
click at [881, 336] on li "Analyze" at bounding box center [743, 325] width 694 height 28
type input "Analyze"
checkbox input "false"
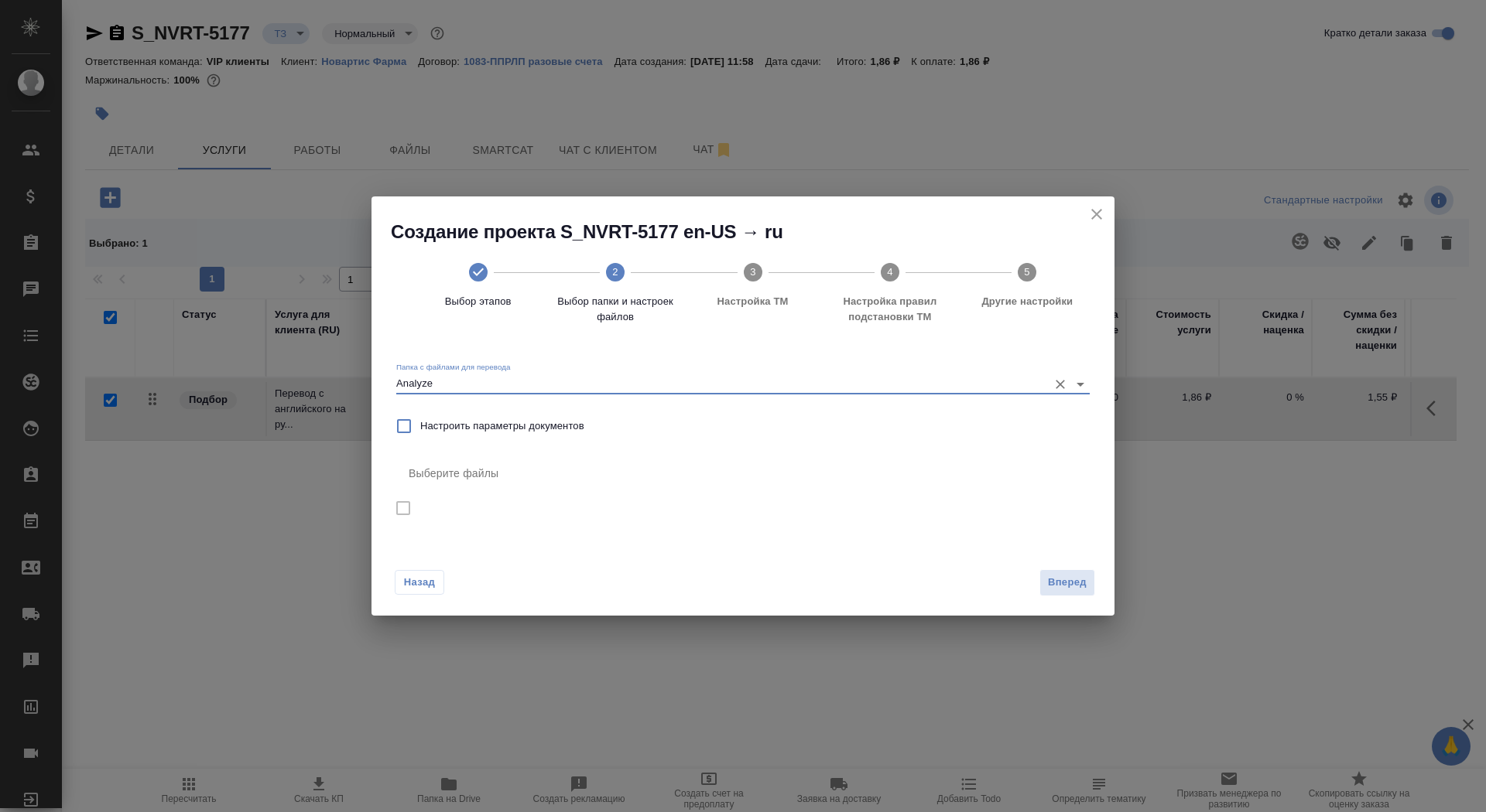
click at [1100, 218] on icon "close" at bounding box center [1097, 215] width 11 height 11
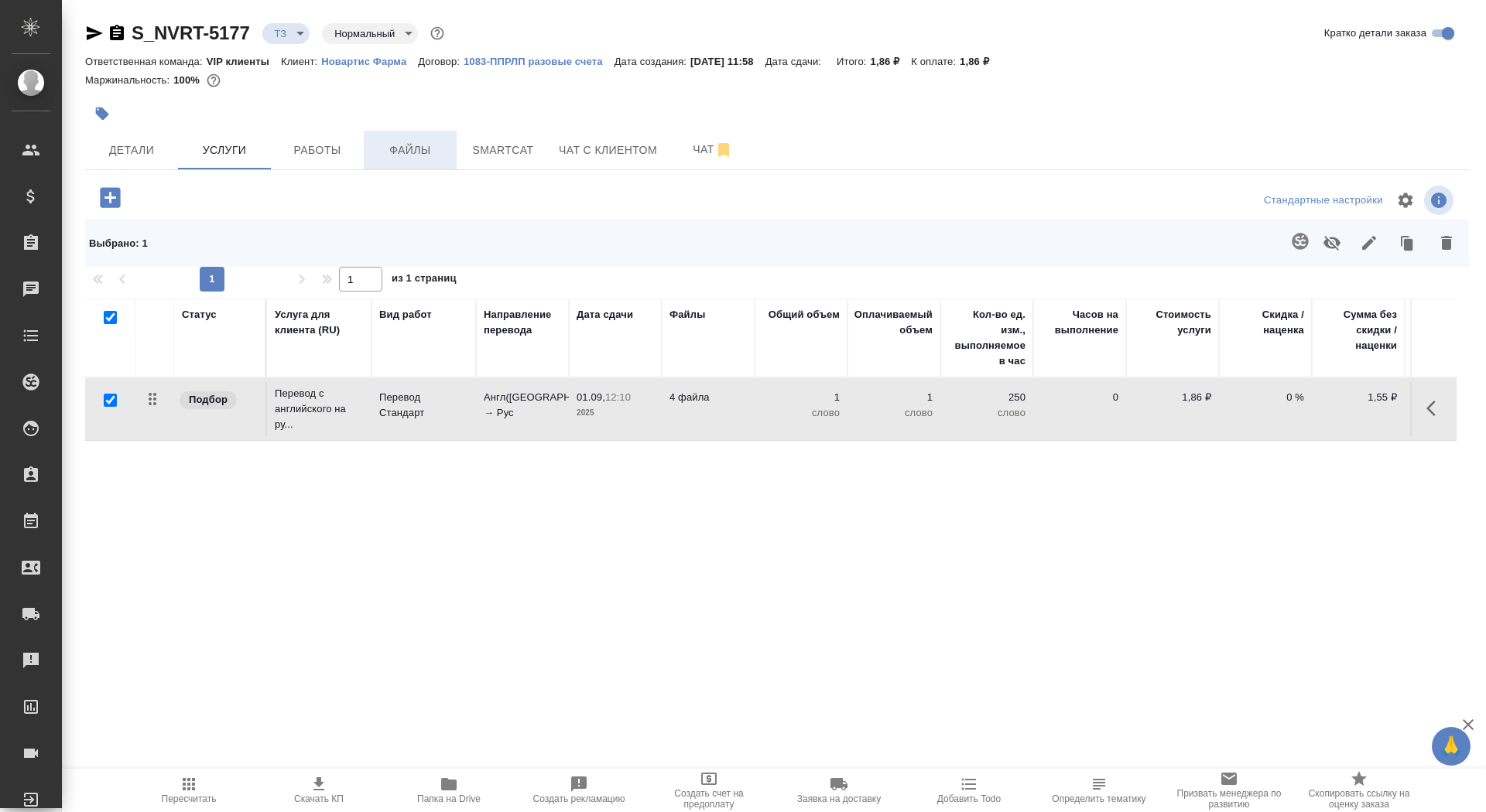
click at [428, 158] on span "Файлы" at bounding box center [410, 150] width 74 height 19
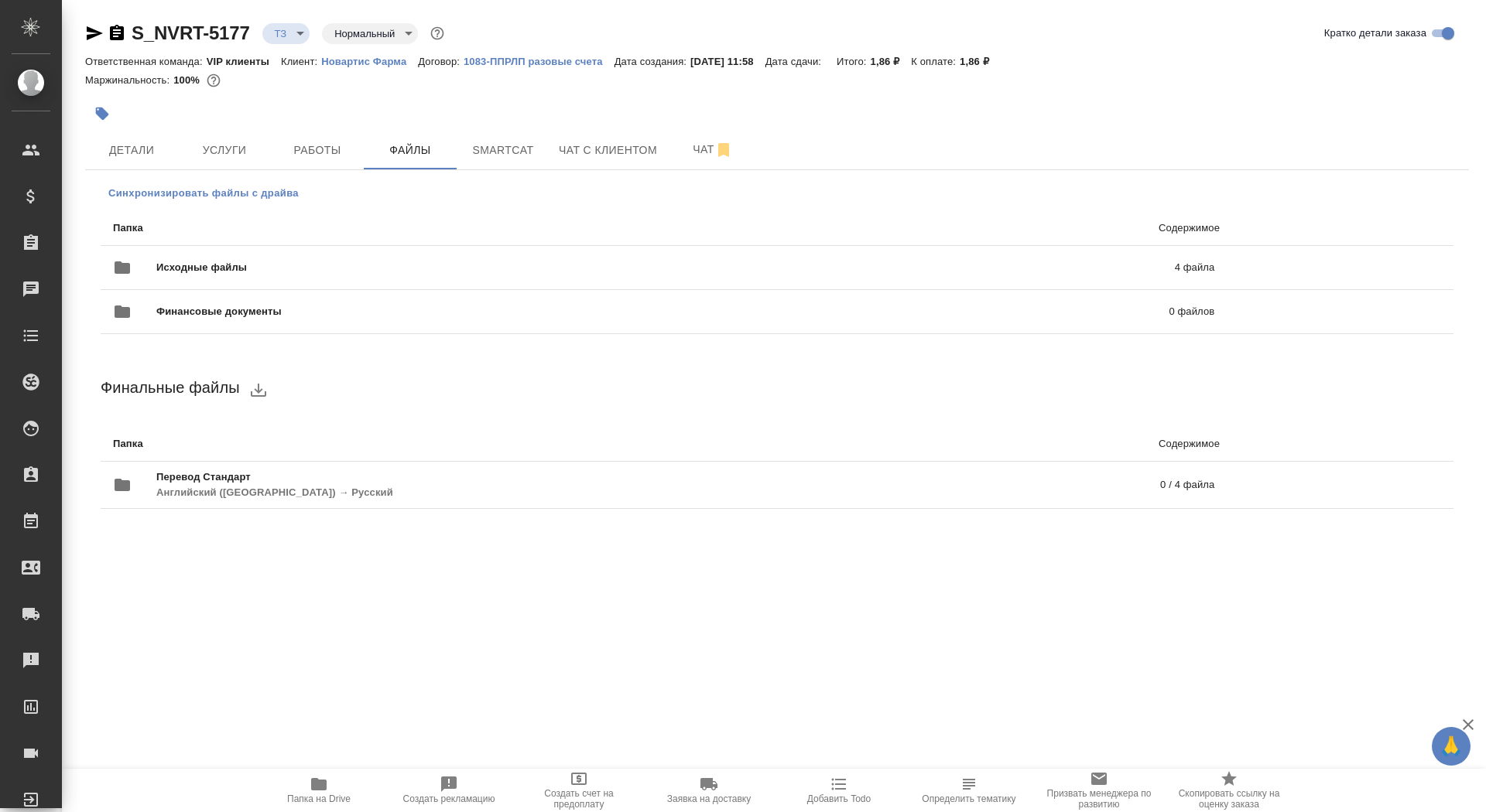
click at [248, 183] on button "Синхронизировать файлы с драйва" at bounding box center [204, 194] width 206 height 23
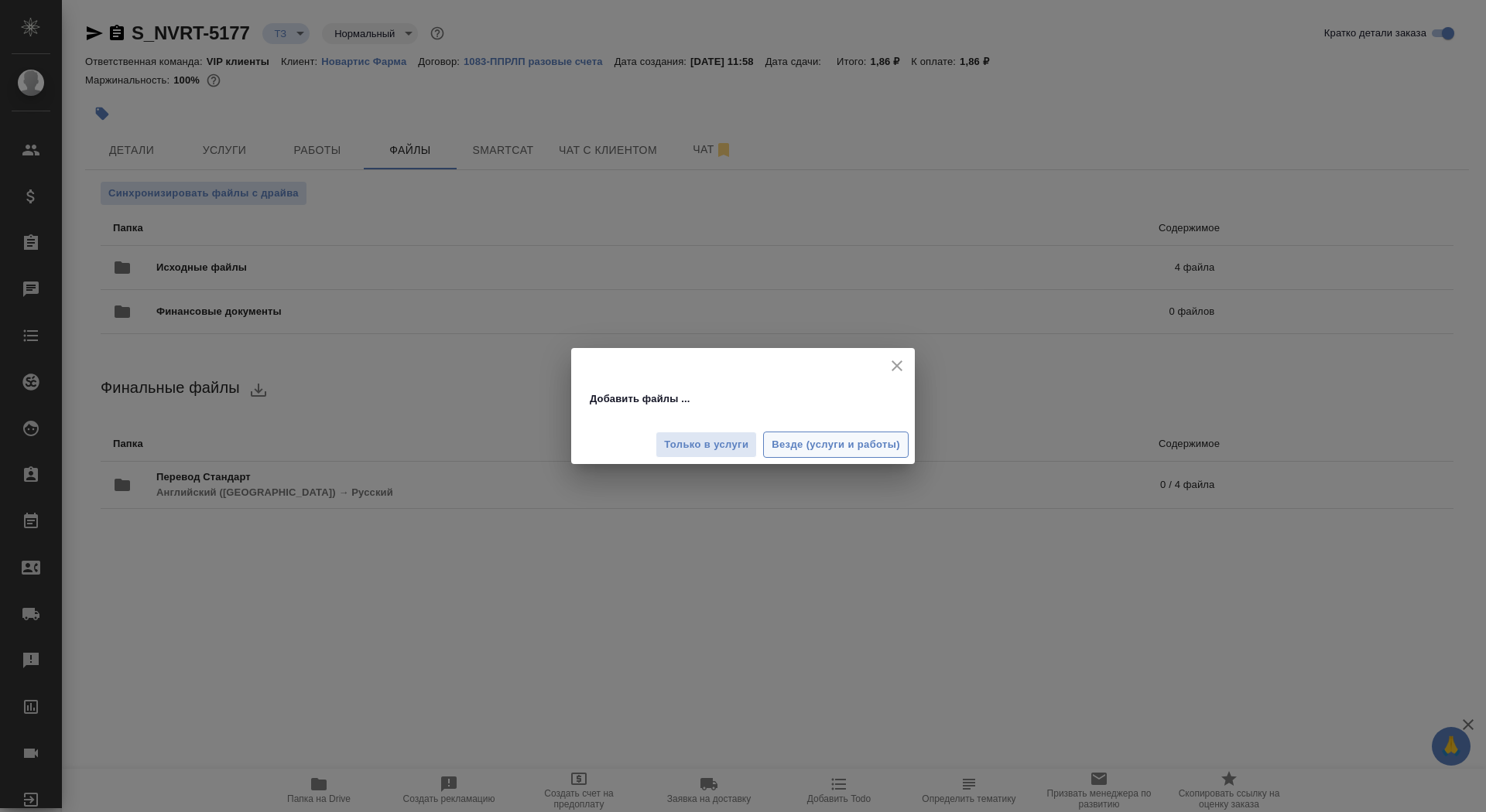
click at [795, 439] on span "Везде (услуги и работы)" at bounding box center [836, 445] width 129 height 18
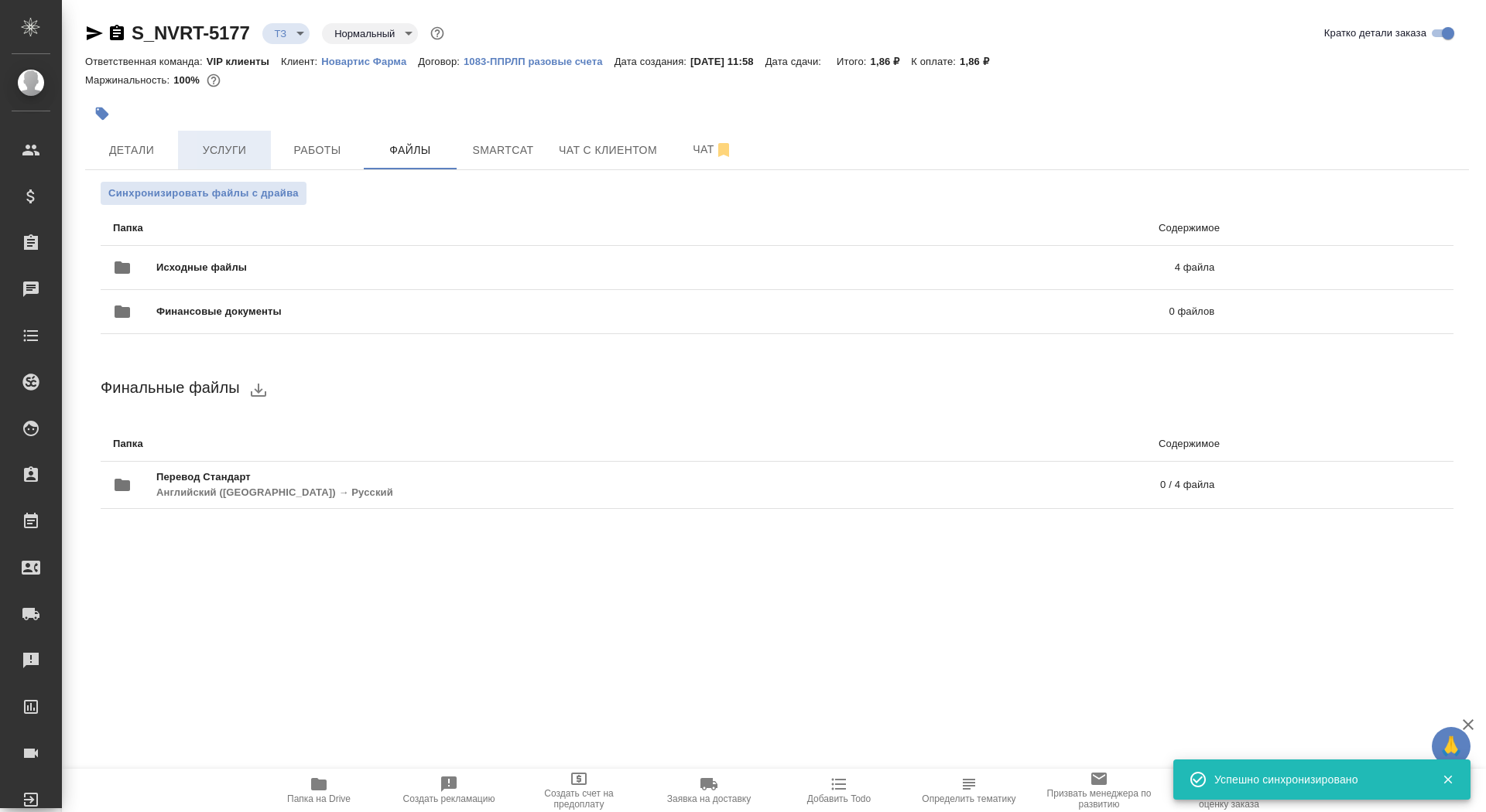
click at [215, 149] on span "Услуги" at bounding box center [225, 150] width 74 height 19
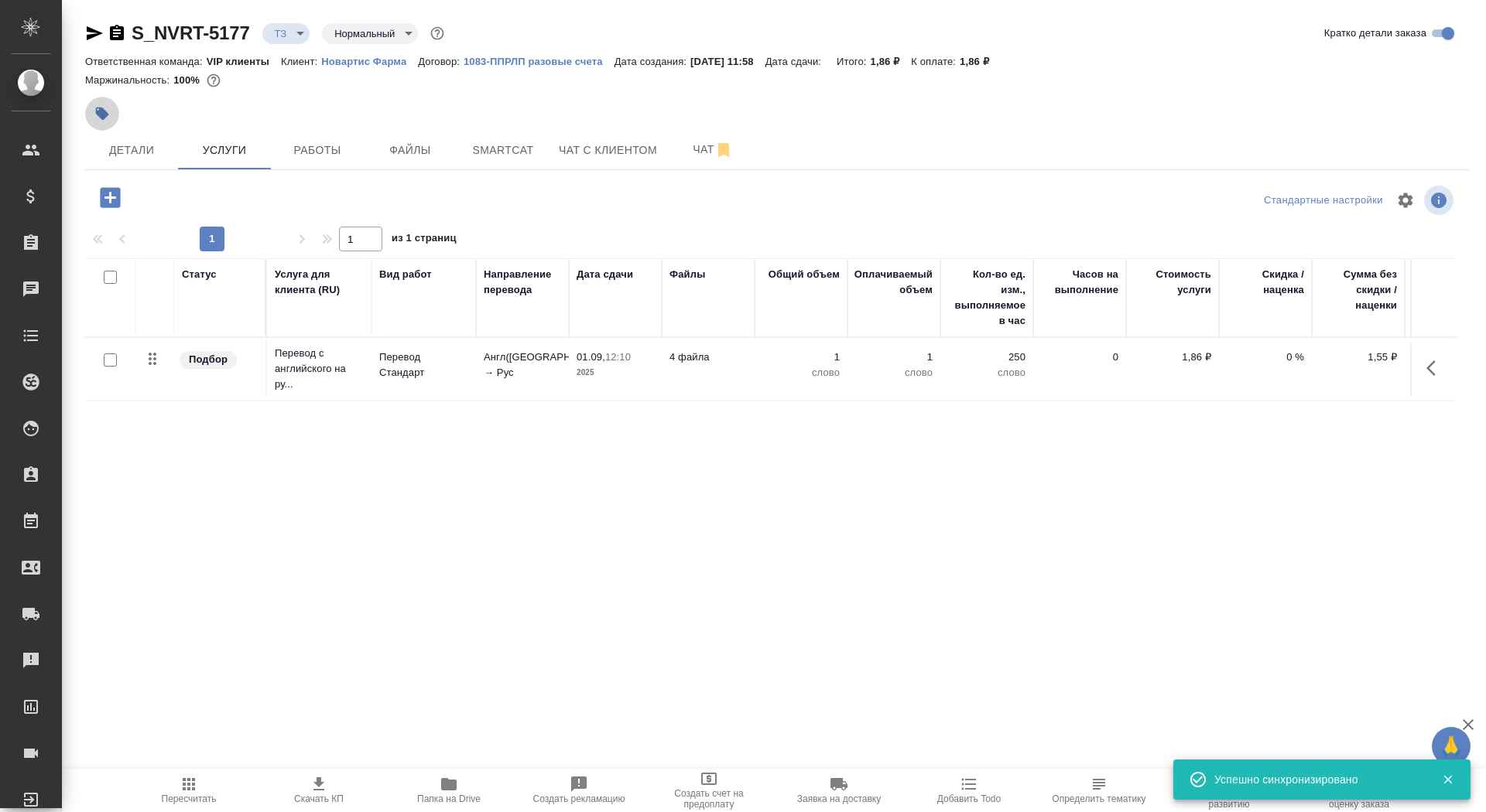
click at [97, 119] on icon "button" at bounding box center [102, 114] width 16 height 15
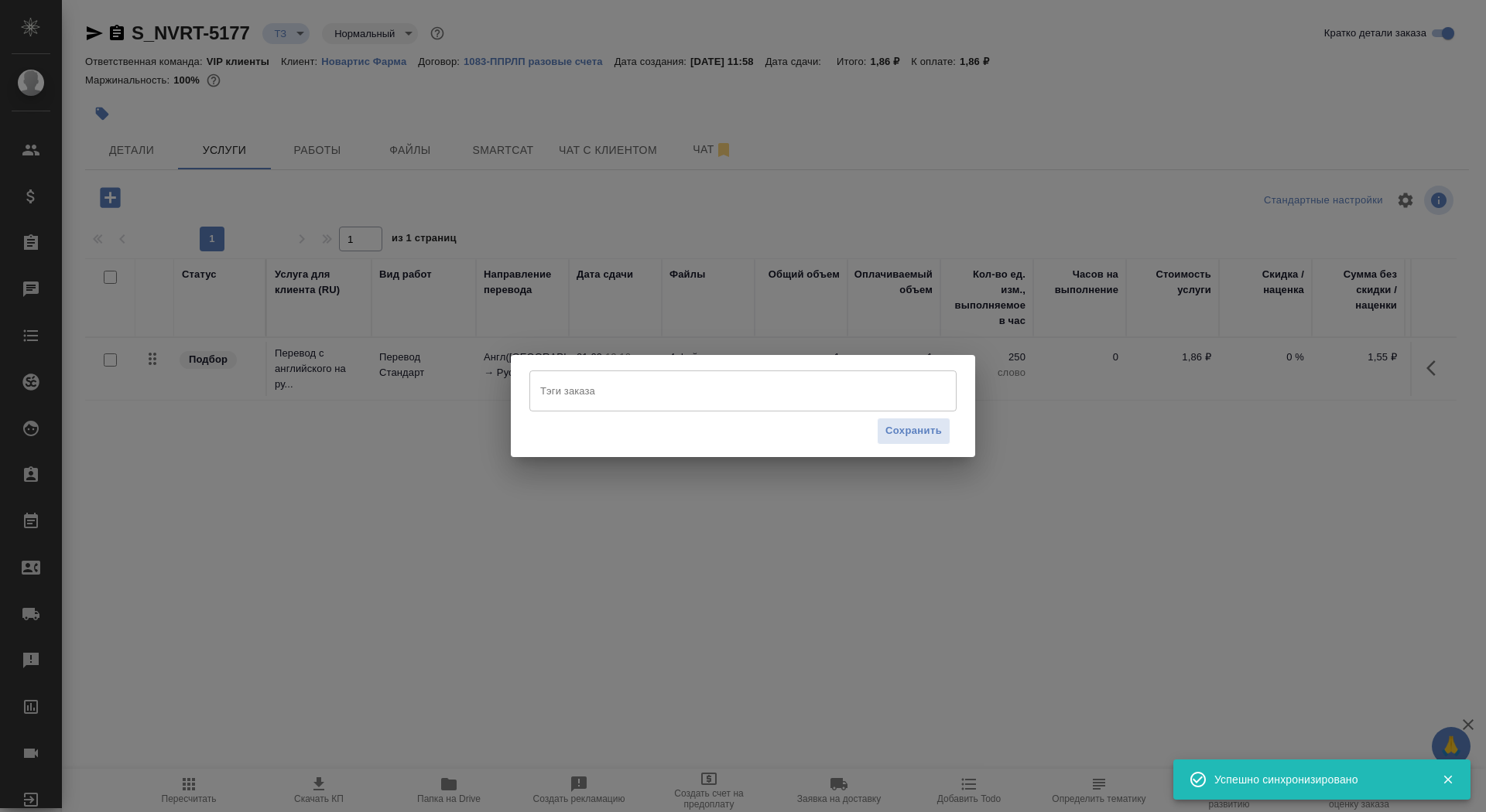
click at [588, 411] on div "Тэги заказа" at bounding box center [743, 391] width 427 height 40
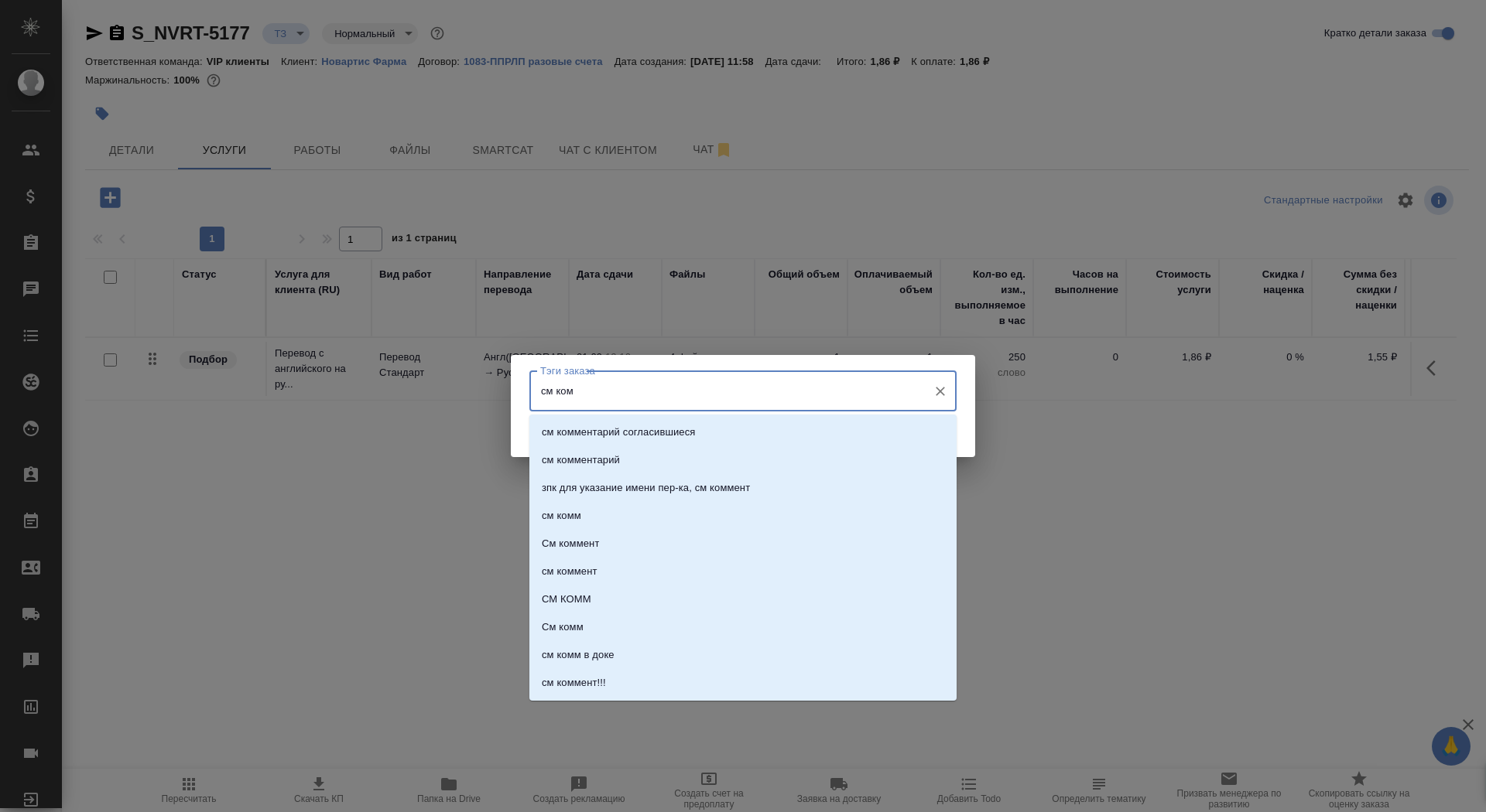
type input "см комм"
click at [609, 512] on li "см комм" at bounding box center [743, 516] width 427 height 28
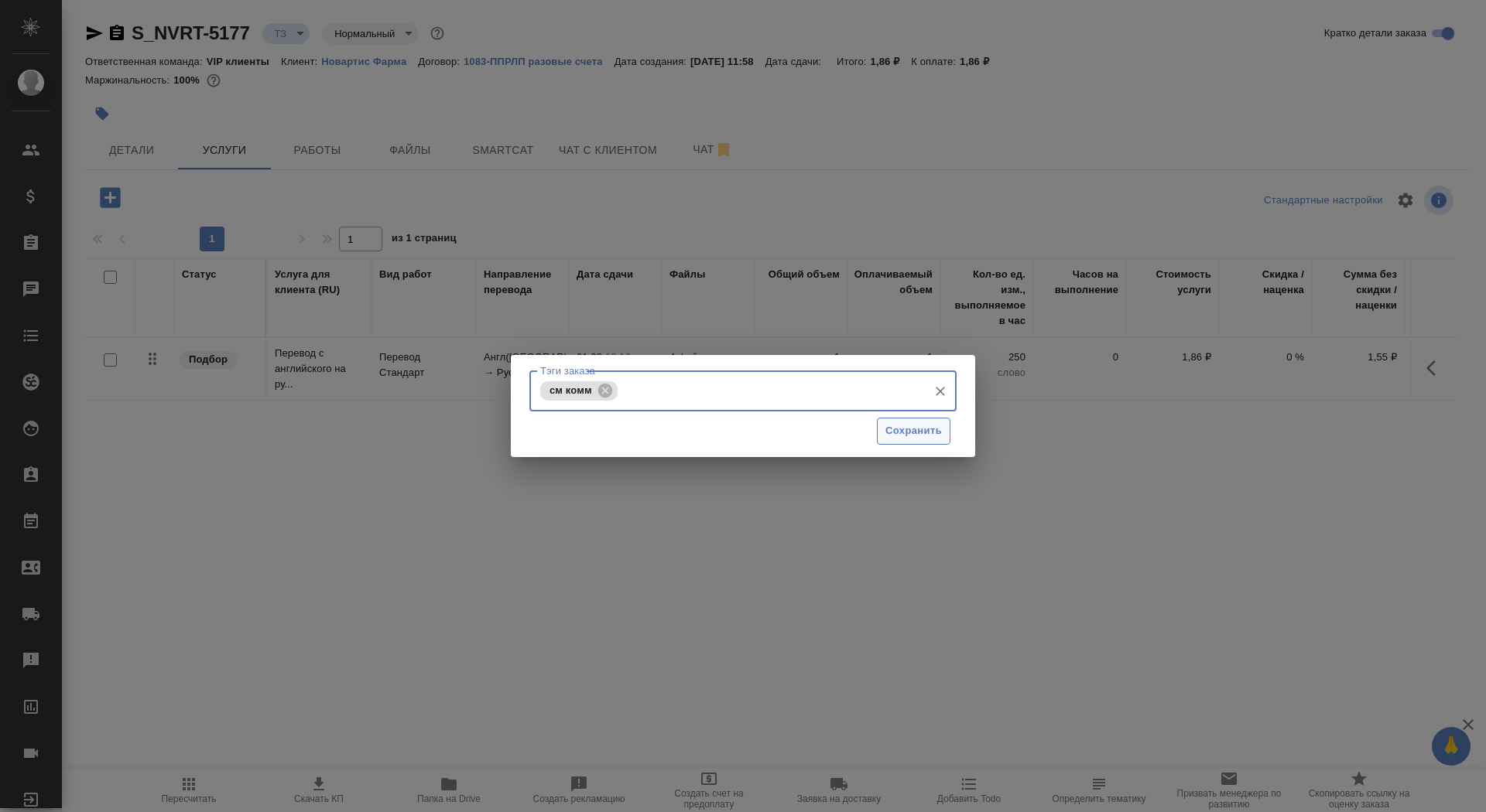
click at [906, 422] on span "Сохранить" at bounding box center [913, 431] width 57 height 18
click at [905, 429] on span "Сохранить" at bounding box center [913, 431] width 57 height 18
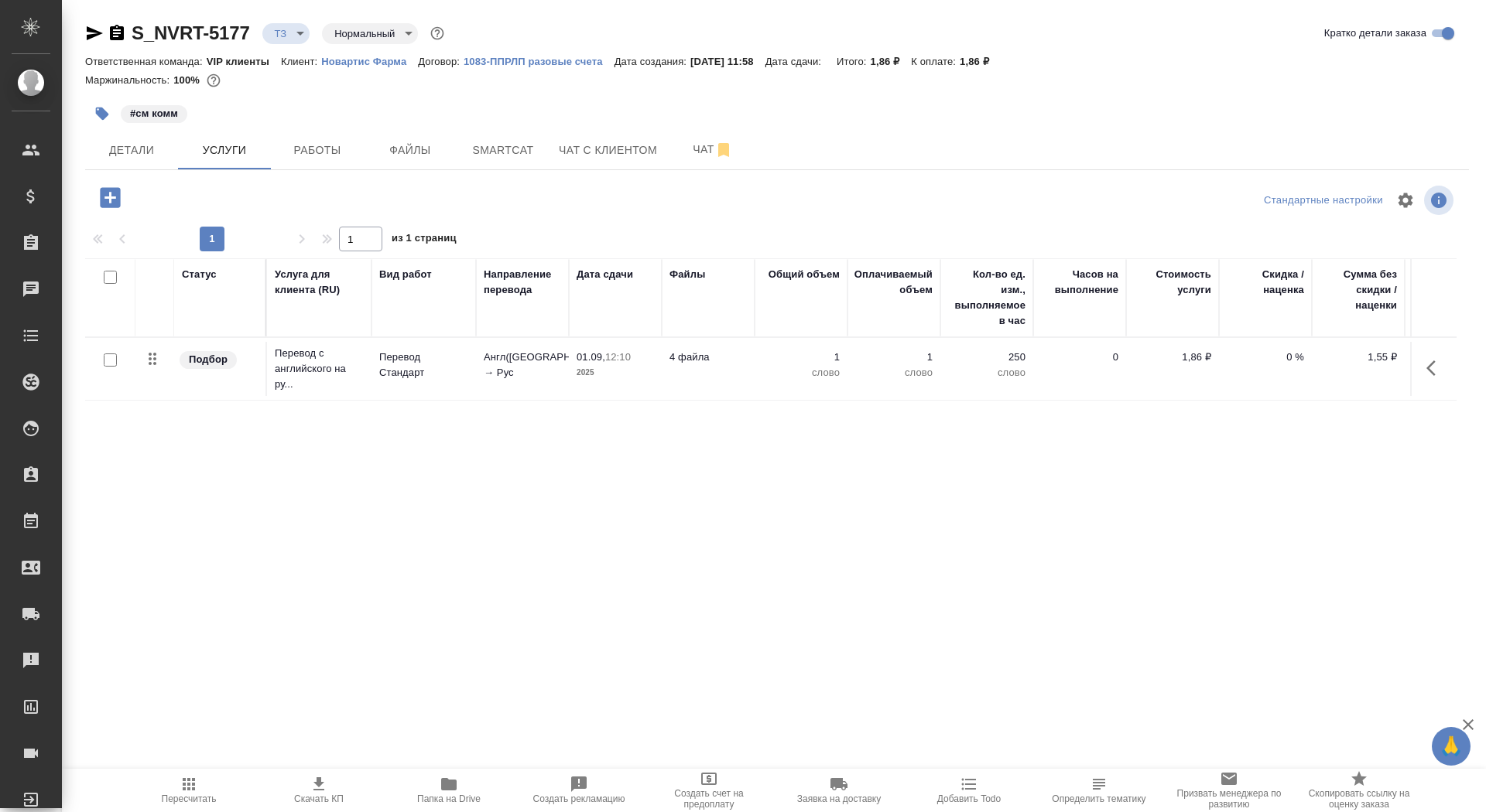
click at [110, 357] on input "checkbox" at bounding box center [110, 360] width 13 height 13
checkbox input "true"
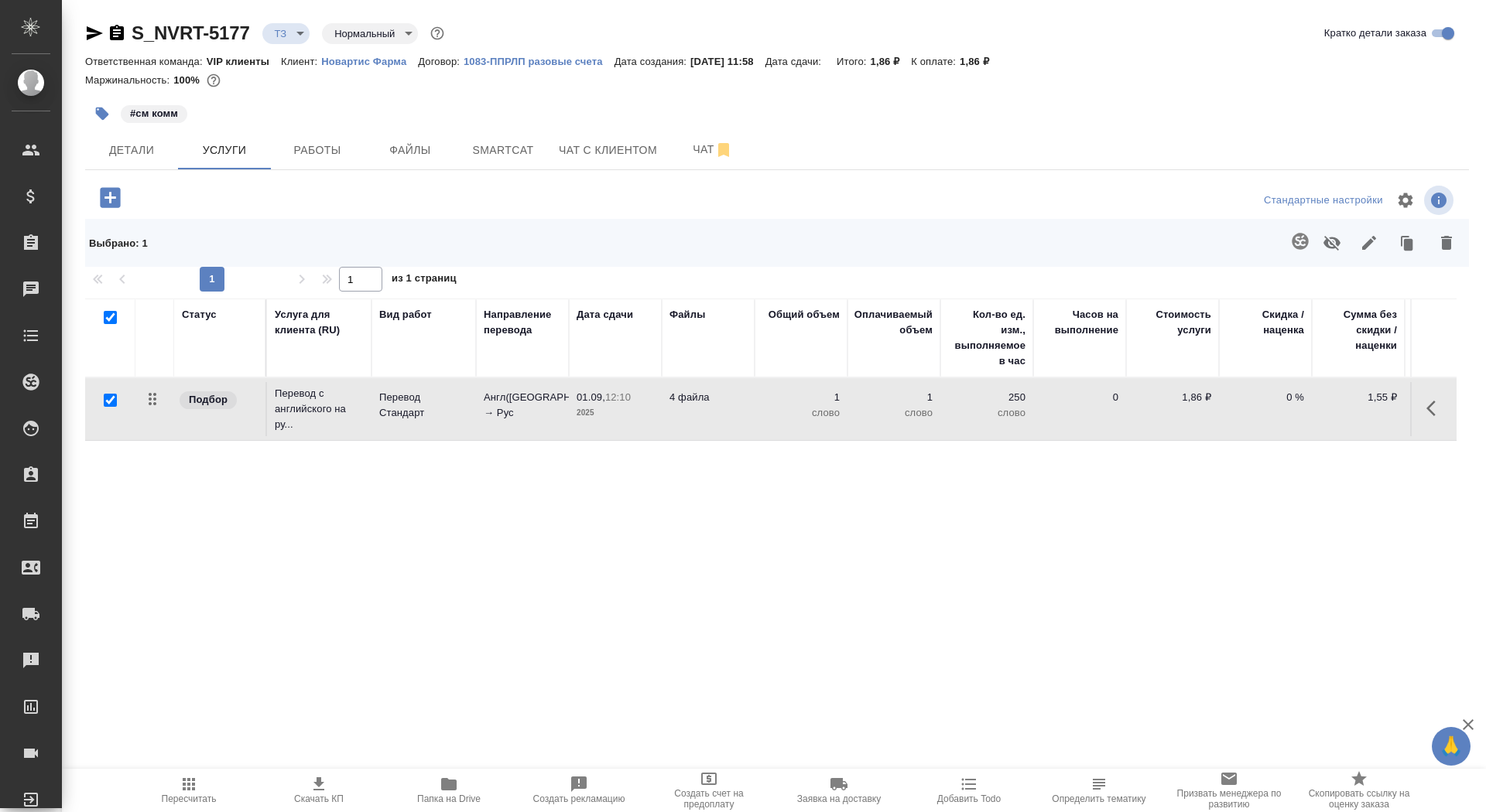
click at [1284, 265] on div "Выбрано : 1" at bounding box center [777, 243] width 1384 height 48
click at [1296, 255] on button "button" at bounding box center [1301, 242] width 37 height 37
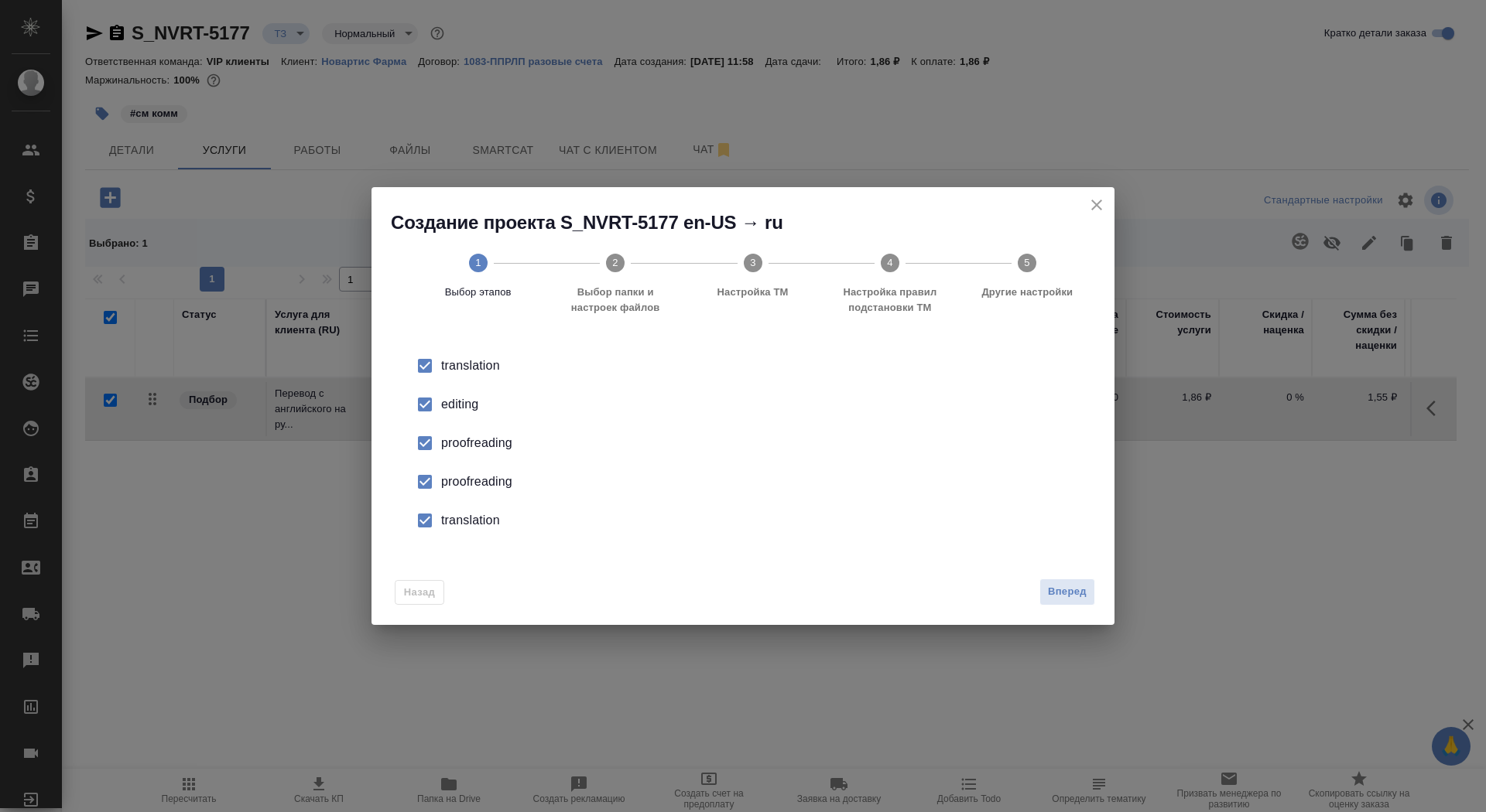
click at [455, 405] on div "editing" at bounding box center [759, 404] width 636 height 19
click at [467, 495] on li "proofreading" at bounding box center [743, 482] width 694 height 39
click at [467, 528] on div "translation" at bounding box center [759, 521] width 636 height 19
click at [1079, 611] on div "Назад Вперед" at bounding box center [743, 589] width 743 height 73
click at [1081, 573] on div "Назад Вперед" at bounding box center [743, 589] width 743 height 73
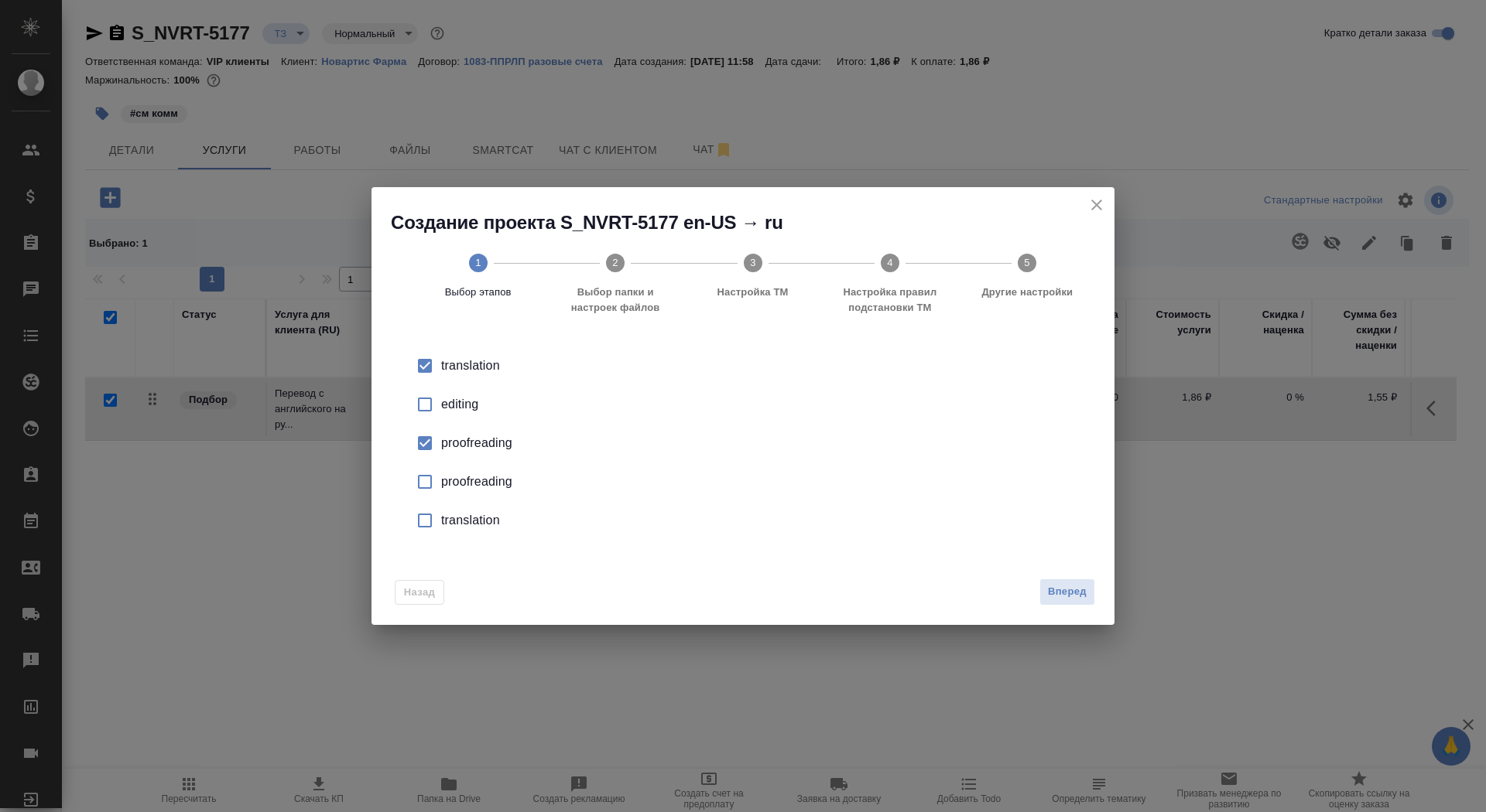
click at [1081, 577] on div "Назад Вперед" at bounding box center [743, 589] width 743 height 73
click at [1067, 595] on span "Вперед" at bounding box center [1067, 592] width 39 height 18
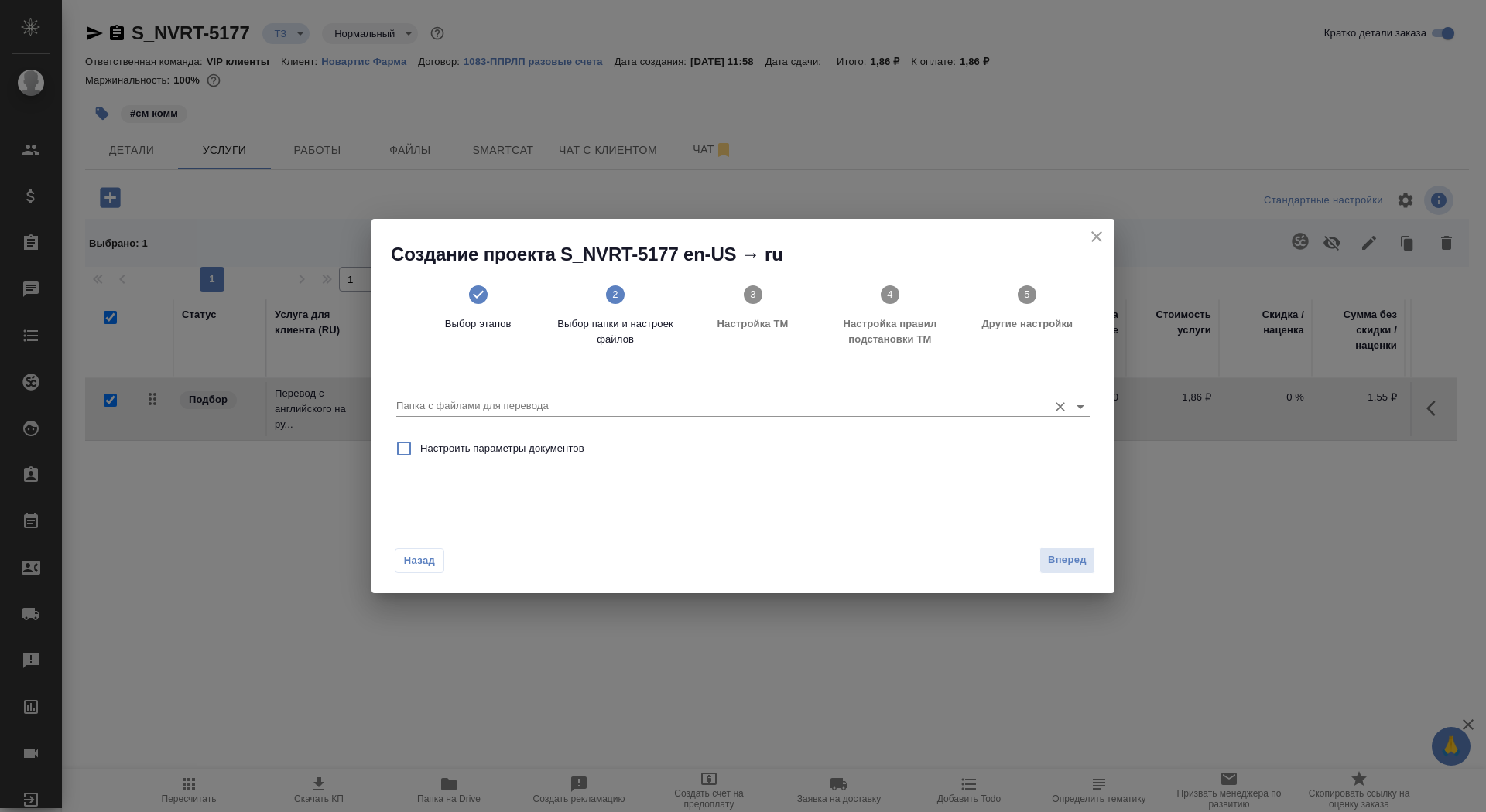
click at [852, 404] on input "Папка с файлами для перевода" at bounding box center [718, 406] width 644 height 19
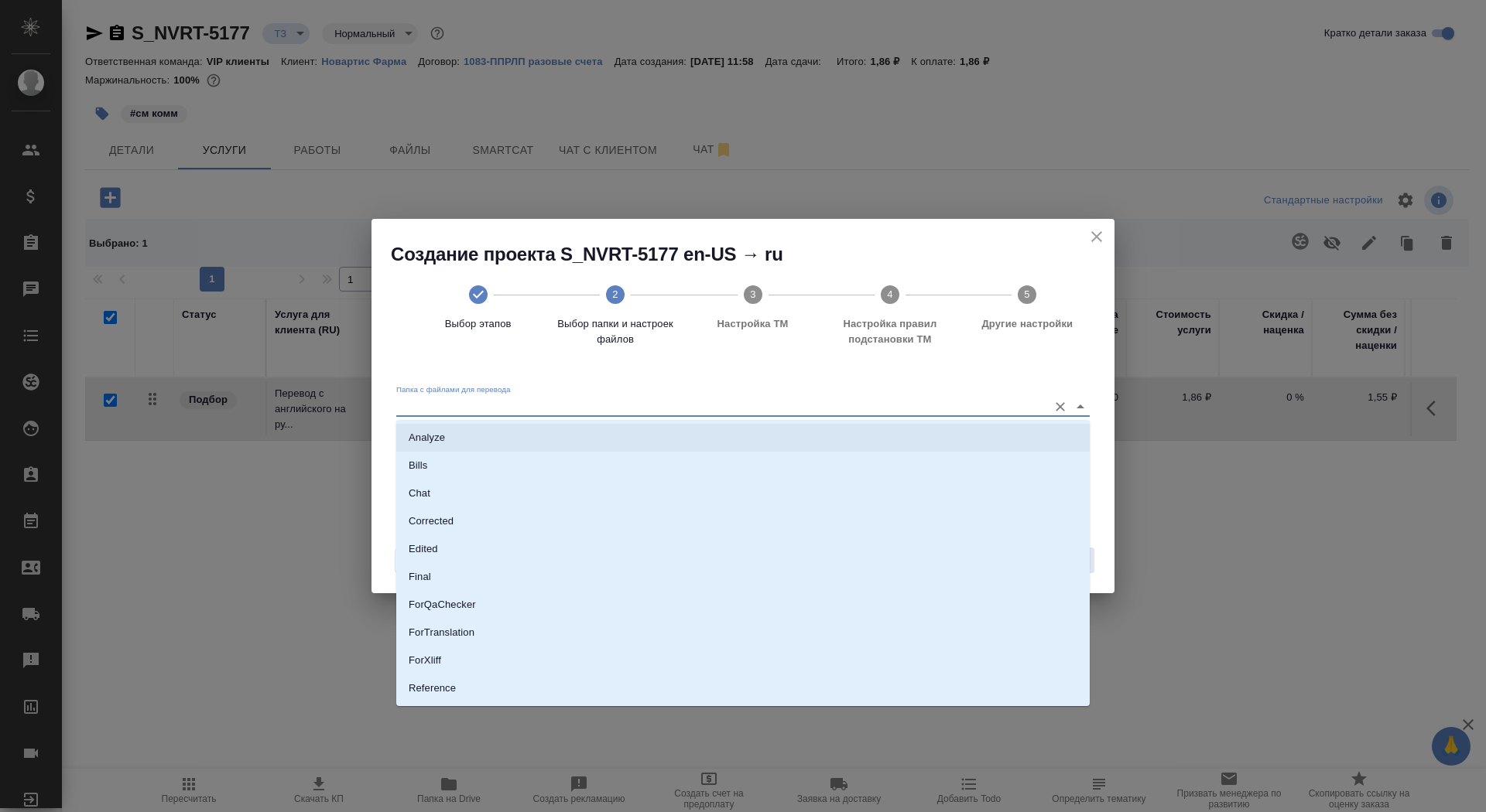
click at [835, 450] on ul "Analyze Bills Chat Corrected Edited Final ForQaChecker ForTranslation ForXliff …" at bounding box center [743, 603] width 694 height 334
click at [835, 447] on li "Analyze" at bounding box center [743, 438] width 694 height 28
type input "Analyze"
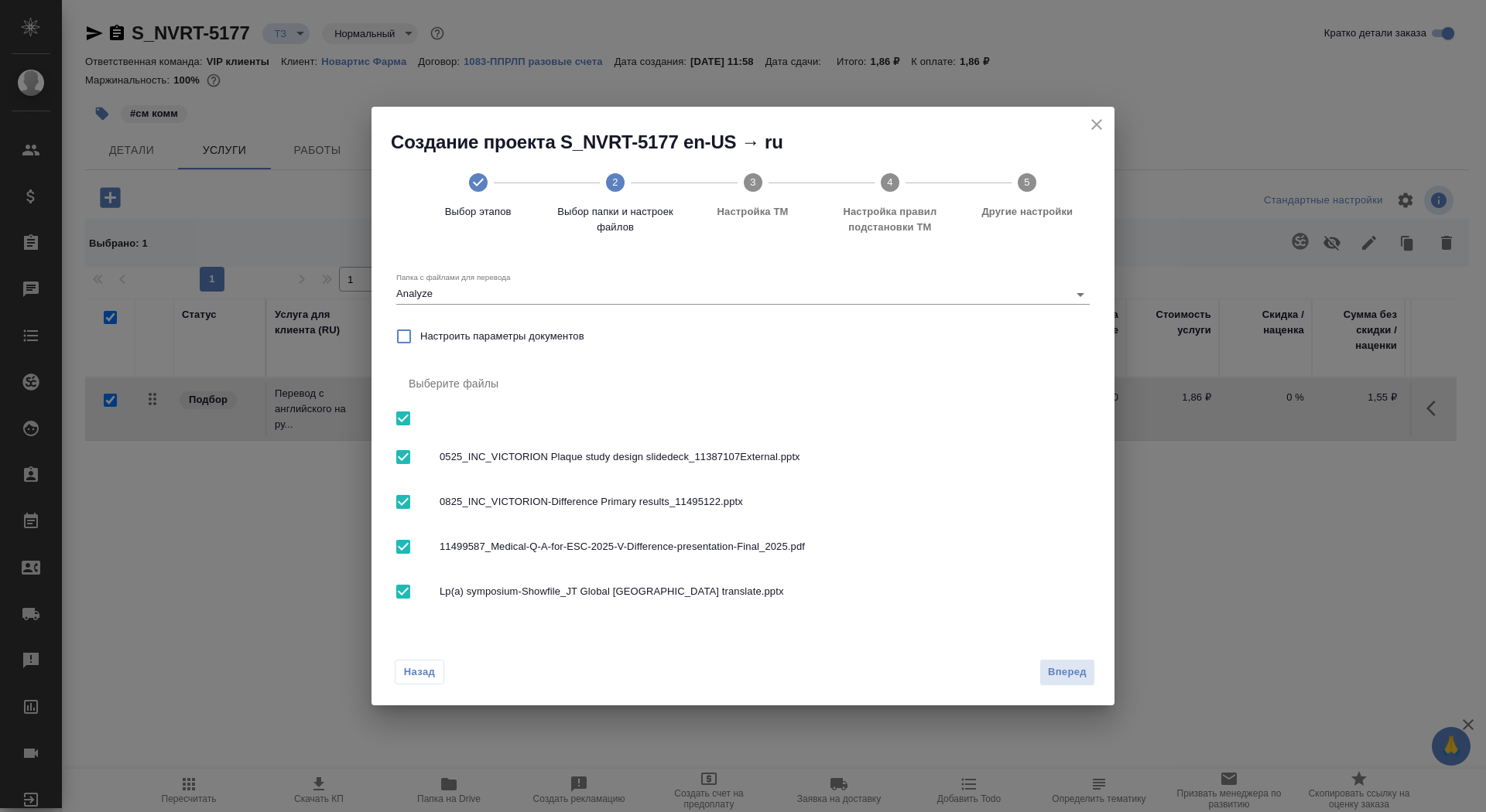
click at [1079, 690] on div "Назад Вперед" at bounding box center [743, 669] width 743 height 73
click at [1073, 664] on span "Вперед" at bounding box center [1067, 673] width 39 height 18
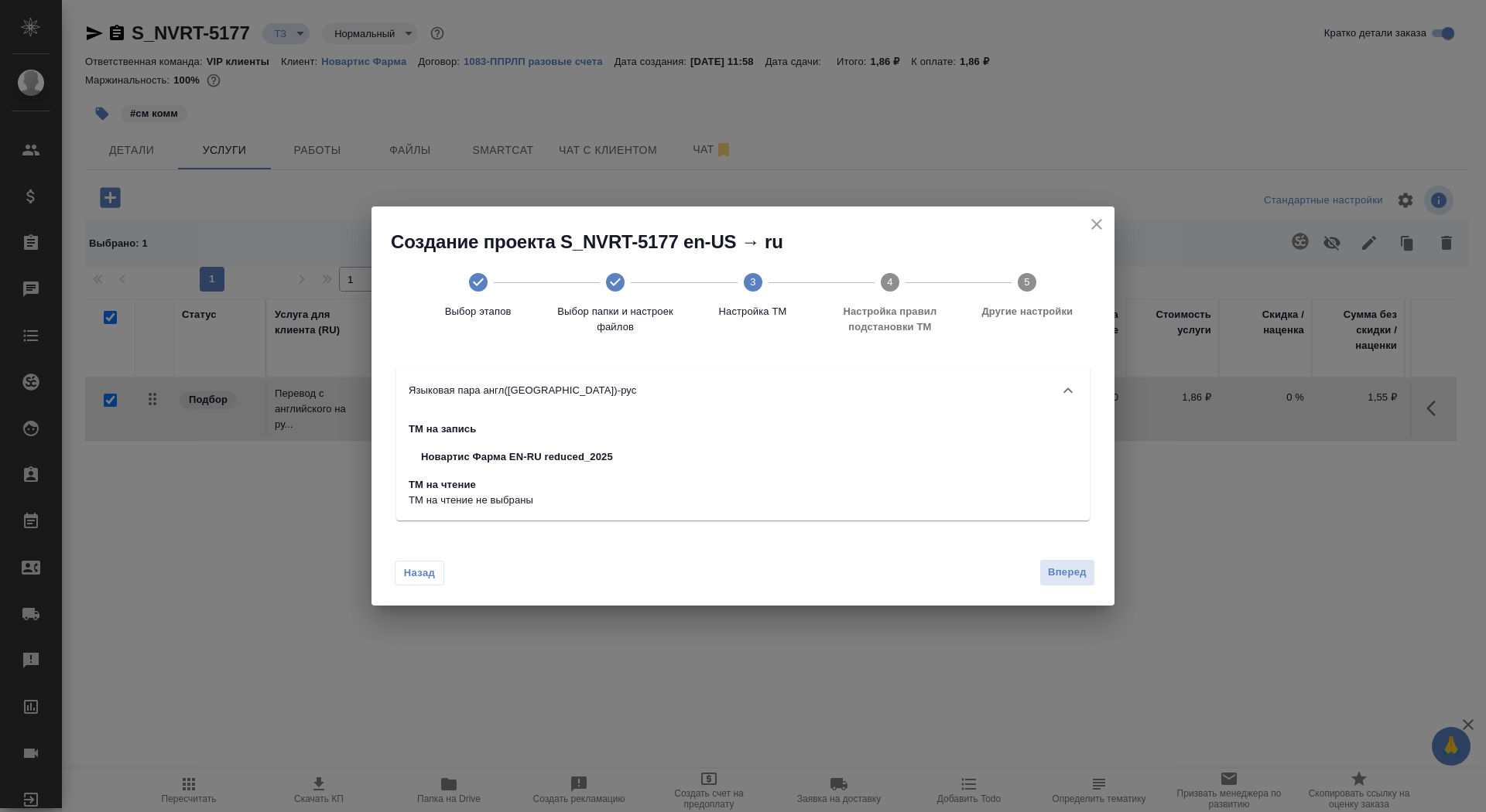
click at [1053, 587] on div "Назад Вперед" at bounding box center [743, 569] width 743 height 73
click at [1056, 592] on div "Назад Вперед" at bounding box center [743, 569] width 743 height 73
click at [1056, 576] on span "Вперед" at bounding box center [1067, 573] width 39 height 18
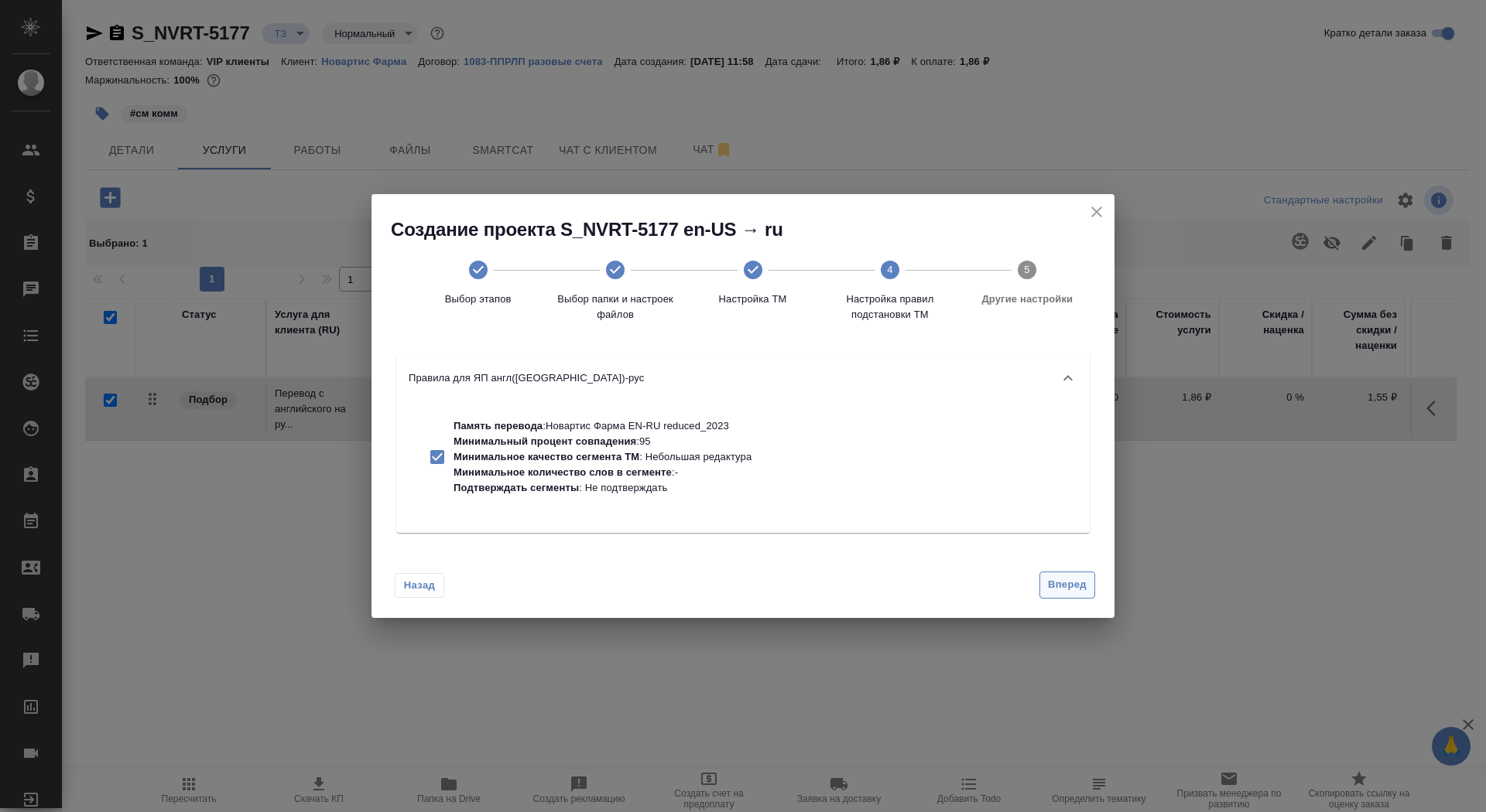
click at [1046, 576] on button "Вперед" at bounding box center [1067, 585] width 56 height 27
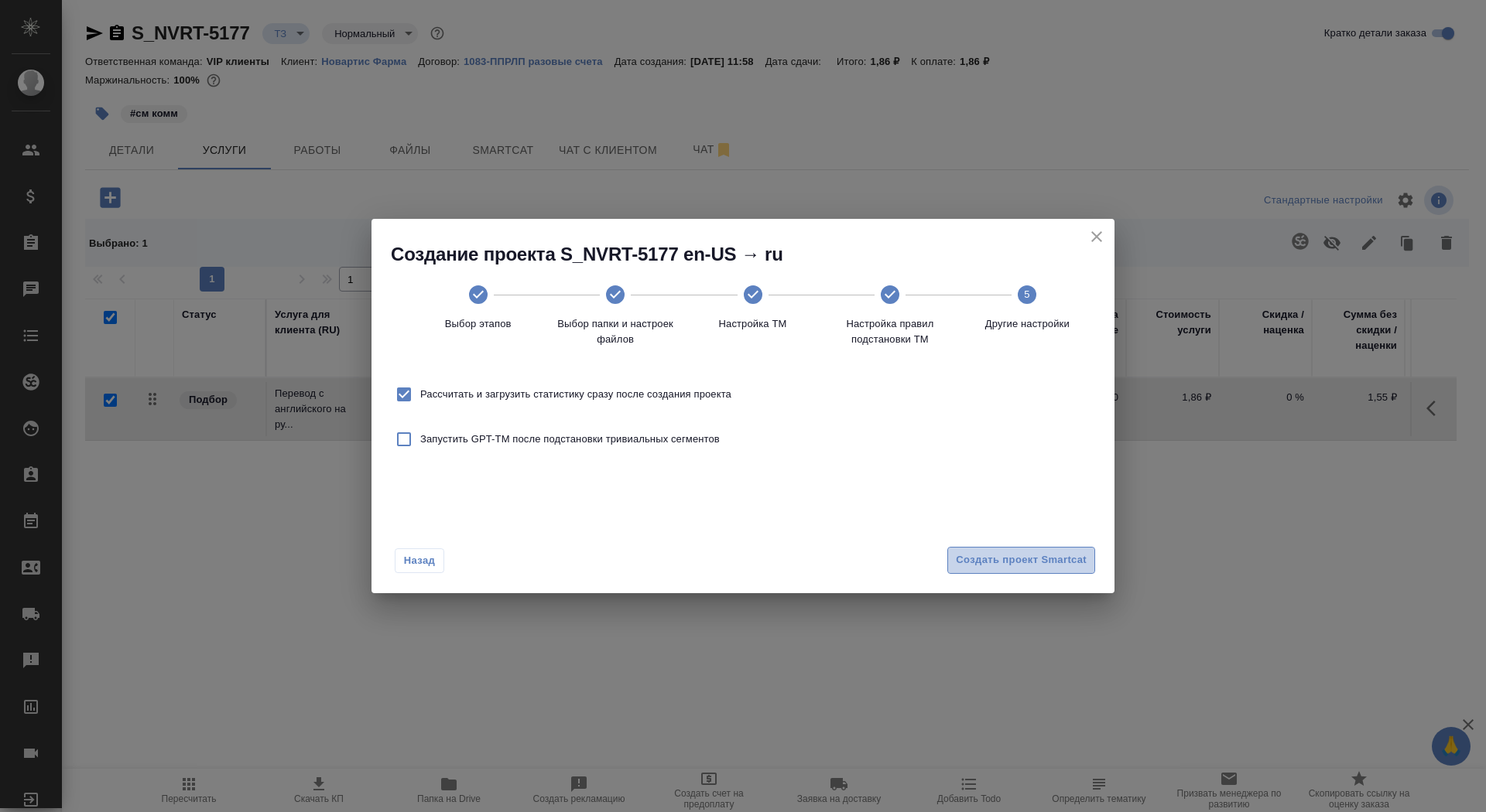
click at [1040, 556] on span "Создать проект Smartcat" at bounding box center [1021, 560] width 131 height 18
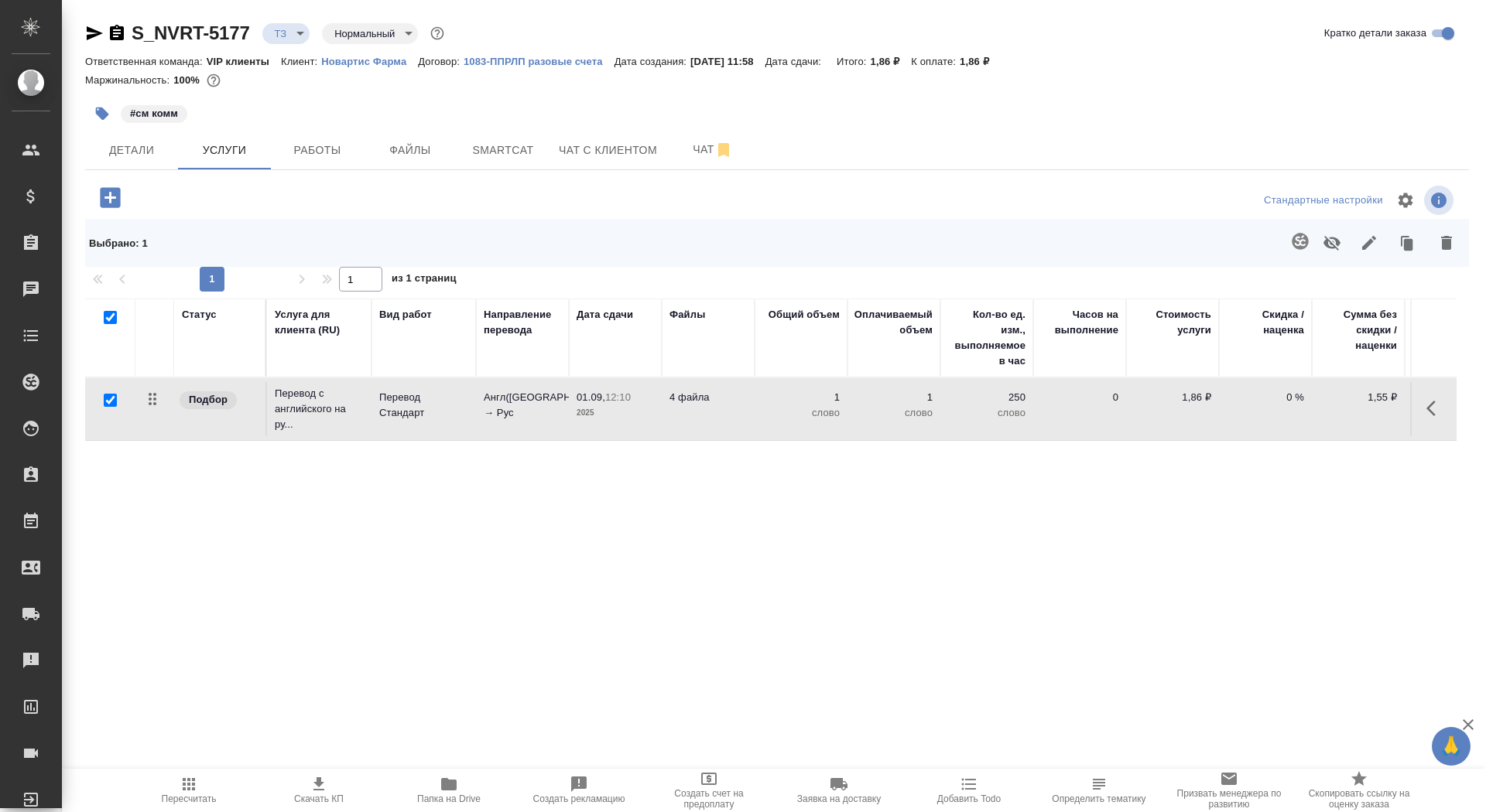
click at [394, 414] on p "Перевод Стандарт" at bounding box center [423, 405] width 89 height 31
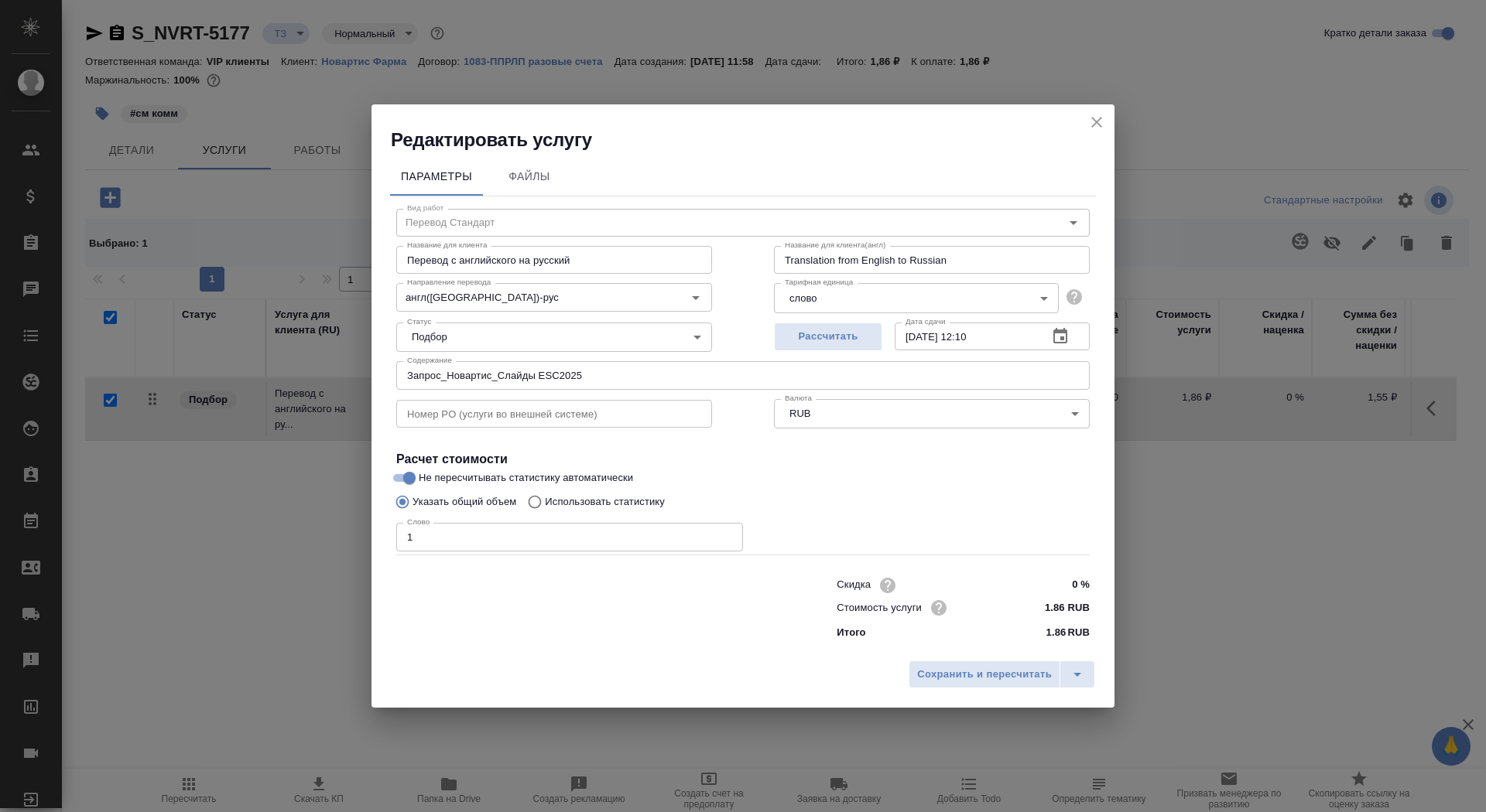
click at [590, 499] on p "Использовать статистику" at bounding box center [605, 502] width 120 height 15
click at [545, 499] on input "Использовать статистику" at bounding box center [533, 502] width 25 height 29
radio input "true"
radio input "false"
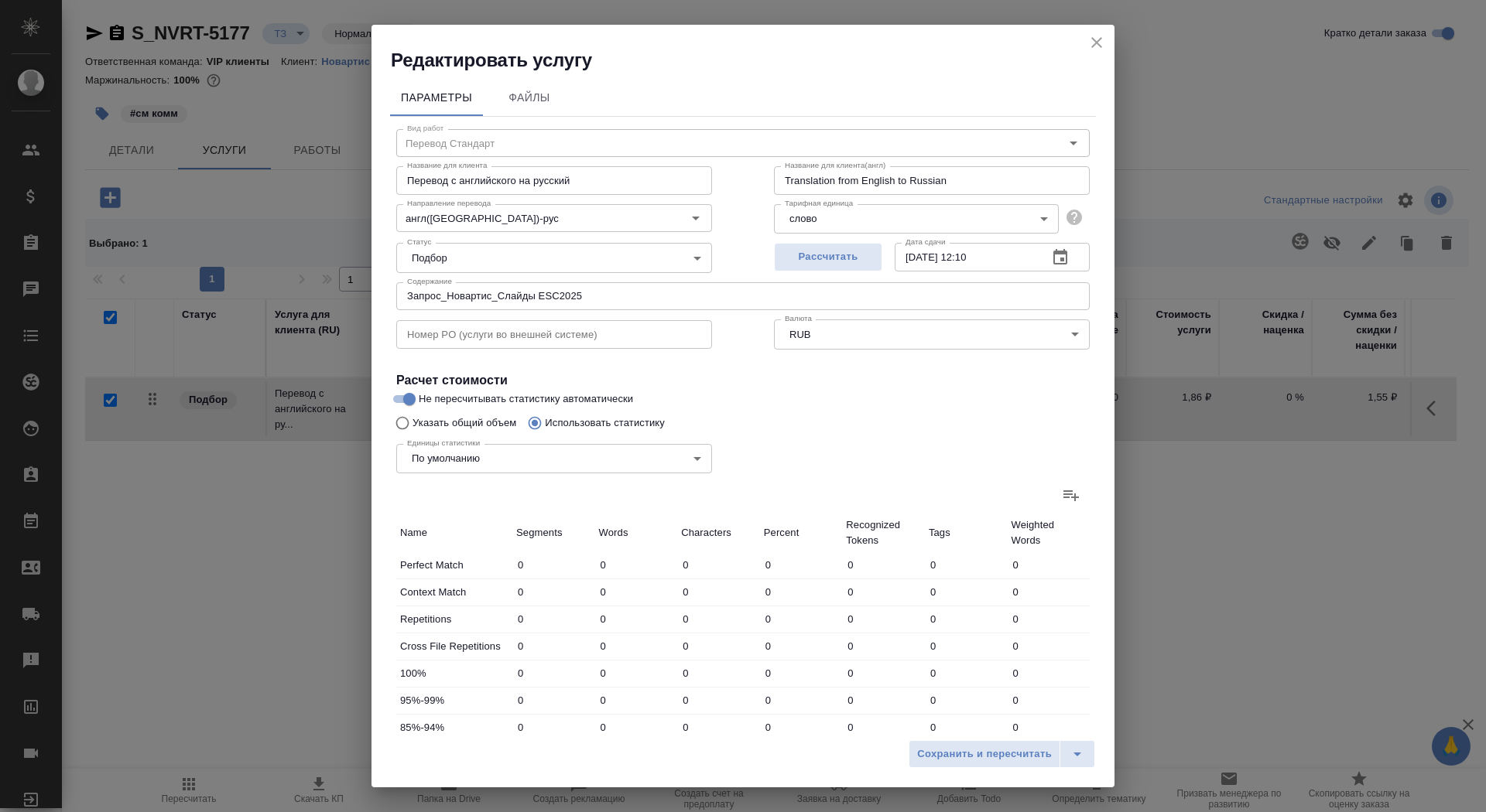
click at [1062, 495] on icon at bounding box center [1071, 495] width 19 height 19
click at [0, 0] on input "file" at bounding box center [0, 0] width 0 height 0
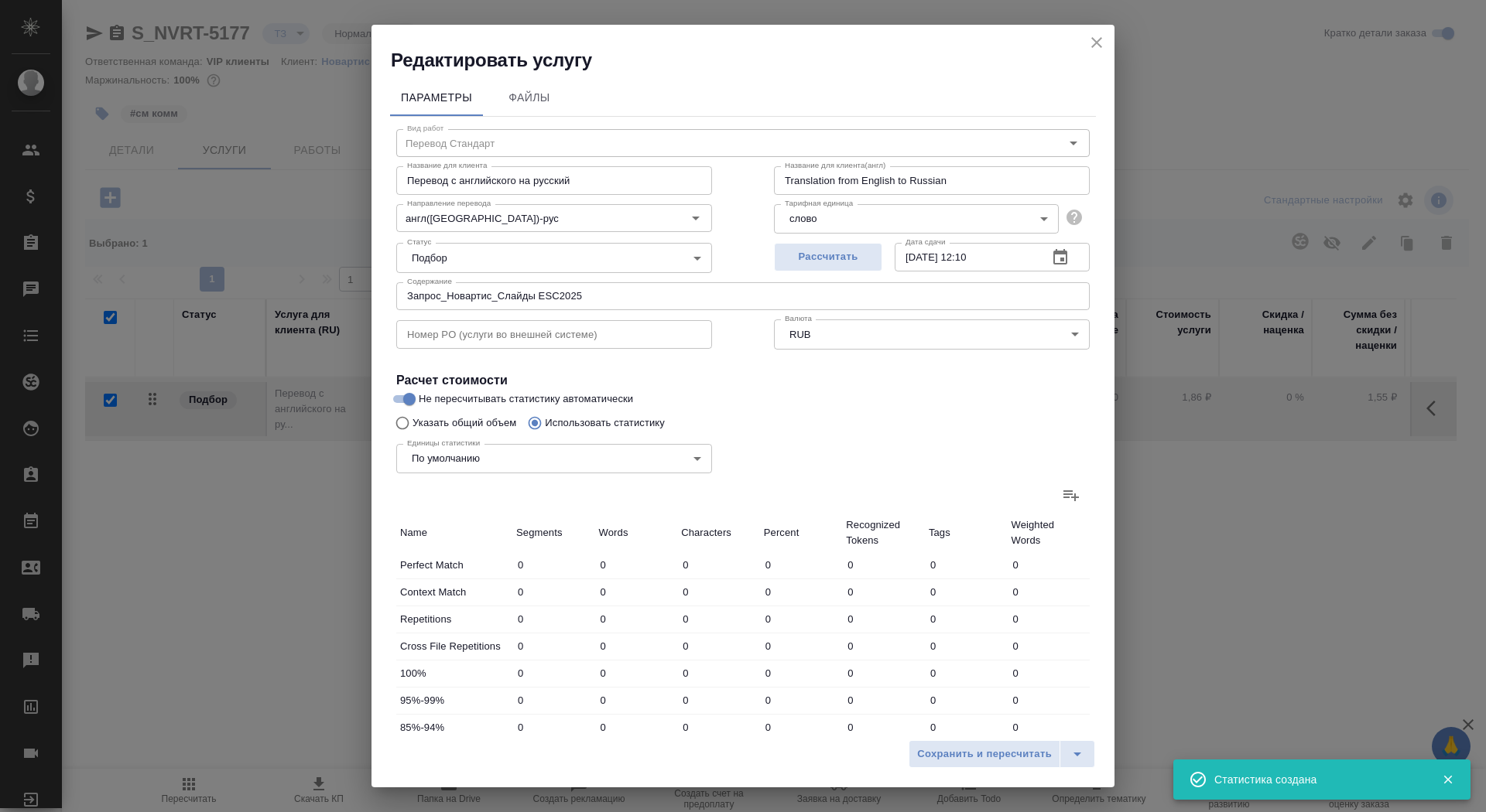
type input "282"
type input "870"
type input "5741"
type input "170"
type input "1041"
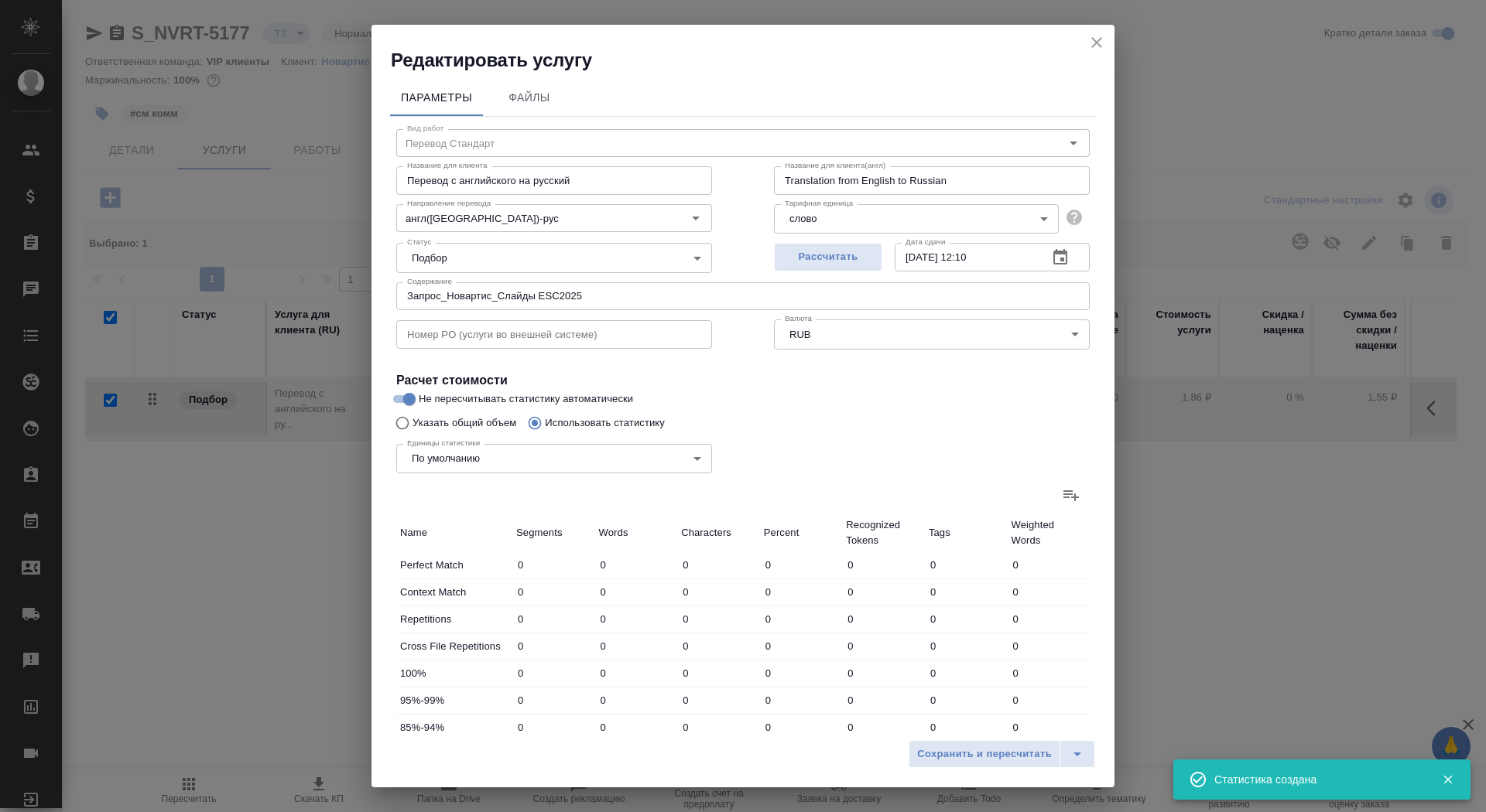
type input "6627"
type input "27"
type input "45"
type input "308"
type input "393"
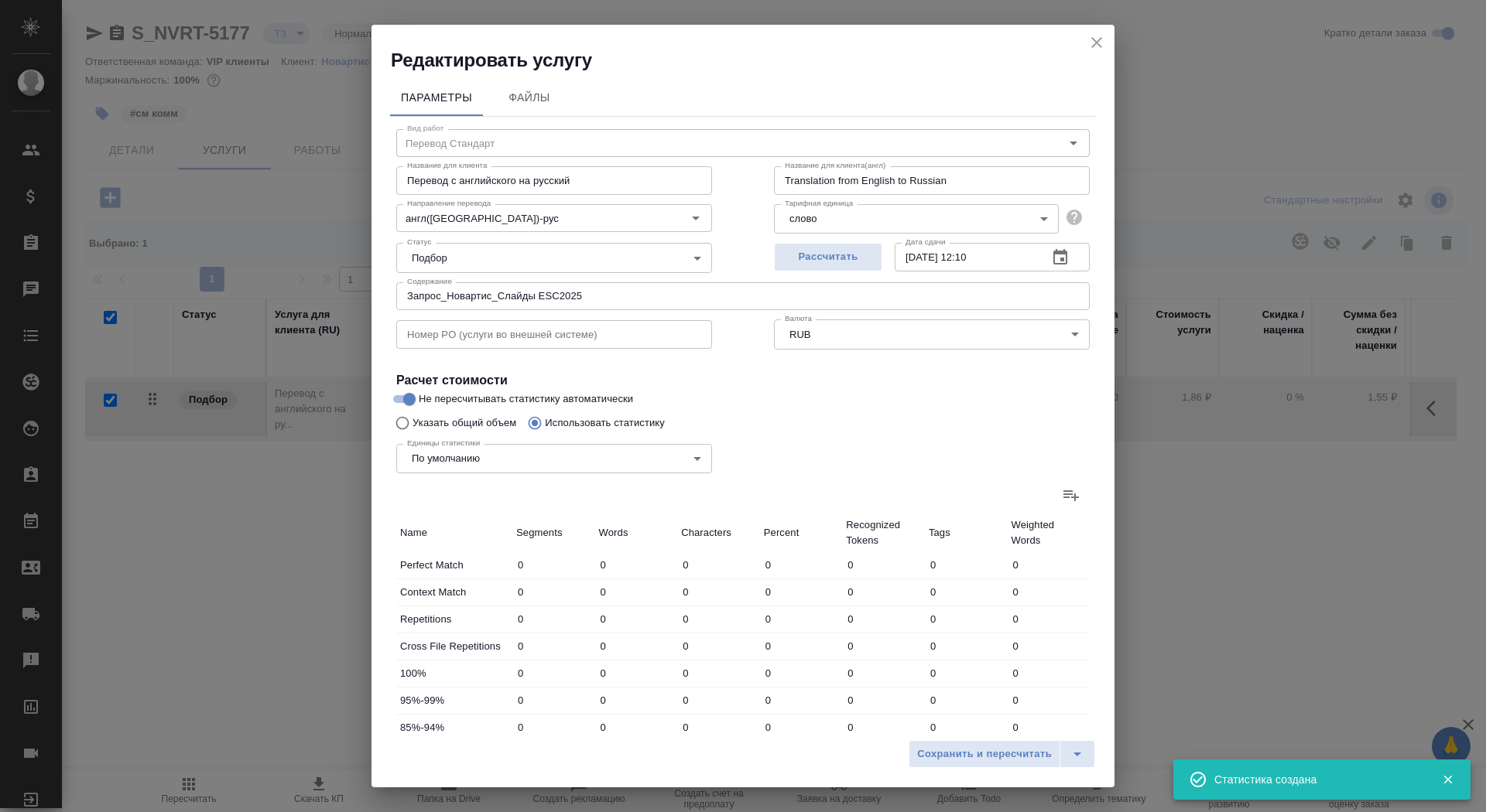
type input "897"
type input "5413"
type input "94"
type input "360"
type input "2291"
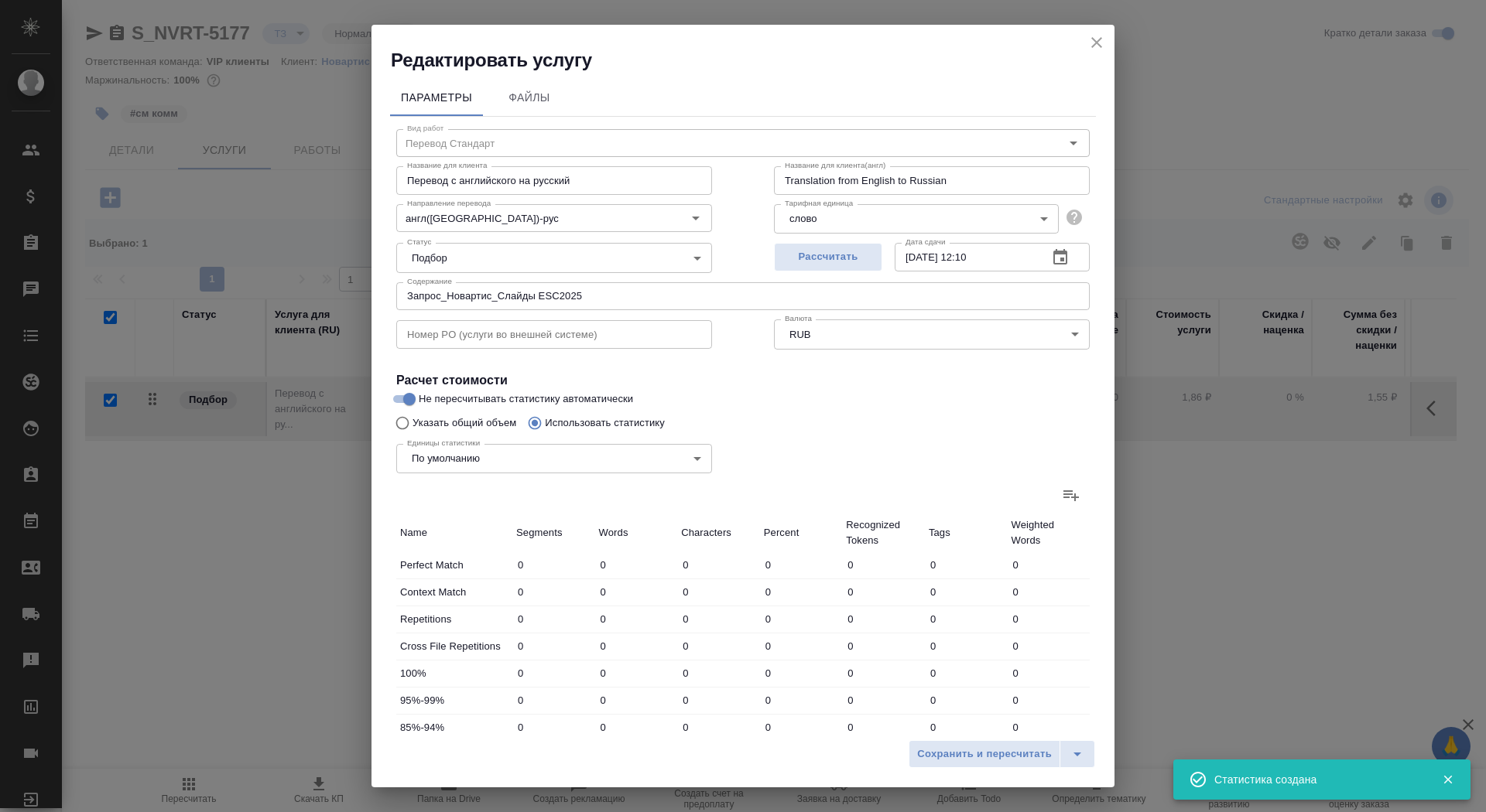
type input "34"
type input "204"
type input "1240"
type input "134"
type input "719"
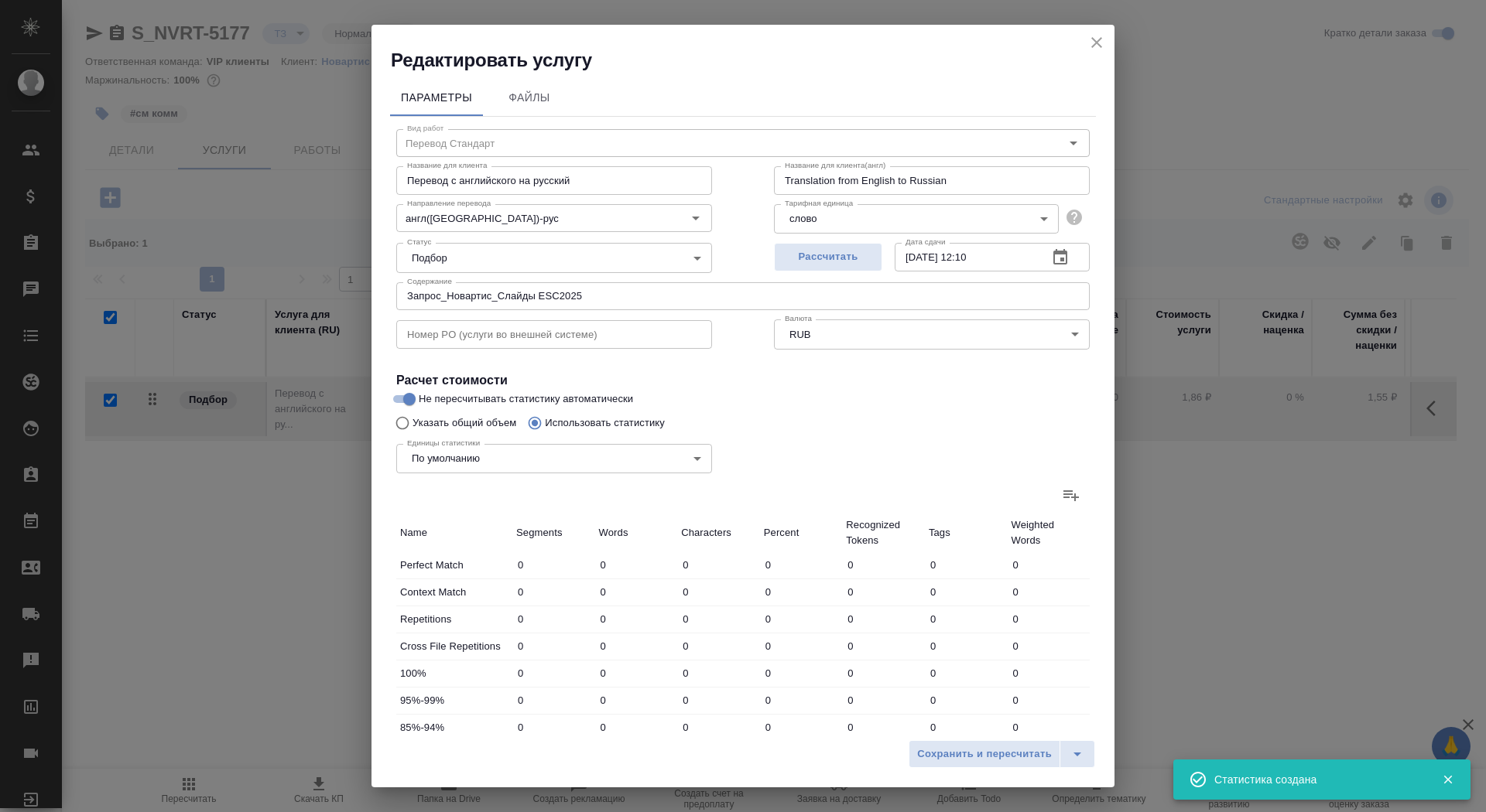
type input "4564"
type input "878"
type input "14063"
type input "92473"
type input "1815"
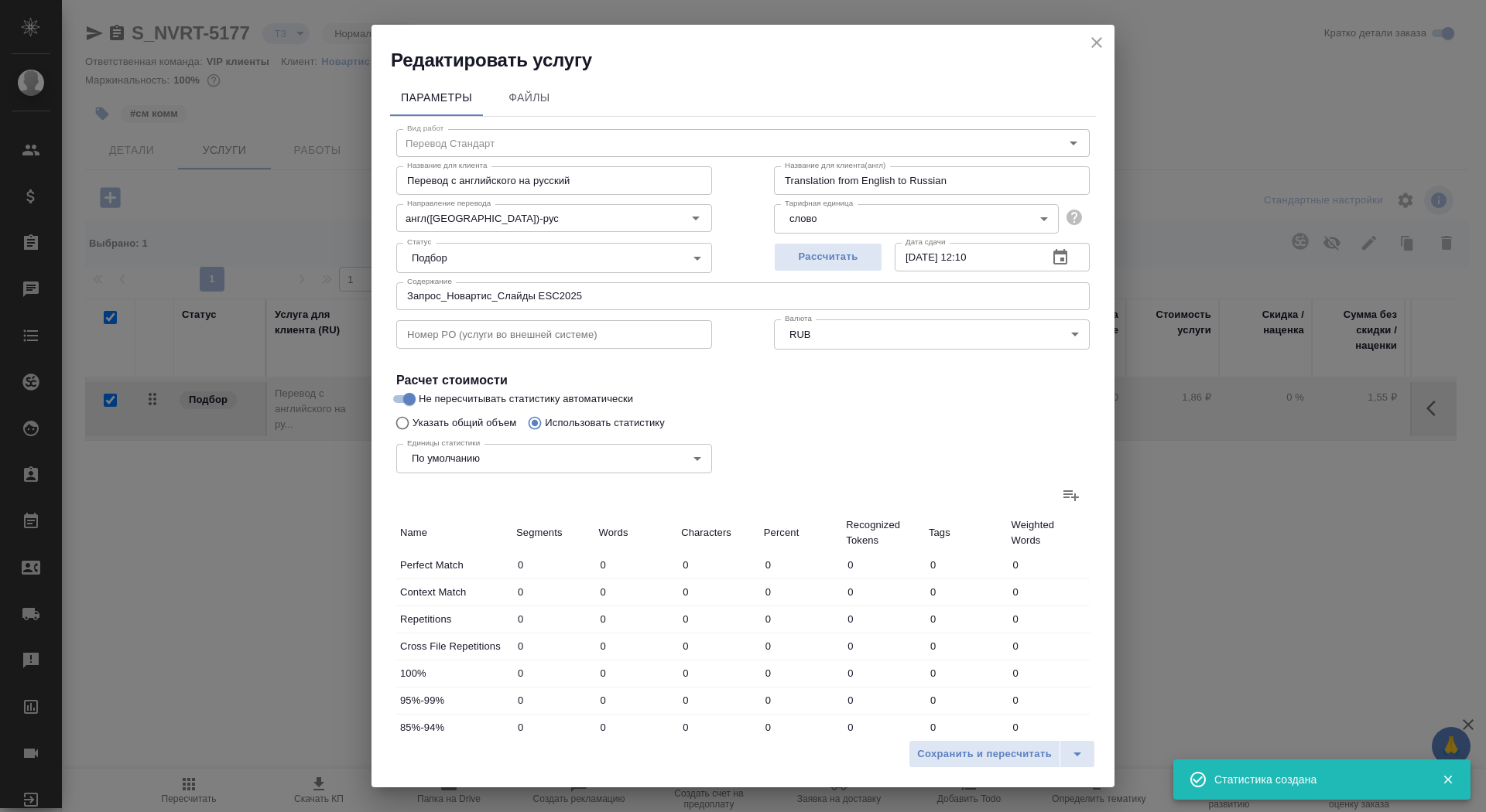
type input "17113"
type input "111722"
type input "2012"
type input "18199"
type input "118657"
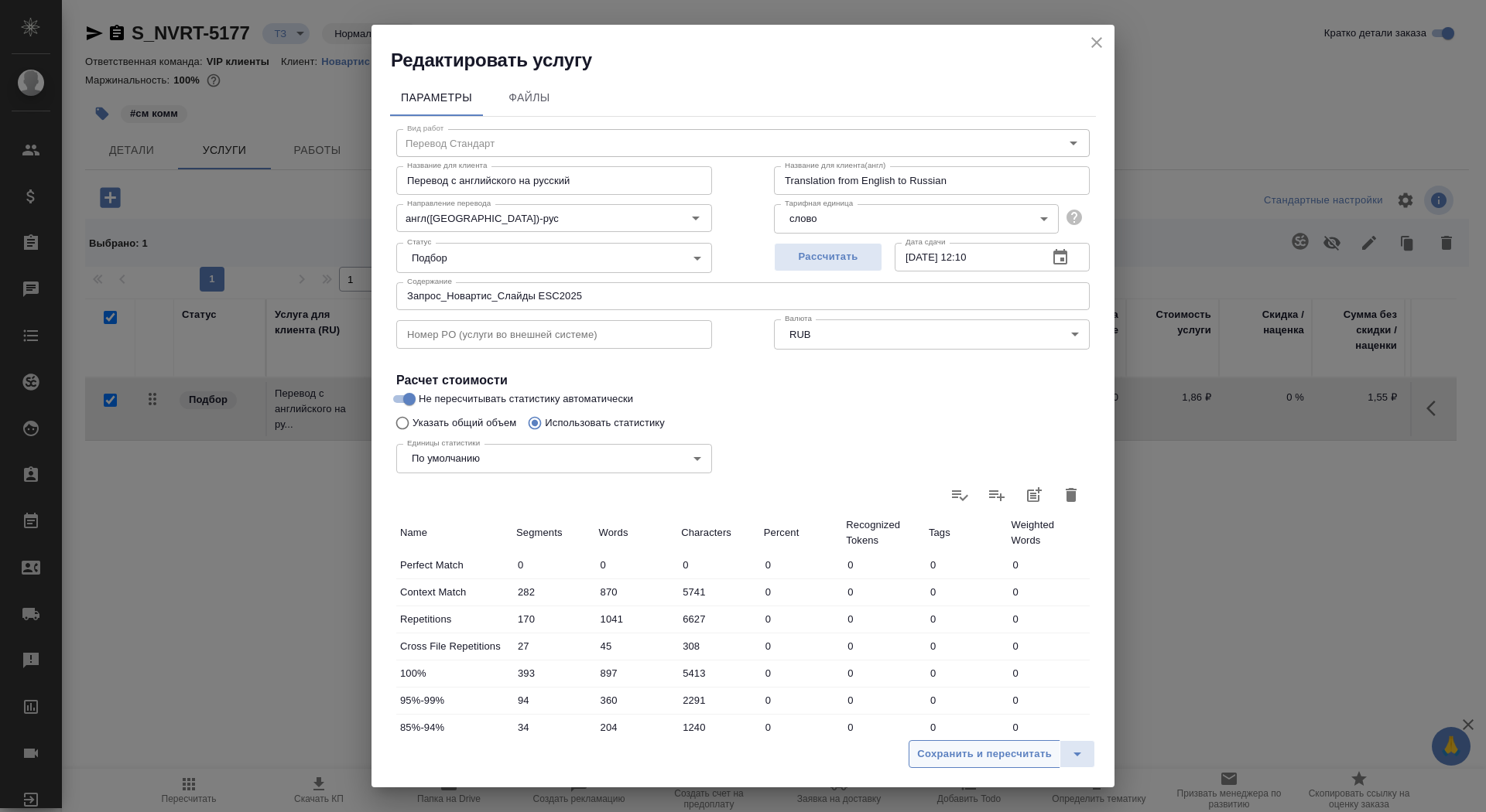
click at [974, 751] on span "Сохранить и пересчитать" at bounding box center [984, 755] width 135 height 18
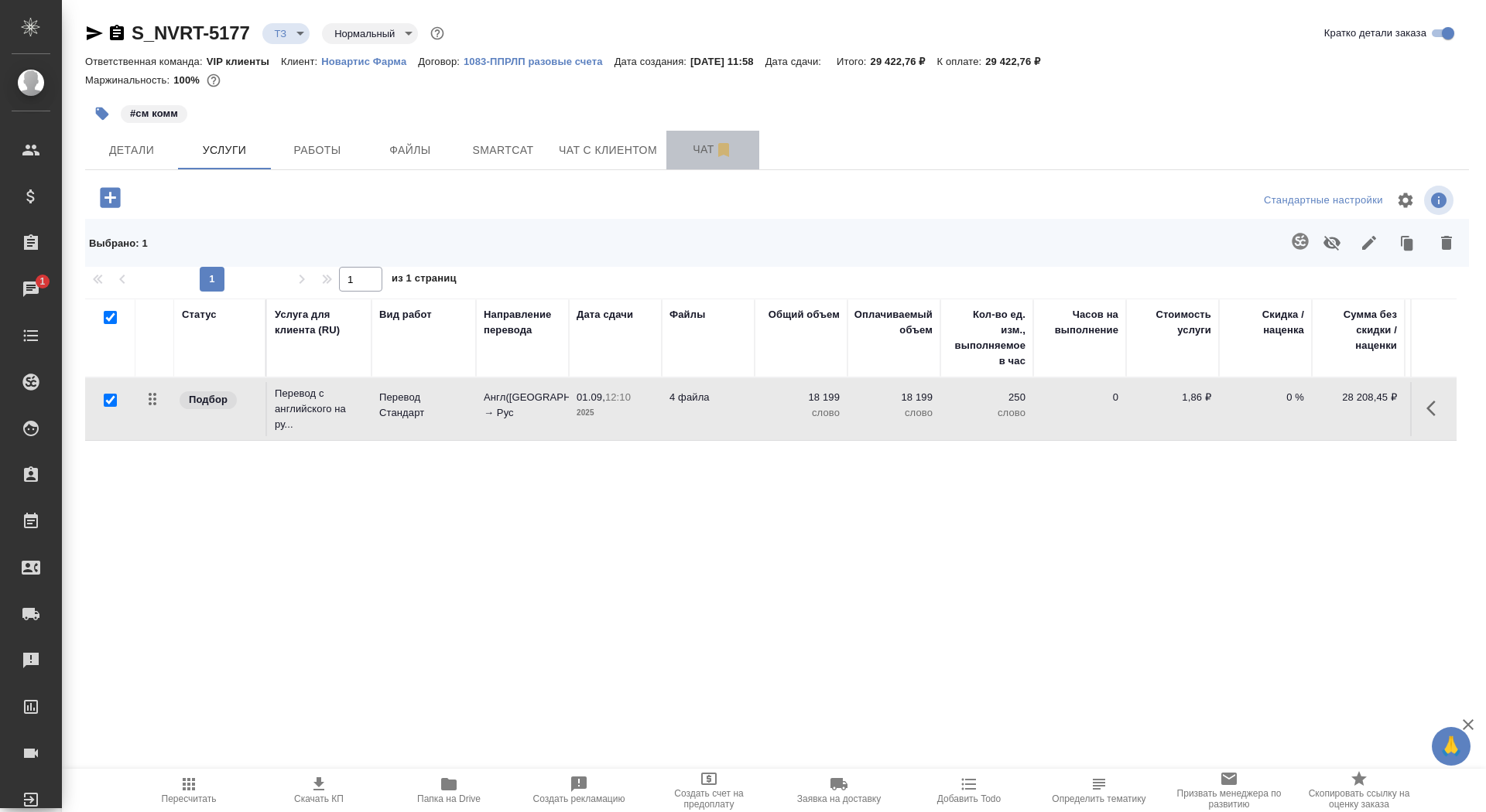
click at [678, 136] on button "Чат" at bounding box center [713, 150] width 93 height 39
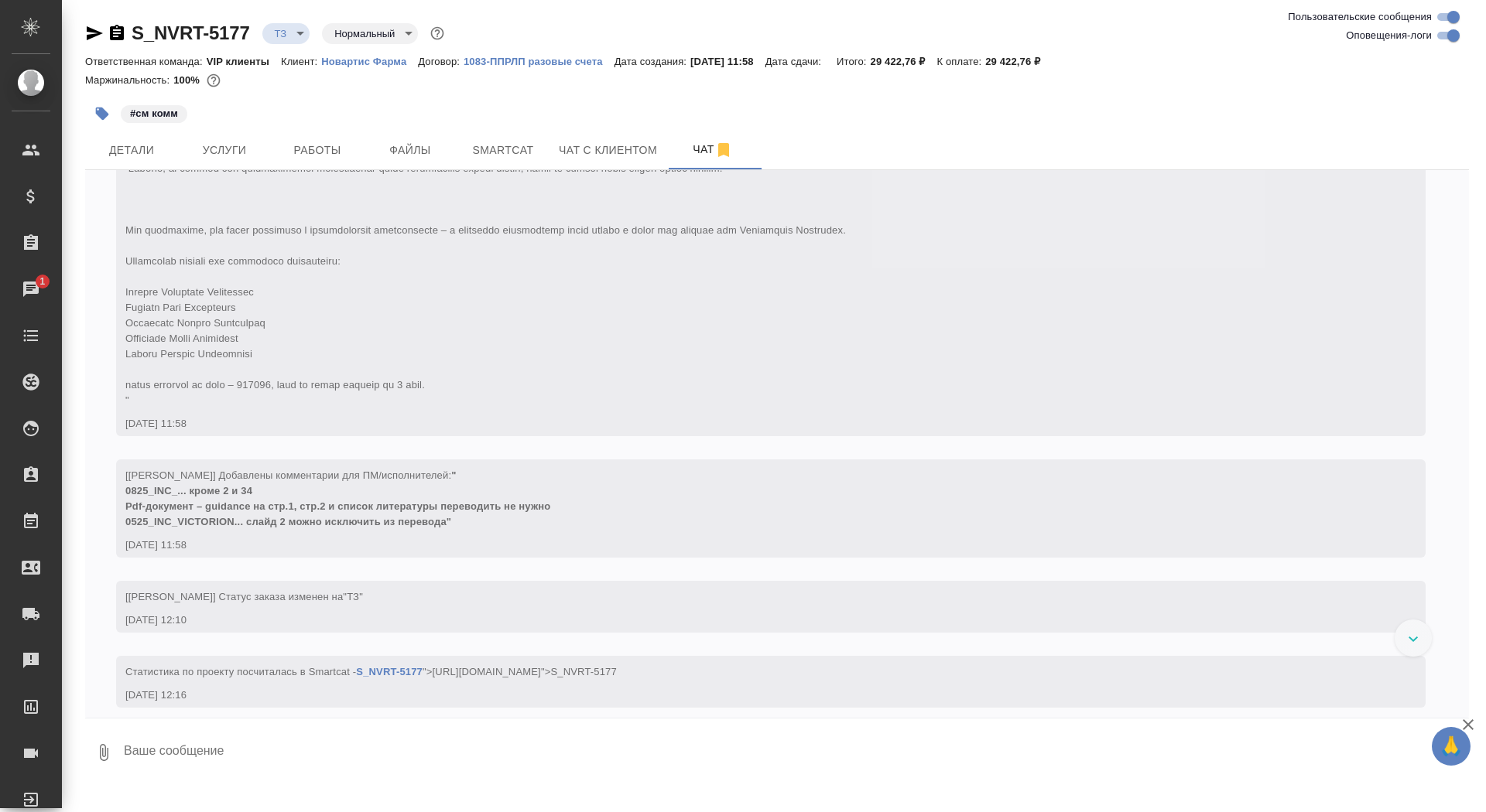
scroll to position [917, 0]
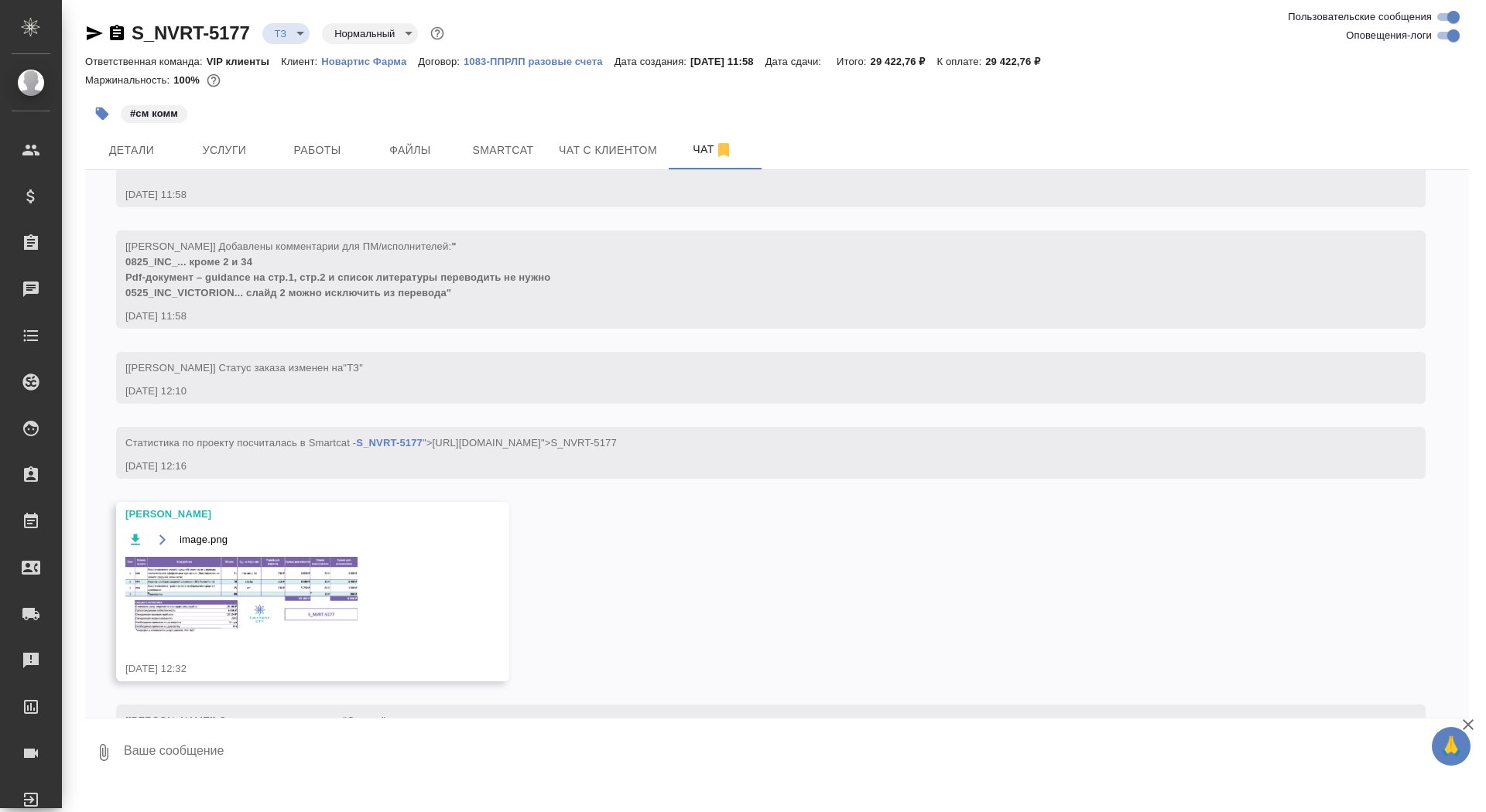
click at [342, 776] on textarea at bounding box center [795, 753] width 1346 height 53
type textarea "спасибо!"
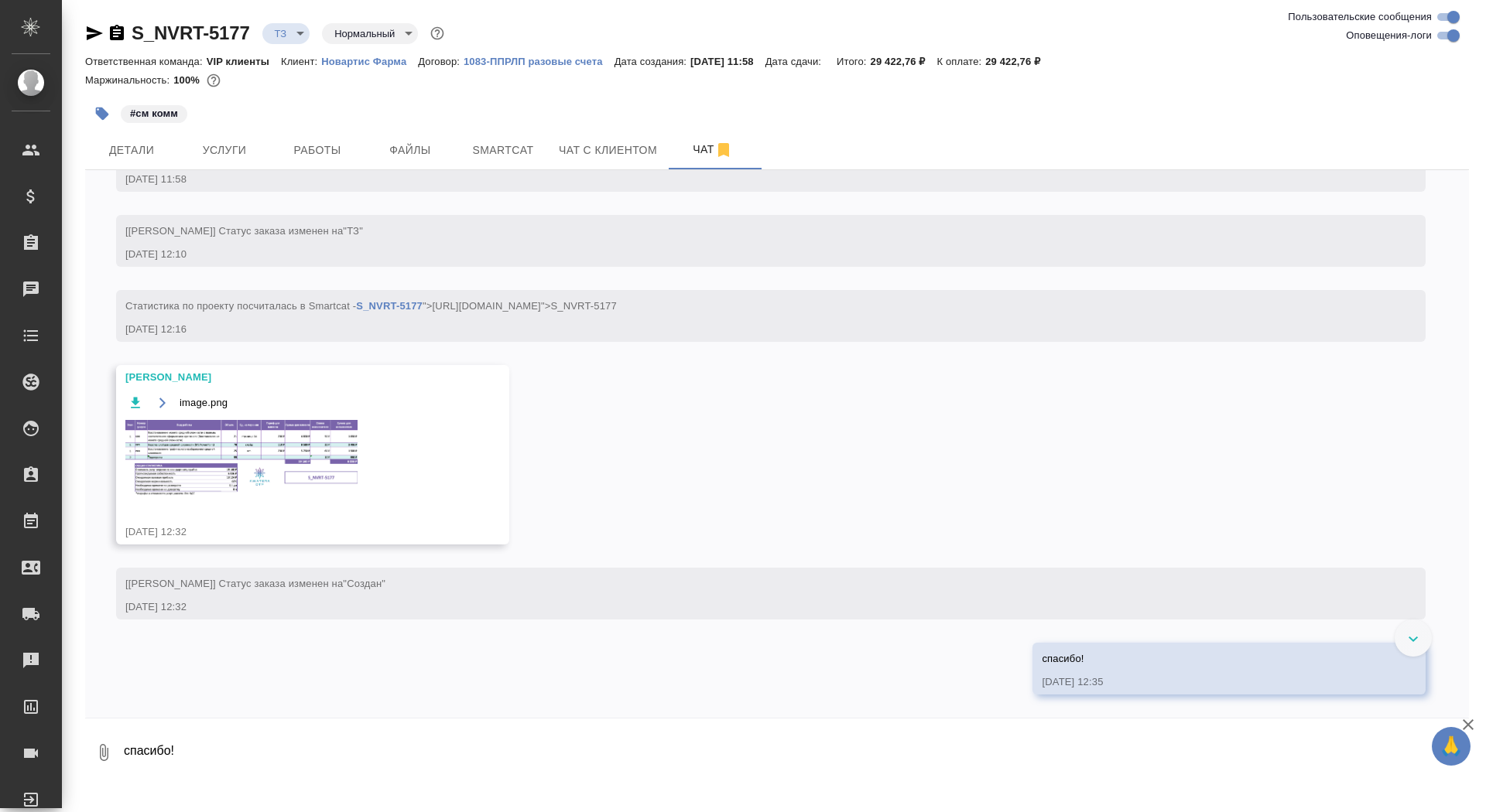
scroll to position [1070, 0]
click at [295, 464] on img at bounding box center [242, 459] width 233 height 77
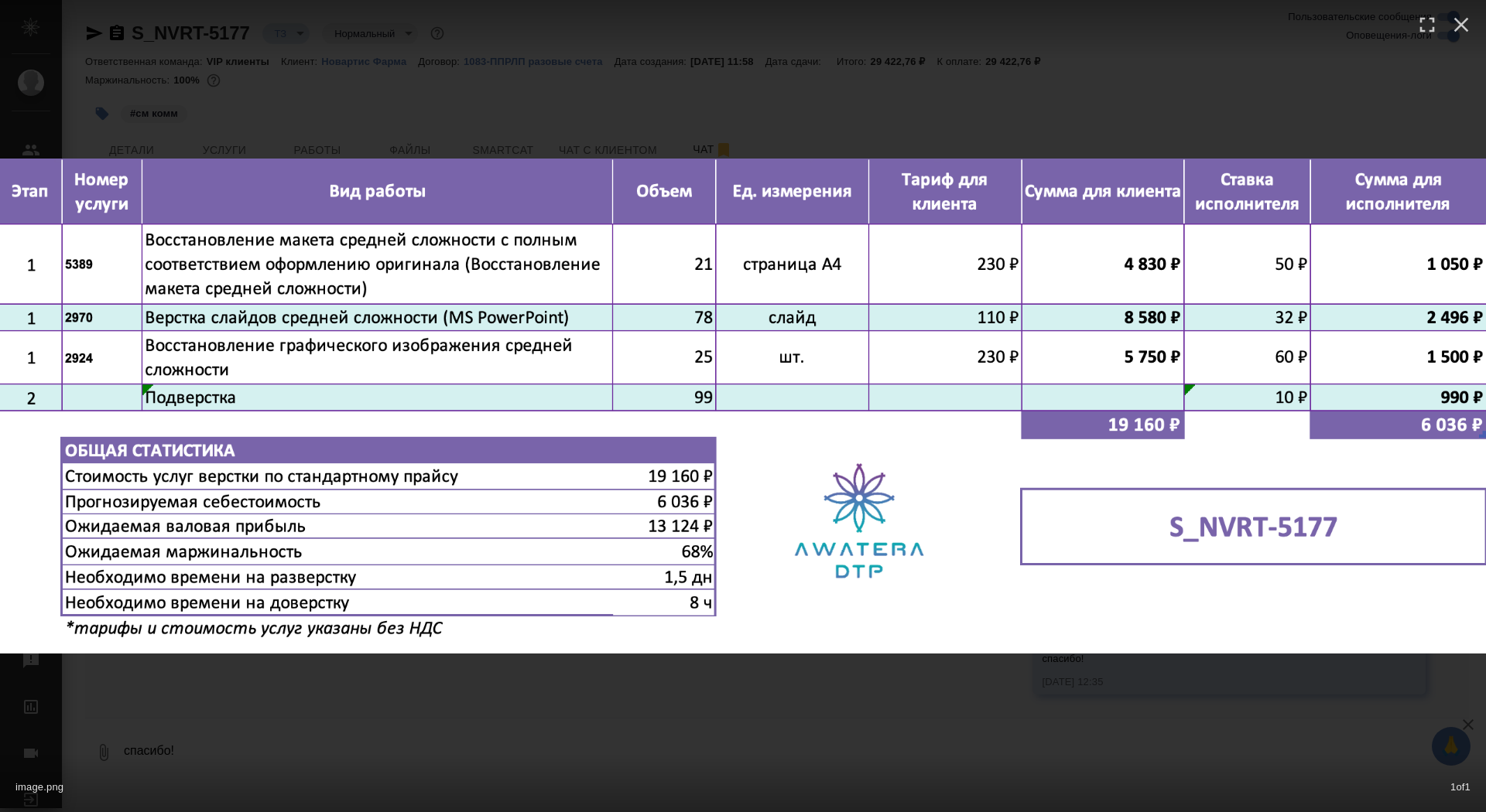
click at [557, 46] on div at bounding box center [743, 29] width 1486 height 58
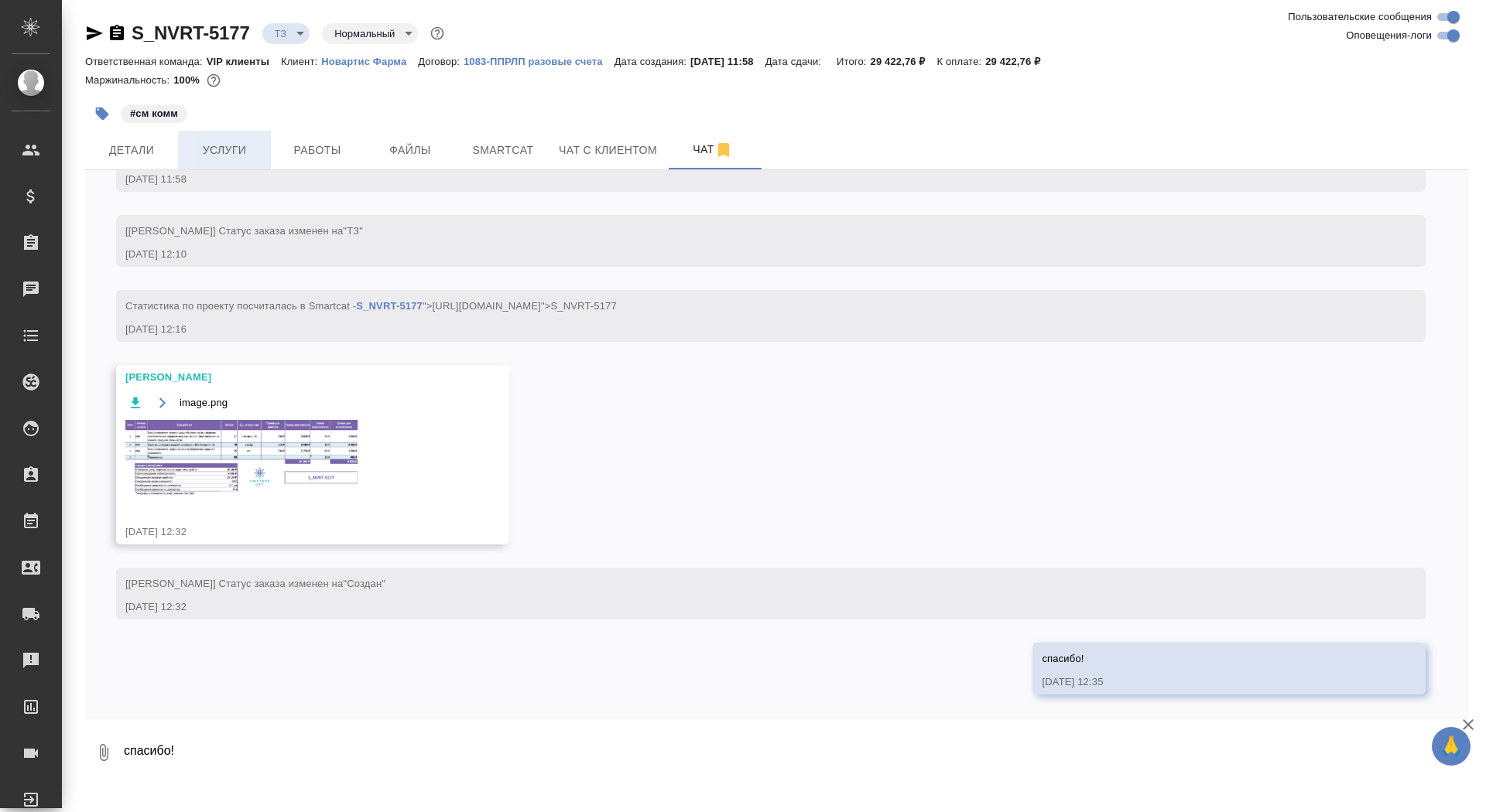
click at [222, 153] on span "Услуги" at bounding box center [225, 150] width 74 height 19
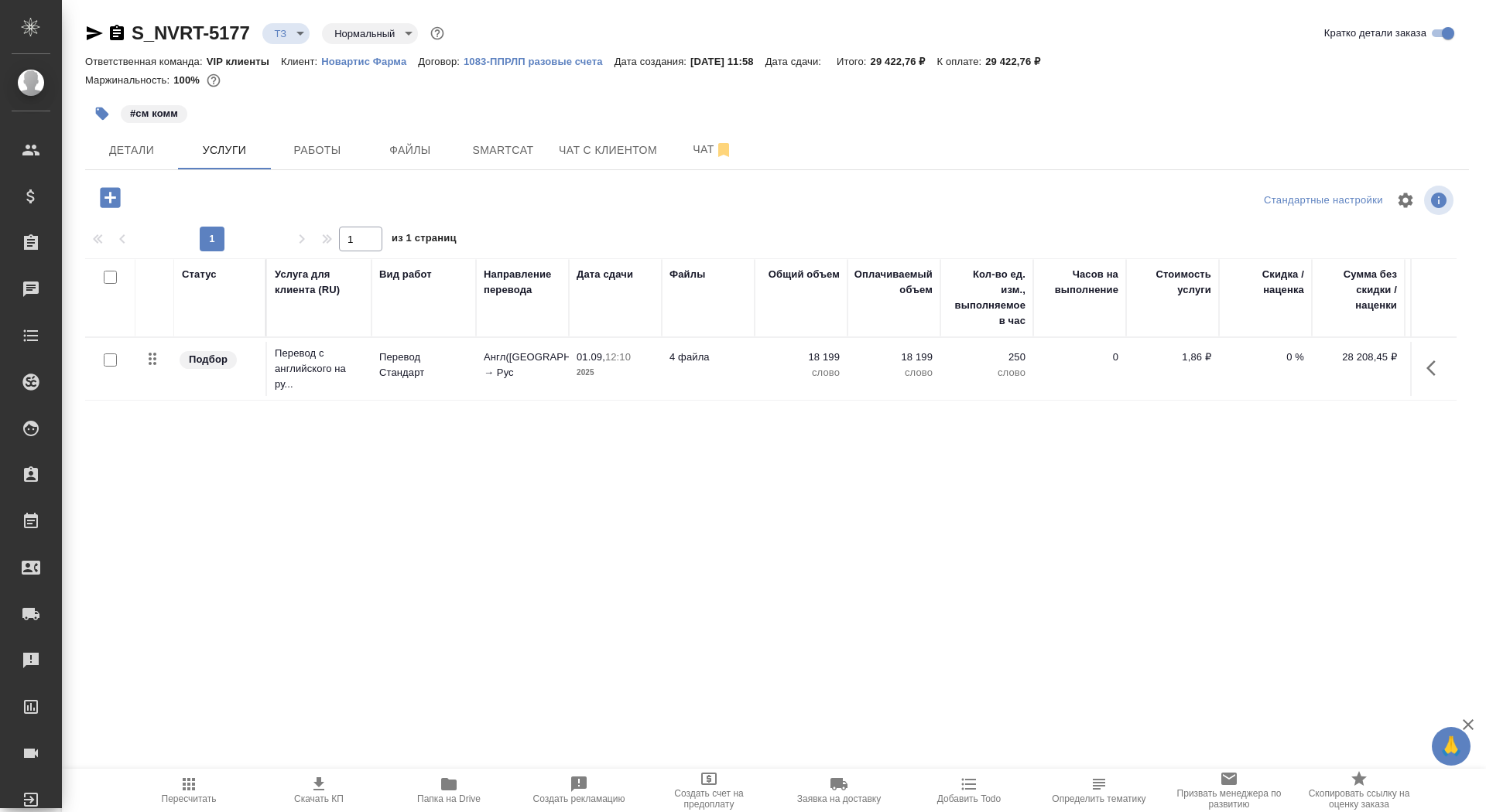
click at [122, 191] on icon "button" at bounding box center [110, 198] width 27 height 27
click at [690, 147] on span "Чат" at bounding box center [713, 150] width 74 height 19
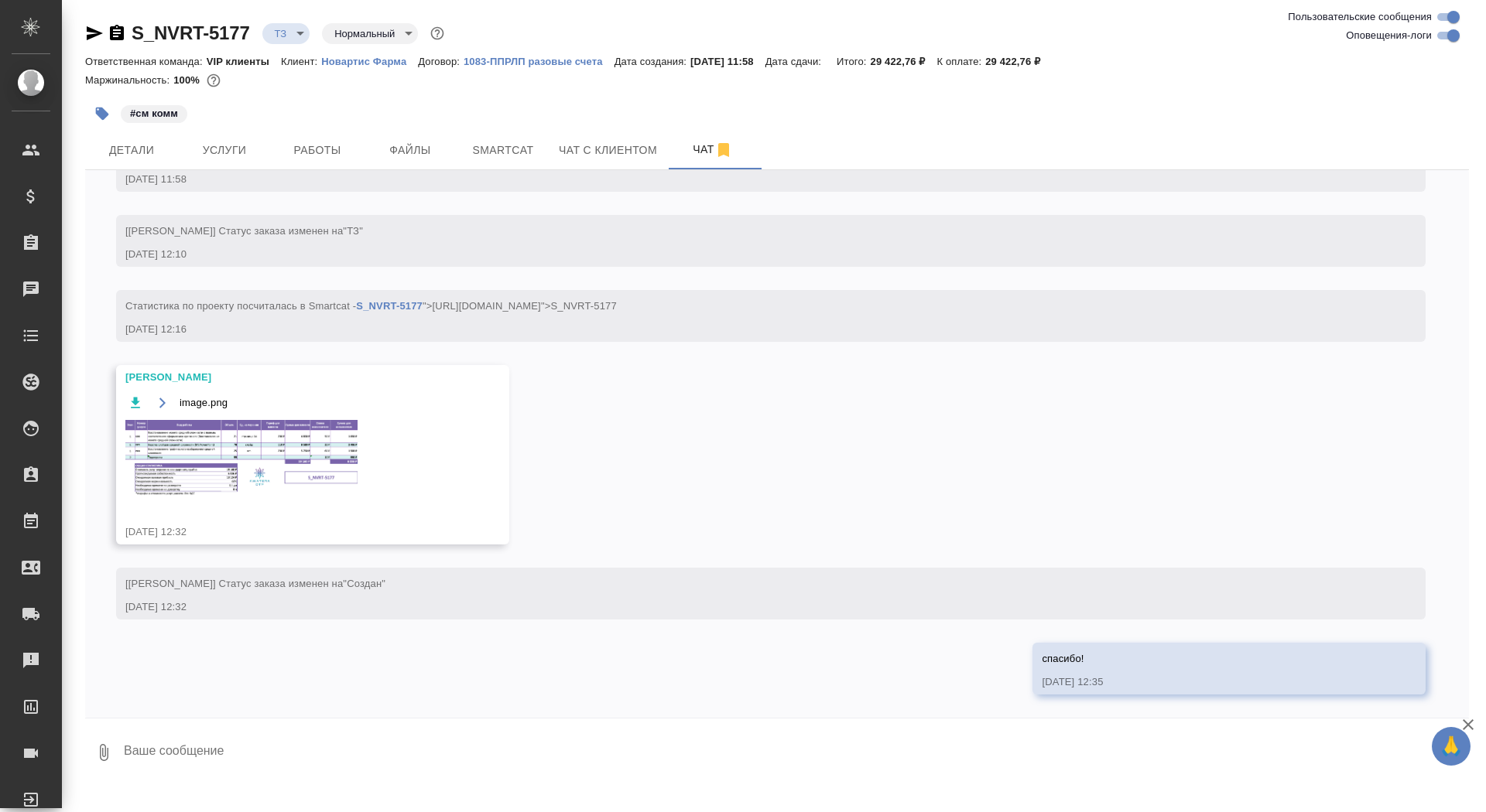
scroll to position [1068, 0]
click at [304, 449] on img at bounding box center [242, 459] width 233 height 77
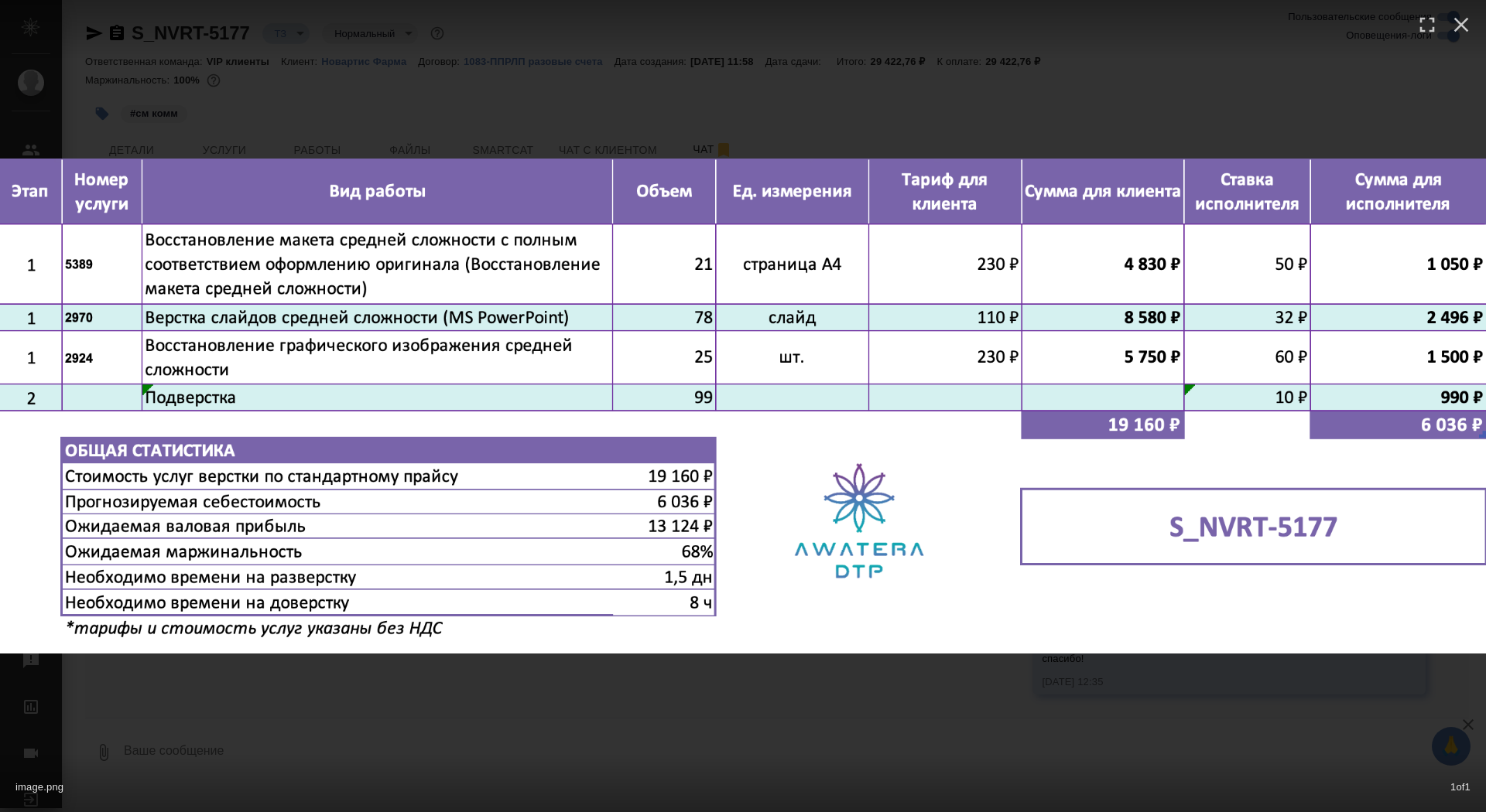
click at [302, 717] on div "image.png 1 of 1" at bounding box center [743, 406] width 1486 height 812
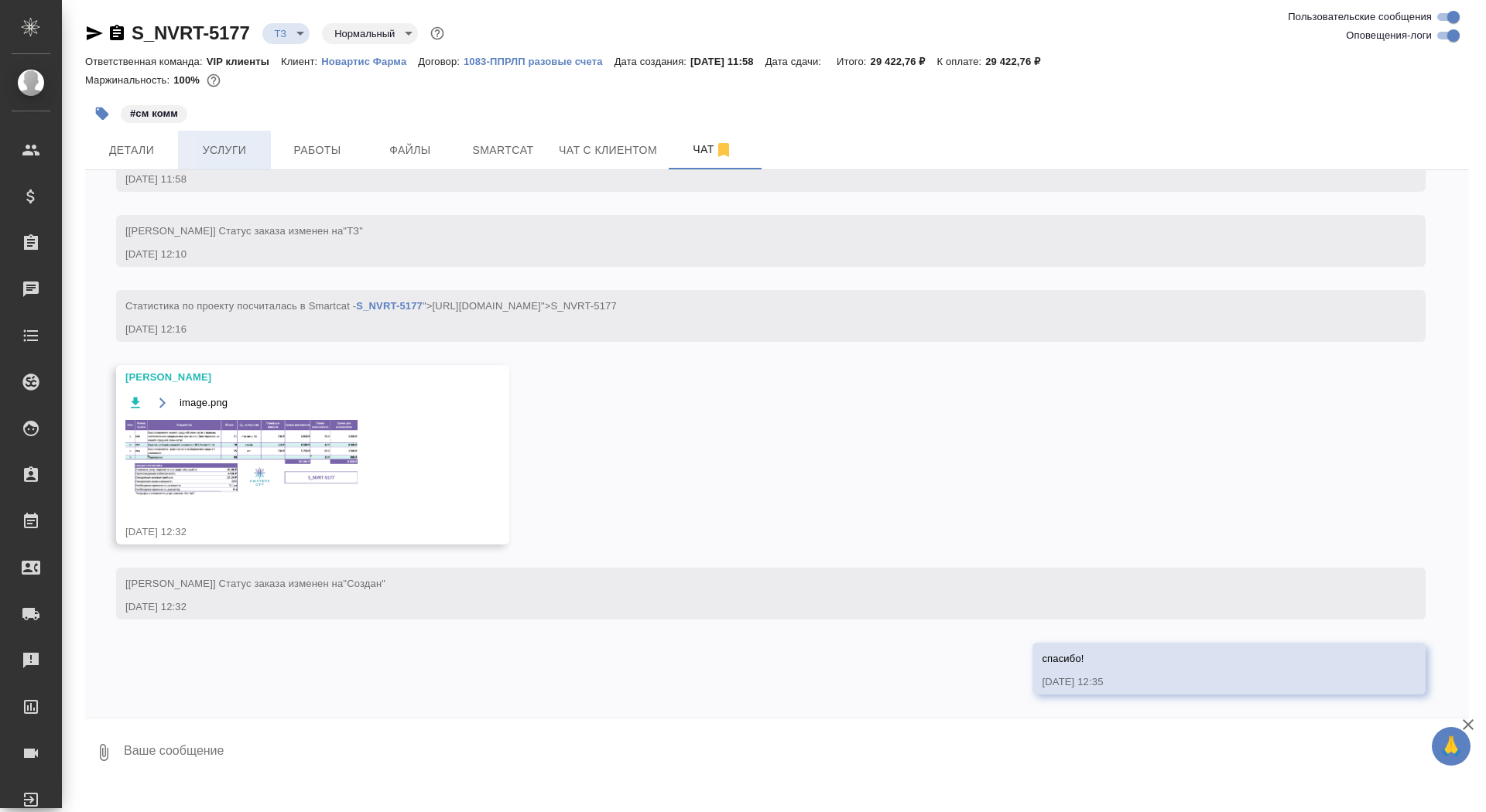
click at [251, 133] on button "Услуги" at bounding box center [225, 150] width 93 height 39
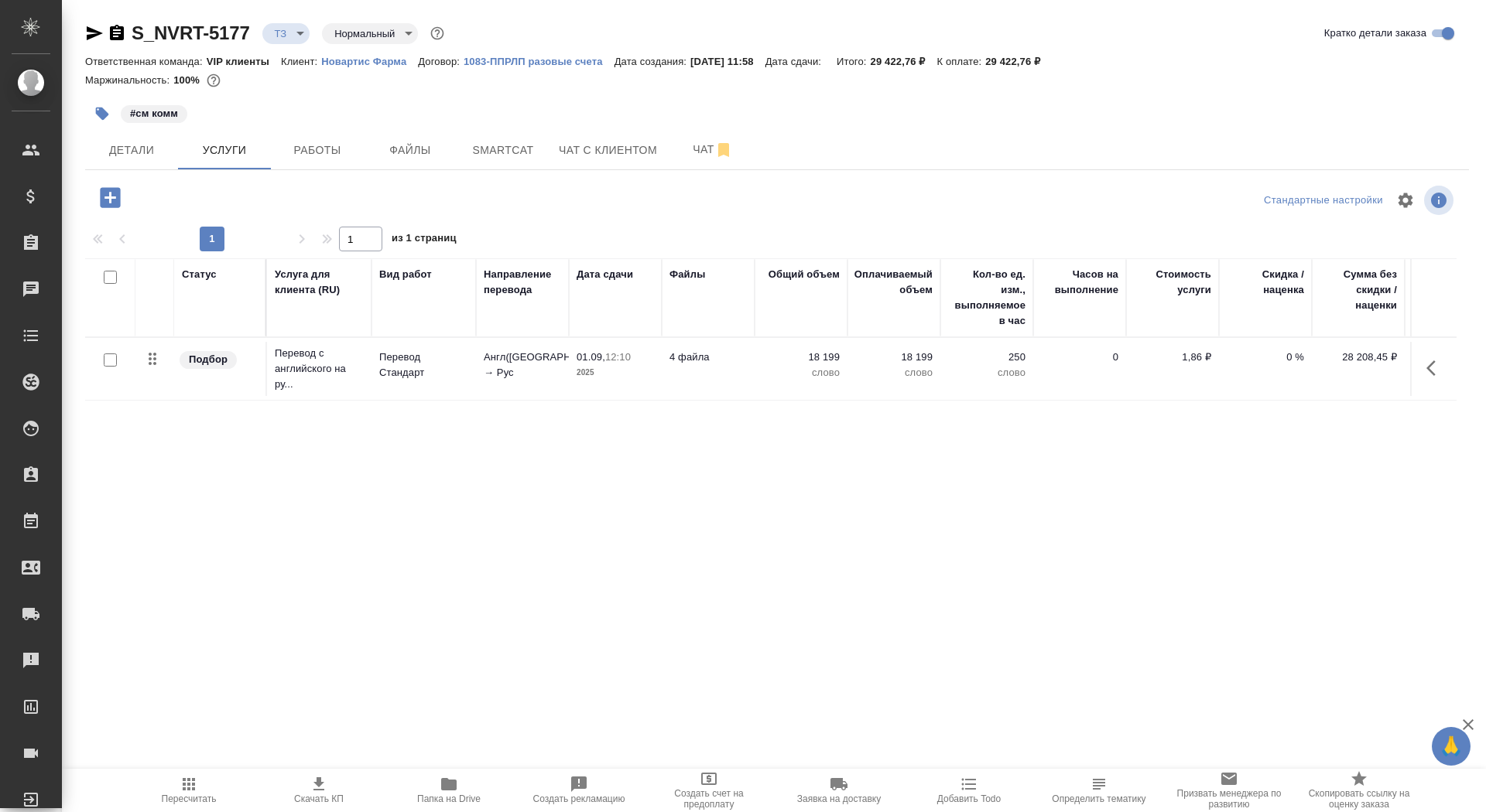
click at [115, 198] on icon "button" at bounding box center [110, 198] width 27 height 27
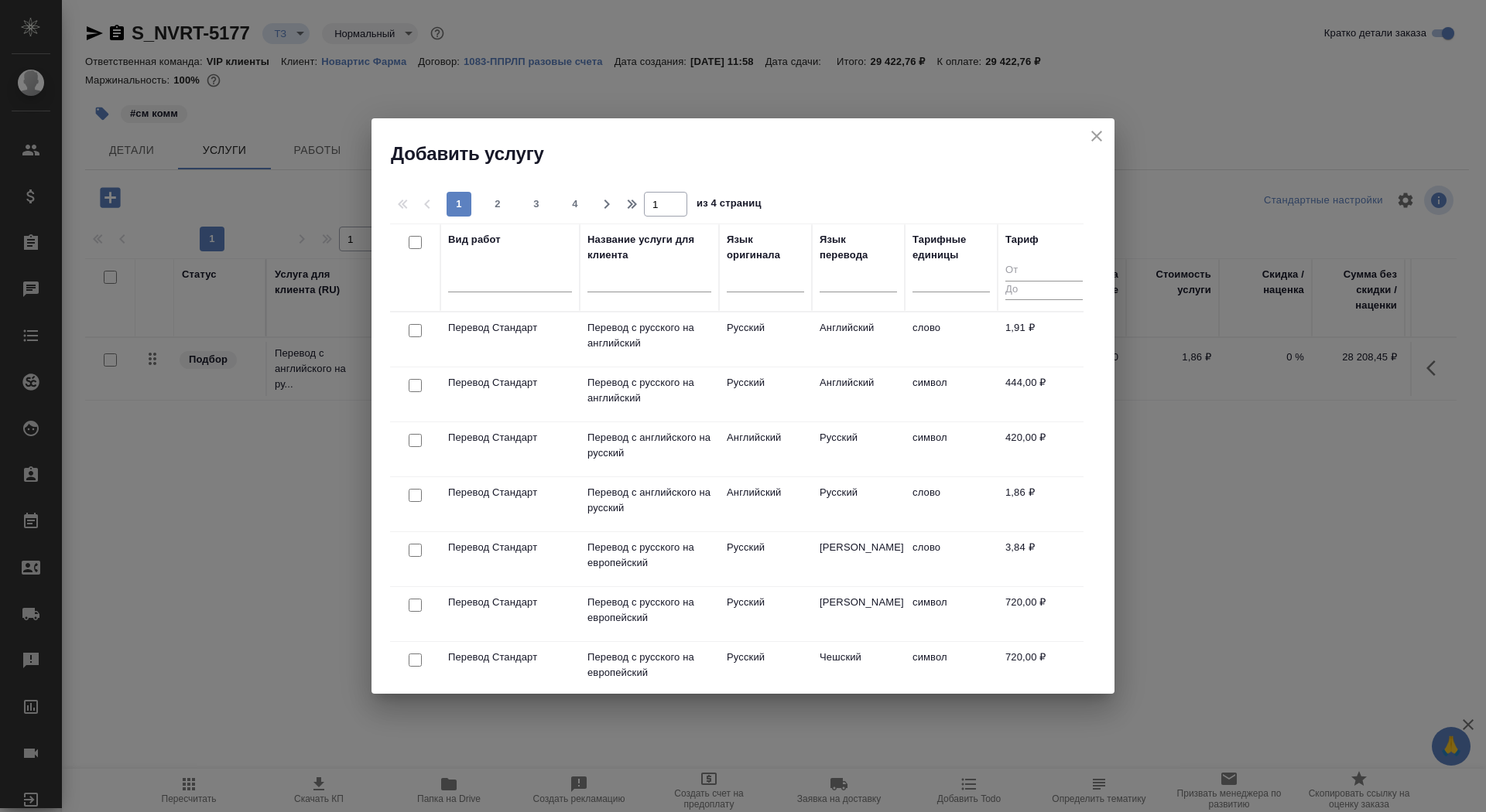
click at [613, 280] on input "text" at bounding box center [650, 282] width 124 height 19
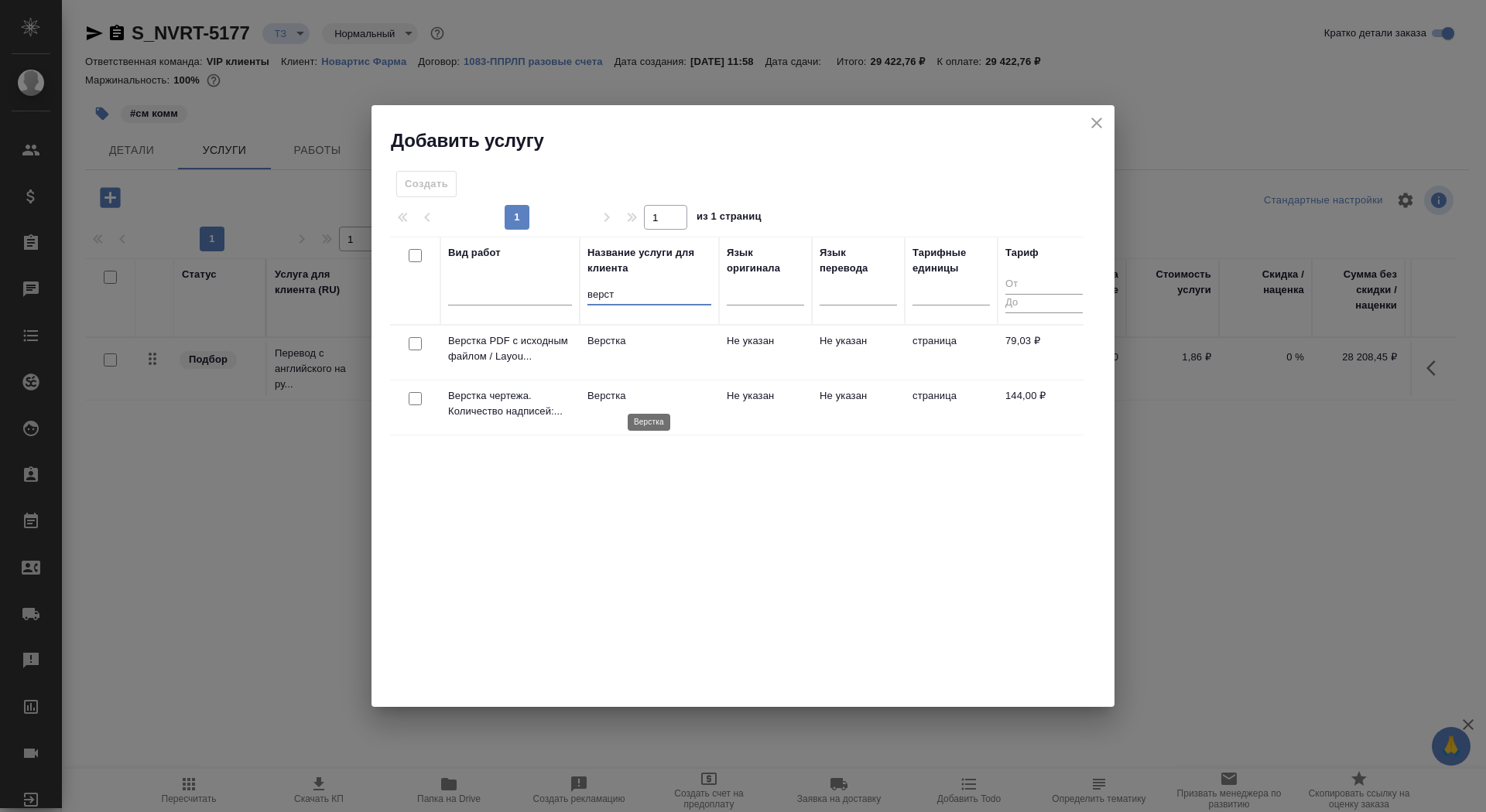
type input "верст"
click at [604, 398] on p "Верстка" at bounding box center [650, 396] width 124 height 15
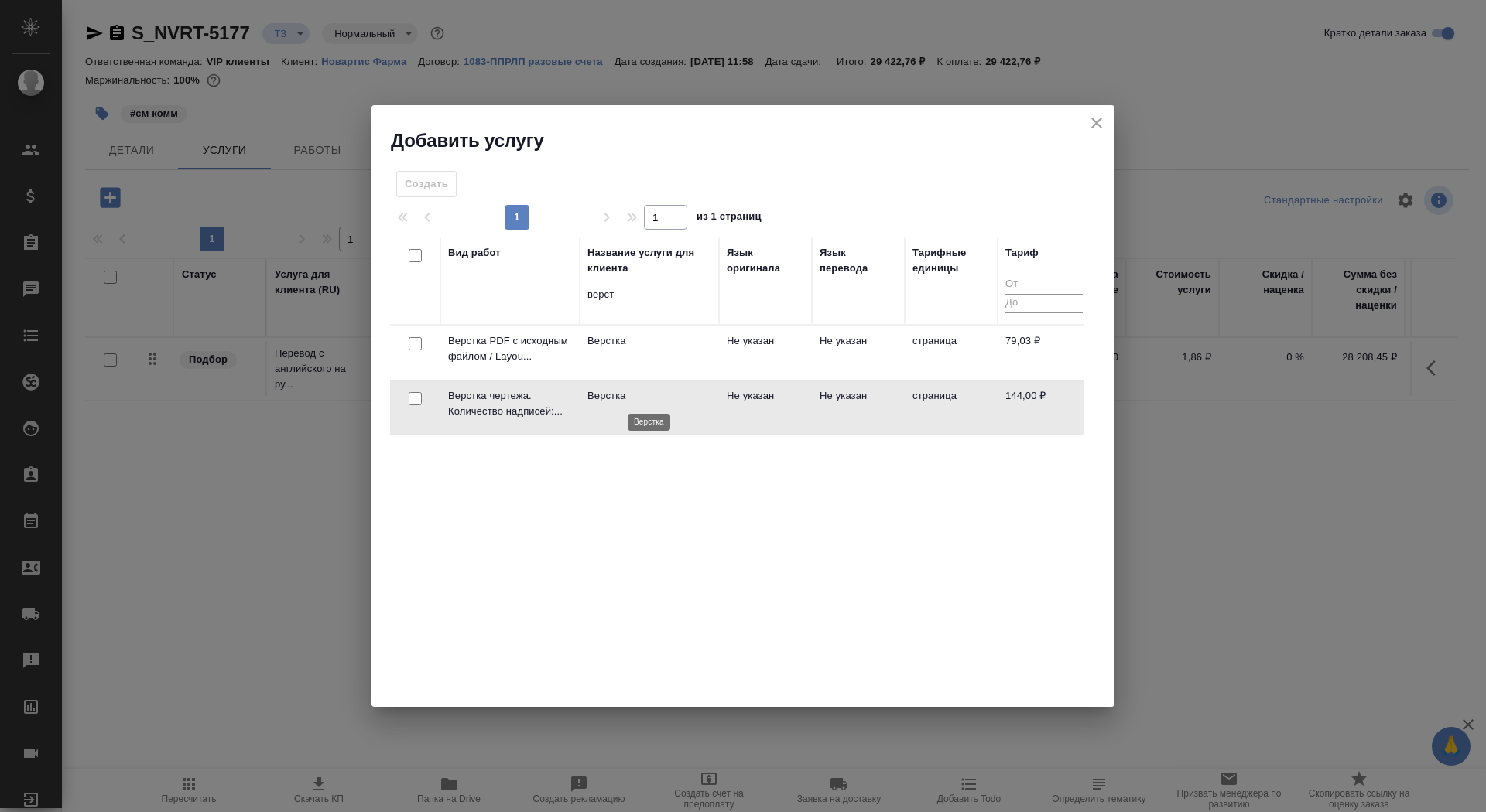
click at [604, 398] on p "Верстка" at bounding box center [650, 396] width 124 height 15
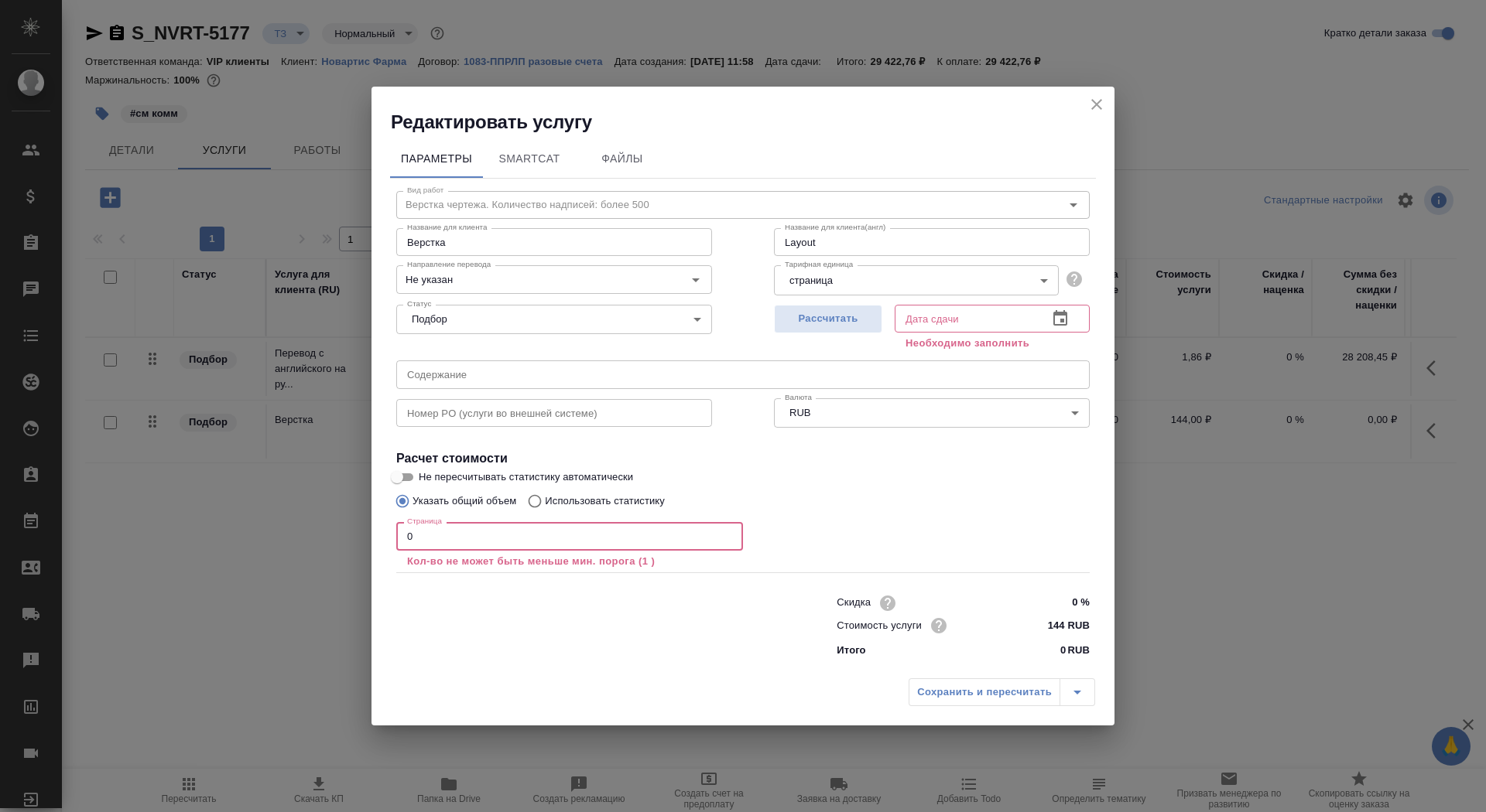
click at [500, 532] on input "0" at bounding box center [569, 536] width 347 height 28
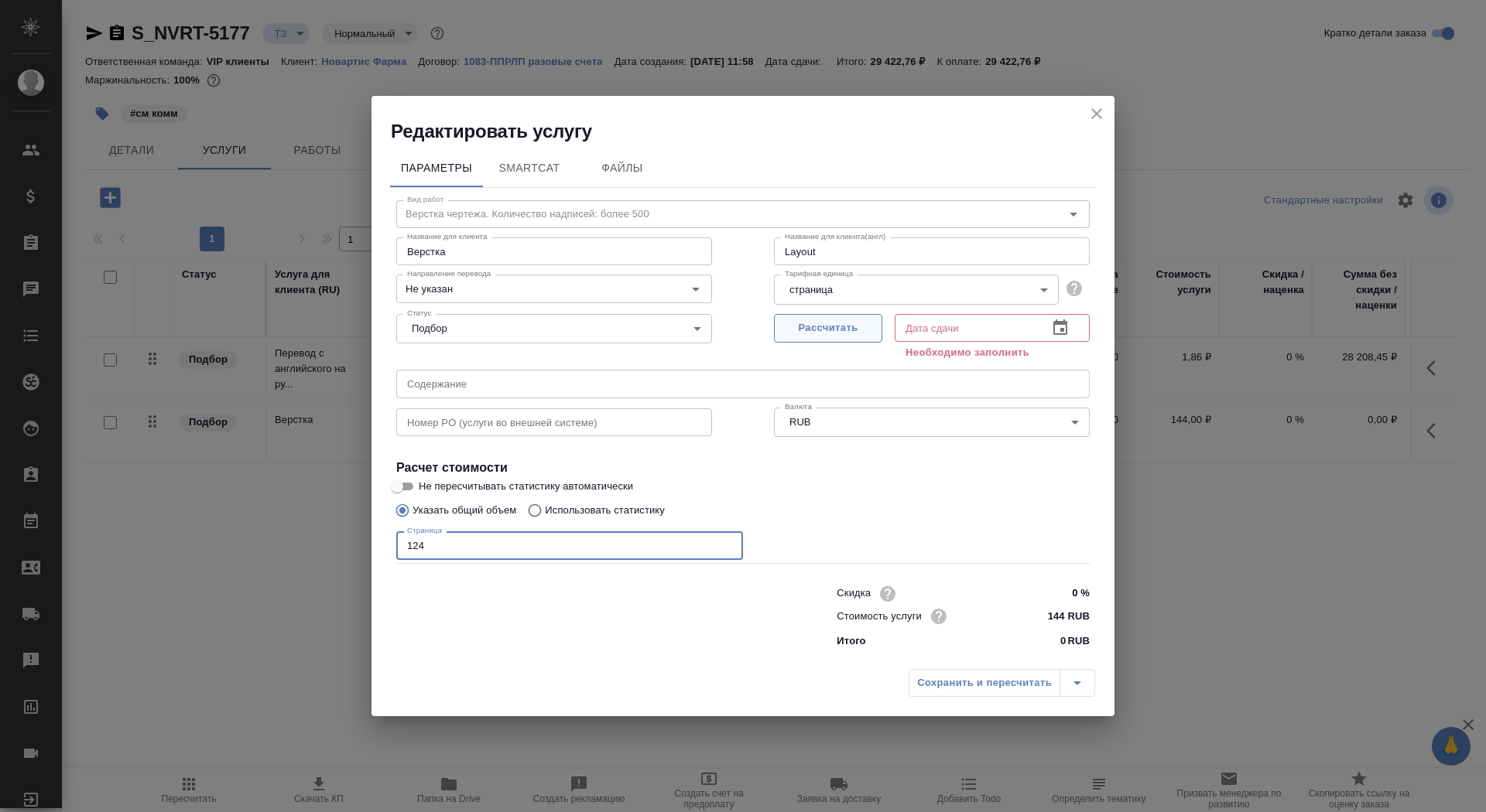
type input "124"
click at [806, 339] on button "Рассчитать" at bounding box center [829, 328] width 109 height 29
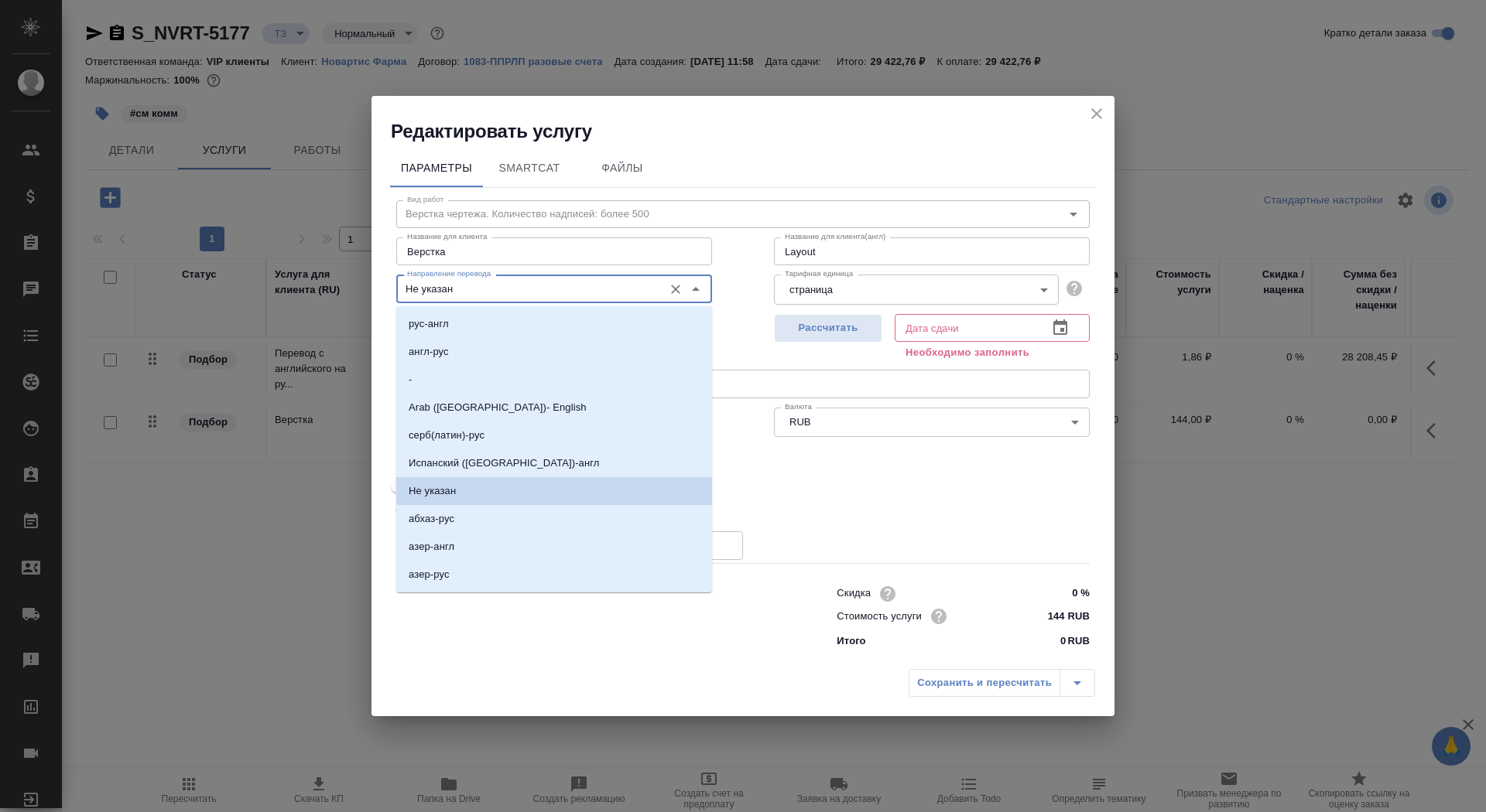
click at [457, 291] on input "Не указан" at bounding box center [528, 288] width 255 height 19
type input "26.11.2025 12:36"
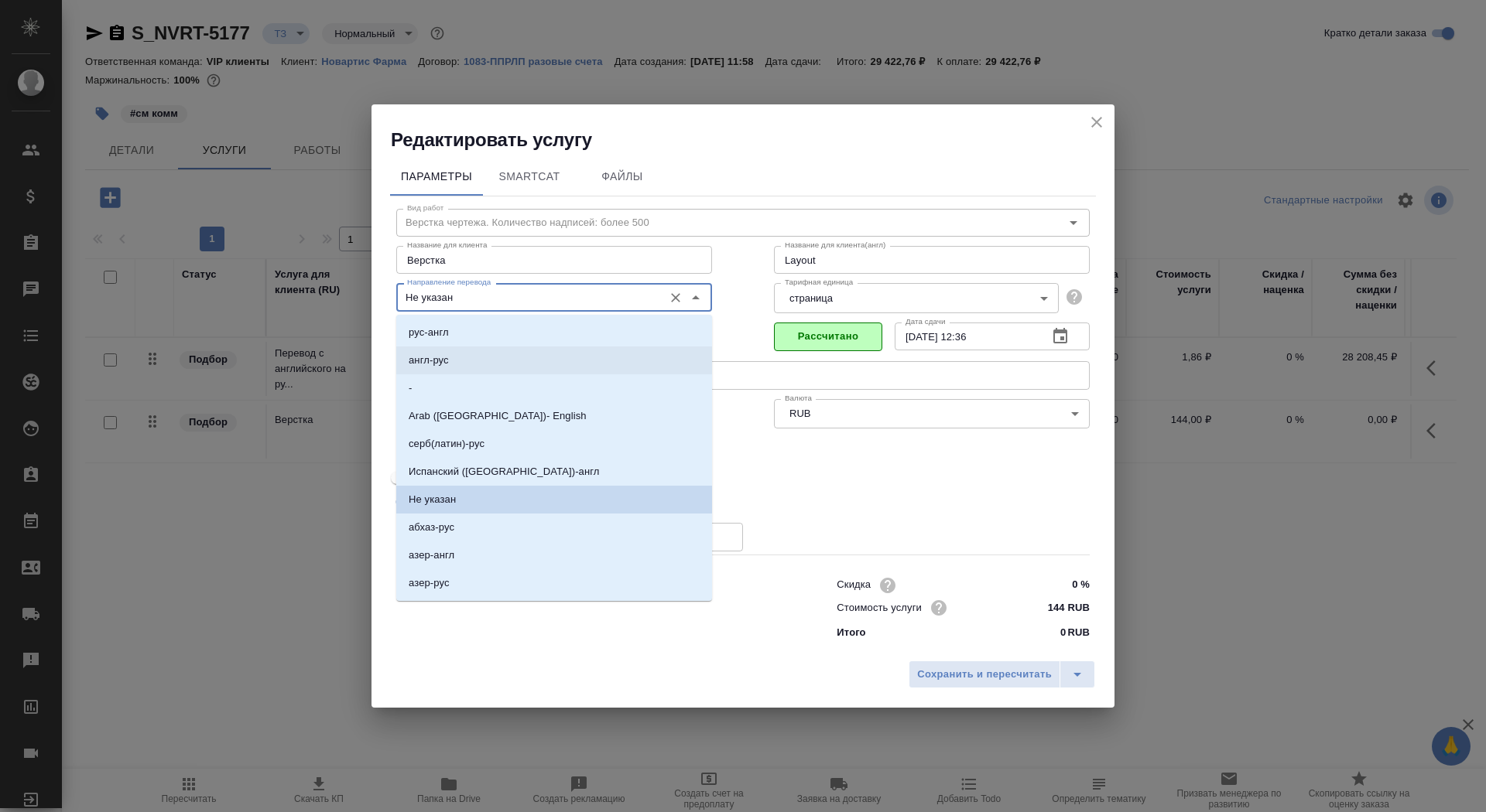
click at [477, 355] on li "англ-рус" at bounding box center [553, 360] width 315 height 28
type input "англ-рус"
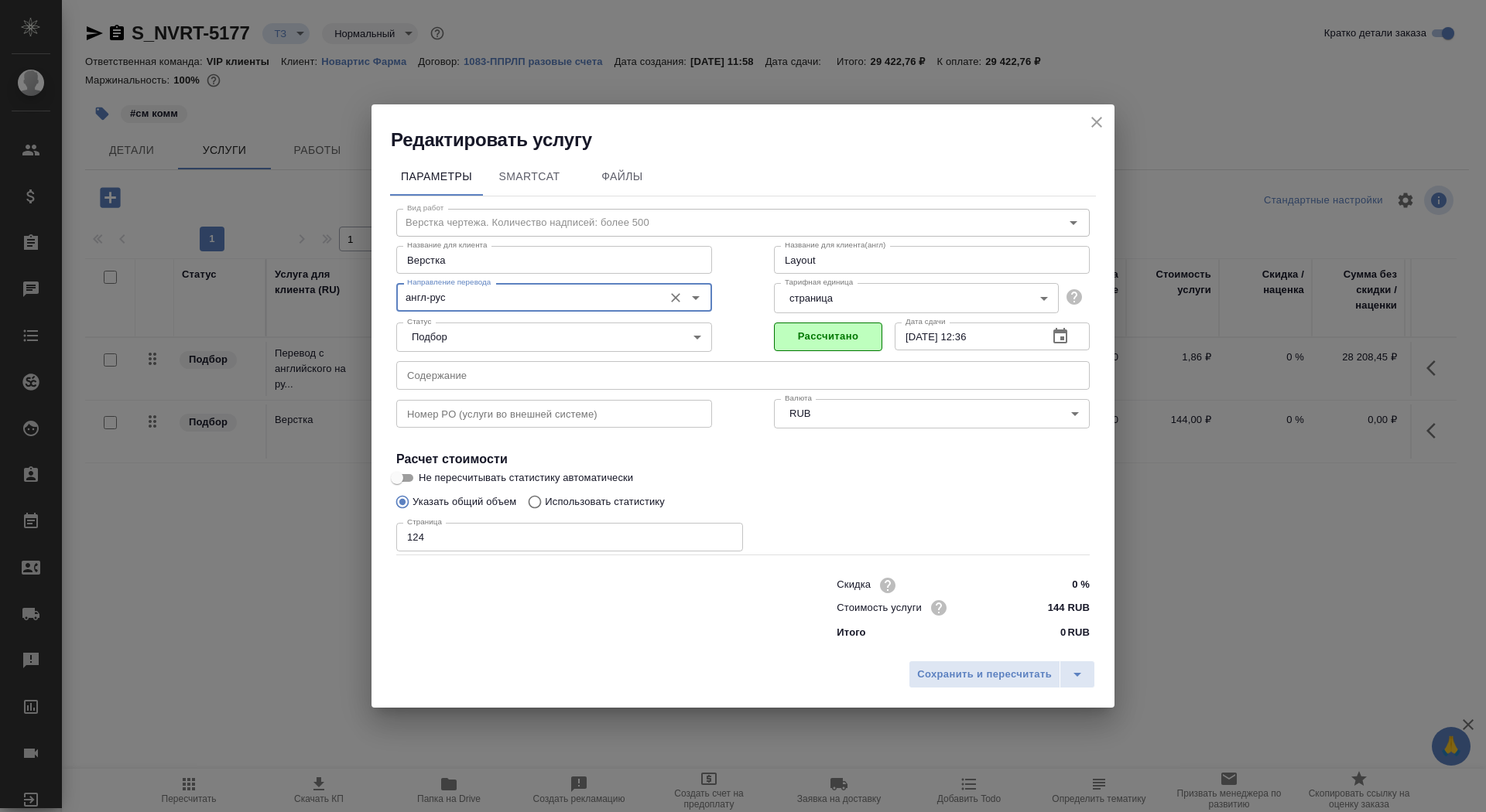
click at [630, 364] on input "text" at bounding box center [743, 375] width 694 height 28
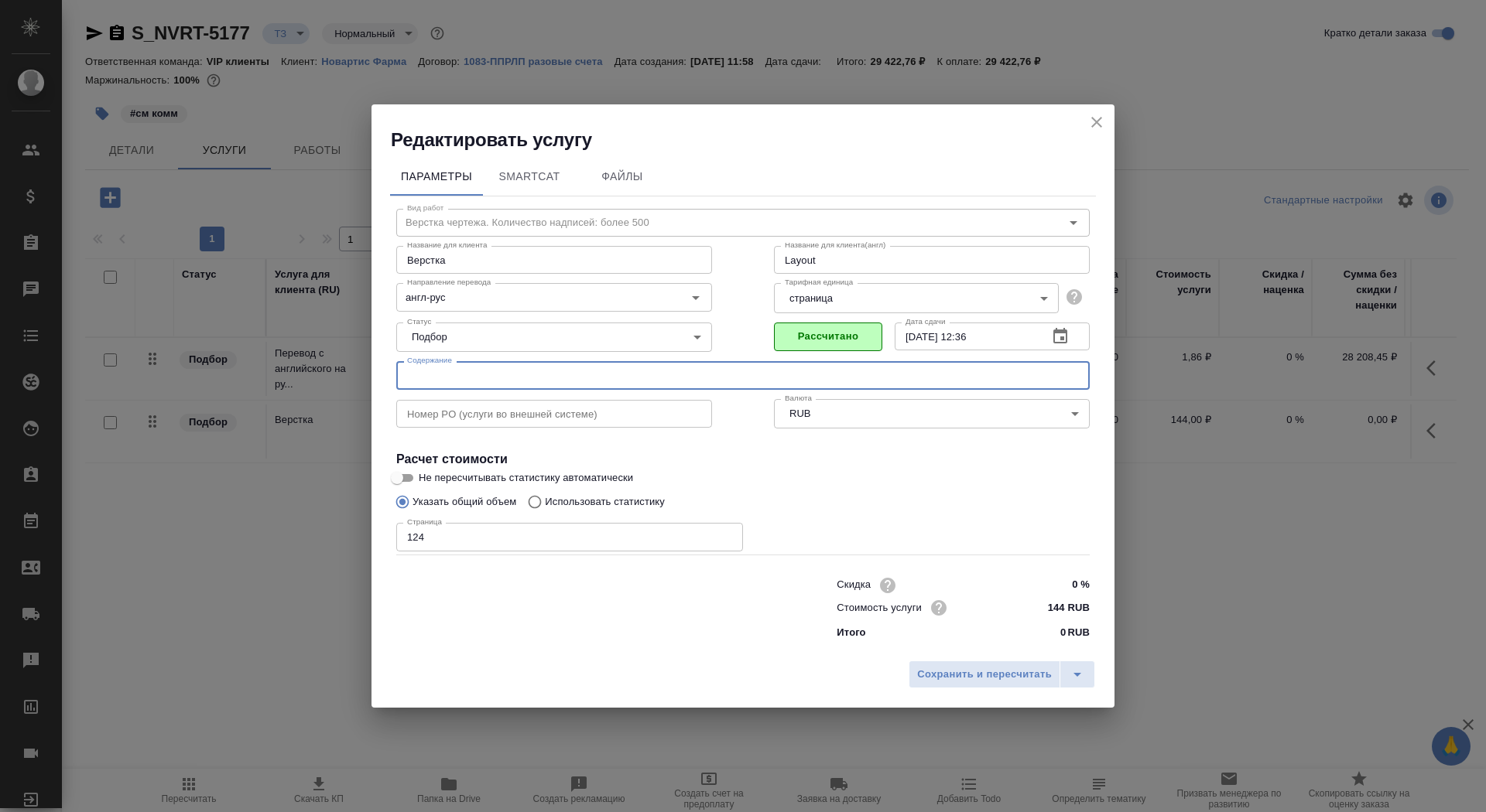
paste input "Запрос_Новартис_Слайды ESC2025"
type input "Запрос_Новартис_Слайды ESC2025"
click at [955, 668] on span "Сохранить и пересчитать" at bounding box center [984, 675] width 135 height 18
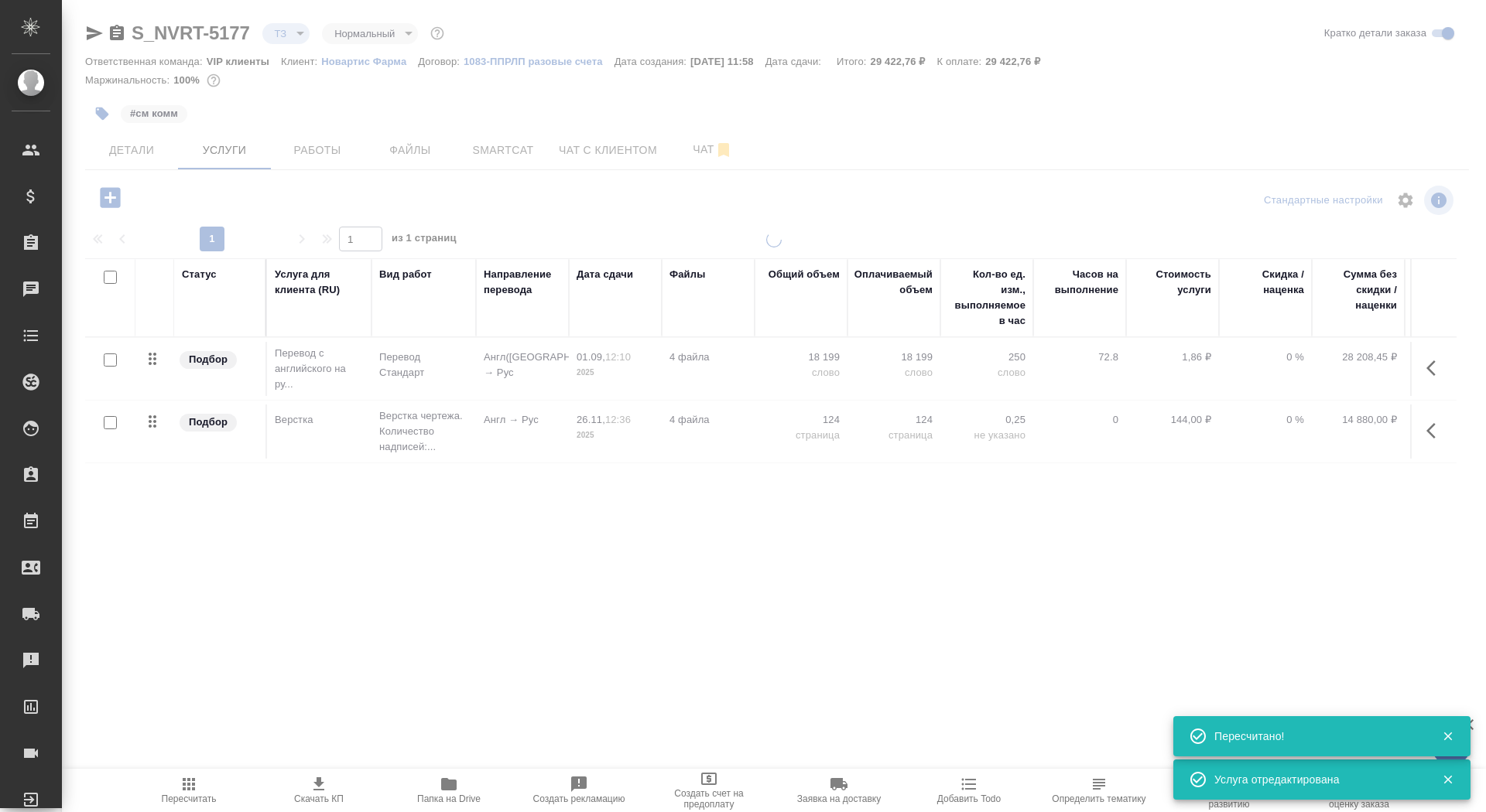
type input "new"
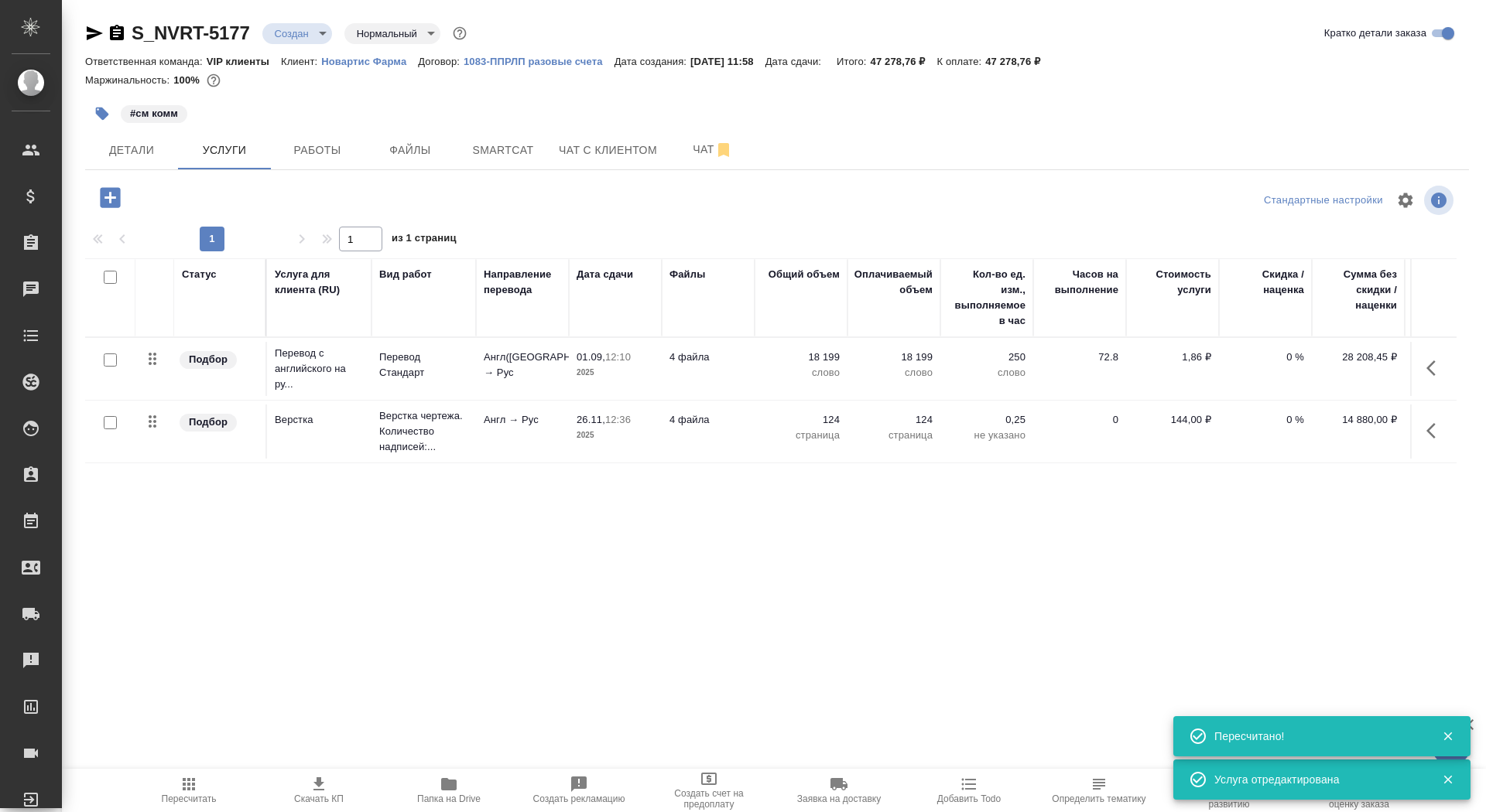
scroll to position [0, 87]
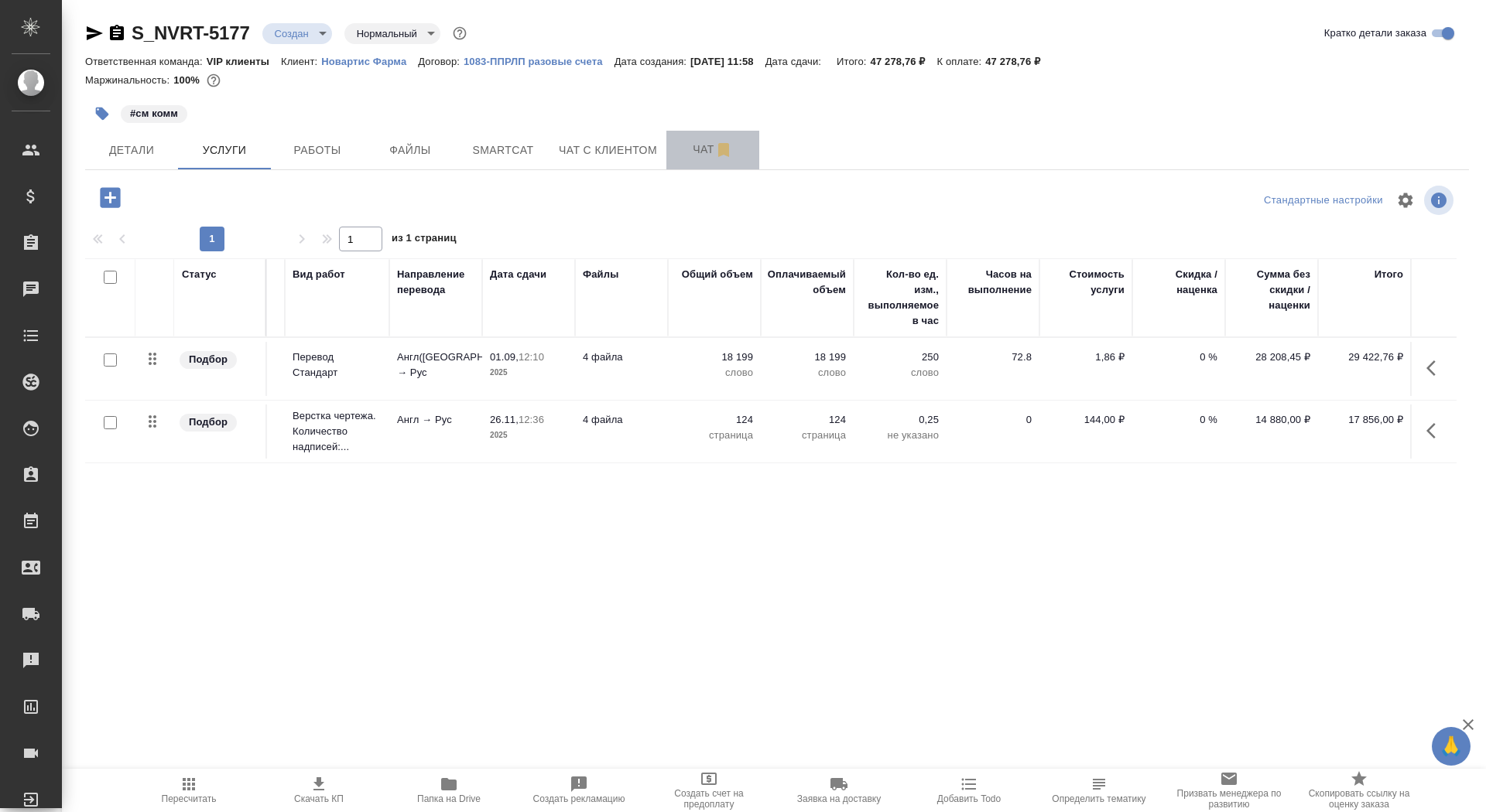
click at [696, 140] on span "Чат" at bounding box center [713, 150] width 74 height 19
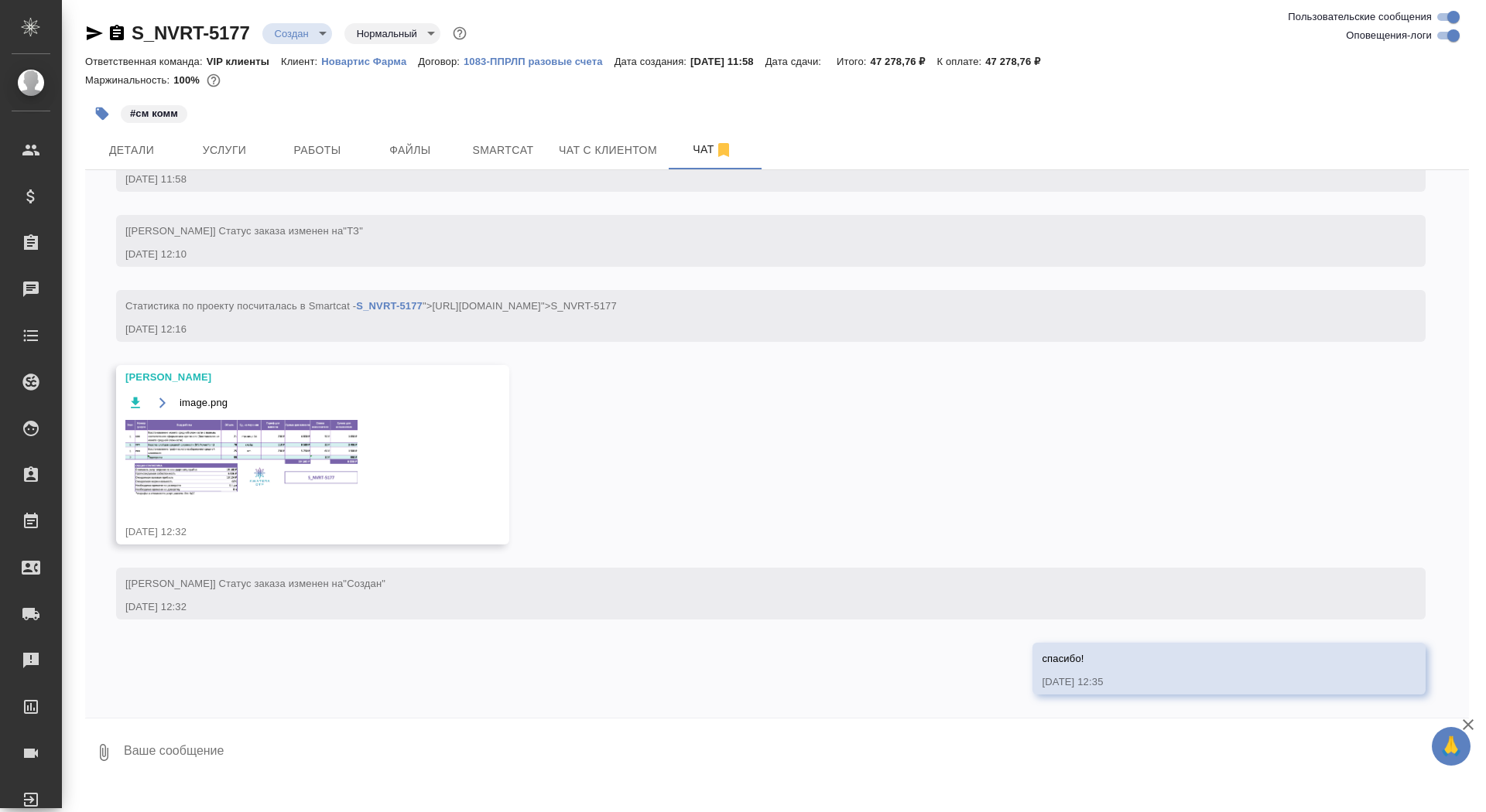
scroll to position [1070, 0]
click at [200, 436] on img at bounding box center [242, 459] width 233 height 77
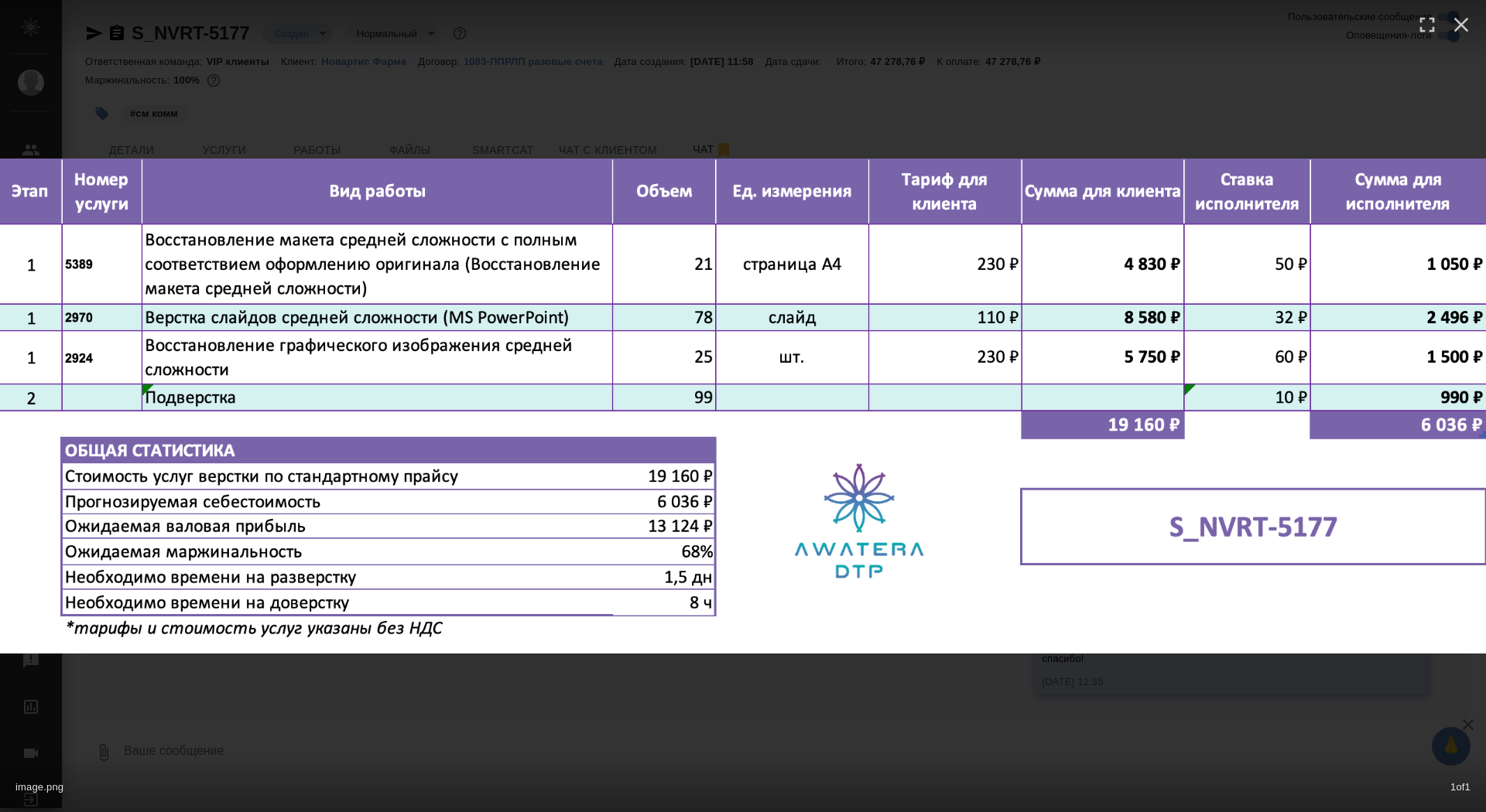
click at [249, 725] on div "image.png 1 of 1" at bounding box center [743, 406] width 1486 height 812
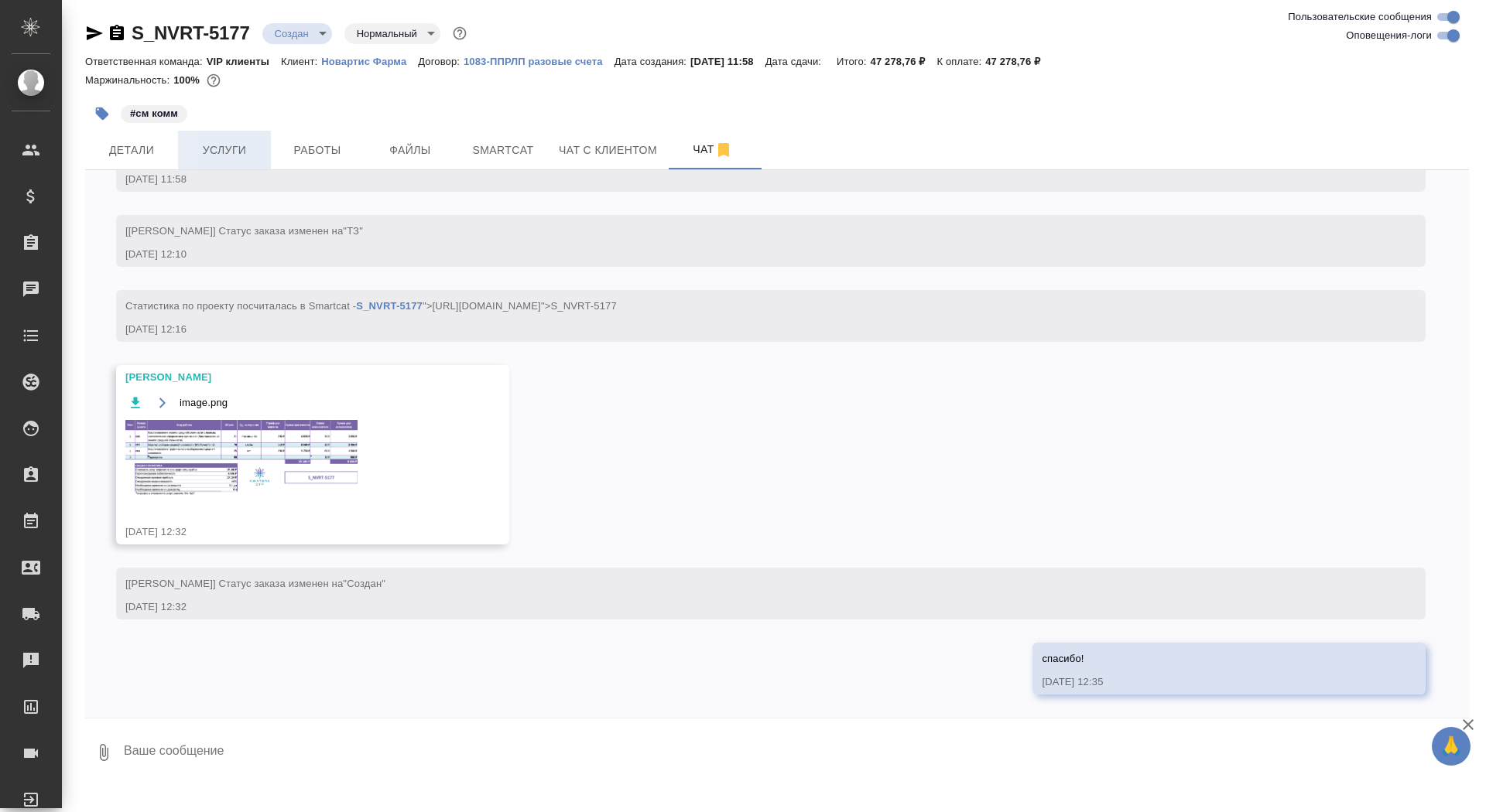
click at [236, 152] on span "Услуги" at bounding box center [225, 150] width 74 height 19
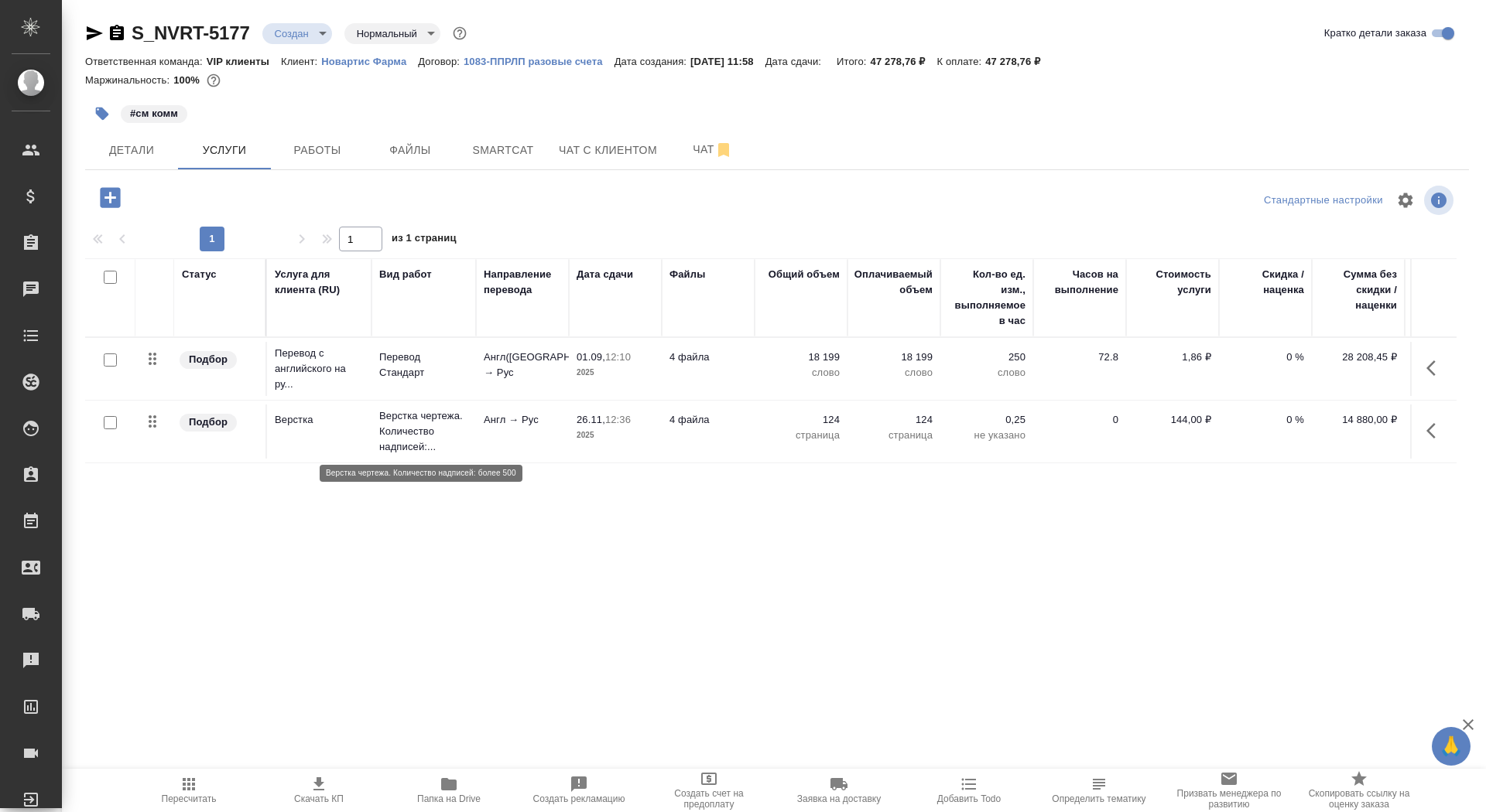
click at [467, 417] on p "Верстка чертежа. Количество надписей:..." at bounding box center [423, 432] width 89 height 46
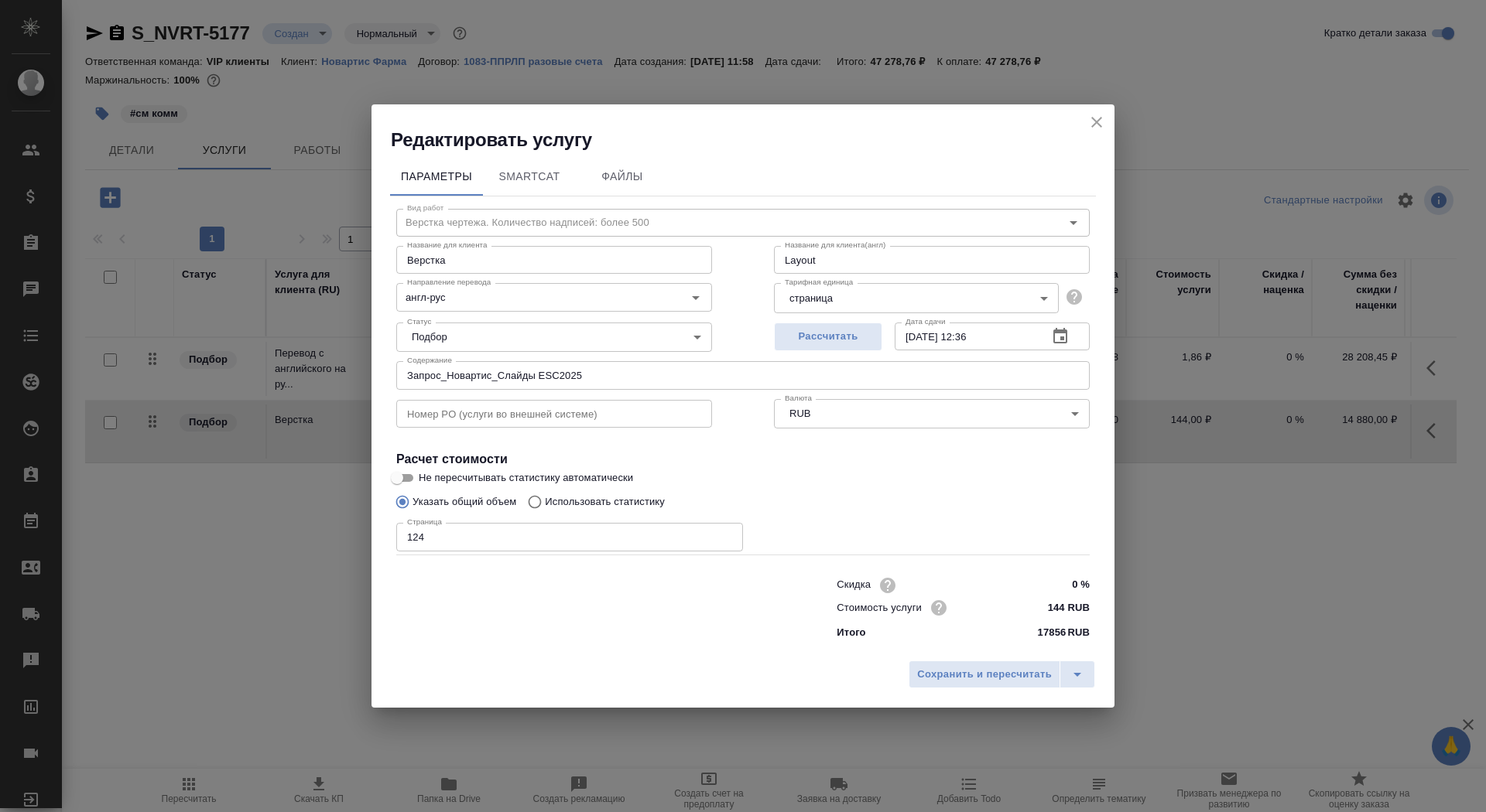
click at [469, 538] on input "124" at bounding box center [569, 537] width 347 height 28
type input "129"
click at [1020, 688] on button "Сохранить и пересчитать" at bounding box center [984, 675] width 152 height 28
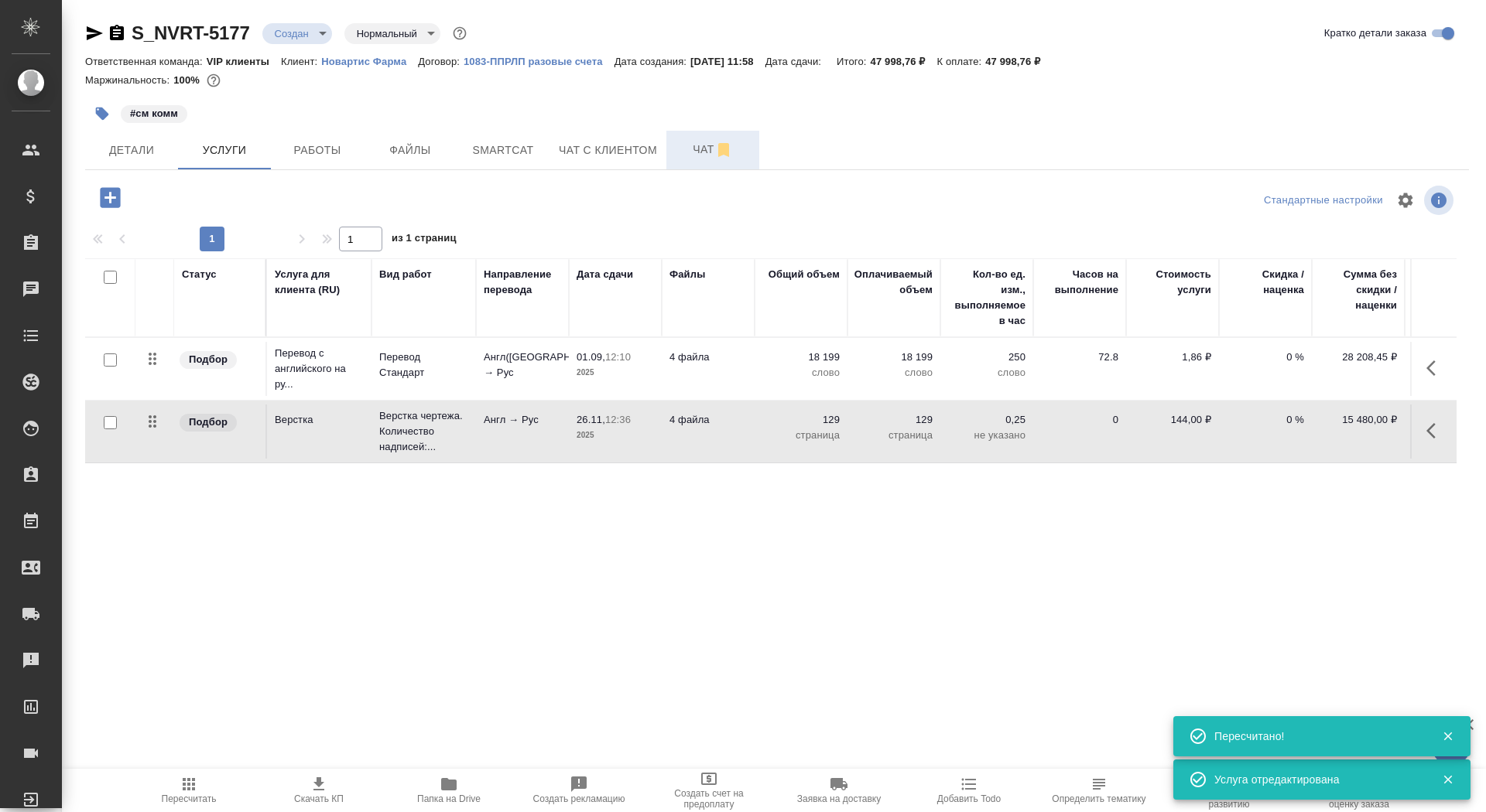
click at [686, 149] on span "Чат" at bounding box center [713, 150] width 74 height 19
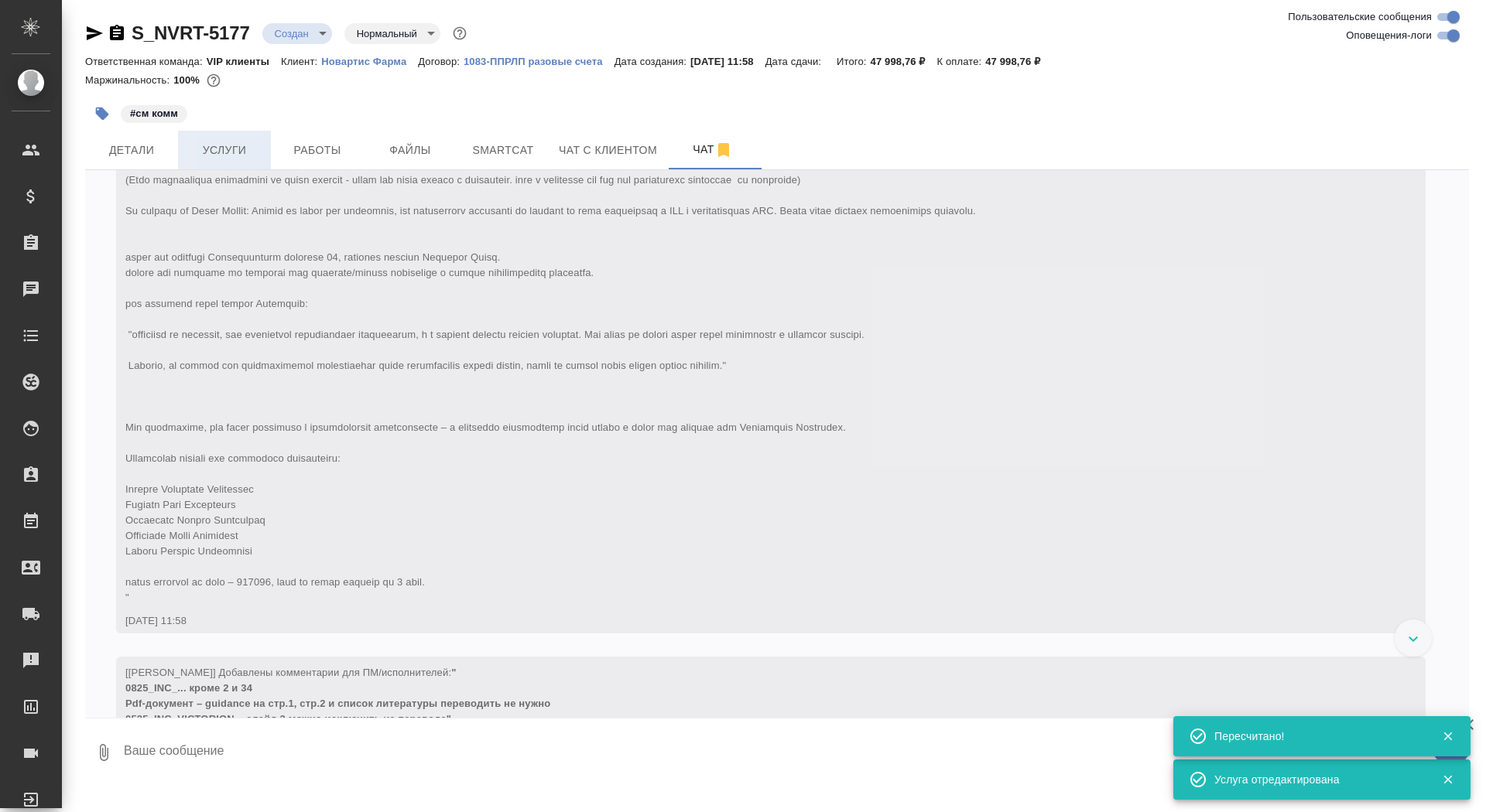
click at [199, 155] on span "Услуги" at bounding box center [225, 150] width 74 height 19
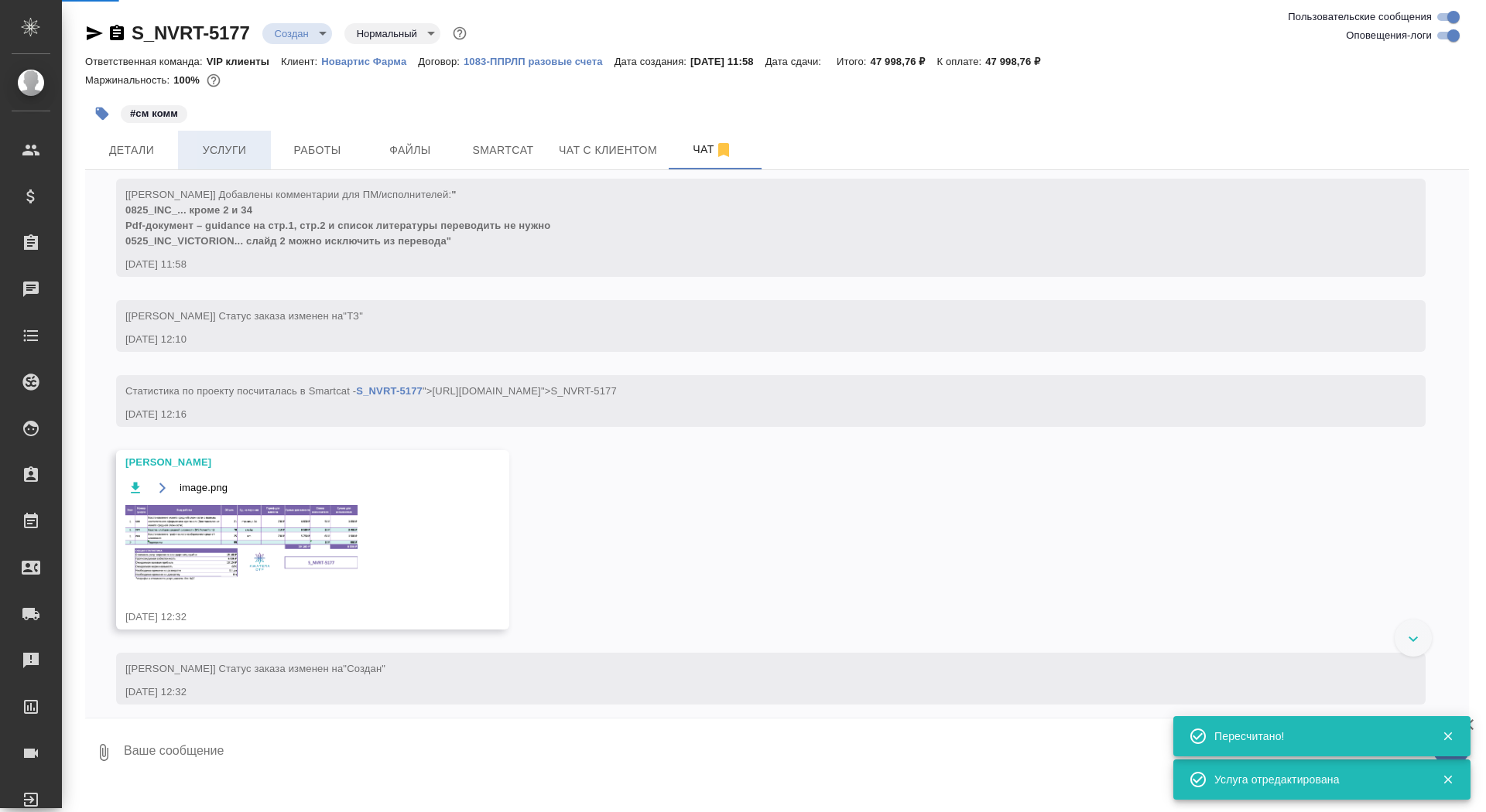
scroll to position [1065, 0]
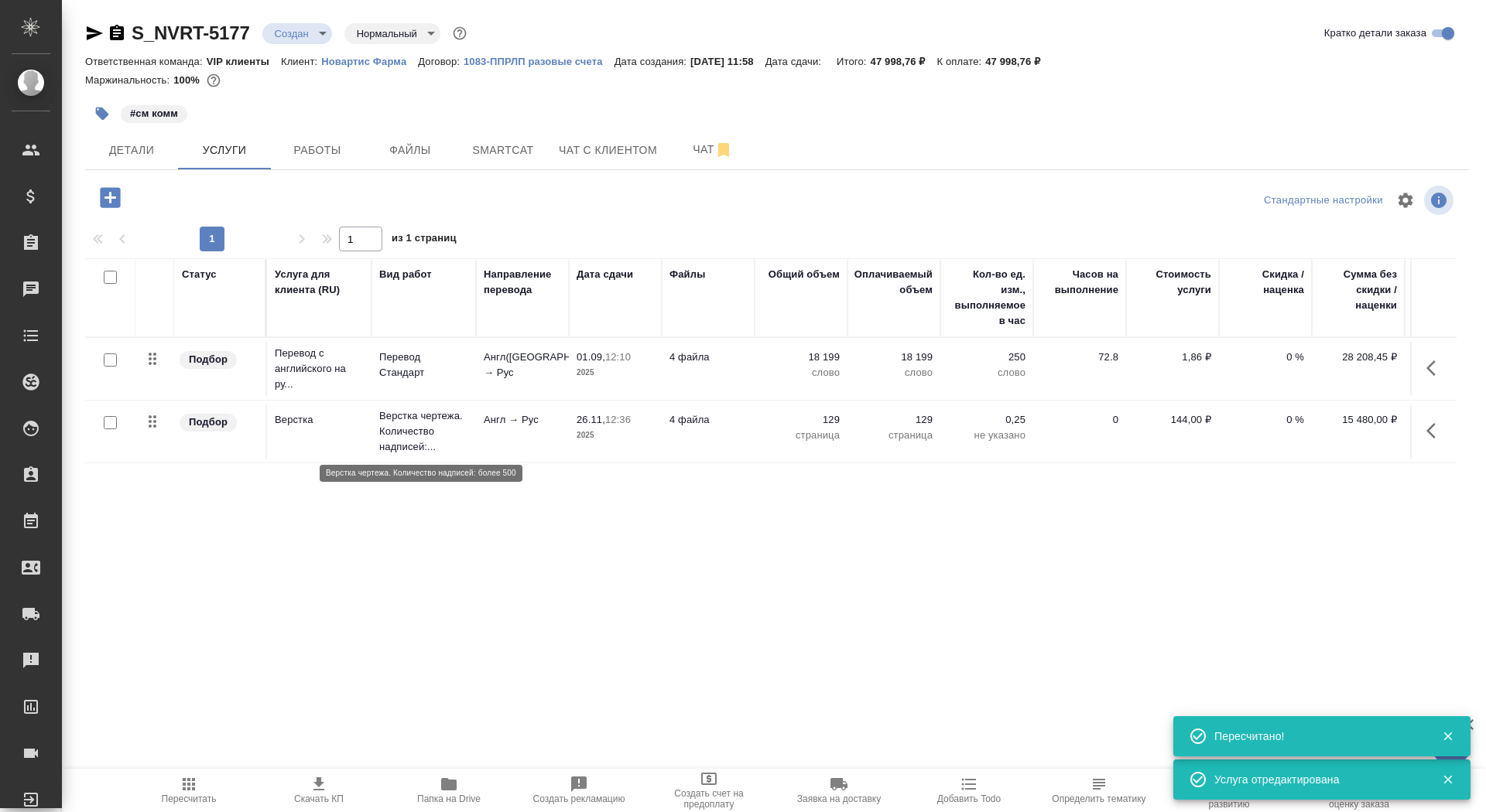
scroll to position [0, 87]
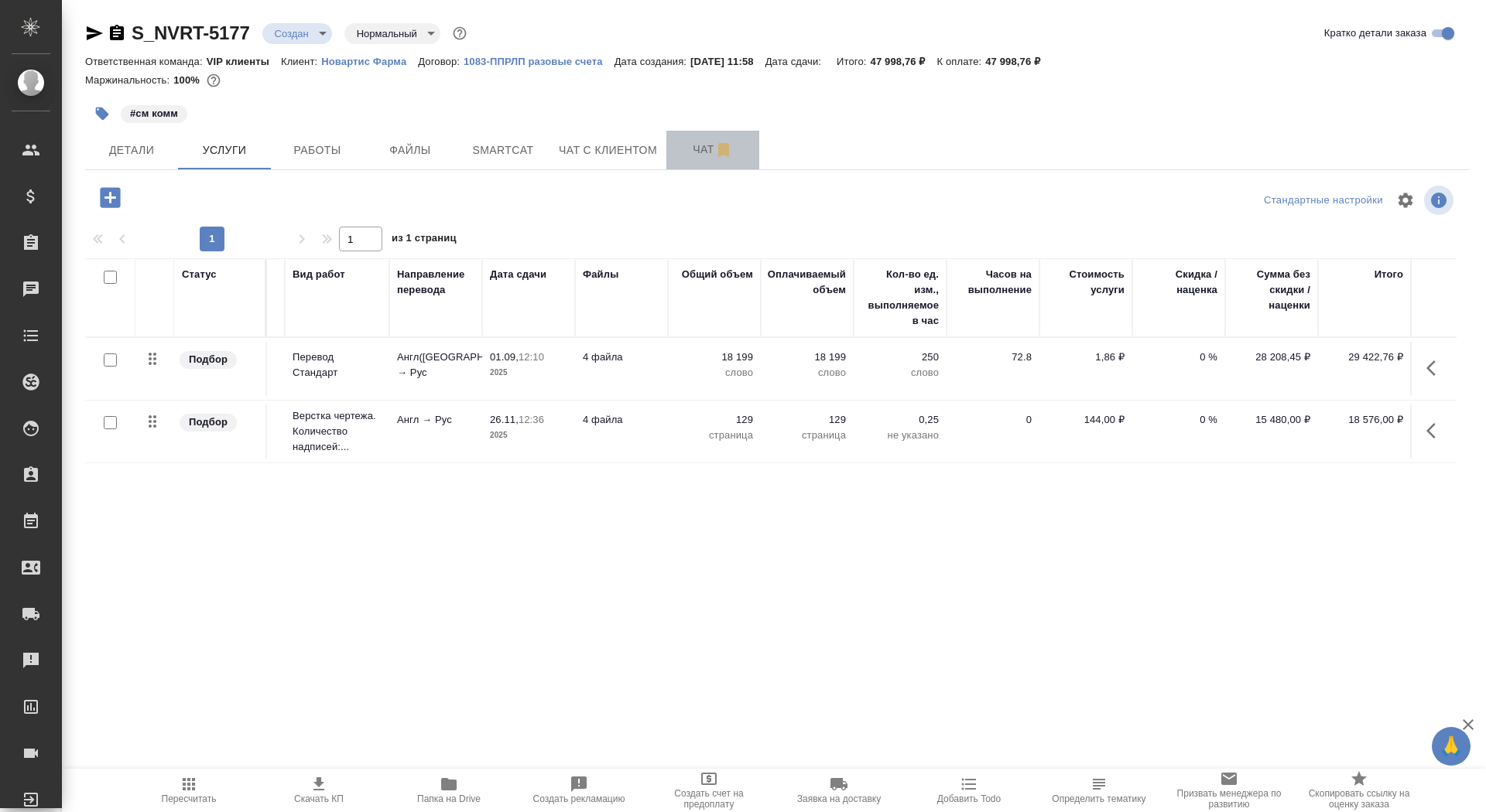
click at [683, 146] on span "Чат" at bounding box center [713, 150] width 74 height 19
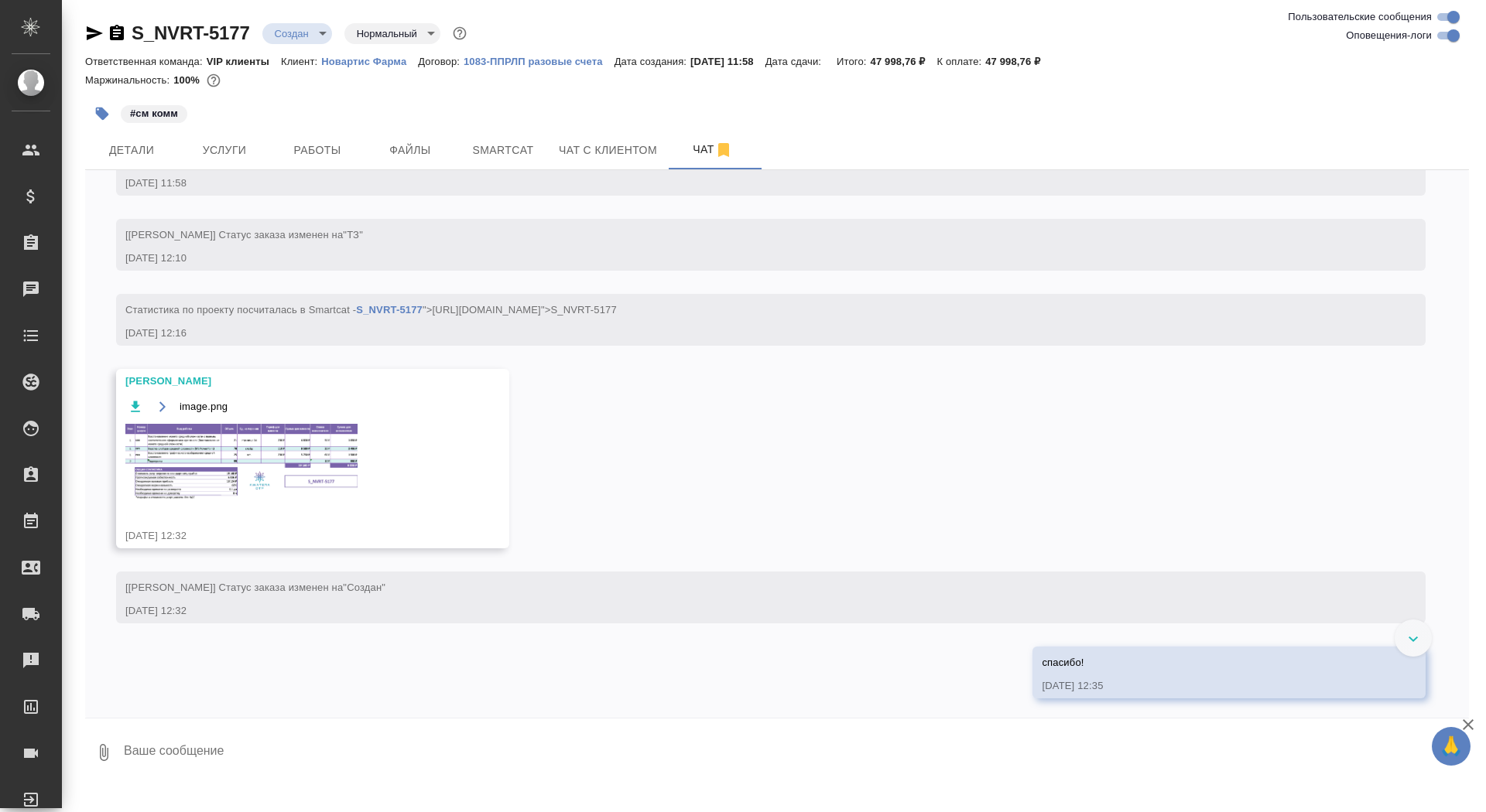
scroll to position [1070, 0]
click at [205, 461] on img at bounding box center [242, 459] width 233 height 77
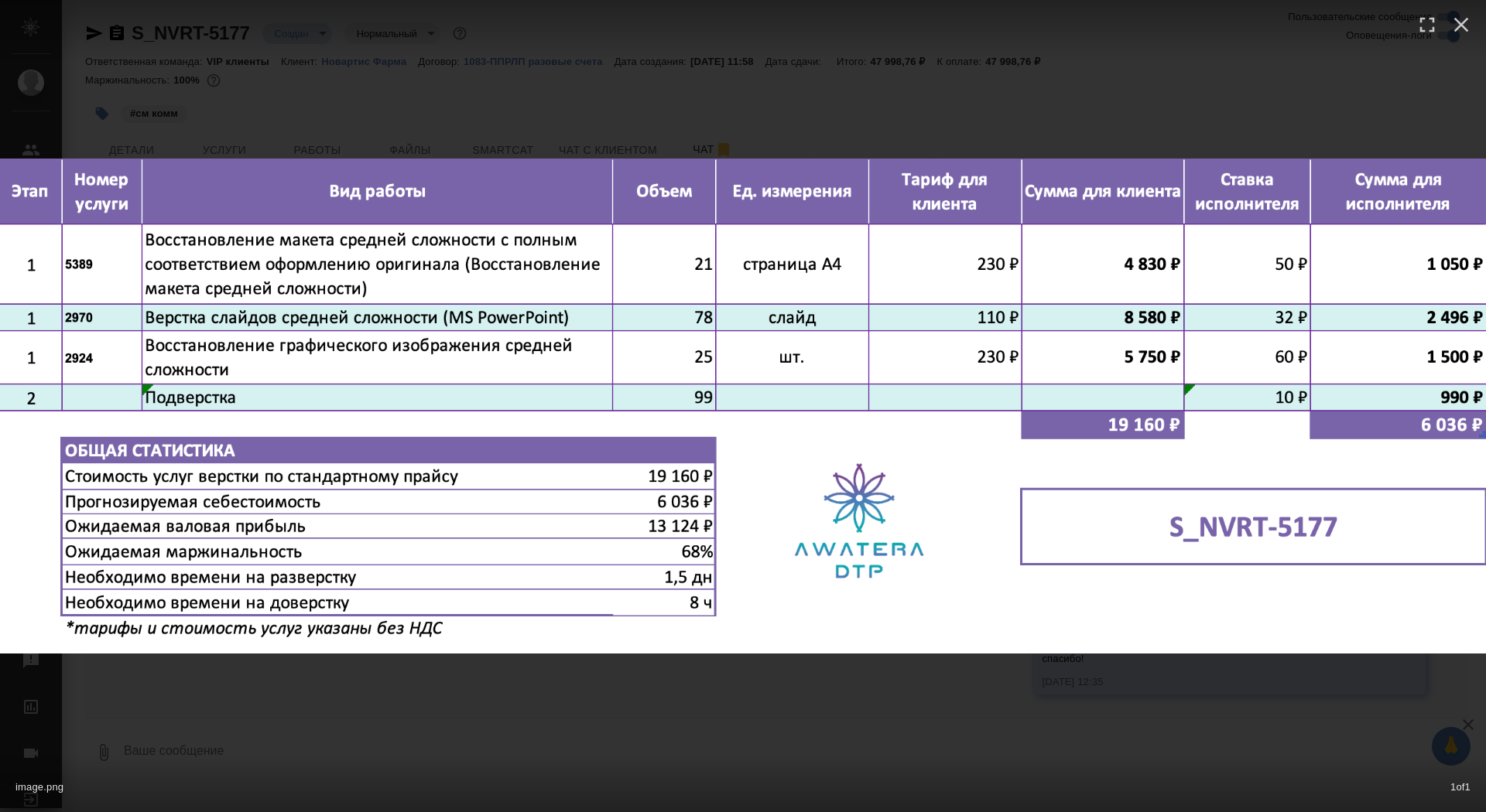
click at [199, 71] on div "image.png 1 of 1" at bounding box center [743, 406] width 1486 height 812
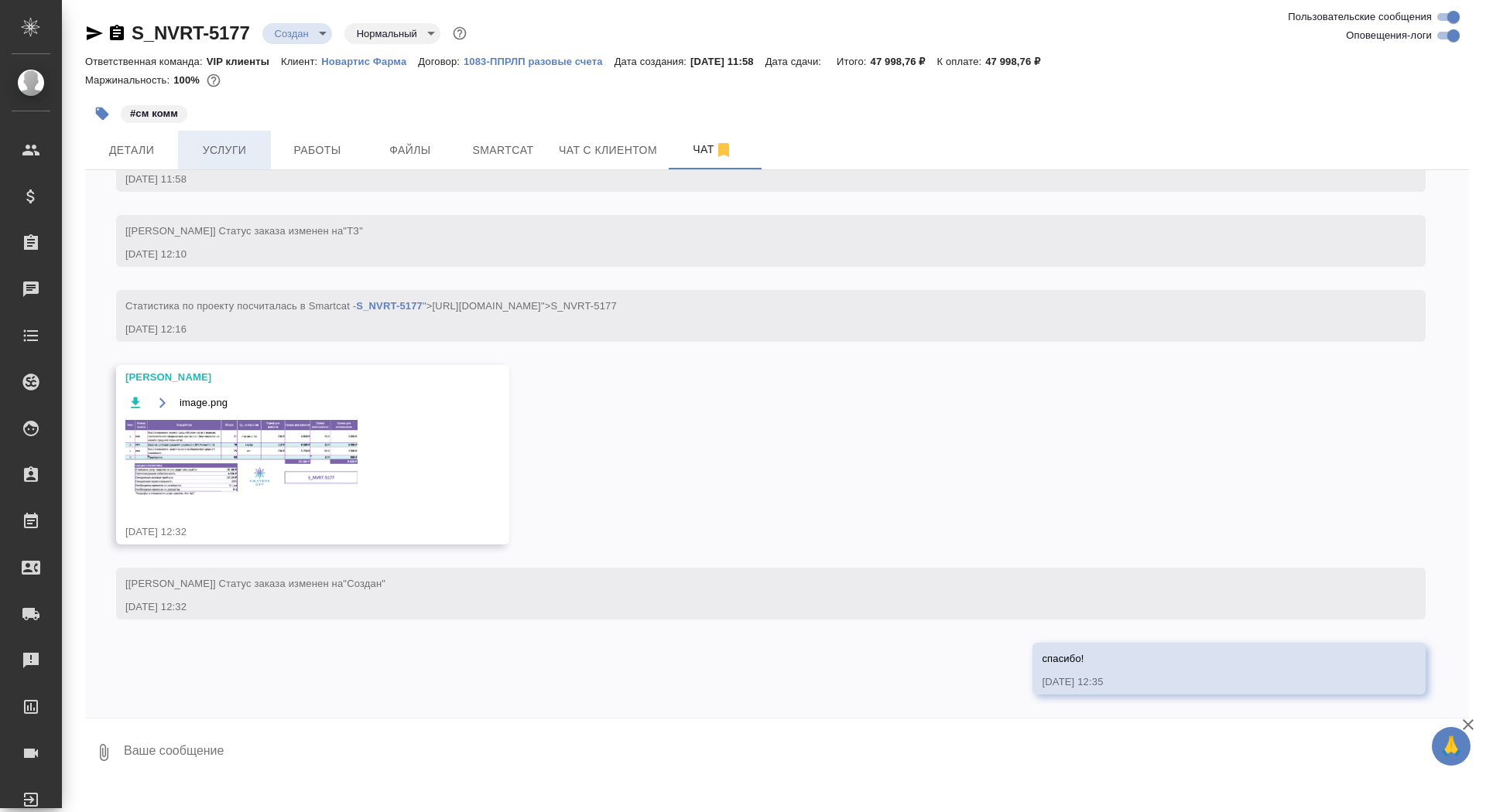
click at [224, 136] on button "Услуги" at bounding box center [225, 150] width 93 height 39
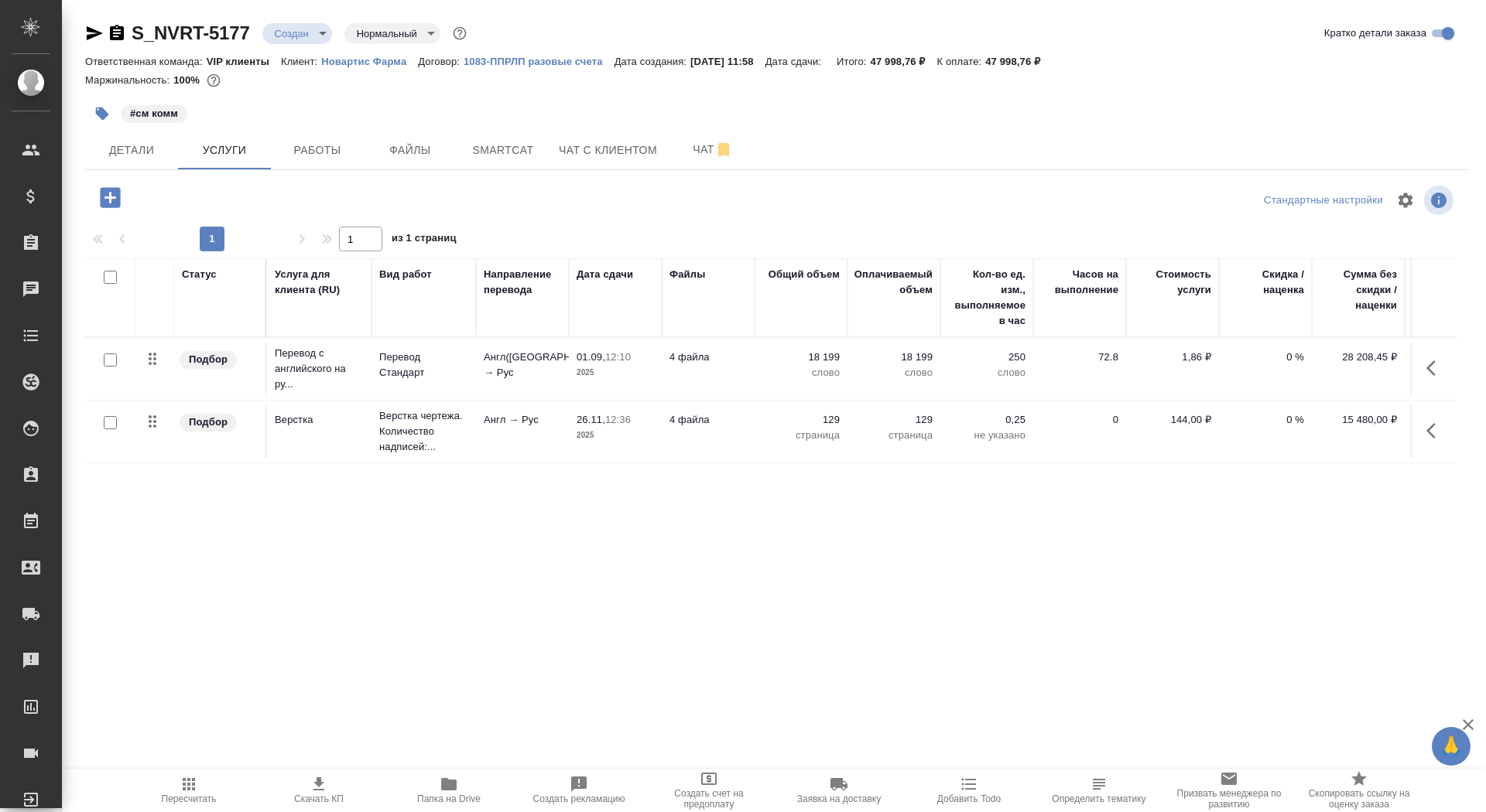
click at [318, 786] on icon "button" at bounding box center [319, 784] width 11 height 13
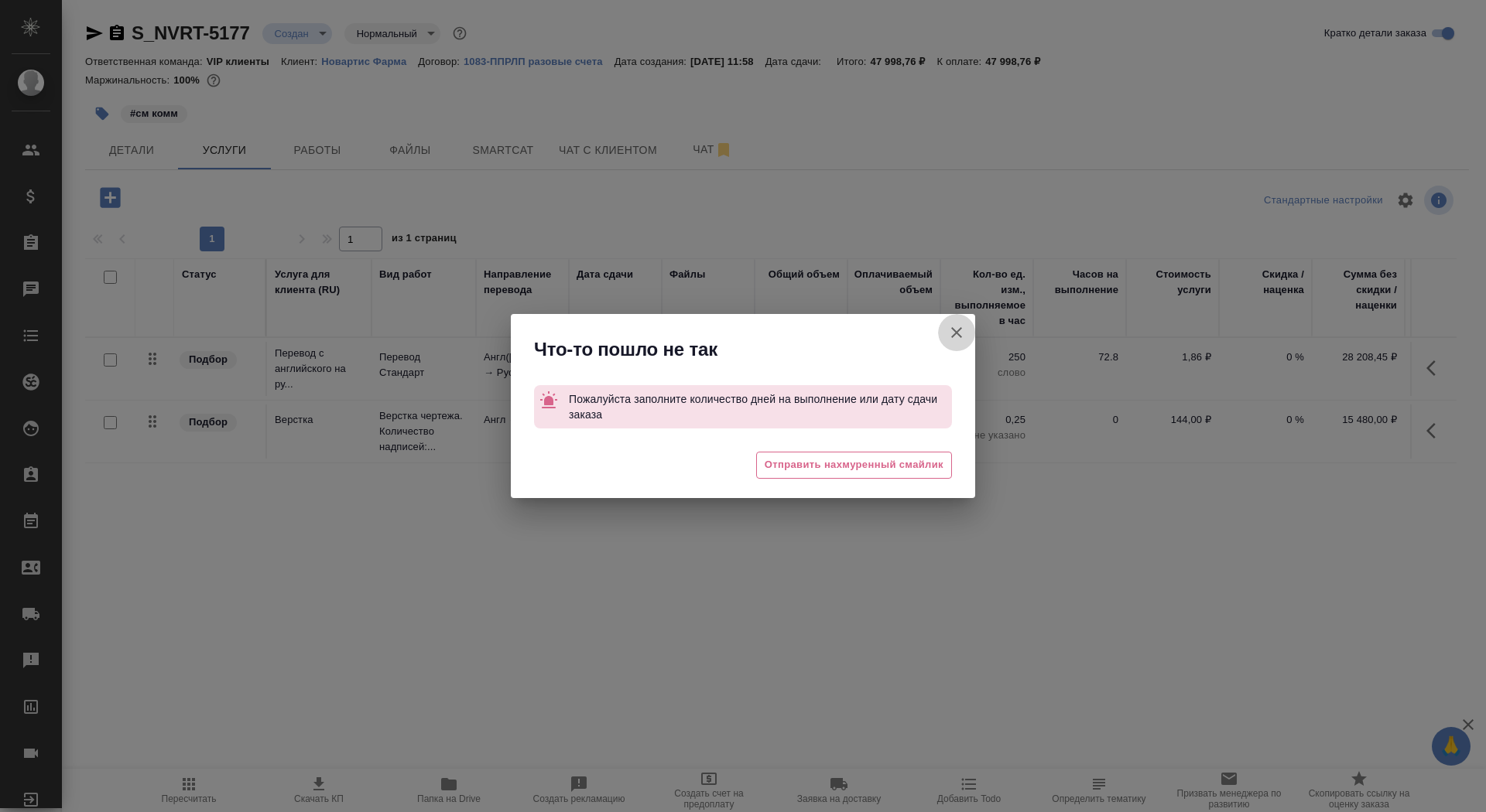
click at [966, 322] on button "Кратко детали заказа" at bounding box center [957, 332] width 37 height 37
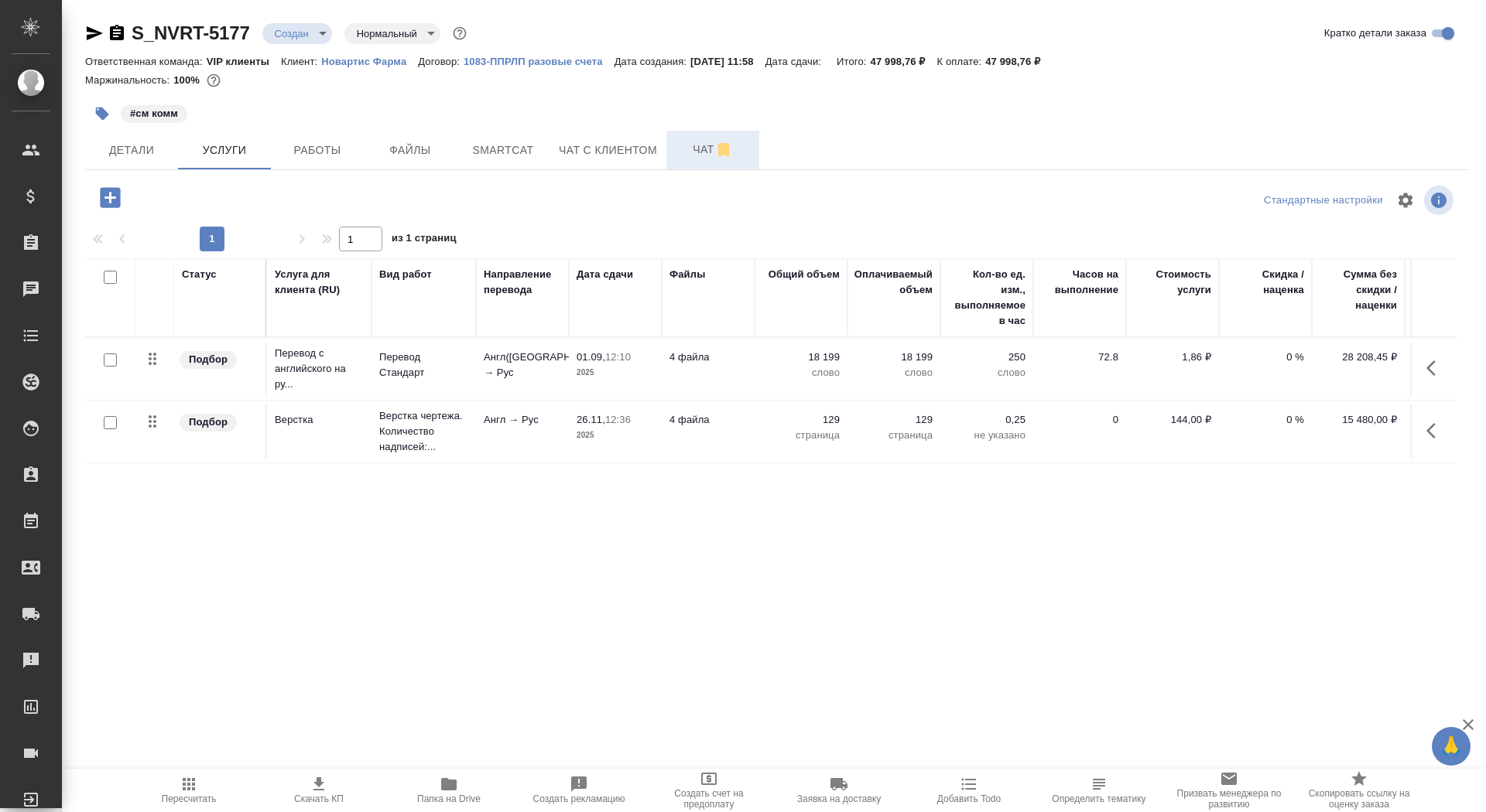
click at [687, 152] on span "Чат" at bounding box center [713, 150] width 74 height 19
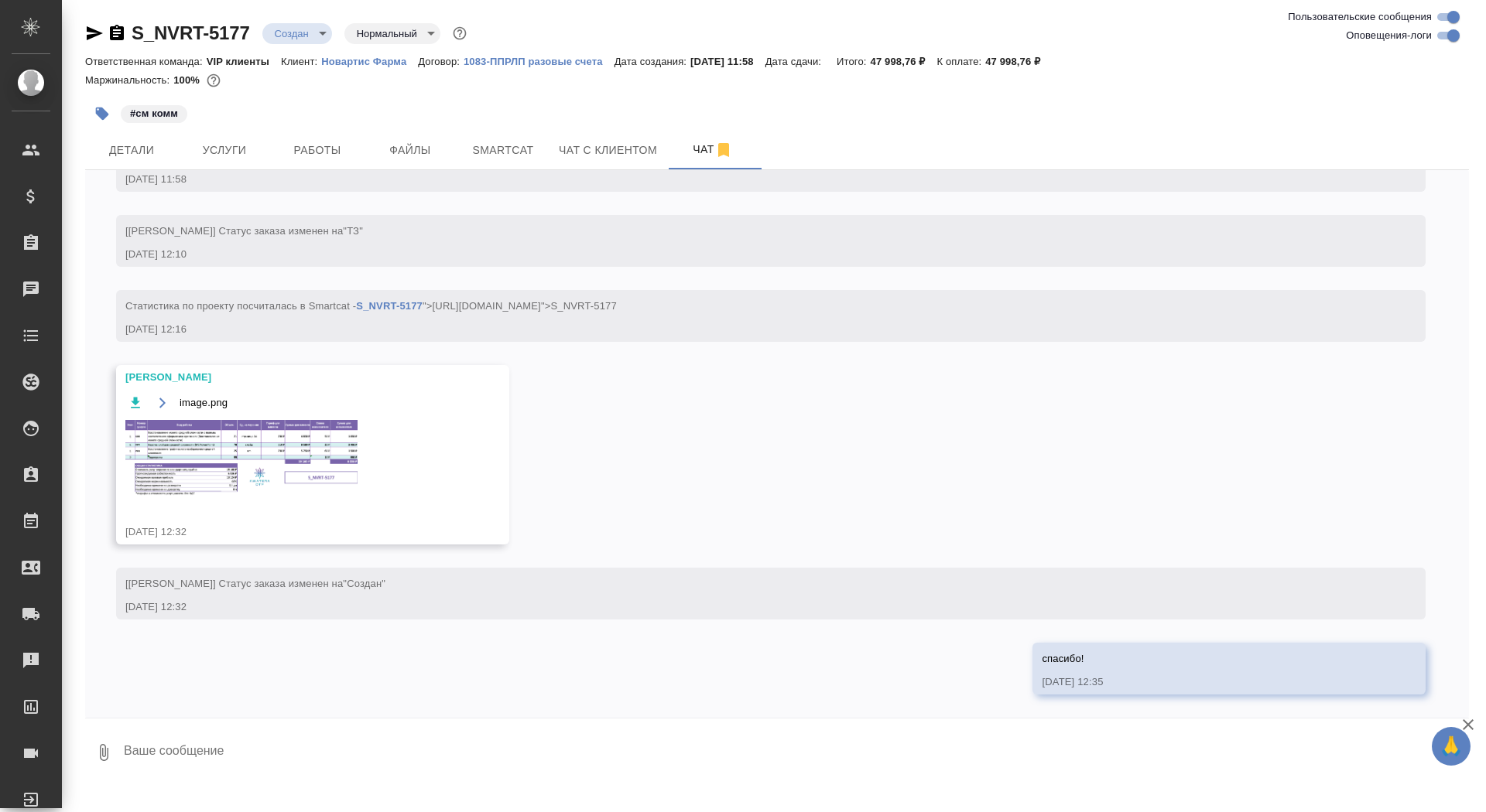
scroll to position [1070, 0]
click at [232, 444] on img at bounding box center [242, 459] width 233 height 77
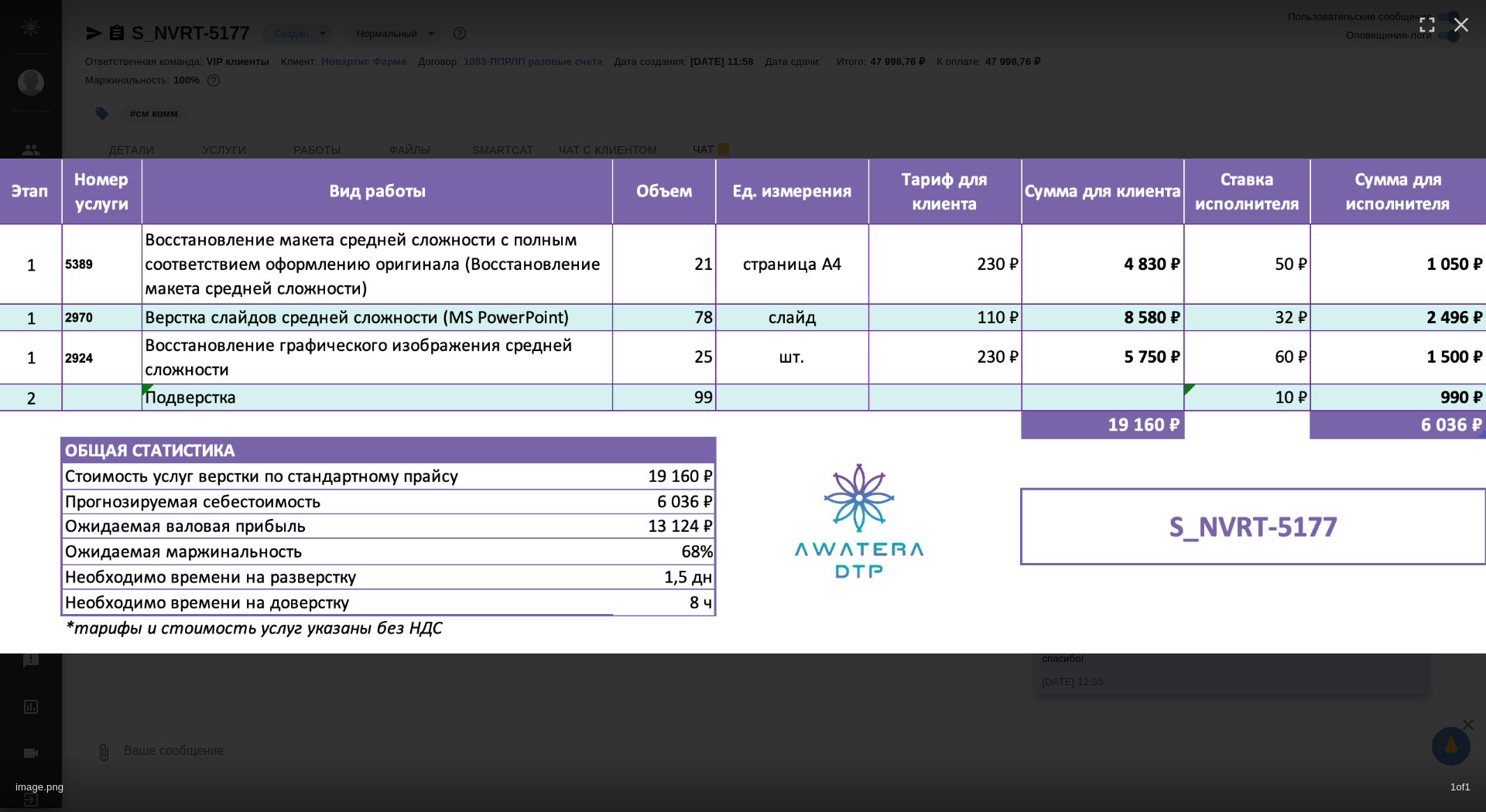
click at [237, 711] on div "image.png 1 of 1" at bounding box center [743, 406] width 1486 height 812
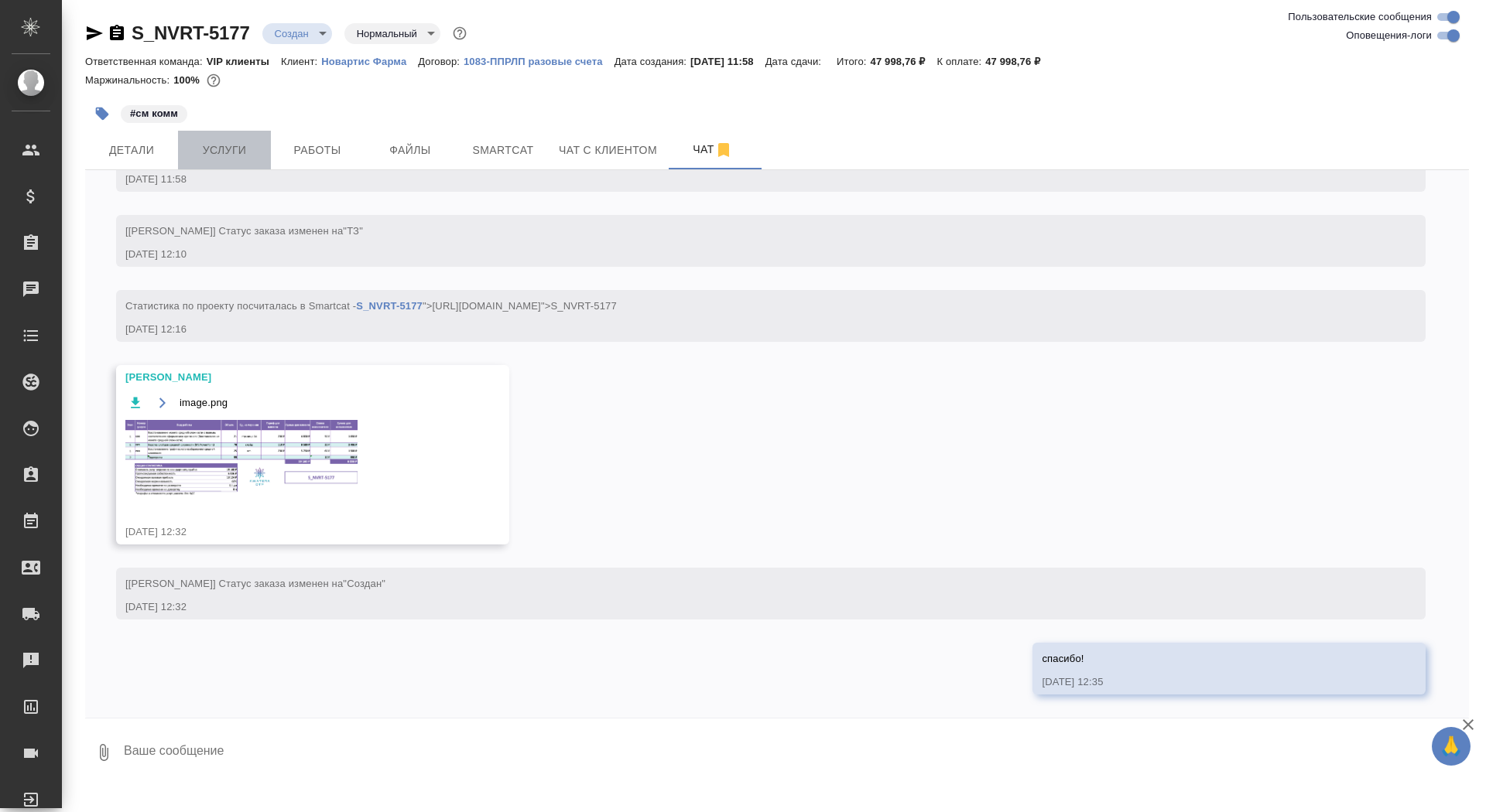
click at [231, 139] on button "Услуги" at bounding box center [225, 150] width 93 height 39
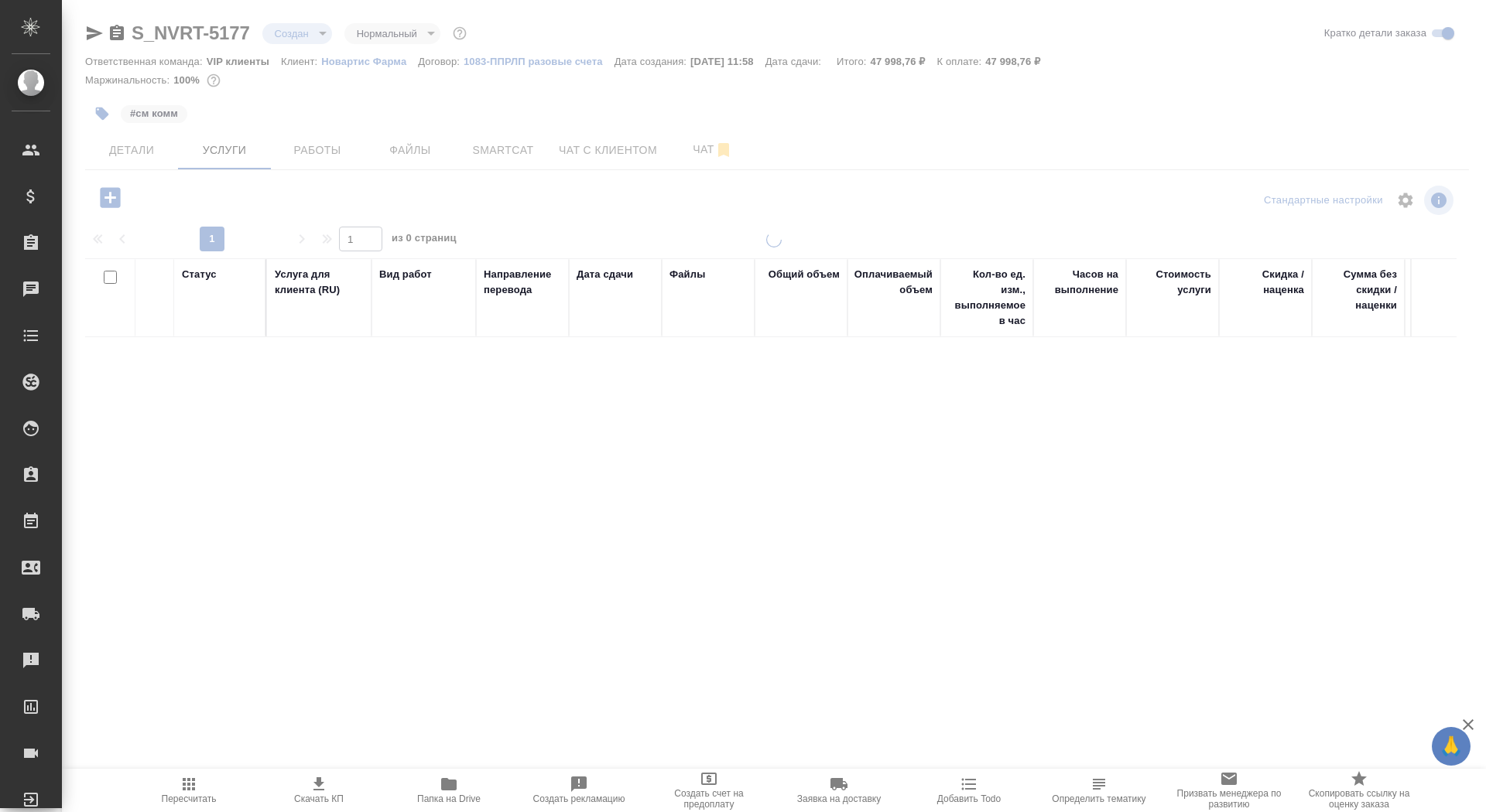
click at [494, 153] on div at bounding box center [774, 315] width 1424 height 631
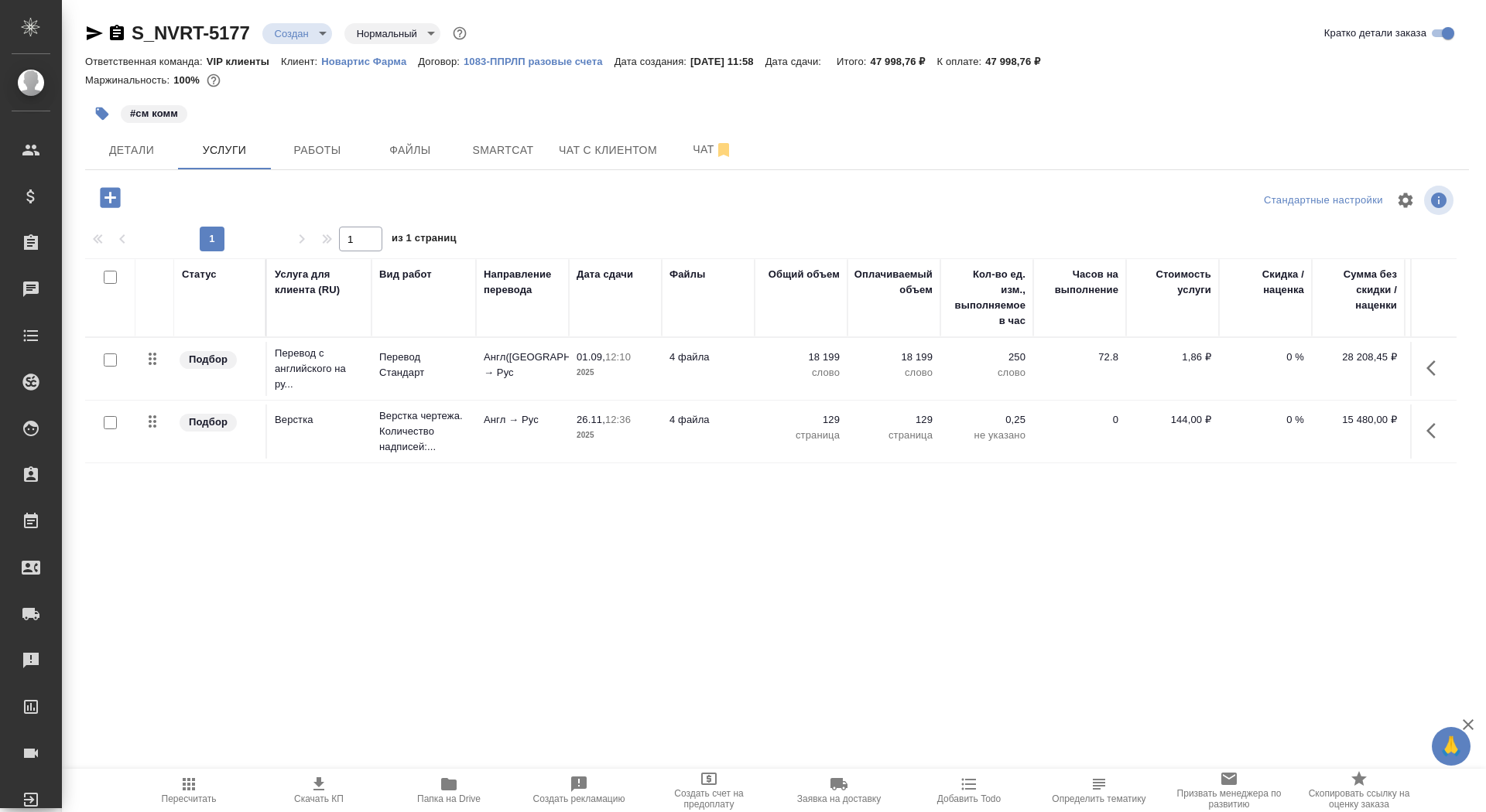
click at [494, 153] on span "Smartcat" at bounding box center [503, 150] width 74 height 19
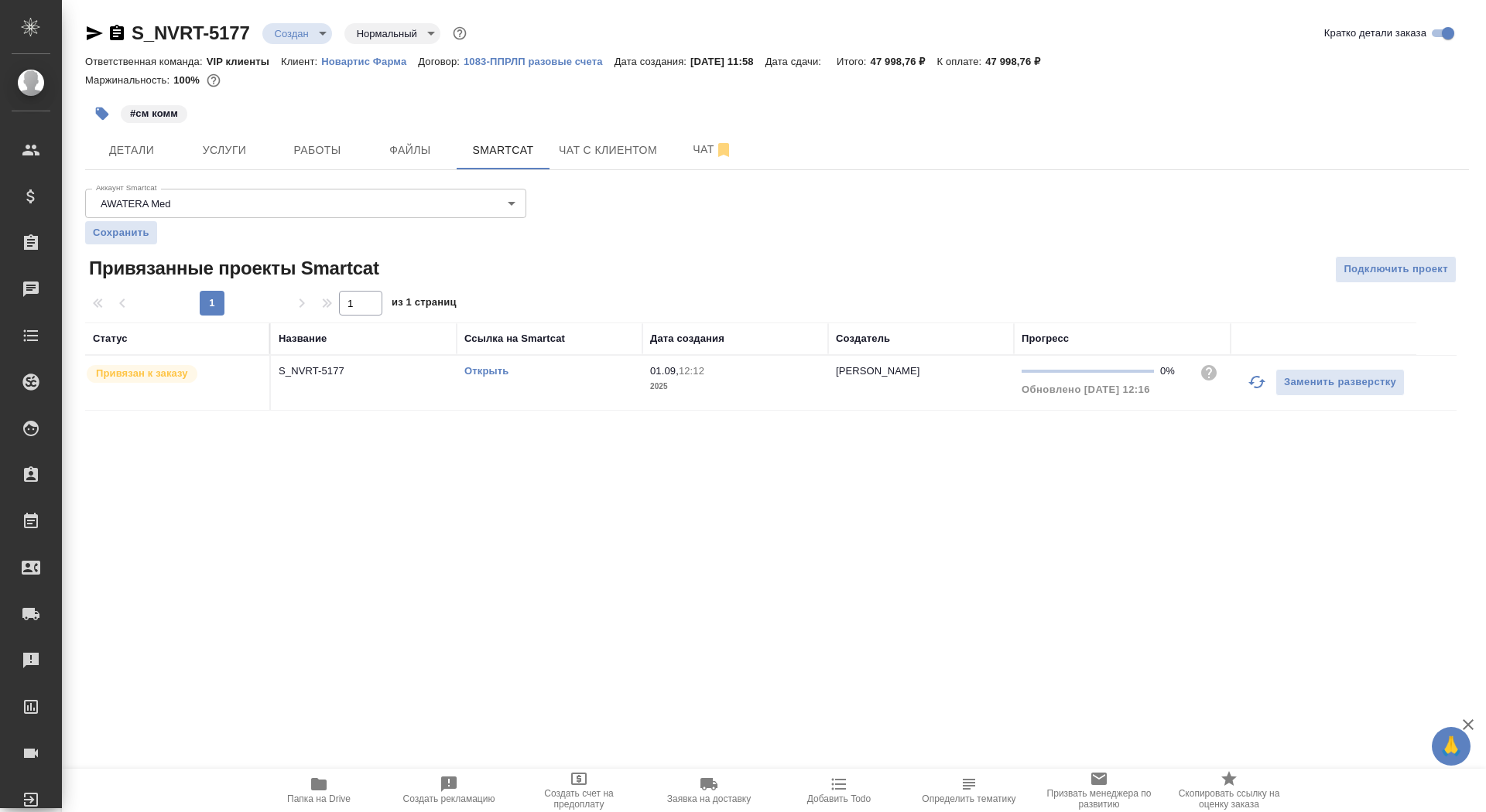
click at [471, 371] on link "Открыть" at bounding box center [486, 370] width 44 height 12
click at [223, 146] on span "Услуги" at bounding box center [225, 150] width 74 height 19
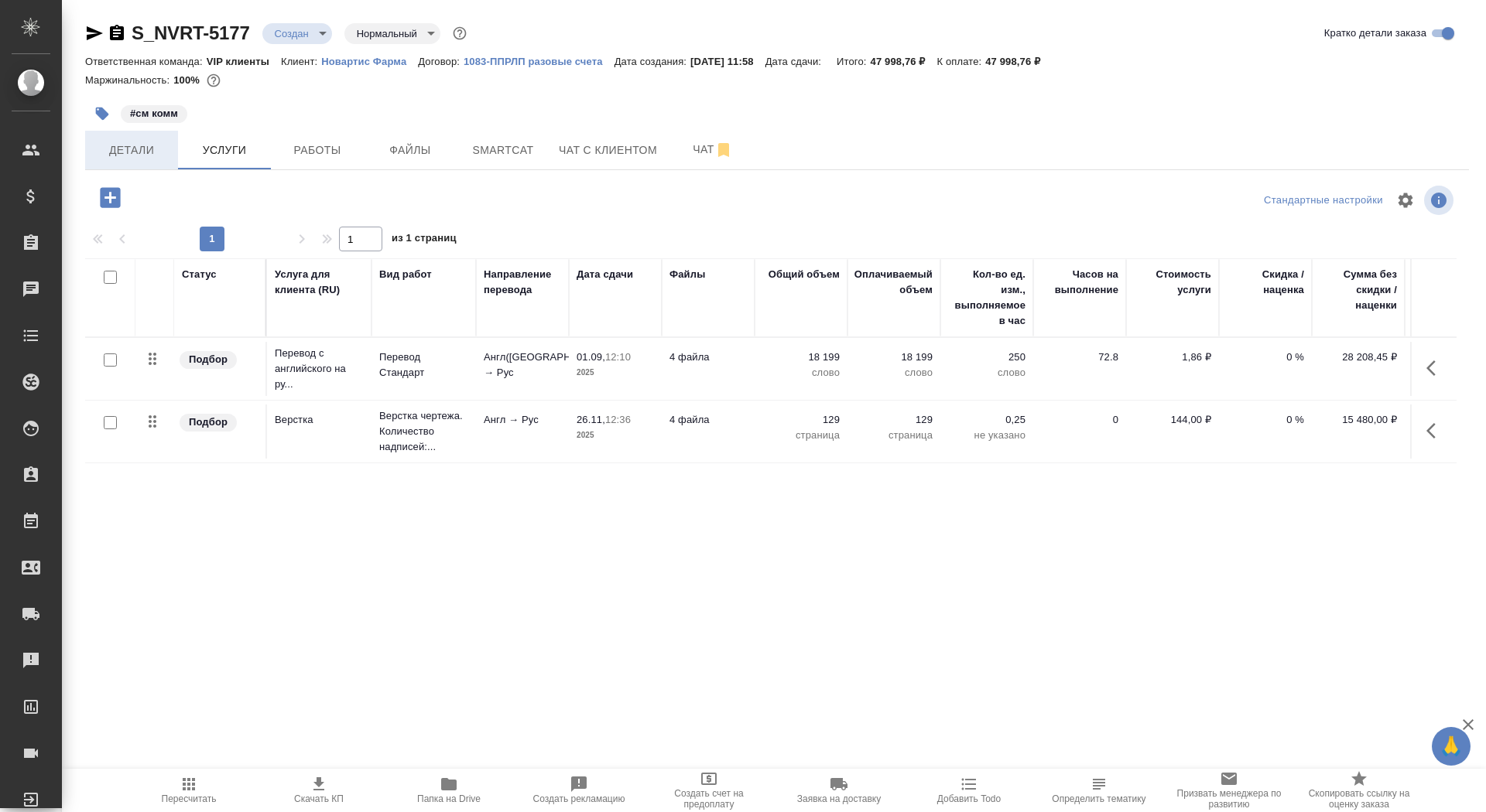
click at [116, 152] on span "Детали" at bounding box center [132, 150] width 74 height 19
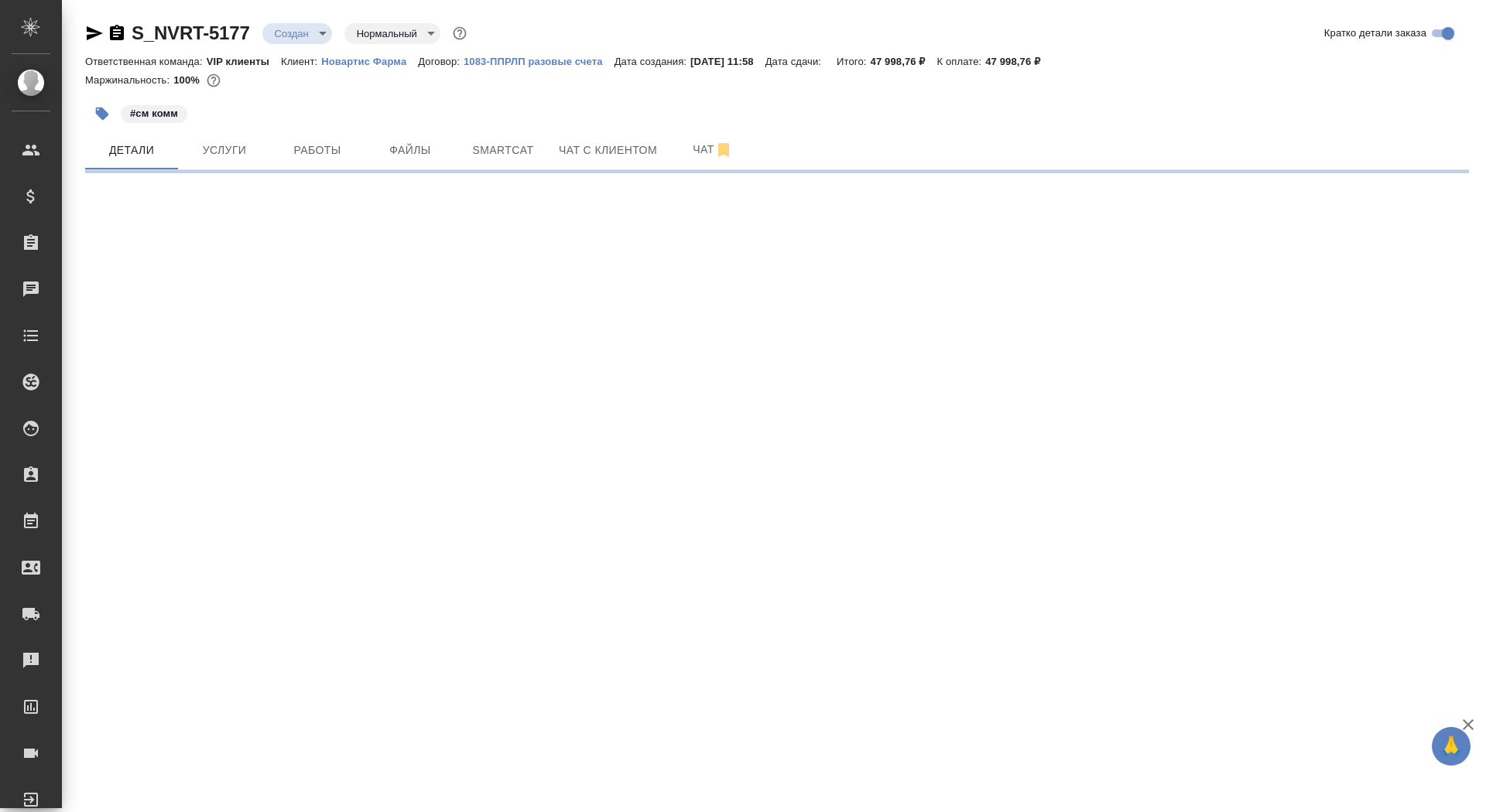
select select "RU"
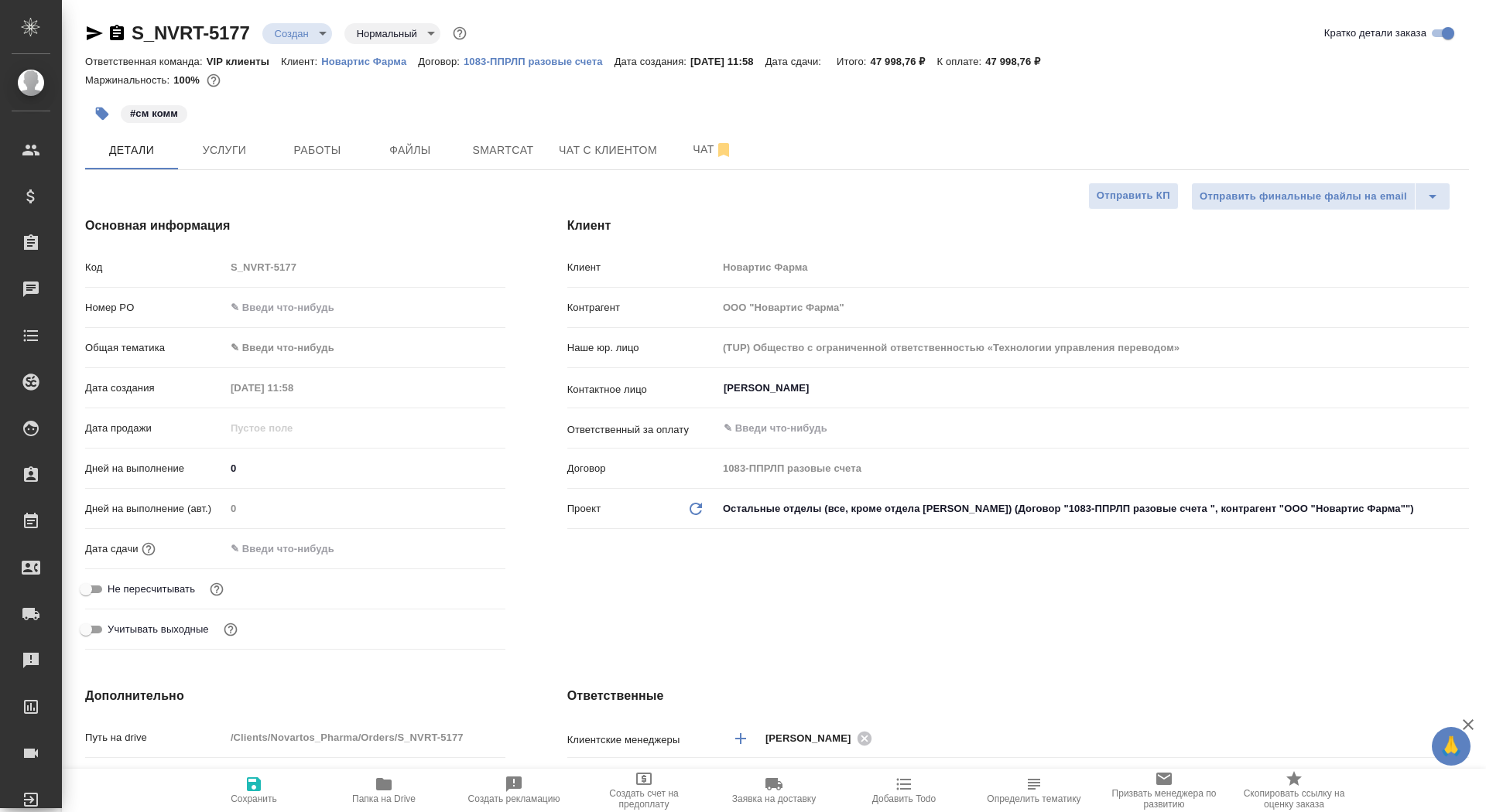
type textarea "x"
click at [265, 482] on div "Дней на выполнение 0" at bounding box center [295, 475] width 420 height 40
click at [265, 470] on input "0" at bounding box center [365, 468] width 278 height 22
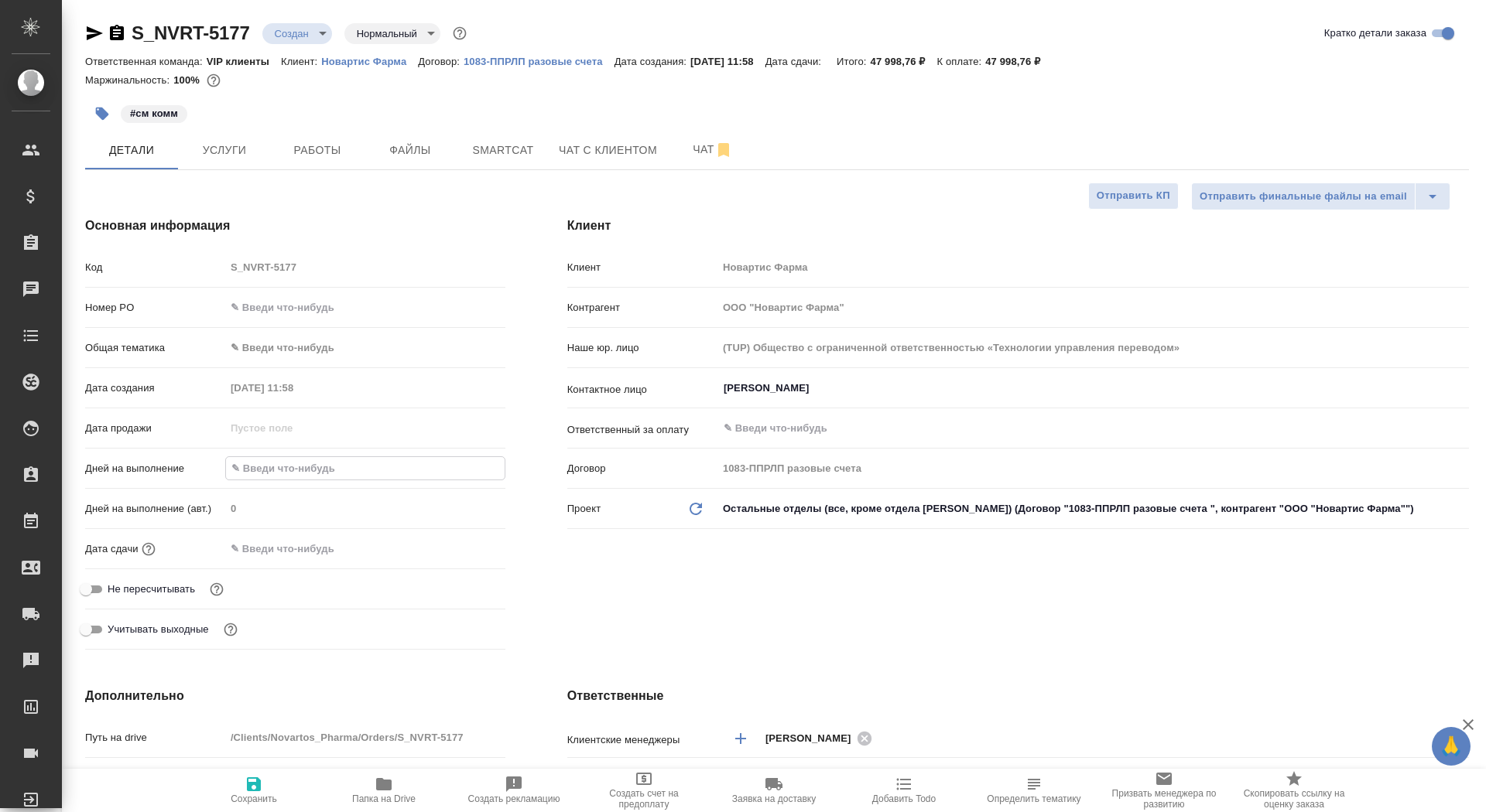
type textarea "x"
type input "8"
type textarea "x"
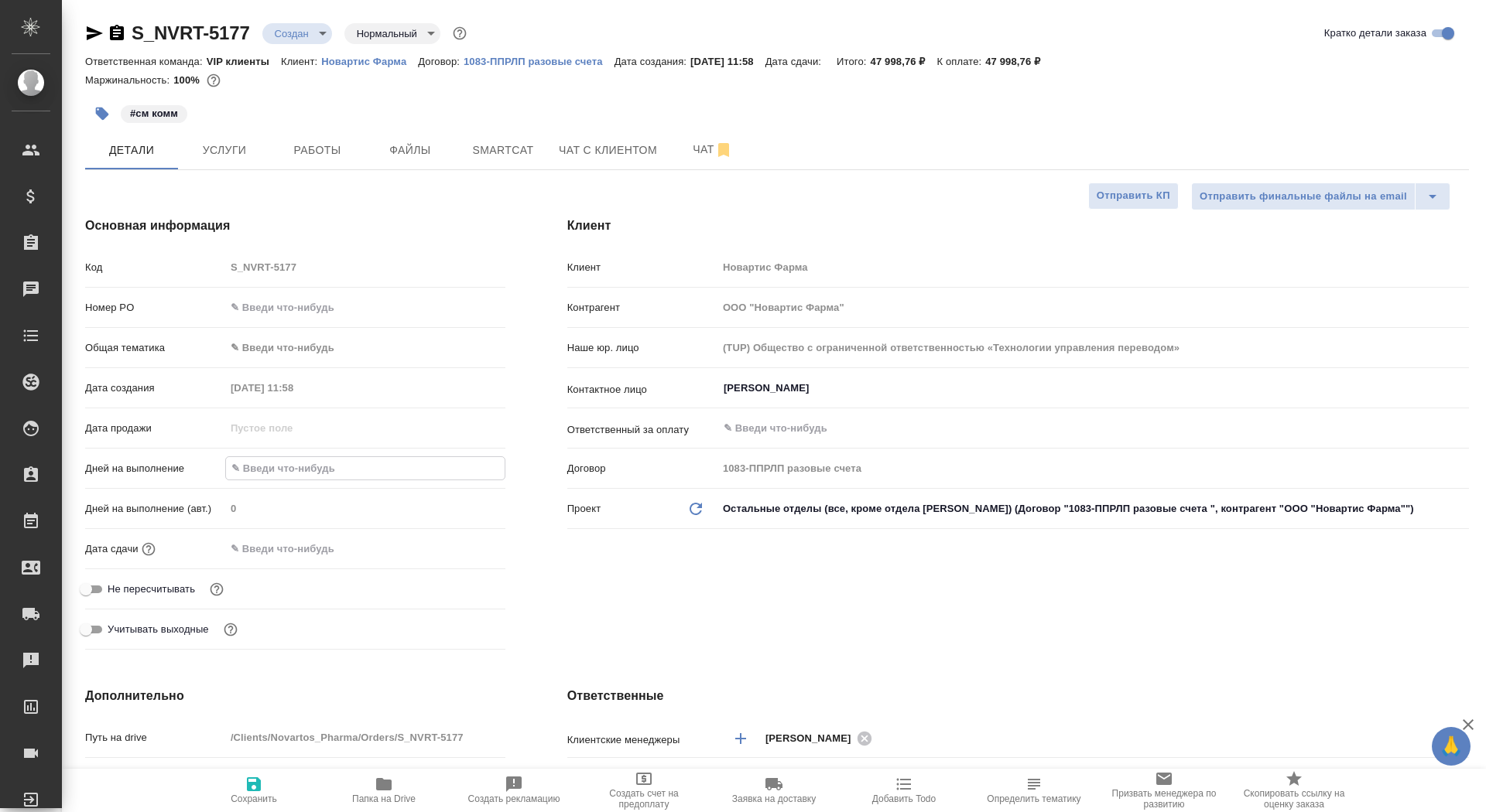
type textarea "x"
type input "8"
click at [254, 790] on icon "button" at bounding box center [254, 785] width 14 height 14
type textarea "x"
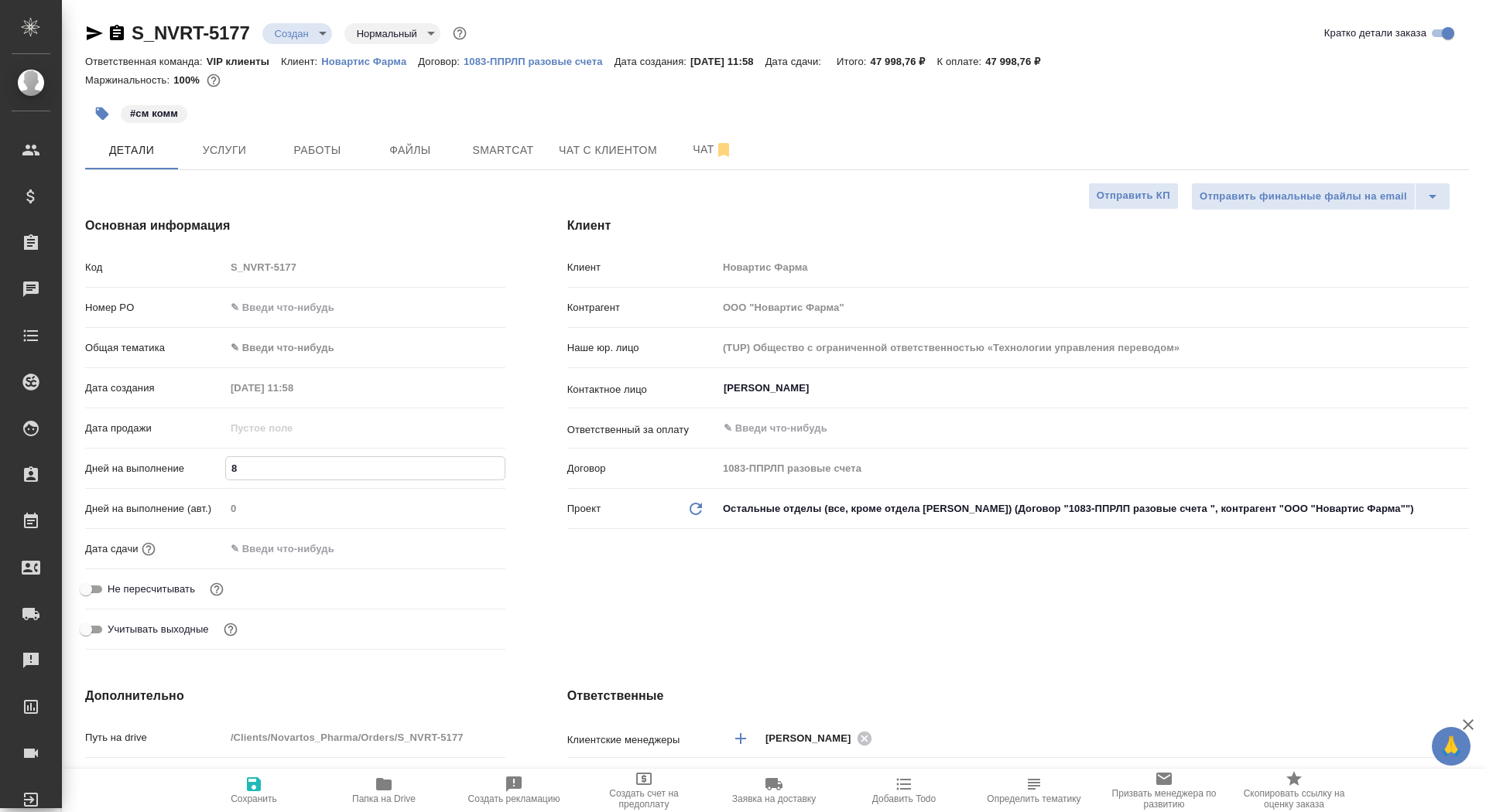
type textarea "x"
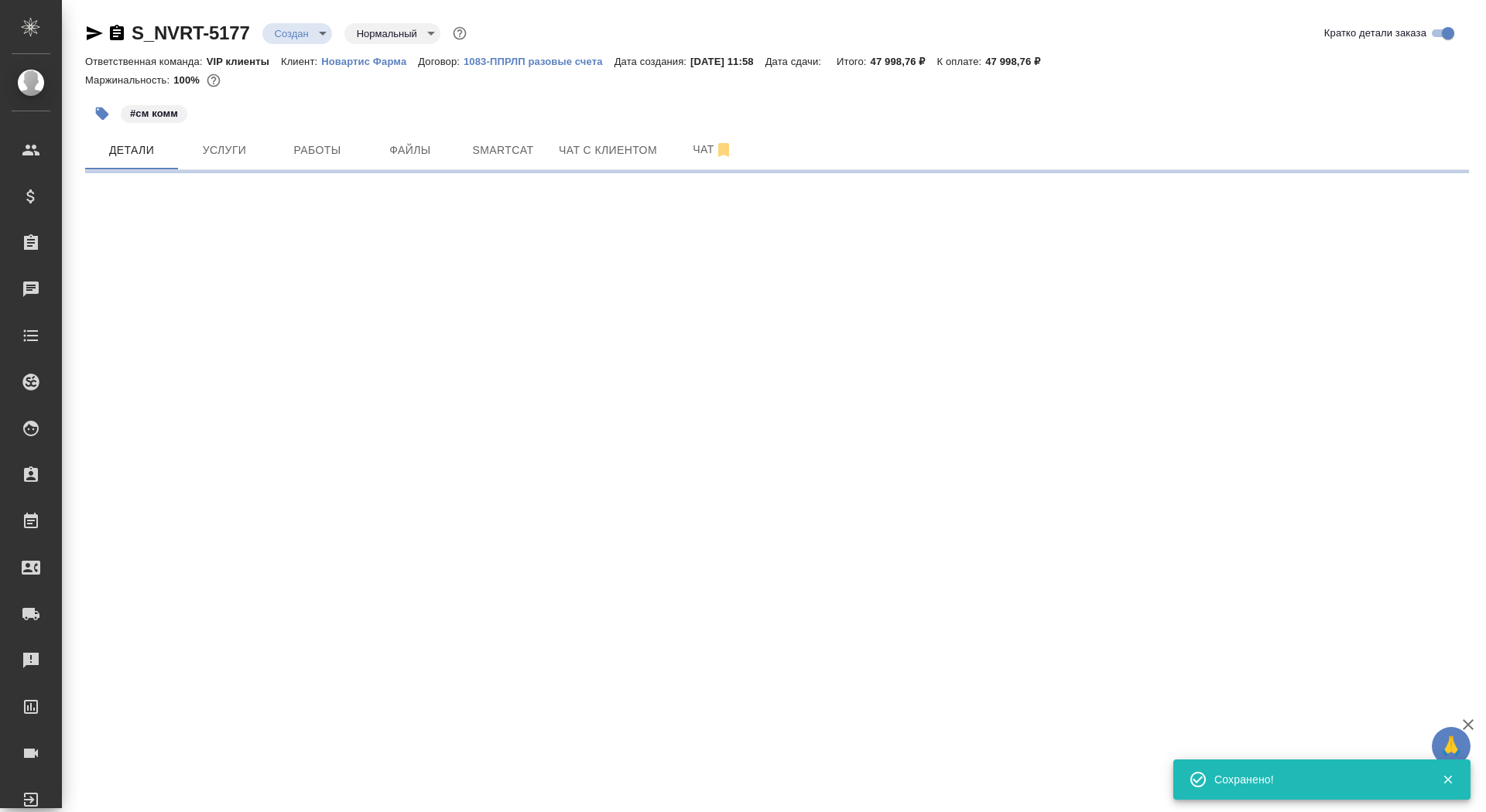
click at [249, 794] on div ".cls-1 fill:#fff; AWATERA Saydasheva Dilyara Клиенты Спецификации Заказы 0 Чаты…" at bounding box center [743, 406] width 1486 height 812
select select "RU"
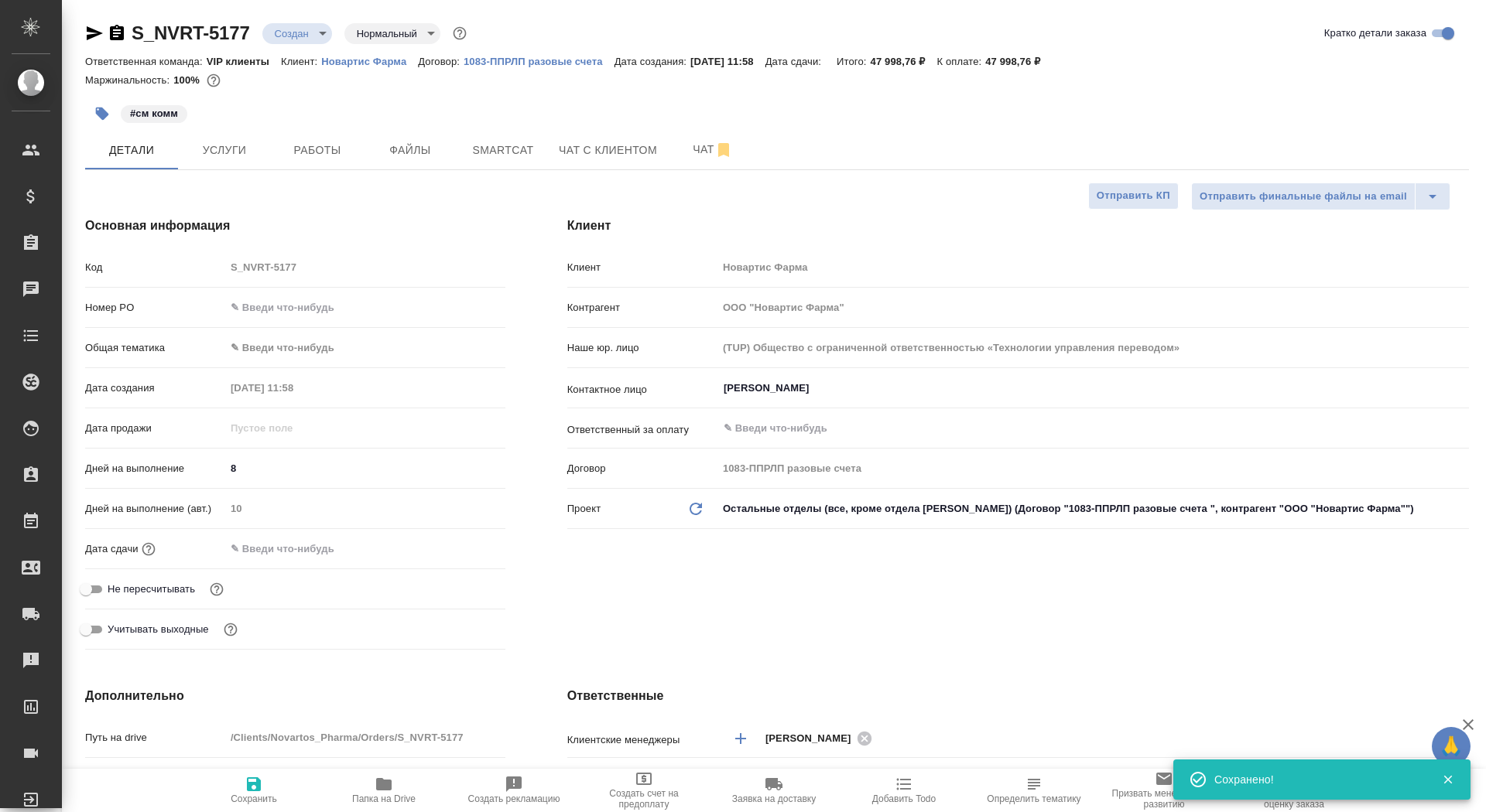
type textarea "x"
click at [95, 590] on input "Не пересчитывать" at bounding box center [86, 590] width 56 height 19
checkbox input "true"
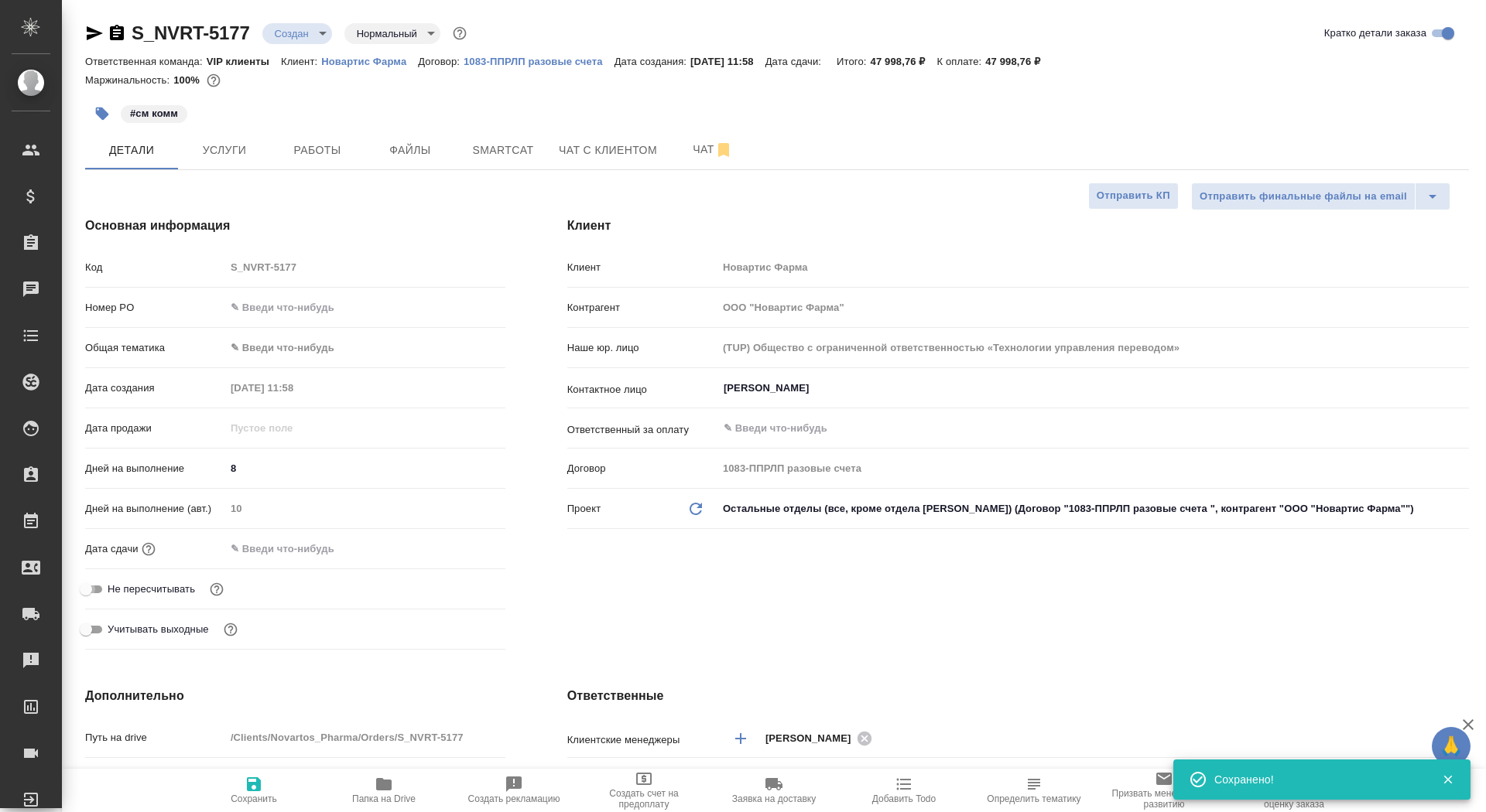
type textarea "x"
click at [261, 789] on icon "button" at bounding box center [254, 785] width 19 height 19
type textarea "x"
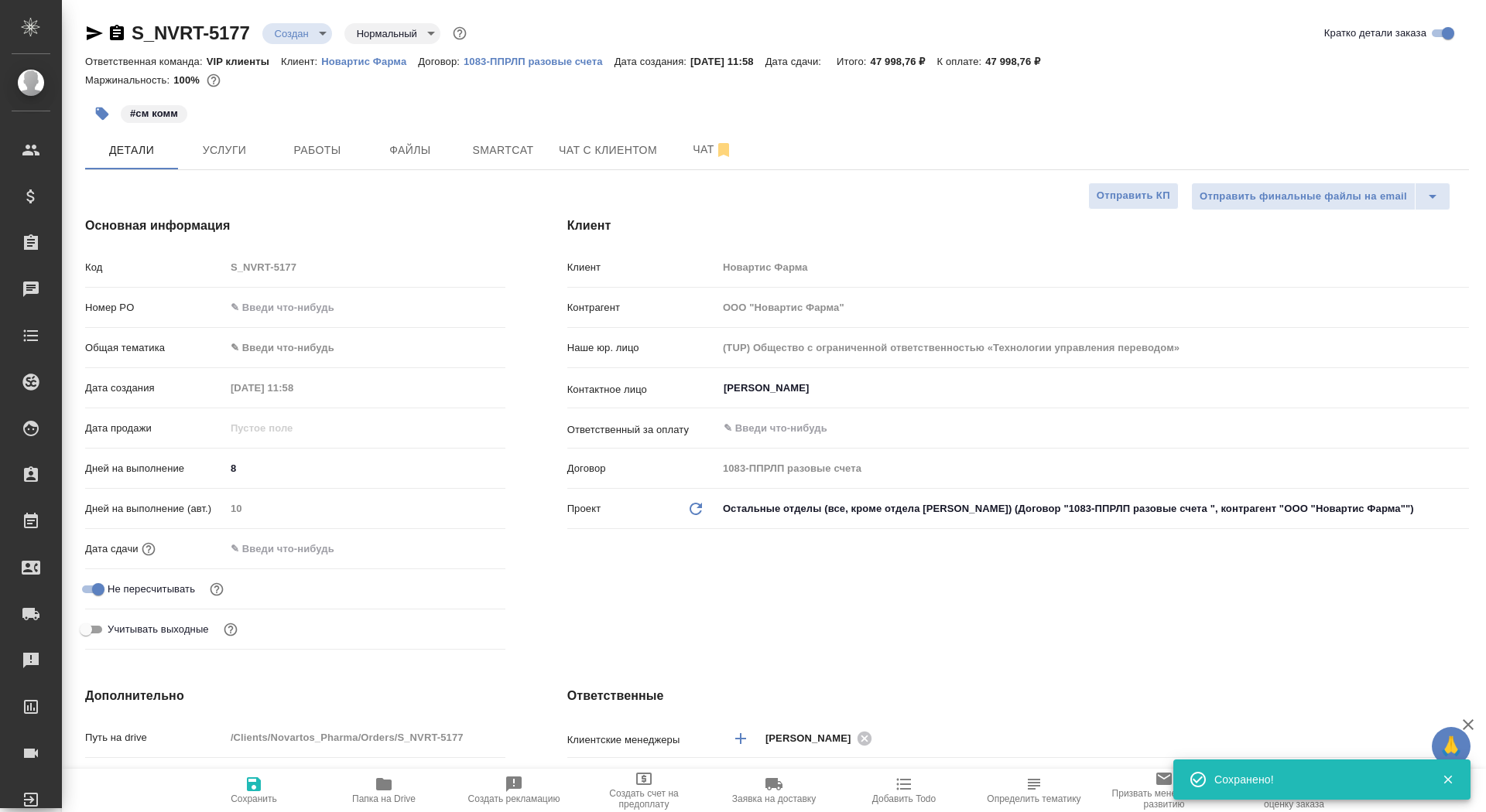
type textarea "x"
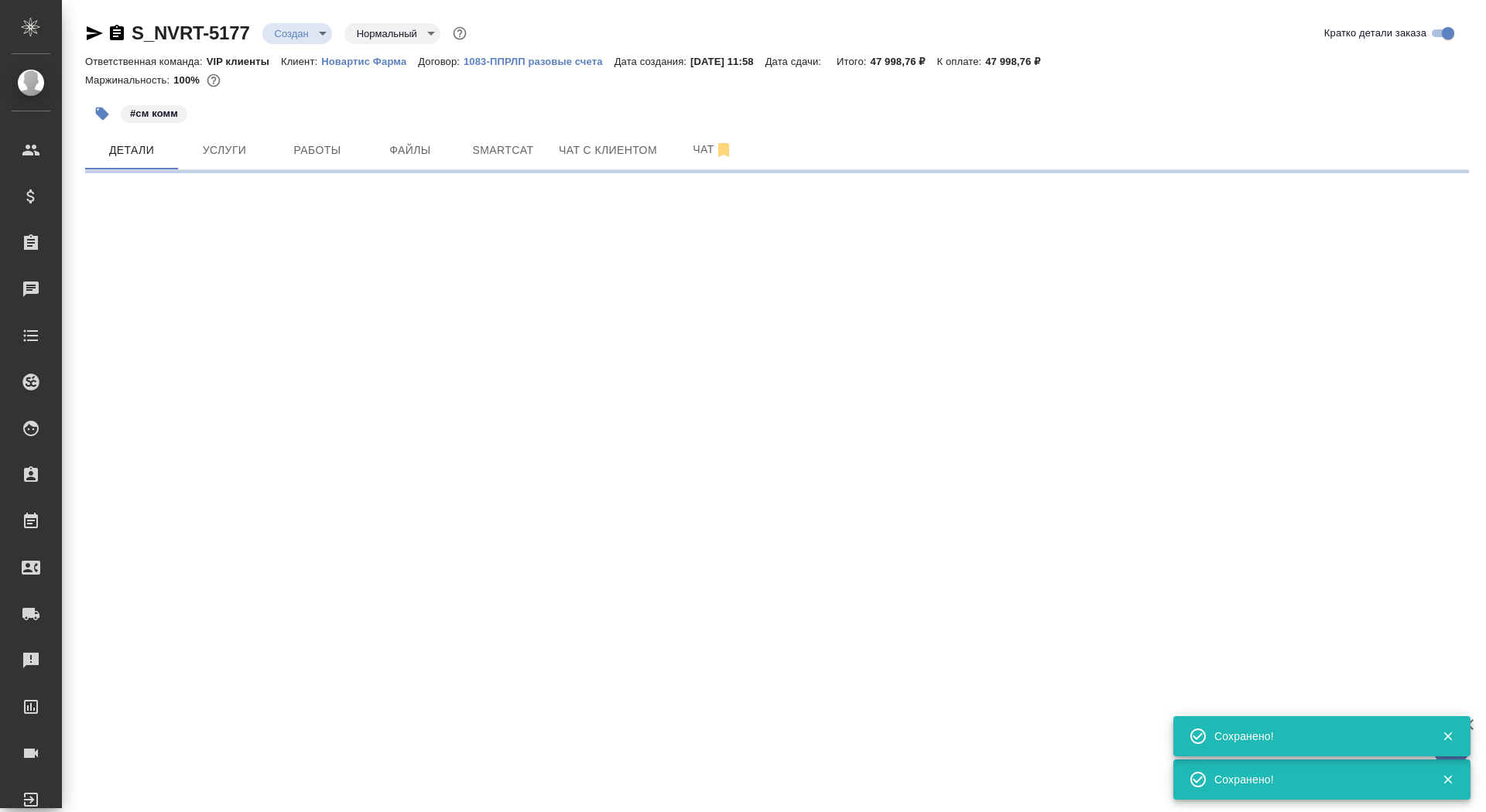
select select "RU"
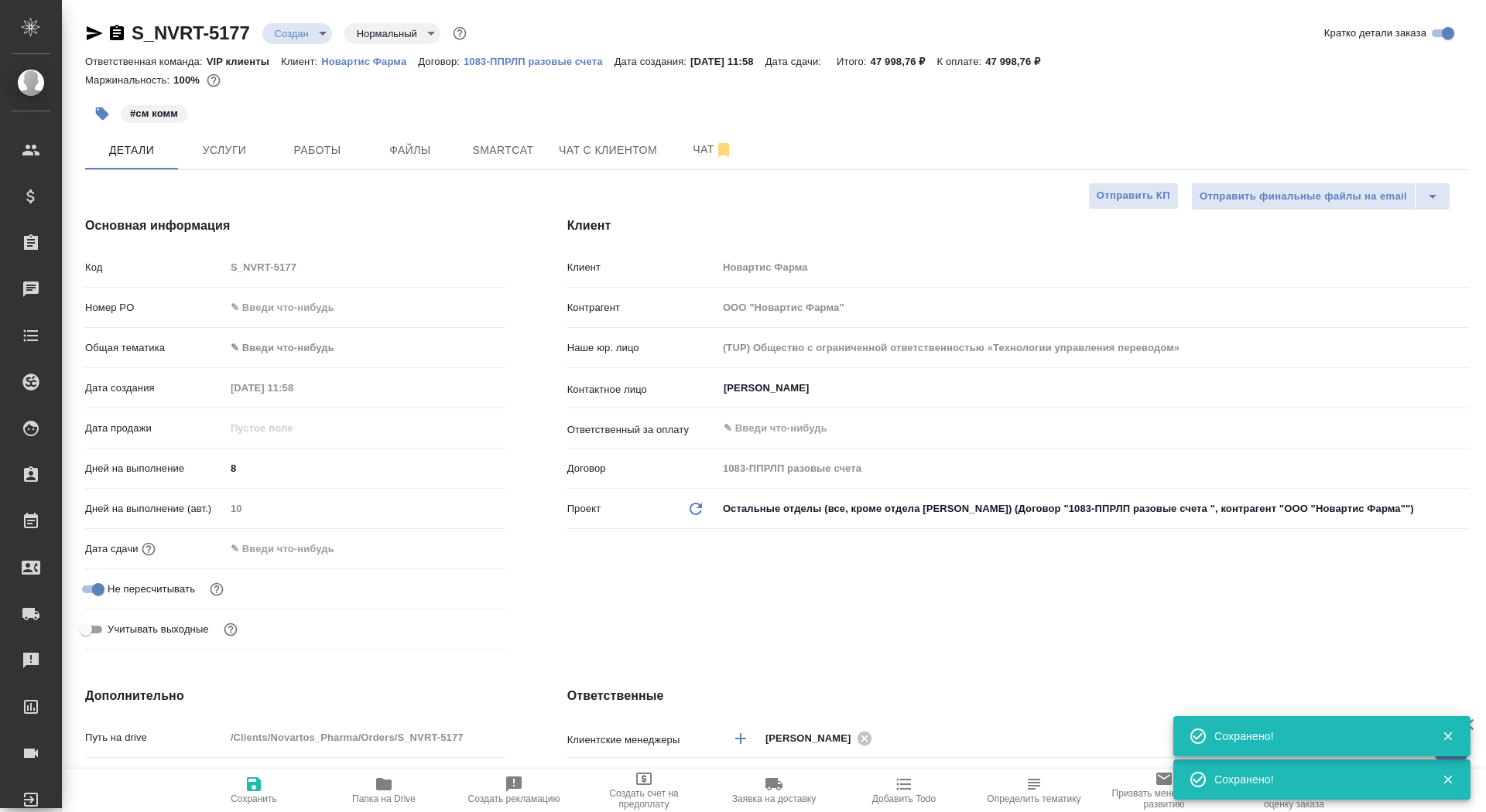
type textarea "x"
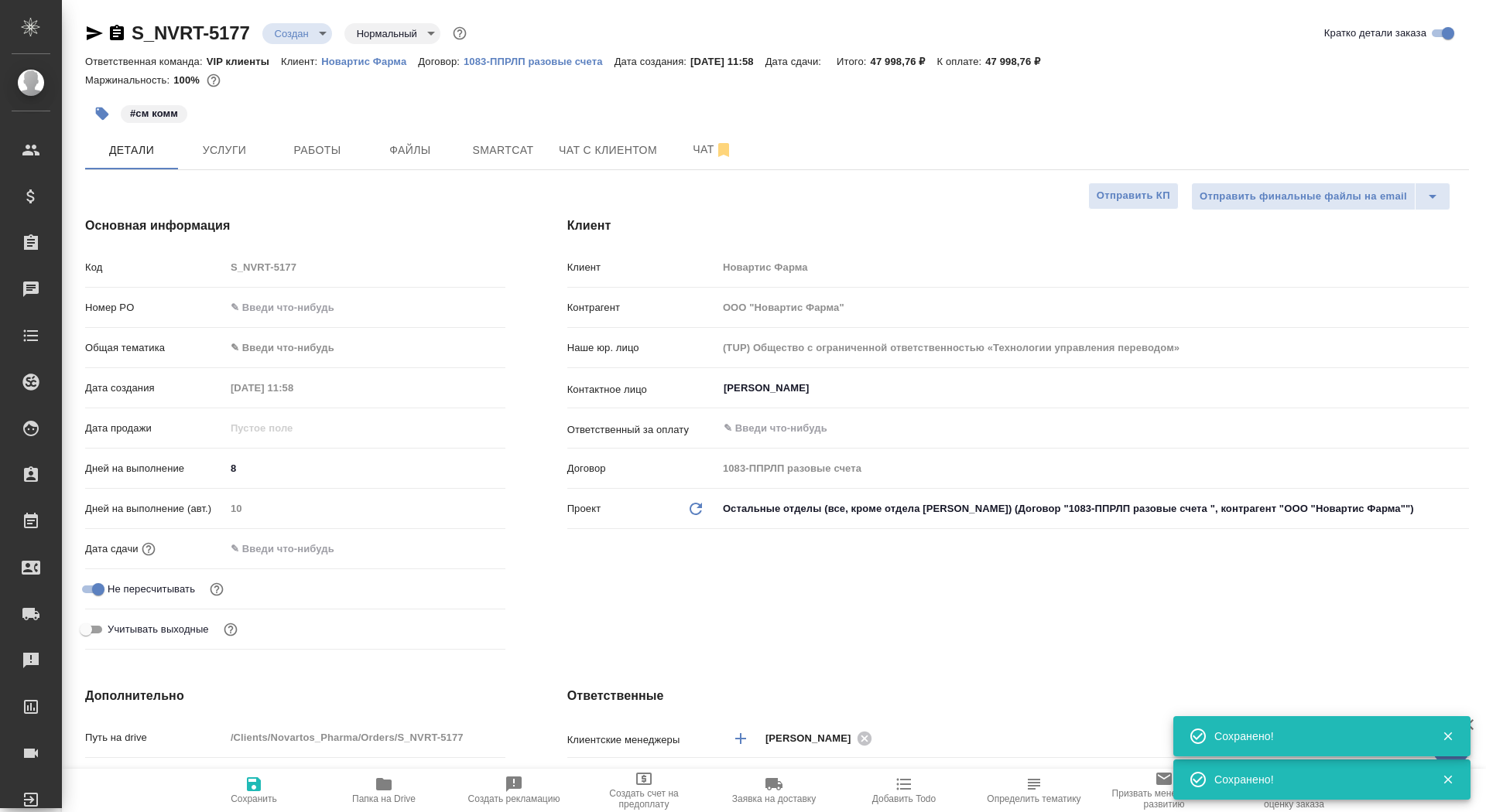
type textarea "x"
click at [244, 466] on input "8" at bounding box center [365, 468] width 280 height 22
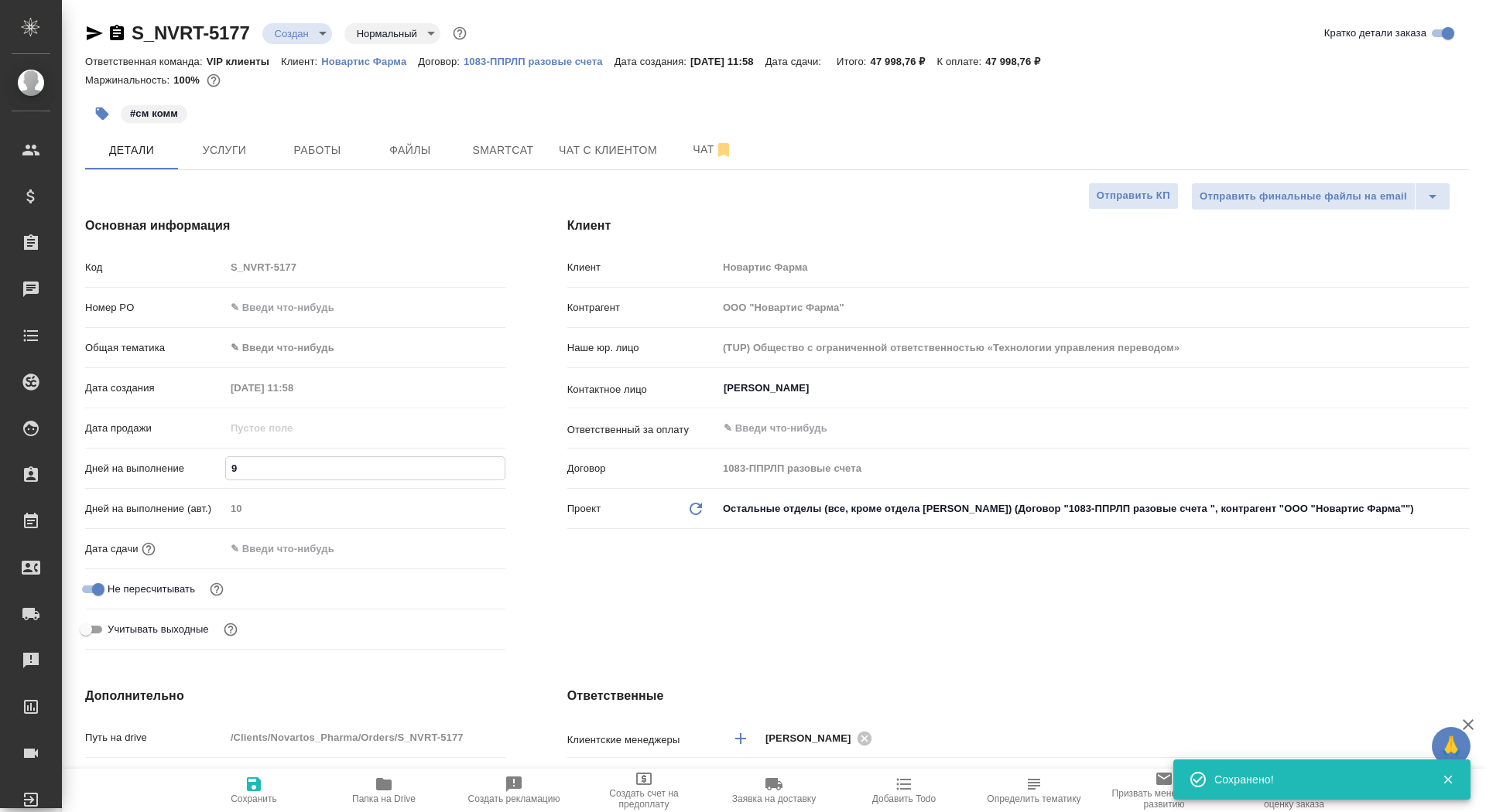
click at [257, 790] on icon "button" at bounding box center [254, 785] width 14 height 14
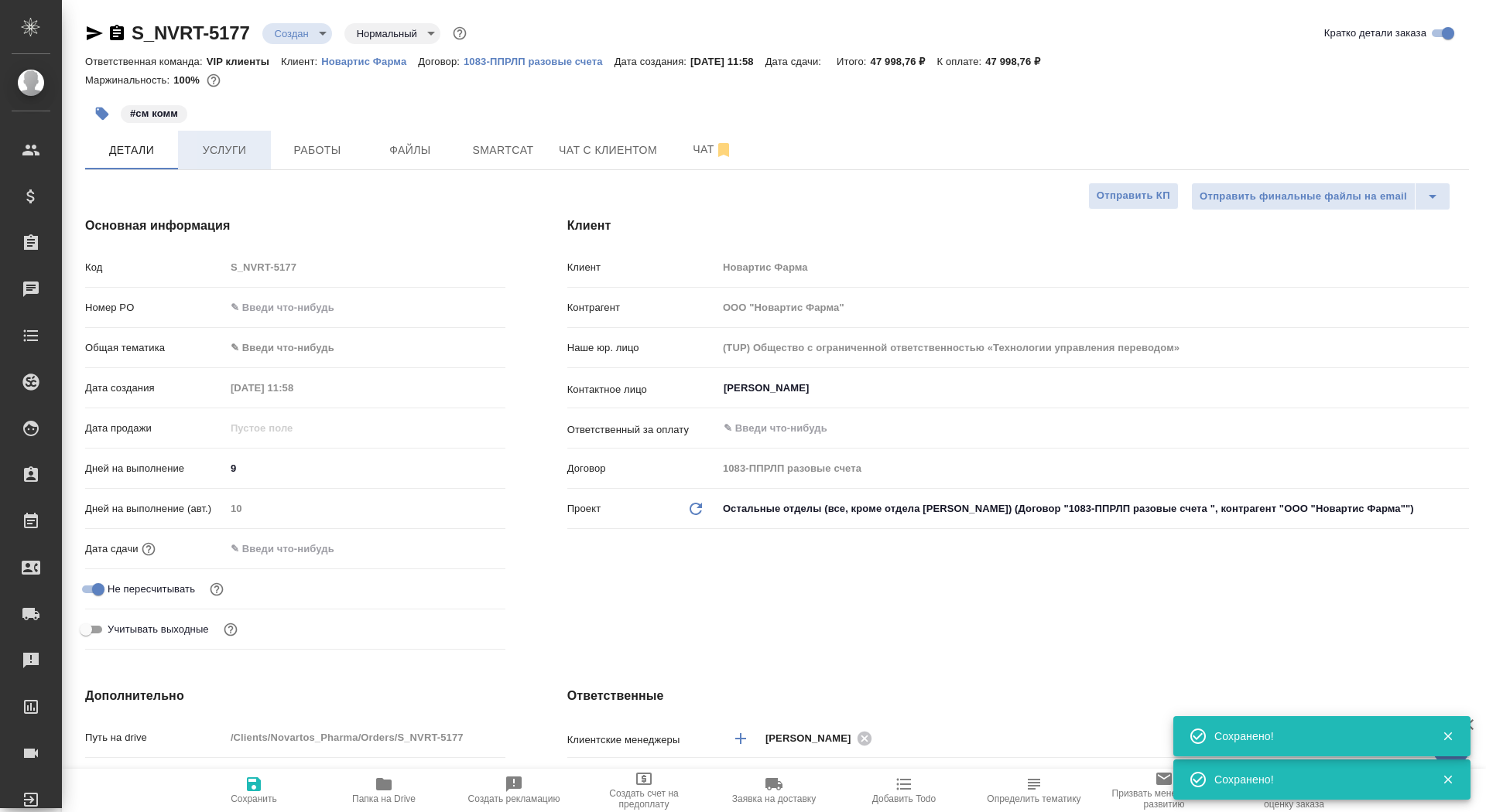
click at [212, 163] on button "Услуги" at bounding box center [225, 150] width 93 height 39
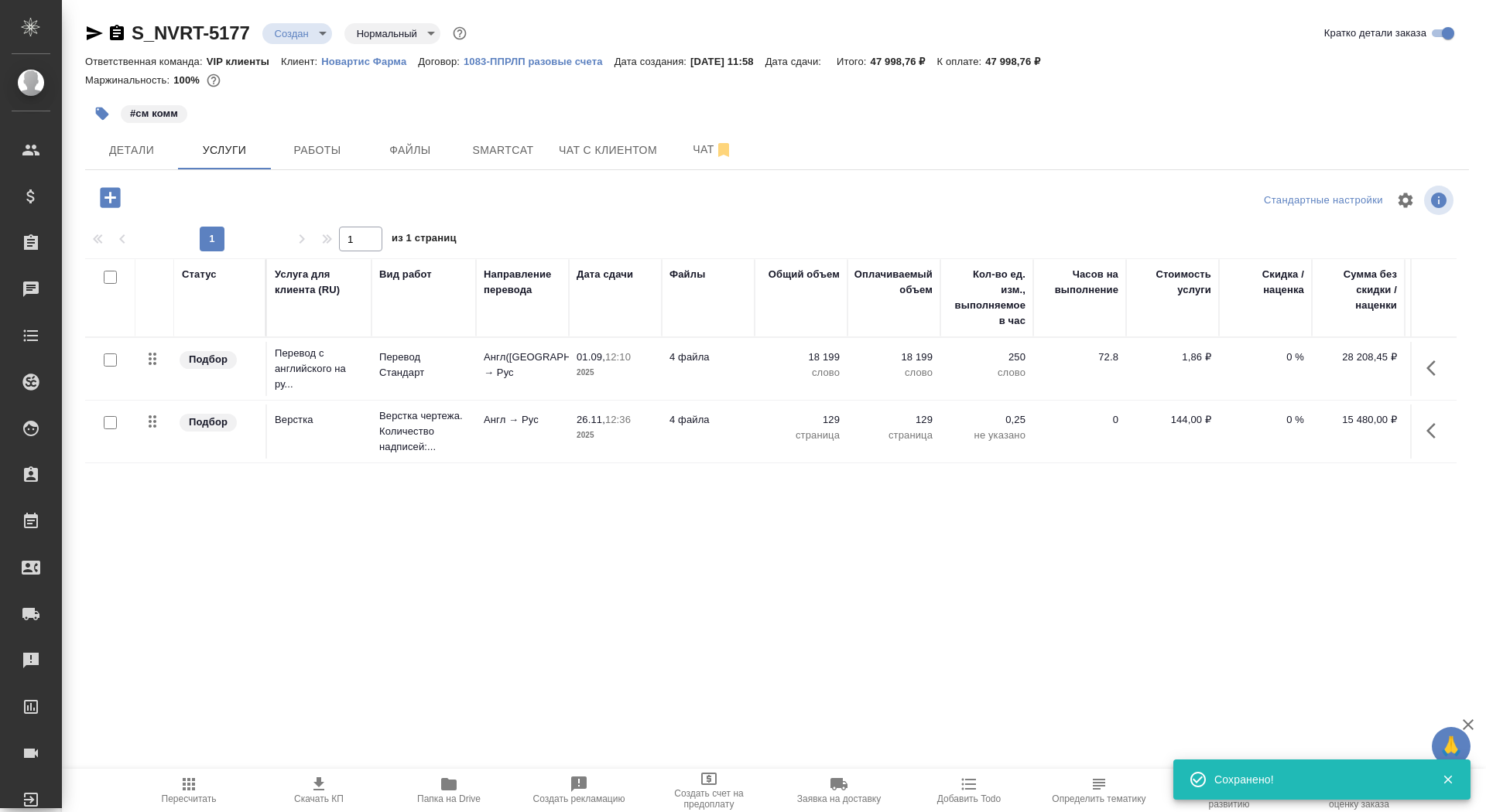
click at [312, 787] on icon "button" at bounding box center [319, 785] width 19 height 19
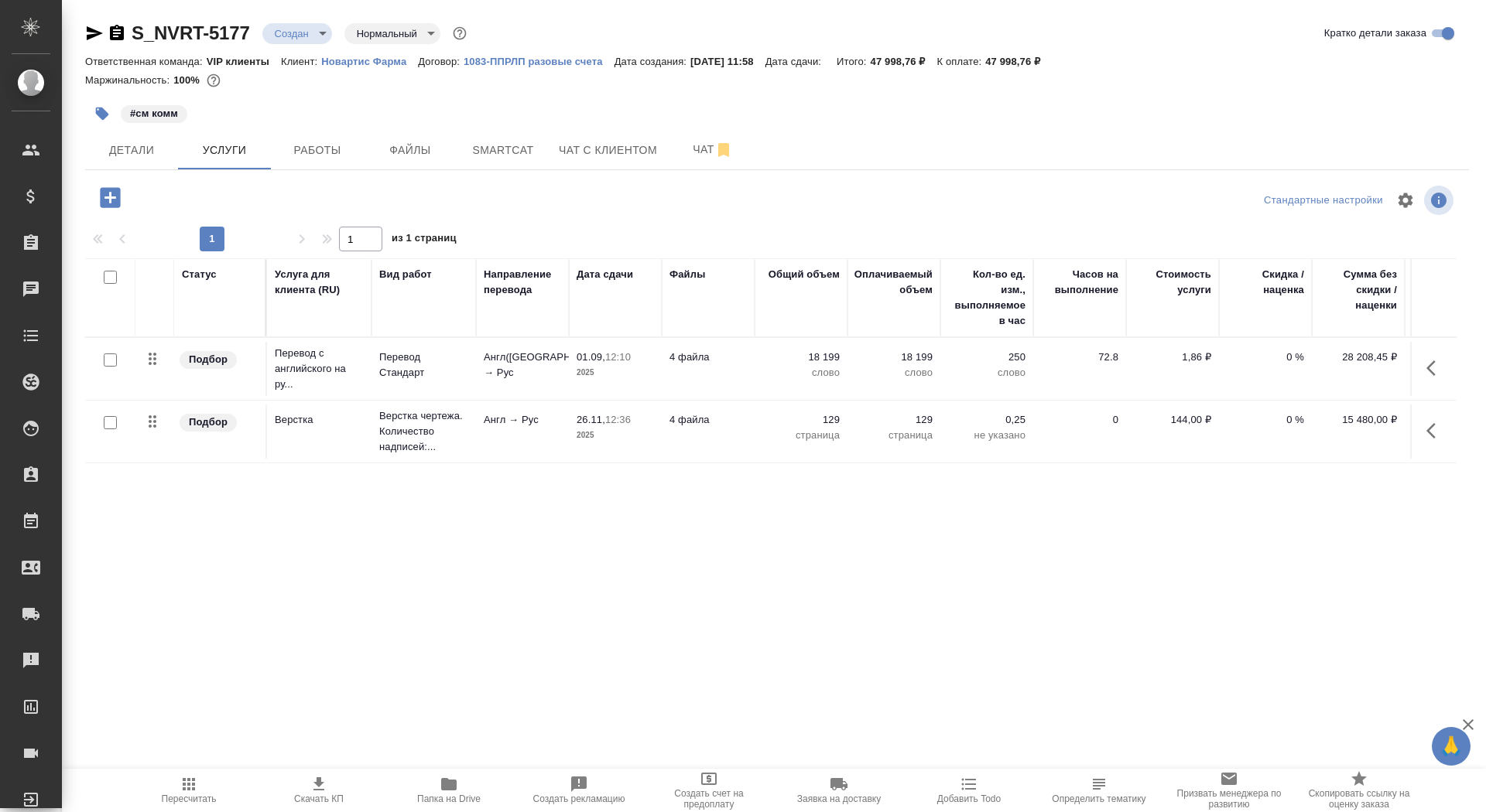
click at [299, 33] on body "🙏 .cls-1 fill:#fff; AWATERA Saydasheva Dilyara Клиенты Спецификации Заказы 0 Ча…" at bounding box center [743, 406] width 1486 height 812
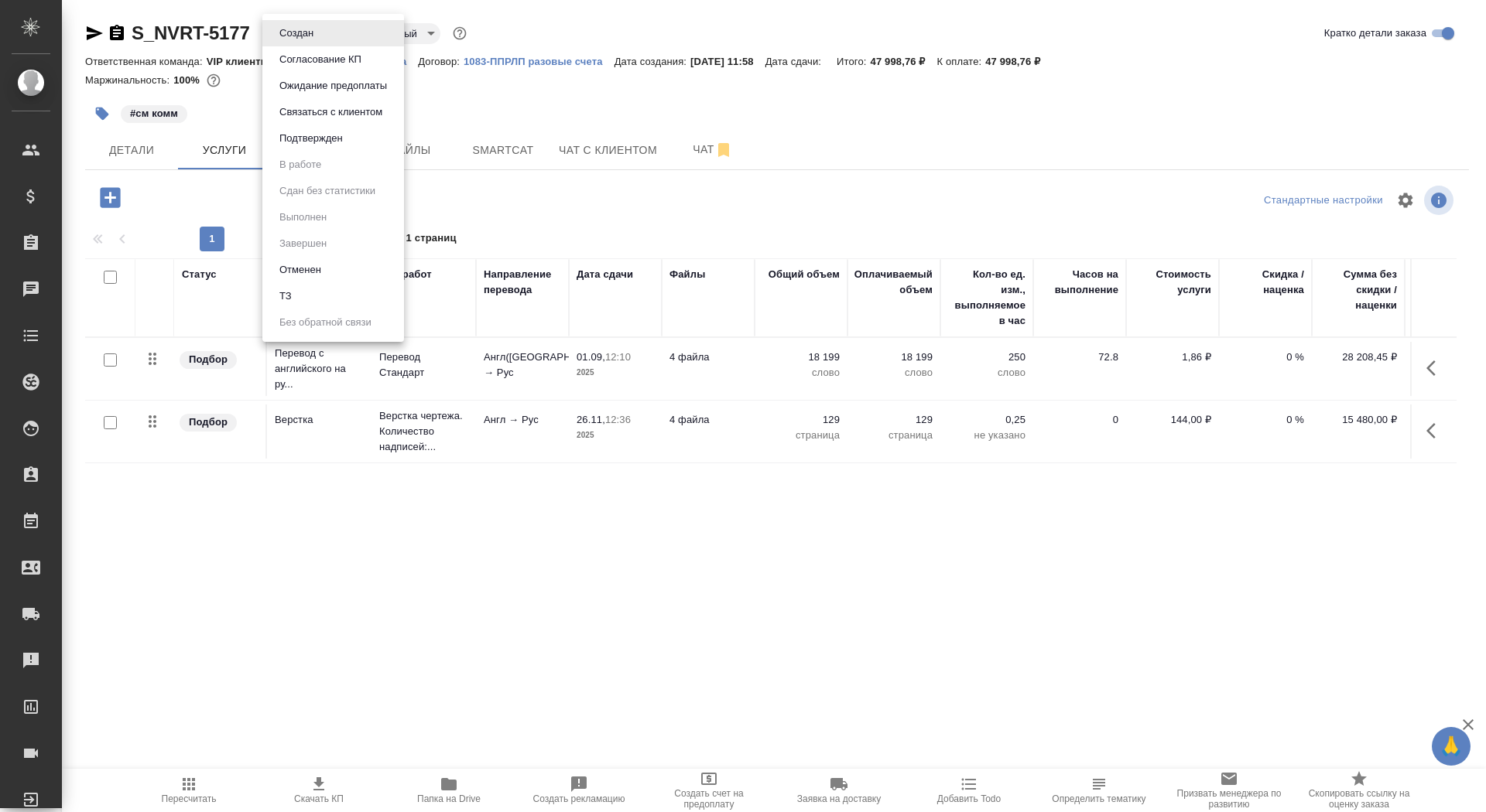
click at [298, 63] on button "Согласование КП" at bounding box center [320, 60] width 91 height 17
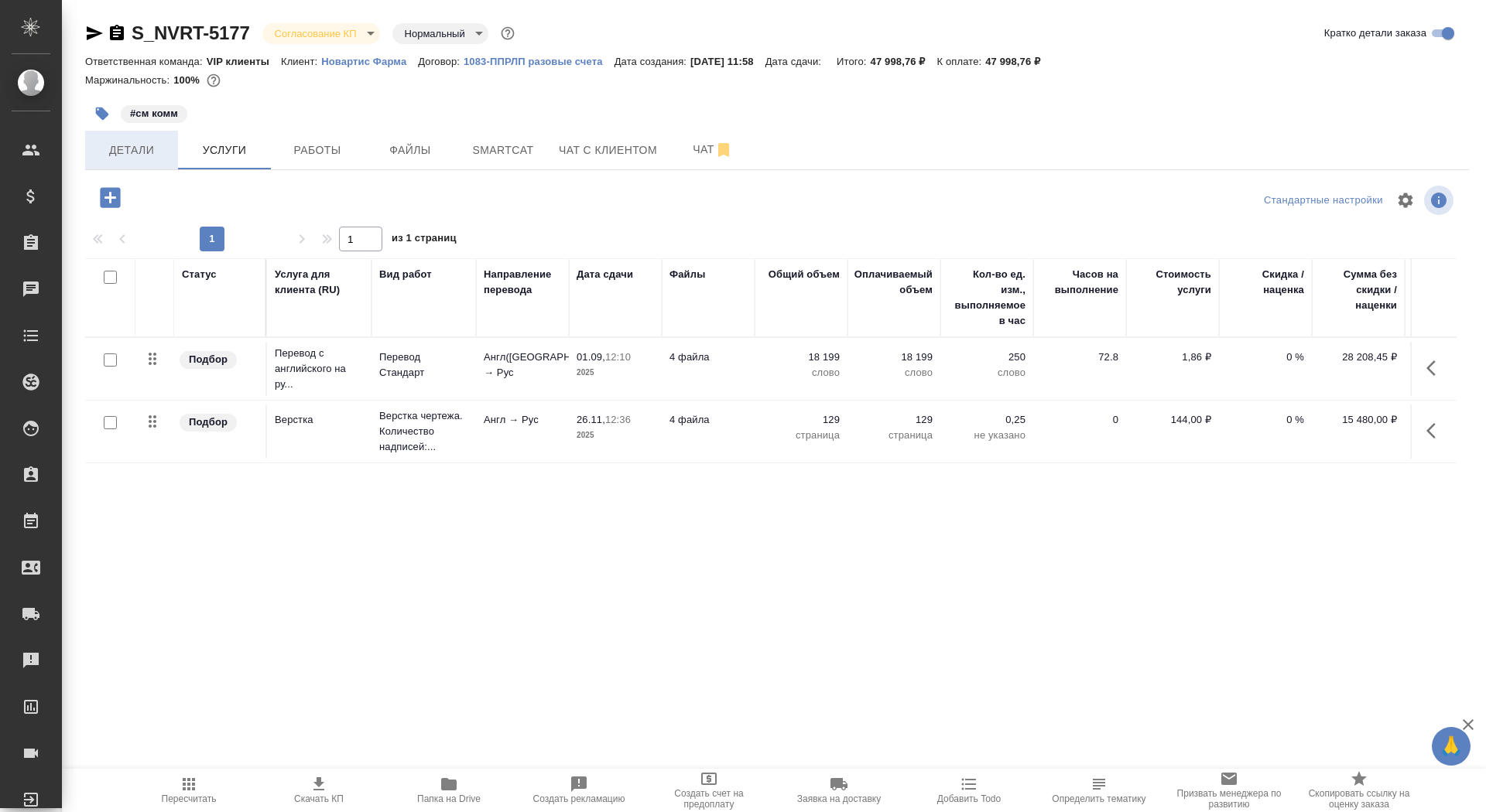
click at [133, 142] on span "Детали" at bounding box center [132, 150] width 74 height 19
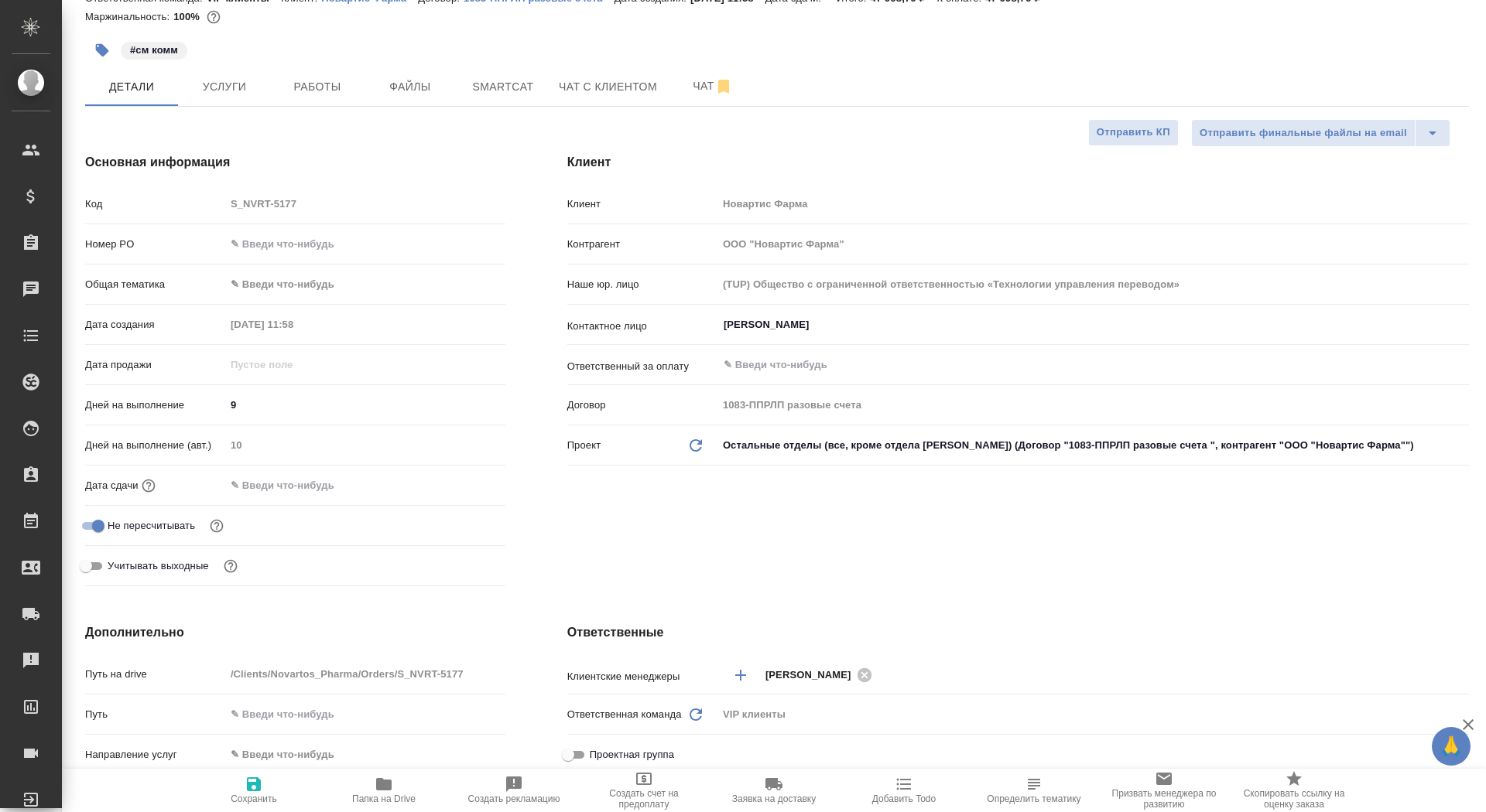
scroll to position [157, 0]
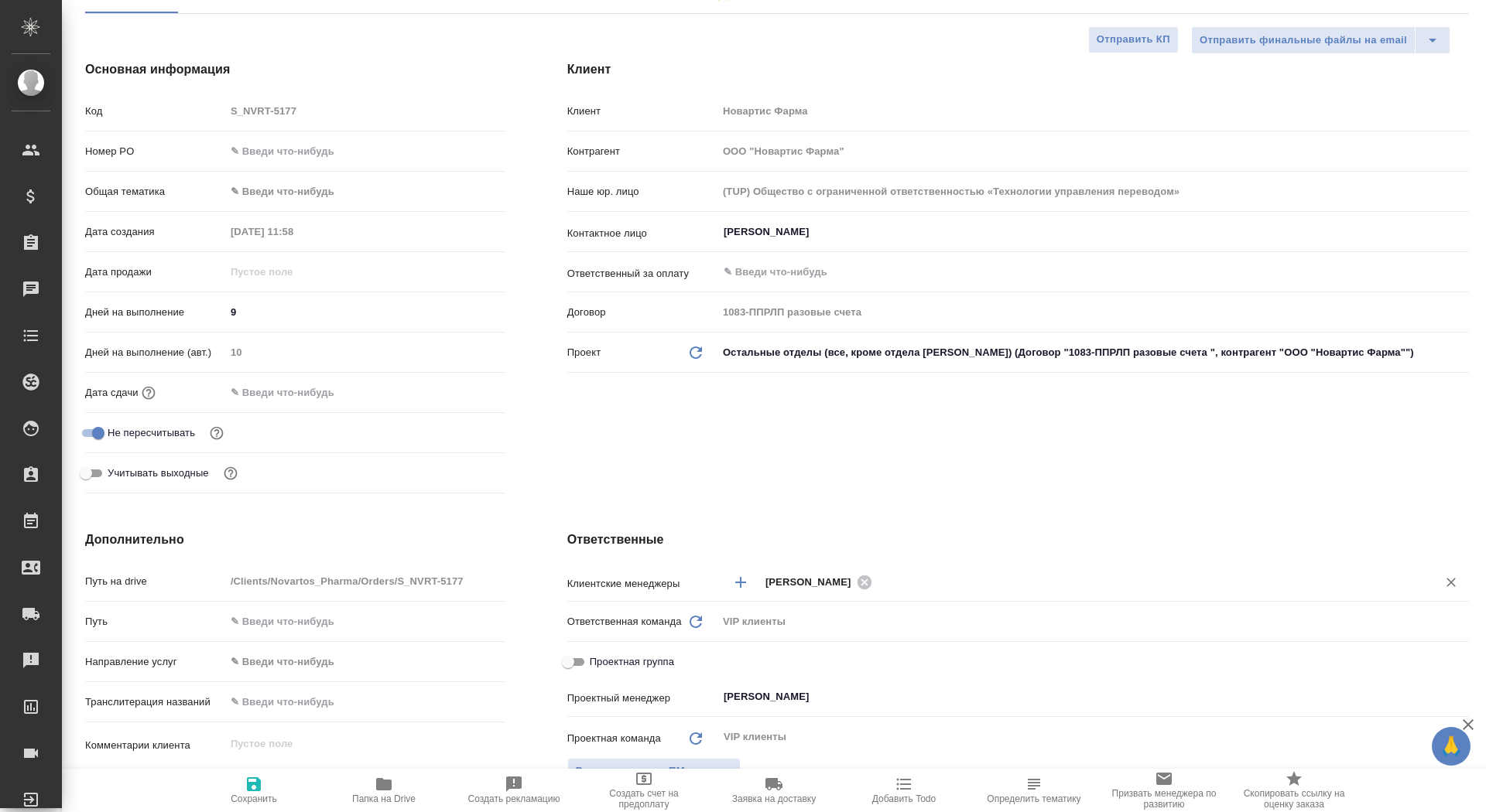
click at [877, 580] on div "Сайдашева Диляра" at bounding box center [822, 582] width 112 height 19
click at [871, 583] on icon at bounding box center [864, 582] width 14 height 14
click at [865, 584] on input "text" at bounding box center [1089, 582] width 647 height 19
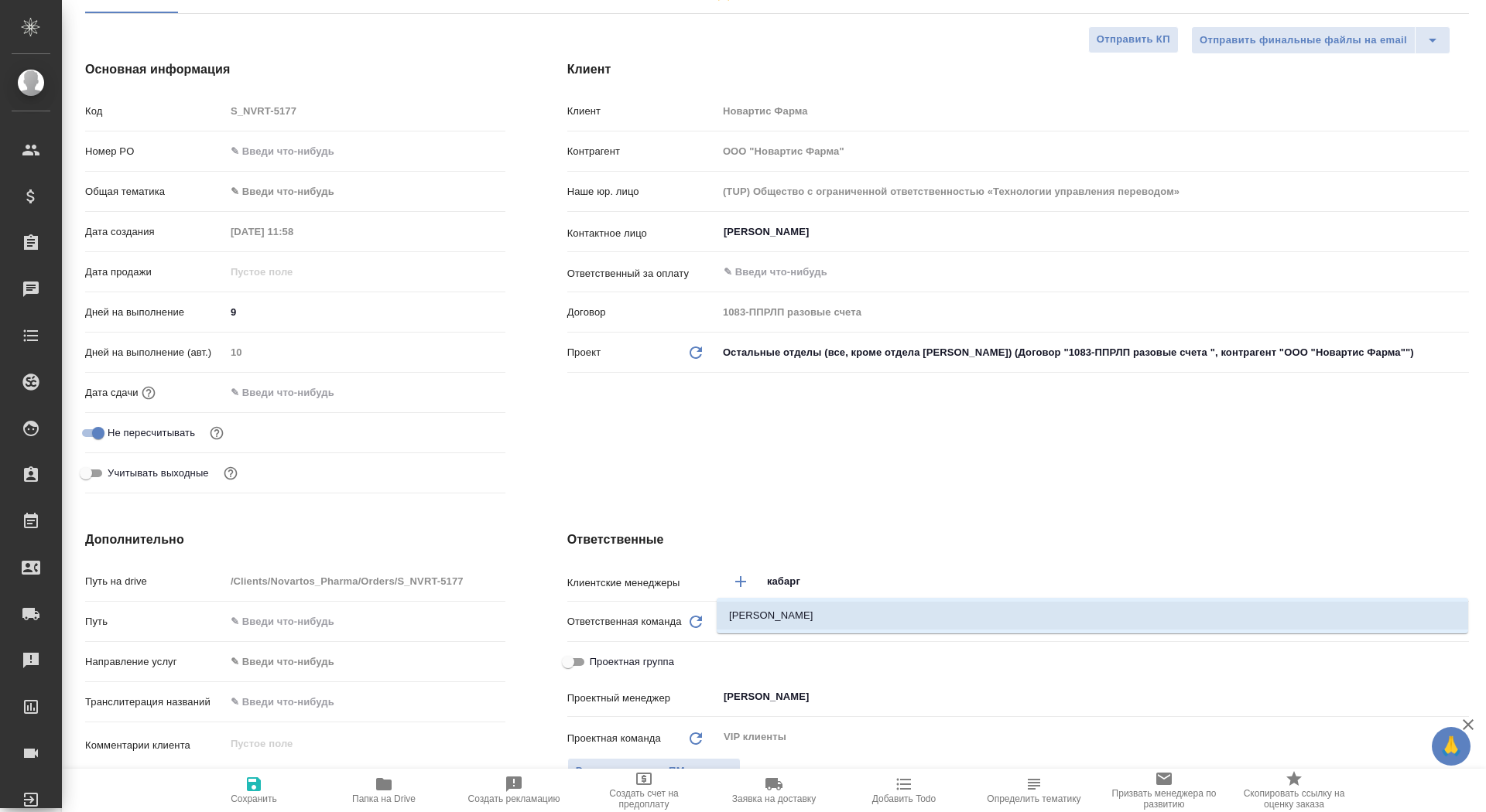
click at [857, 618] on li "Кабаргина Анна" at bounding box center [1093, 616] width 752 height 28
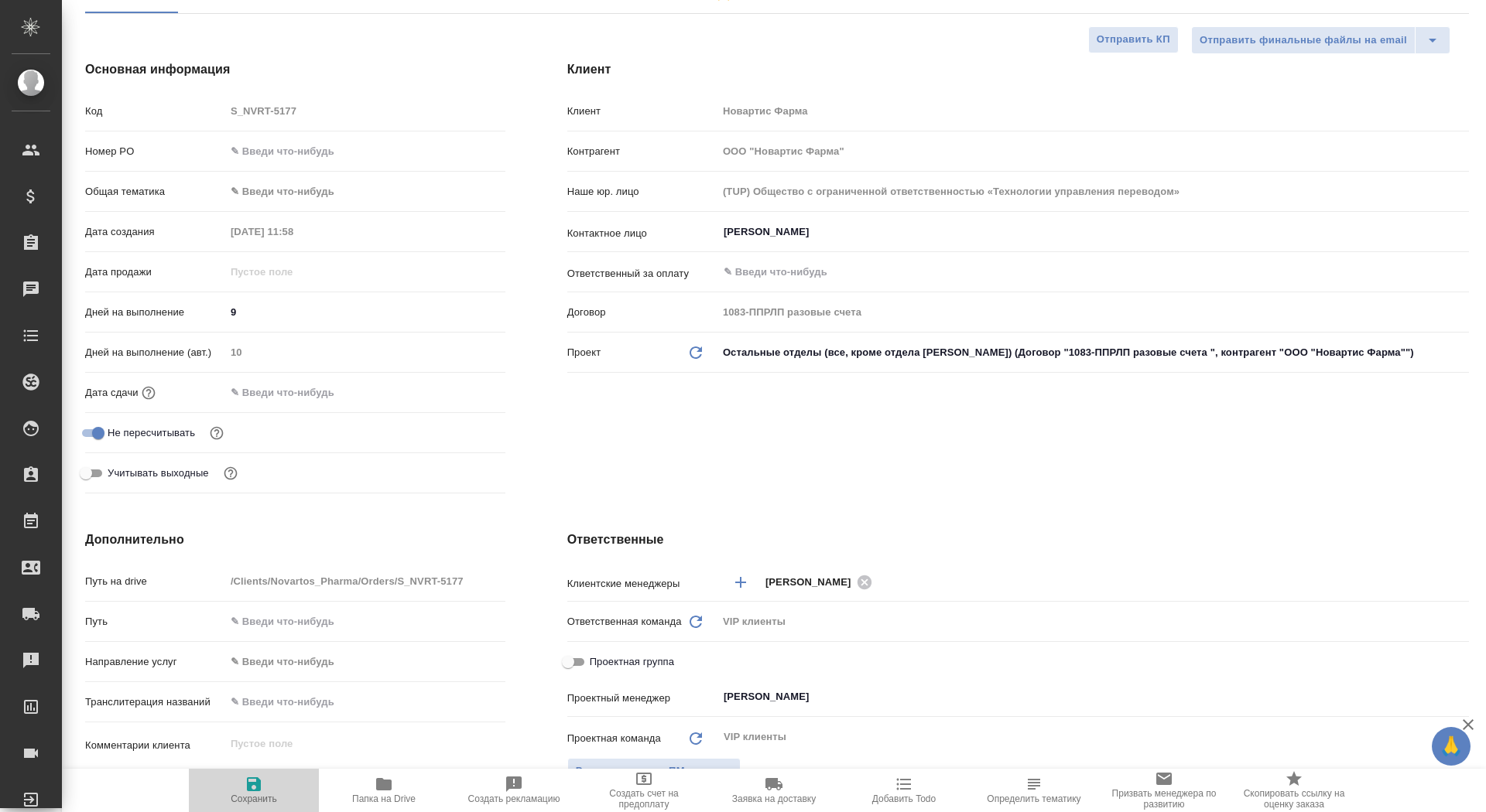
click at [239, 790] on span "Сохранить" at bounding box center [254, 790] width 112 height 29
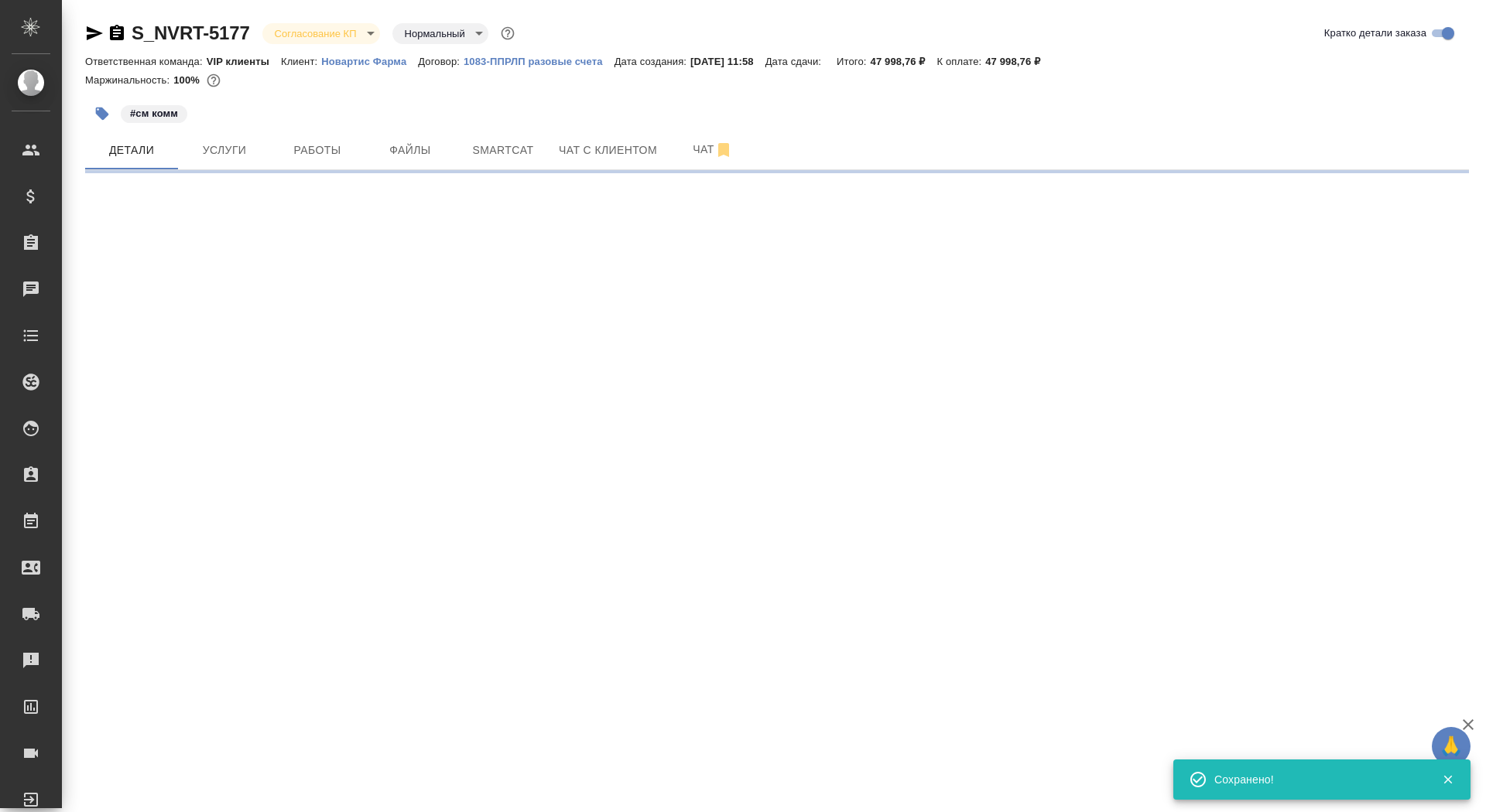
scroll to position [0, 0]
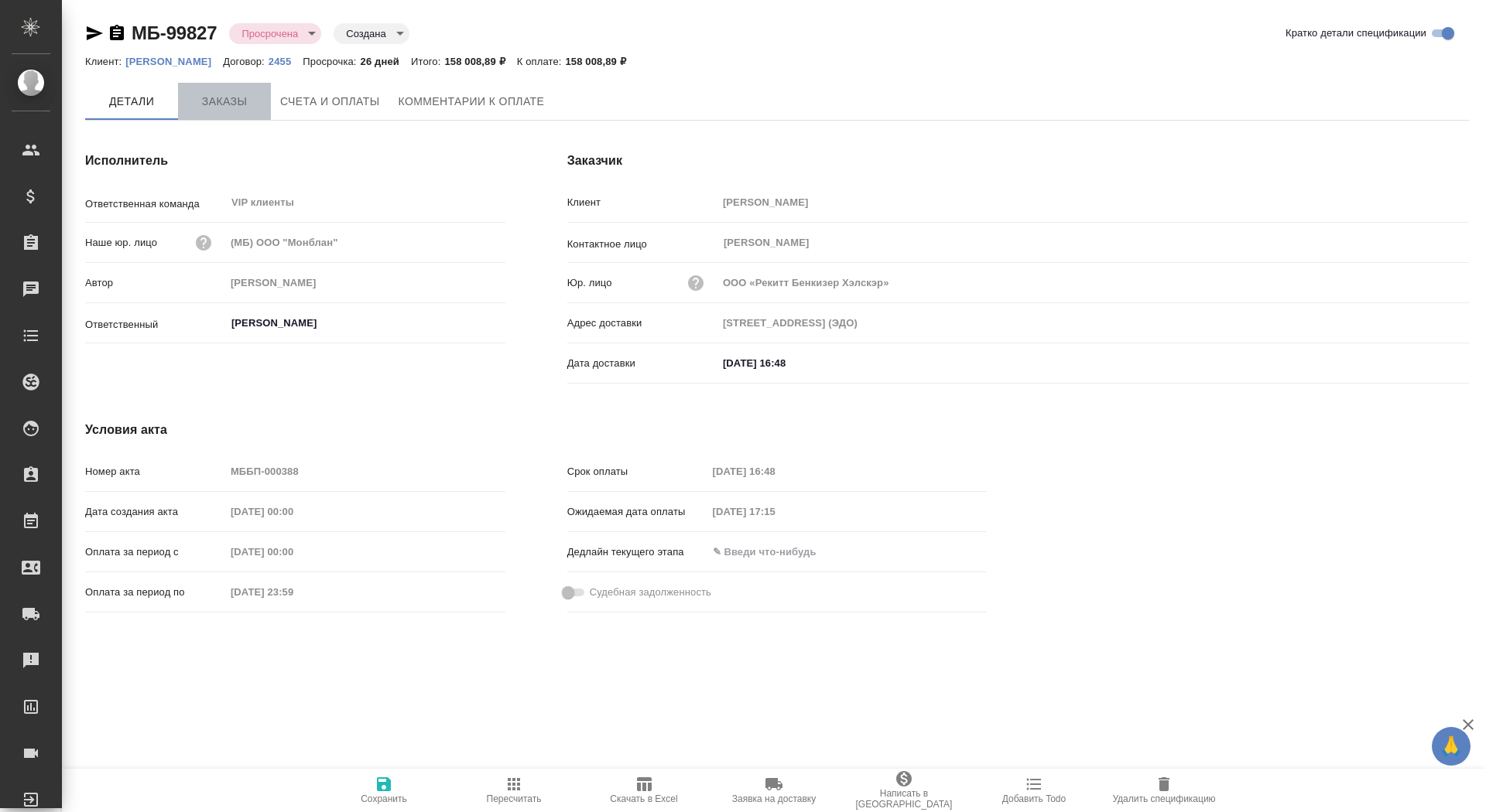
click at [237, 93] on span "Заказы" at bounding box center [225, 102] width 74 height 19
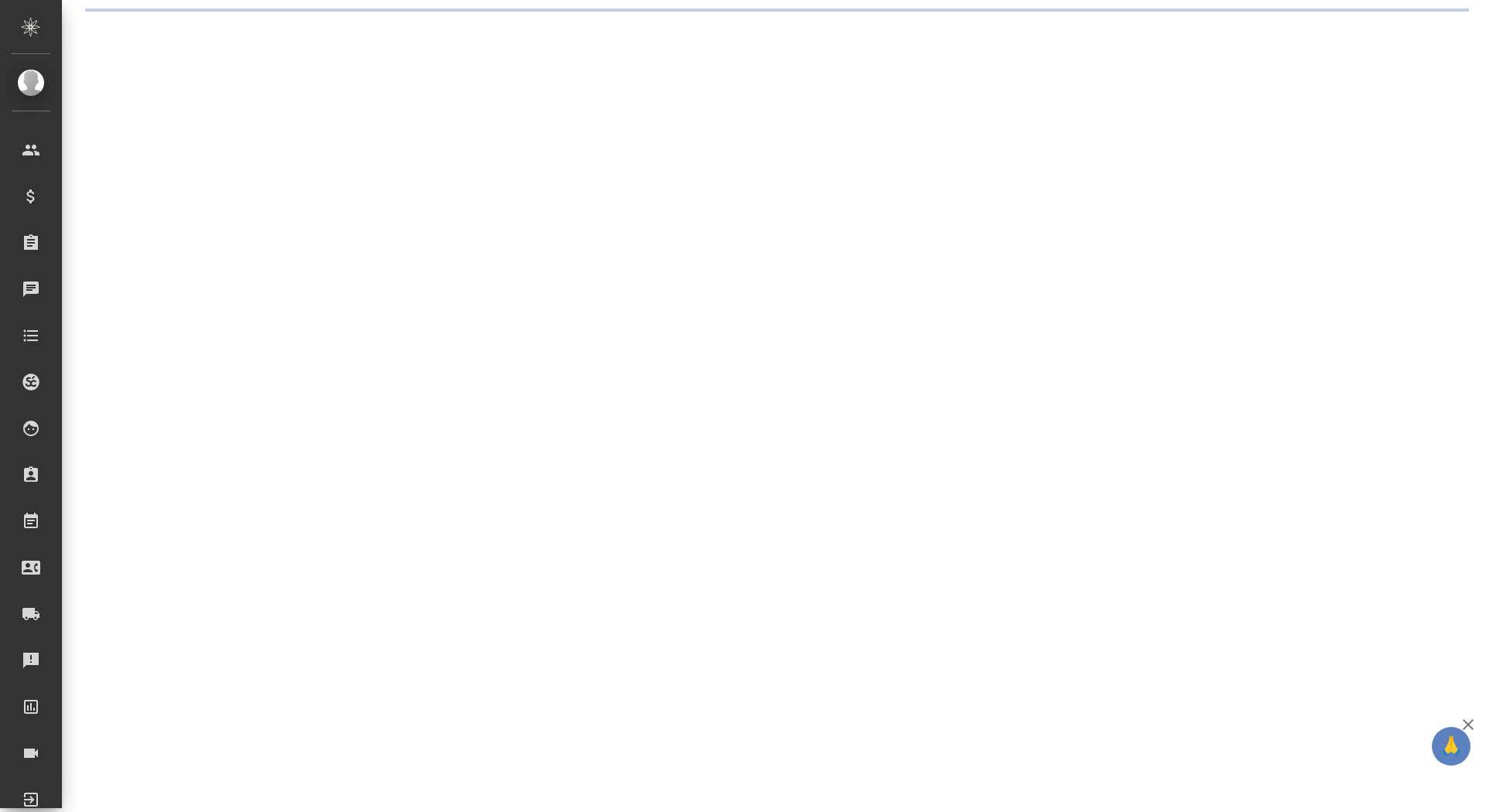
click at [215, 110] on div ".cls-1 fill:#fff; AWATERA Saydasheva Dilyara Клиенты Спецификации Заказы Чаты T…" at bounding box center [743, 406] width 1486 height 812
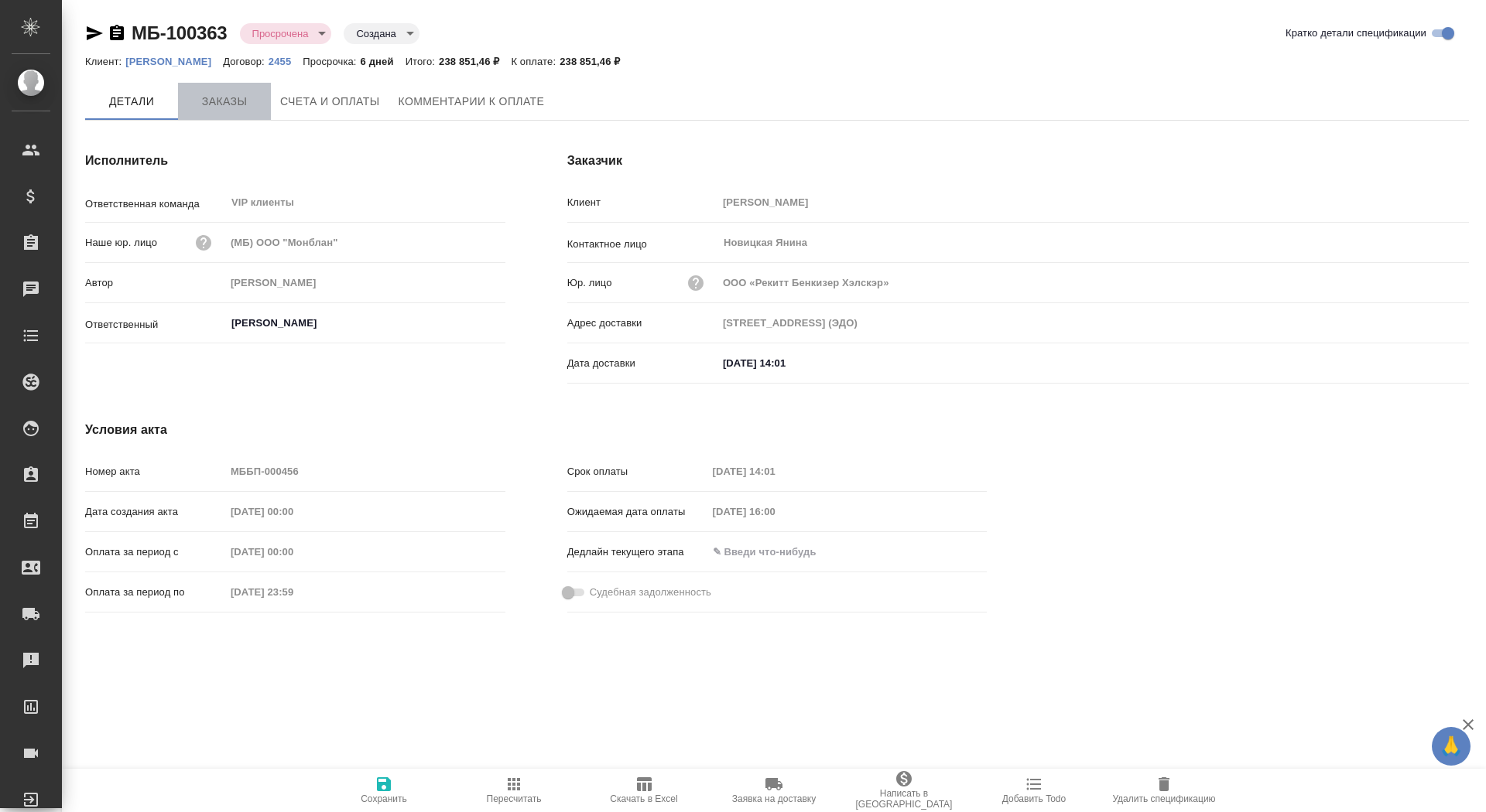
click at [215, 97] on span "Заказы" at bounding box center [225, 102] width 74 height 19
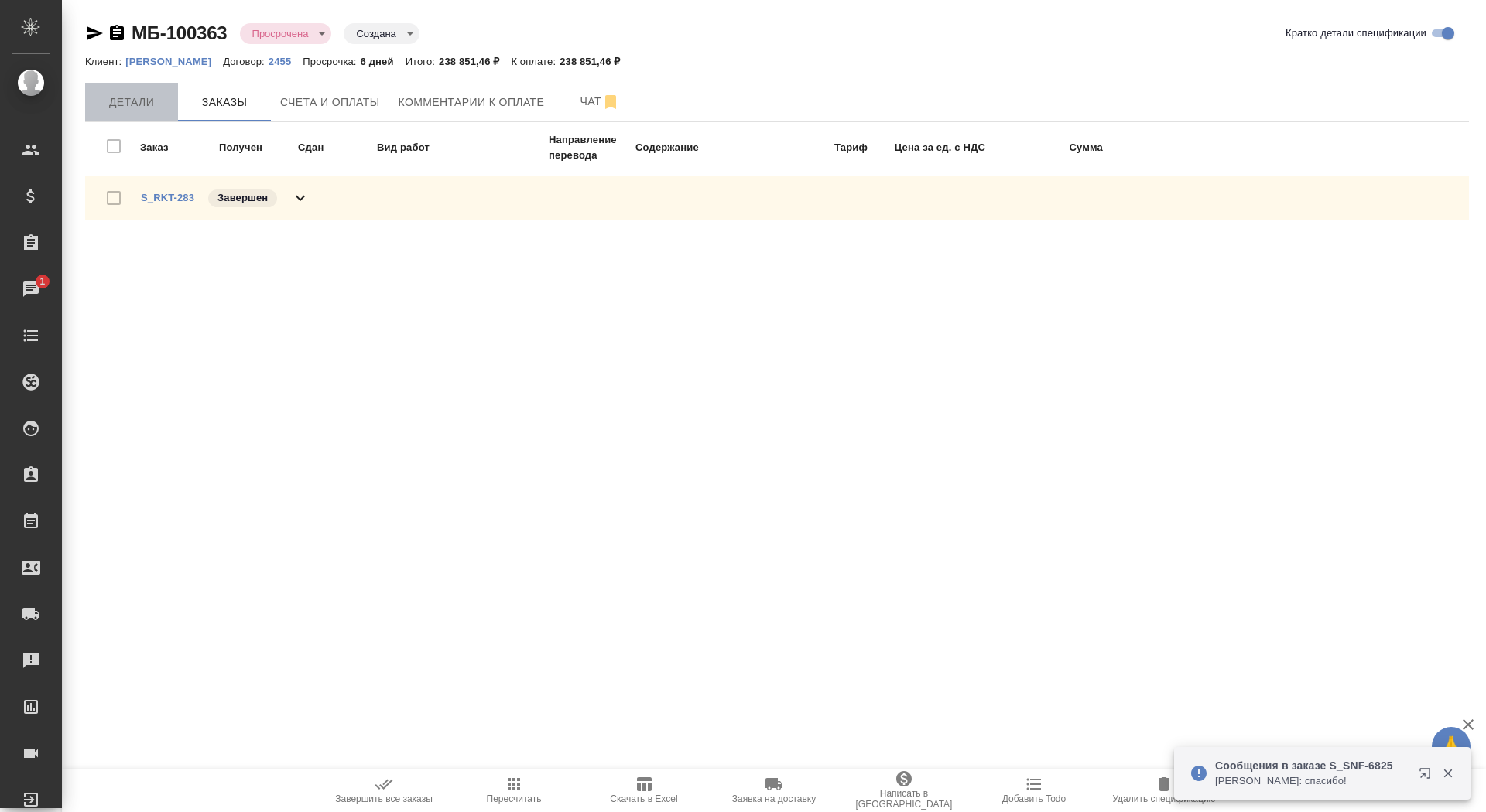
click at [142, 98] on span "Детали" at bounding box center [132, 102] width 74 height 19
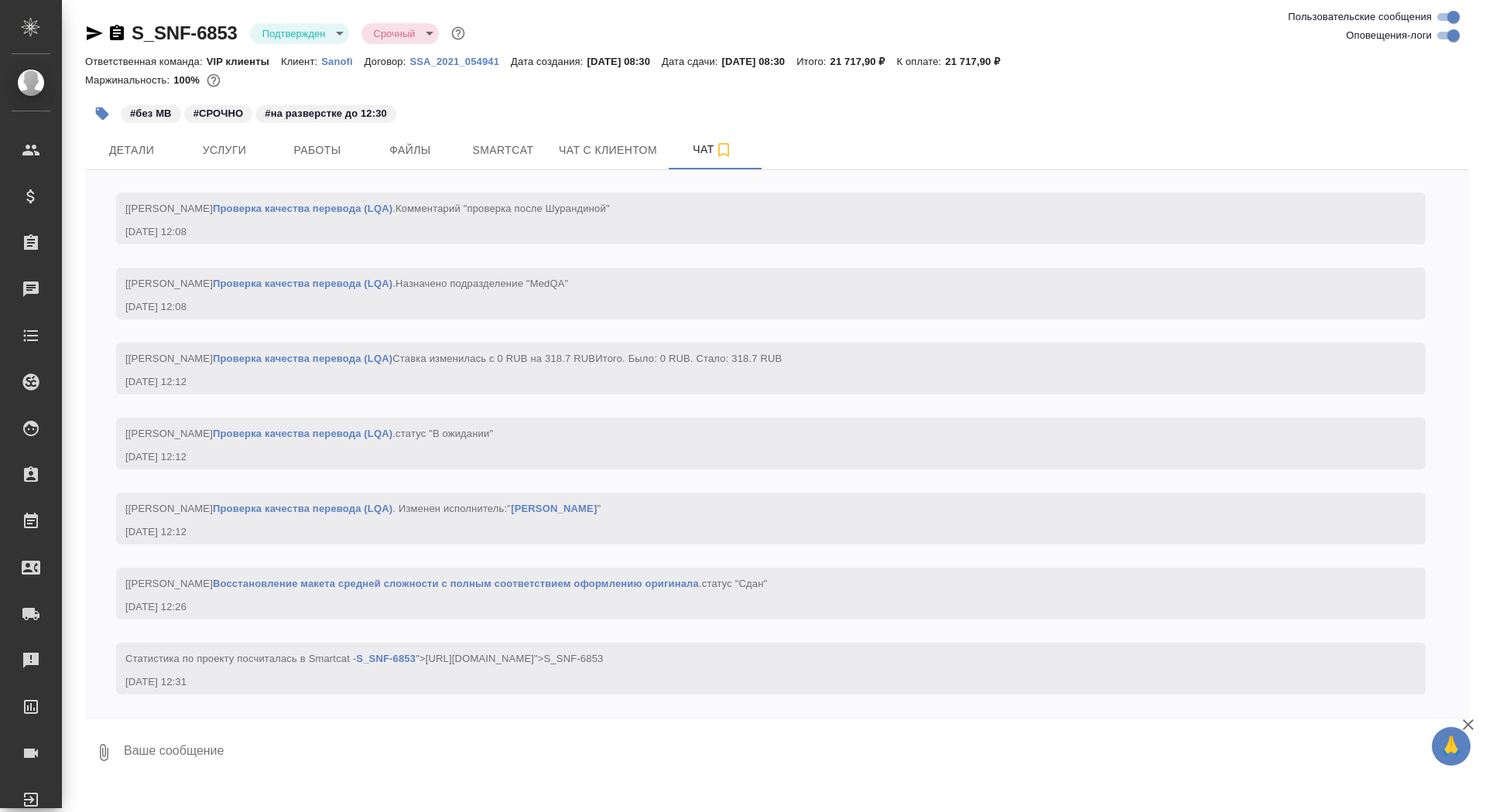
scroll to position [3790, 0]
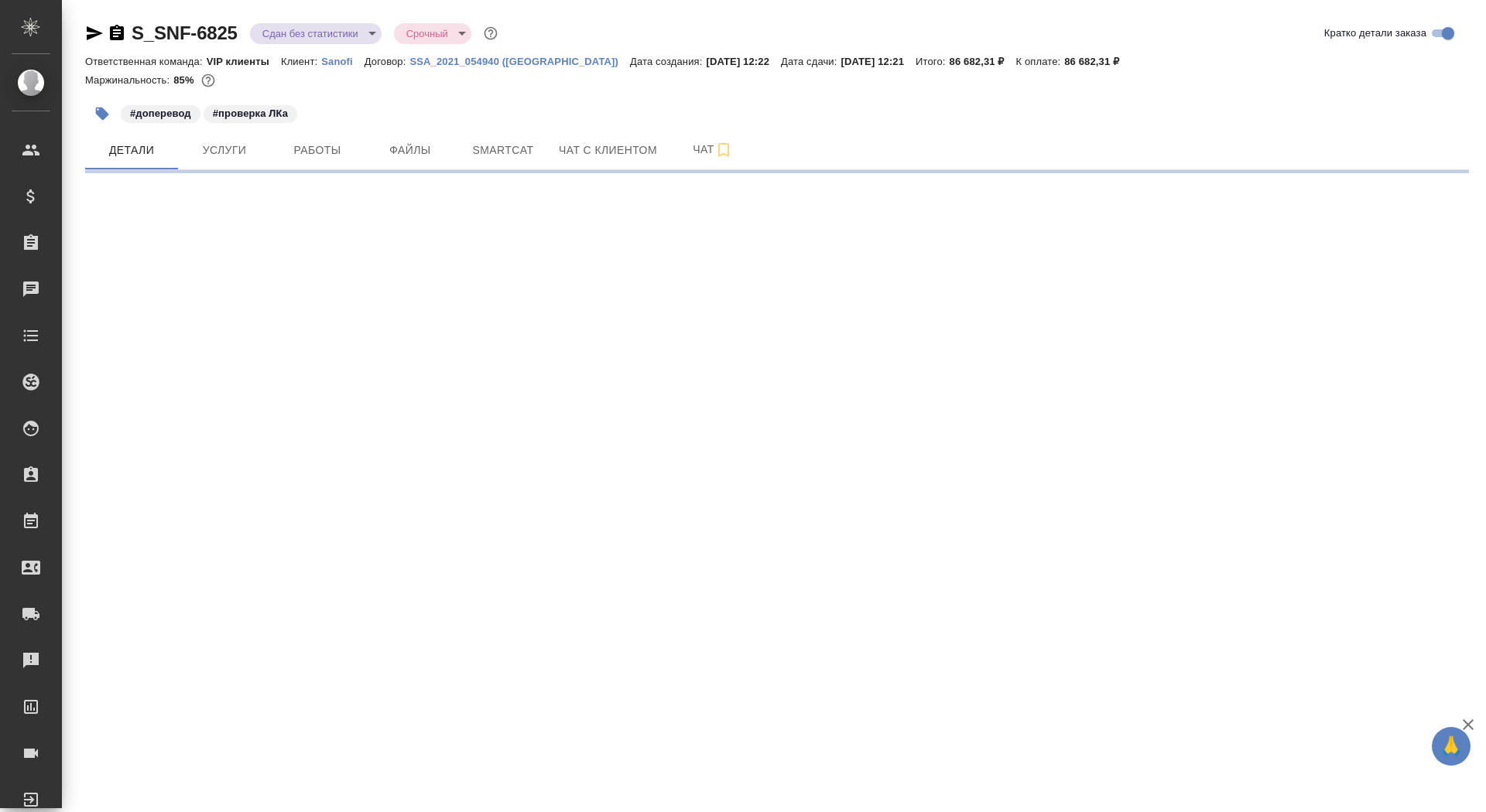
click at [110, 31] on icon "button" at bounding box center [117, 33] width 14 height 15
select select "RU"
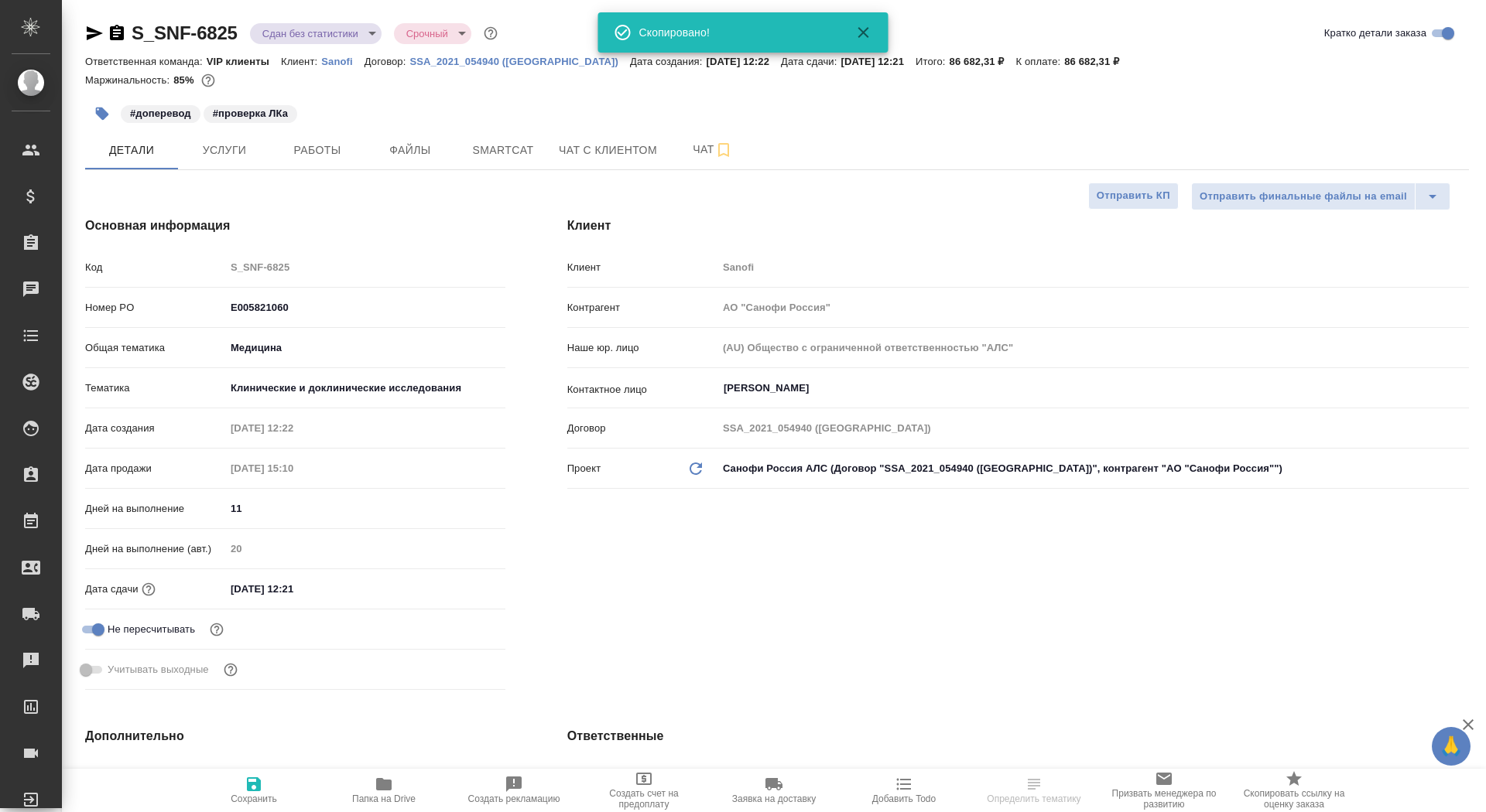
type textarea "x"
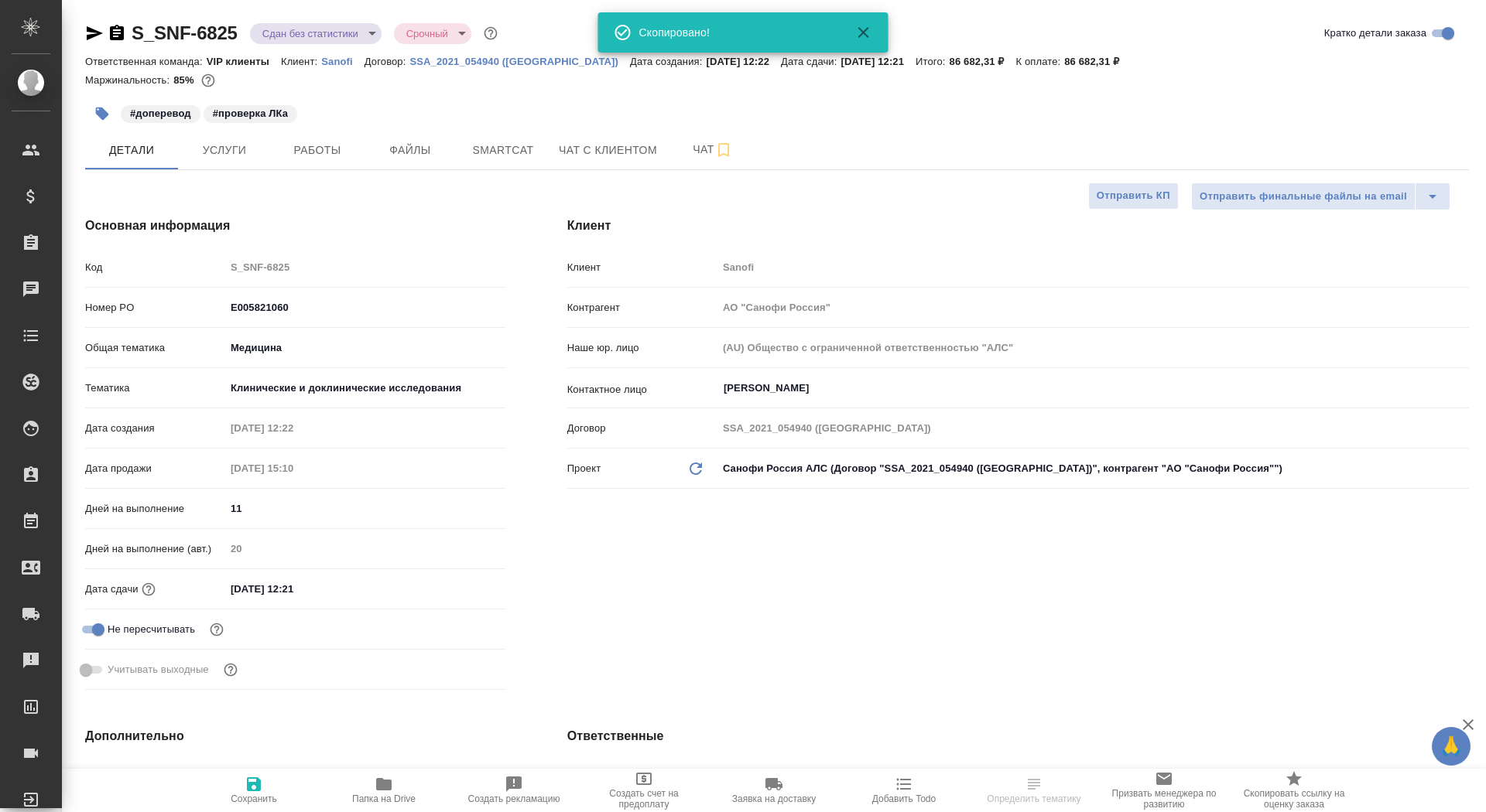
type textarea "x"
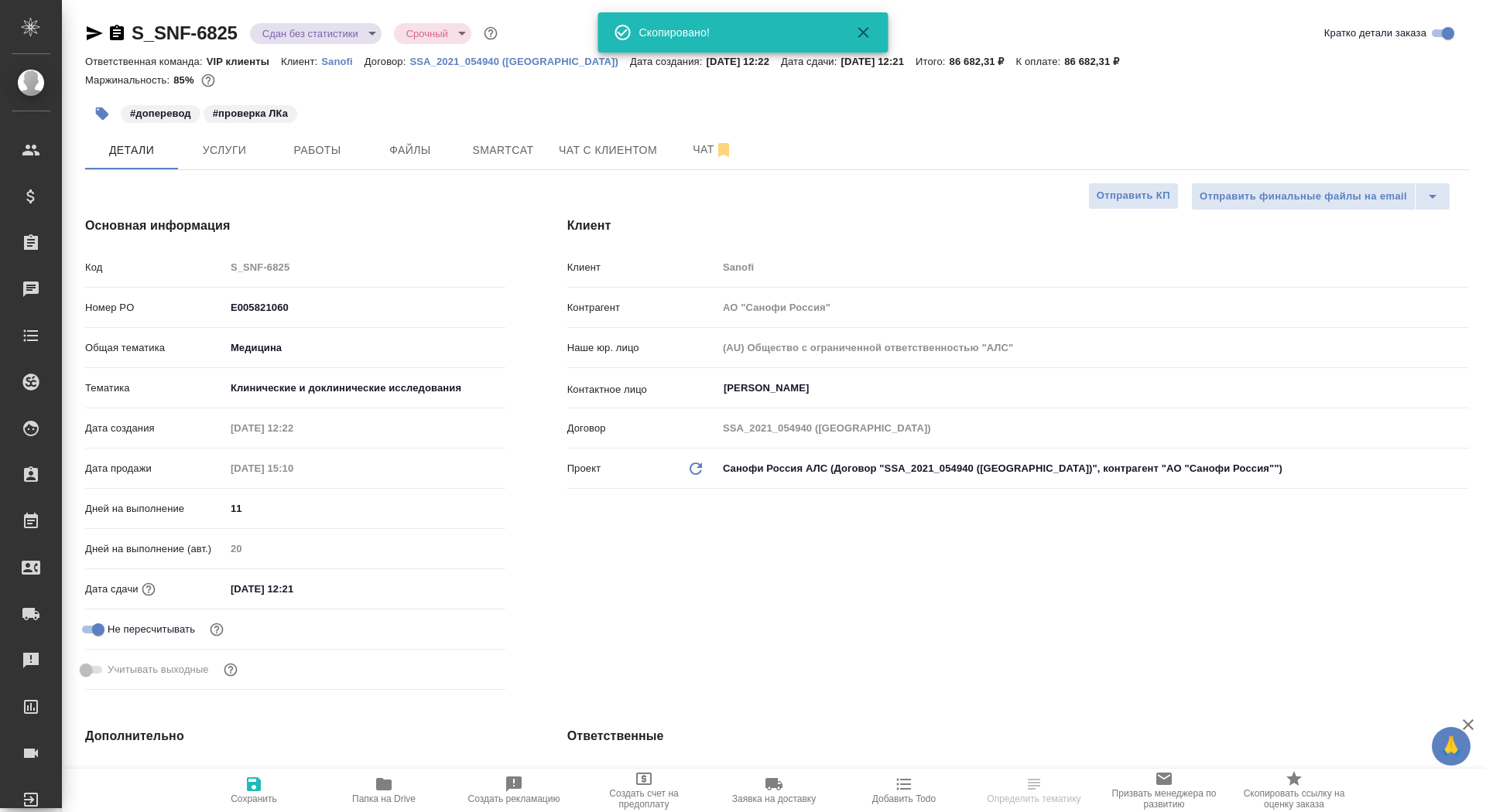
type textarea "x"
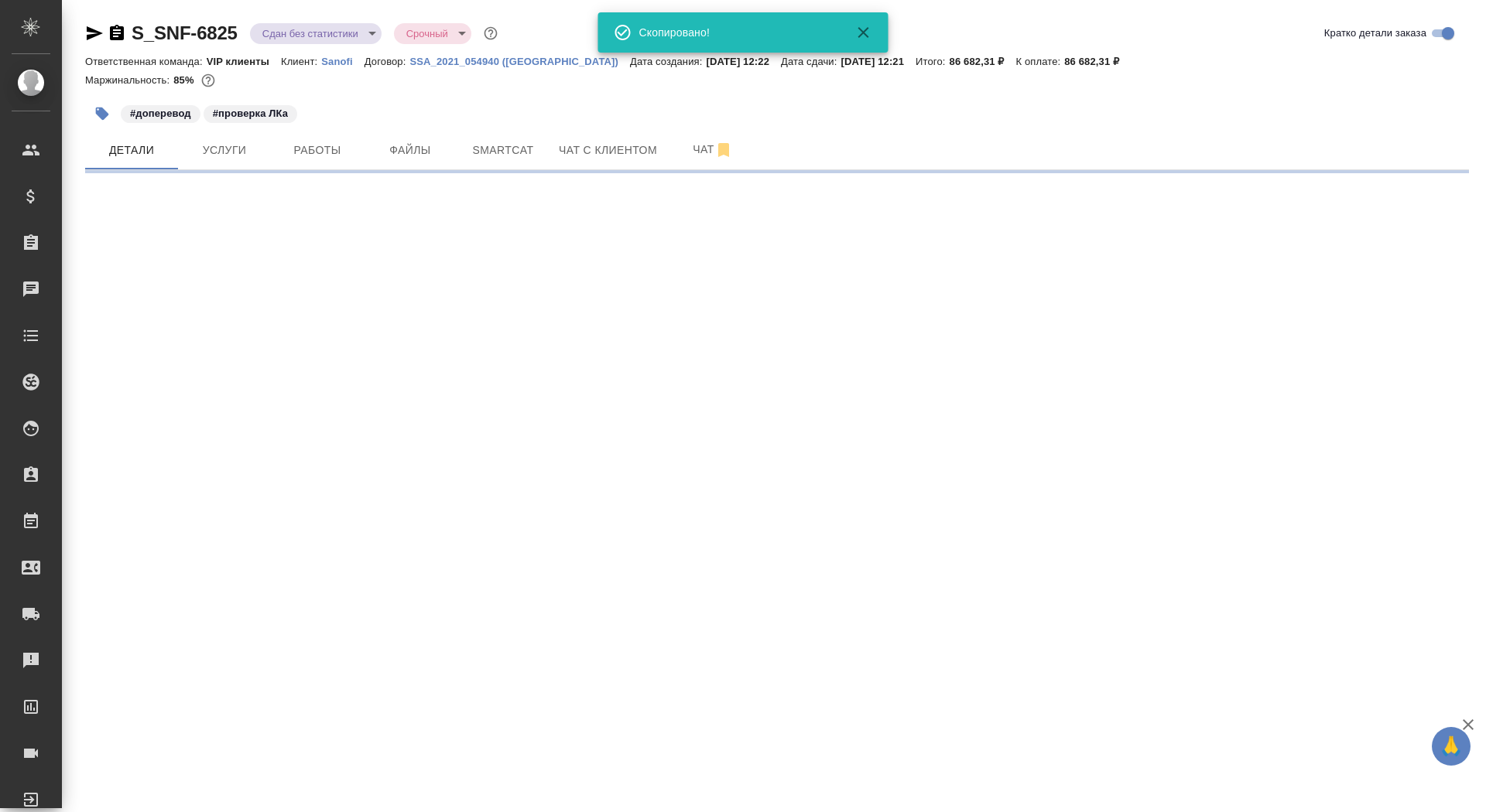
select select "RU"
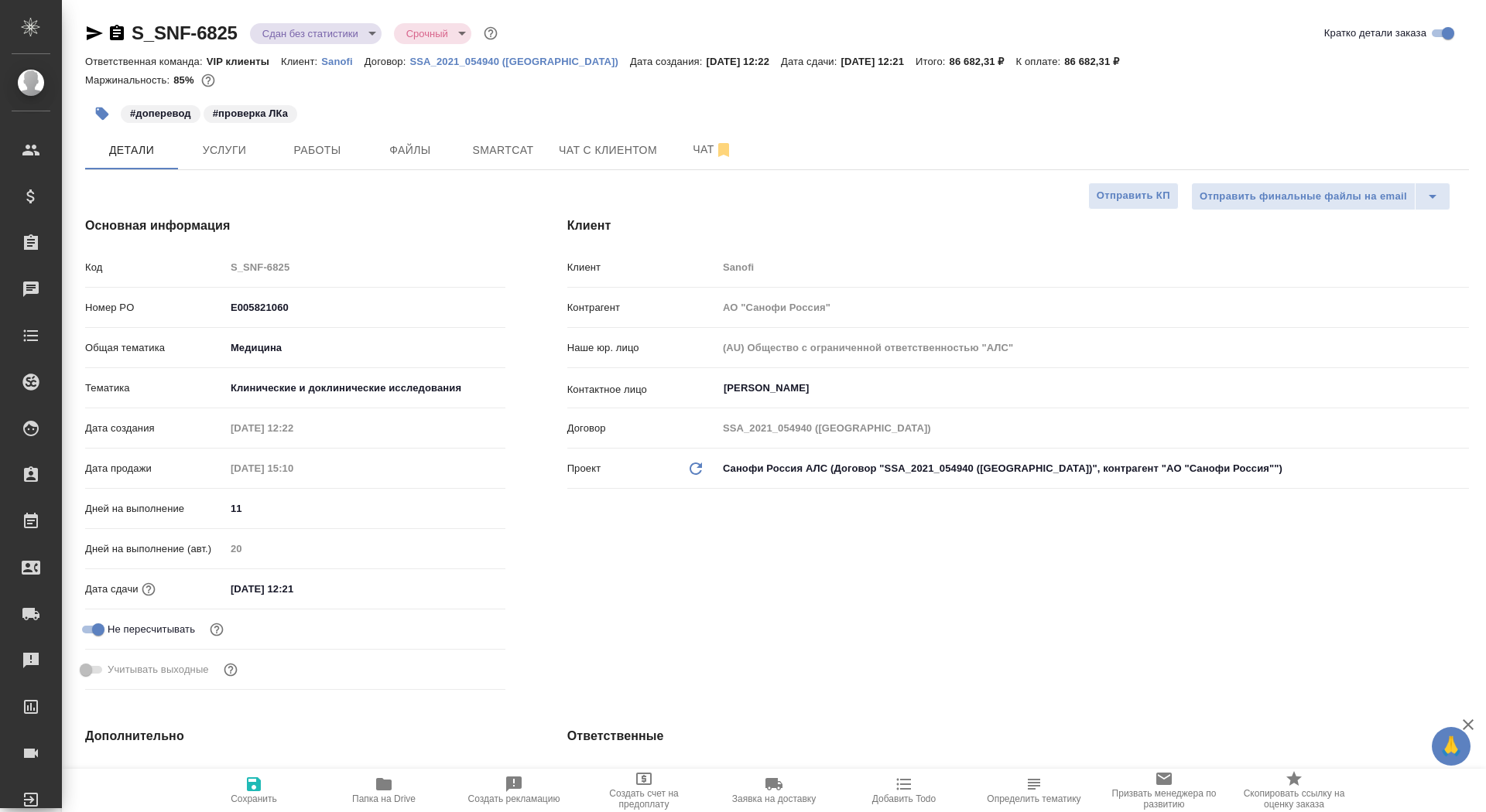
type textarea "x"
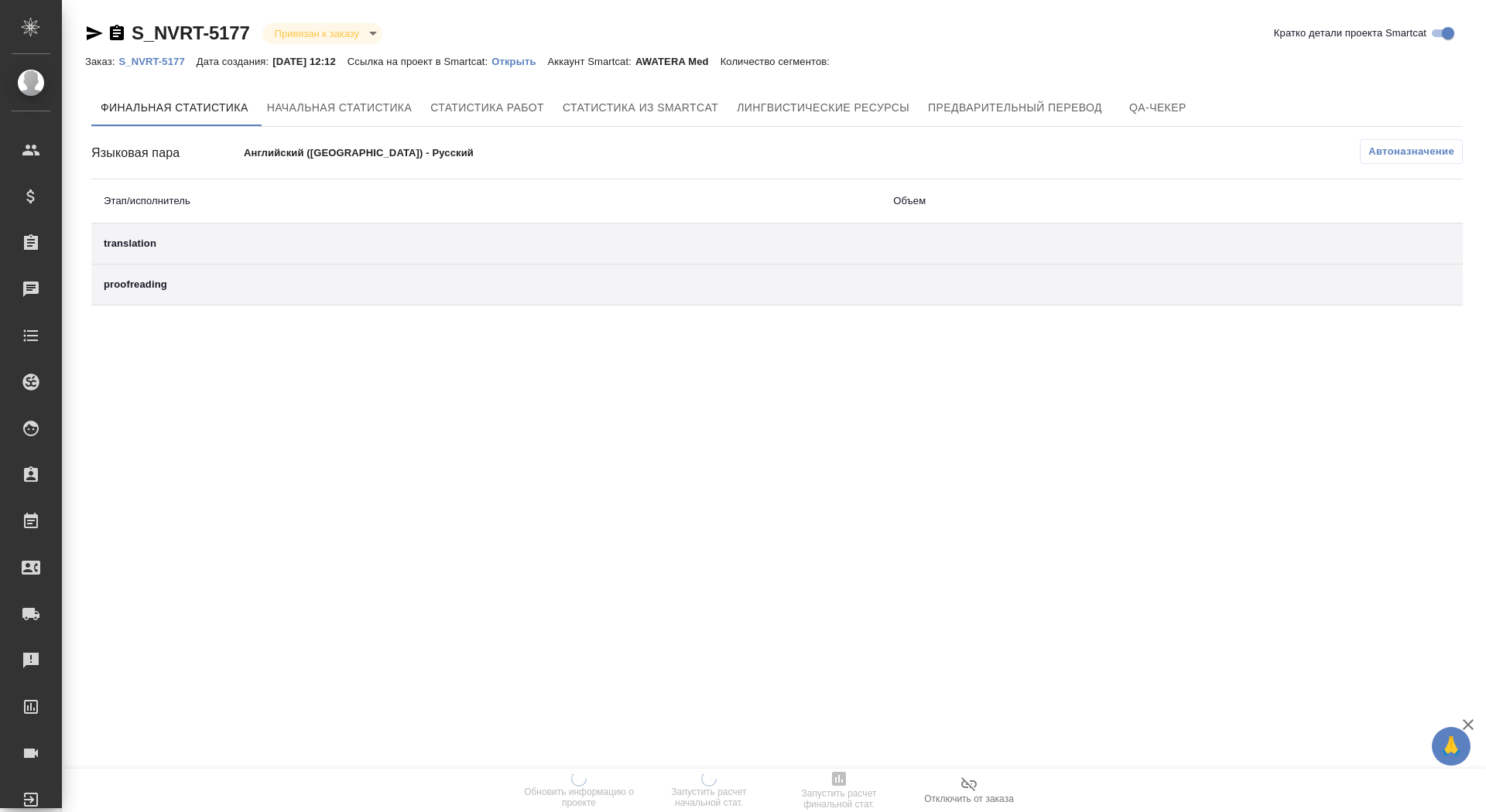
click at [542, 69] on div "Заказ: S_NVRT-5177 Дата создания: [DATE] 12:12 Ссылка на проект в Smartcat: Отк…" at bounding box center [465, 61] width 760 height 19
click at [540, 63] on p "Открыть" at bounding box center [519, 61] width 56 height 12
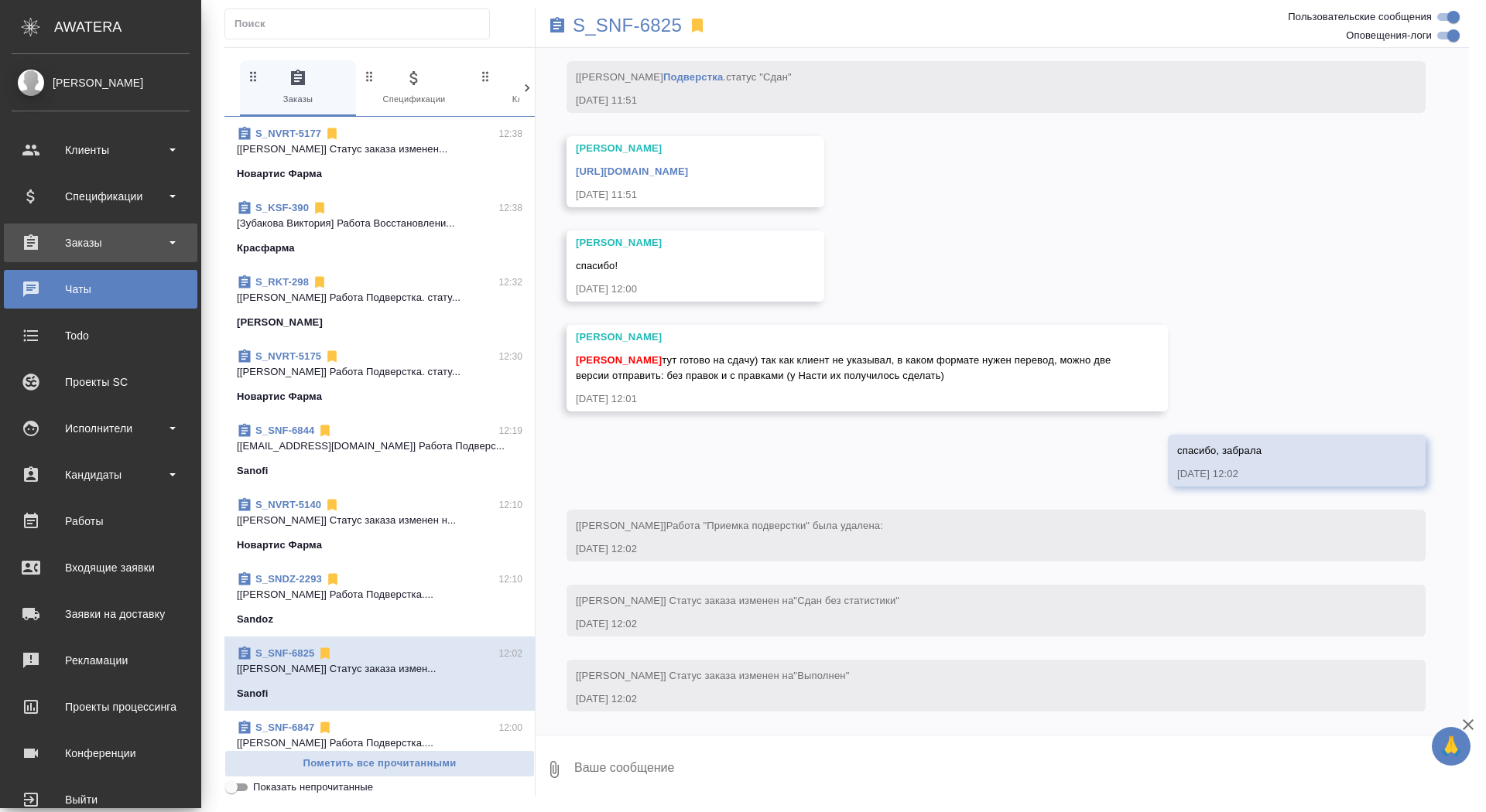
scroll to position [13076, 0]
click at [45, 239] on div "Заказы" at bounding box center [101, 243] width 178 height 23
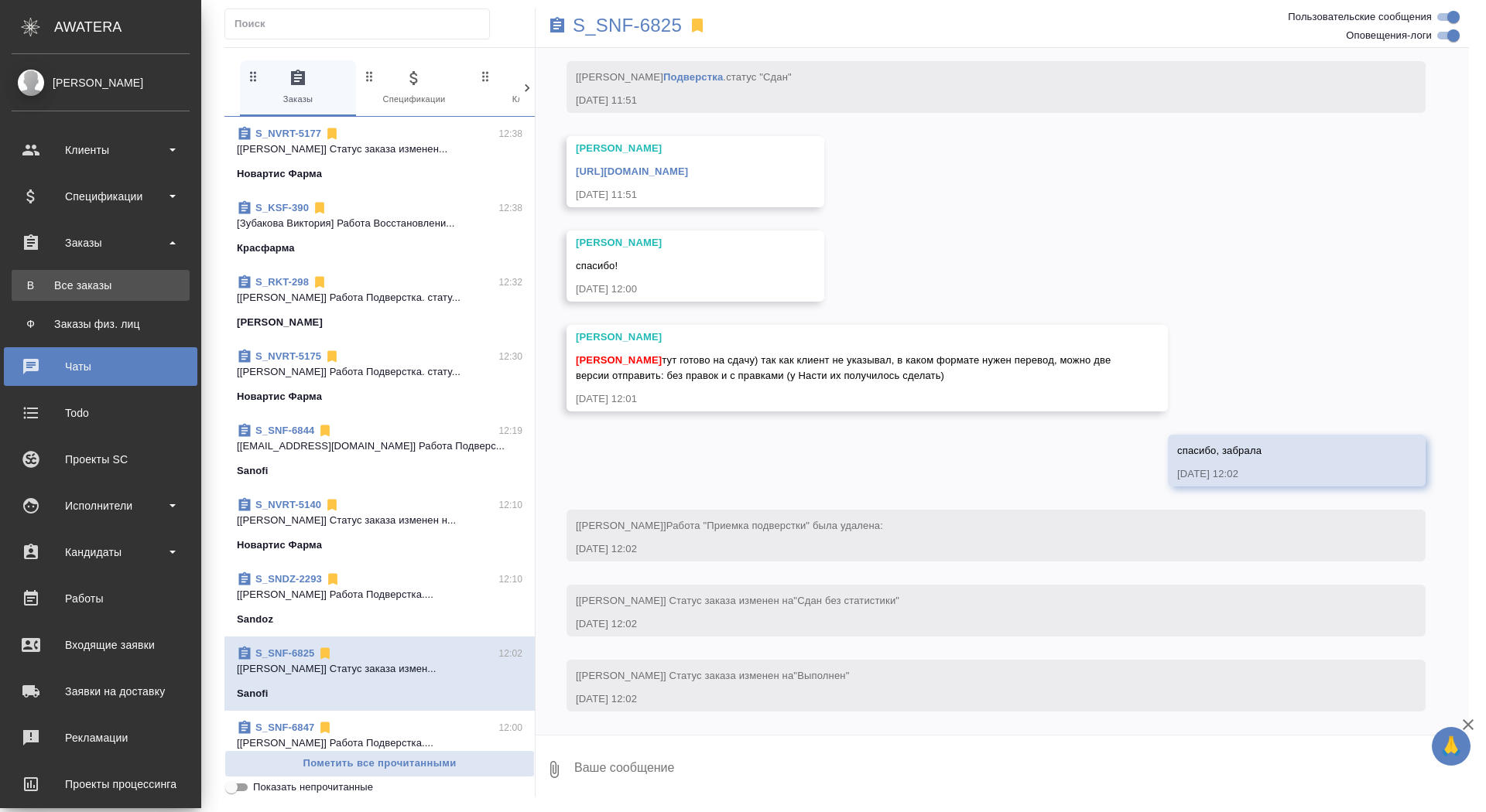
click at [45, 270] on link "В Все заказы" at bounding box center [101, 285] width 178 height 31
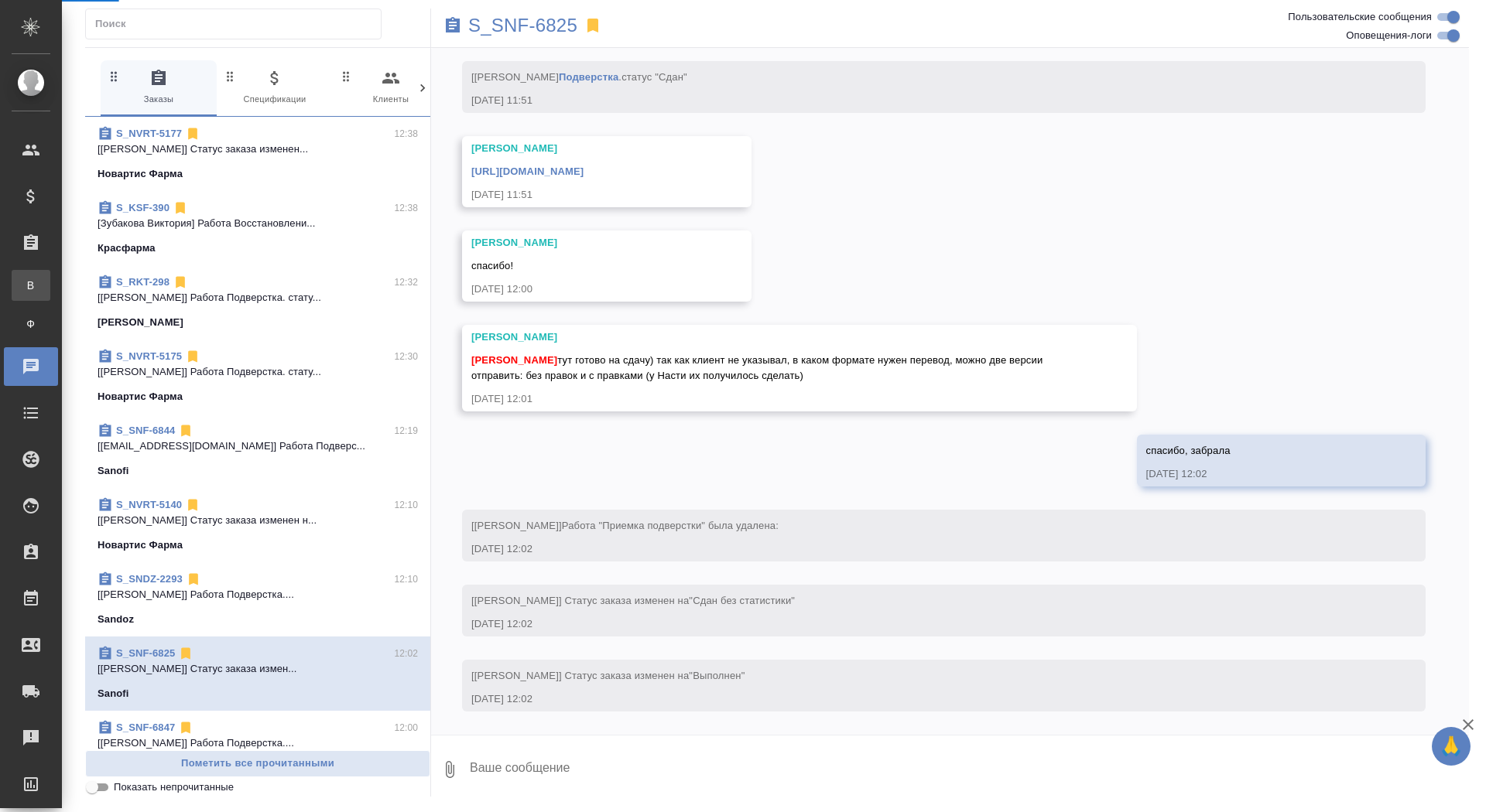
scroll to position [12953, 0]
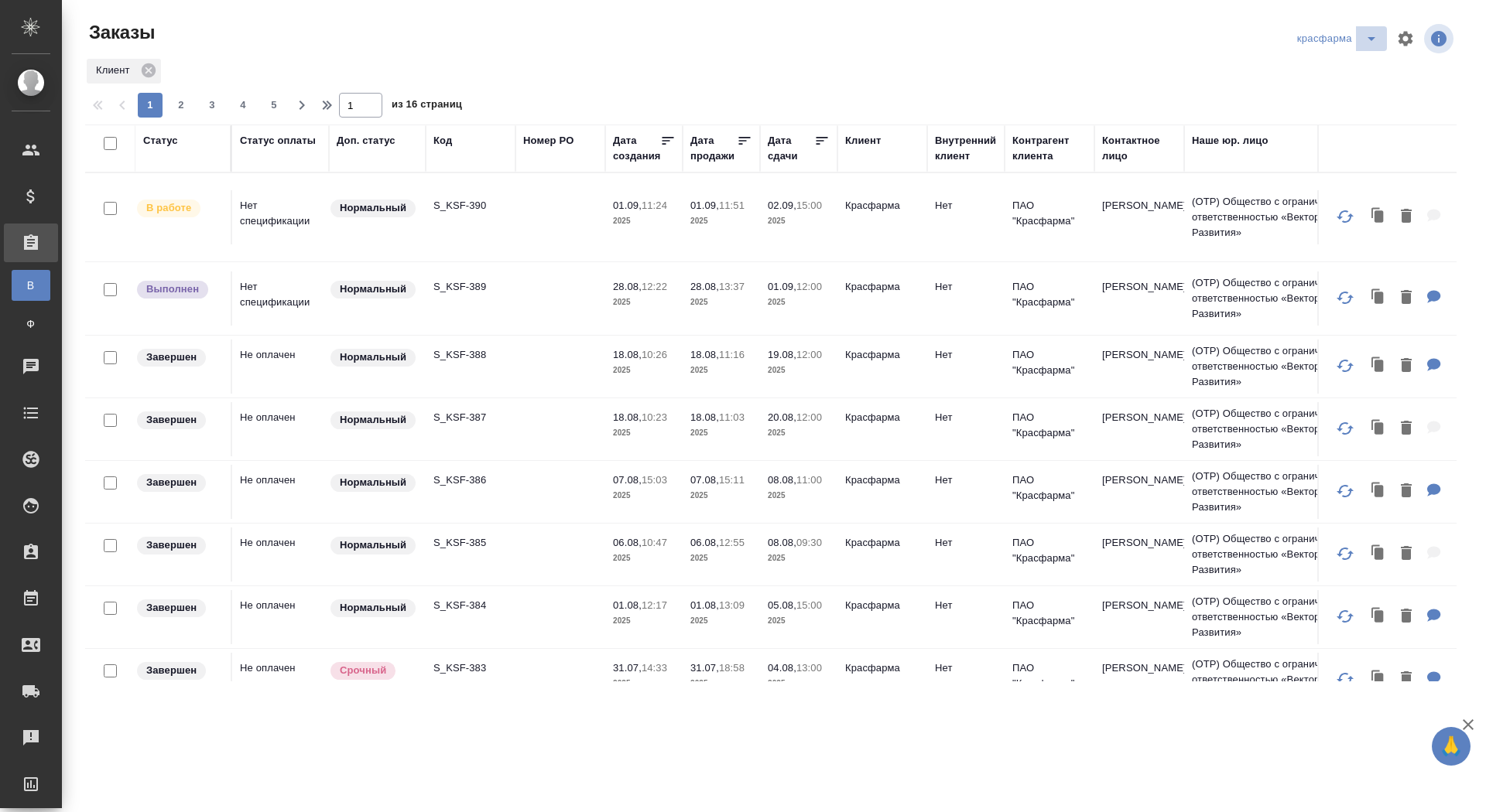
click at [1371, 33] on icon "split button" at bounding box center [1371, 39] width 19 height 19
click at [1322, 143] on li "sandoz" at bounding box center [1339, 144] width 95 height 25
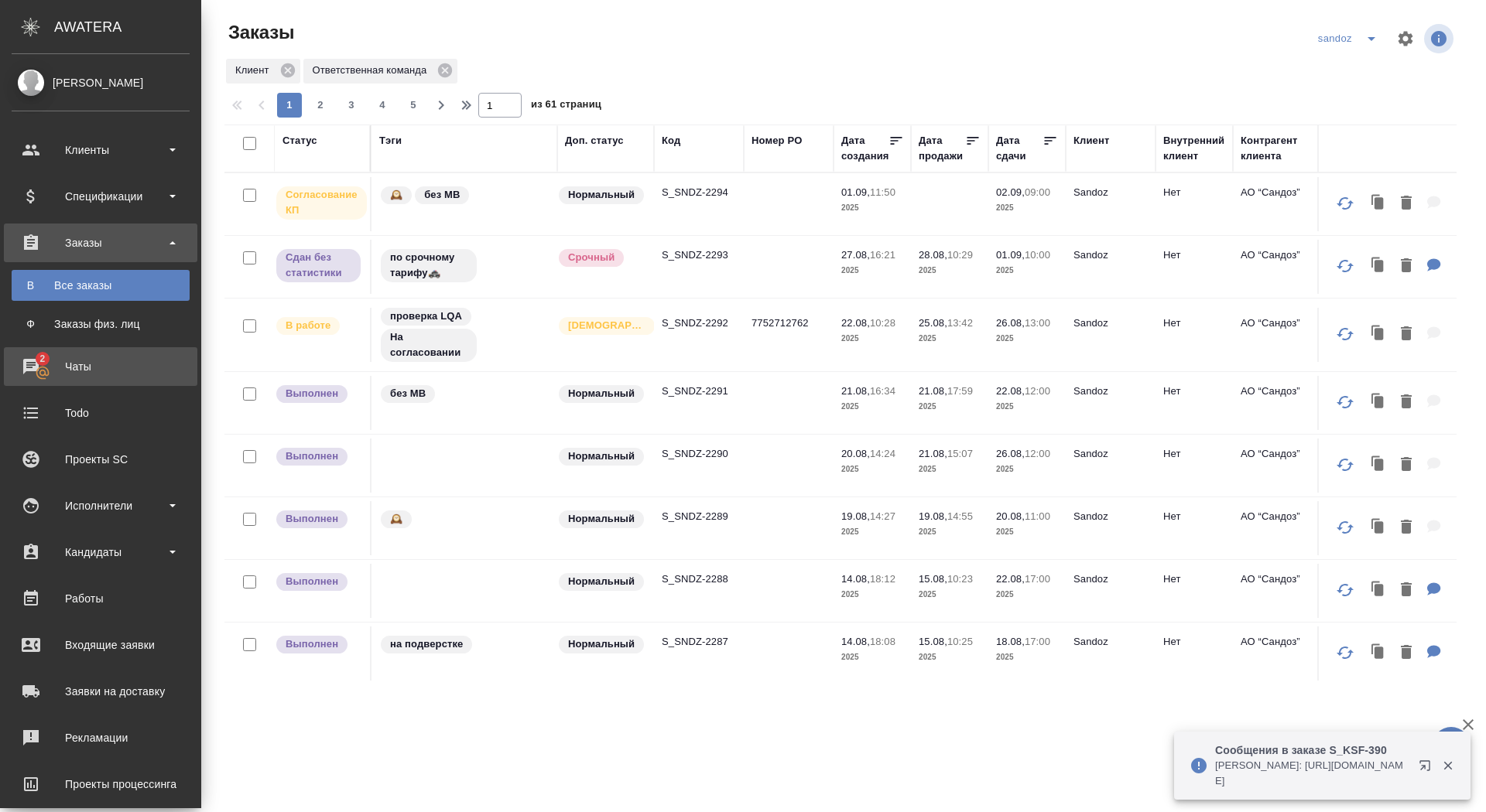
click at [40, 367] on div "Чаты" at bounding box center [101, 366] width 178 height 23
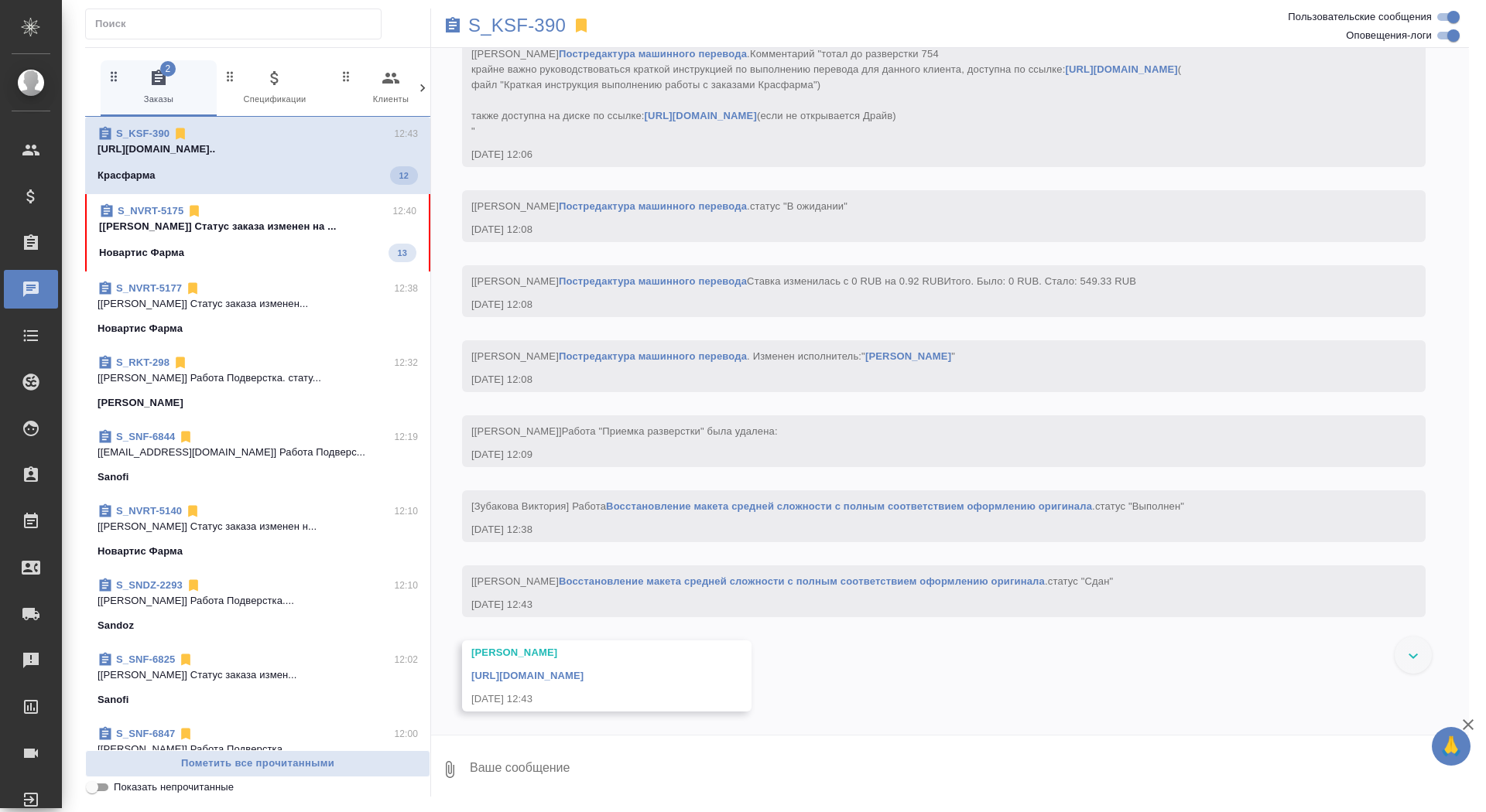
scroll to position [3446, 0]
click at [206, 229] on p "[[PERSON_NAME]] Статус заказа изменен на ..." at bounding box center [257, 227] width 317 height 15
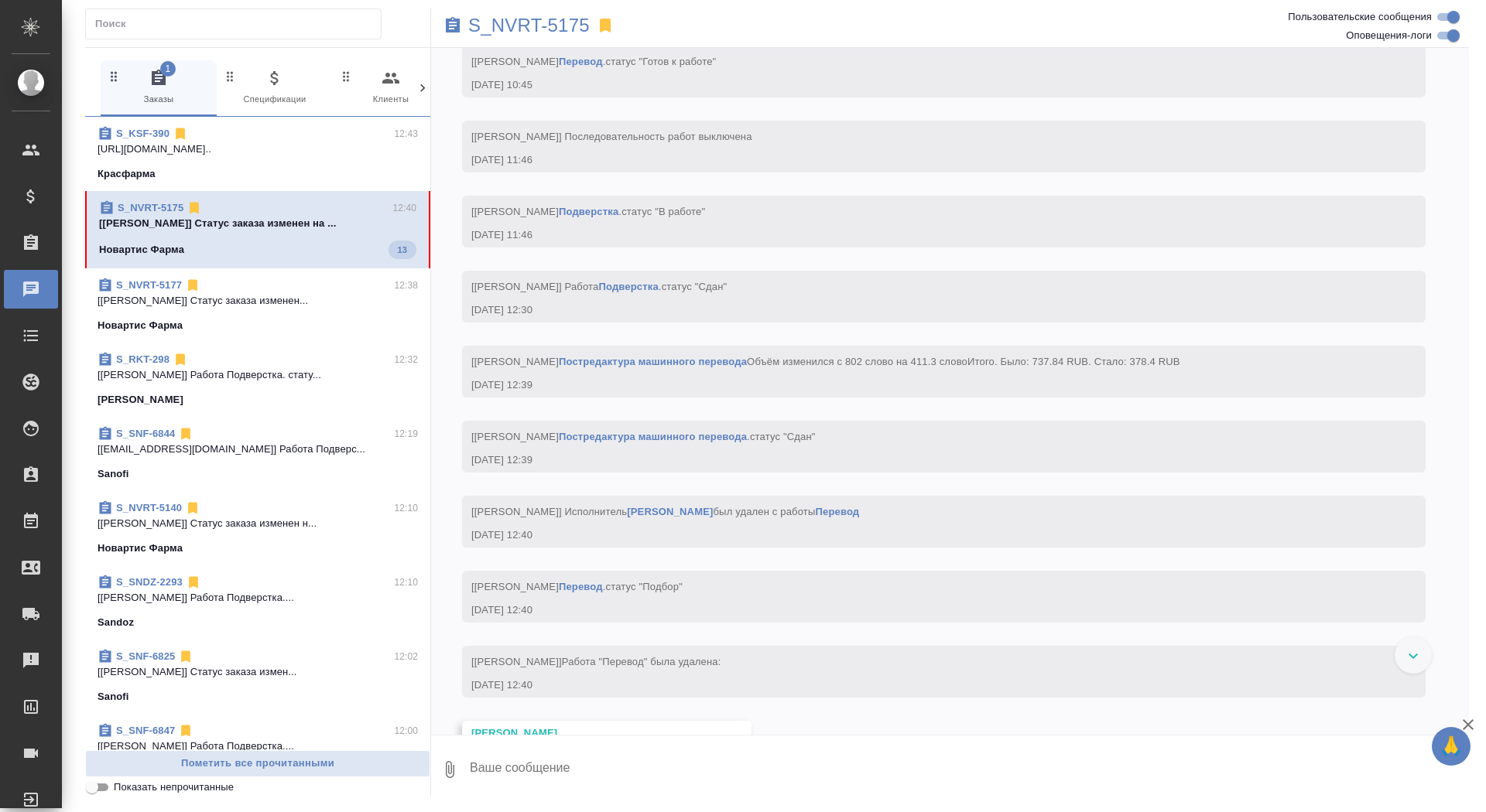
scroll to position [5858, 0]
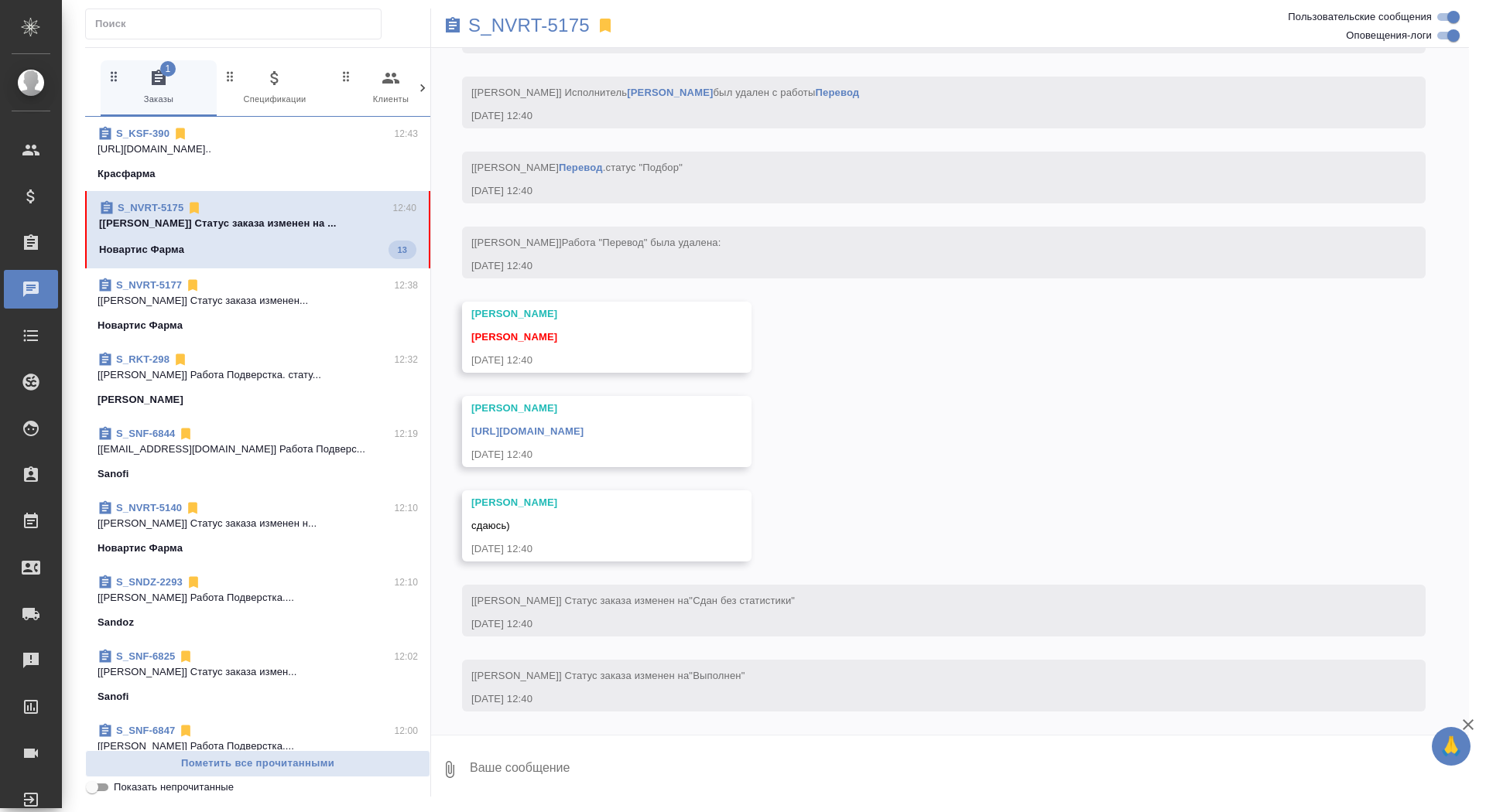
click at [554, 759] on textarea at bounding box center [968, 770] width 1001 height 53
type textarea "забрала, спасибо!"
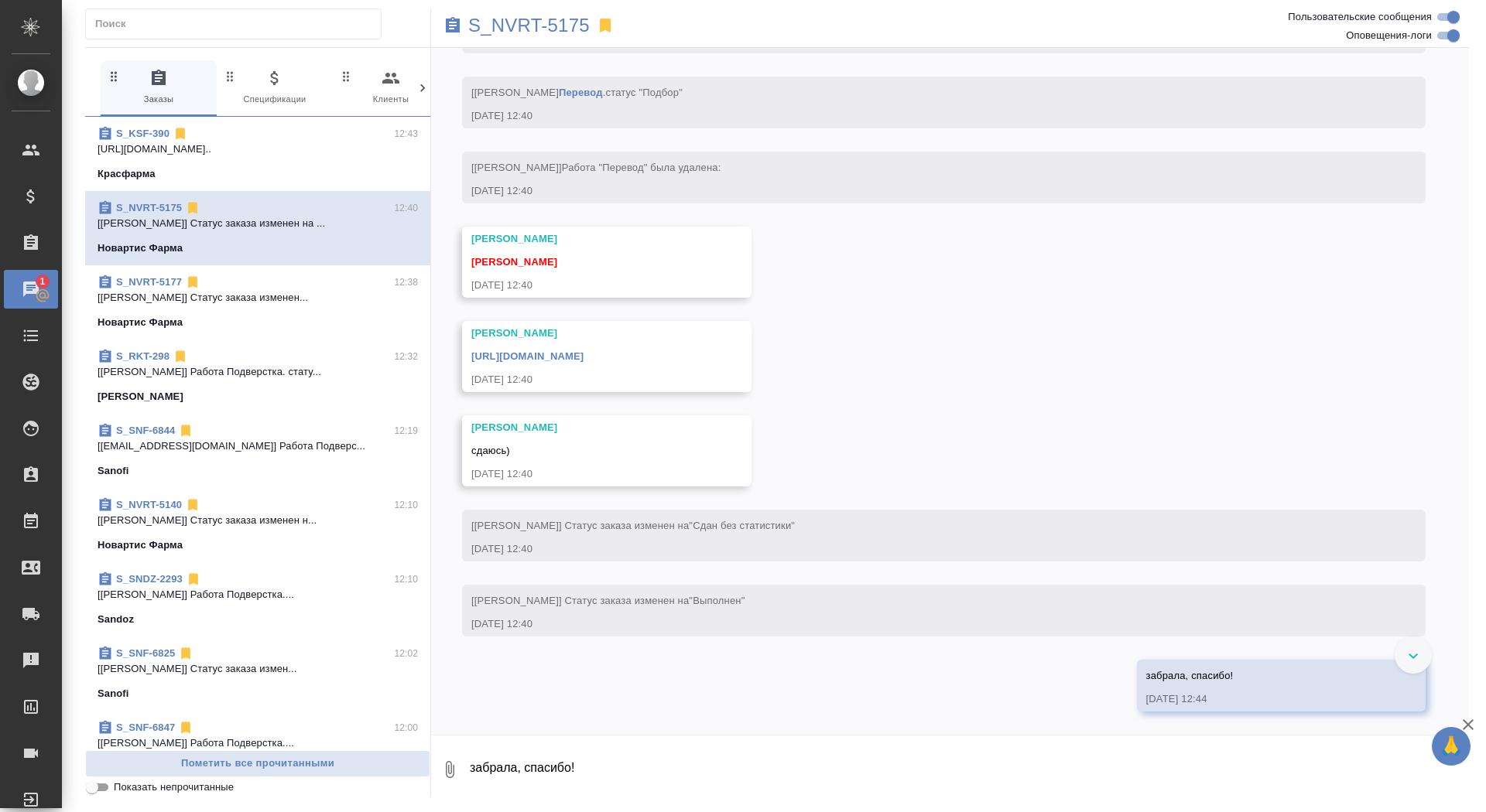
scroll to position [5933, 0]
click at [584, 357] on link "[URL][DOMAIN_NAME]" at bounding box center [527, 356] width 112 height 12
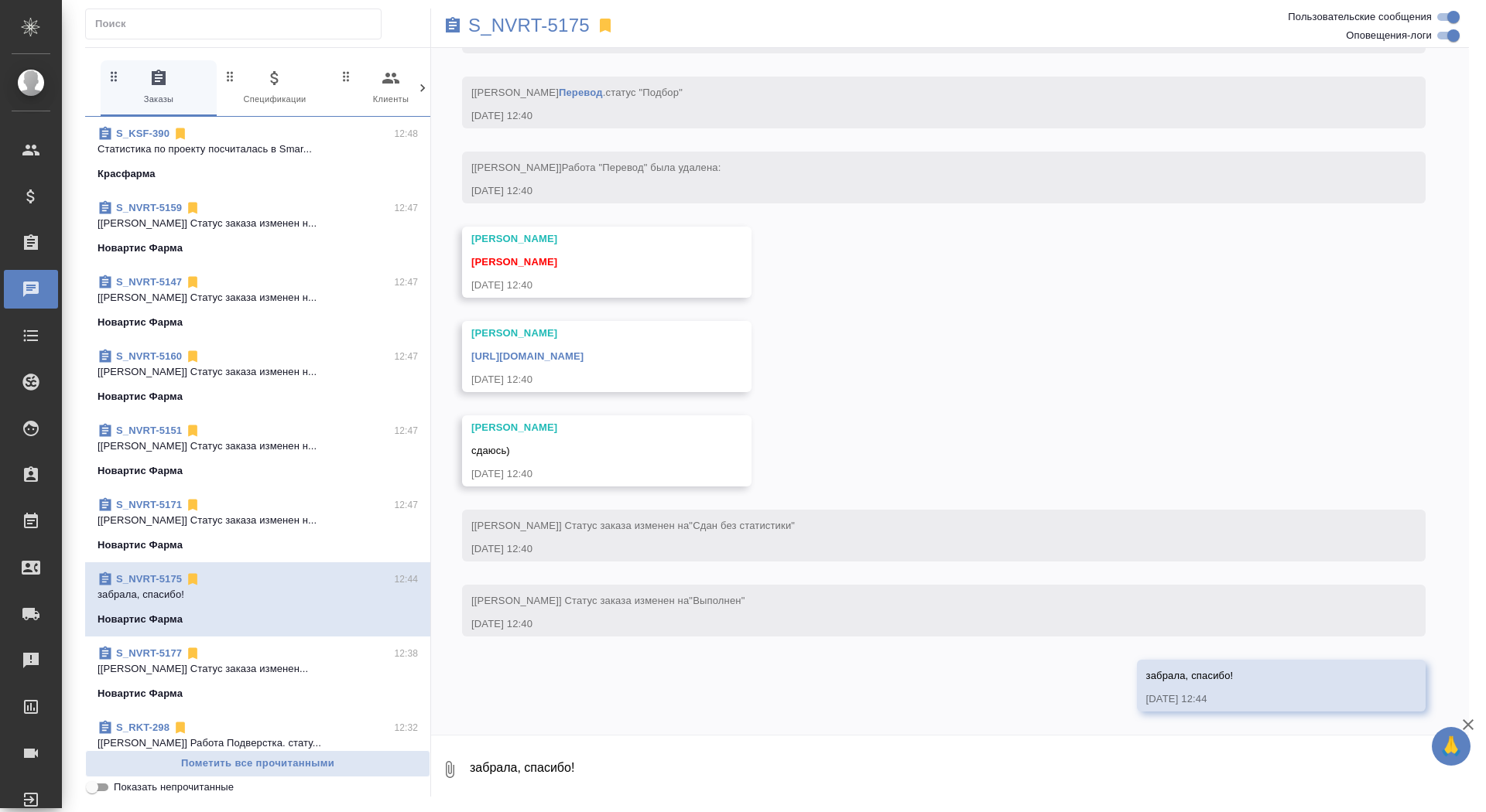
scroll to position [314, 0]
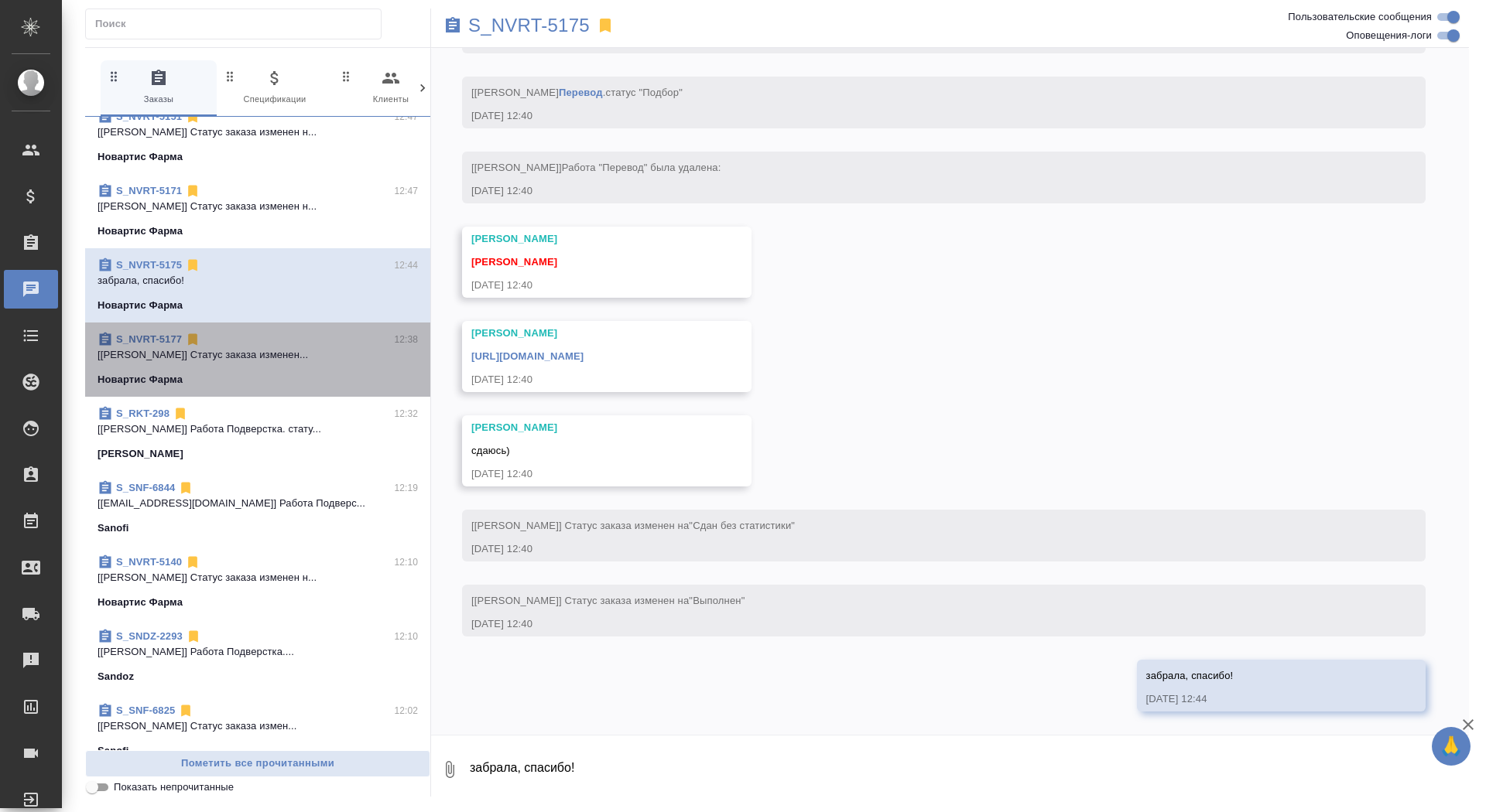
click at [224, 368] on span "S_NVRT-5177 12:38 [[PERSON_NAME]] Статус заказа изменен... Новартис Фарма" at bounding box center [257, 360] width 320 height 56
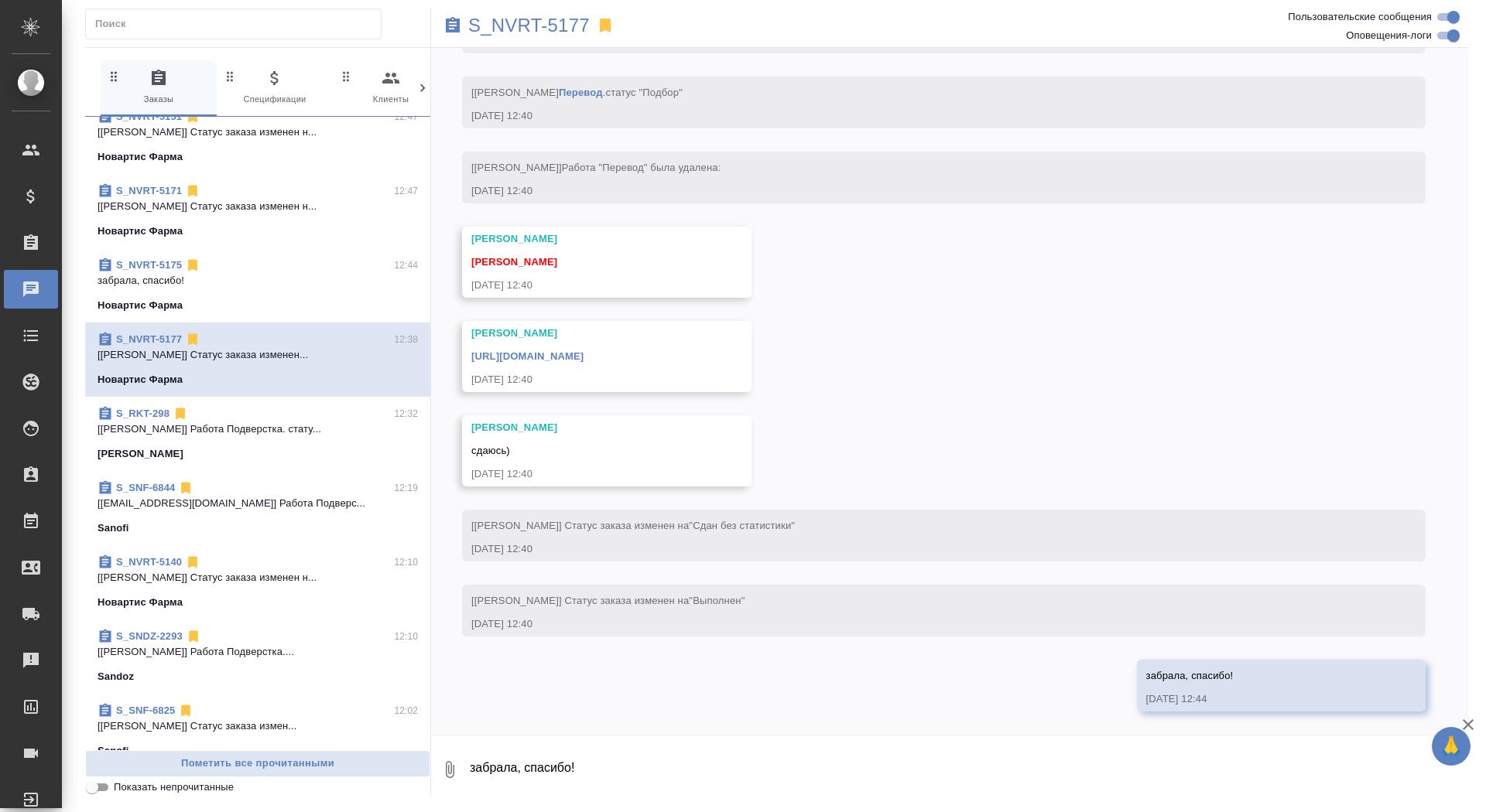
scroll to position [990, 0]
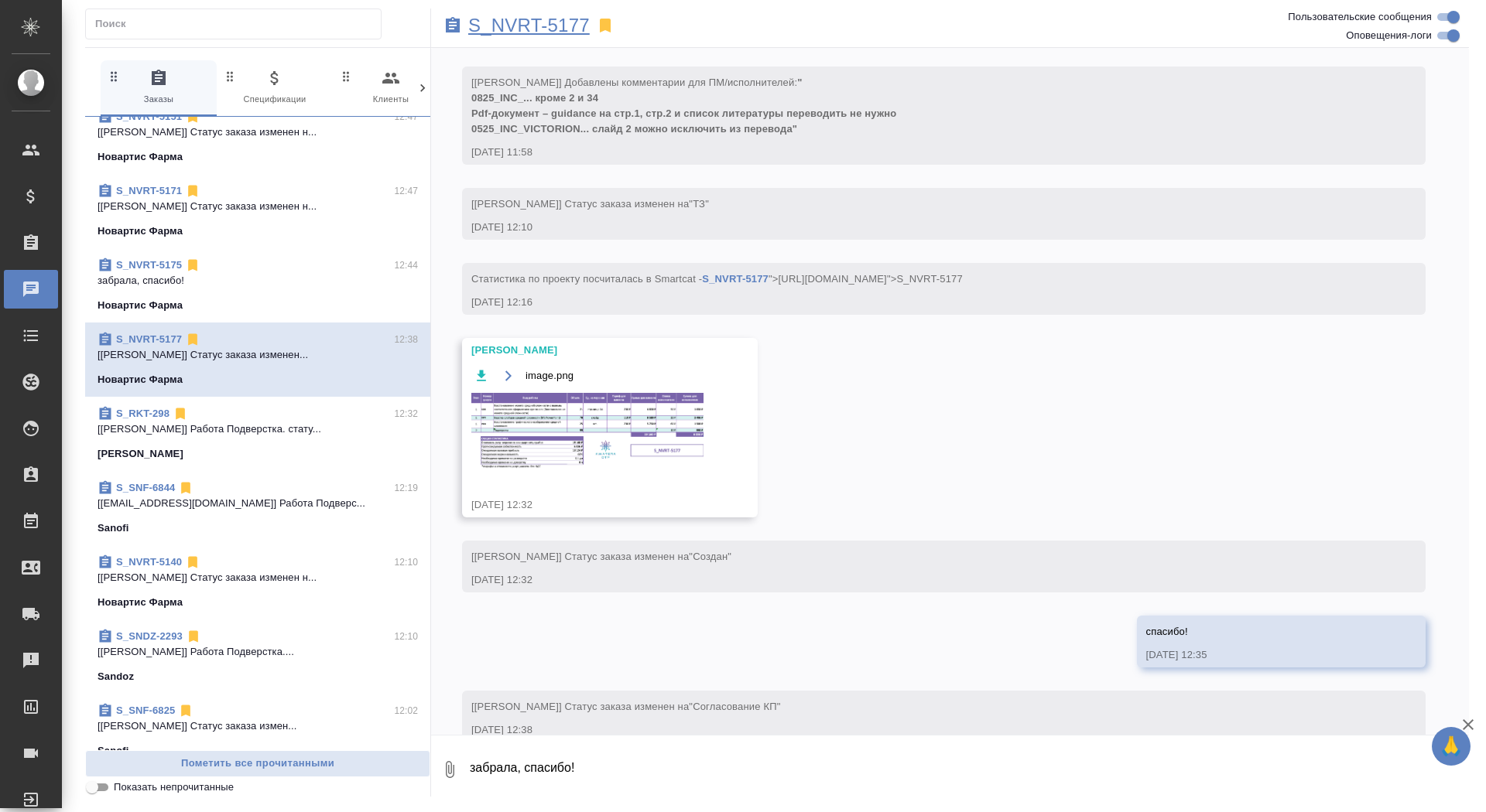
click at [534, 32] on p "S_NVRT-5177" at bounding box center [529, 26] width 122 height 15
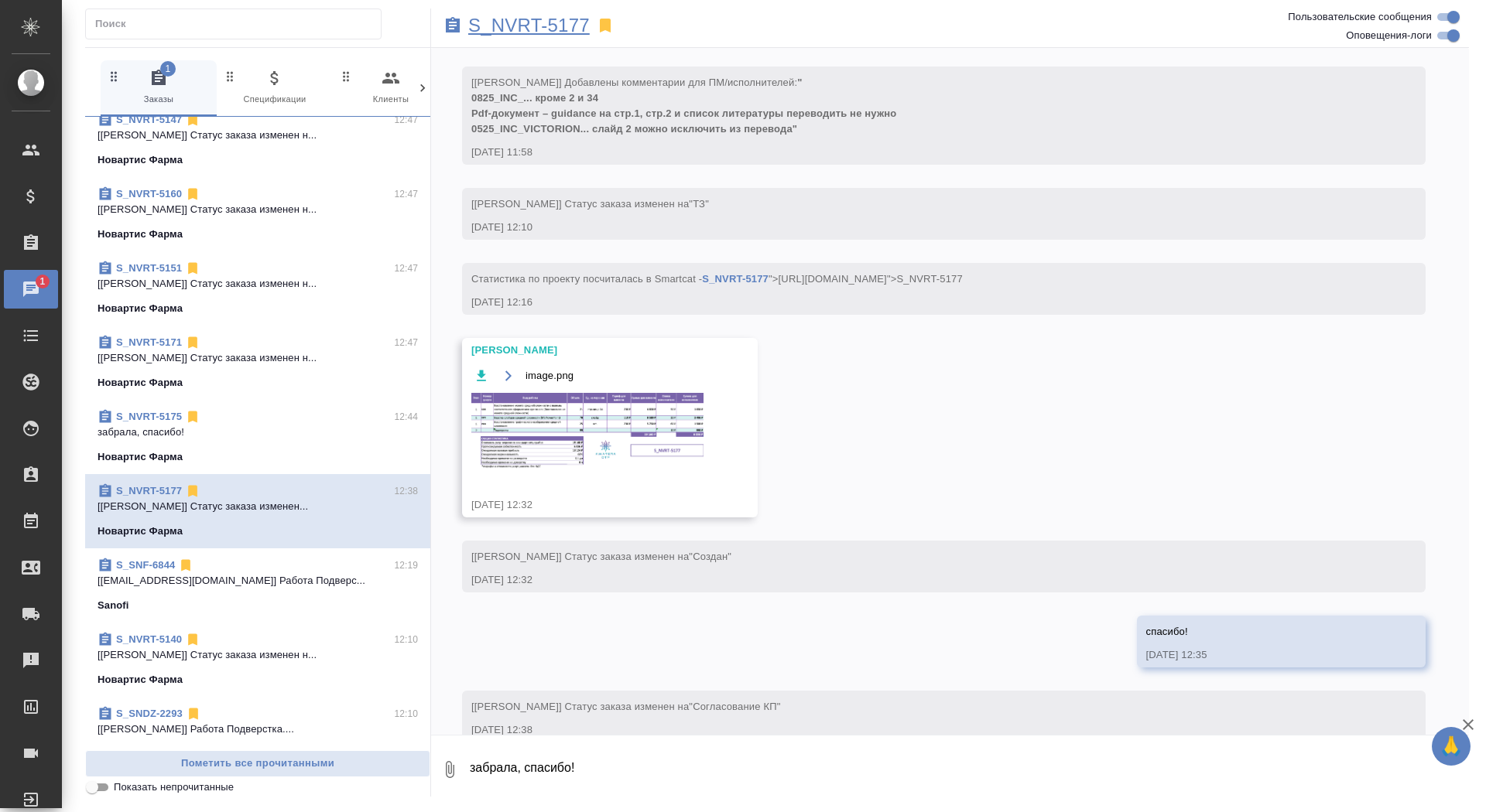
scroll to position [0, 0]
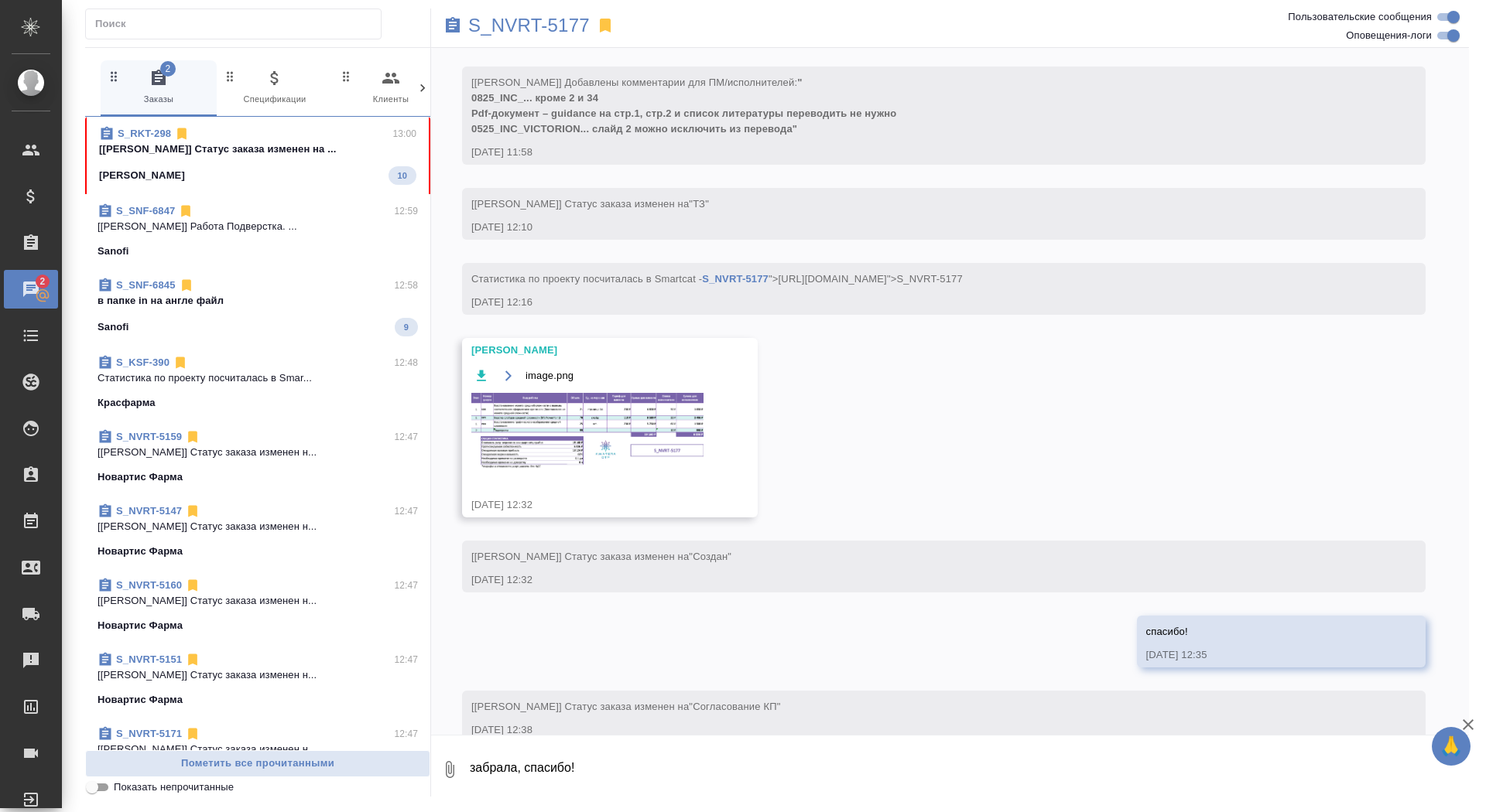
click at [335, 168] on div "[PERSON_NAME] 10" at bounding box center [257, 176] width 317 height 19
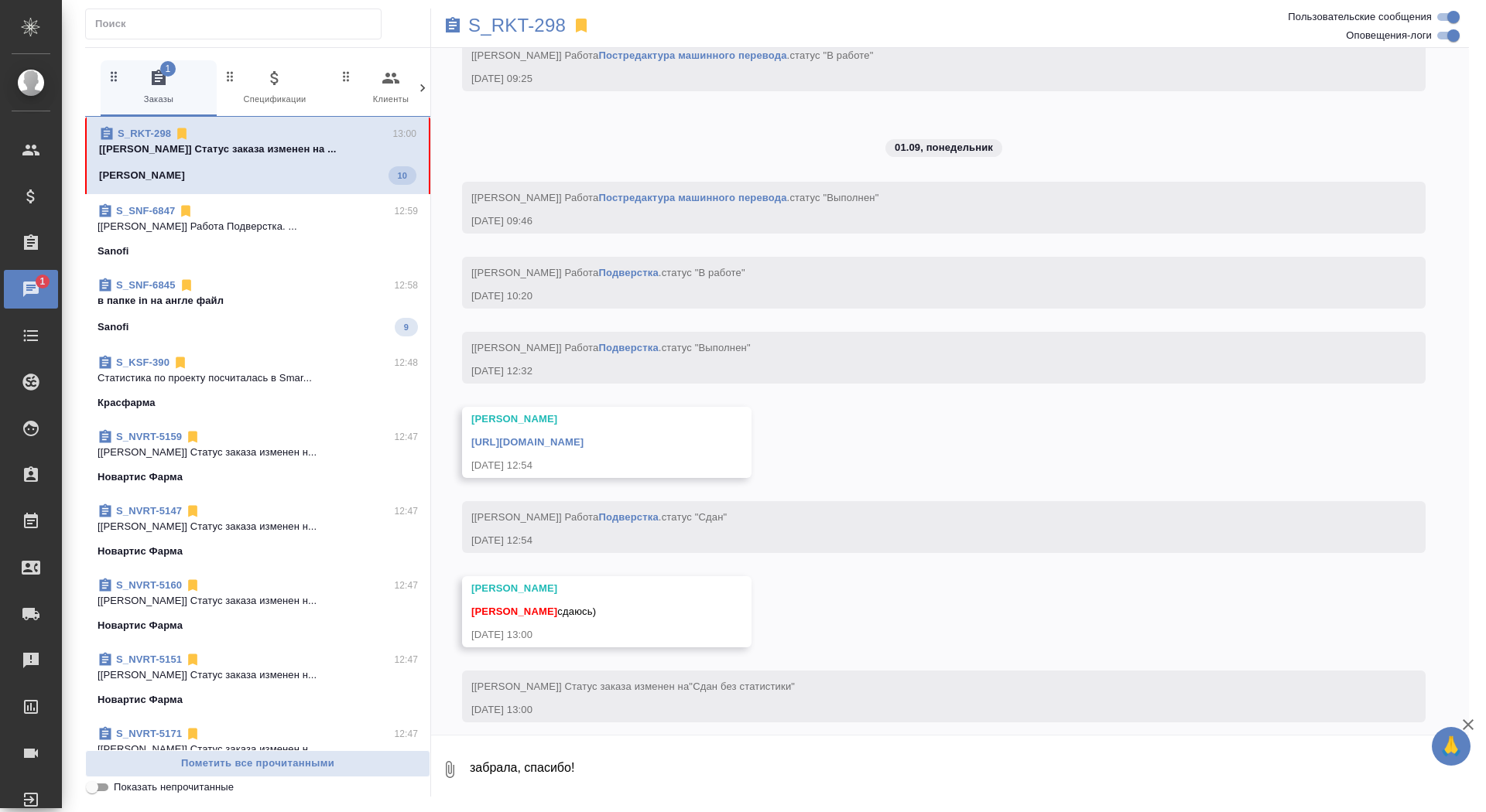
click at [487, 772] on textarea "забрала, спасибо!" at bounding box center [968, 770] width 1001 height 53
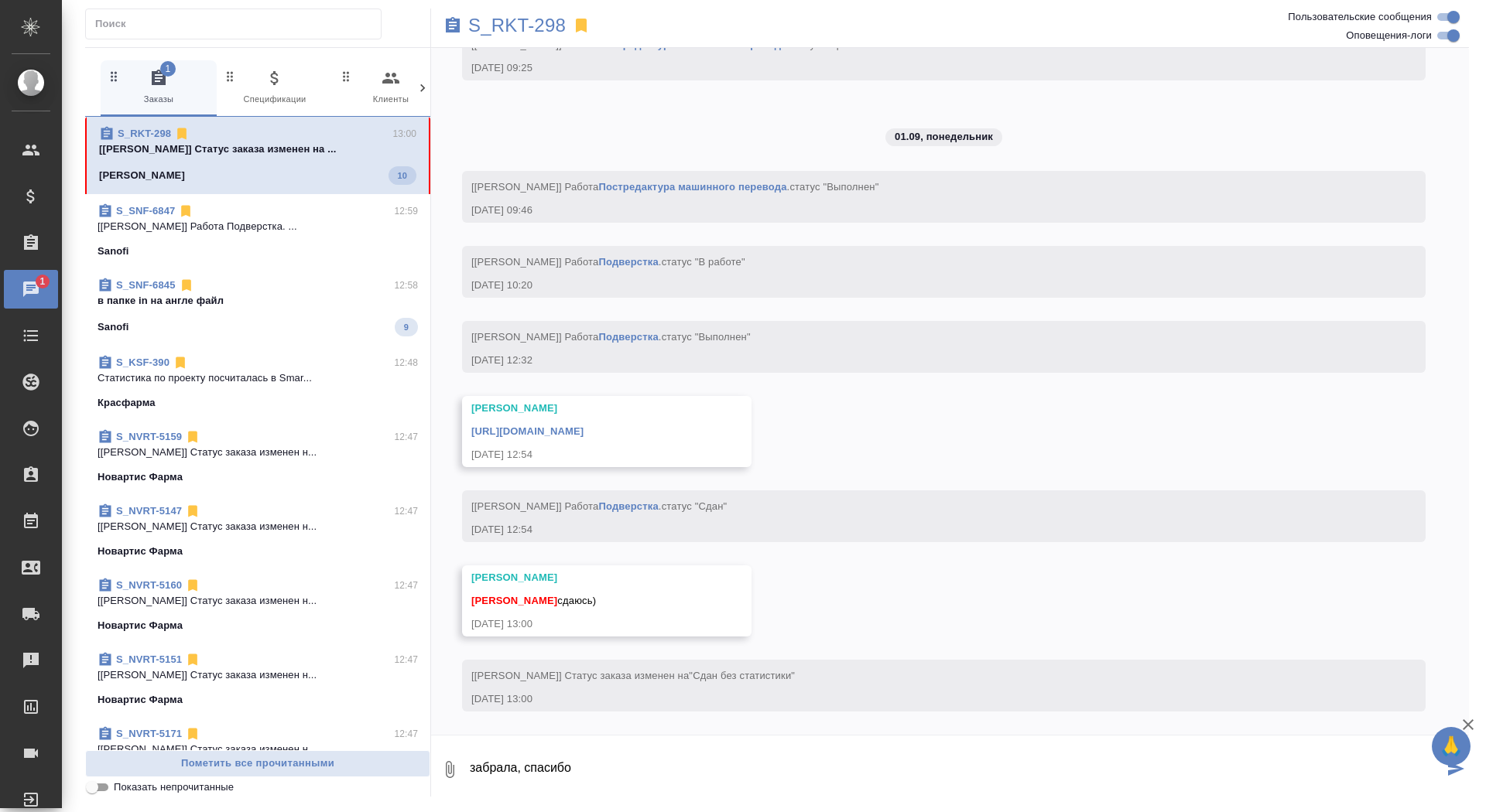
type textarea "забрала, спасибо"
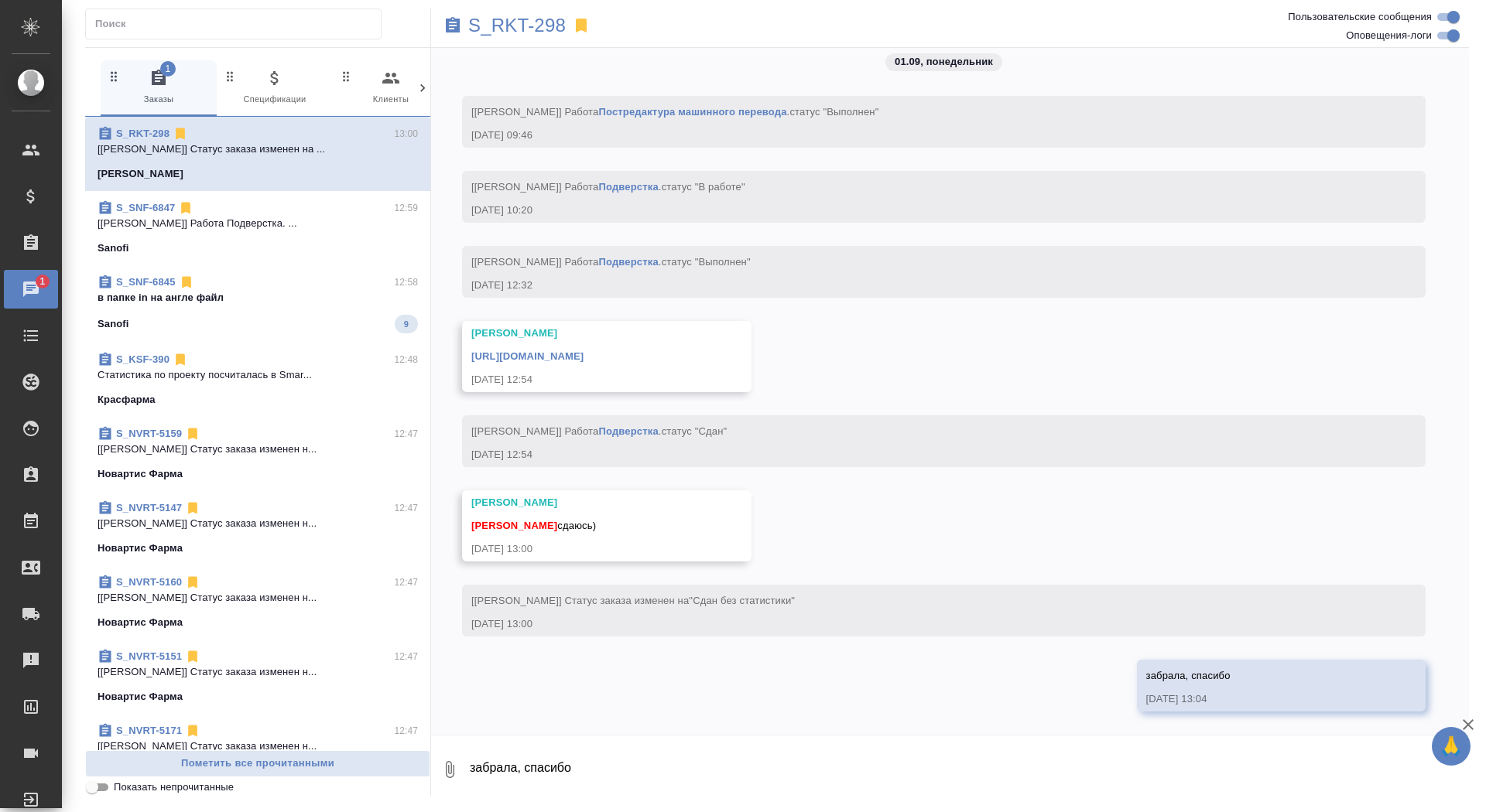
scroll to position [9112, 0]
click at [584, 352] on link "[URL][DOMAIN_NAME]" at bounding box center [527, 356] width 112 height 12
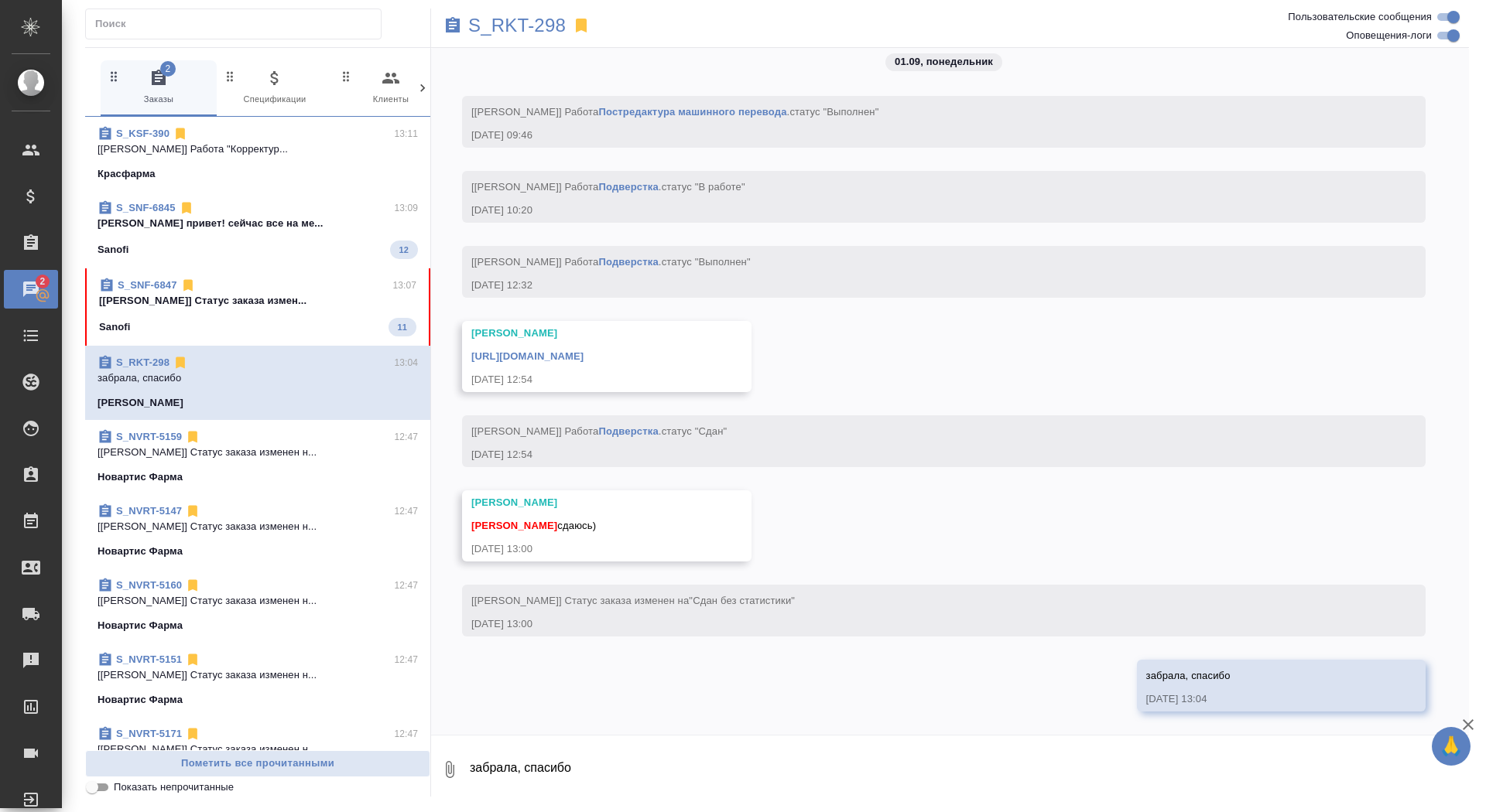
click at [322, 332] on div "Sanofi 11" at bounding box center [257, 327] width 317 height 19
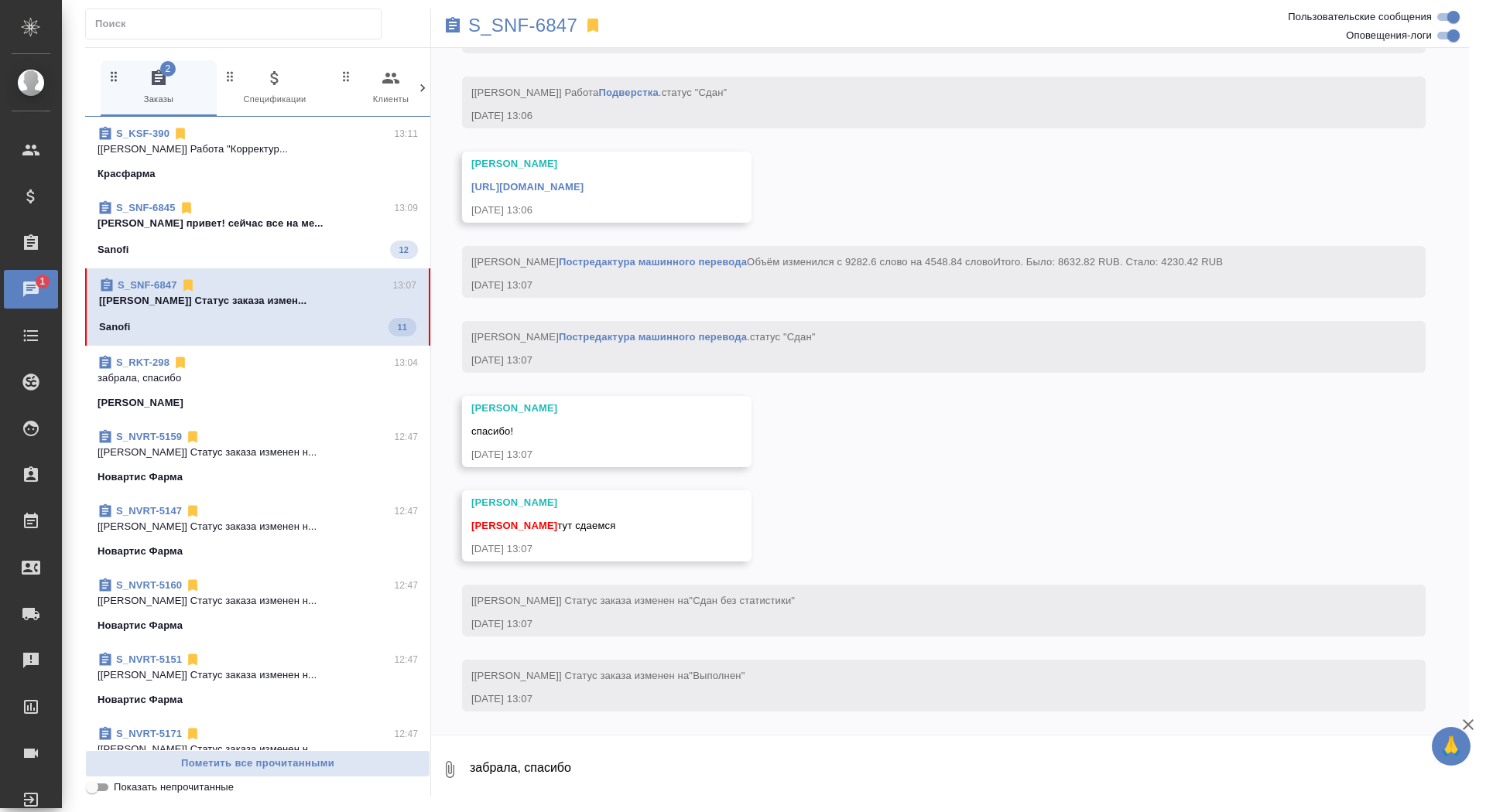
click at [622, 782] on textarea "забрала, спасибо" at bounding box center [968, 770] width 1001 height 53
type textarea "забрала, спасибо"
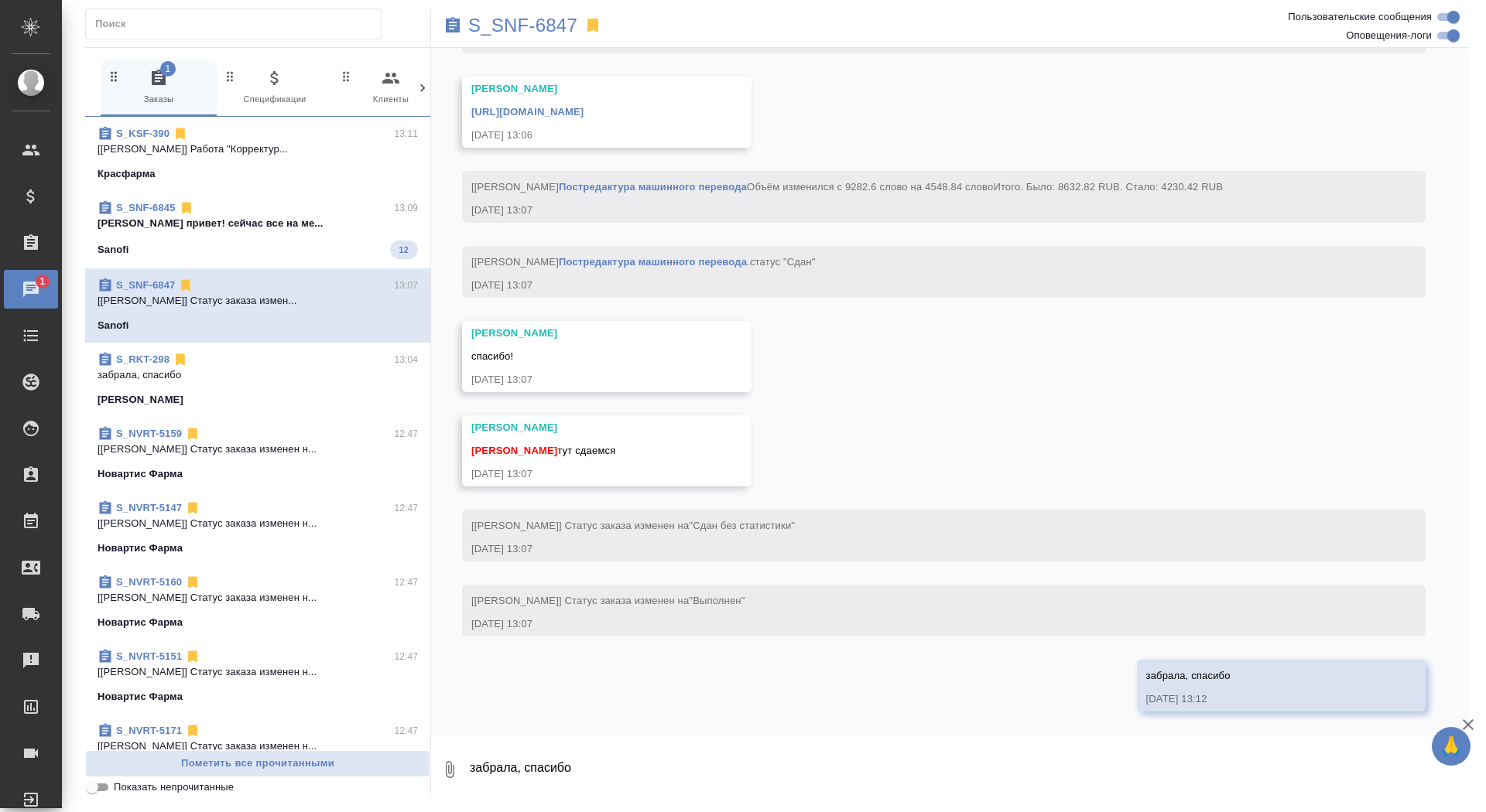
click at [698, 102] on div "[URL][DOMAIN_NAME]" at bounding box center [584, 110] width 226 height 19
click at [584, 106] on link "[URL][DOMAIN_NAME]" at bounding box center [527, 112] width 112 height 12
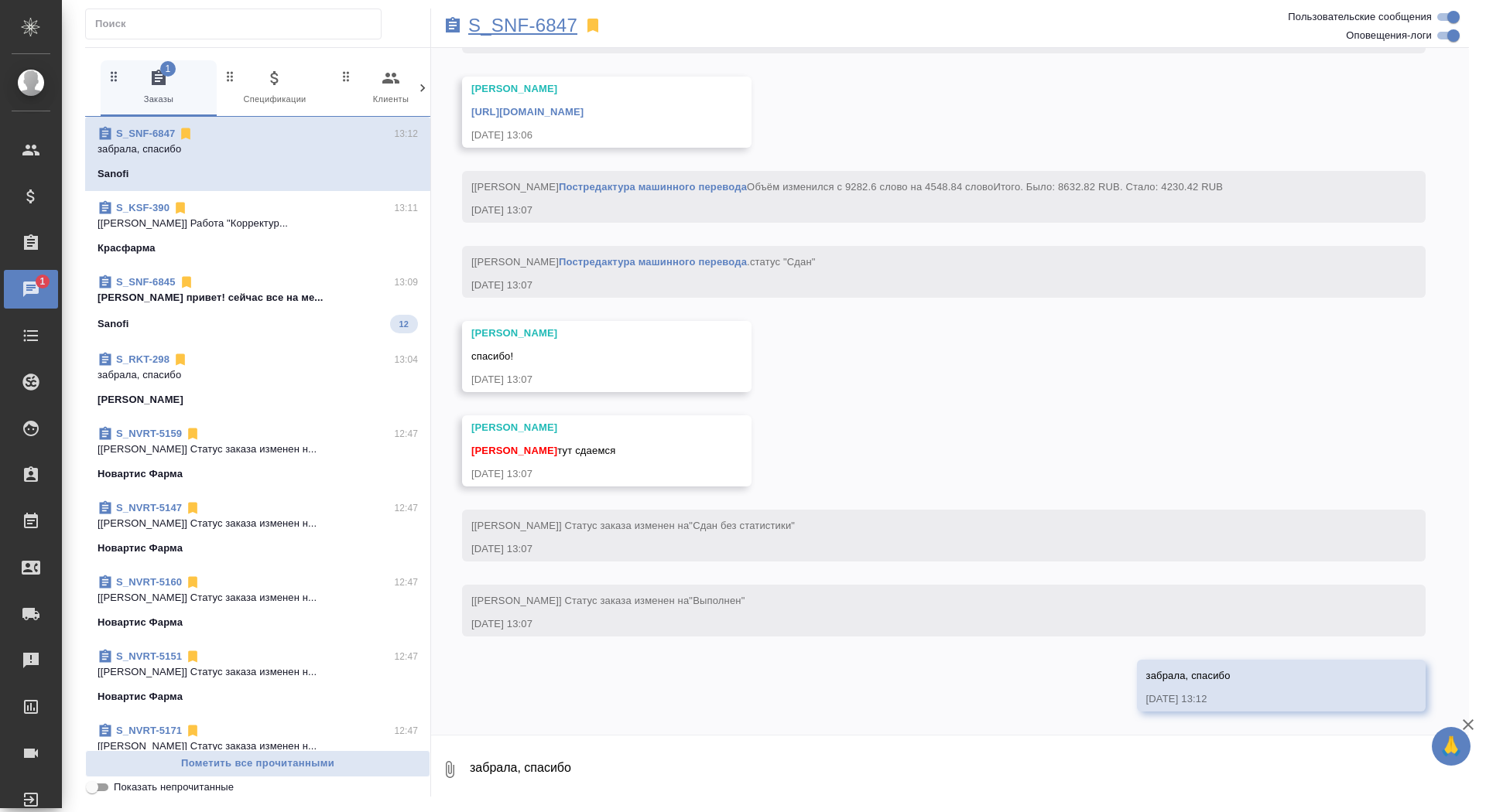
click at [527, 26] on p "S_SNF-6847" at bounding box center [522, 26] width 109 height 15
click at [299, 304] on p "[PERSON_NAME] привет! сейчас все на ме..." at bounding box center [257, 298] width 320 height 15
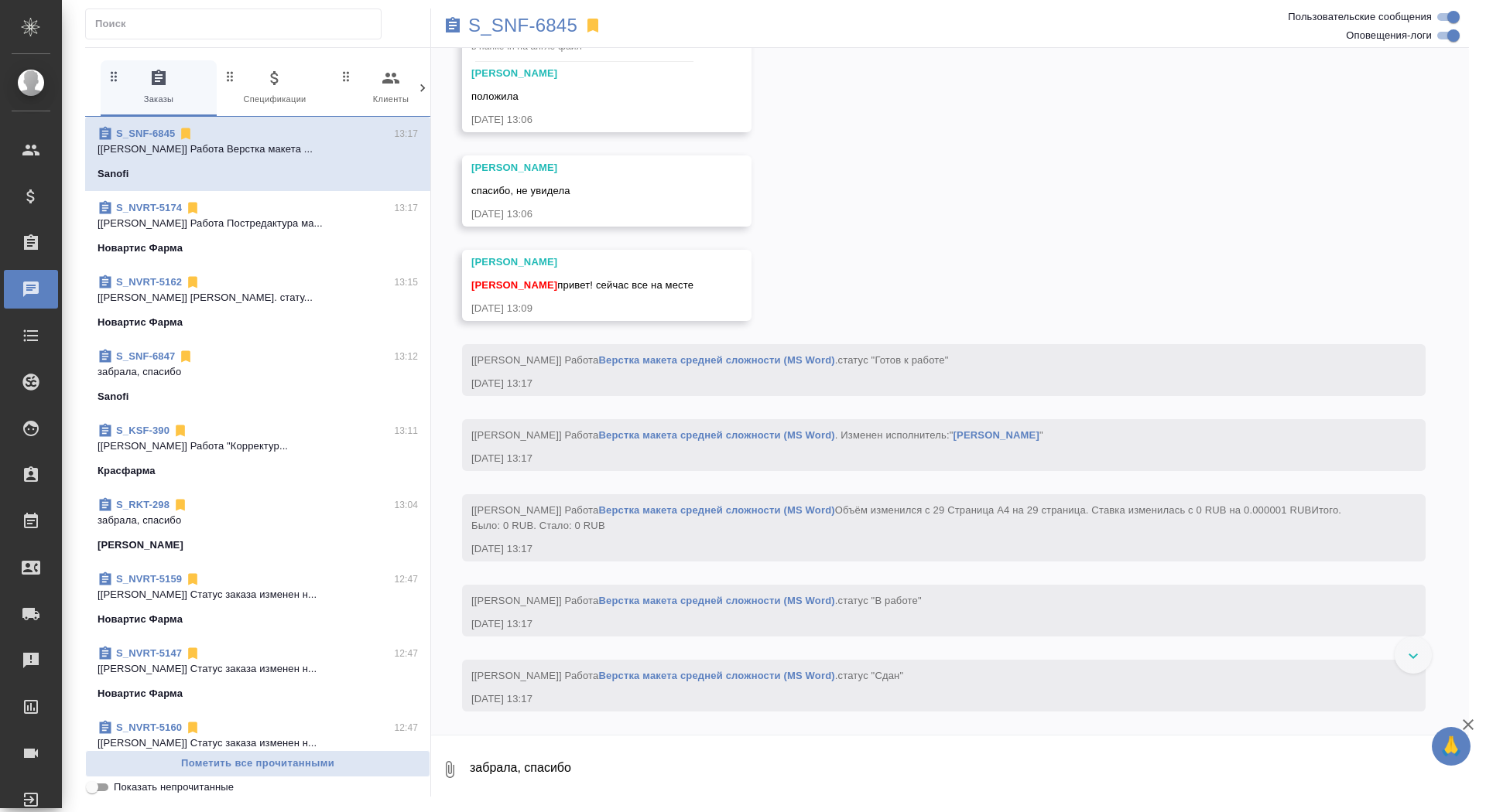
scroll to position [8603, 0]
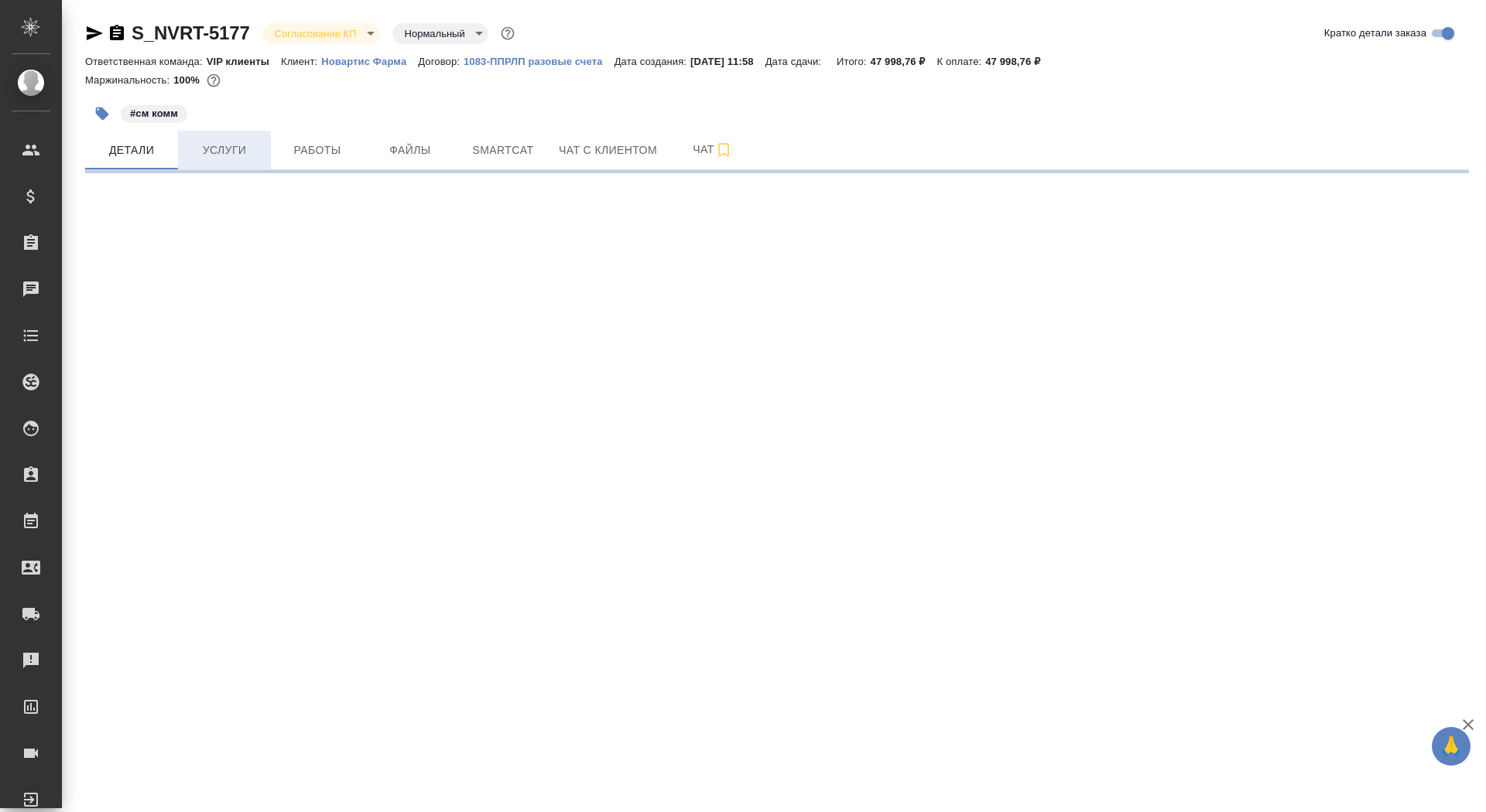
click at [233, 157] on span "Услуги" at bounding box center [225, 150] width 74 height 19
select select "RU"
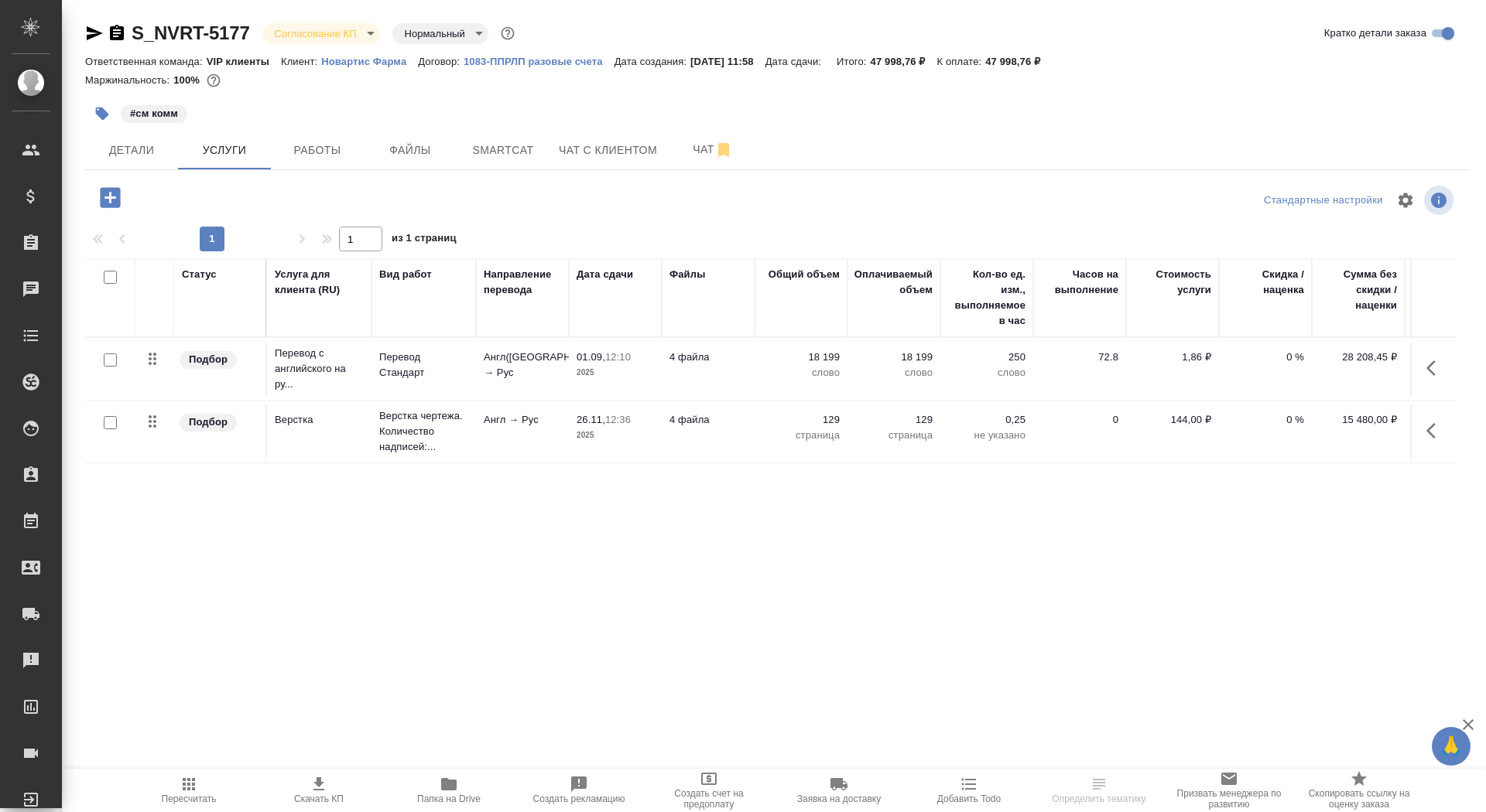
click at [105, 198] on icon "button" at bounding box center [110, 198] width 20 height 20
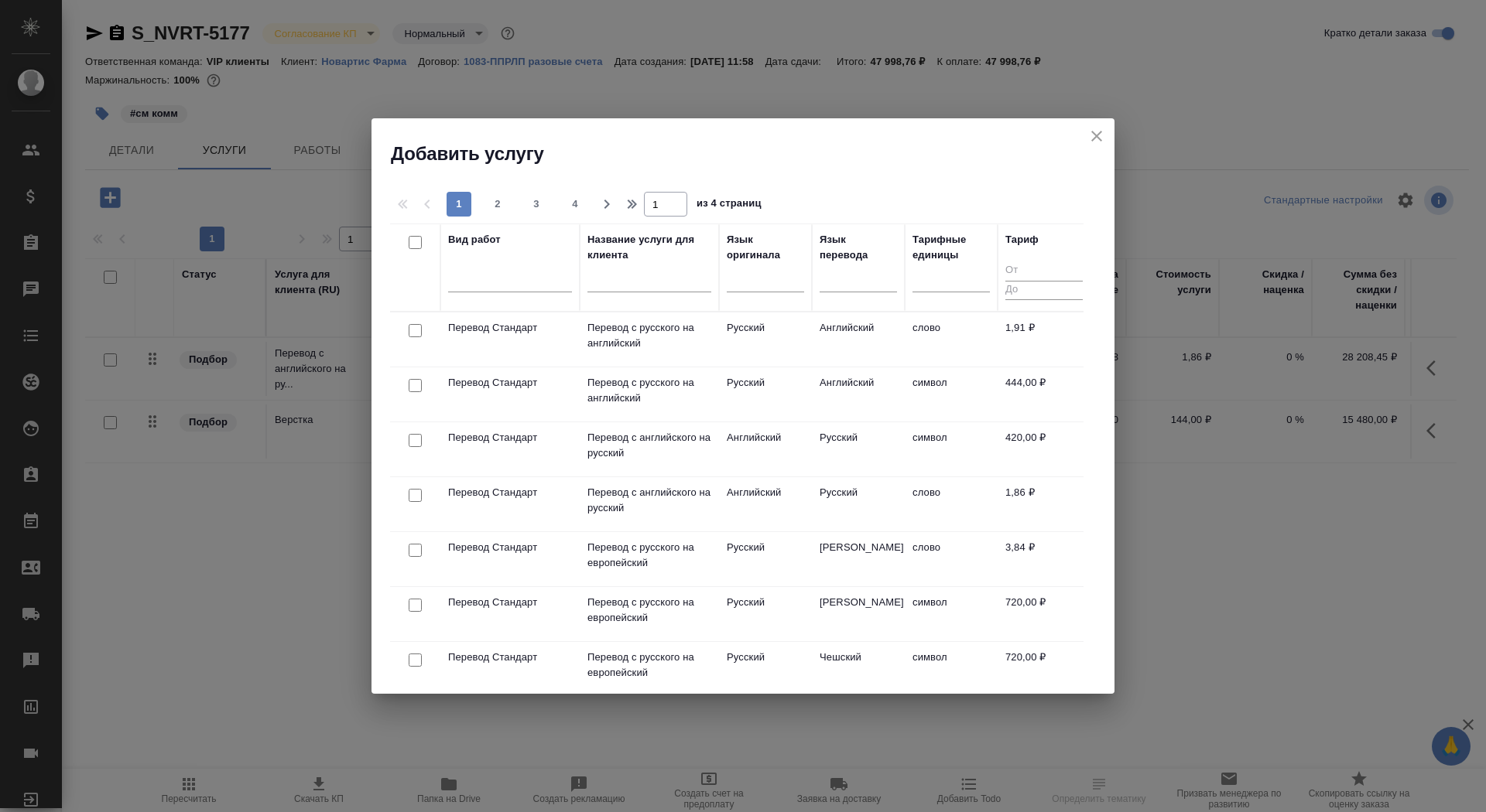
click at [606, 284] on input "text" at bounding box center [650, 282] width 124 height 19
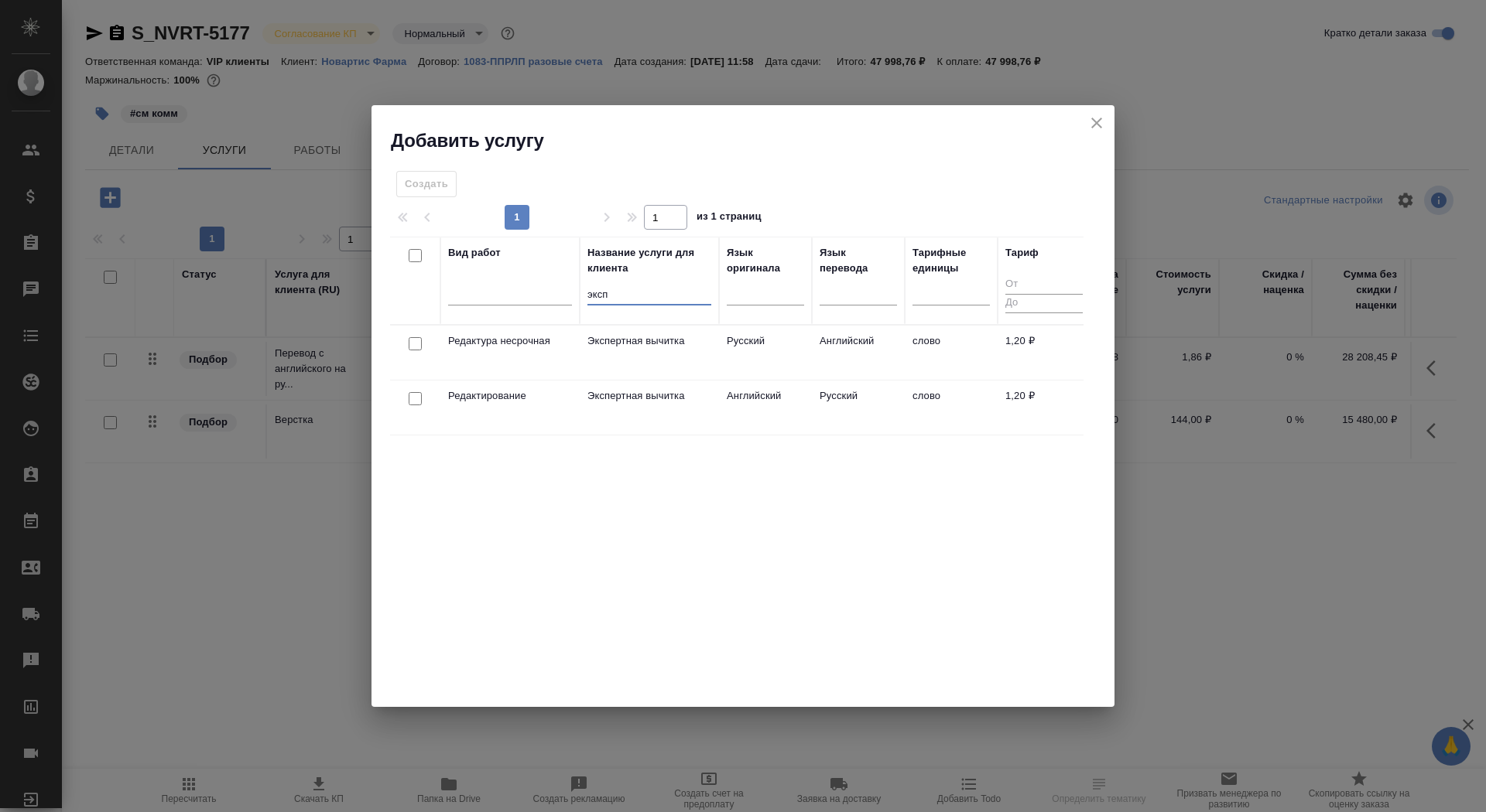
type input "эксп"
click at [612, 401] on p "Экспертная вычитка" at bounding box center [650, 396] width 124 height 15
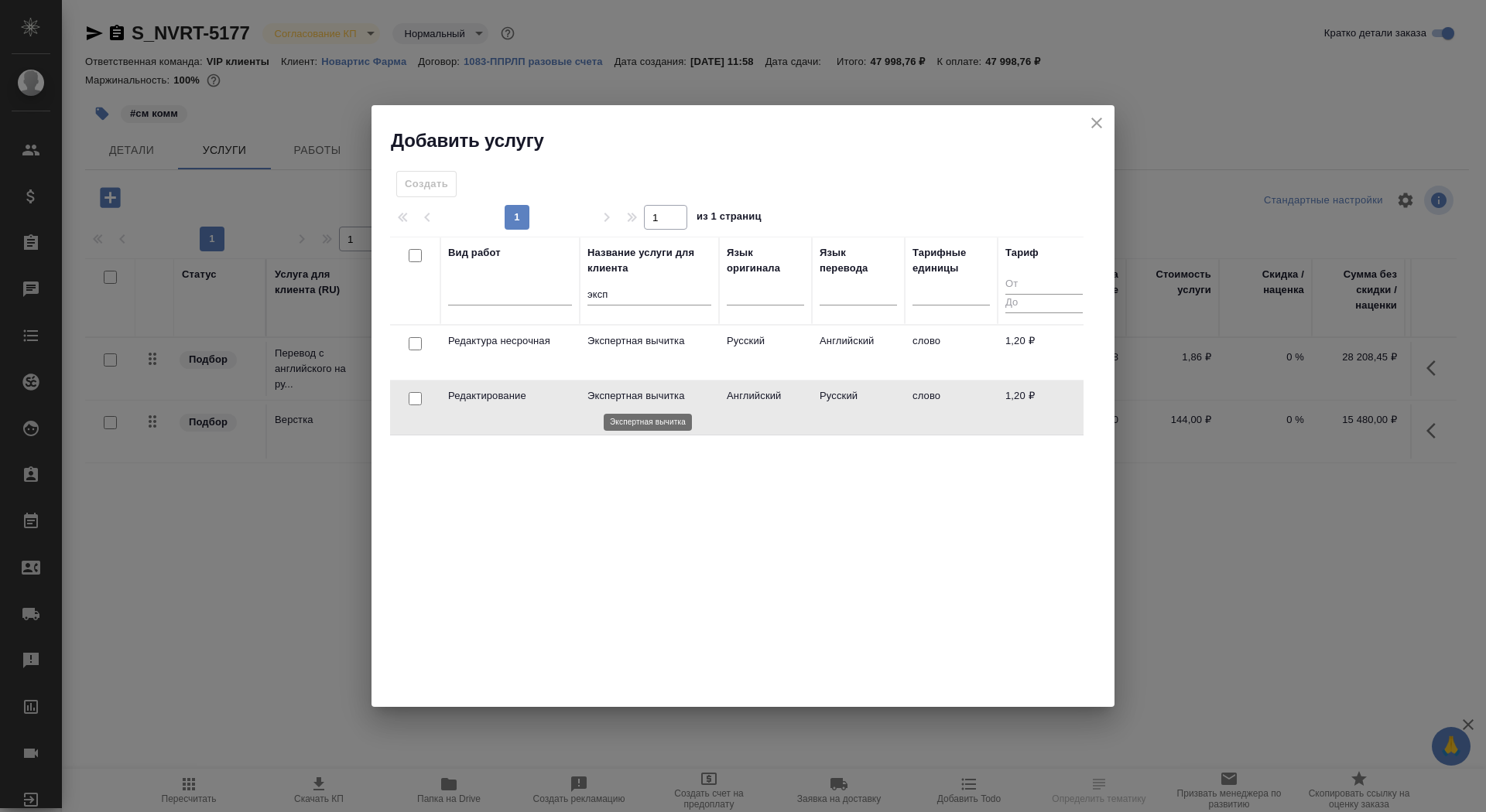
click at [612, 401] on p "Экспертная вычитка" at bounding box center [650, 396] width 124 height 15
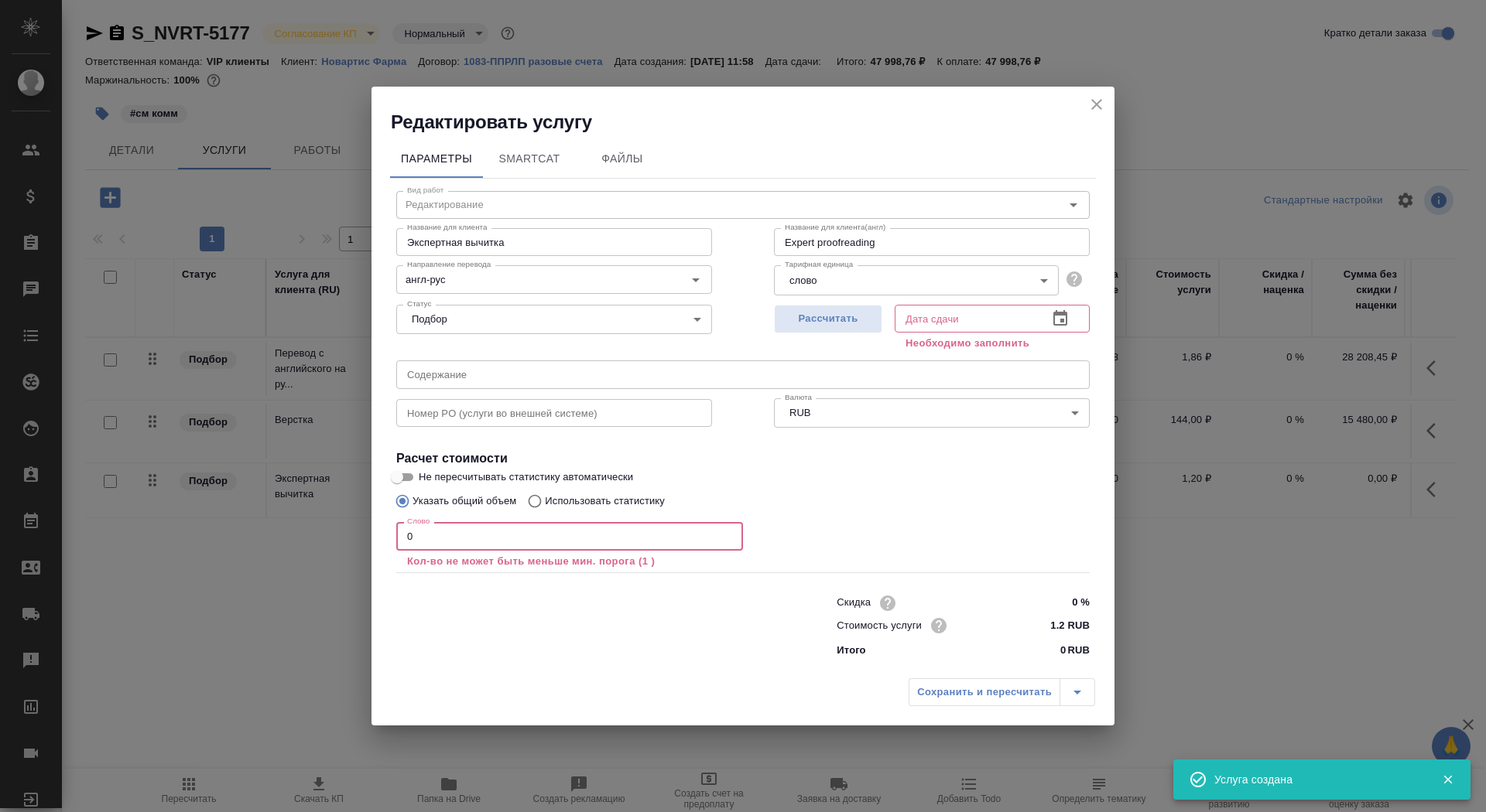
click at [541, 538] on input "0" at bounding box center [569, 536] width 347 height 28
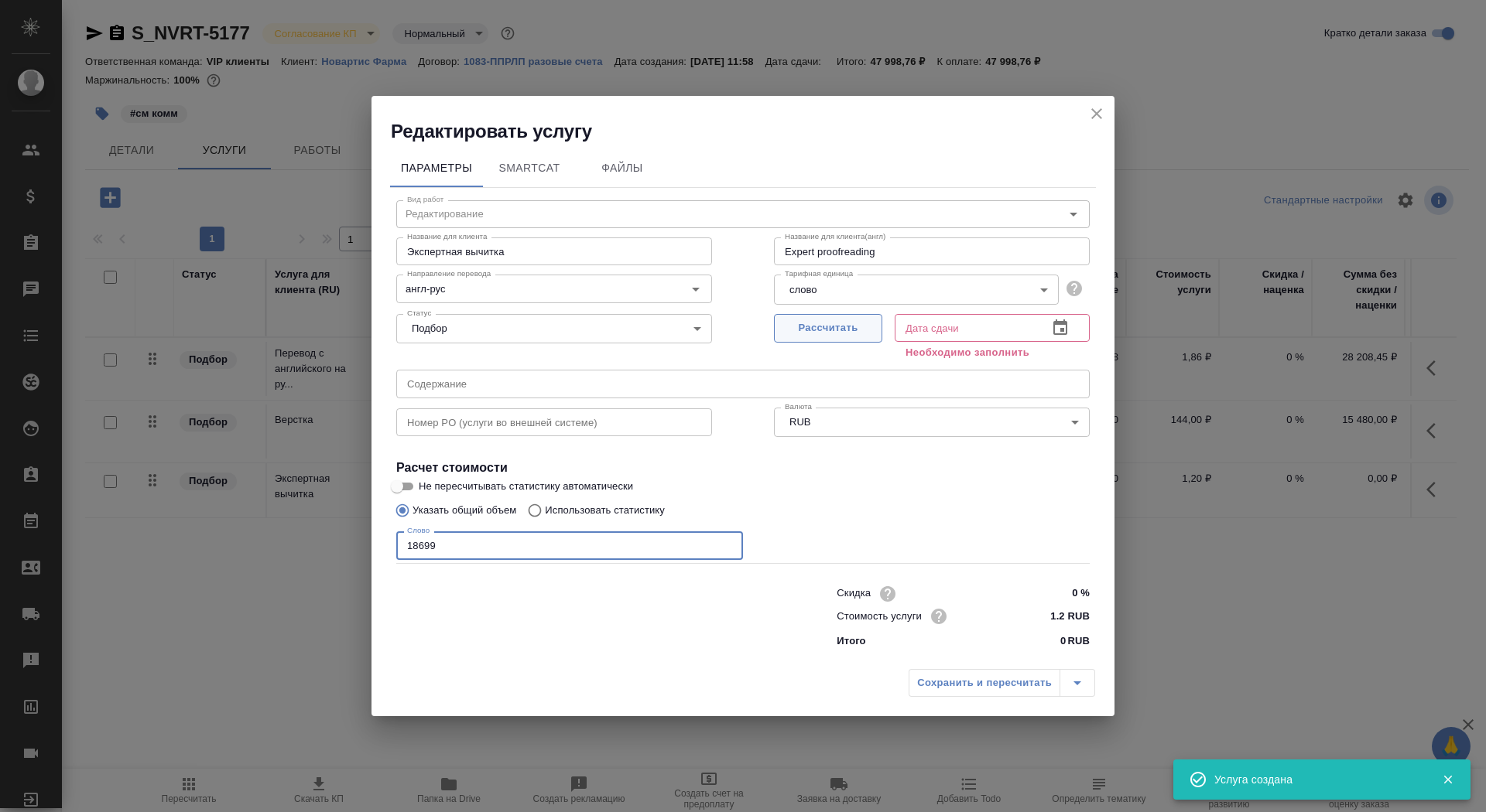
type input "18699"
click at [824, 325] on span "Рассчитать" at bounding box center [829, 328] width 91 height 18
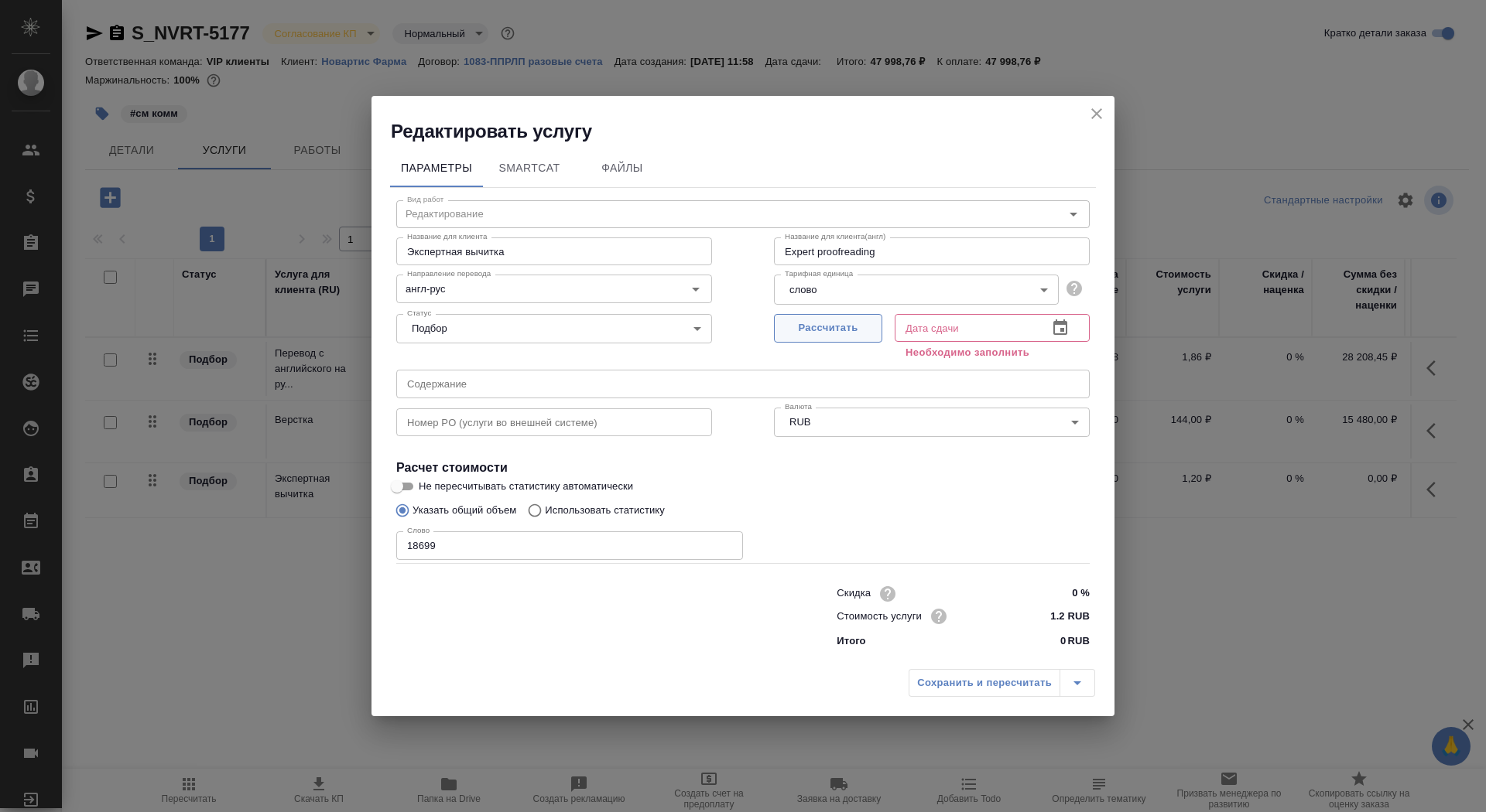
type input "[DATE] 12:49"
click at [850, 329] on span "Рассчитать" at bounding box center [829, 328] width 91 height 18
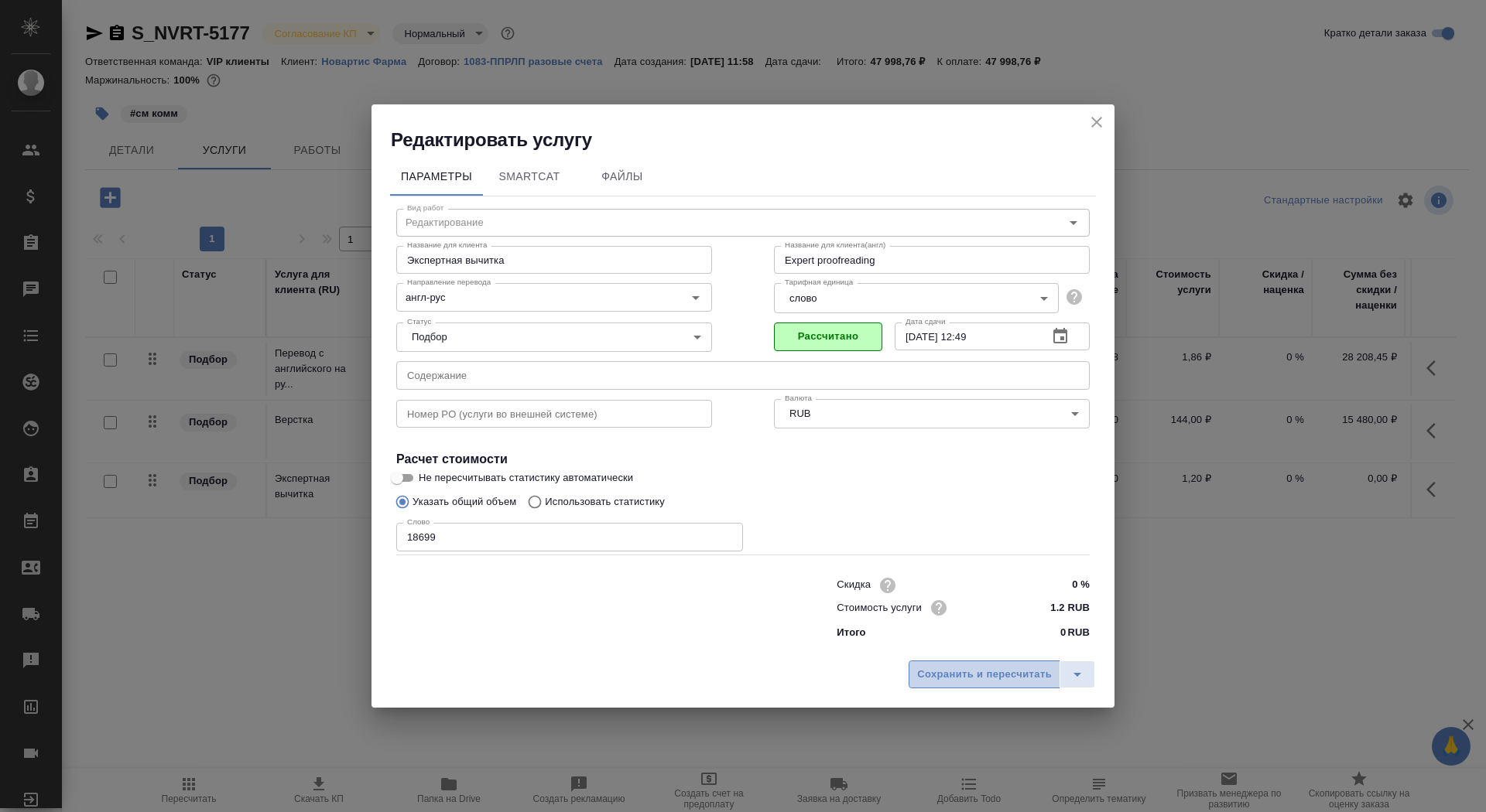
click at [953, 680] on span "Сохранить и пересчитать" at bounding box center [984, 675] width 135 height 18
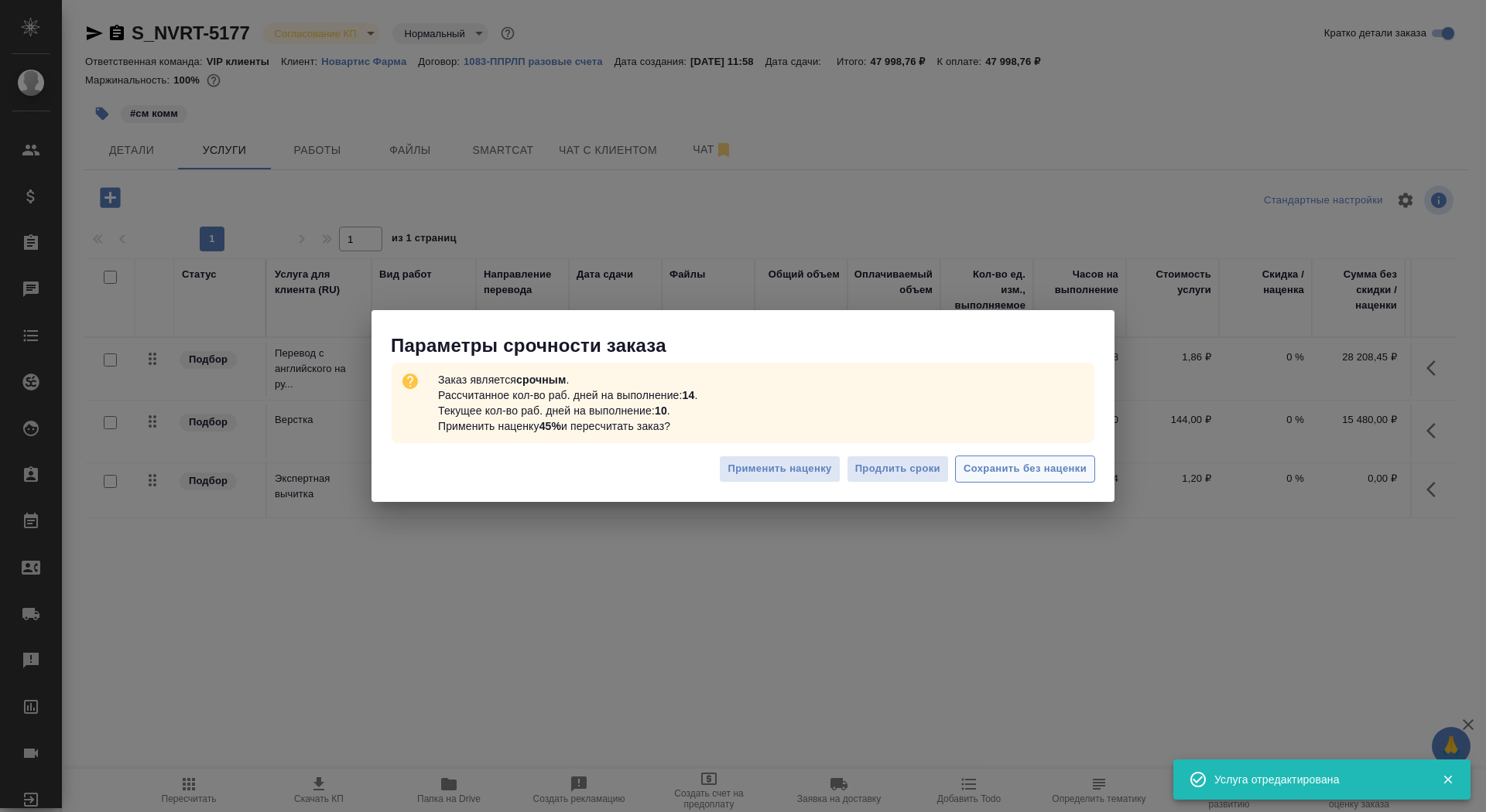
click at [1033, 480] on button "Сохранить без наценки" at bounding box center [1025, 469] width 140 height 27
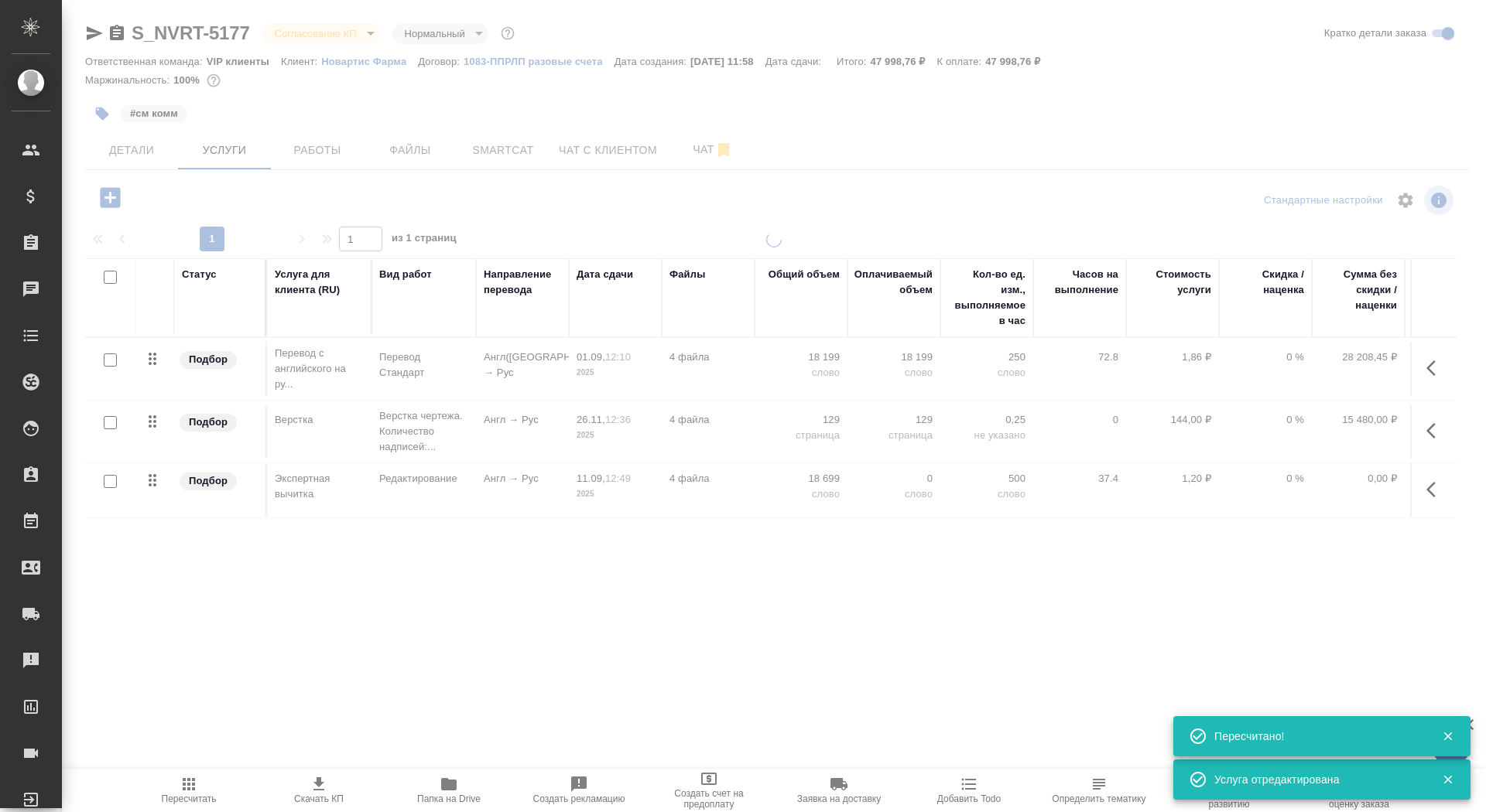
type input "urgent"
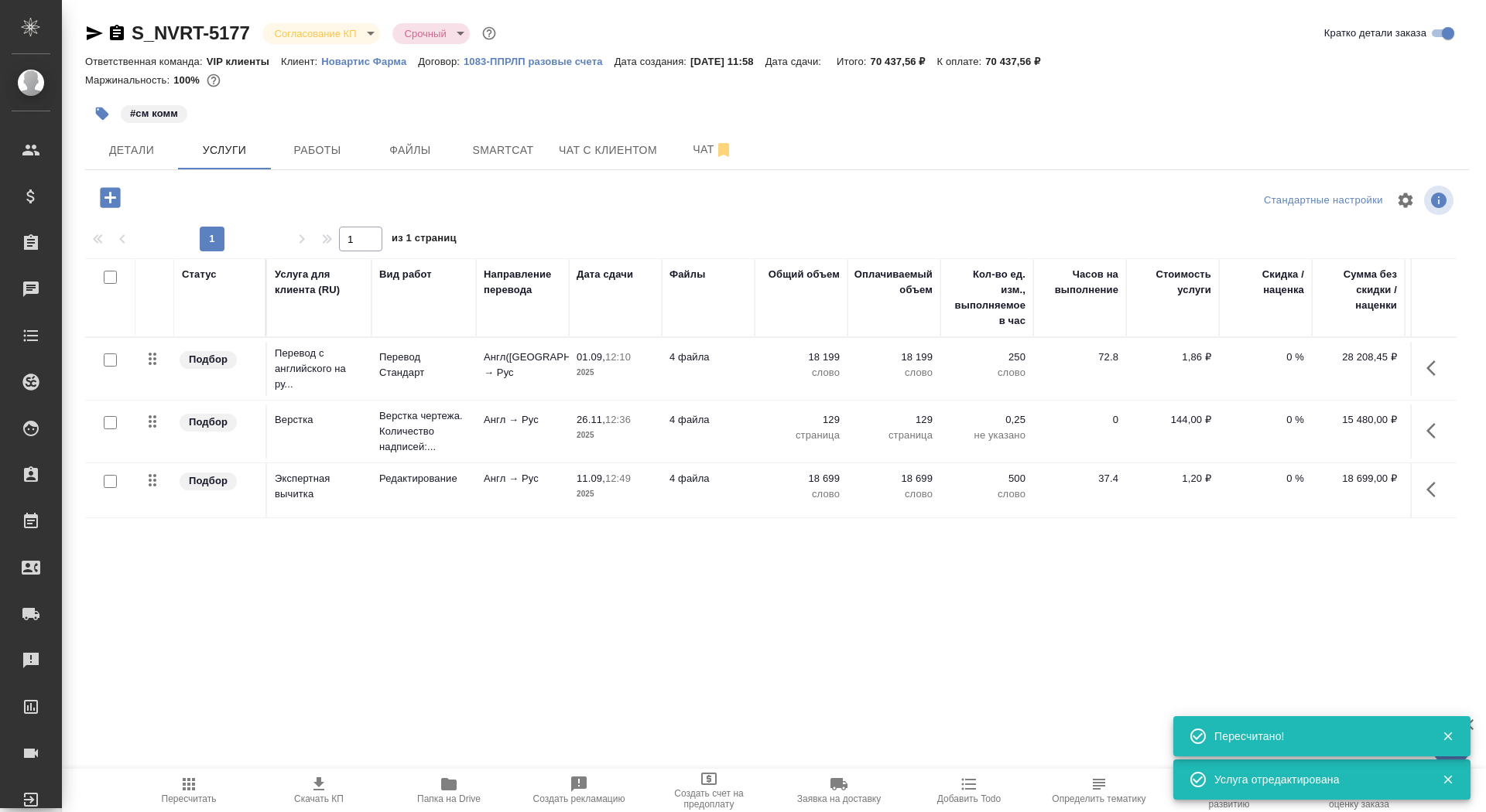
click at [745, 364] on td "4 файла" at bounding box center [709, 369] width 93 height 54
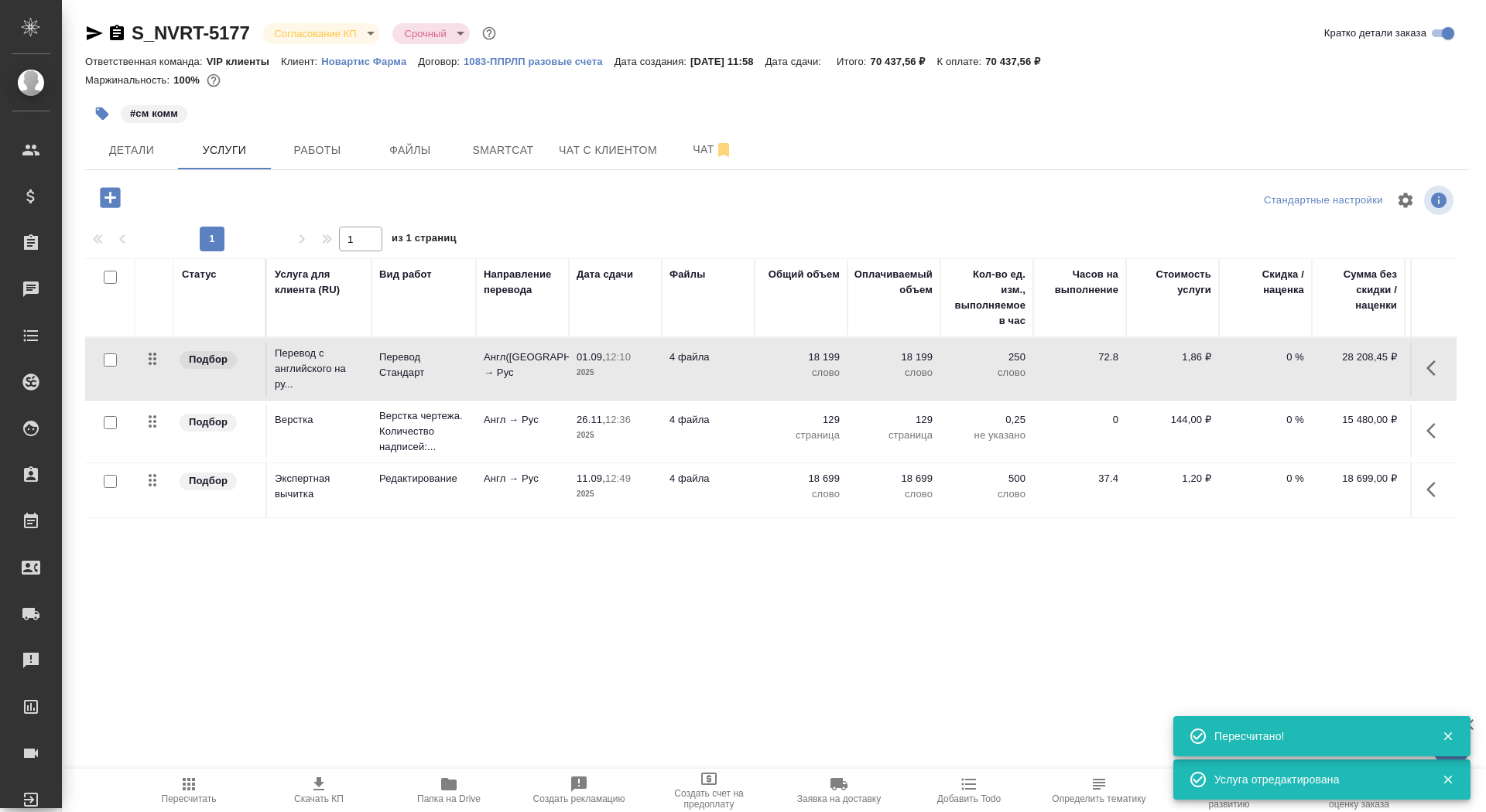
click at [745, 364] on td "4 файла" at bounding box center [709, 369] width 93 height 54
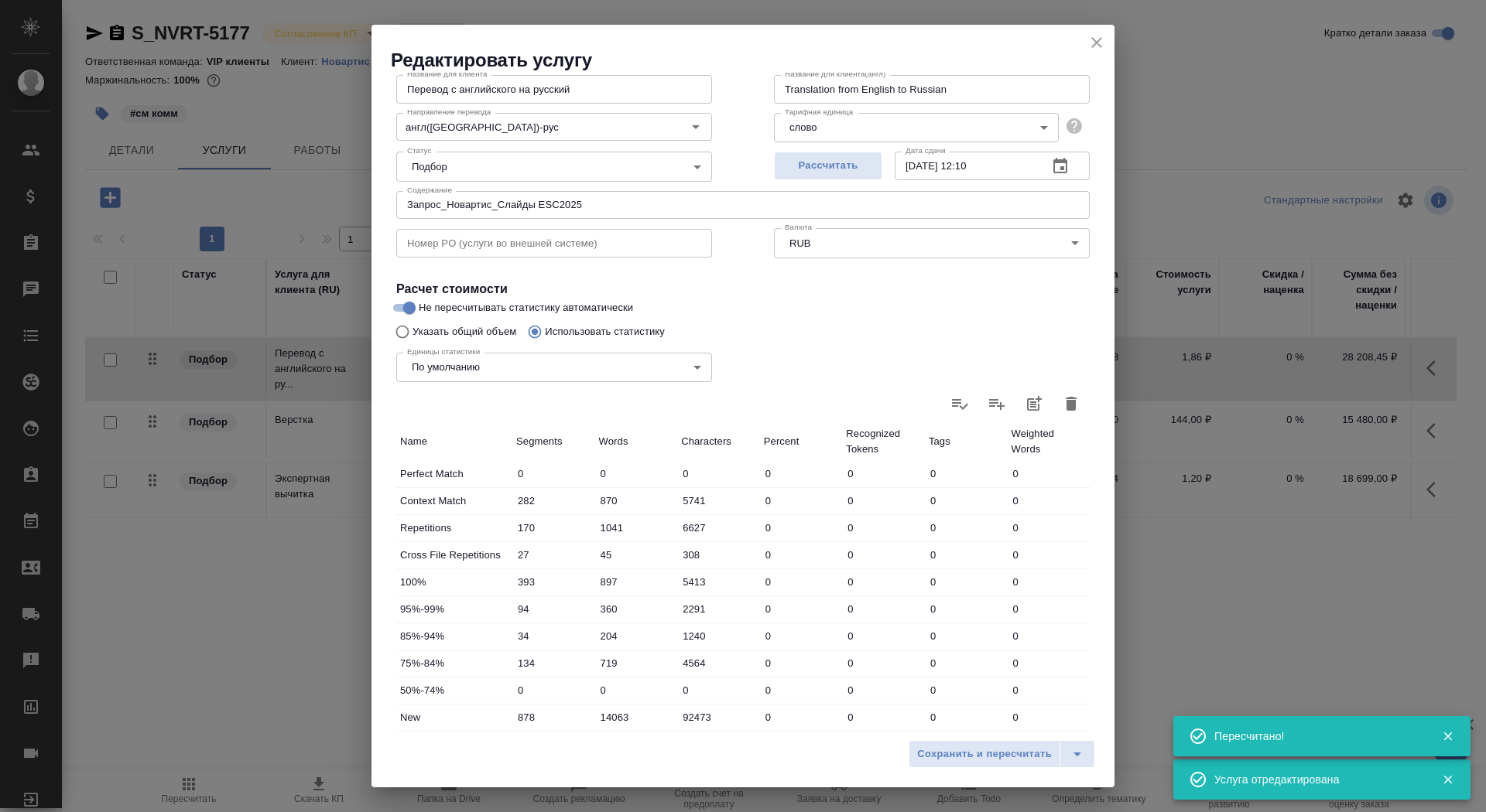
scroll to position [240, 0]
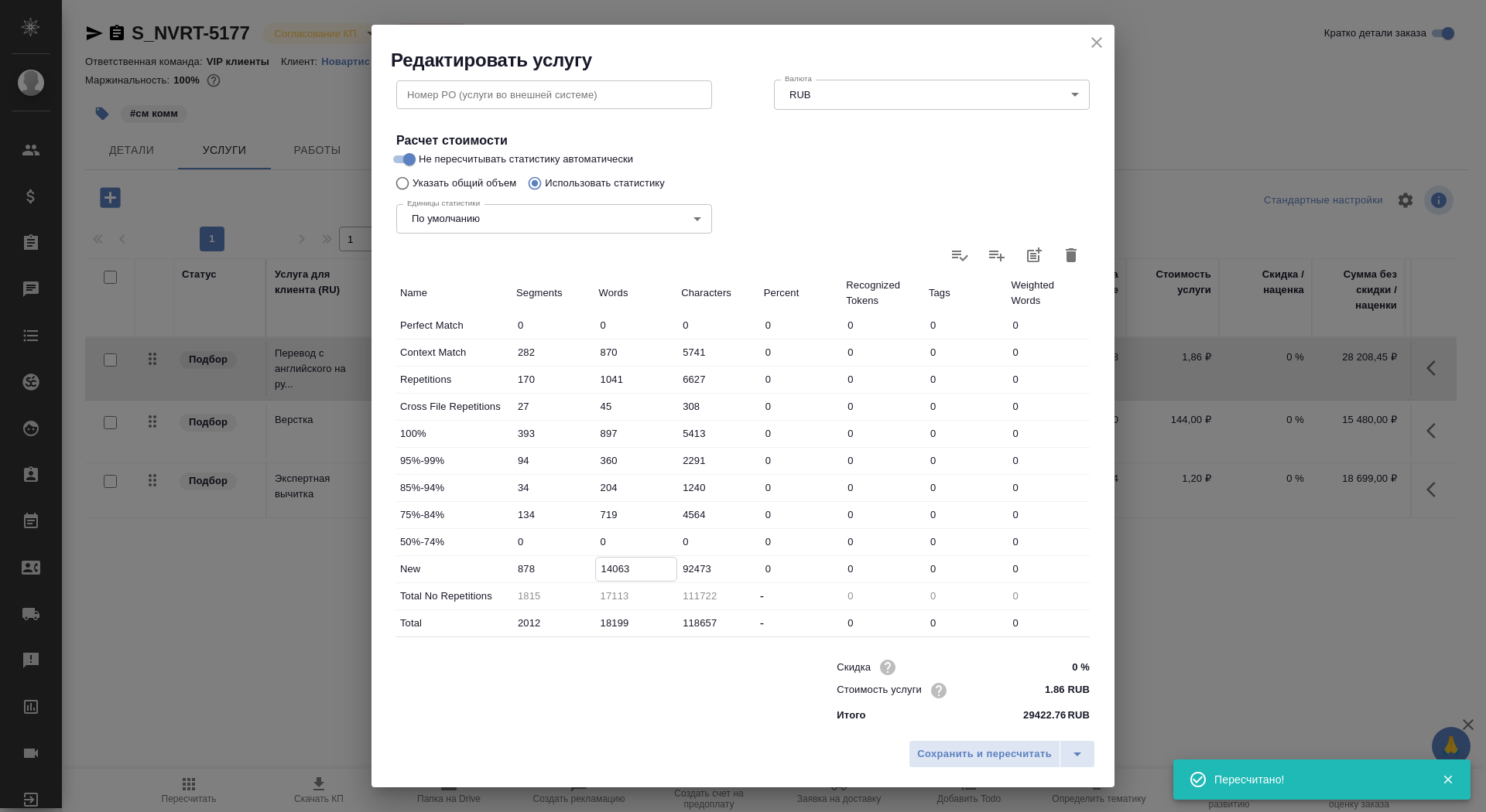
click at [612, 566] on input "14063" at bounding box center [636, 569] width 81 height 22
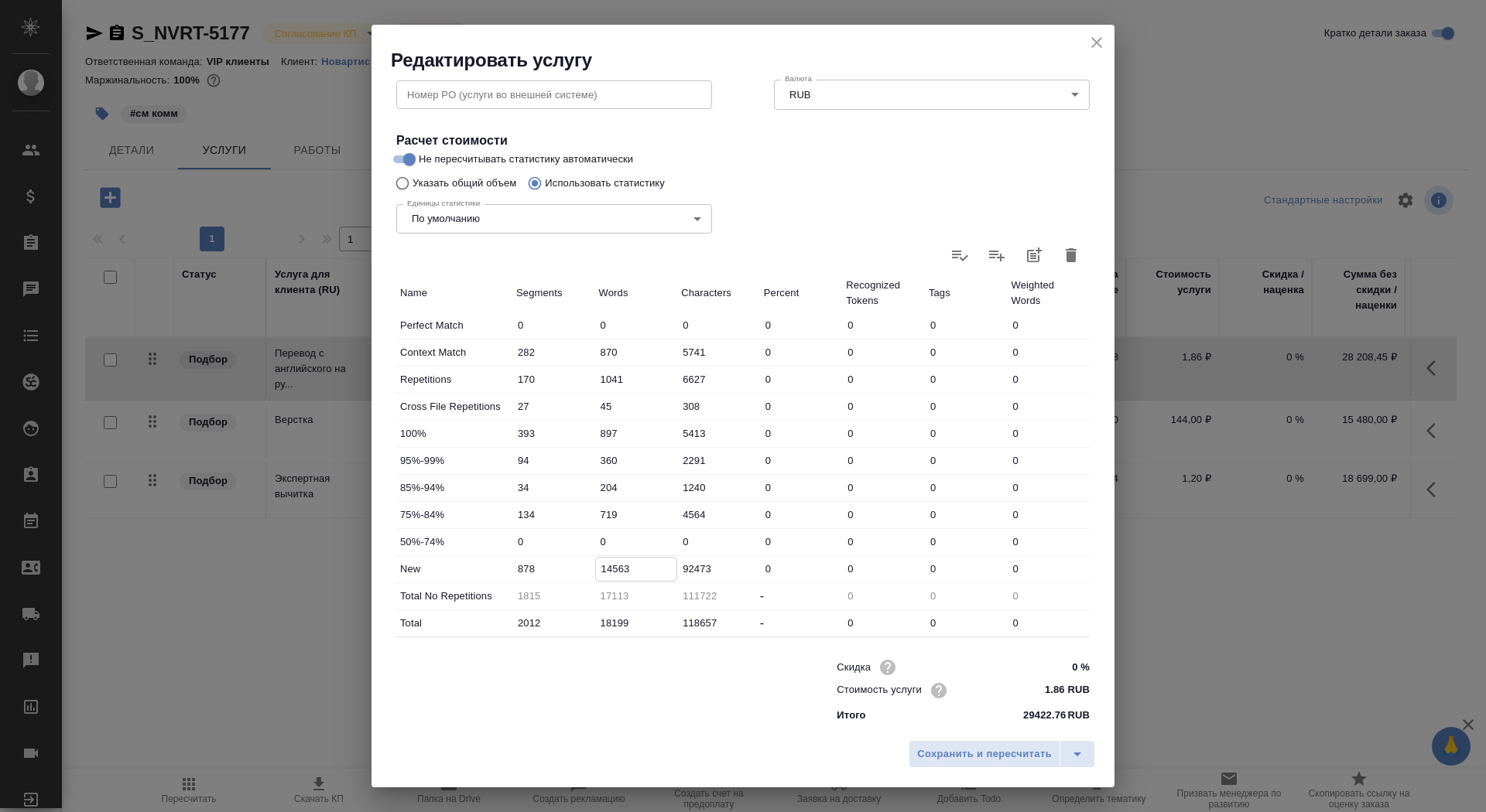
type input "14563"
click at [960, 772] on div "Сохранить и пересчитать" at bounding box center [743, 760] width 743 height 55
click at [960, 762] on span "Сохранить и пересчитать" at bounding box center [984, 755] width 135 height 18
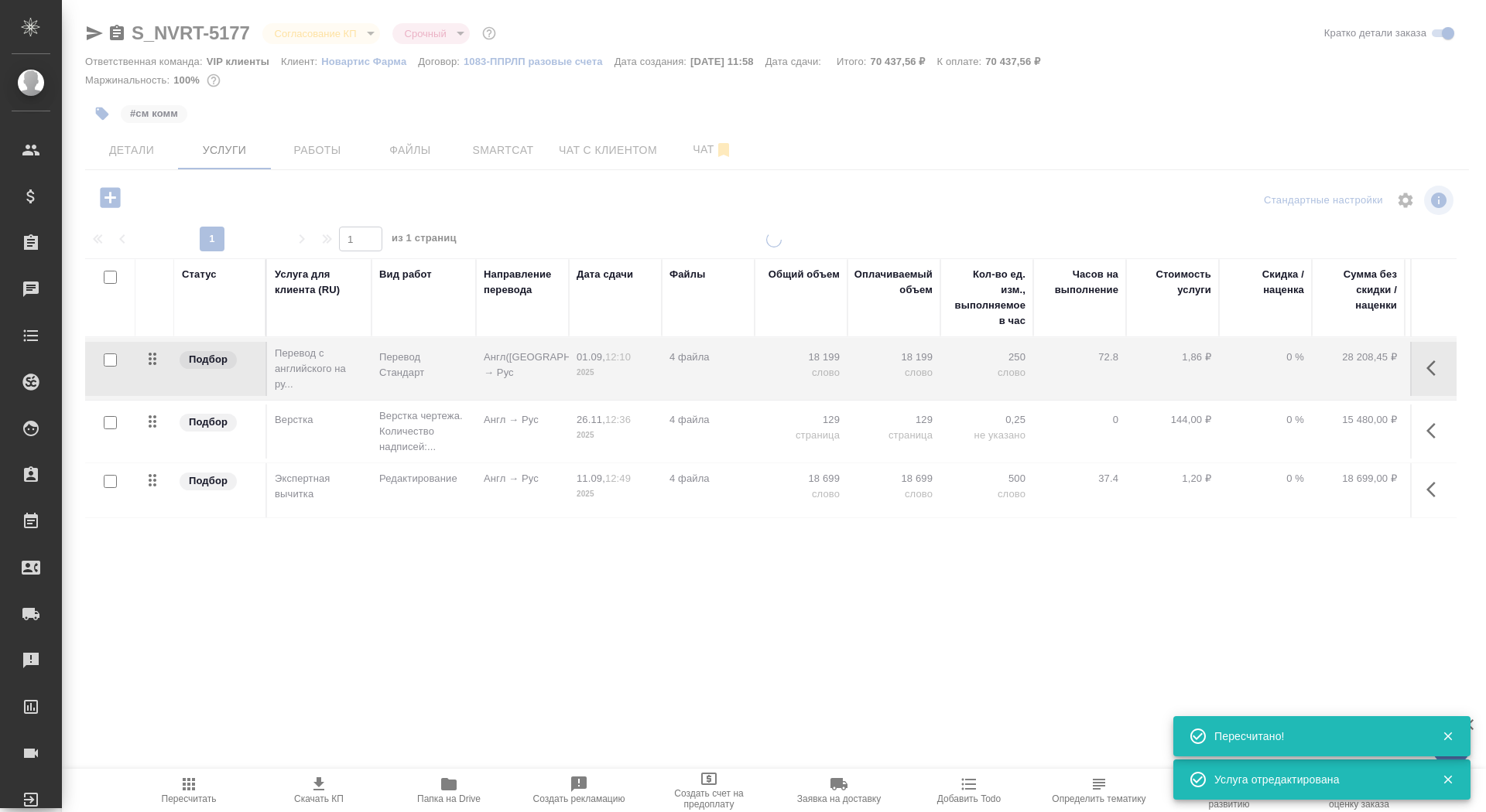
type input "normal"
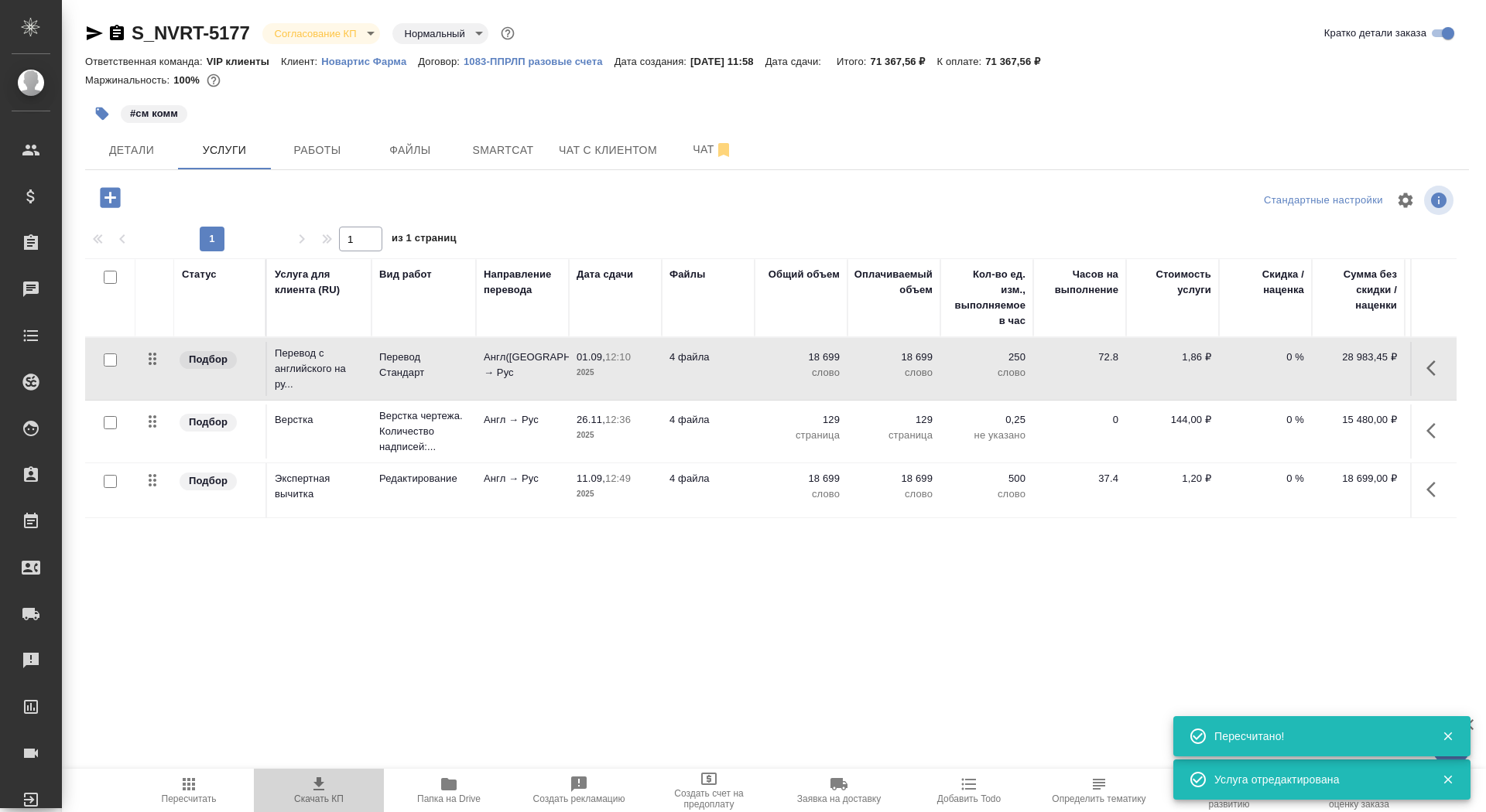
click at [315, 786] on icon "button" at bounding box center [319, 785] width 19 height 19
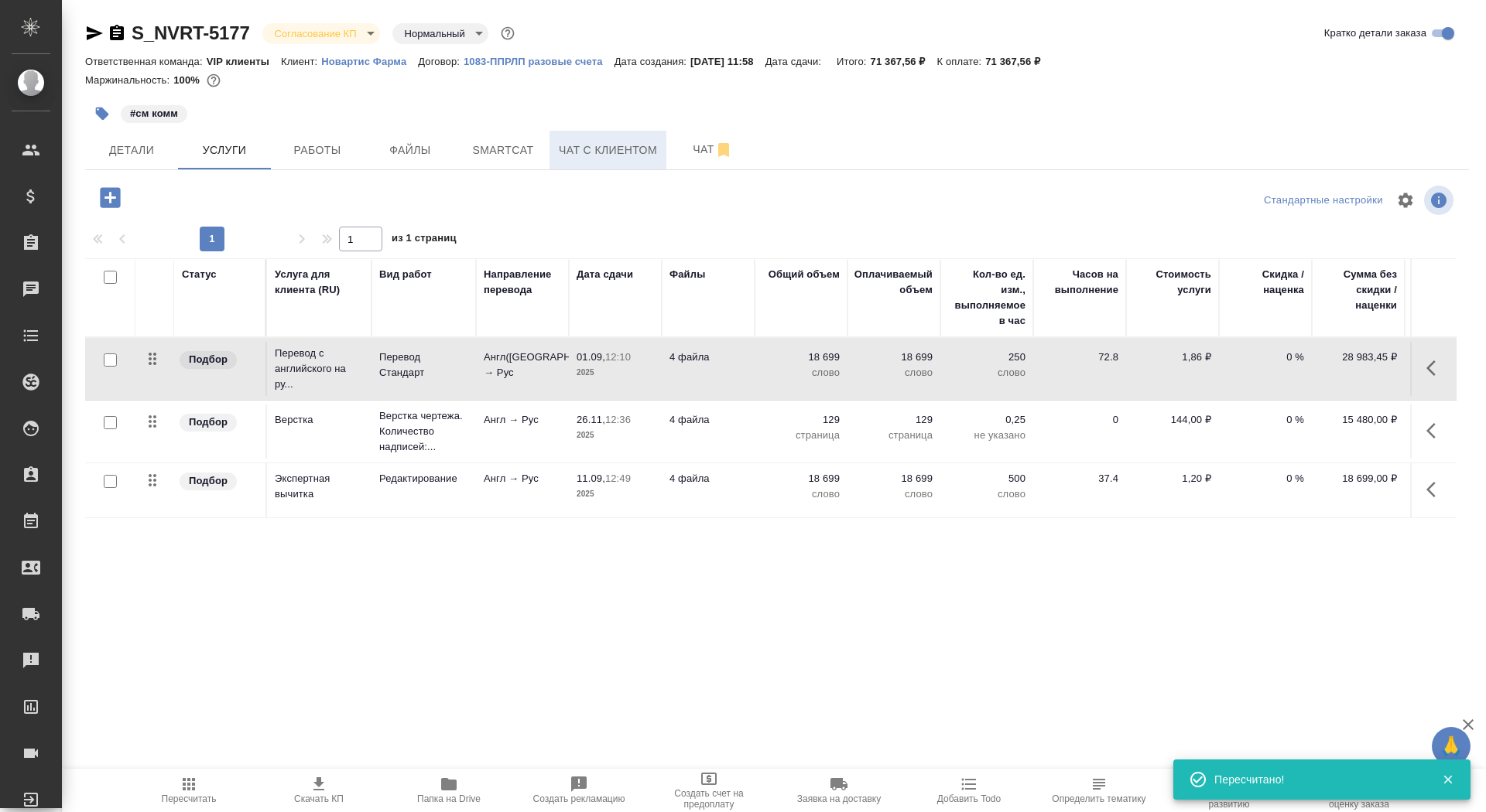
click at [635, 160] on button "Чат с клиентом" at bounding box center [608, 150] width 117 height 39
click at [119, 145] on span "Детали" at bounding box center [132, 150] width 74 height 19
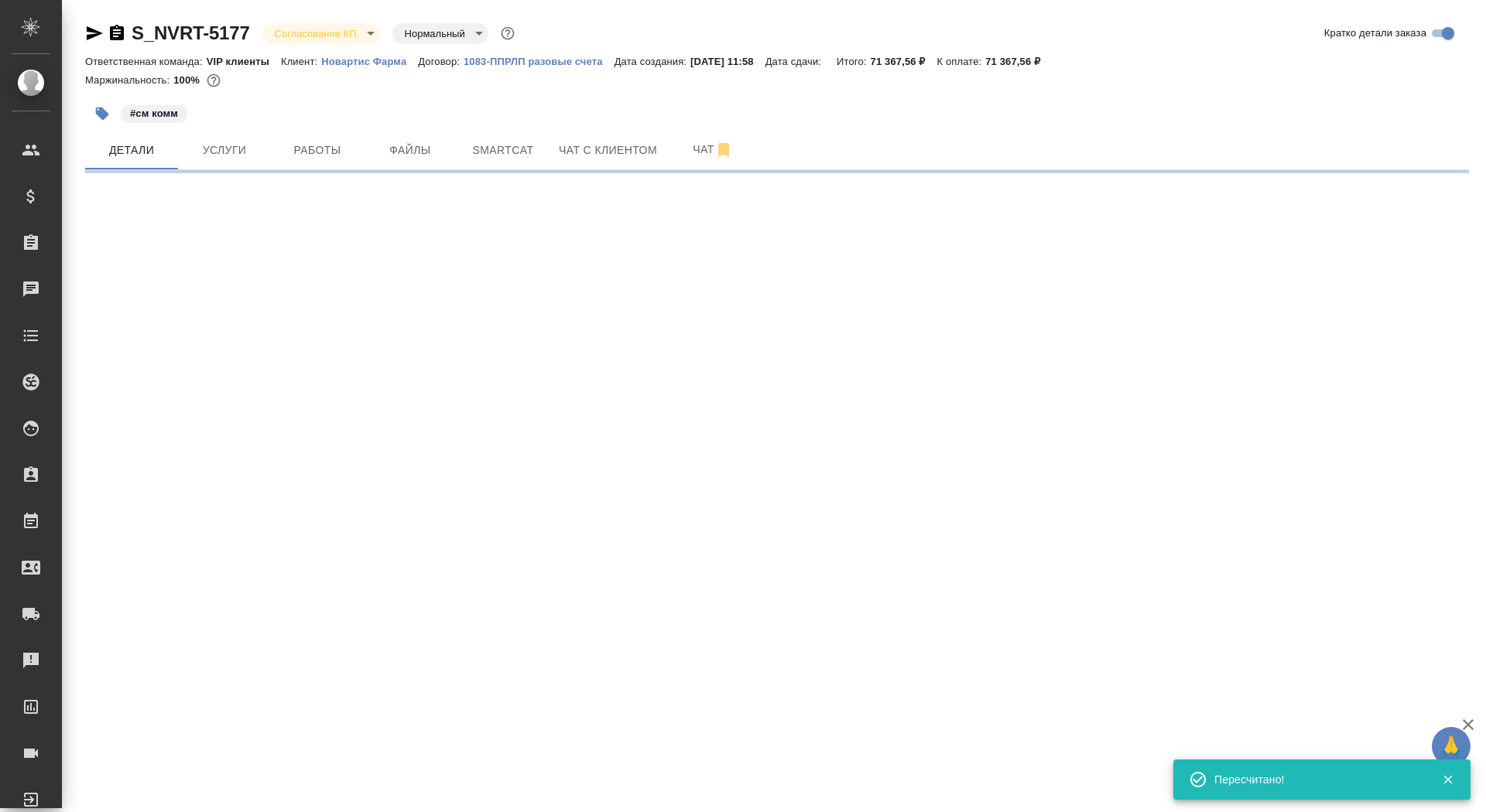
select select "RU"
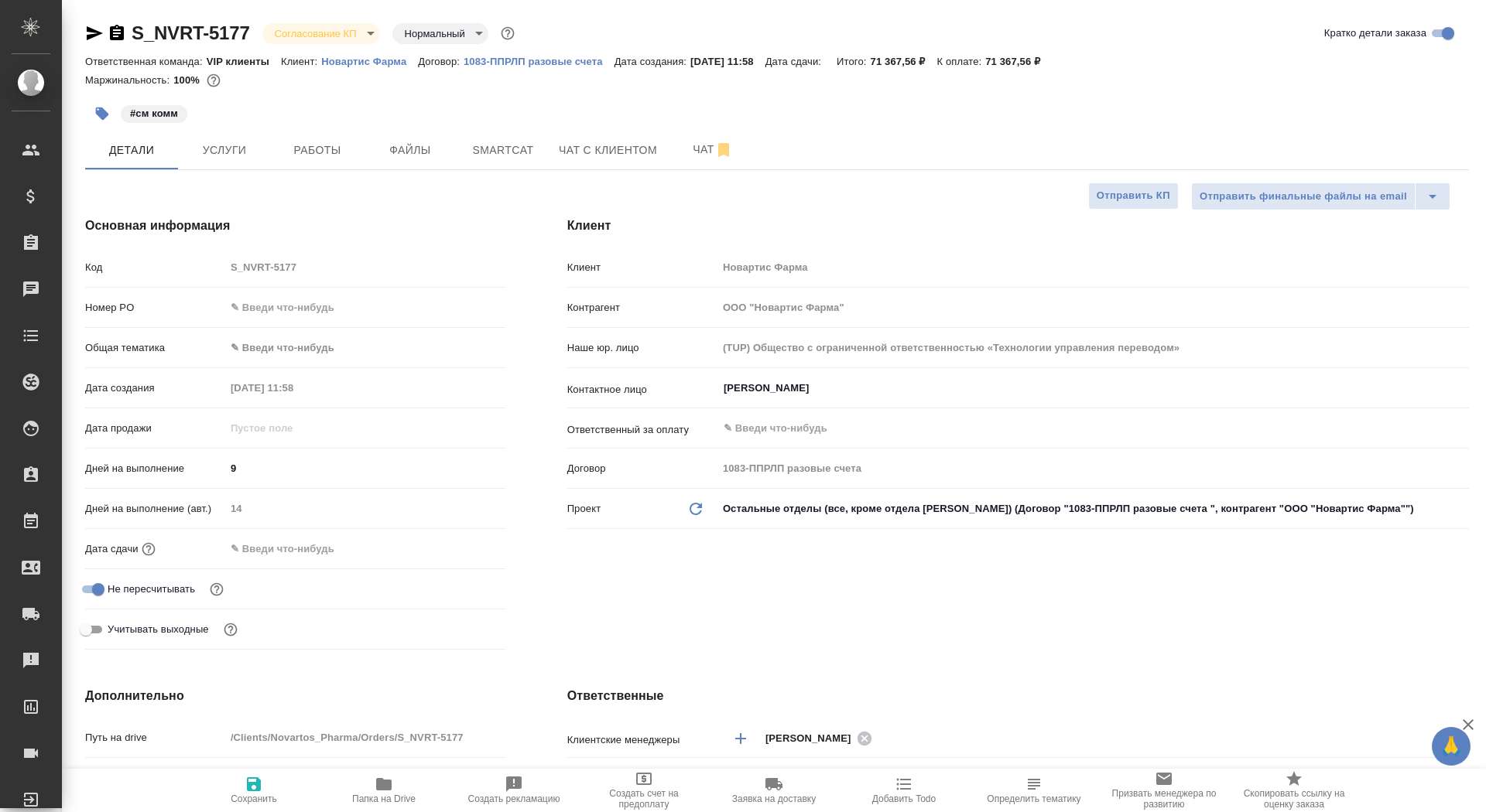
type textarea "x"
drag, startPoint x: 259, startPoint y: 465, endPoint x: 195, endPoint y: 454, distance: 64.9
click at [195, 456] on div "Дней на выполнение 9" at bounding box center [295, 468] width 420 height 27
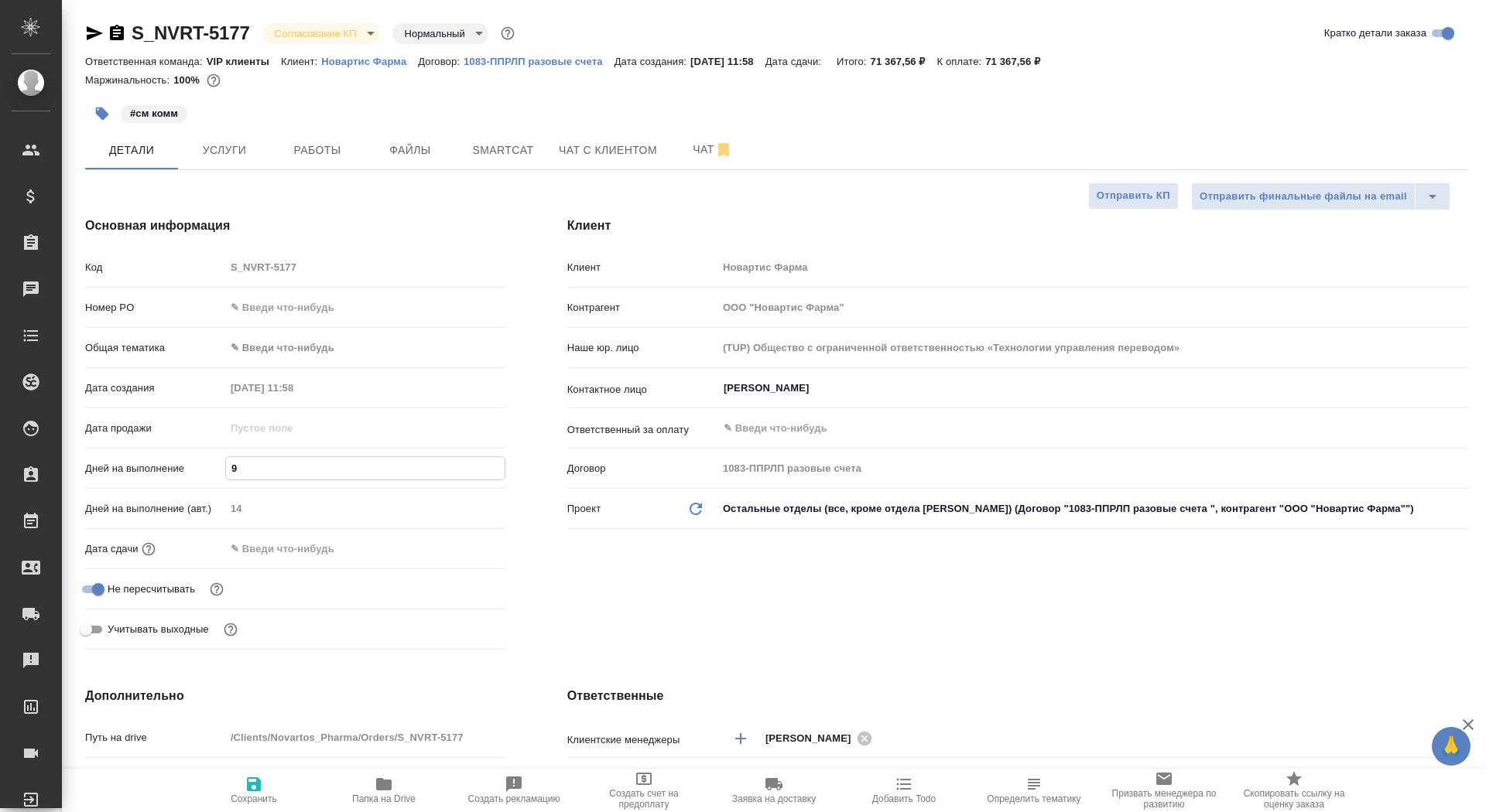
type input "1"
type textarea "x"
type input "10"
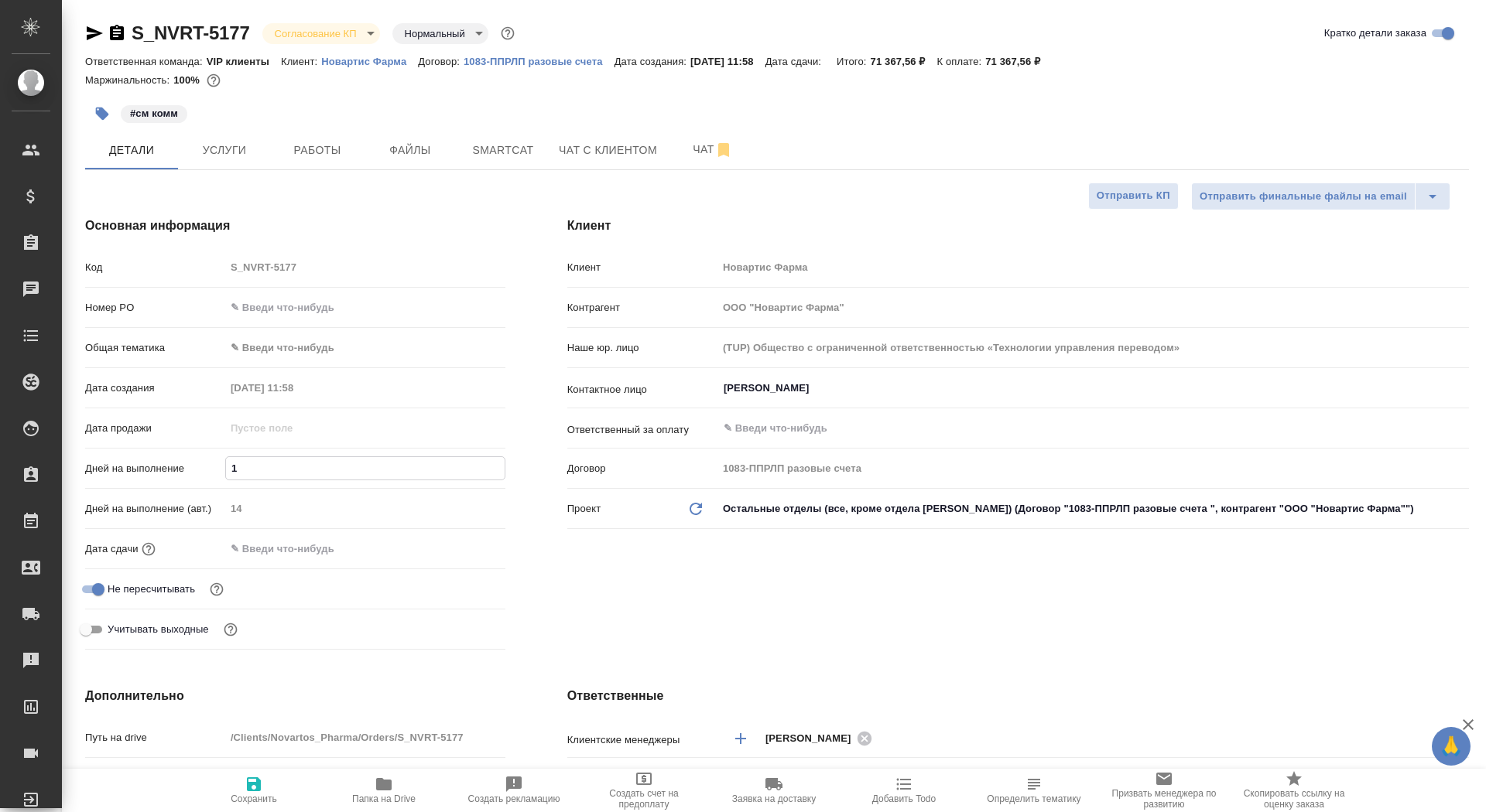
type textarea "x"
type input "10"
click at [312, 773] on button "Сохранить" at bounding box center [254, 791] width 130 height 43
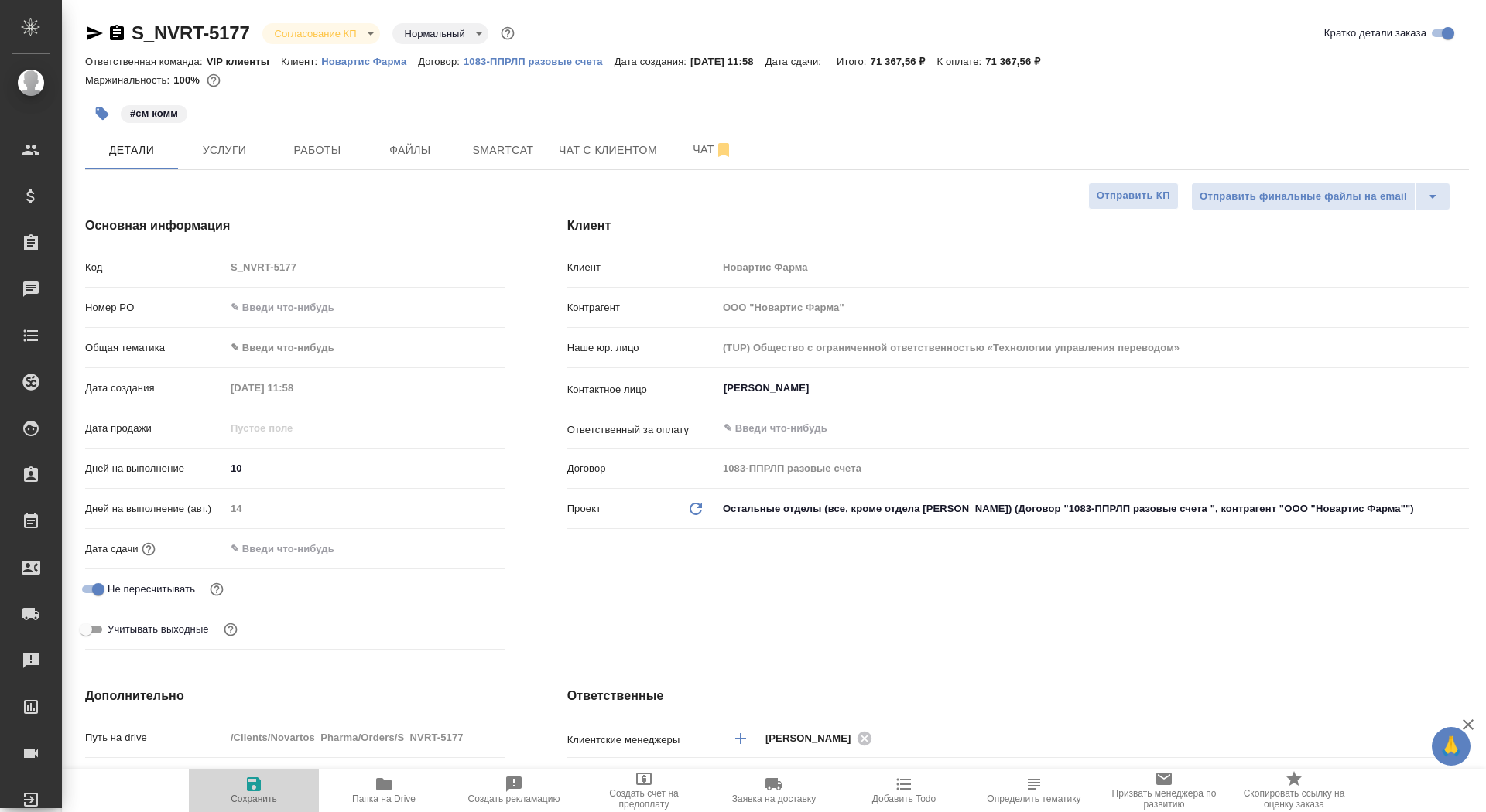
type textarea "x"
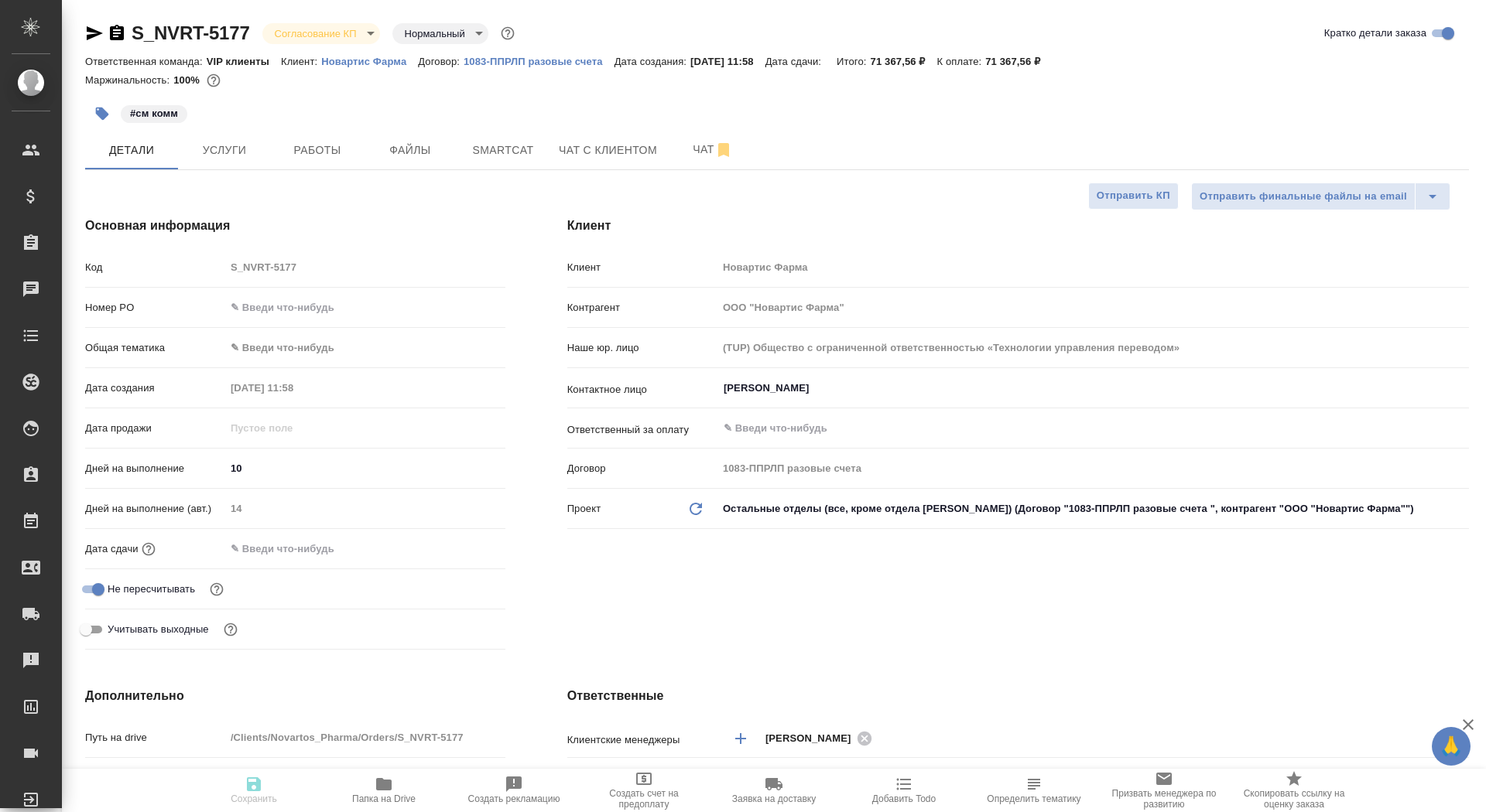
type textarea "x"
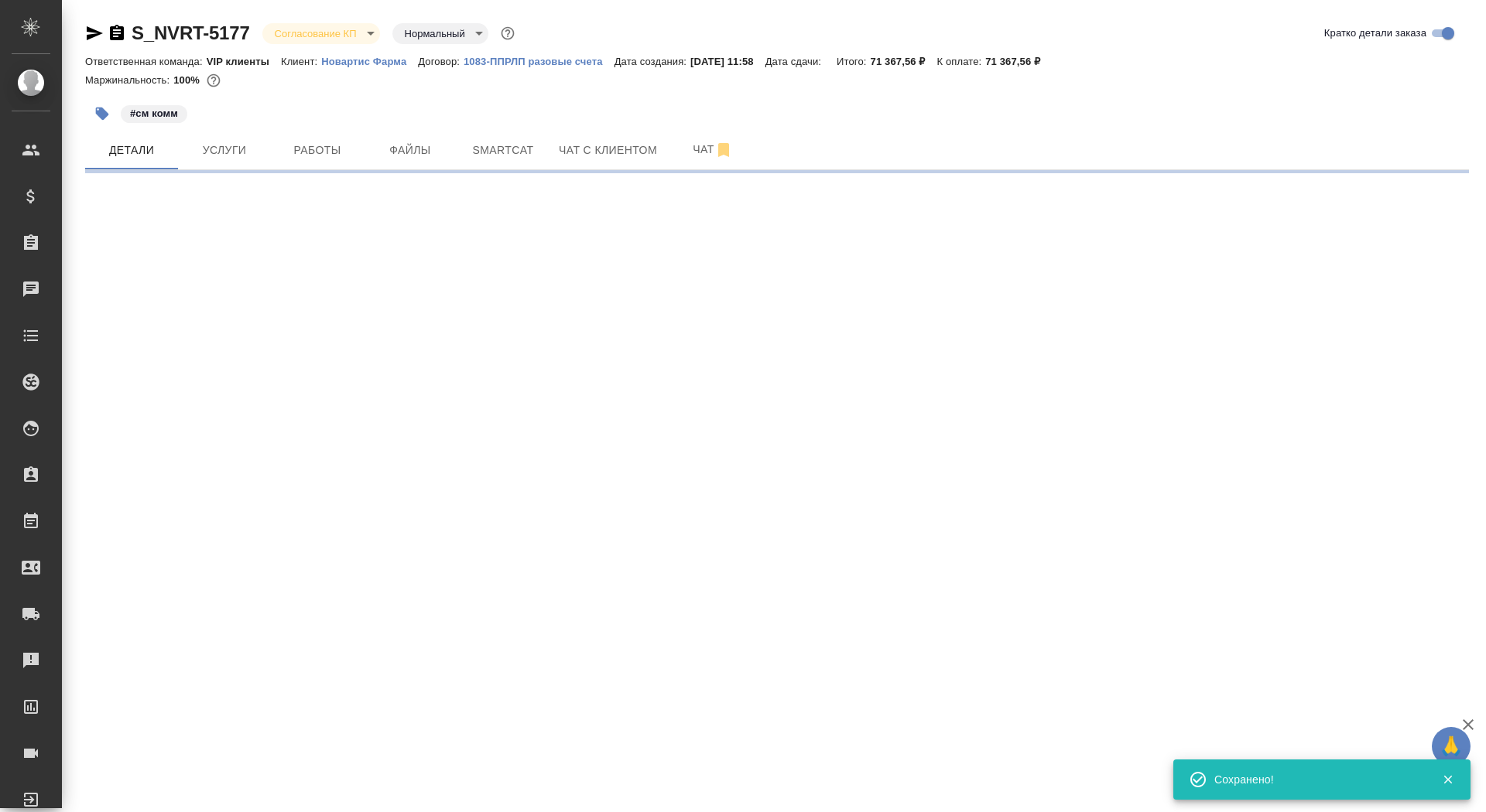
select select "RU"
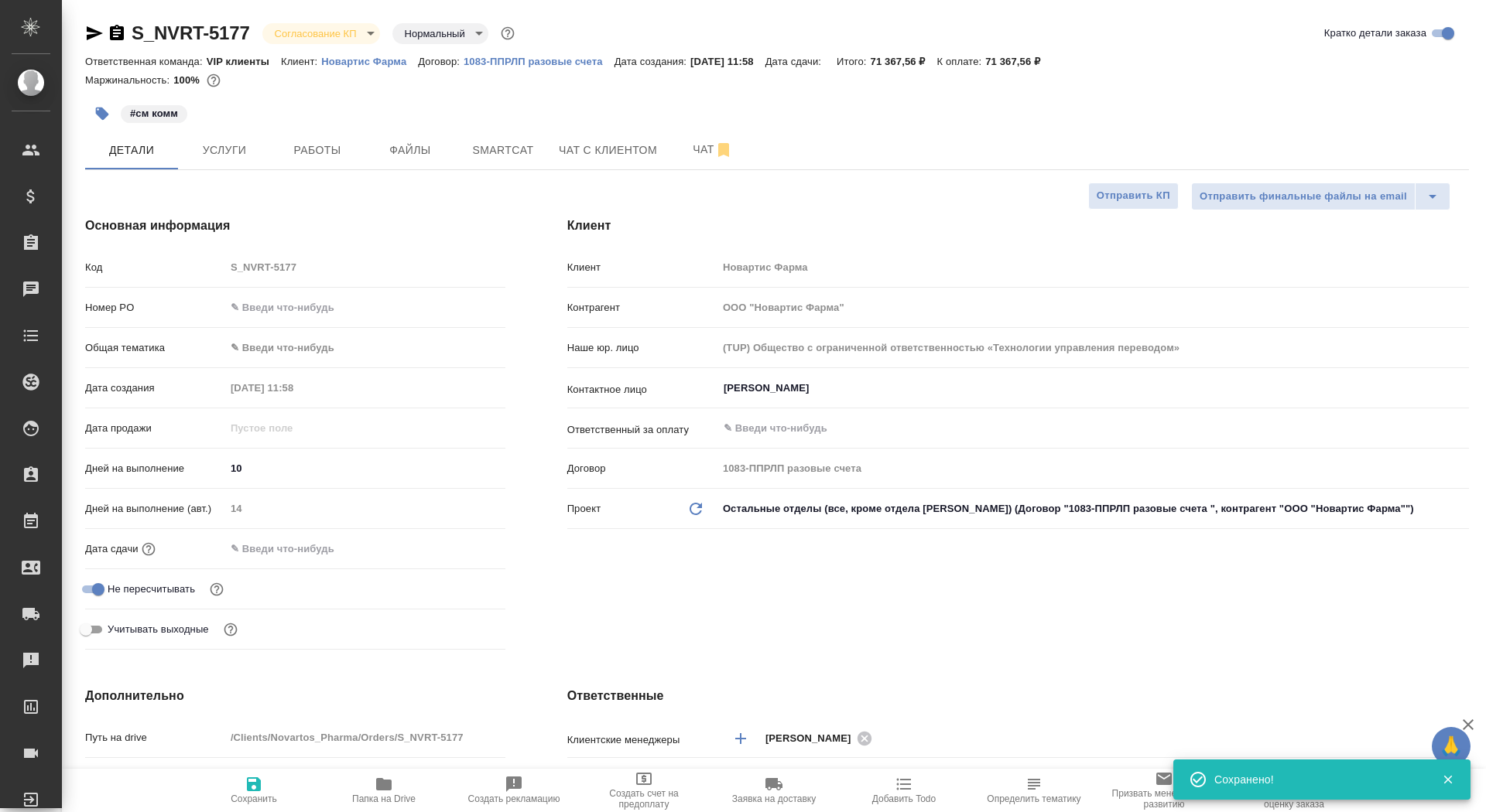
type textarea "x"
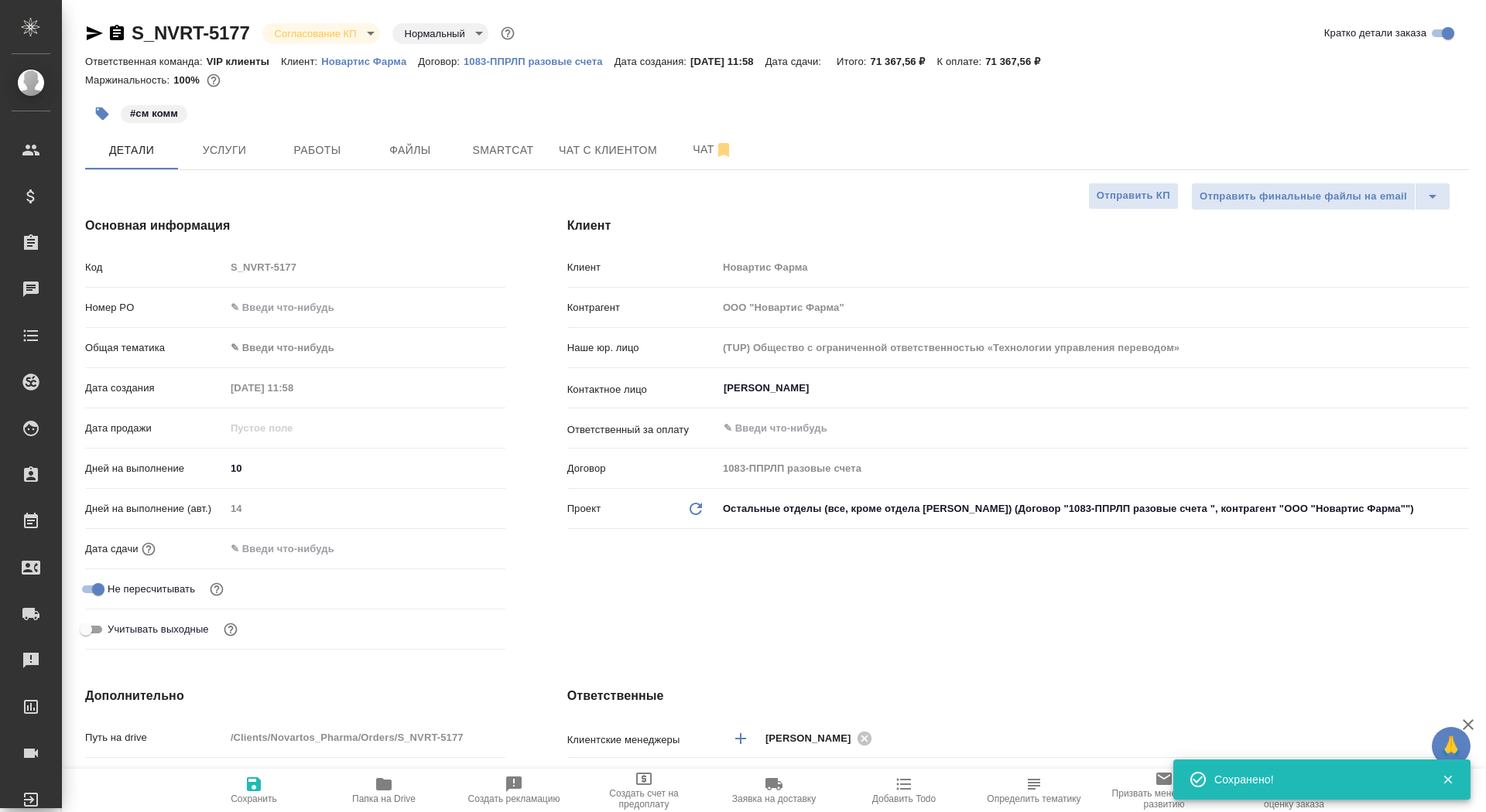
type textarea "x"
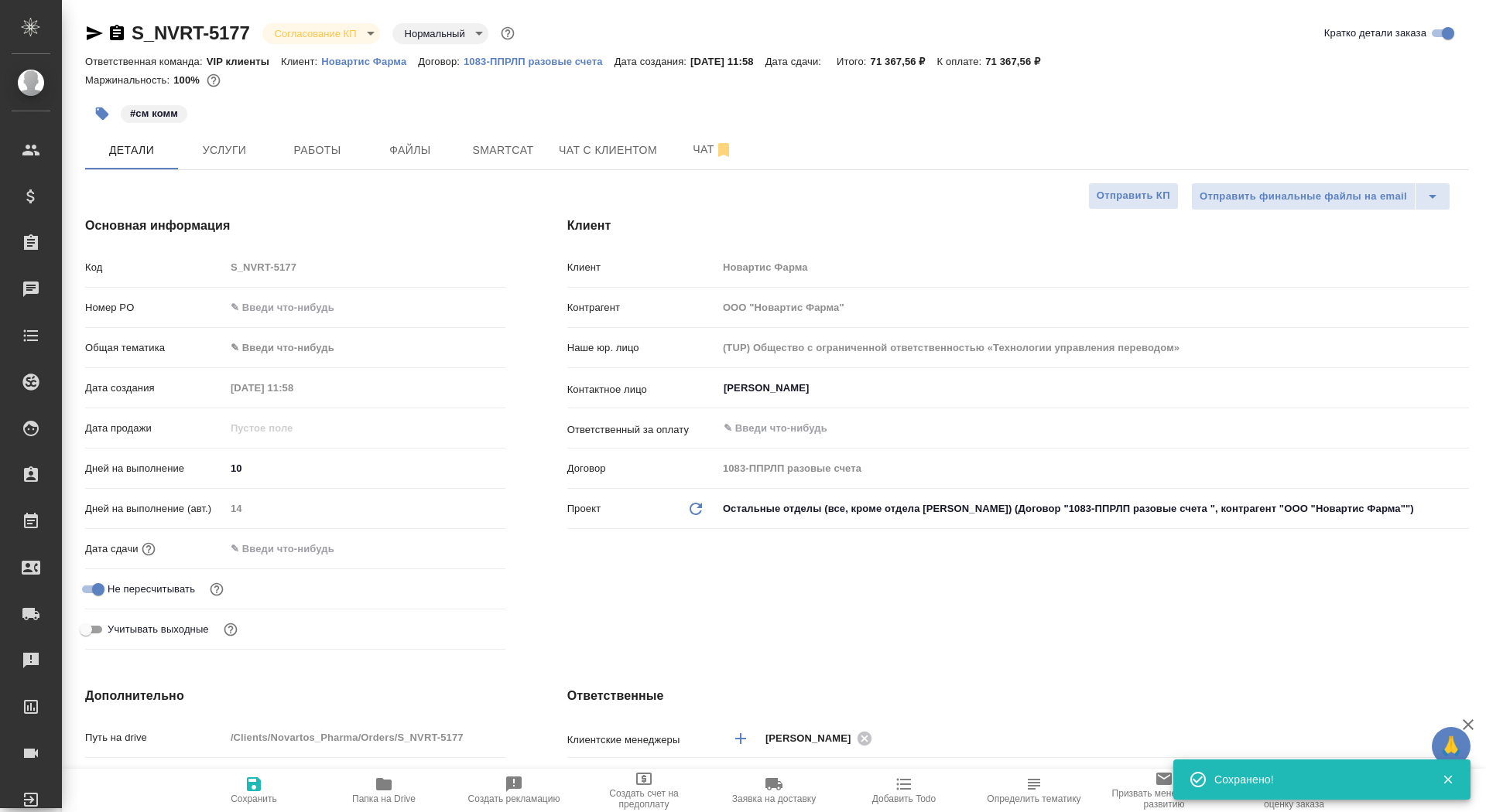
type textarea "x"
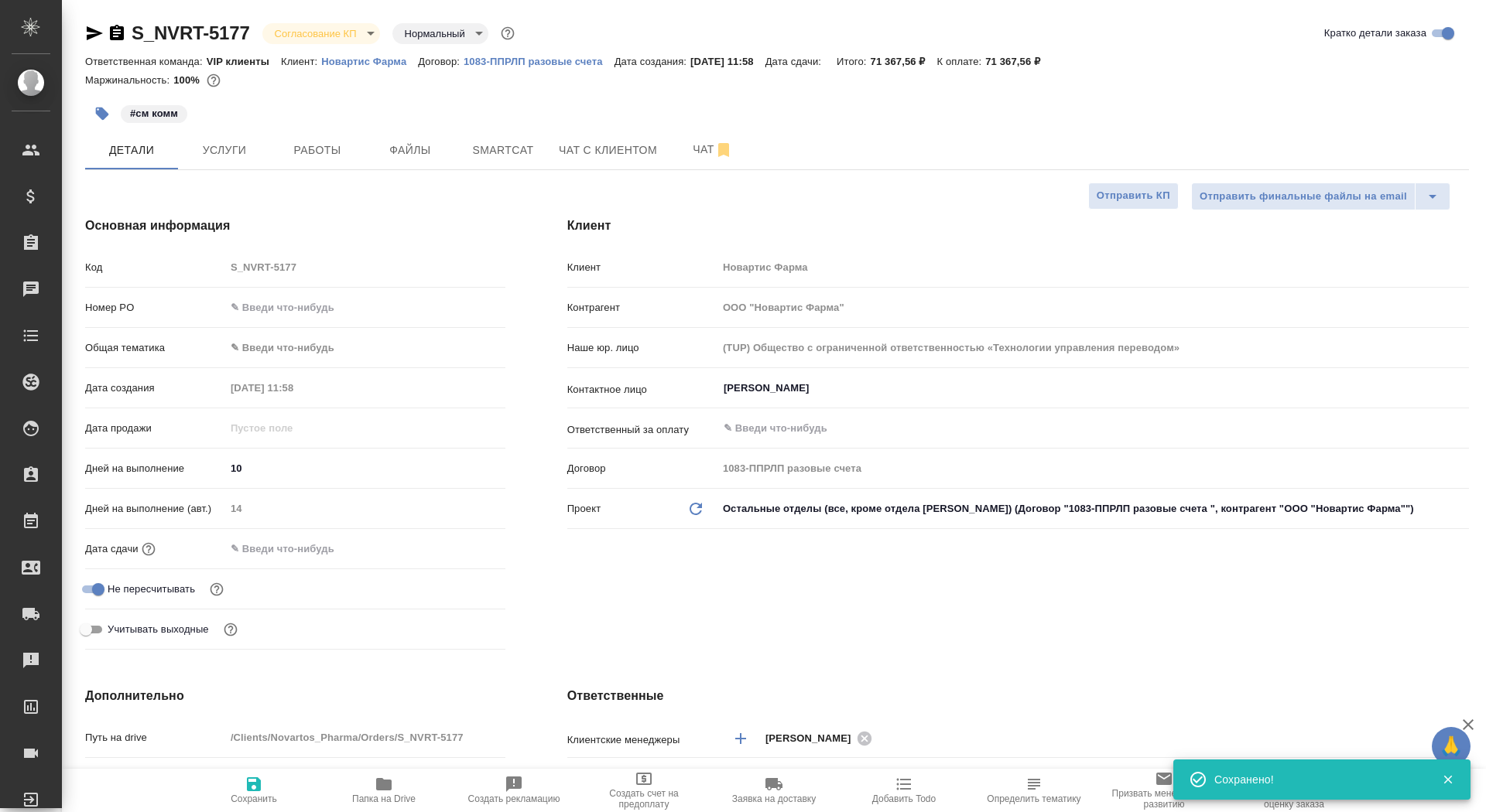
type textarea "x"
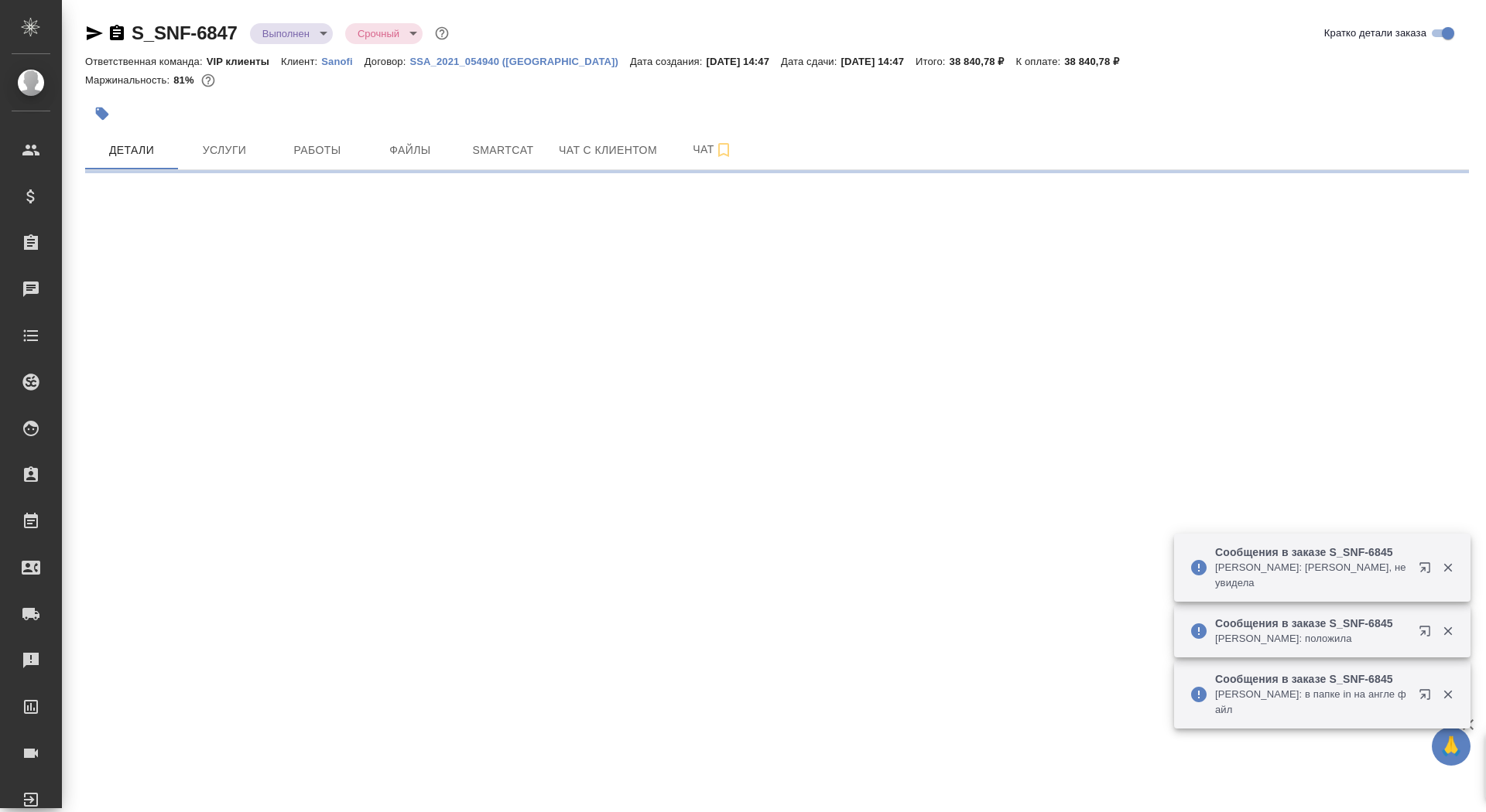
drag, startPoint x: 0, startPoint y: 0, endPoint x: 122, endPoint y: 31, distance: 125.9
click at [122, 31] on icon "button" at bounding box center [117, 33] width 14 height 15
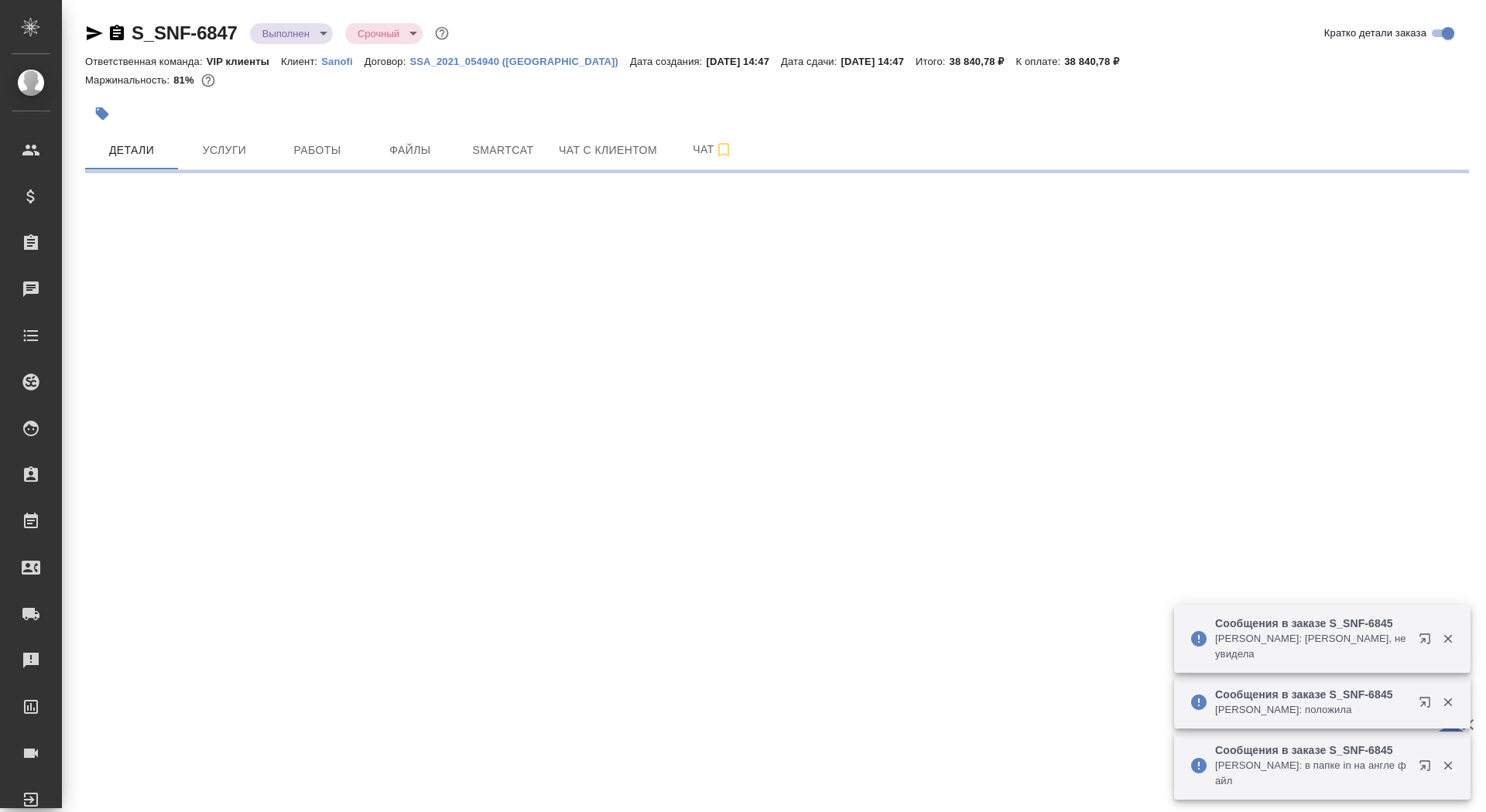
select select "RU"
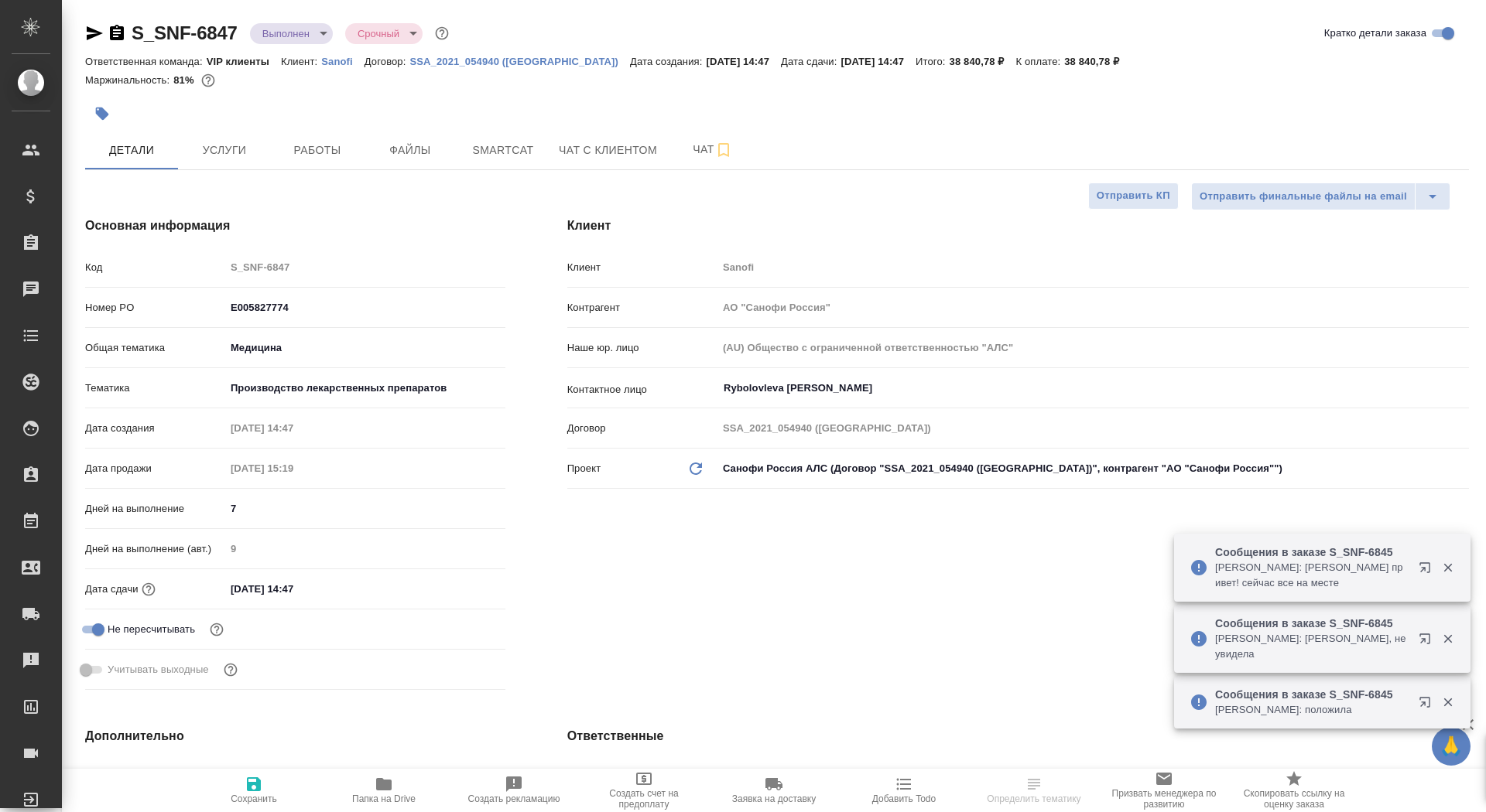
type textarea "x"
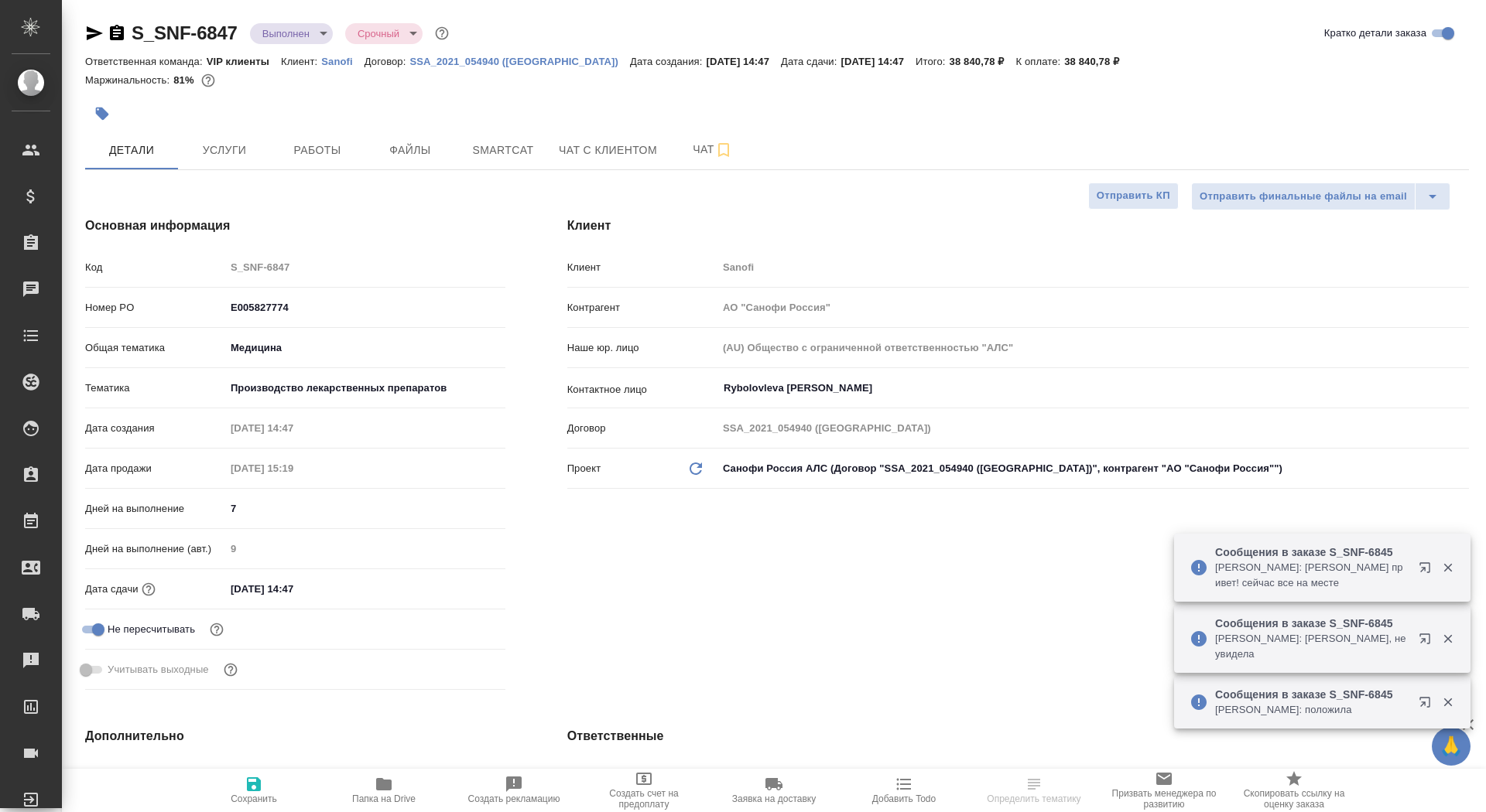
type textarea "x"
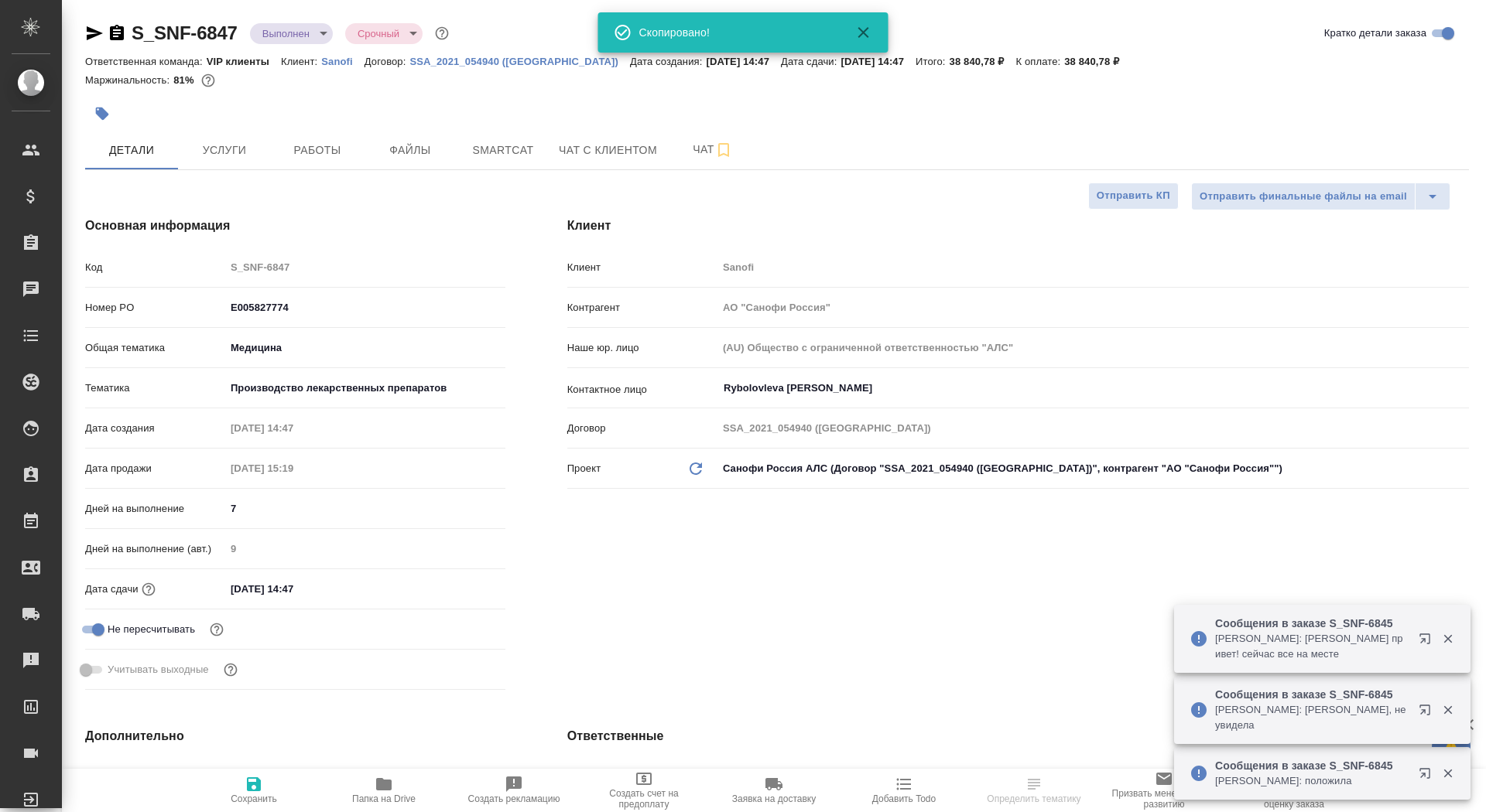
type textarea "x"
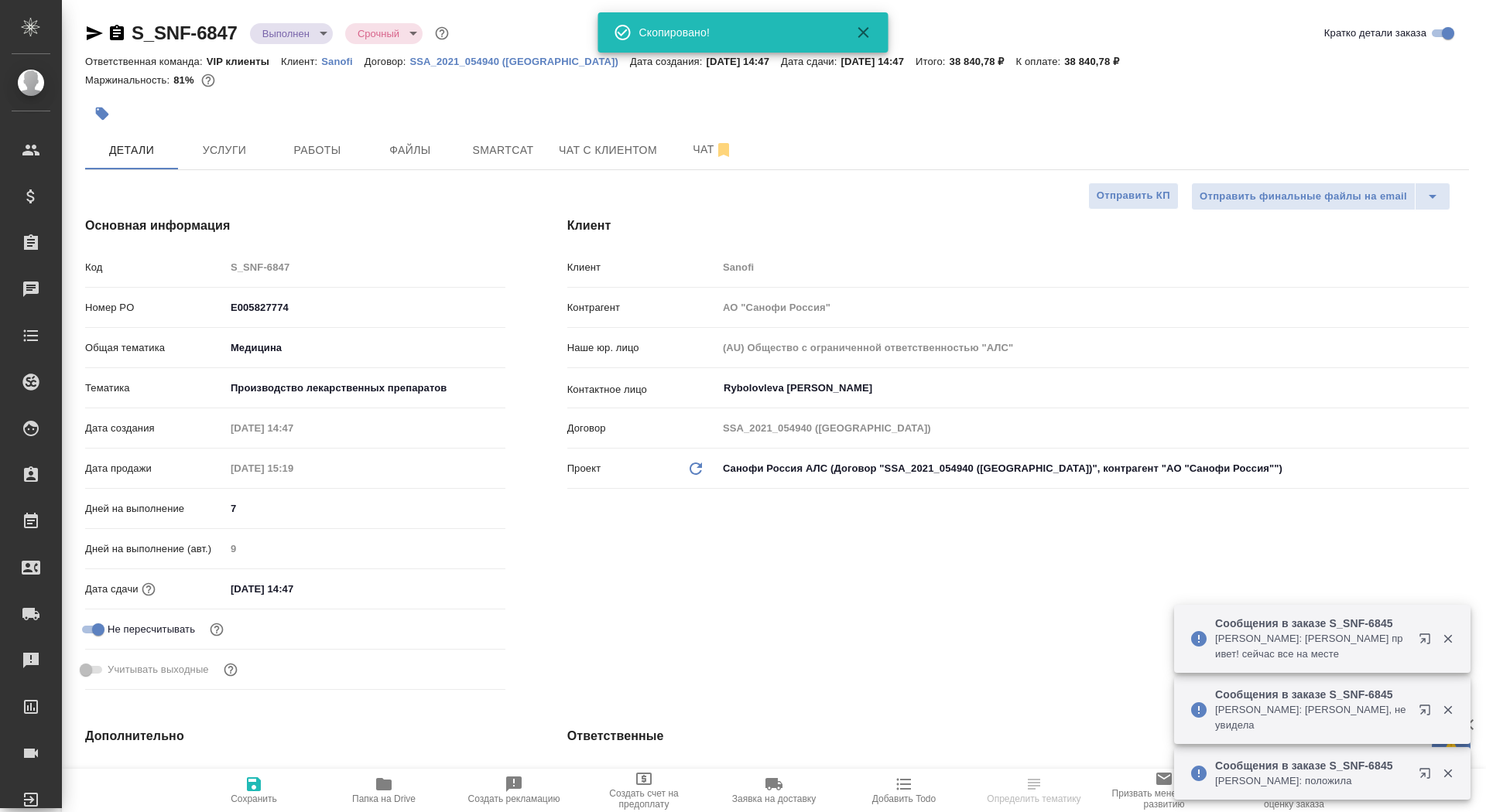
type textarea "x"
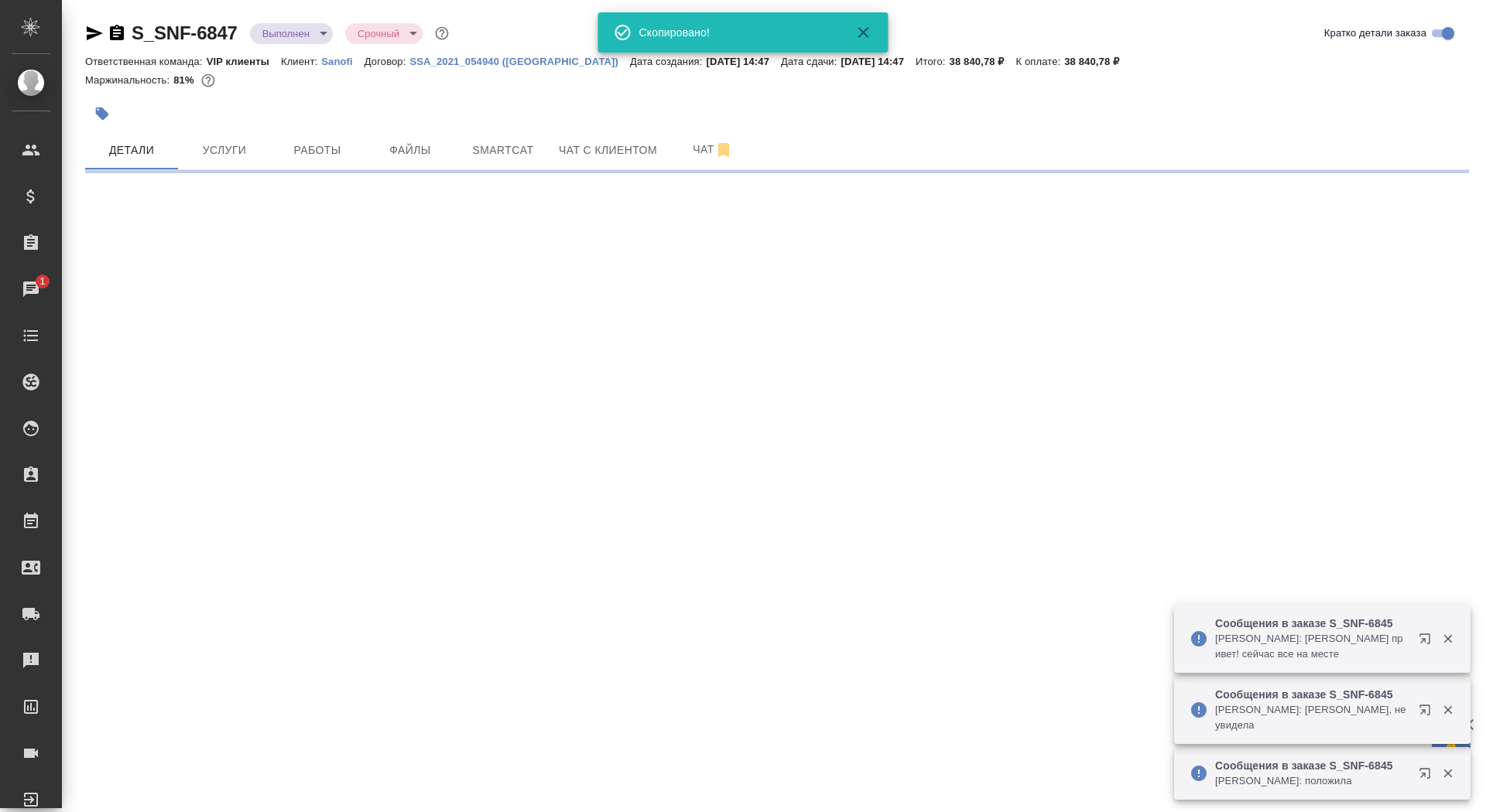
select select "RU"
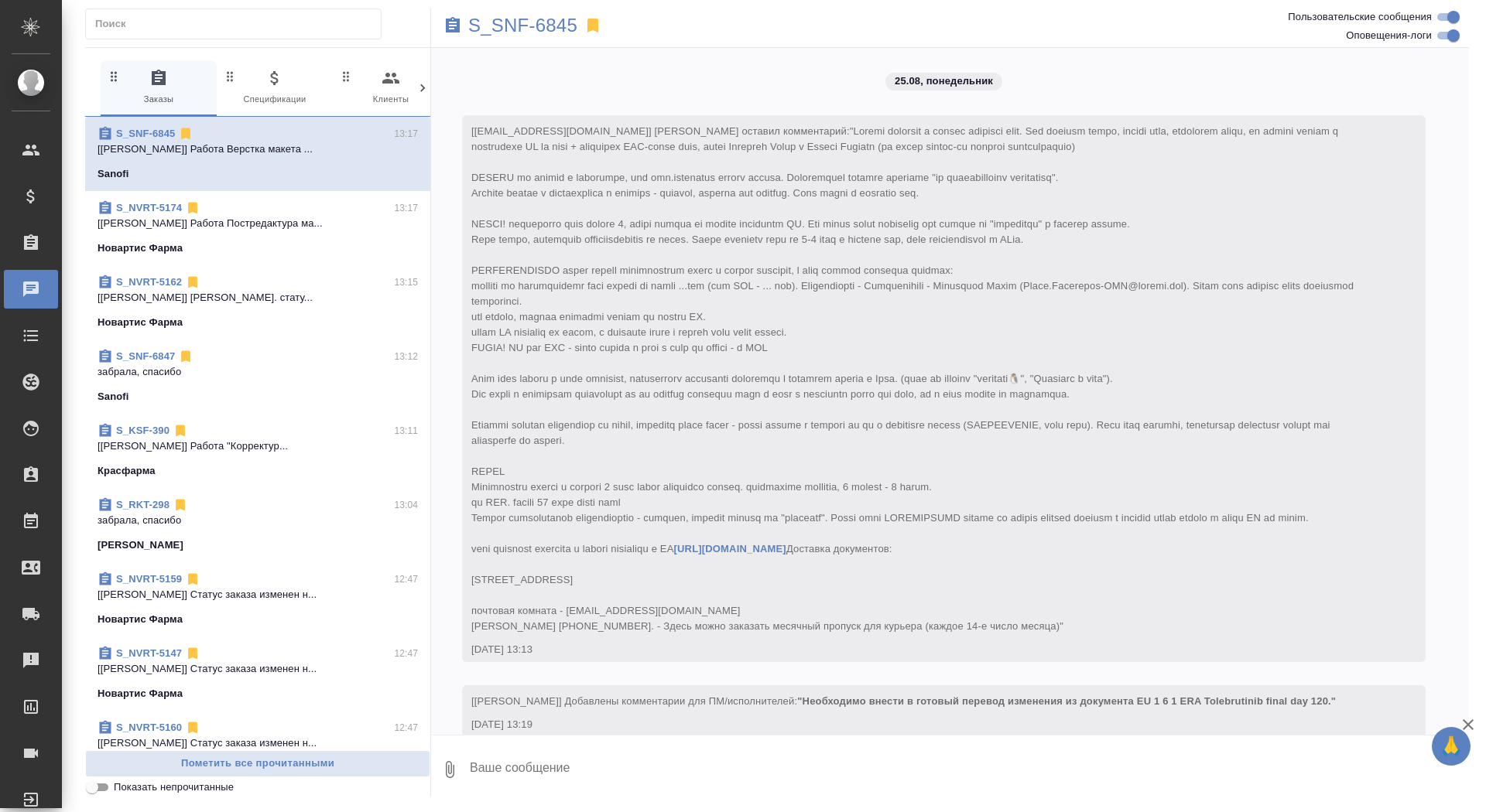
scroll to position [8603, 0]
